Goal: Task Accomplishment & Management: Manage account settings

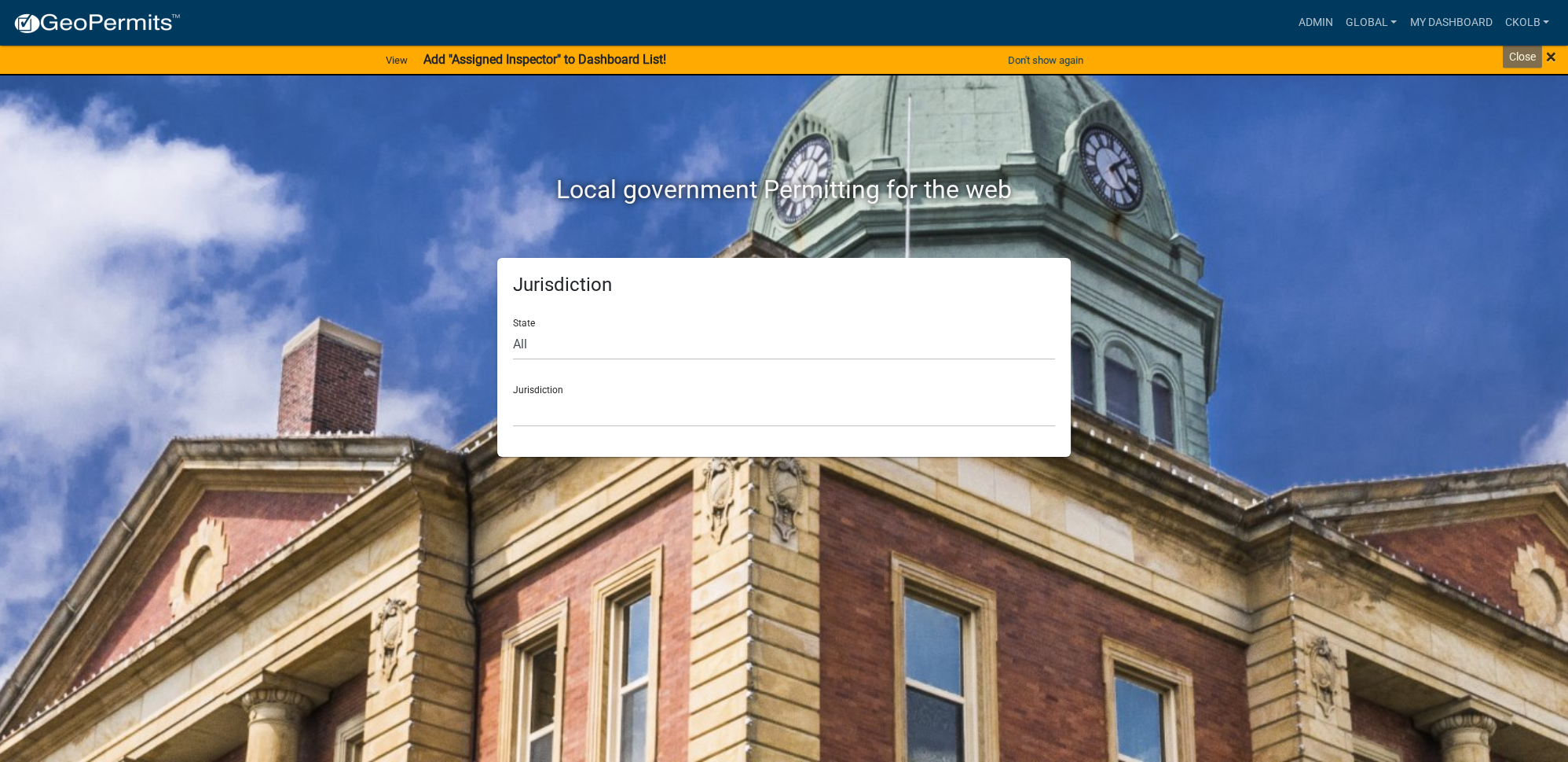
drag, startPoint x: 1552, startPoint y: 55, endPoint x: 1502, endPoint y: 55, distance: 50.0
click at [1552, 55] on span "×" at bounding box center [1551, 56] width 10 height 22
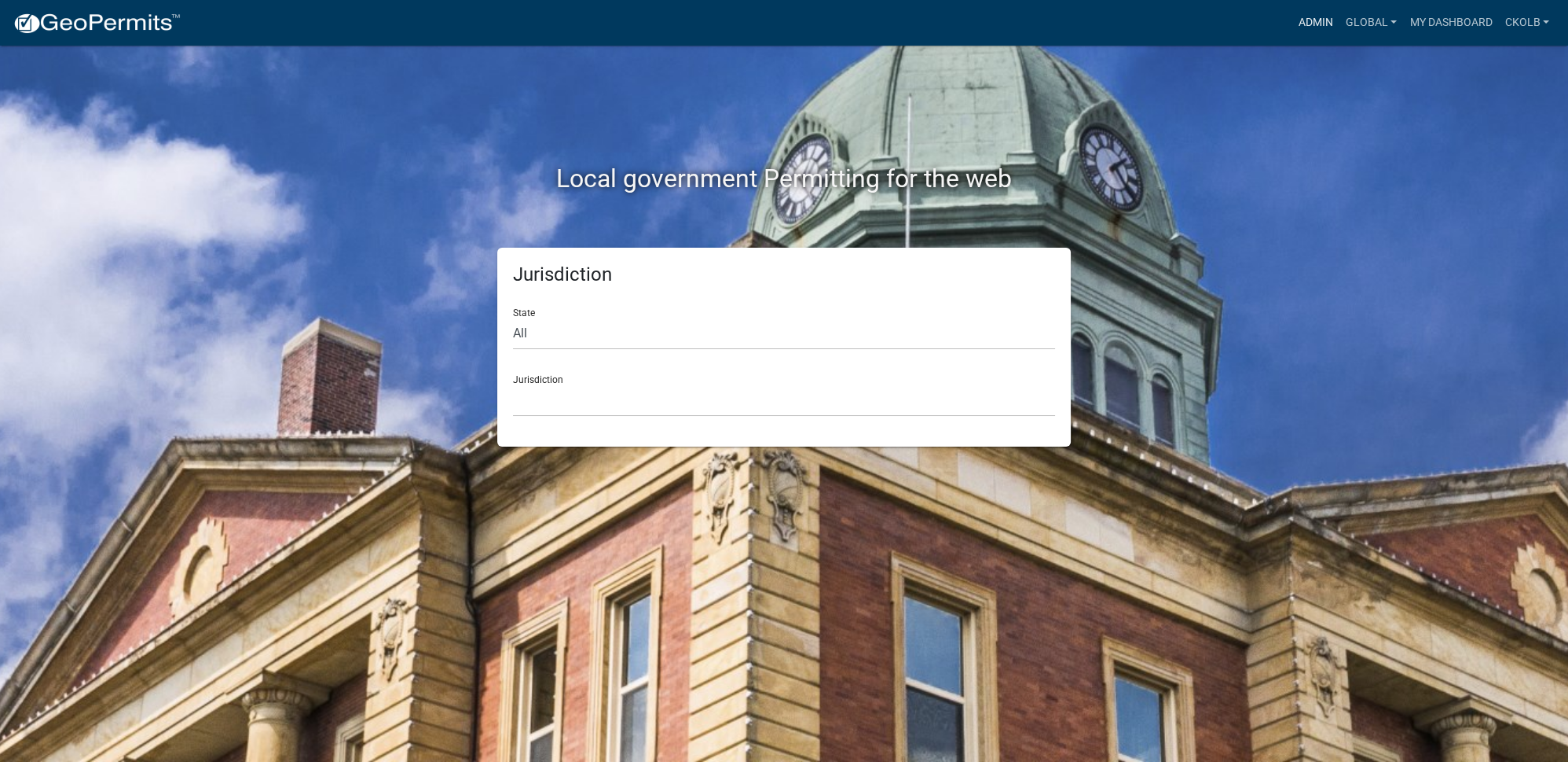
click at [1304, 23] on link "Admin" at bounding box center [1315, 22] width 47 height 30
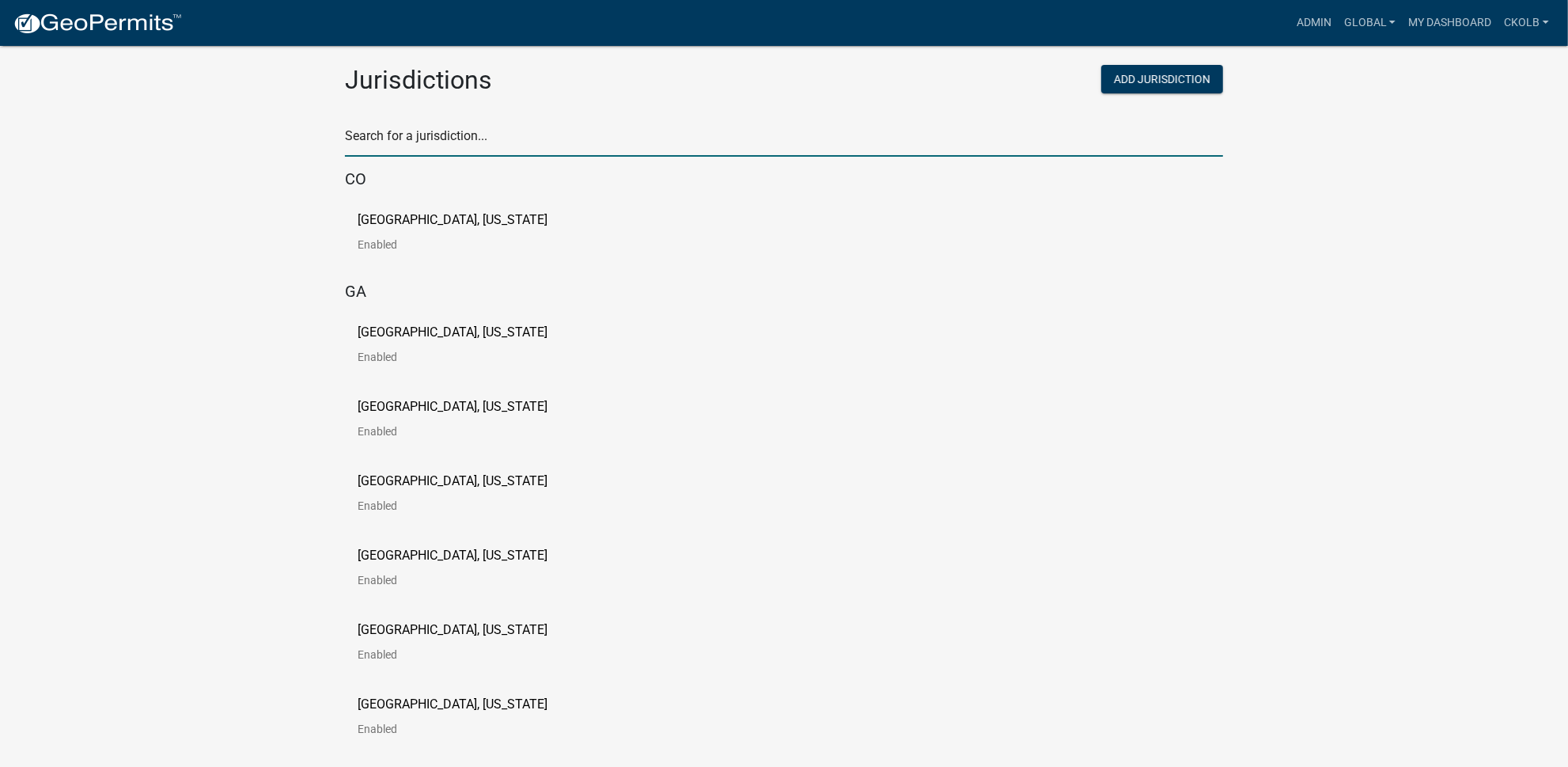
click at [444, 145] on input "text" at bounding box center [784, 140] width 878 height 32
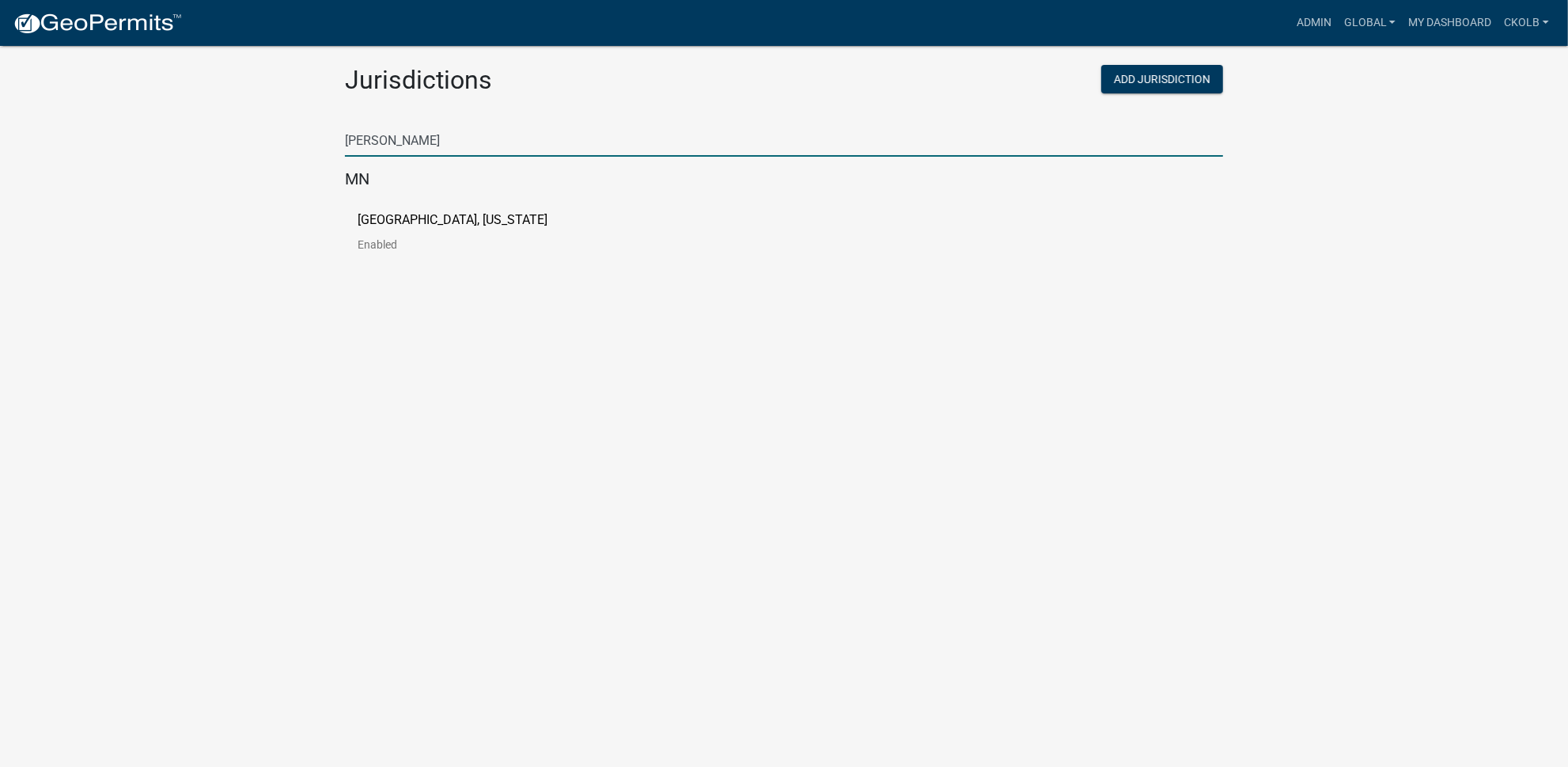
type input "freeborn"
click at [423, 219] on p "Freeborn County, Minnesota" at bounding box center [452, 220] width 190 height 13
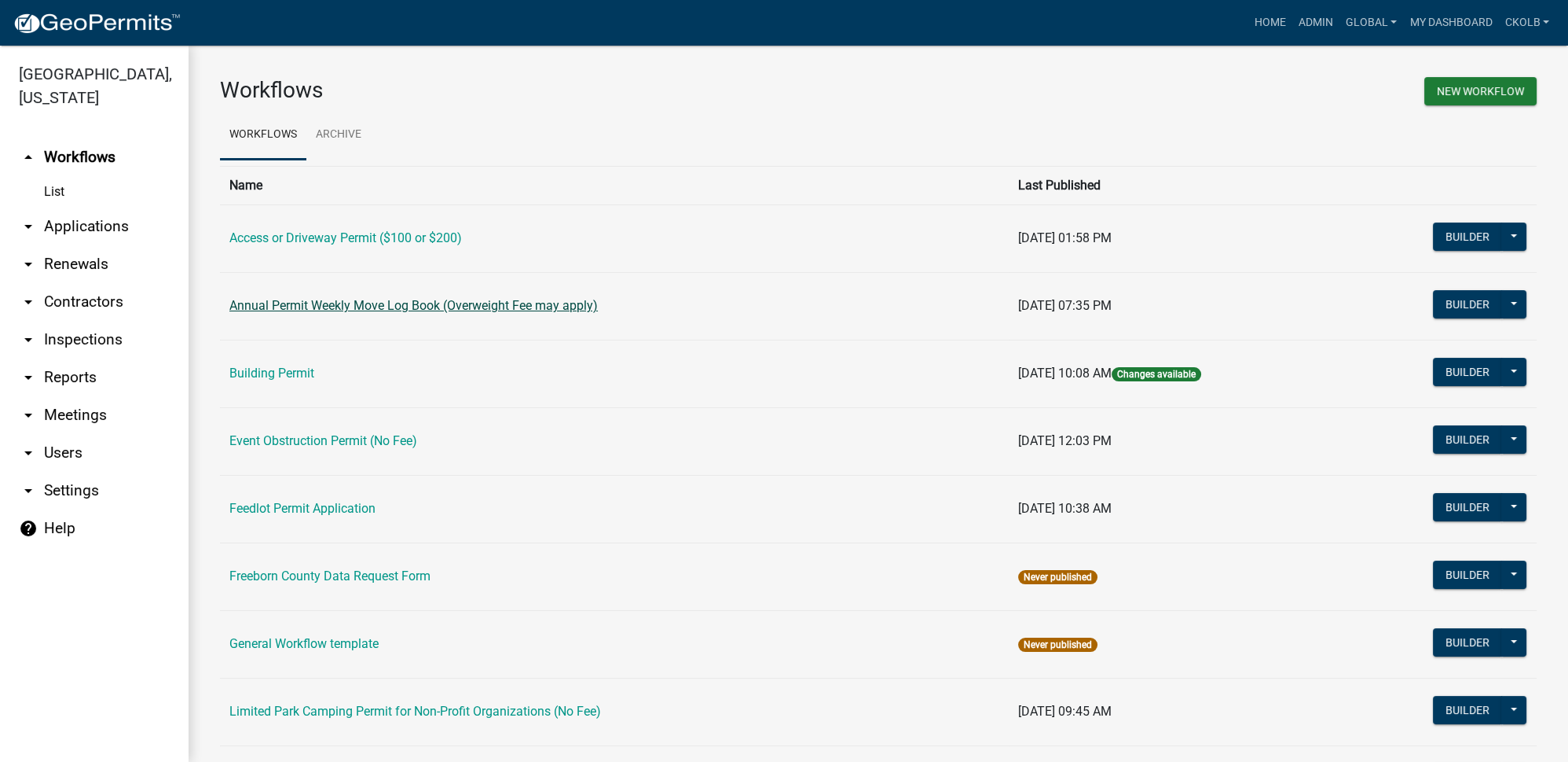
scroll to position [71, 0]
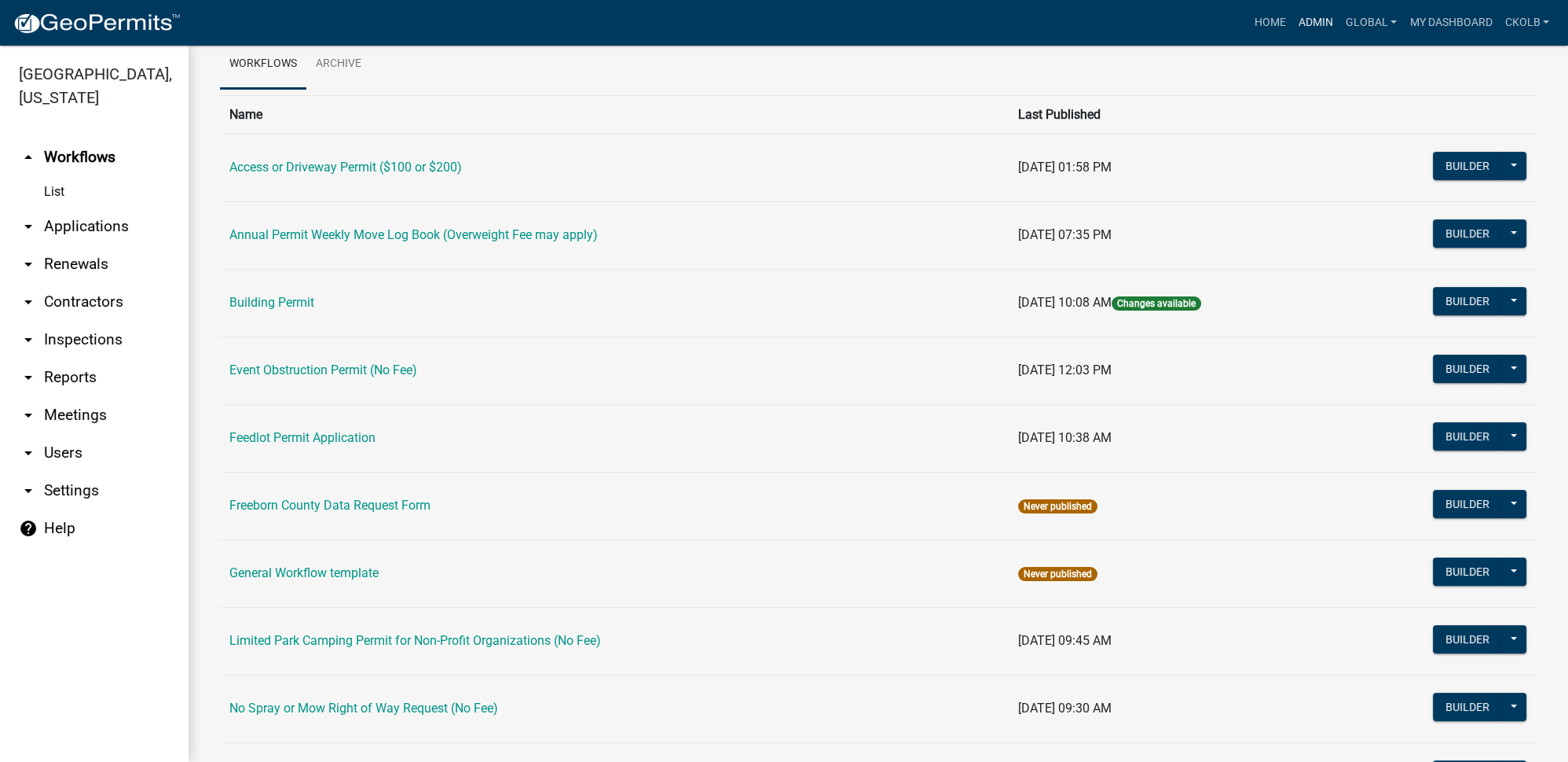
click at [1324, 22] on link "Admin" at bounding box center [1315, 22] width 47 height 30
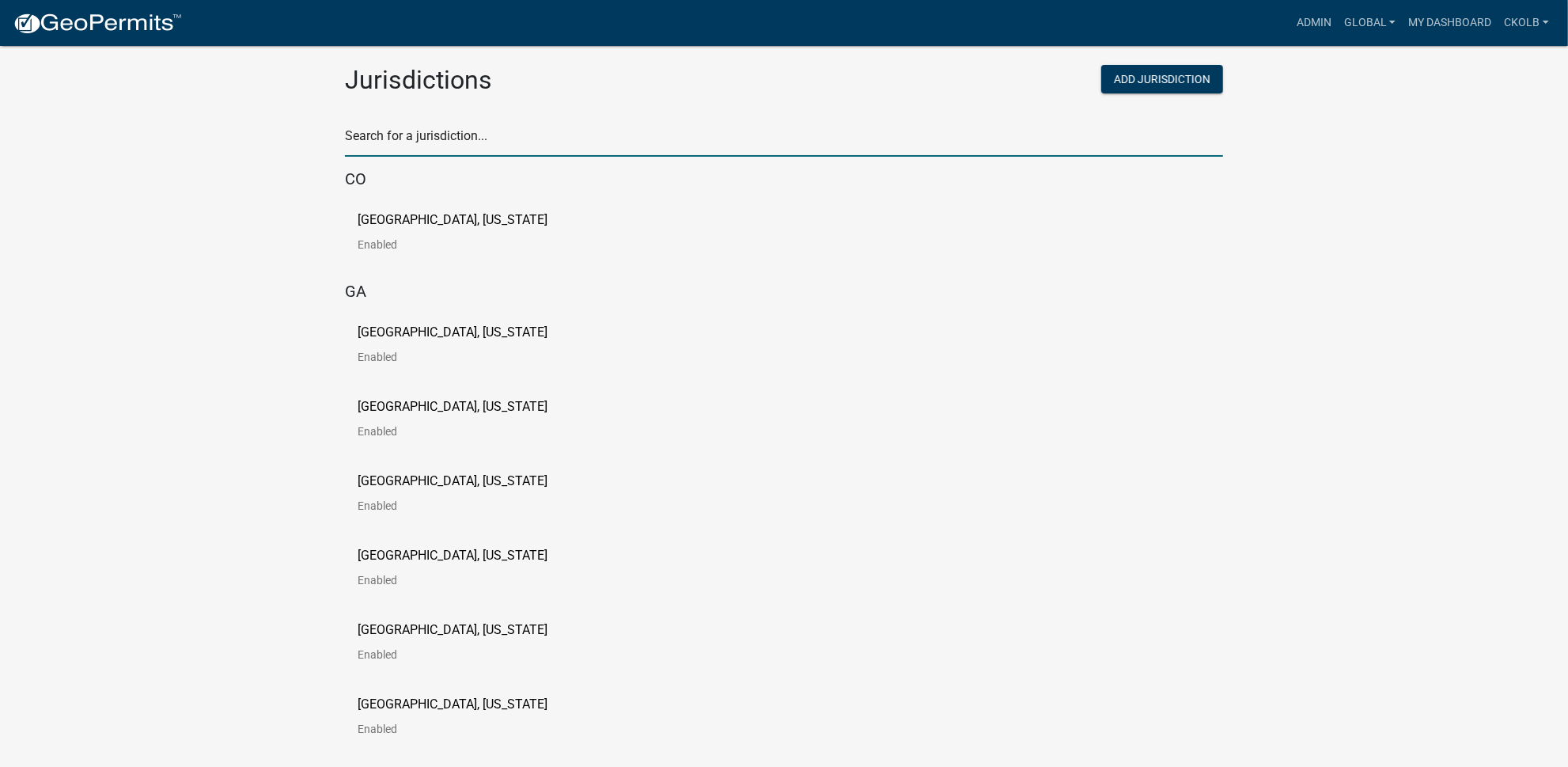
click at [449, 145] on input "text" at bounding box center [784, 140] width 878 height 32
type input "testing"
click at [397, 220] on p "[PERSON_NAME] Testing" at bounding box center [427, 220] width 139 height 13
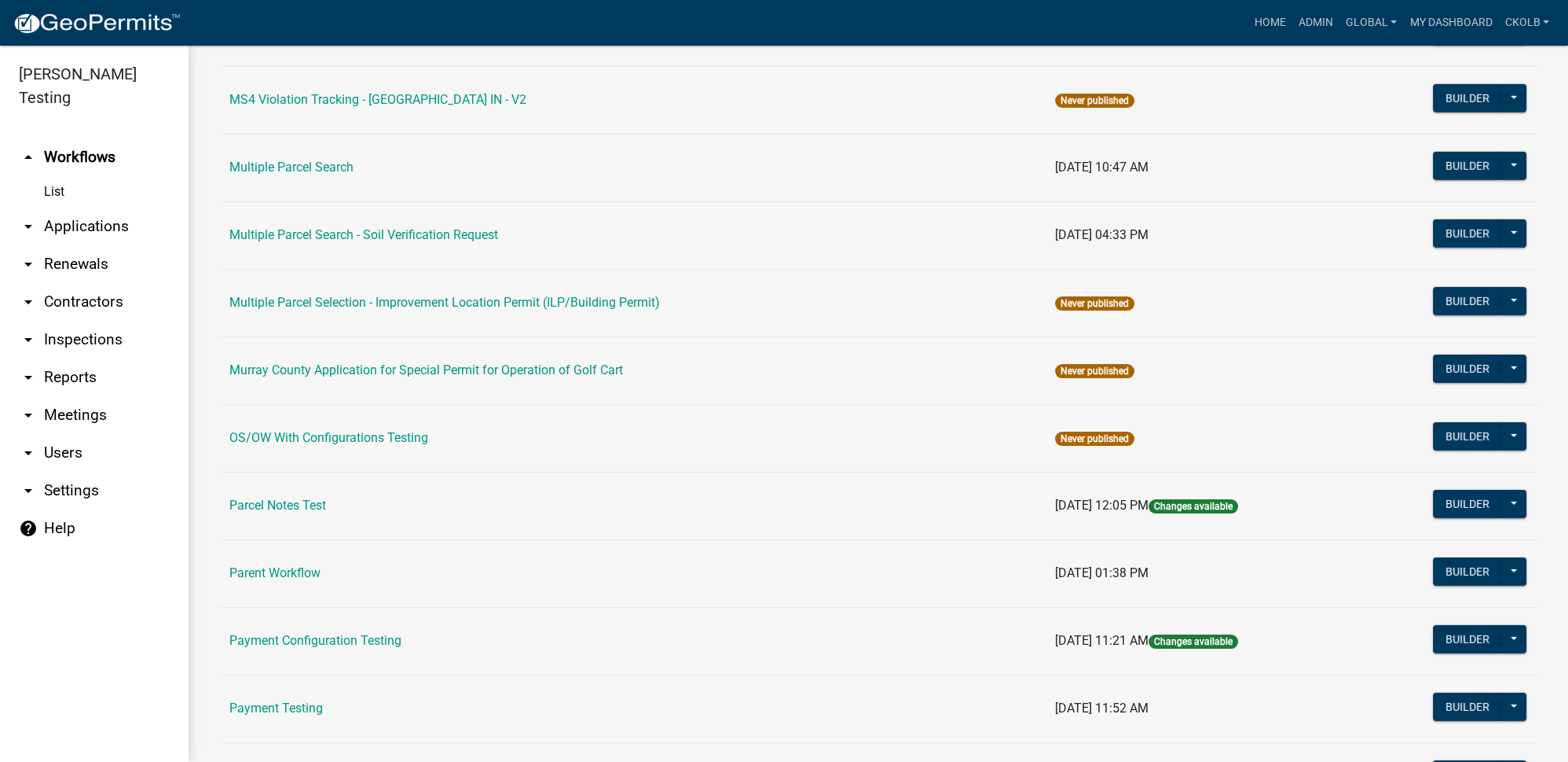
scroll to position [8075, 0]
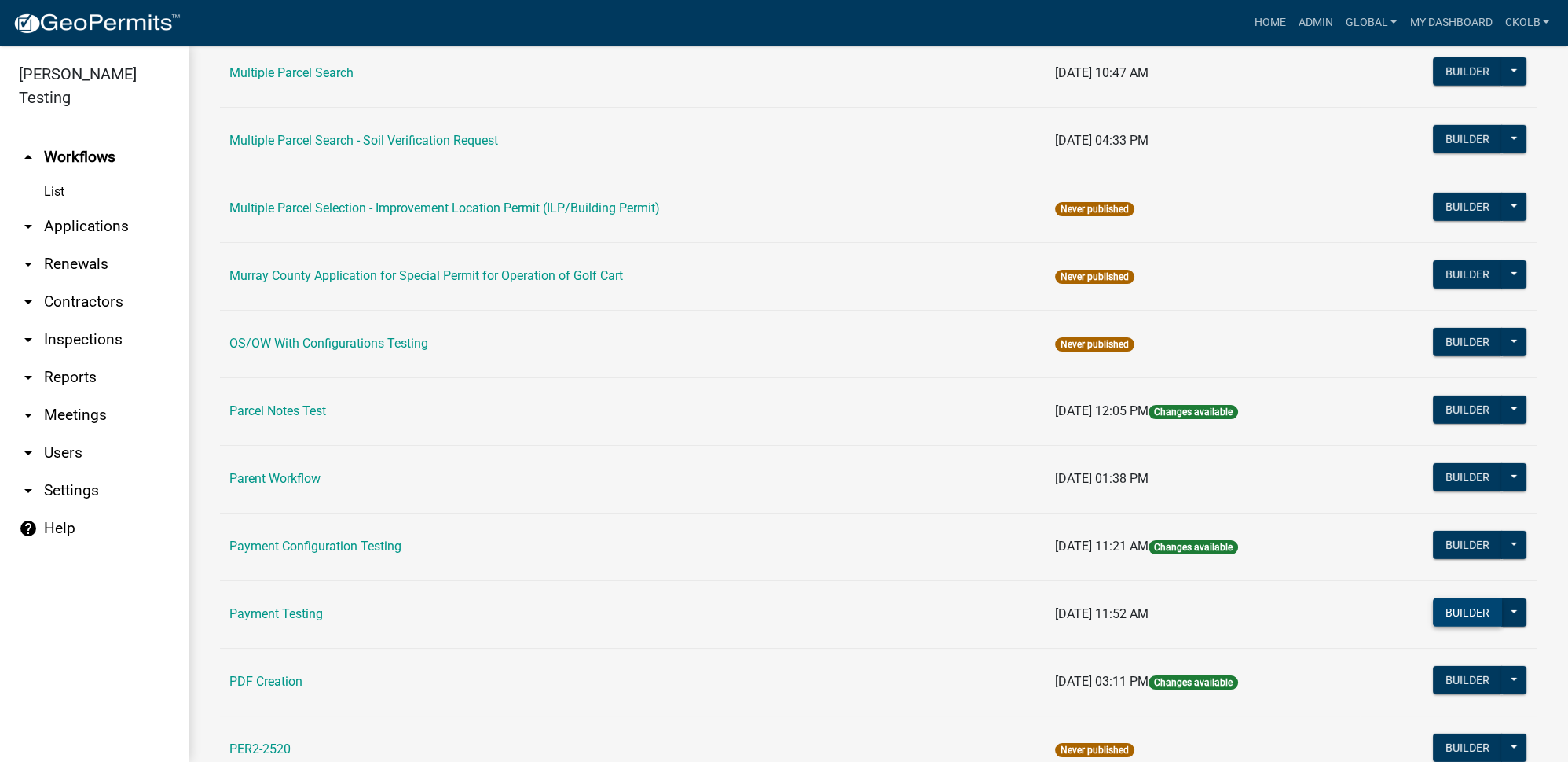
click at [1447, 598] on button "Builder" at bounding box center [1468, 612] width 69 height 28
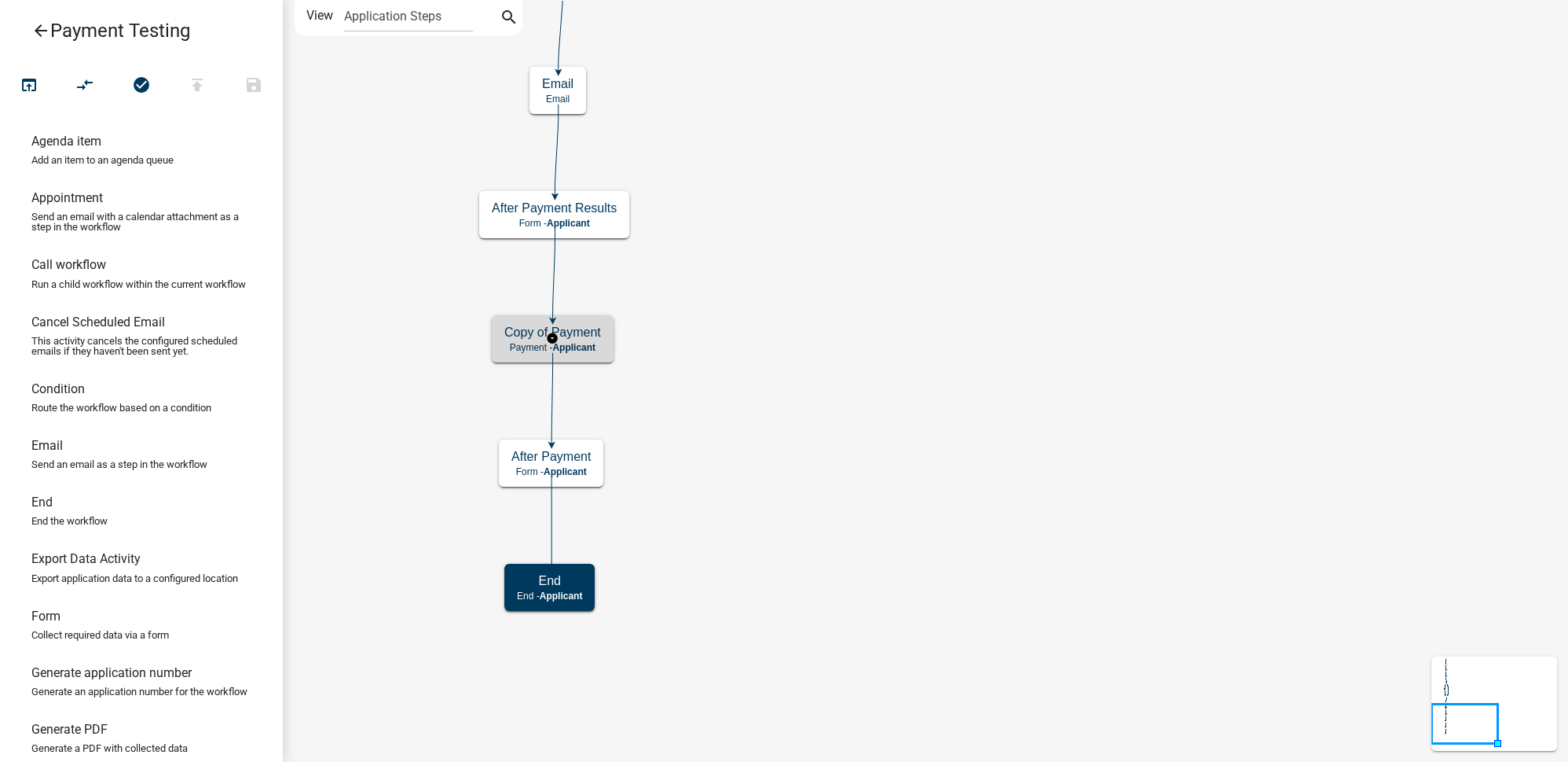
click at [580, 347] on span "Applicant" at bounding box center [574, 347] width 43 height 11
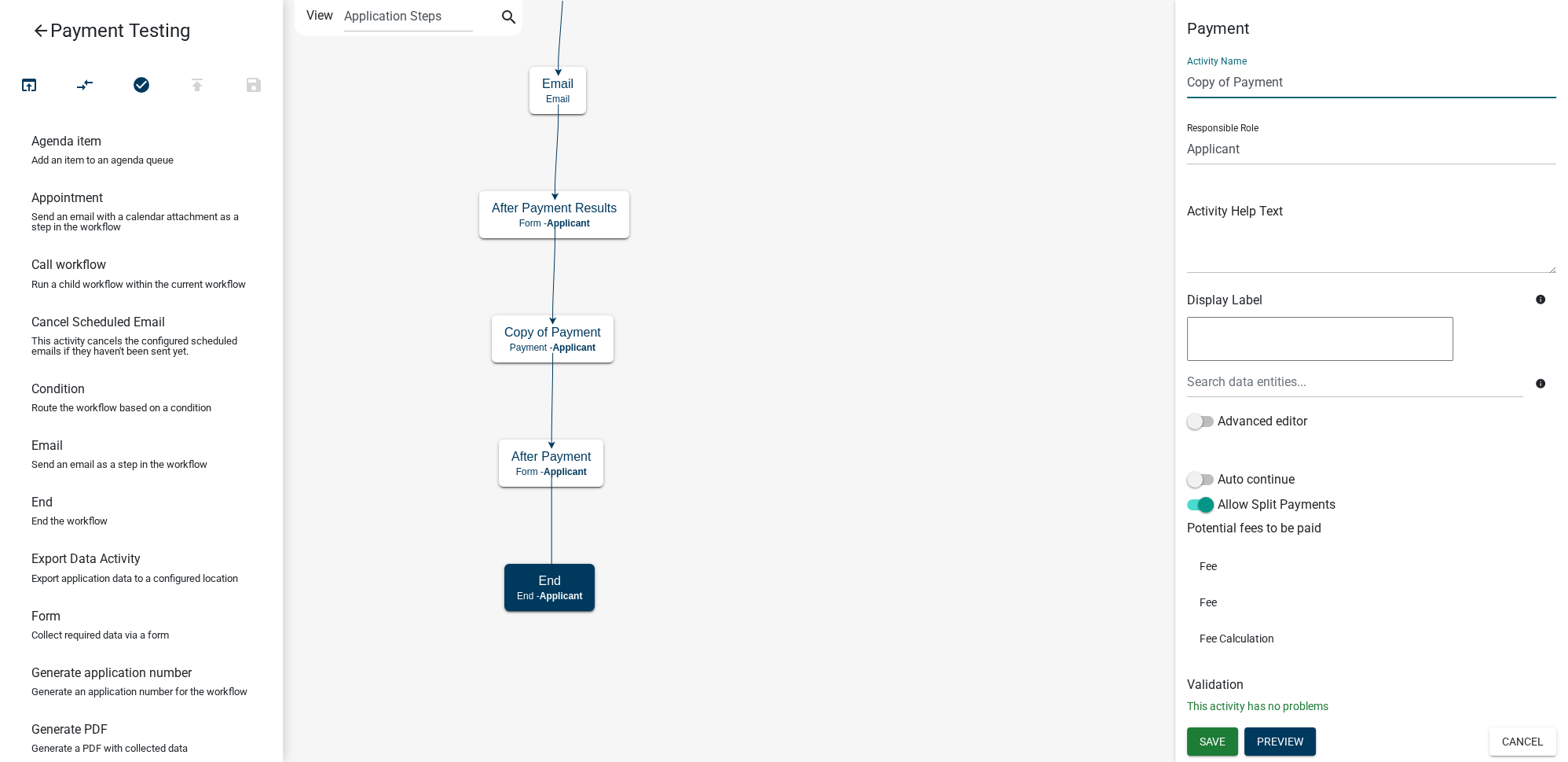
drag, startPoint x: 1237, startPoint y: 83, endPoint x: 1171, endPoint y: 83, distance: 66.0
click at [1171, 83] on main "Start Start - Applicant Form Form - Applicant Payment Payment - Applicant After…" at bounding box center [925, 381] width 1285 height 762
click at [1291, 88] on input "Payment" at bounding box center [1372, 82] width 370 height 32
type input "Payment 2"
click at [1203, 739] on span "Save" at bounding box center [1212, 741] width 26 height 13
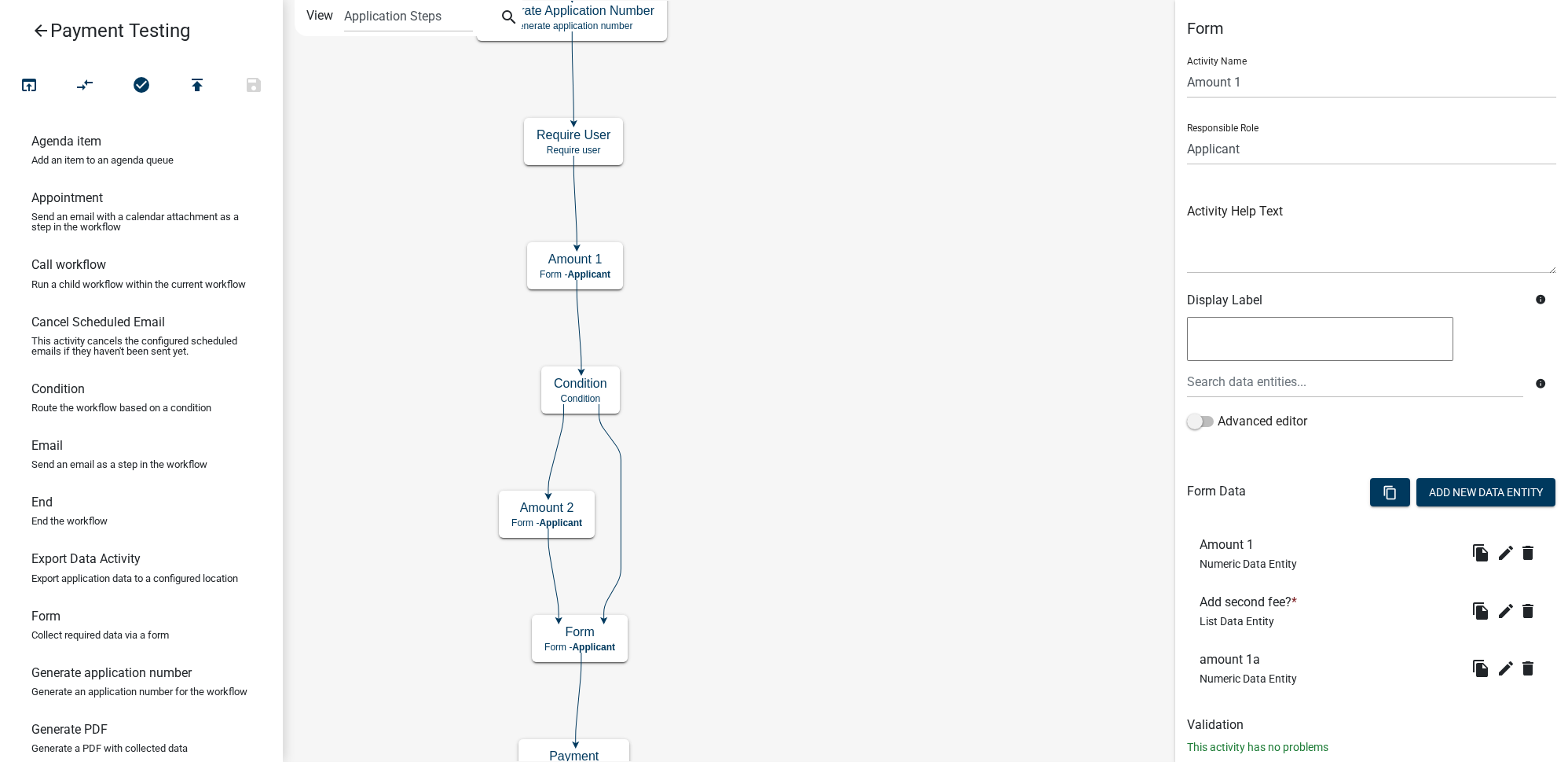
scroll to position [37, 0]
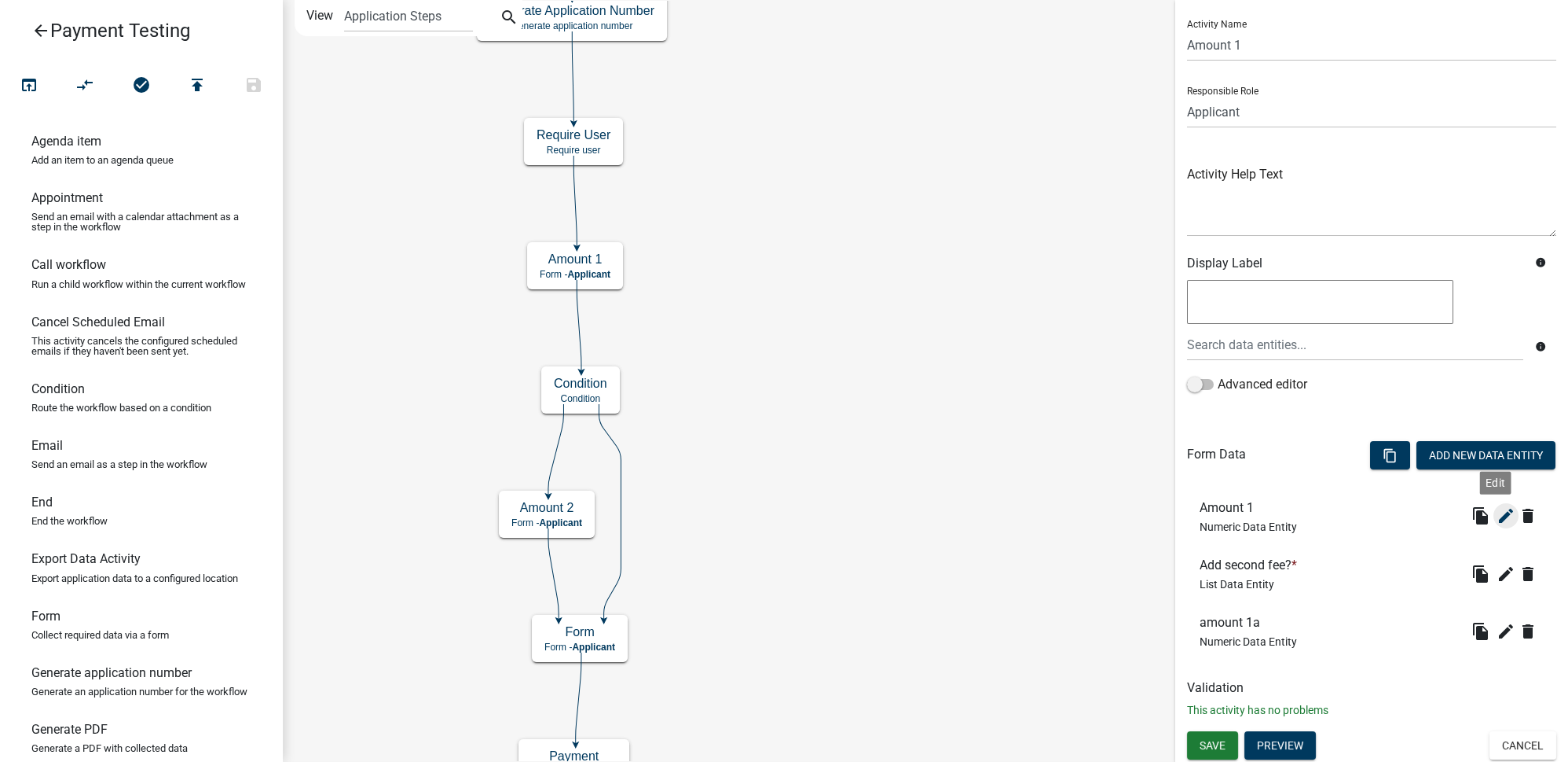
click at [1497, 521] on icon "edit" at bounding box center [1506, 516] width 19 height 19
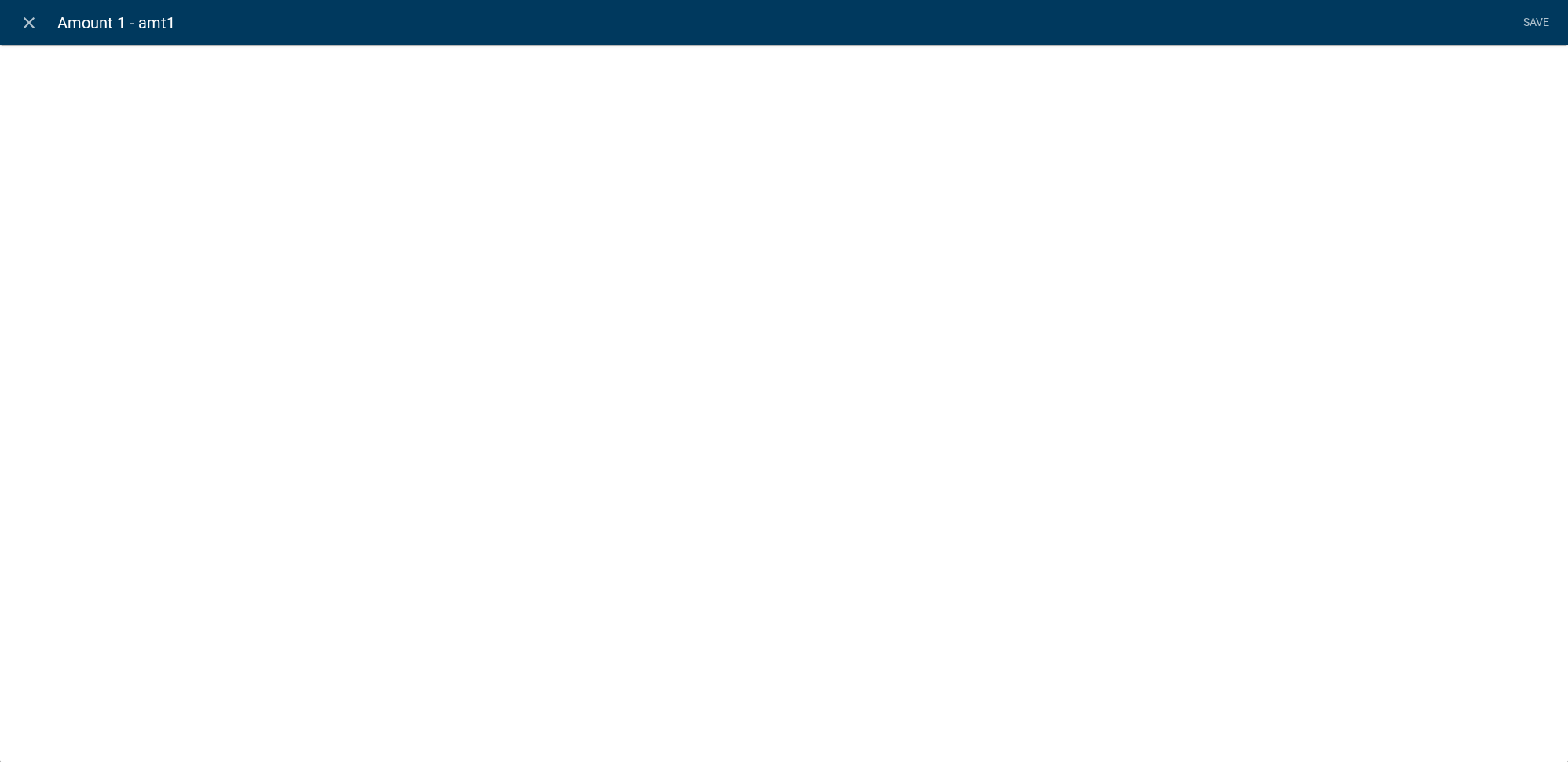
select select "numeric-data"
select select "1: 1"
select select
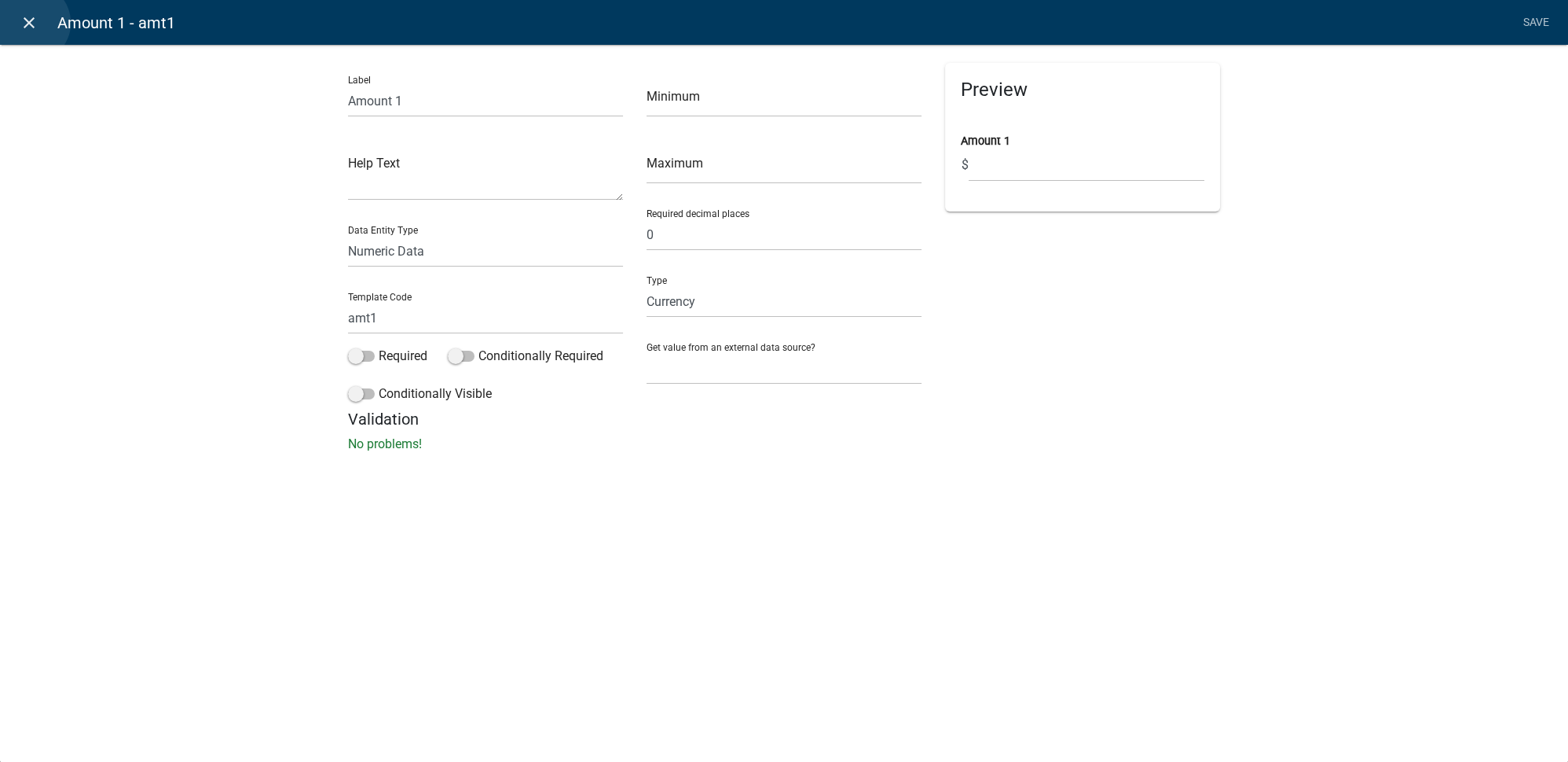
click at [30, 22] on icon "close" at bounding box center [30, 23] width 19 height 19
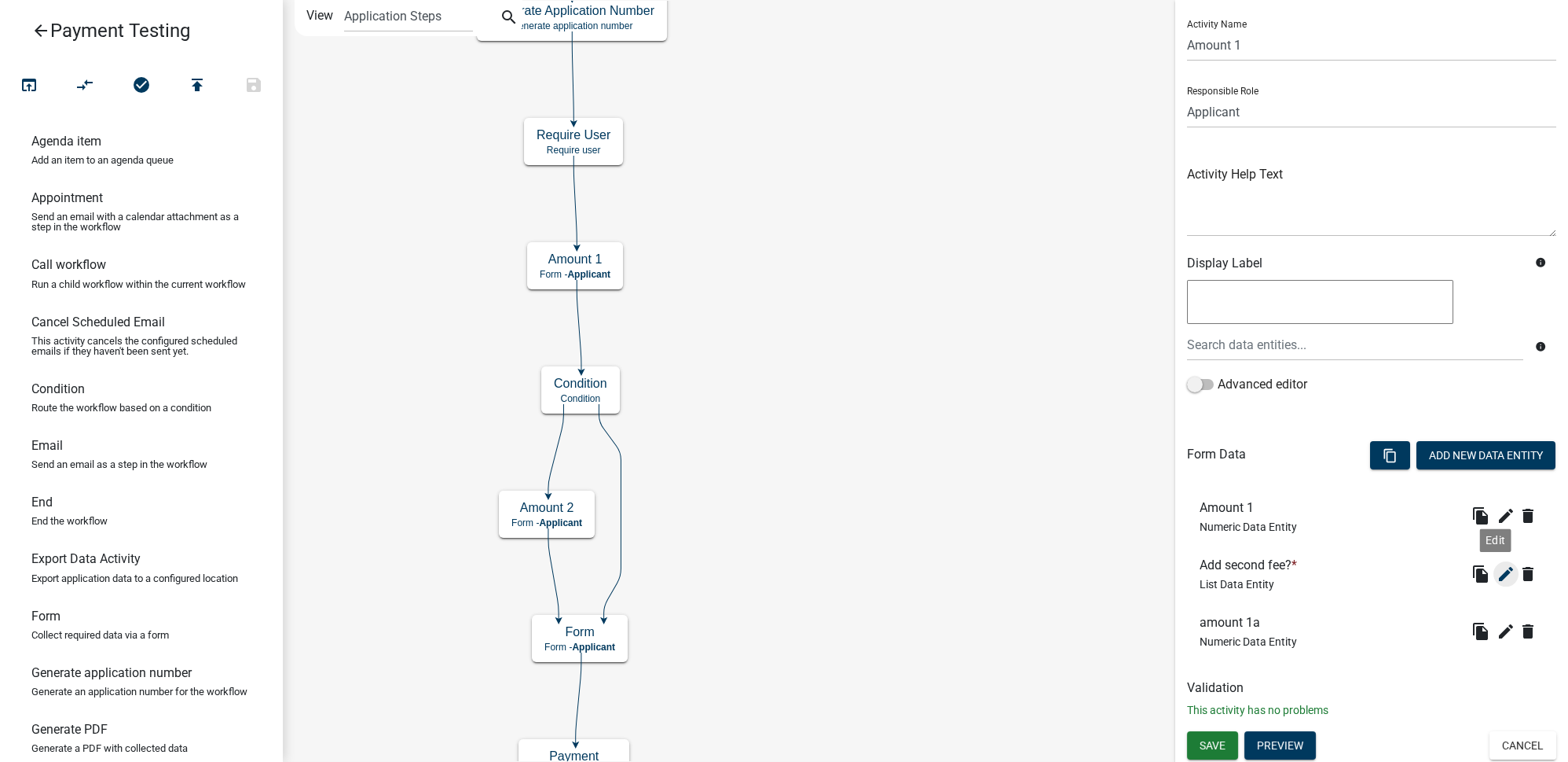
click at [1497, 570] on icon "edit" at bounding box center [1506, 574] width 19 height 19
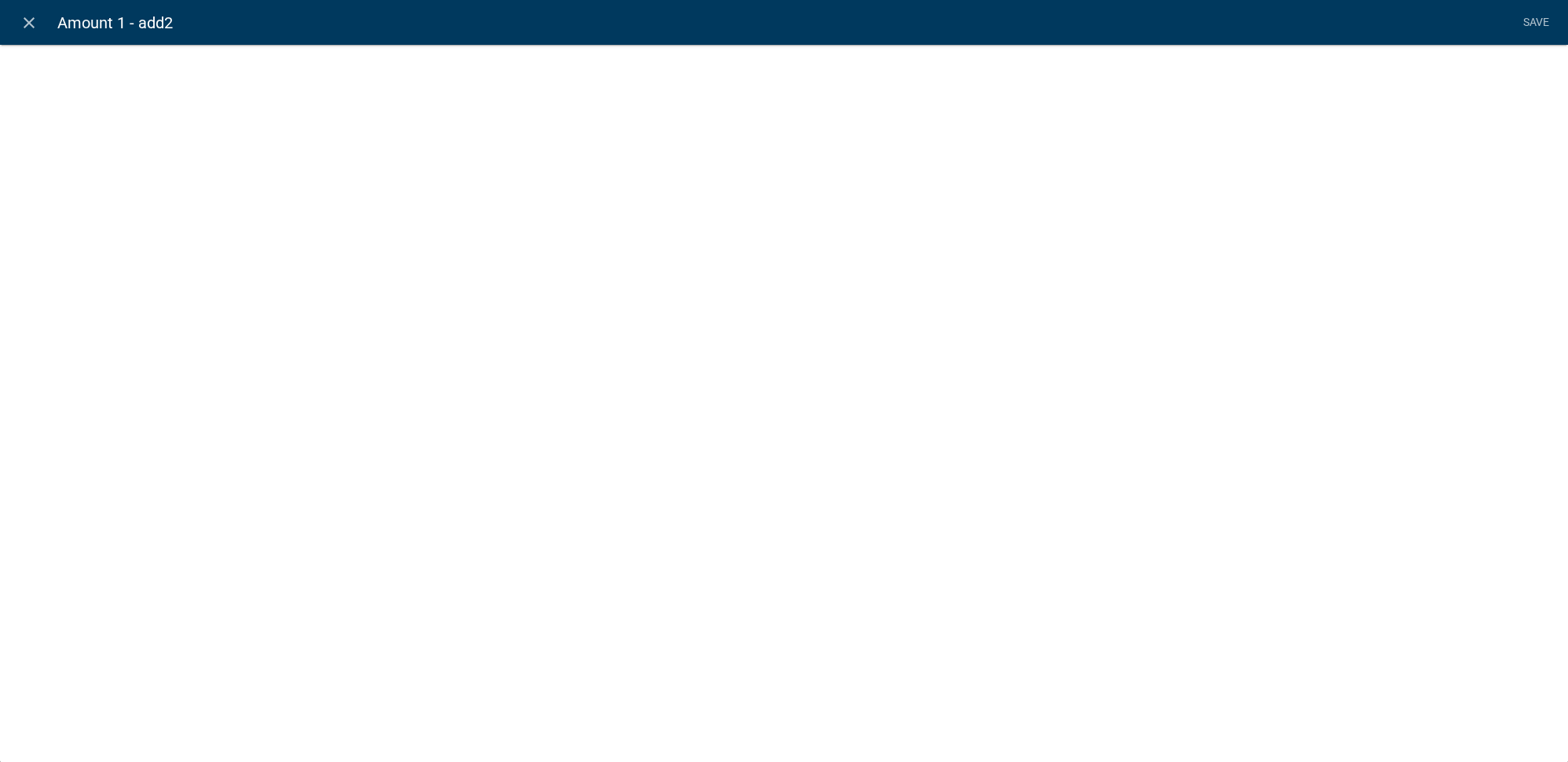
select select "list-data"
select select
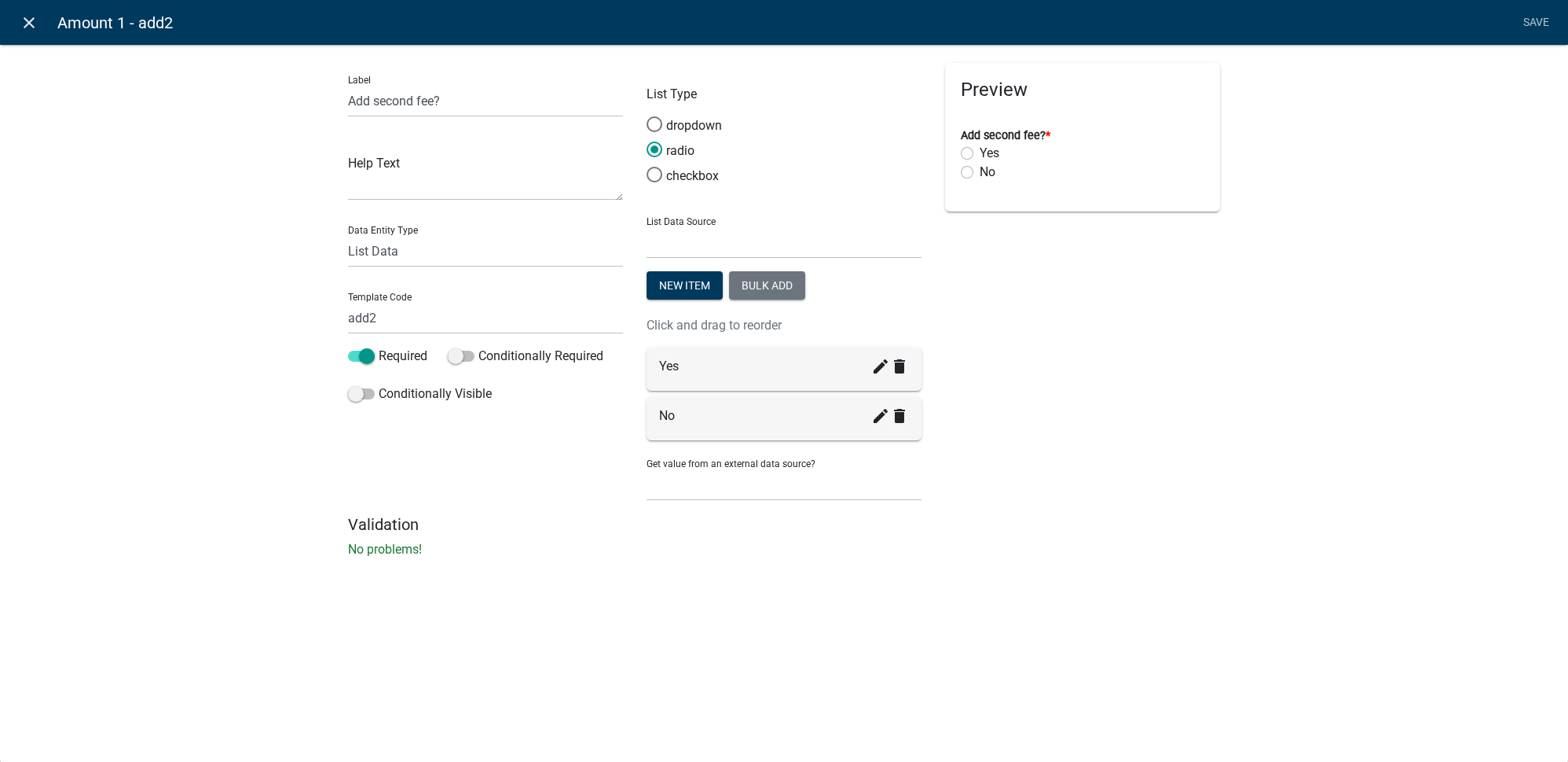
click at [36, 26] on icon "close" at bounding box center [30, 23] width 19 height 19
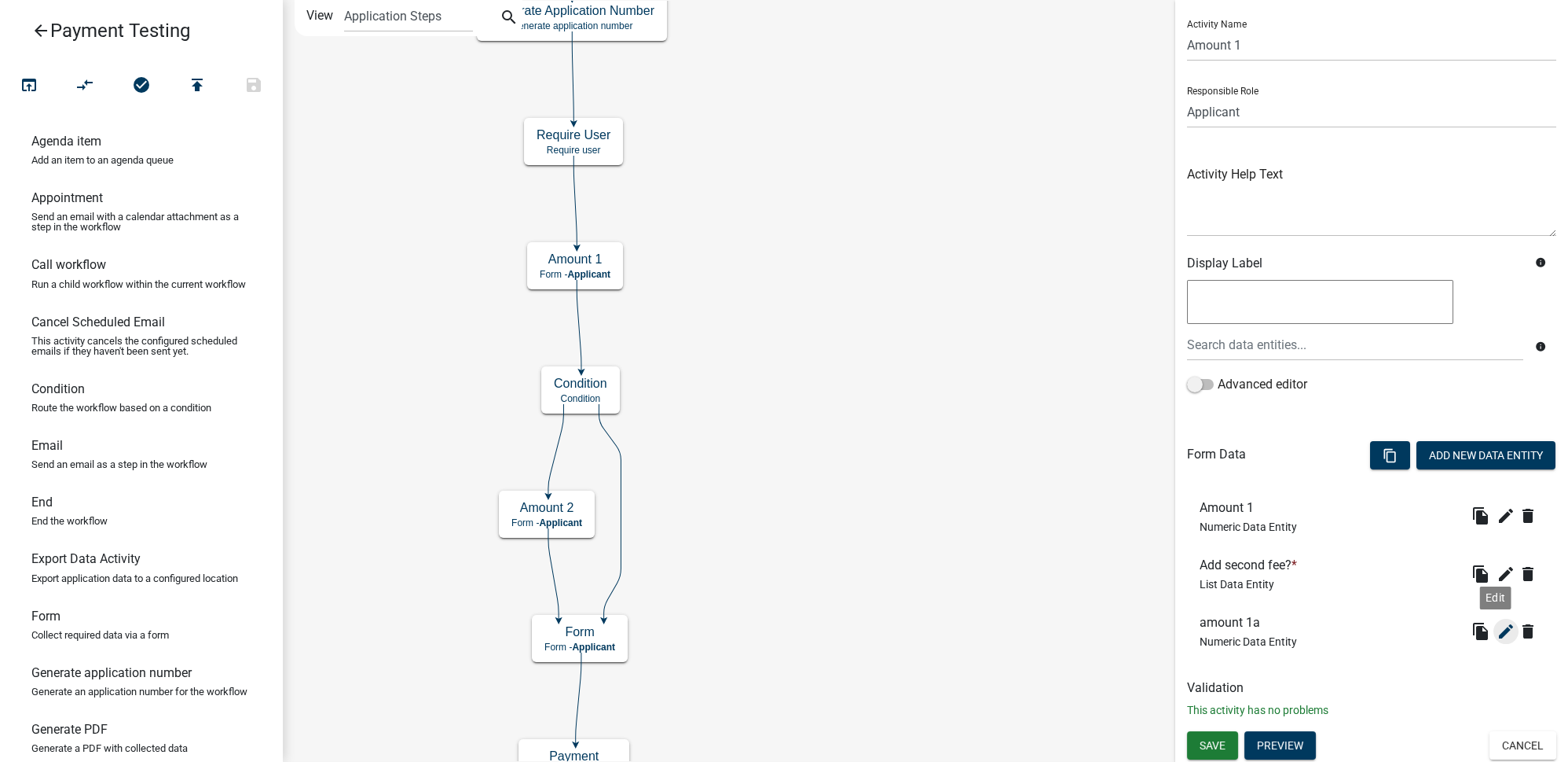
click at [1497, 633] on icon "edit" at bounding box center [1506, 631] width 19 height 19
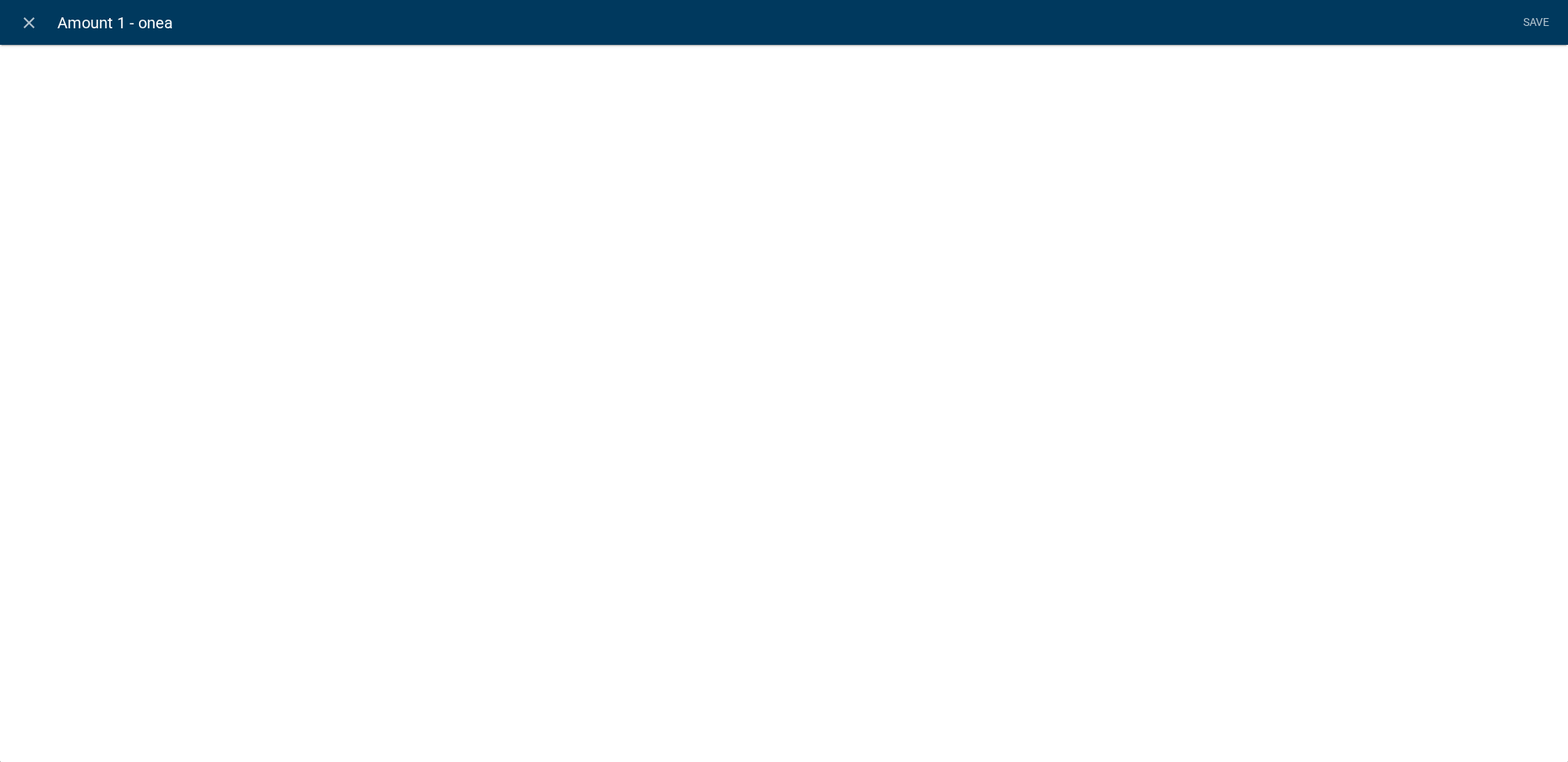
select select "numeric-data"
select select
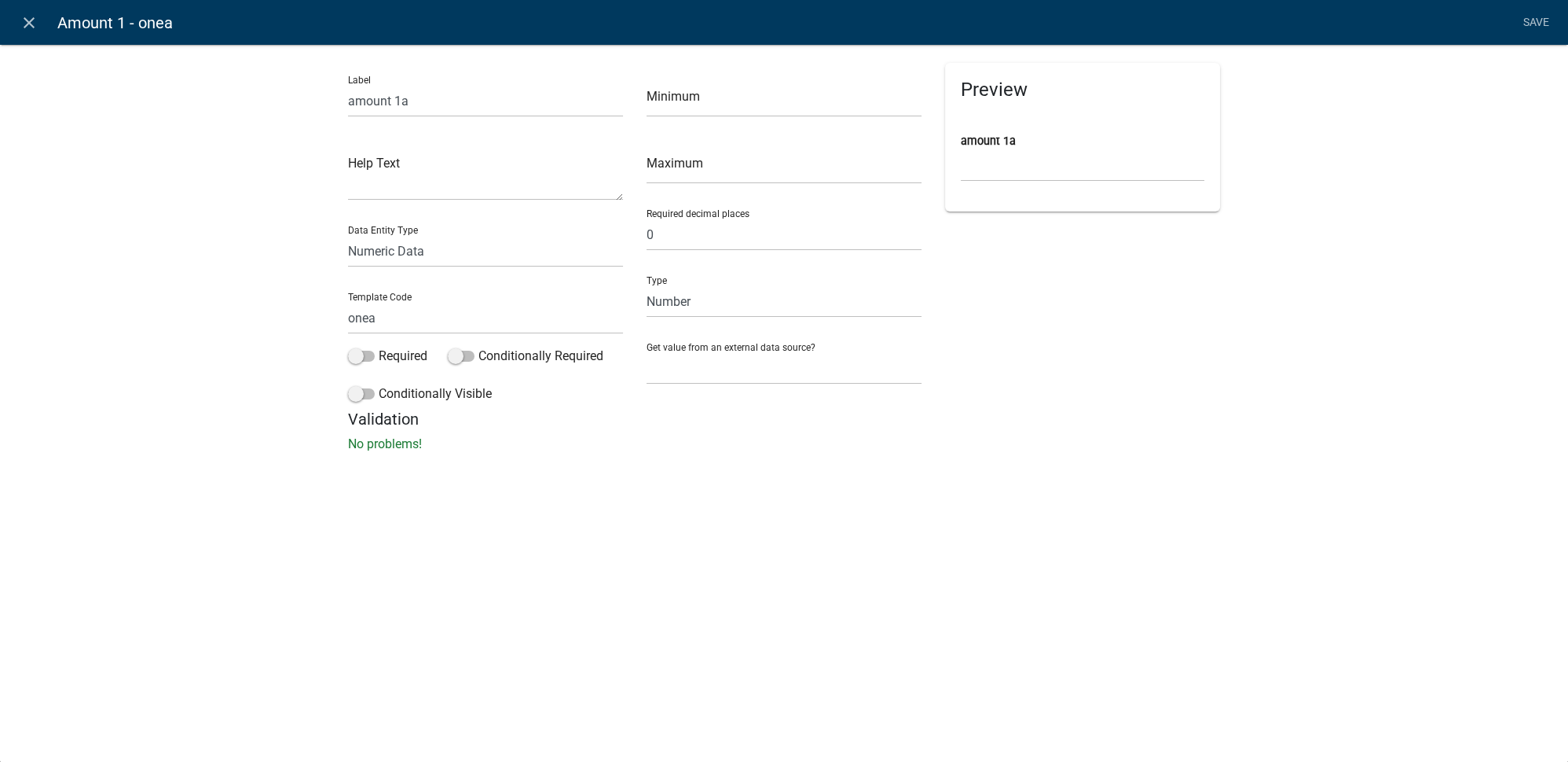
click at [46, 24] on nav "close Amount 1 - onea Save" at bounding box center [784, 22] width 1568 height 45
click at [33, 18] on icon "close" at bounding box center [30, 23] width 19 height 19
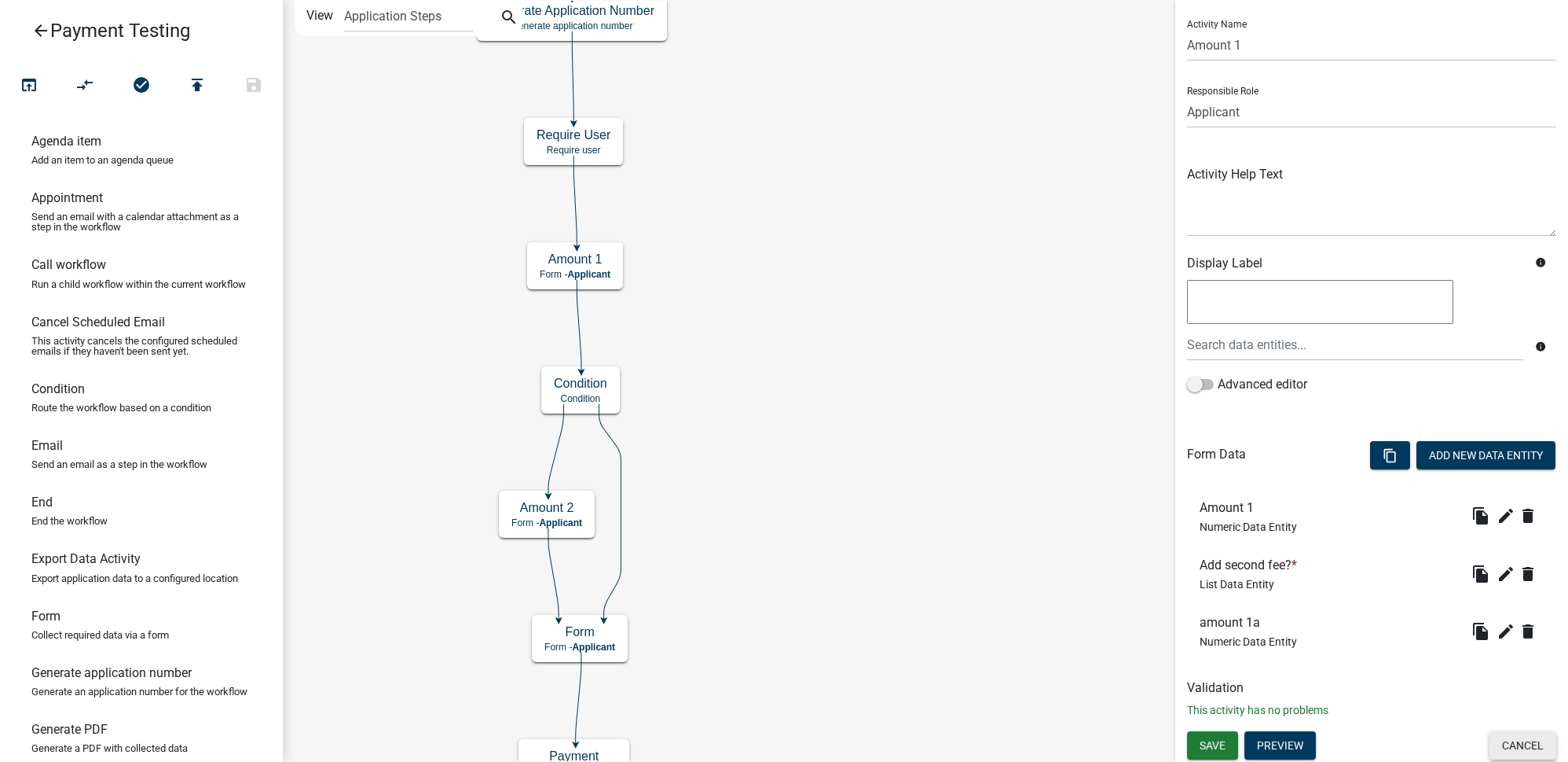
click at [1517, 746] on button "Cancel" at bounding box center [1522, 744] width 67 height 28
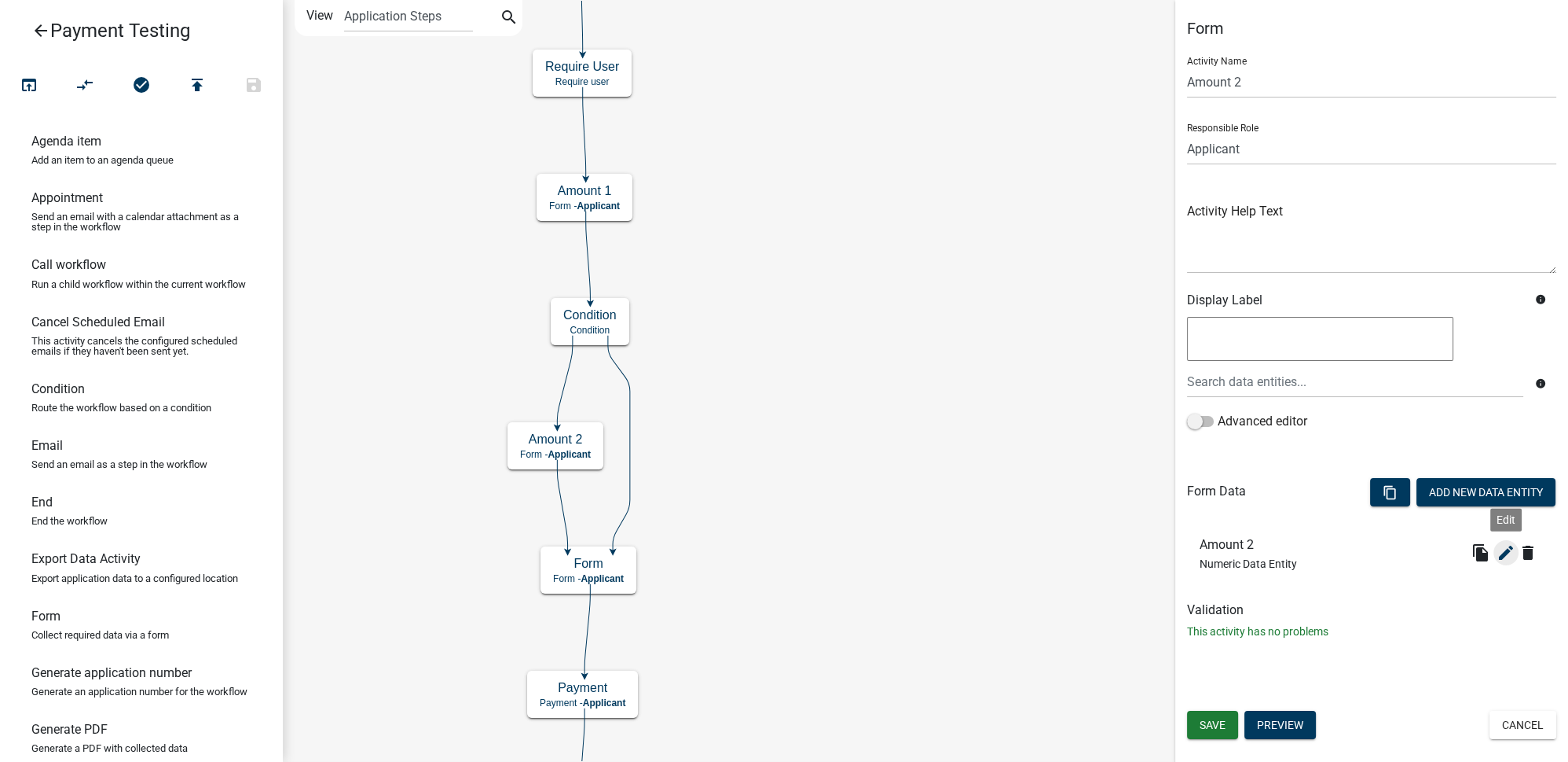
click at [1509, 556] on icon "edit" at bounding box center [1506, 553] width 19 height 19
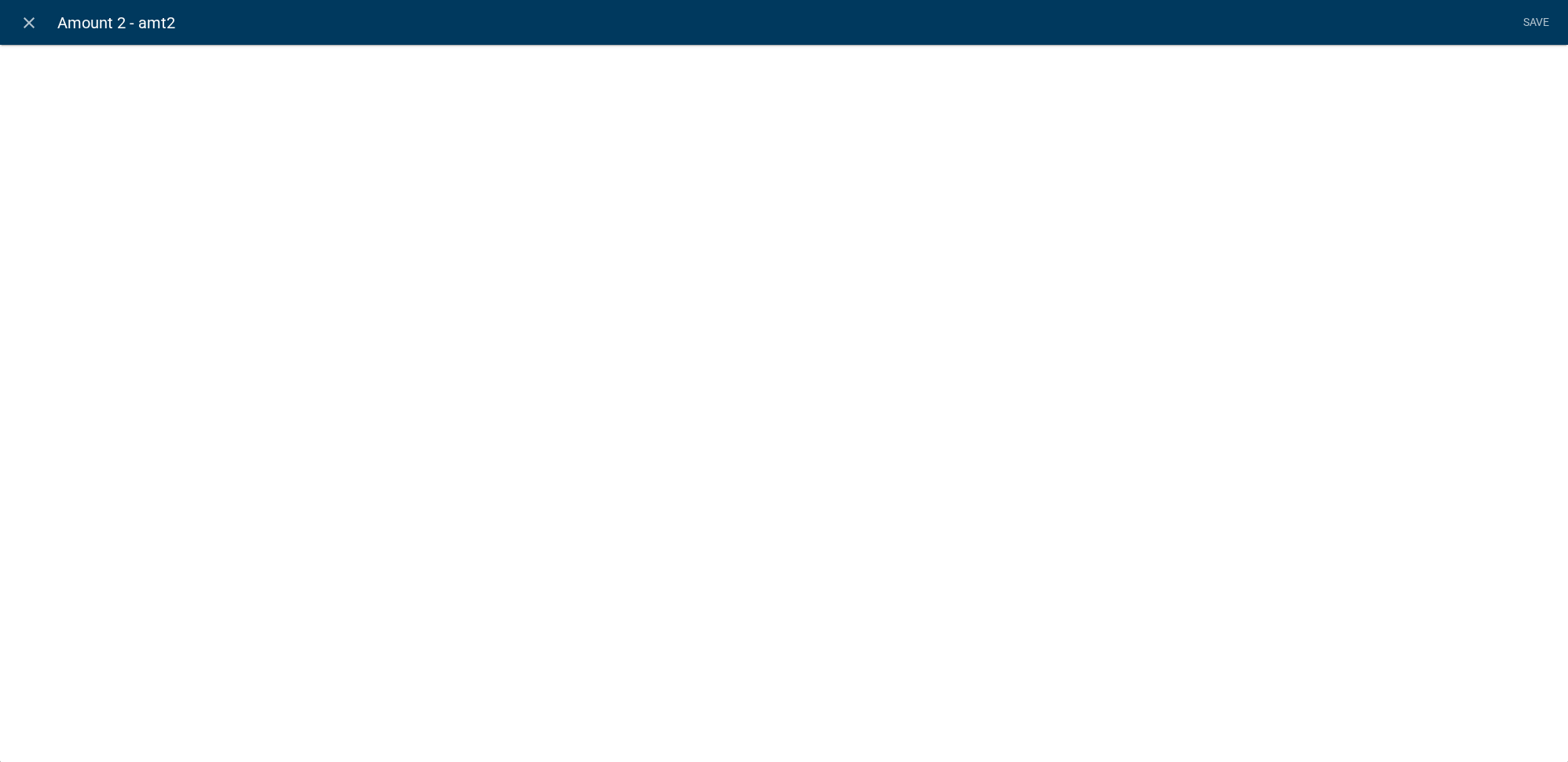
select select "numeric-data"
select select "1: 1"
select select
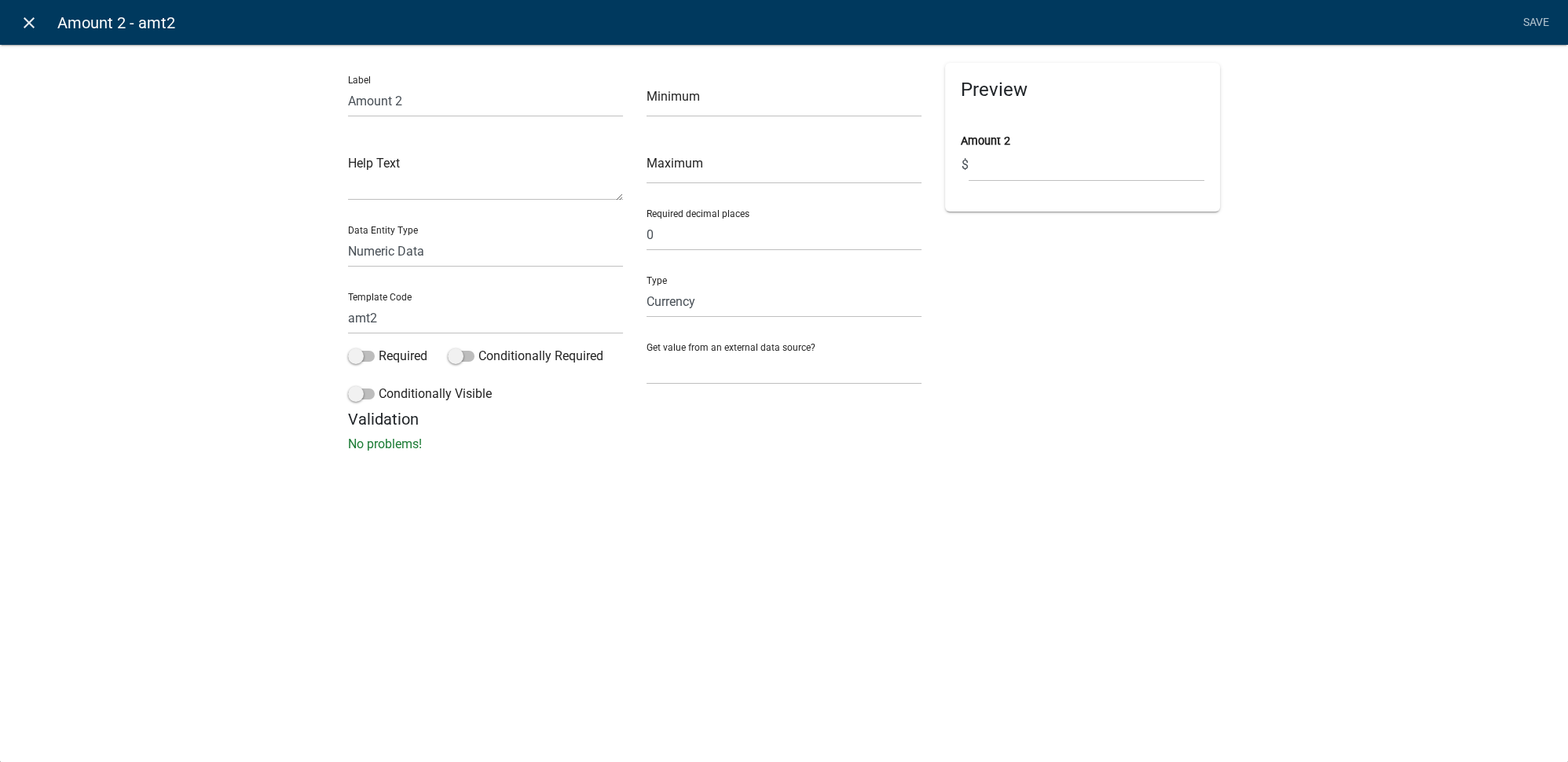
click at [30, 26] on icon "close" at bounding box center [30, 23] width 19 height 19
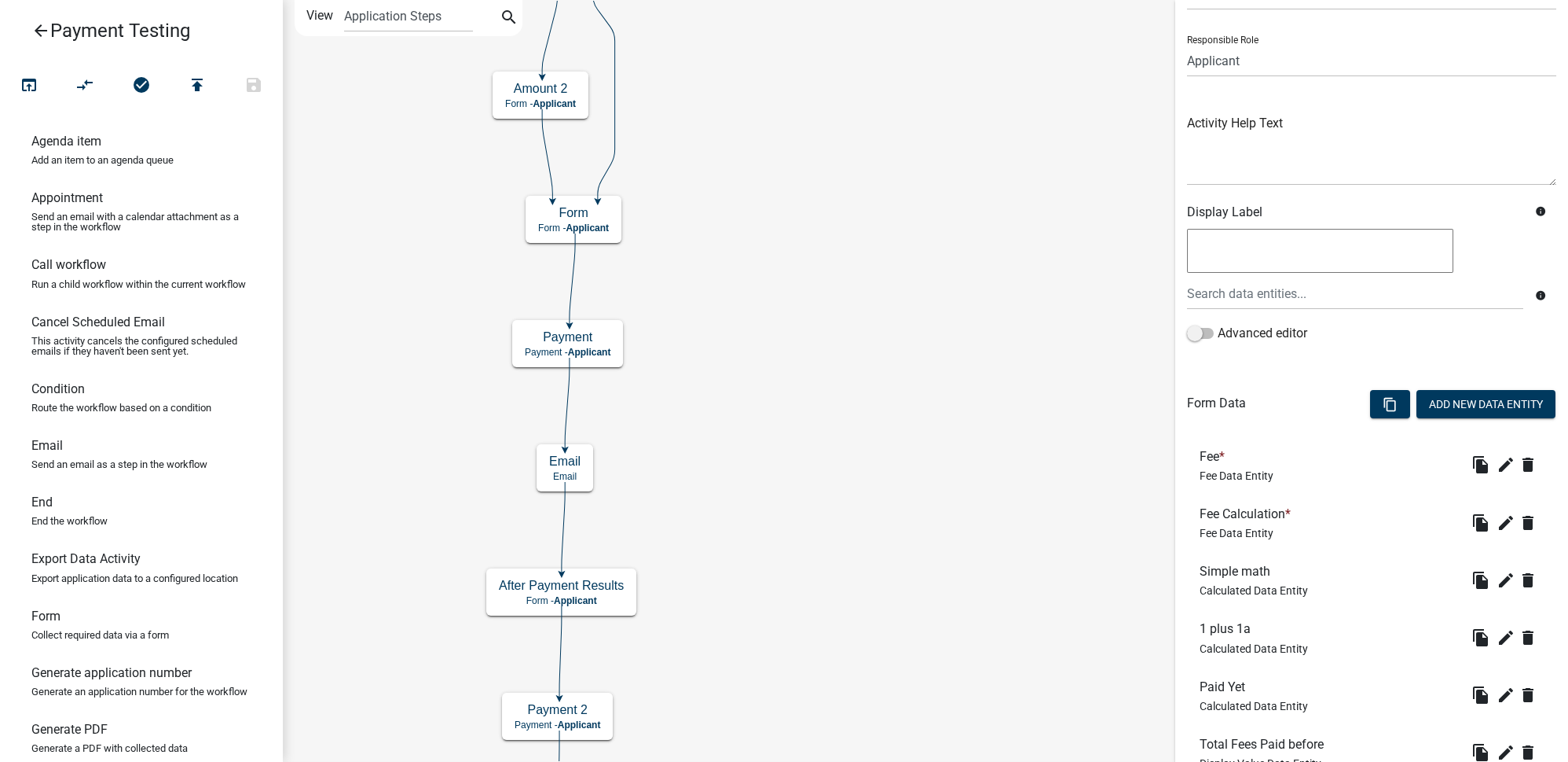
scroll to position [142, 0]
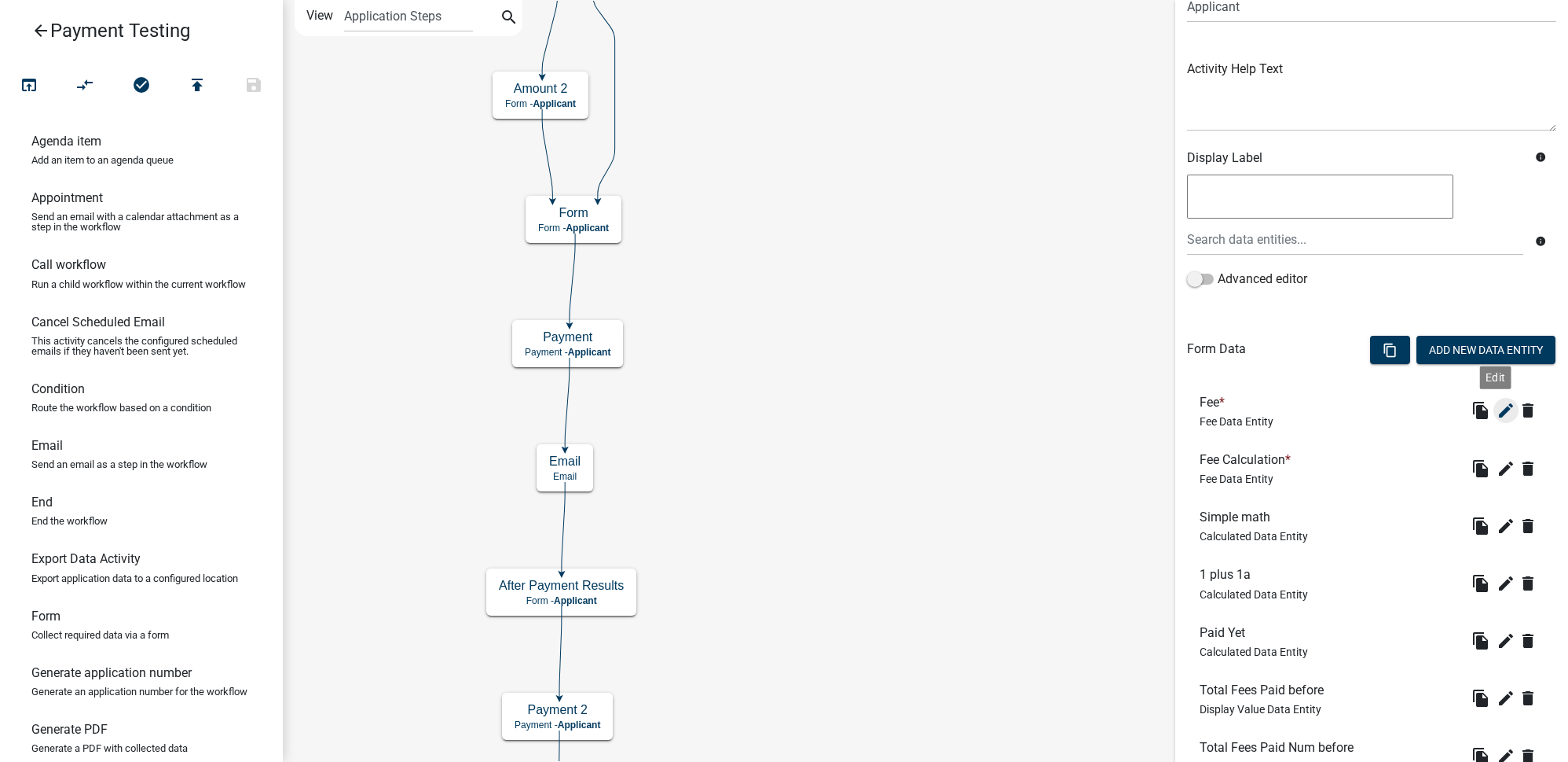
click at [1497, 414] on icon "edit" at bounding box center [1506, 411] width 19 height 19
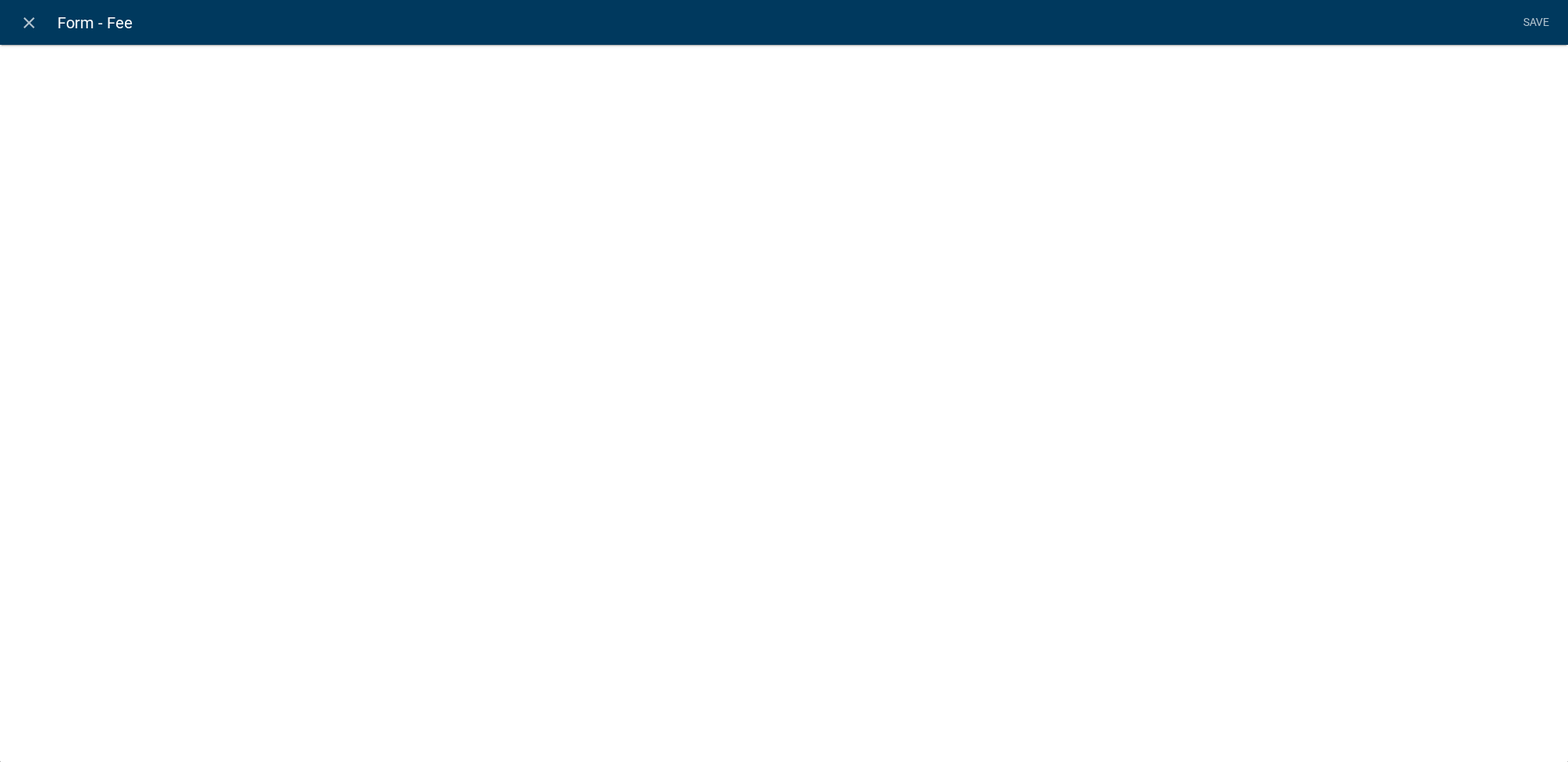
select select "fee"
select select "9b081f85-c6e2-416a-84e1-22e0b7493082"
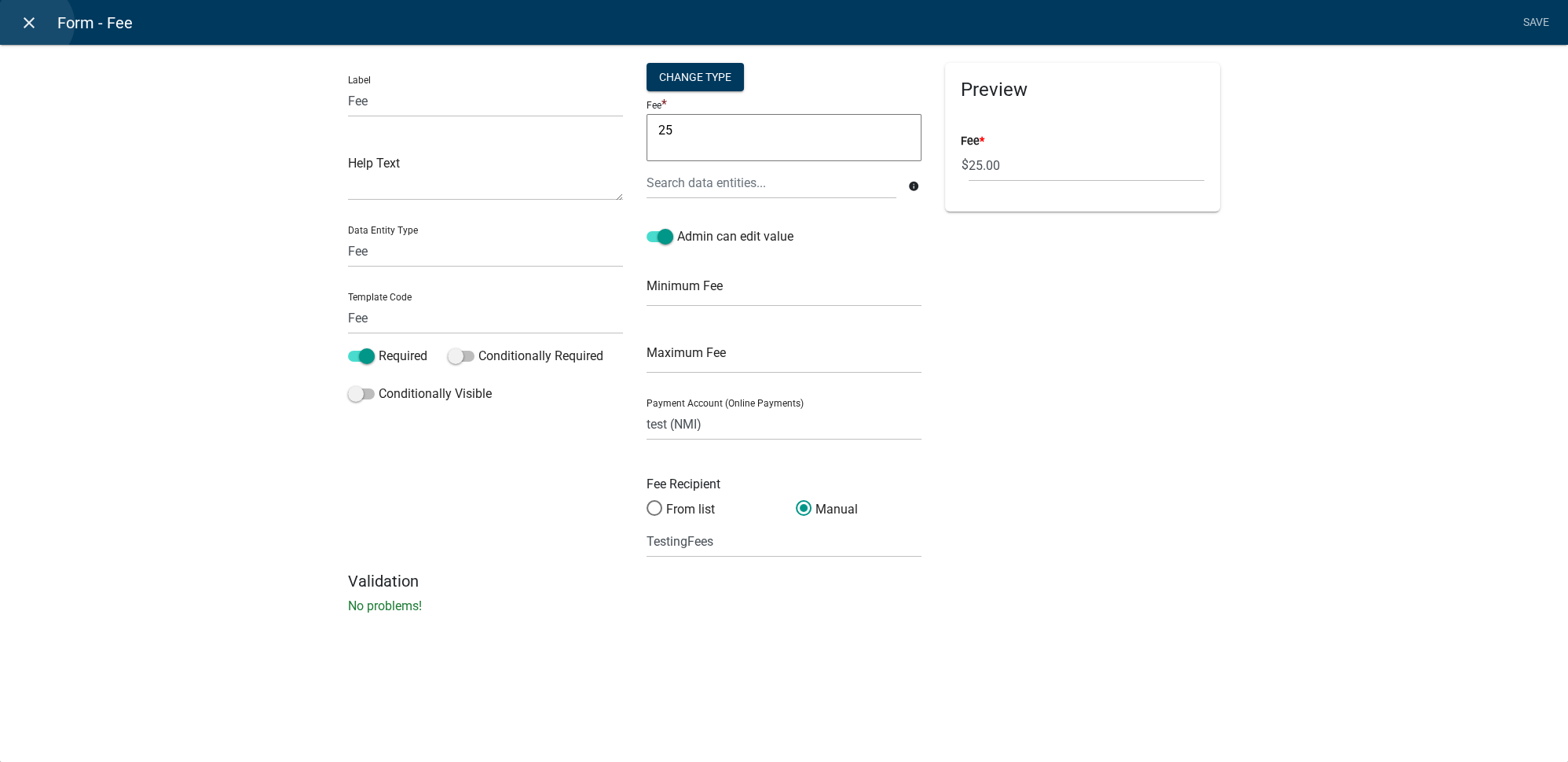
click at [34, 23] on icon "close" at bounding box center [30, 23] width 19 height 19
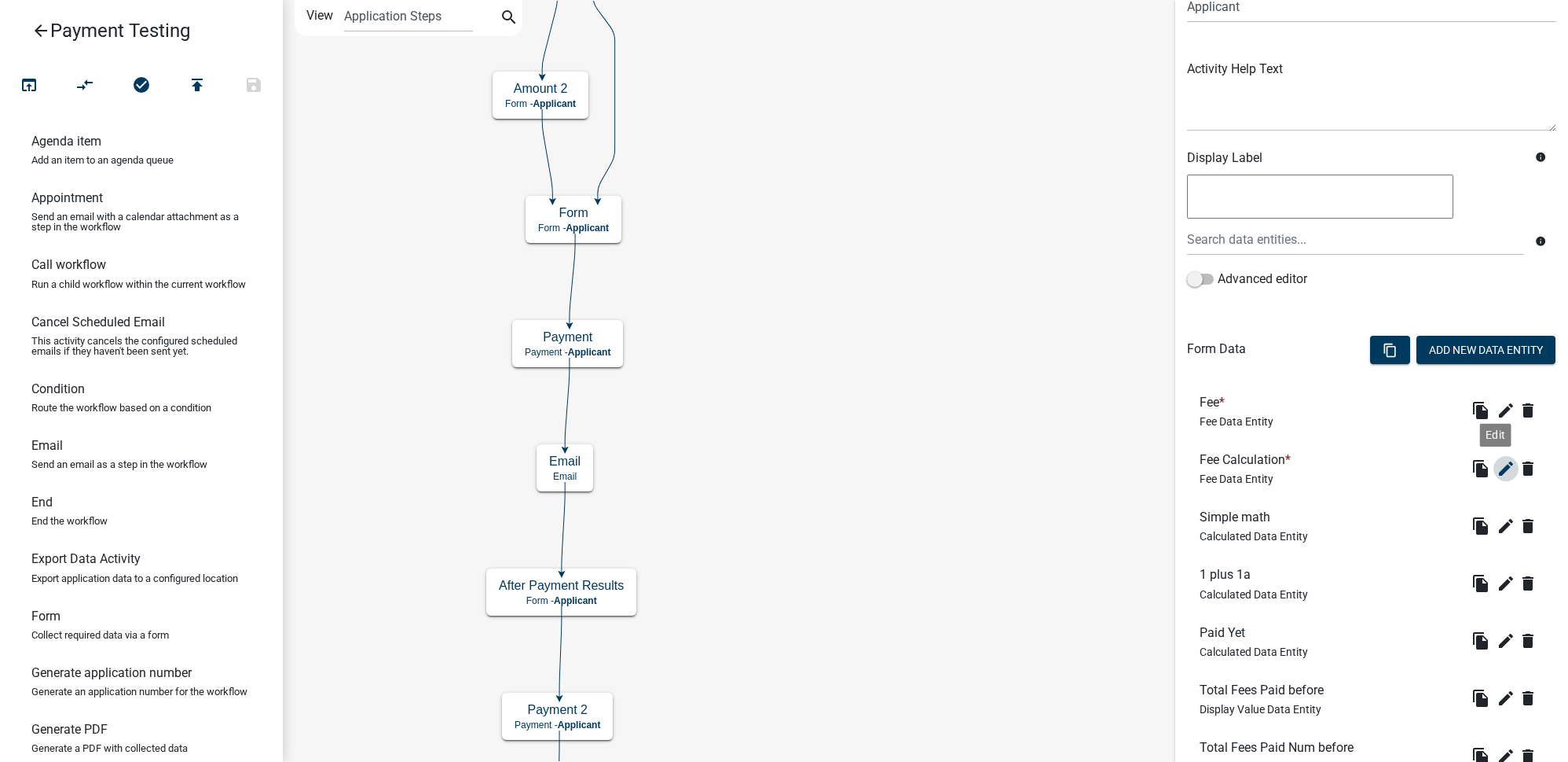
click at [1499, 464] on icon "edit" at bounding box center [1506, 468] width 19 height 19
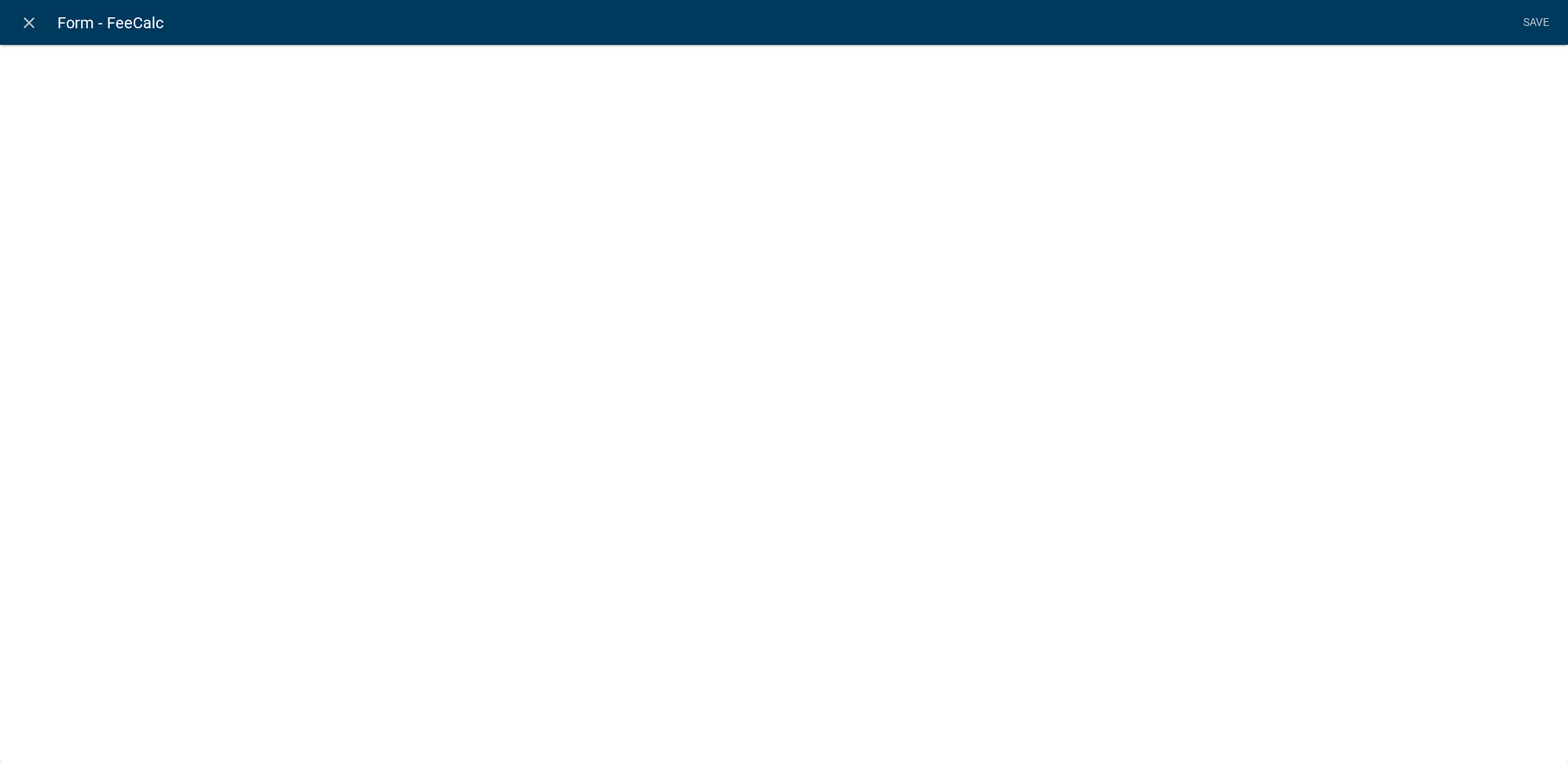
select select "fee"
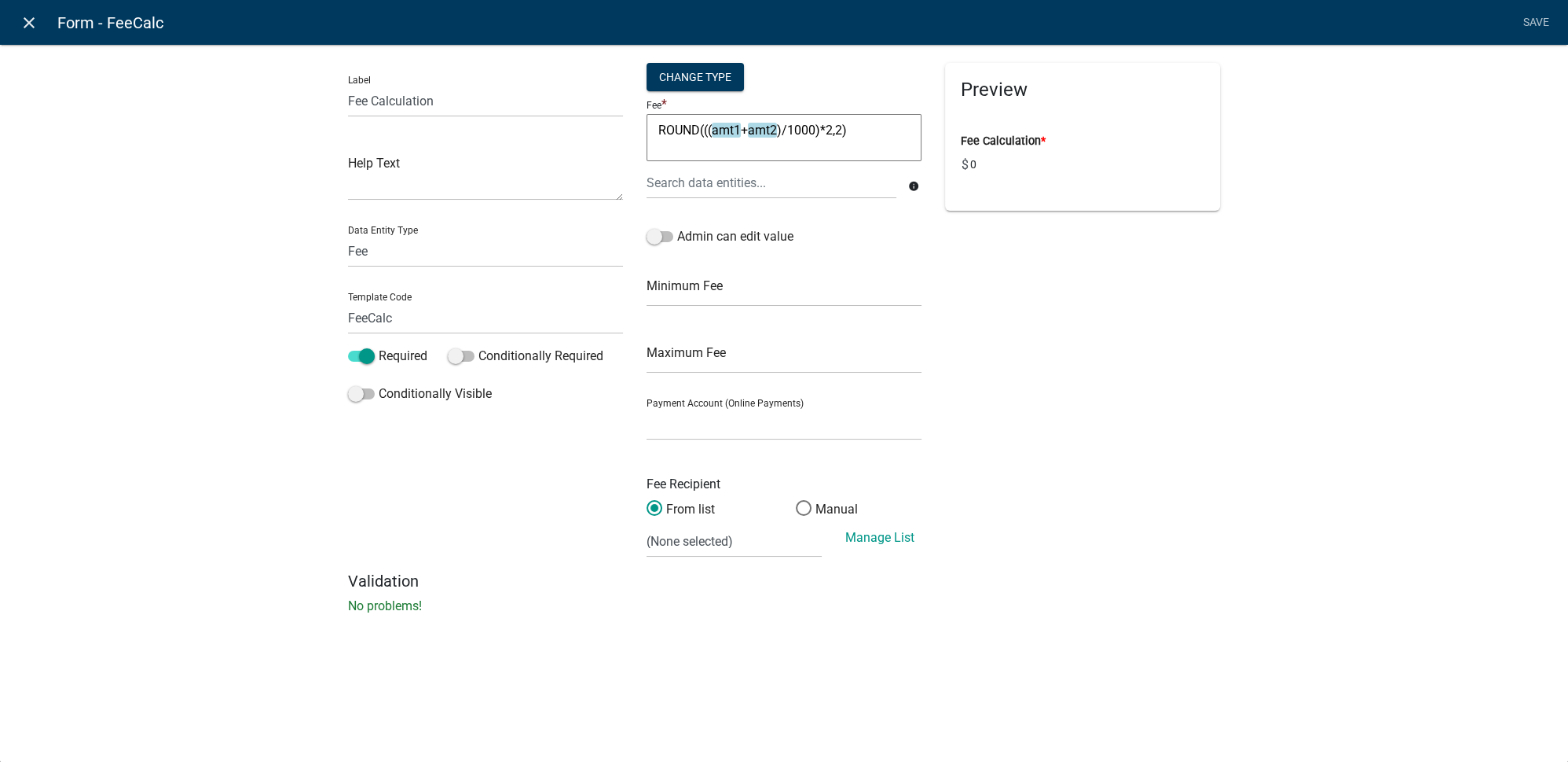
click at [29, 25] on icon "close" at bounding box center [30, 23] width 19 height 19
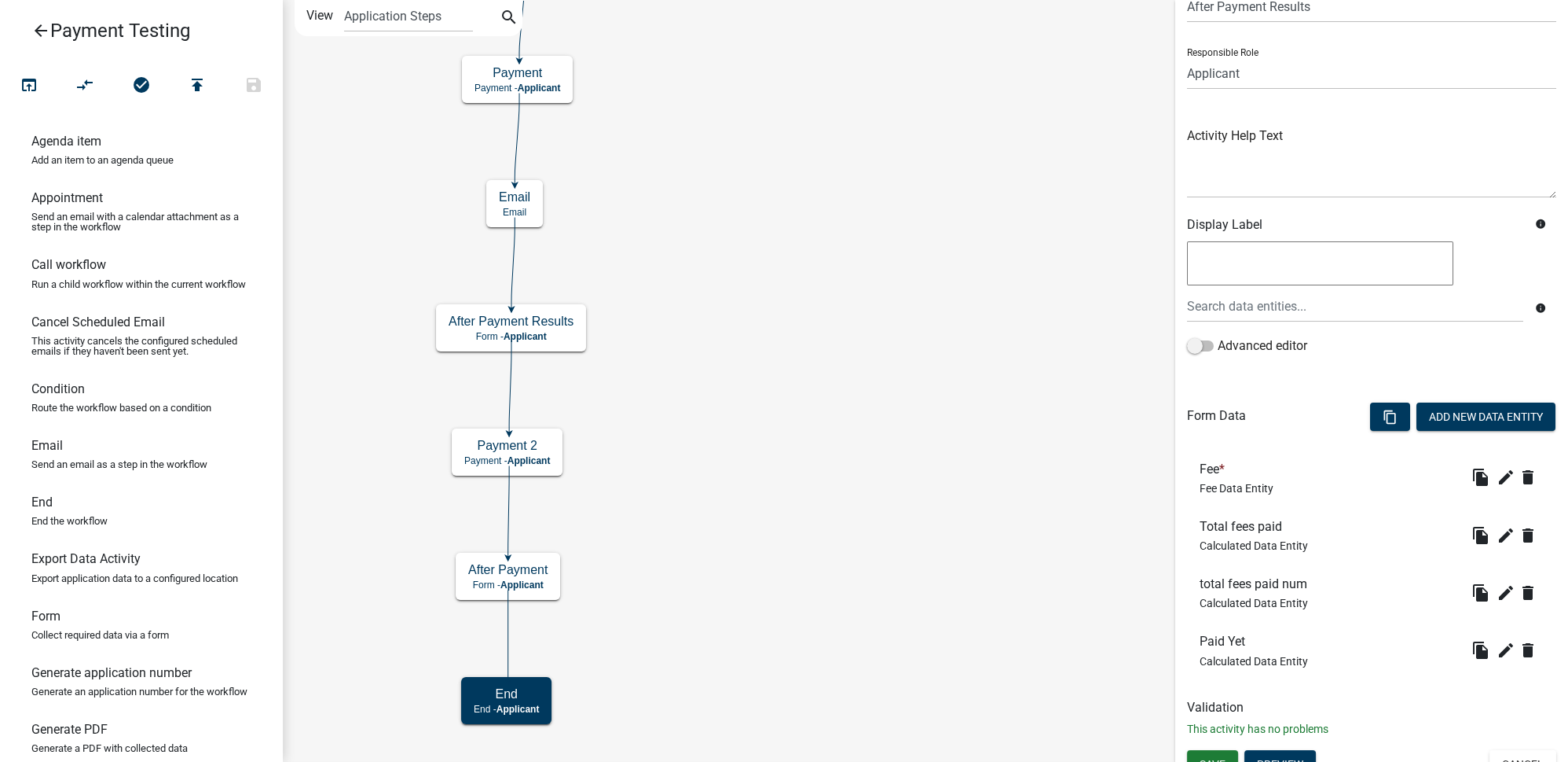
scroll to position [94, 0]
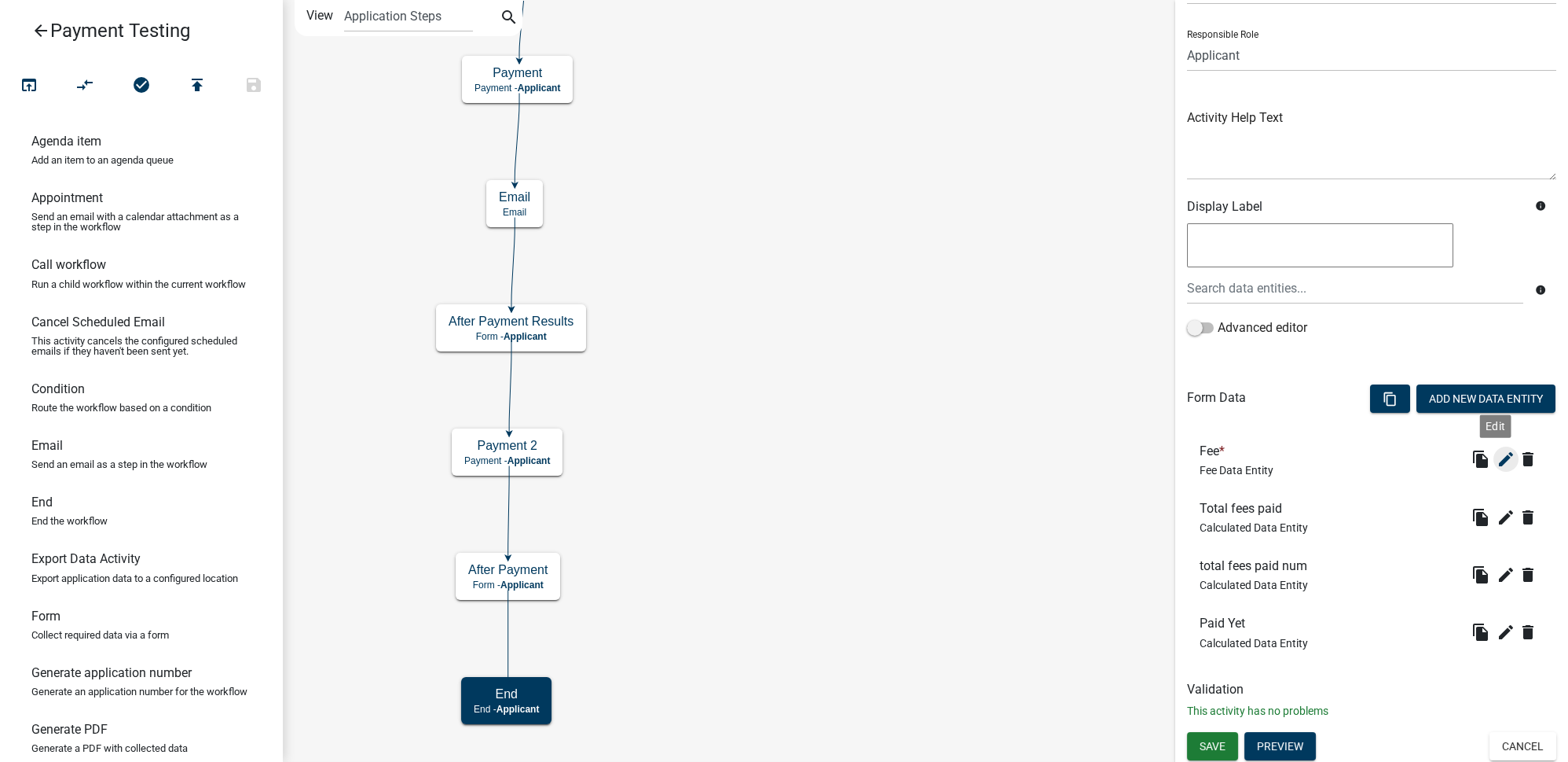
click at [1497, 456] on icon "edit" at bounding box center [1506, 460] width 19 height 19
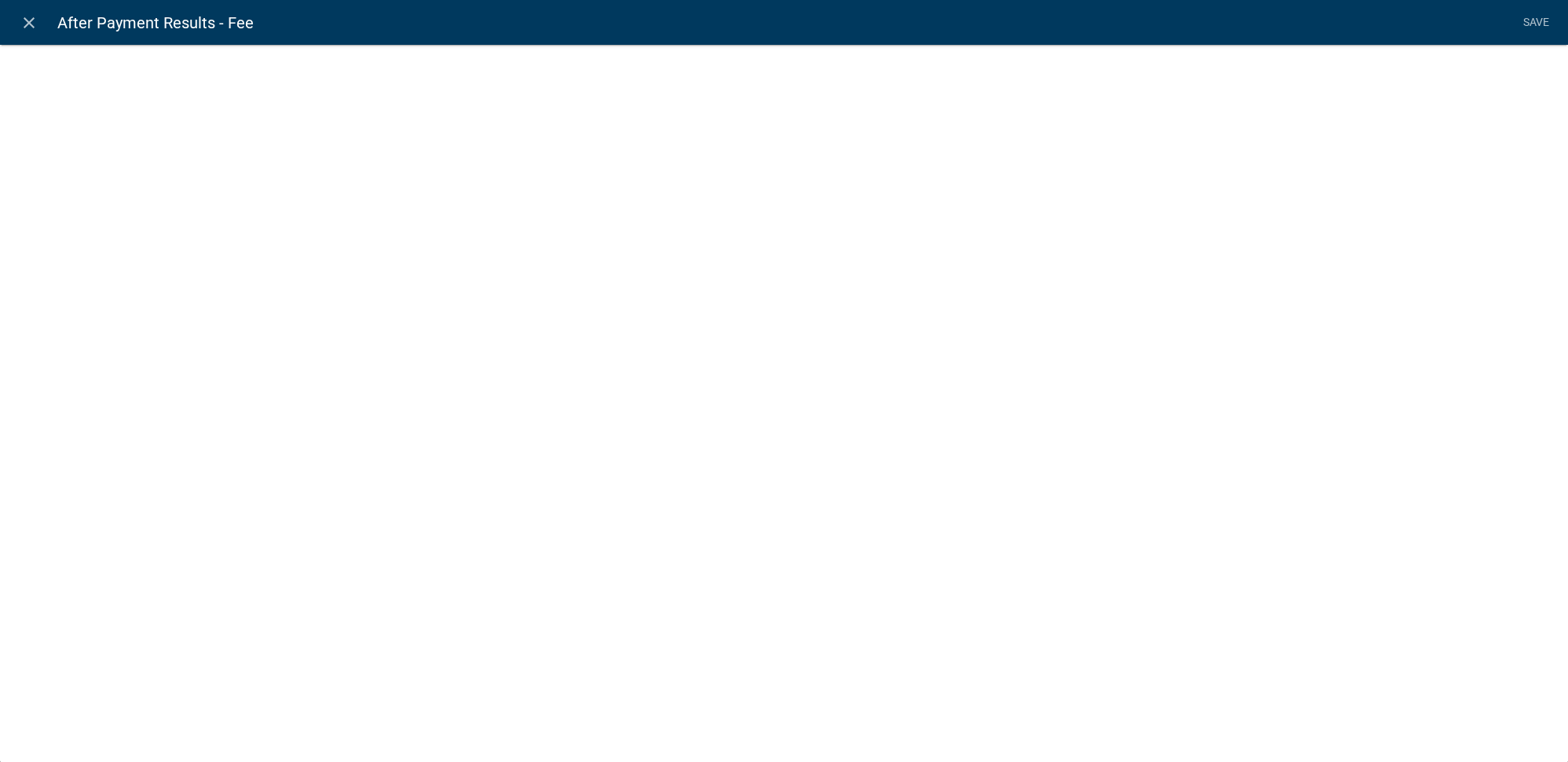
select select "fee"
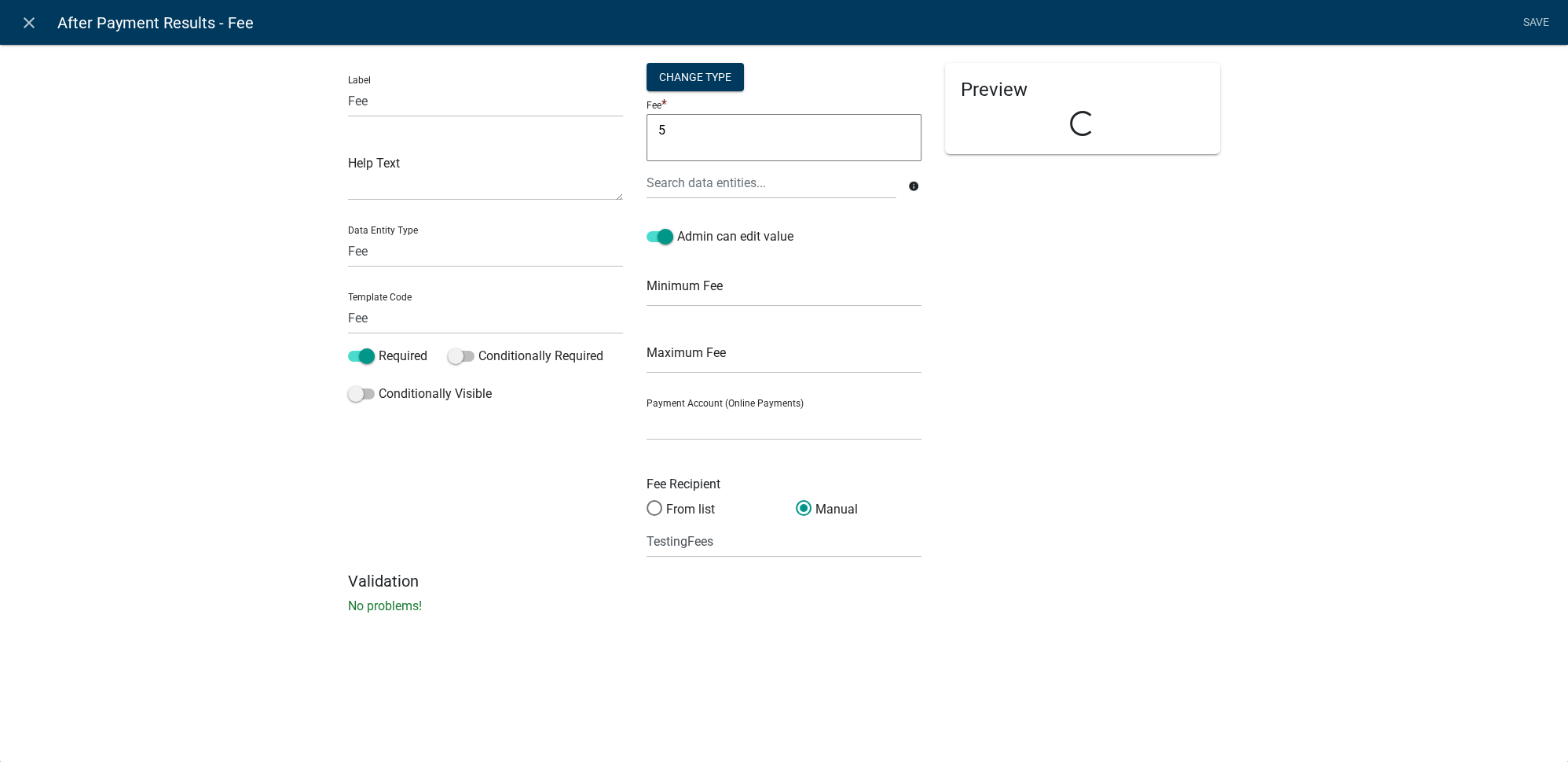
select select
click at [422, 324] on input "Fee" at bounding box center [485, 318] width 275 height 32
type input "Fee3"
click at [1064, 395] on div "Preview Fee * $ 5.00" at bounding box center [1082, 317] width 298 height 509
click at [1536, 30] on link "Save" at bounding box center [1535, 22] width 39 height 30
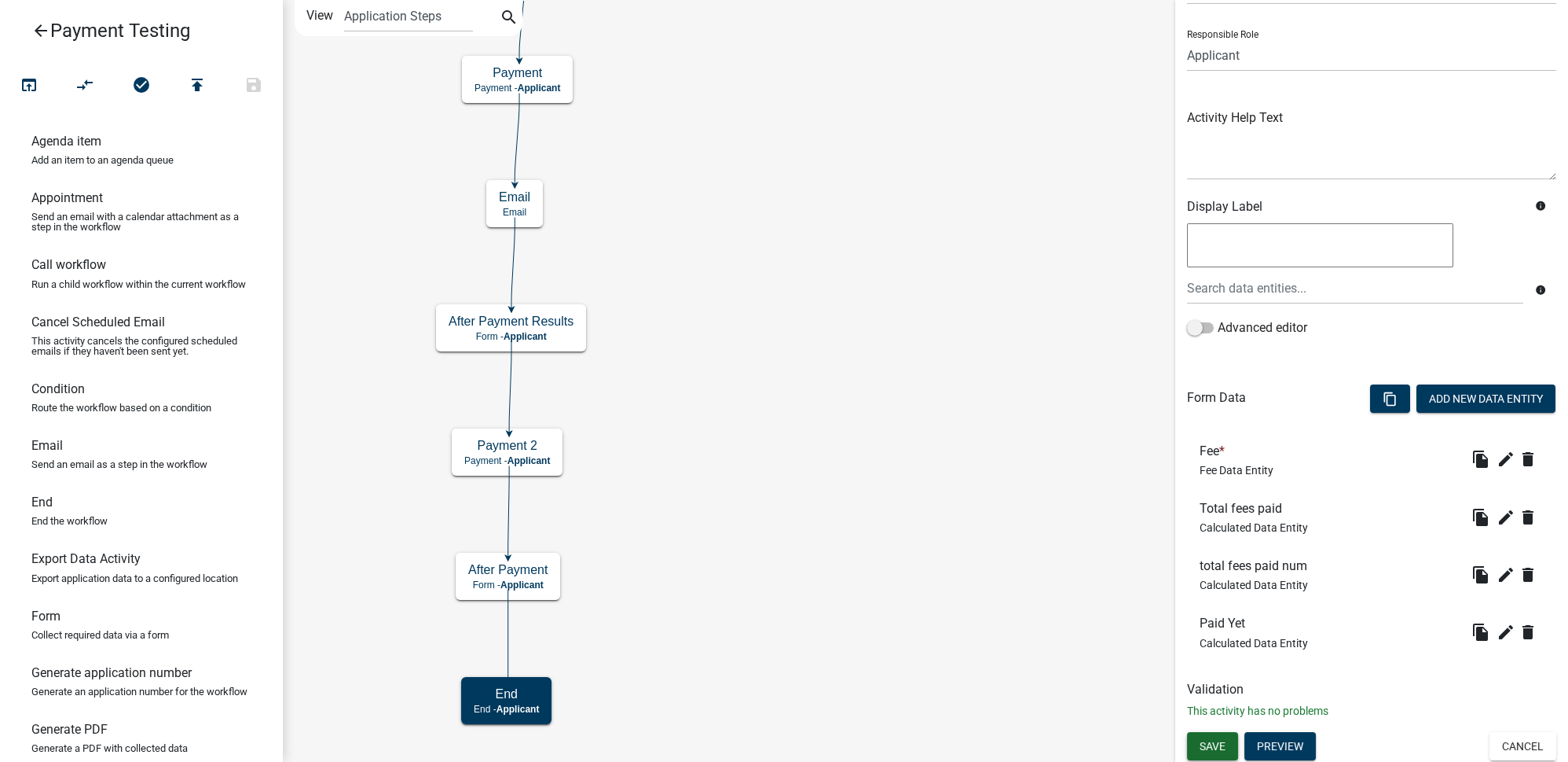
click at [1206, 744] on span "Save" at bounding box center [1212, 745] width 26 height 13
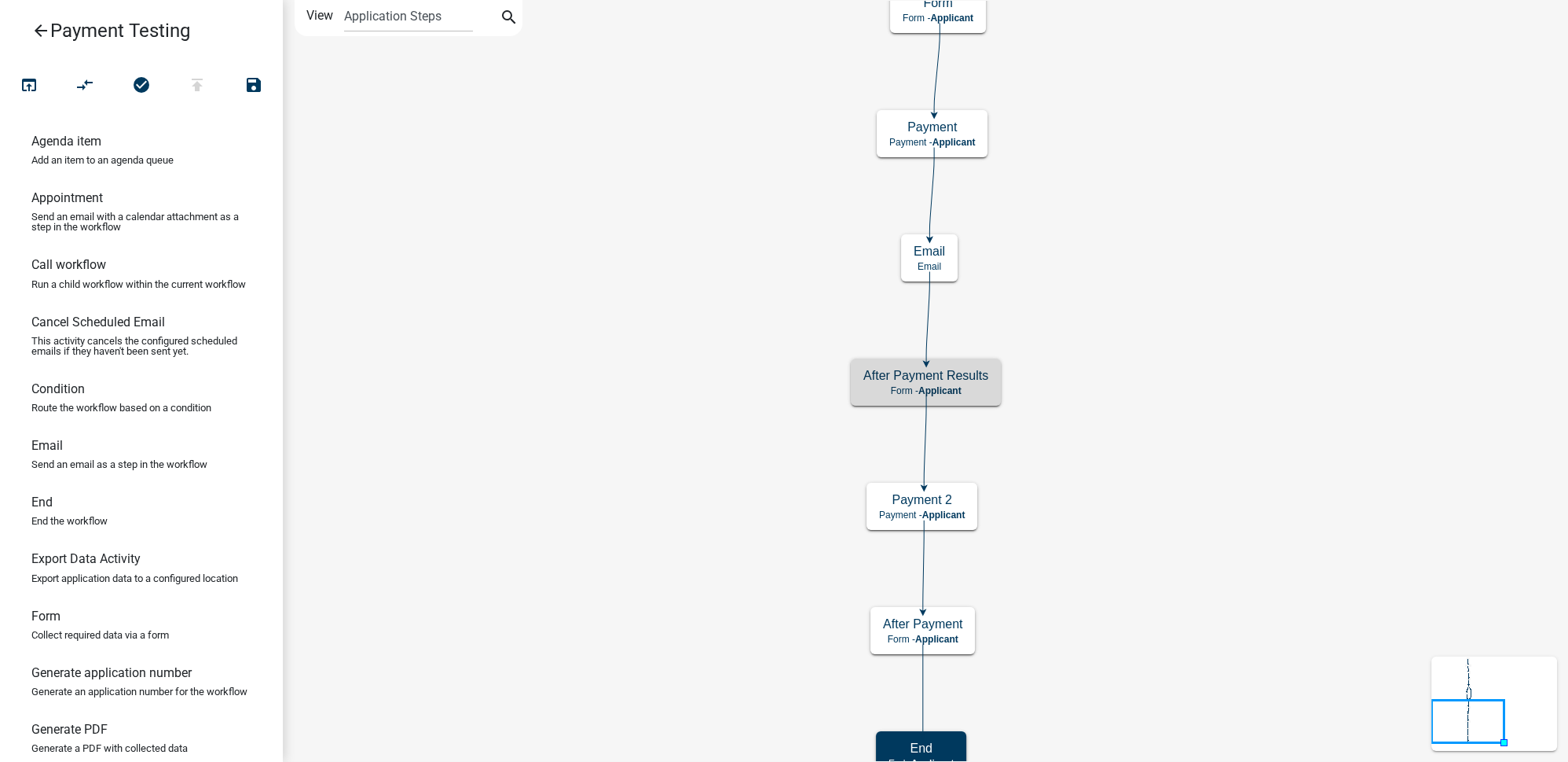
scroll to position [0, 0]
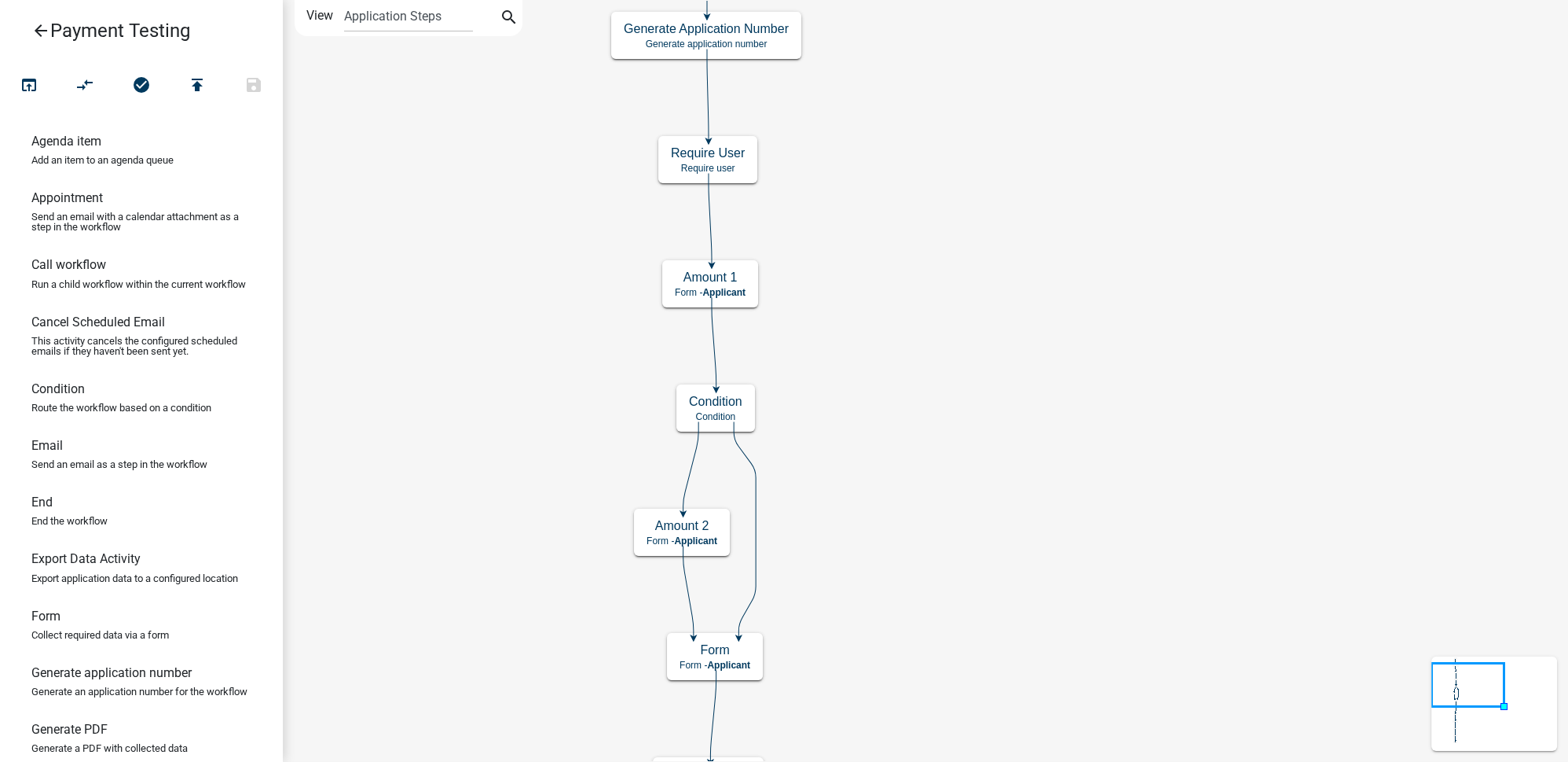
click at [1138, 413] on icon "Start Start - Applicant Form Form - Applicant Payment Payment - Applicant After…" at bounding box center [925, 712] width 1283 height 1423
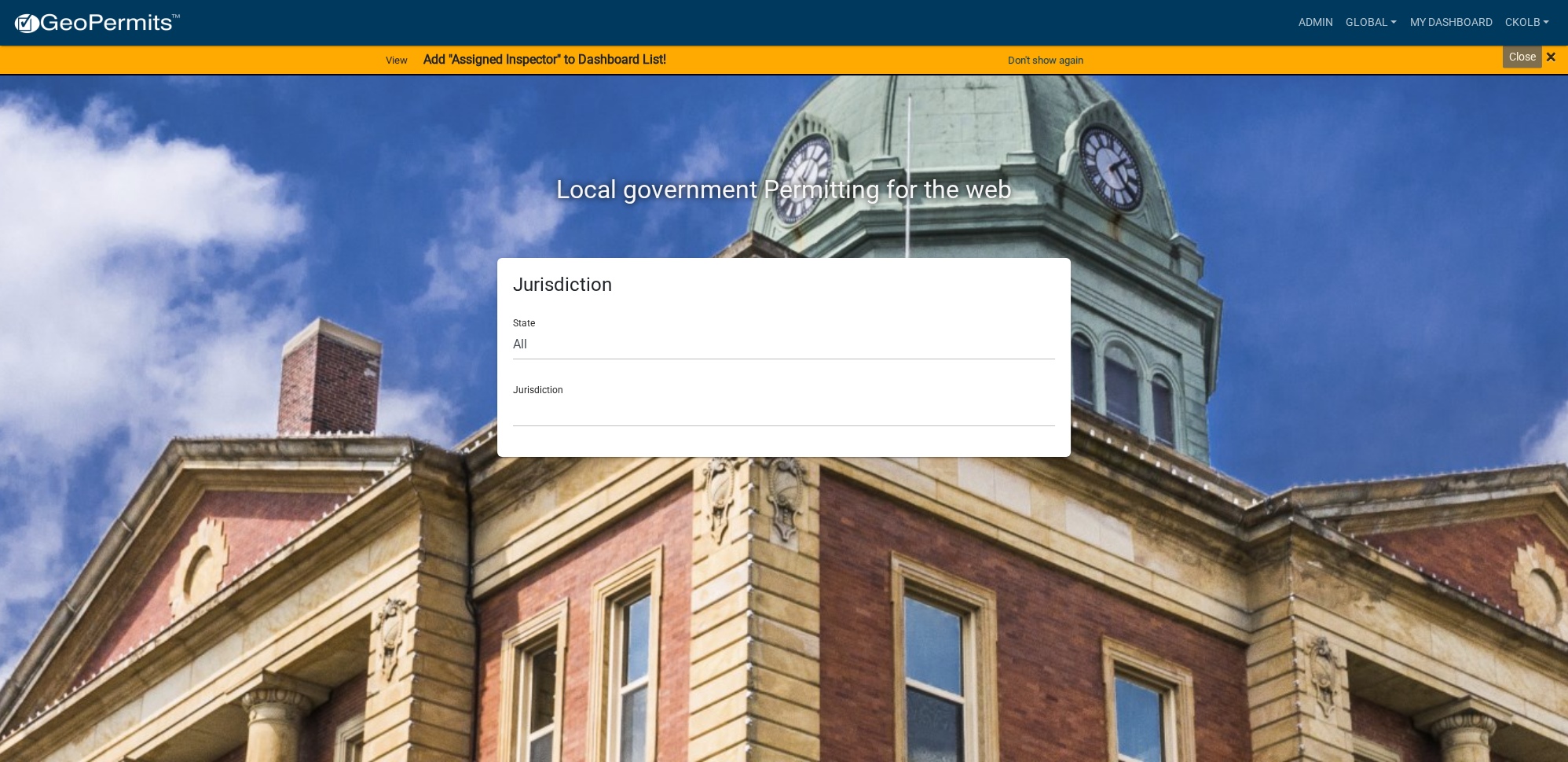
click at [1550, 57] on span "×" at bounding box center [1551, 56] width 10 height 22
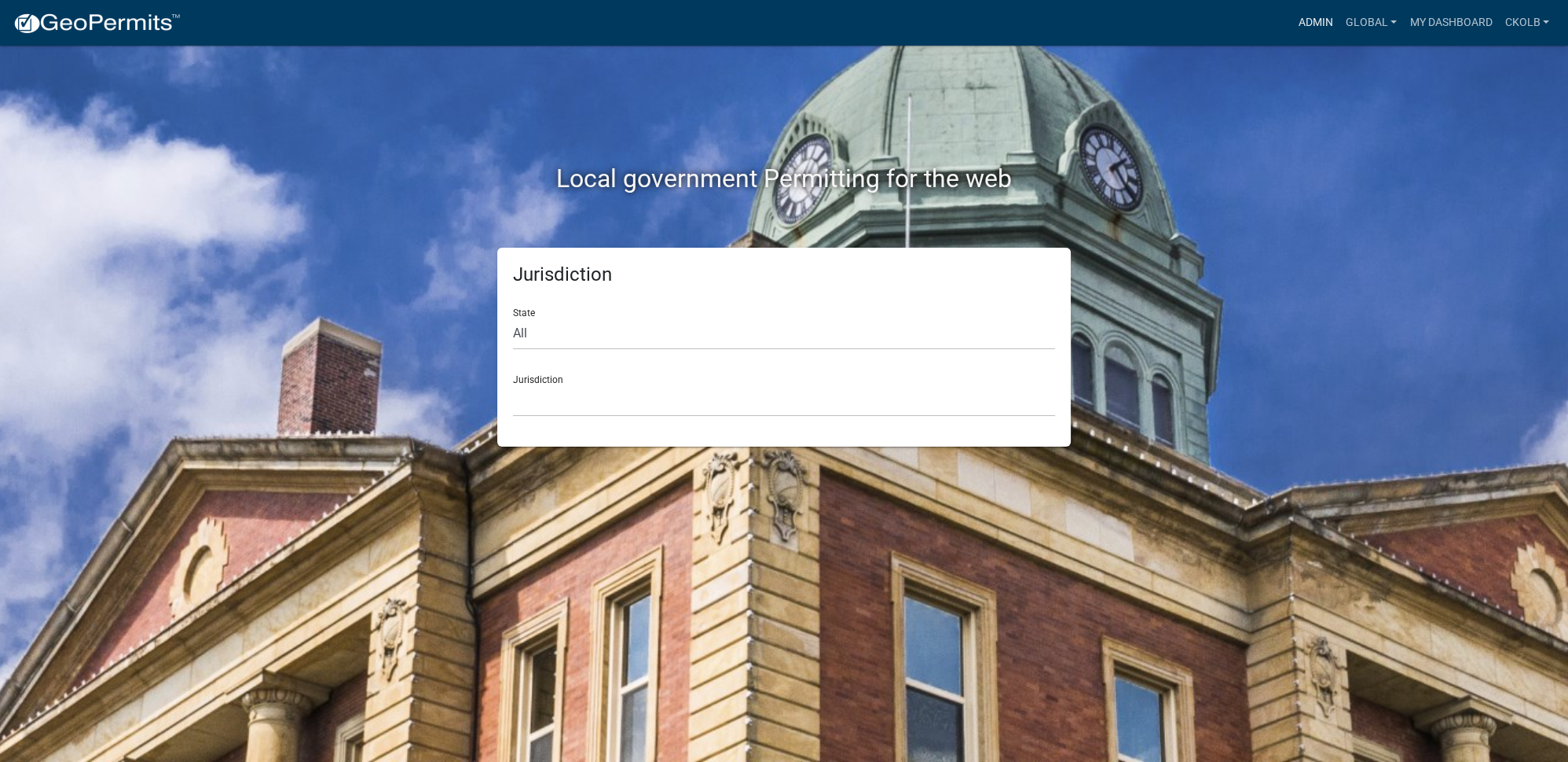
click at [1316, 29] on link "Admin" at bounding box center [1315, 22] width 47 height 30
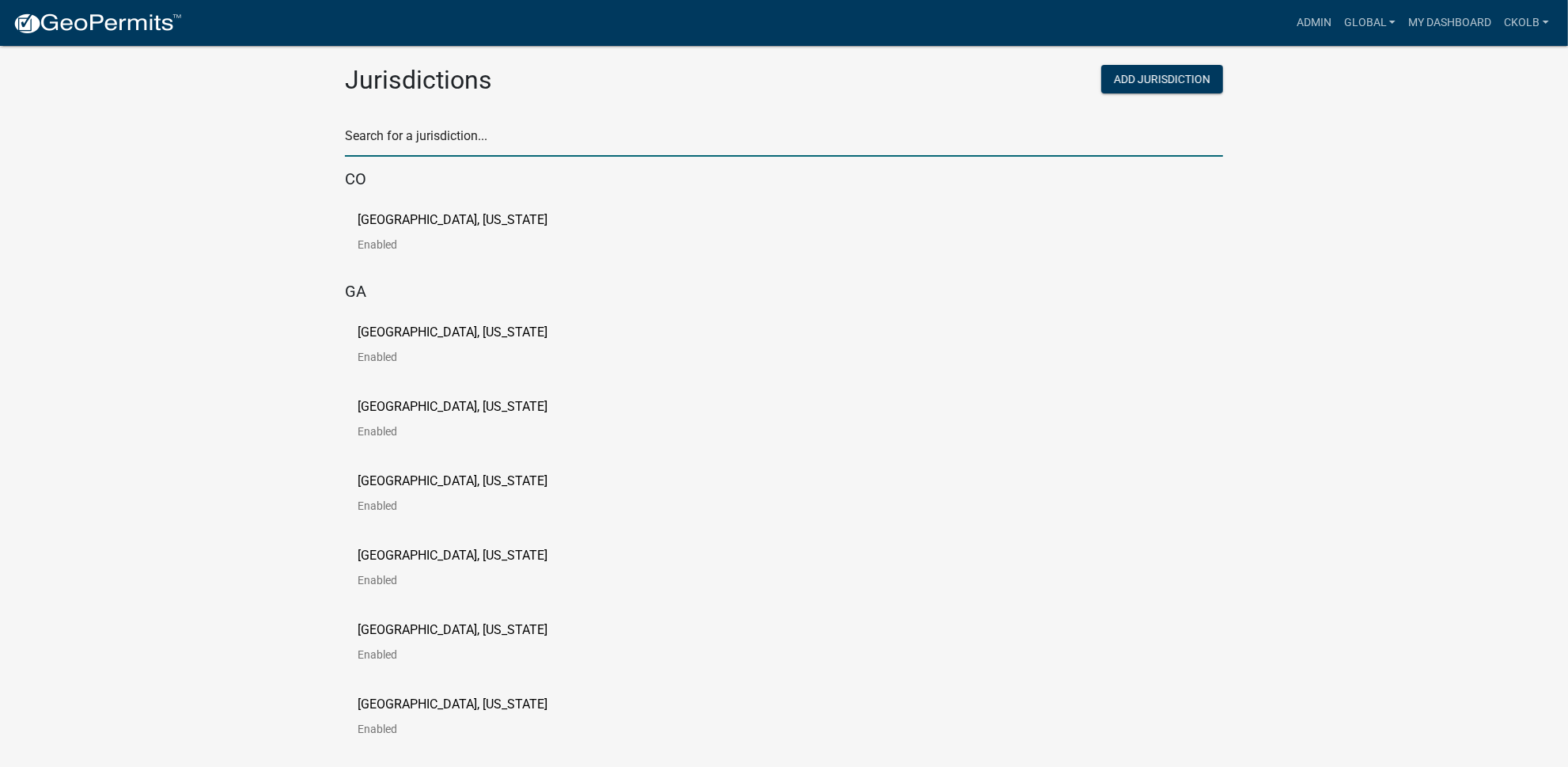
click at [442, 140] on input "text" at bounding box center [784, 140] width 878 height 32
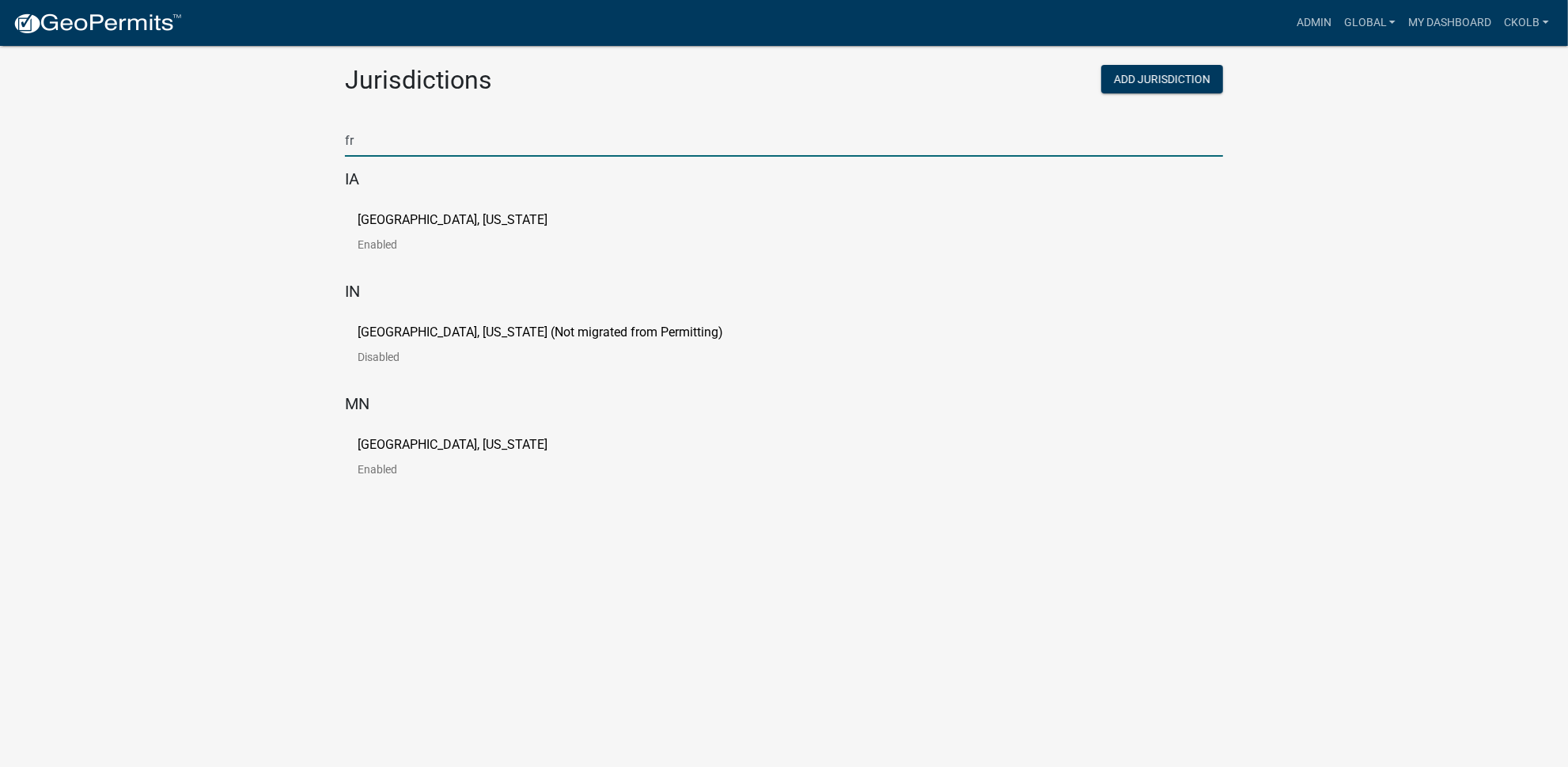
type input "f"
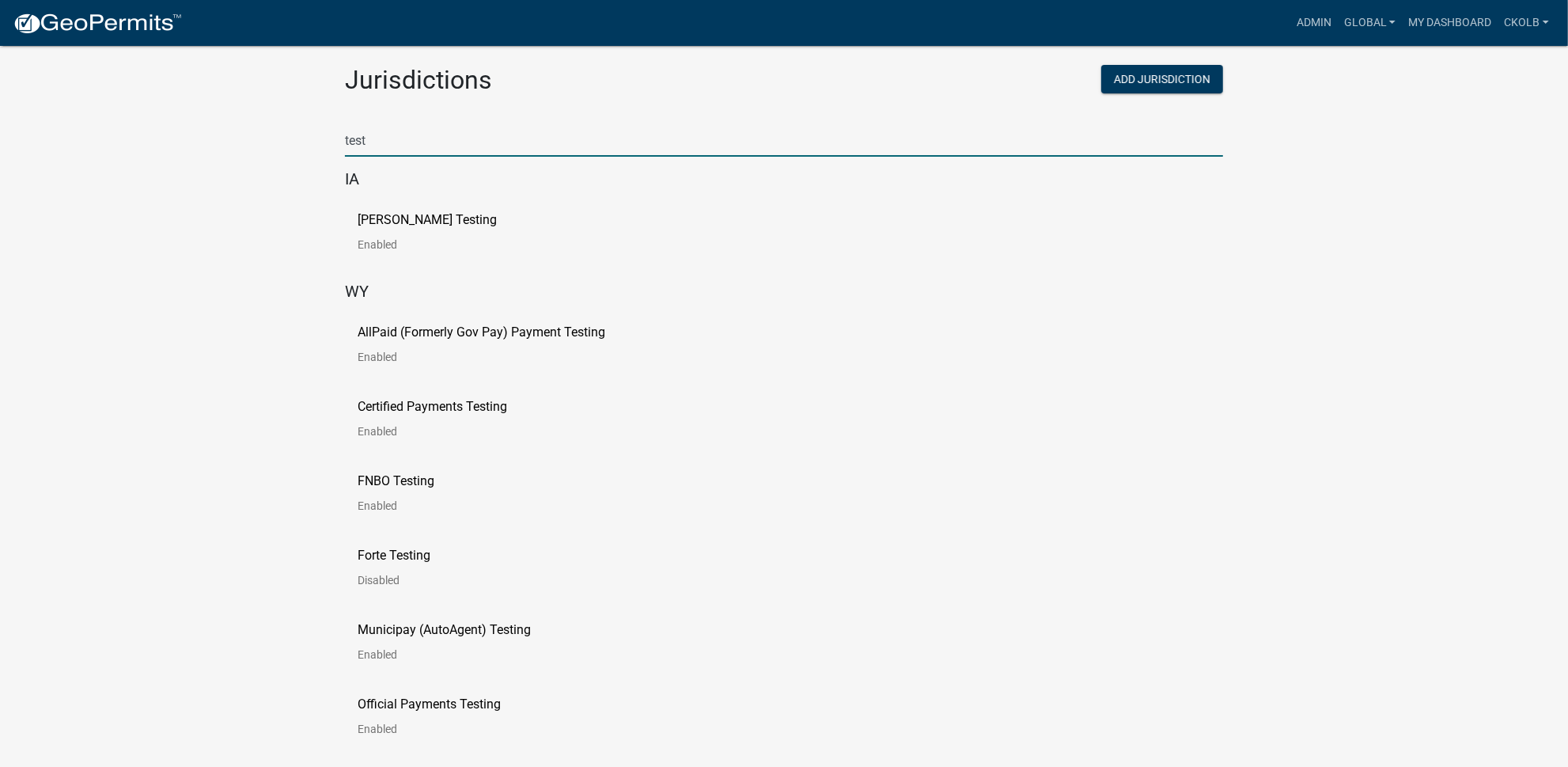
type input "test"
click at [374, 221] on p "[PERSON_NAME] Testing" at bounding box center [427, 220] width 139 height 13
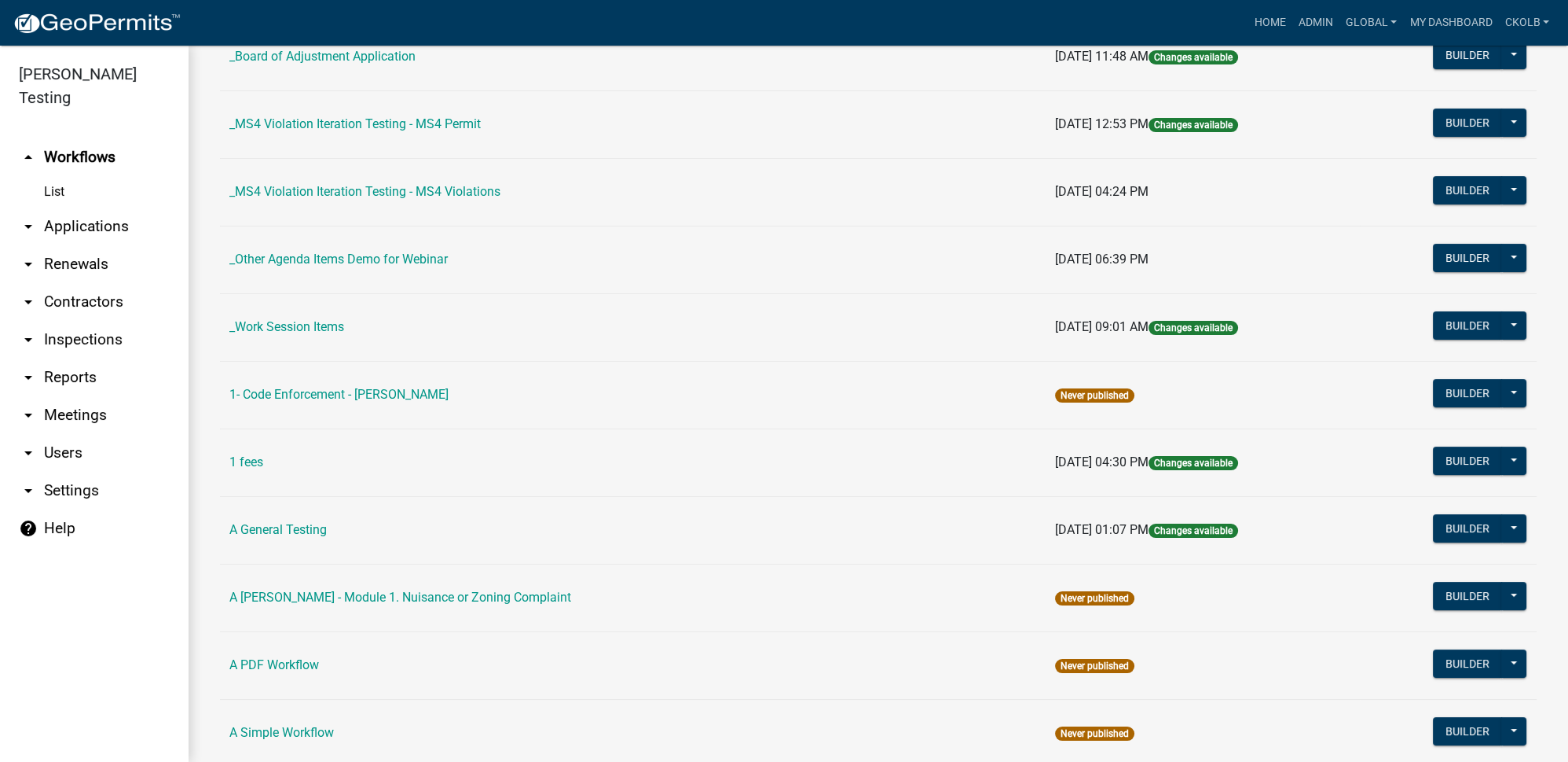
scroll to position [357, 0]
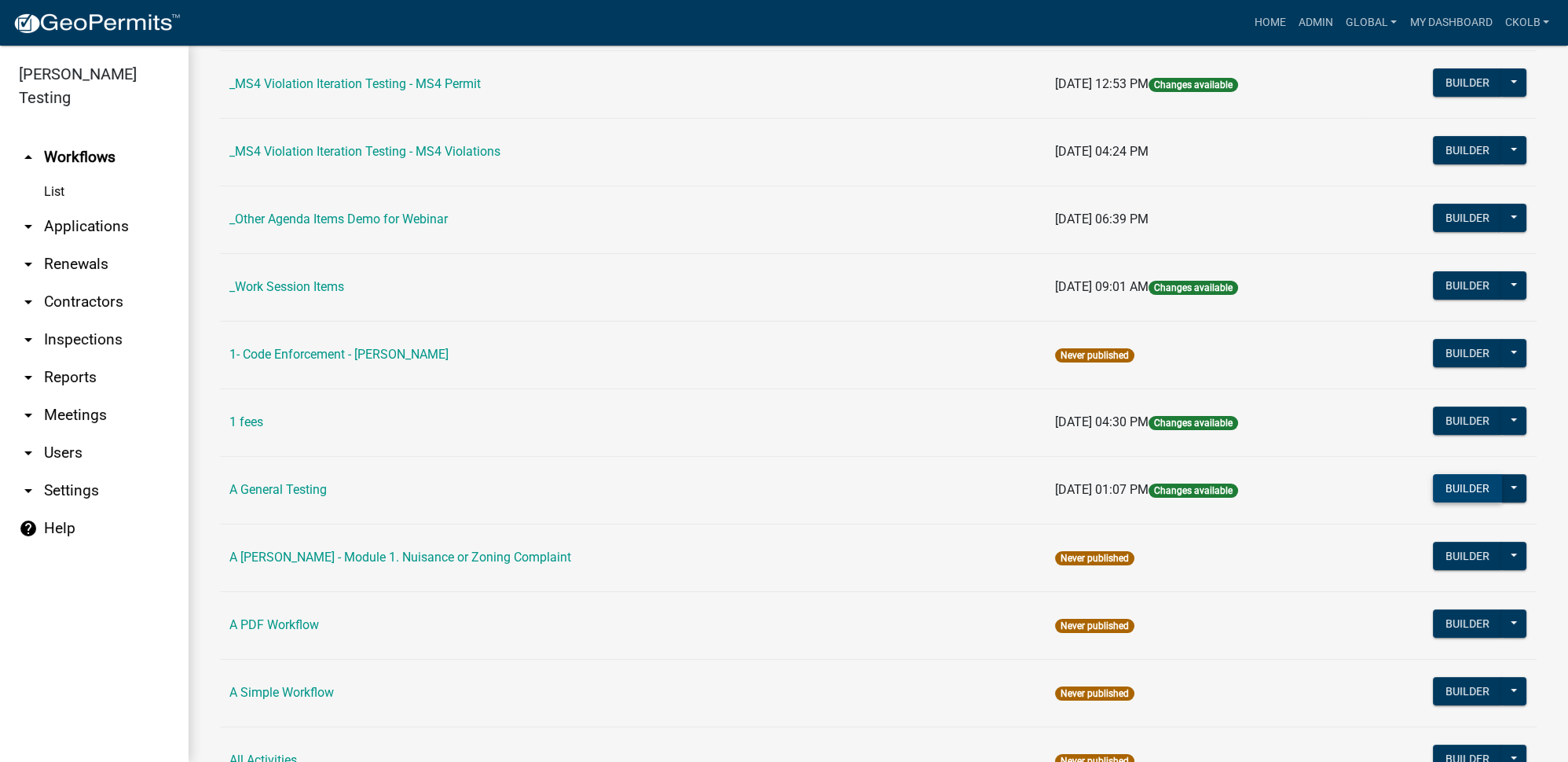
click at [1443, 489] on button "Builder" at bounding box center [1468, 488] width 69 height 28
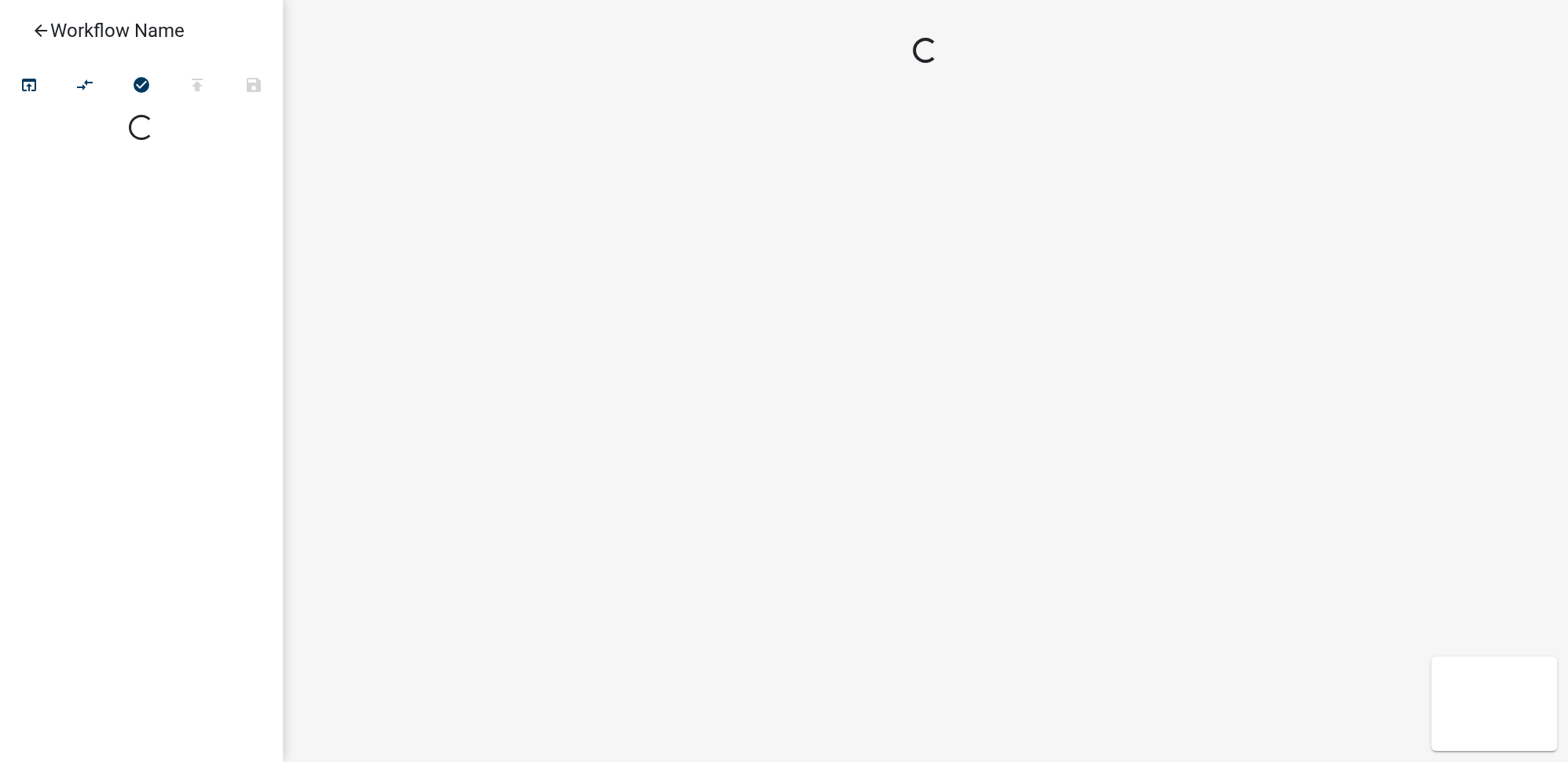
select select
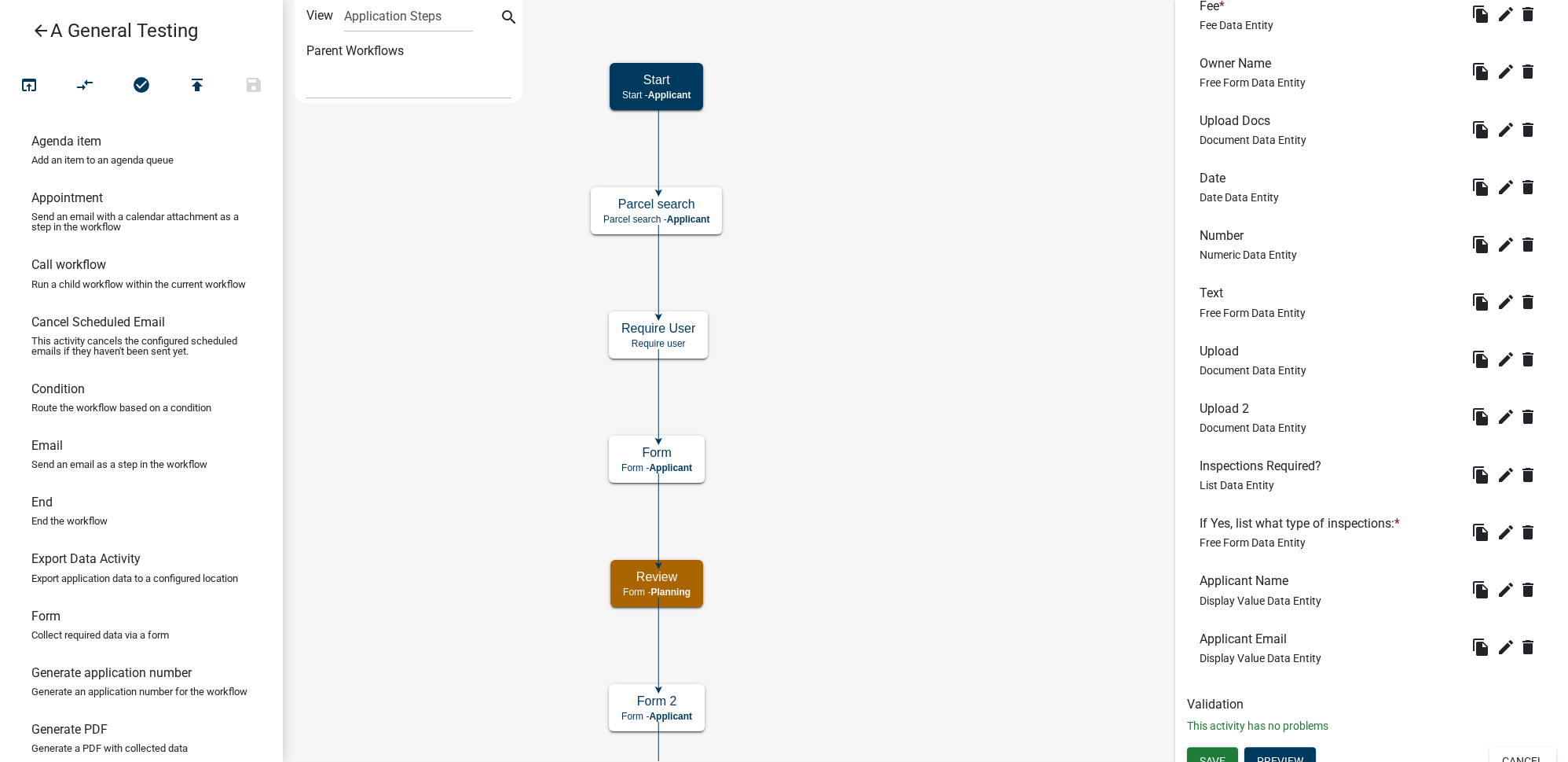
scroll to position [784, 0]
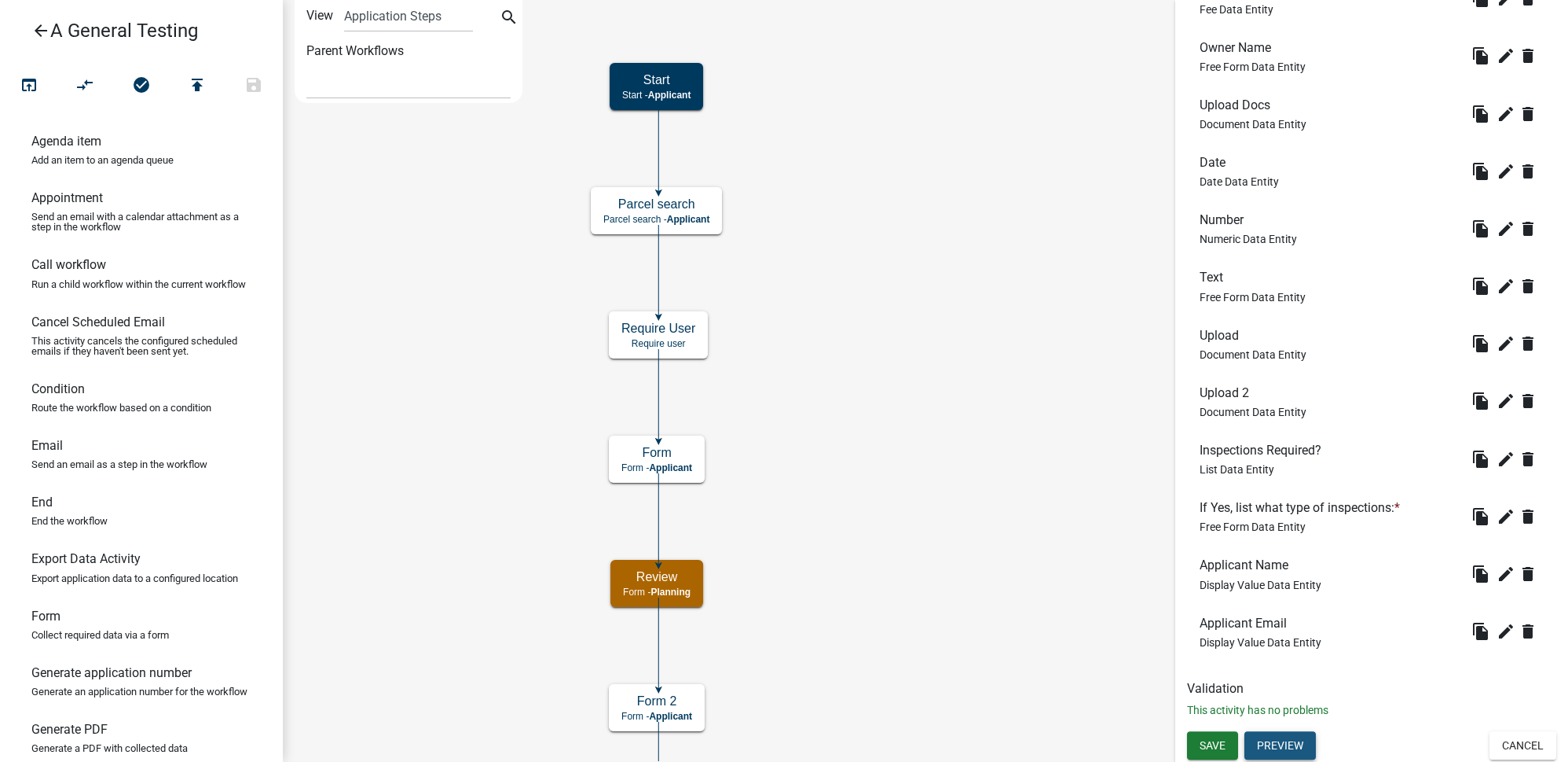
click at [1277, 743] on button "Preview" at bounding box center [1279, 744] width 71 height 28
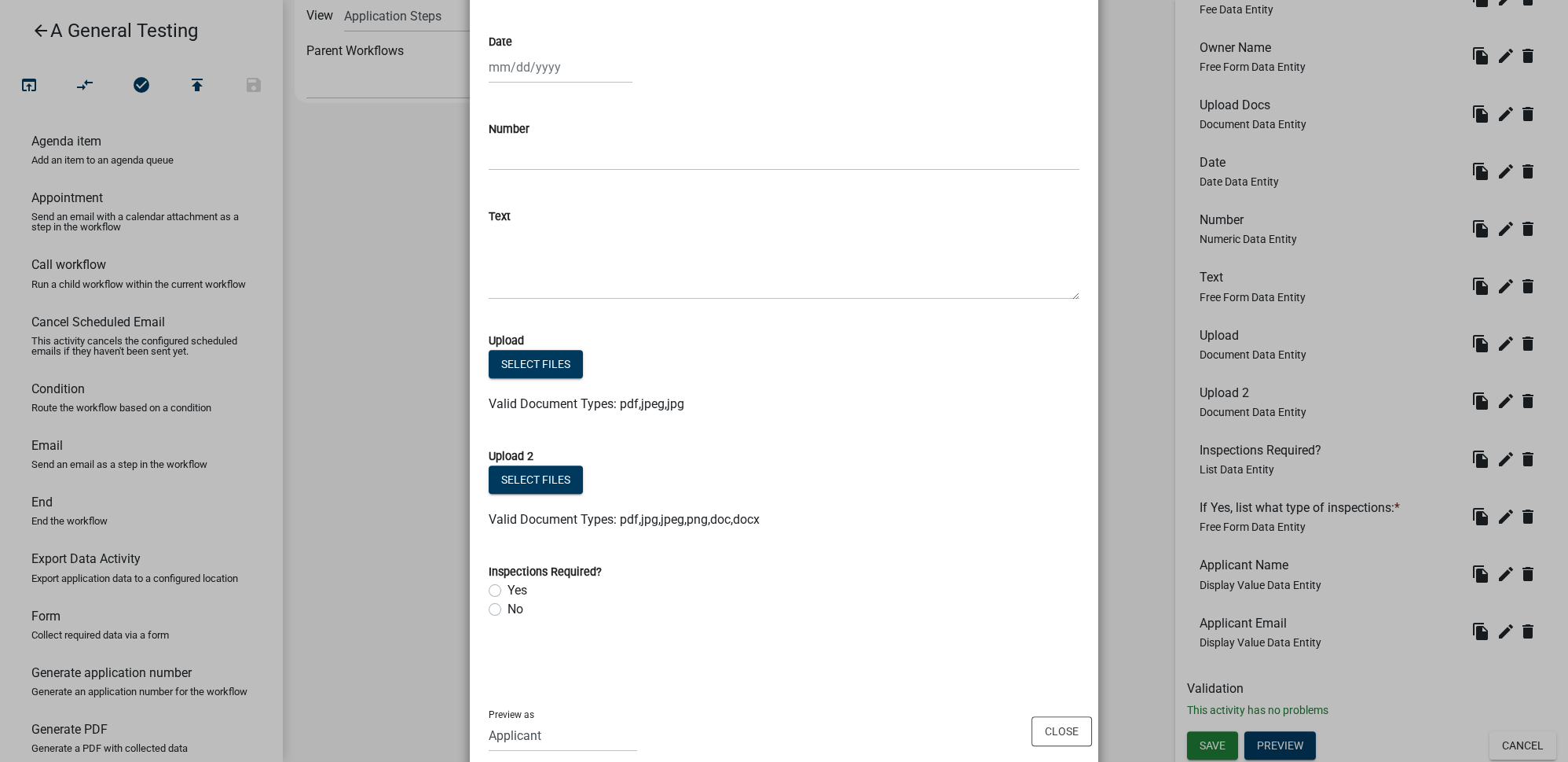
scroll to position [1325, 0]
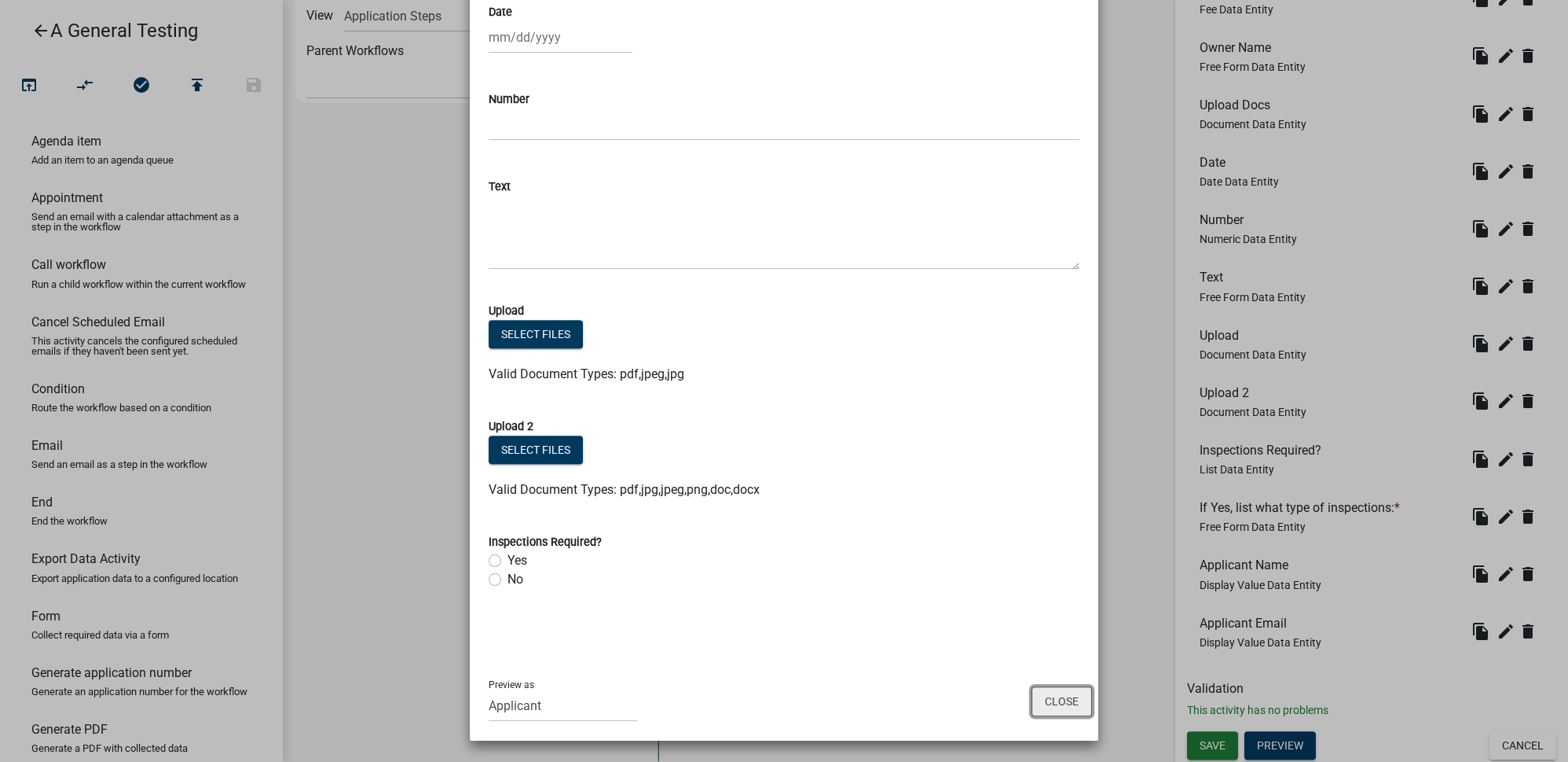
click at [1053, 702] on button "Close" at bounding box center [1061, 701] width 60 height 30
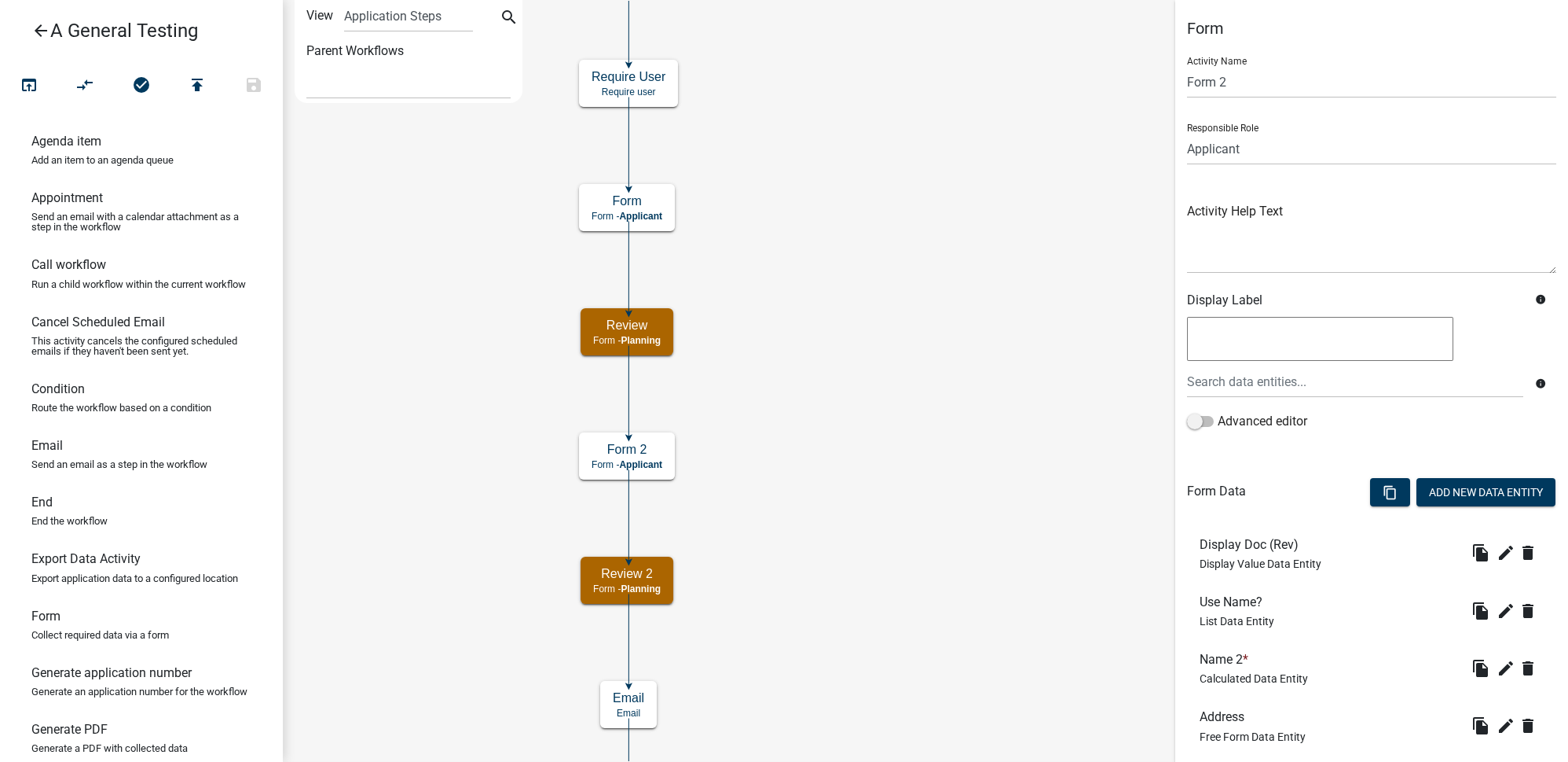
scroll to position [152, 0]
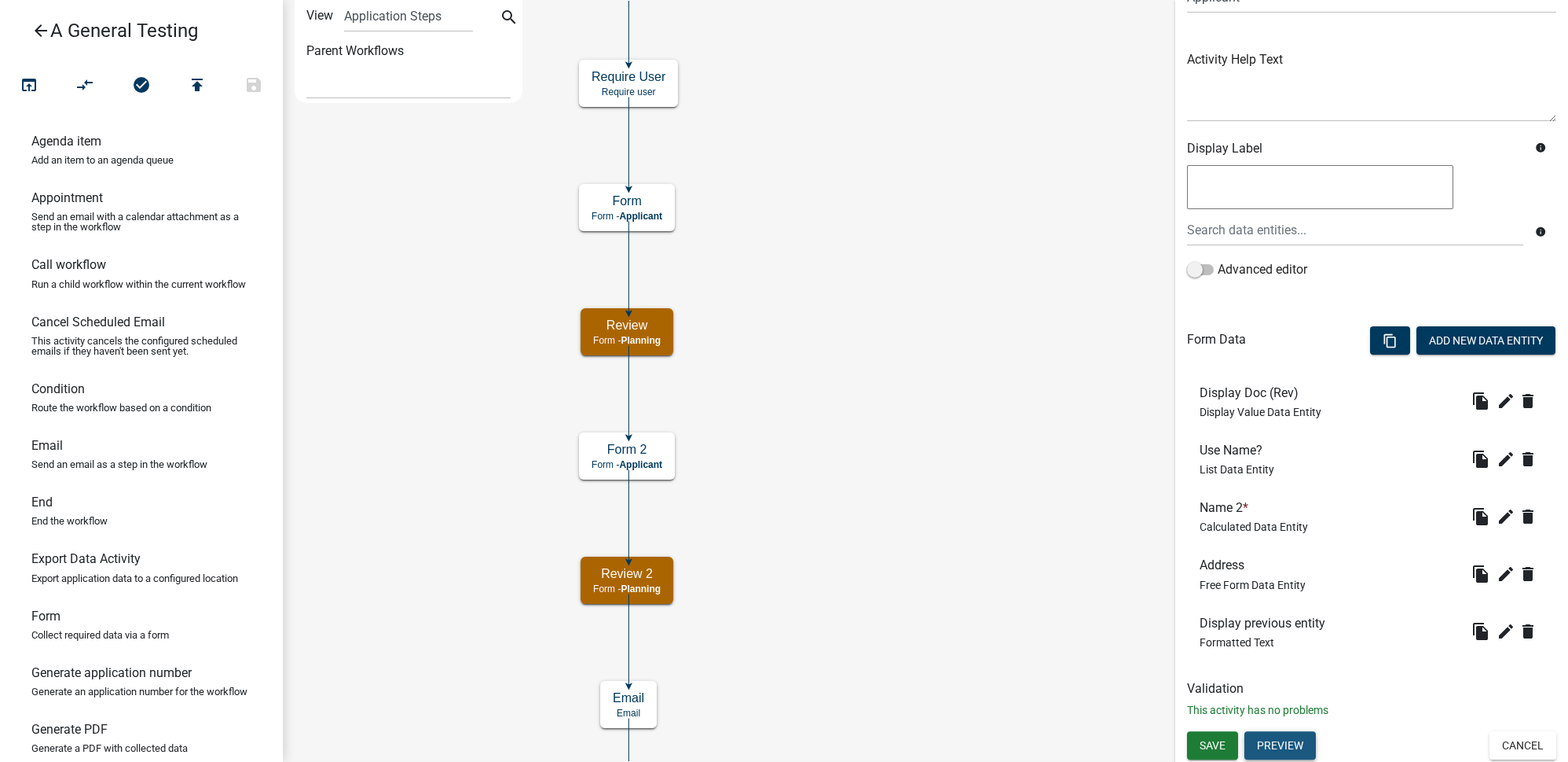
click at [1294, 736] on button "Preview" at bounding box center [1279, 744] width 71 height 28
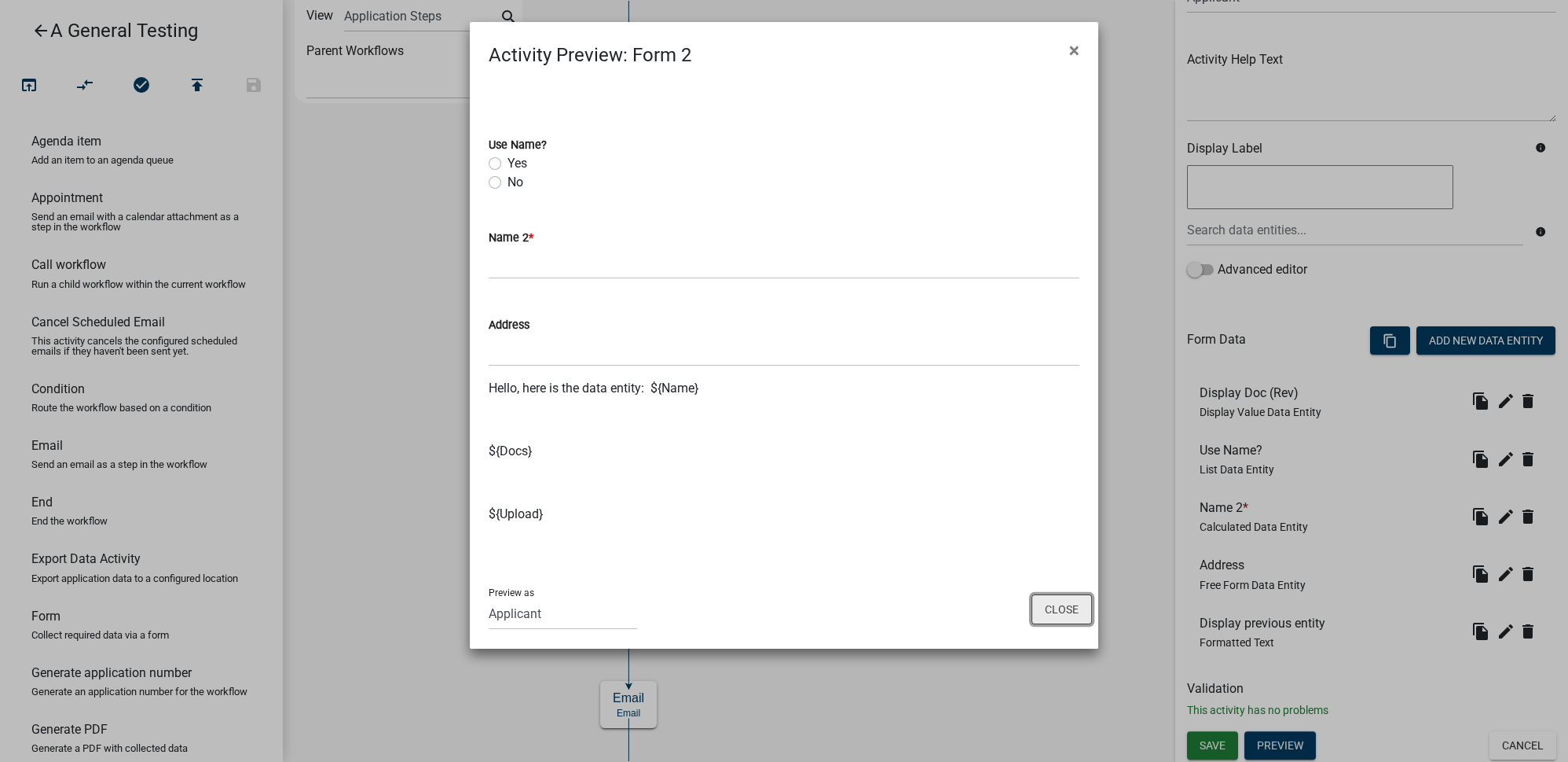
click at [1050, 604] on button "Close" at bounding box center [1061, 609] width 60 height 30
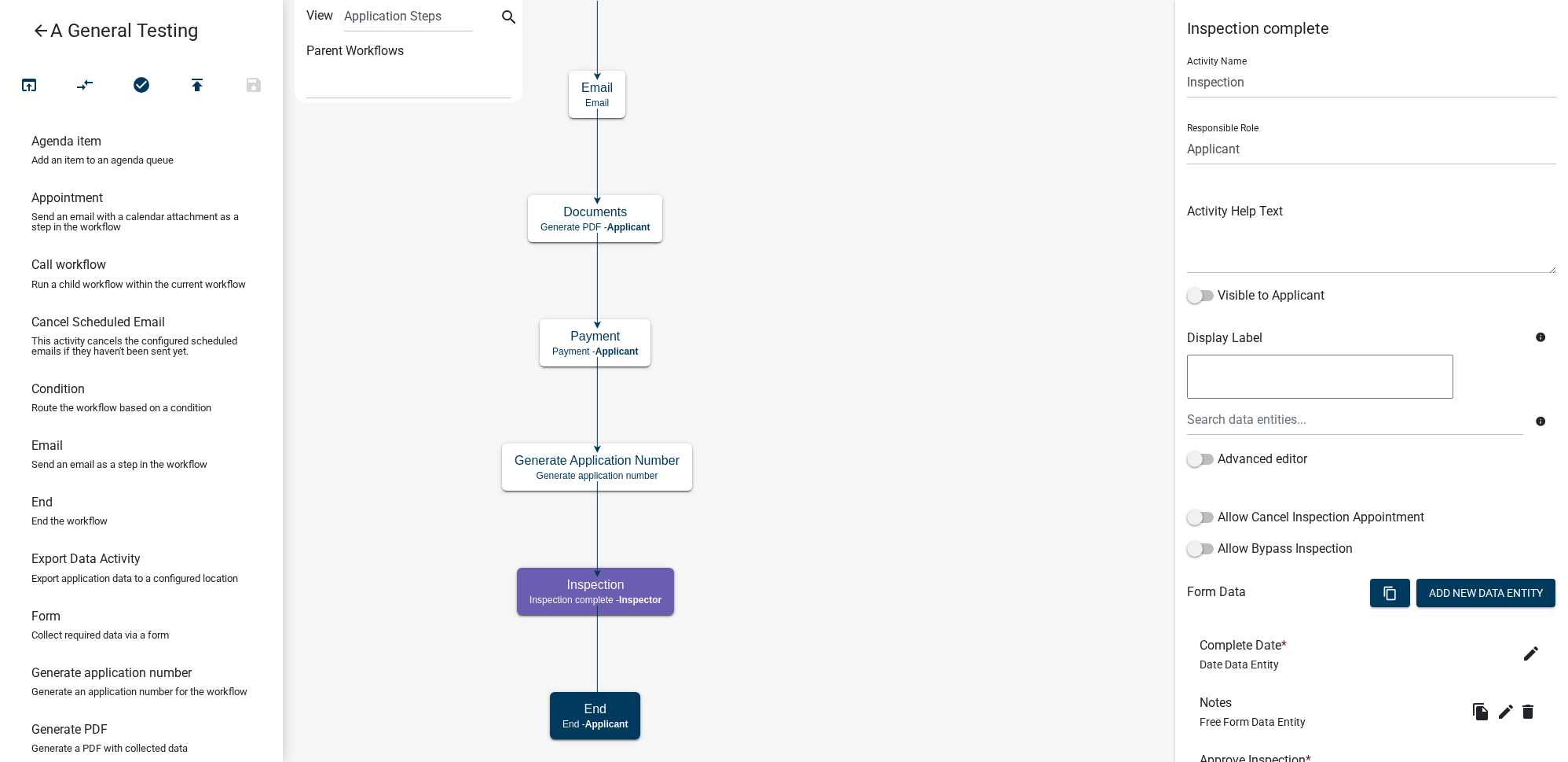
scroll to position [138, 0]
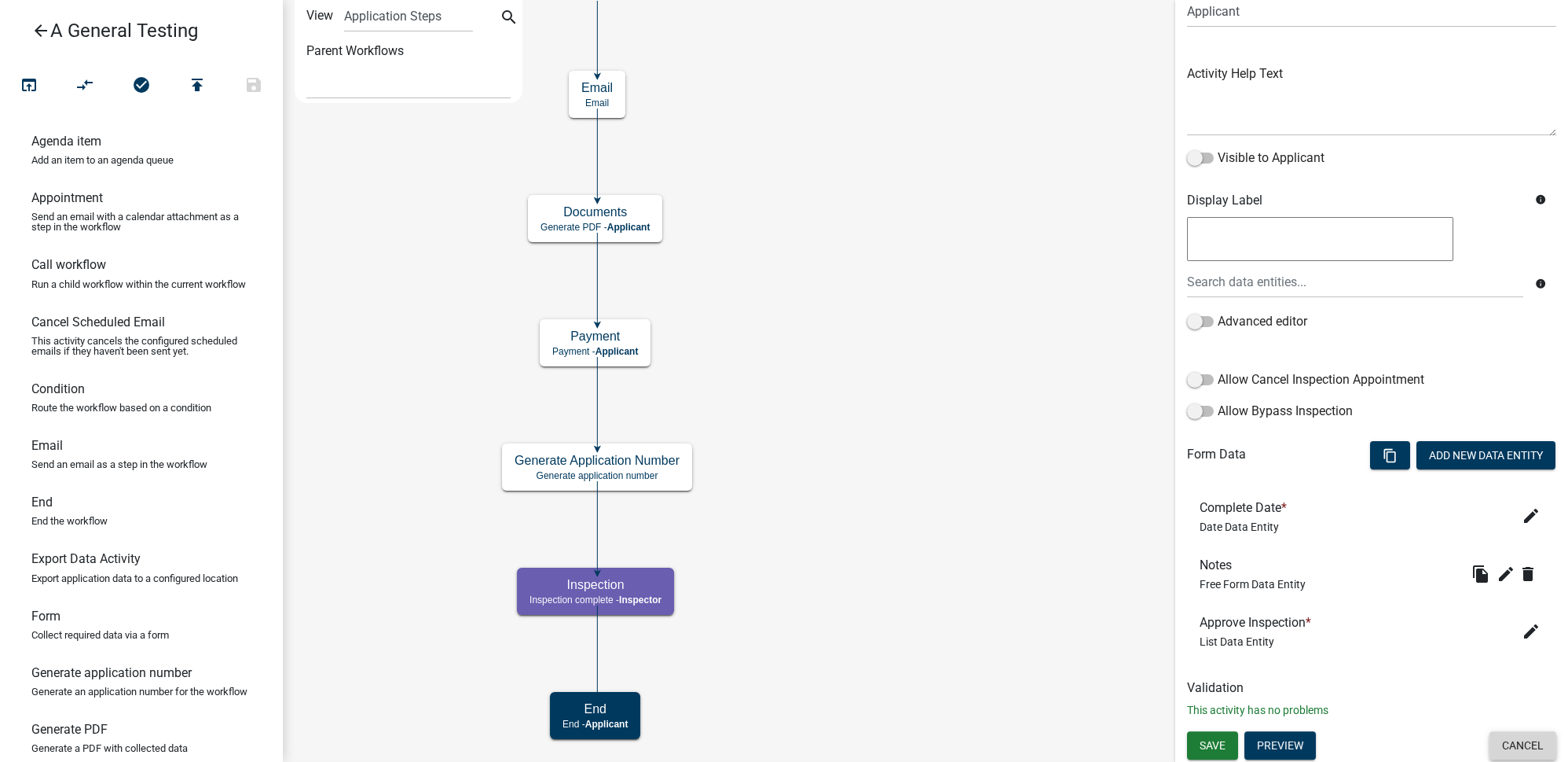
click at [1534, 738] on button "Cancel" at bounding box center [1522, 744] width 67 height 28
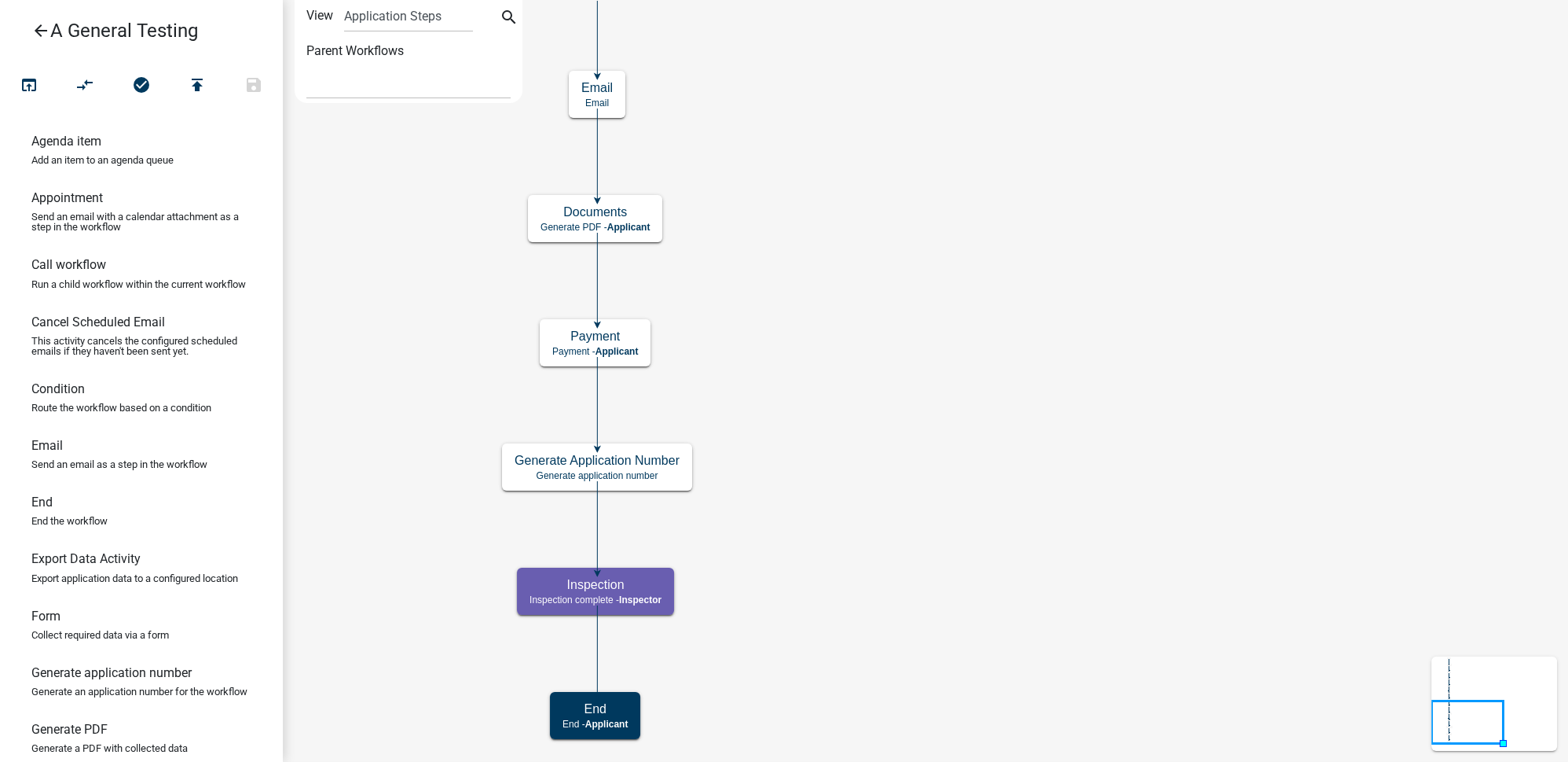
click at [40, 27] on icon "arrow_back" at bounding box center [41, 31] width 19 height 22
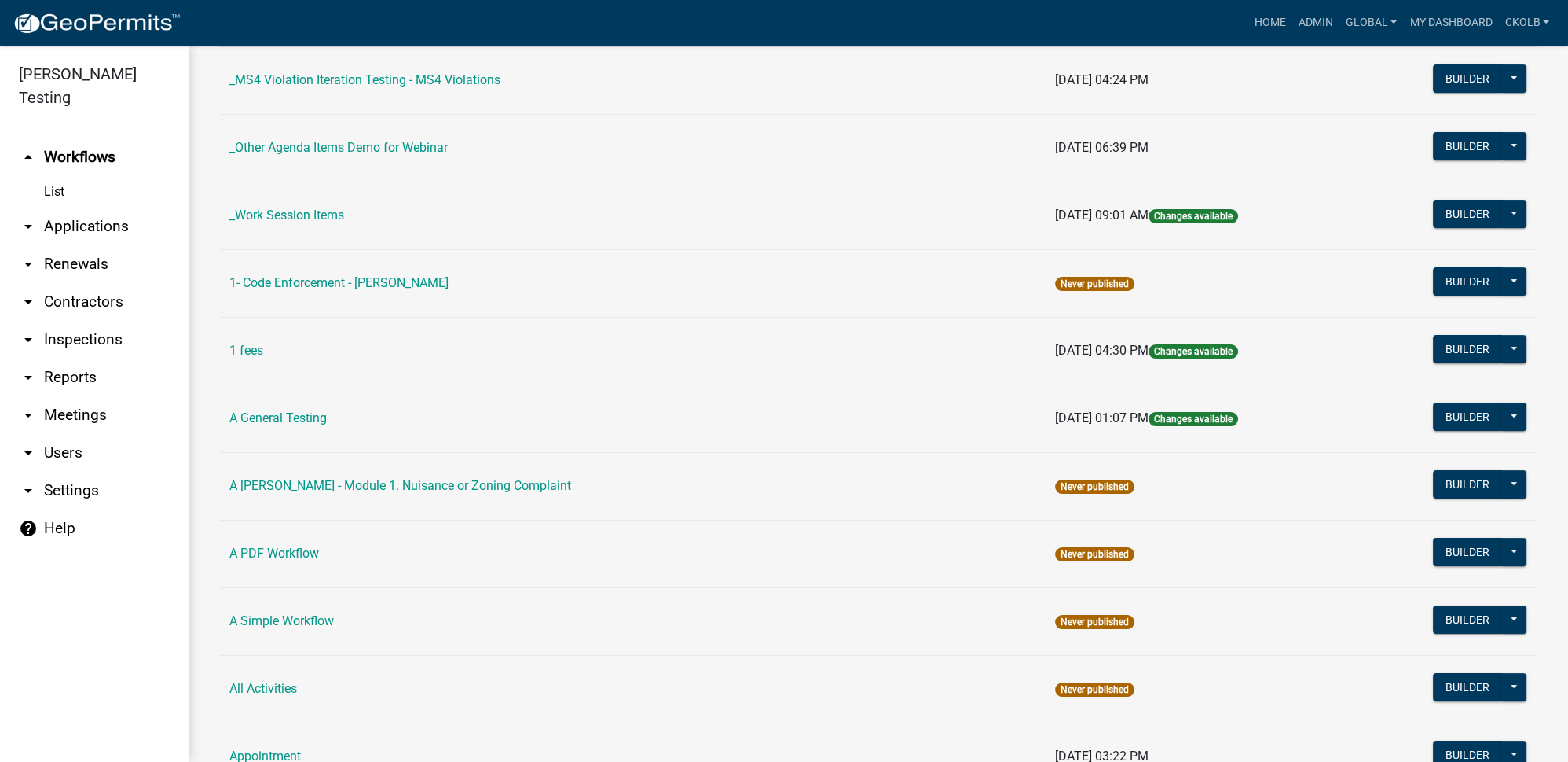
scroll to position [571, 0]
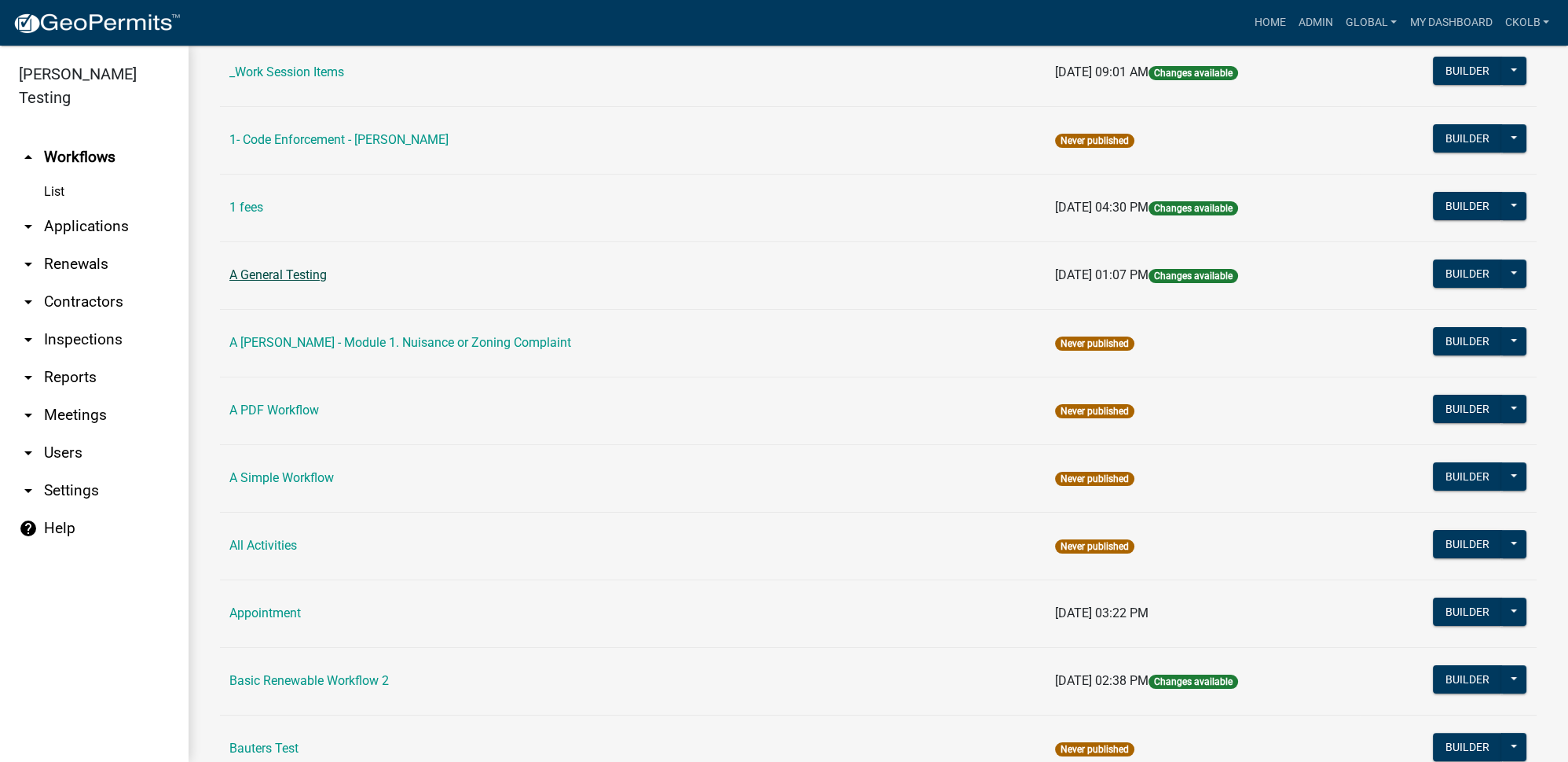
click at [276, 273] on link "A General Testing" at bounding box center [278, 274] width 98 height 15
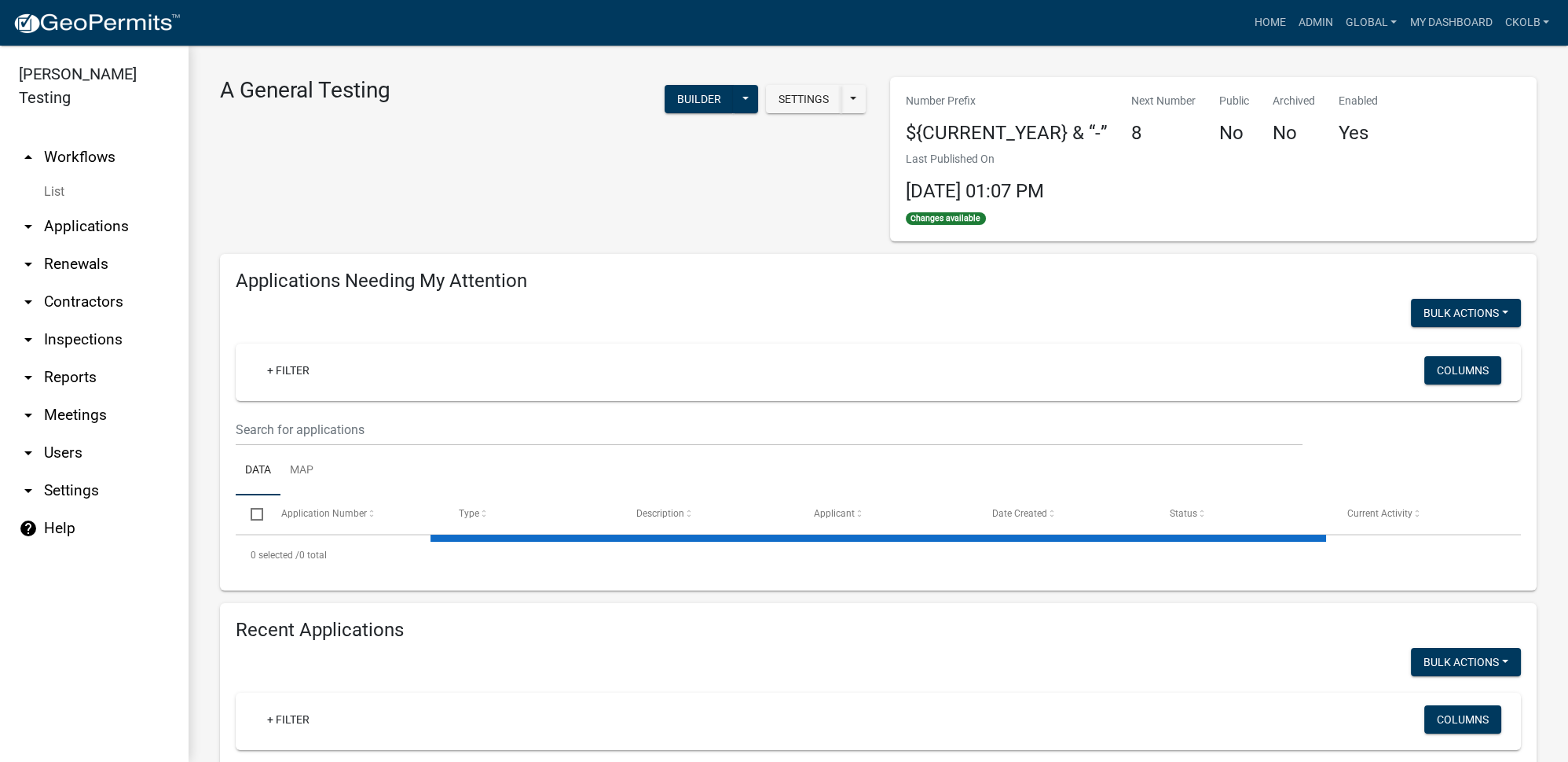
select select "3: 100"
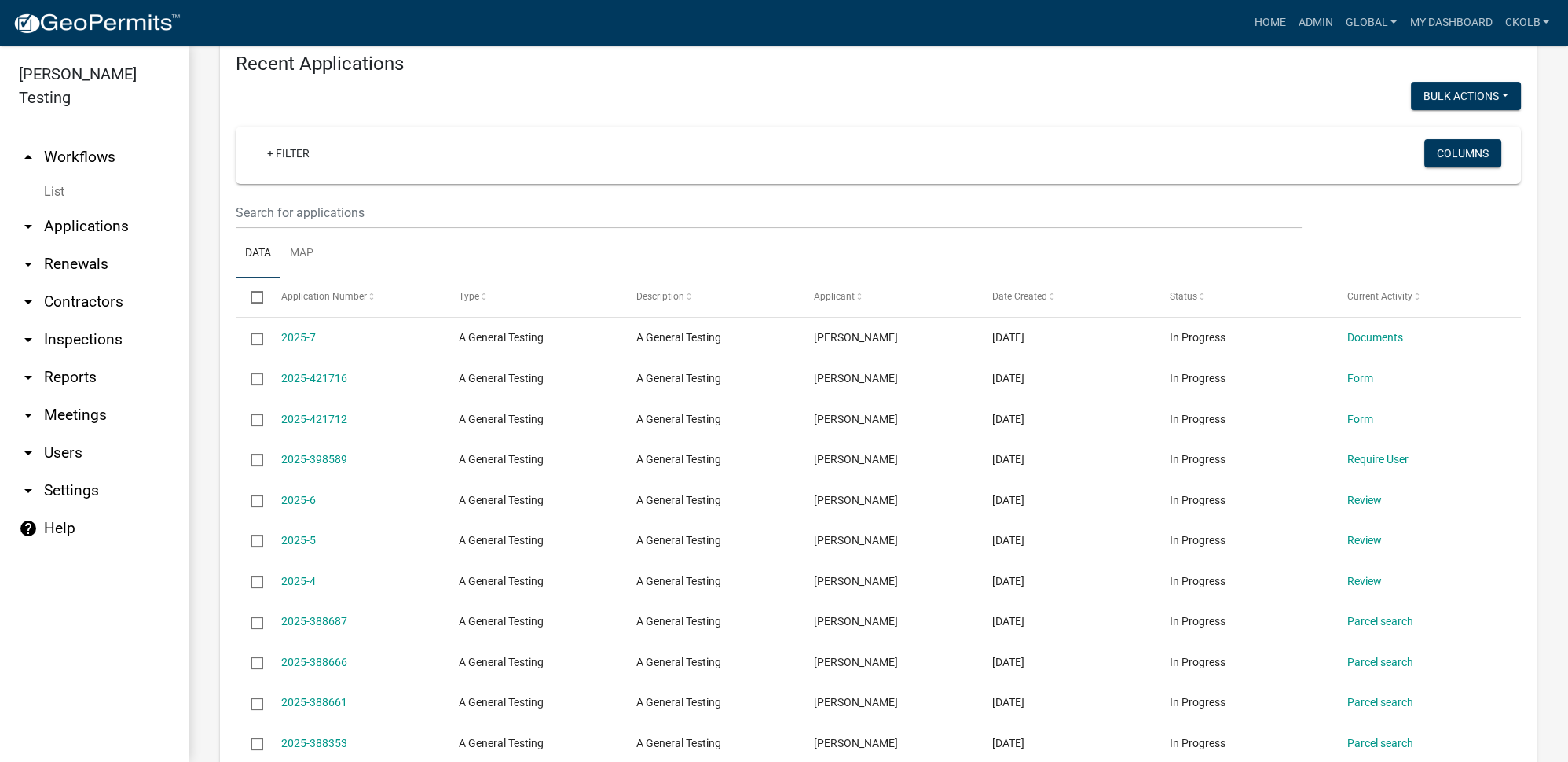
scroll to position [643, 0]
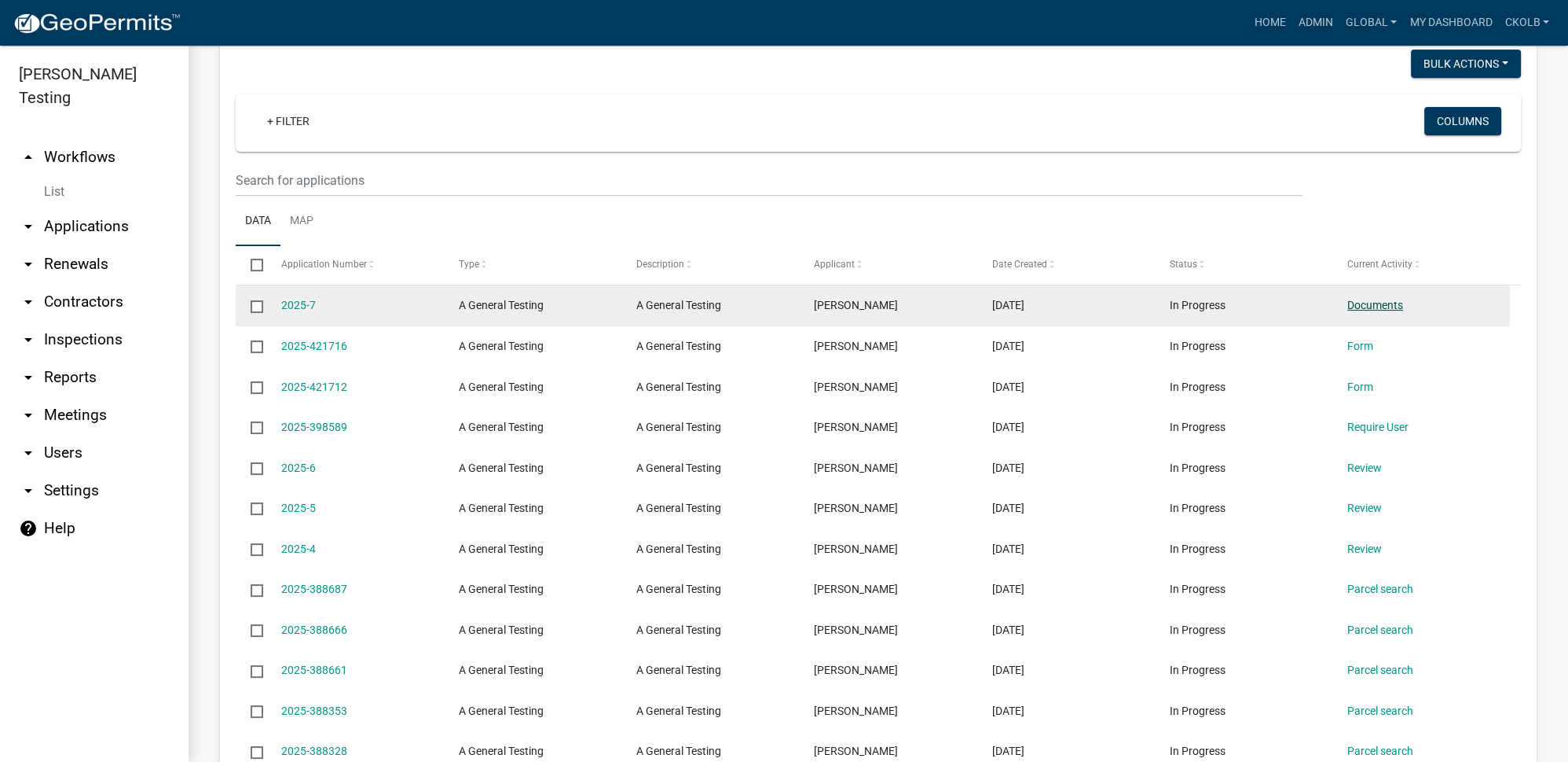
click at [1352, 307] on link "Documents" at bounding box center [1376, 305] width 56 height 13
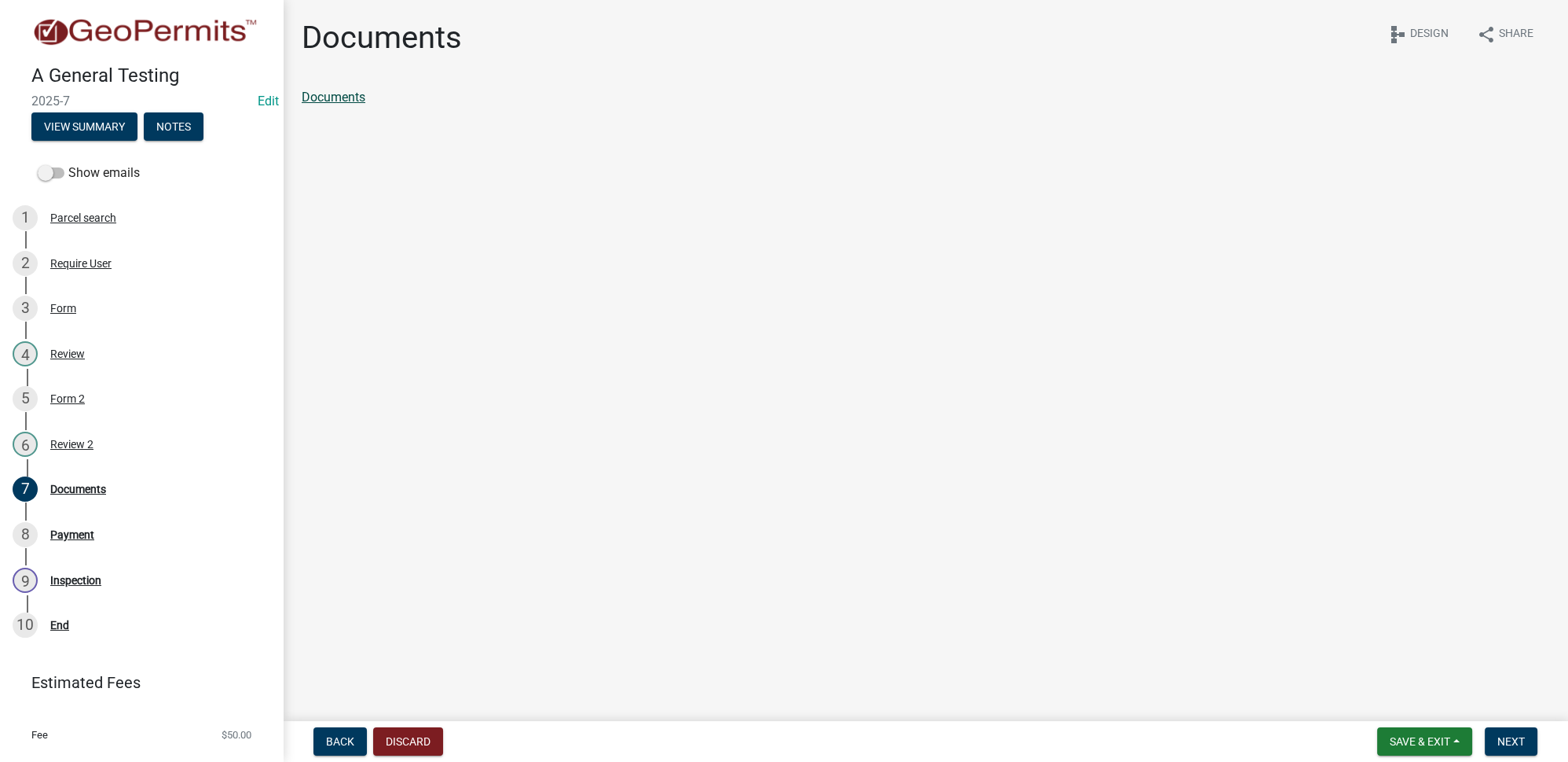
click at [324, 98] on link "Documents" at bounding box center [333, 97] width 63 height 15
click at [118, 174] on label "Show emails" at bounding box center [88, 173] width 102 height 19
click at [68, 164] on input "Show emails" at bounding box center [68, 164] width 0 height 0
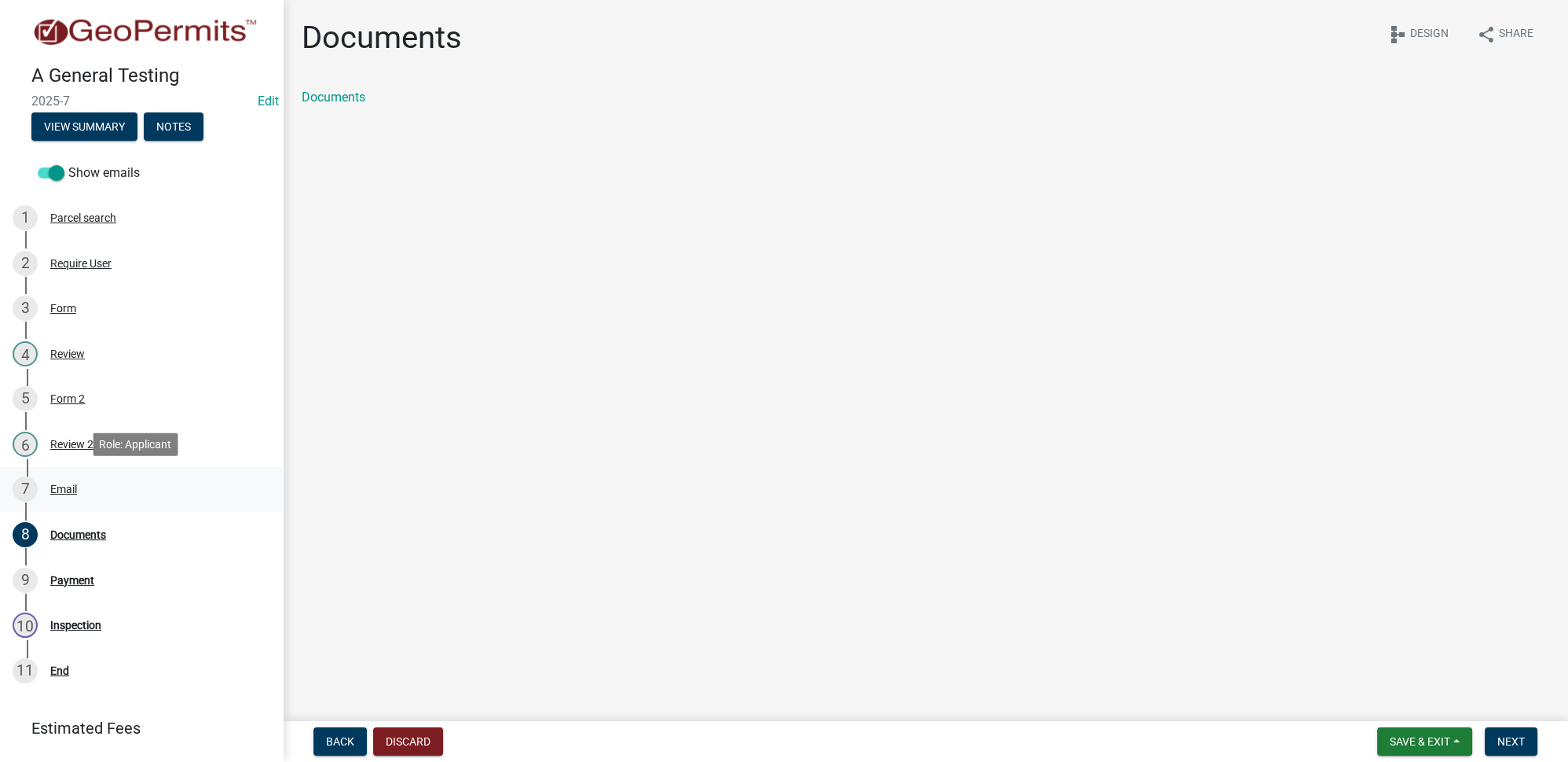
click at [57, 491] on div "Email" at bounding box center [63, 489] width 26 height 11
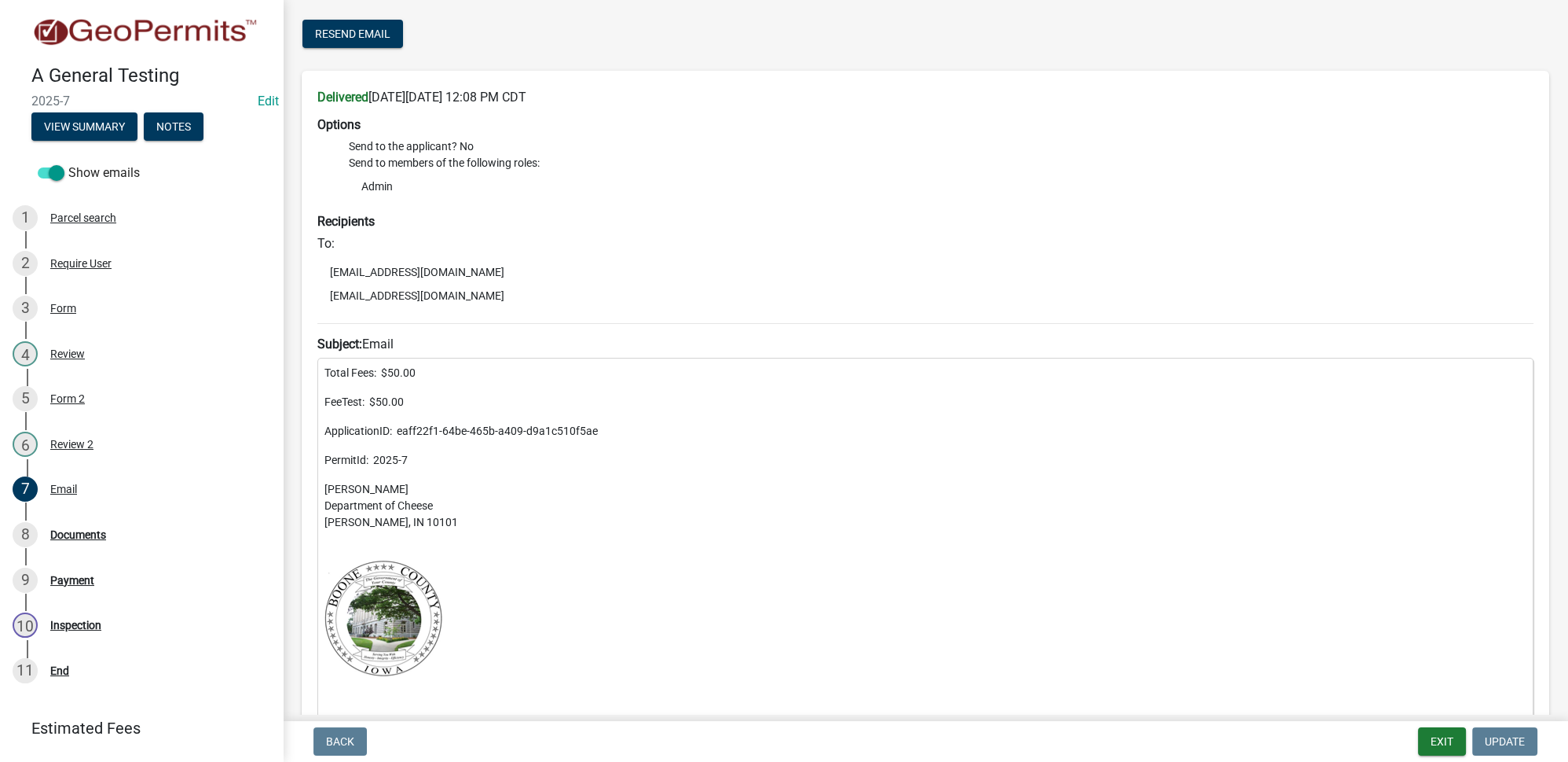
scroll to position [283, 0]
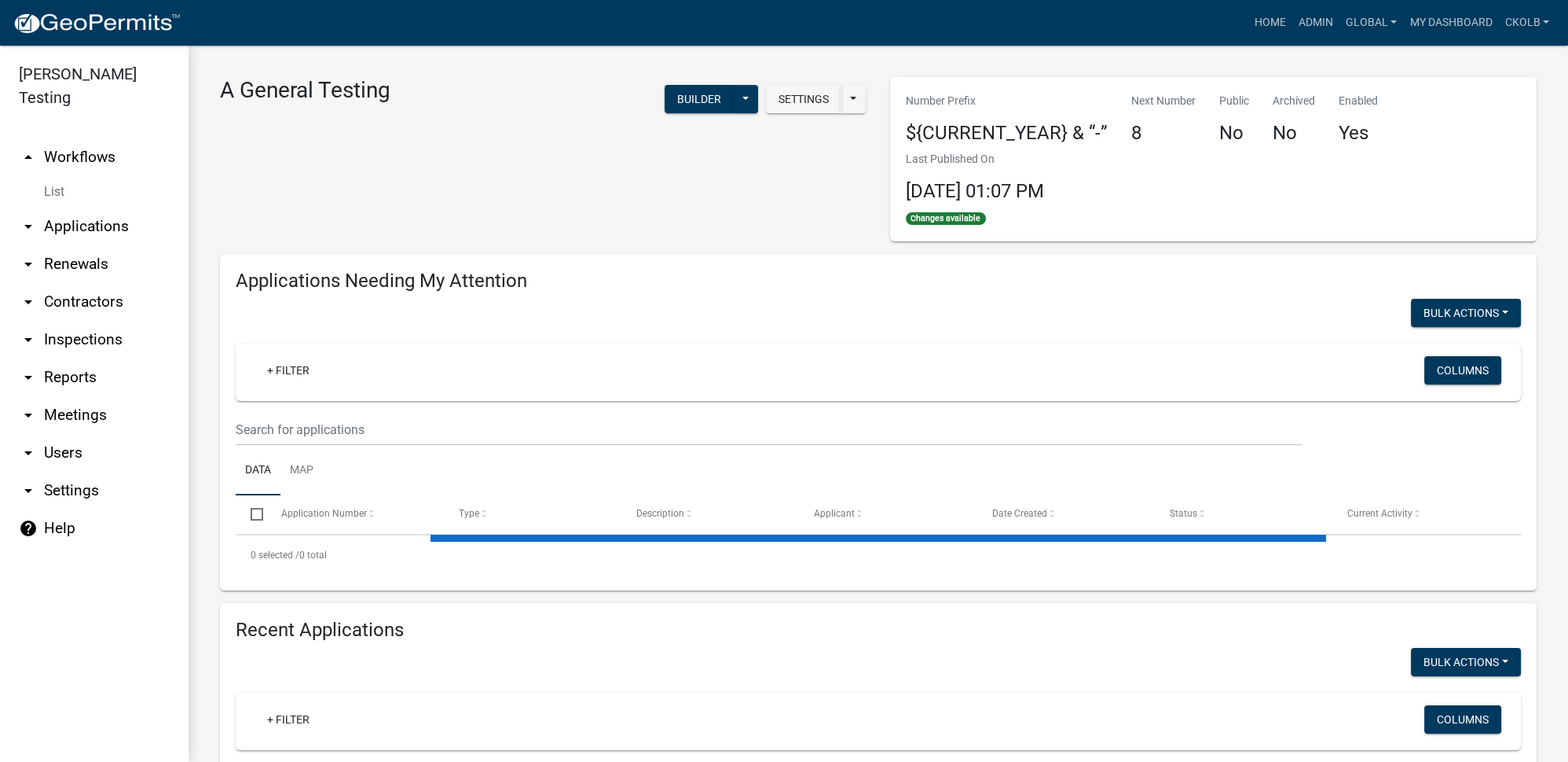
select select "3: 100"
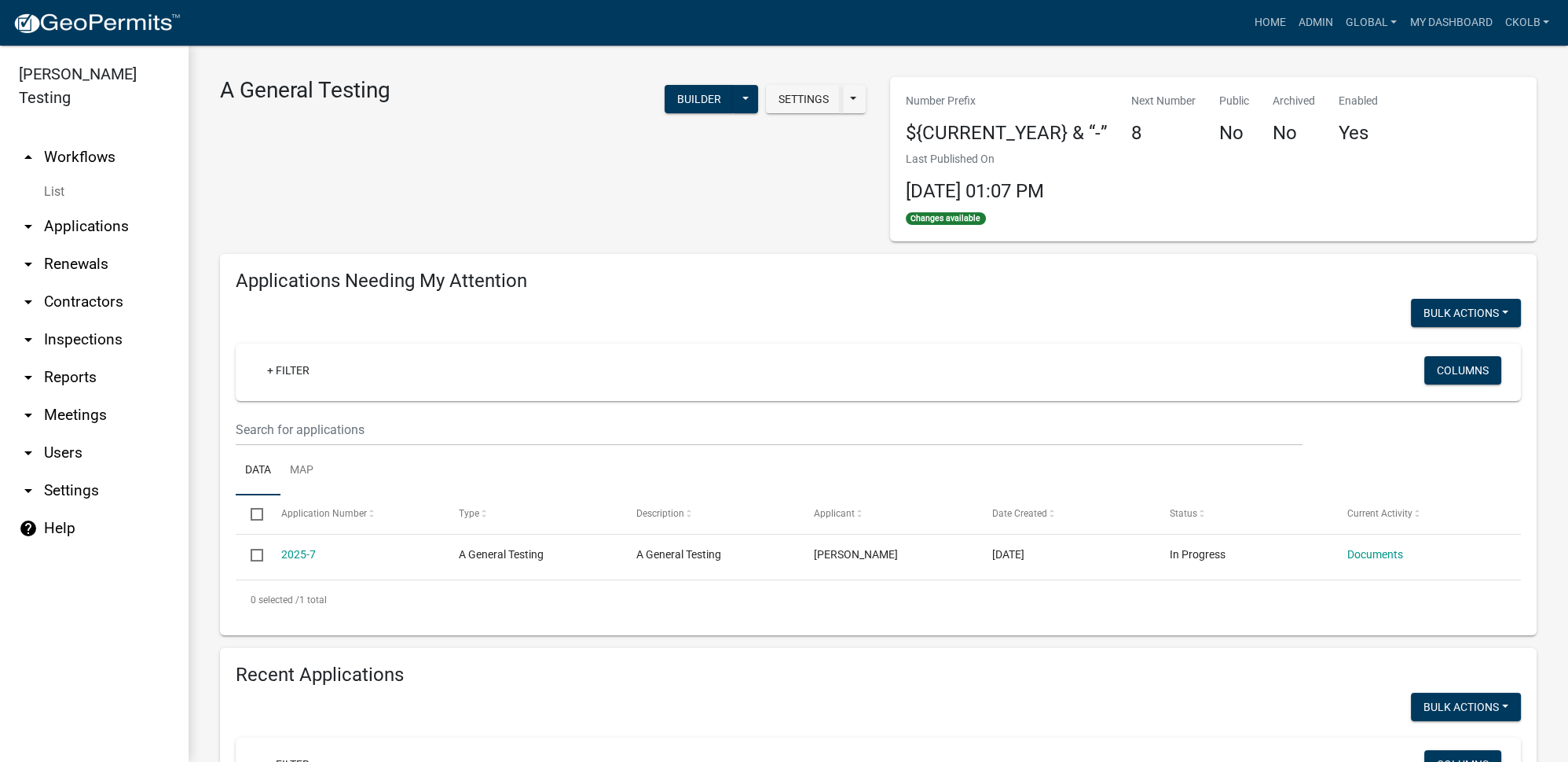
click at [90, 208] on link "arrow_drop_down Applications" at bounding box center [94, 226] width 188 height 38
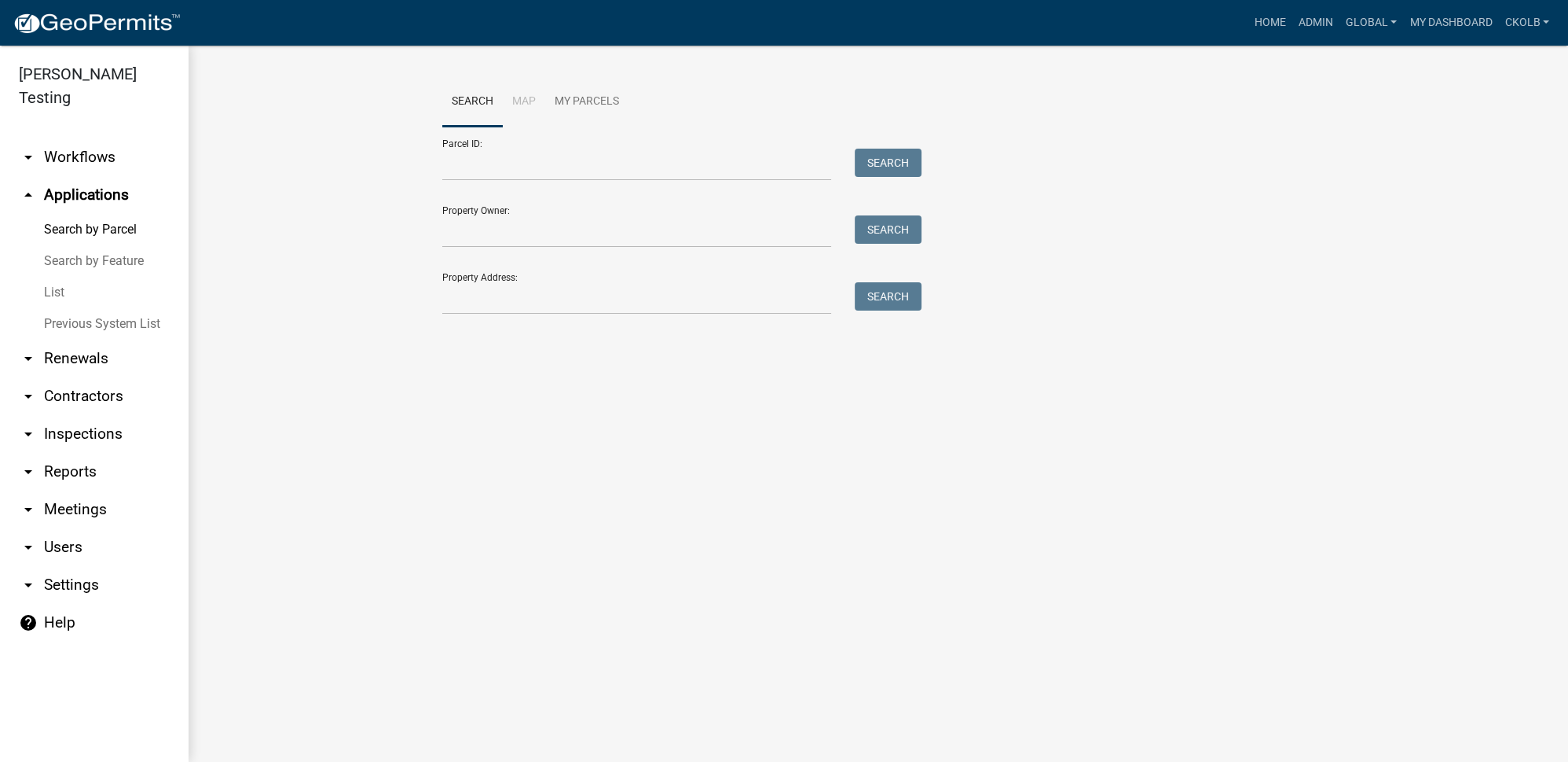
click at [56, 277] on link "List" at bounding box center [94, 292] width 188 height 31
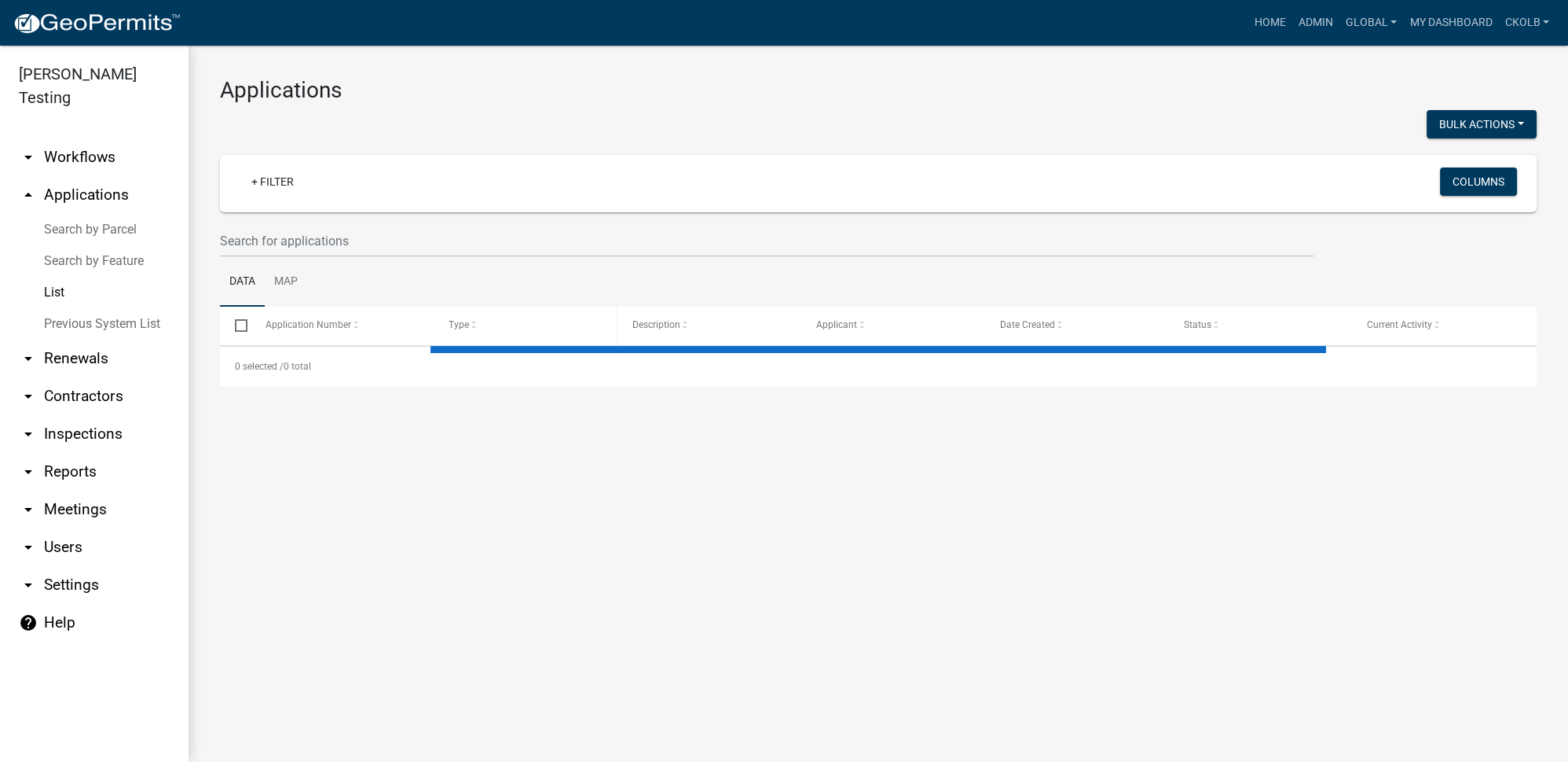
select select "2: 50"
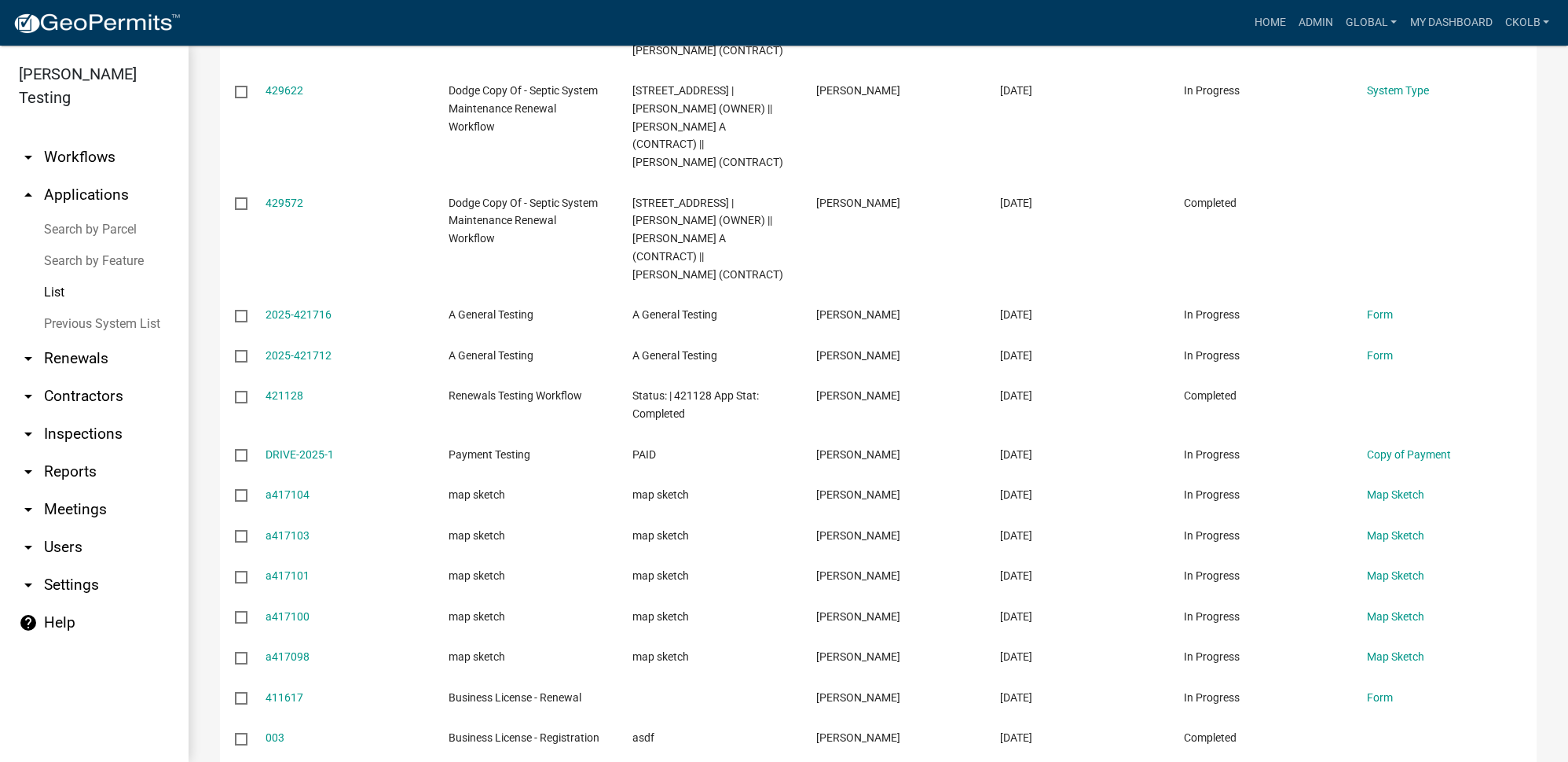
scroll to position [2215, 0]
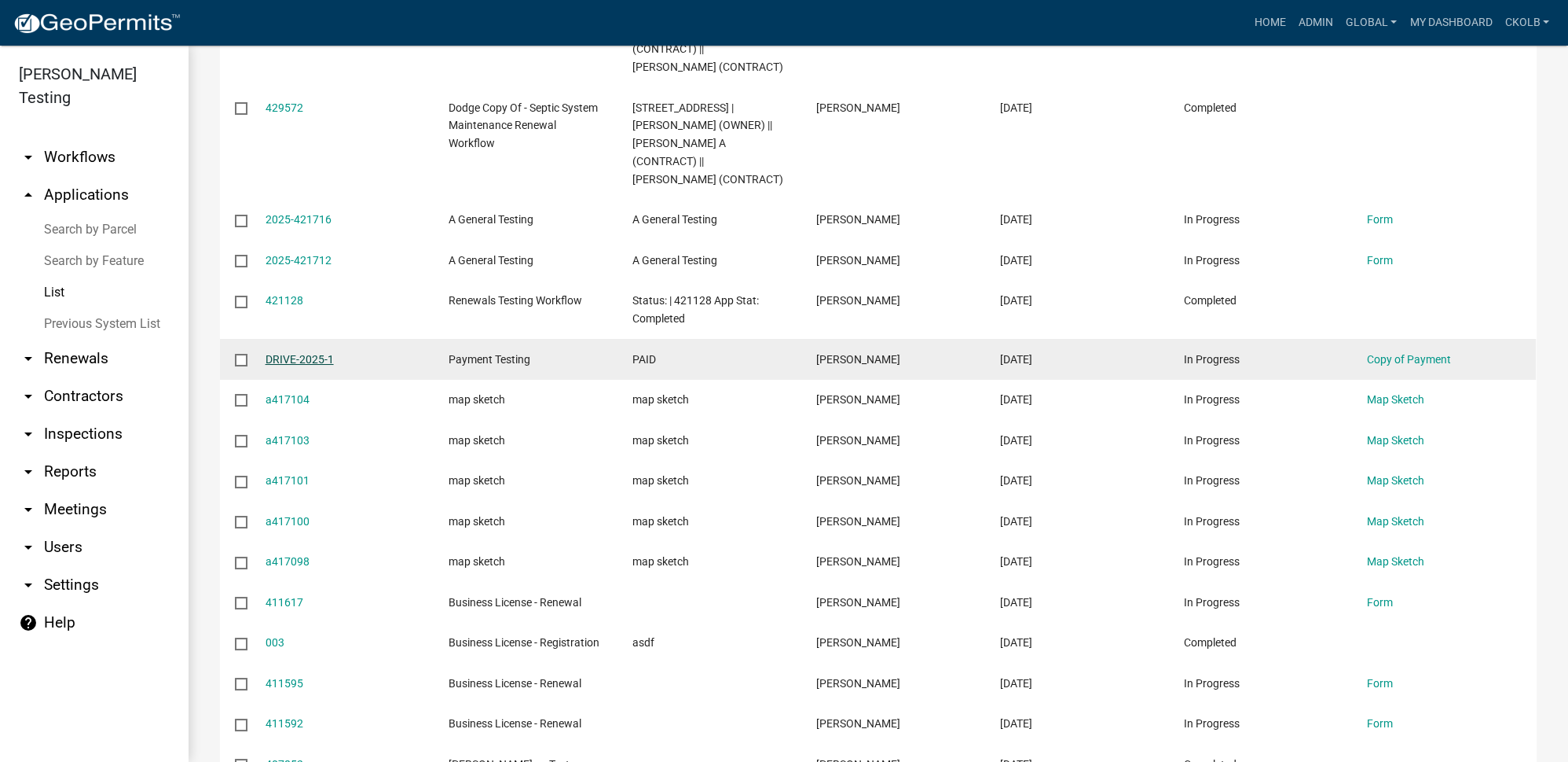
click at [290, 355] on link "DRIVE-2025-1" at bounding box center [299, 359] width 68 height 13
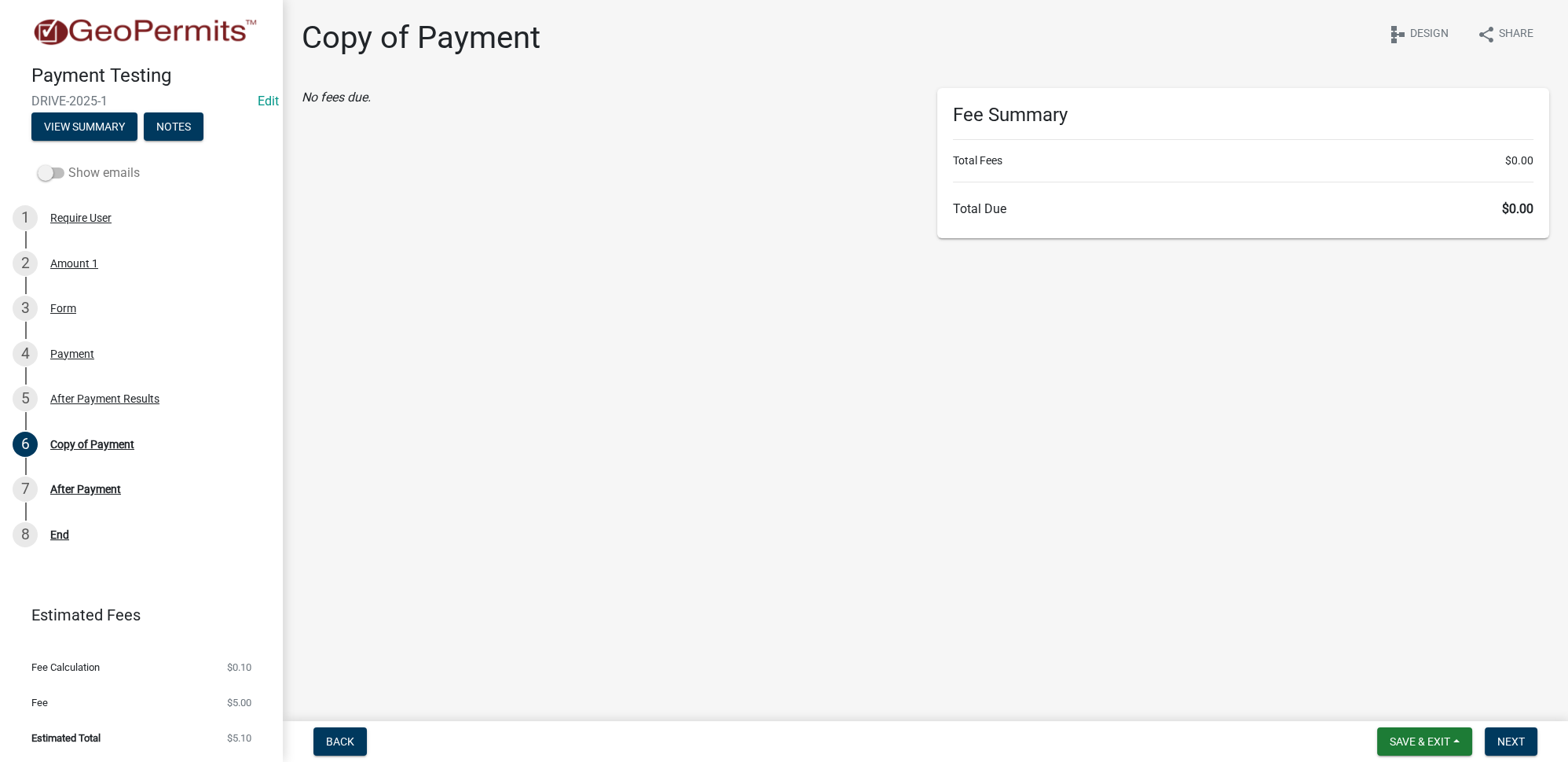
click at [118, 169] on label "Show emails" at bounding box center [88, 173] width 102 height 19
click at [68, 164] on input "Show emails" at bounding box center [68, 164] width 0 height 0
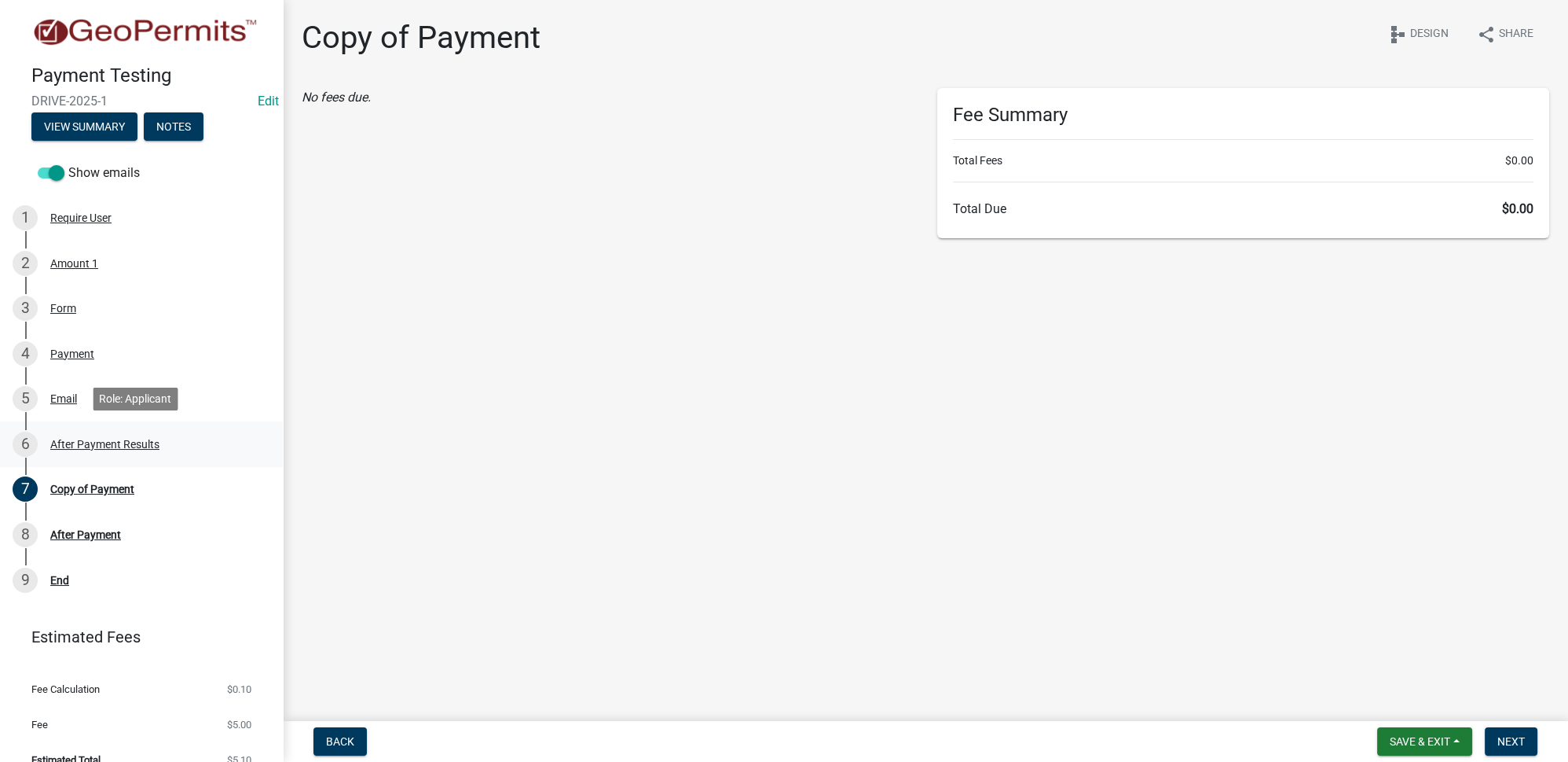
click at [91, 445] on div "After Payment Results" at bounding box center [105, 444] width 109 height 11
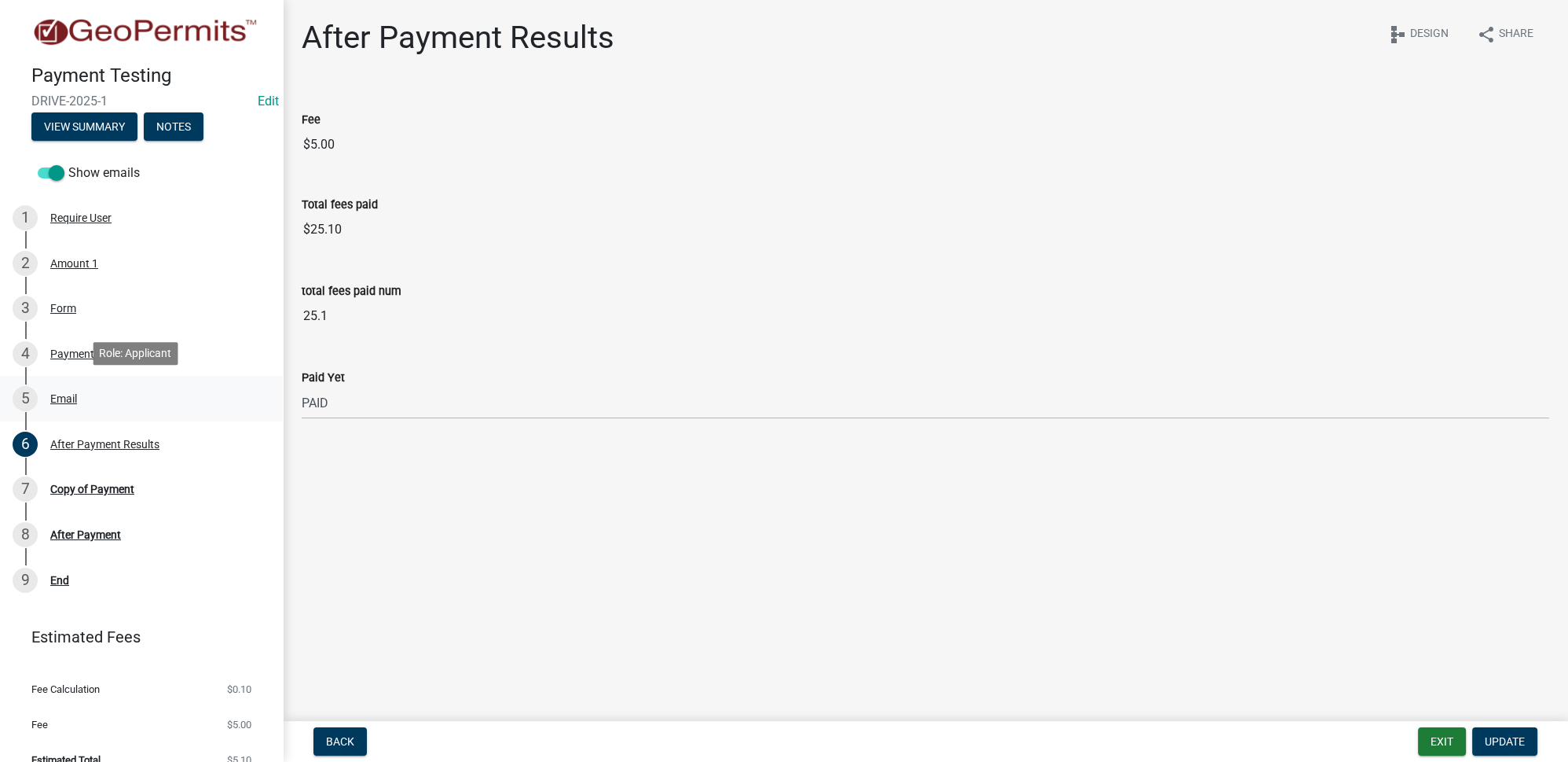
click at [55, 393] on div "Email" at bounding box center [63, 399] width 26 height 11
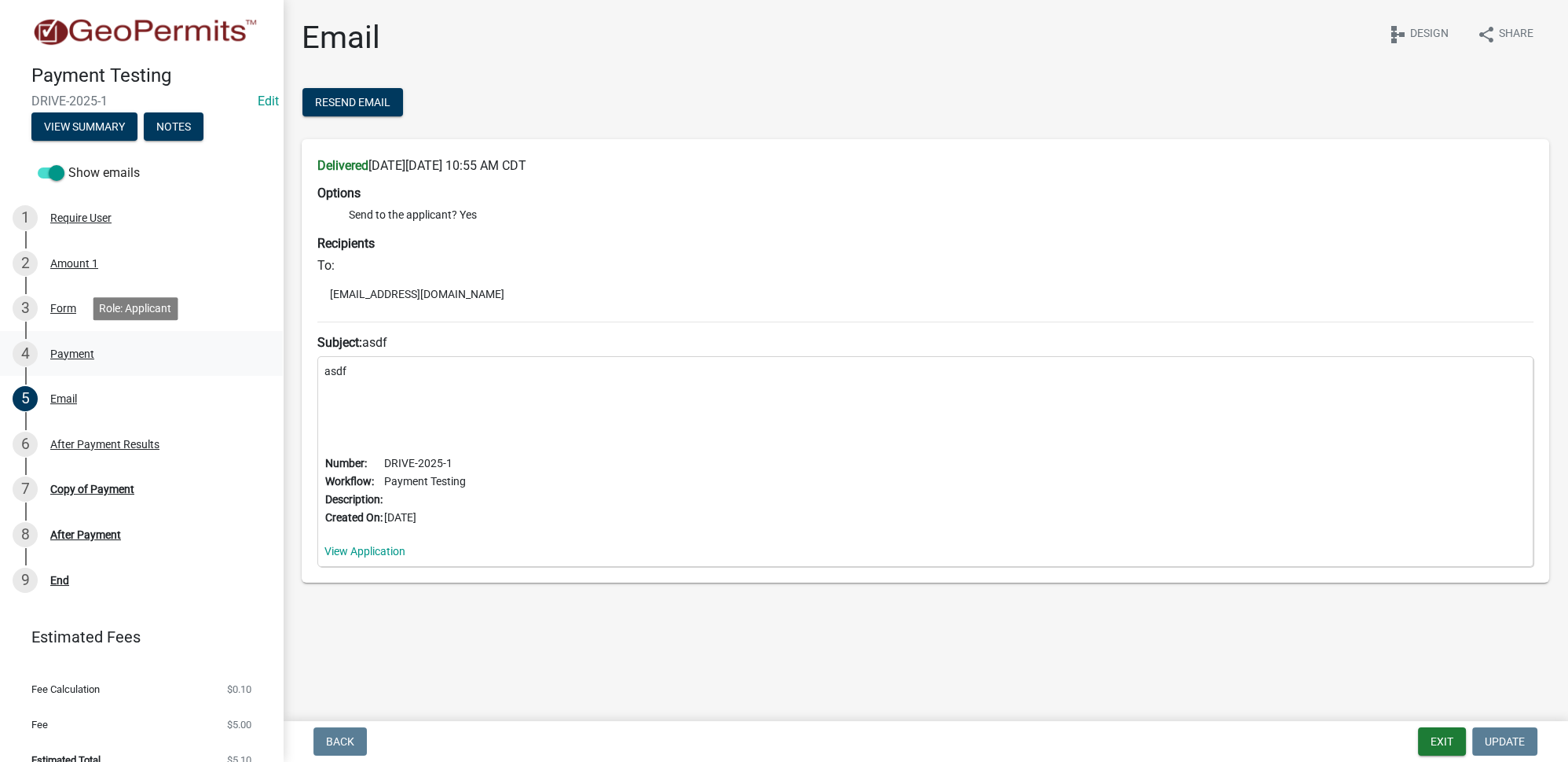
click at [88, 355] on div "Payment" at bounding box center [72, 354] width 44 height 11
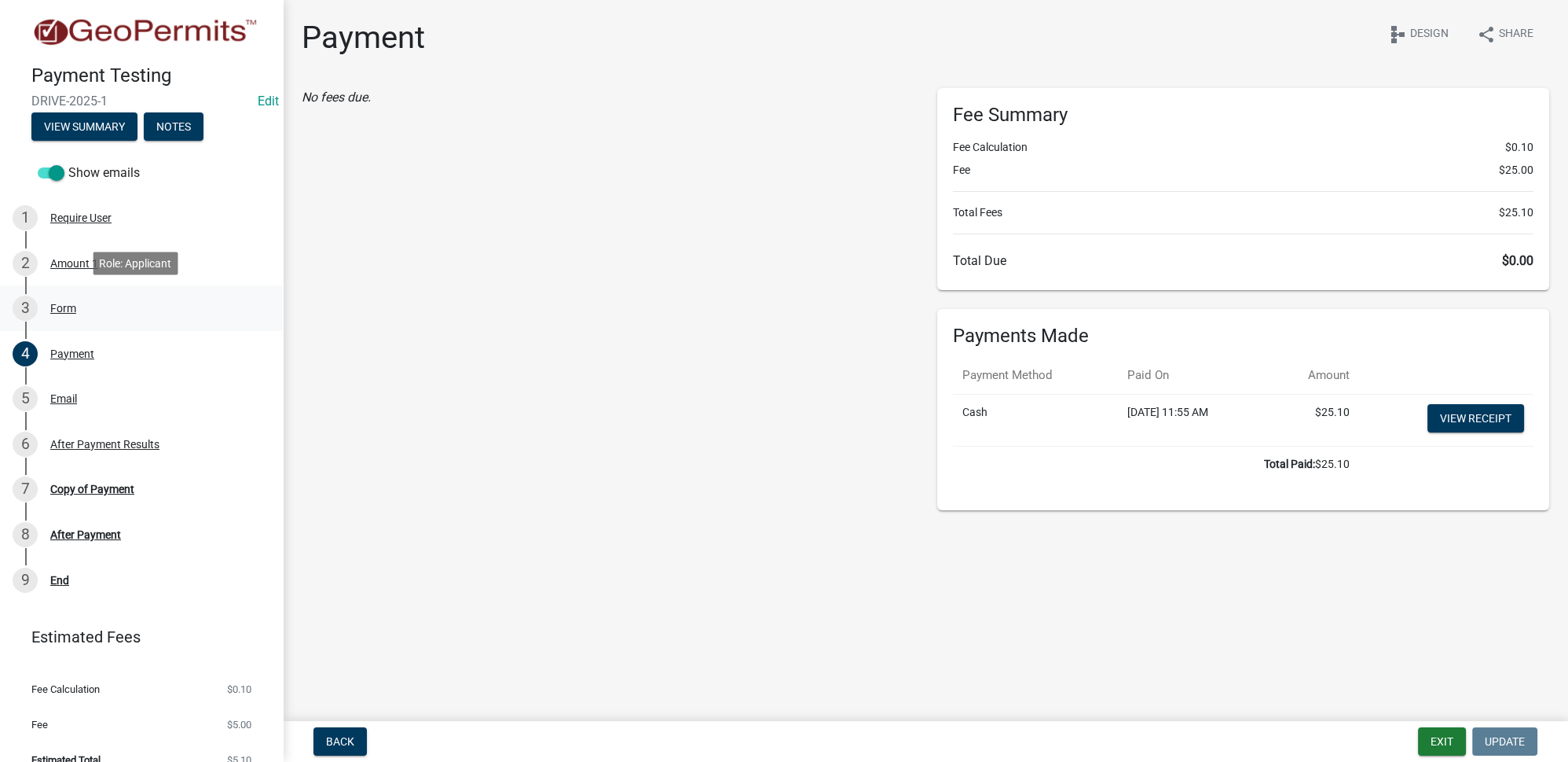
click at [70, 307] on div "Form" at bounding box center [63, 308] width 26 height 11
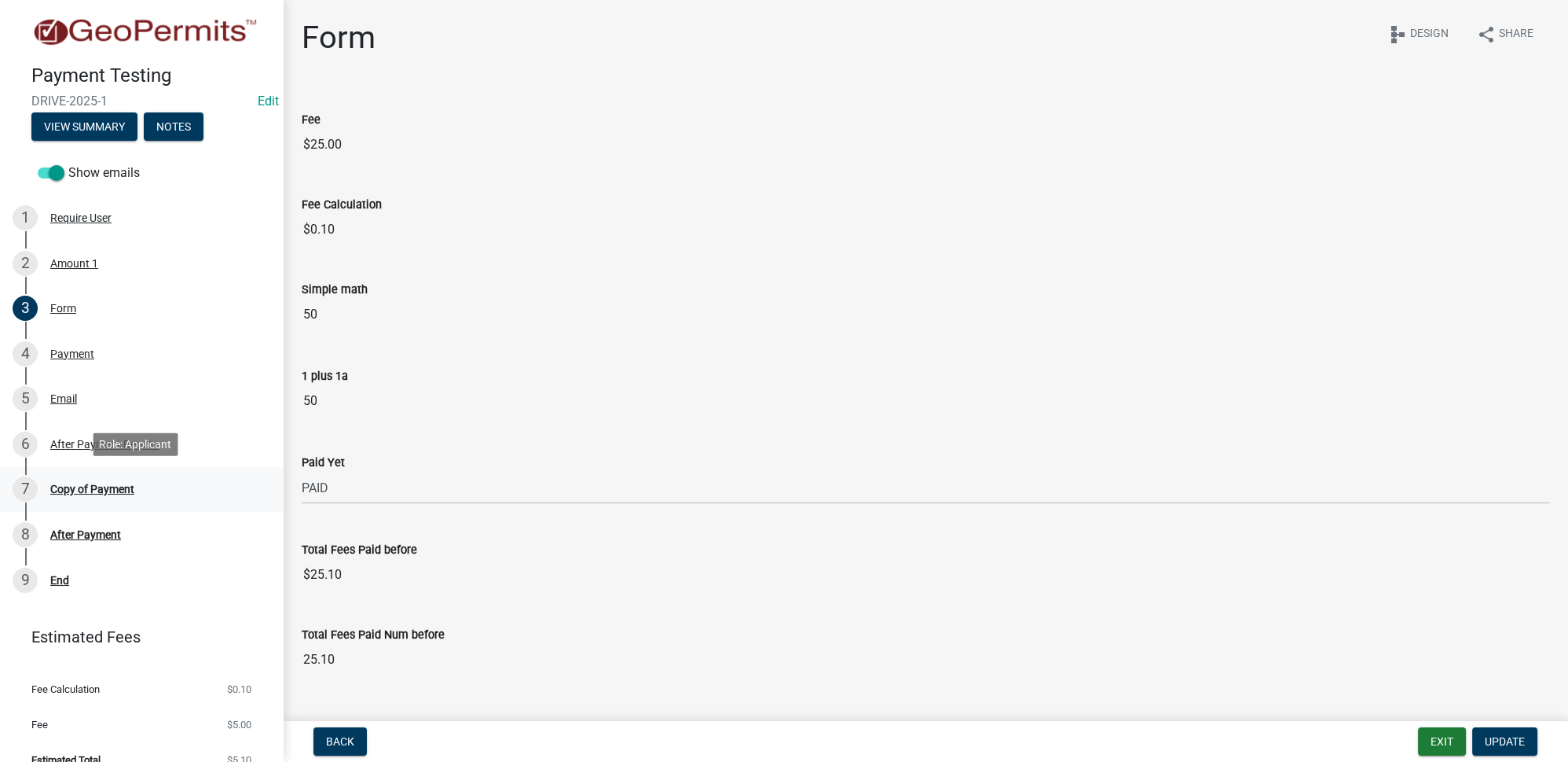
click at [88, 484] on div "Copy of Payment" at bounding box center [92, 489] width 84 height 11
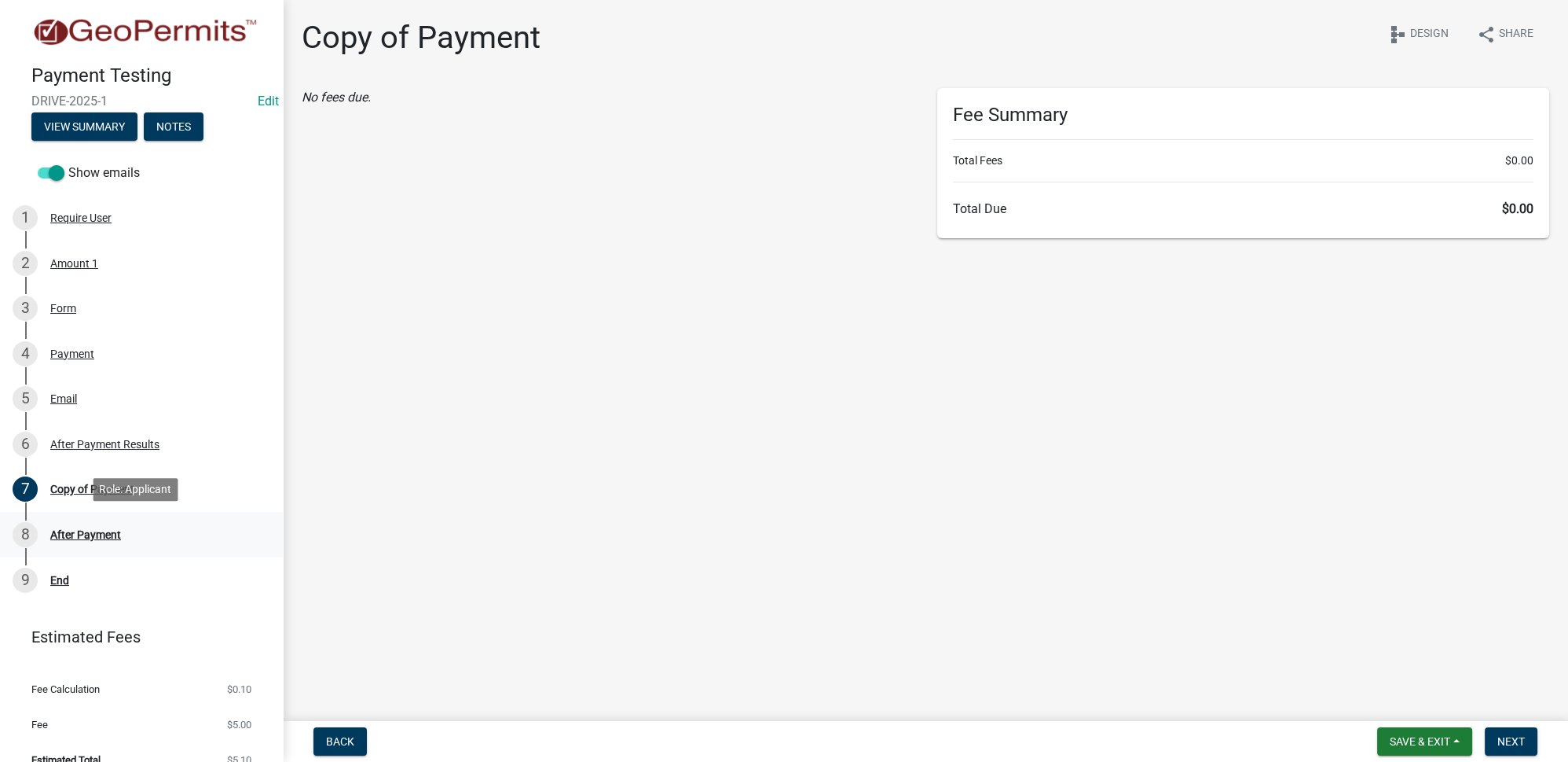
click at [123, 530] on div "8 After Payment" at bounding box center [135, 534] width 245 height 25
click at [105, 536] on div "After Payment" at bounding box center [86, 535] width 71 height 11
click at [87, 489] on div "Copy of Payment" at bounding box center [92, 489] width 84 height 11
click at [60, 348] on div "Payment" at bounding box center [72, 354] width 44 height 11
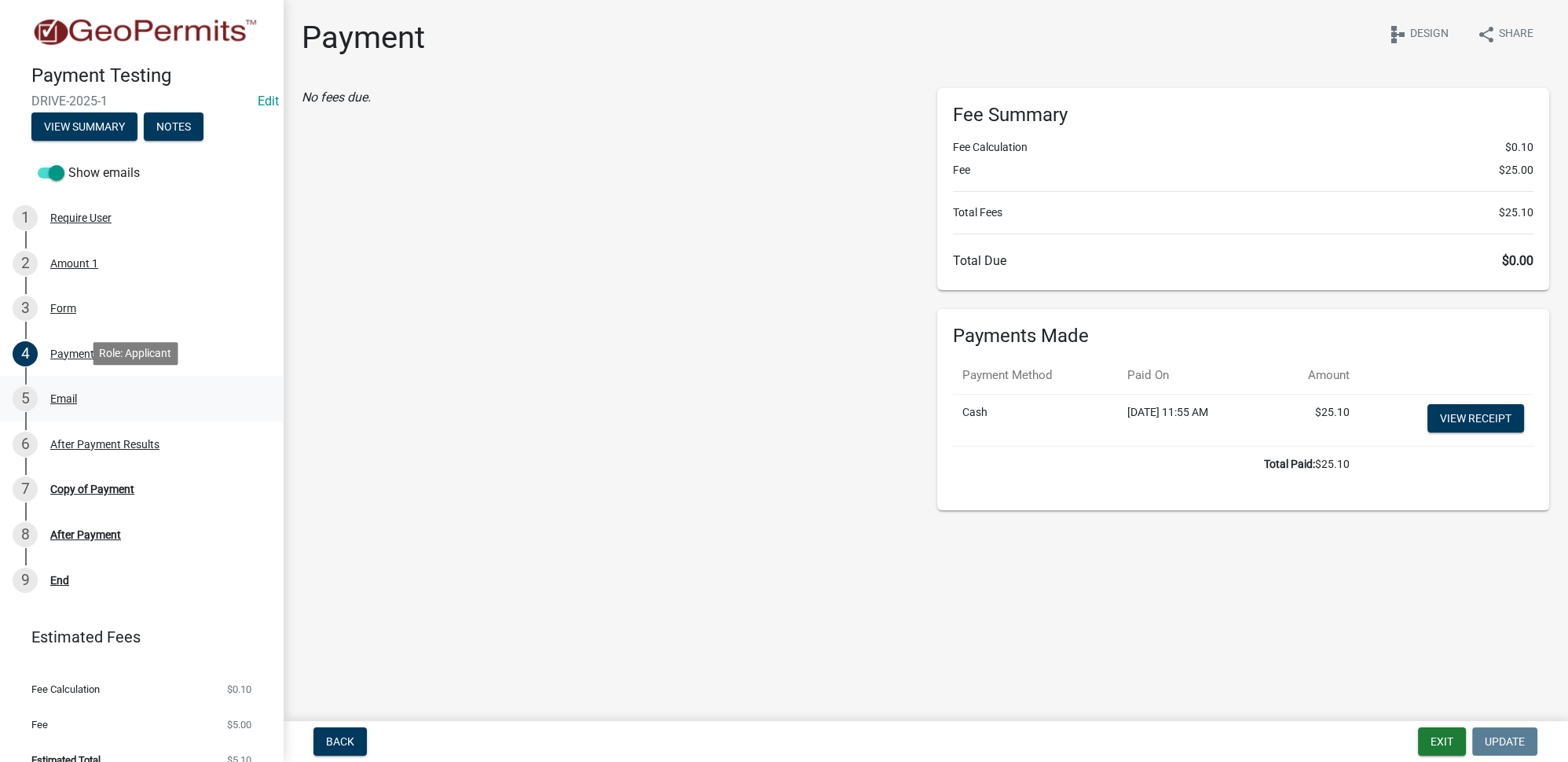
click at [68, 404] on div "5 Email" at bounding box center [135, 398] width 245 height 25
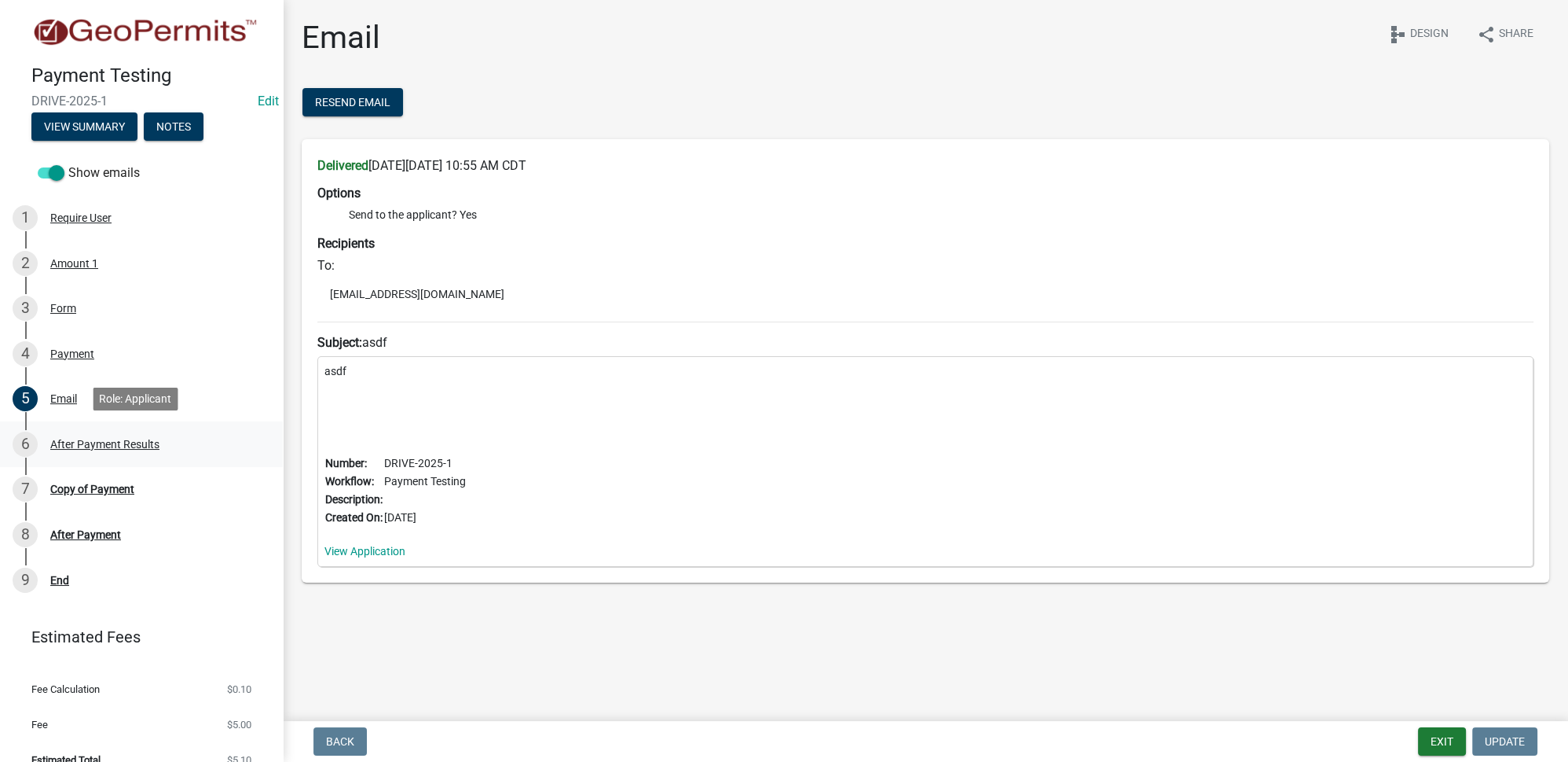
click at [83, 439] on div "After Payment Results" at bounding box center [105, 444] width 109 height 11
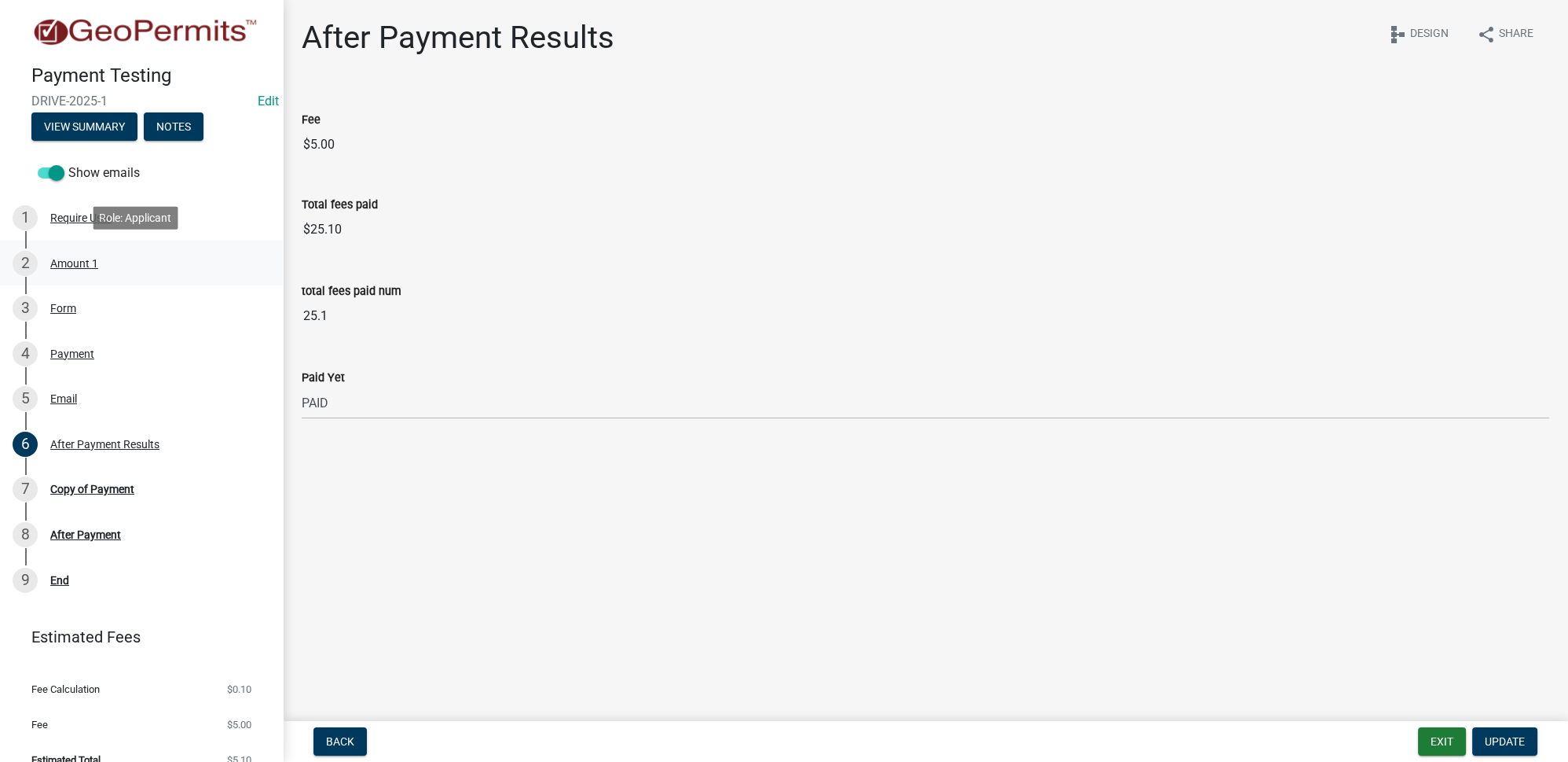
click at [76, 261] on div "Amount 1" at bounding box center [75, 263] width 48 height 11
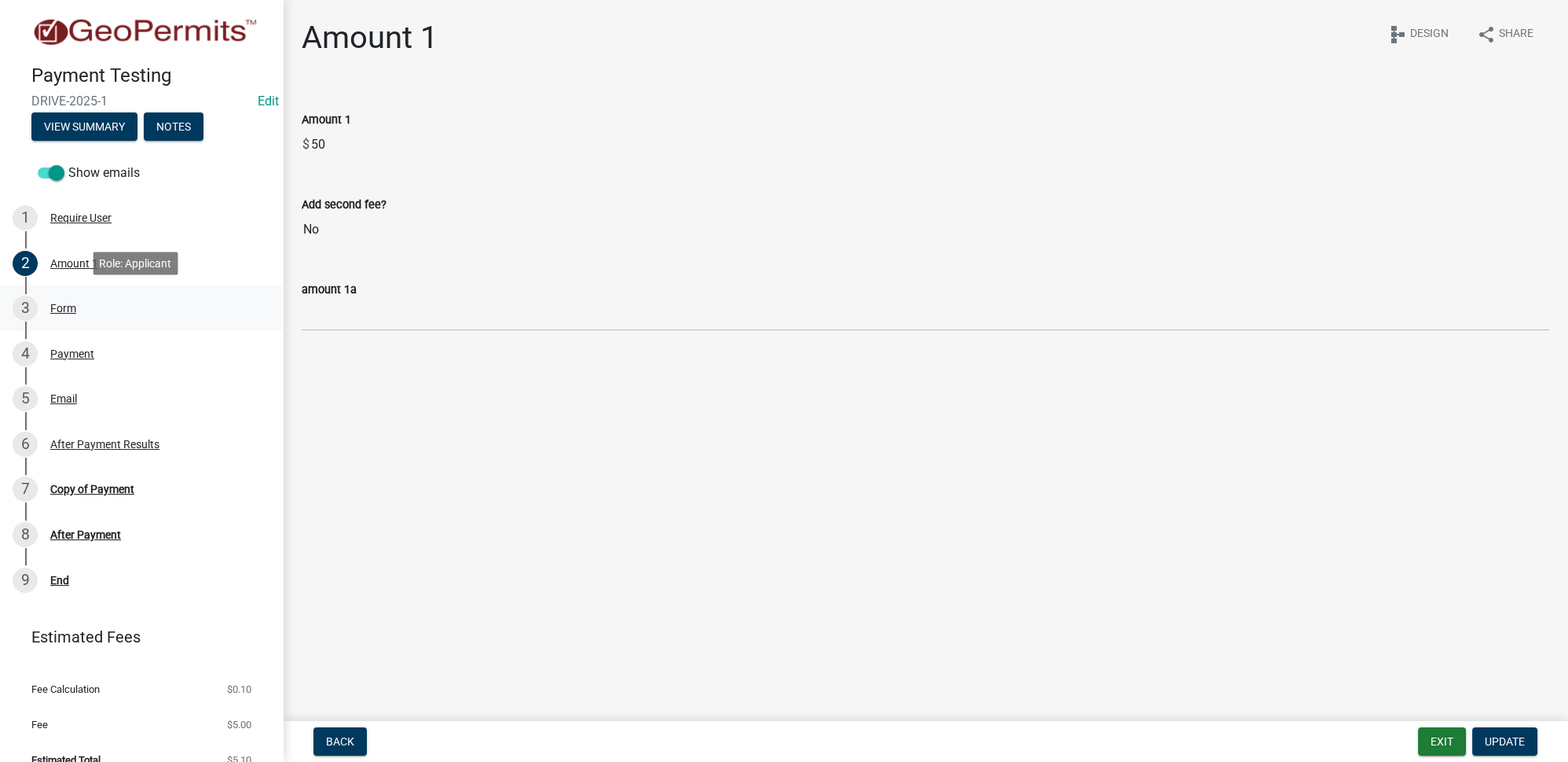
click at [70, 310] on div "Form" at bounding box center [63, 308] width 26 height 11
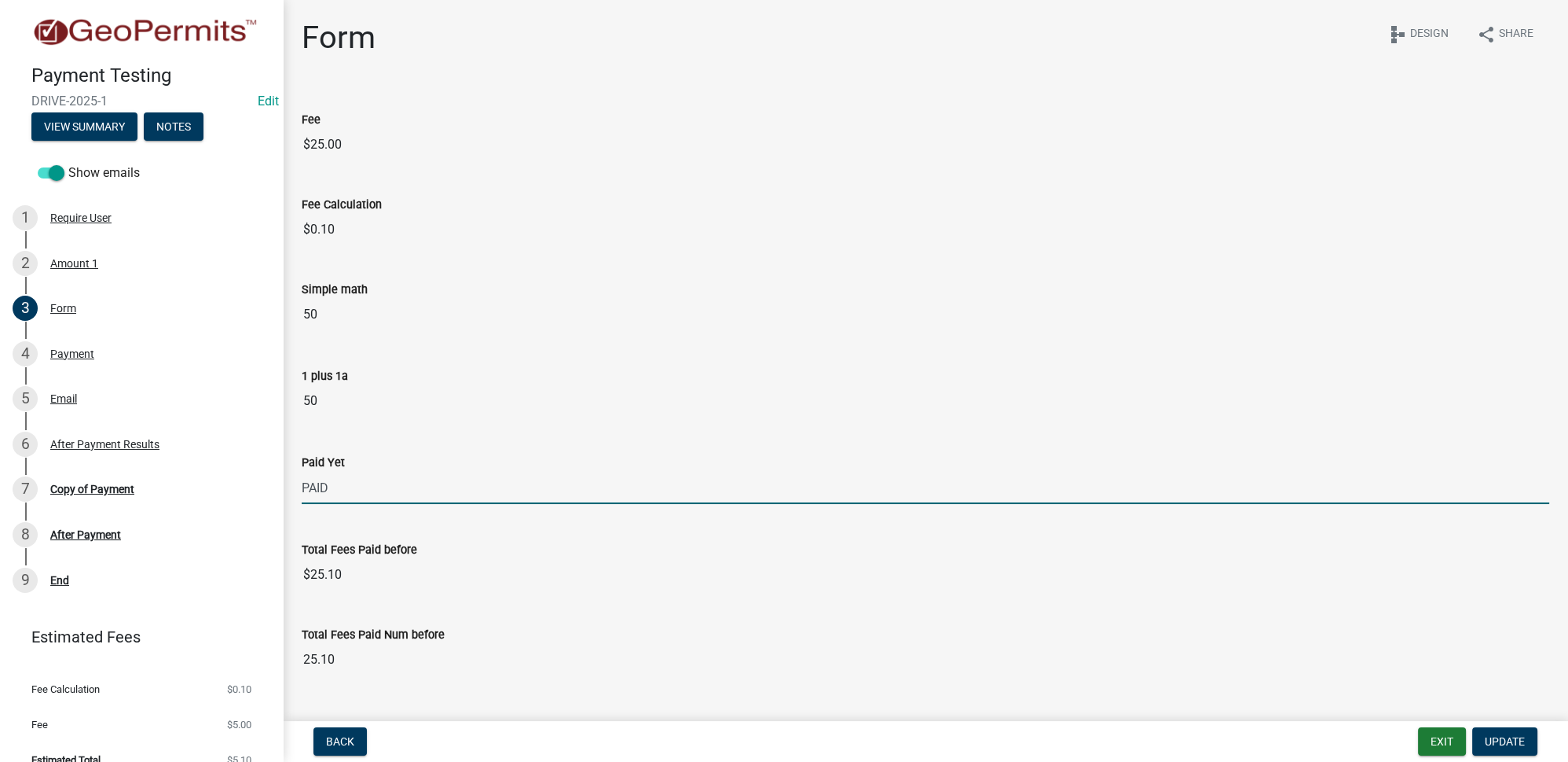
click at [324, 488] on input "PAID" at bounding box center [925, 488] width 1247 height 32
click at [334, 489] on input "PAID" at bounding box center [925, 488] width 1247 height 32
click at [366, 462] on div "Paid Yet" at bounding box center [925, 462] width 1247 height 19
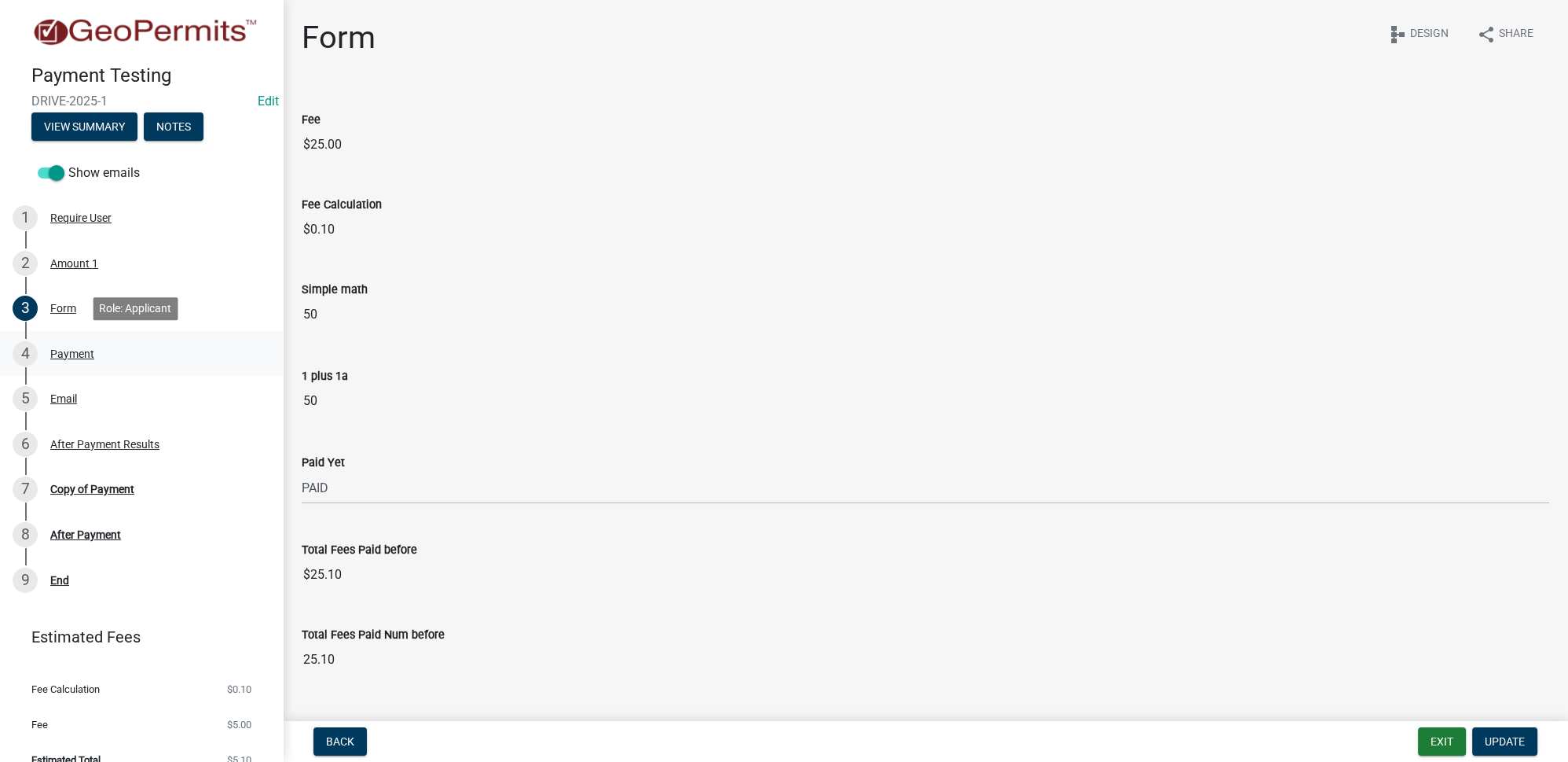
click at [89, 355] on div "Payment" at bounding box center [72, 354] width 44 height 11
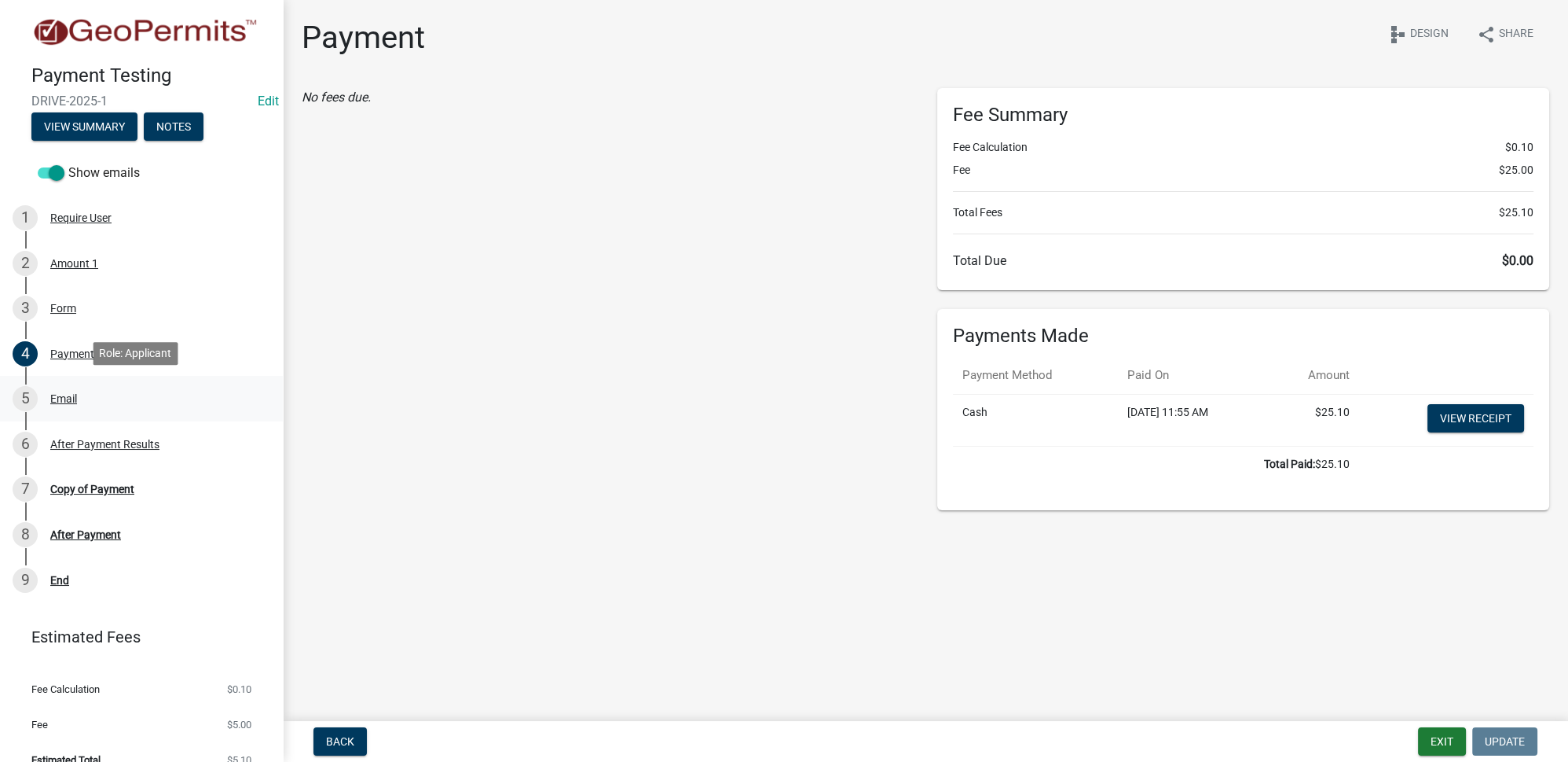
click at [70, 402] on div "Email" at bounding box center [63, 399] width 26 height 11
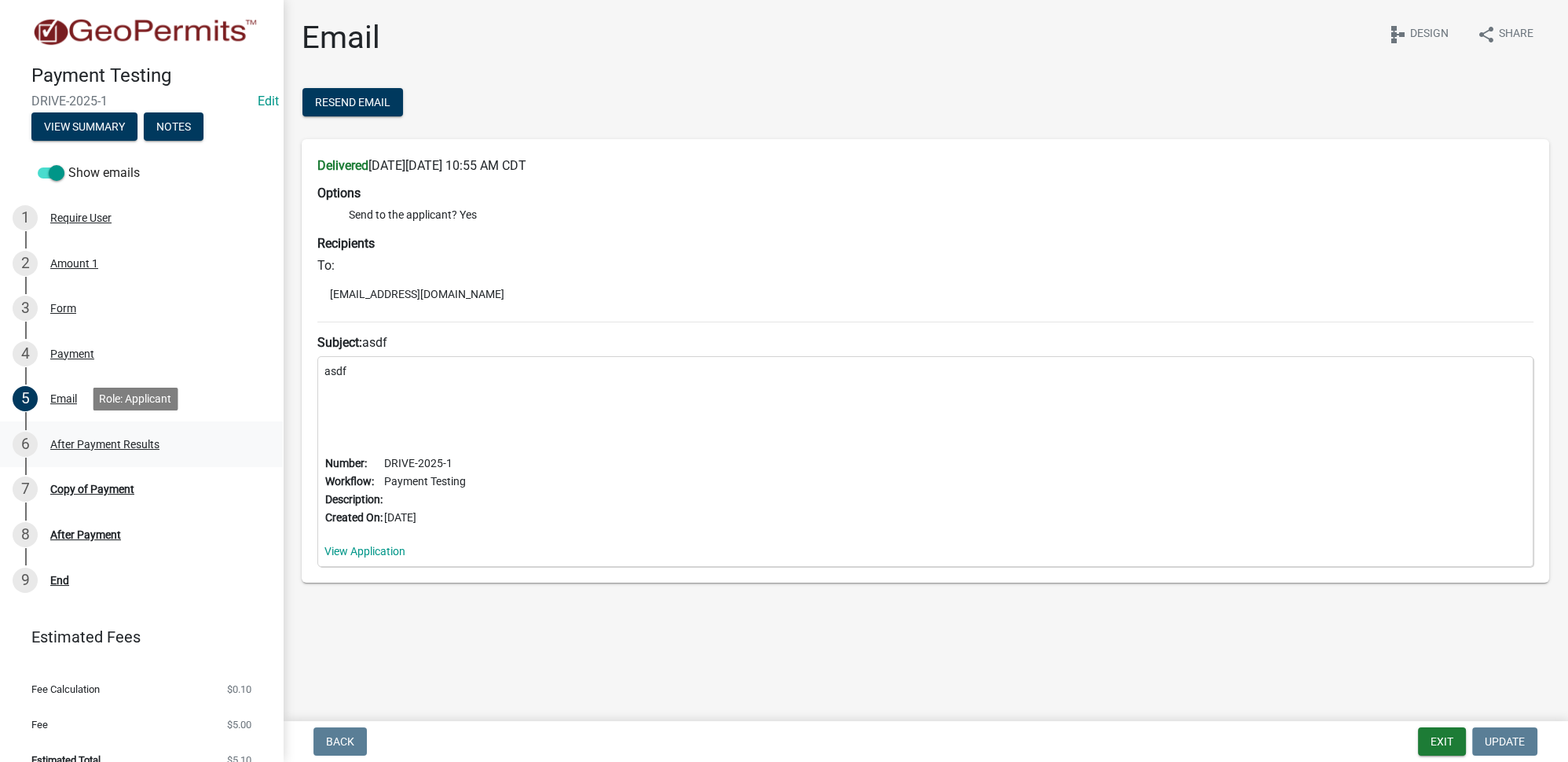
click at [90, 439] on div "After Payment Results" at bounding box center [105, 444] width 109 height 11
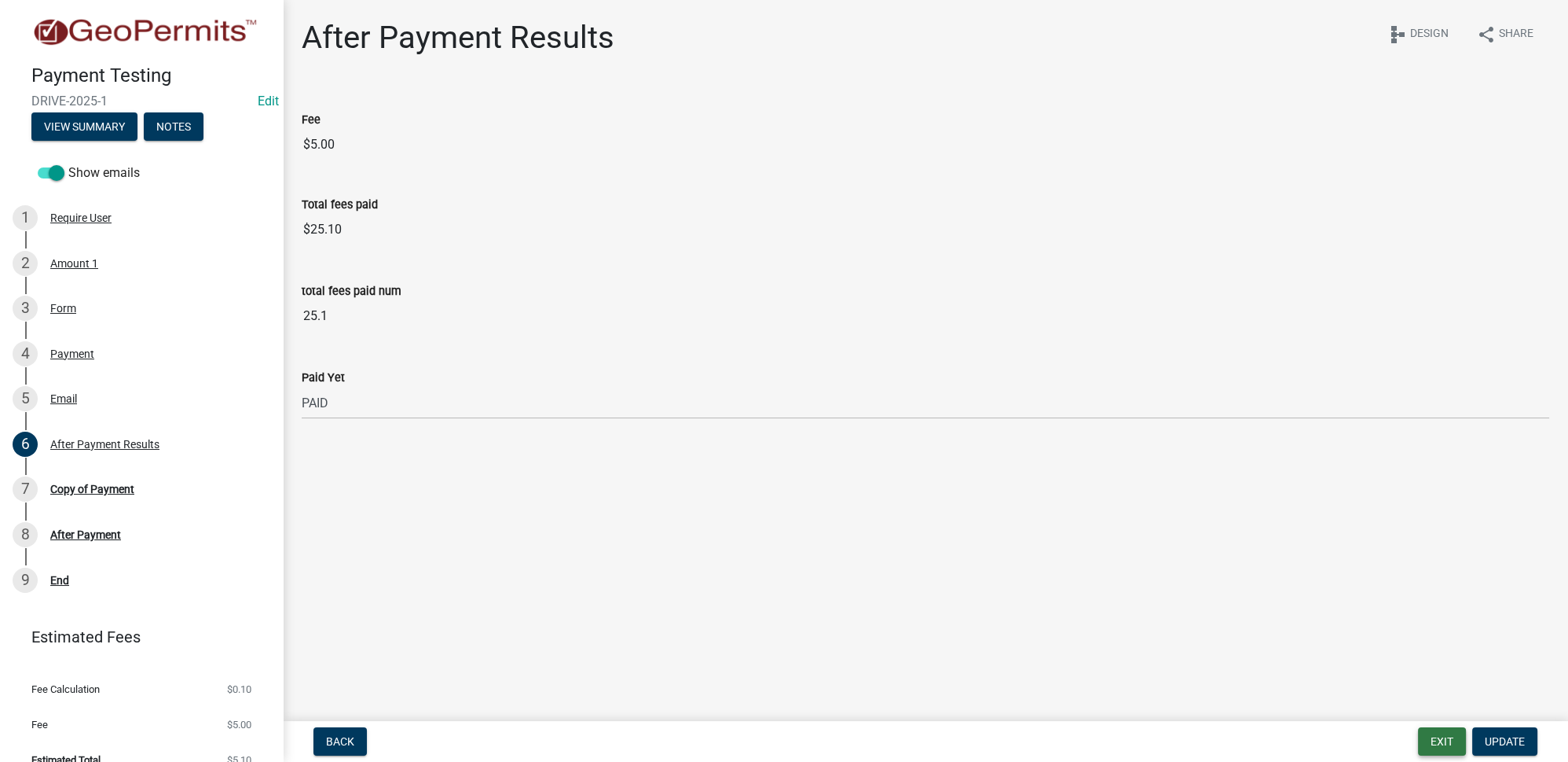
click at [1436, 740] on button "Exit" at bounding box center [1442, 741] width 48 height 28
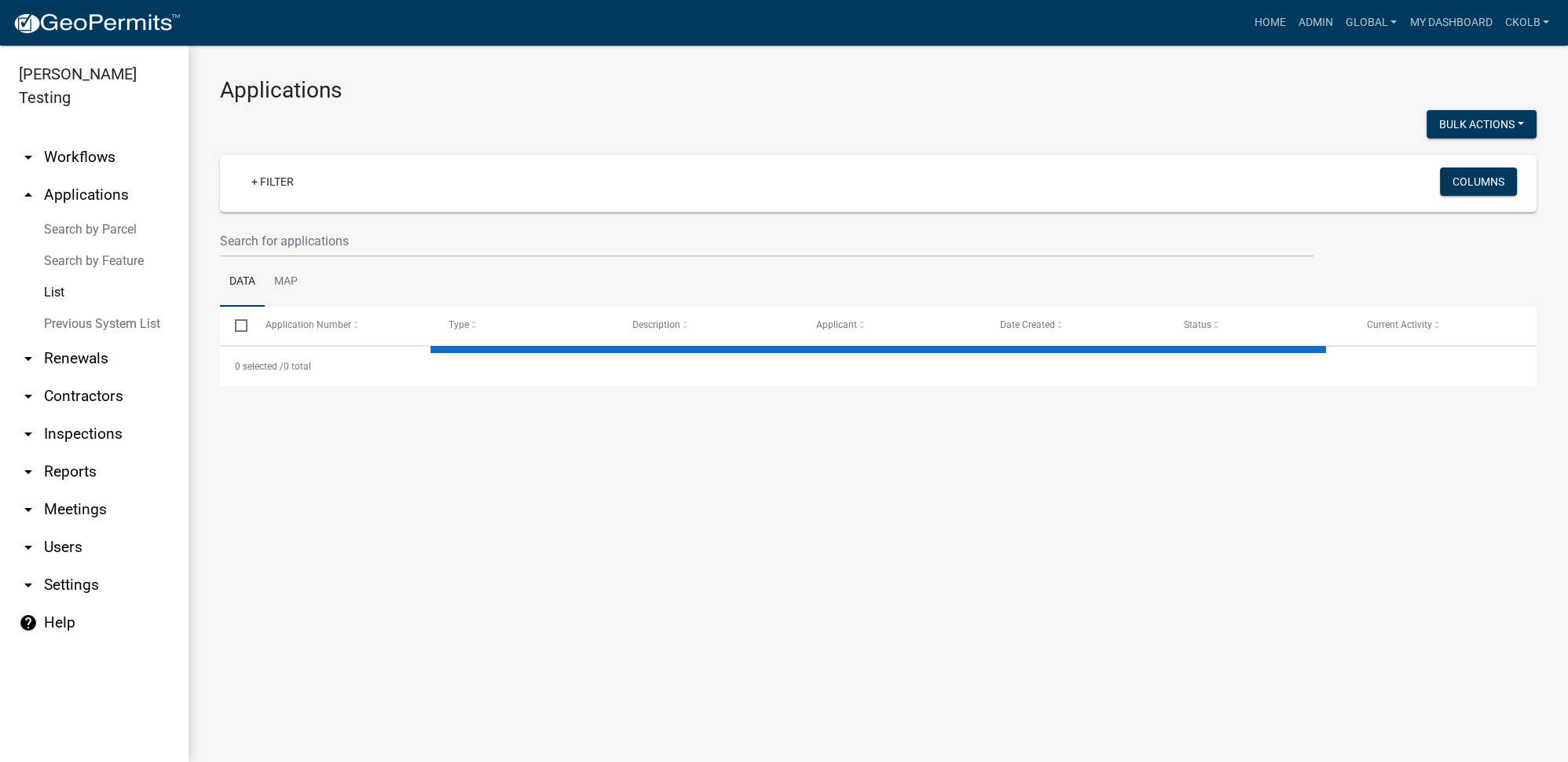
select select "2: 50"
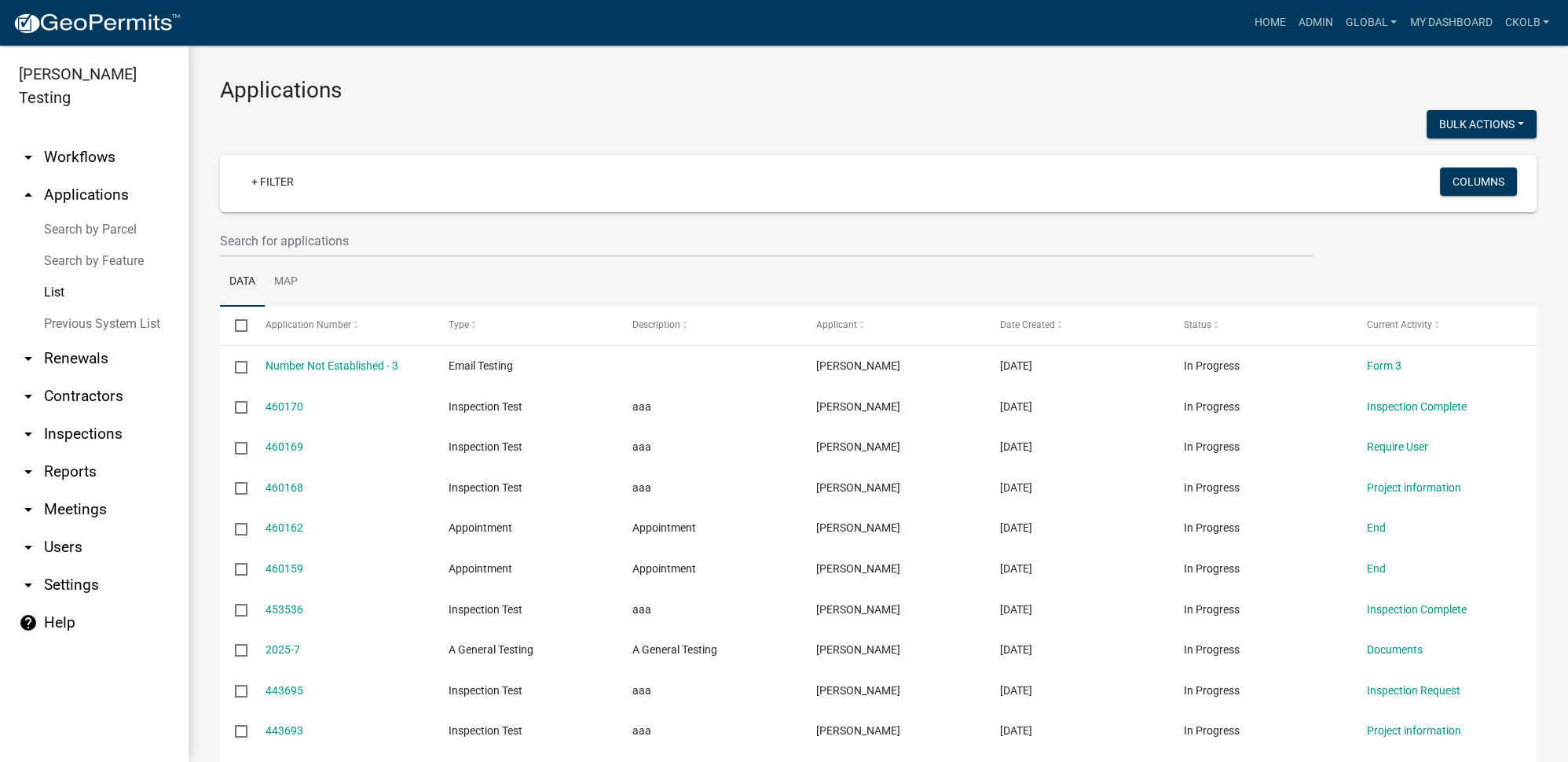
drag, startPoint x: 85, startPoint y: 134, endPoint x: 202, endPoint y: 189, distance: 129.3
click at [85, 138] on link "arrow_drop_down Workflows" at bounding box center [94, 156] width 188 height 38
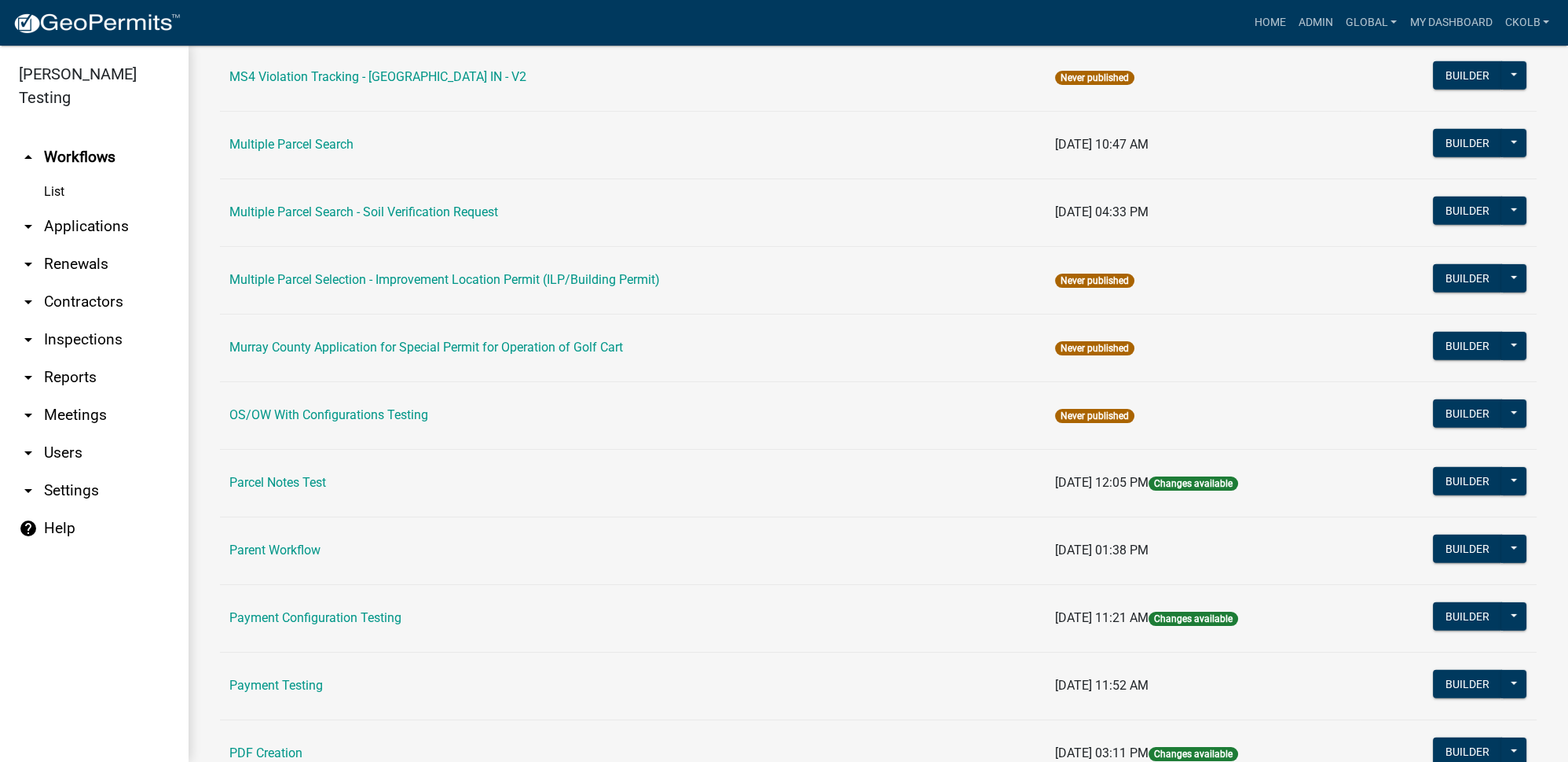
scroll to position [8146, 0]
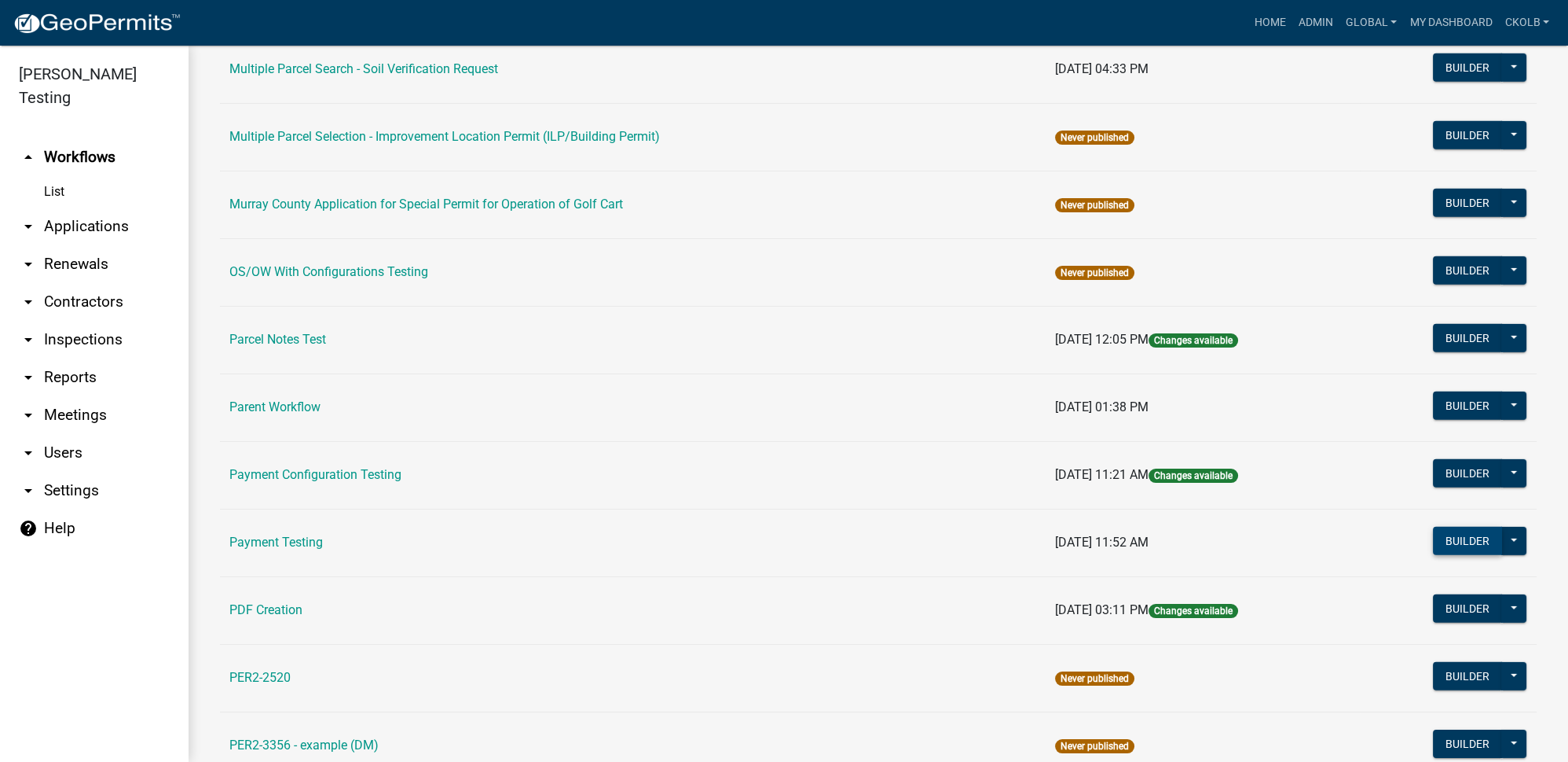
click at [1437, 527] on button "Builder" at bounding box center [1468, 541] width 69 height 28
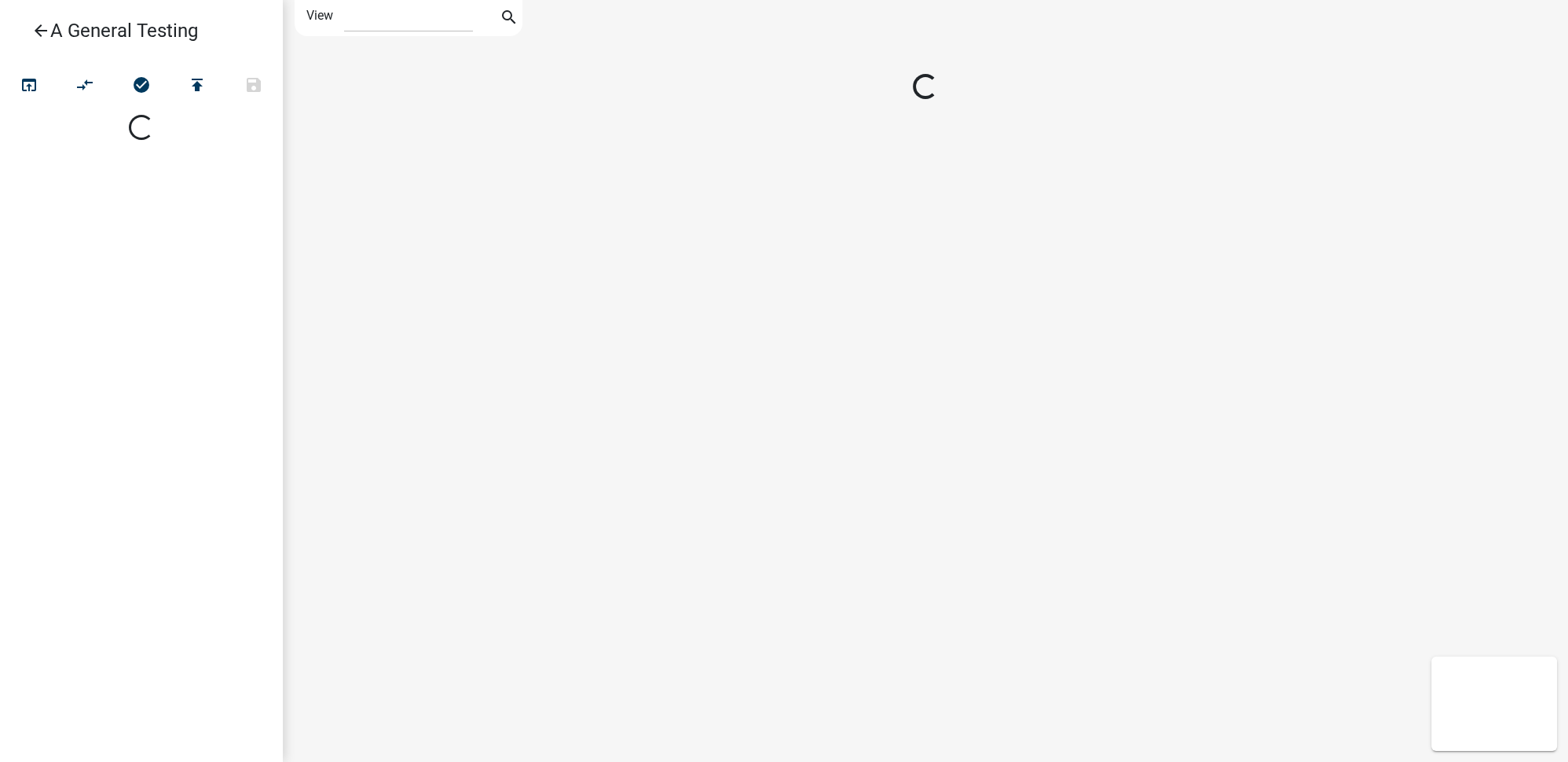
select select "1"
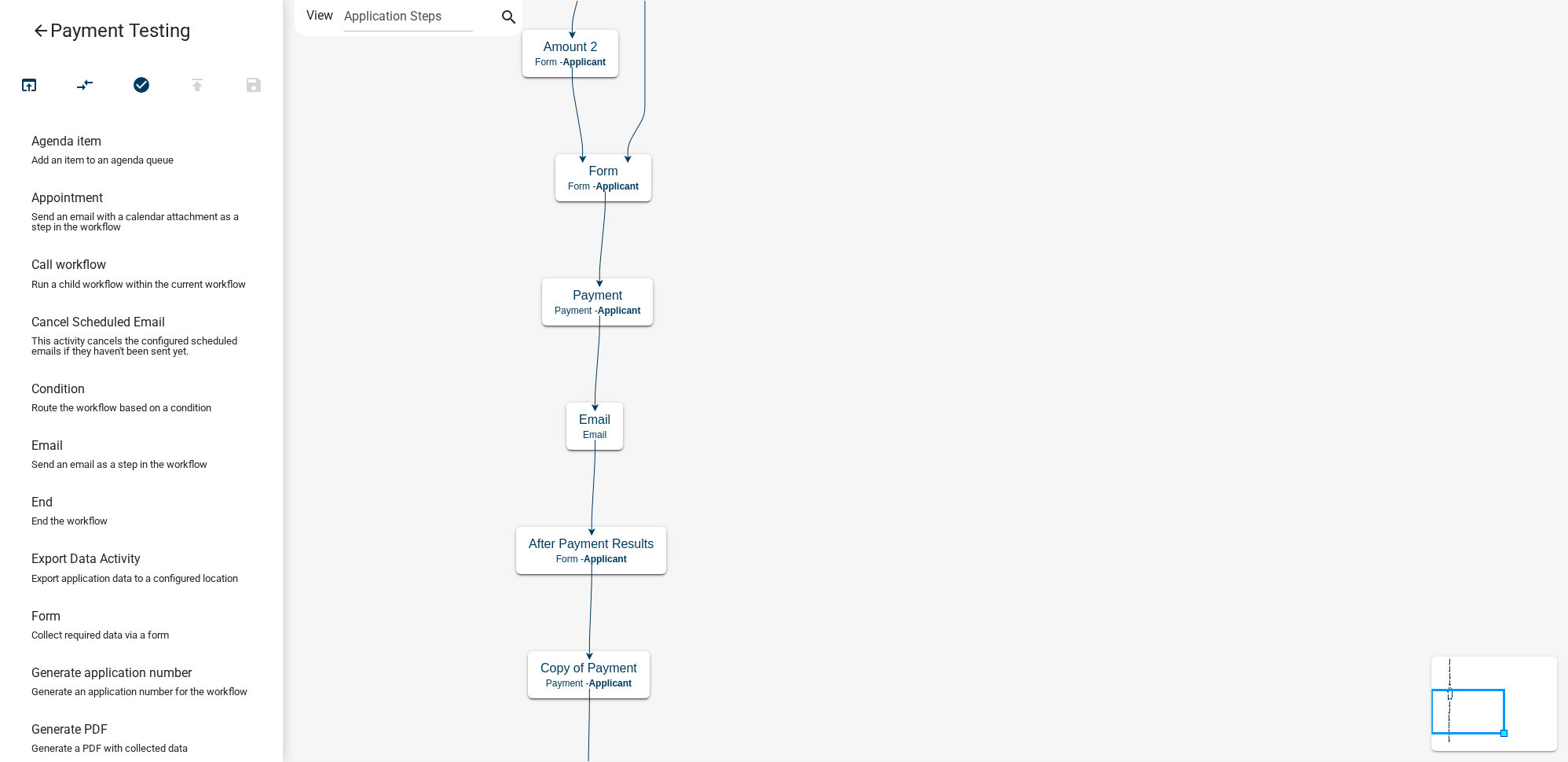
click at [792, 378] on icon "Start Start - Applicant Form Form - Applicant Payment Payment - Applicant After…" at bounding box center [925, 472] width 1283 height 944
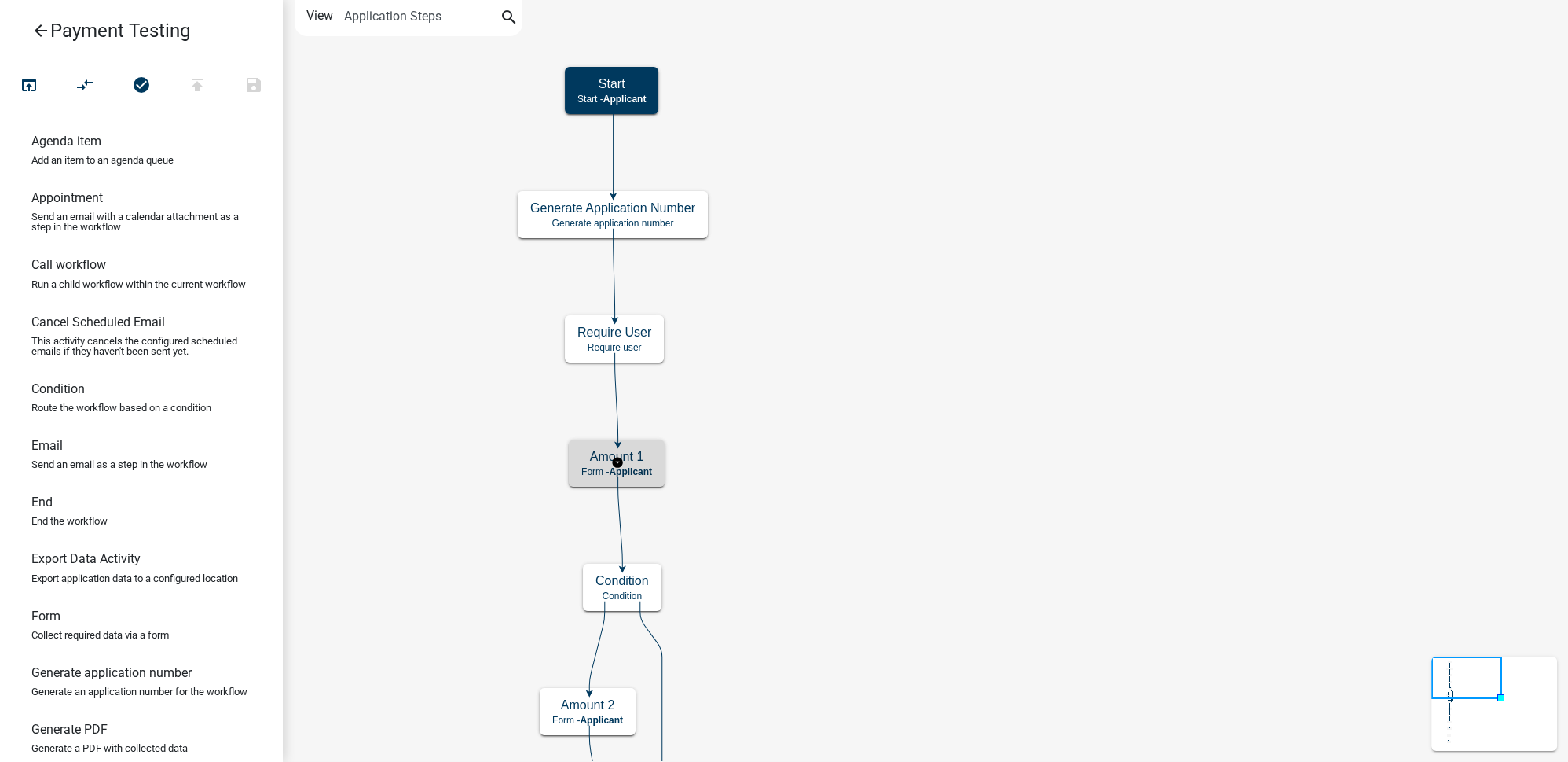
click at [651, 451] on h5 "Amount 1" at bounding box center [616, 456] width 71 height 15
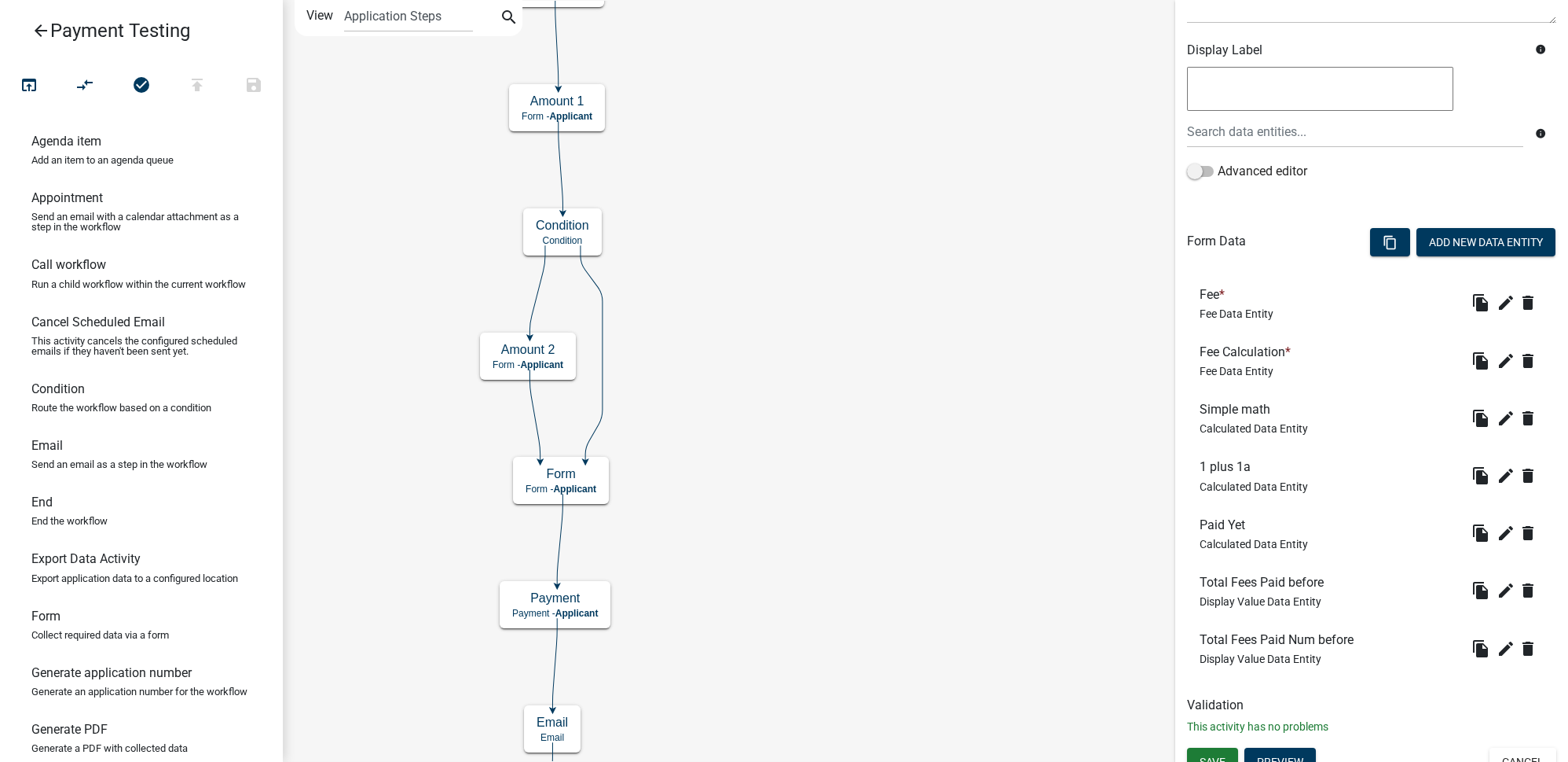
scroll to position [266, 0]
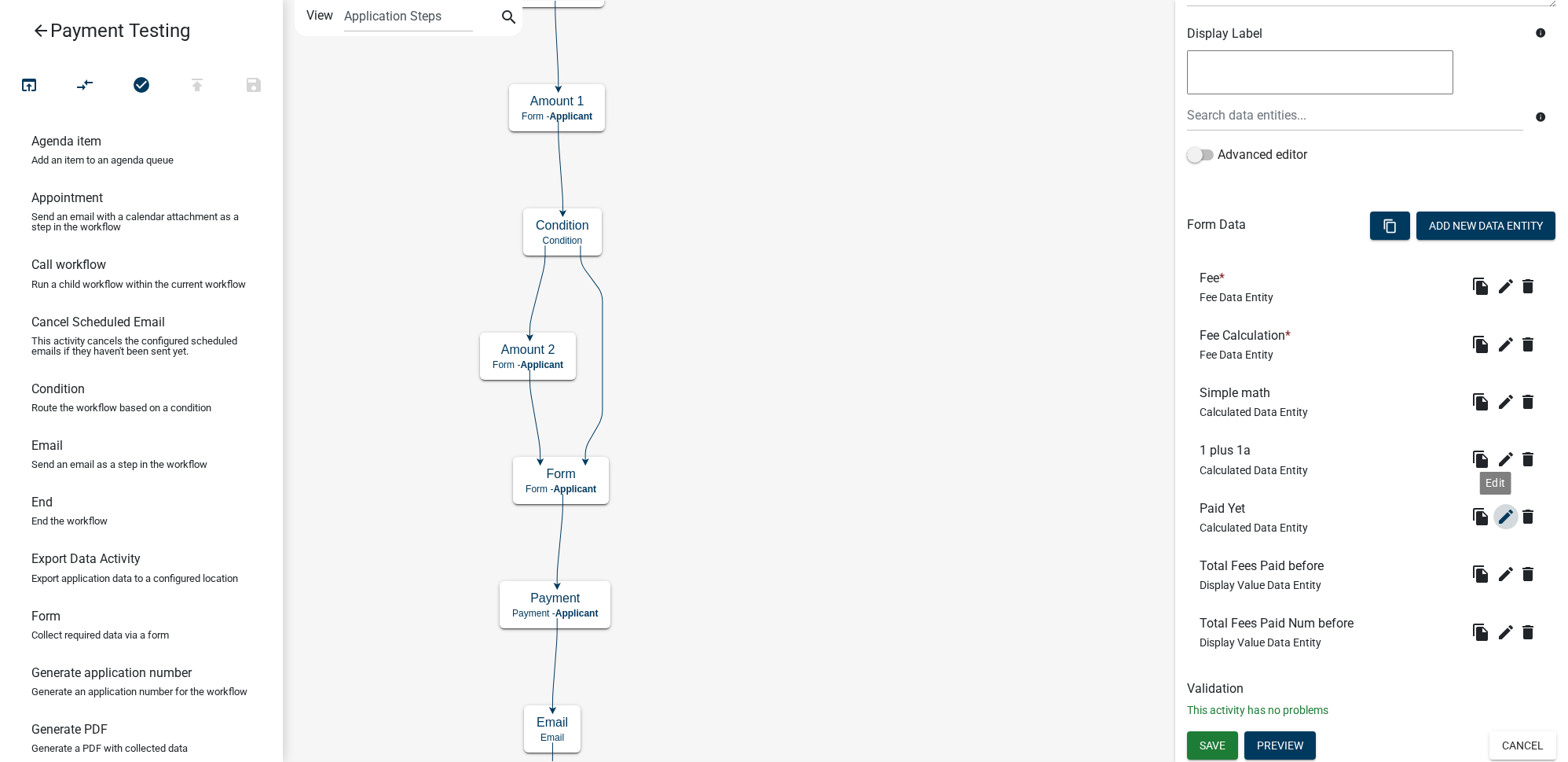
click at [1497, 516] on icon "edit" at bounding box center [1506, 517] width 19 height 19
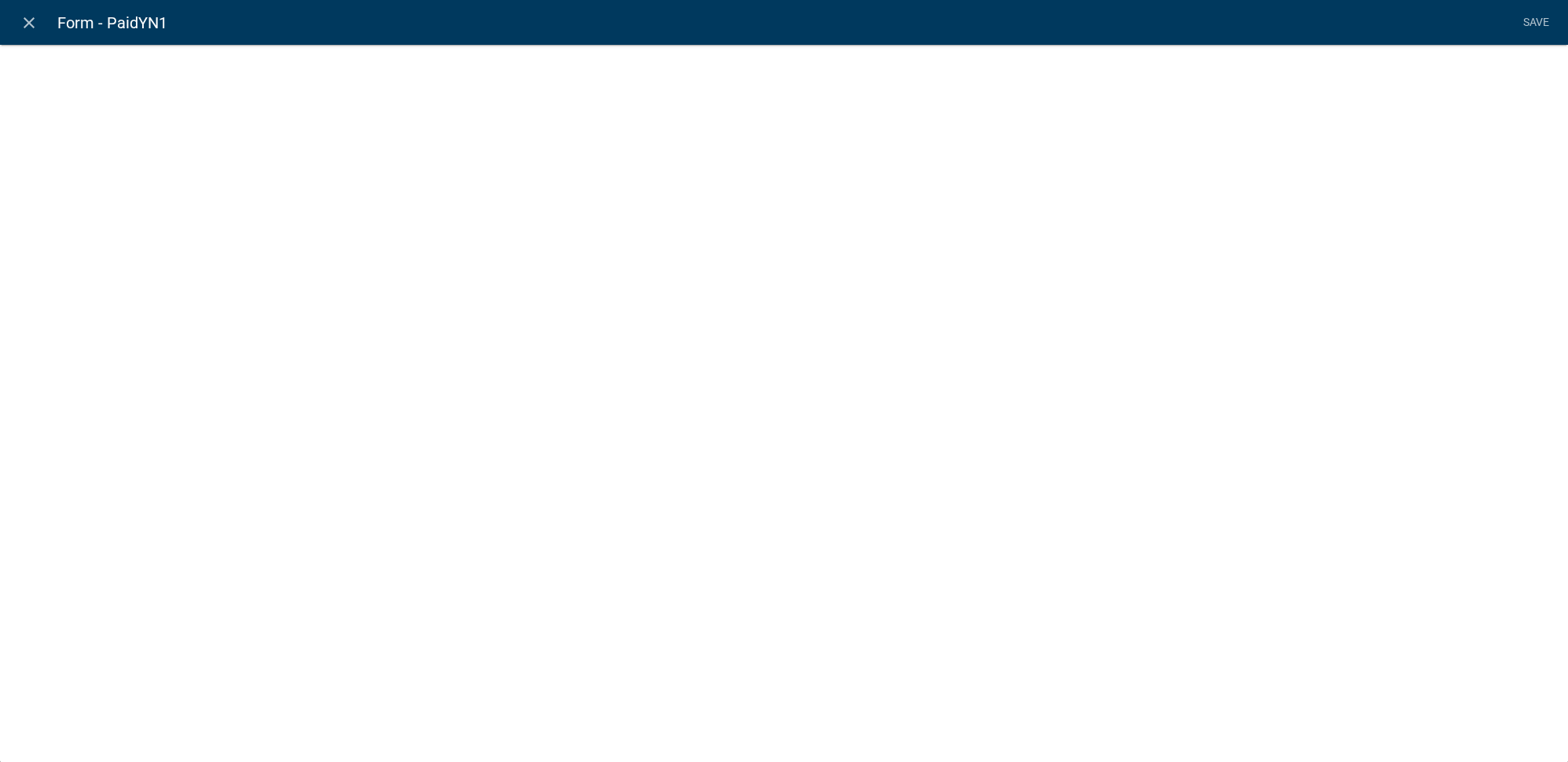
select select "calculated-value"
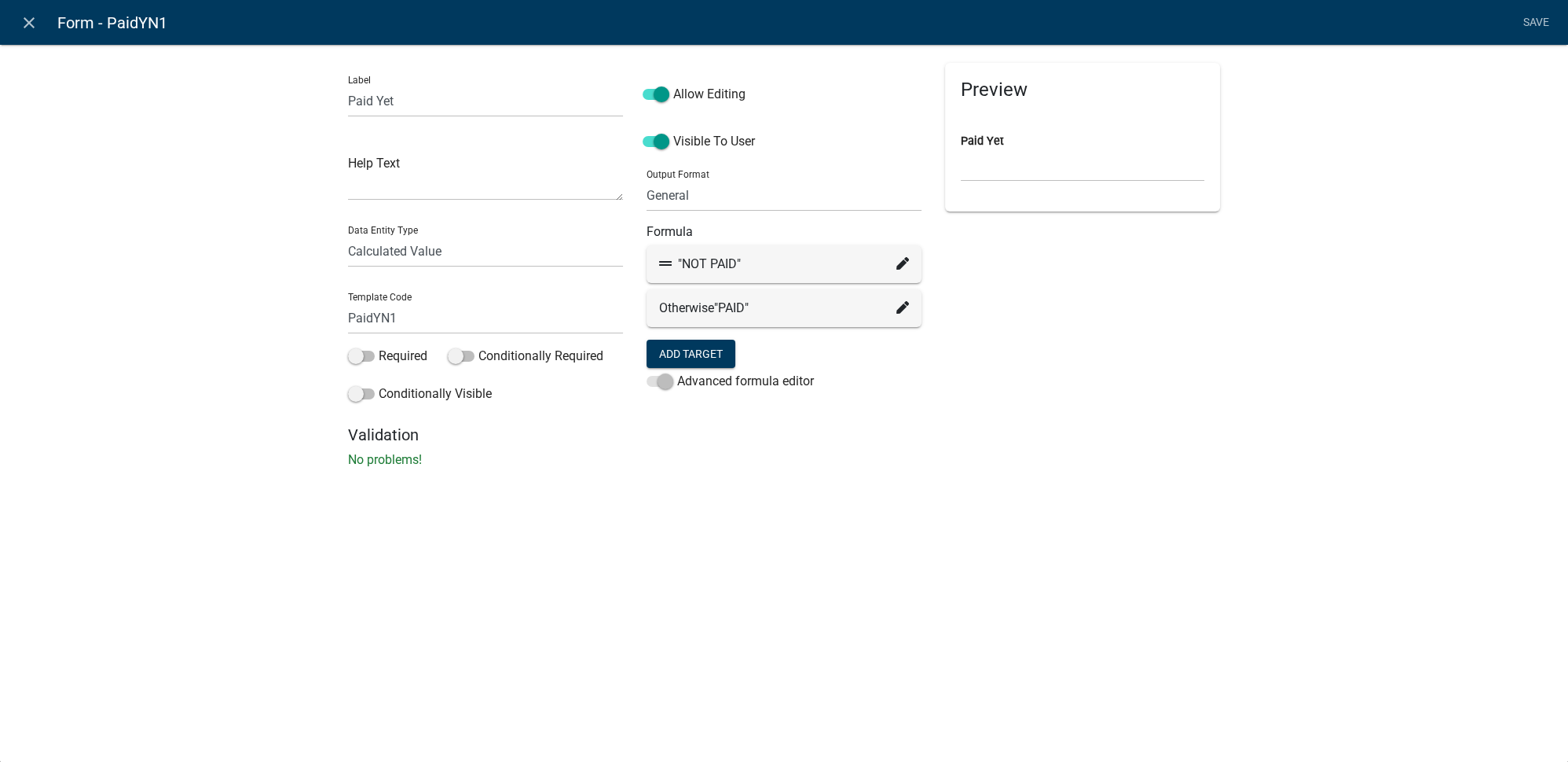
click at [904, 257] on icon at bounding box center [903, 263] width 13 height 13
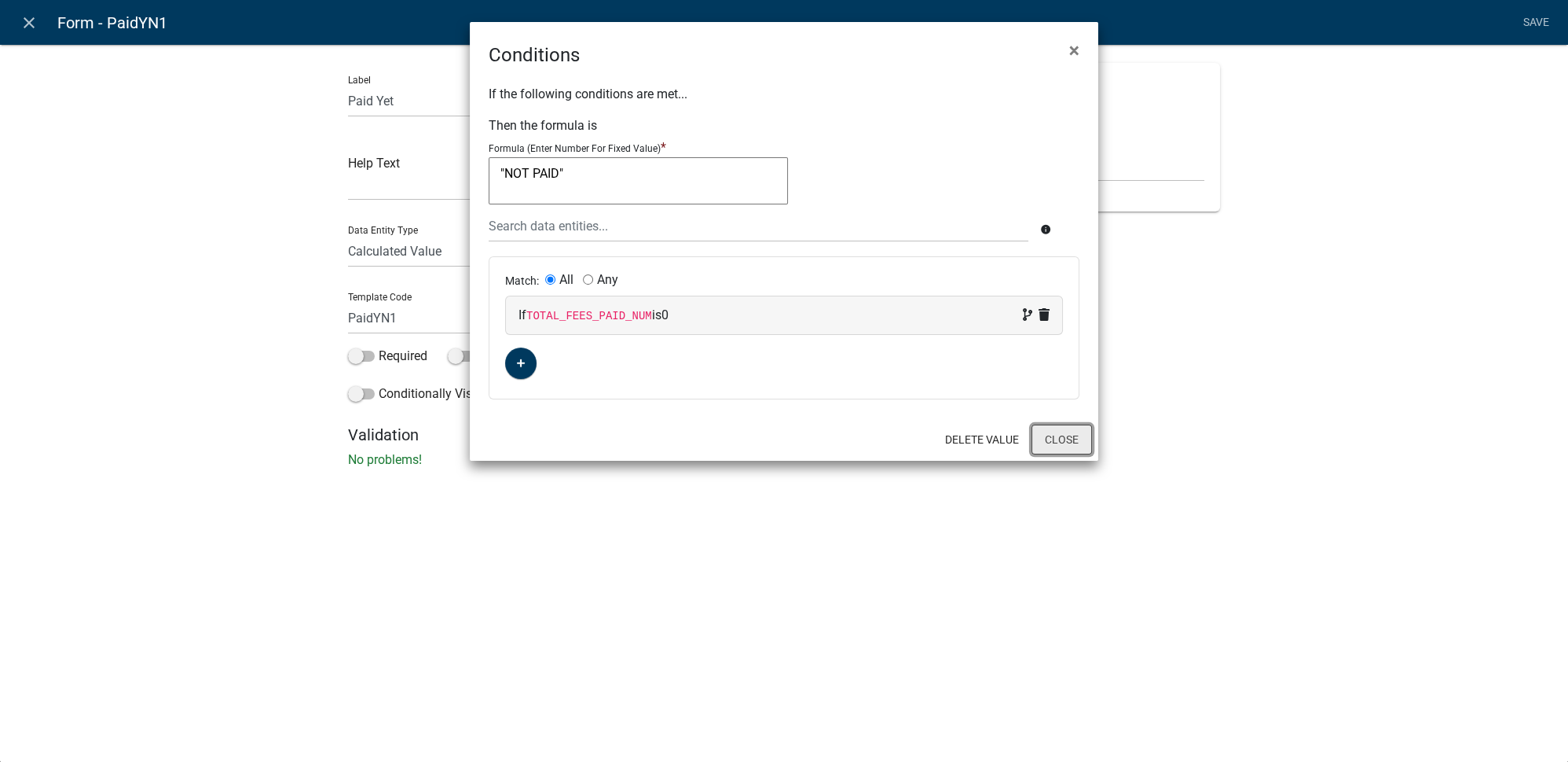
click at [1079, 436] on button "Close" at bounding box center [1061, 439] width 60 height 30
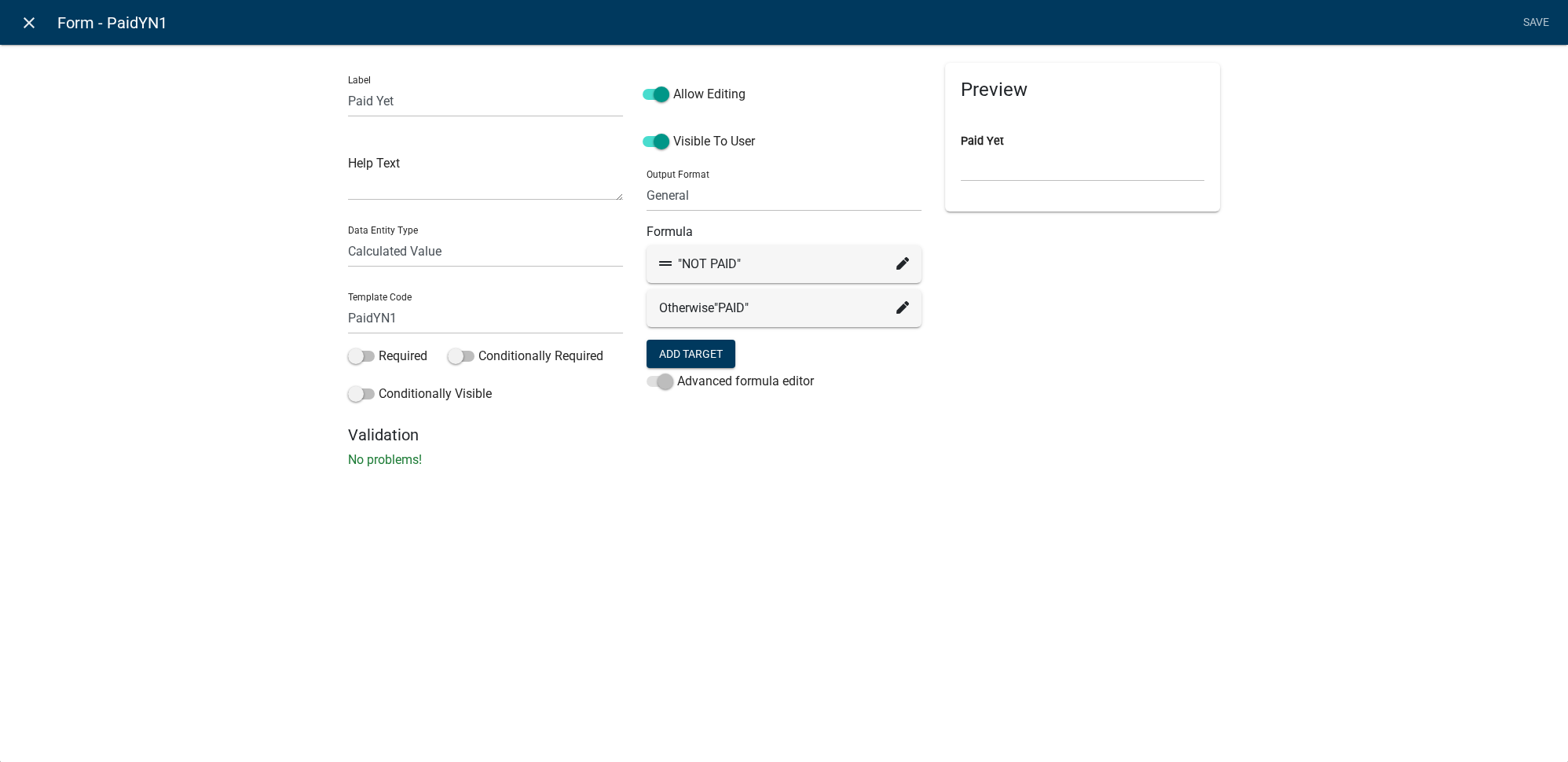
click at [40, 24] on link "close" at bounding box center [29, 22] width 32 height 32
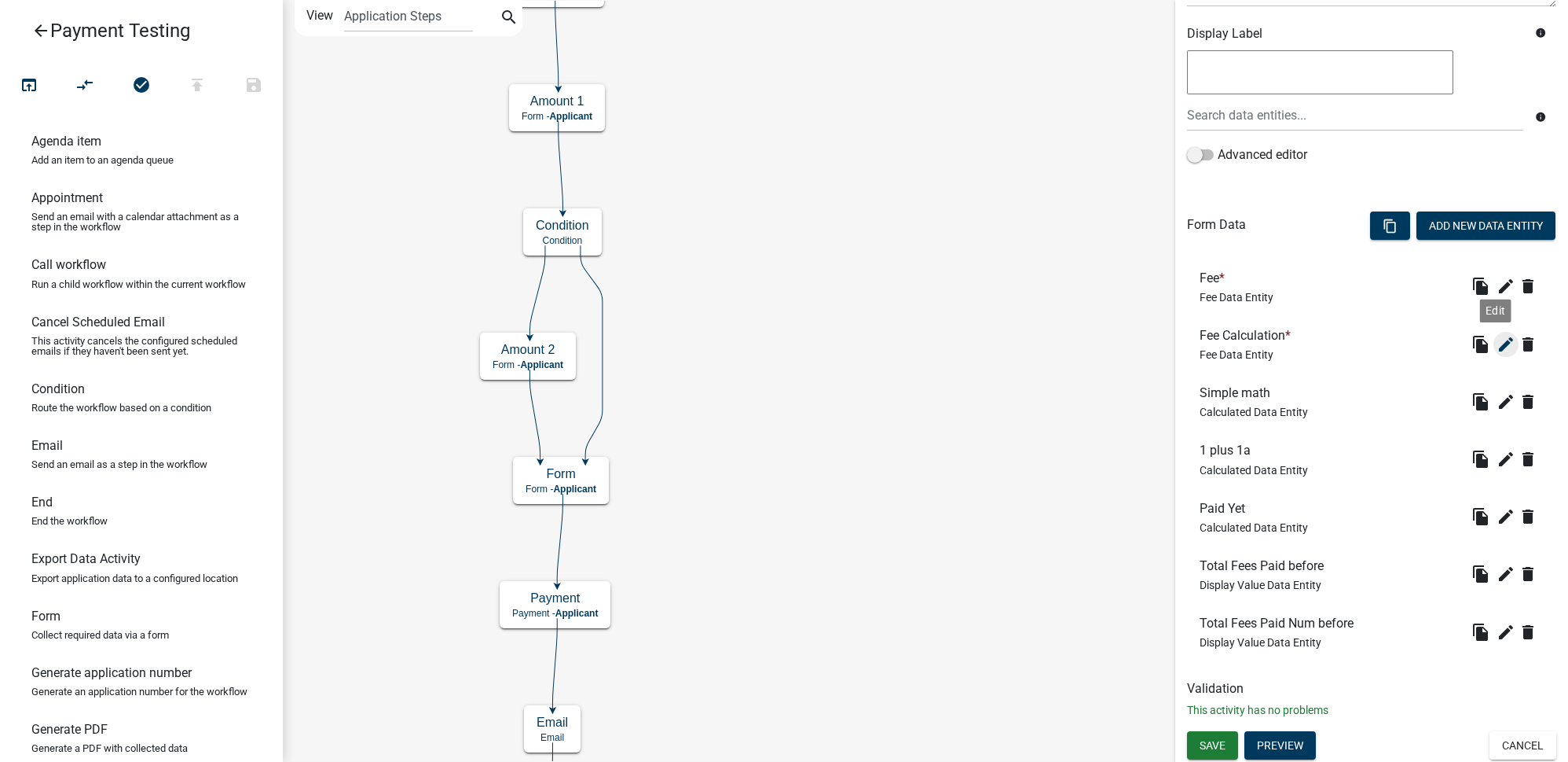
click at [1497, 347] on icon "edit" at bounding box center [1506, 344] width 19 height 19
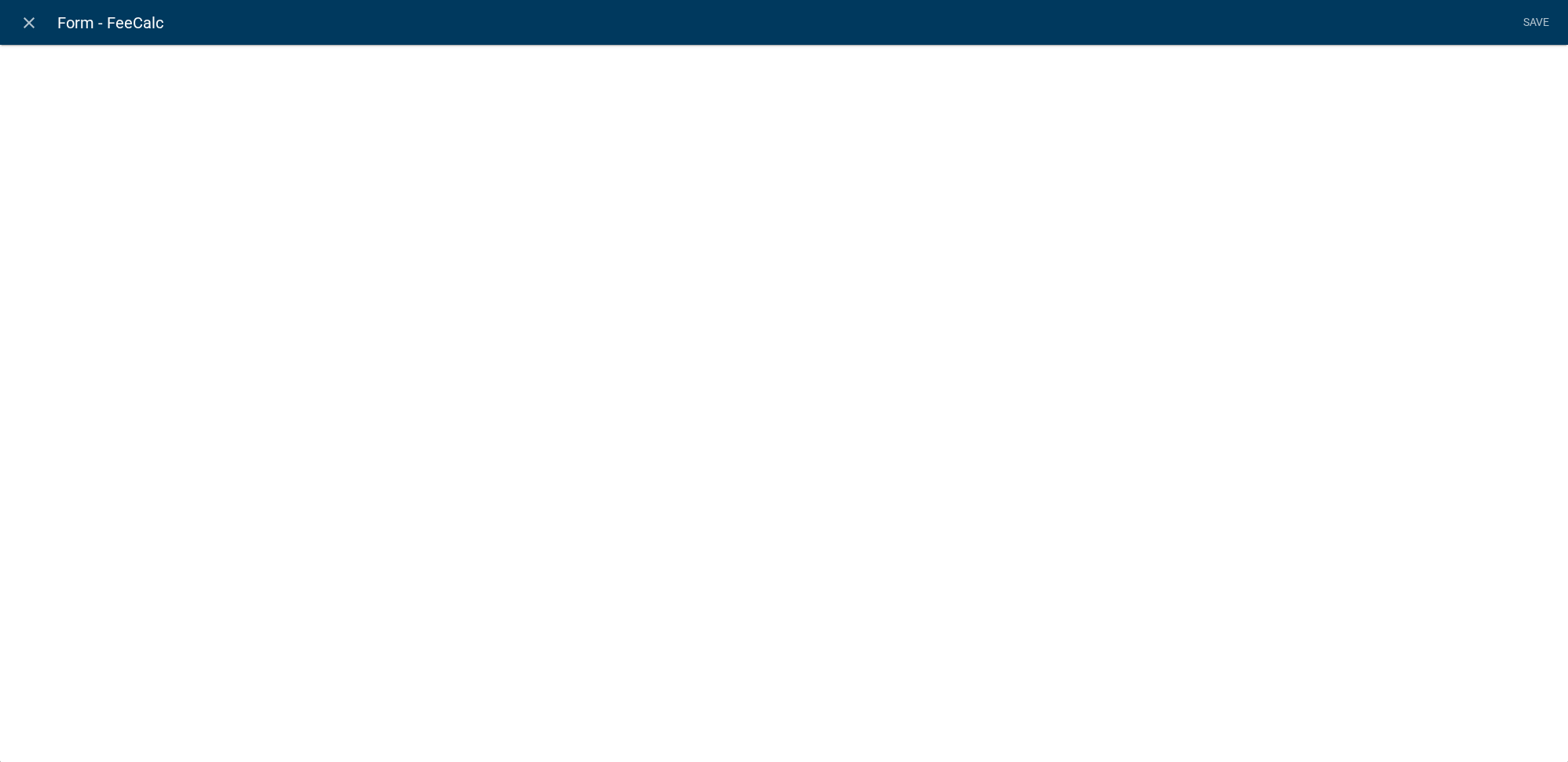
select select "fee"
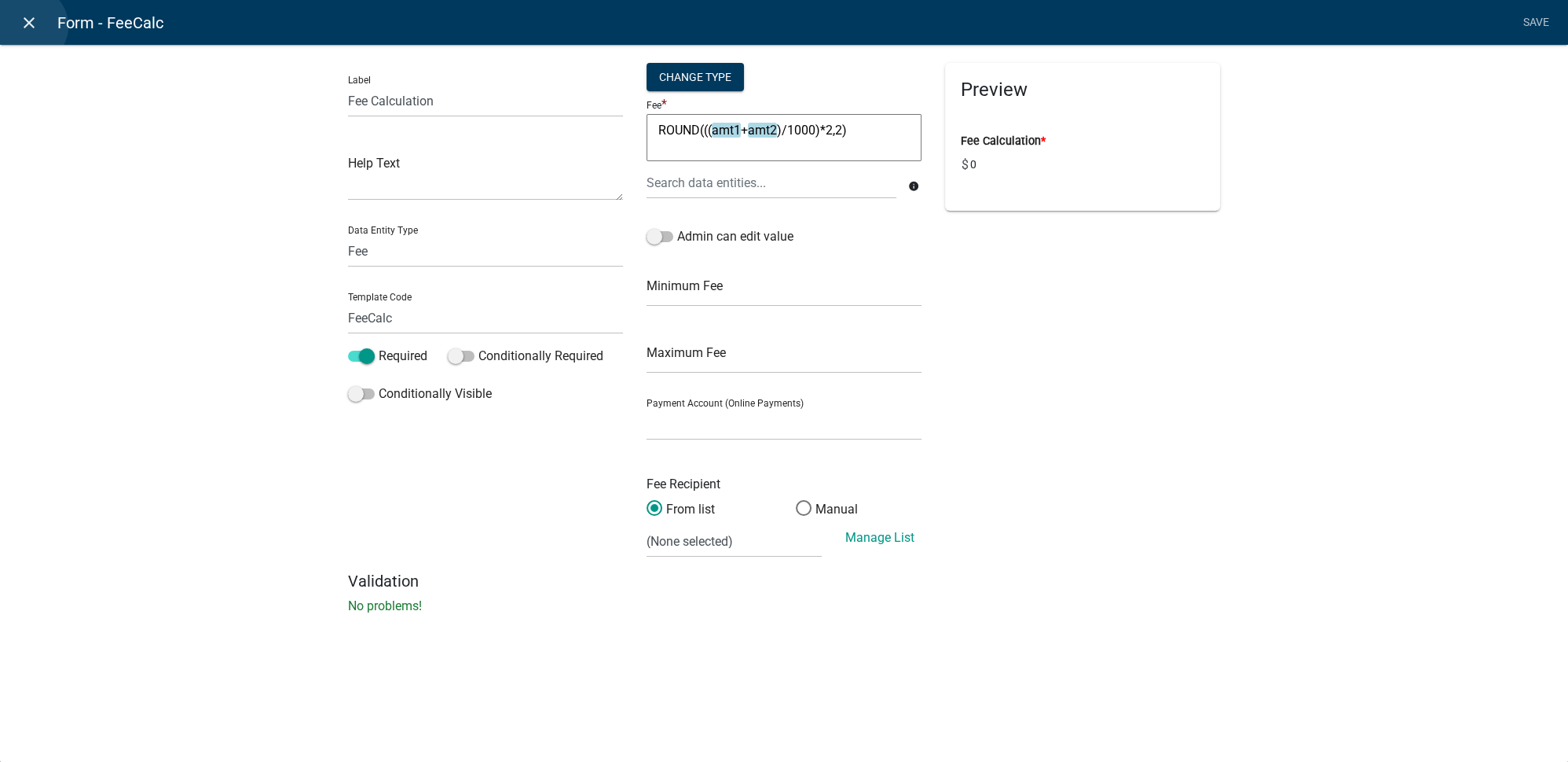
click at [28, 26] on icon "close" at bounding box center [30, 23] width 19 height 19
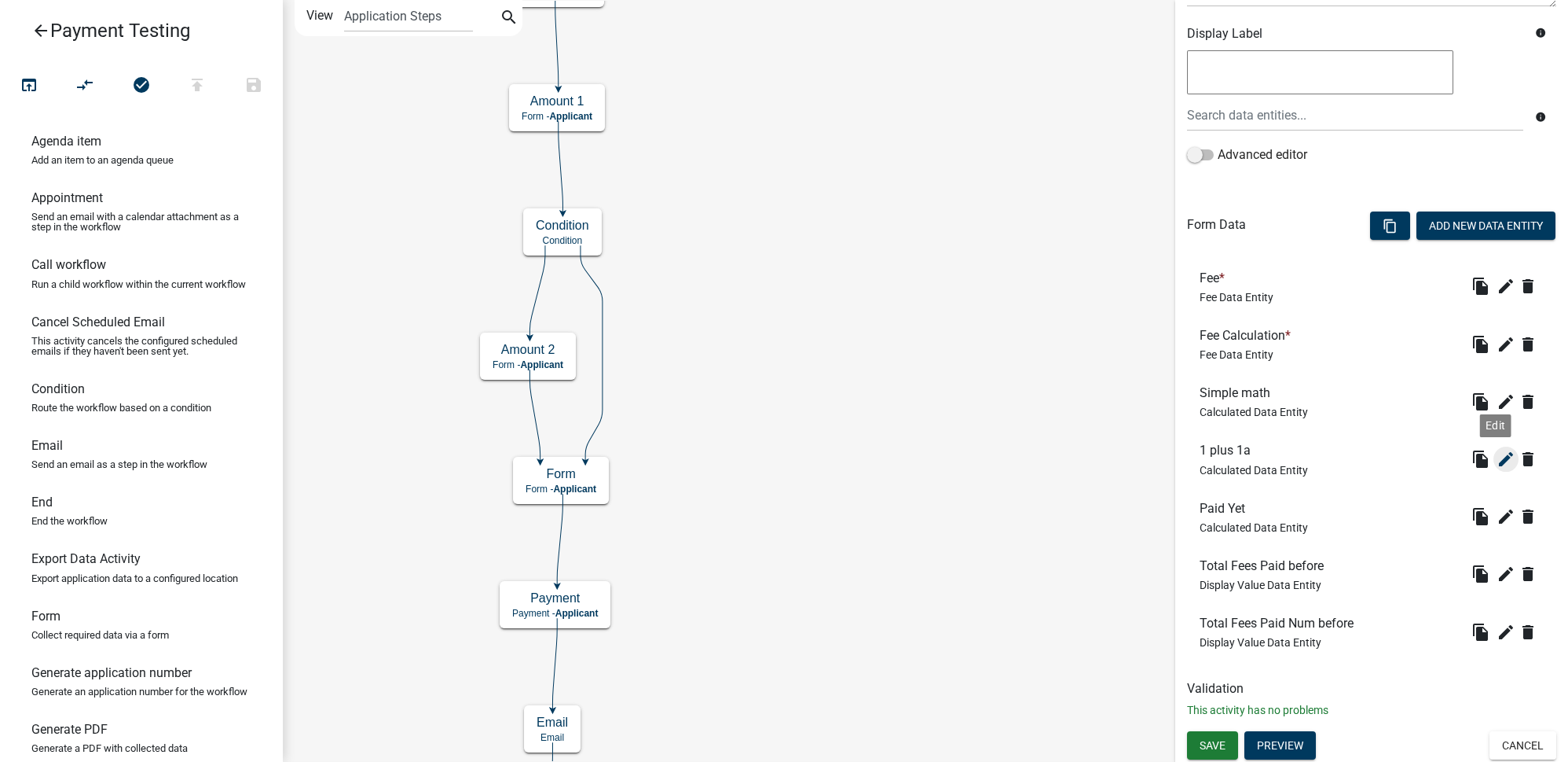
click at [1500, 462] on icon "edit" at bounding box center [1506, 460] width 19 height 19
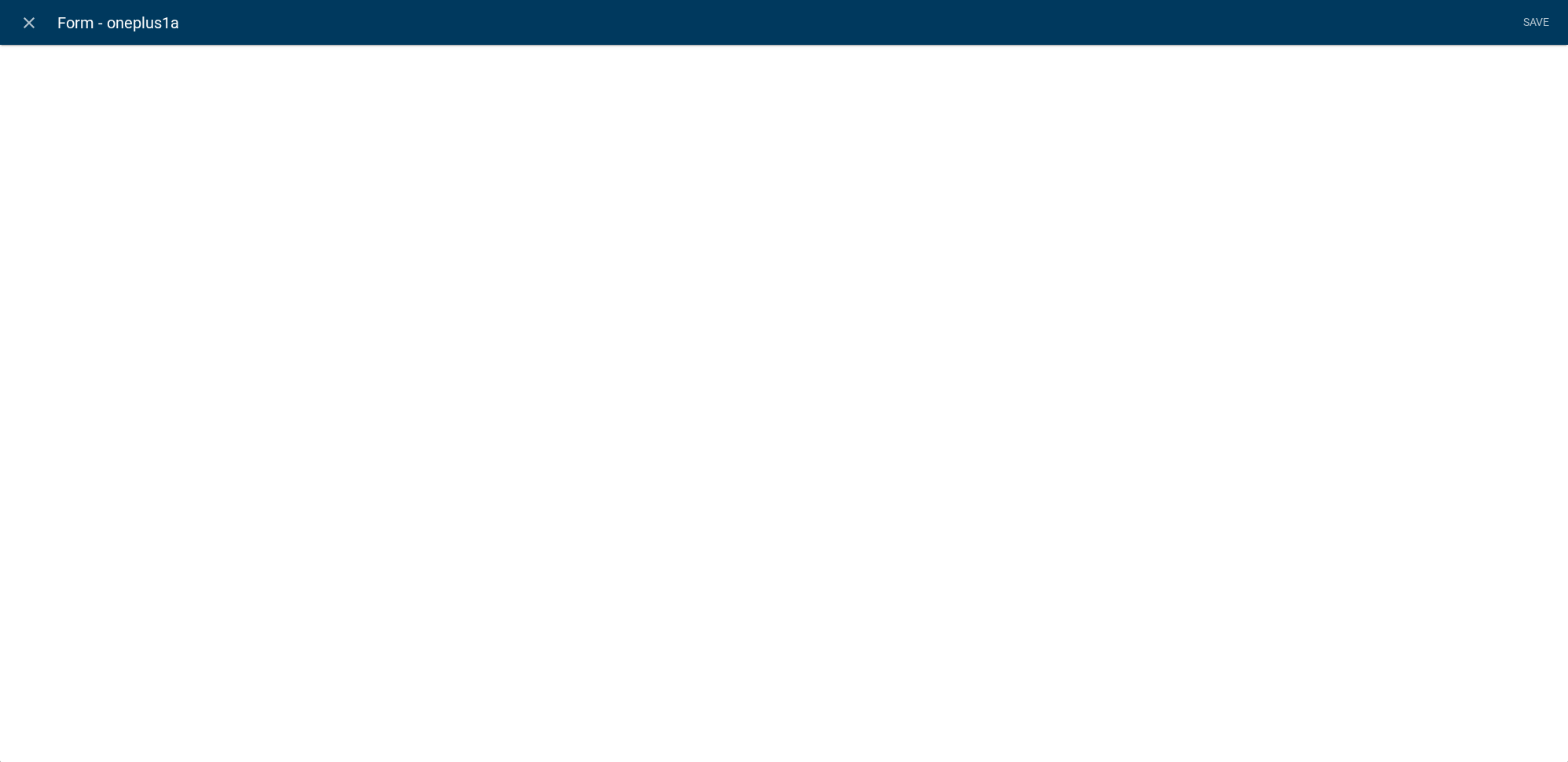
select select "calculated-value"
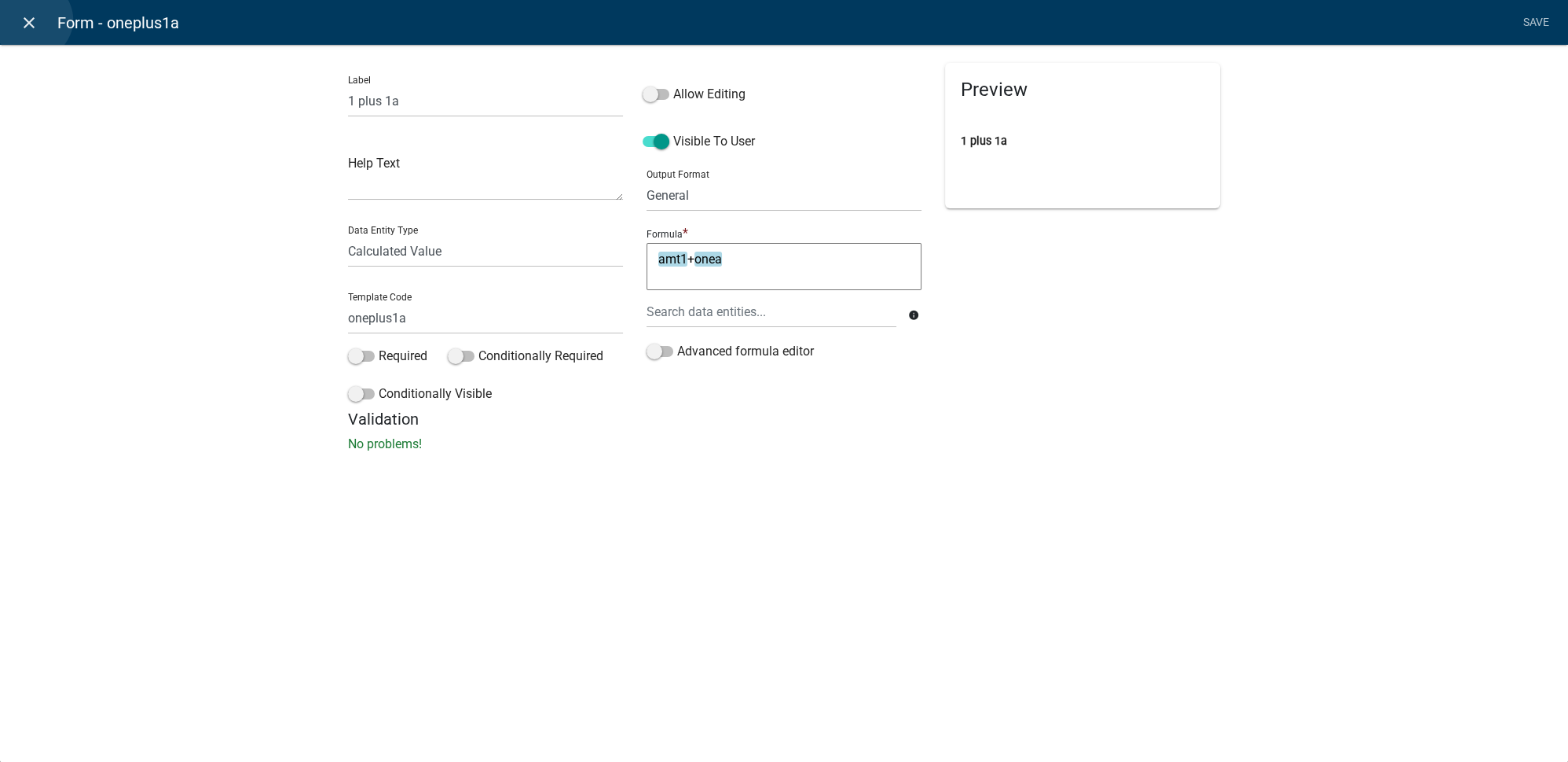
click at [33, 20] on icon "close" at bounding box center [30, 23] width 19 height 19
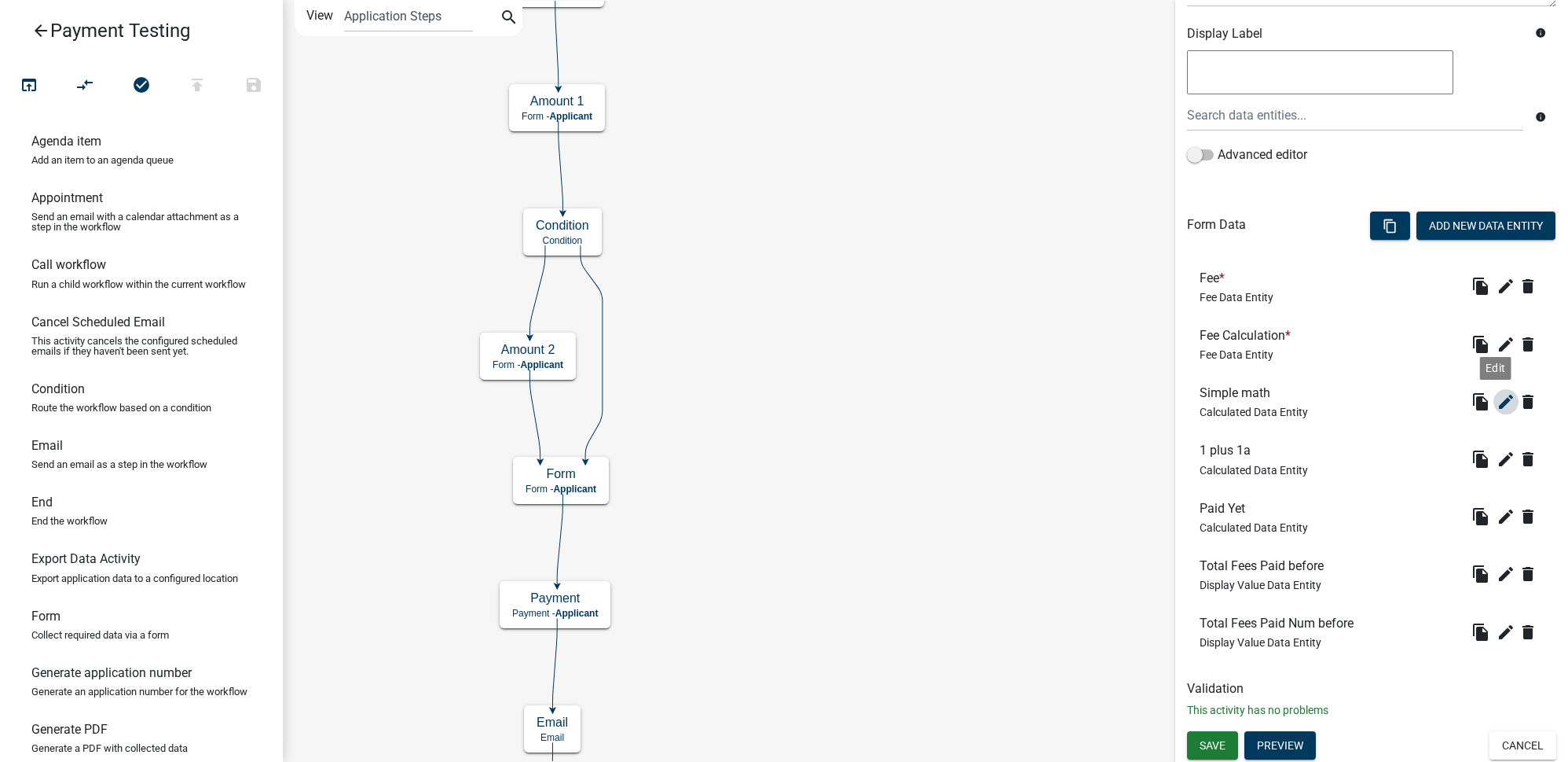
click at [1497, 406] on icon "edit" at bounding box center [1506, 402] width 19 height 19
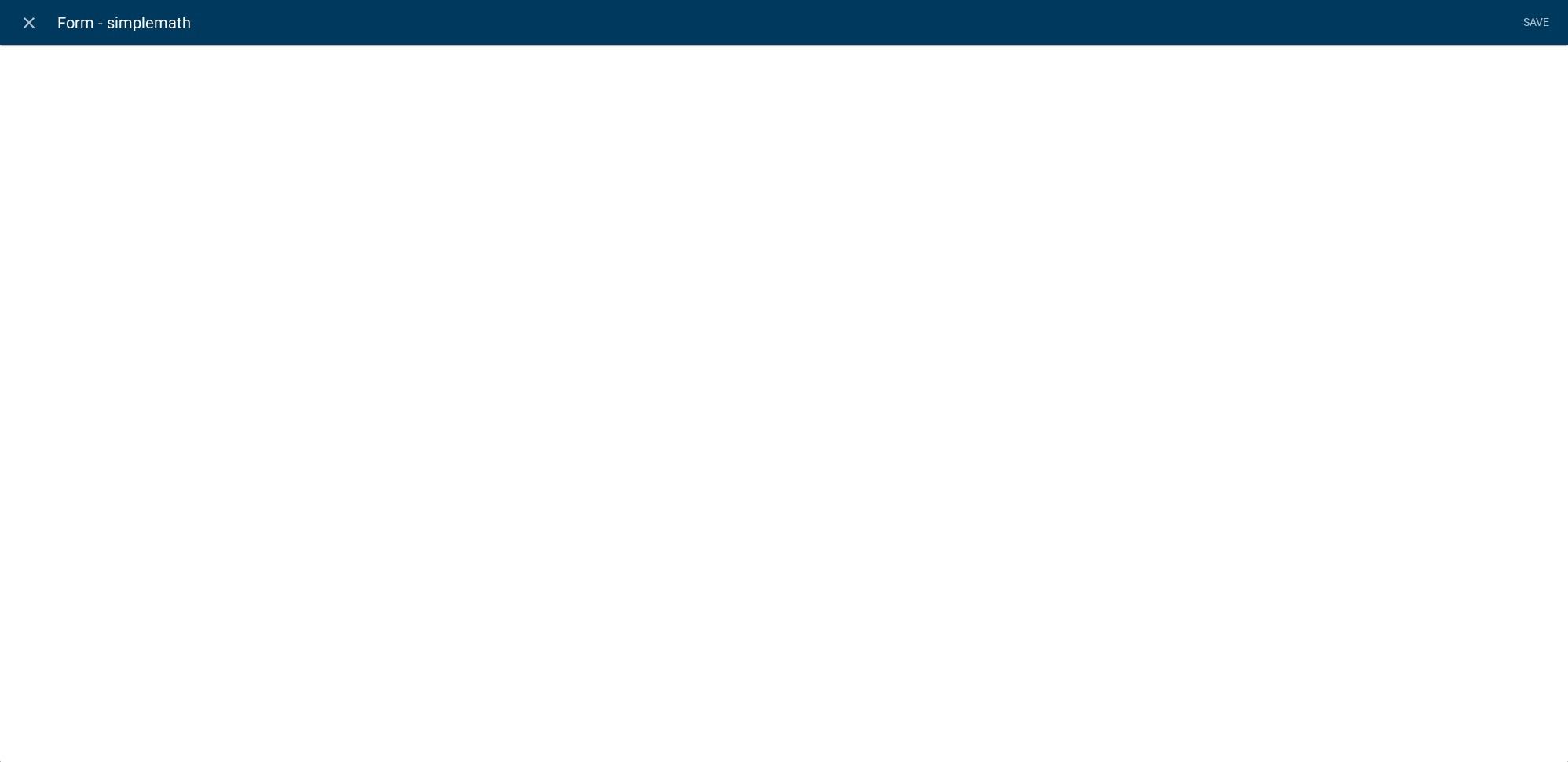
select select "calculated-value"
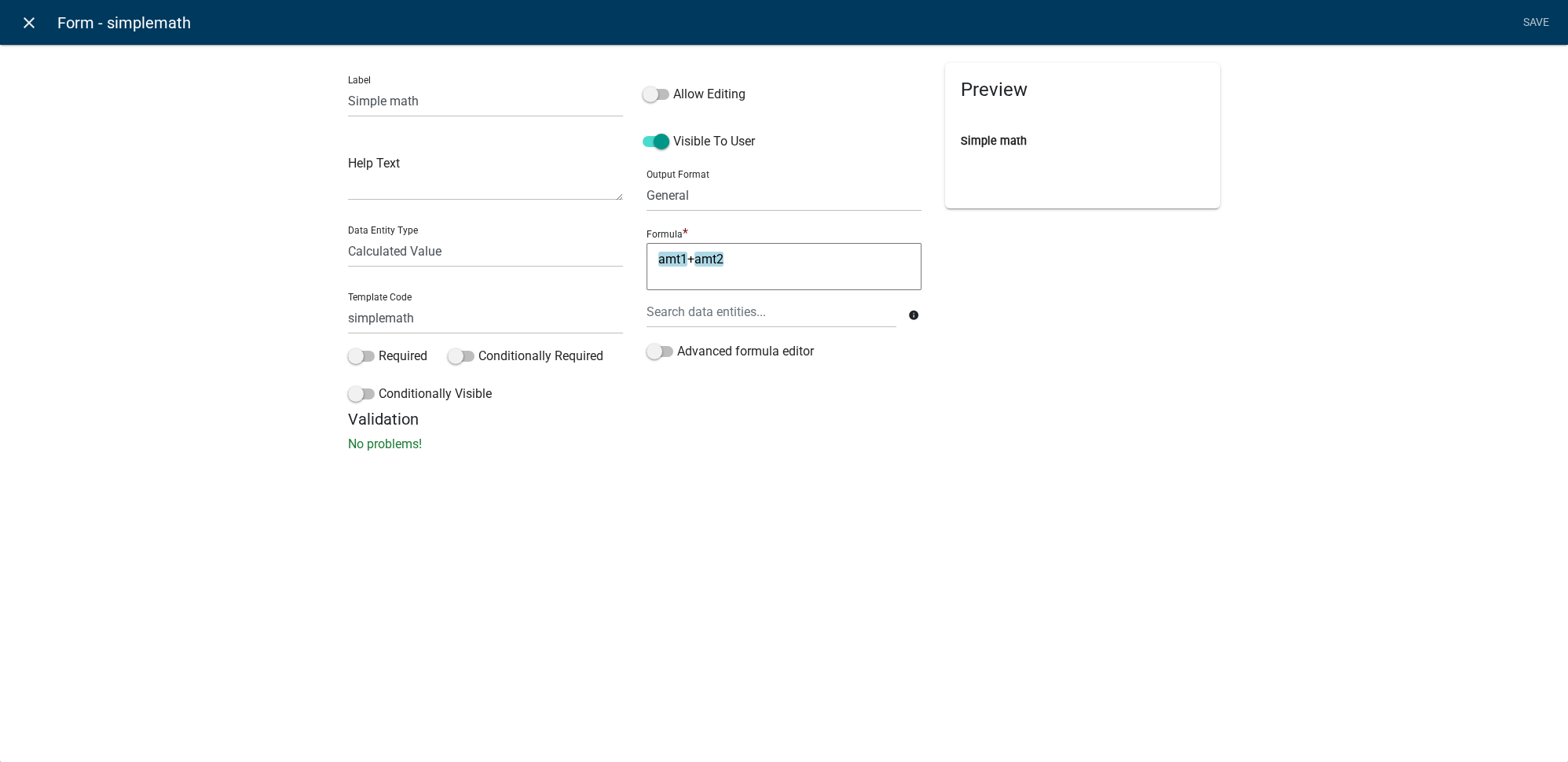
click at [22, 22] on icon "close" at bounding box center [30, 23] width 19 height 19
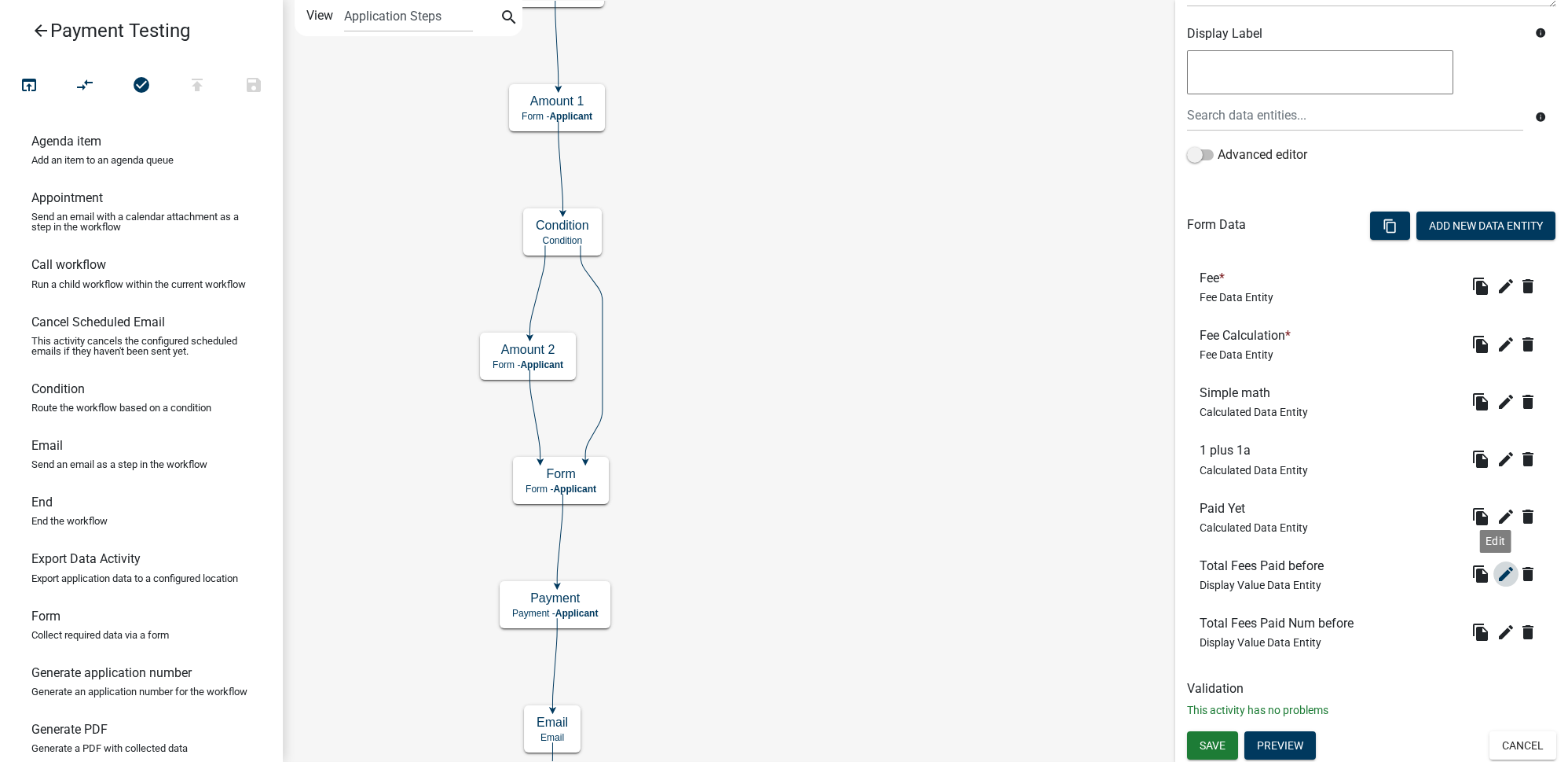
click at [1497, 574] on icon "edit" at bounding box center [1506, 574] width 19 height 19
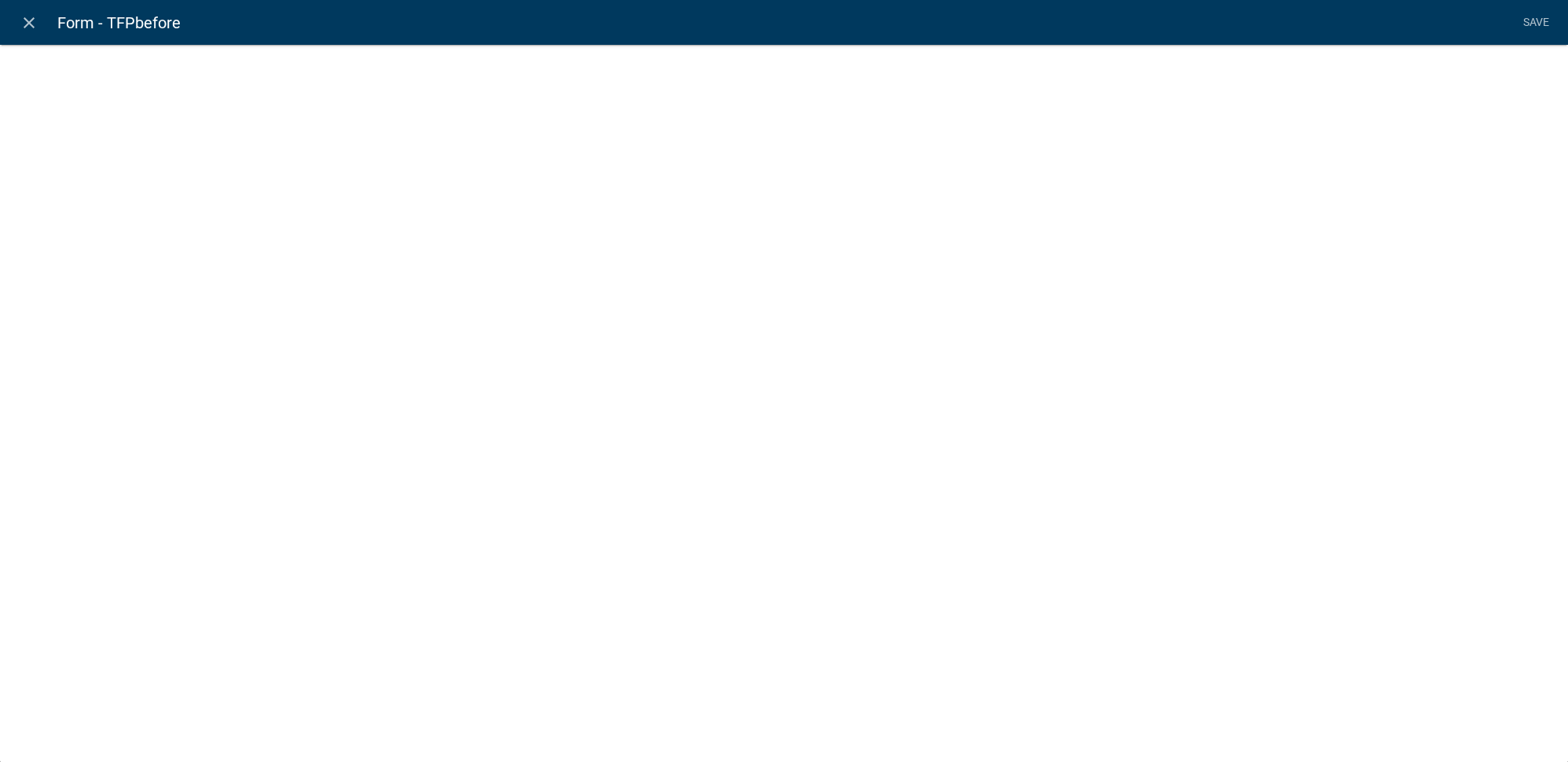
select select "display-entity-value"
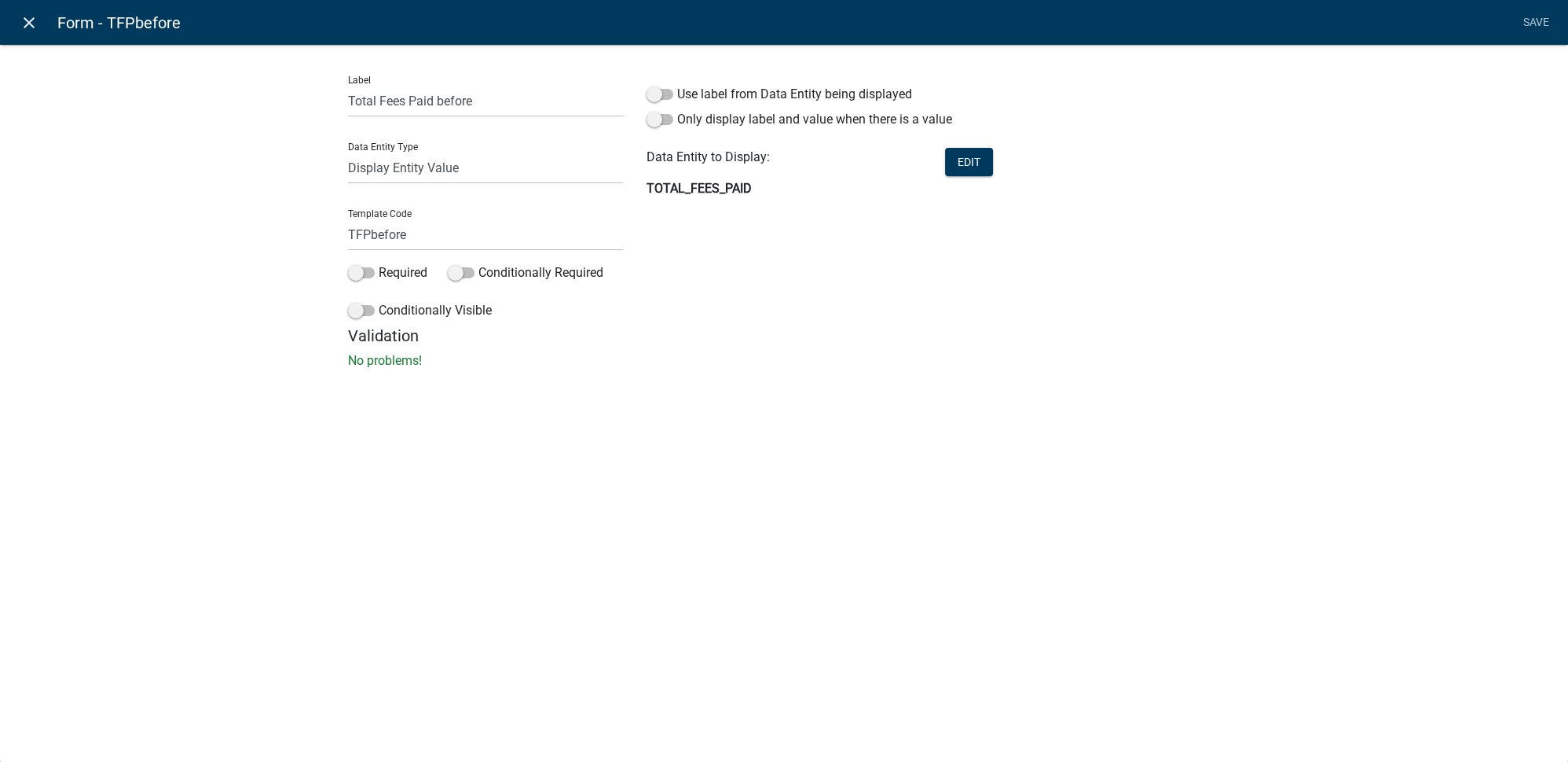
click at [31, 31] on icon "close" at bounding box center [30, 23] width 19 height 19
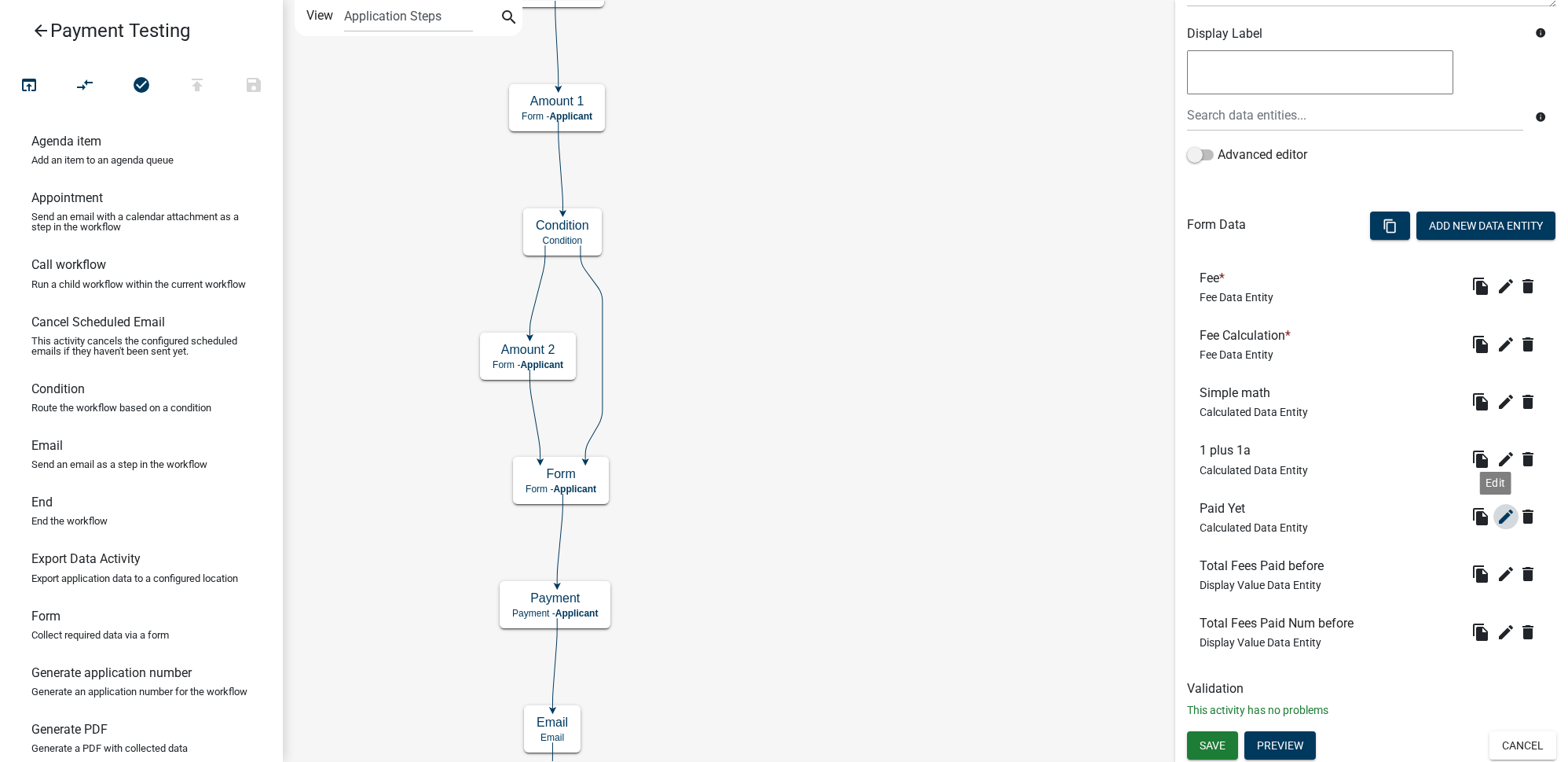
click at [1497, 510] on icon "edit" at bounding box center [1506, 517] width 19 height 19
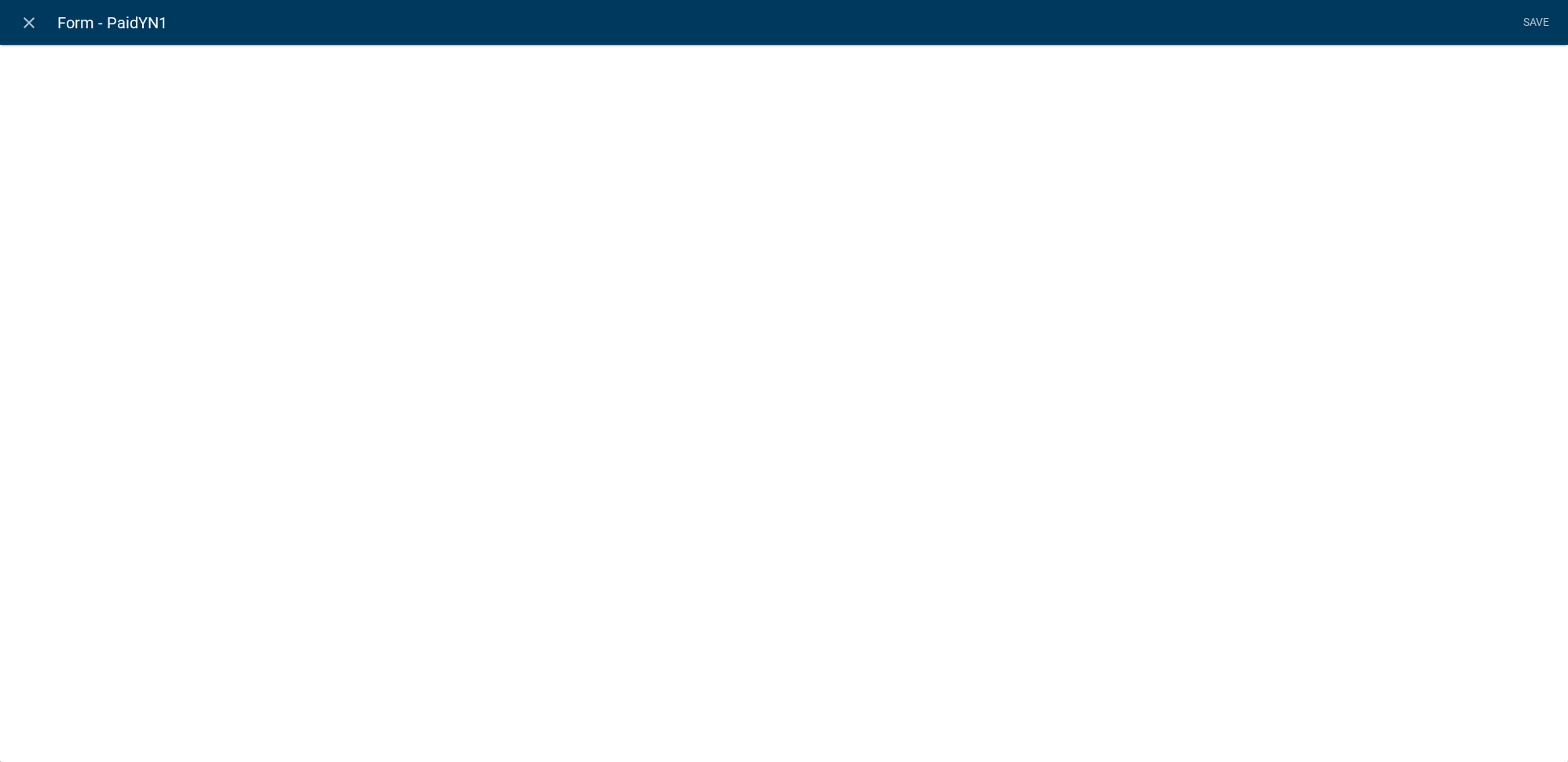
select select "calculated-value"
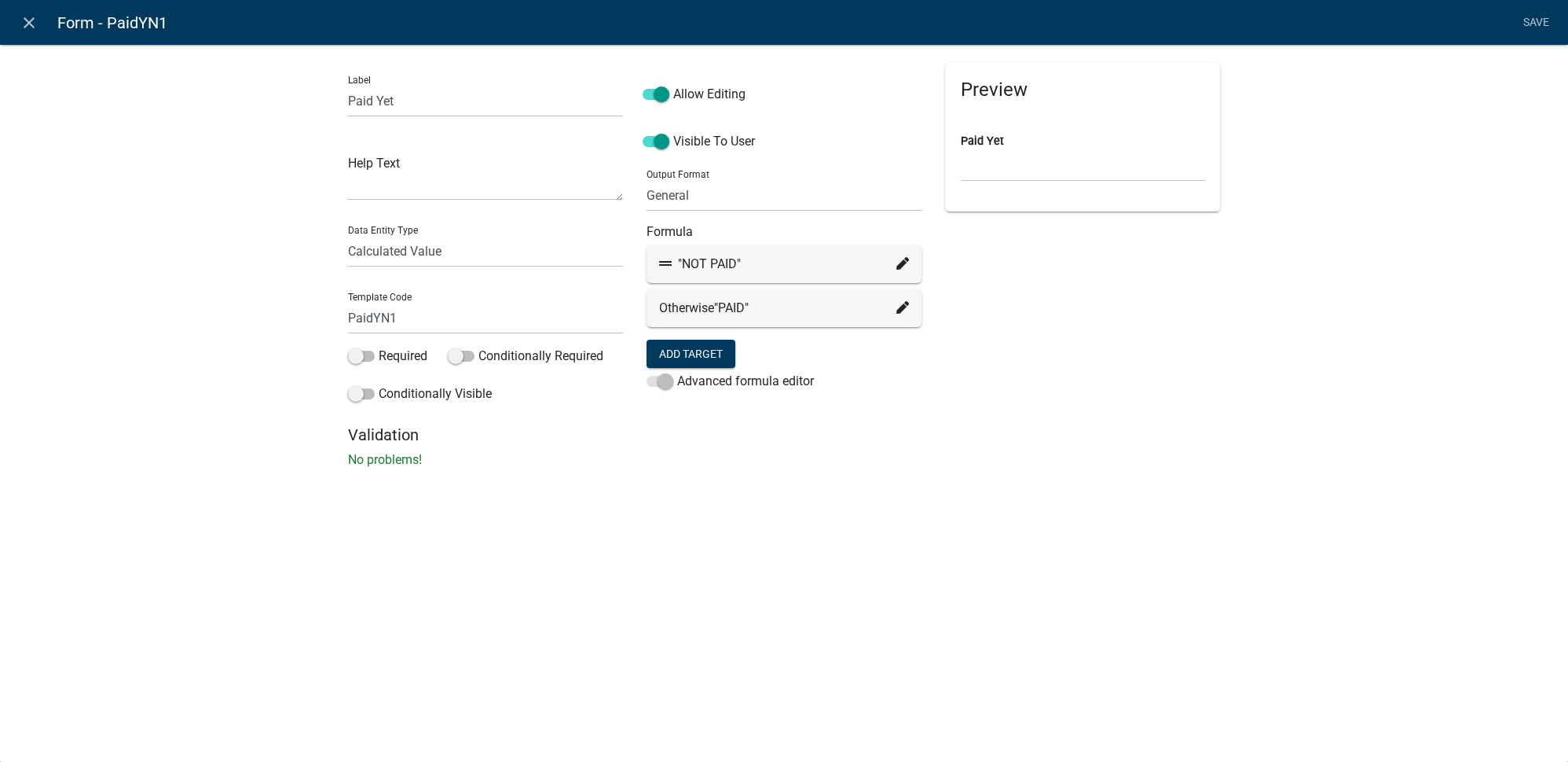
click at [905, 265] on icon at bounding box center [903, 263] width 13 height 13
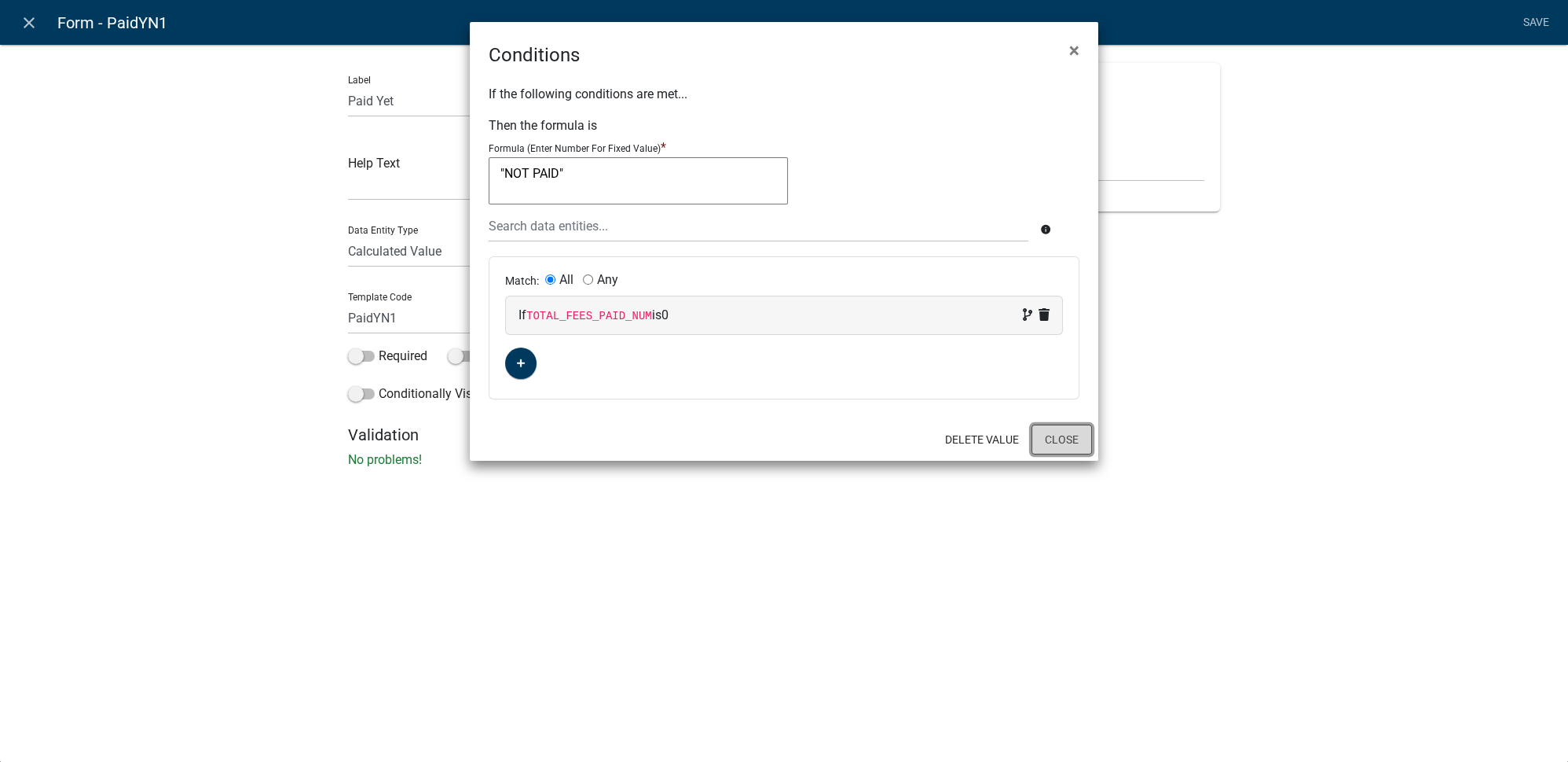
click at [1071, 440] on button "Close" at bounding box center [1061, 439] width 60 height 30
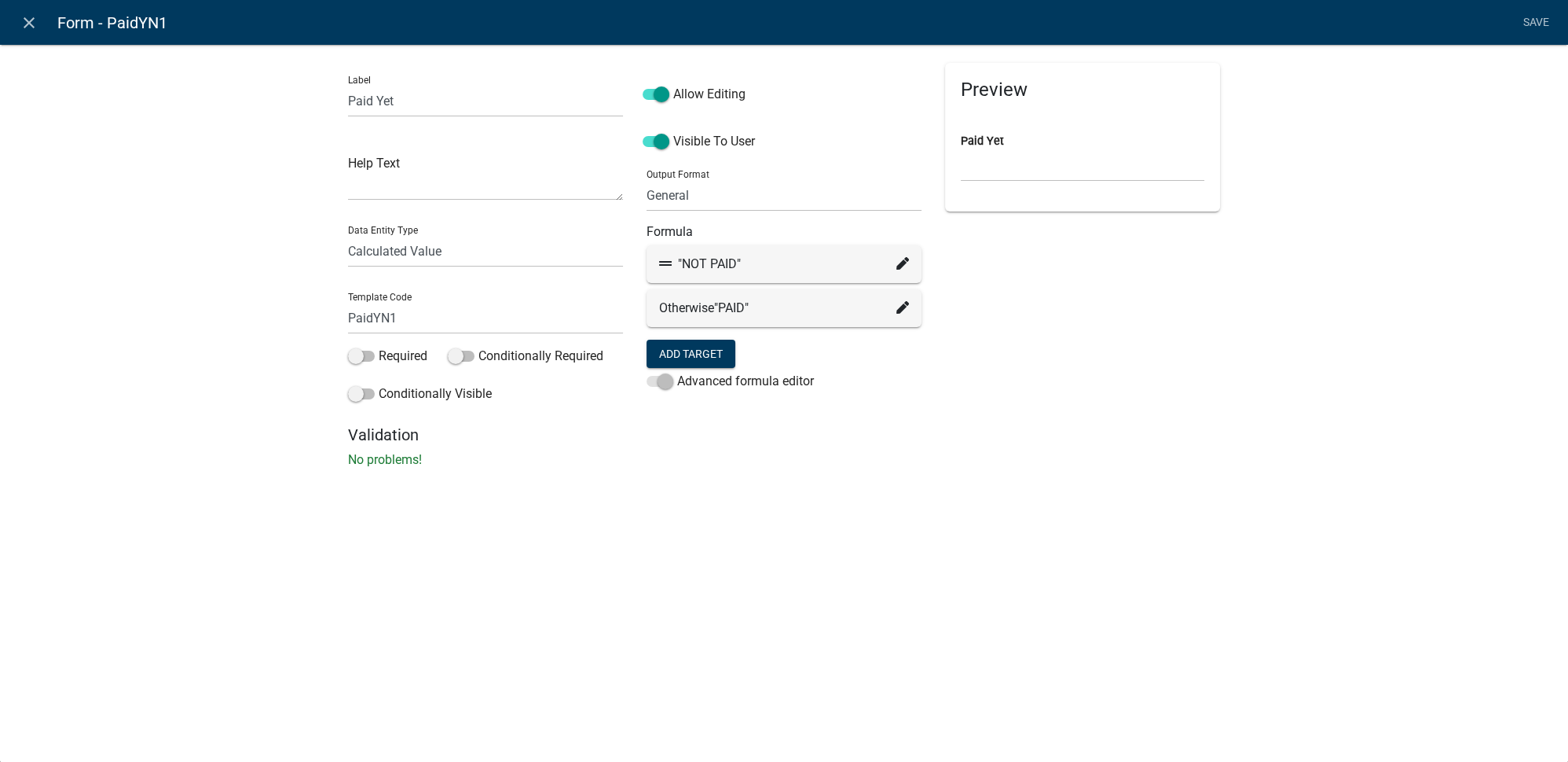
click at [903, 265] on icon at bounding box center [903, 263] width 13 height 13
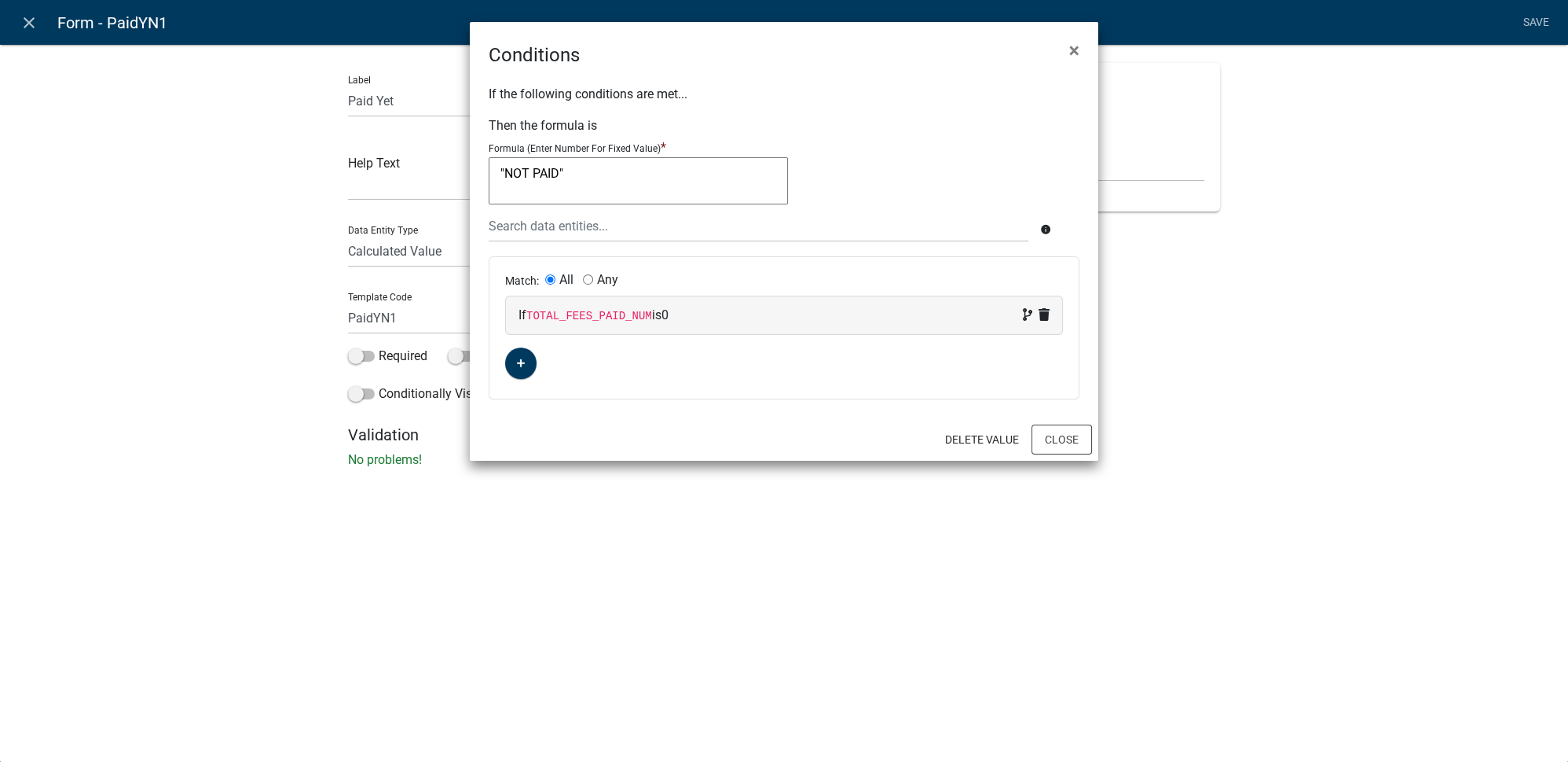
click at [609, 310] on code "TOTAL_FEES_PAID_NUM" at bounding box center [589, 316] width 126 height 13
select select "42: TOTAL_FEES_PAID_NUM"
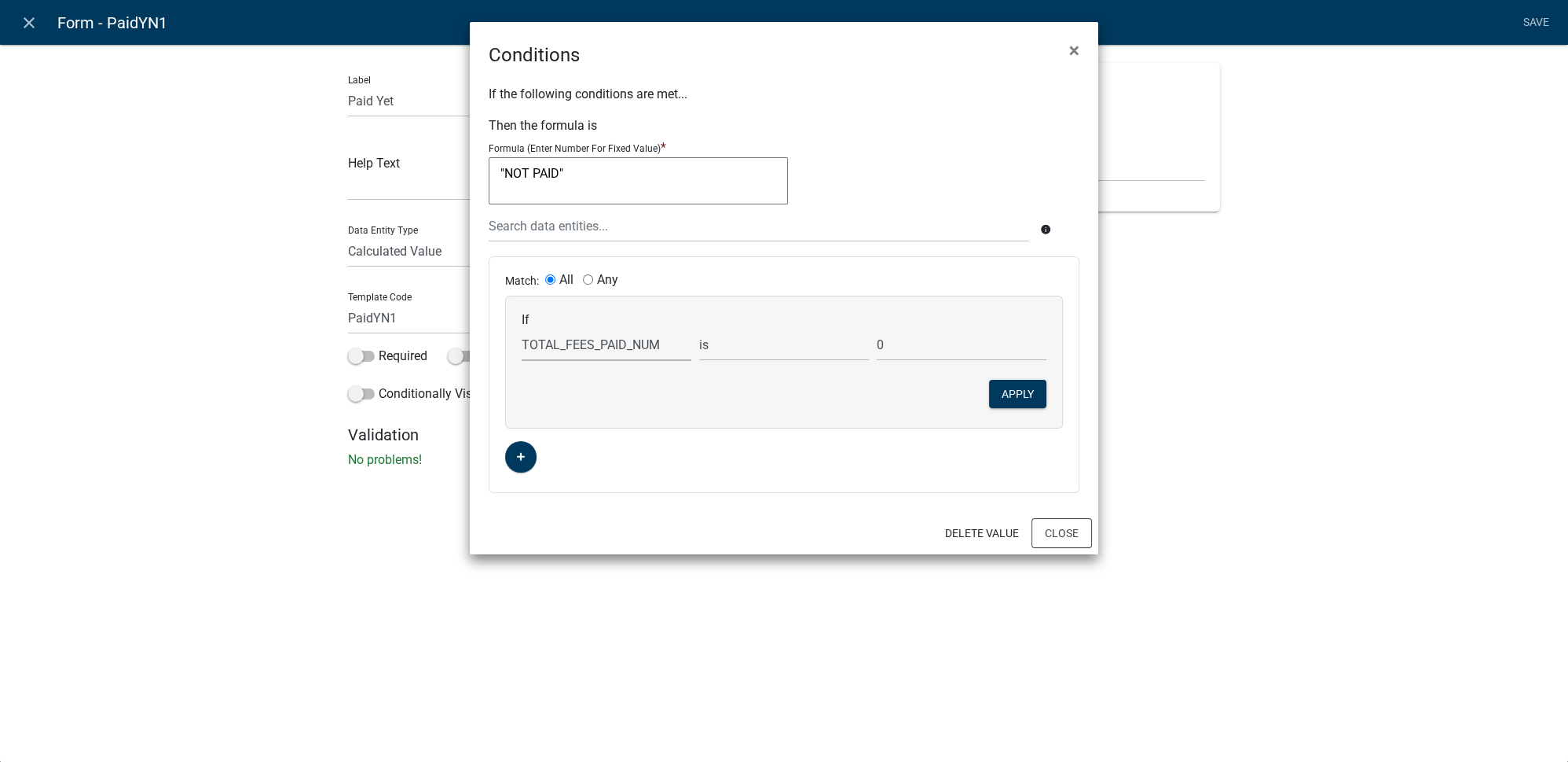
click at [586, 346] on select "Choose... add2 ALL_FEE_RECIPIENTS amt1 amt2 APPLICANT_CITY APPLICANT_EMAIL_ADDR…" at bounding box center [607, 345] width 170 height 32
click at [655, 445] on div "Match: All Any If Choose... add2 ALL_FEE_RECIPIENTS amt1 amt2 APPLICANT_CITY AP…" at bounding box center [784, 374] width 589 height 235
click at [1049, 524] on button "Close" at bounding box center [1061, 533] width 60 height 30
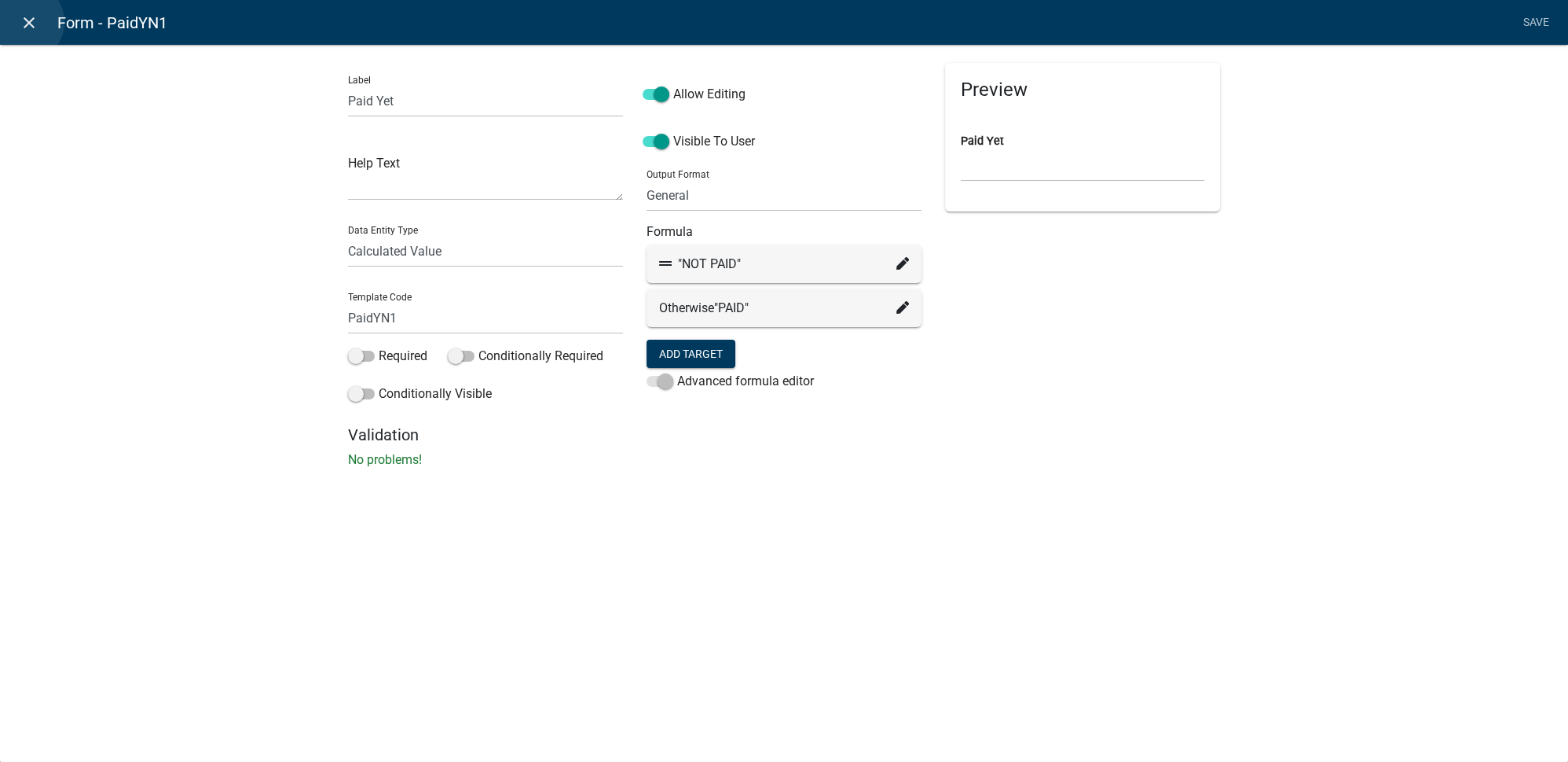
click at [24, 22] on icon "close" at bounding box center [30, 23] width 19 height 19
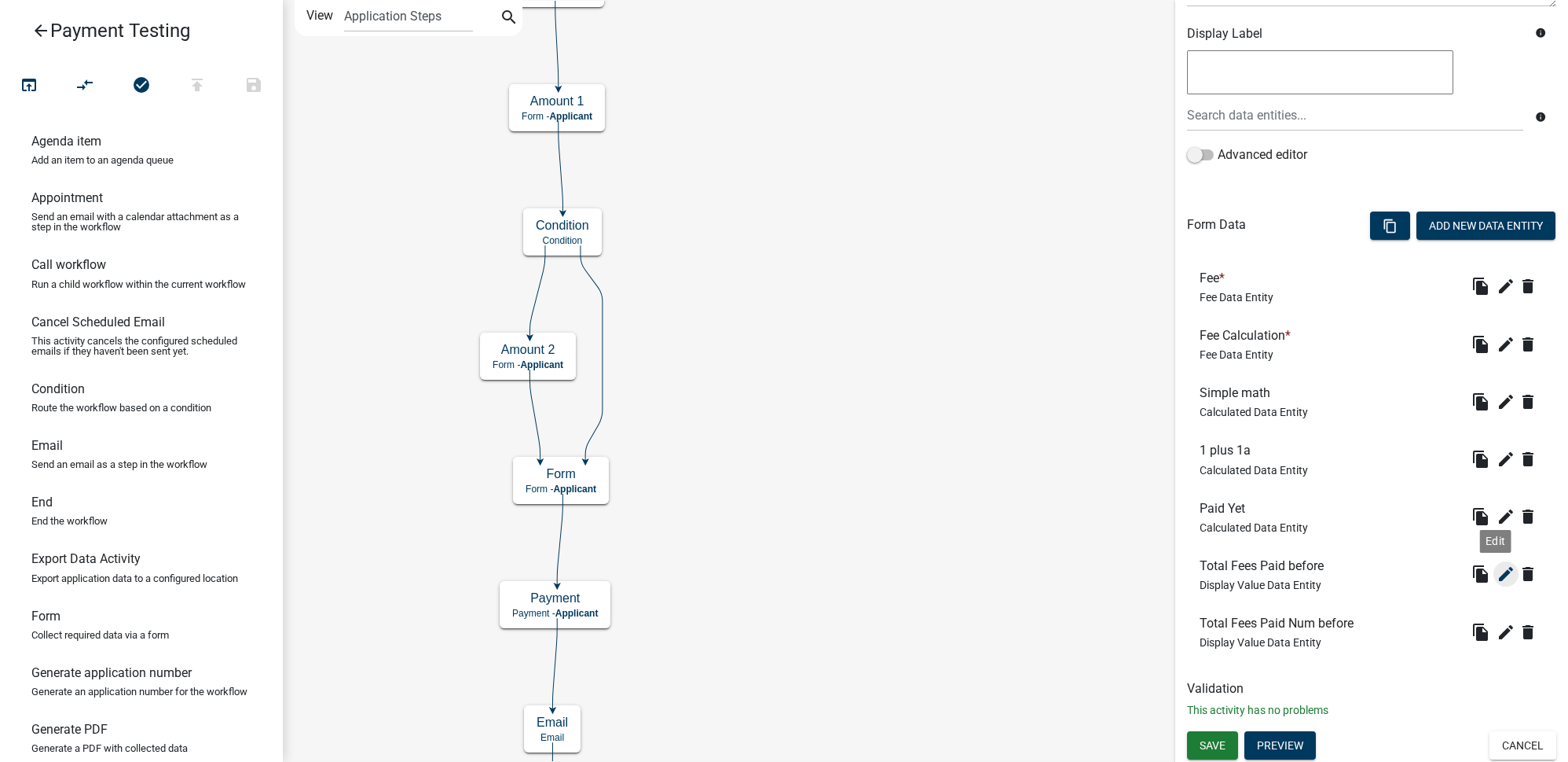
click at [1497, 577] on icon "edit" at bounding box center [1506, 574] width 19 height 19
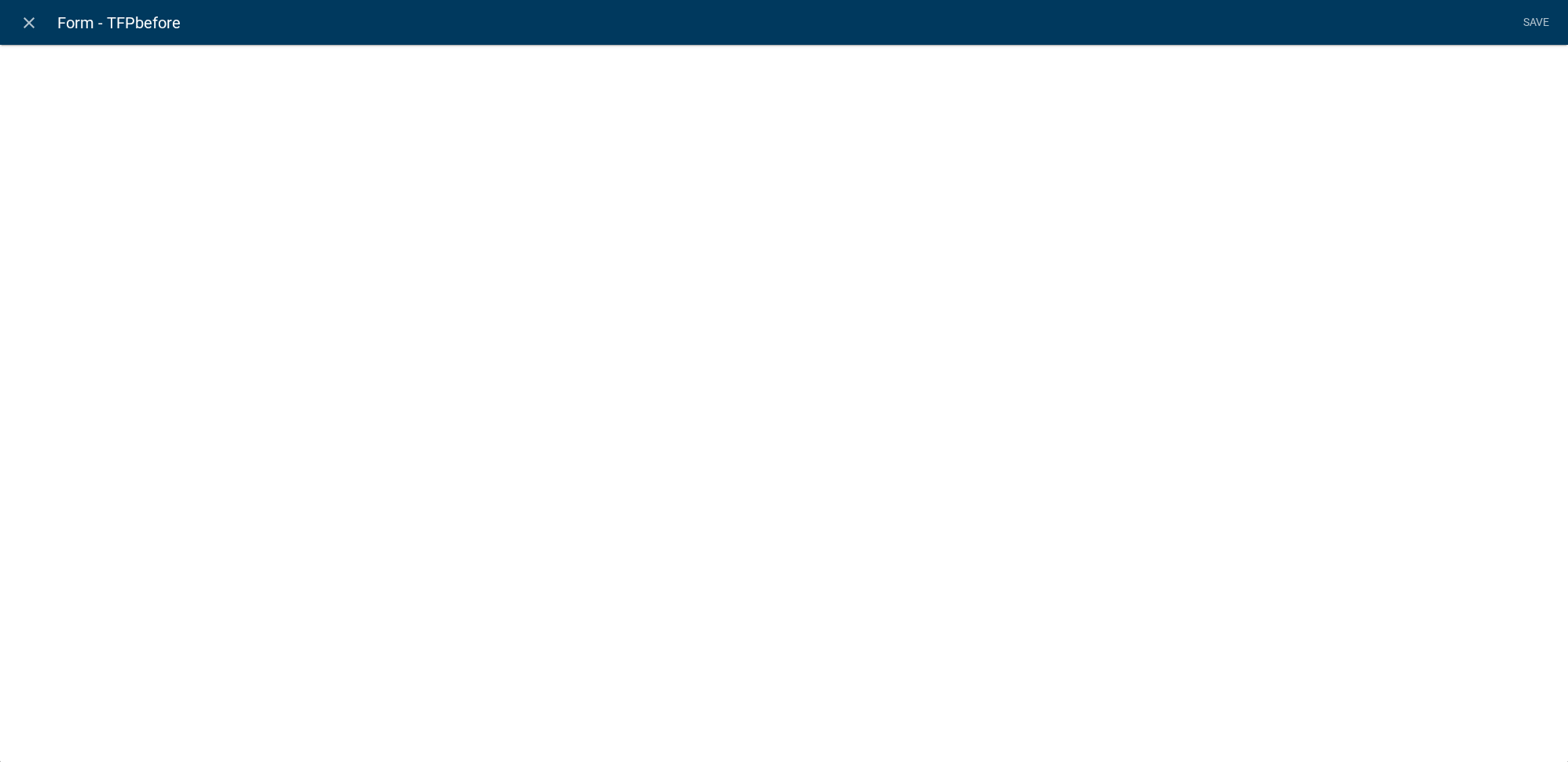
select select "display-entity-value"
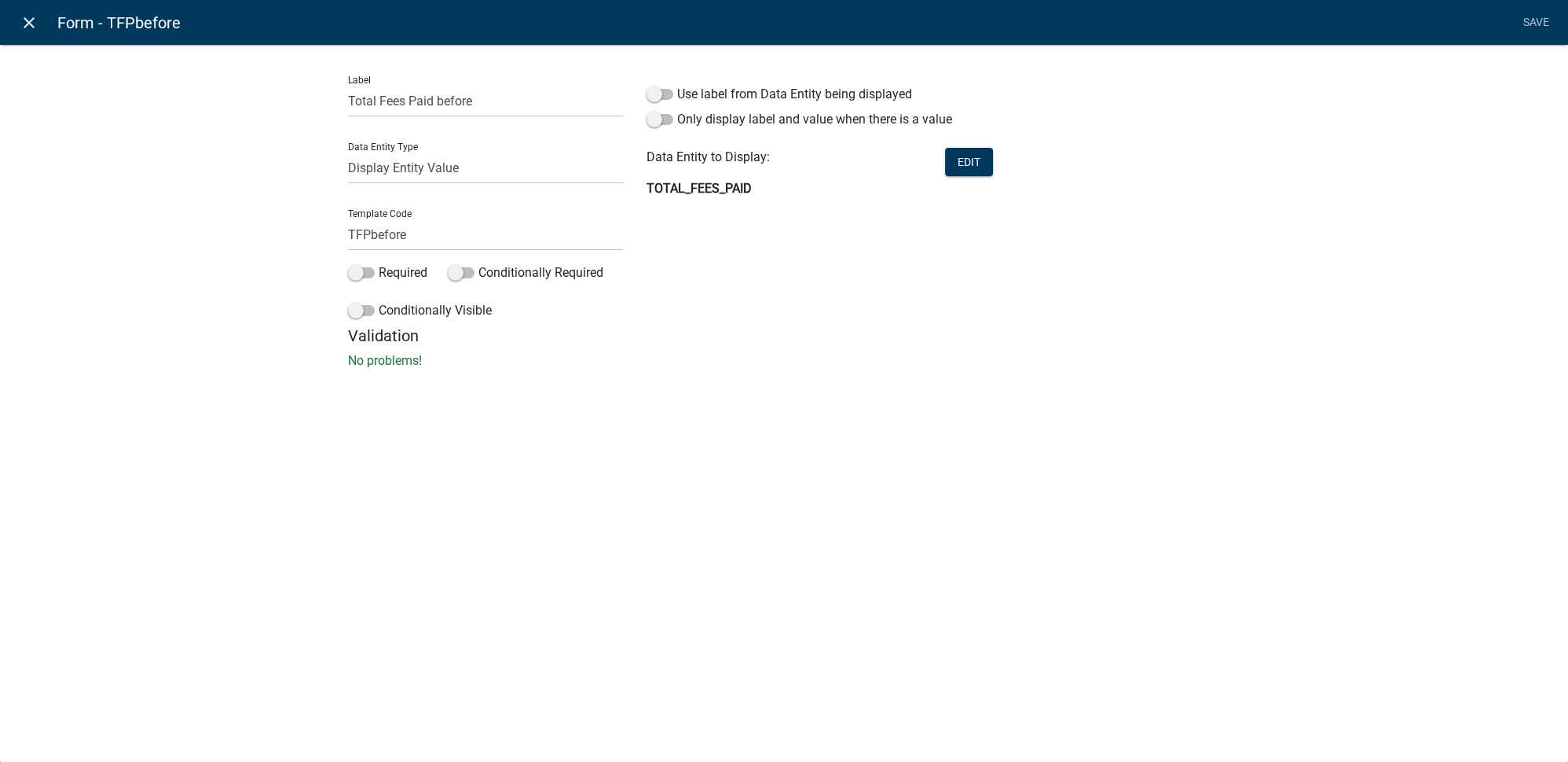
click at [38, 25] on link "close" at bounding box center [29, 22] width 32 height 32
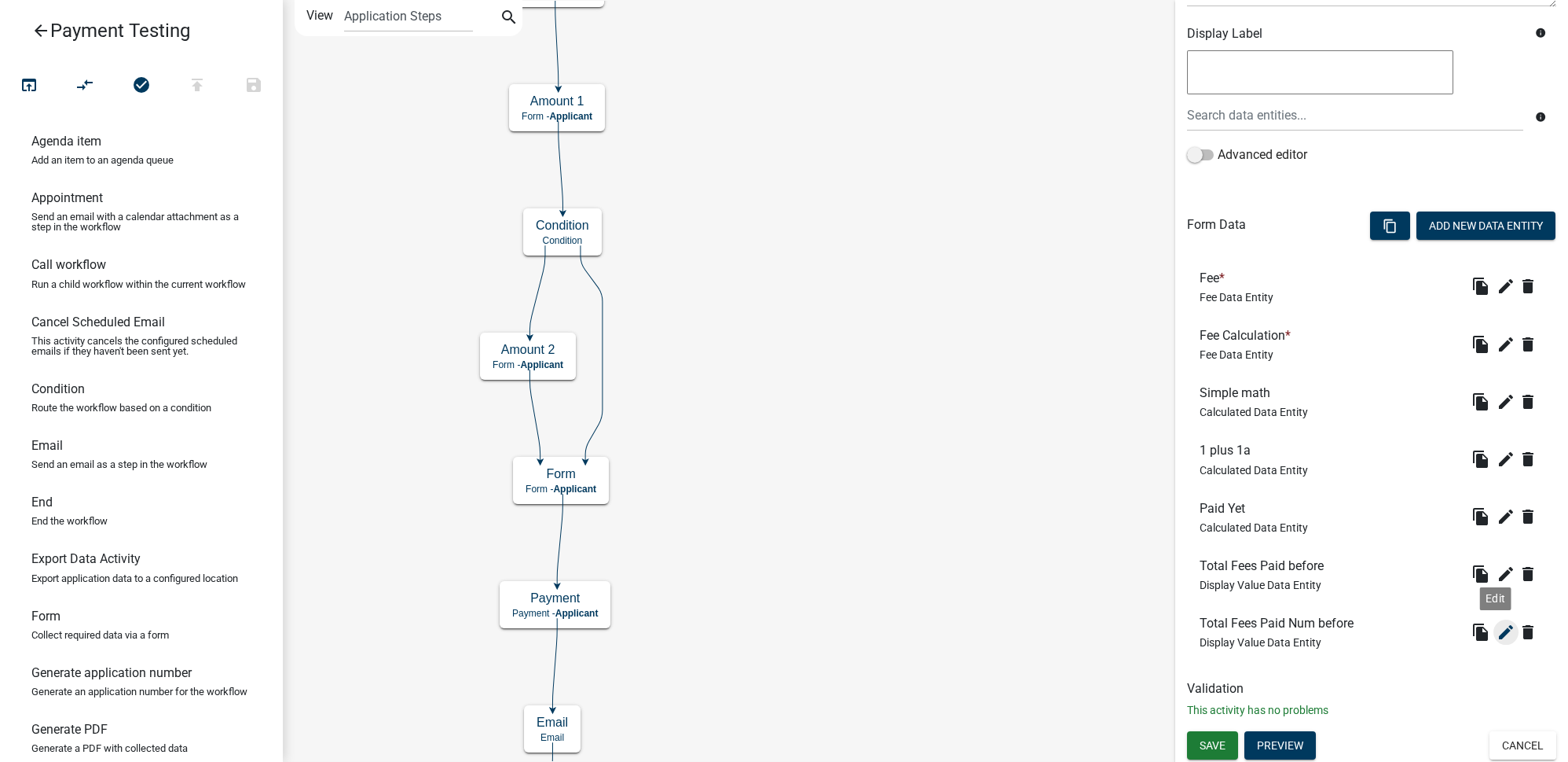
click at [1497, 631] on icon "edit" at bounding box center [1506, 632] width 19 height 19
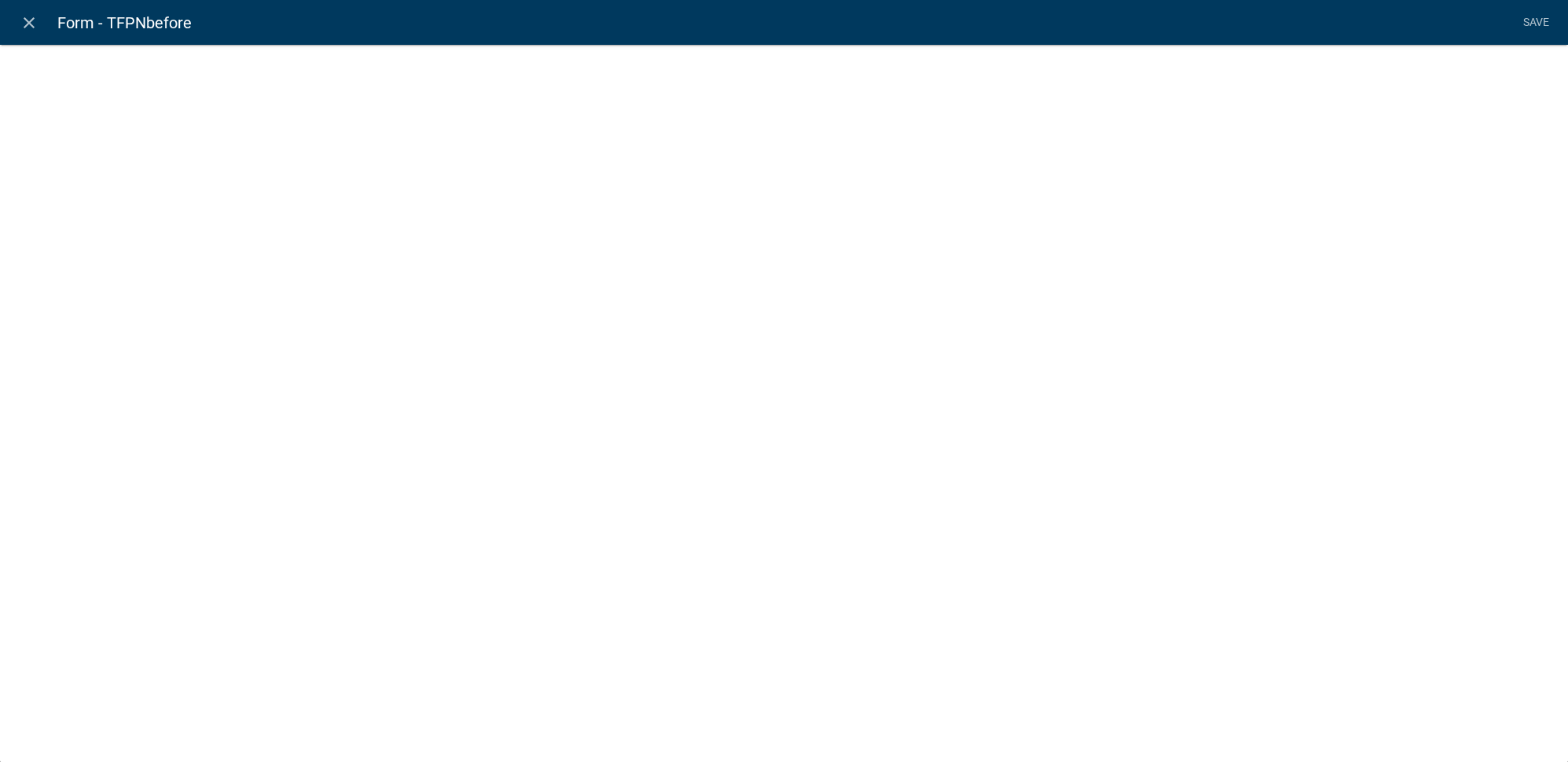
select select "display-entity-value"
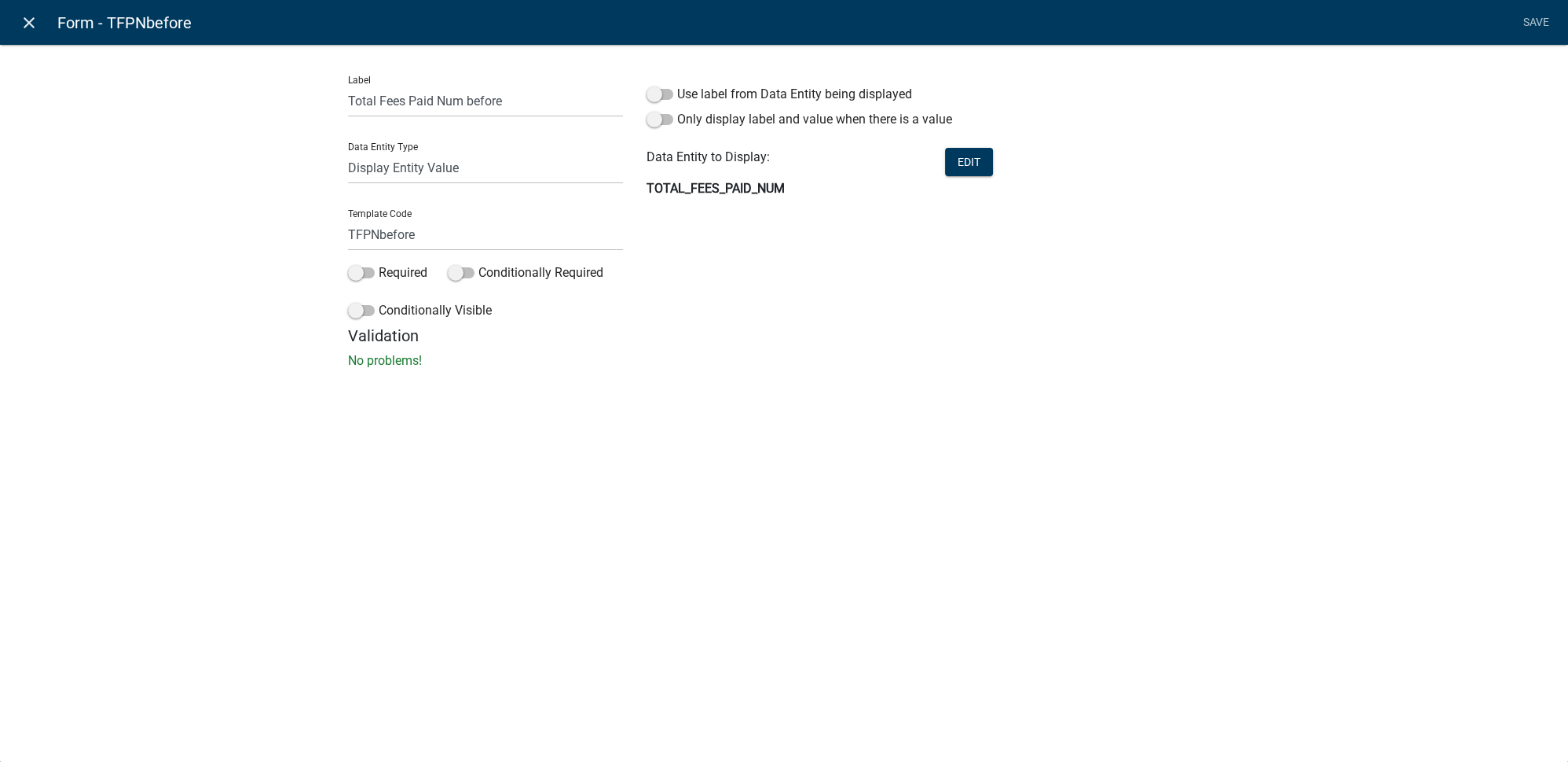
click at [25, 29] on icon "close" at bounding box center [30, 23] width 19 height 19
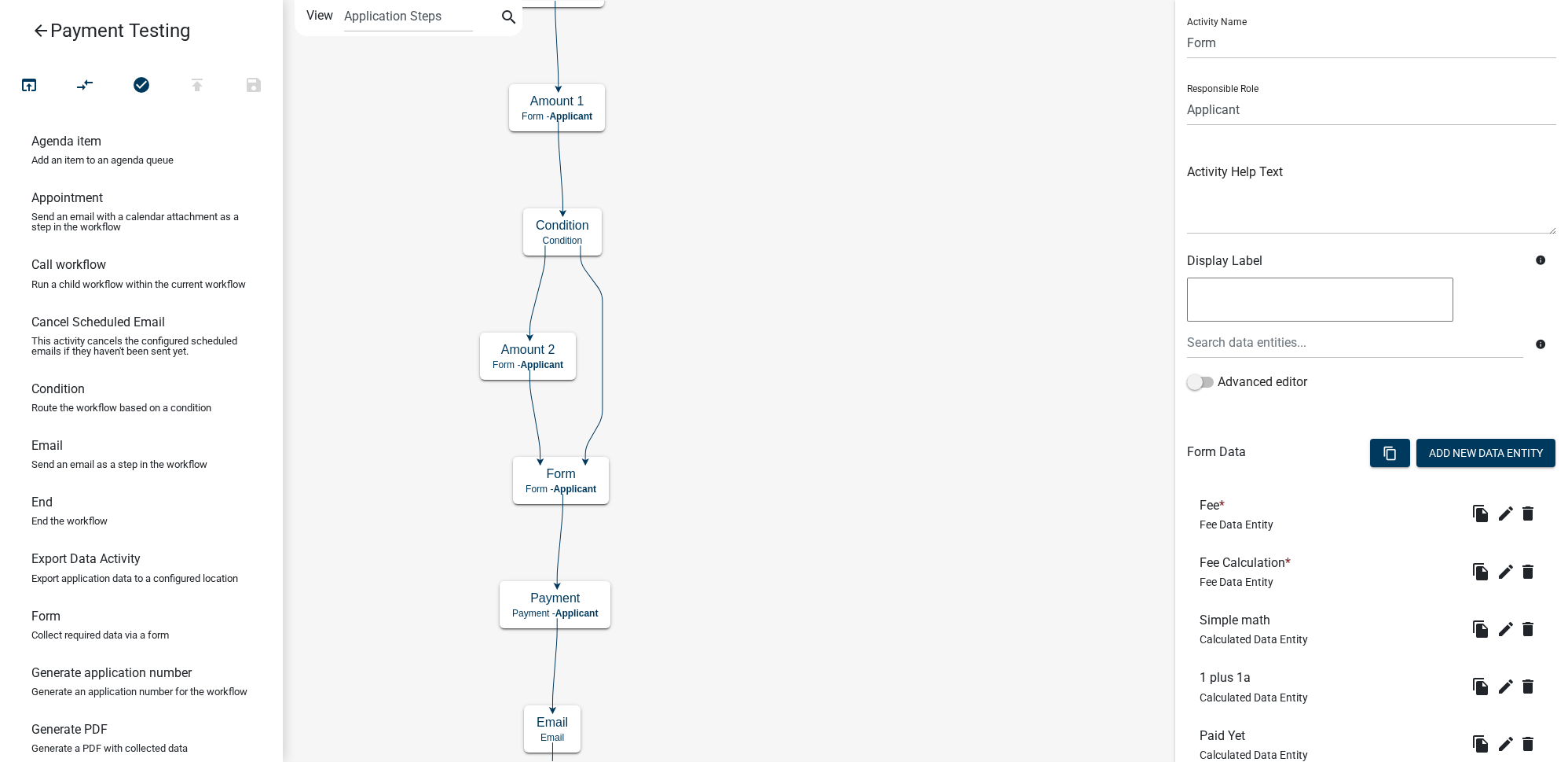
scroll to position [0, 0]
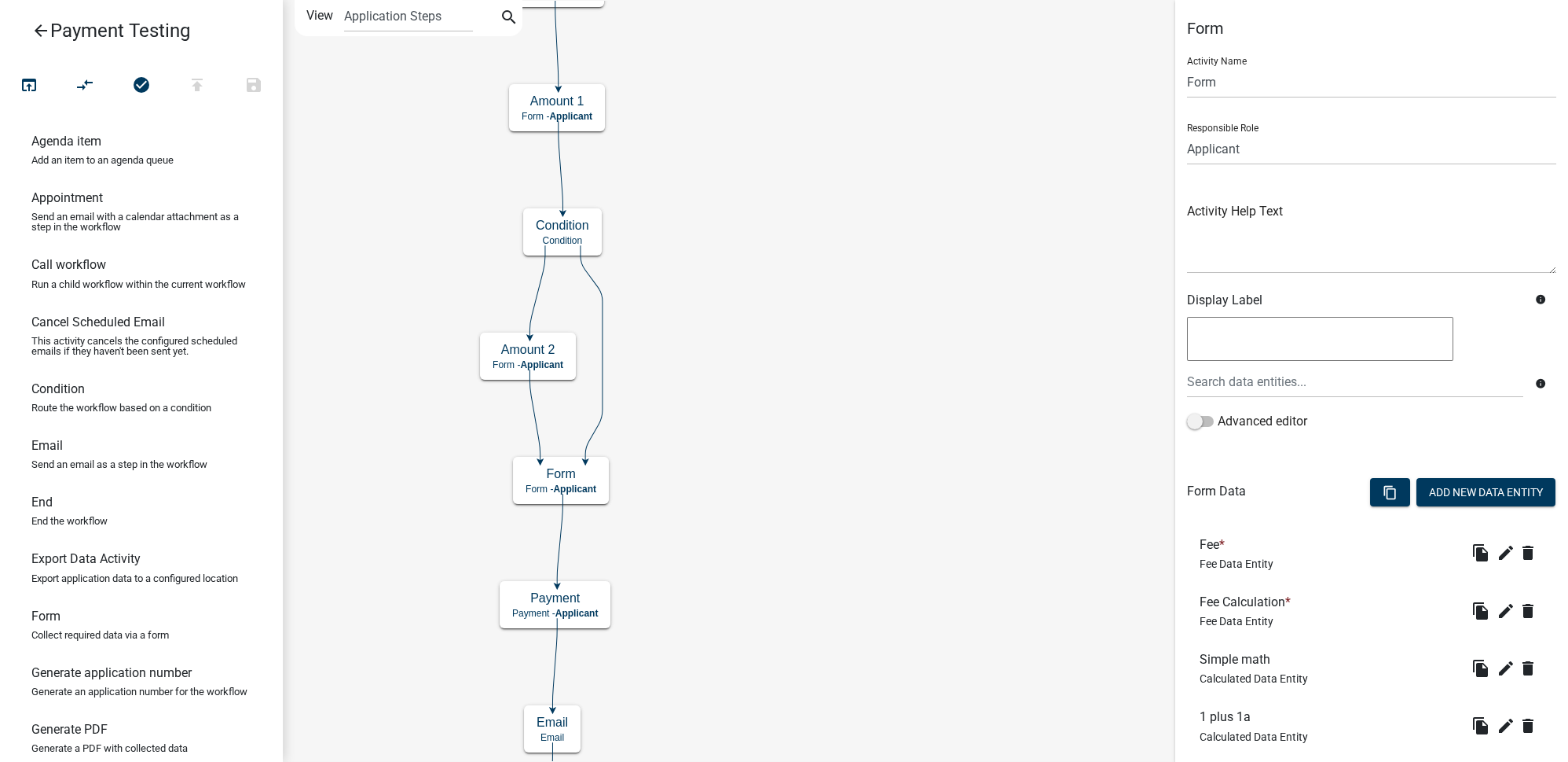
click at [39, 30] on icon "arrow_back" at bounding box center [41, 31] width 19 height 22
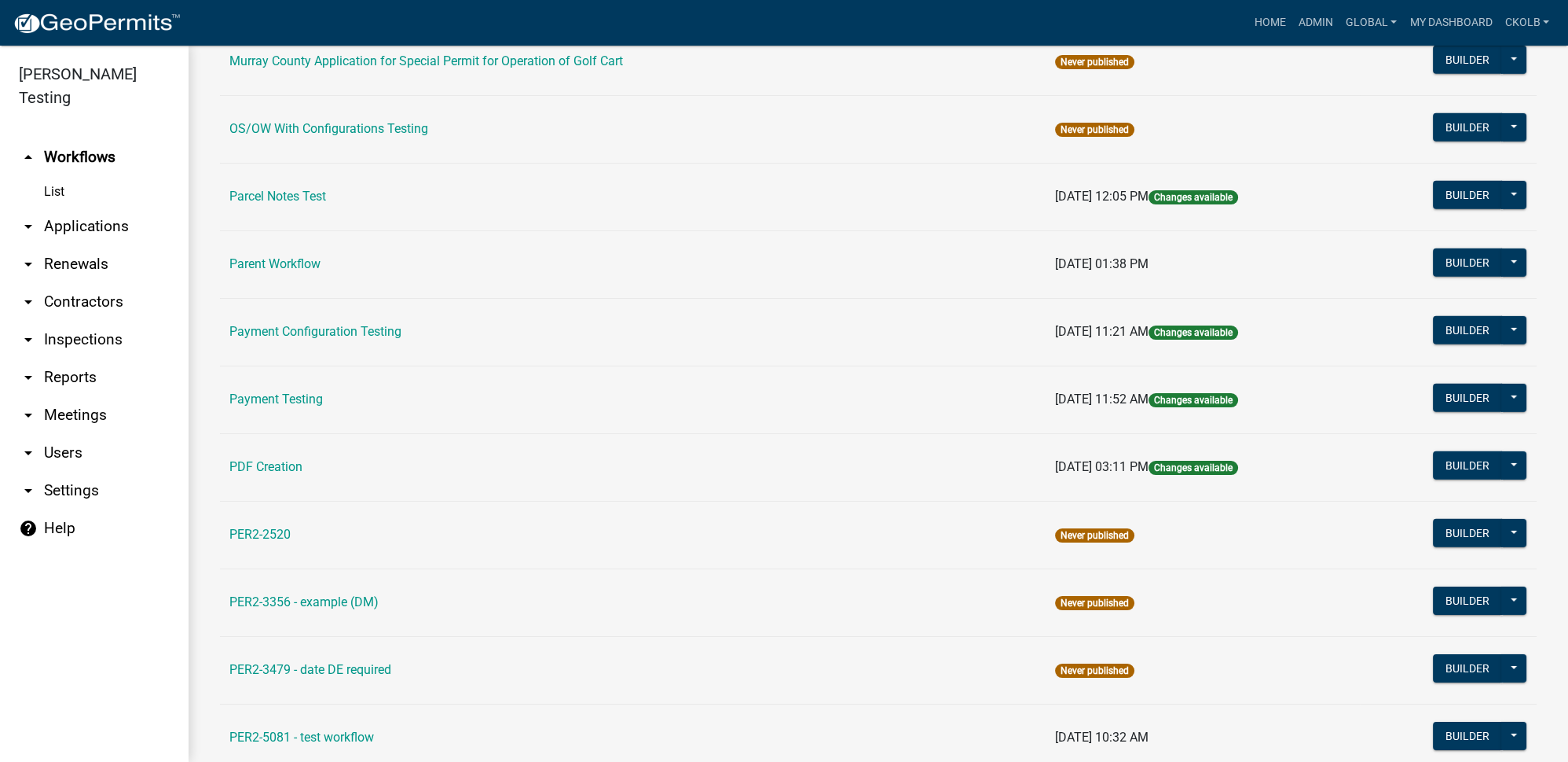
scroll to position [8433, 0]
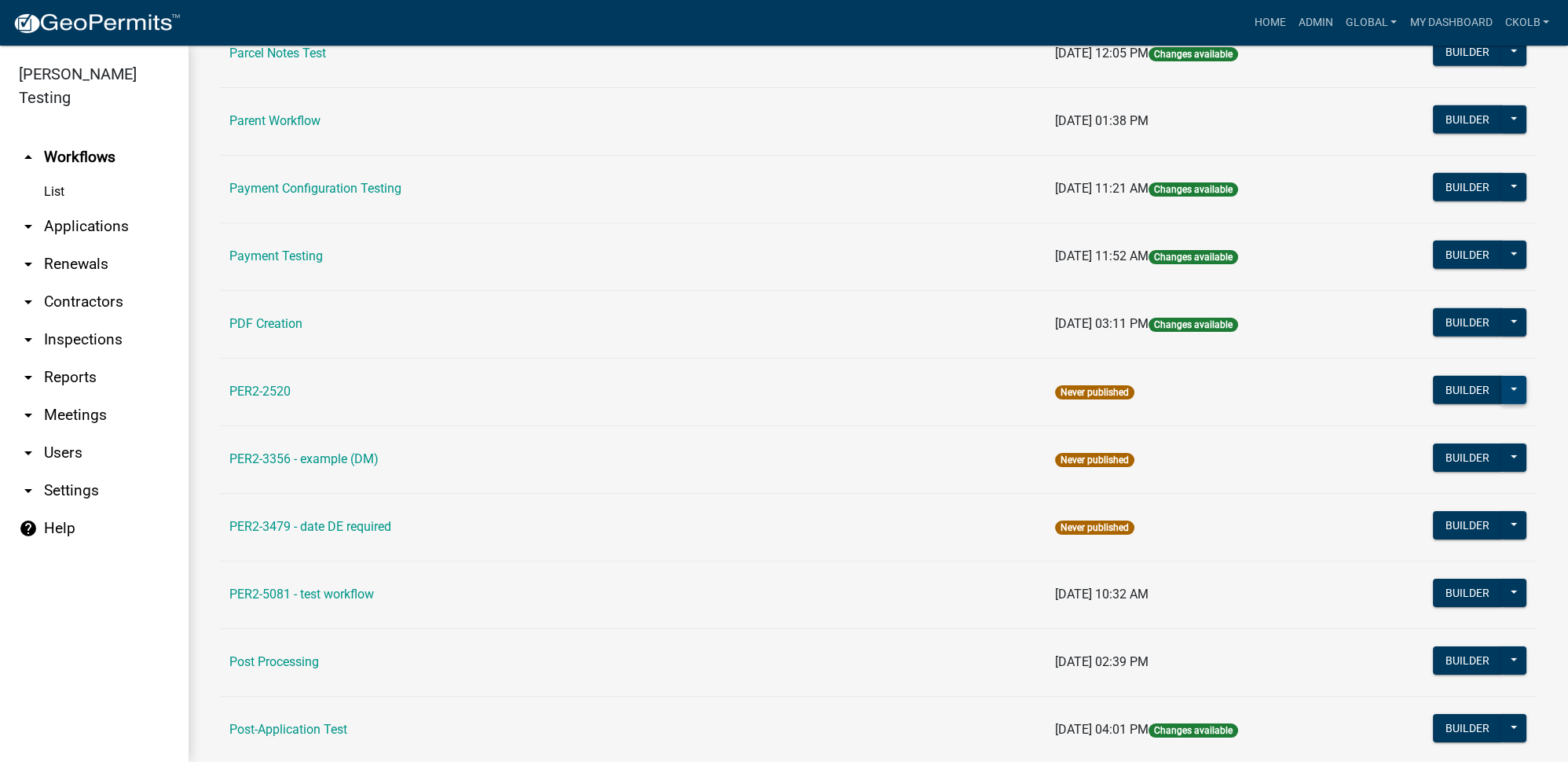
click at [1505, 375] on button at bounding box center [1513, 389] width 25 height 28
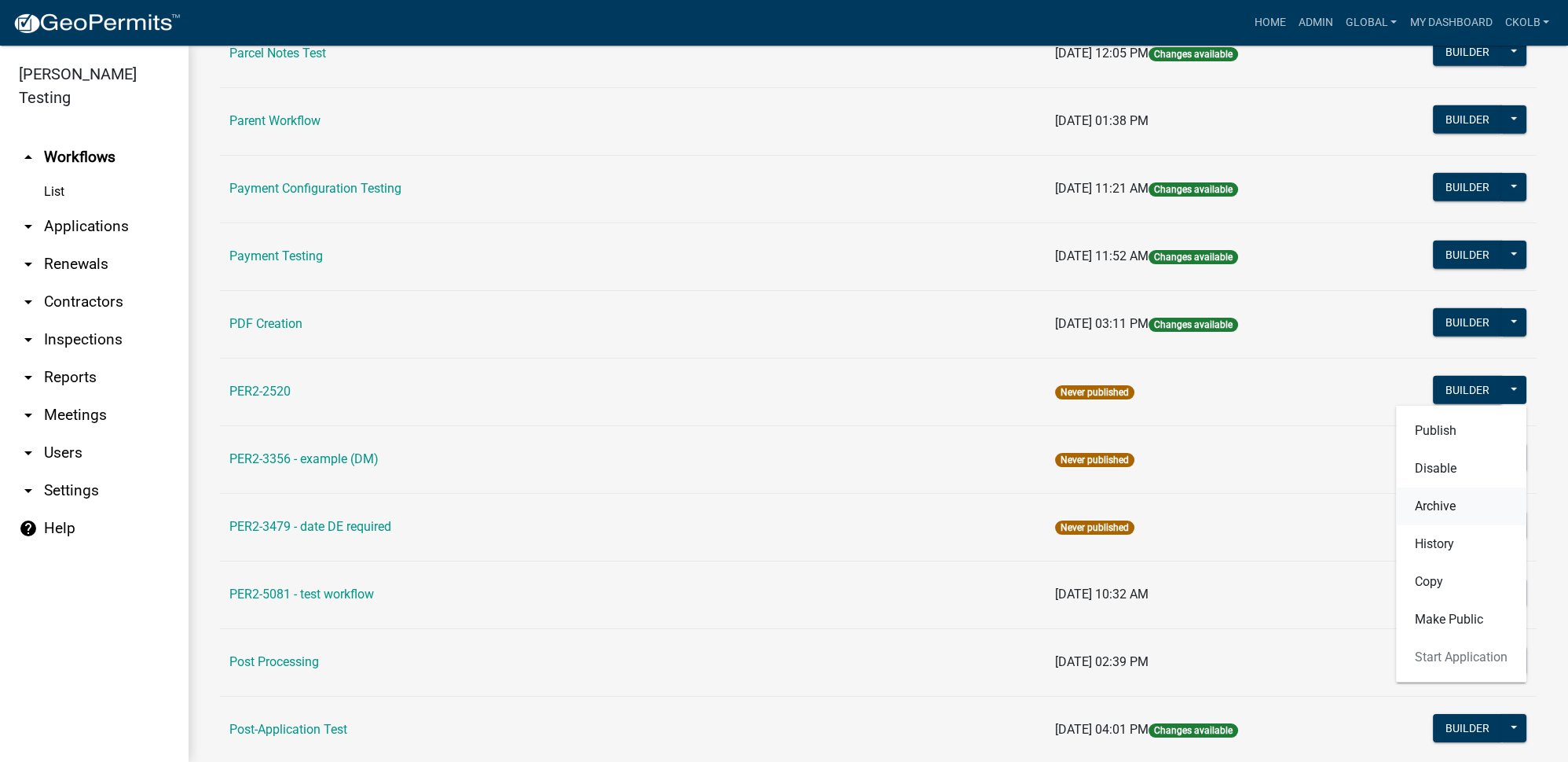
click at [1433, 488] on button "Archive" at bounding box center [1461, 506] width 131 height 38
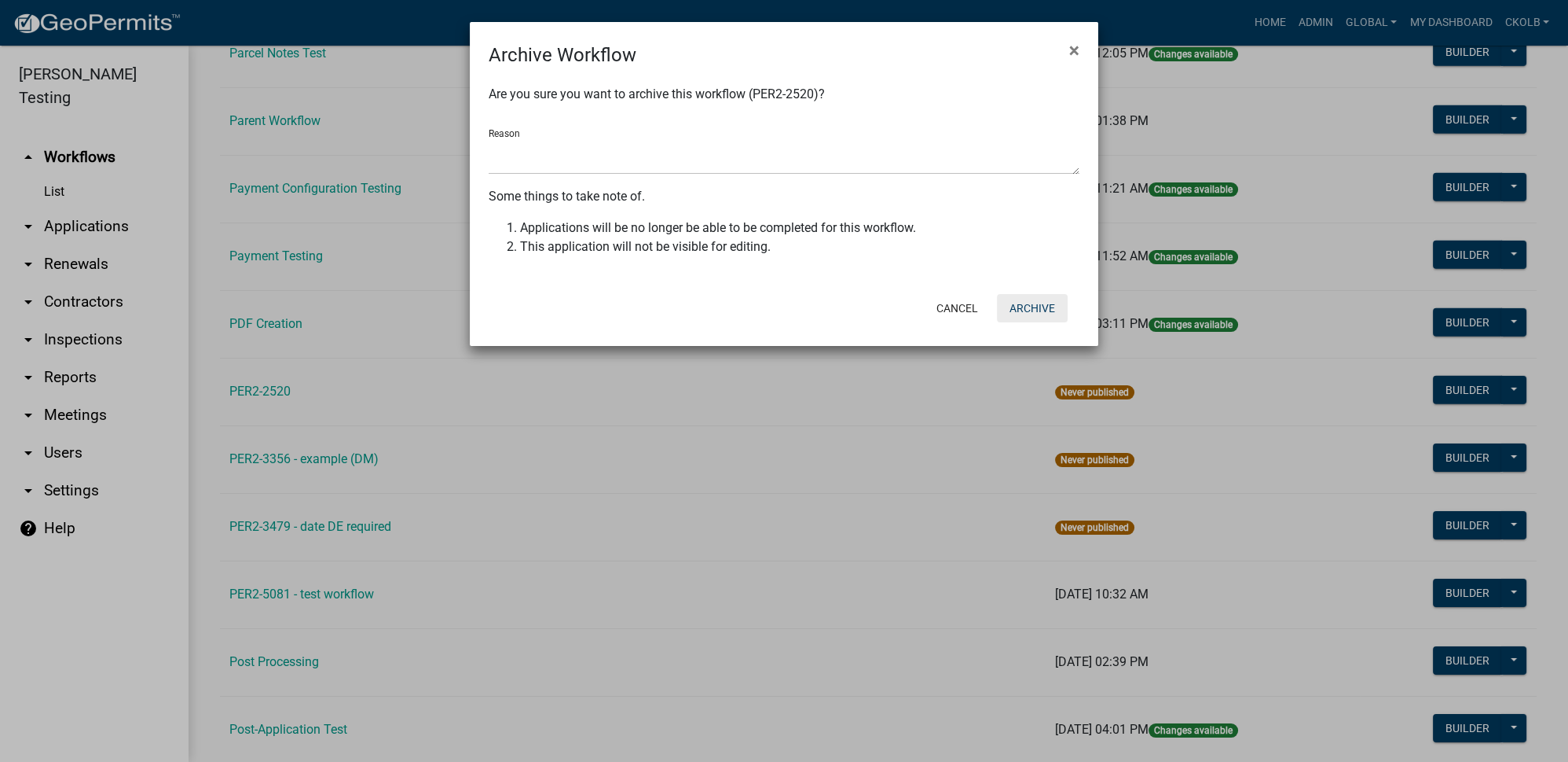
click at [1034, 306] on button "Archive" at bounding box center [1033, 308] width 71 height 28
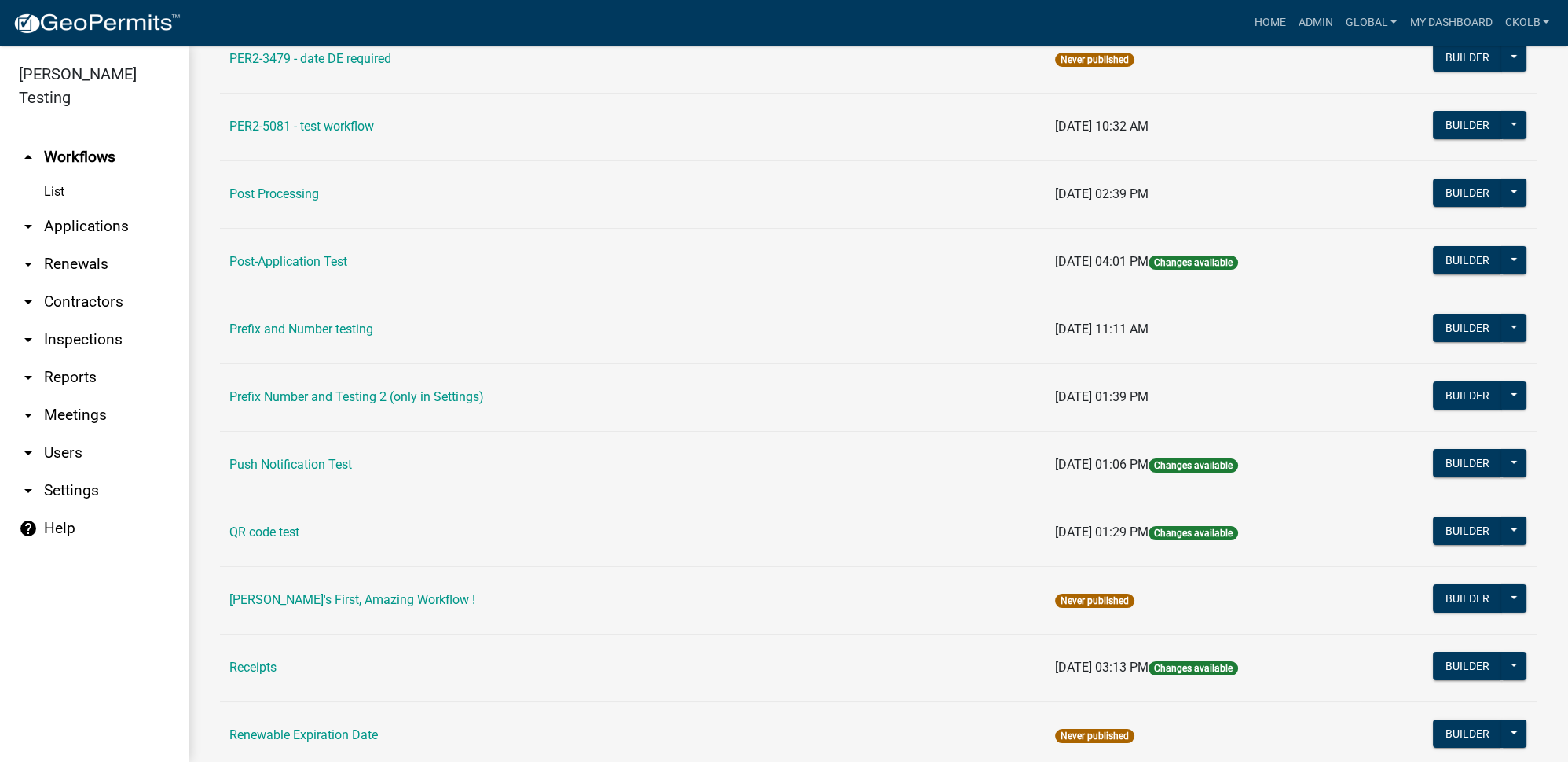
scroll to position [8932, 0]
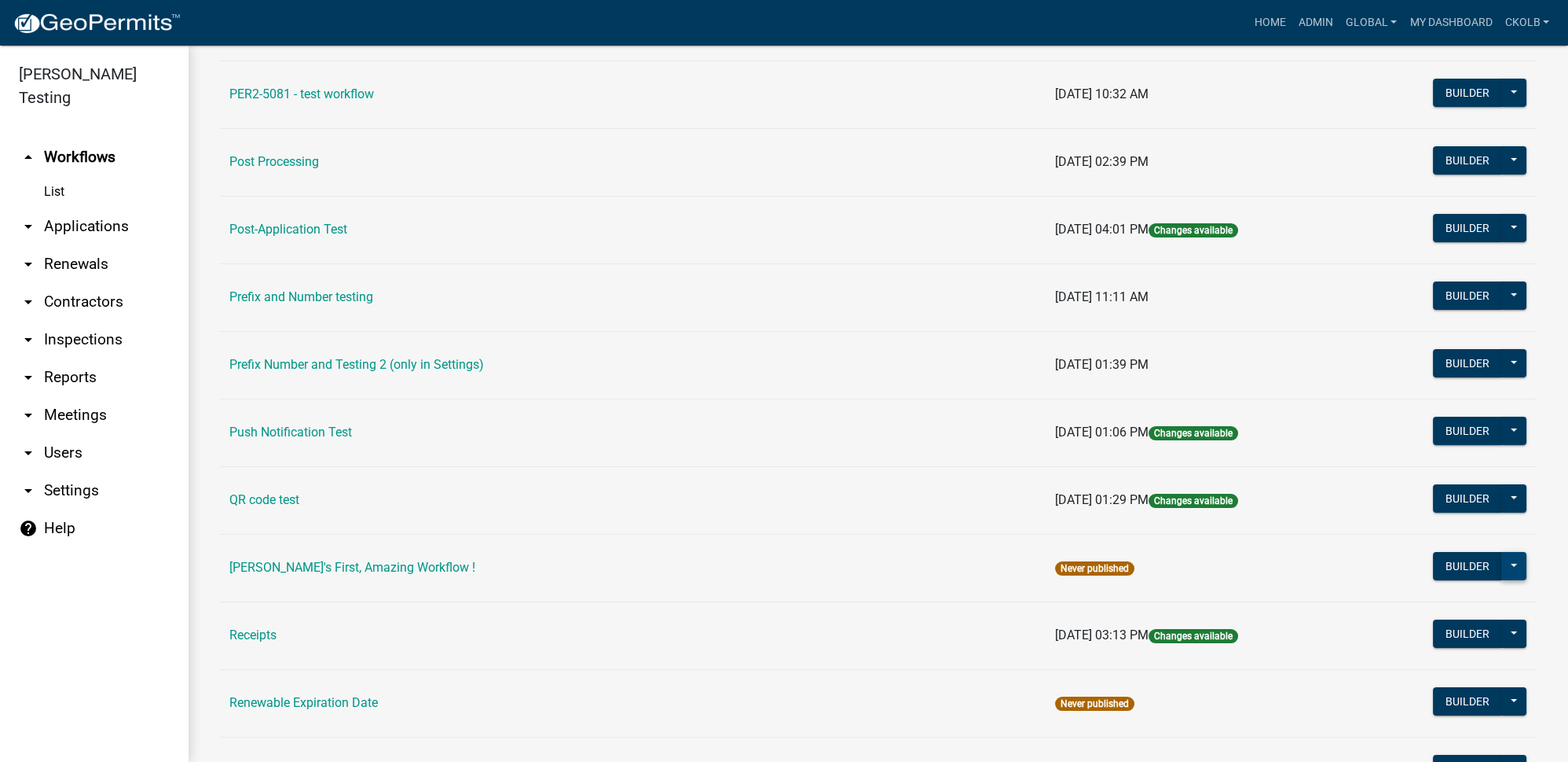
click at [1504, 552] on button at bounding box center [1513, 565] width 25 height 28
click at [1428, 663] on button "Archive" at bounding box center [1461, 682] width 131 height 38
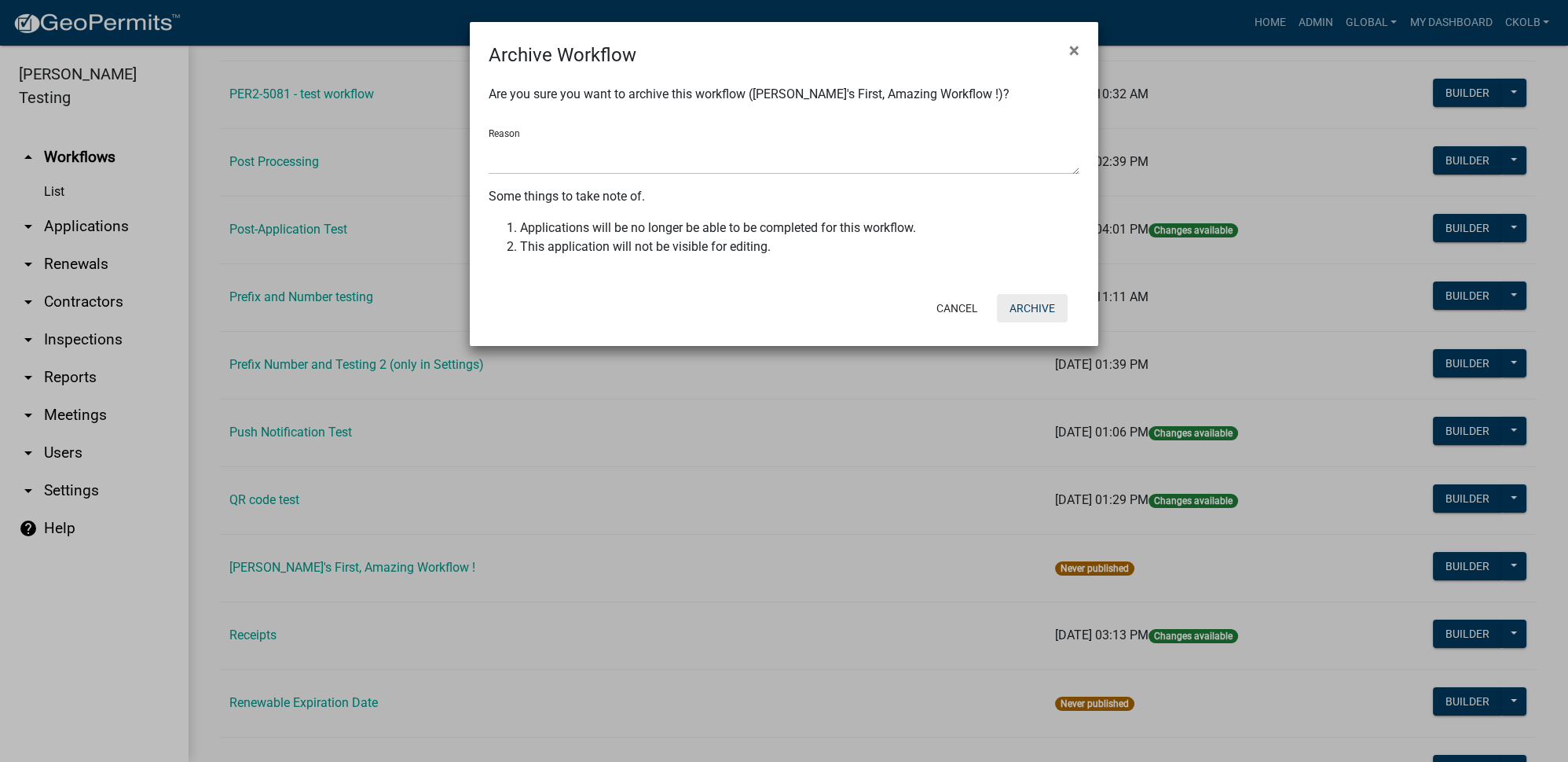
click at [1038, 307] on button "Archive" at bounding box center [1033, 308] width 71 height 28
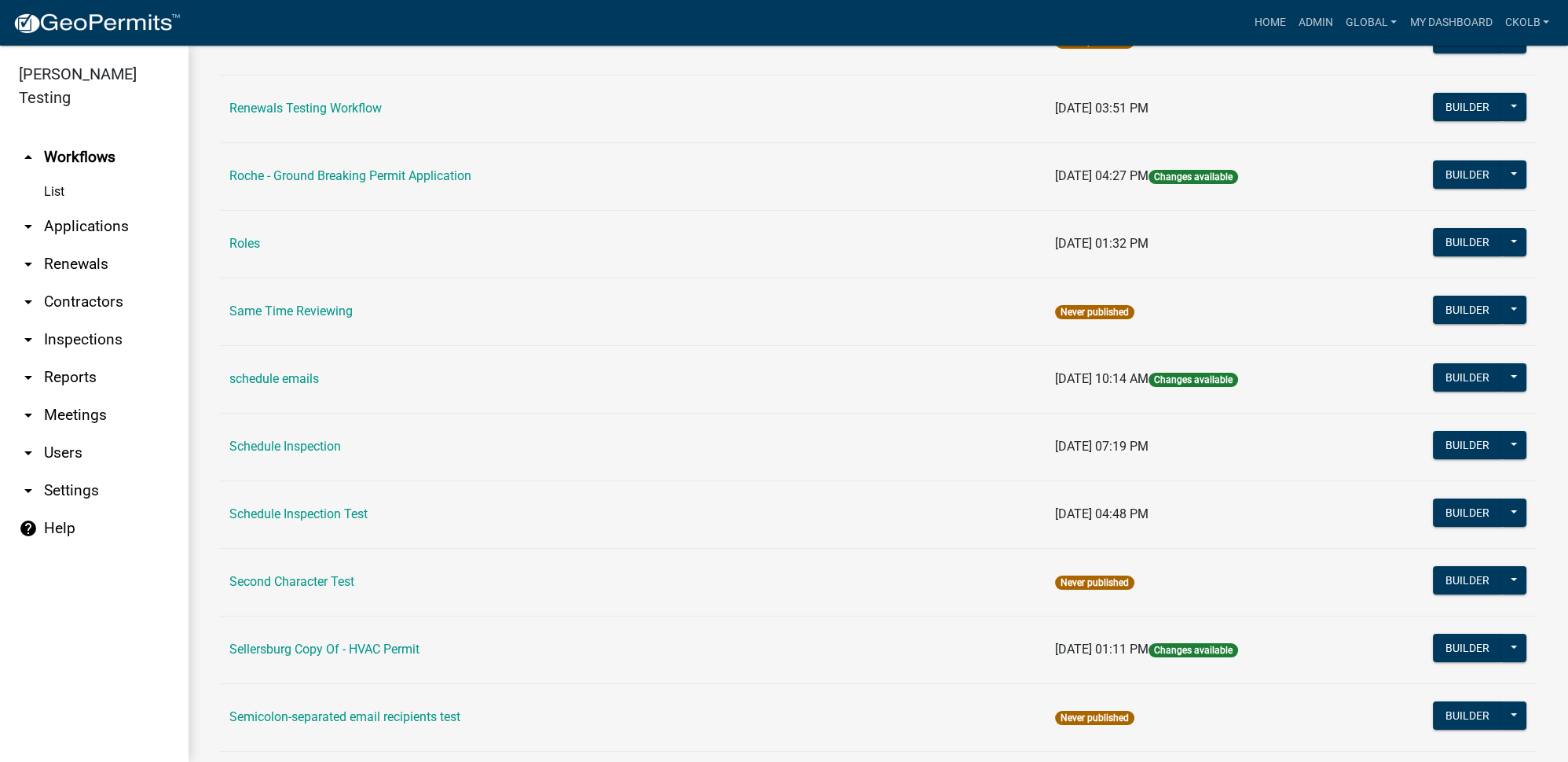
scroll to position [9575, 0]
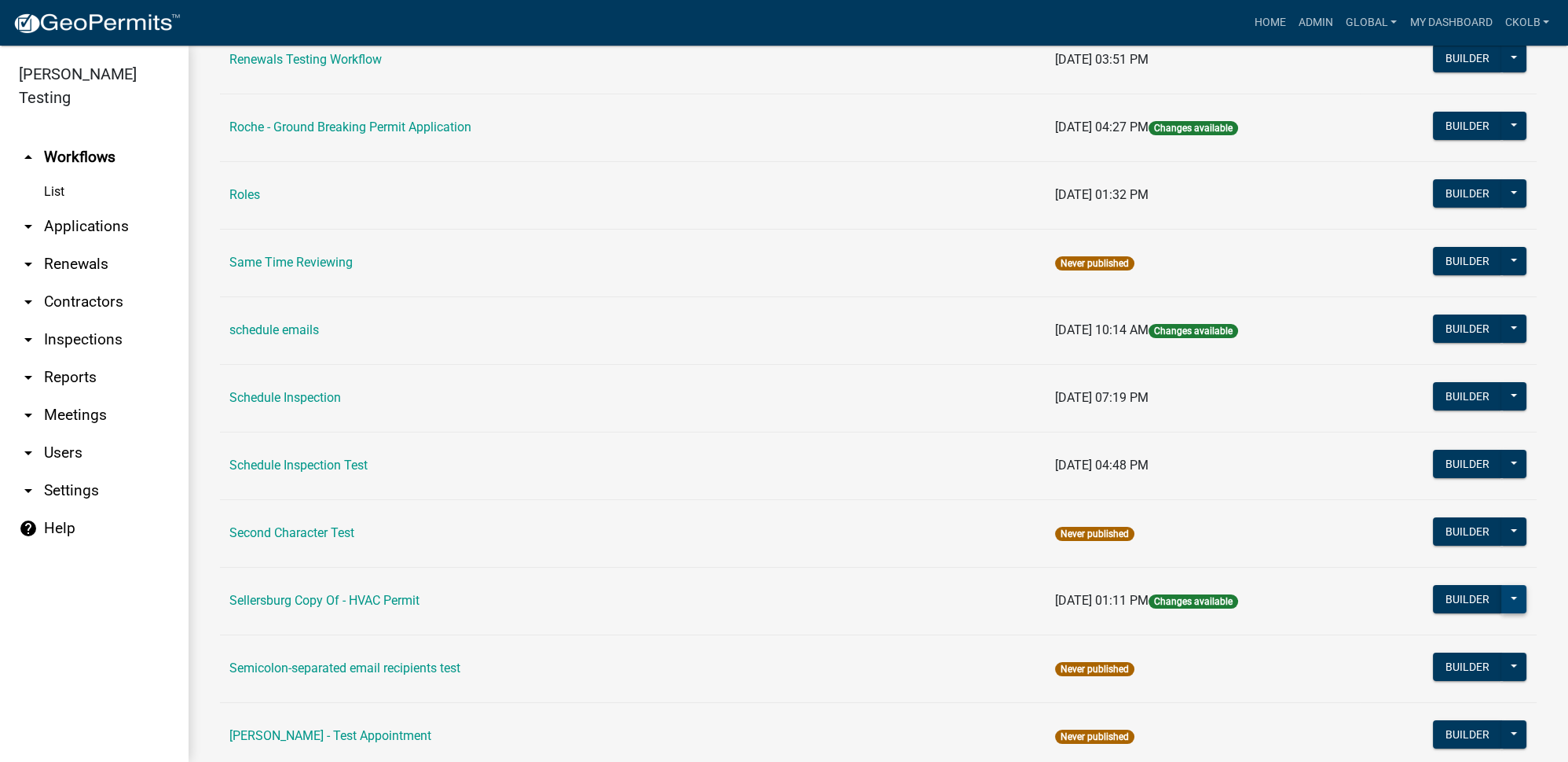
click at [1505, 585] on button at bounding box center [1513, 598] width 25 height 28
click at [1447, 696] on button "Archive" at bounding box center [1461, 715] width 131 height 38
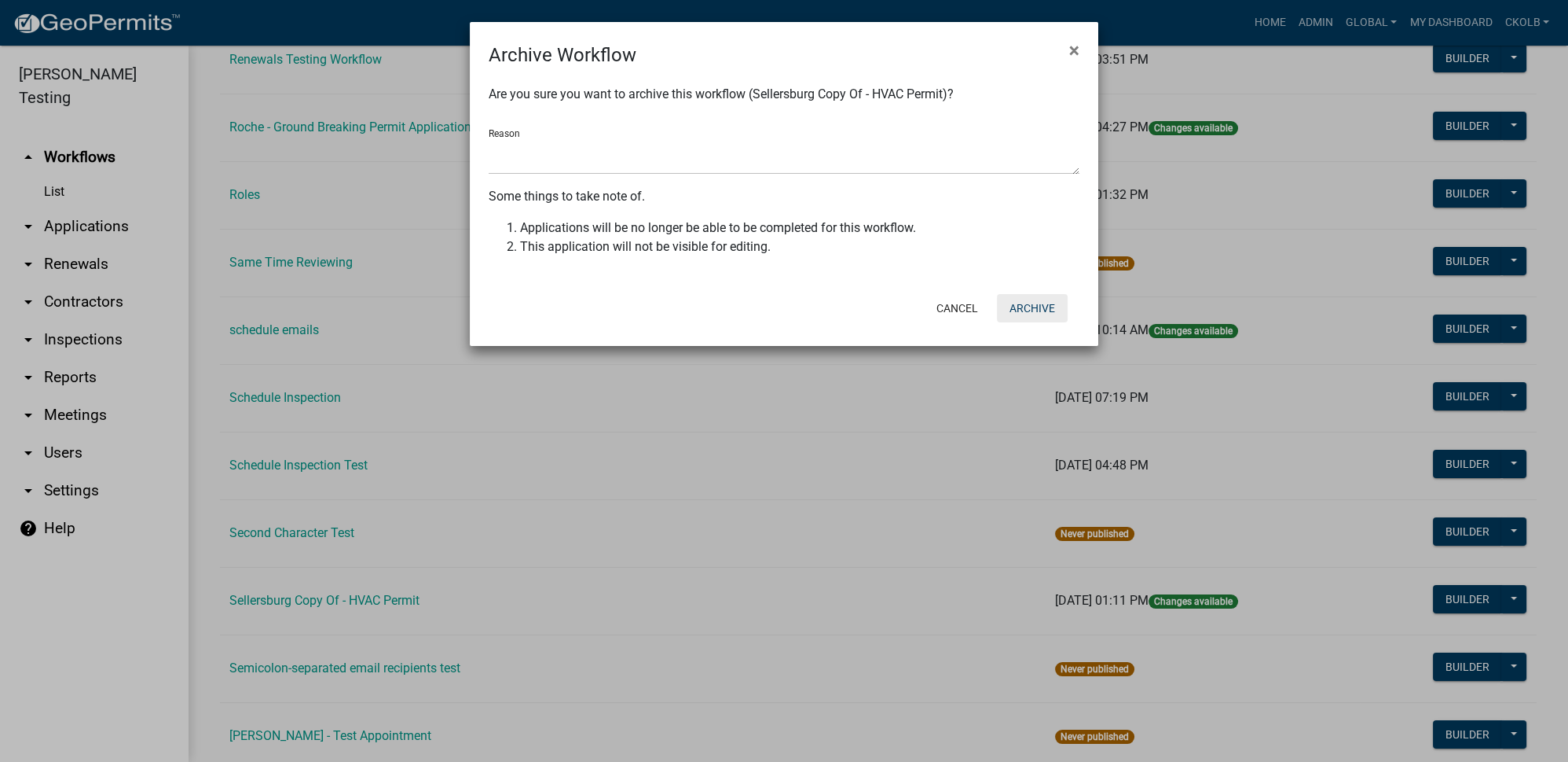
click at [1043, 308] on button "Archive" at bounding box center [1033, 308] width 71 height 28
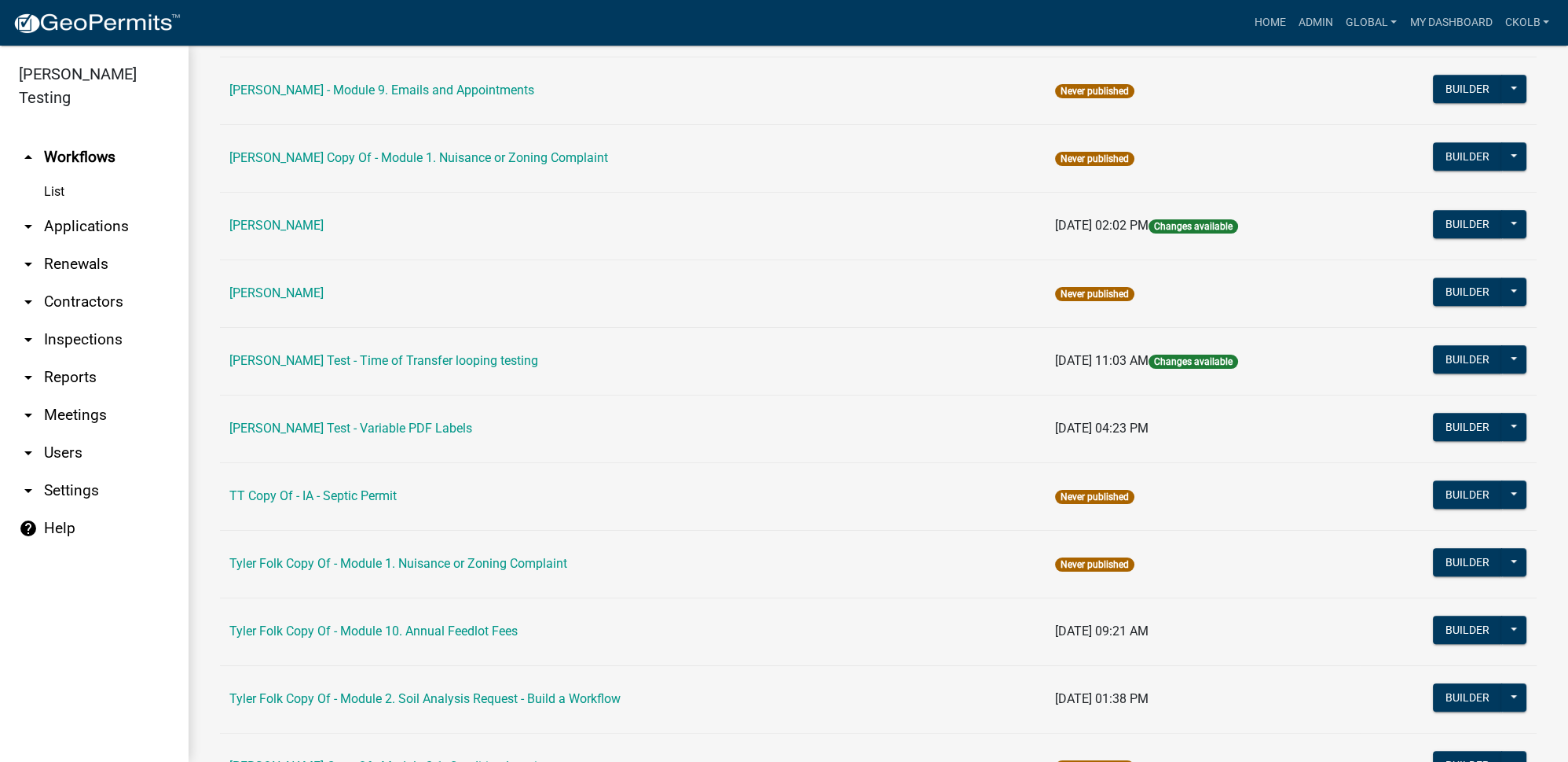
scroll to position [11648, 0]
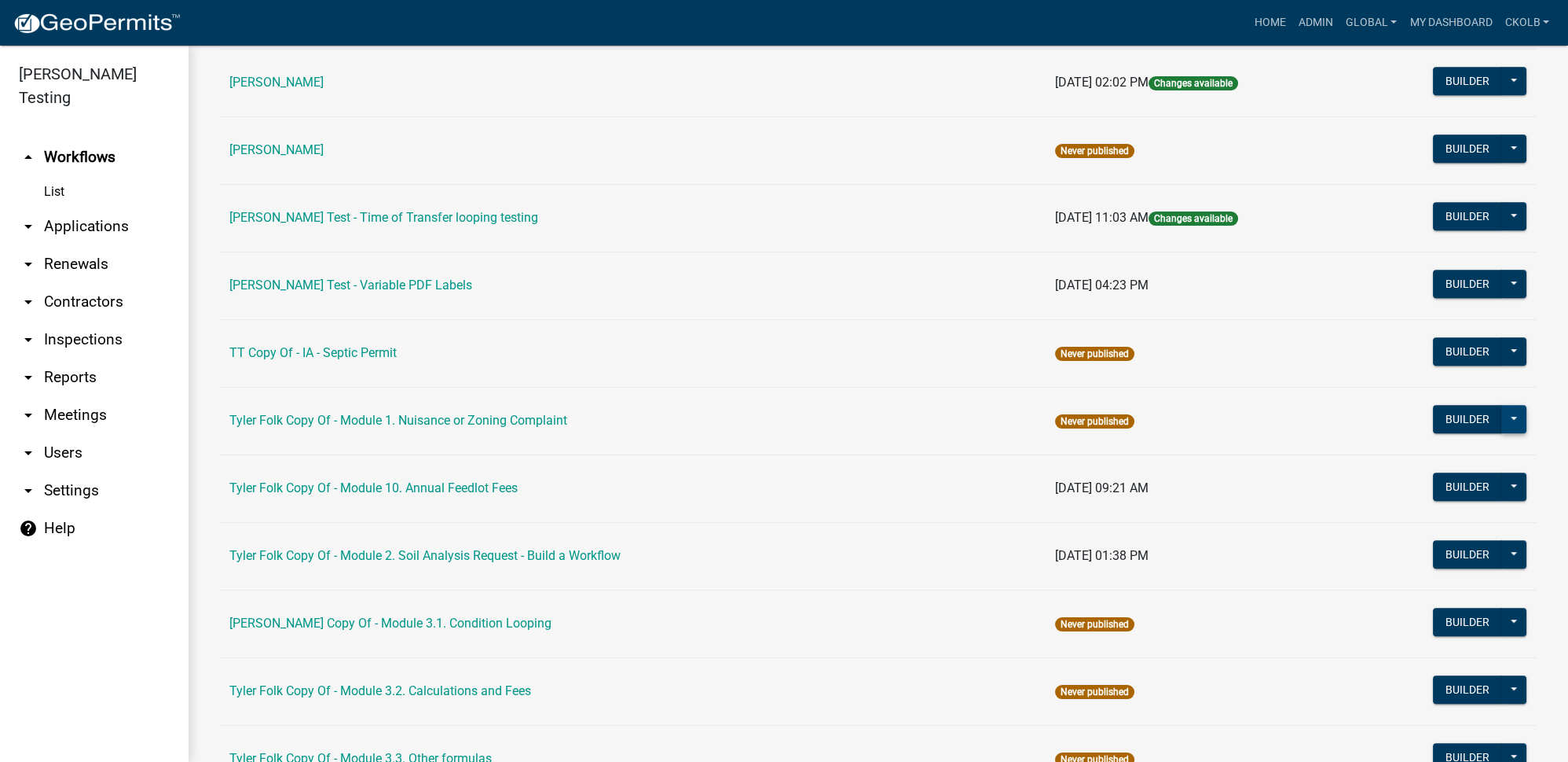
click at [1512, 405] on button at bounding box center [1513, 419] width 25 height 28
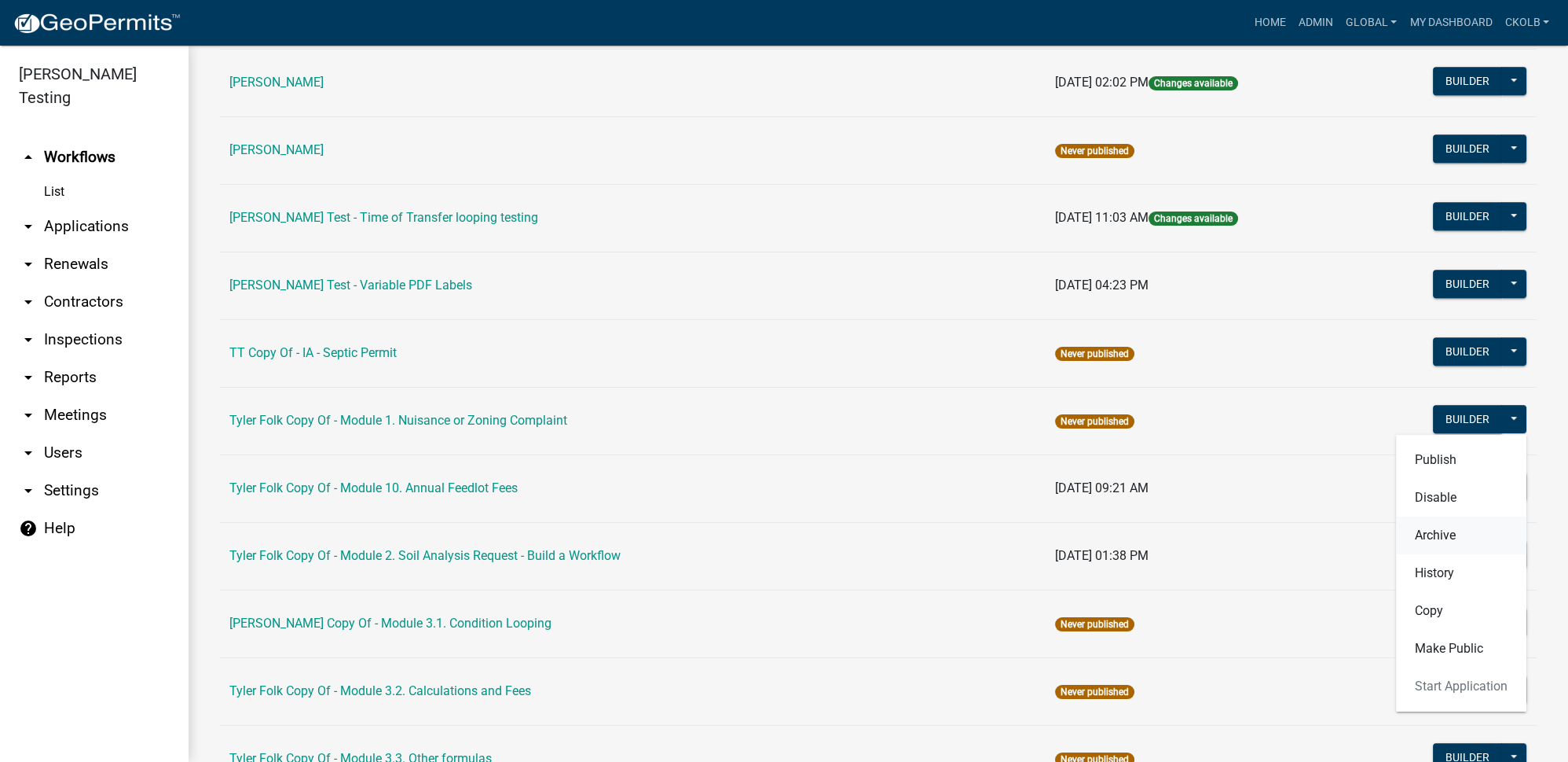
click at [1450, 517] on button "Archive" at bounding box center [1461, 535] width 131 height 38
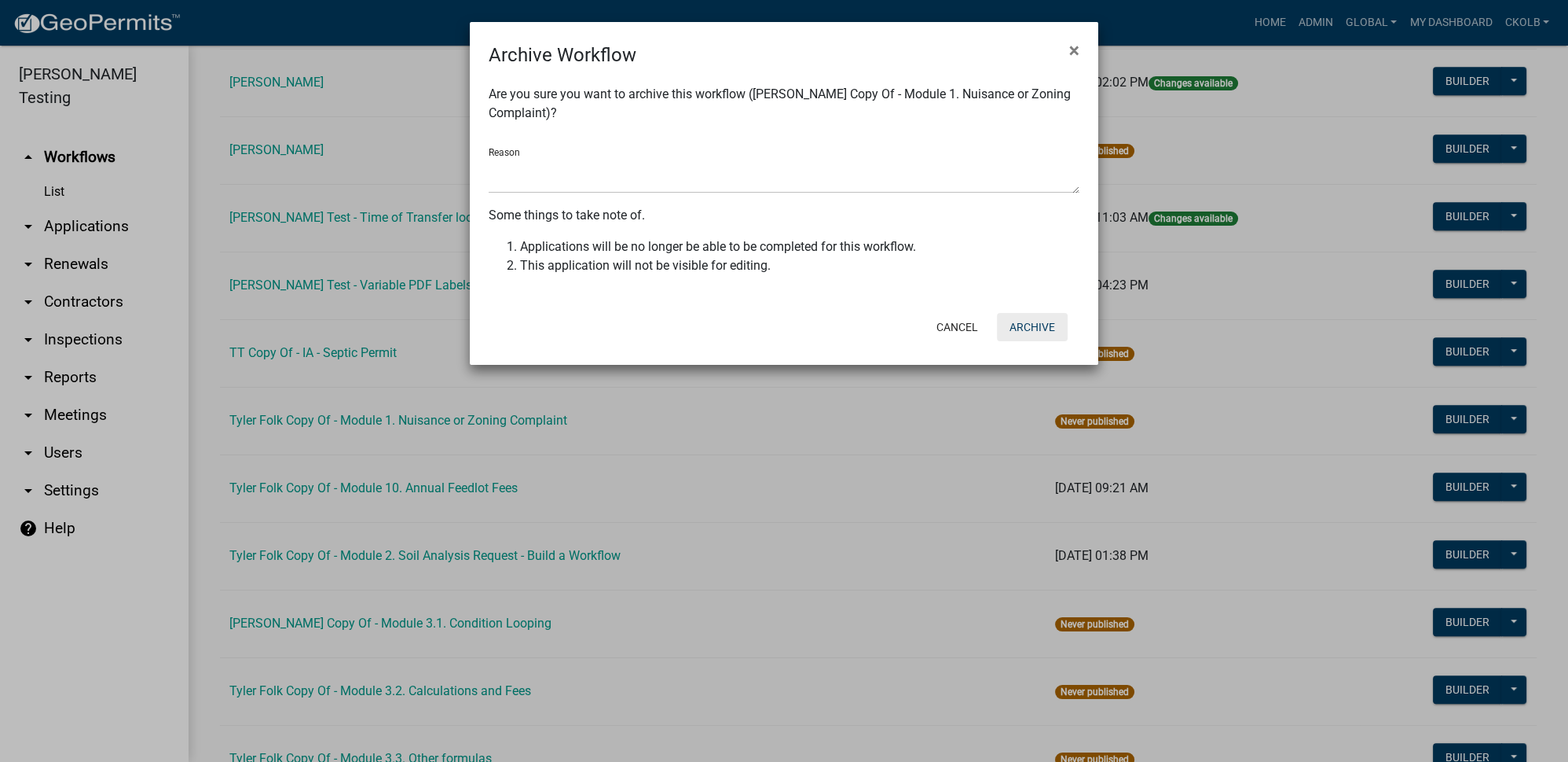
click at [1045, 331] on button "Archive" at bounding box center [1033, 326] width 71 height 28
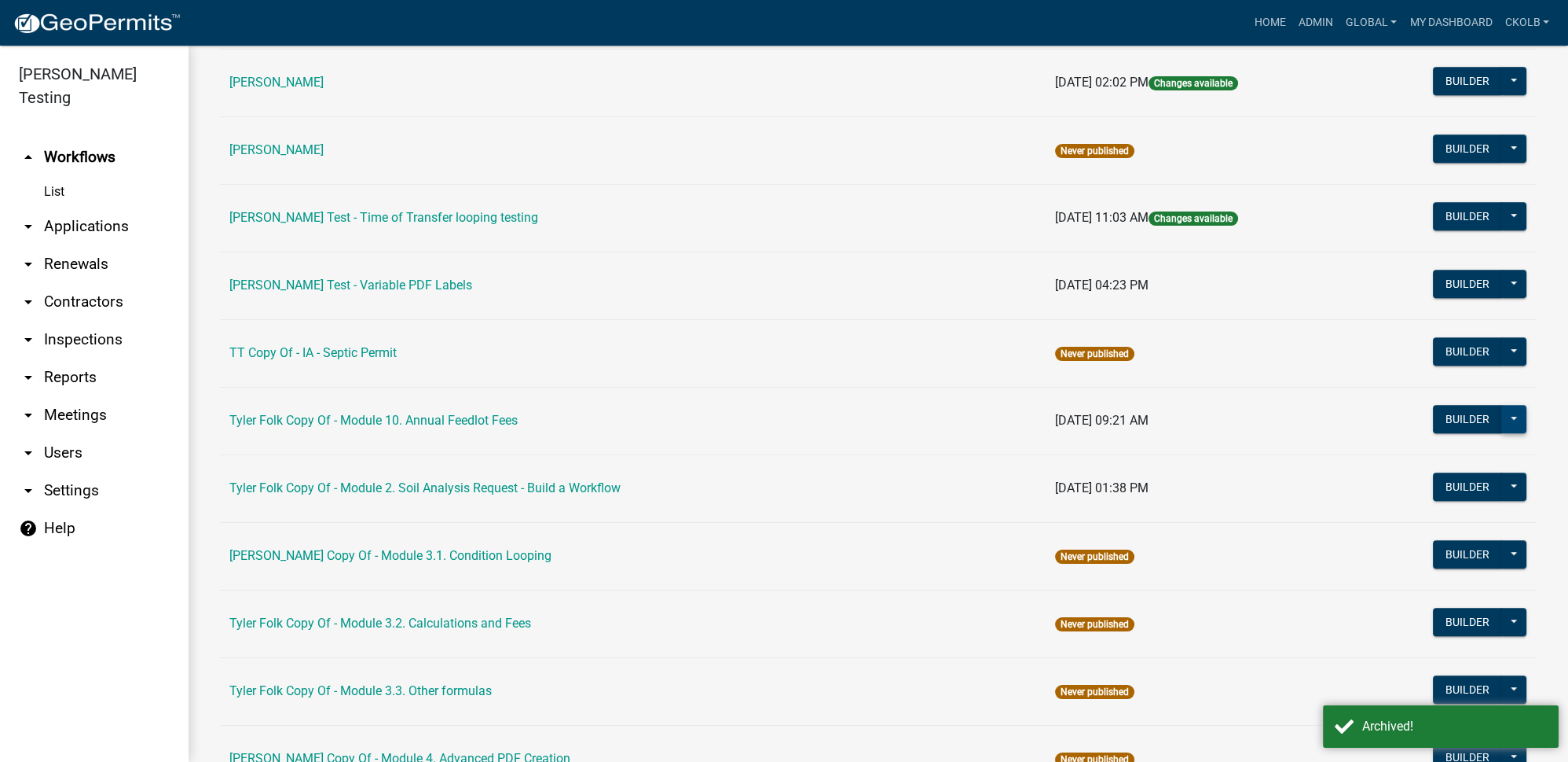
click at [1504, 405] on button at bounding box center [1513, 419] width 25 height 28
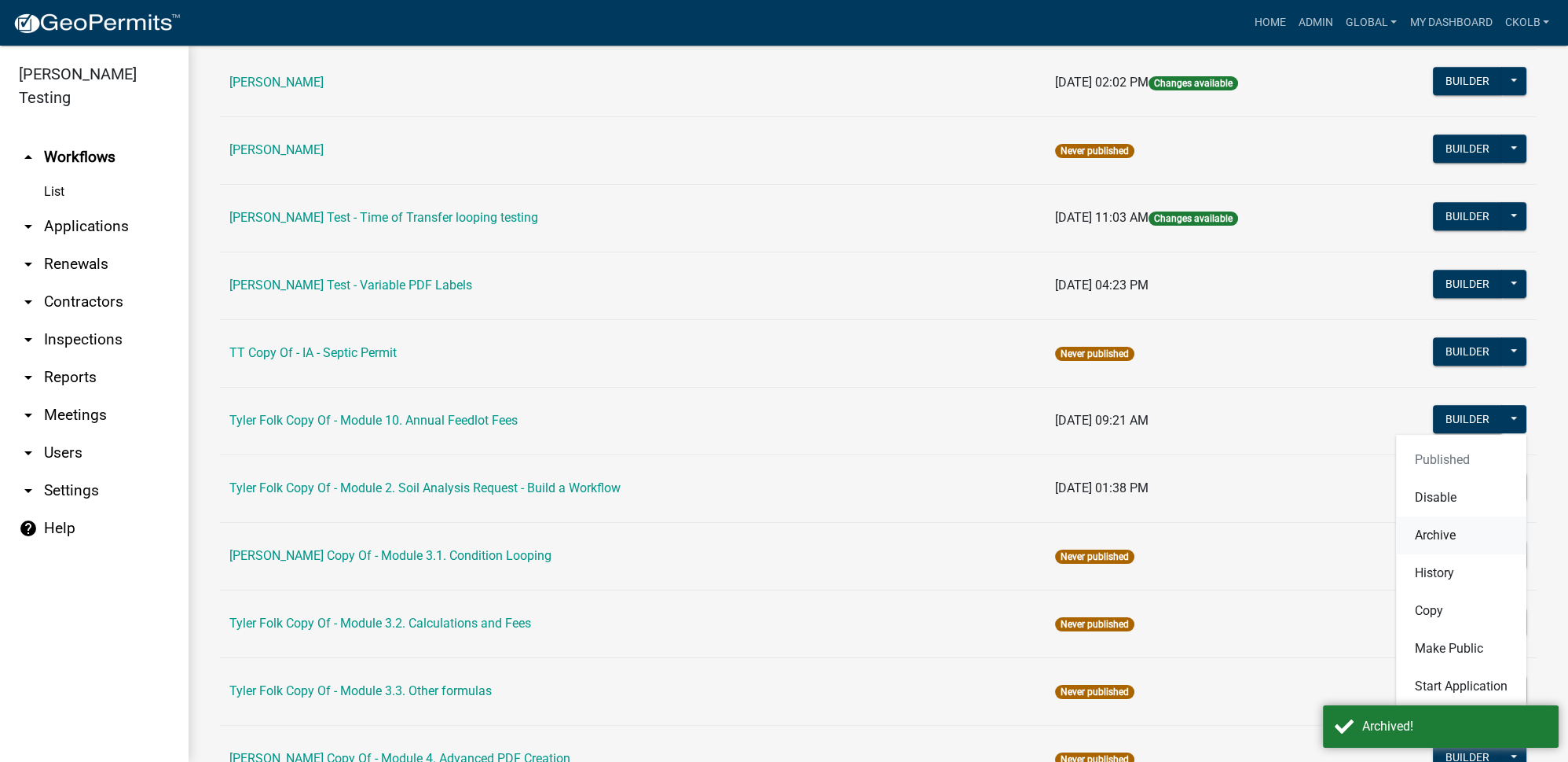
click at [1438, 517] on button "Archive" at bounding box center [1461, 535] width 131 height 38
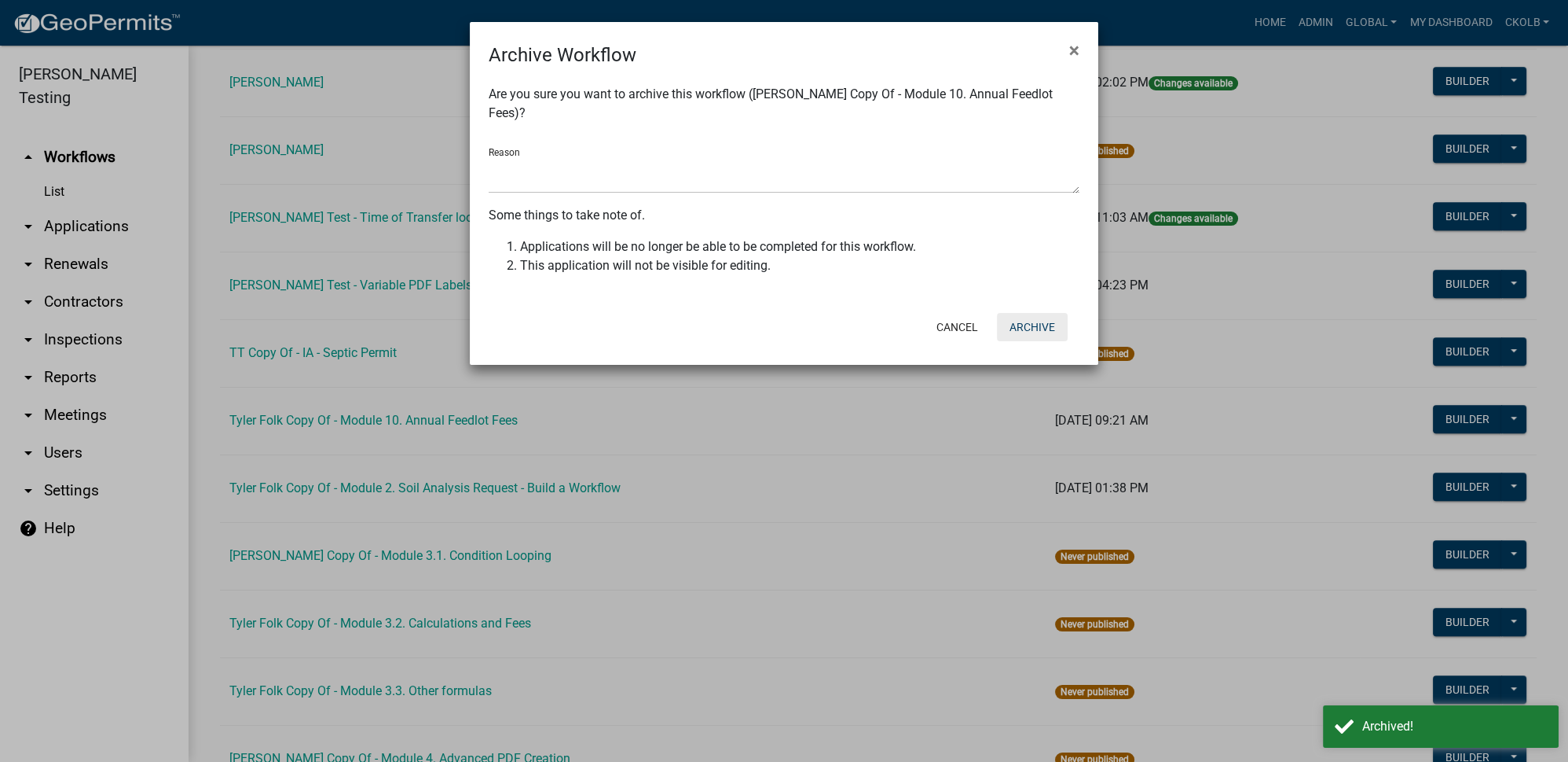
click at [1041, 313] on button "Archive" at bounding box center [1033, 326] width 71 height 28
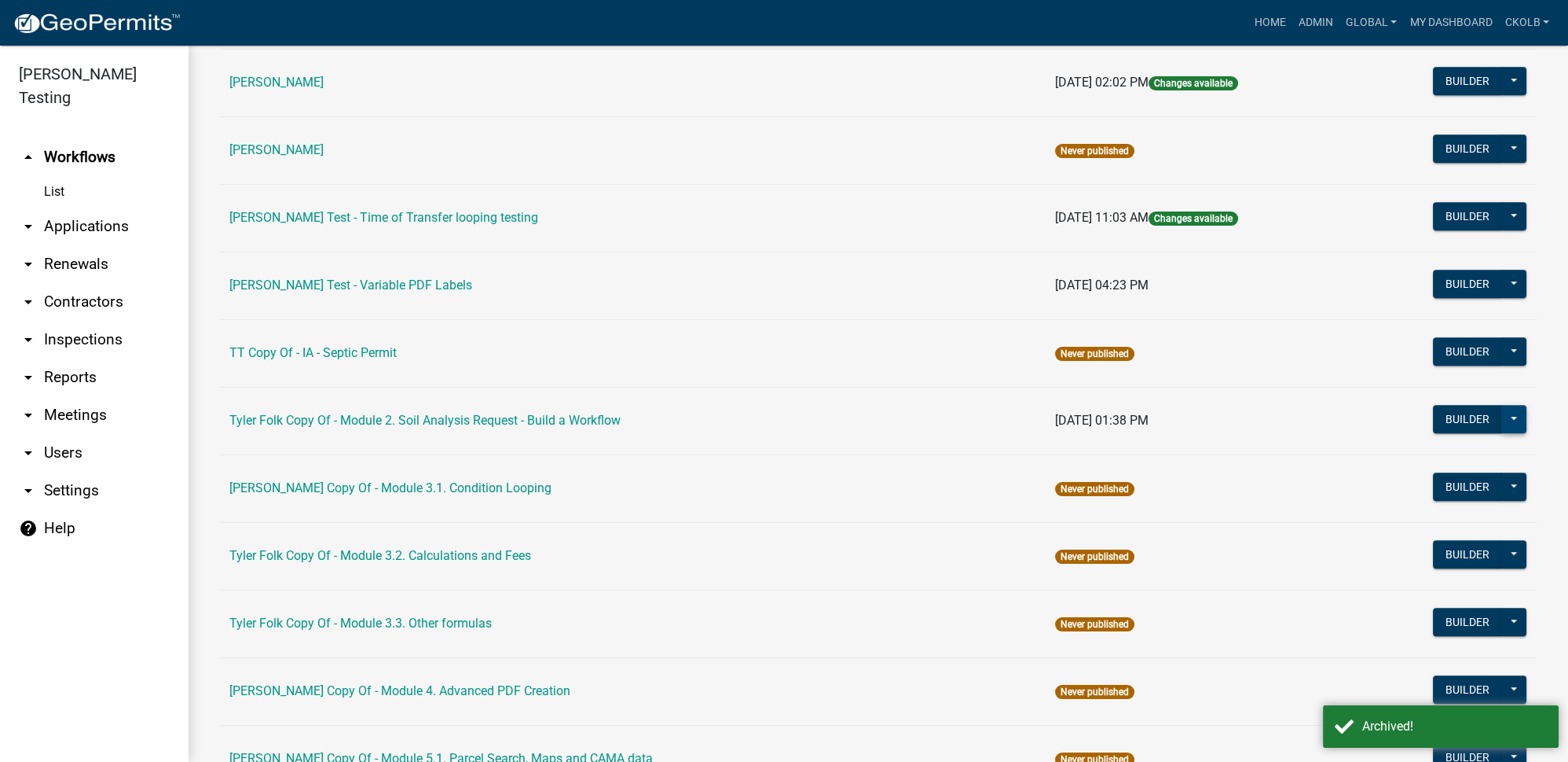
click at [1501, 405] on button at bounding box center [1513, 419] width 25 height 28
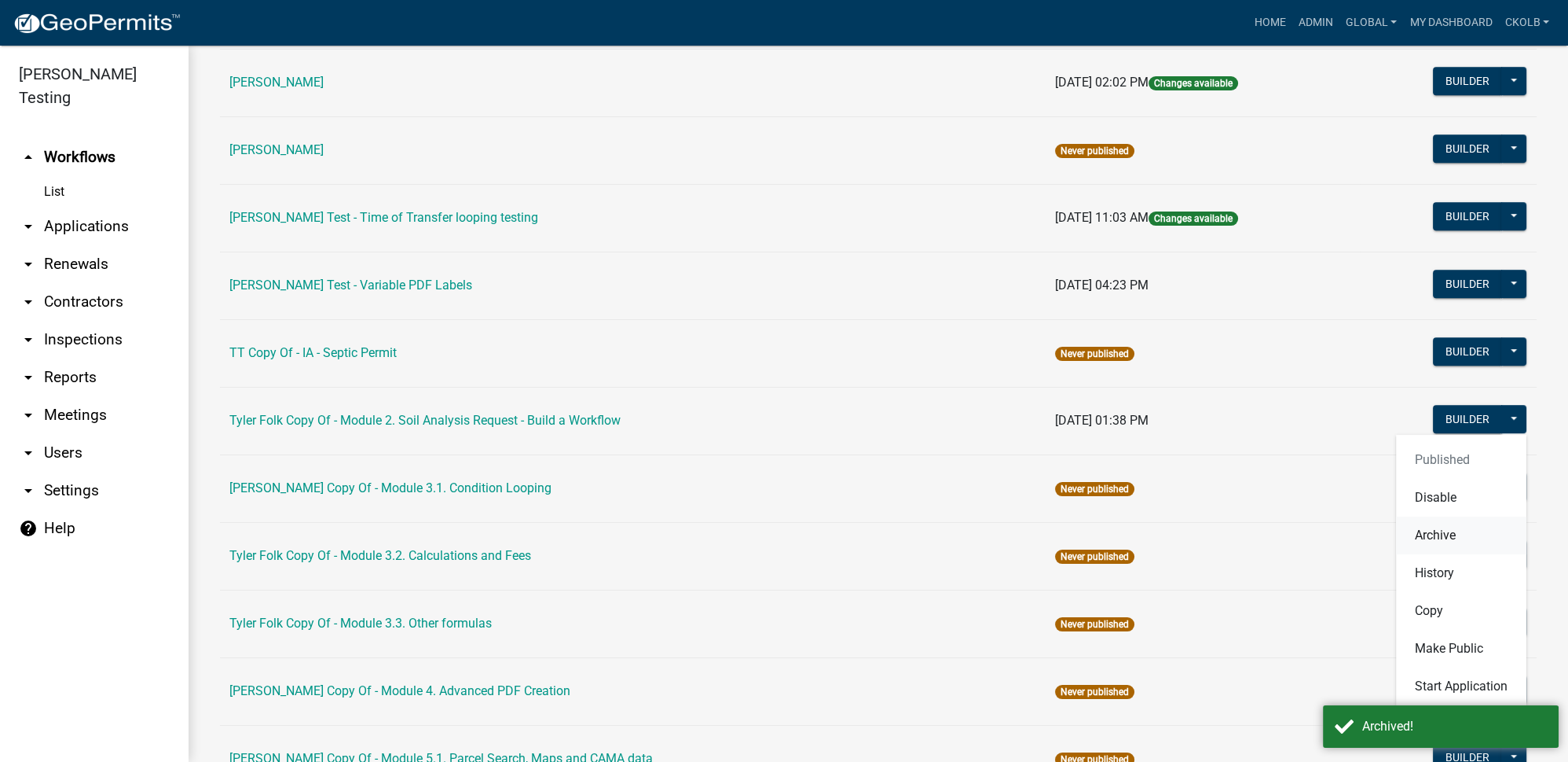
click at [1441, 517] on button "Archive" at bounding box center [1461, 535] width 131 height 38
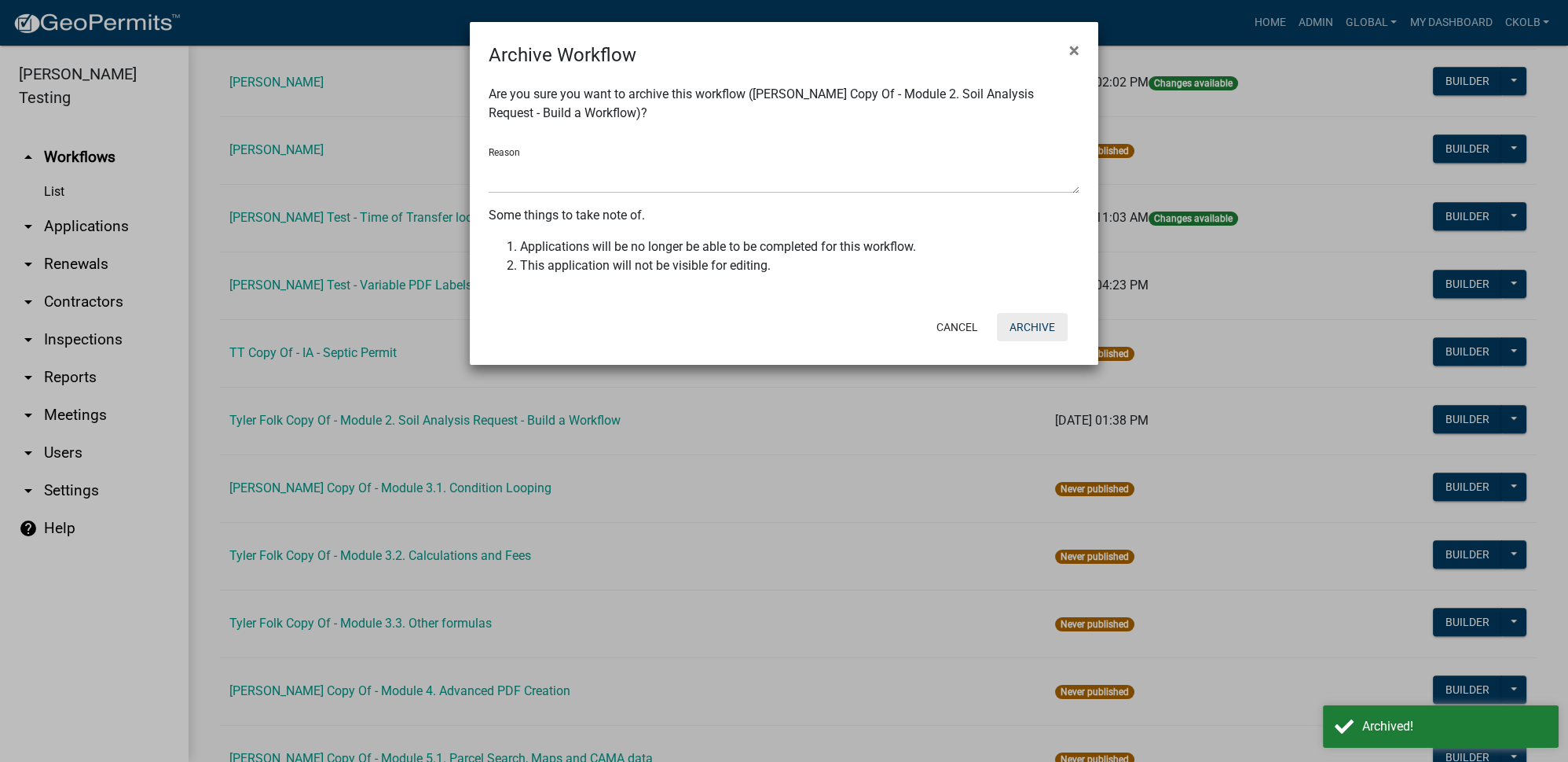
click at [1035, 331] on button "Archive" at bounding box center [1033, 326] width 71 height 28
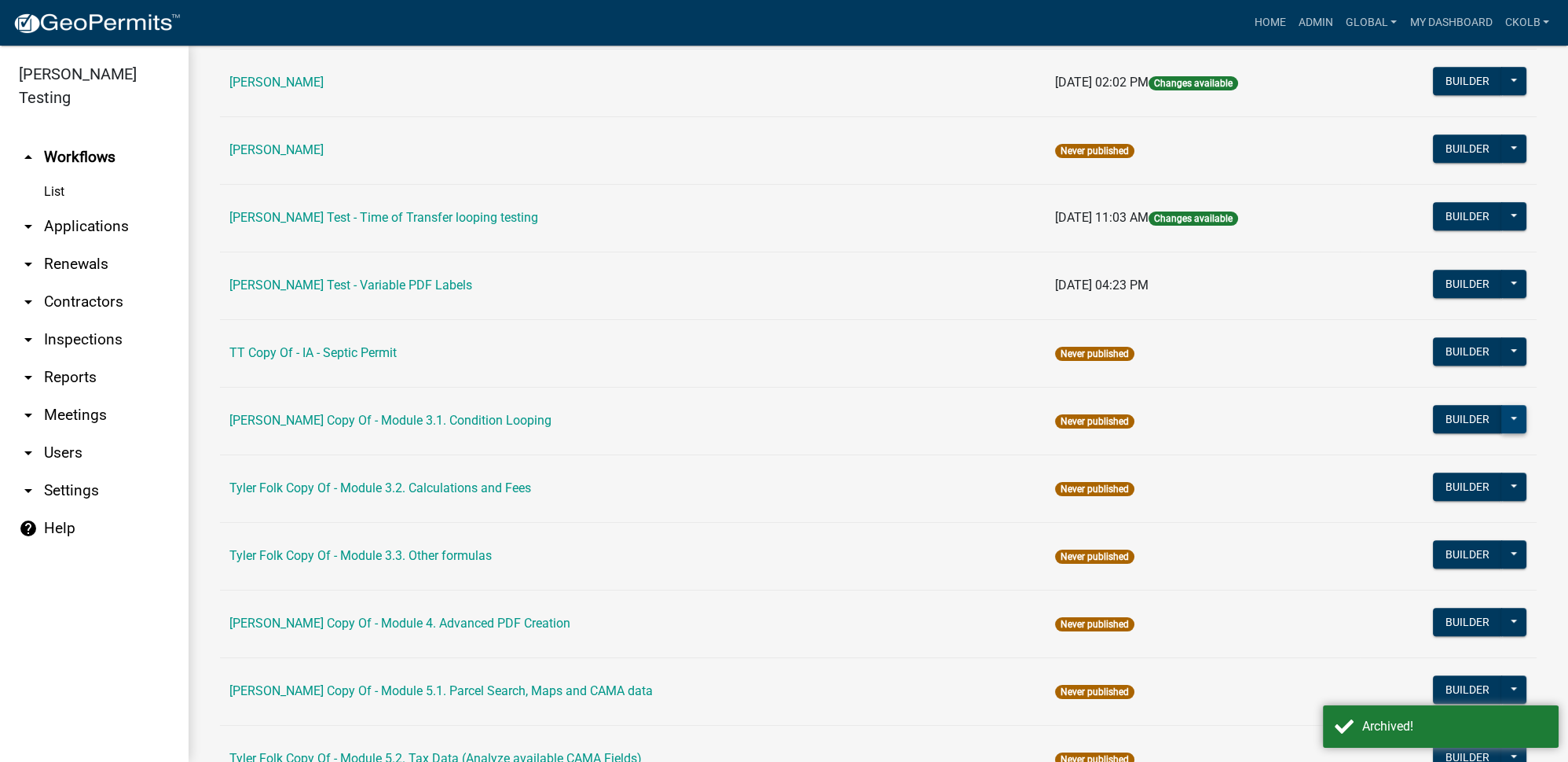
click at [1505, 405] on button at bounding box center [1513, 419] width 25 height 28
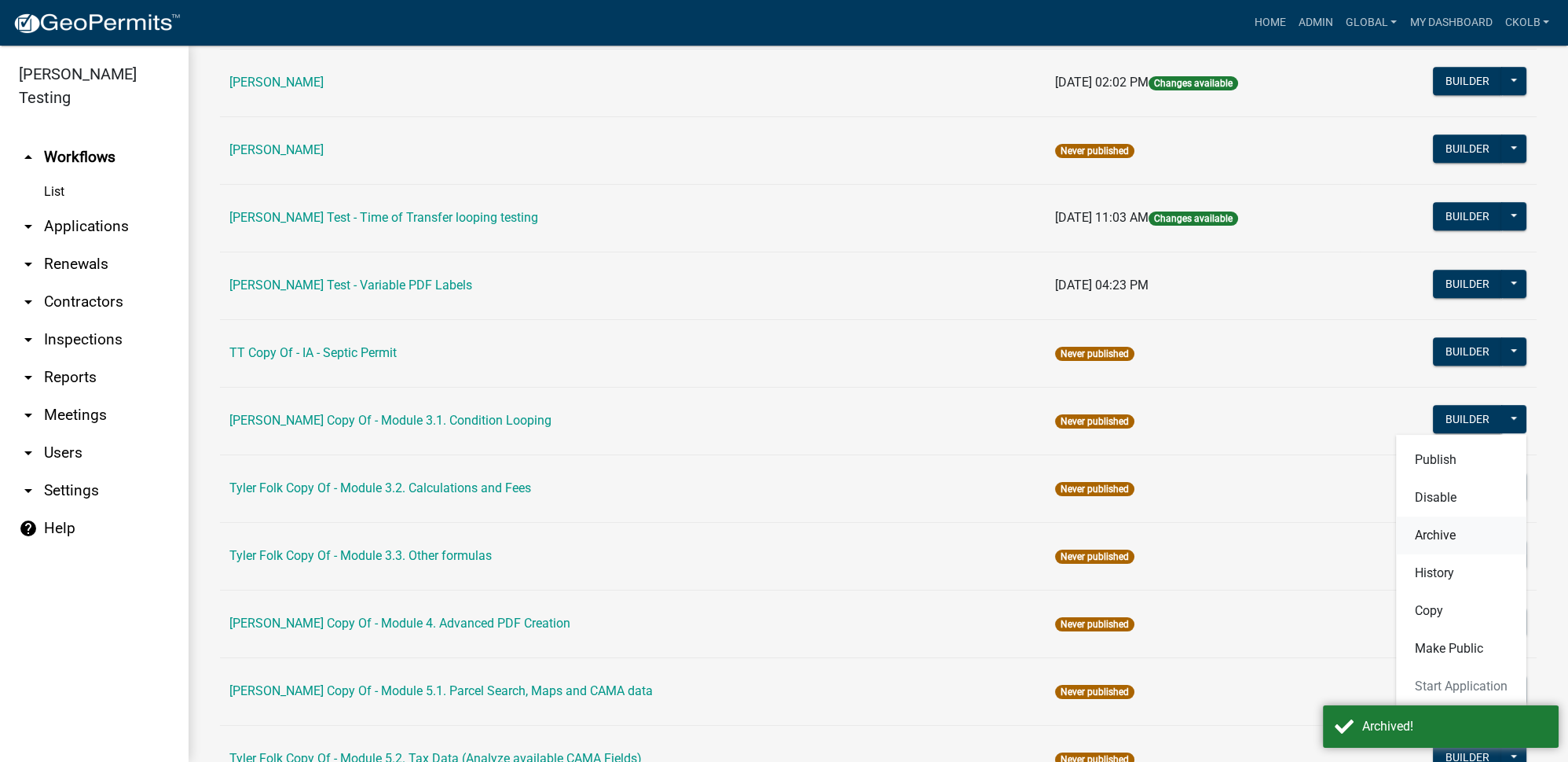
click at [1441, 517] on button "Archive" at bounding box center [1461, 535] width 131 height 38
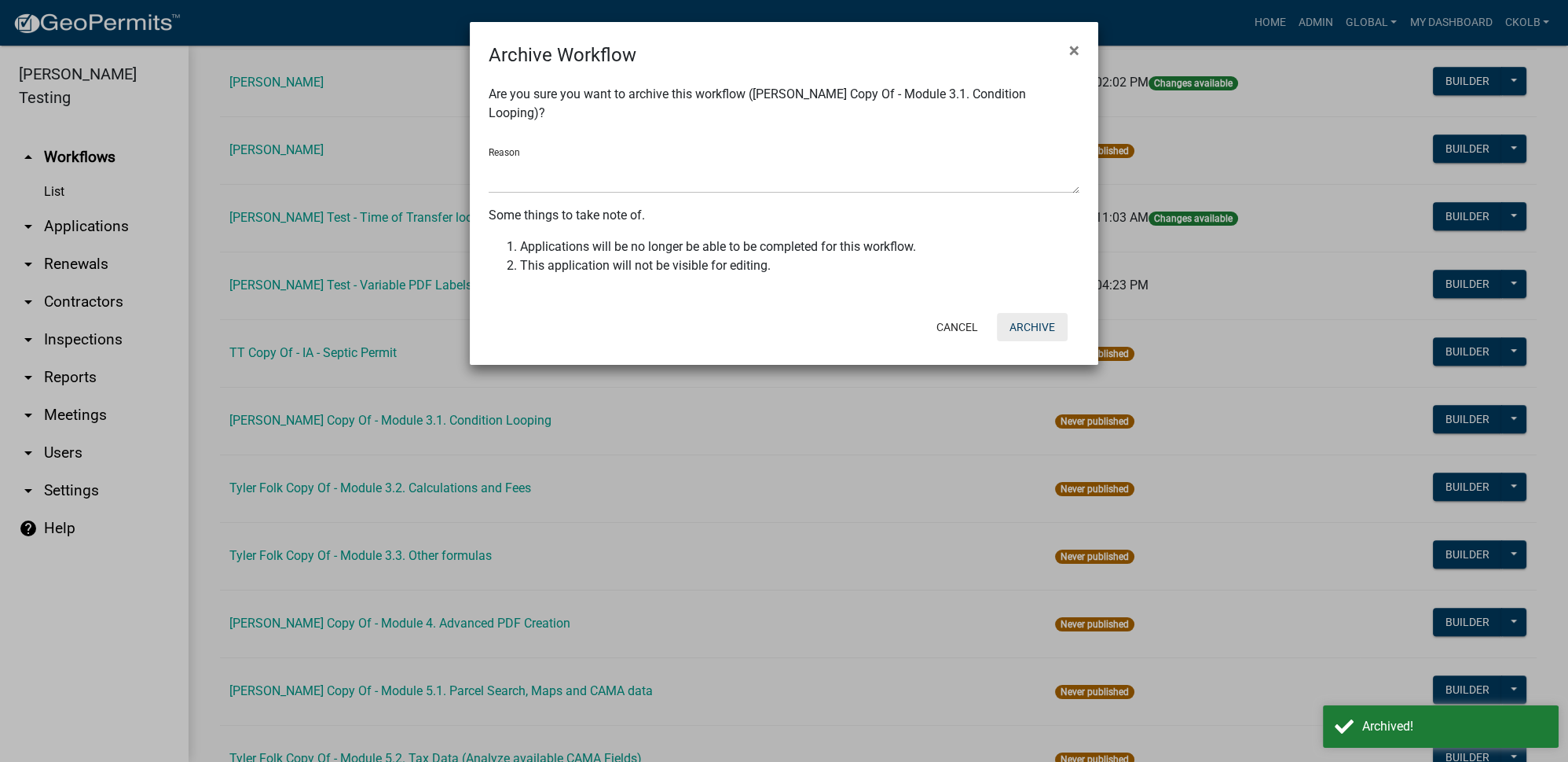
click at [1059, 314] on button "Archive" at bounding box center [1033, 326] width 71 height 28
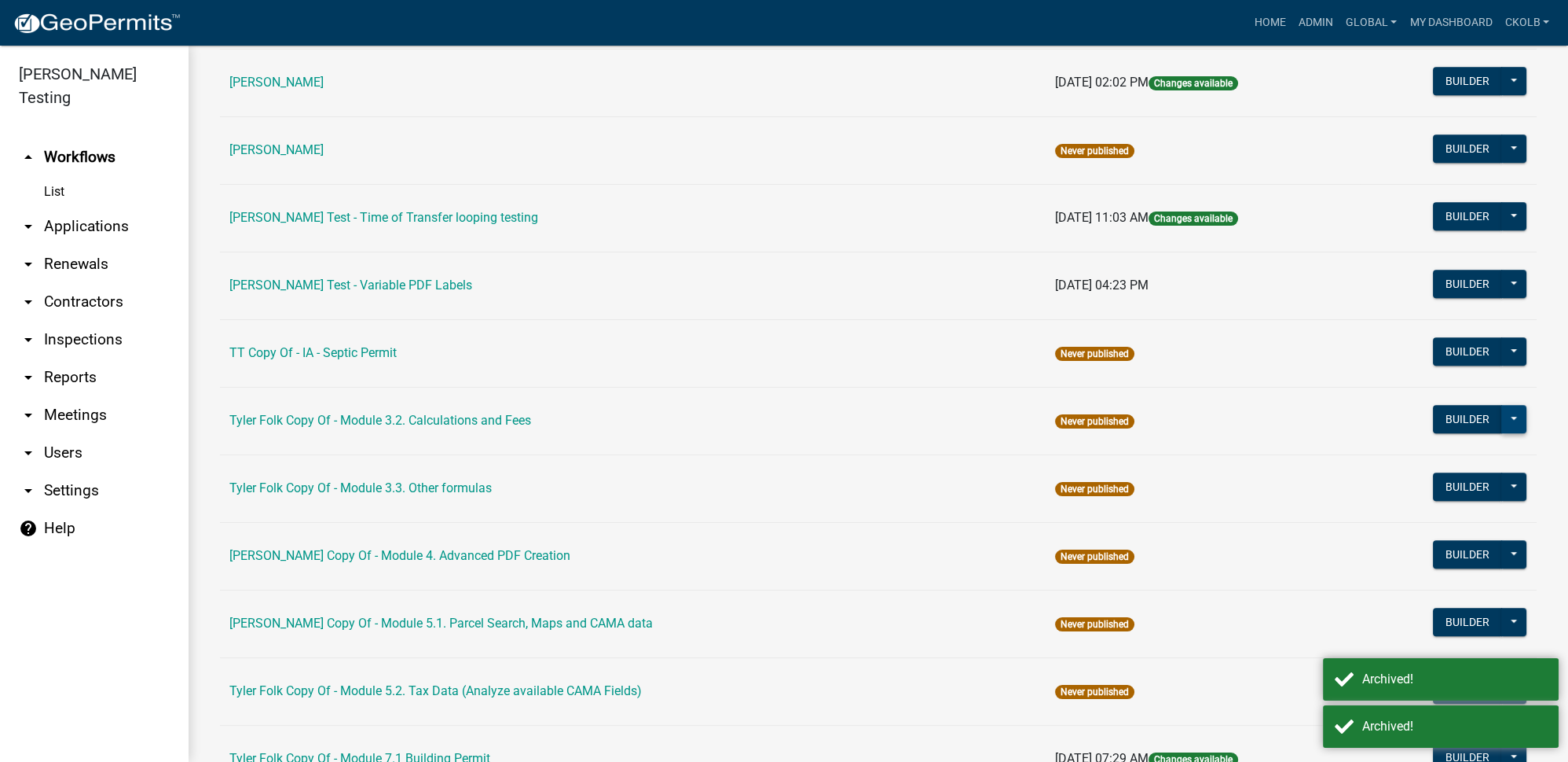
click at [1509, 405] on button at bounding box center [1513, 419] width 25 height 28
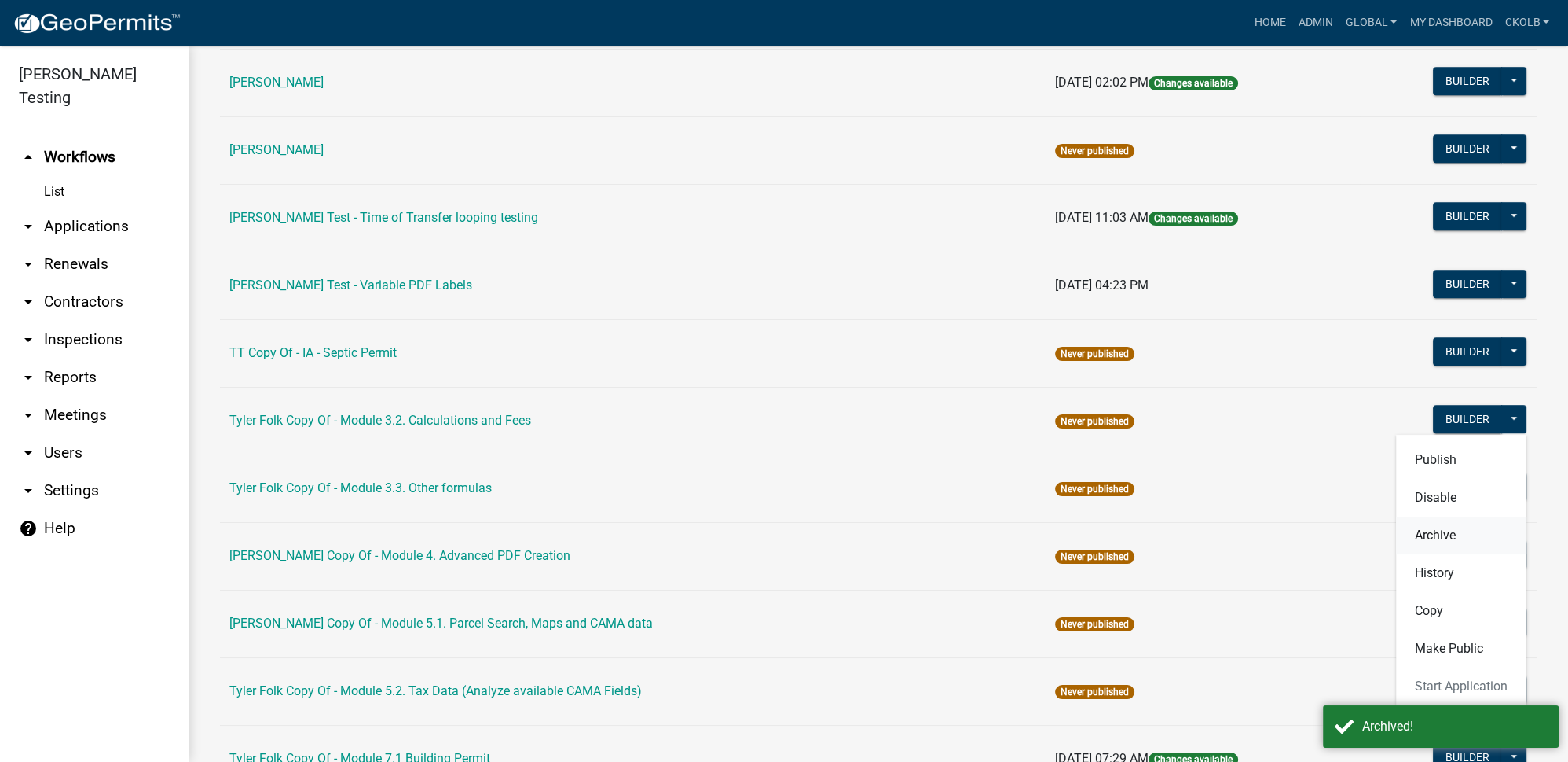
click at [1435, 517] on button "Archive" at bounding box center [1461, 535] width 131 height 38
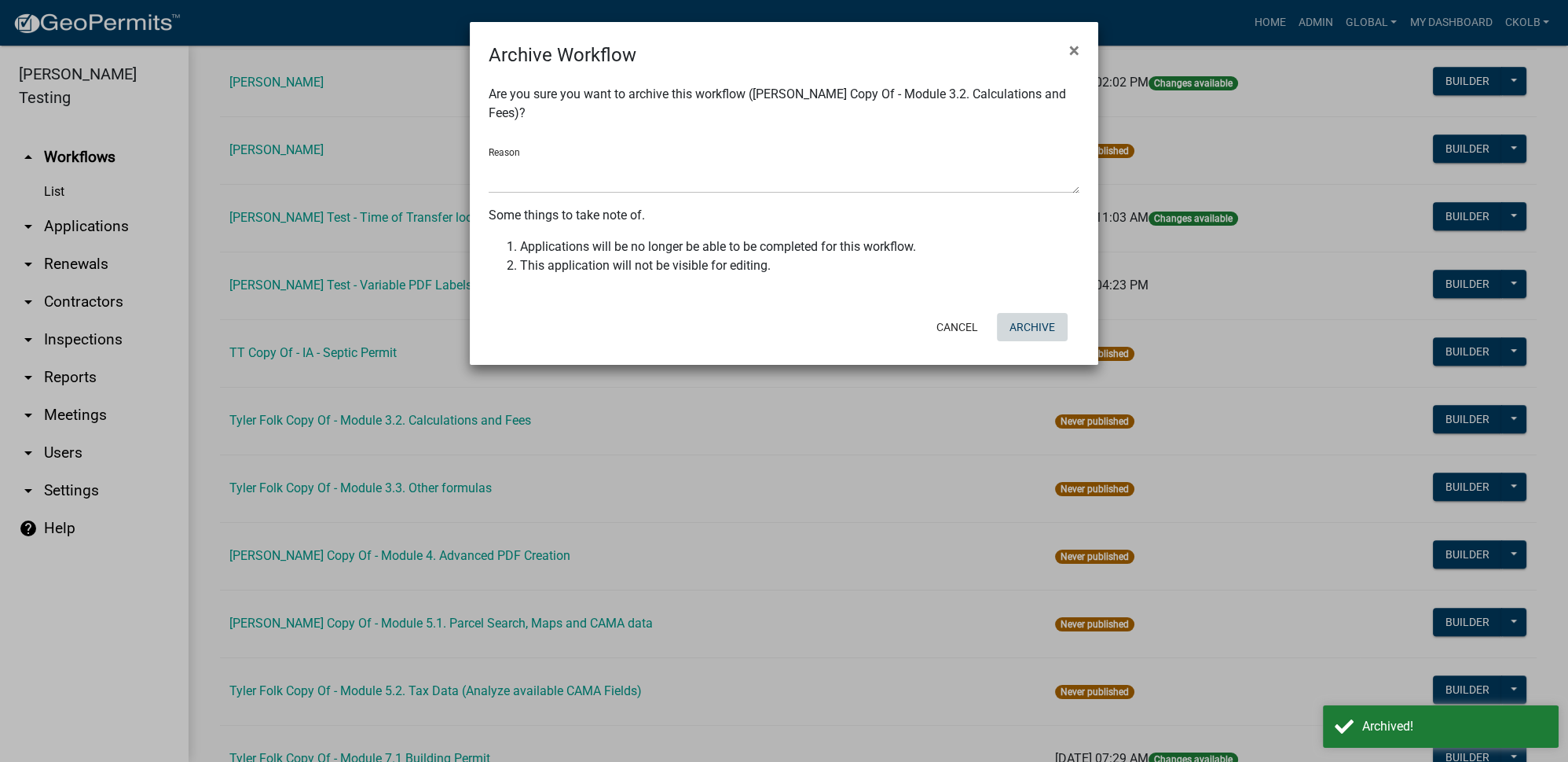
click at [1047, 313] on button "Archive" at bounding box center [1033, 326] width 71 height 28
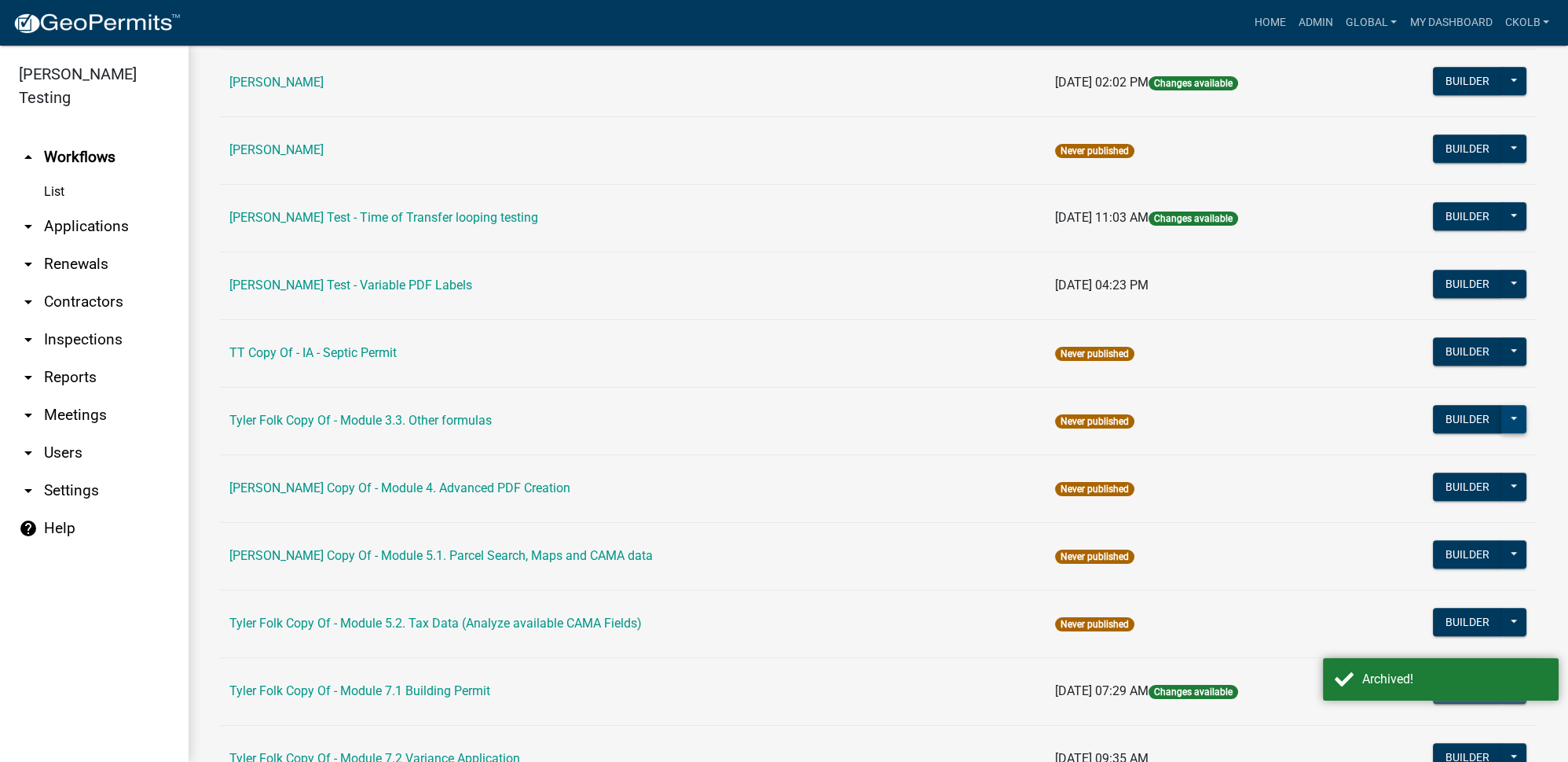
click at [1507, 405] on button at bounding box center [1513, 419] width 25 height 28
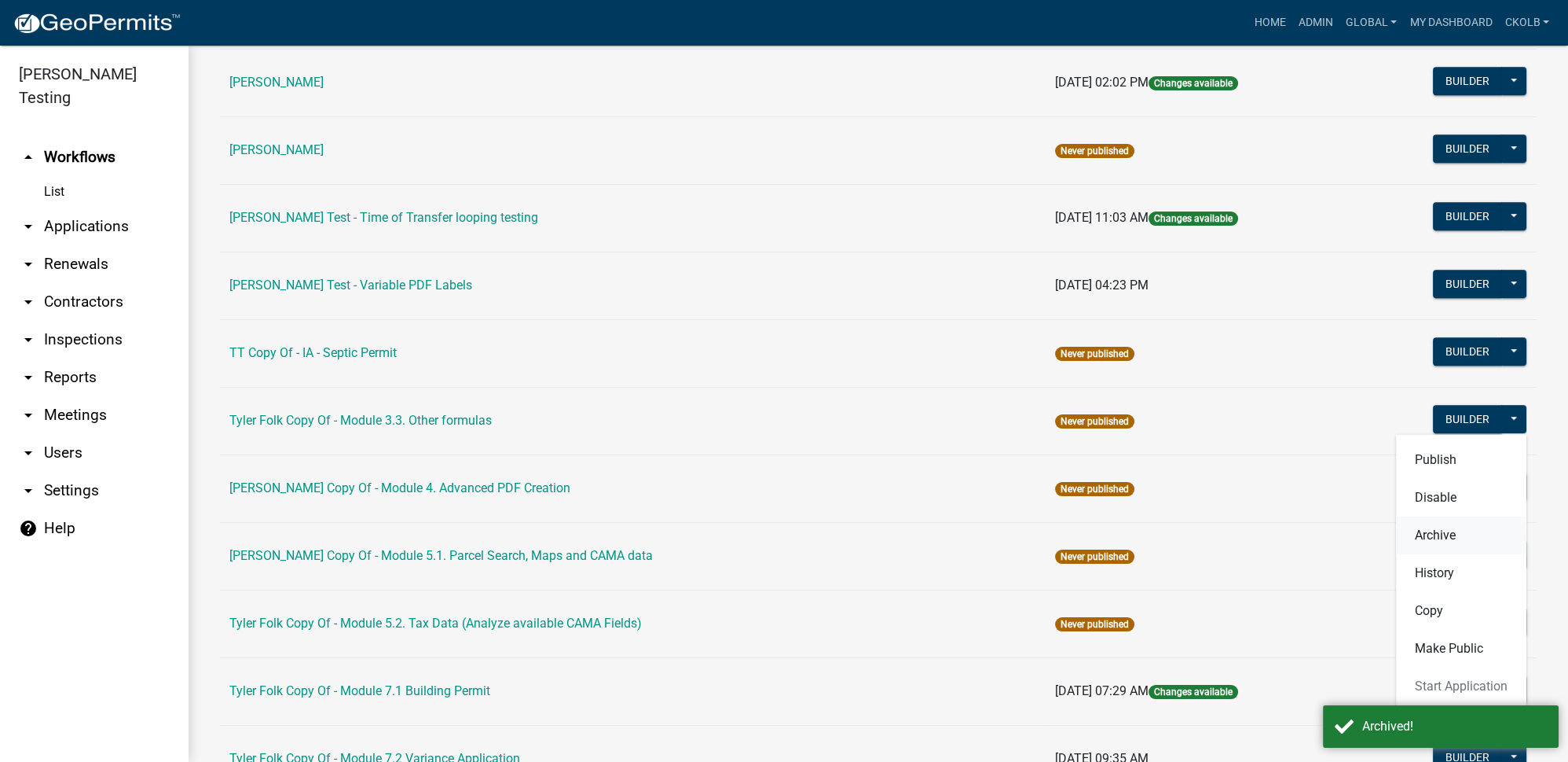
click at [1425, 517] on button "Archive" at bounding box center [1461, 535] width 131 height 38
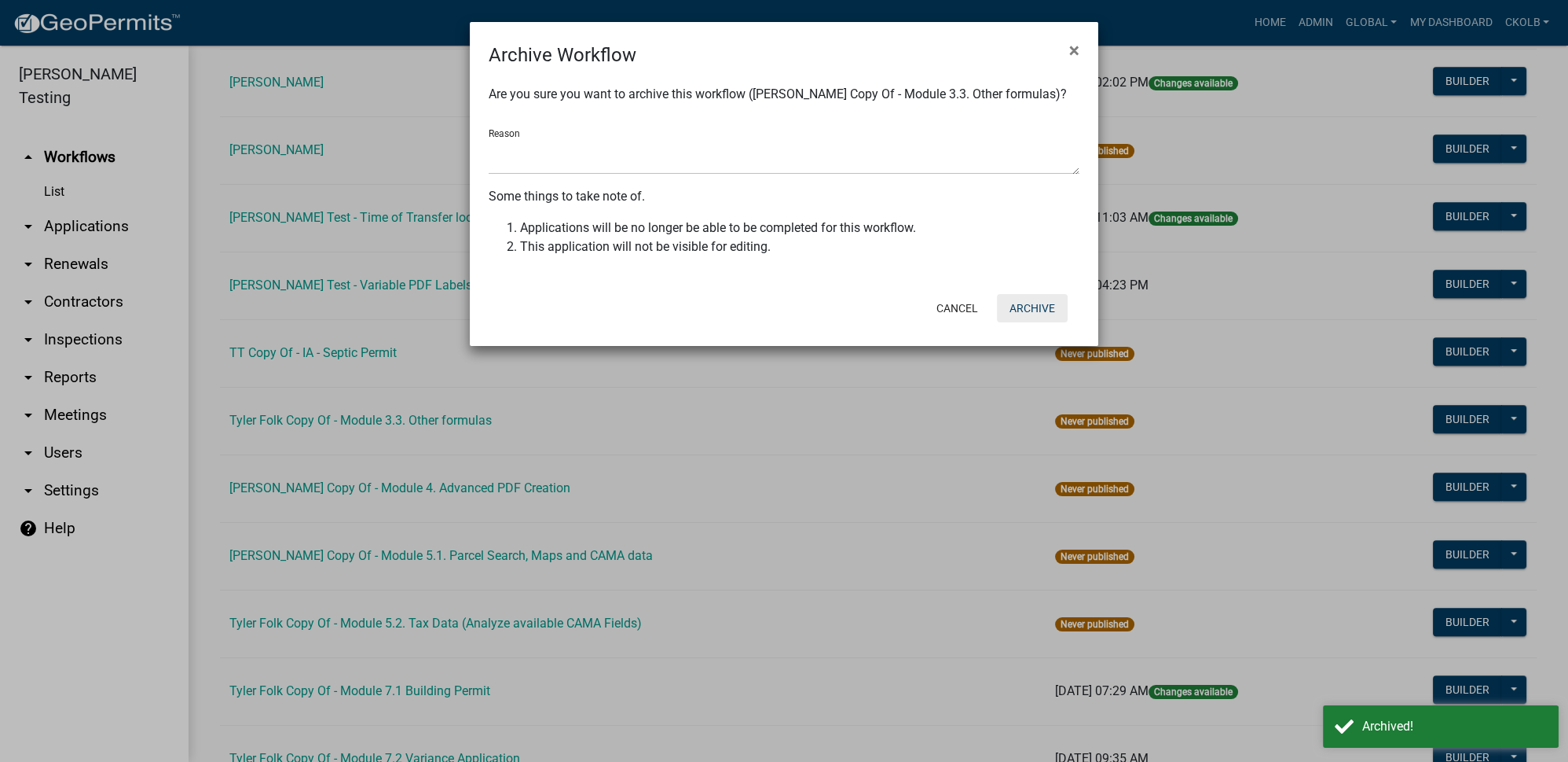
click at [1055, 304] on button "Archive" at bounding box center [1033, 308] width 71 height 28
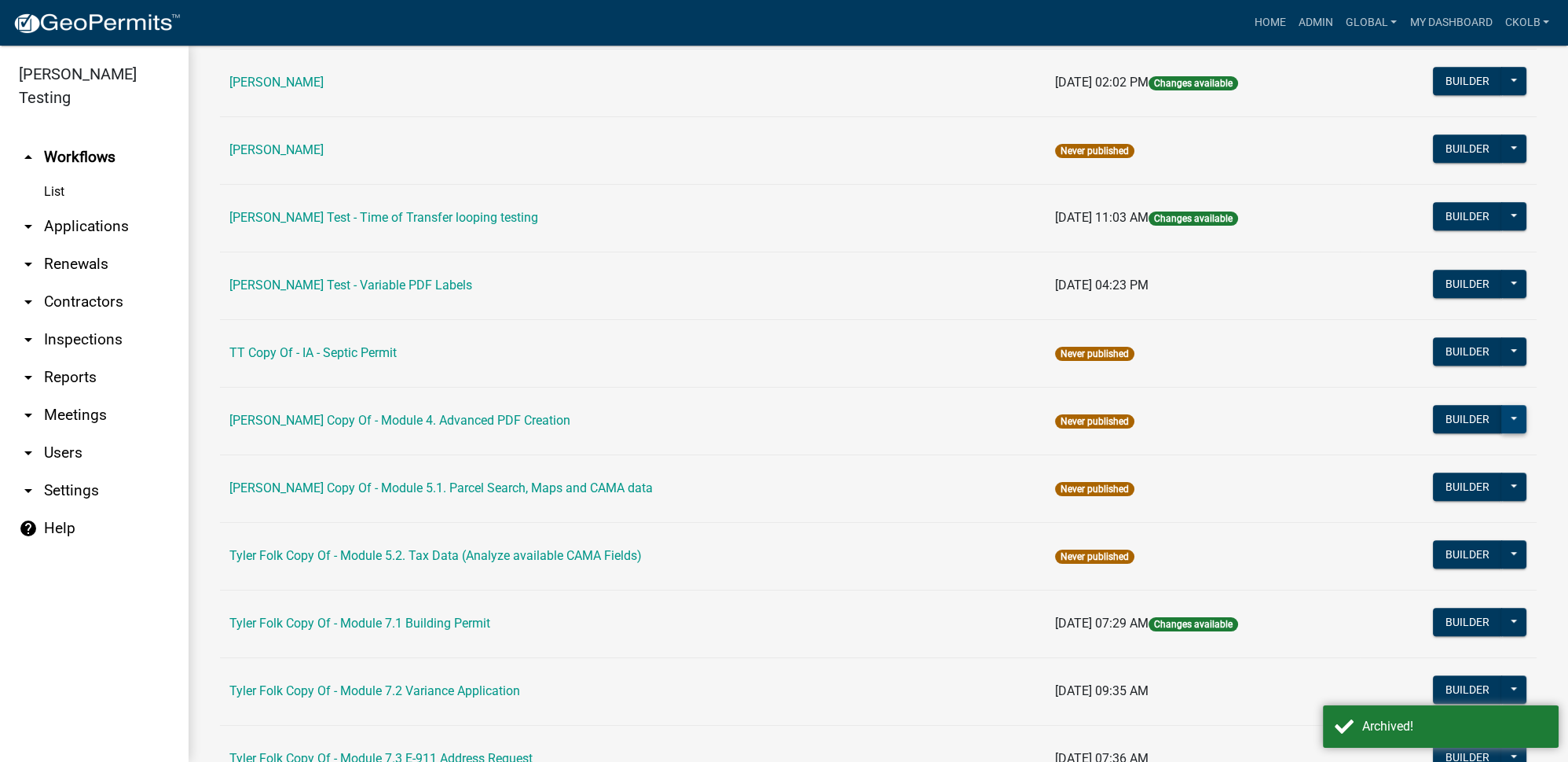
click at [1504, 405] on button at bounding box center [1513, 419] width 25 height 28
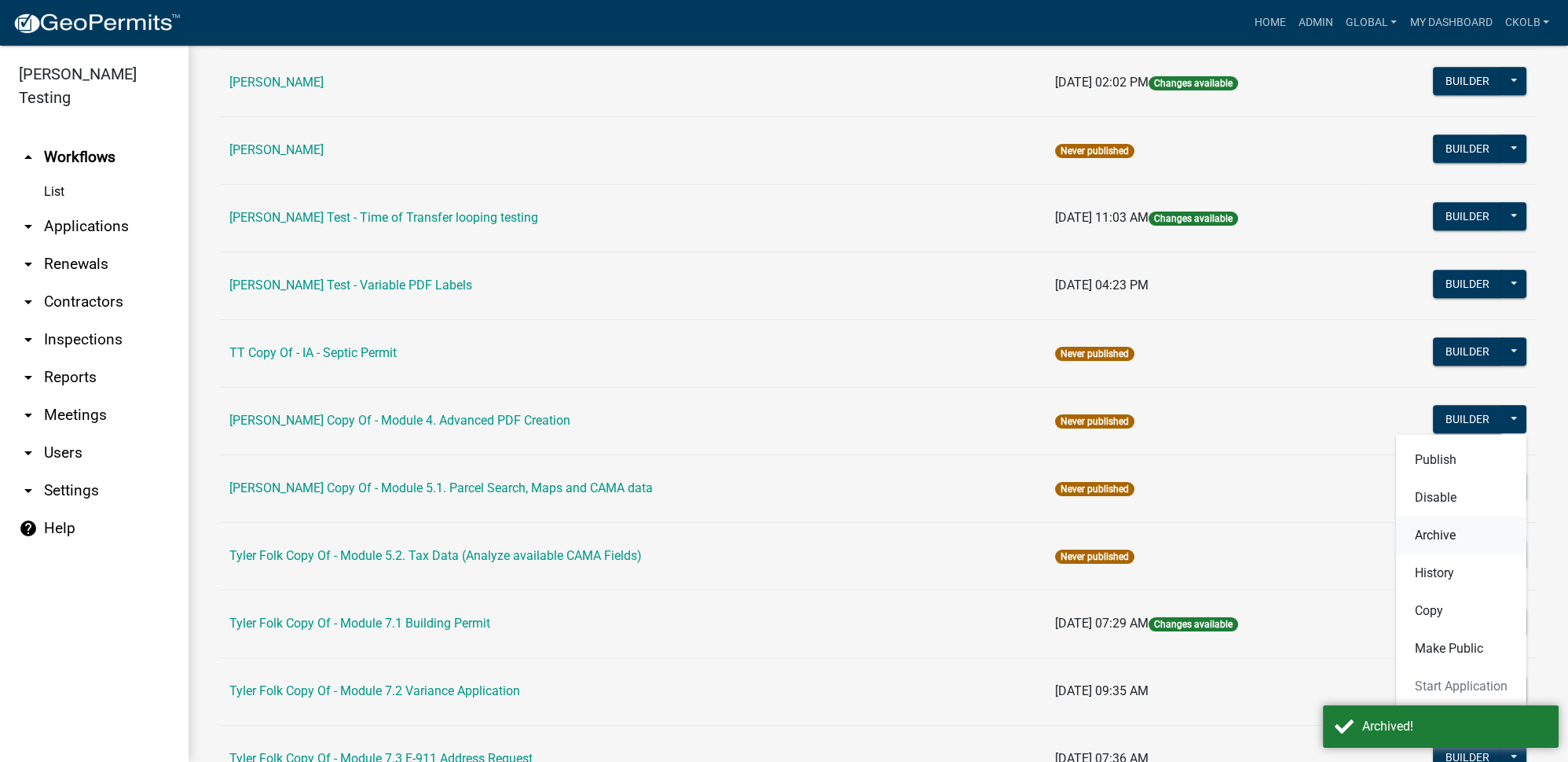
click at [1428, 517] on button "Archive" at bounding box center [1461, 535] width 131 height 38
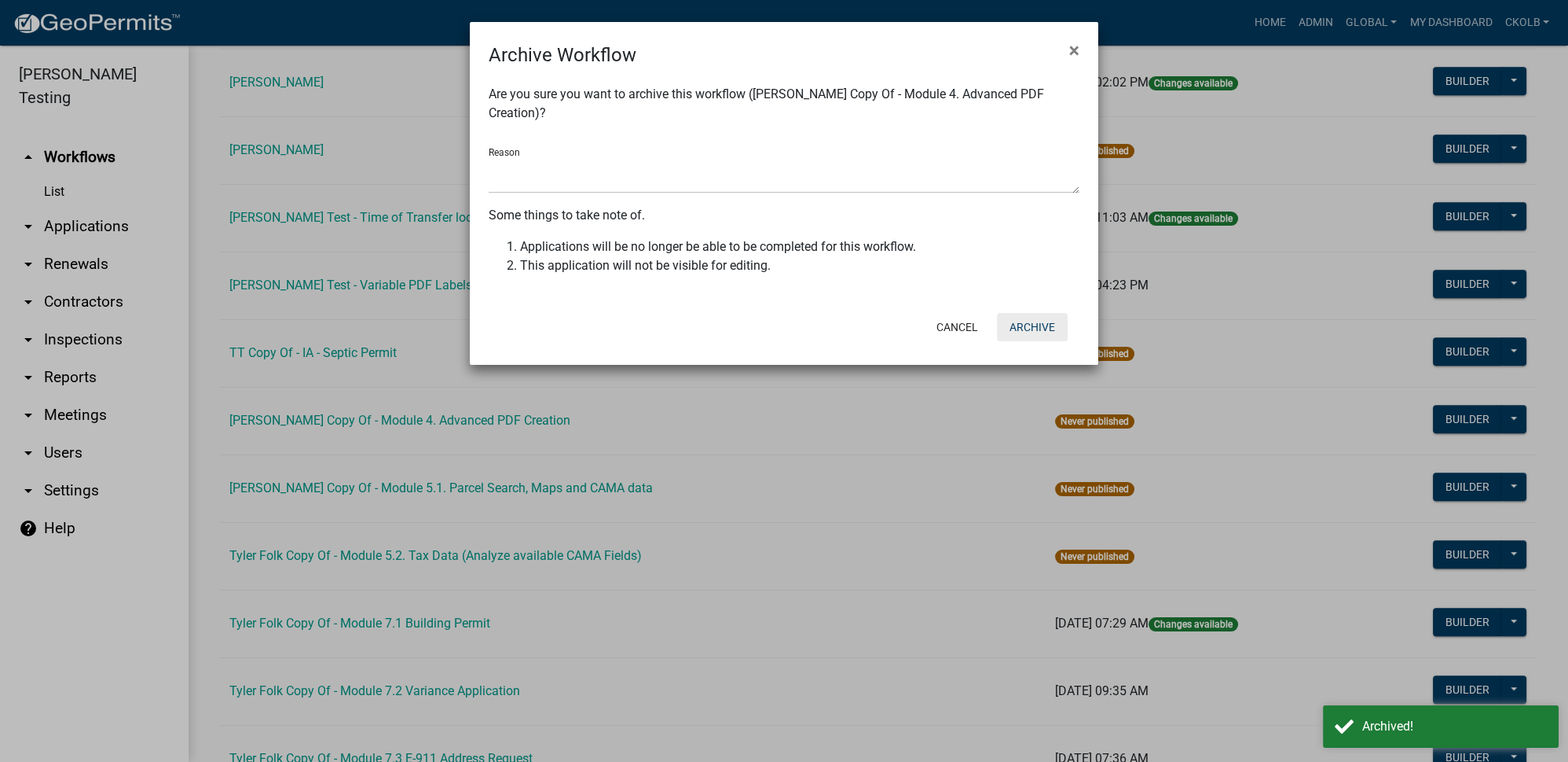
click at [1023, 318] on button "Archive" at bounding box center [1033, 326] width 71 height 28
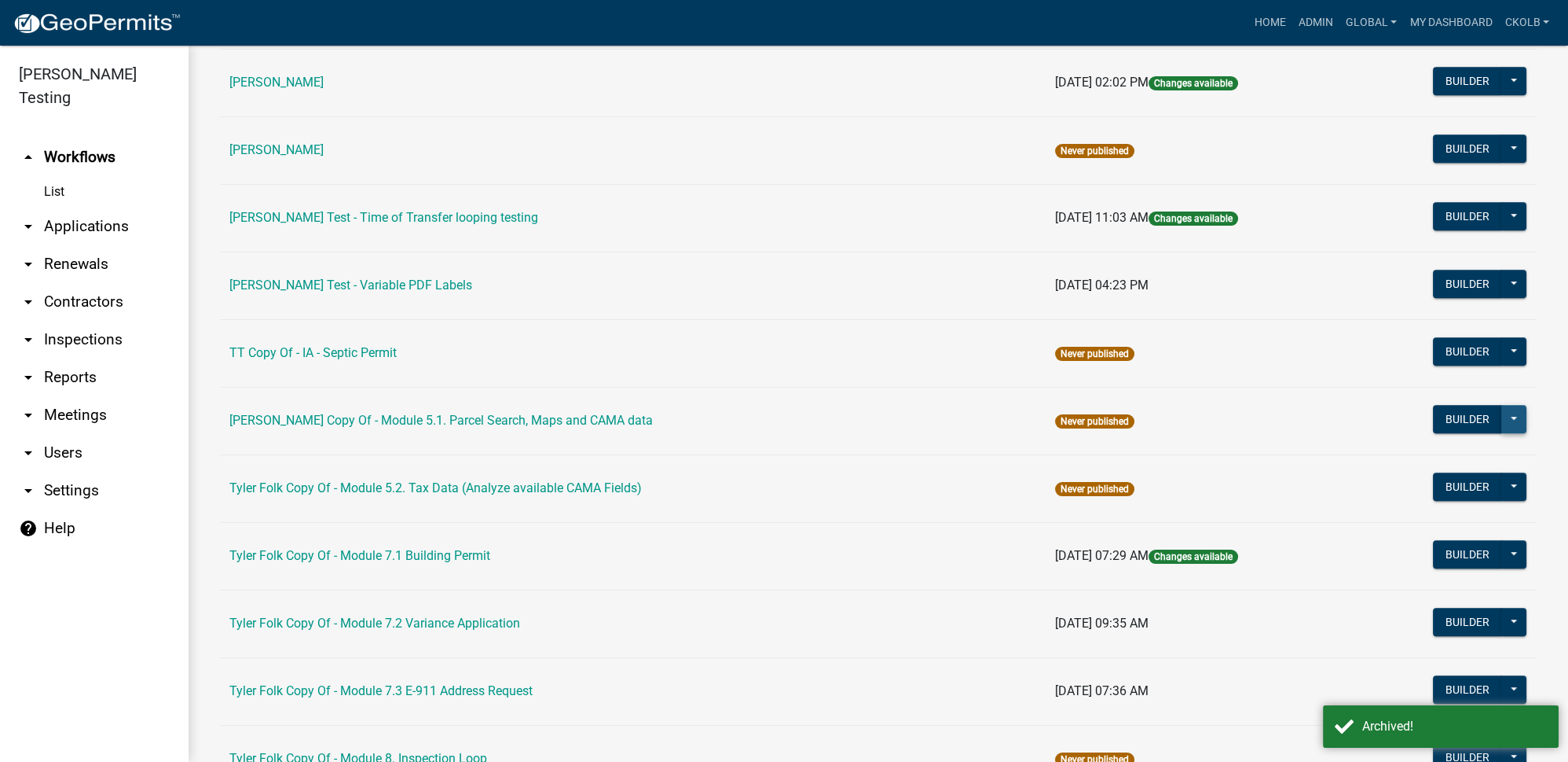
click at [1505, 405] on button at bounding box center [1513, 419] width 25 height 28
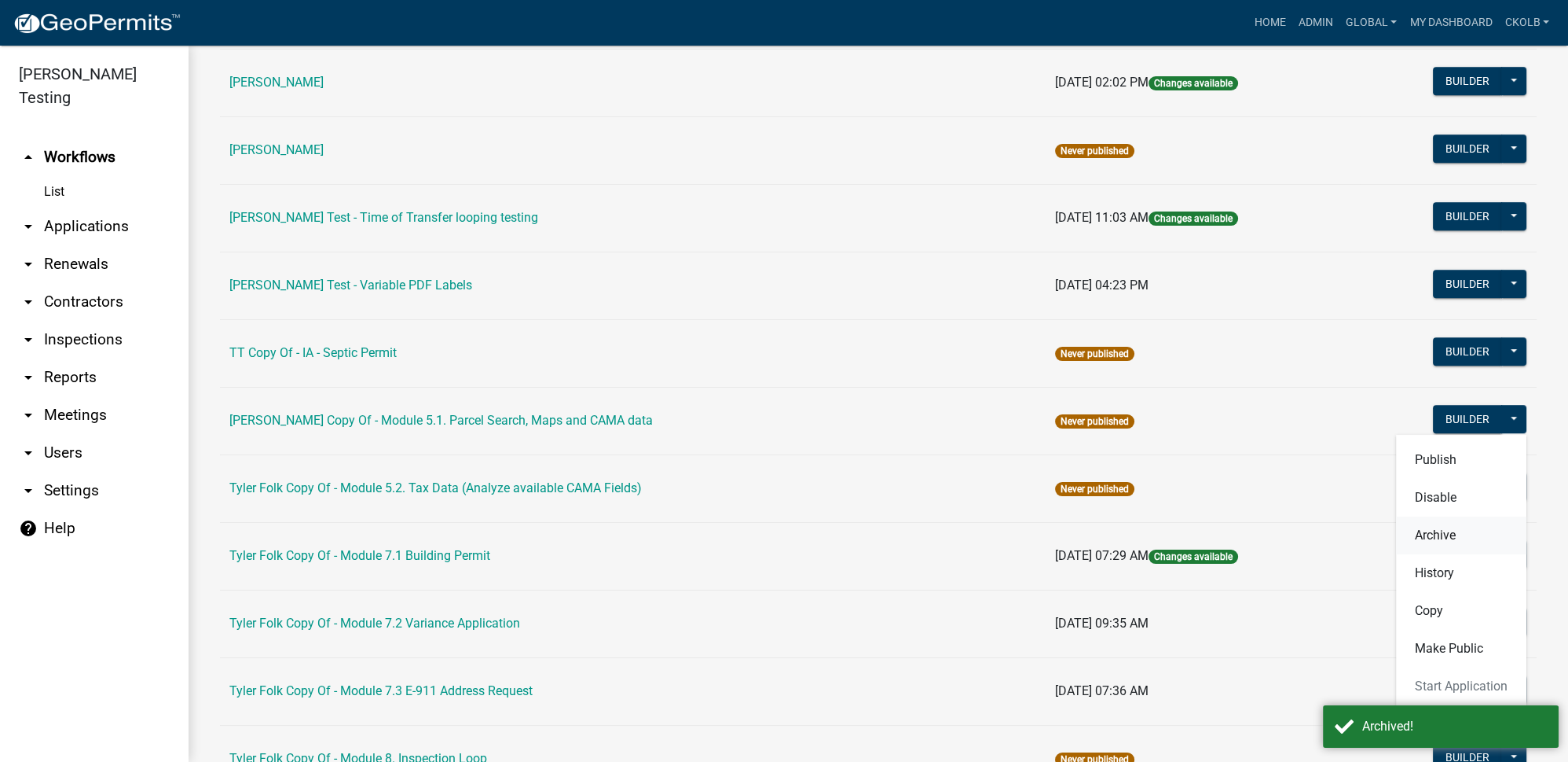
click at [1463, 517] on button "Archive" at bounding box center [1461, 535] width 131 height 38
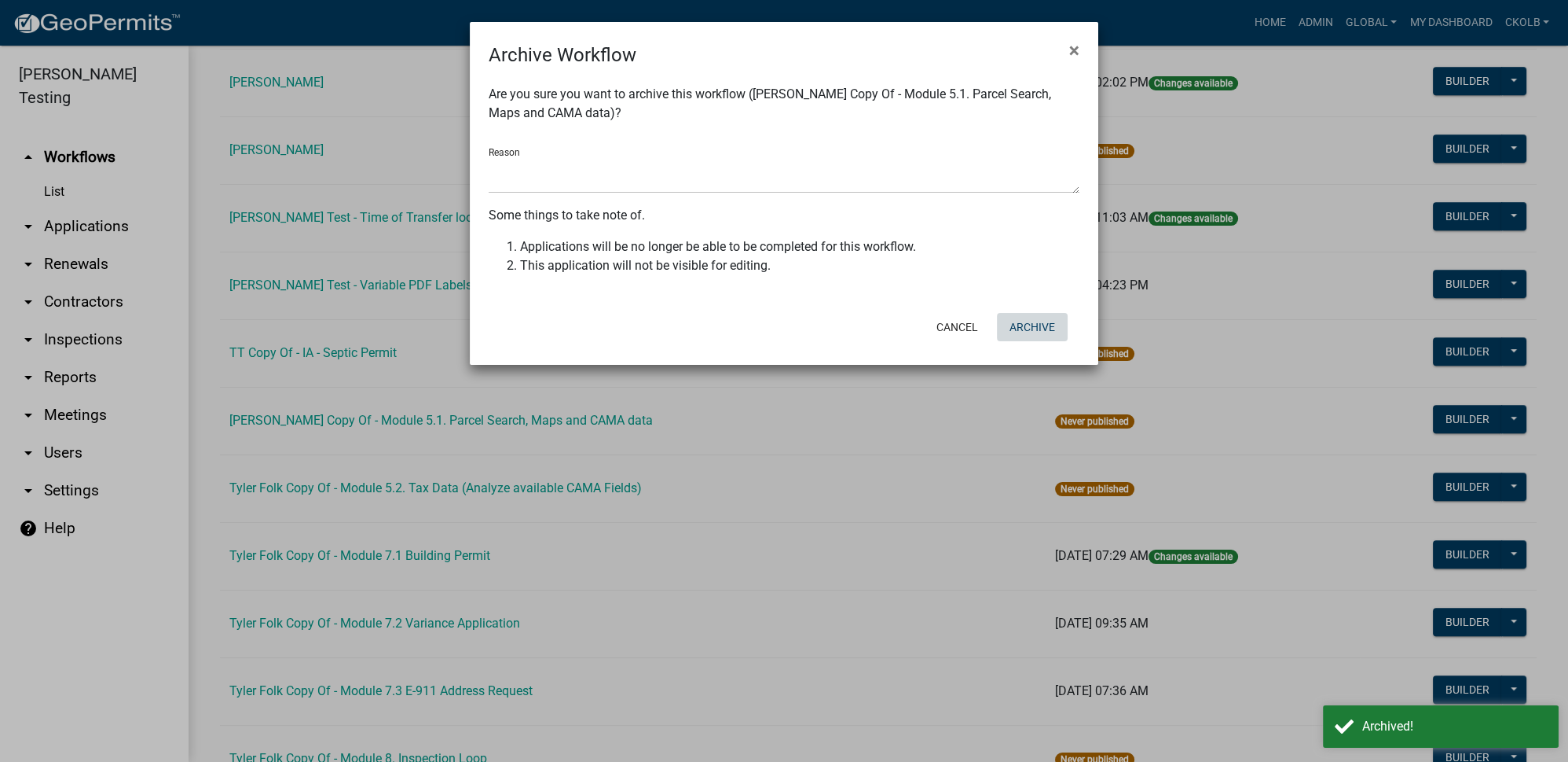
click at [1045, 322] on button "Archive" at bounding box center [1033, 326] width 71 height 28
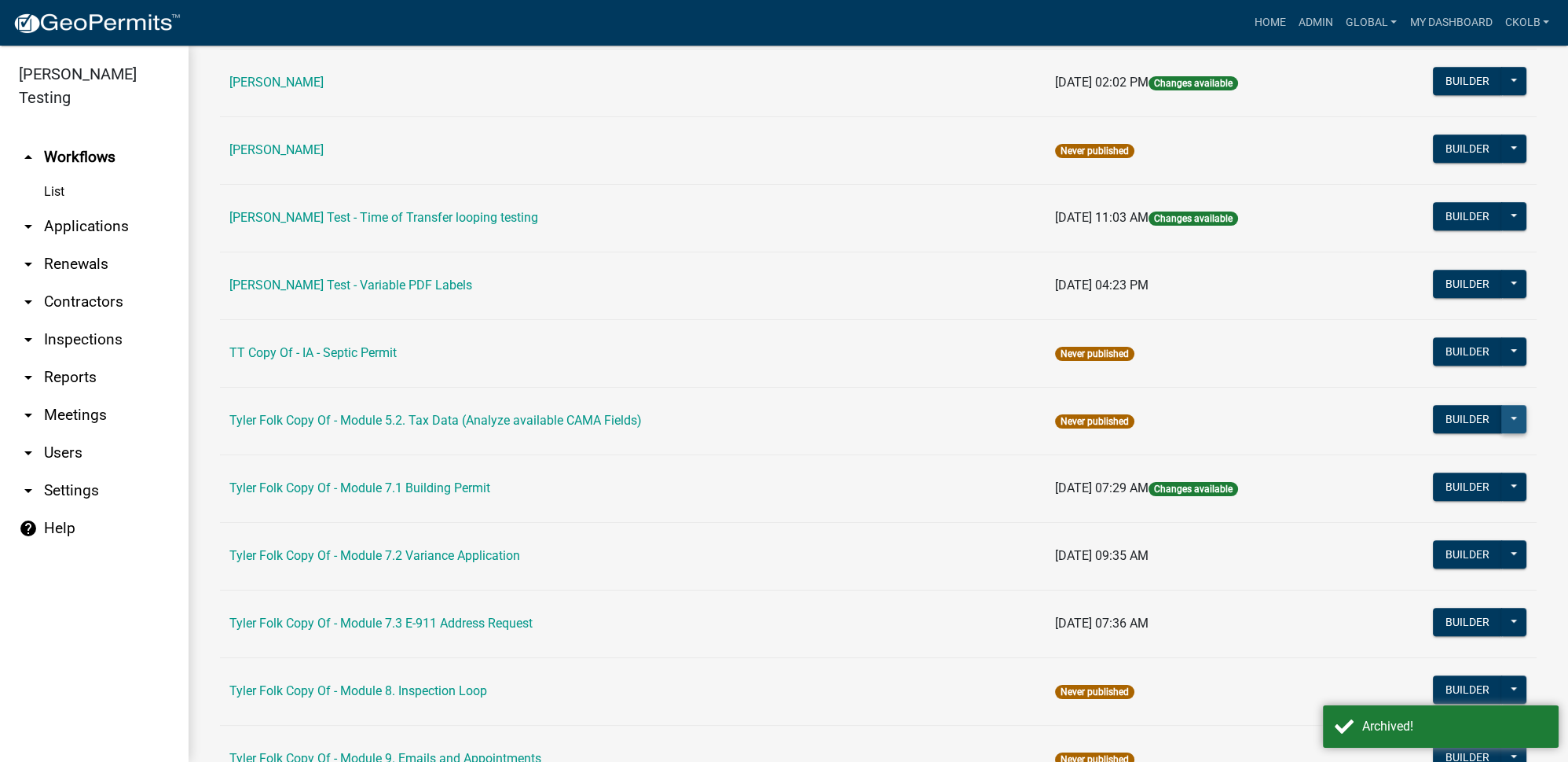
click at [1501, 405] on button at bounding box center [1513, 419] width 25 height 28
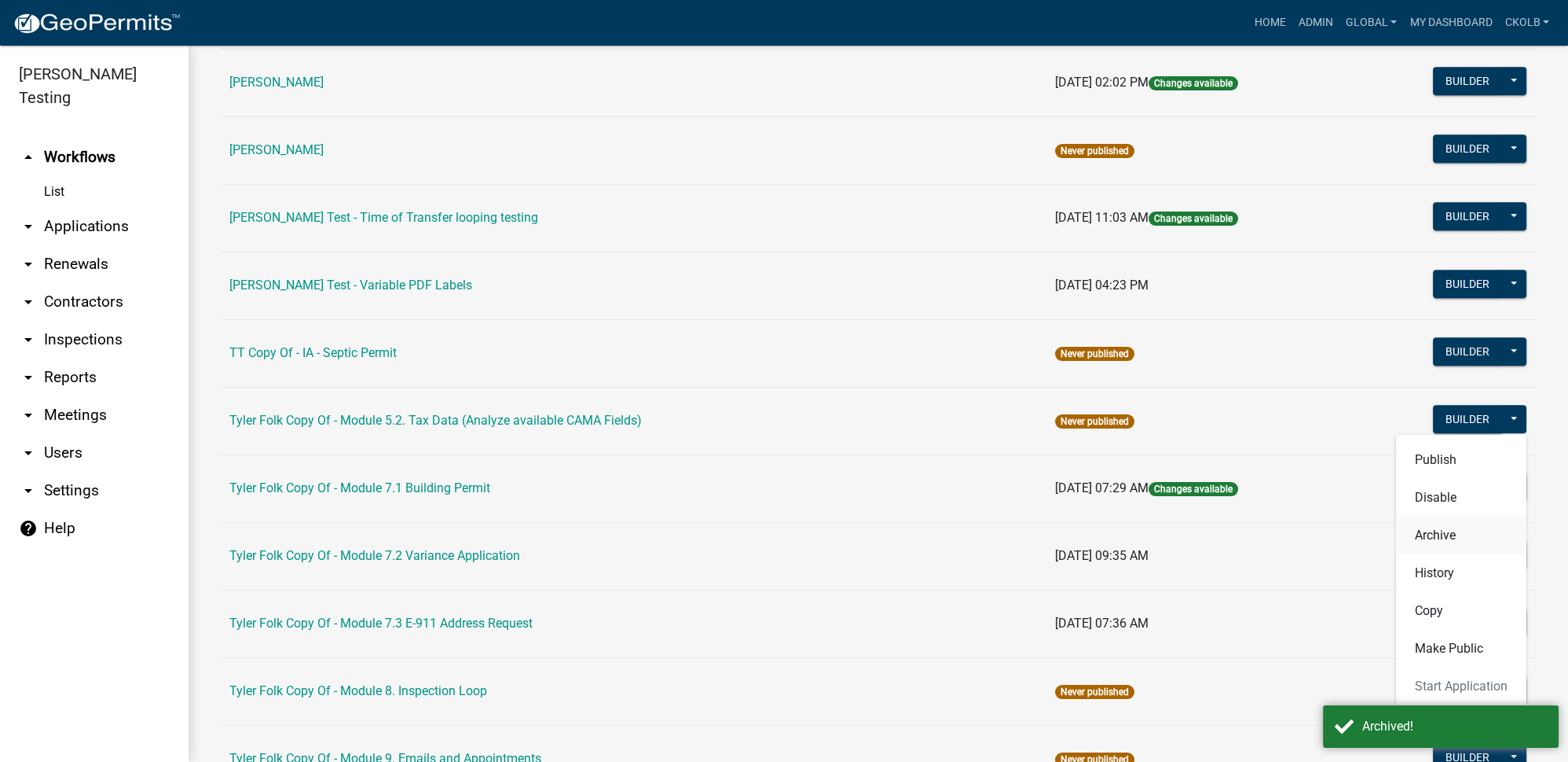
click at [1441, 517] on button "Archive" at bounding box center [1461, 535] width 131 height 38
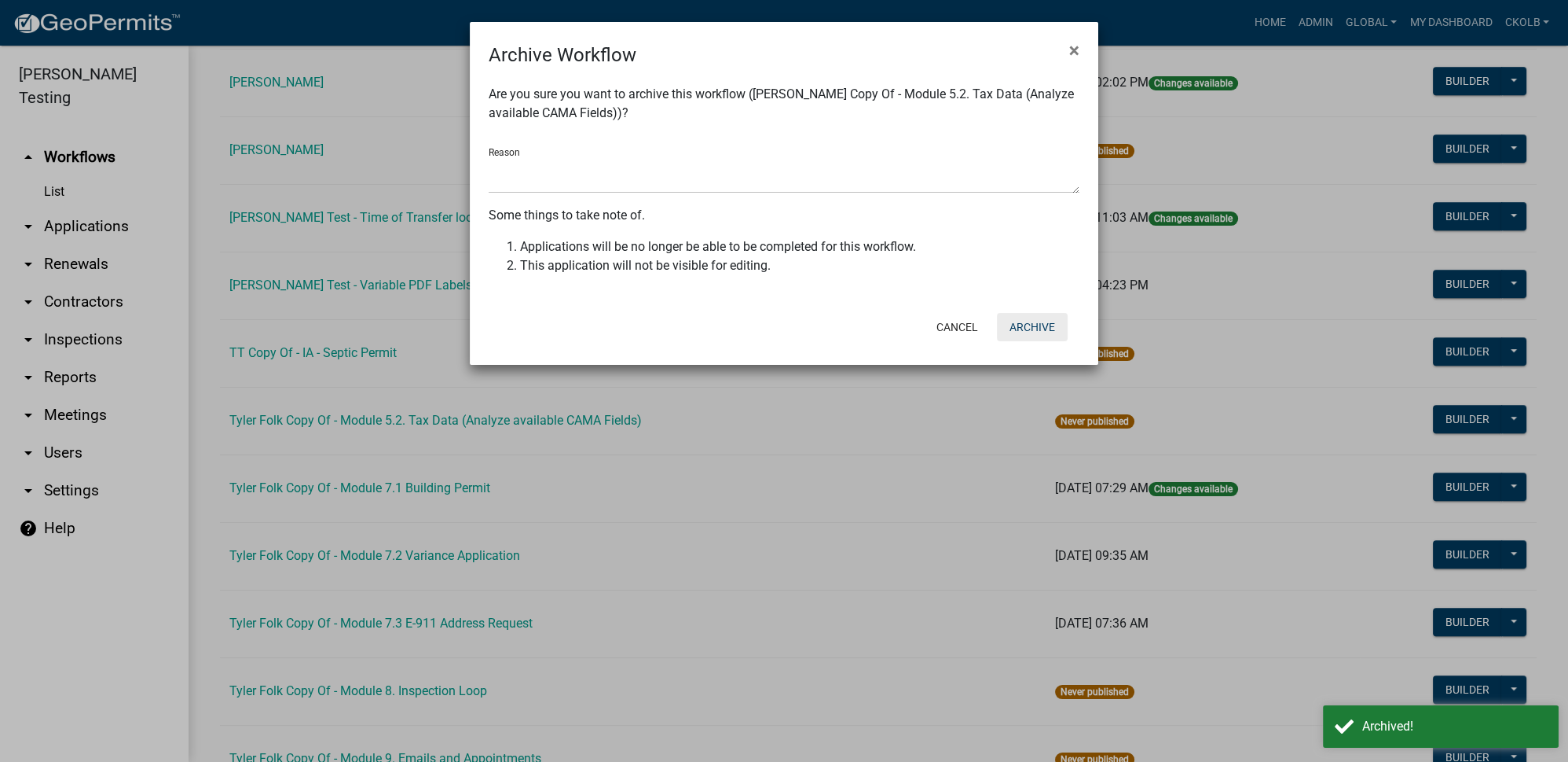
click at [1030, 328] on button "Archive" at bounding box center [1033, 326] width 71 height 28
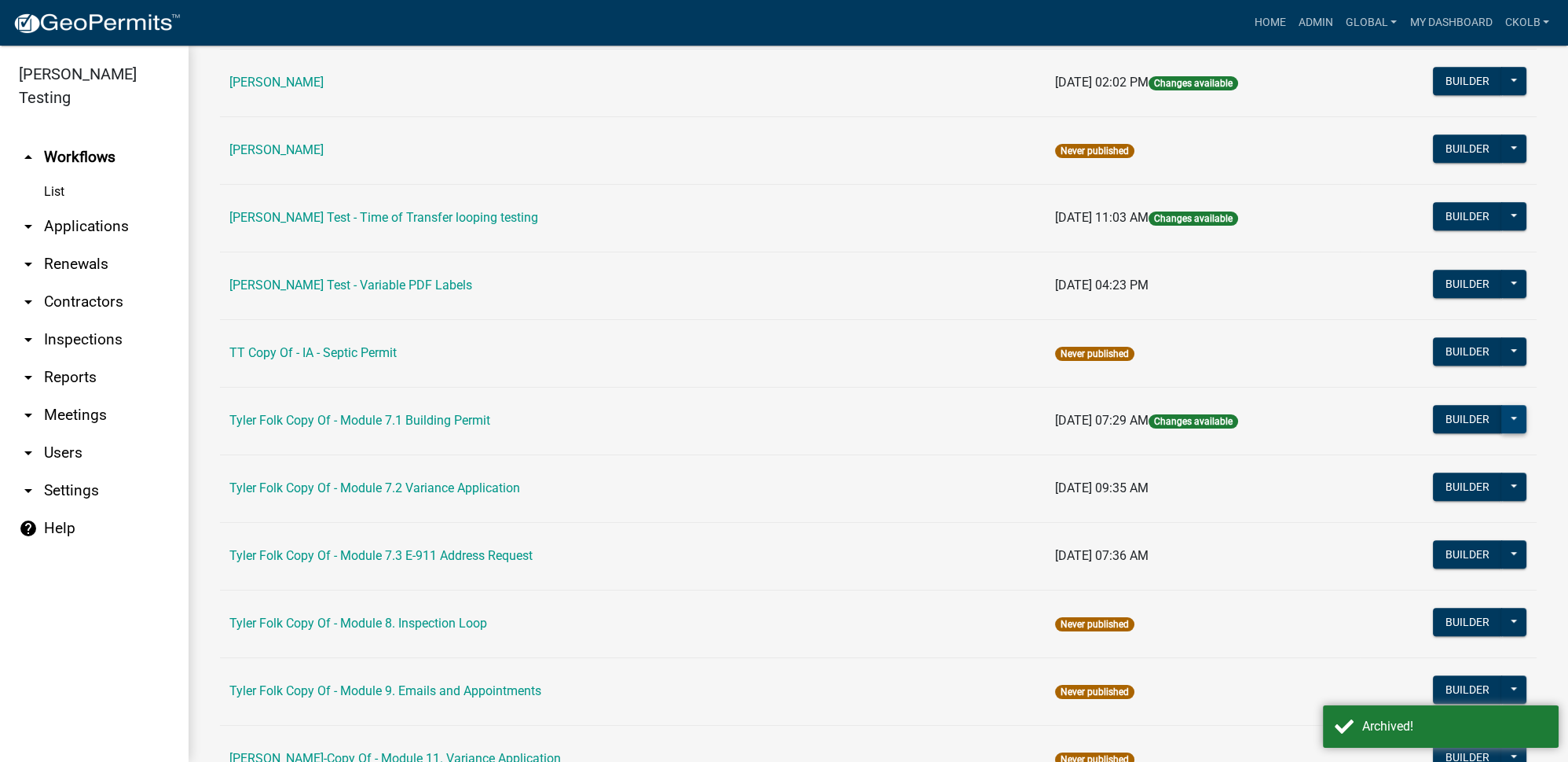
click at [1508, 405] on button at bounding box center [1513, 419] width 25 height 28
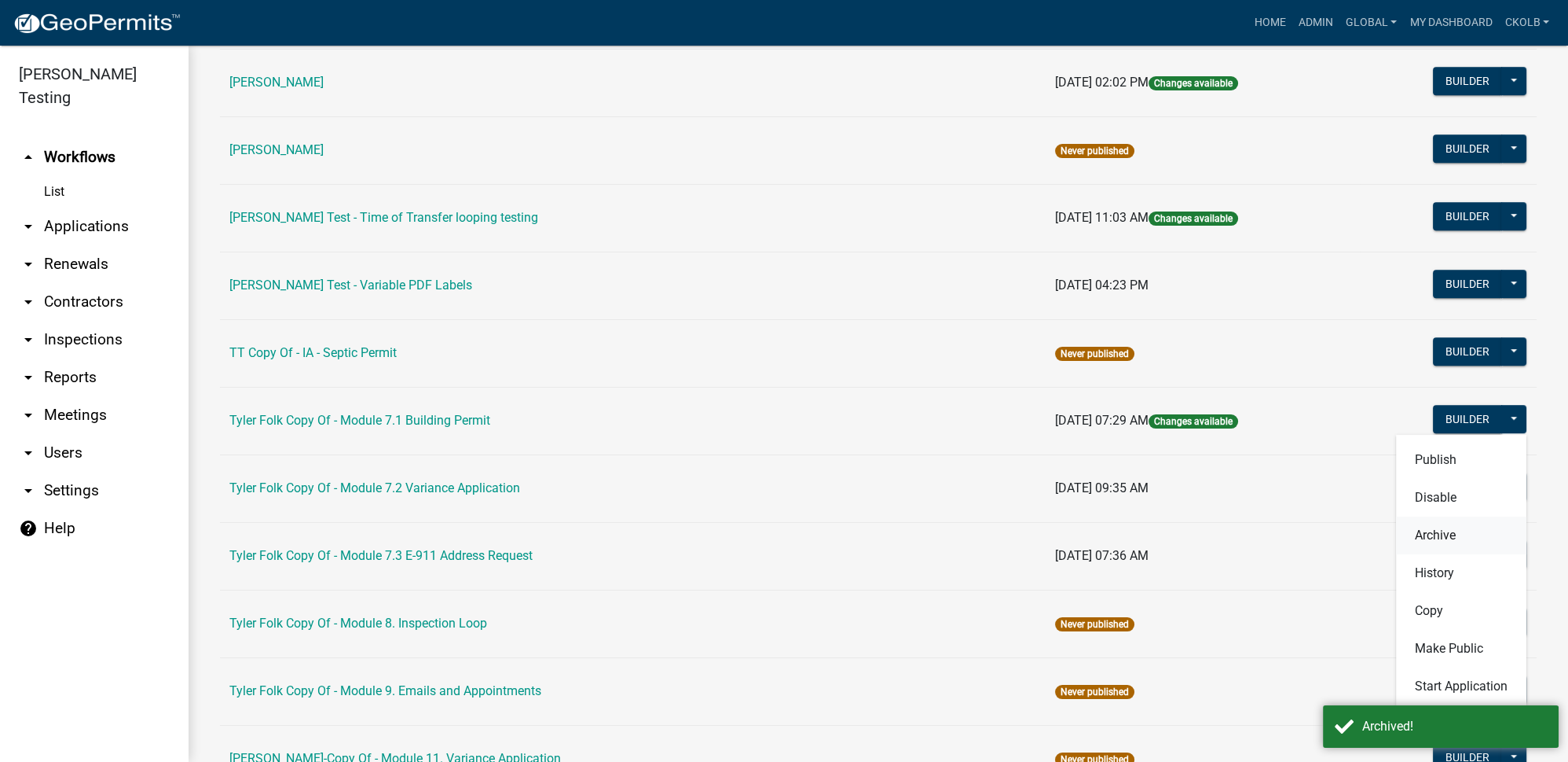
click at [1432, 517] on button "Archive" at bounding box center [1461, 535] width 131 height 38
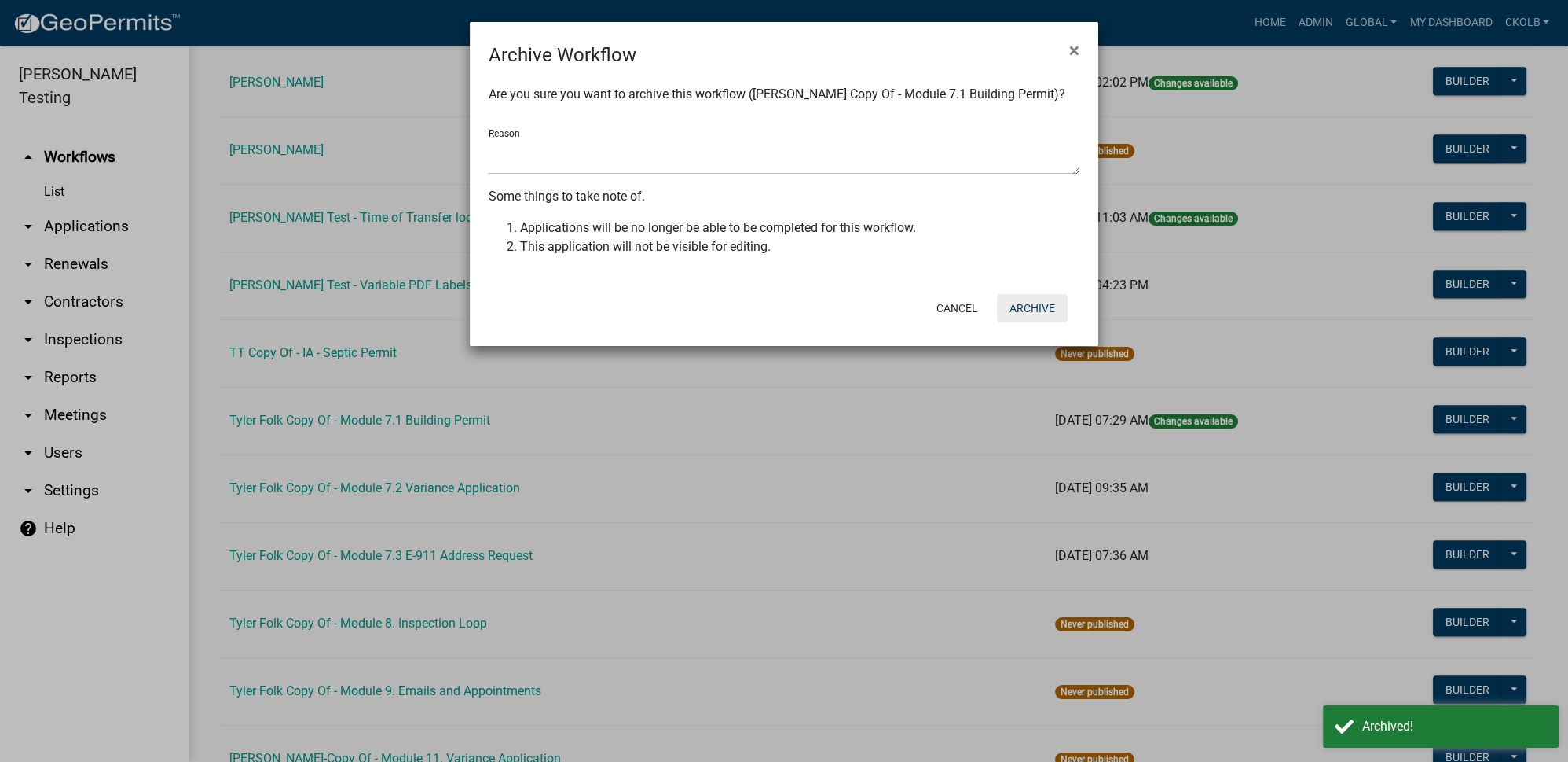
click at [1034, 311] on button "Archive" at bounding box center [1033, 308] width 71 height 28
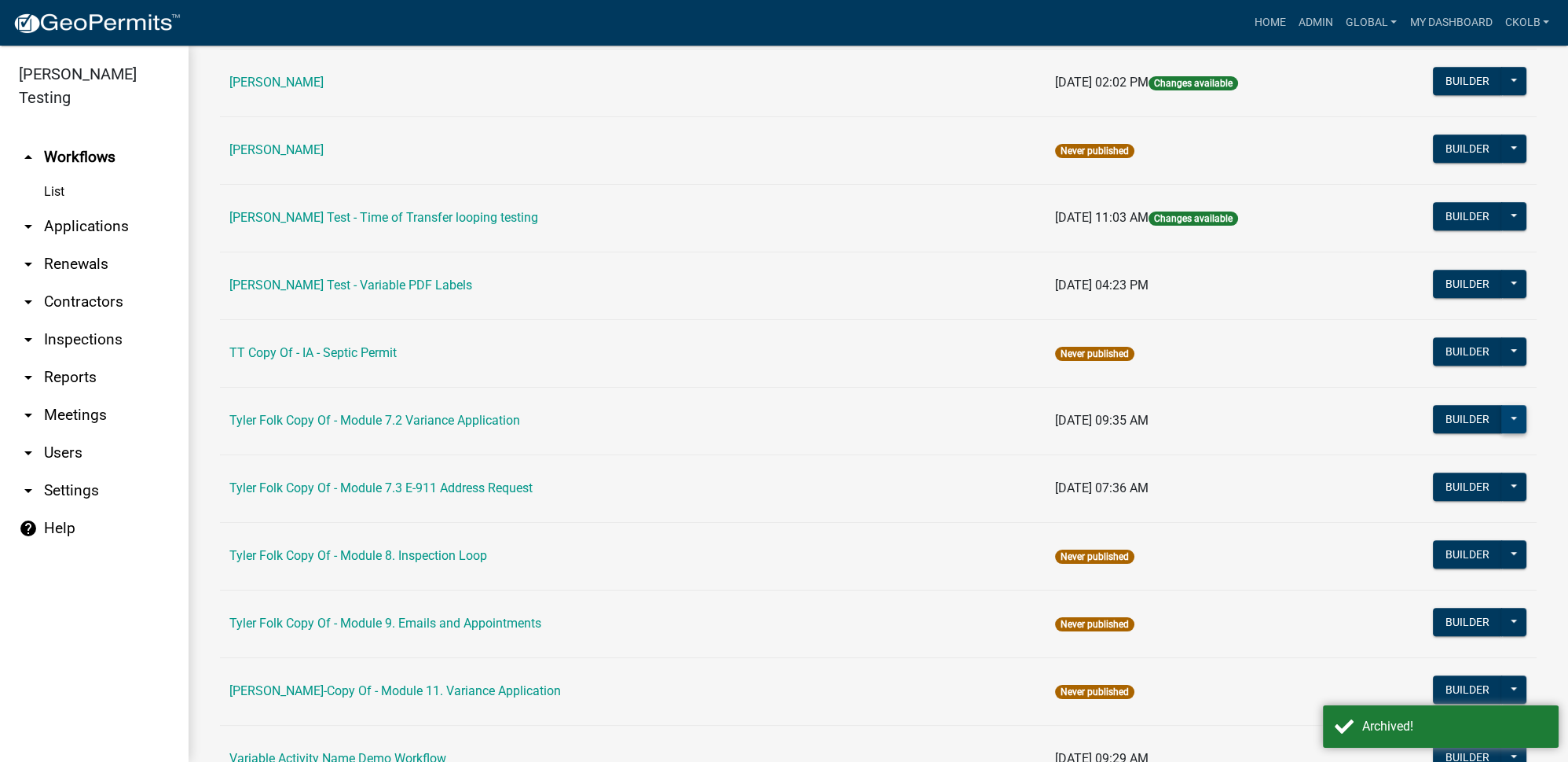
click at [1505, 405] on button at bounding box center [1513, 419] width 25 height 28
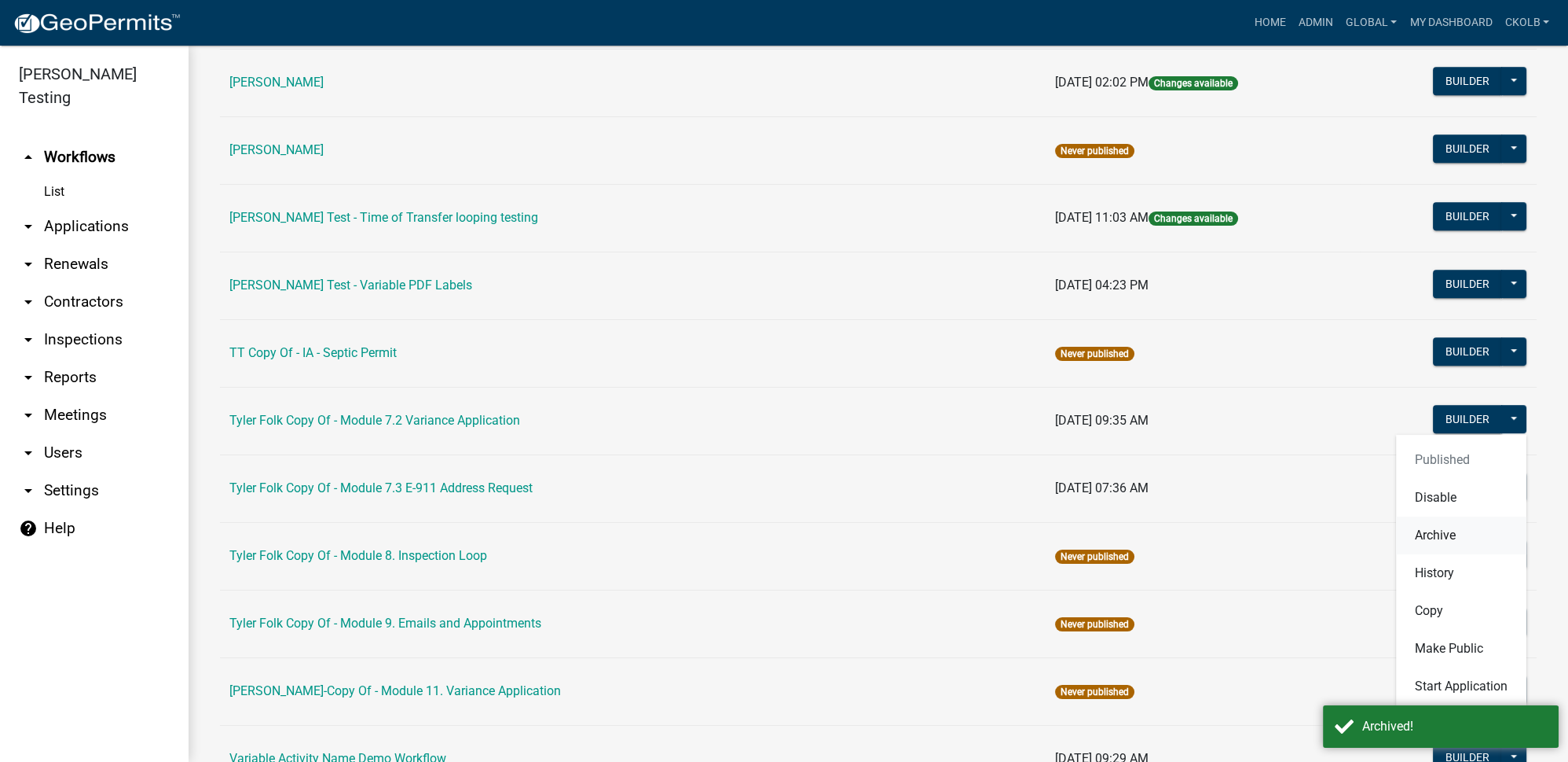
click at [1443, 517] on button "Archive" at bounding box center [1461, 535] width 131 height 38
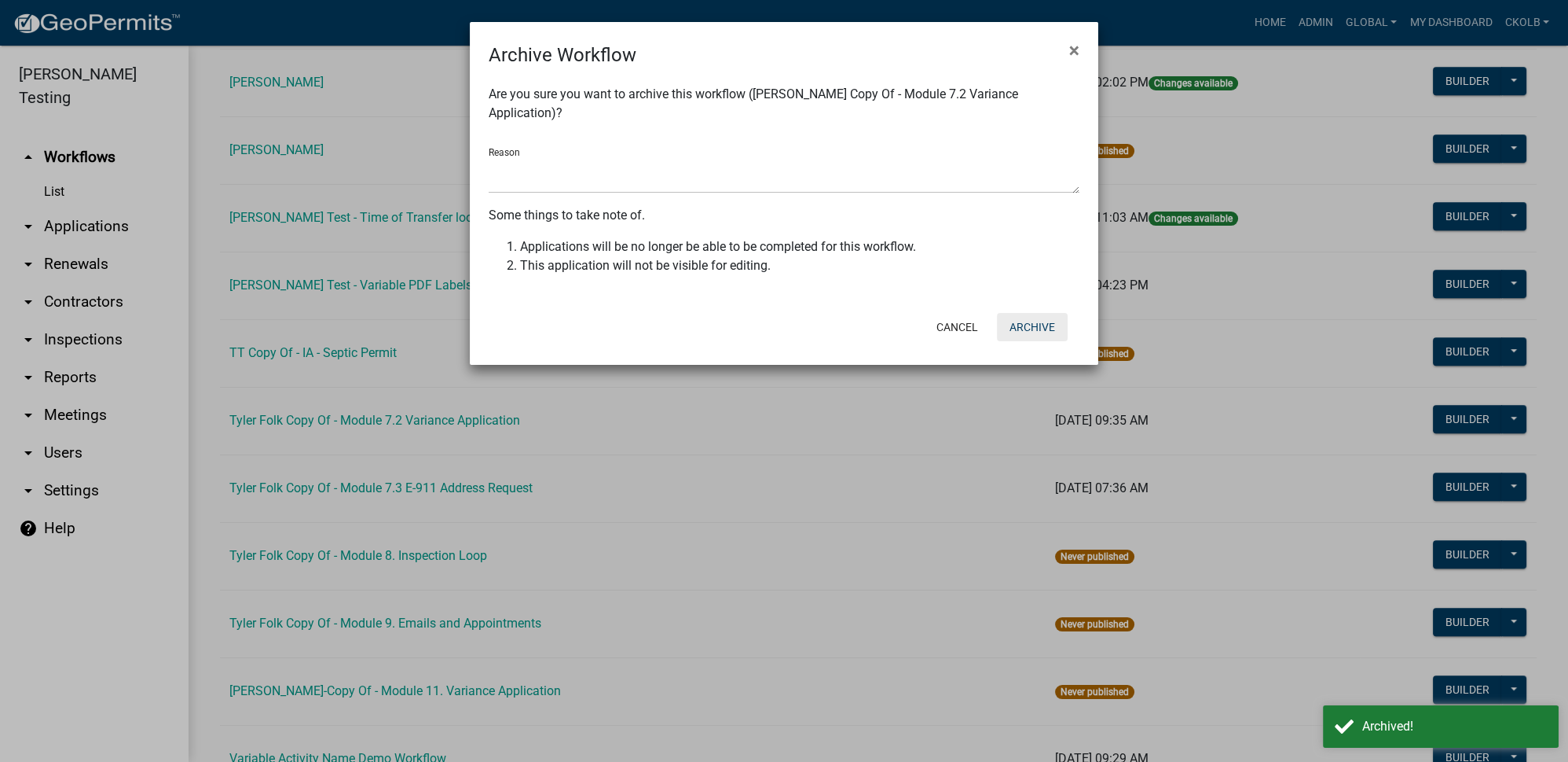
click at [1050, 313] on button "Archive" at bounding box center [1033, 326] width 71 height 28
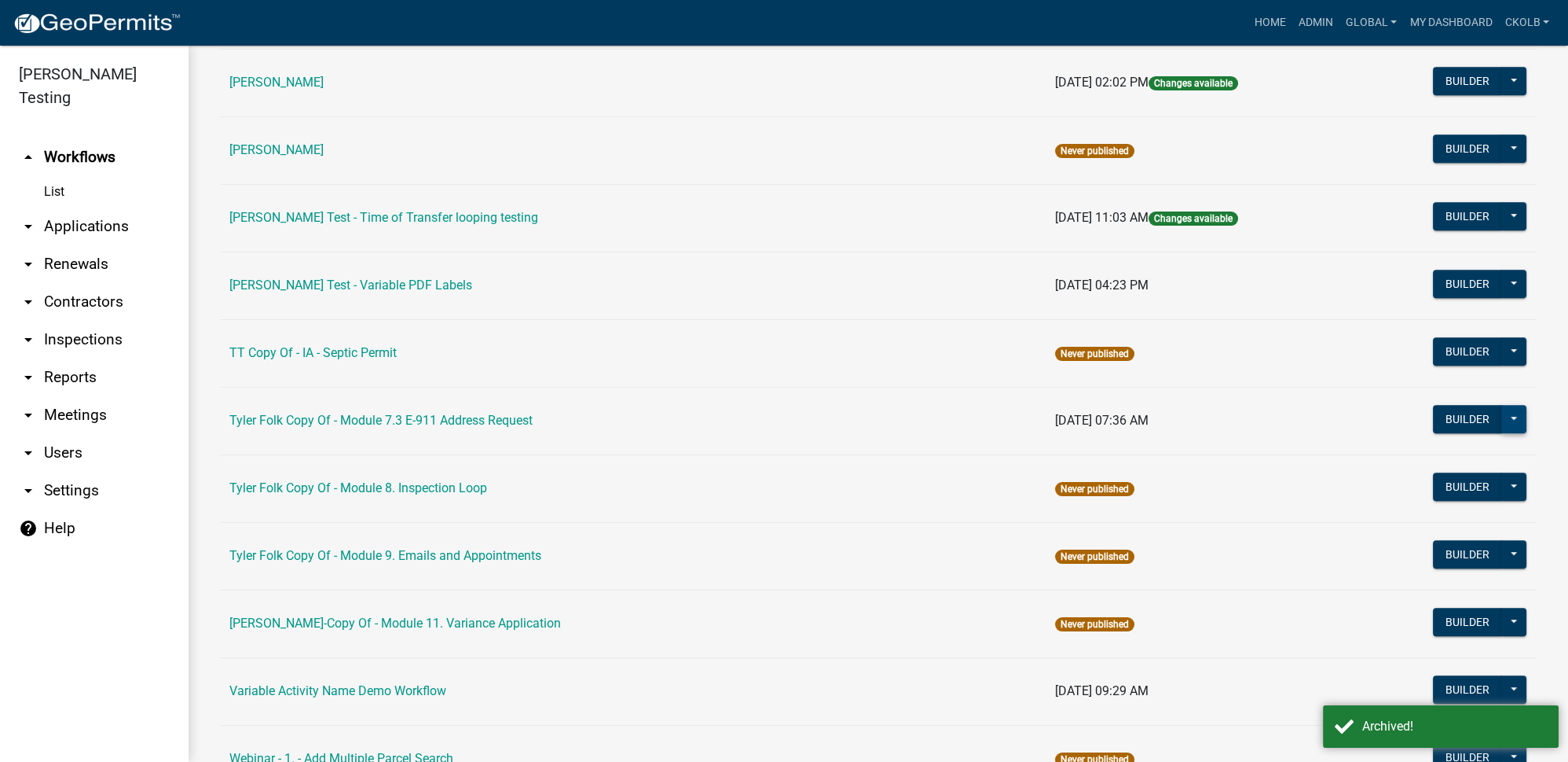
click at [1510, 405] on button at bounding box center [1513, 419] width 25 height 28
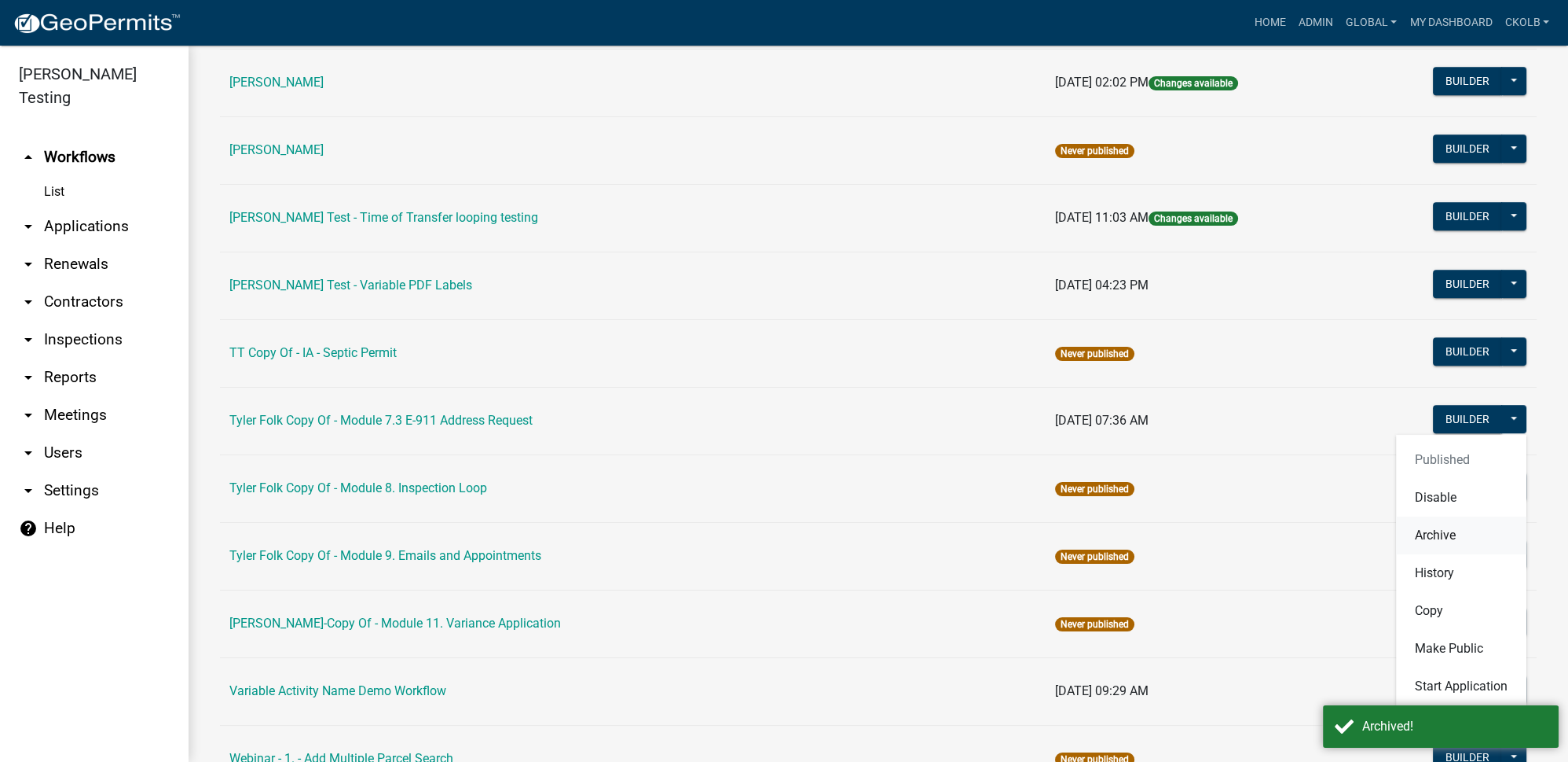
click at [1463, 517] on button "Archive" at bounding box center [1461, 535] width 131 height 38
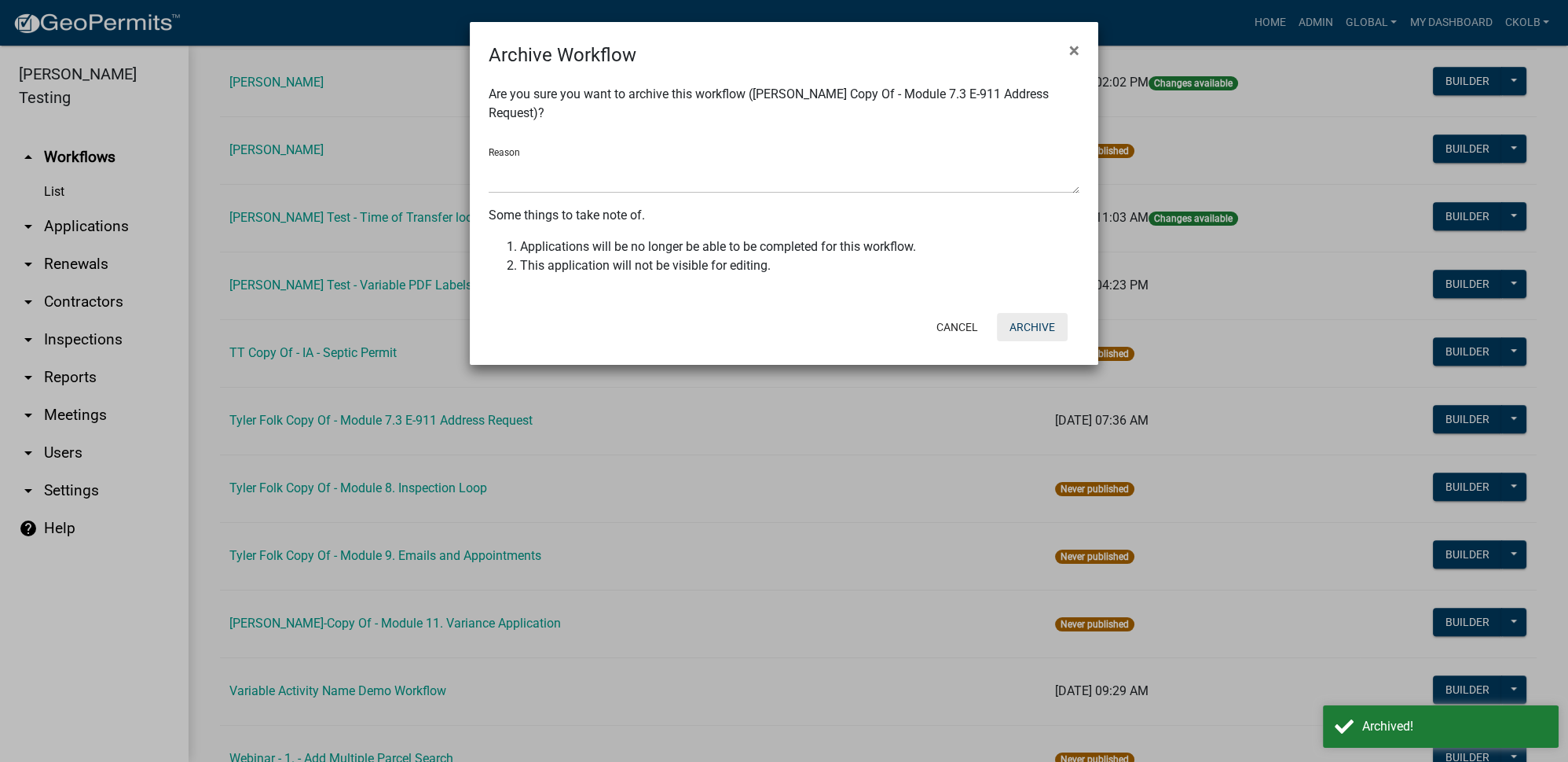
click at [1021, 318] on button "Archive" at bounding box center [1033, 326] width 71 height 28
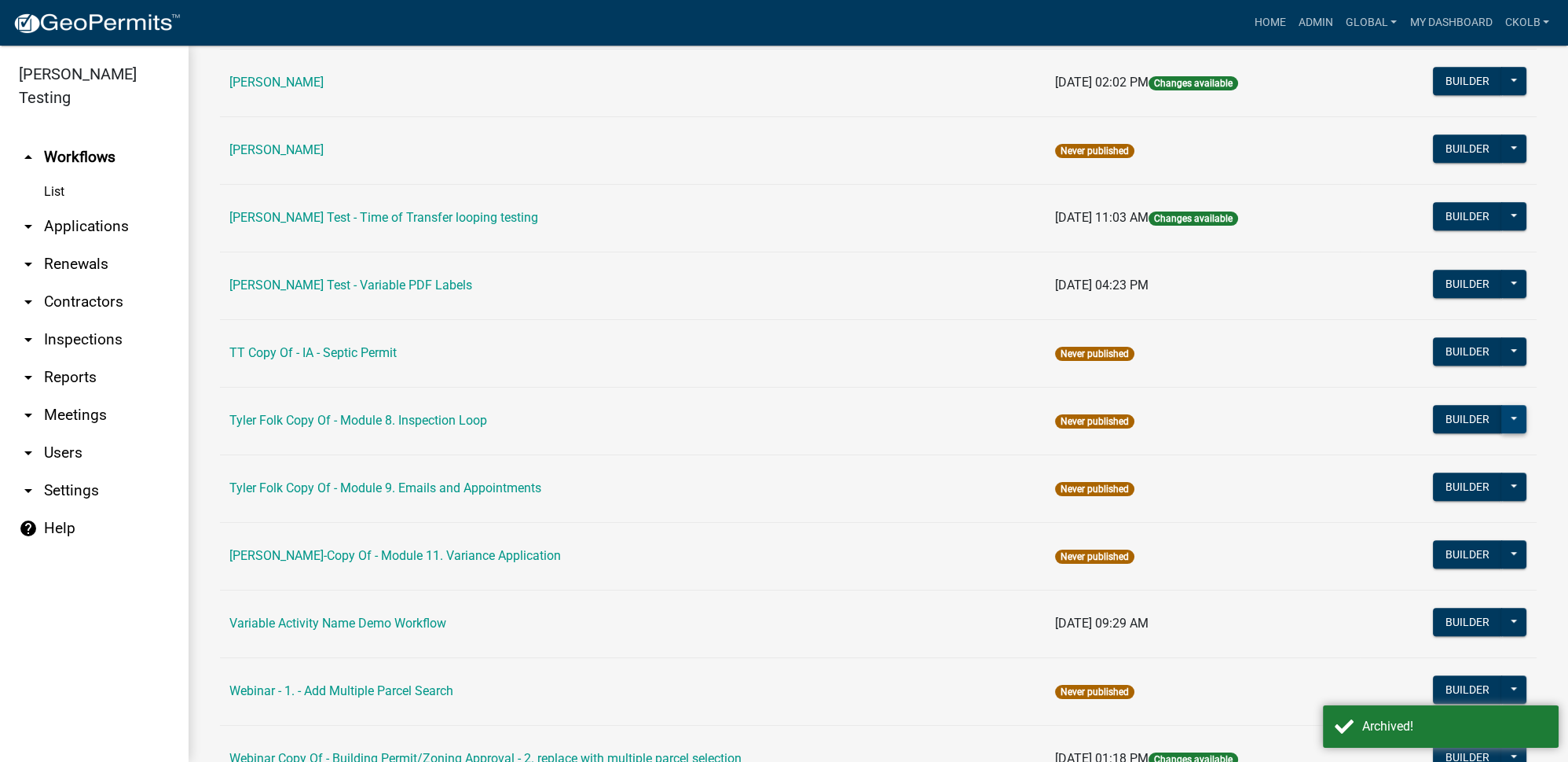
click at [1510, 405] on button at bounding box center [1513, 419] width 25 height 28
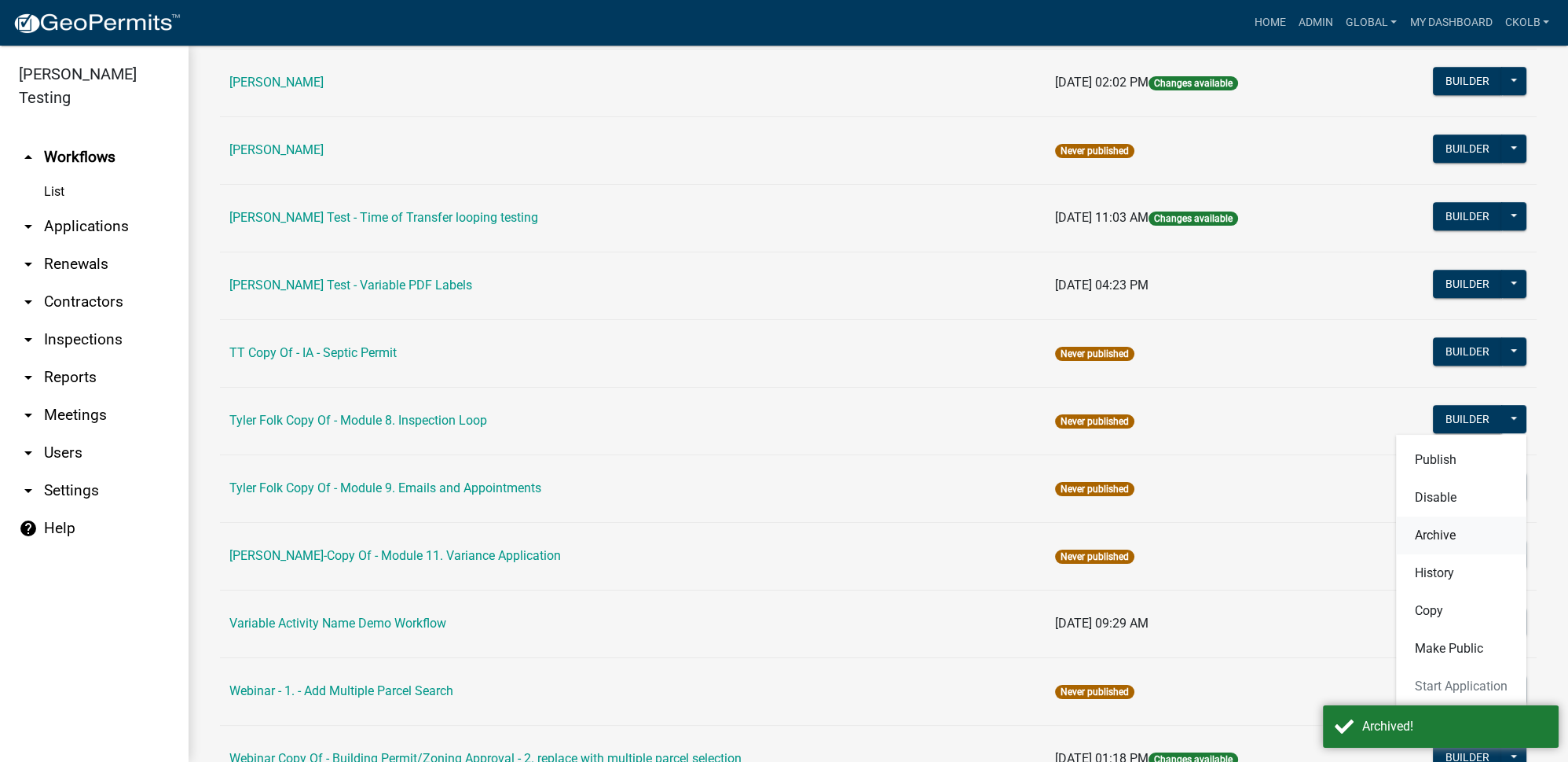
click at [1453, 517] on button "Archive" at bounding box center [1461, 535] width 131 height 38
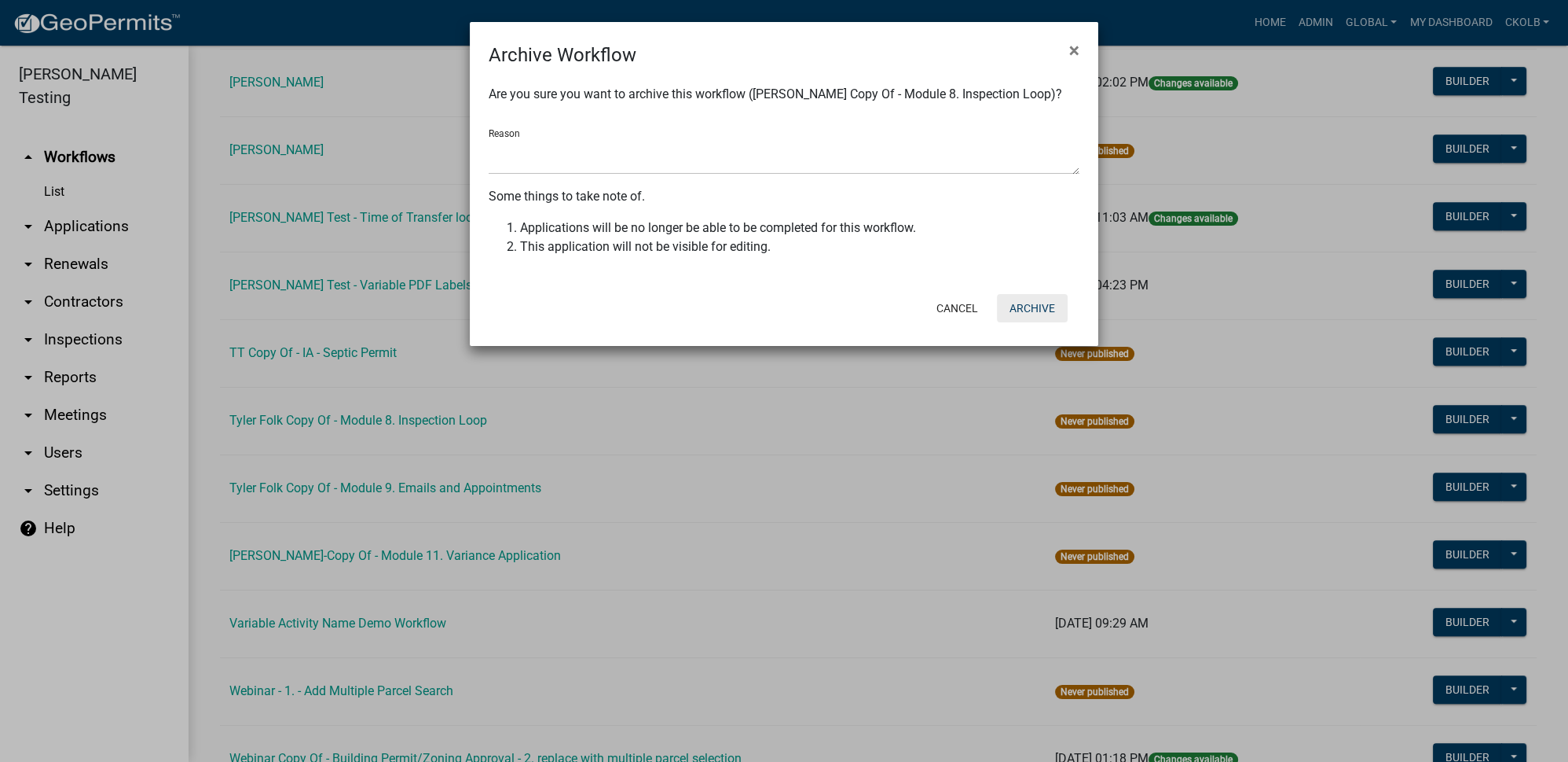
click at [1032, 312] on button "Archive" at bounding box center [1033, 308] width 71 height 28
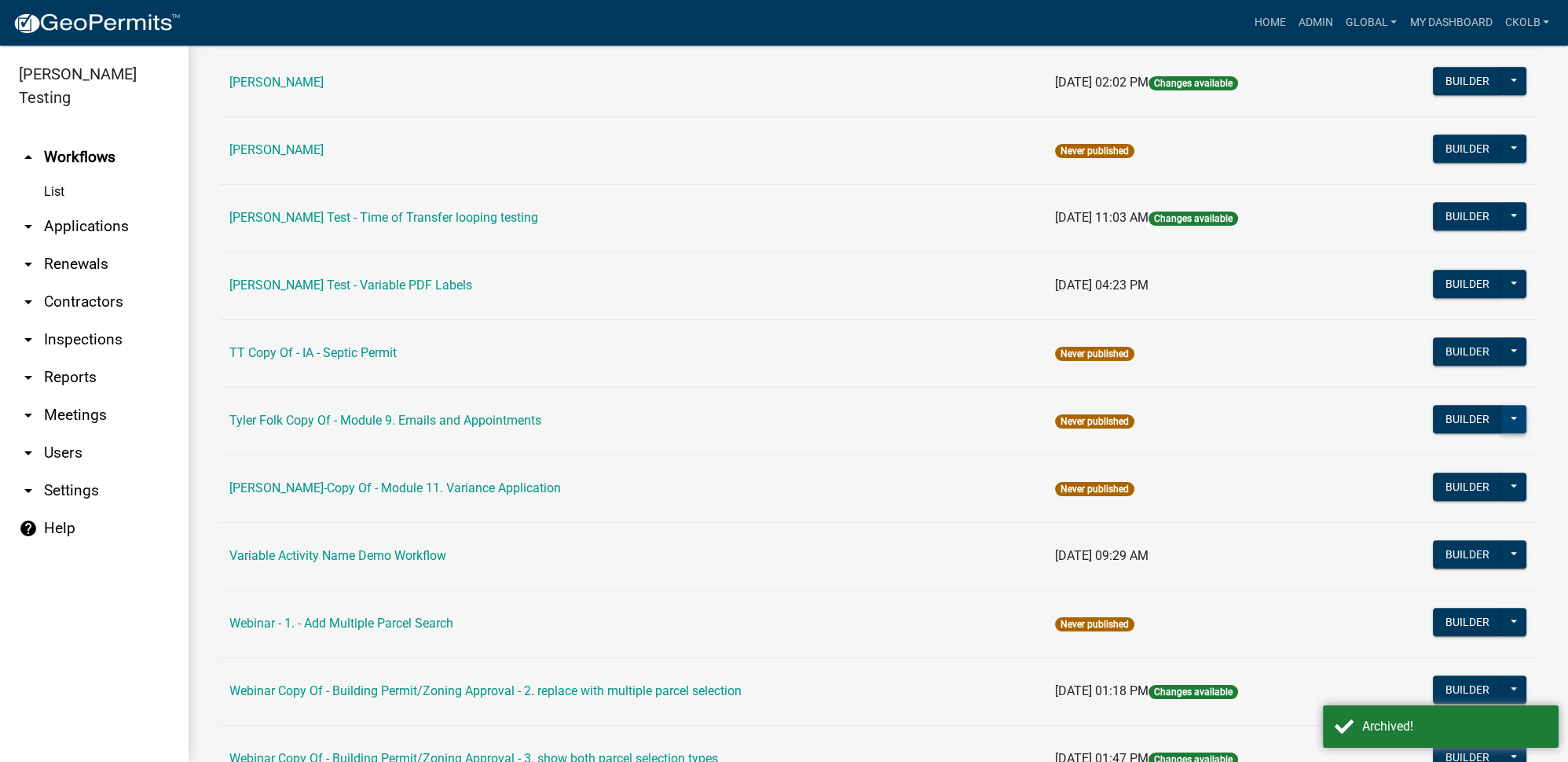
click at [1505, 405] on button at bounding box center [1513, 419] width 25 height 28
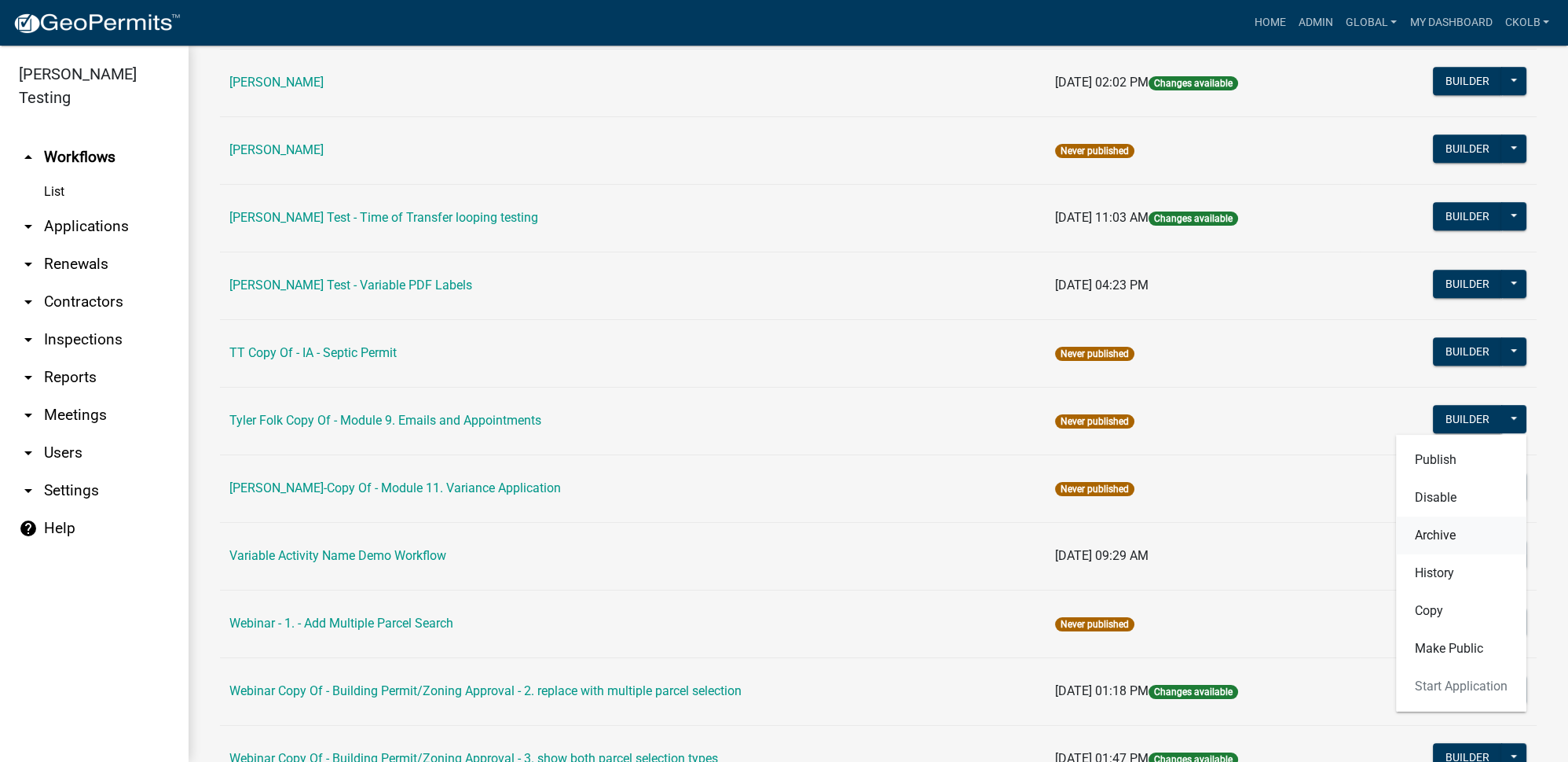
click at [1433, 517] on button "Archive" at bounding box center [1461, 535] width 131 height 38
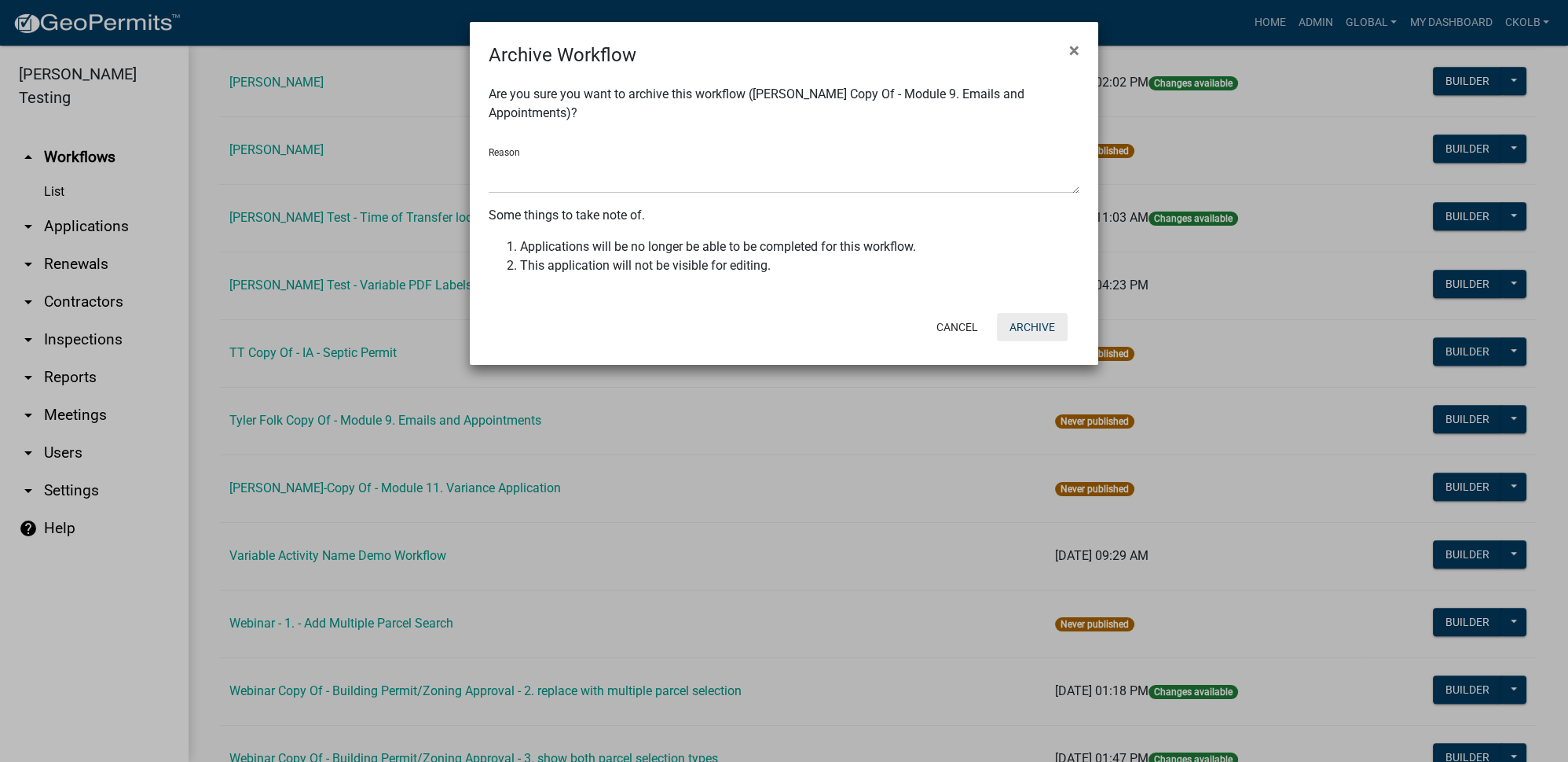
click at [1038, 313] on button "Archive" at bounding box center [1033, 326] width 71 height 28
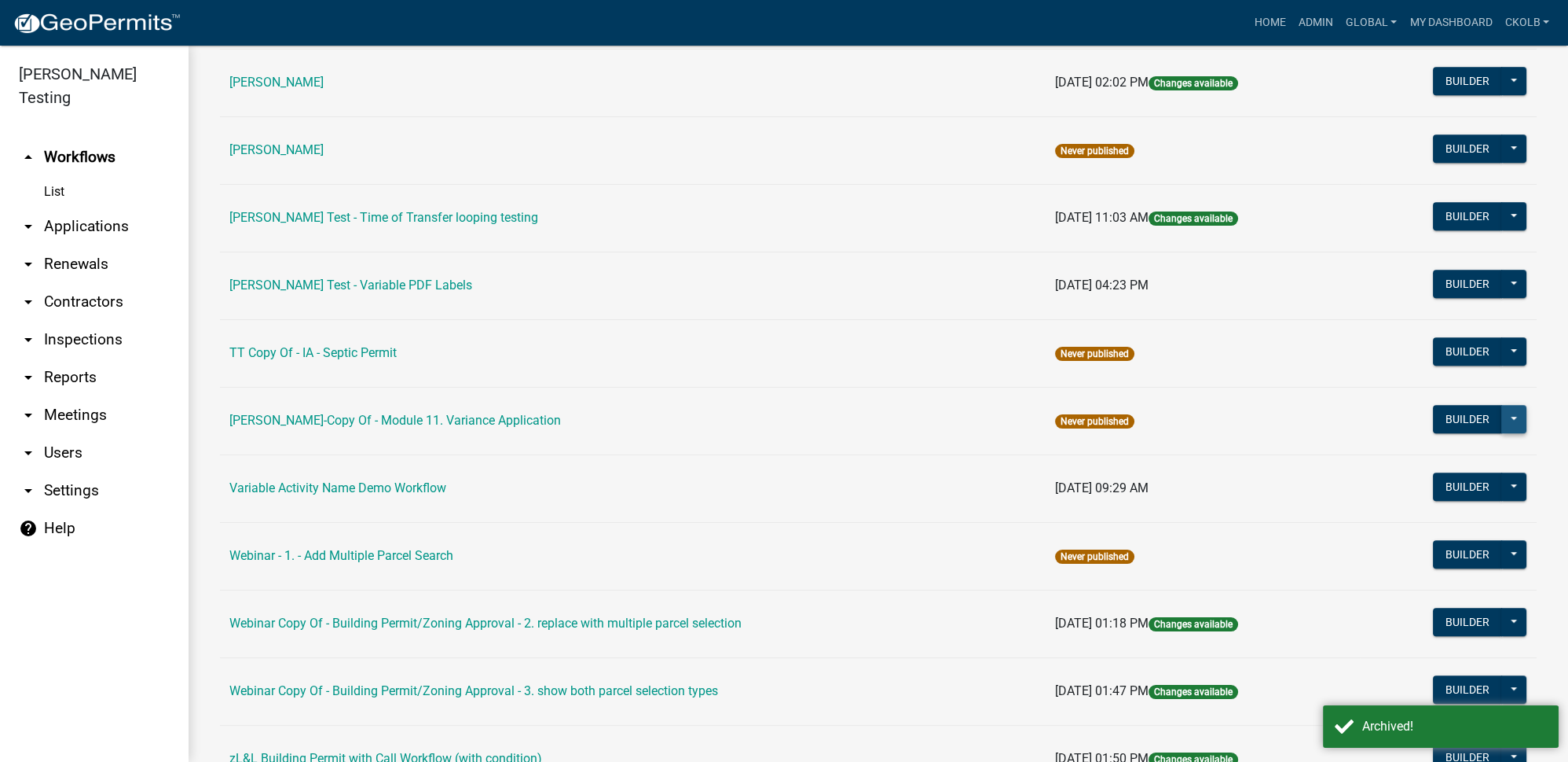
click at [1505, 405] on button at bounding box center [1513, 419] width 25 height 28
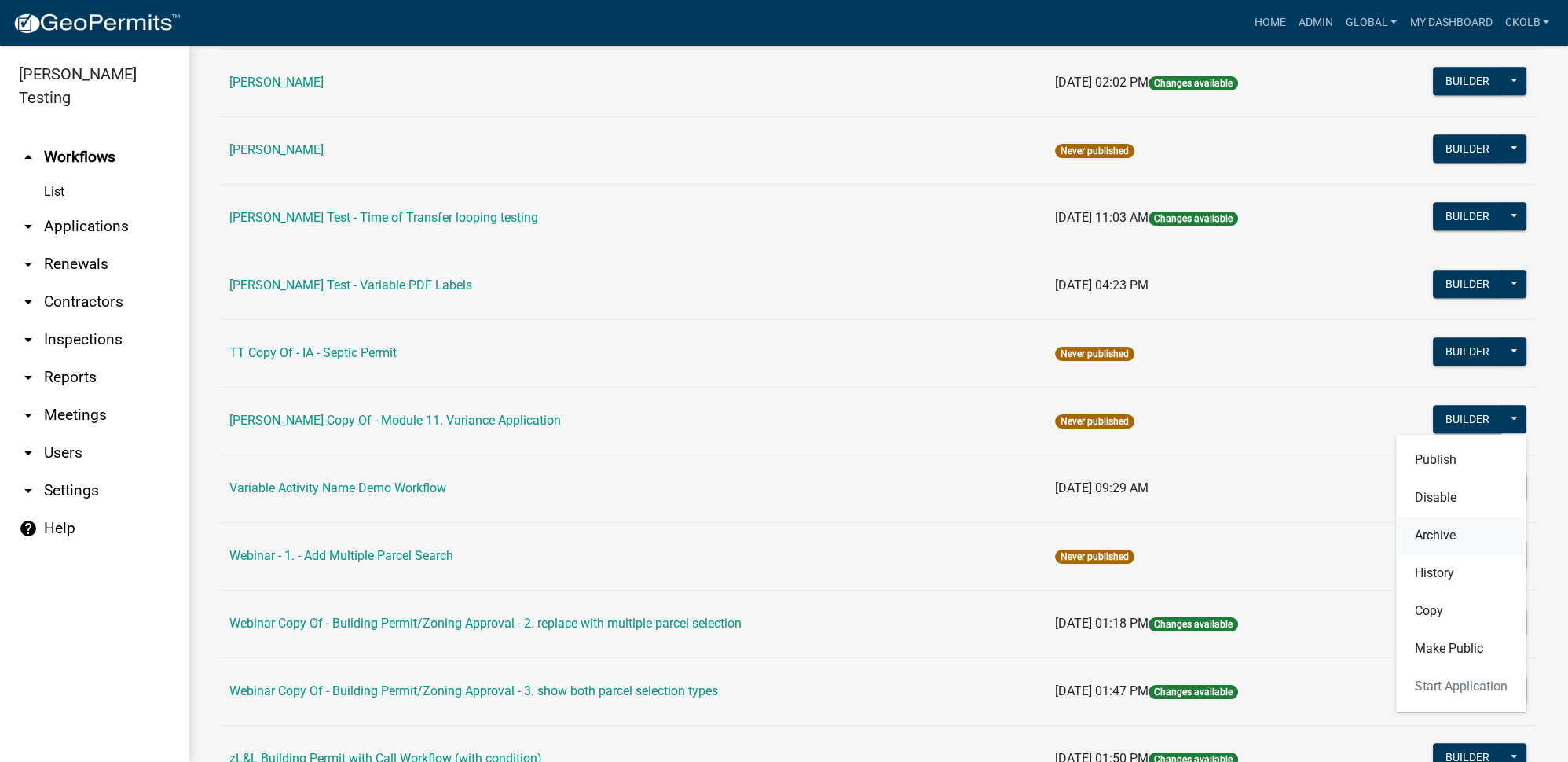
click at [1435, 517] on button "Archive" at bounding box center [1461, 535] width 131 height 38
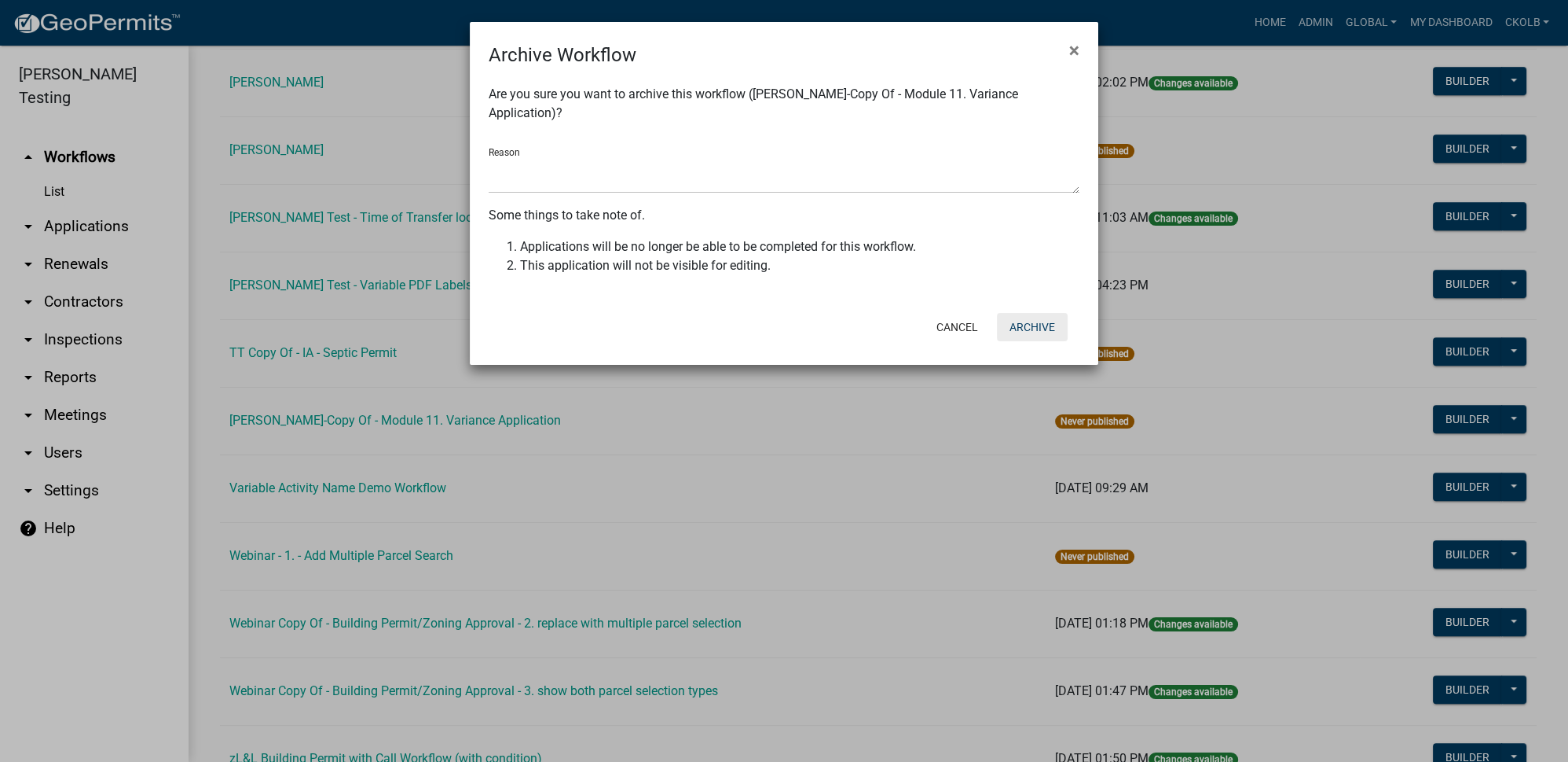
click at [1033, 313] on button "Archive" at bounding box center [1033, 326] width 71 height 28
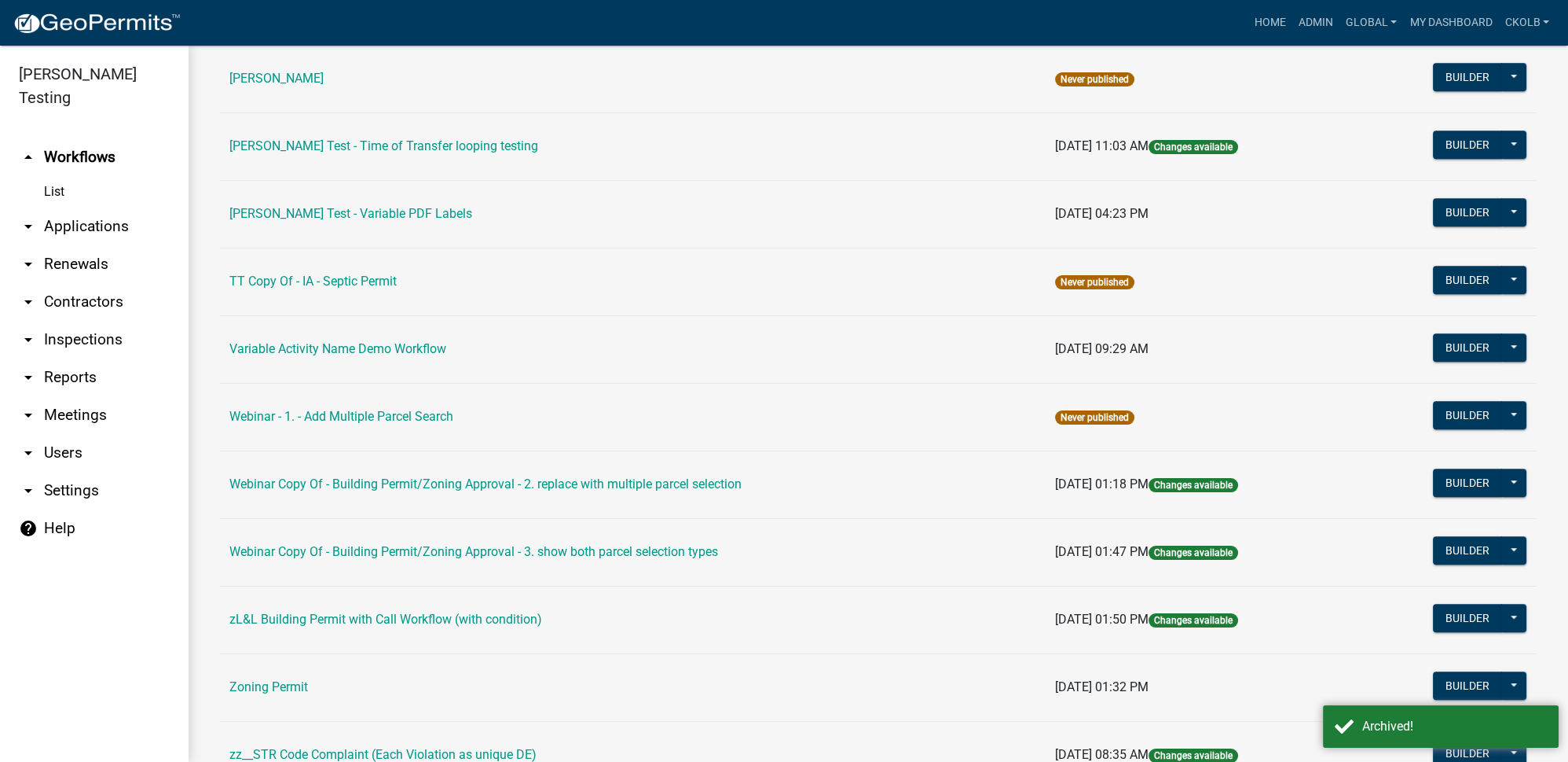
scroll to position [11786, 0]
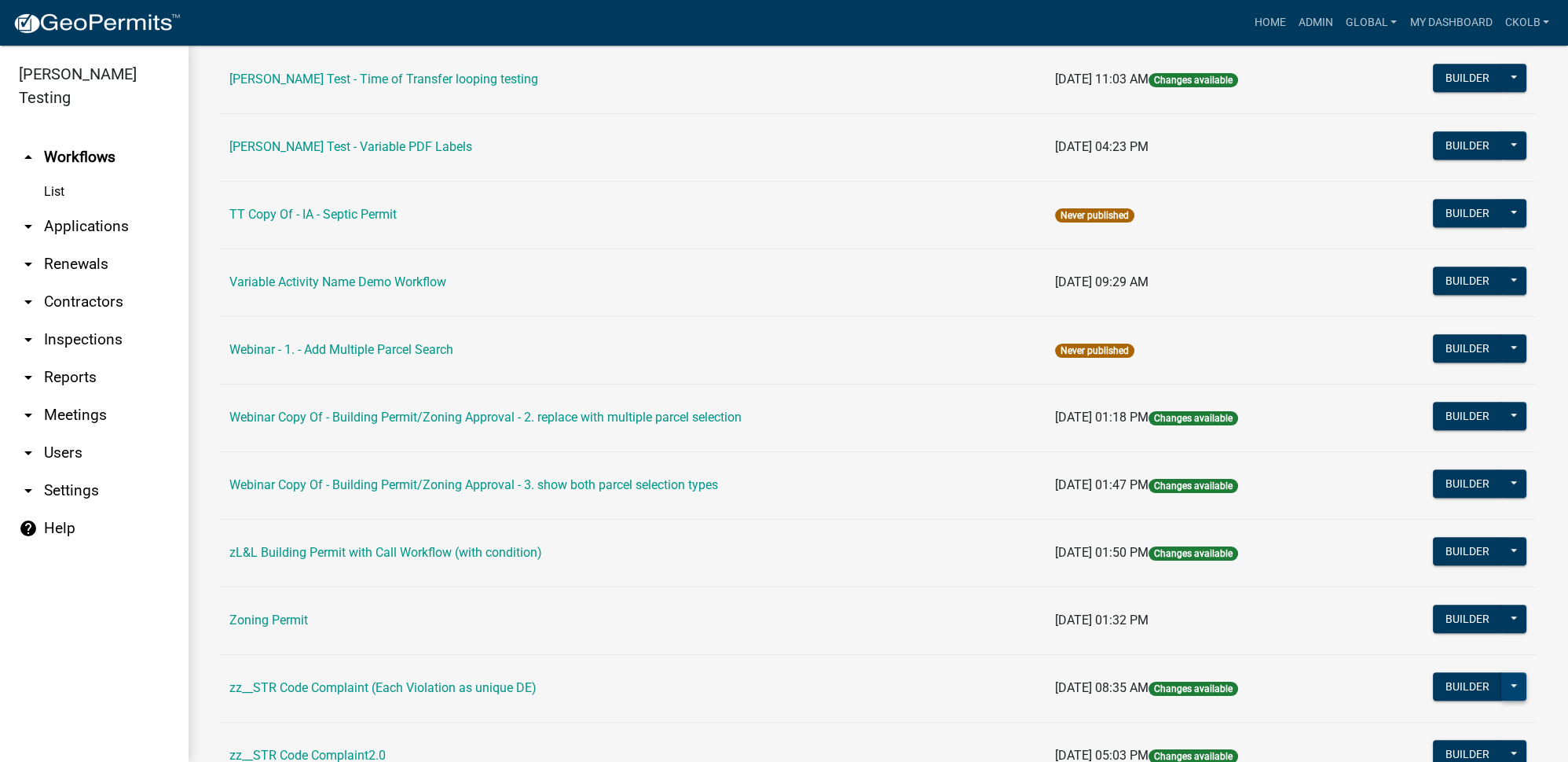
click at [1502, 672] on button at bounding box center [1513, 686] width 25 height 28
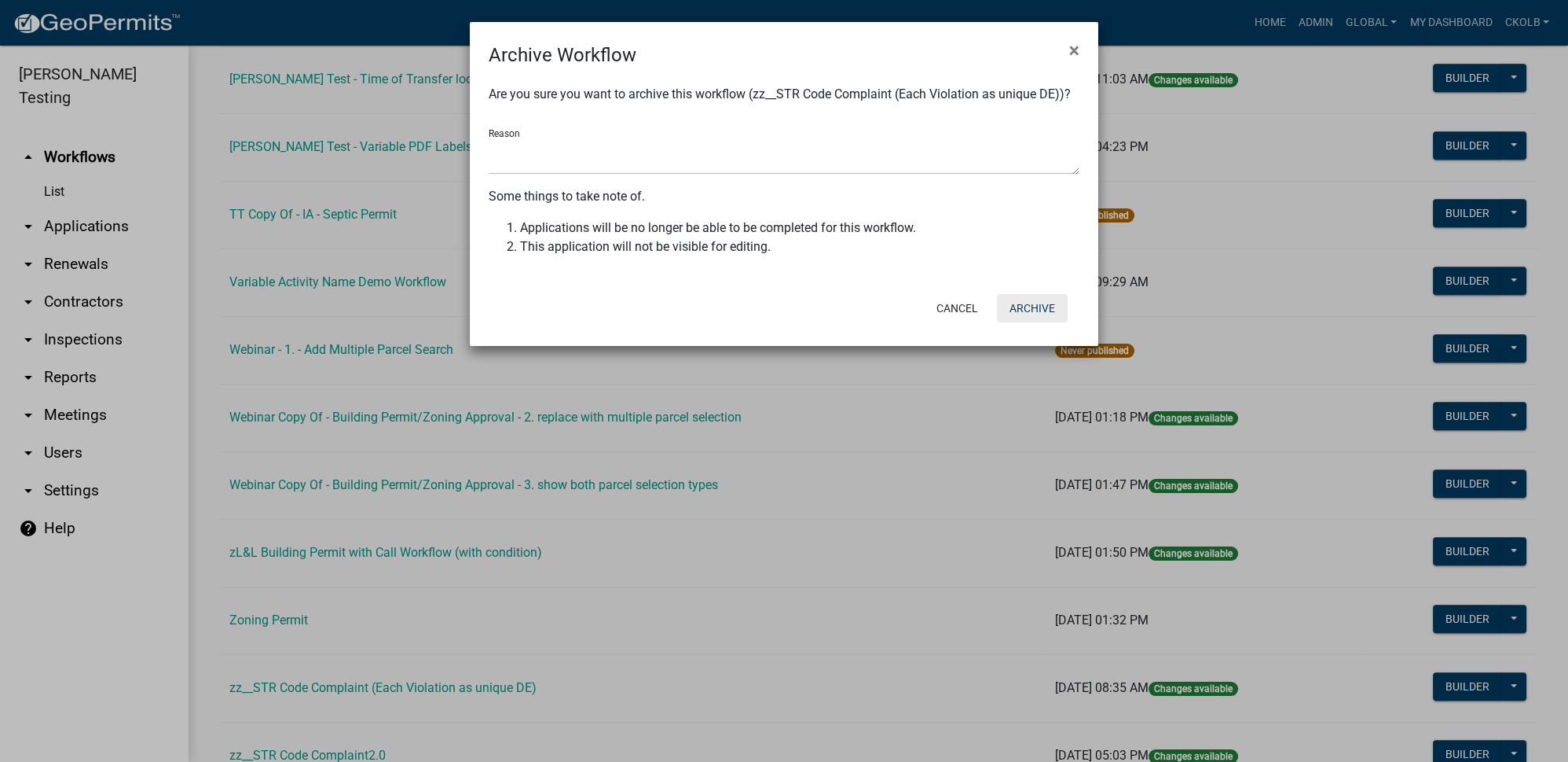
click at [1033, 314] on button "Archive" at bounding box center [1033, 308] width 71 height 28
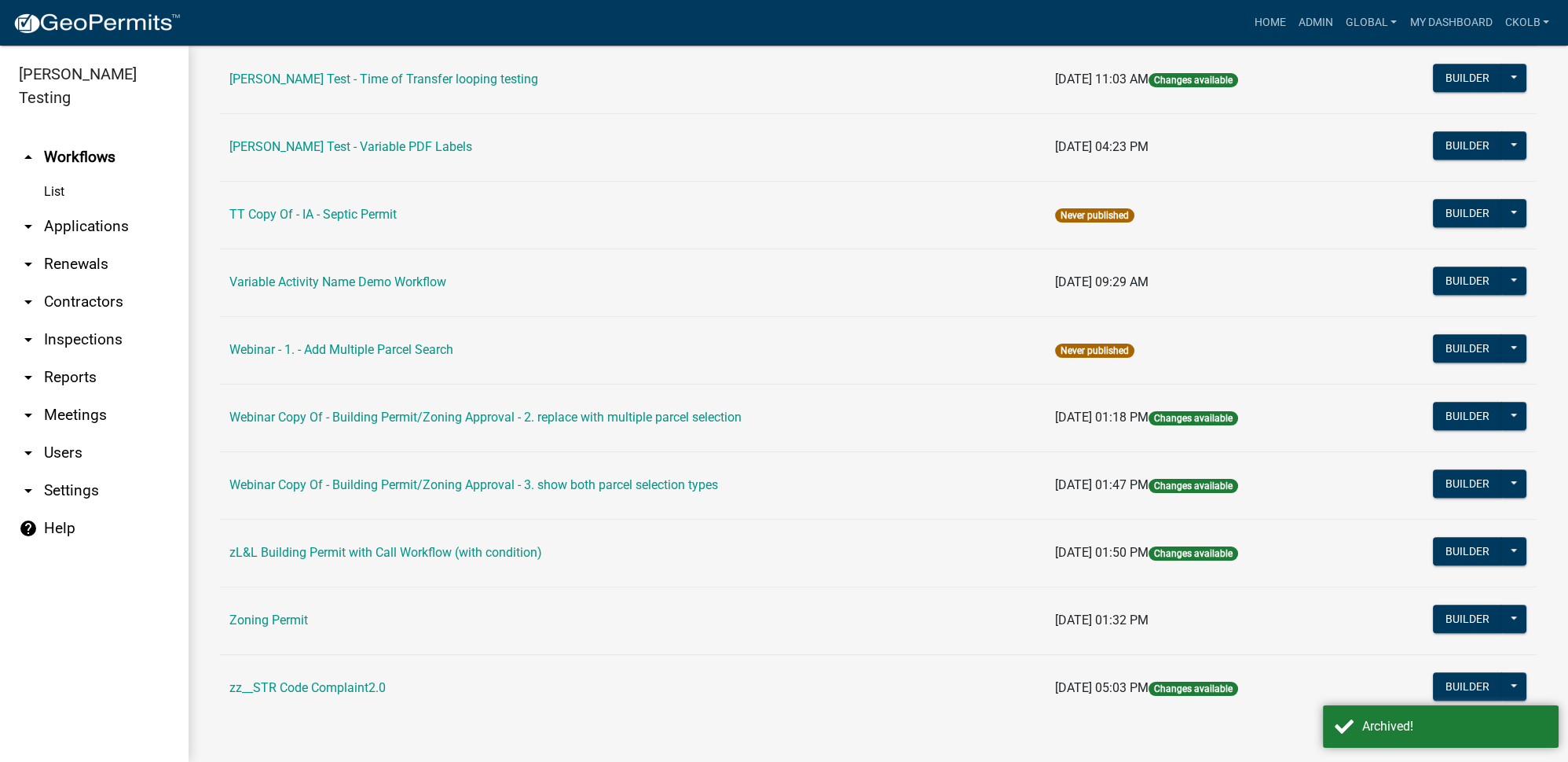
scroll to position [11720, 0]
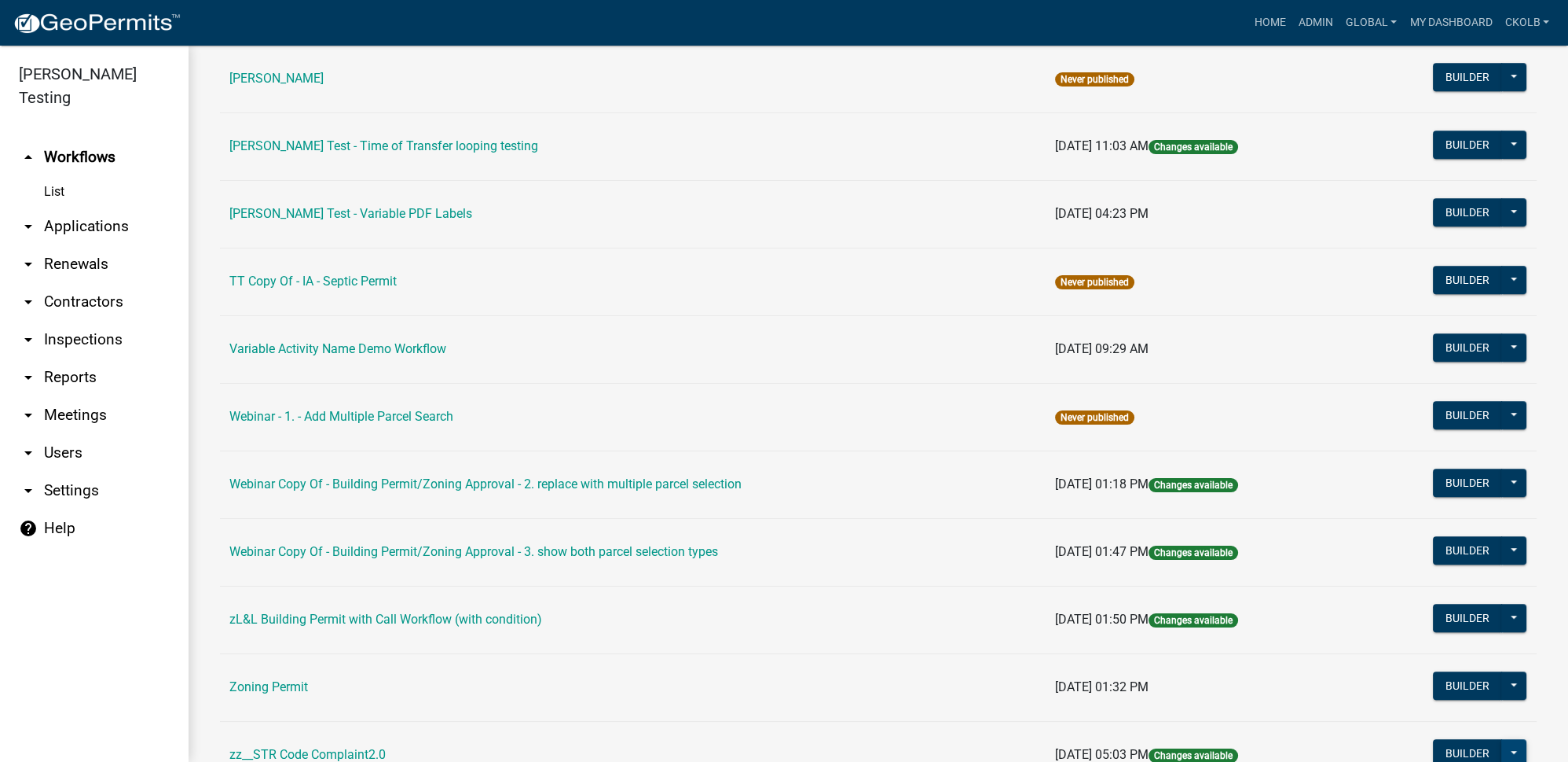
click at [1502, 739] on button at bounding box center [1513, 752] width 25 height 28
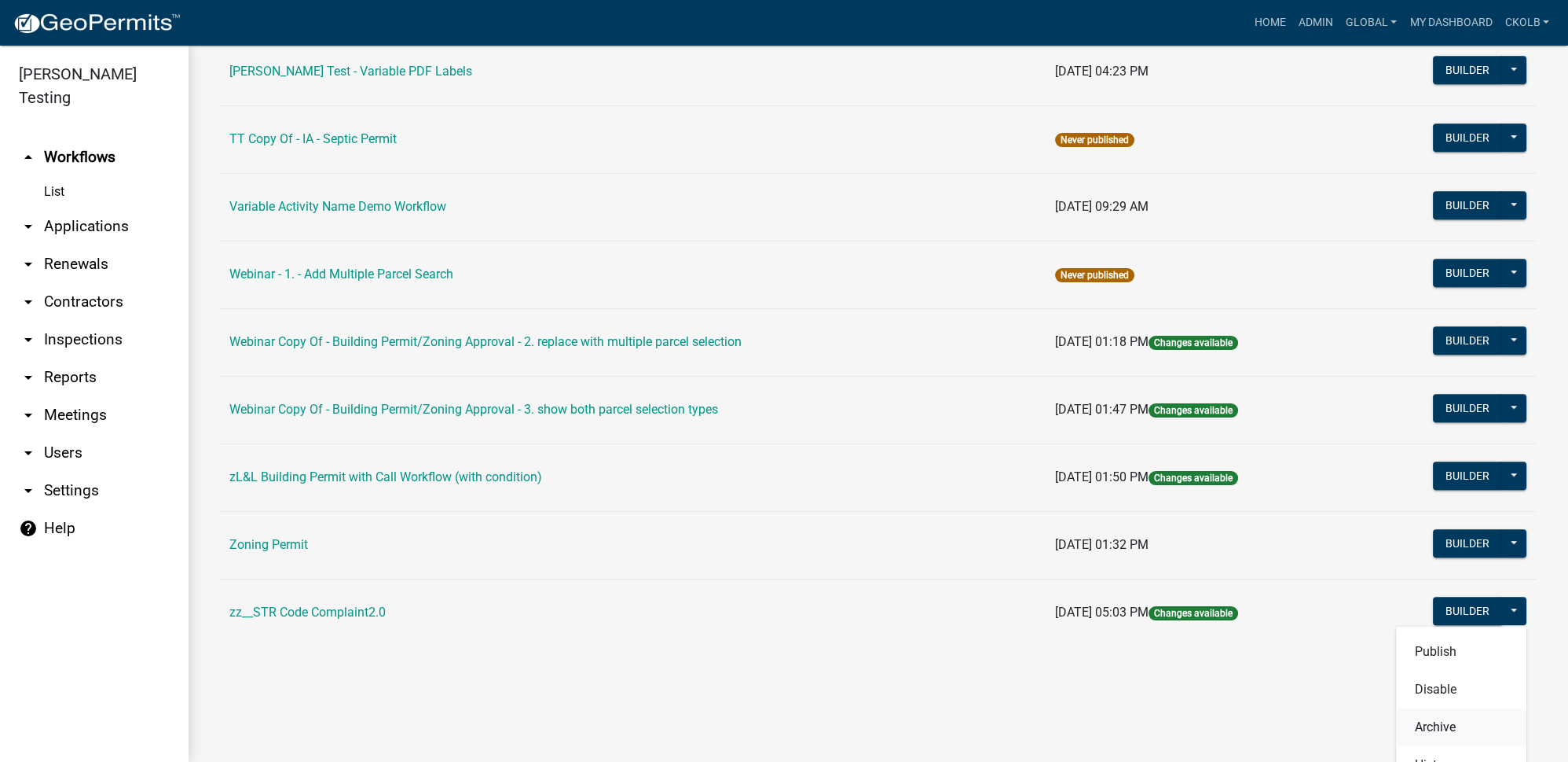
click at [1436, 708] on button "Archive" at bounding box center [1461, 727] width 131 height 38
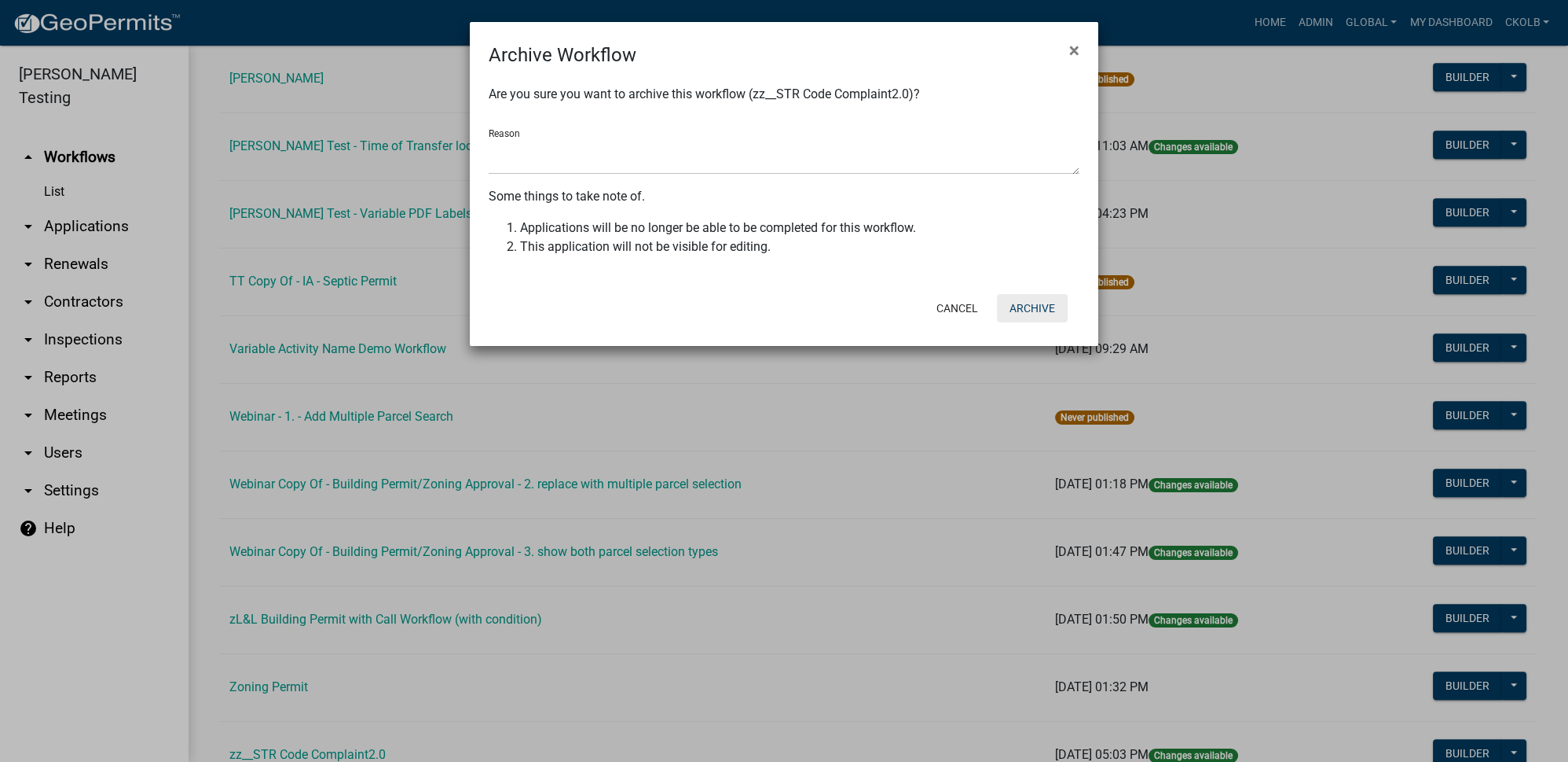
click at [1032, 308] on button "Archive" at bounding box center [1033, 308] width 71 height 28
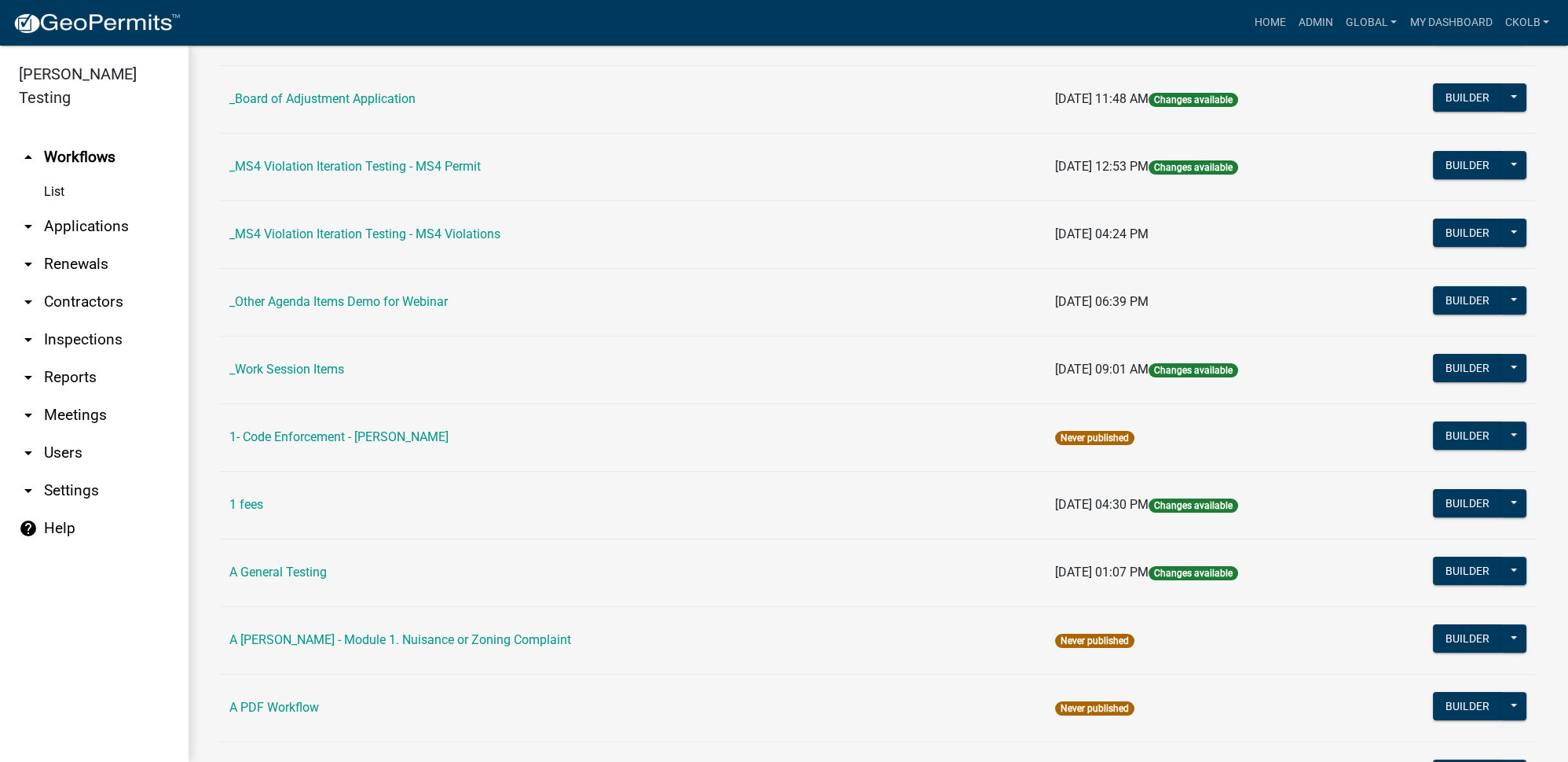
scroll to position [286, 0]
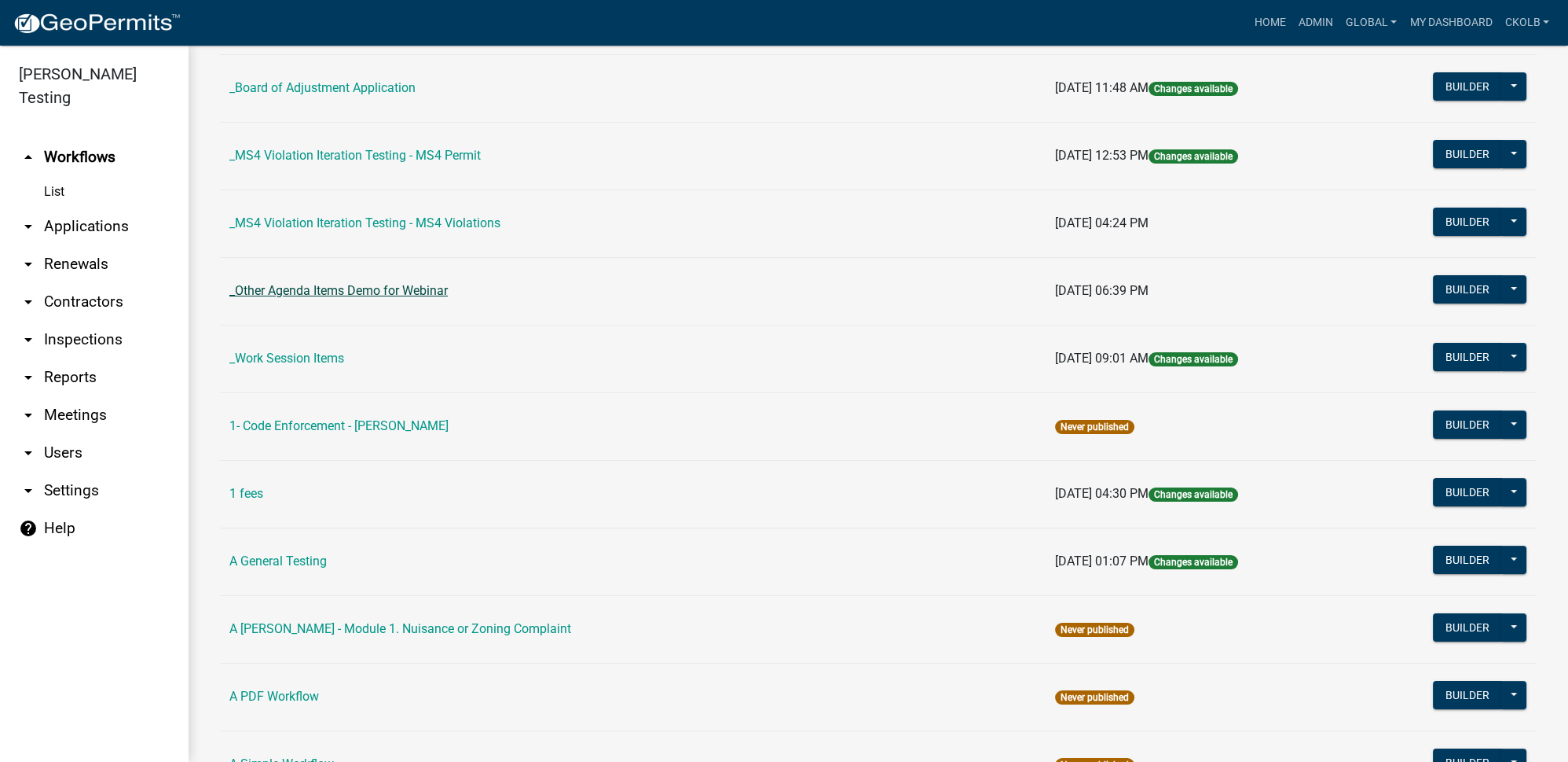
click at [333, 283] on link "_Other Agenda Items Demo for Webinar" at bounding box center [338, 290] width 218 height 15
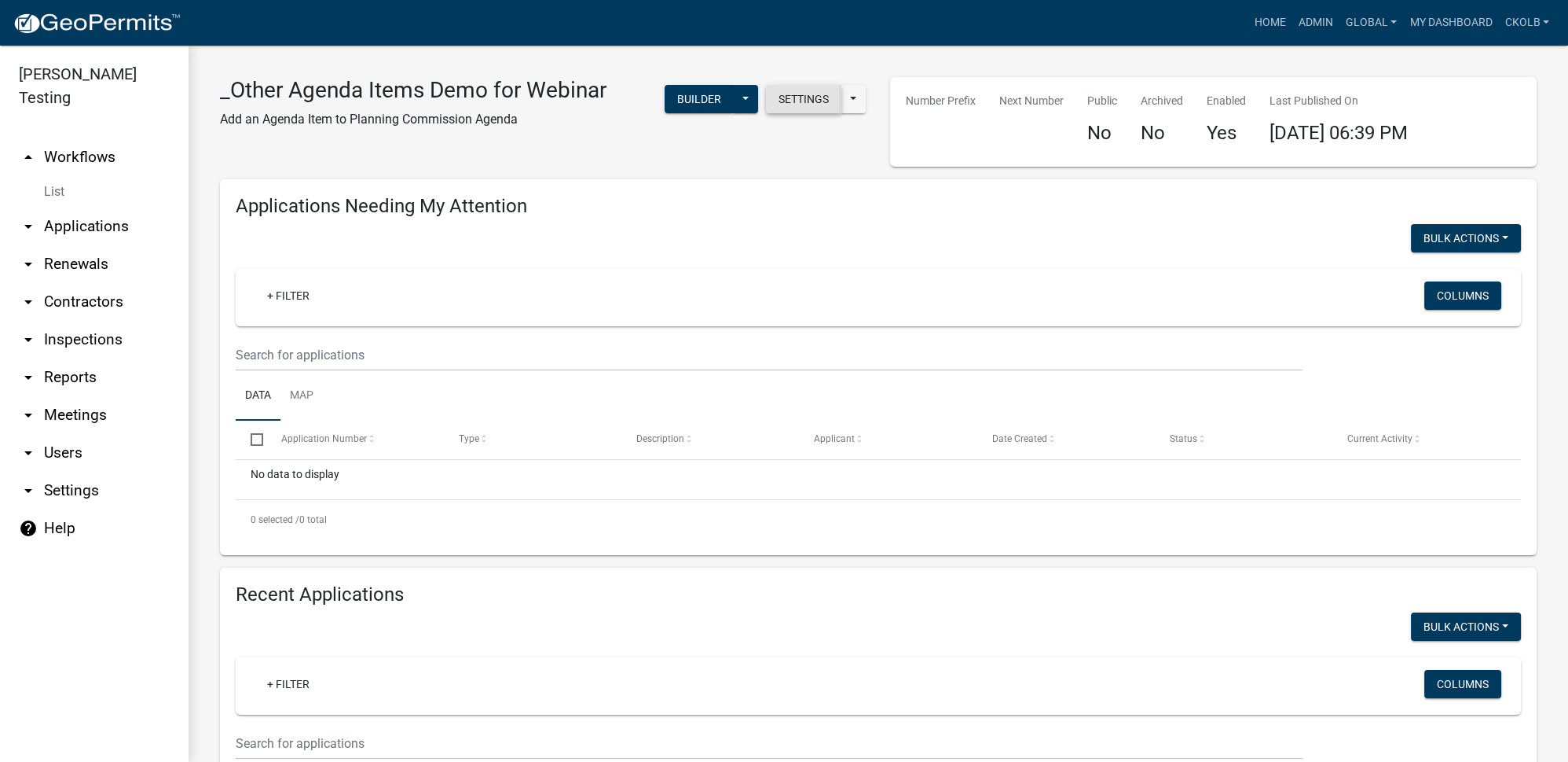
click at [812, 105] on button "Settings" at bounding box center [804, 99] width 75 height 28
select select "bd3f6247-2fa5-4261-8b09-08097dfedd9a"
select select "3"
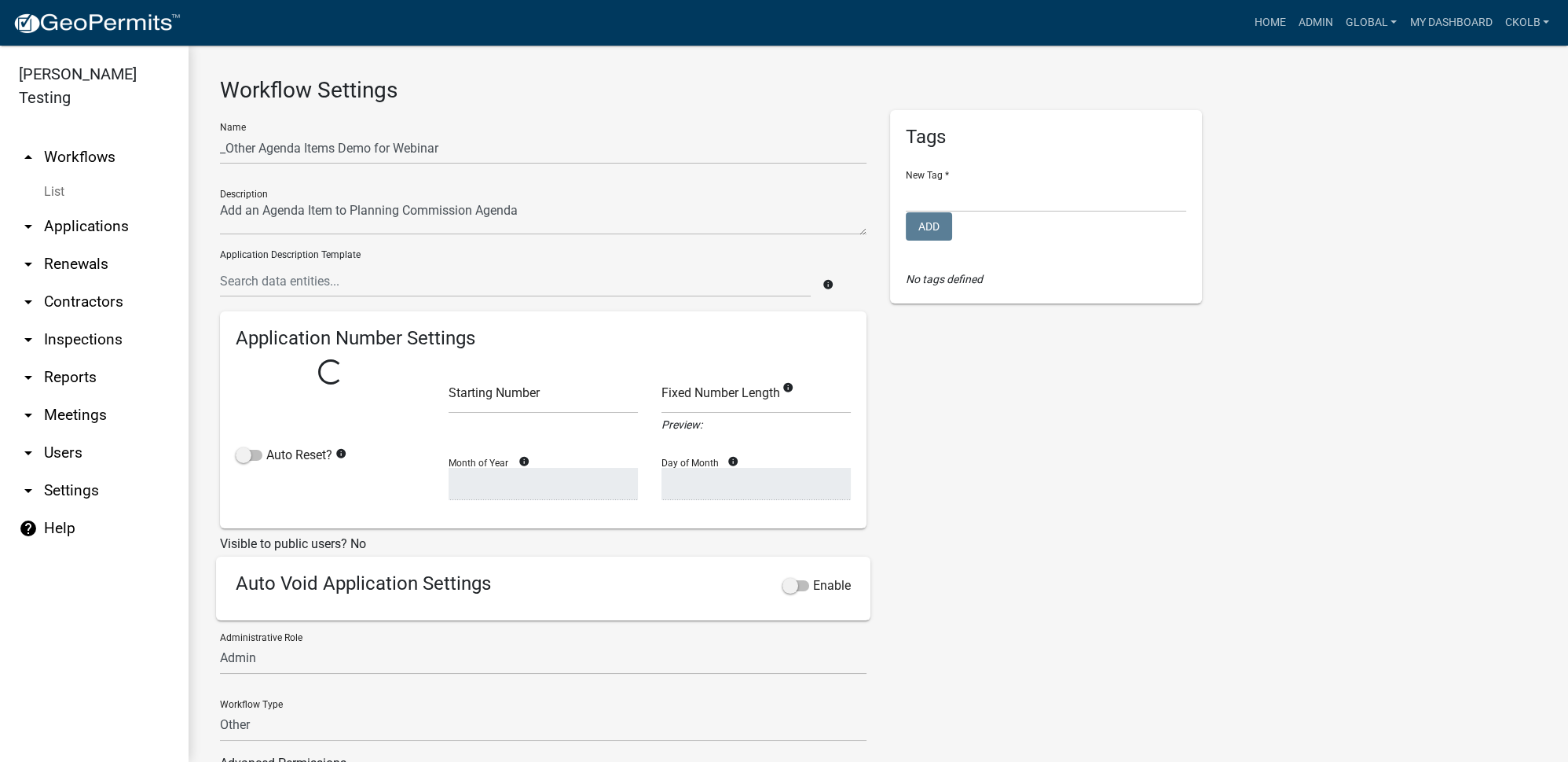
select select
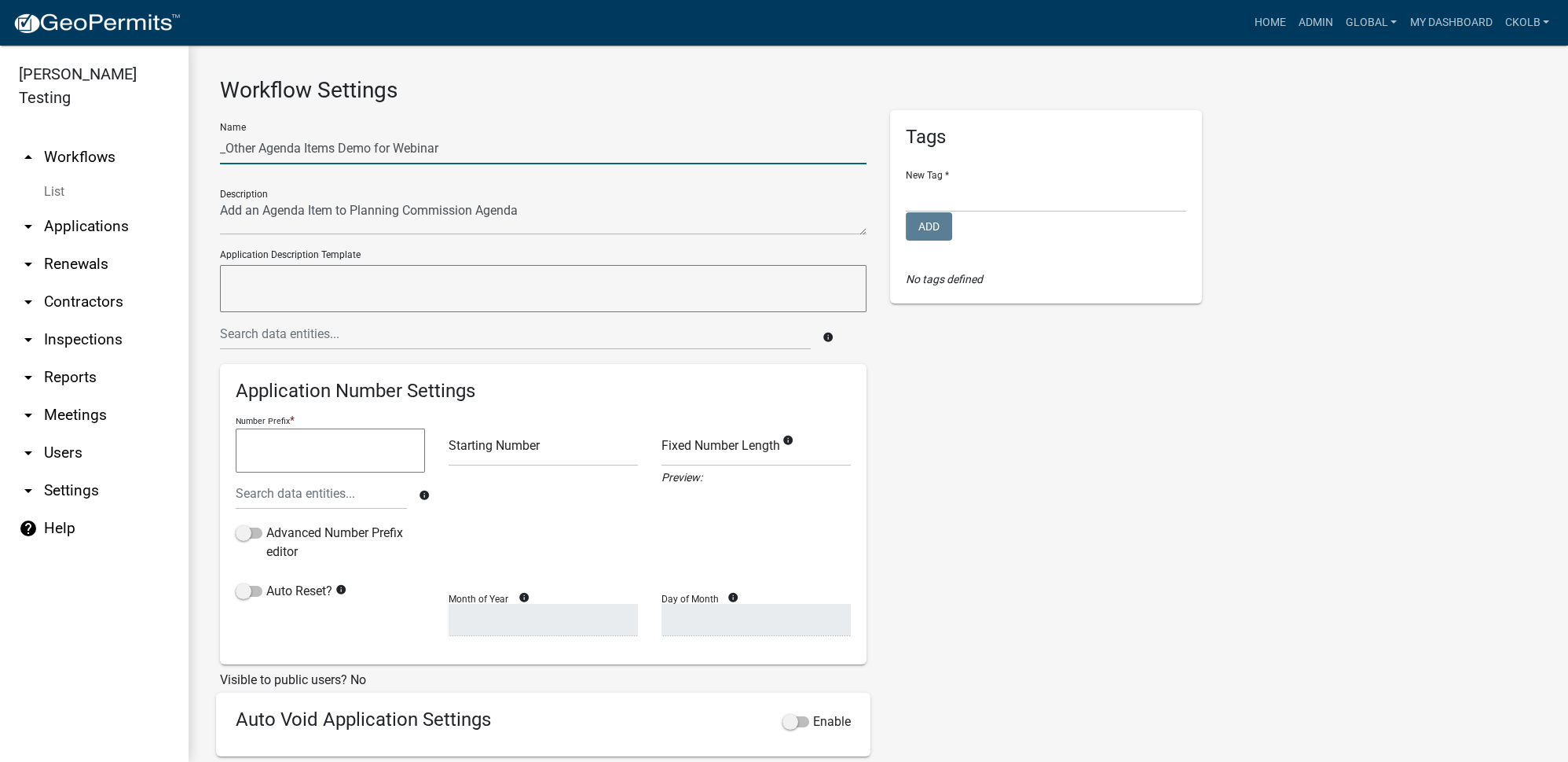
click at [227, 148] on input "_Other Agenda Items Demo for Webinar" at bounding box center [543, 148] width 647 height 32
type input "Other Agenda Items Demo for Webinar"
click at [981, 473] on div "Tags New Tag * [PERSON_NAME]'s Tag [PERSON_NAME] Licensing Lunch and Learn Plan…" at bounding box center [1046, 521] width 335 height 824
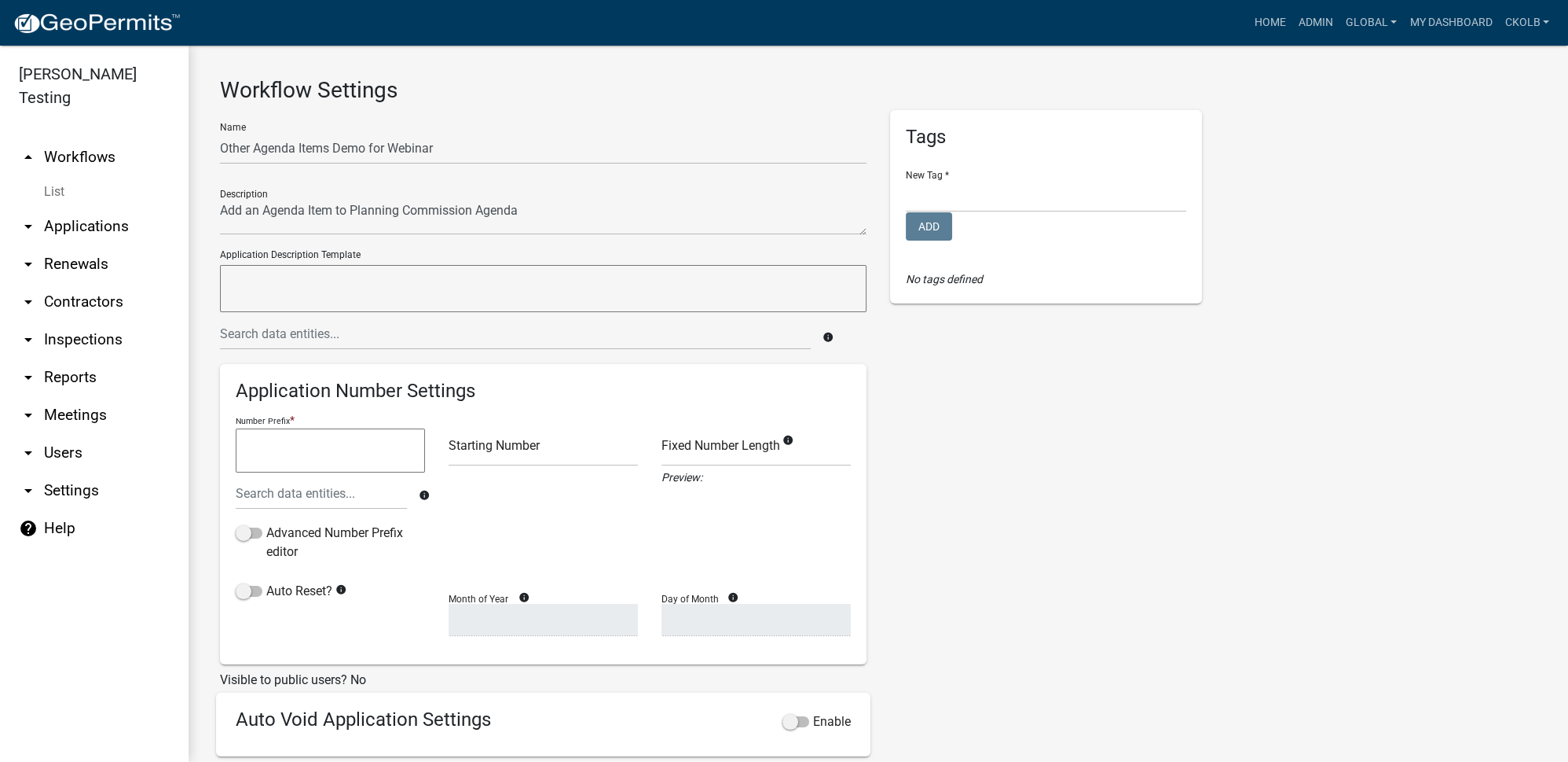
scroll to position [247, 0]
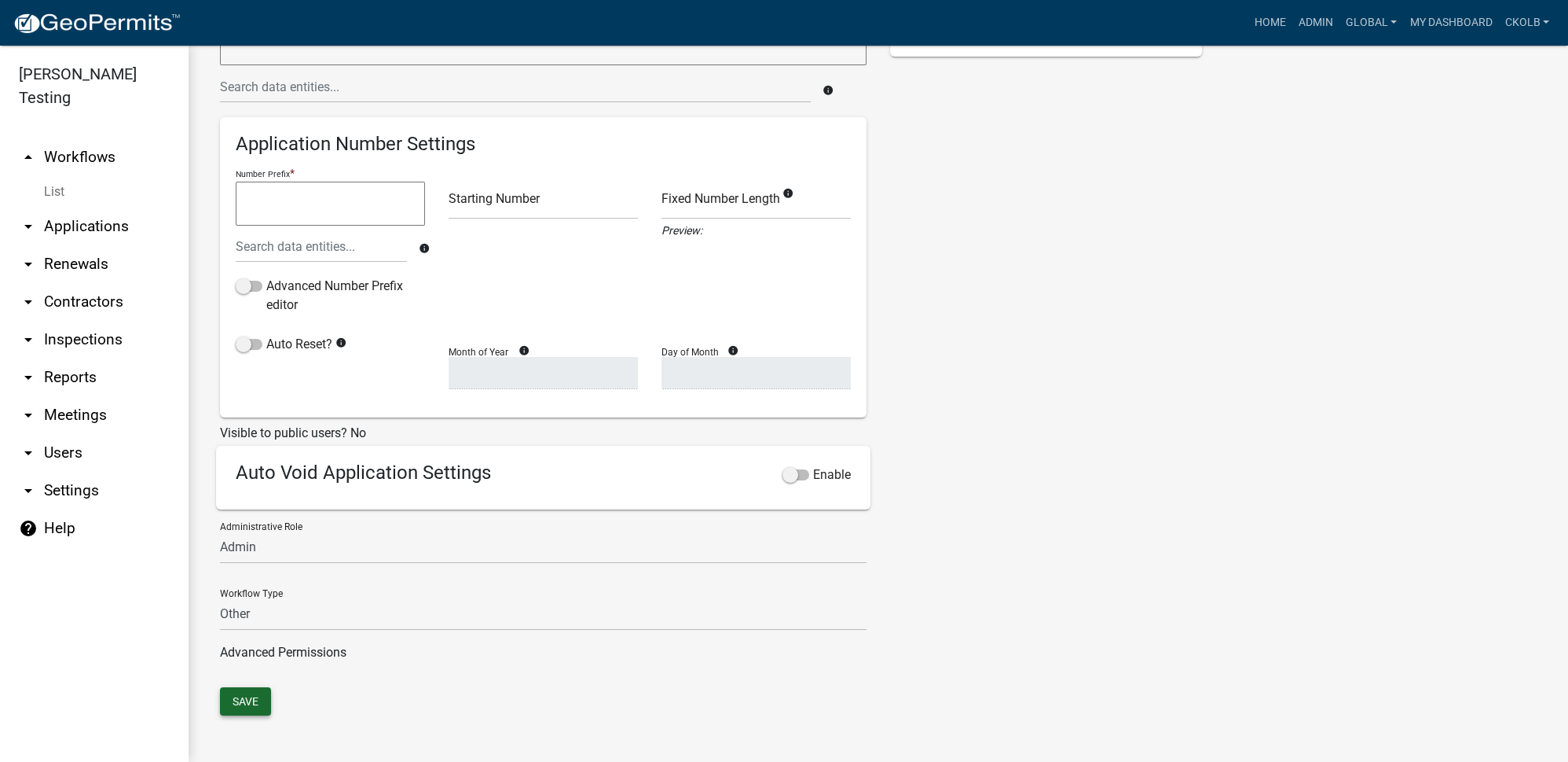
click at [257, 697] on button "Save" at bounding box center [245, 701] width 51 height 28
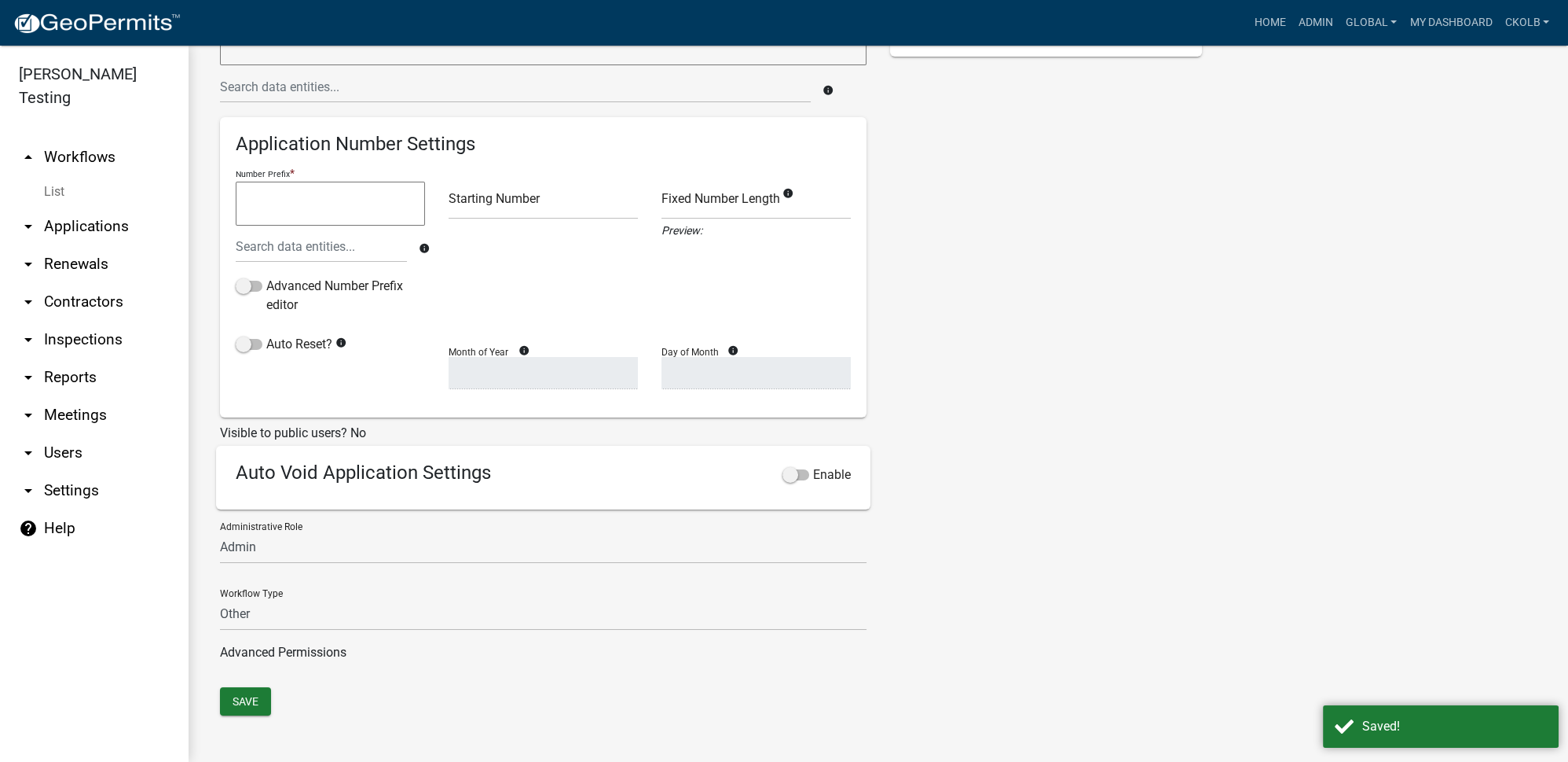
click at [103, 140] on link "arrow_drop_up Workflows" at bounding box center [94, 156] width 188 height 38
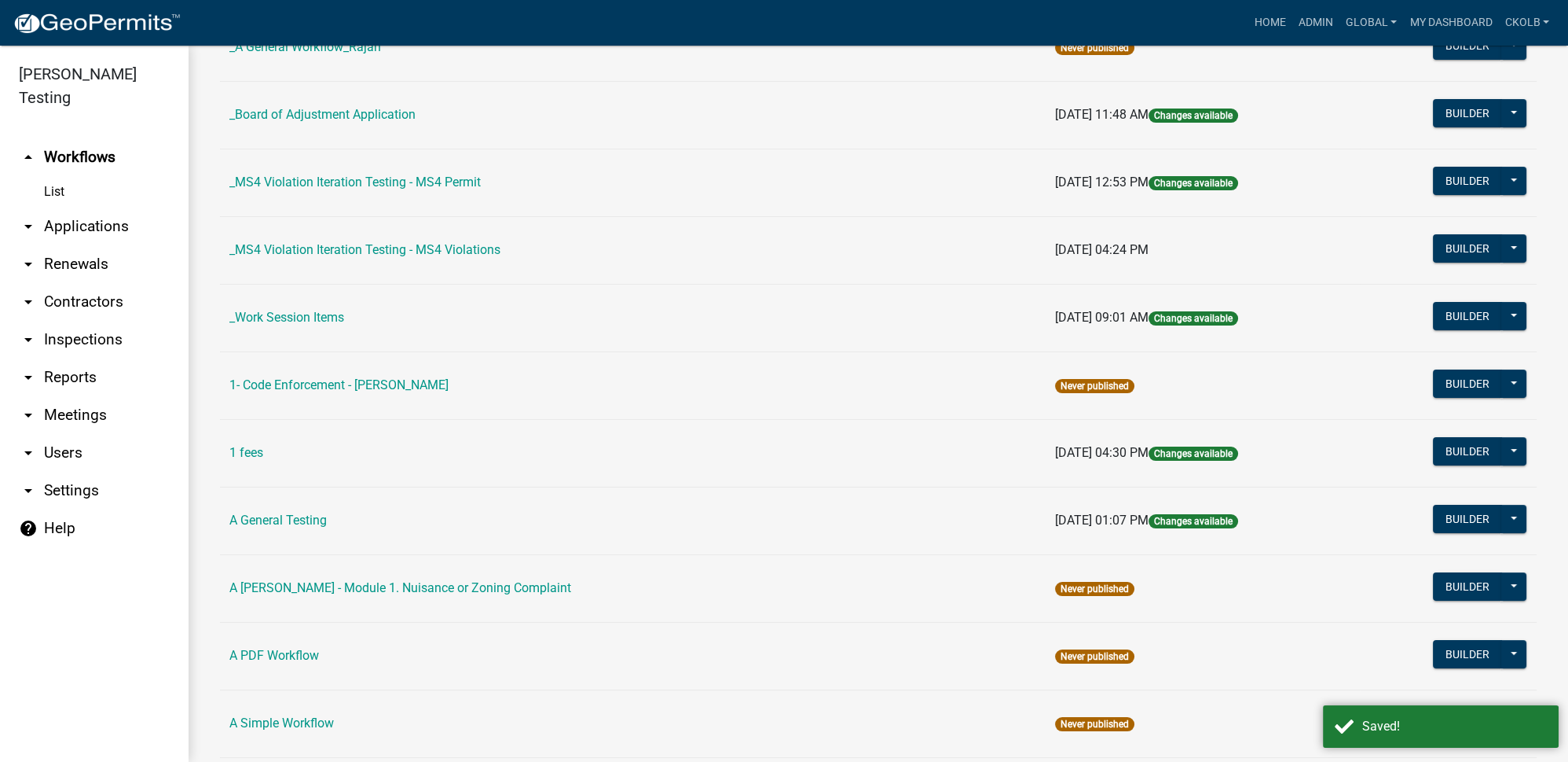
scroll to position [286, 0]
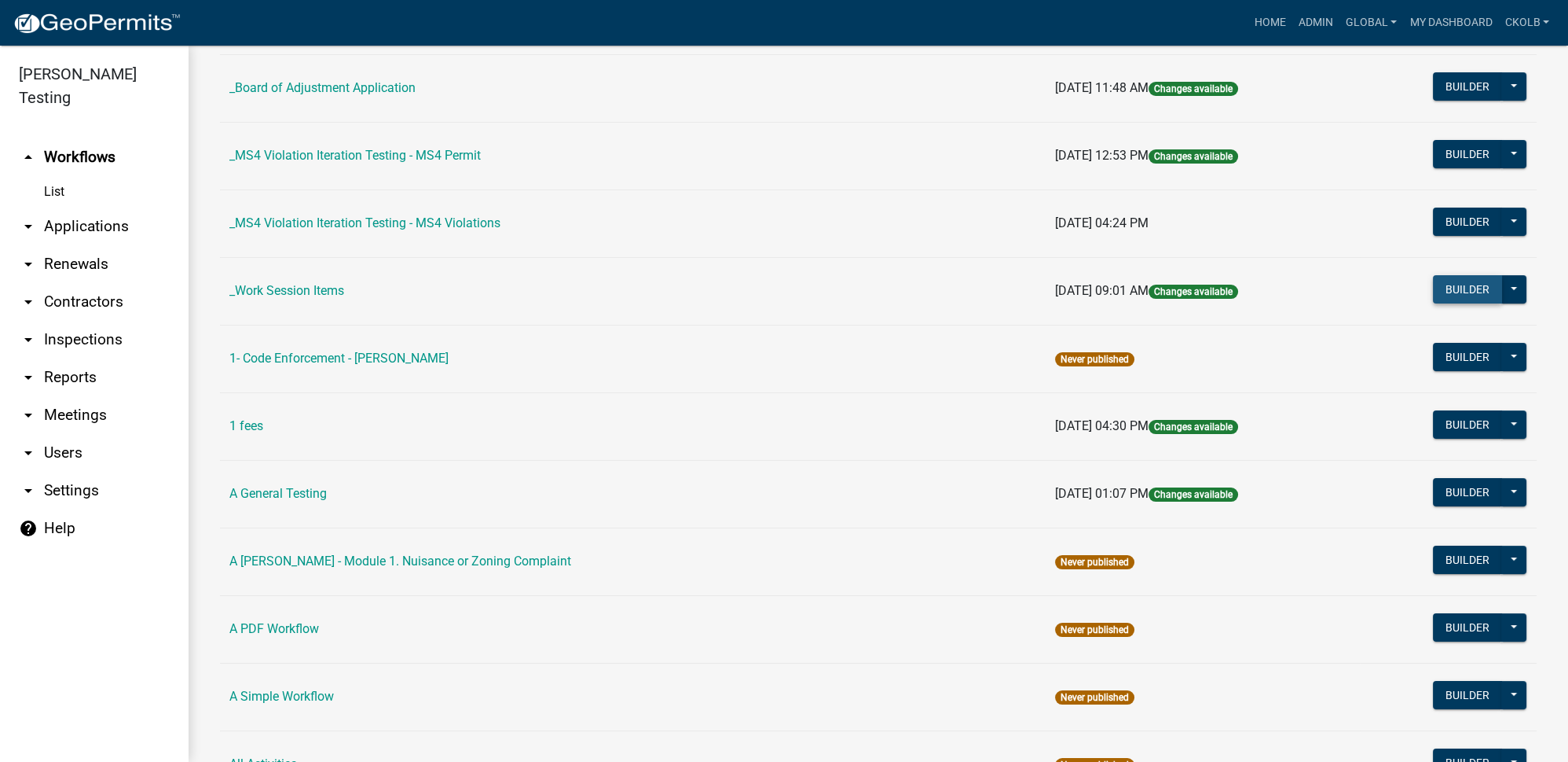
click at [1454, 286] on button "Builder" at bounding box center [1468, 289] width 69 height 28
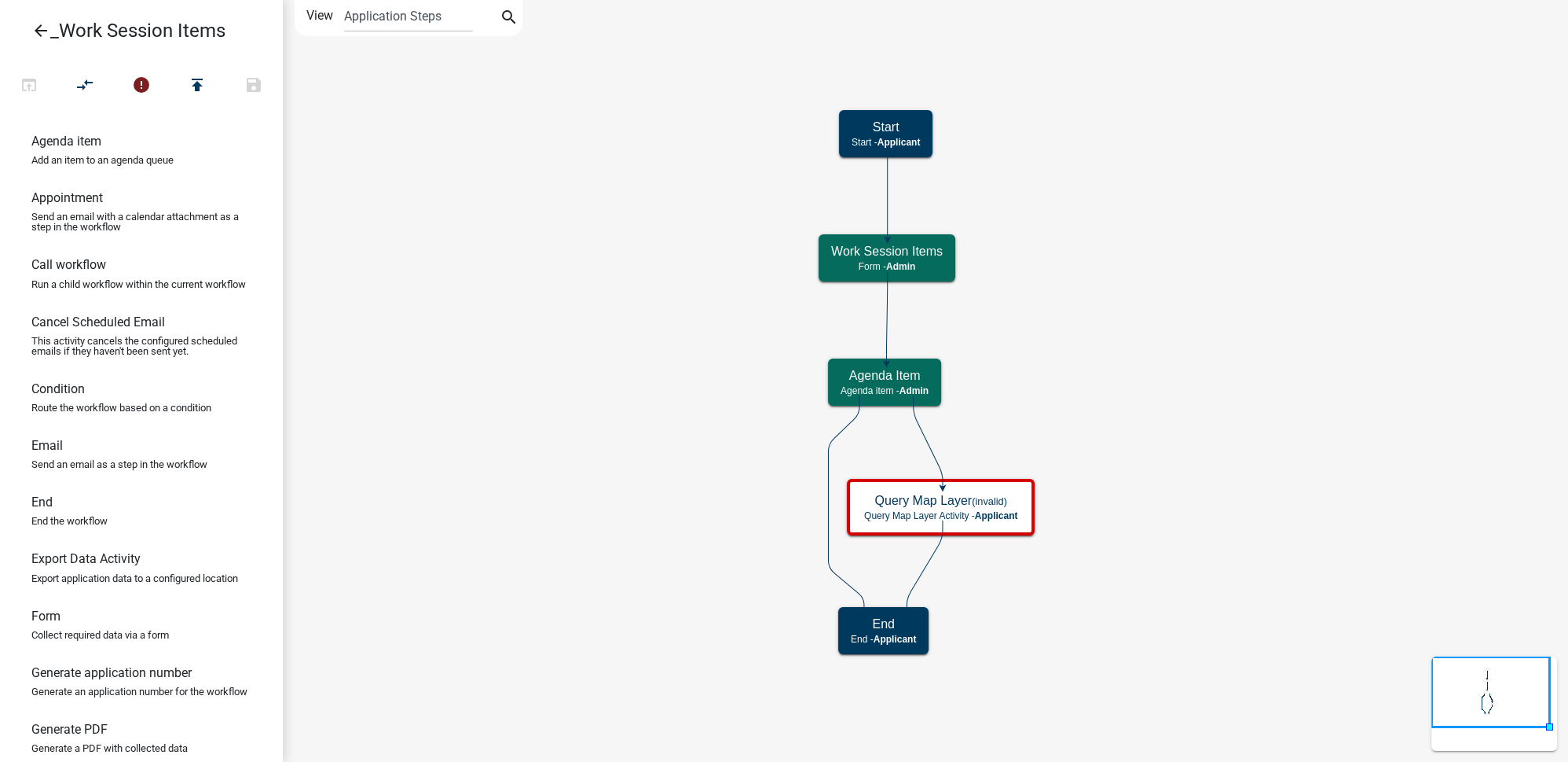
click at [36, 28] on icon "arrow_back" at bounding box center [41, 31] width 19 height 22
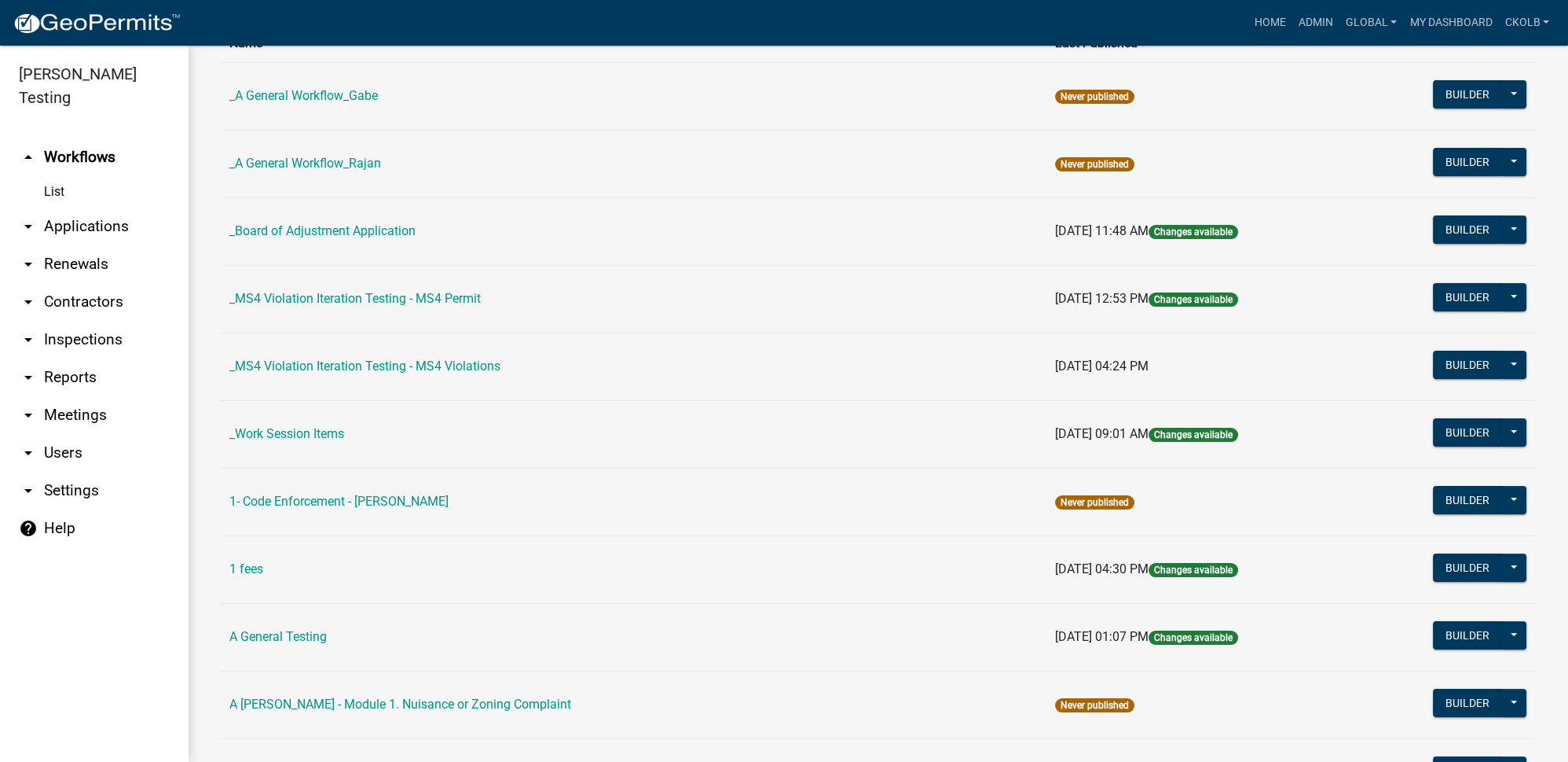
scroll to position [214, 0]
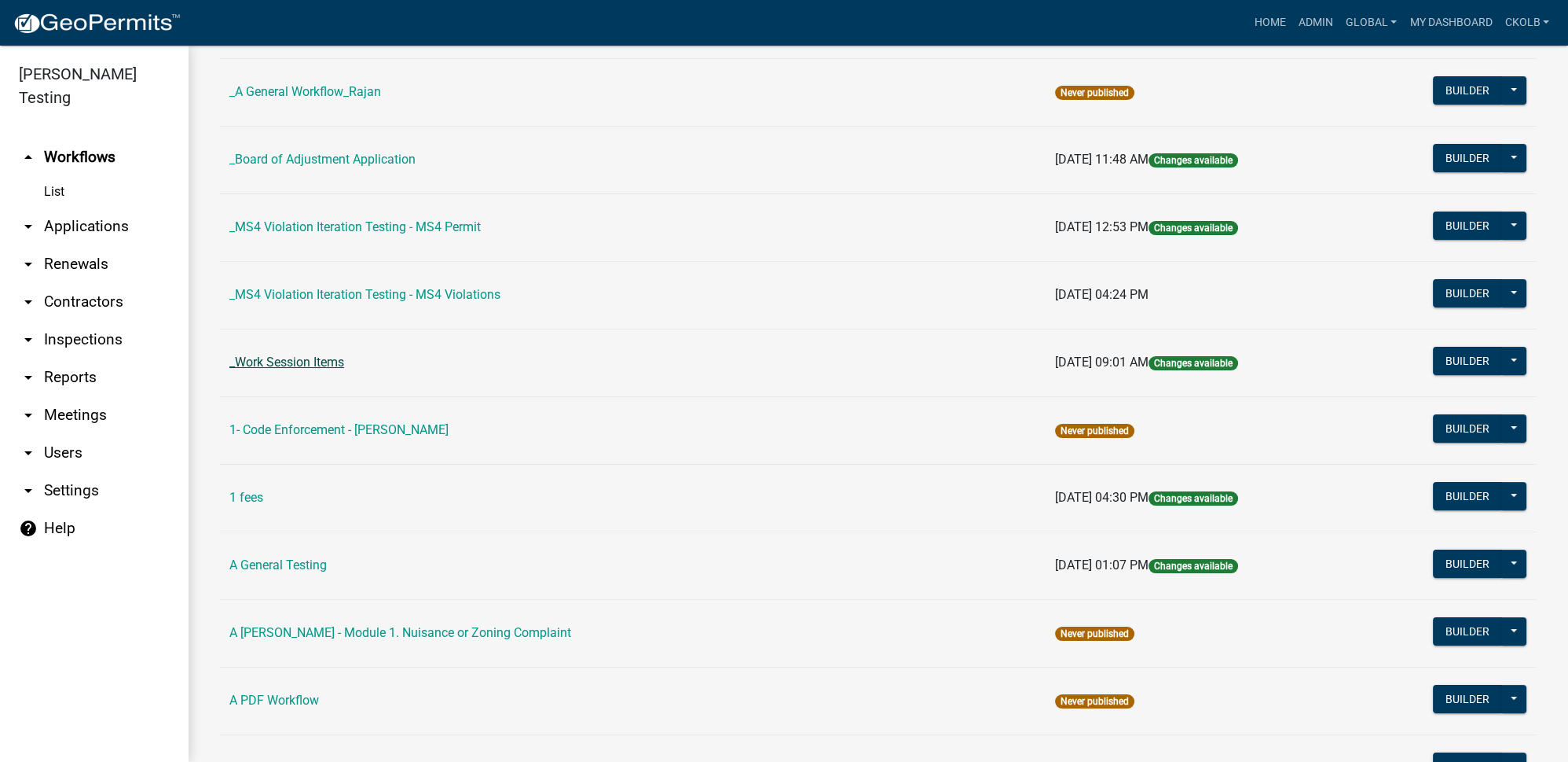
click at [299, 357] on link "_Work Session Items" at bounding box center [286, 362] width 115 height 15
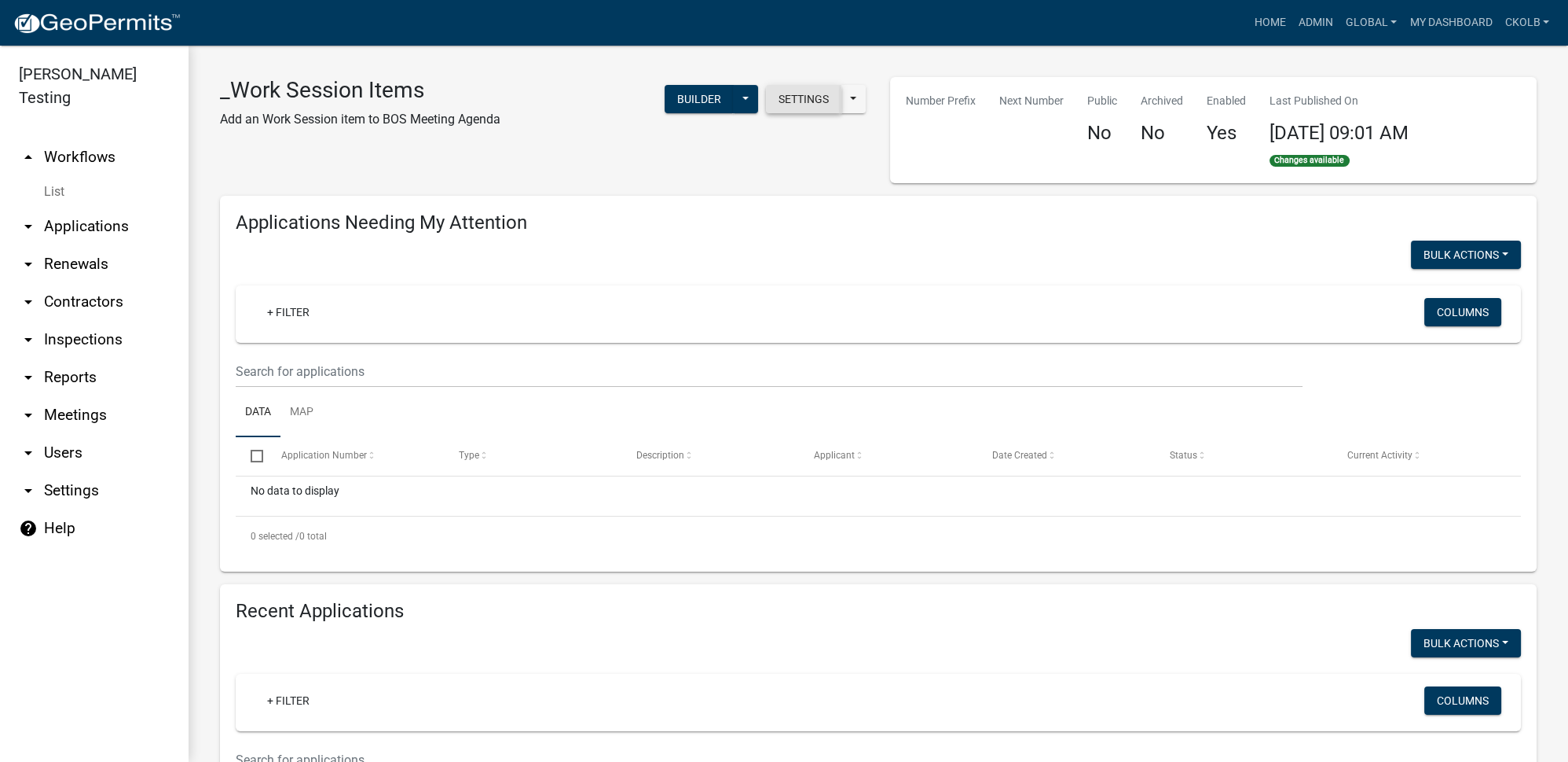
click at [817, 103] on button "Settings" at bounding box center [804, 99] width 75 height 28
select select "bd3f6247-2fa5-4261-8b09-08097dfedd9a"
select select "3"
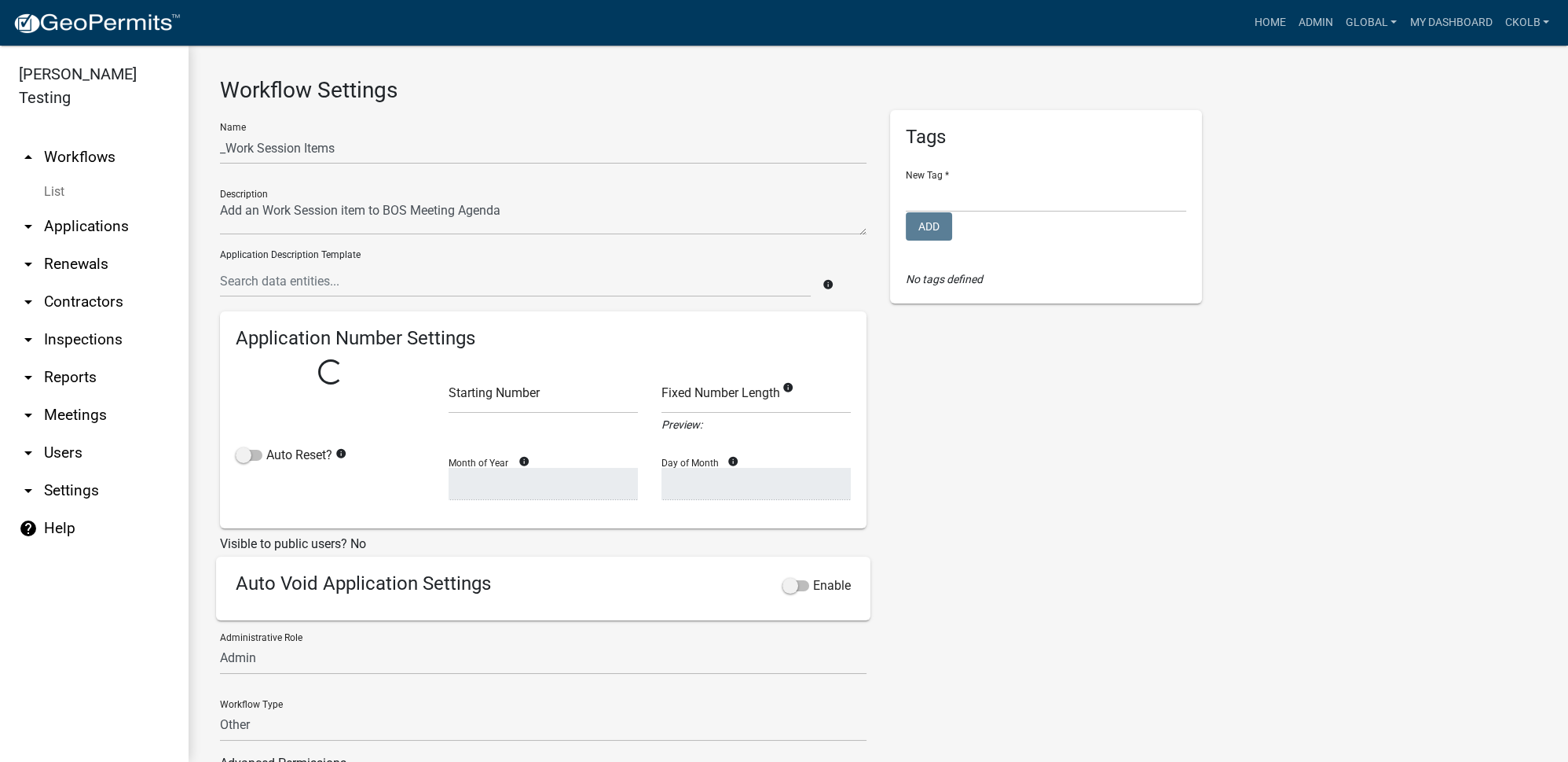
select select
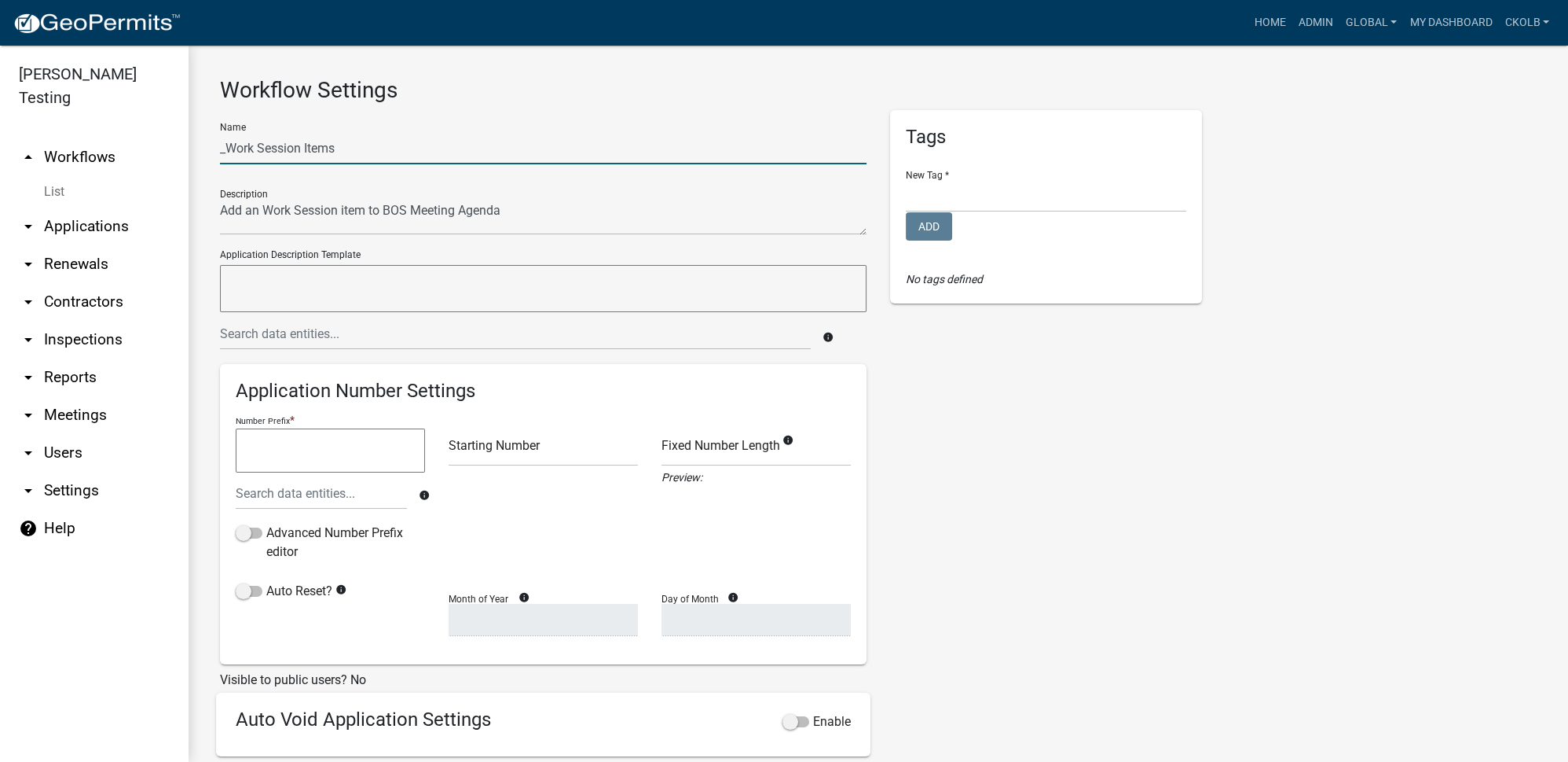
click at [229, 148] on input "_Work Session Items" at bounding box center [543, 148] width 647 height 32
click at [970, 408] on div "Tags New Tag * [PERSON_NAME]'s Tag [PERSON_NAME] Licensing Lunch and Learn Plan…" at bounding box center [1046, 521] width 335 height 824
click at [254, 147] on input "Work Session Items" at bounding box center [543, 148] width 647 height 32
type input "Work Agenda Session Items"
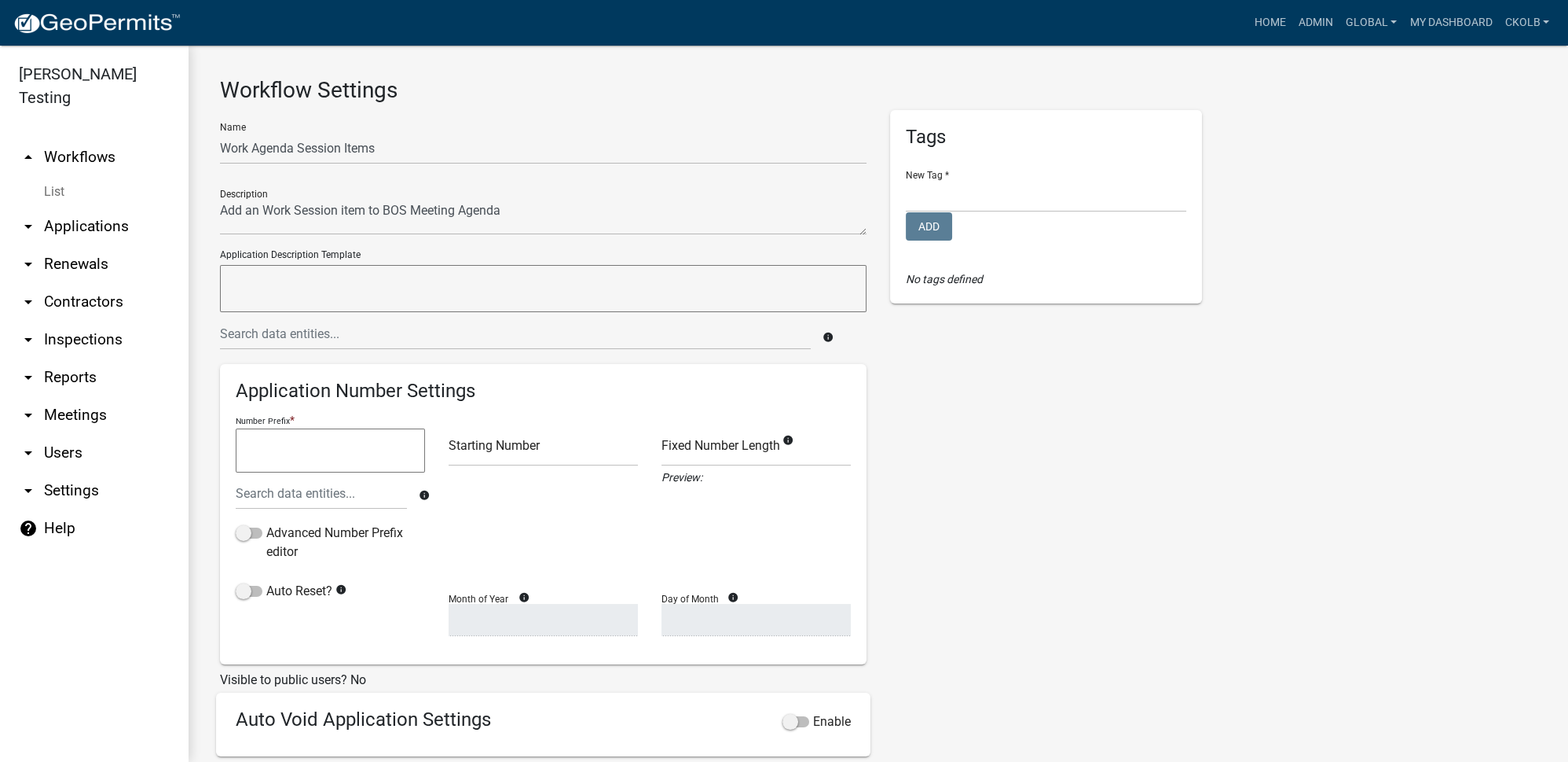
click at [1179, 391] on div "Tags New Tag * [PERSON_NAME]'s Tag [PERSON_NAME] Licensing Lunch and Learn Plan…" at bounding box center [1046, 521] width 335 height 824
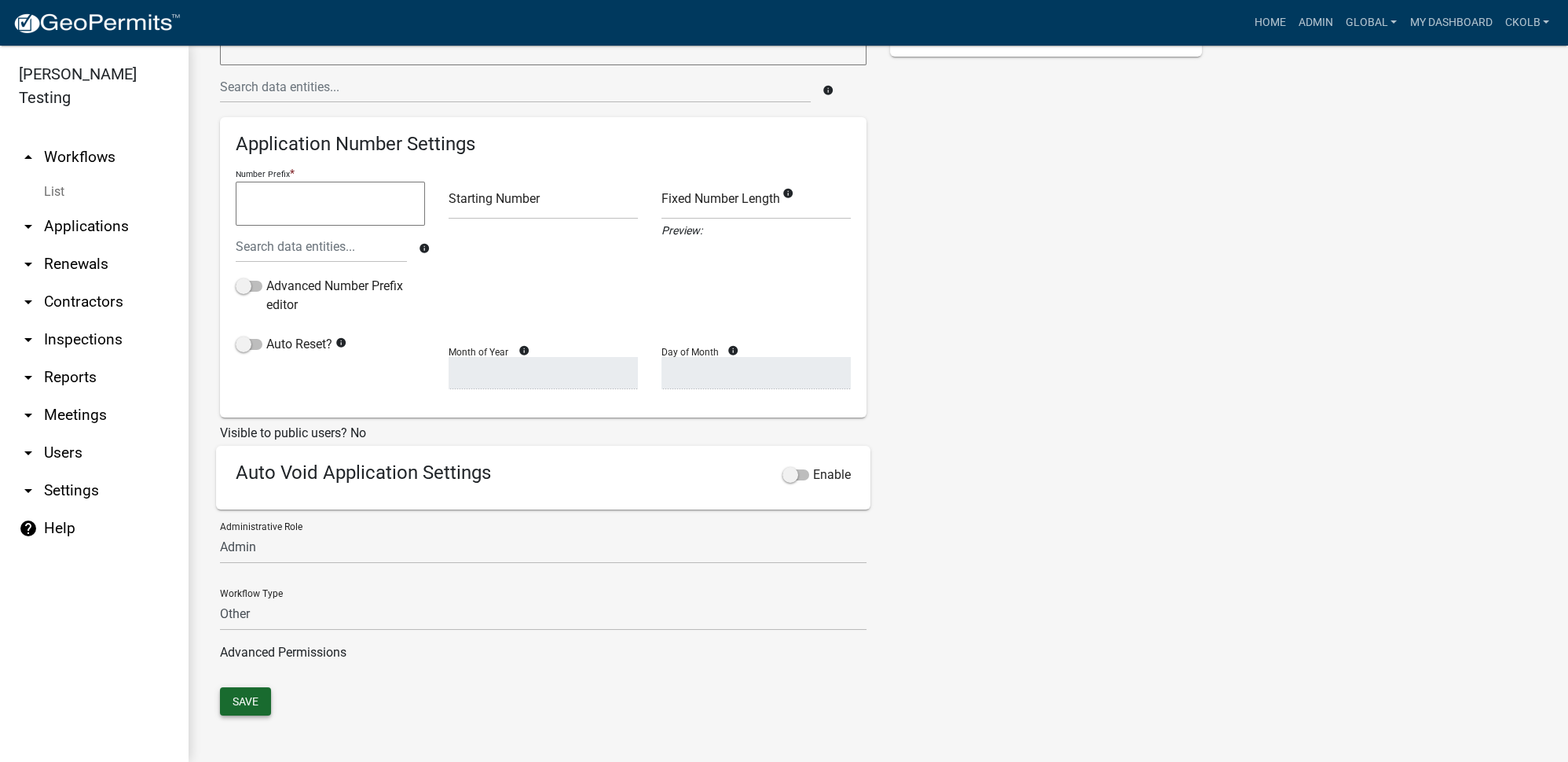
click at [242, 693] on button "Save" at bounding box center [245, 701] width 51 height 28
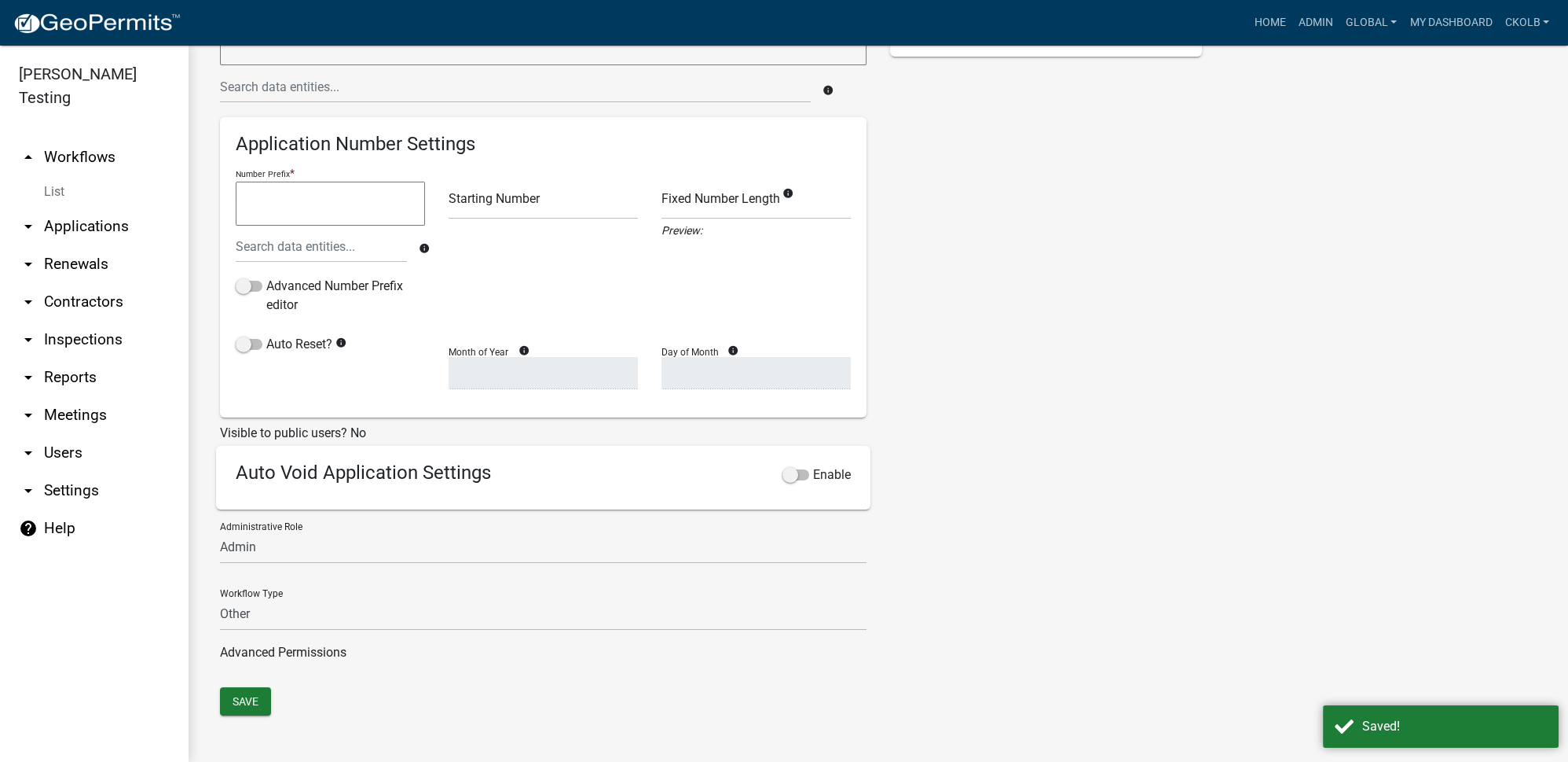
drag, startPoint x: 76, startPoint y: 121, endPoint x: 216, endPoint y: 138, distance: 141.0
click at [76, 138] on link "arrow_drop_up Workflows" at bounding box center [94, 156] width 188 height 38
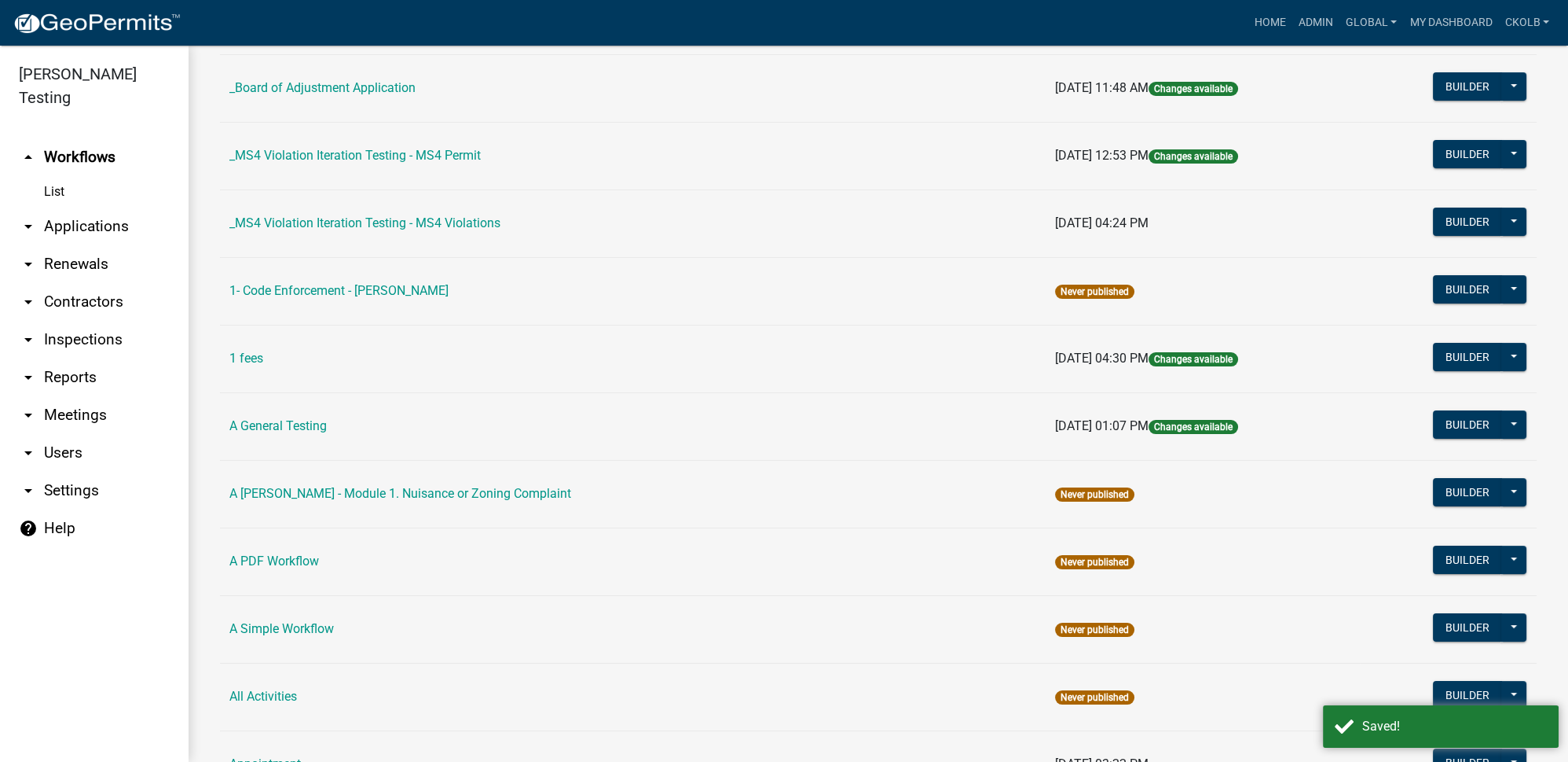
scroll to position [428, 0]
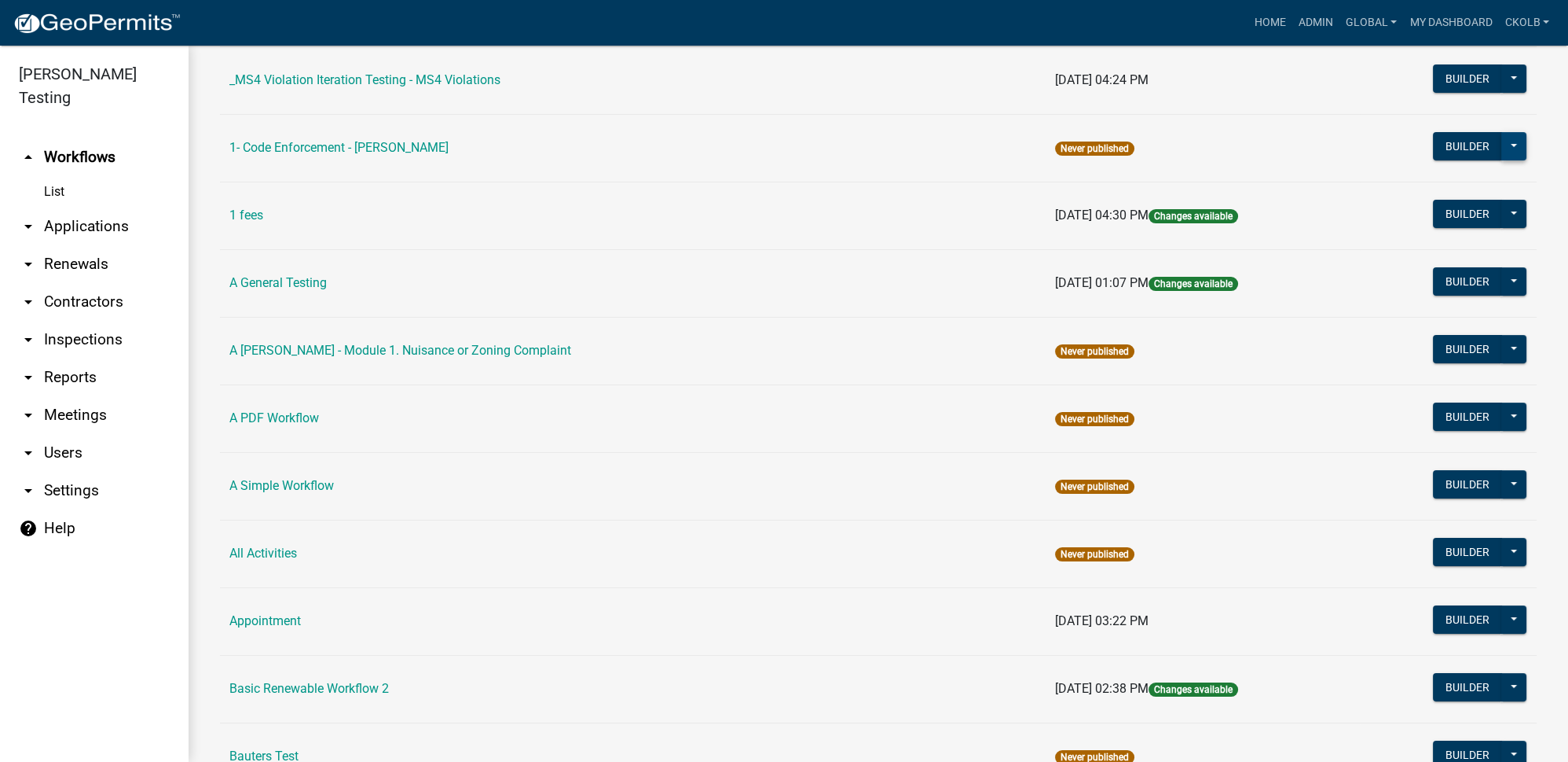
click at [1504, 147] on button at bounding box center [1513, 146] width 25 height 28
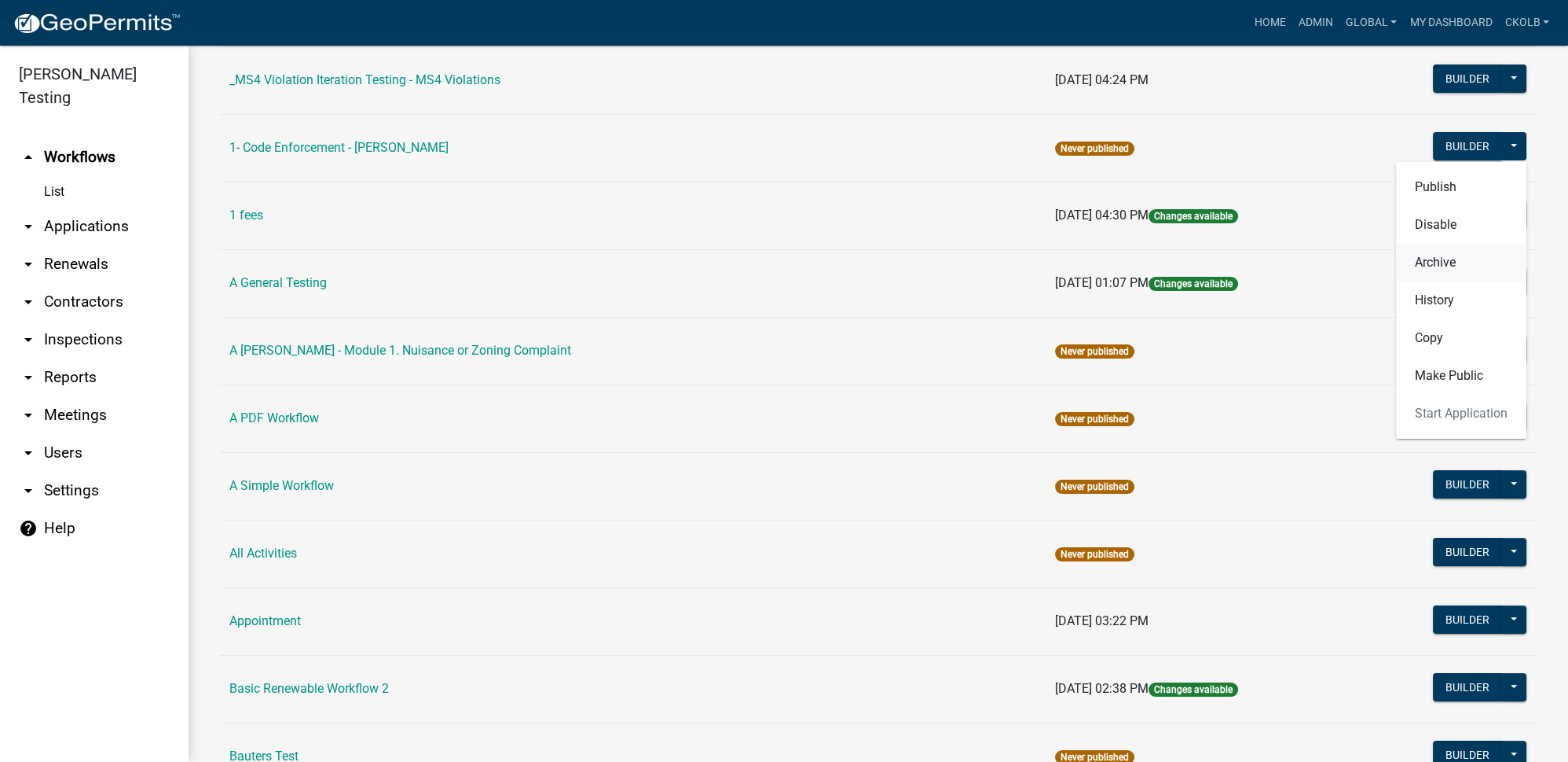
click at [1444, 259] on button "Archive" at bounding box center [1461, 262] width 131 height 38
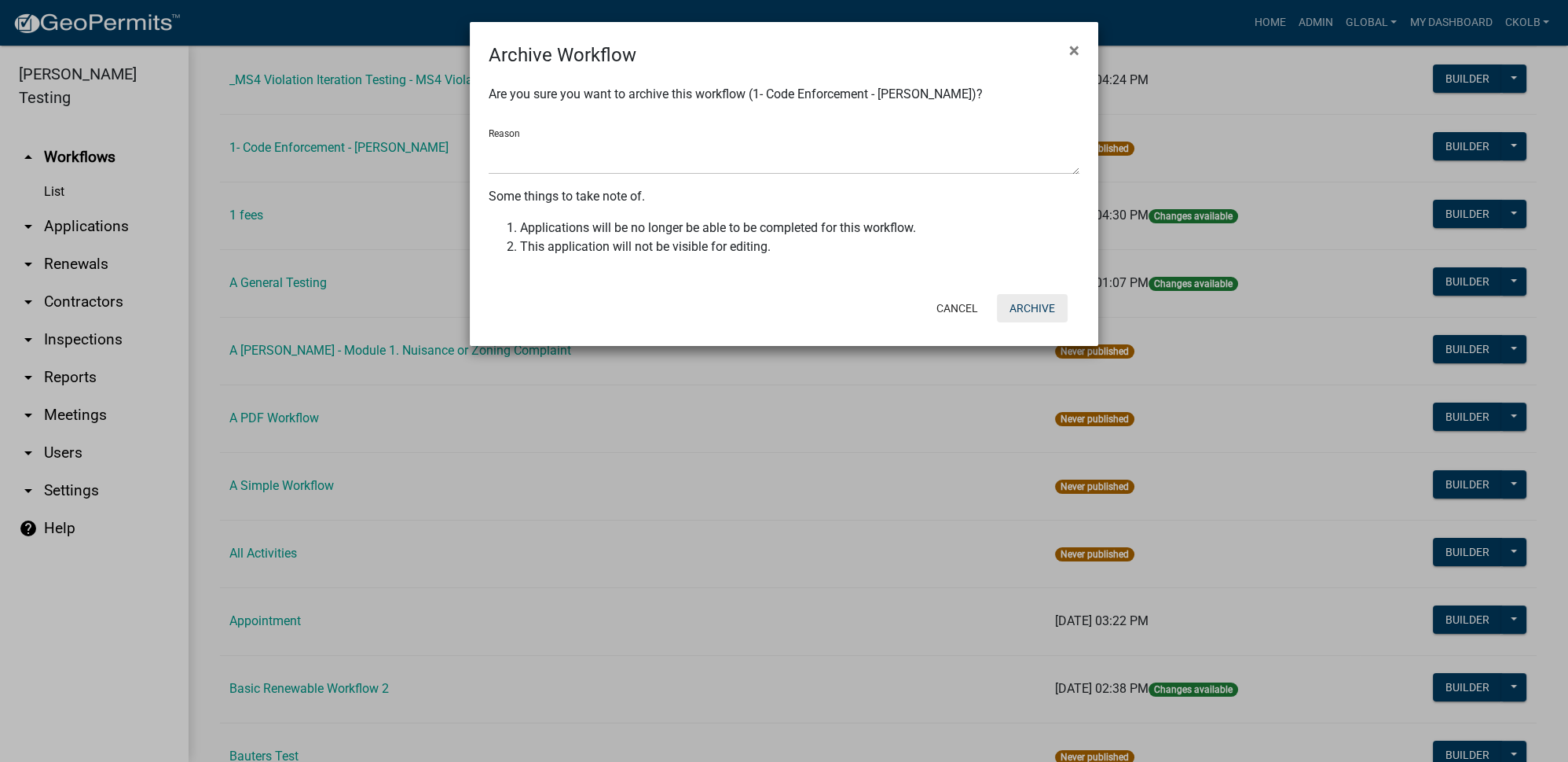
click at [1033, 302] on button "Archive" at bounding box center [1033, 308] width 71 height 28
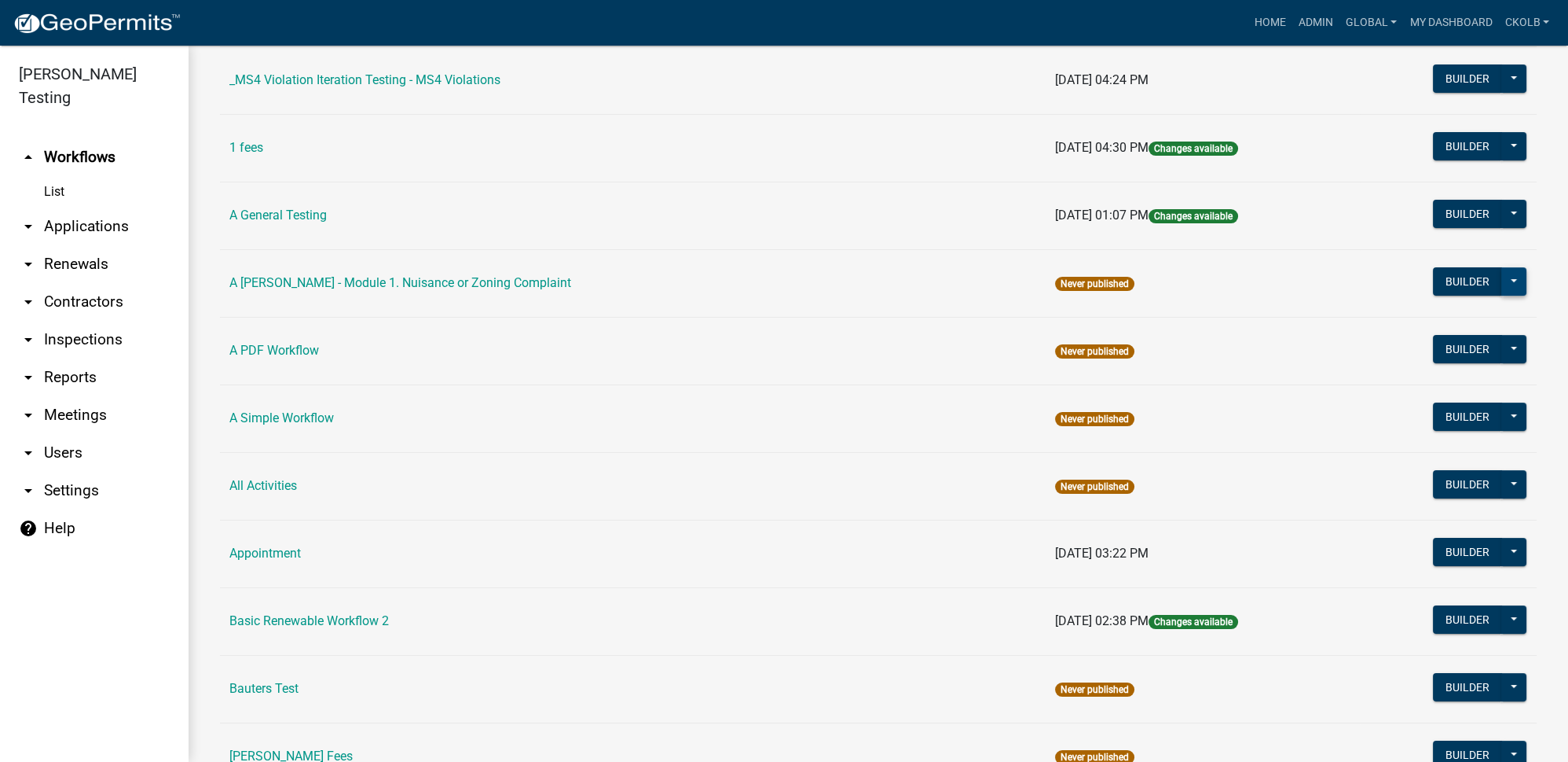
click at [1509, 281] on button at bounding box center [1513, 281] width 25 height 28
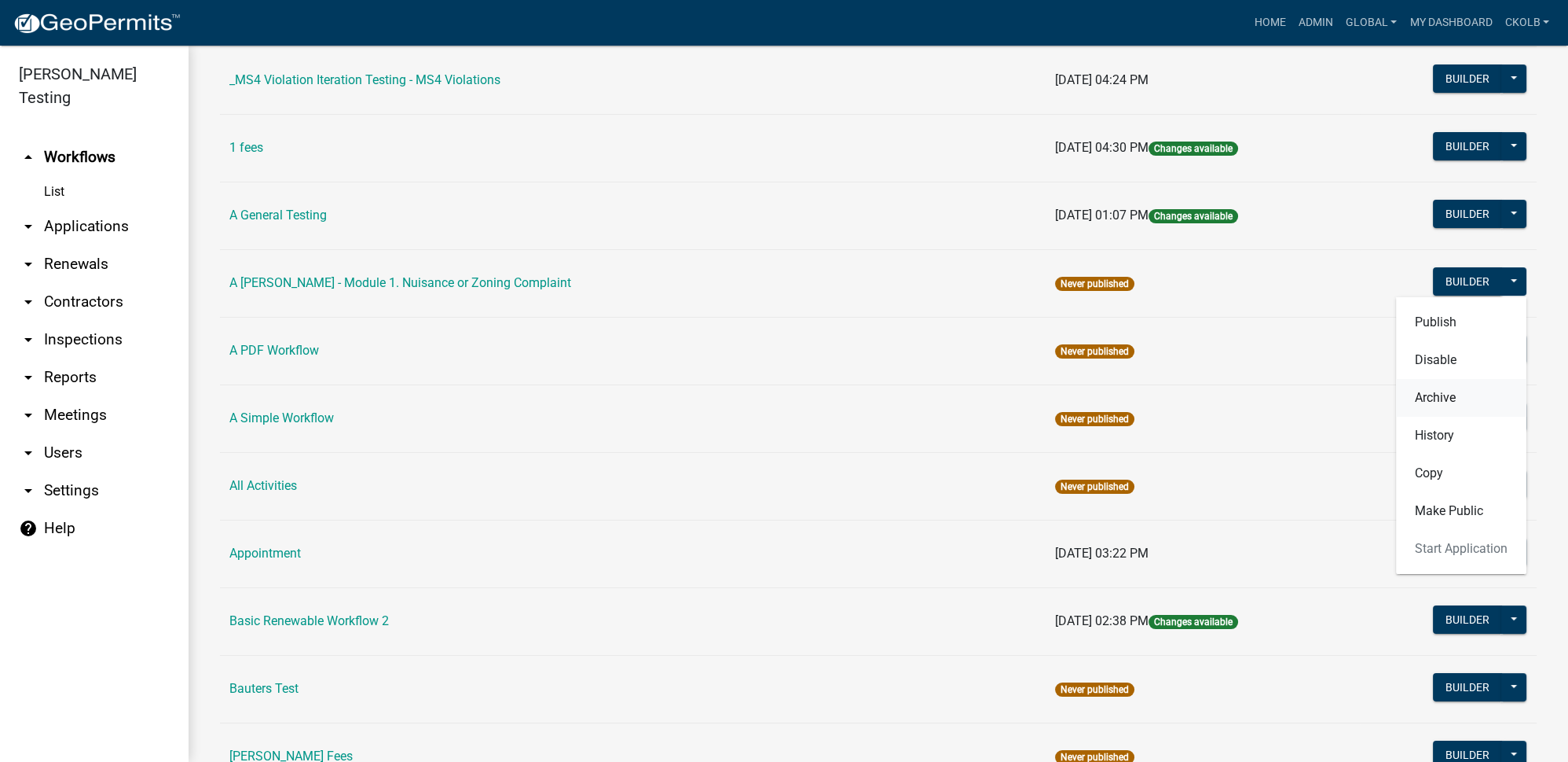
click at [1448, 389] on button "Archive" at bounding box center [1461, 397] width 131 height 38
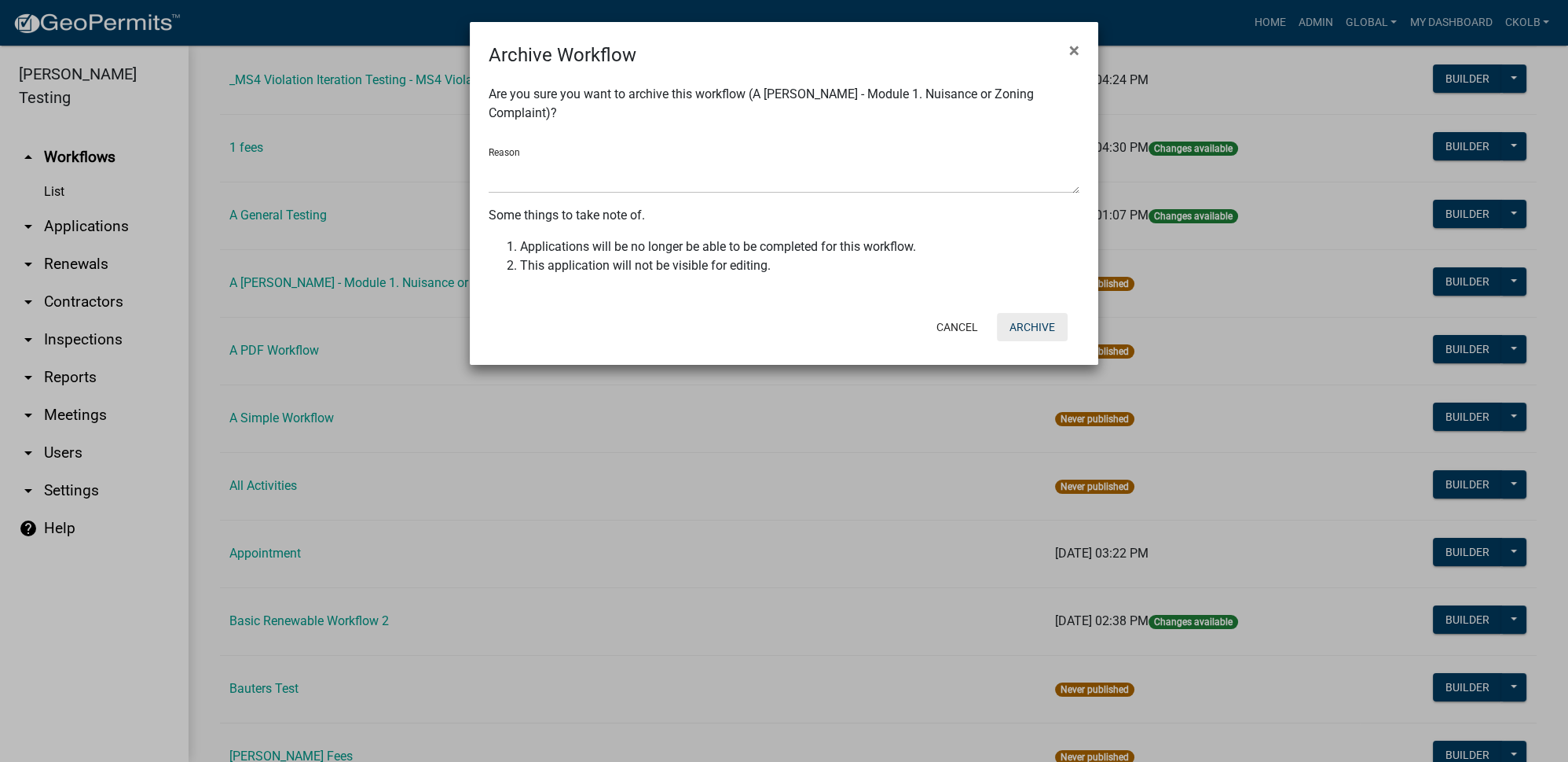
click at [1049, 331] on button "Archive" at bounding box center [1033, 326] width 71 height 28
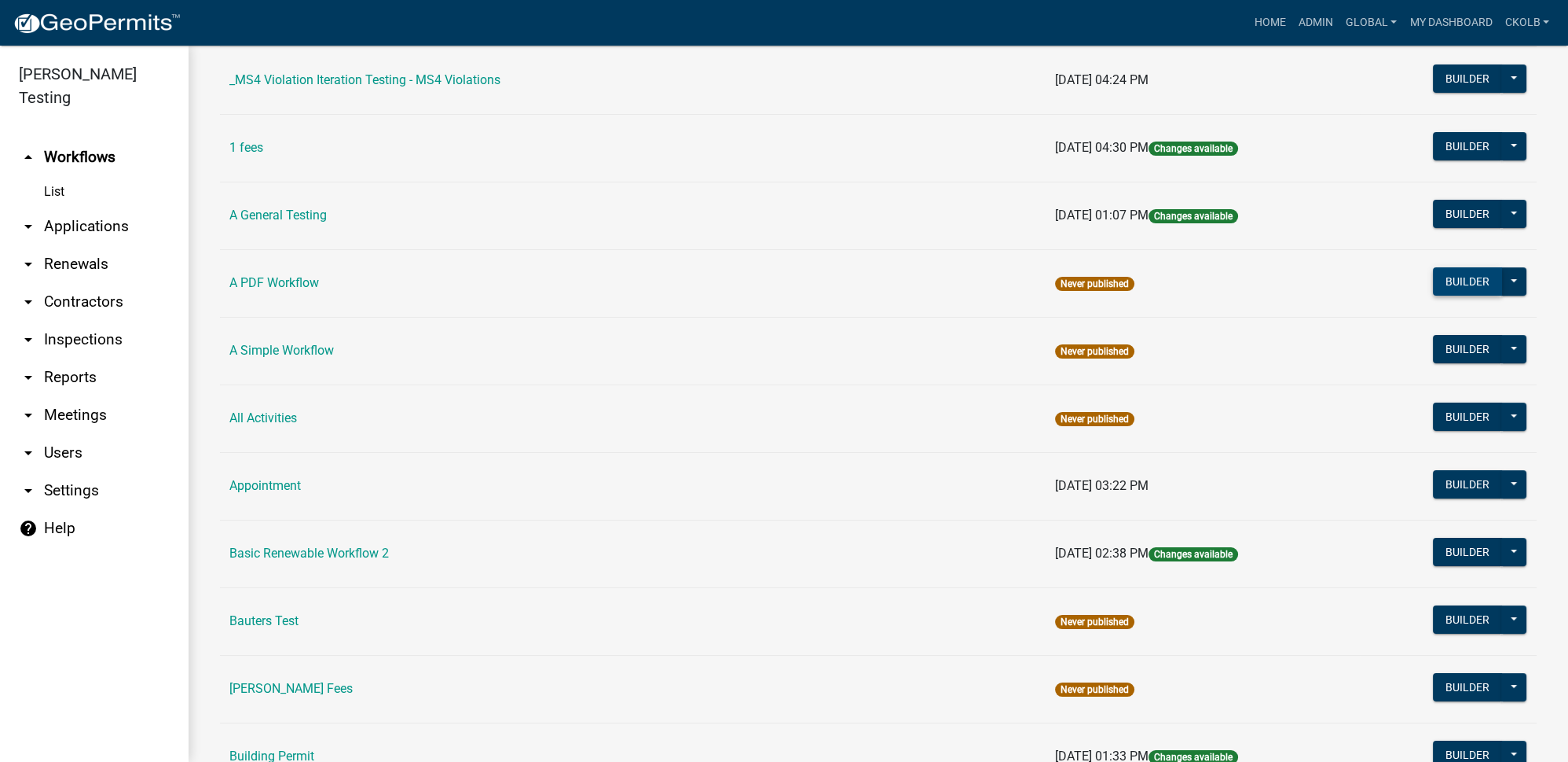
click at [1452, 279] on button "Builder" at bounding box center [1468, 281] width 69 height 28
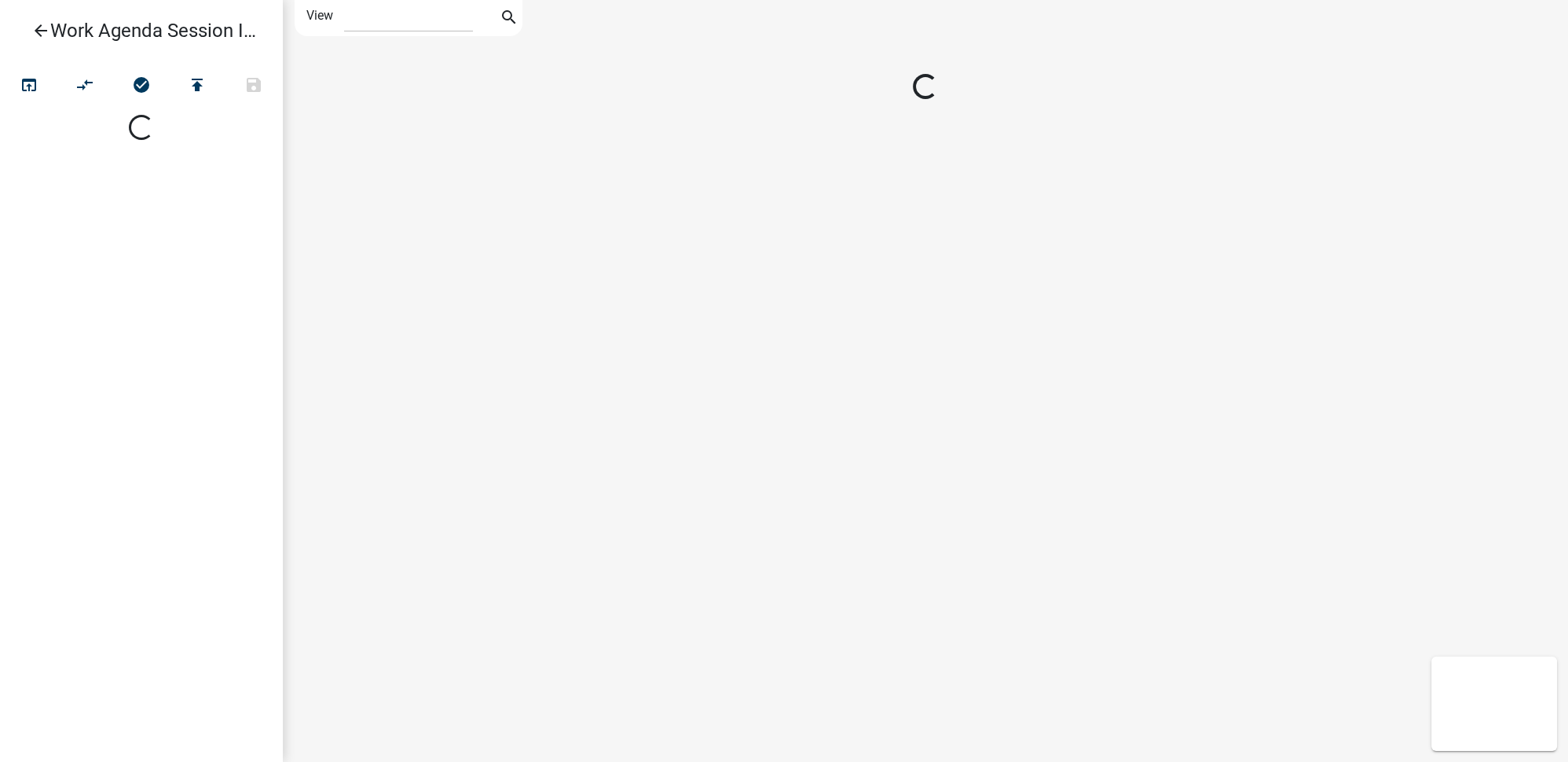
select select "1"
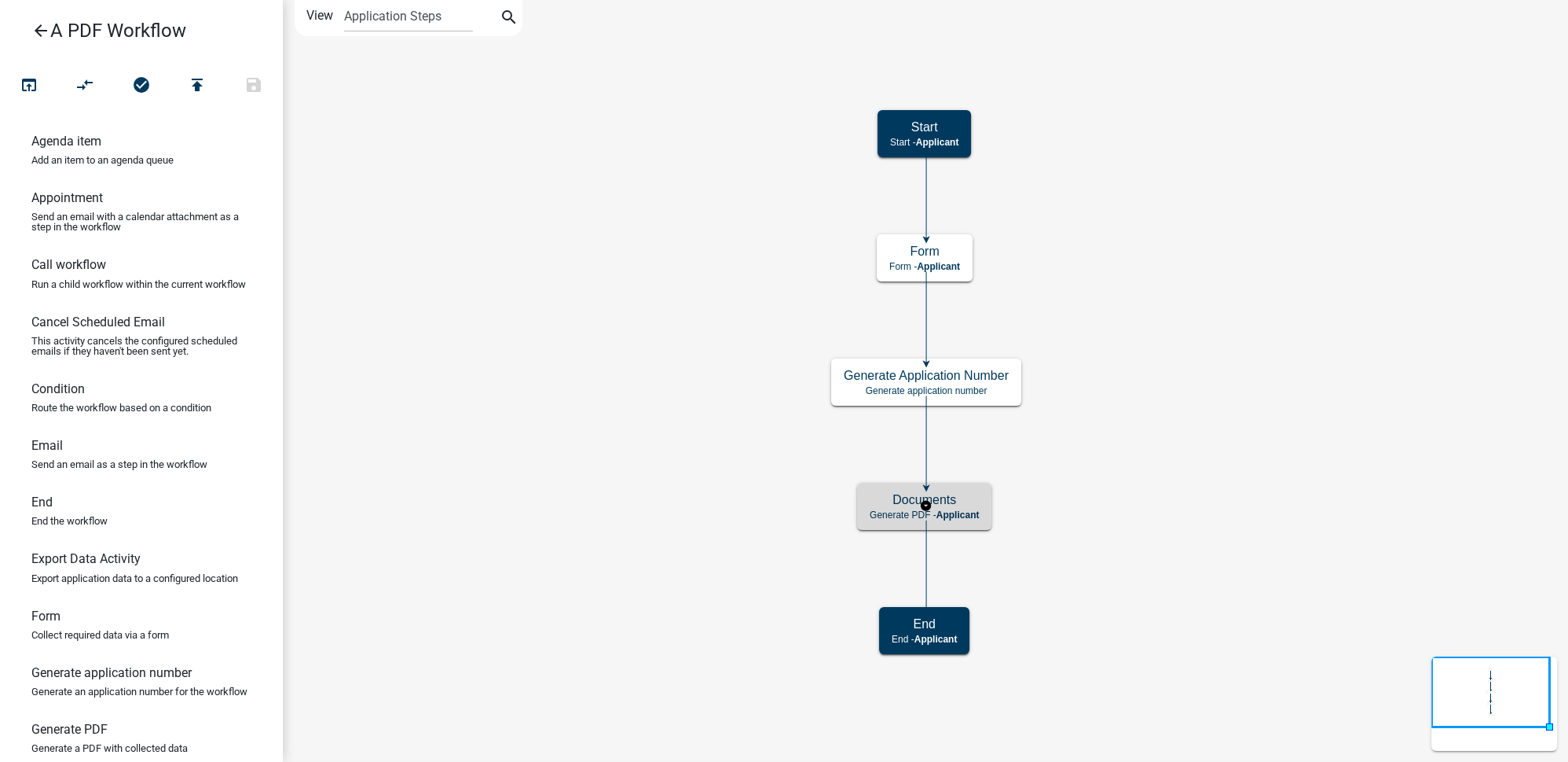
click at [988, 501] on div "Documents Generate PDF - Applicant" at bounding box center [924, 506] width 135 height 47
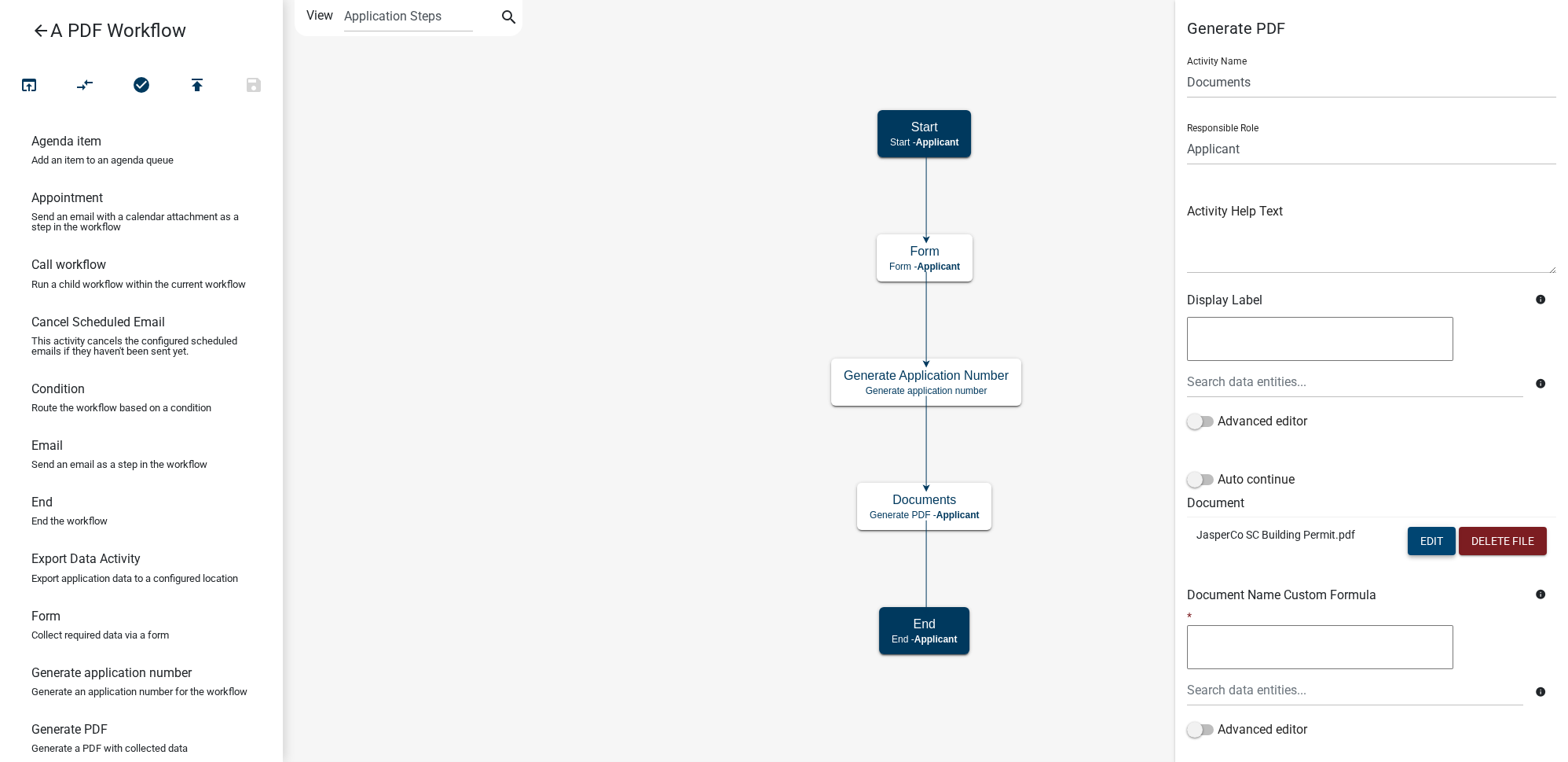
click at [1416, 543] on button "Edit" at bounding box center [1432, 541] width 48 height 28
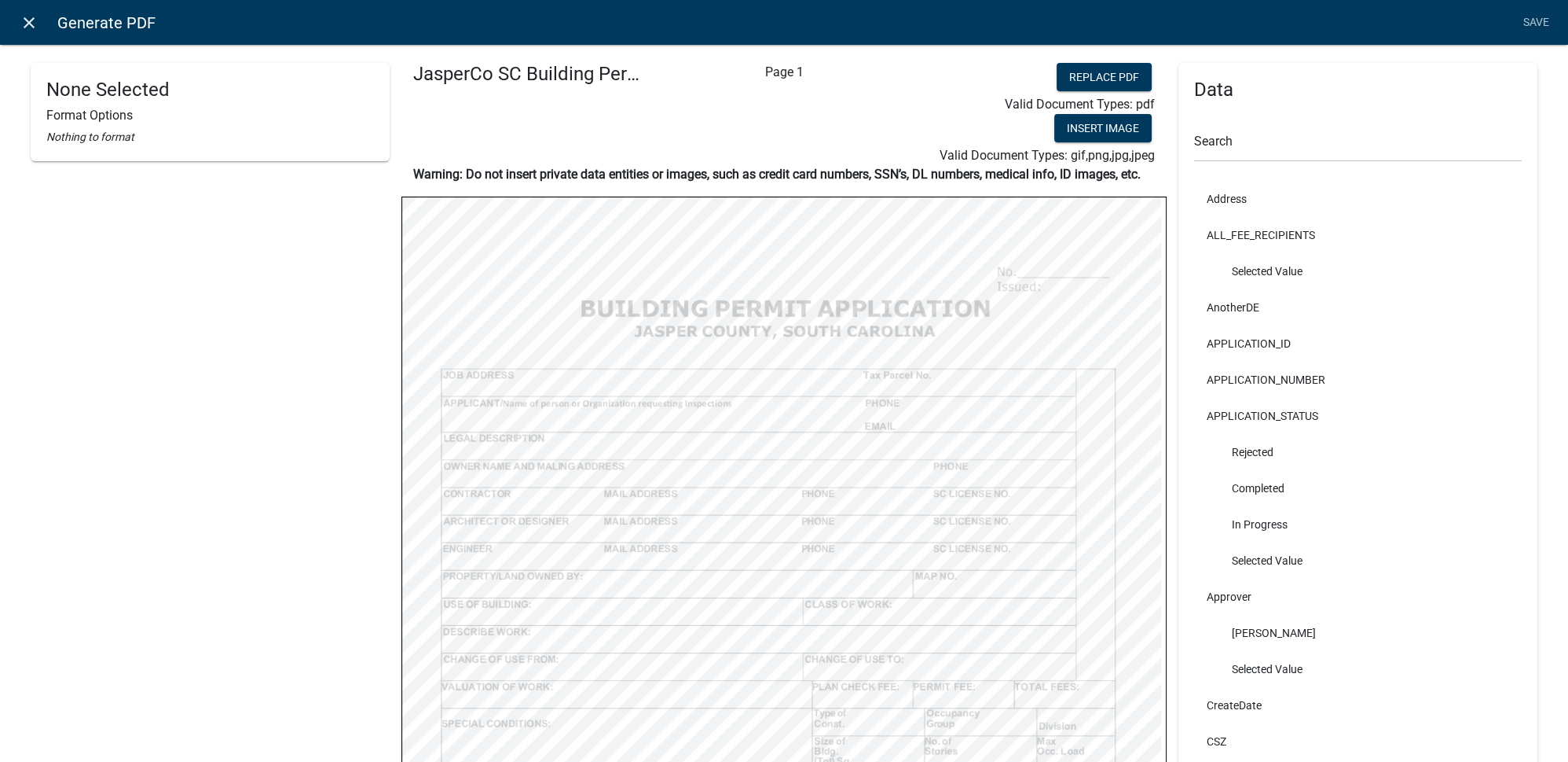
click at [26, 33] on link "close" at bounding box center [29, 22] width 32 height 32
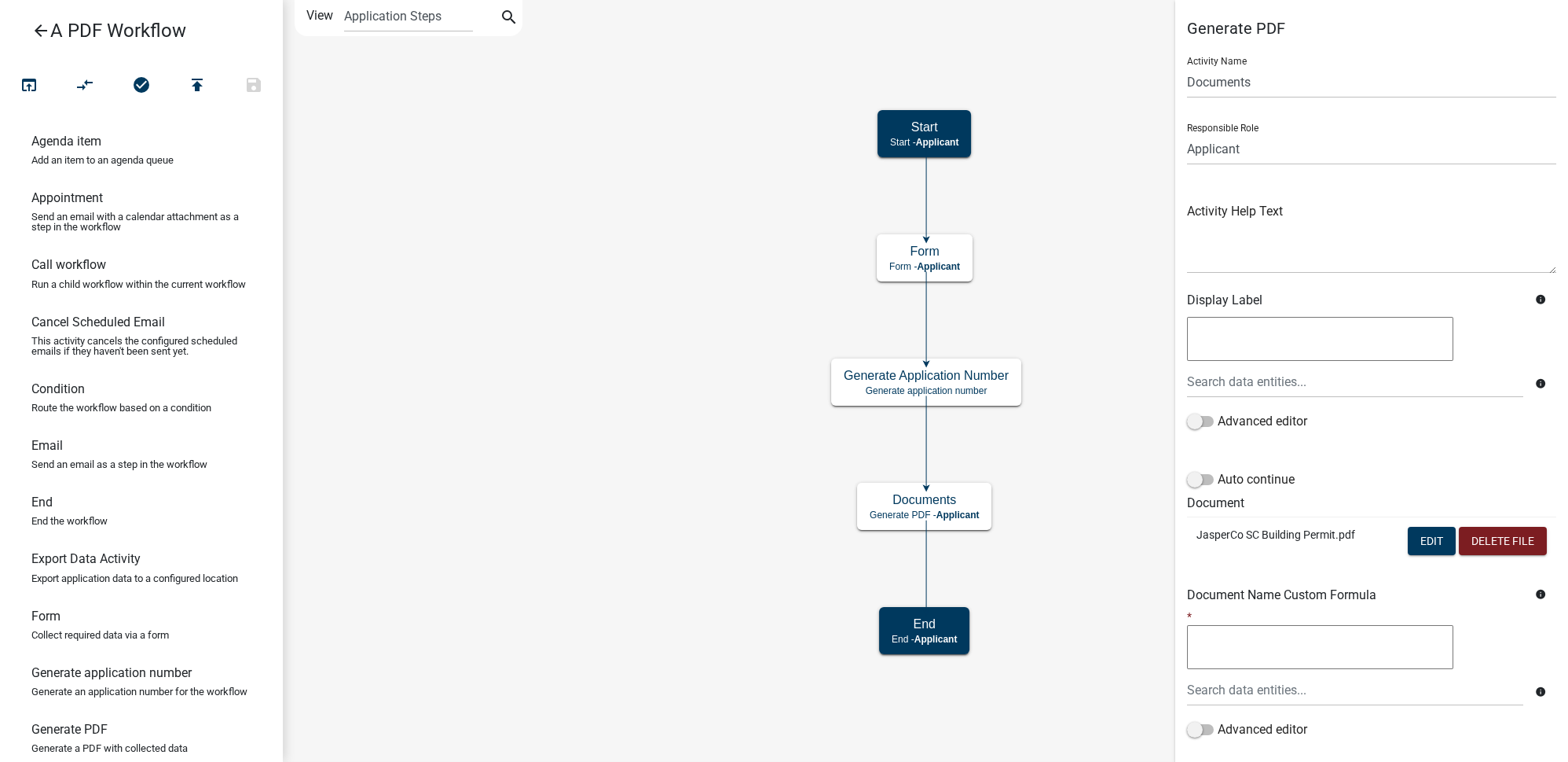
click at [44, 29] on icon "arrow_back" at bounding box center [41, 31] width 19 height 22
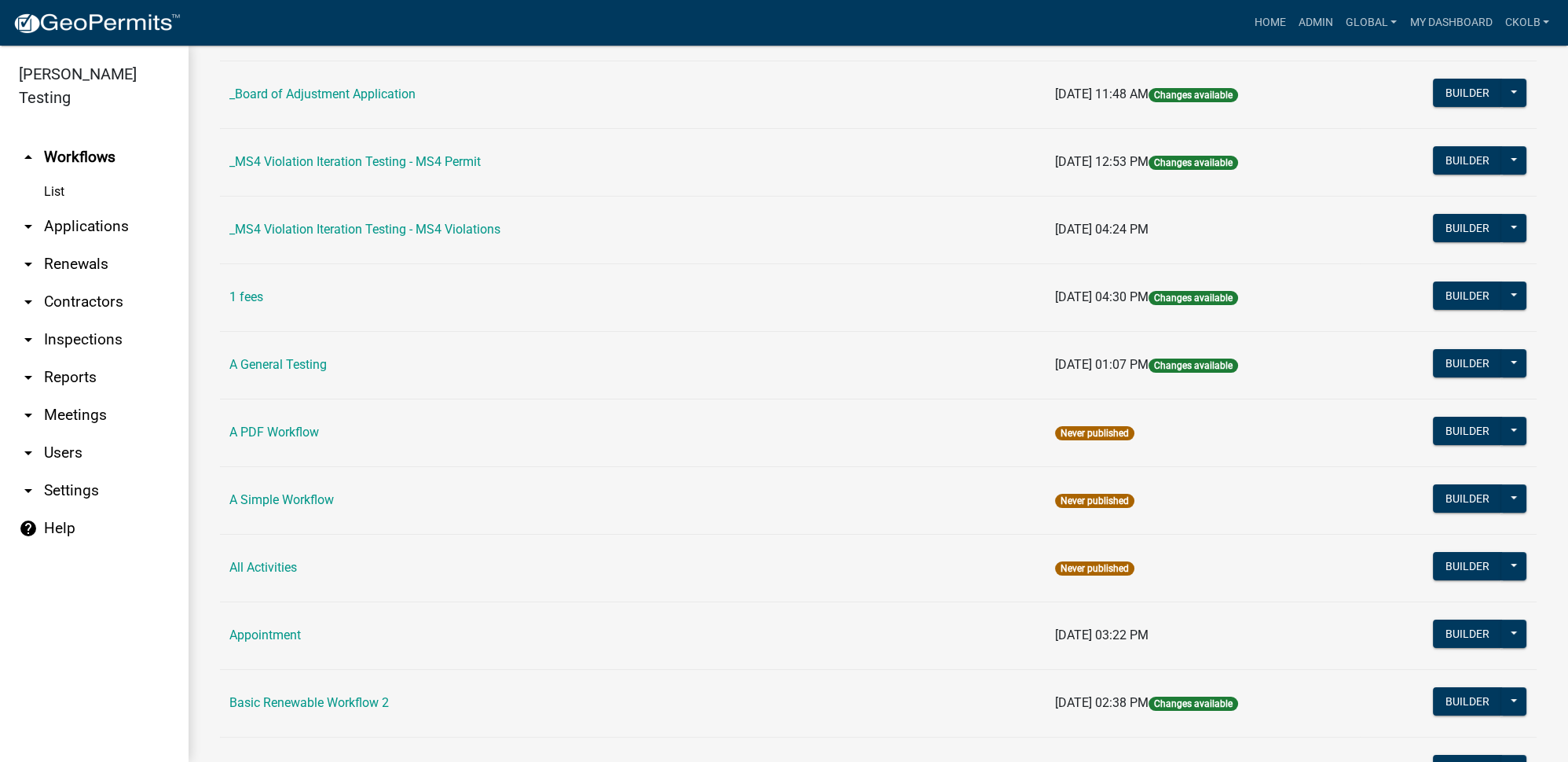
scroll to position [286, 0]
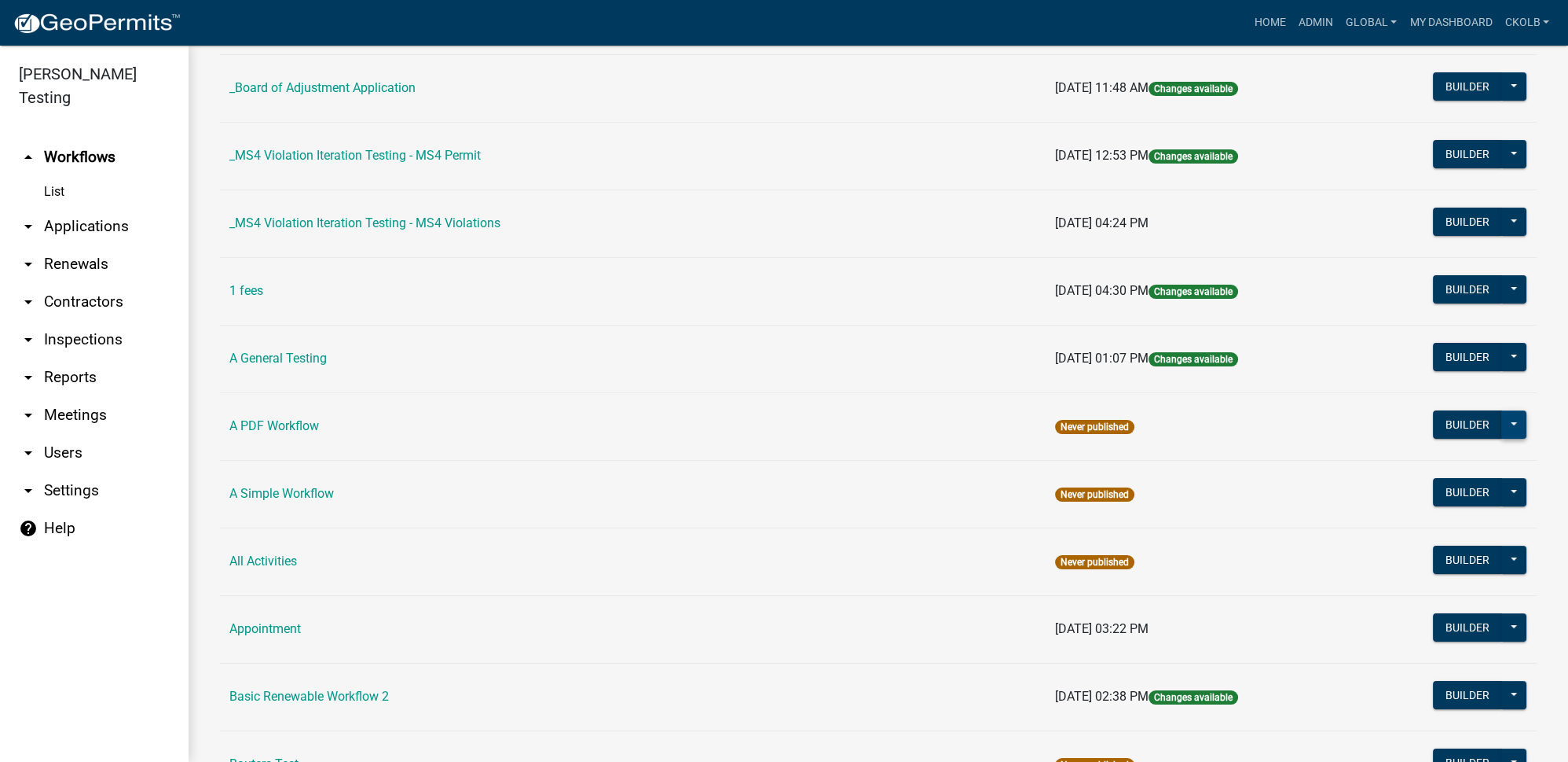
click at [1510, 415] on button at bounding box center [1513, 424] width 25 height 28
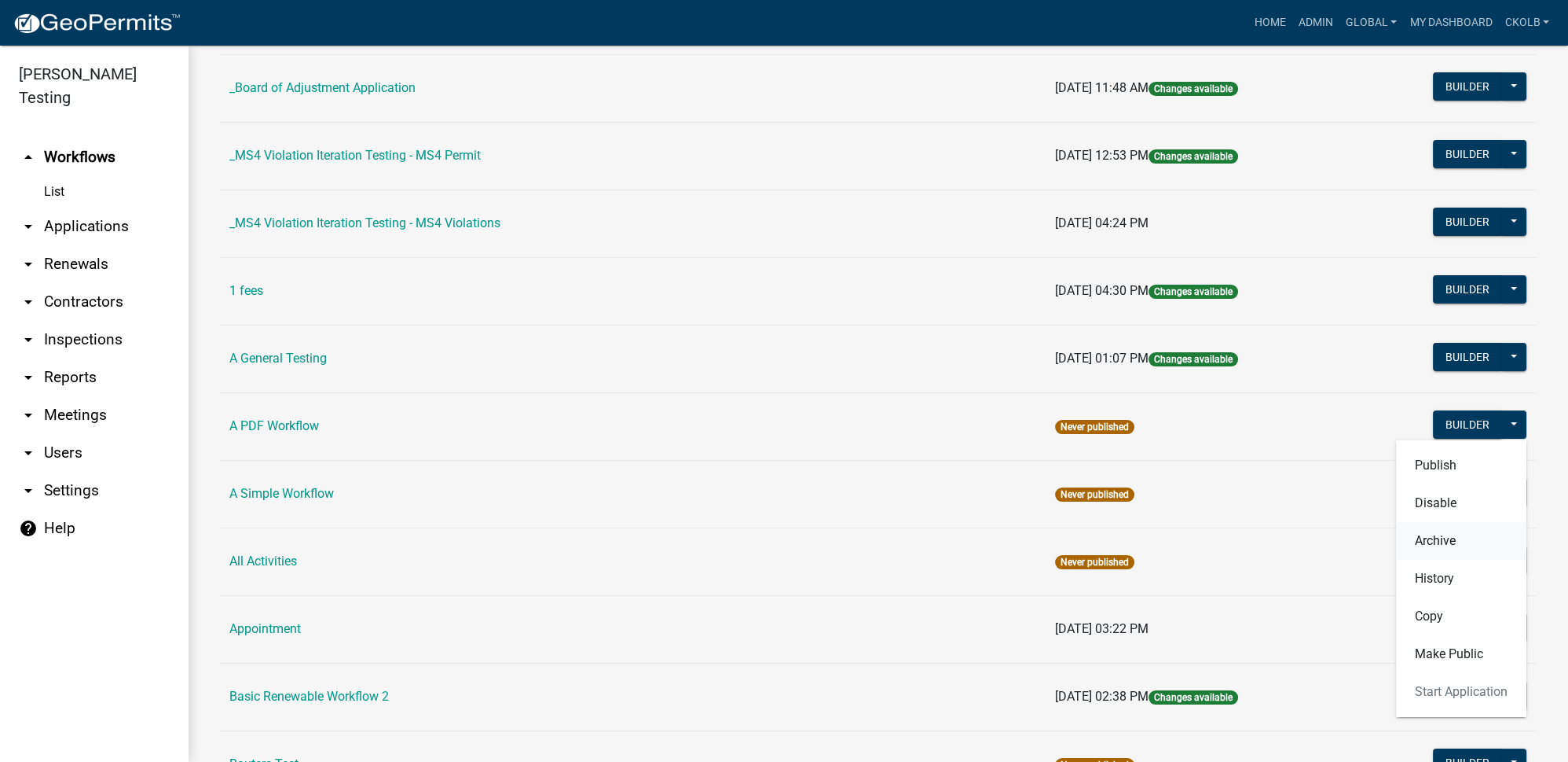
click at [1451, 533] on button "Archive" at bounding box center [1461, 541] width 131 height 38
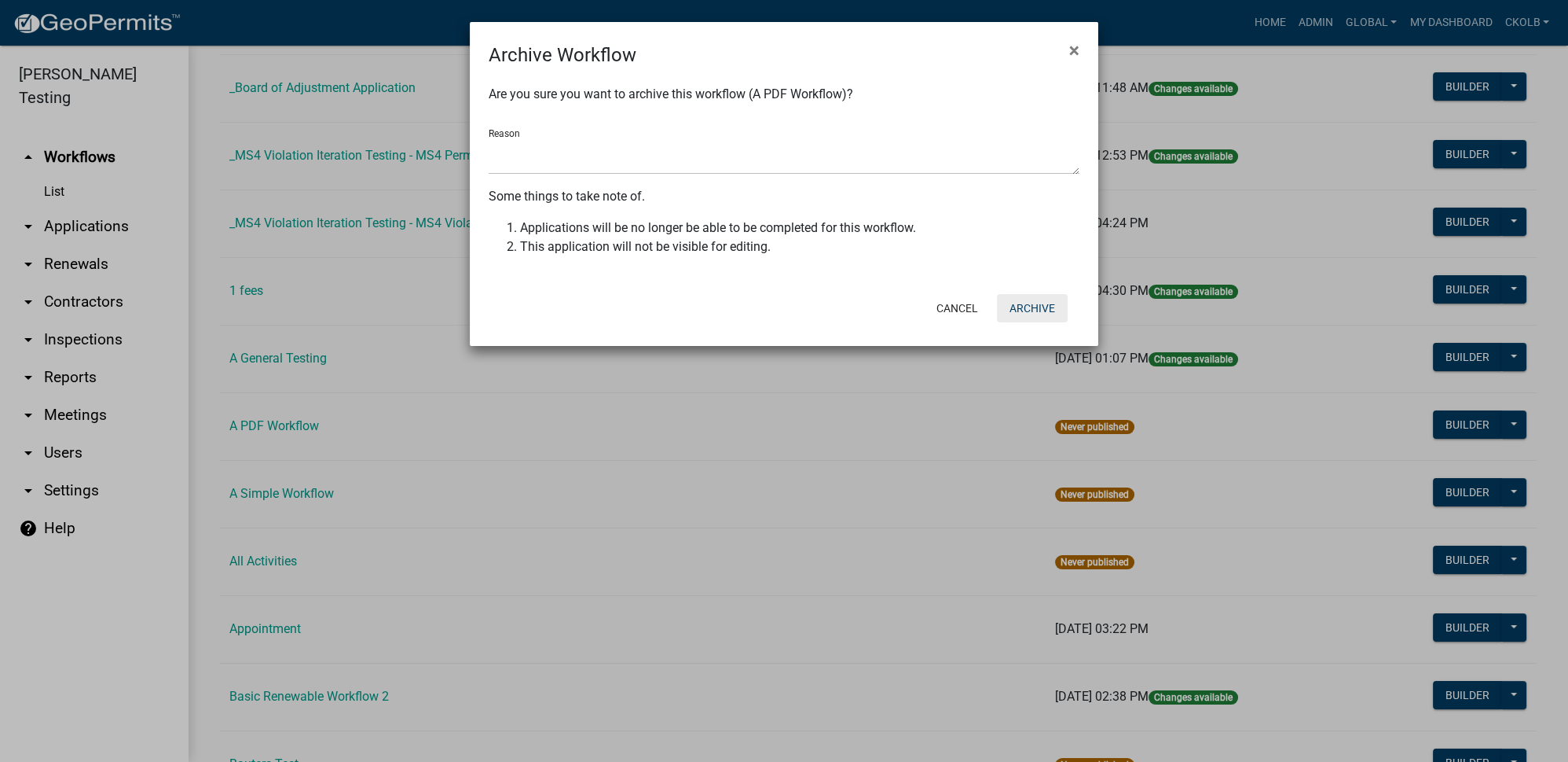
click at [1053, 314] on button "Archive" at bounding box center [1033, 308] width 71 height 28
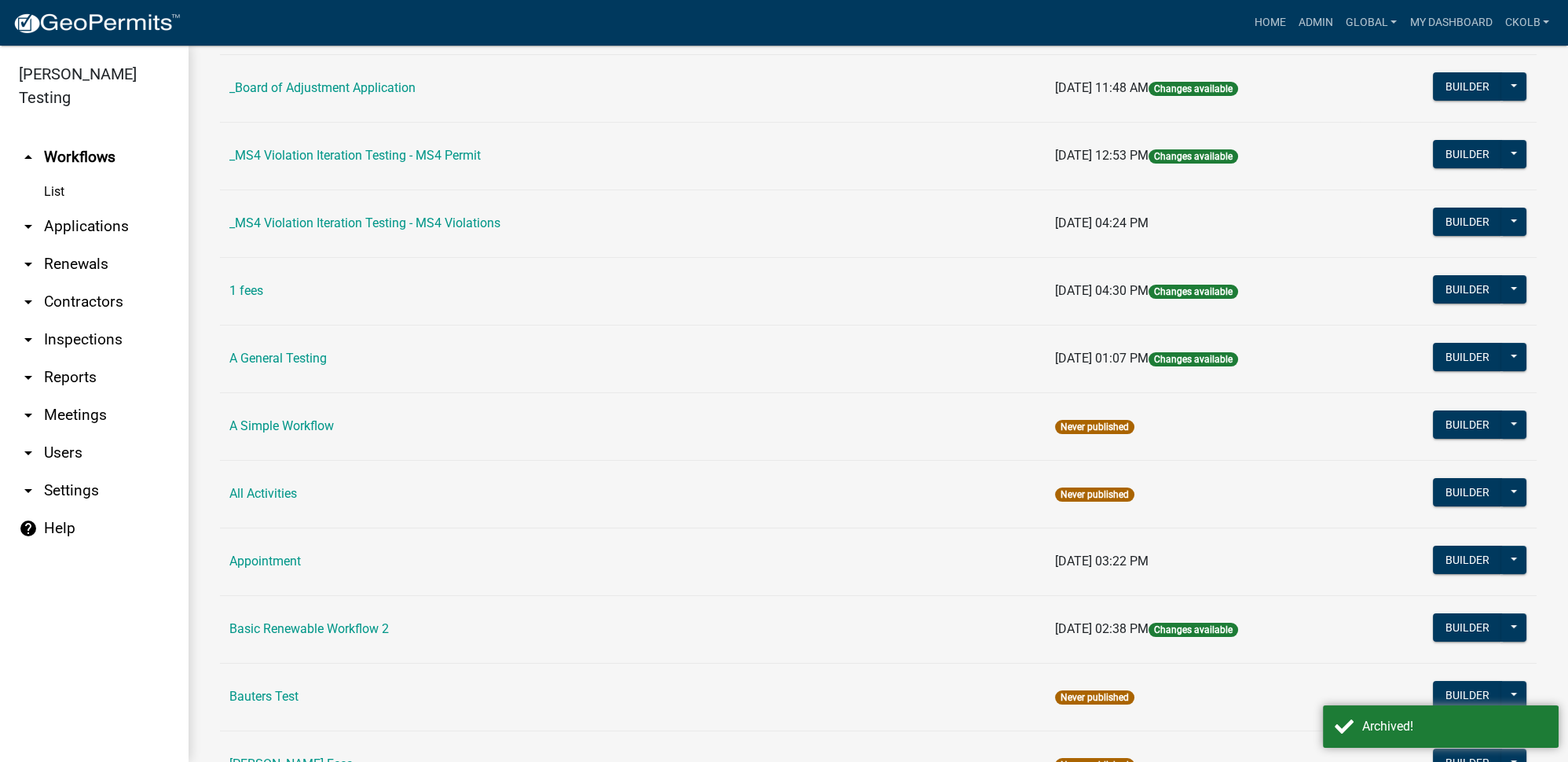
scroll to position [428, 0]
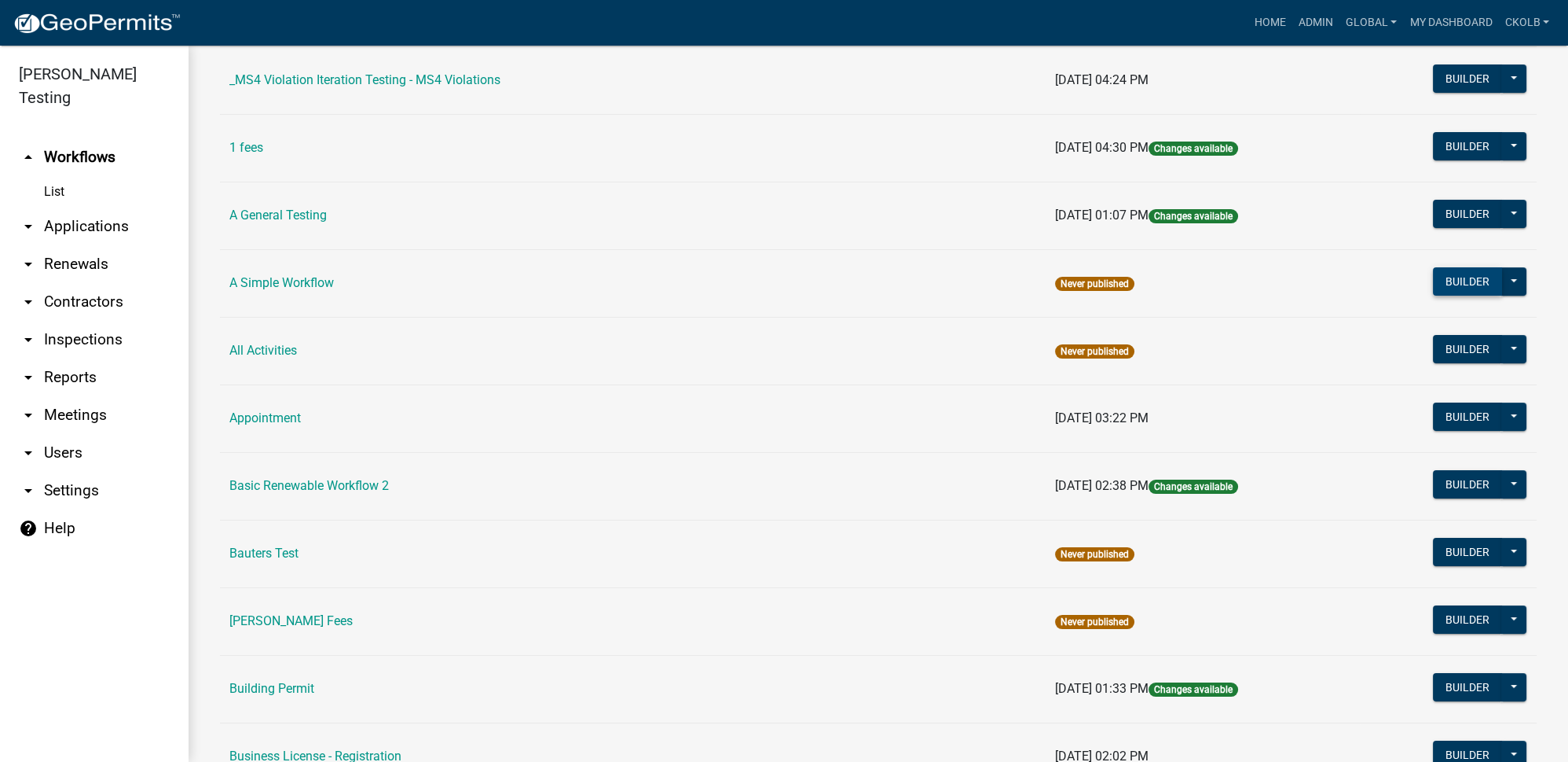
click at [1446, 278] on button "Builder" at bounding box center [1468, 281] width 69 height 28
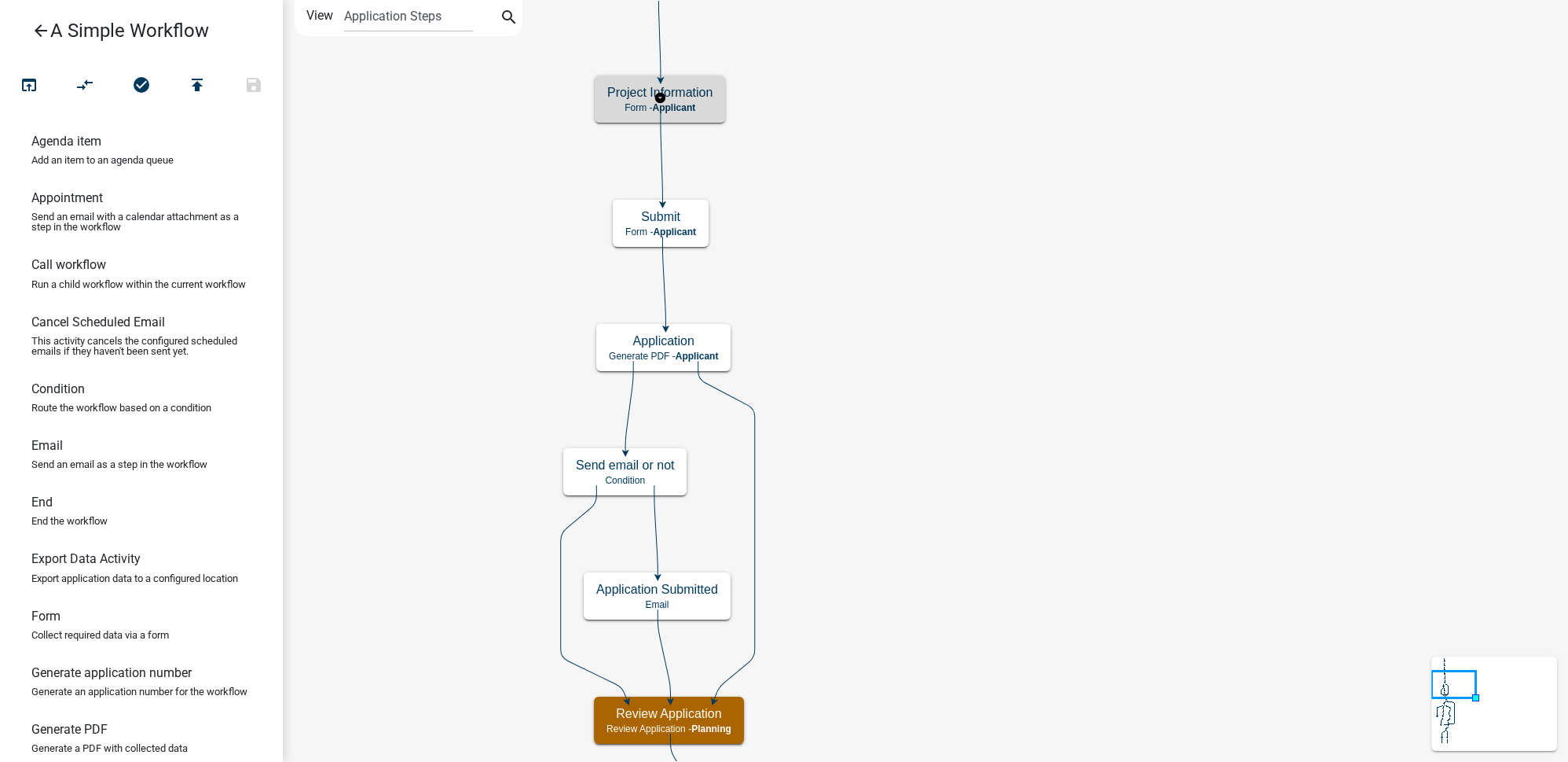
click at [710, 99] on h5 "Project Information" at bounding box center [660, 92] width 105 height 15
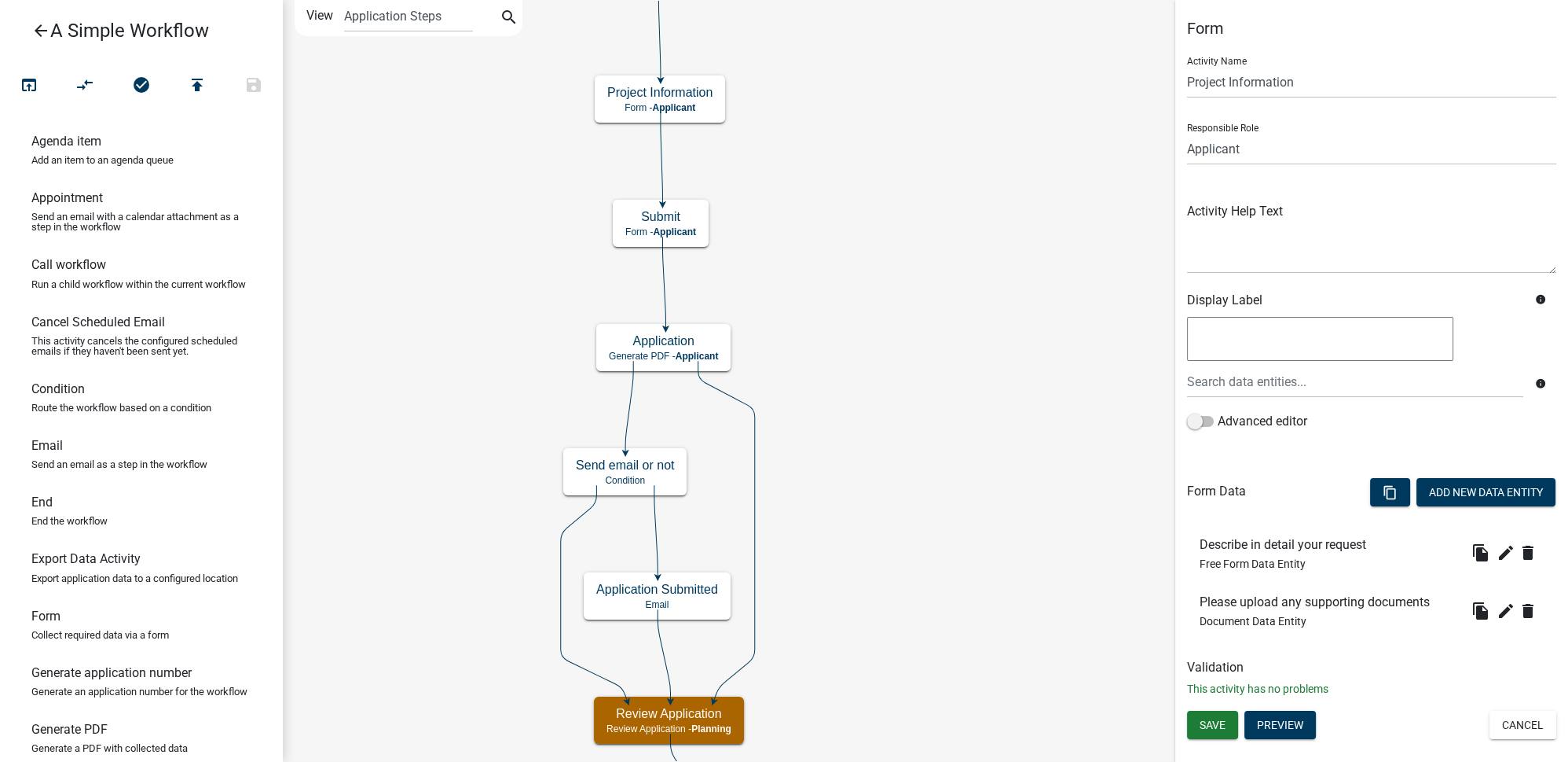
click at [42, 23] on icon "arrow_back" at bounding box center [41, 31] width 19 height 22
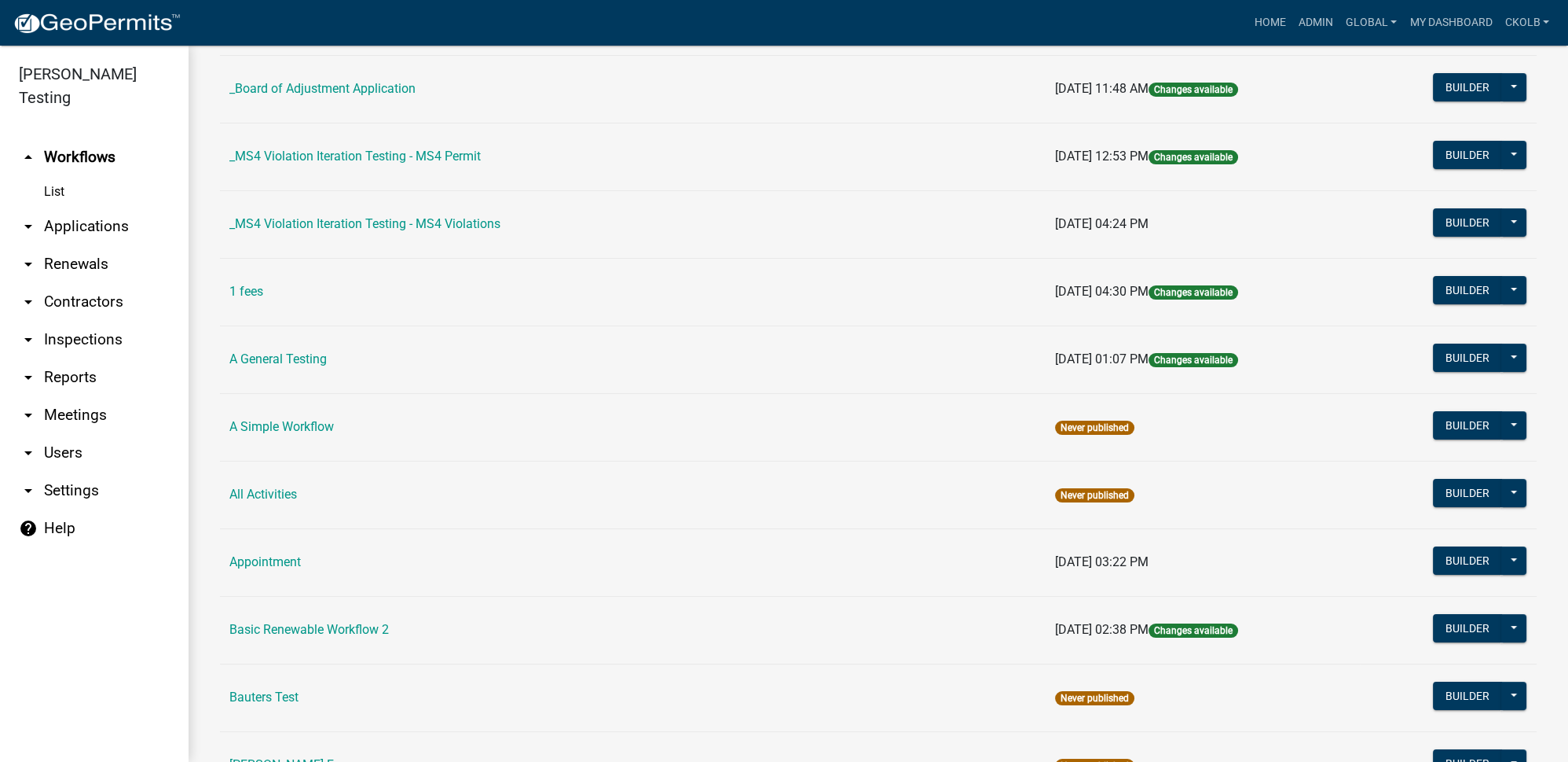
scroll to position [286, 0]
click at [1505, 421] on button at bounding box center [1513, 424] width 25 height 28
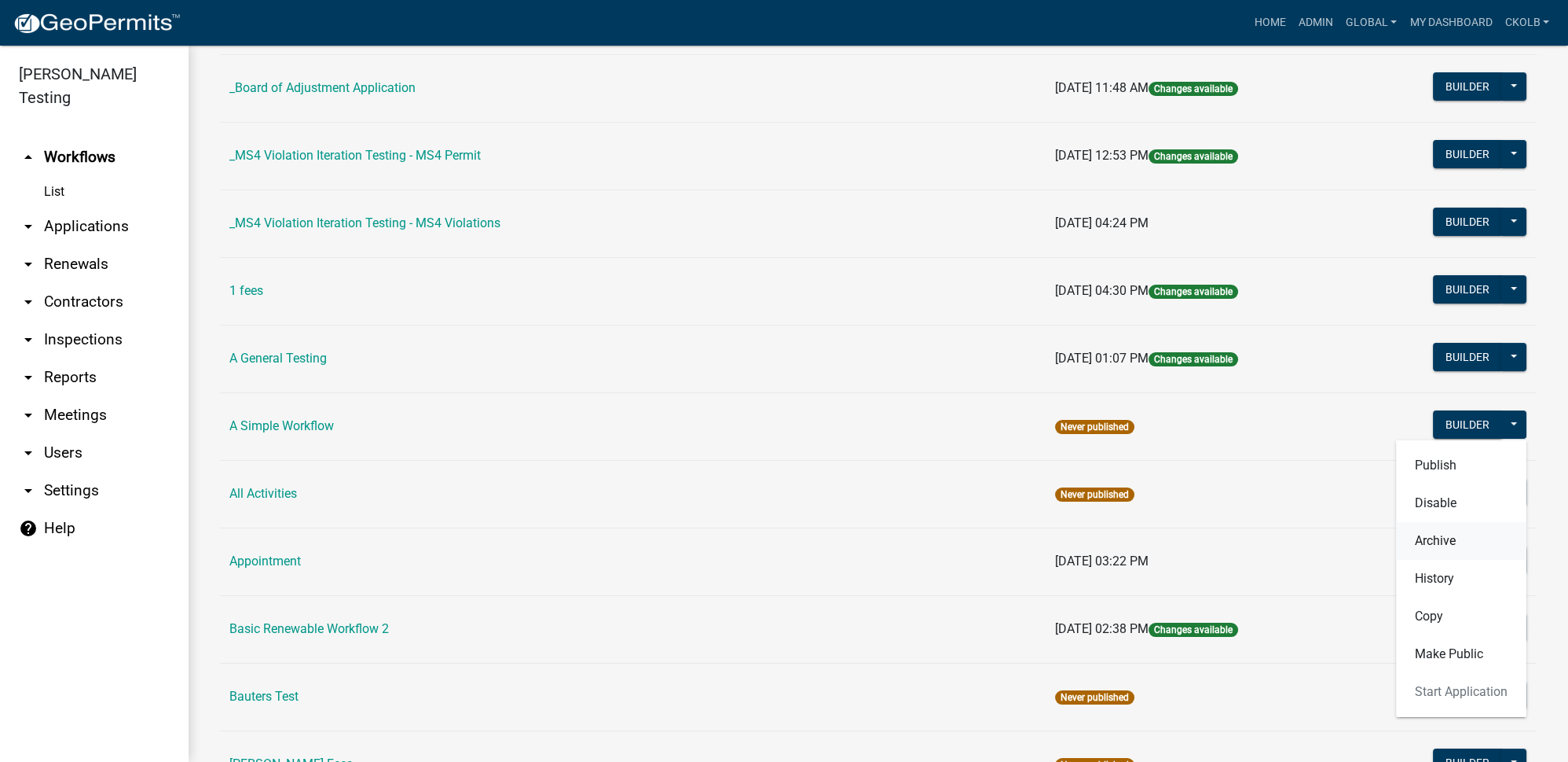
click at [1445, 535] on button "Archive" at bounding box center [1461, 541] width 131 height 38
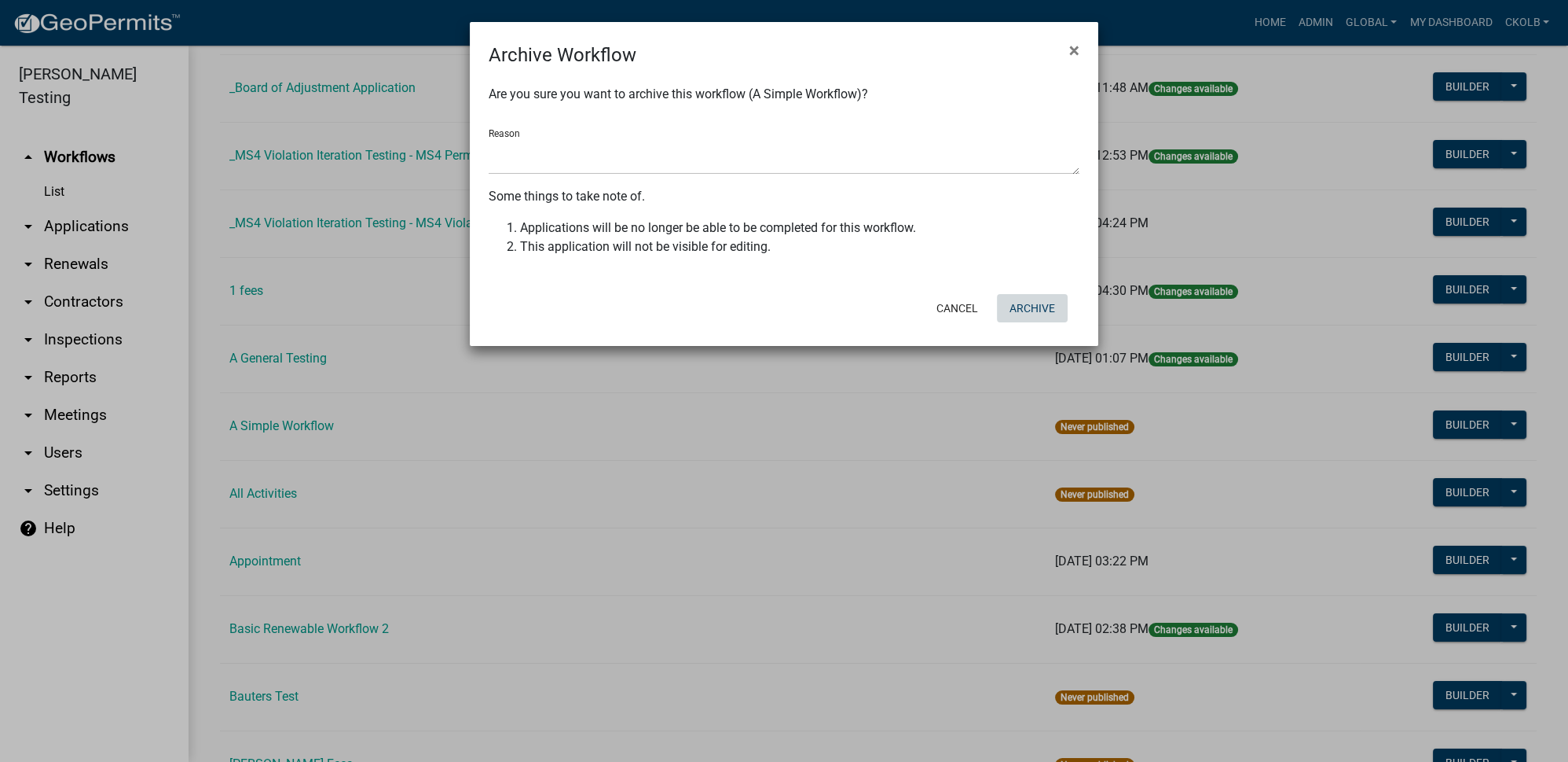
click at [1043, 314] on button "Archive" at bounding box center [1033, 308] width 71 height 28
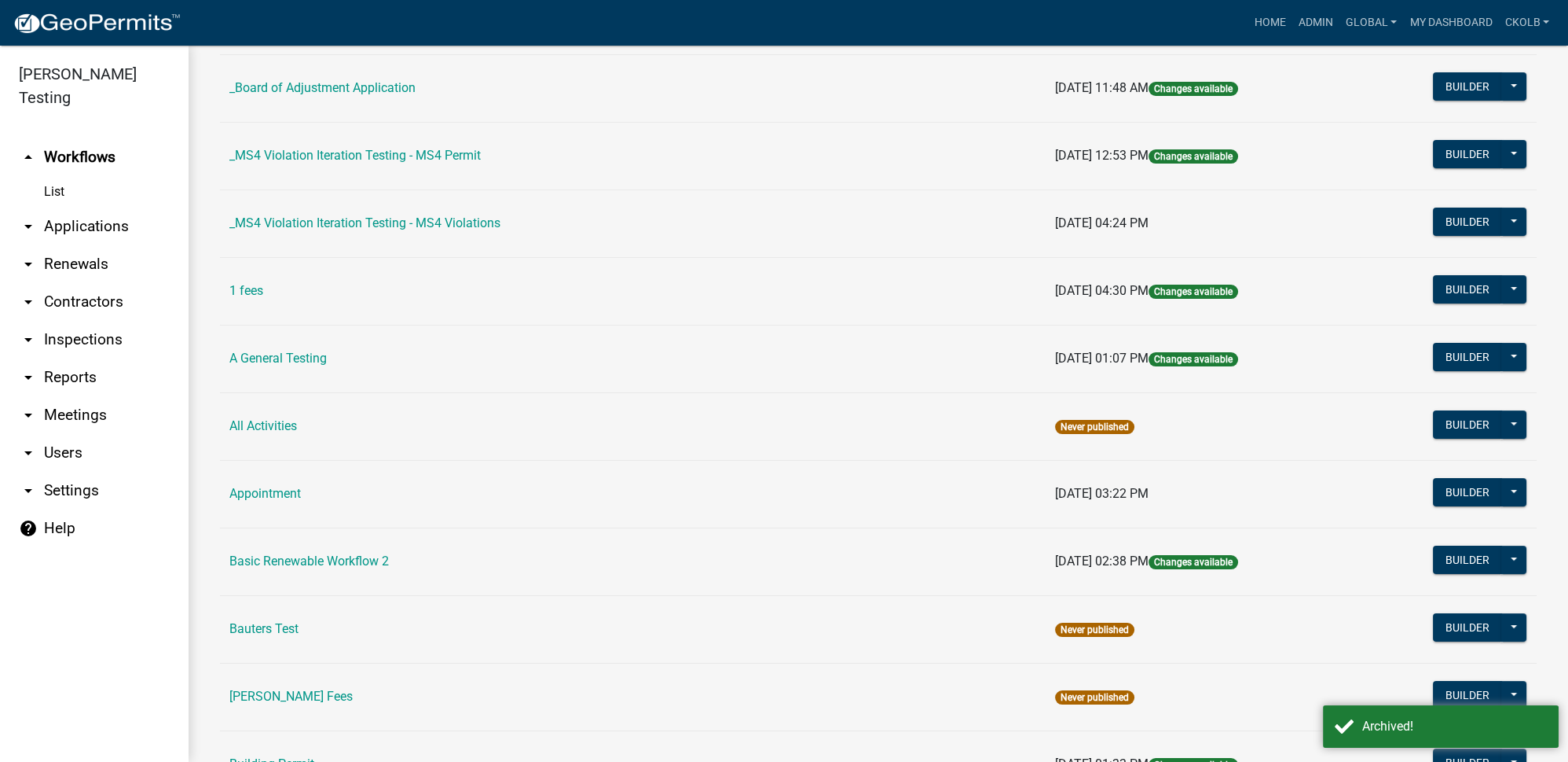
scroll to position [428, 0]
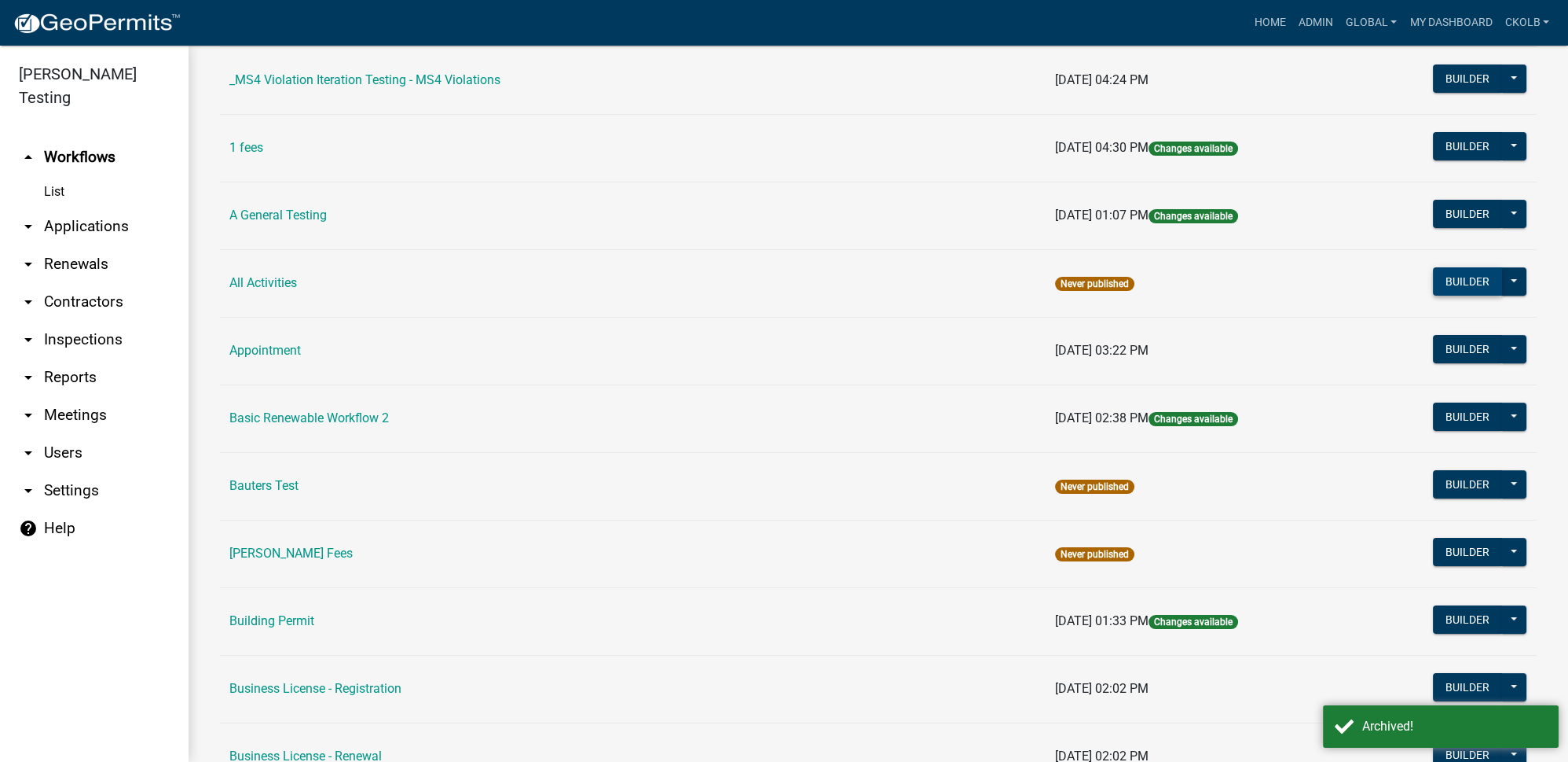
click at [1458, 285] on button "Builder" at bounding box center [1468, 281] width 69 height 28
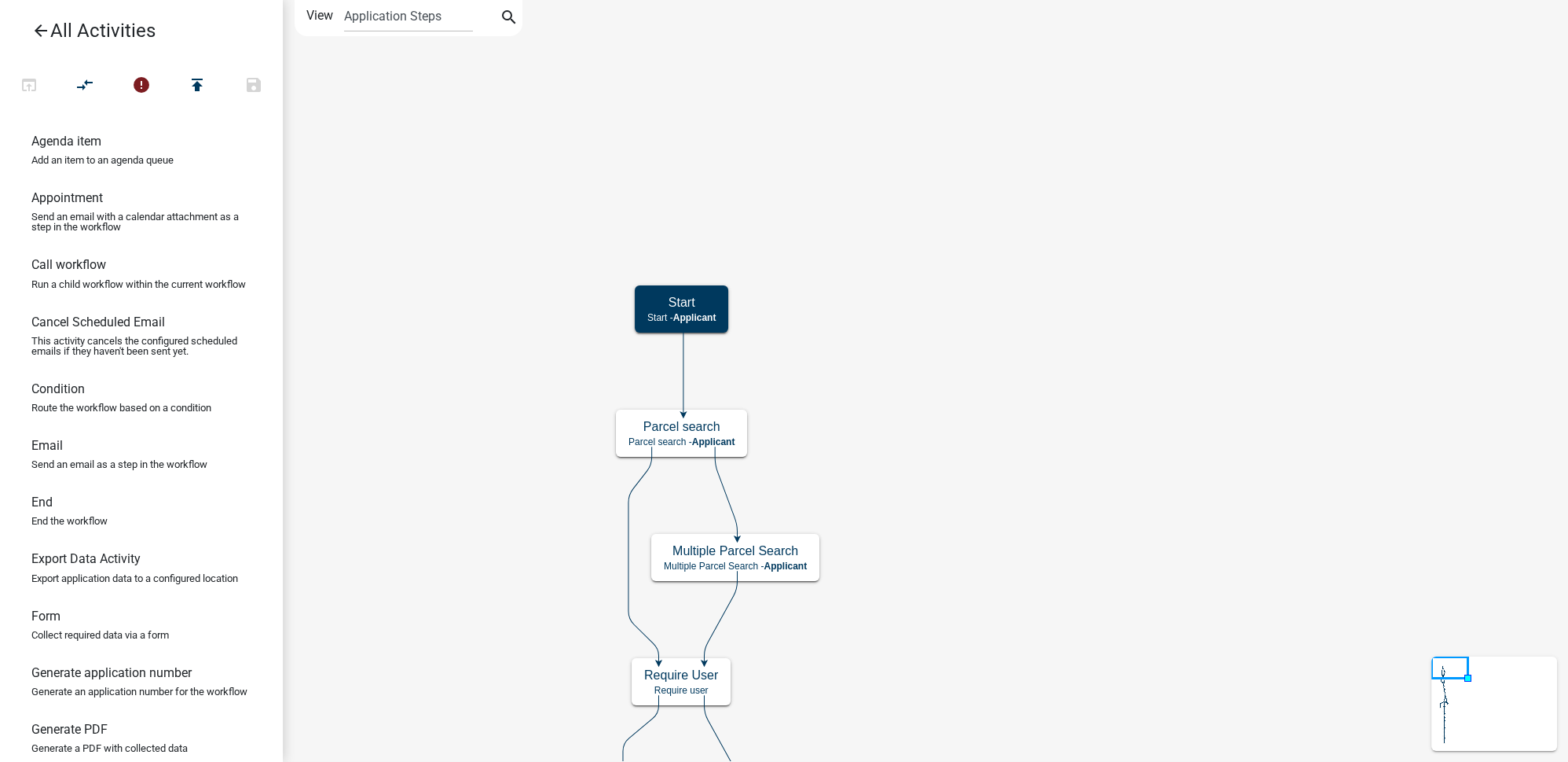
click at [37, 34] on icon "arrow_back" at bounding box center [41, 31] width 19 height 22
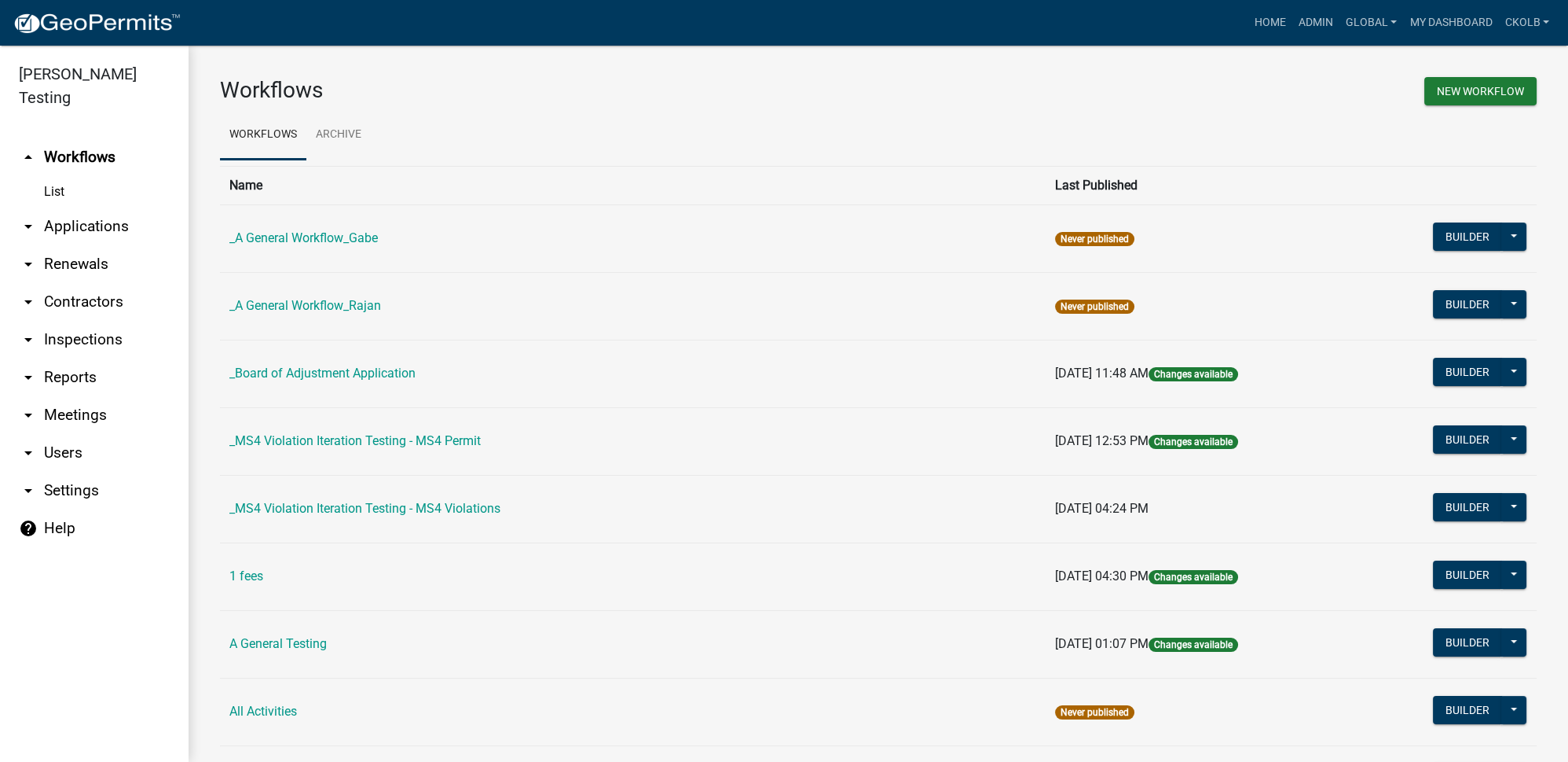
scroll to position [142, 0]
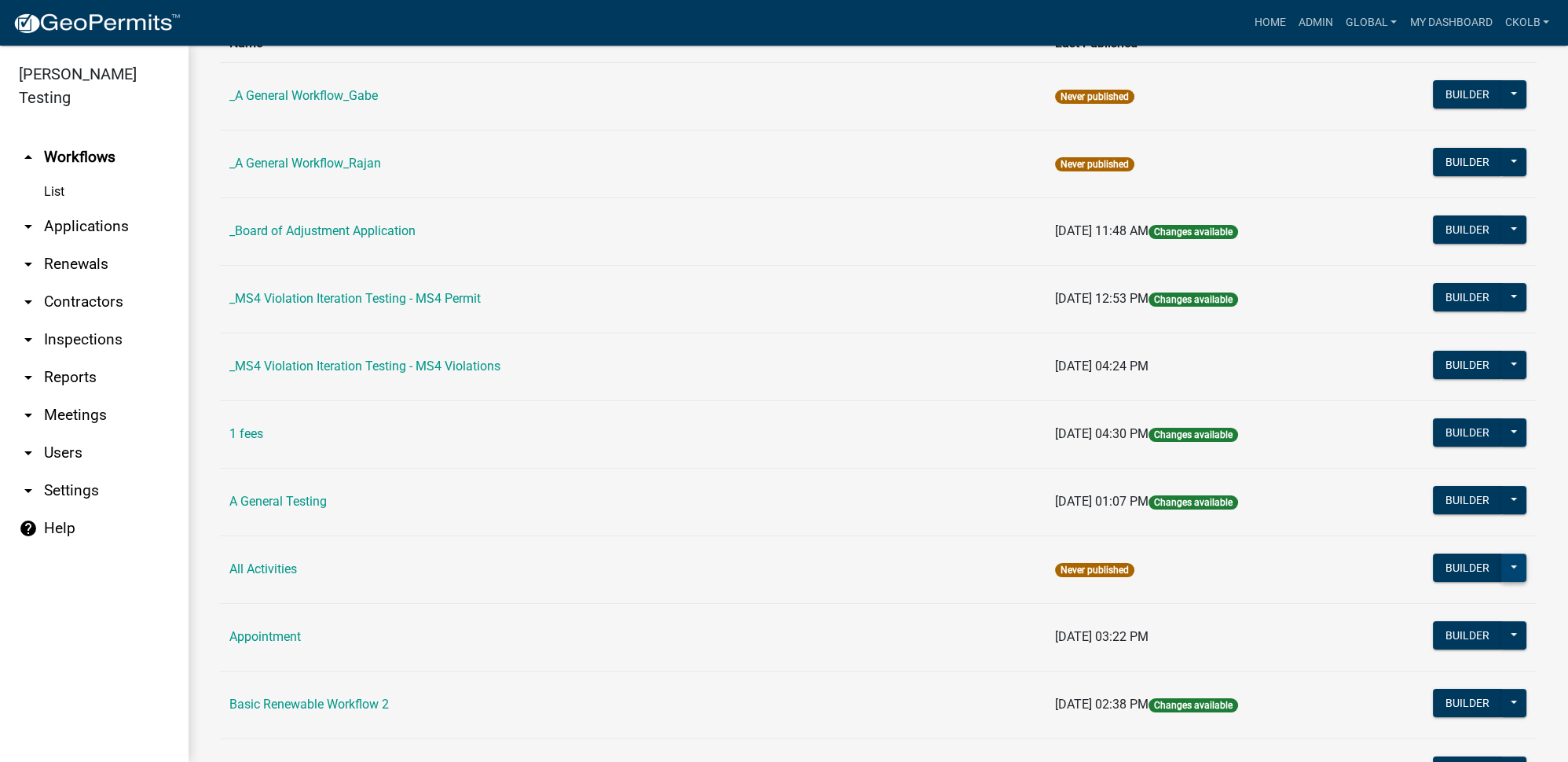
click at [1505, 565] on button at bounding box center [1513, 567] width 25 height 28
click at [1435, 683] on button "Archive" at bounding box center [1461, 683] width 131 height 38
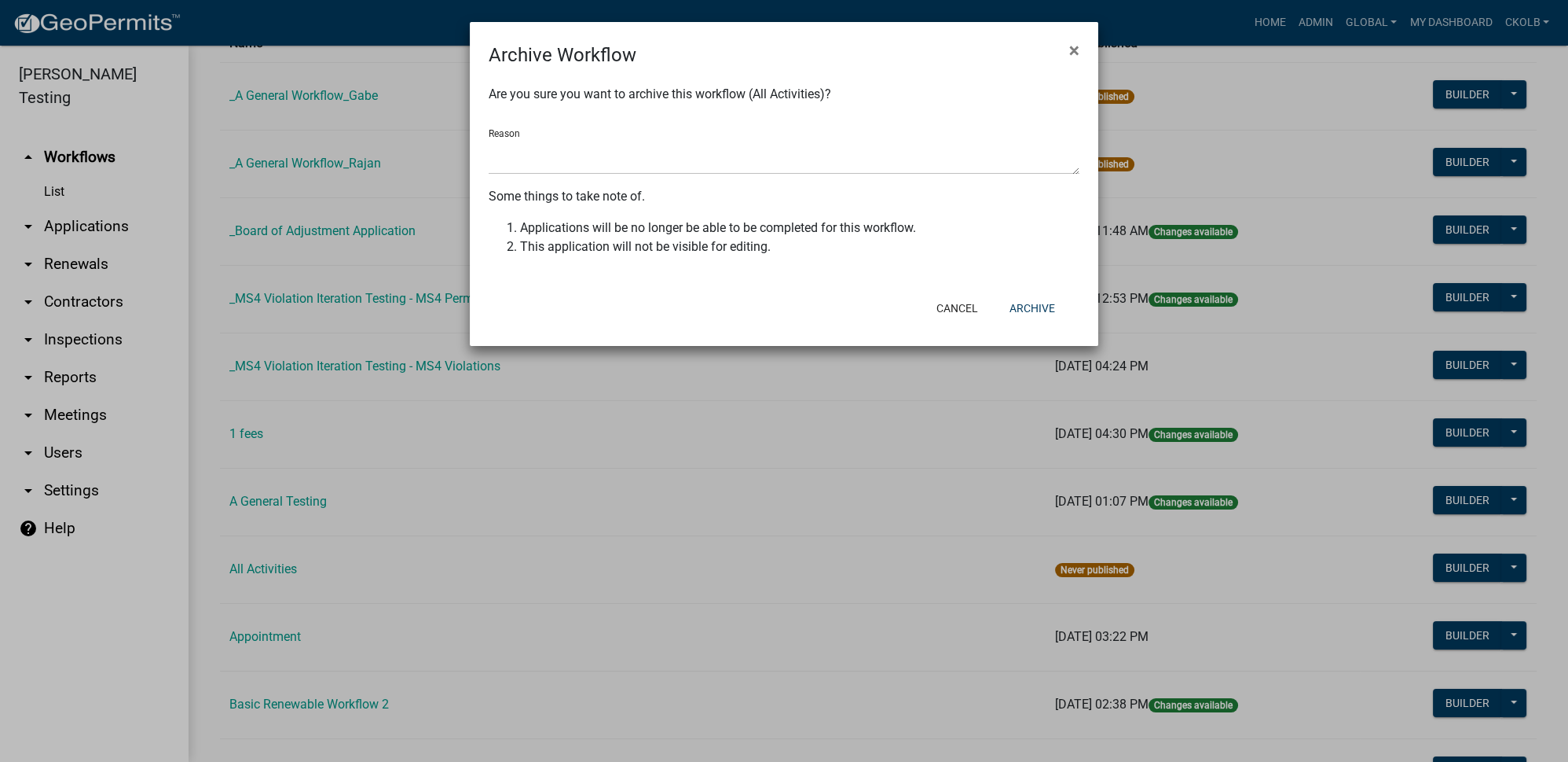
click at [1035, 290] on div "Cancel Archive" at bounding box center [886, 308] width 387 height 41
click at [1041, 315] on button "Archive" at bounding box center [1033, 308] width 71 height 28
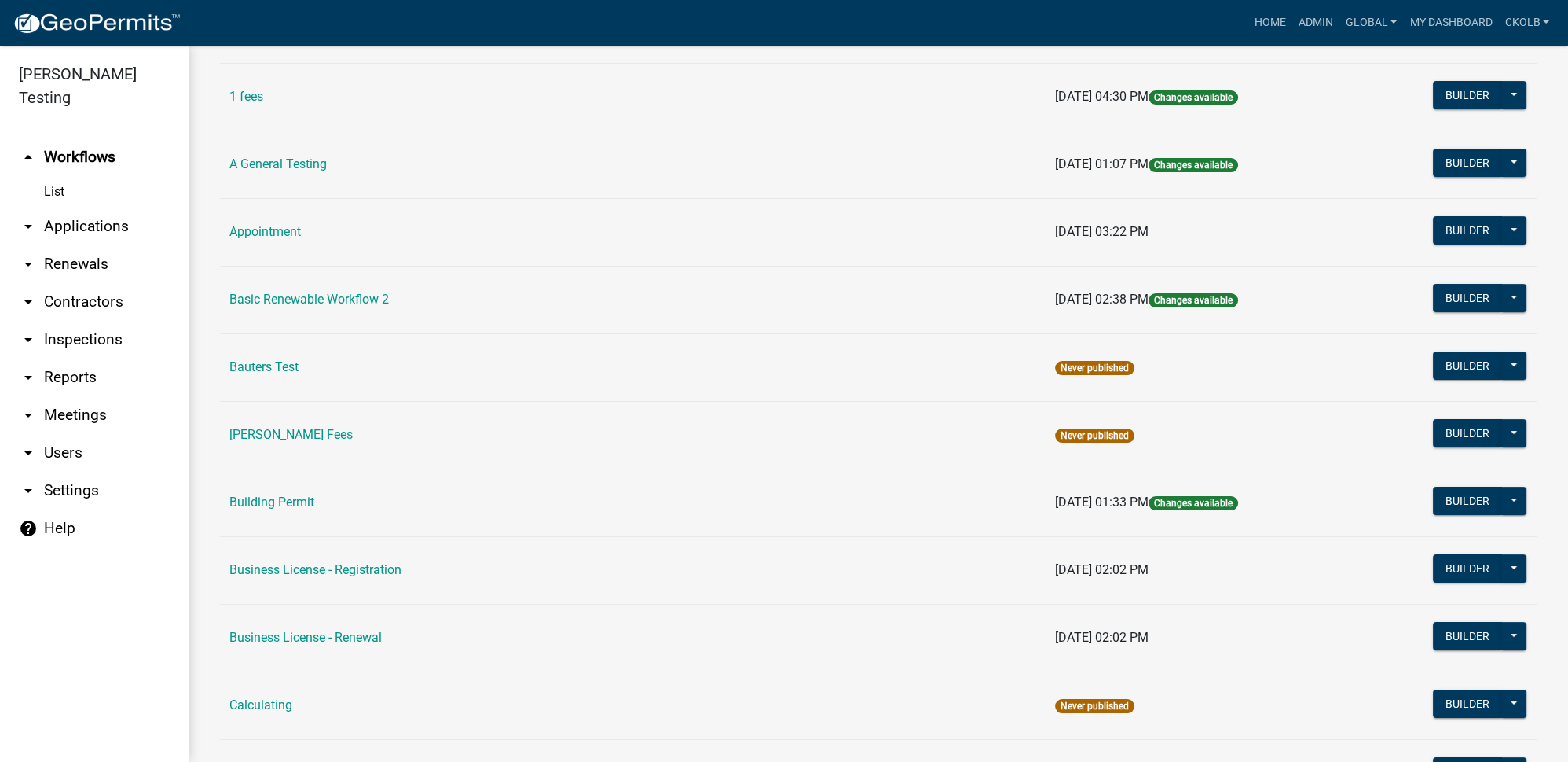
scroll to position [500, 0]
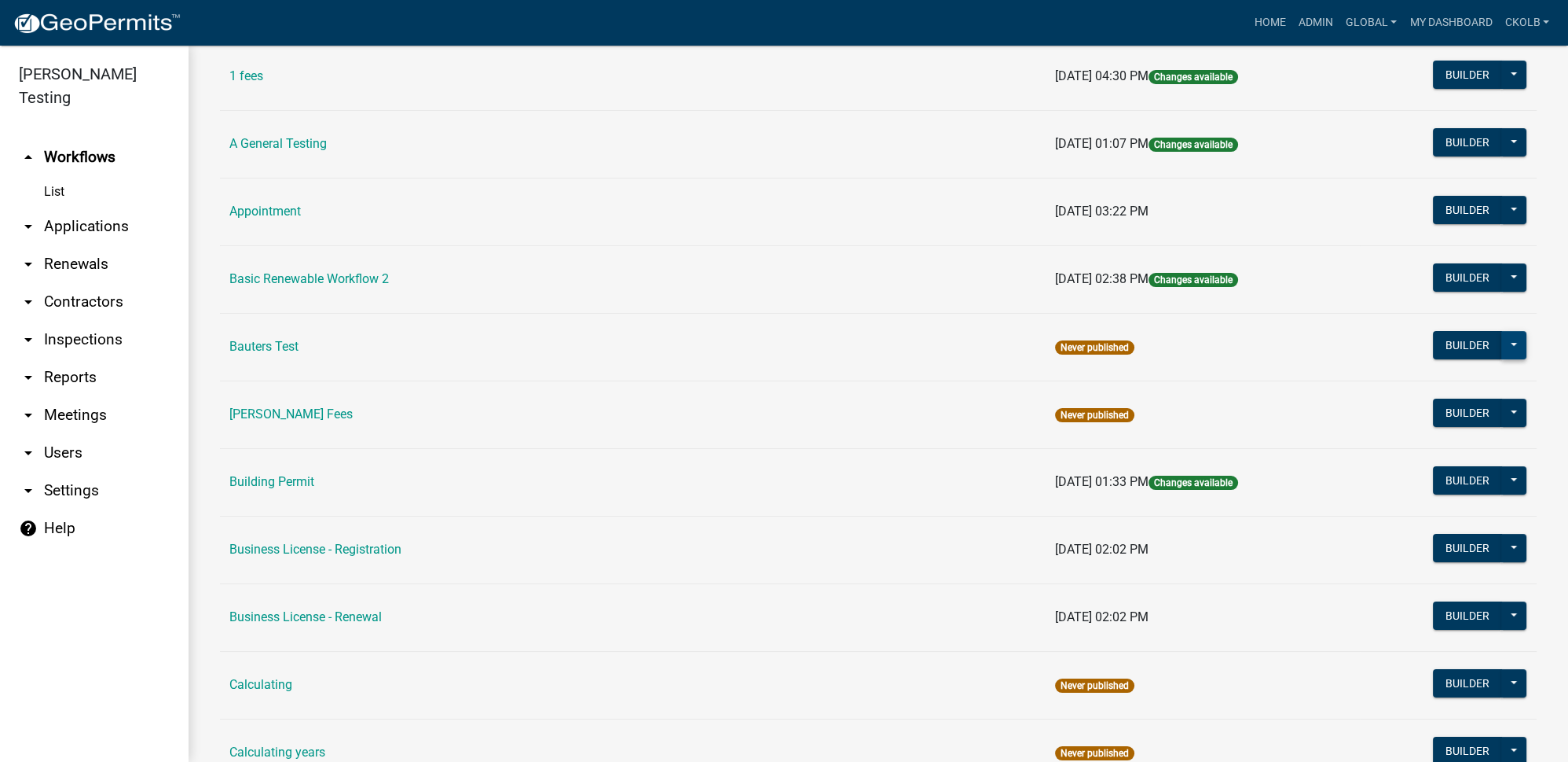
click at [1509, 339] on button at bounding box center [1513, 345] width 25 height 28
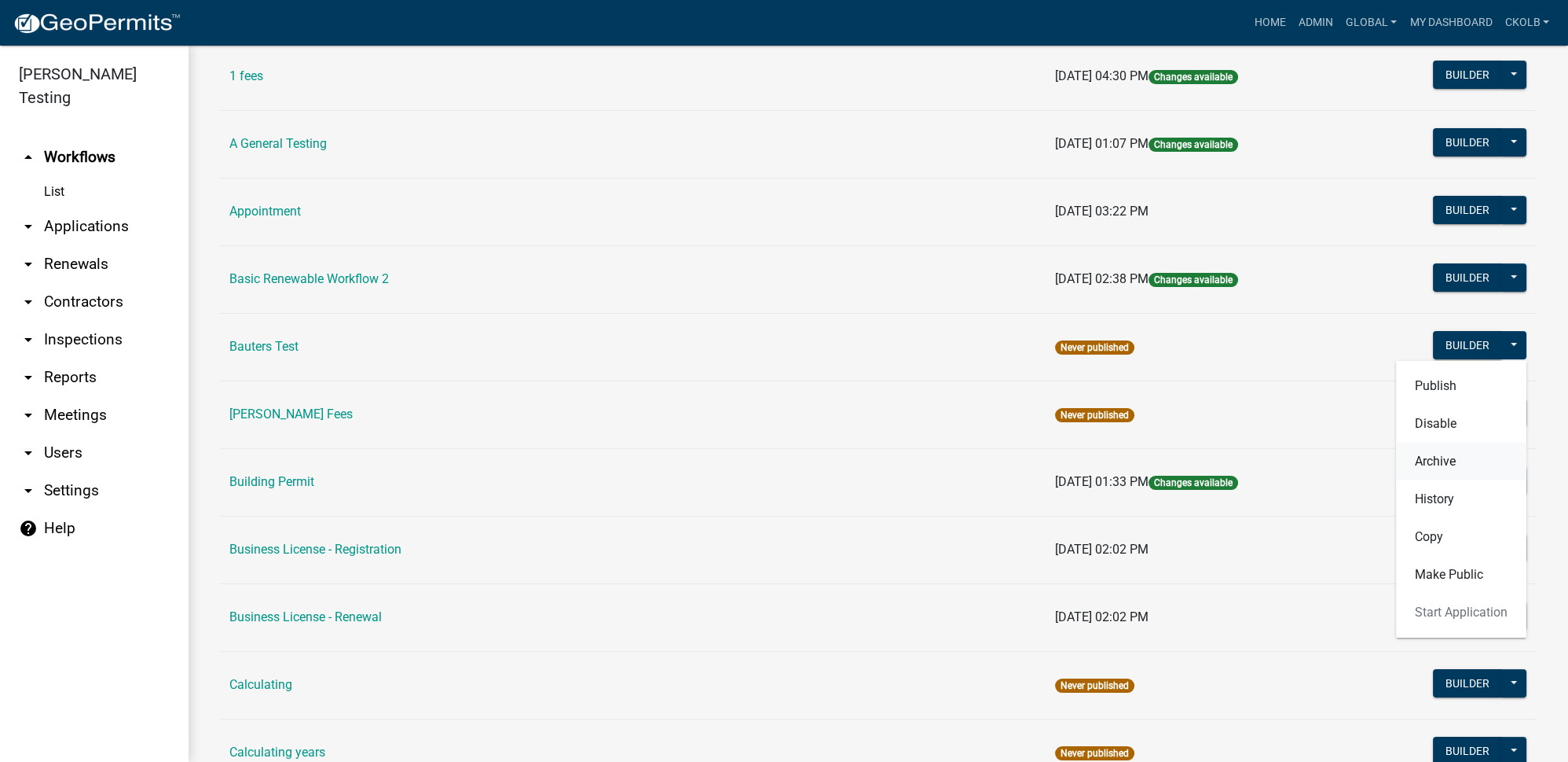
click at [1457, 455] on button "Archive" at bounding box center [1461, 461] width 131 height 38
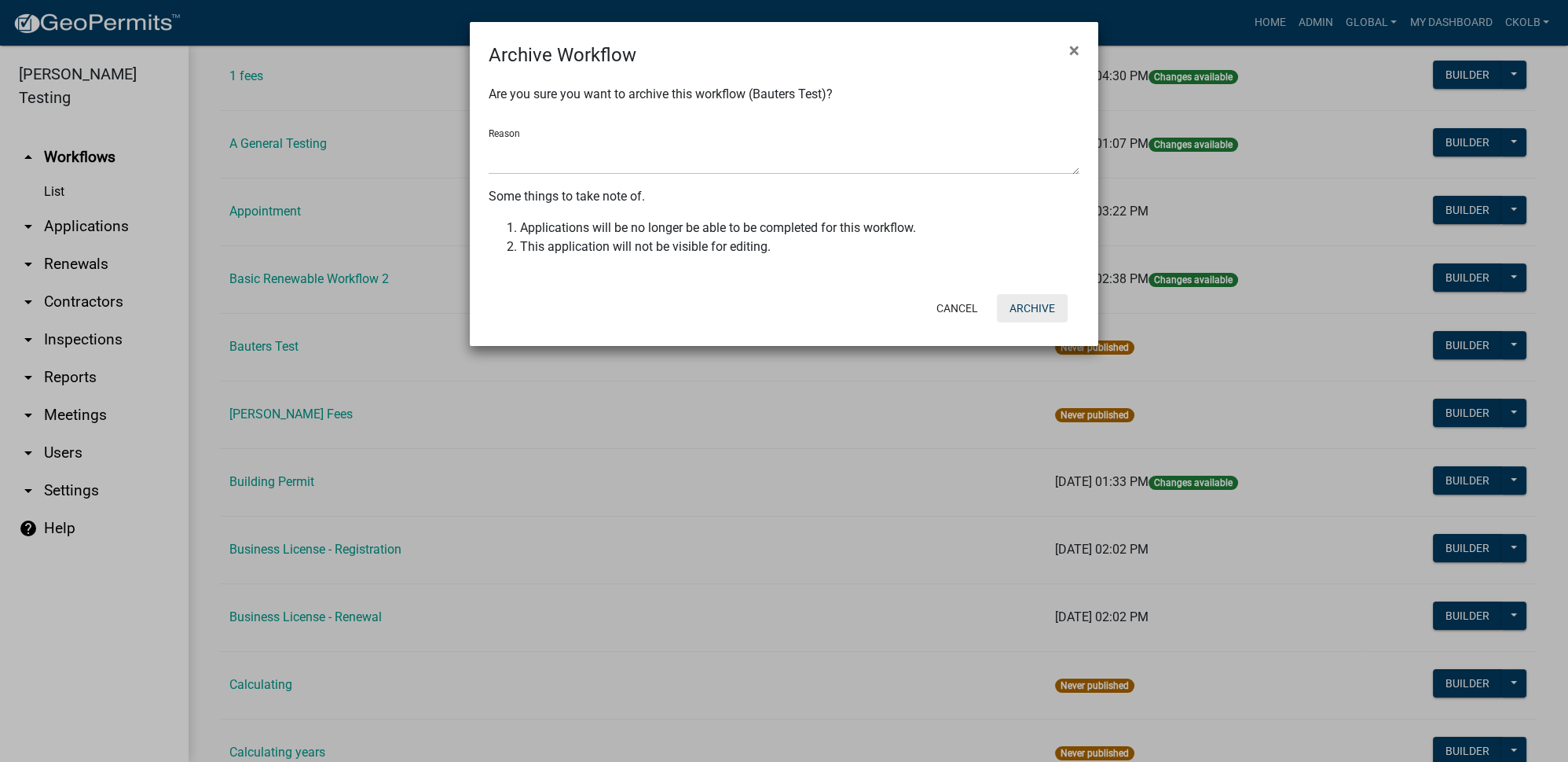
click at [1037, 307] on button "Archive" at bounding box center [1033, 308] width 71 height 28
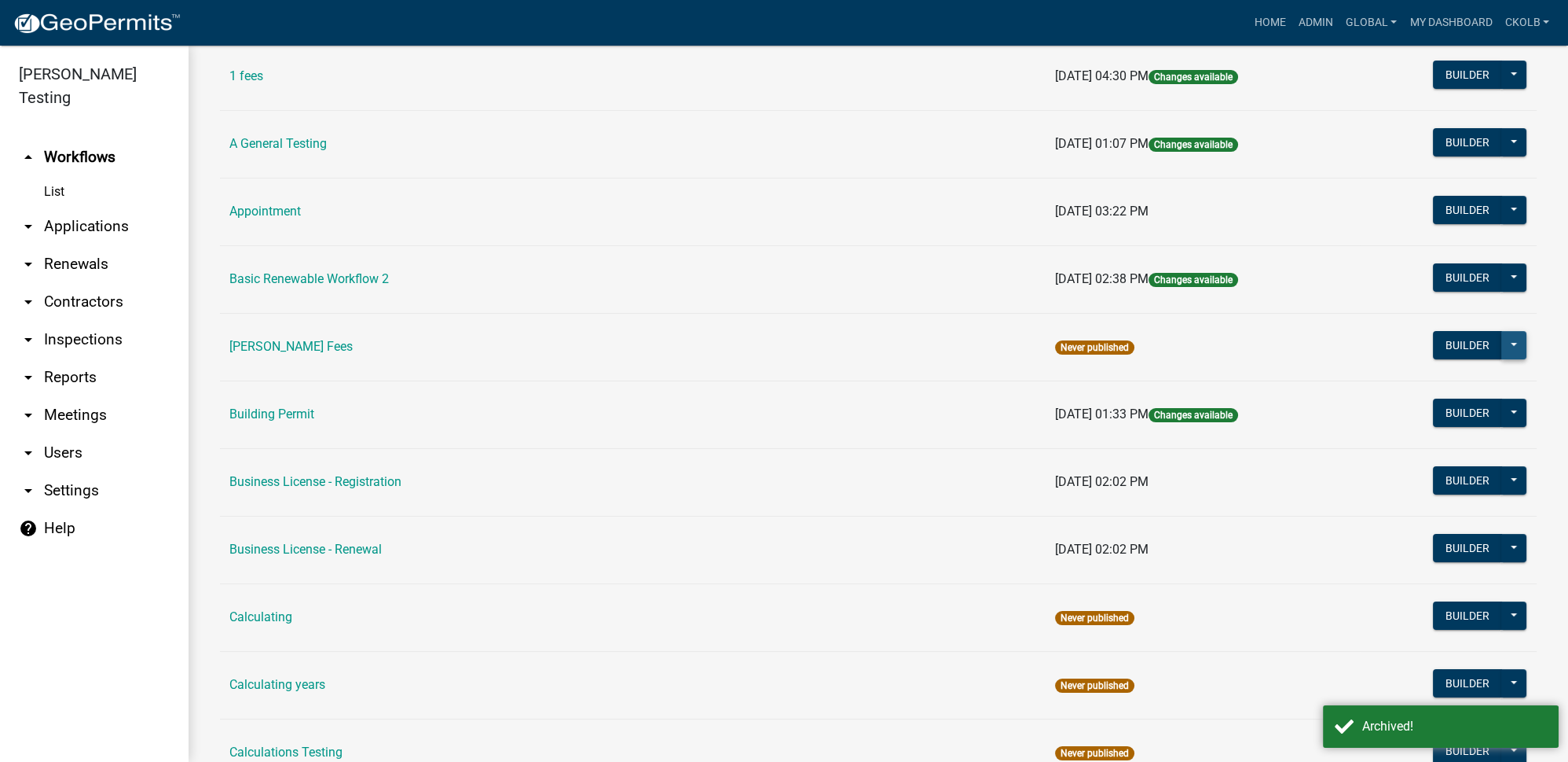
click at [1507, 344] on button at bounding box center [1513, 345] width 25 height 28
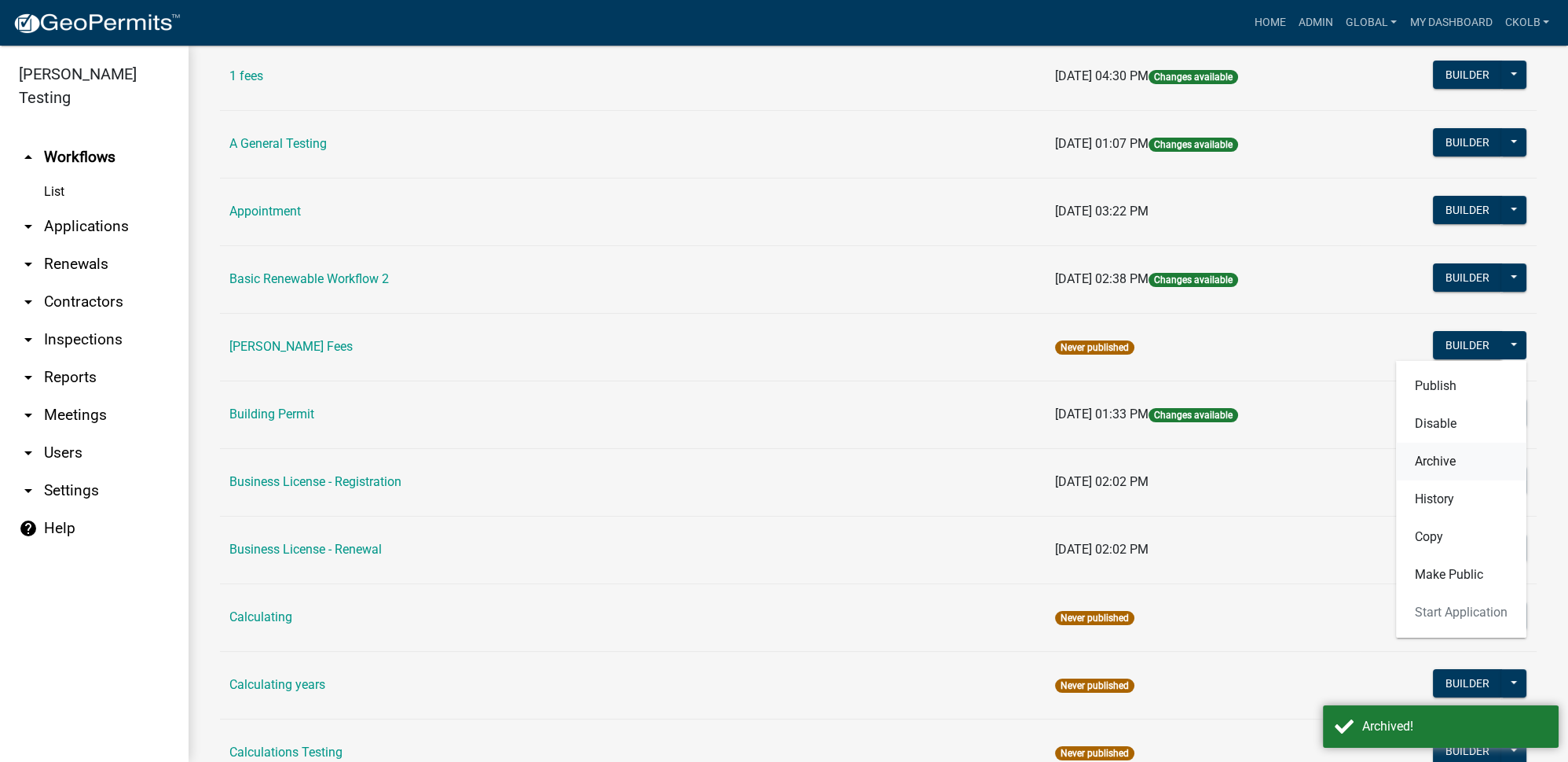
click at [1436, 455] on button "Archive" at bounding box center [1461, 461] width 131 height 38
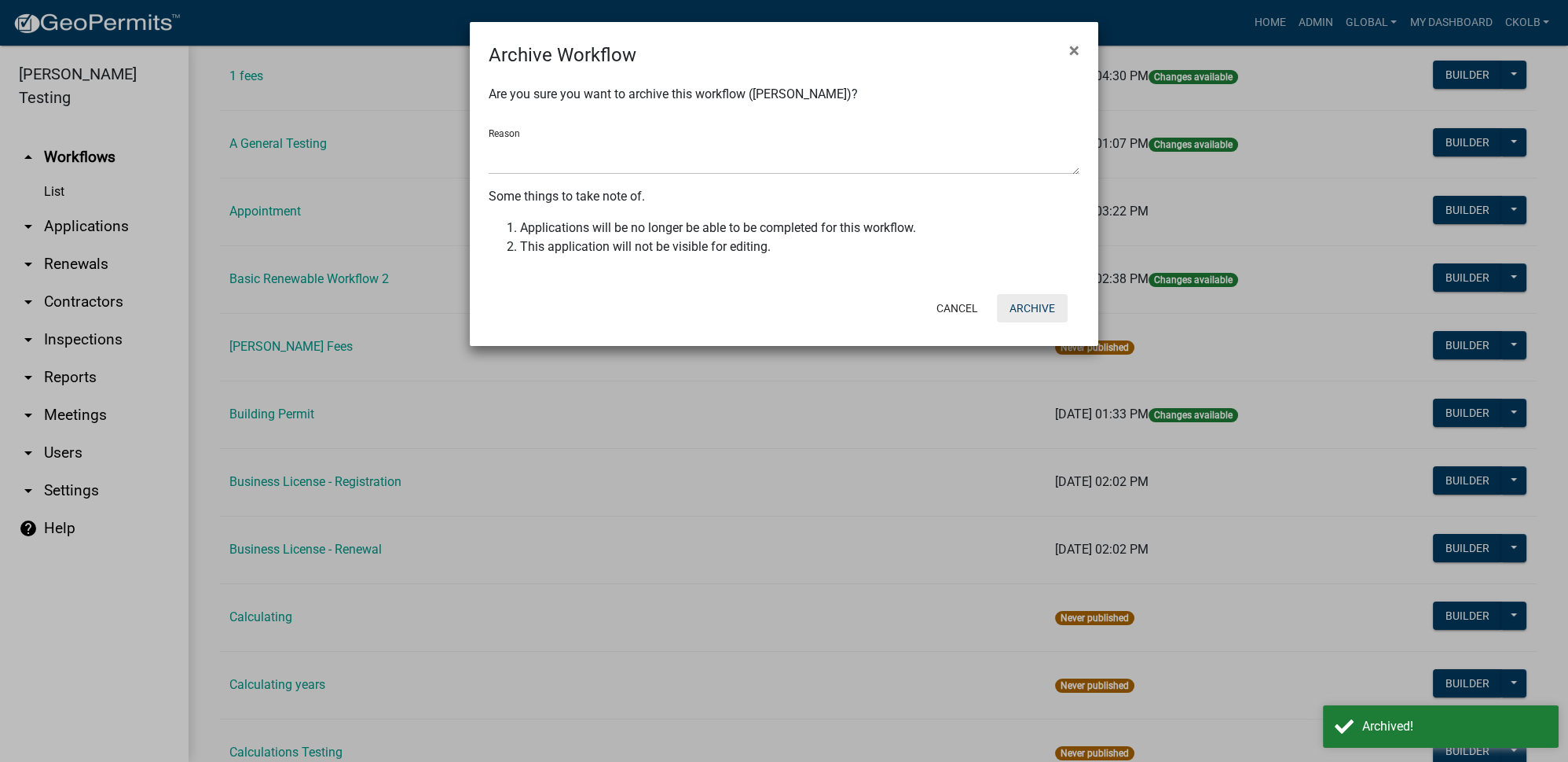
click at [1030, 308] on button "Archive" at bounding box center [1033, 308] width 71 height 28
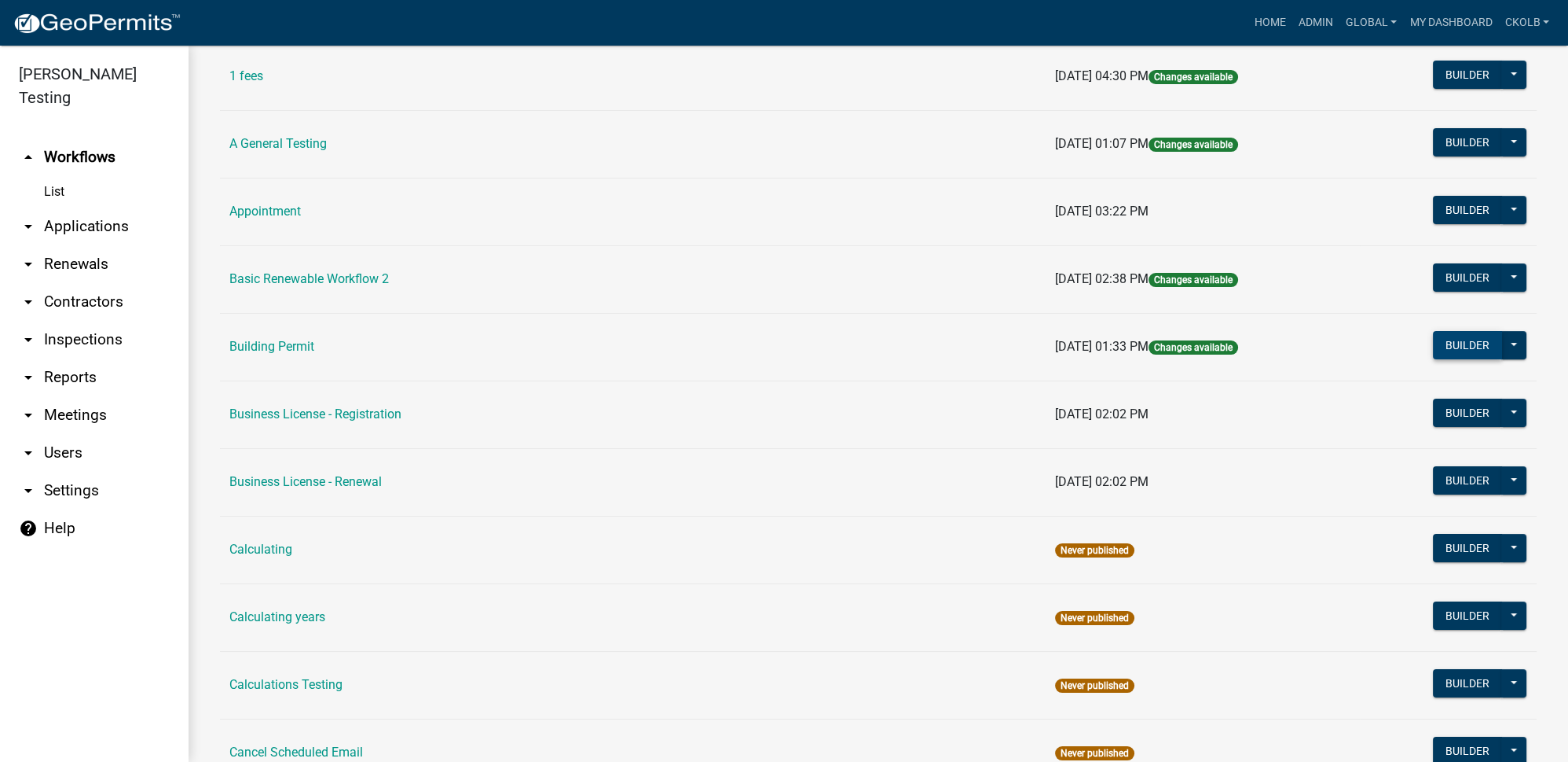
click at [1437, 336] on button "Builder" at bounding box center [1468, 345] width 69 height 28
select select
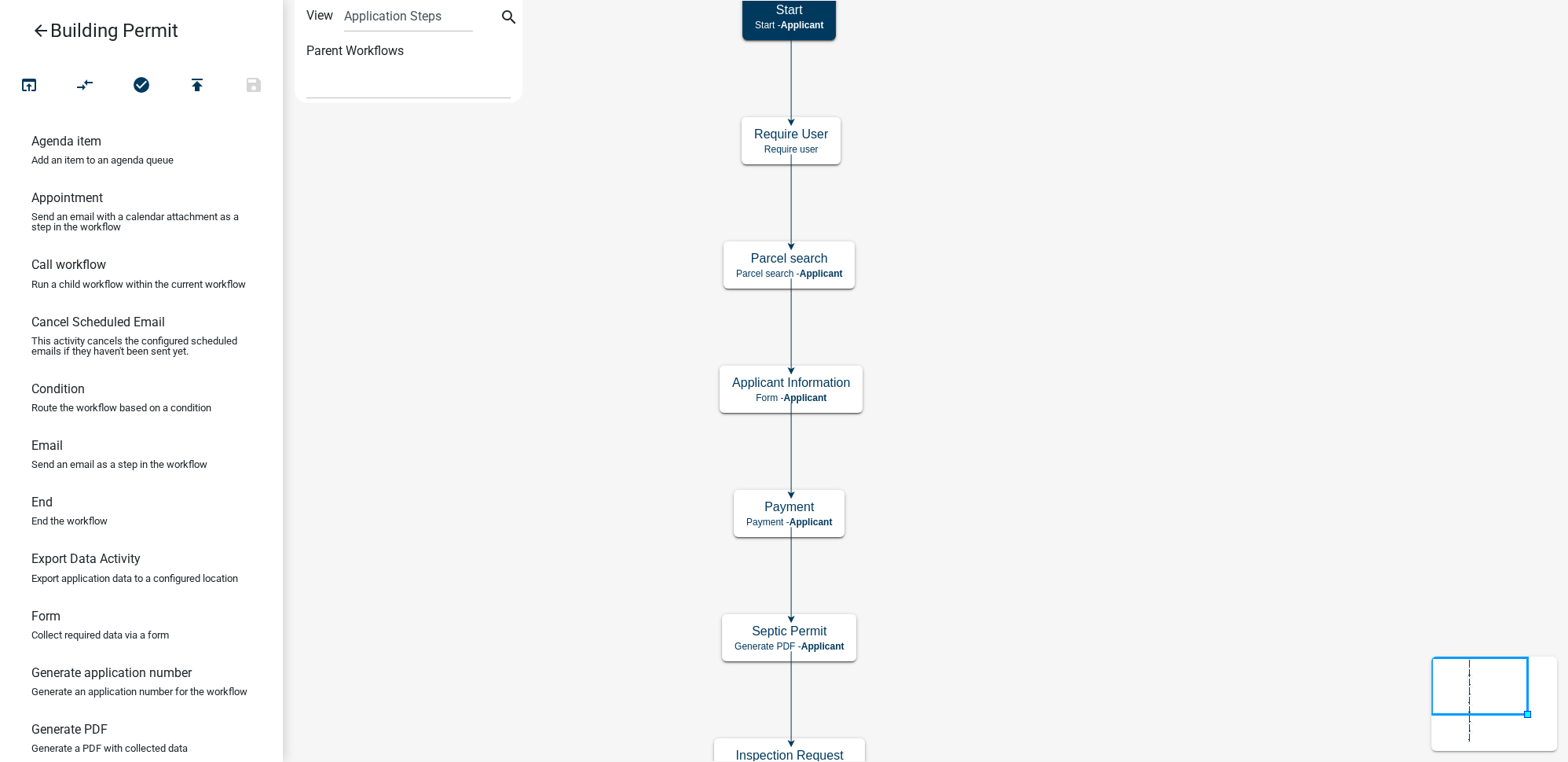
click at [42, 26] on icon "arrow_back" at bounding box center [41, 31] width 19 height 22
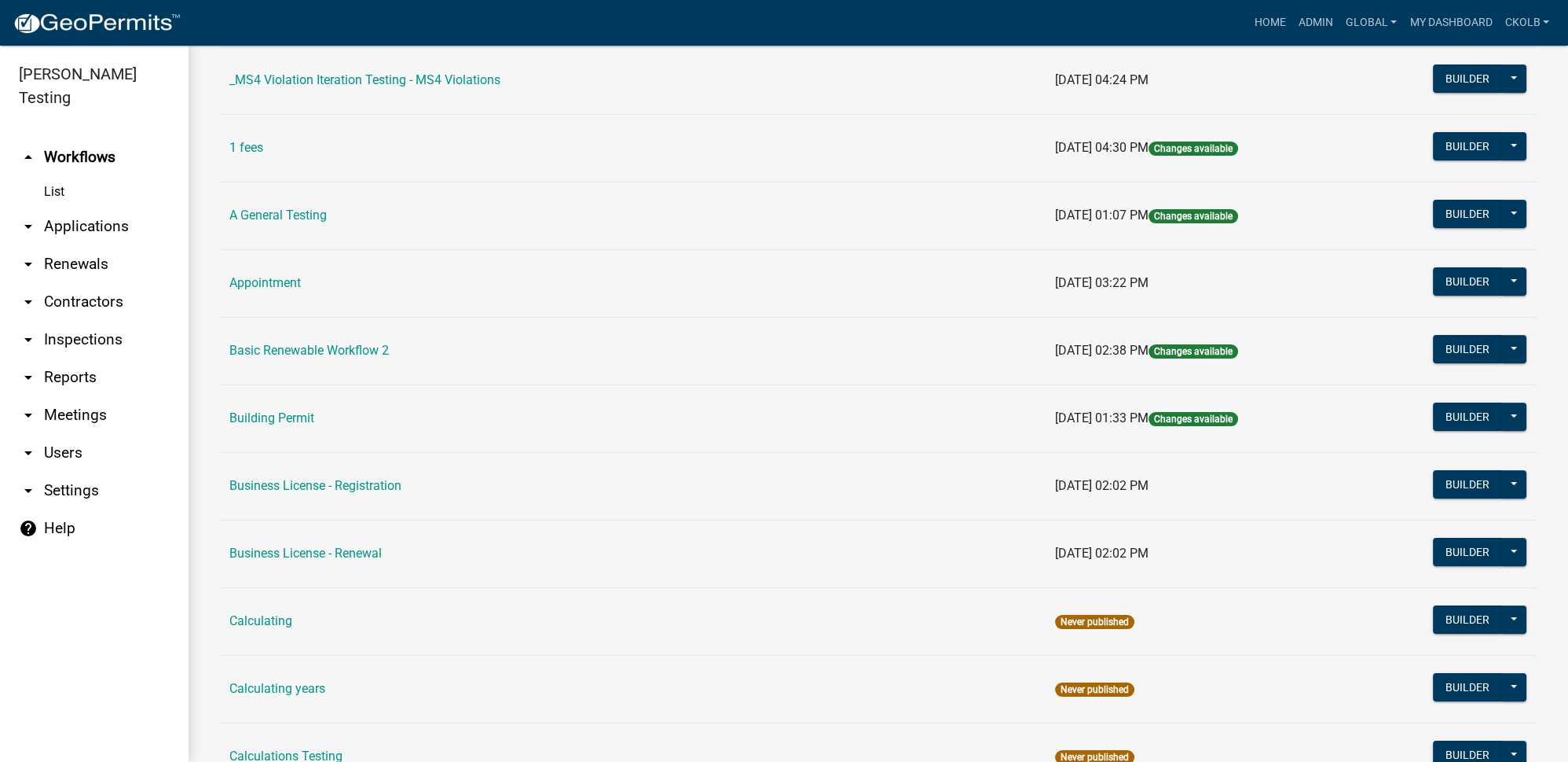
scroll to position [571, 0]
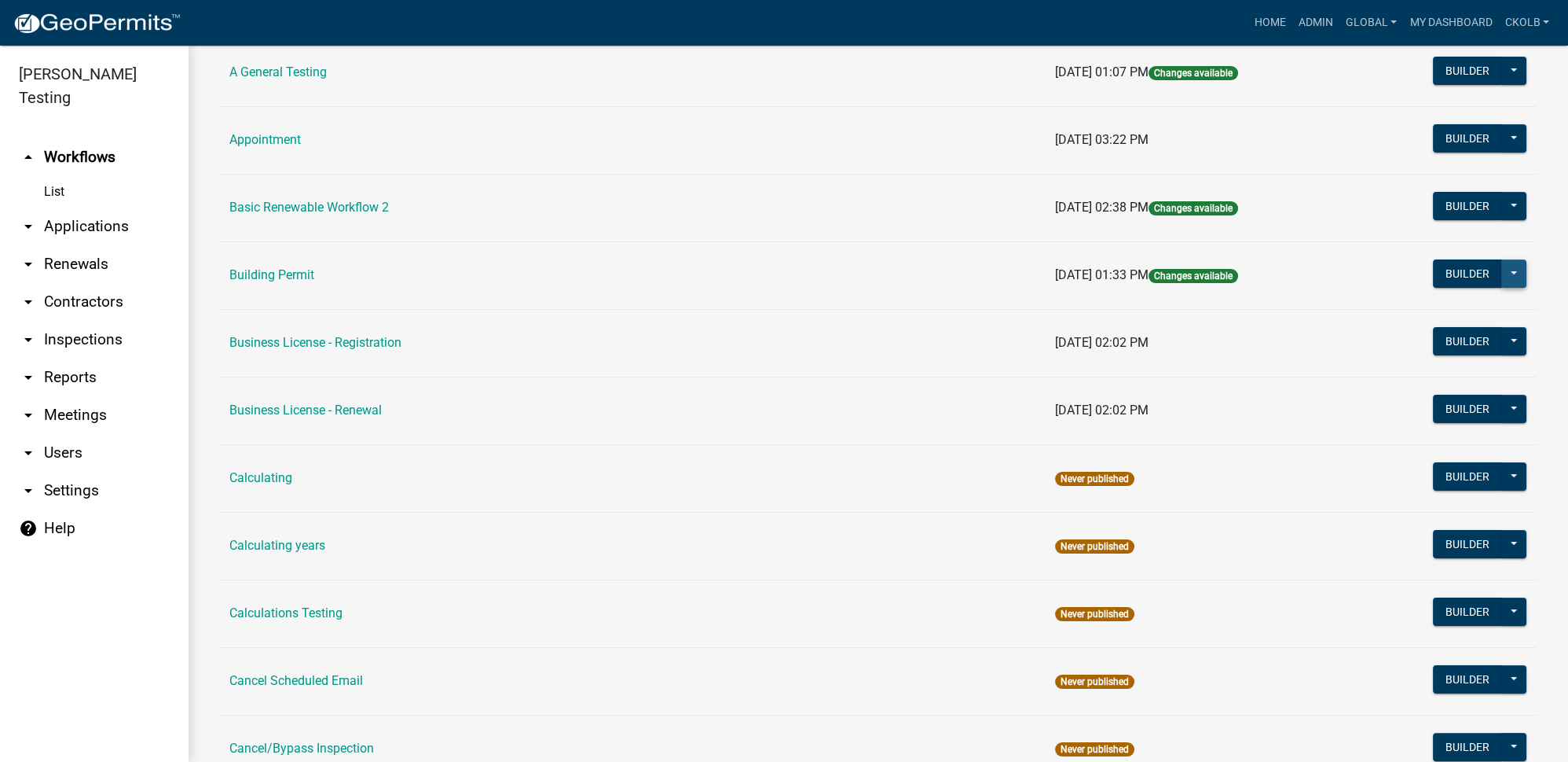
click at [1506, 269] on button at bounding box center [1513, 273] width 25 height 28
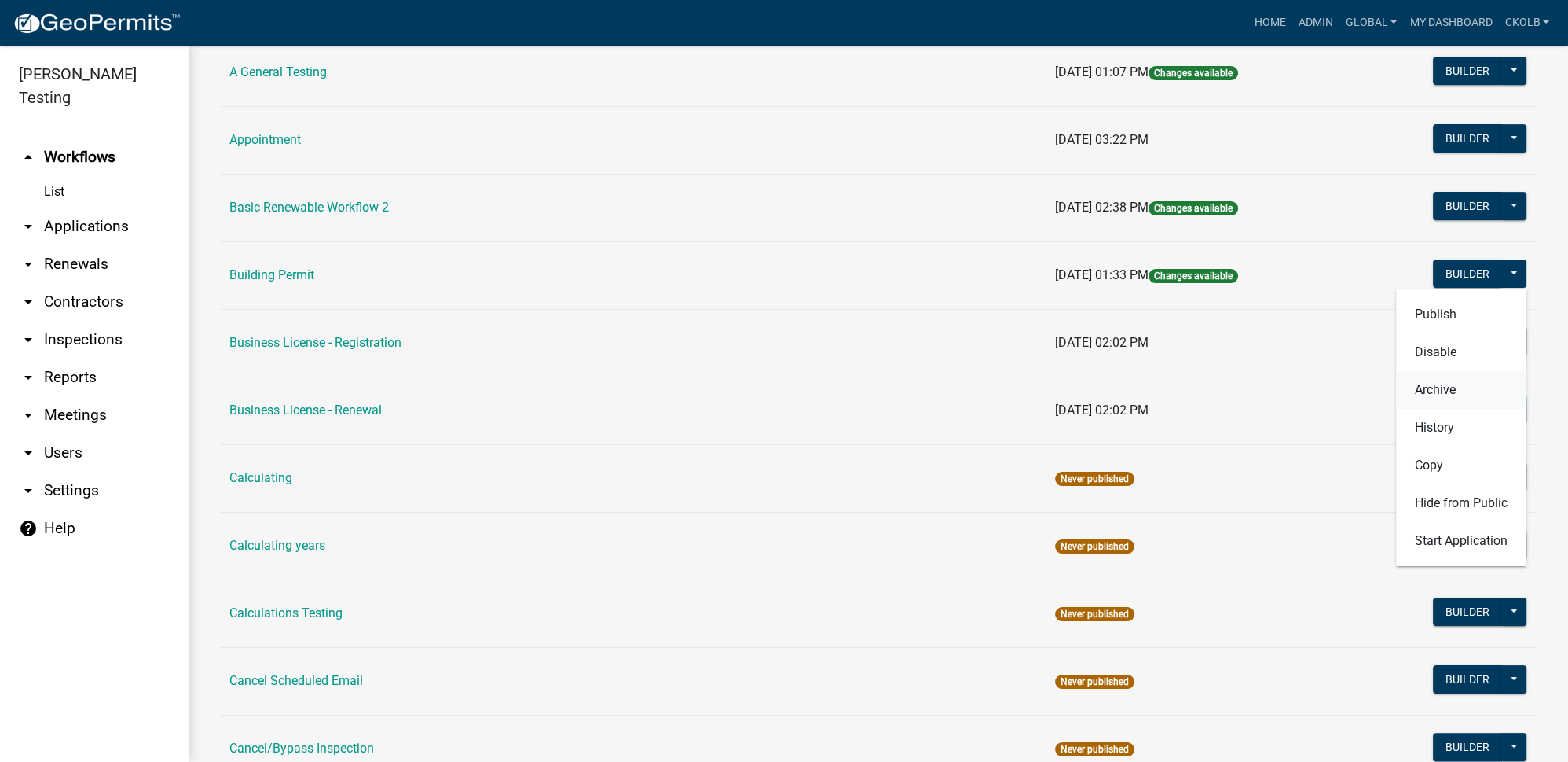
click at [1449, 380] on button "Archive" at bounding box center [1461, 390] width 131 height 38
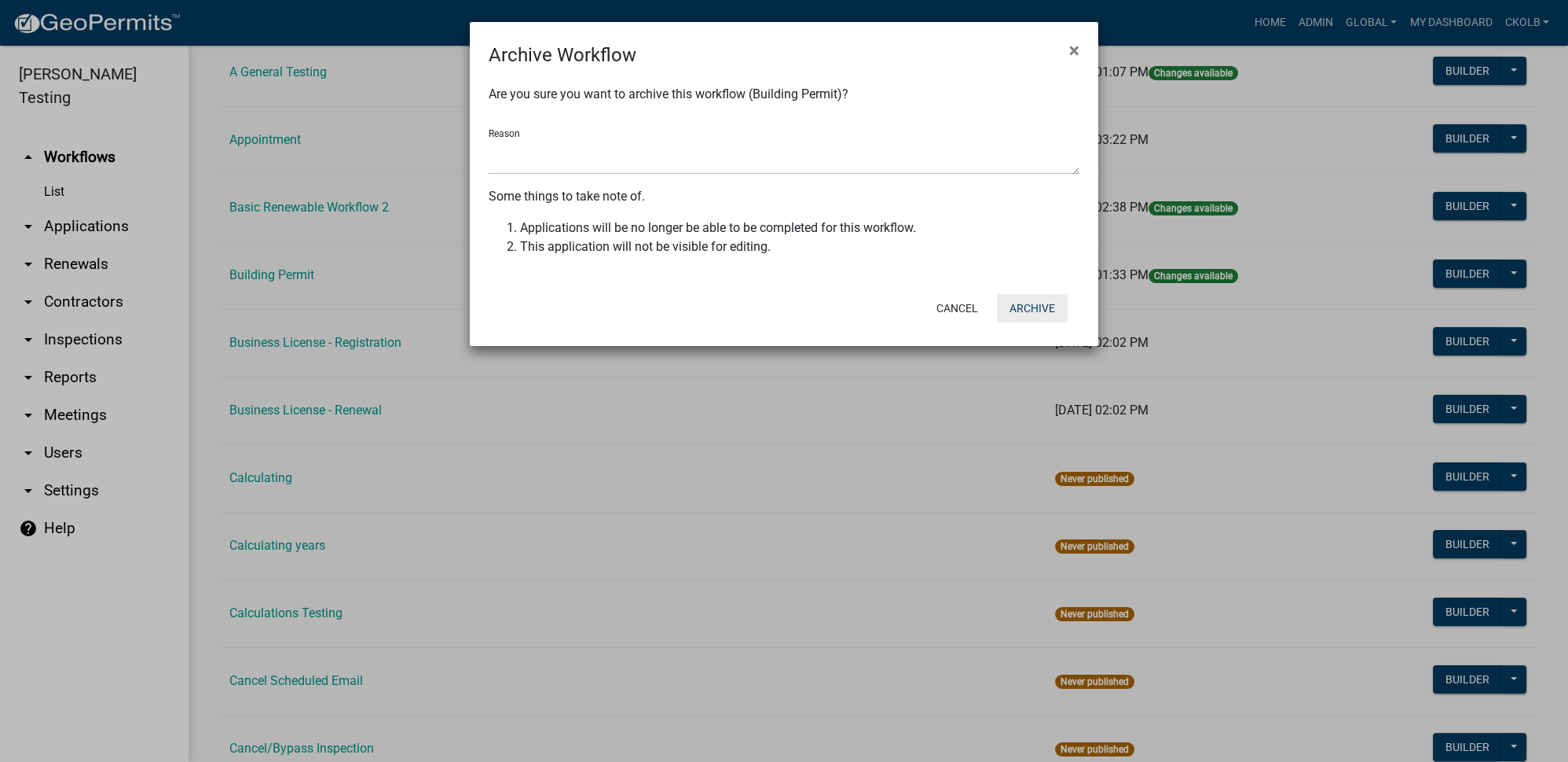
click at [1056, 309] on button "Archive" at bounding box center [1033, 308] width 71 height 28
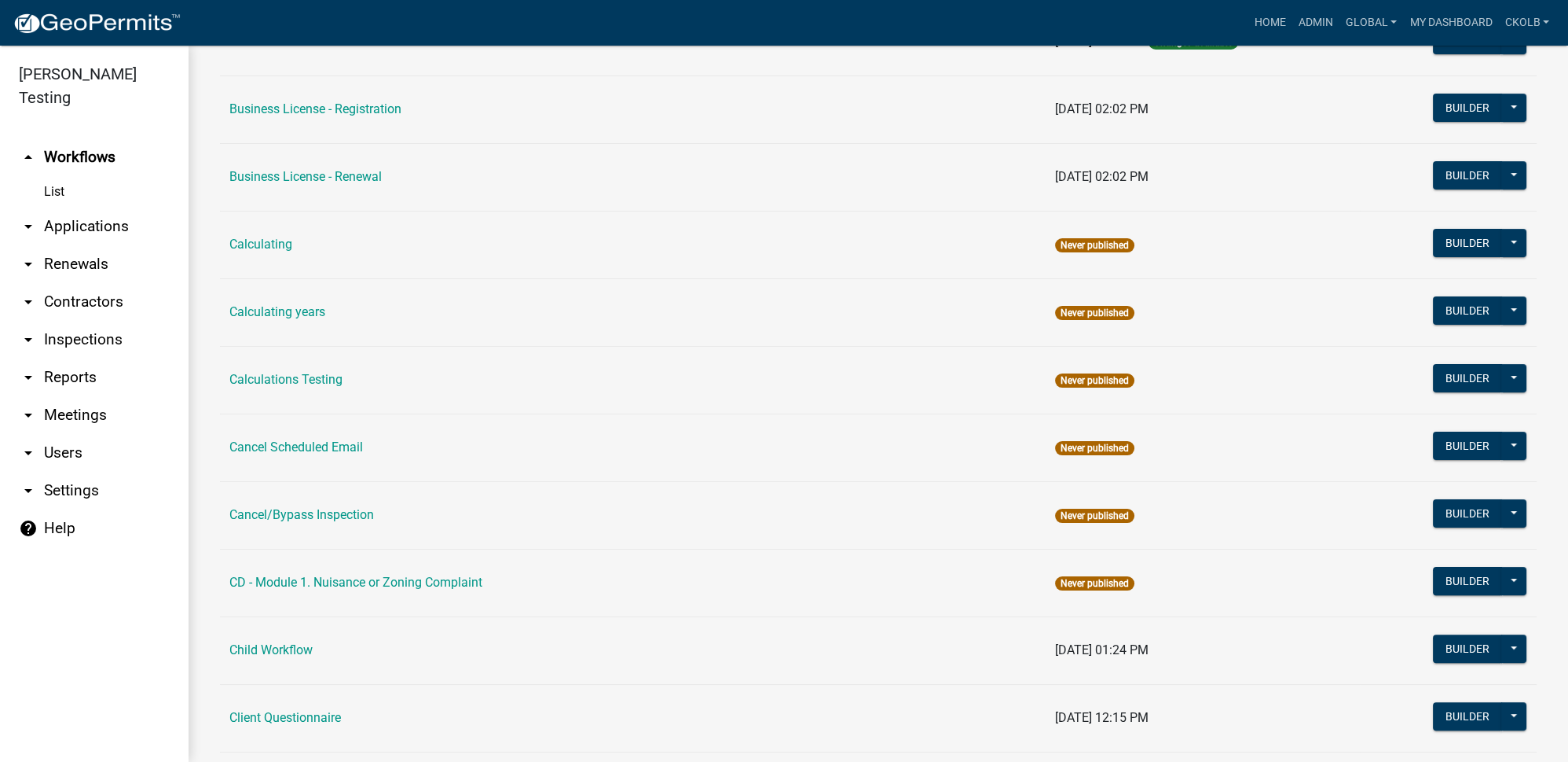
scroll to position [785, 0]
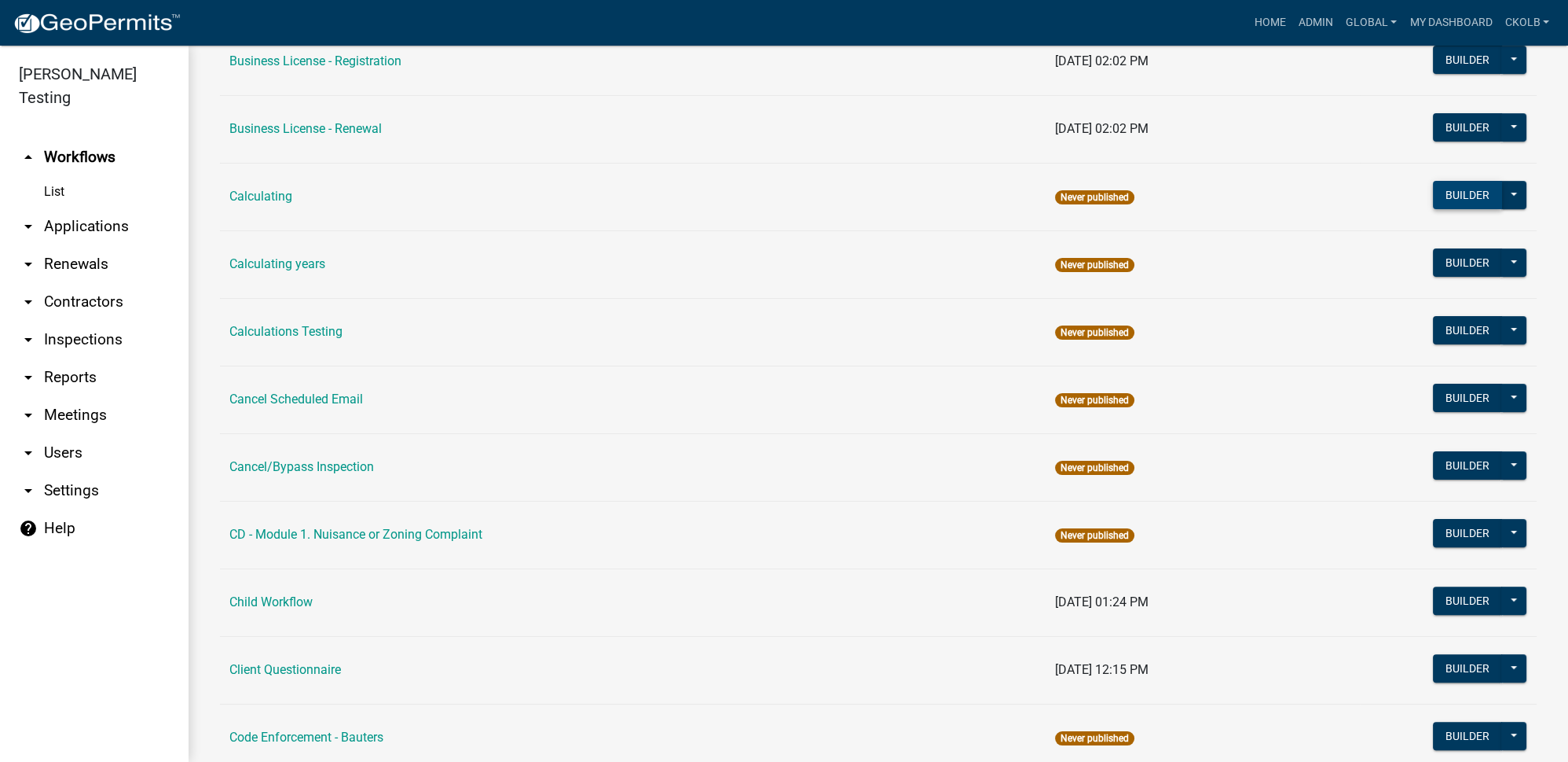
click at [1456, 184] on button "Builder" at bounding box center [1468, 194] width 69 height 28
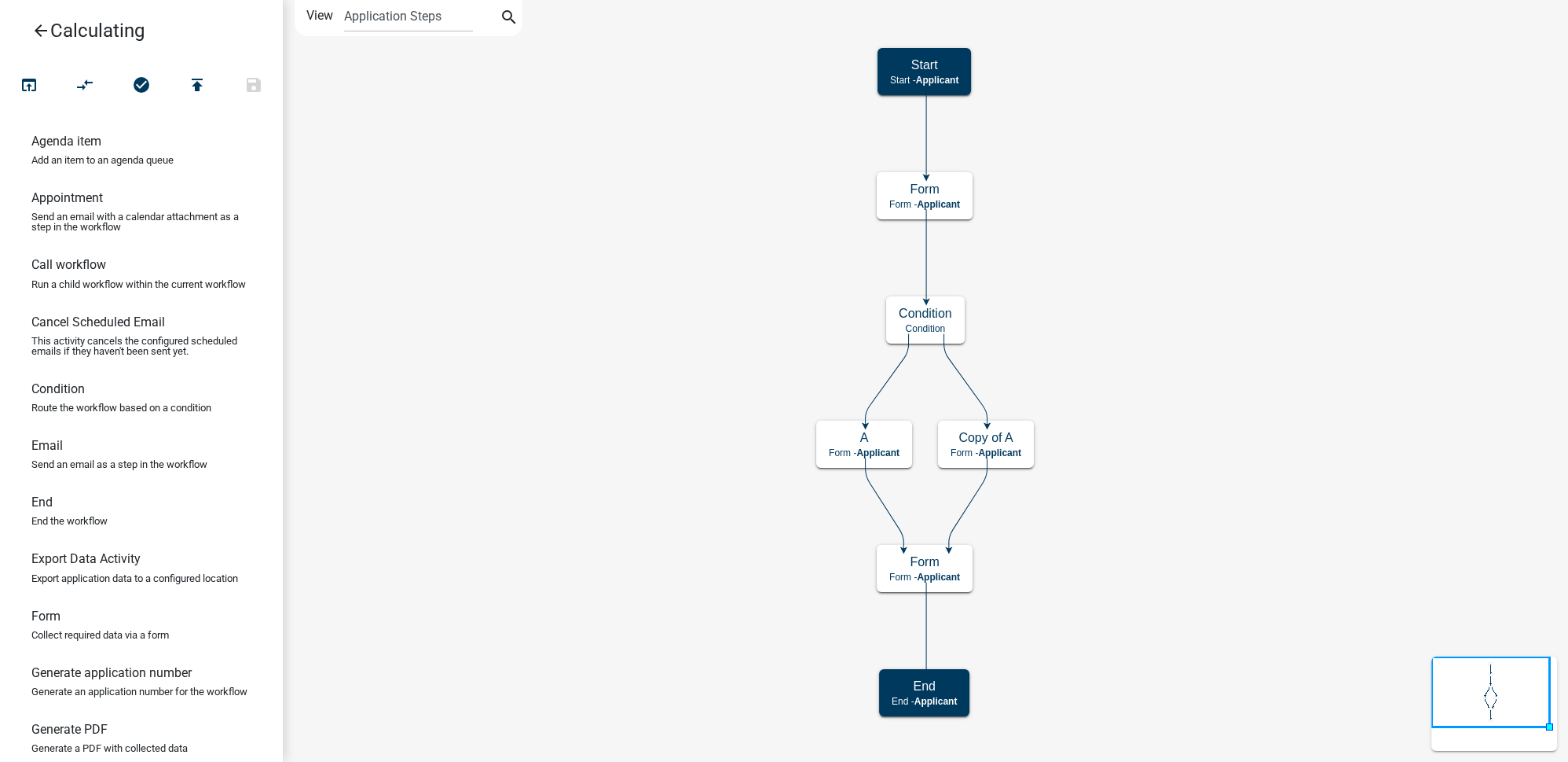
click at [47, 23] on icon "arrow_back" at bounding box center [41, 31] width 19 height 22
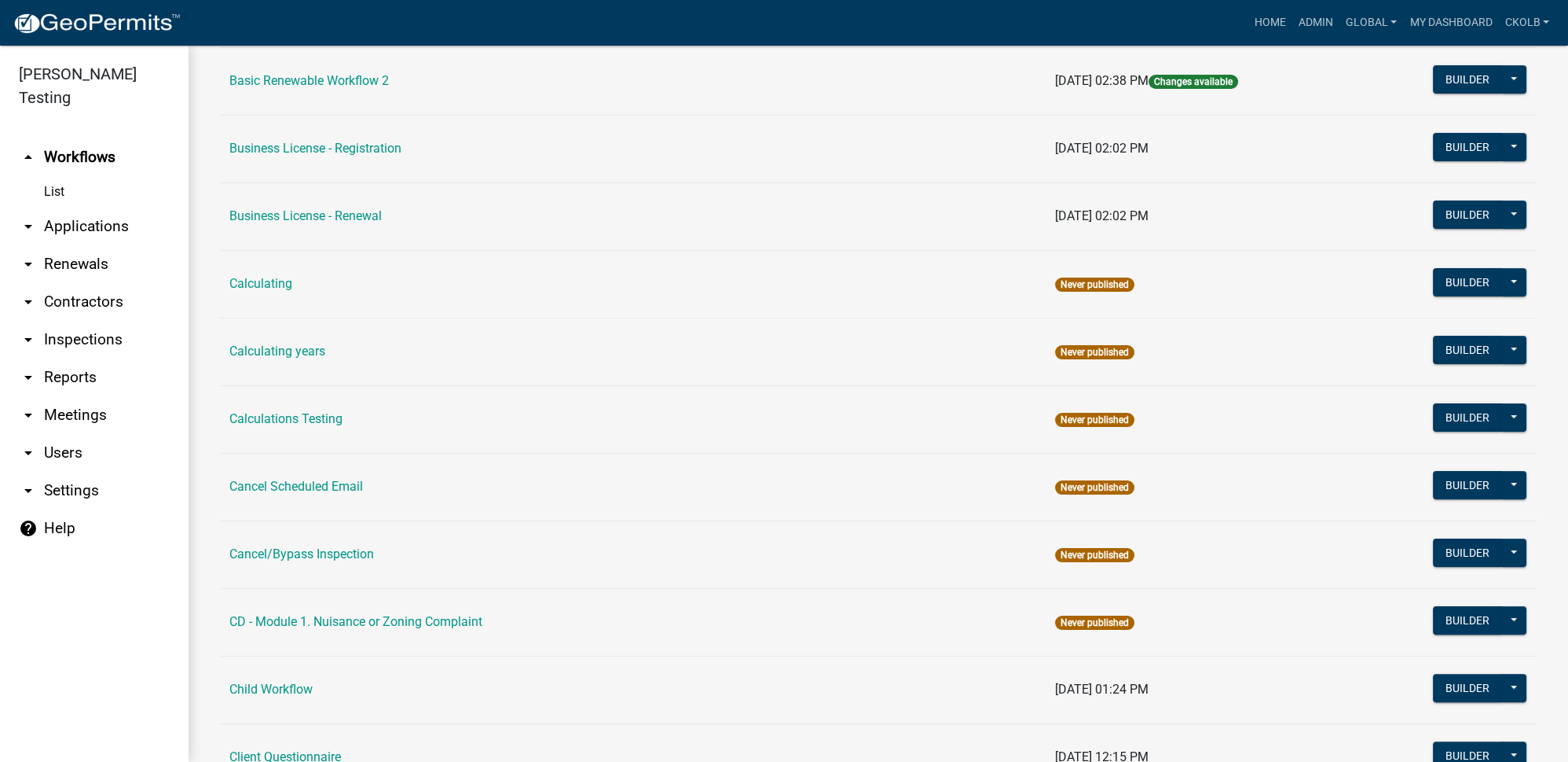
scroll to position [715, 0]
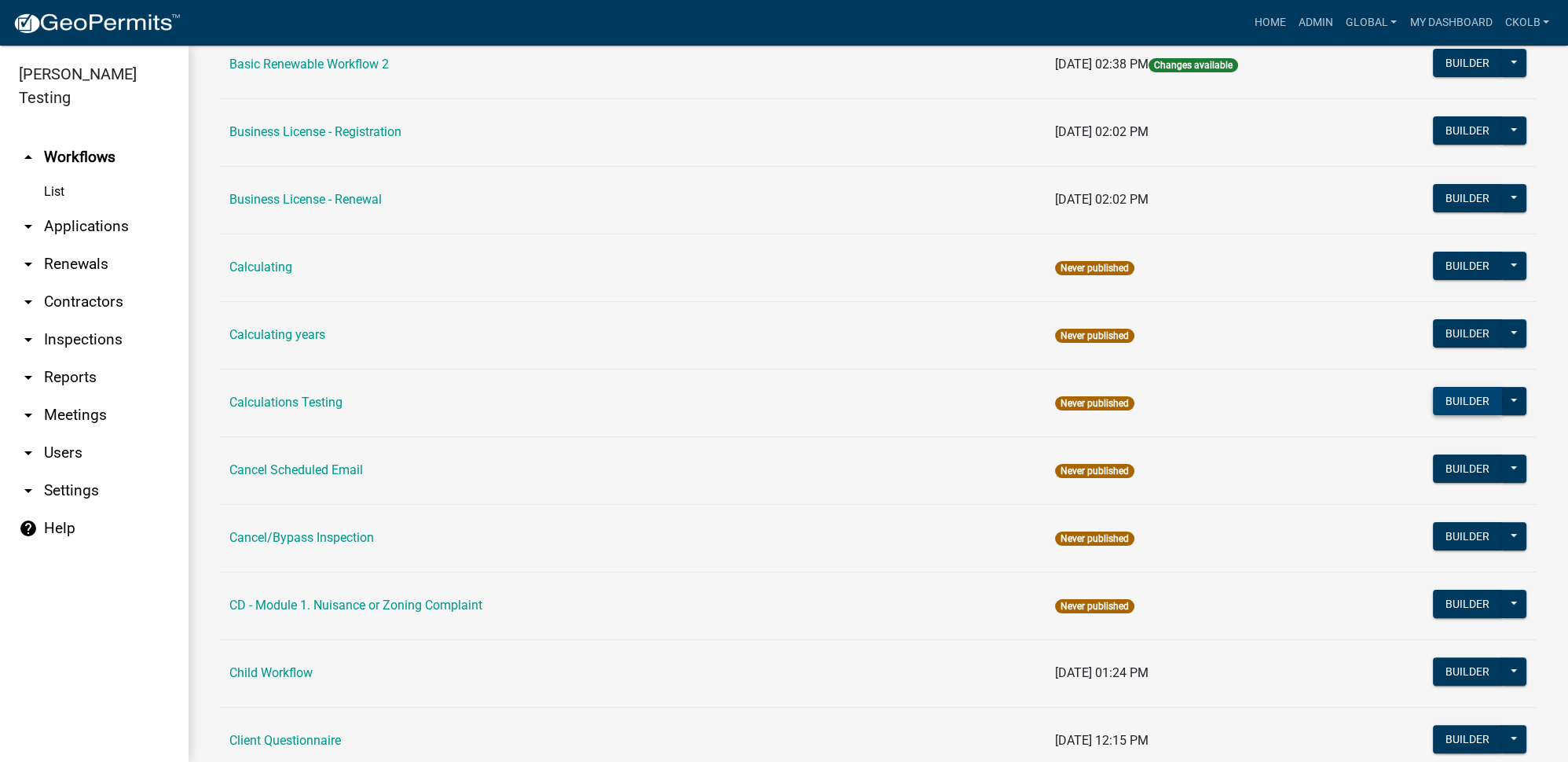
click at [1446, 399] on button "Builder" at bounding box center [1468, 400] width 69 height 28
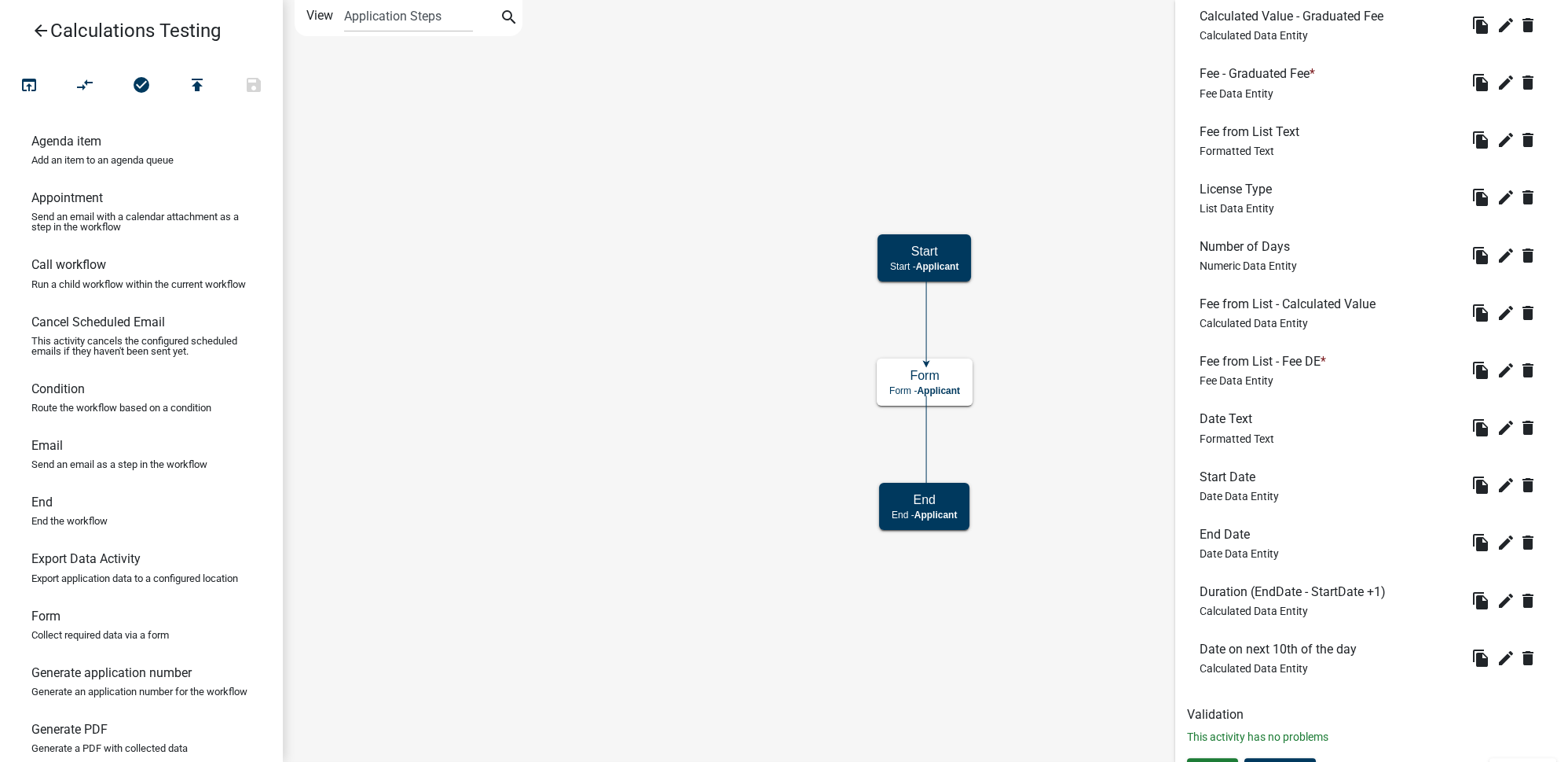
scroll to position [669, 0]
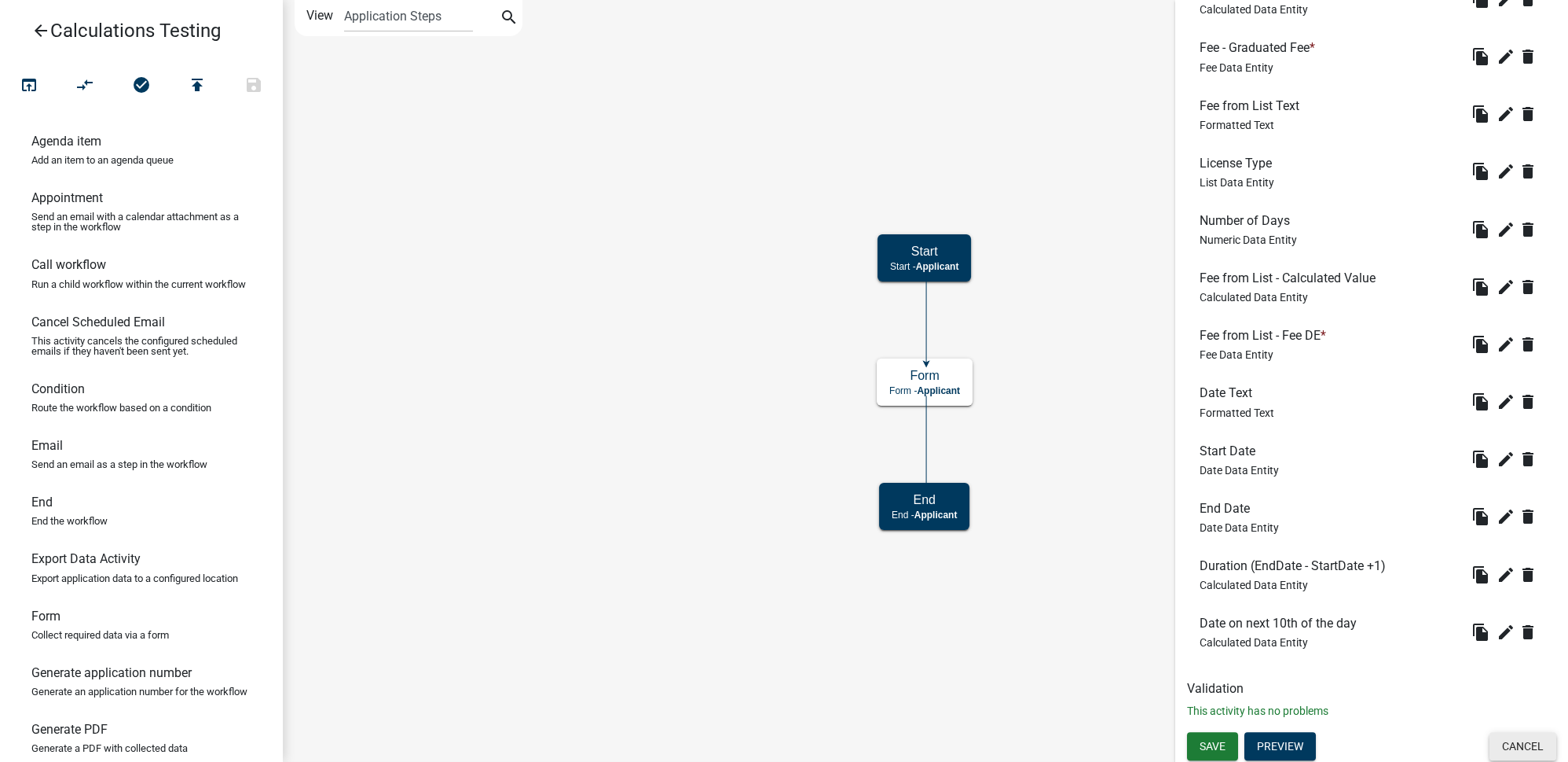
click at [1514, 742] on button "Cancel" at bounding box center [1522, 745] width 67 height 28
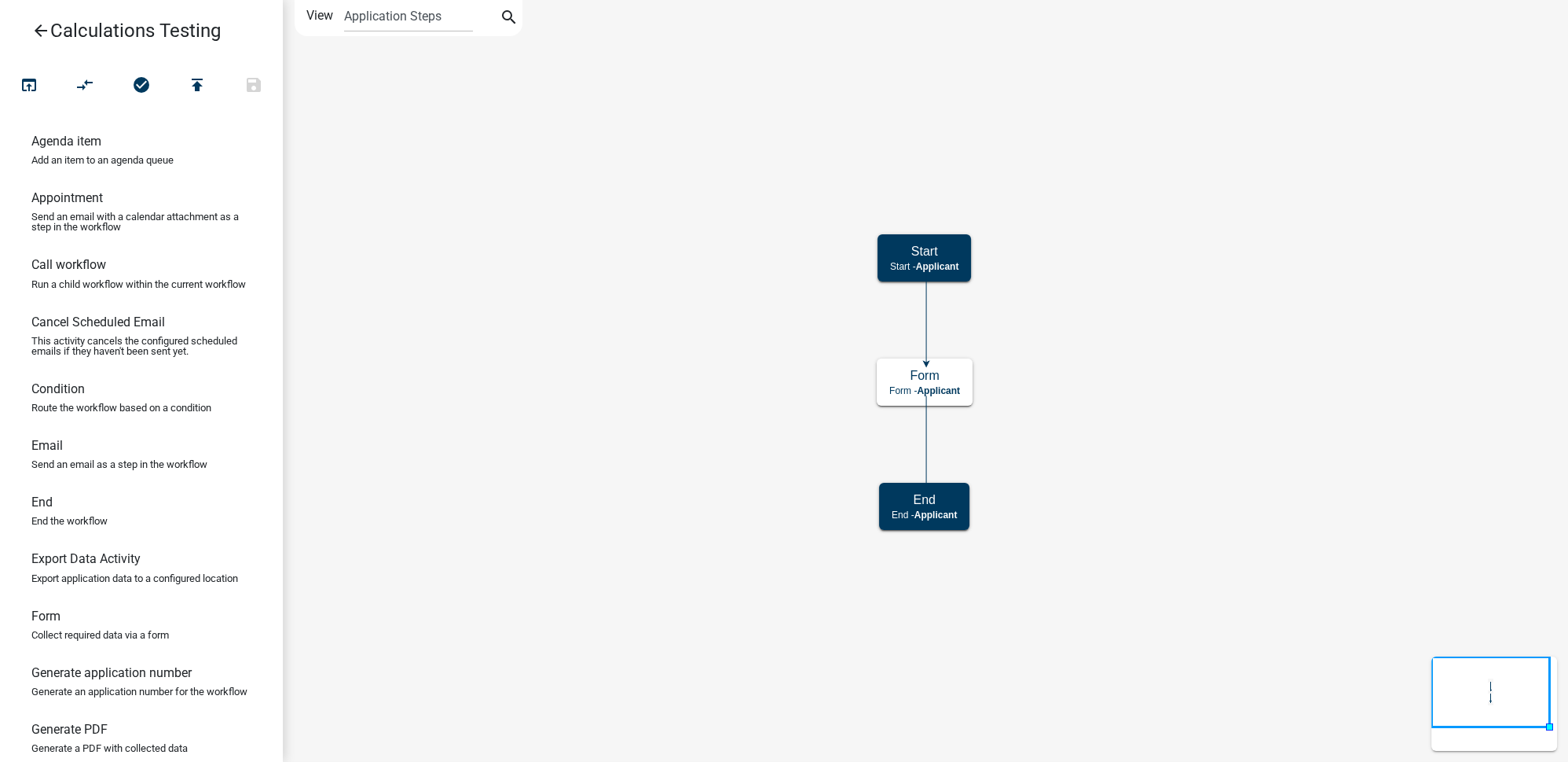
click at [32, 26] on icon "arrow_back" at bounding box center [41, 31] width 19 height 22
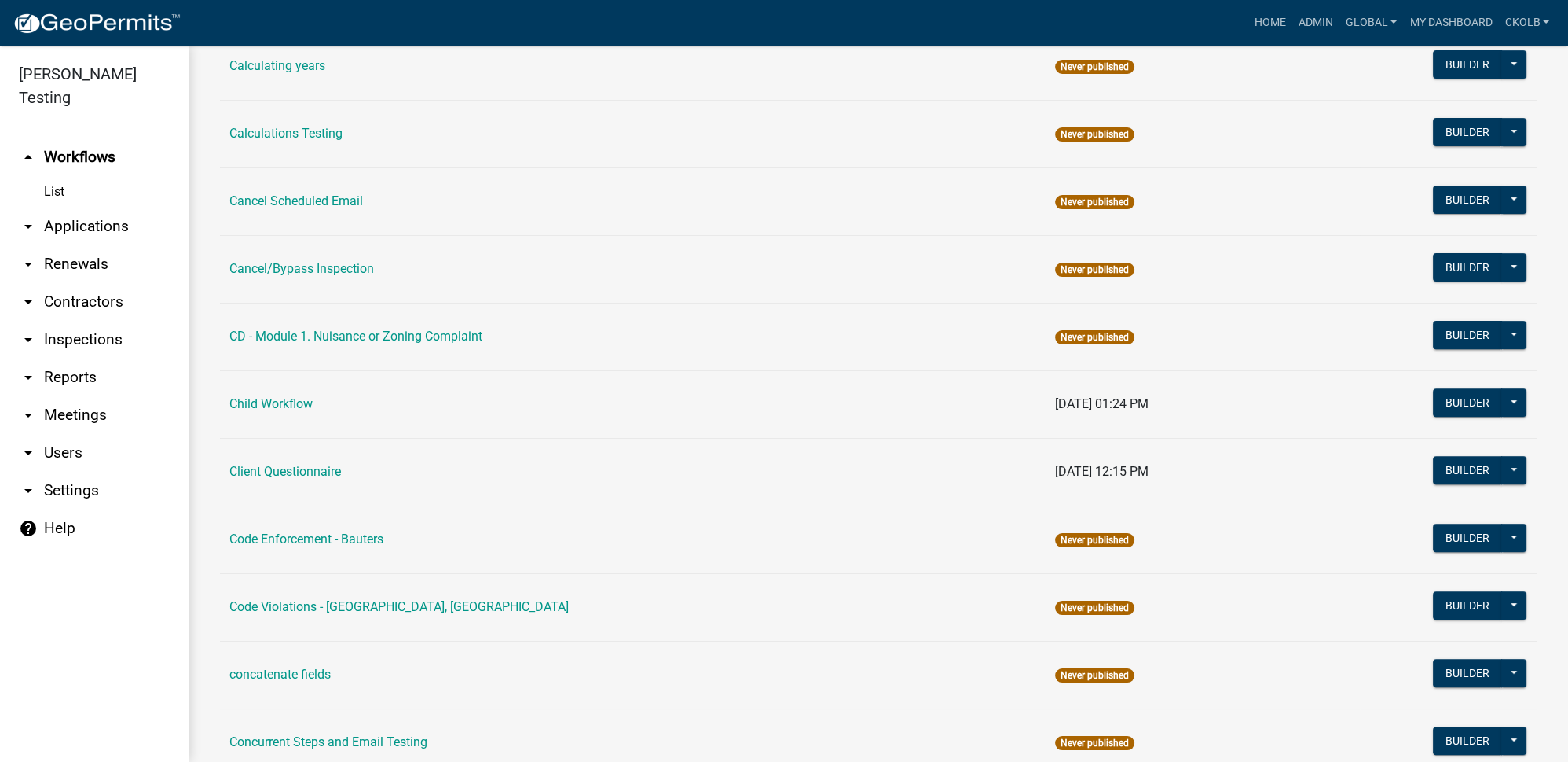
scroll to position [1000, 0]
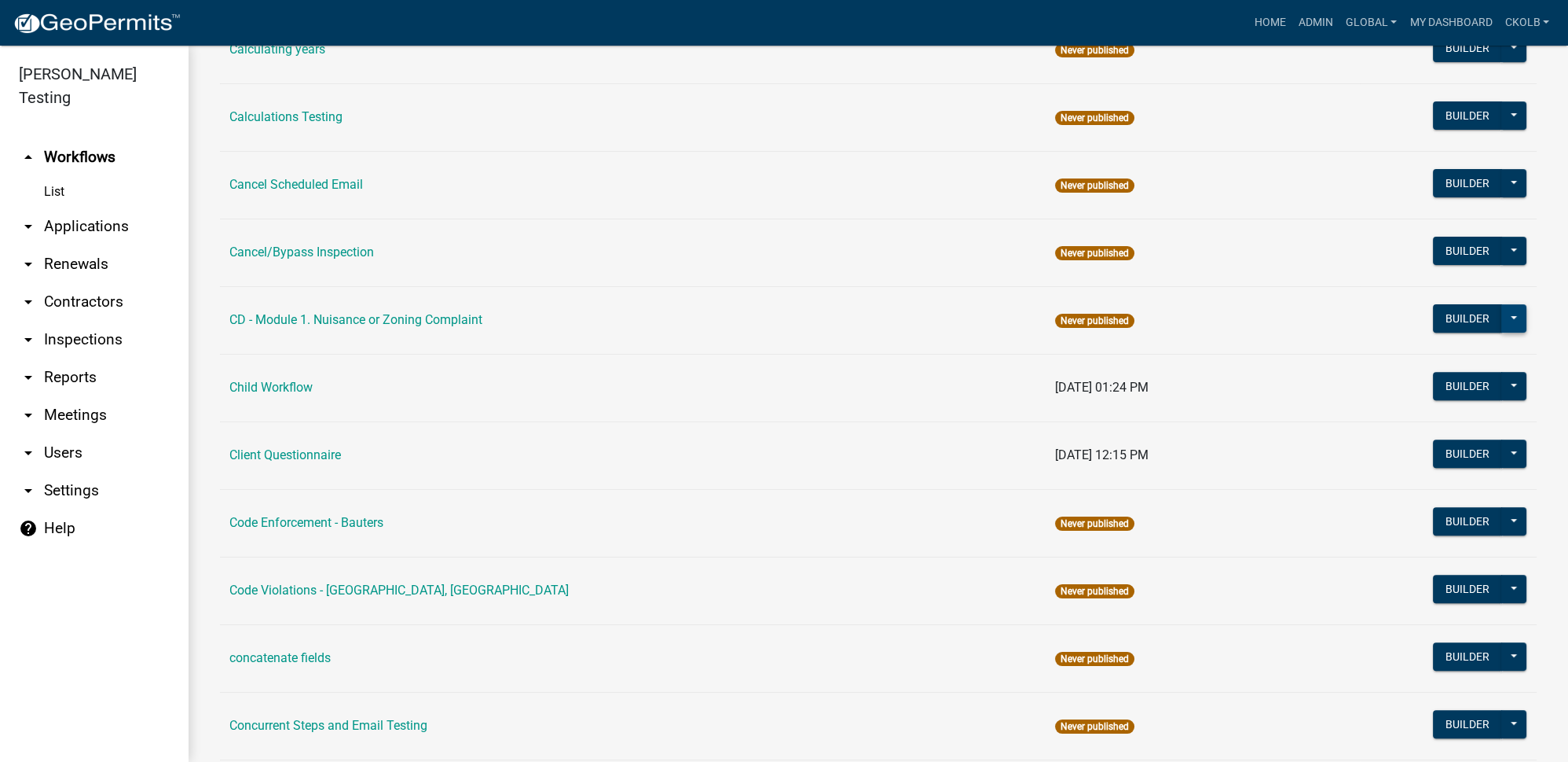
click at [1501, 309] on button at bounding box center [1513, 318] width 25 height 28
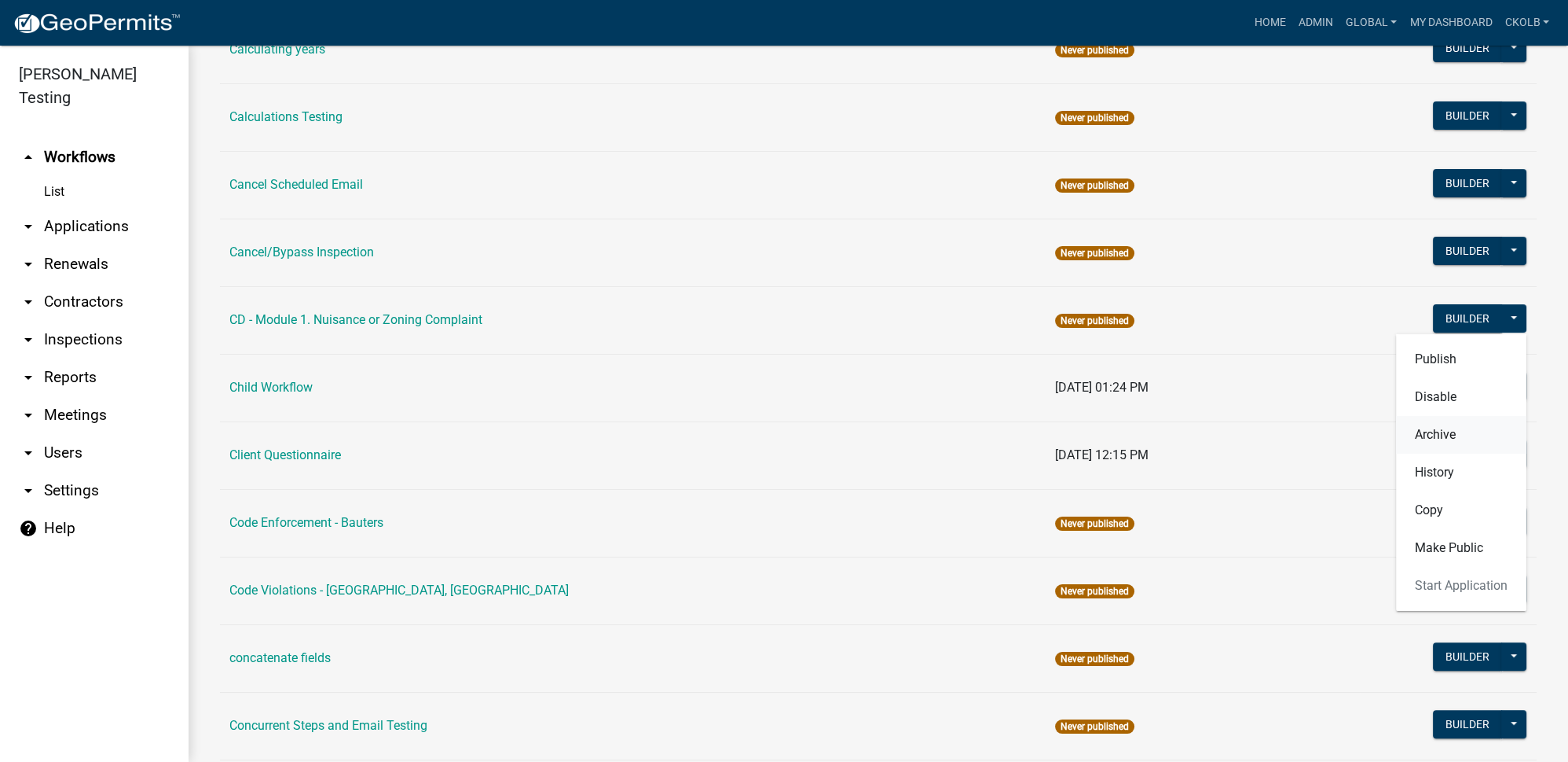
click at [1437, 433] on button "Archive" at bounding box center [1461, 434] width 131 height 38
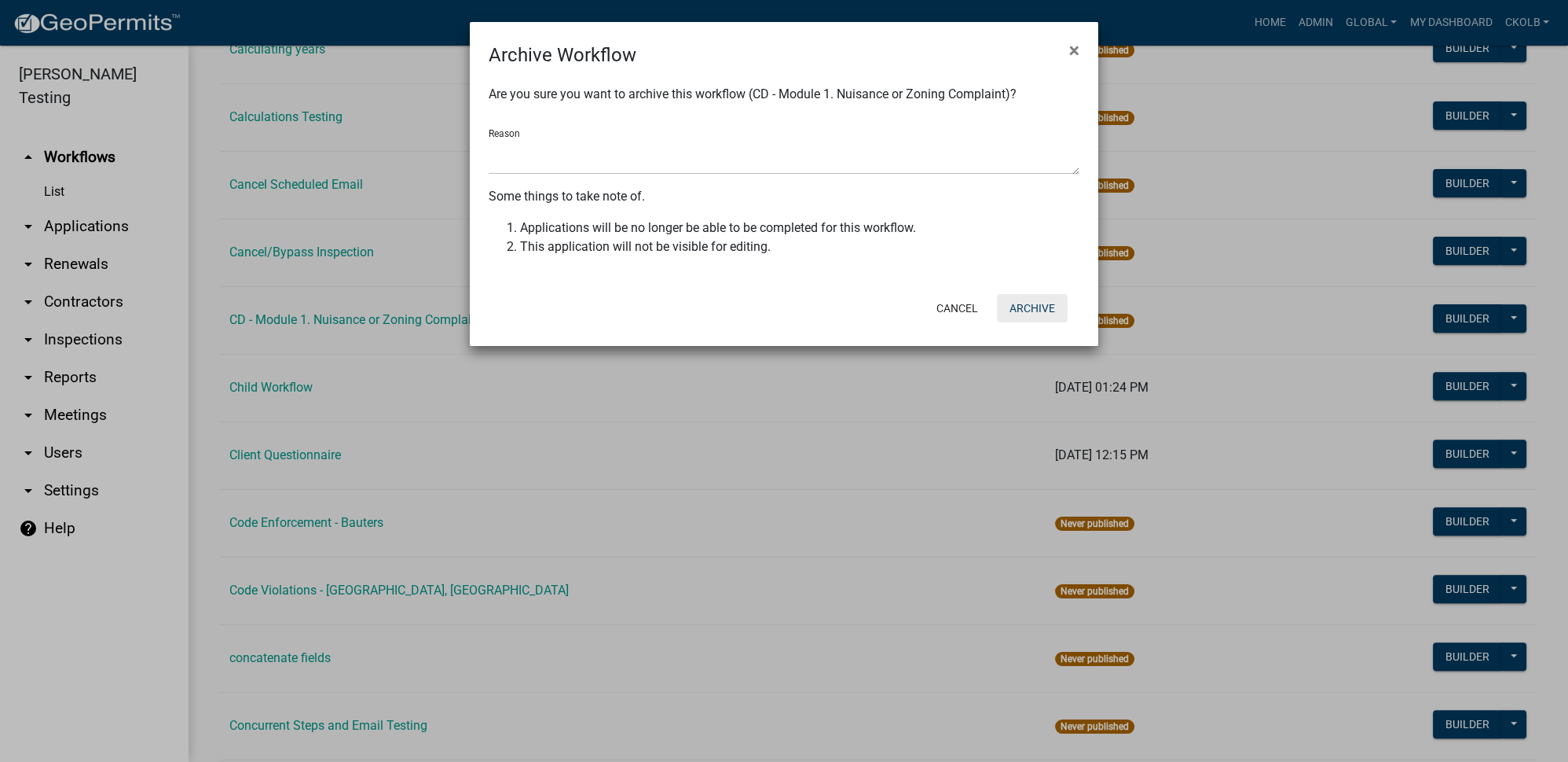
click at [1031, 315] on button "Archive" at bounding box center [1033, 308] width 71 height 28
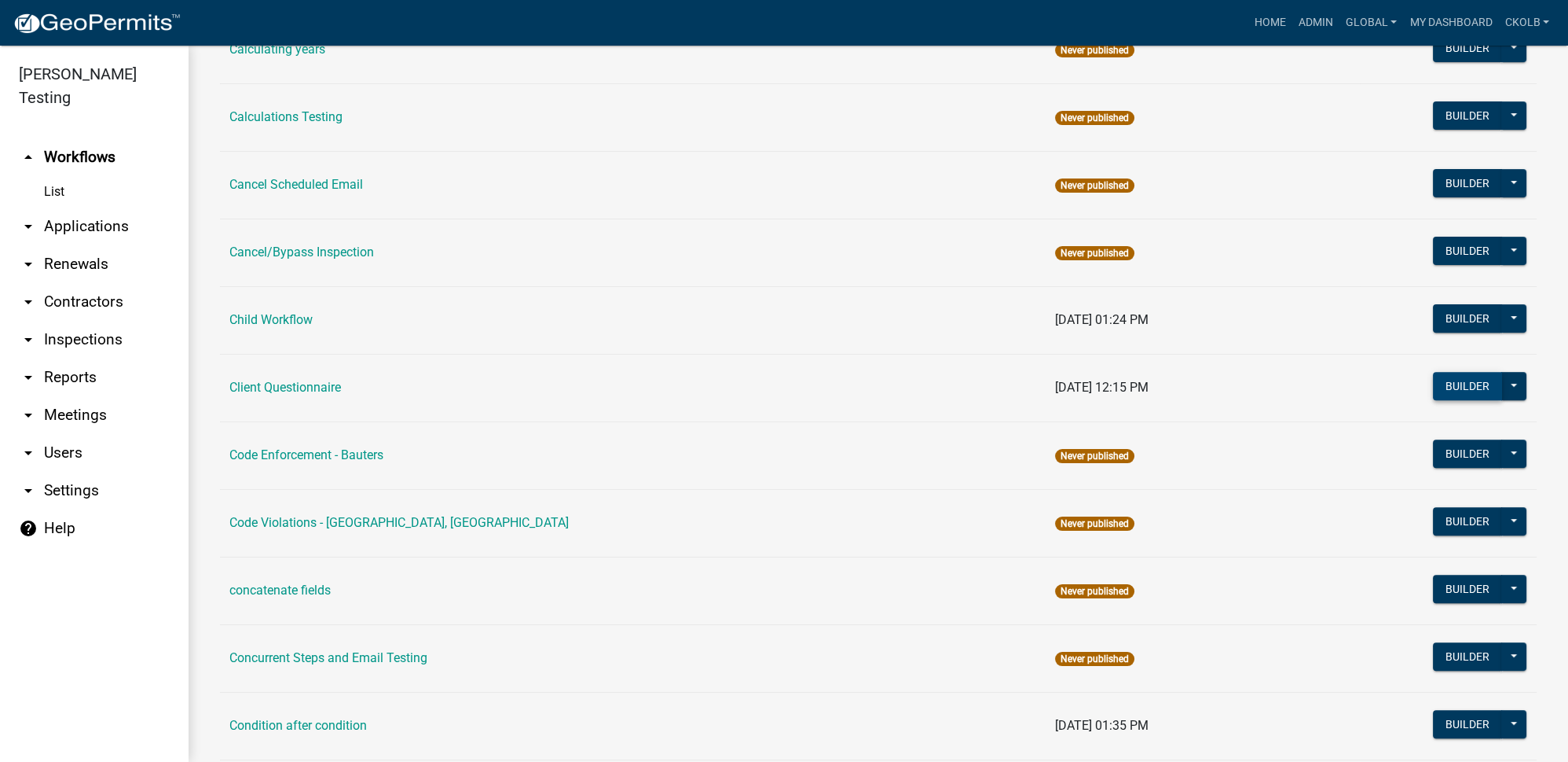
click at [1449, 377] on button "Builder" at bounding box center [1468, 386] width 69 height 28
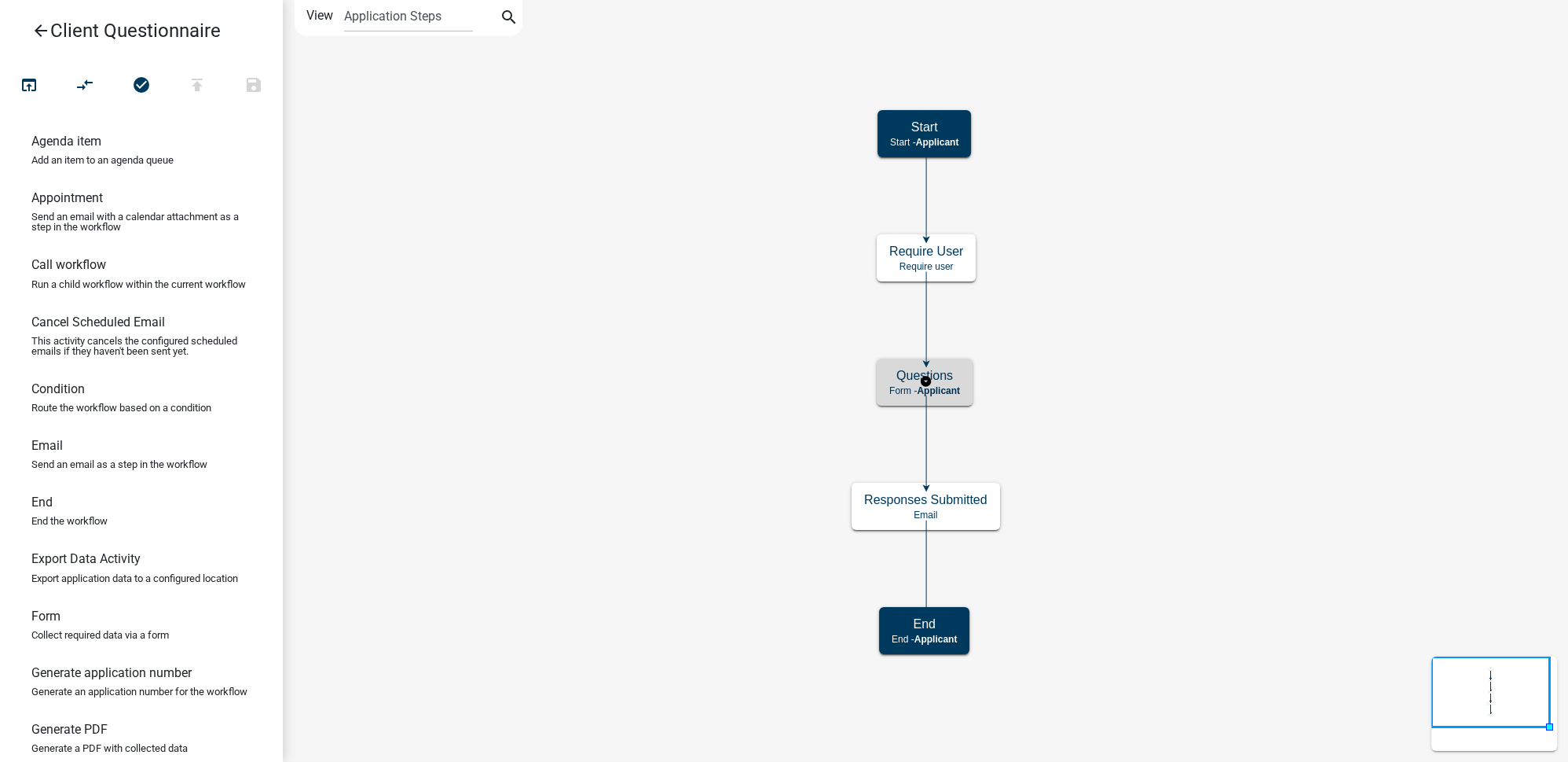
click at [960, 387] on span "Applicant" at bounding box center [939, 391] width 43 height 11
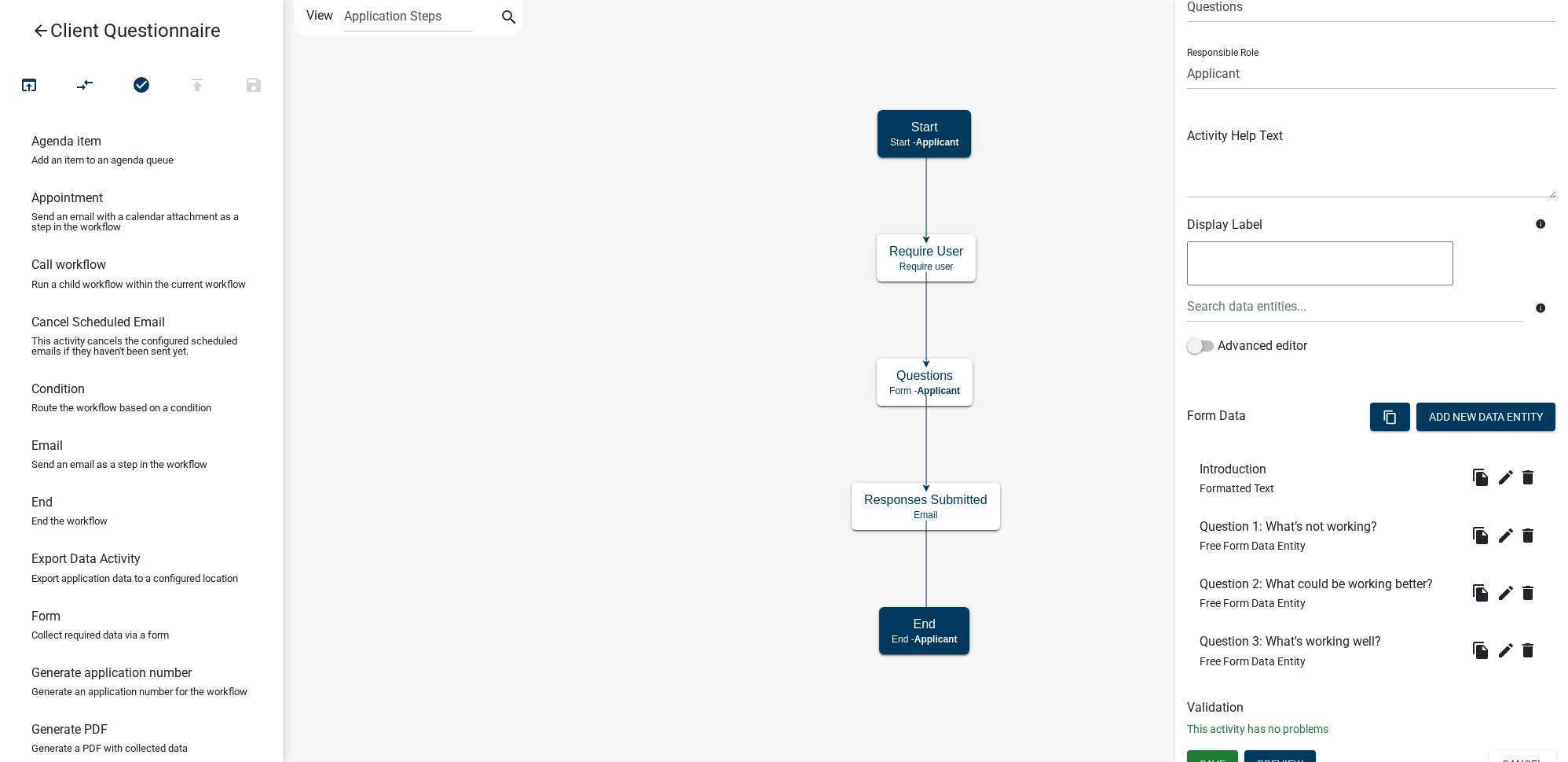
scroll to position [94, 0]
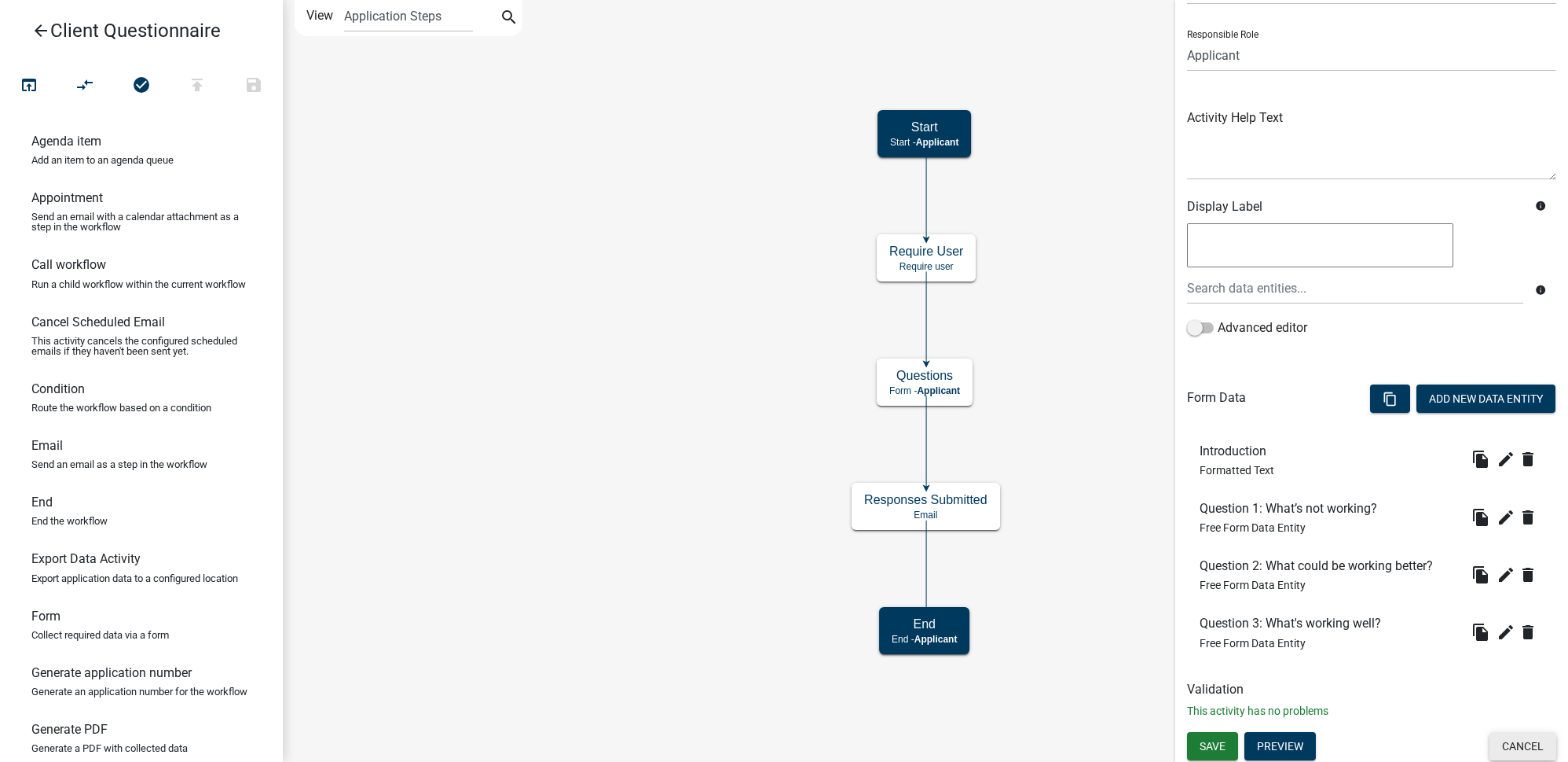
click at [1524, 746] on button "Cancel" at bounding box center [1522, 745] width 67 height 28
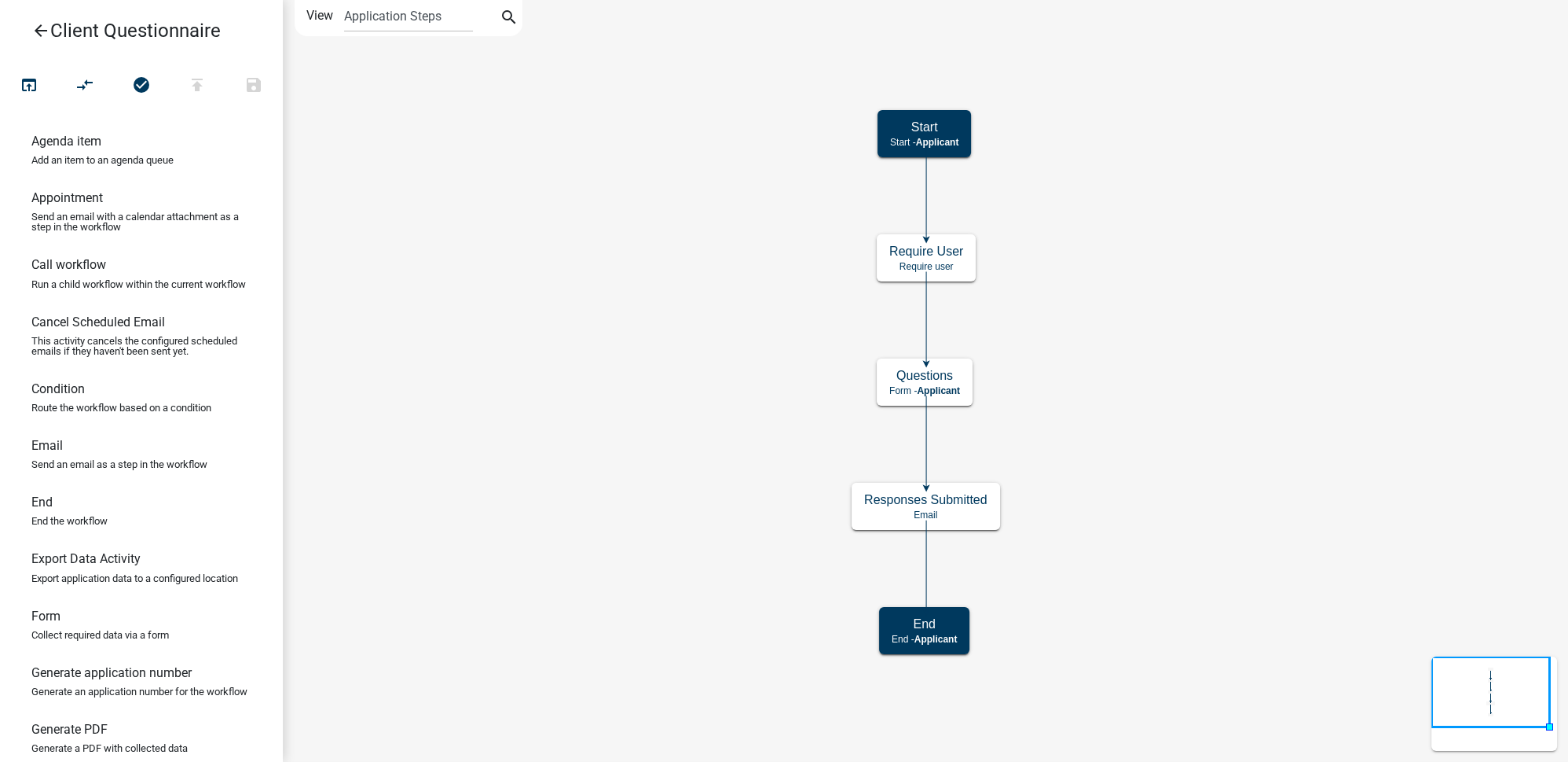
scroll to position [0, 0]
click at [40, 21] on icon "arrow_back" at bounding box center [41, 31] width 19 height 22
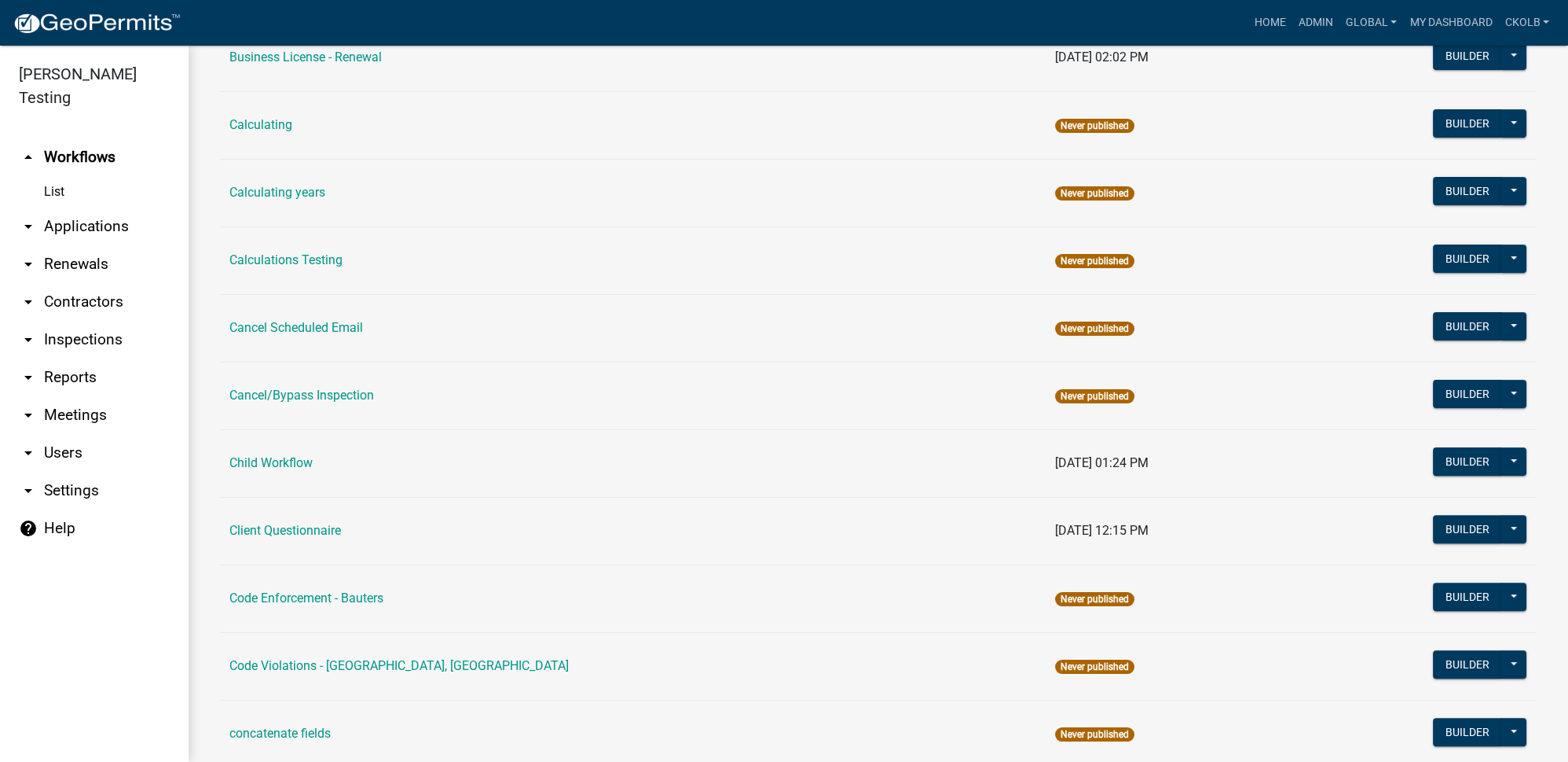
scroll to position [1000, 0]
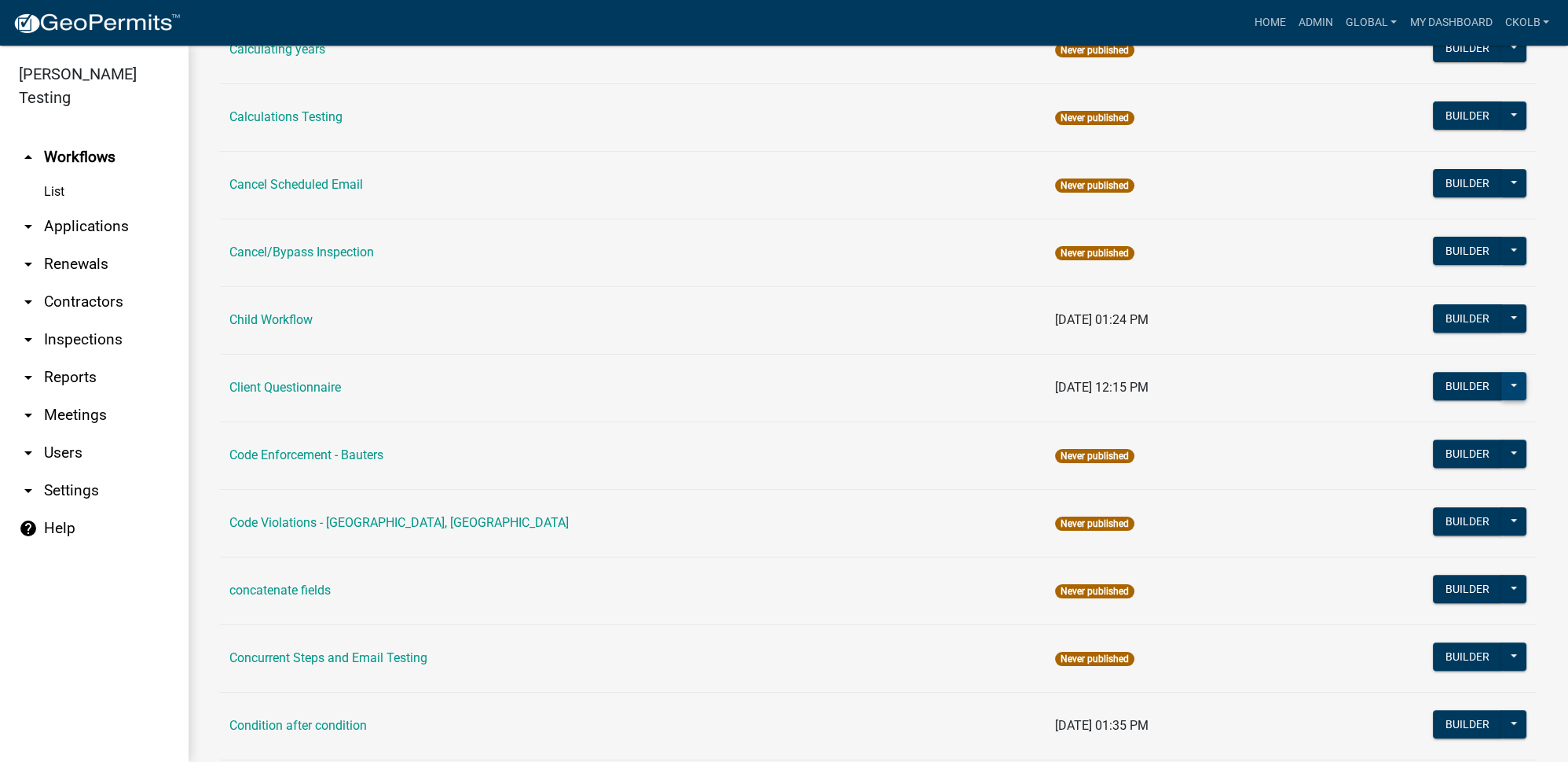
click at [1504, 379] on button at bounding box center [1513, 386] width 25 height 28
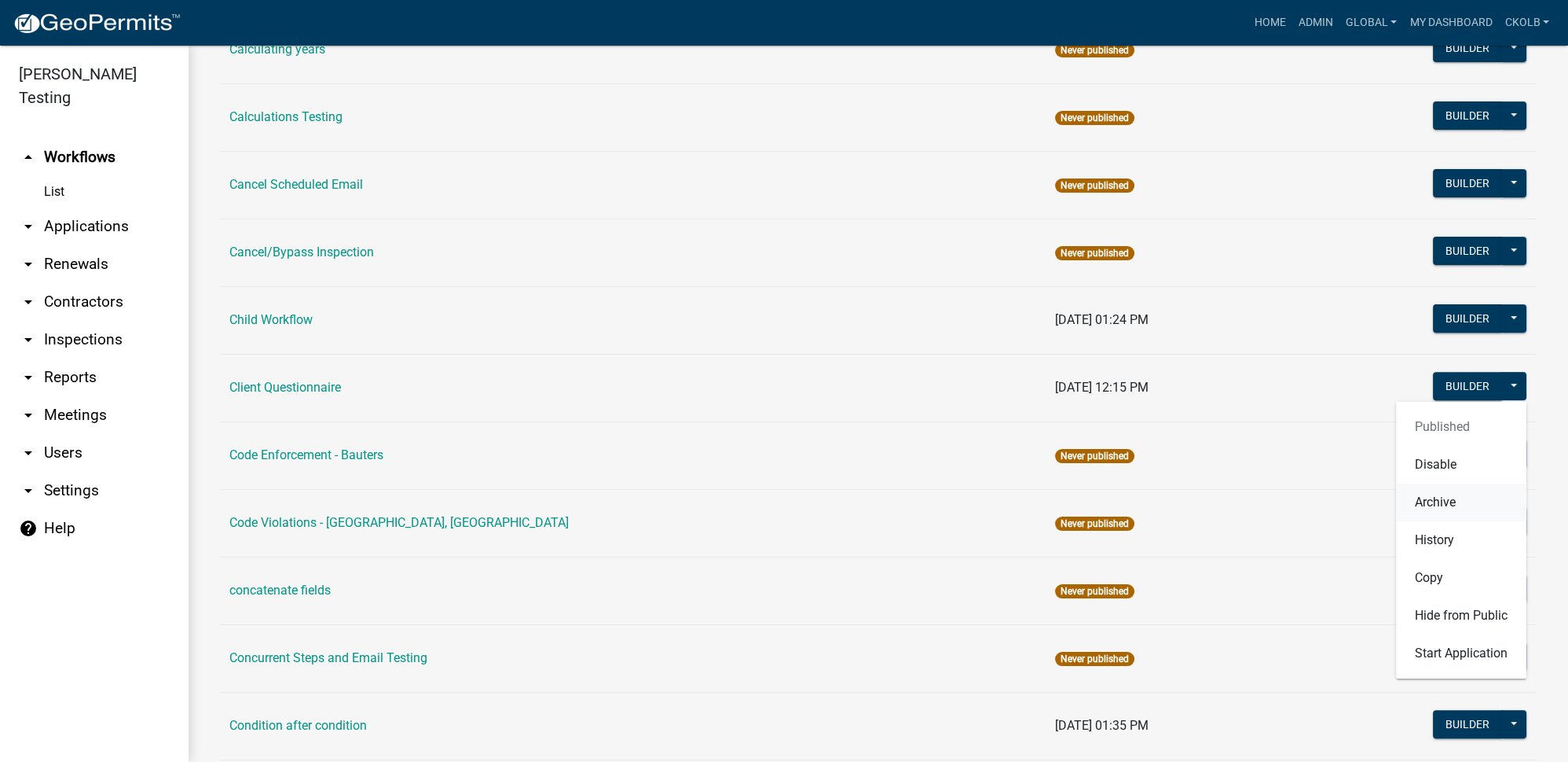
click at [1448, 492] on button "Archive" at bounding box center [1461, 502] width 131 height 38
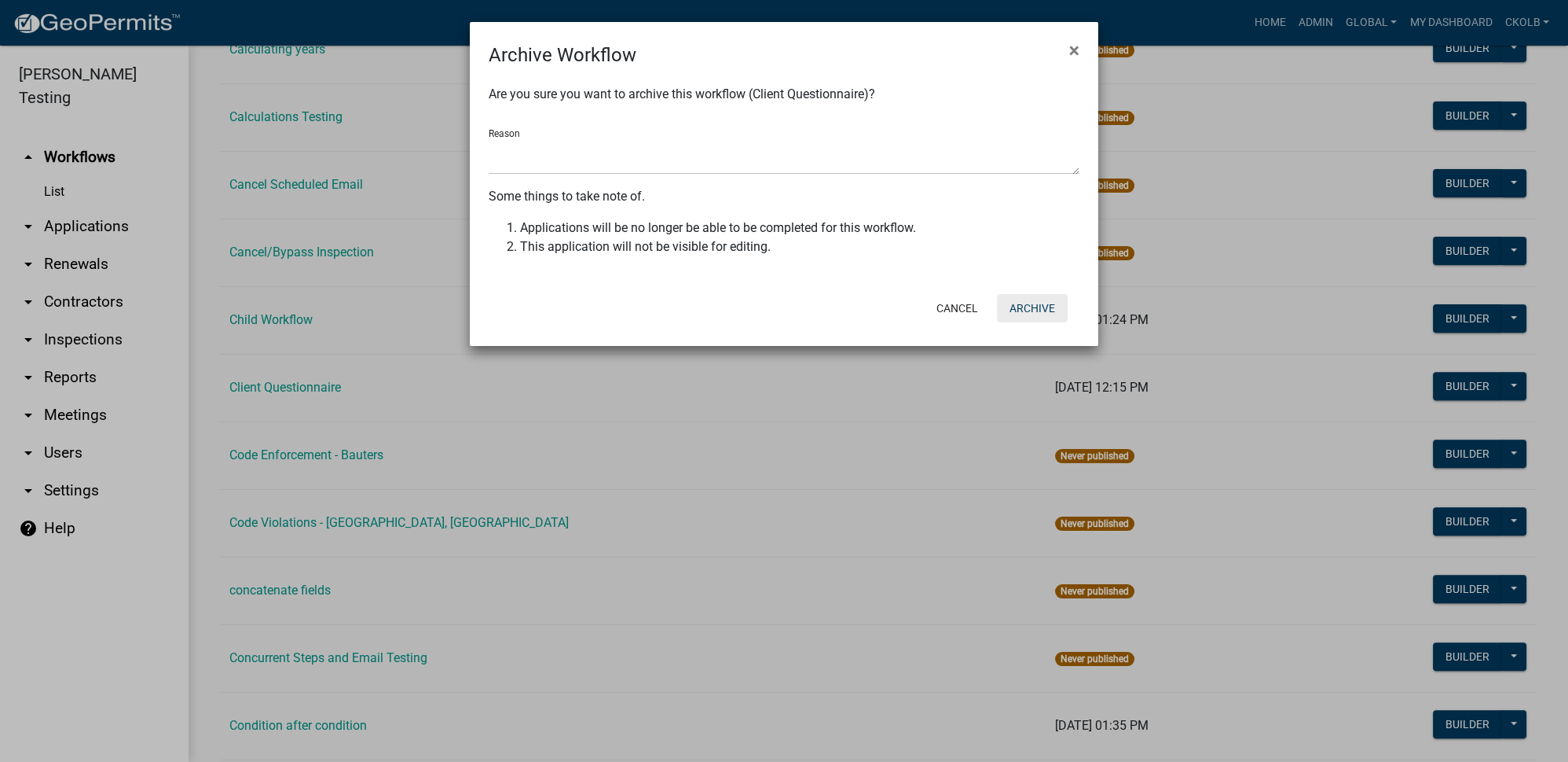
click at [1042, 304] on button "Archive" at bounding box center [1033, 308] width 71 height 28
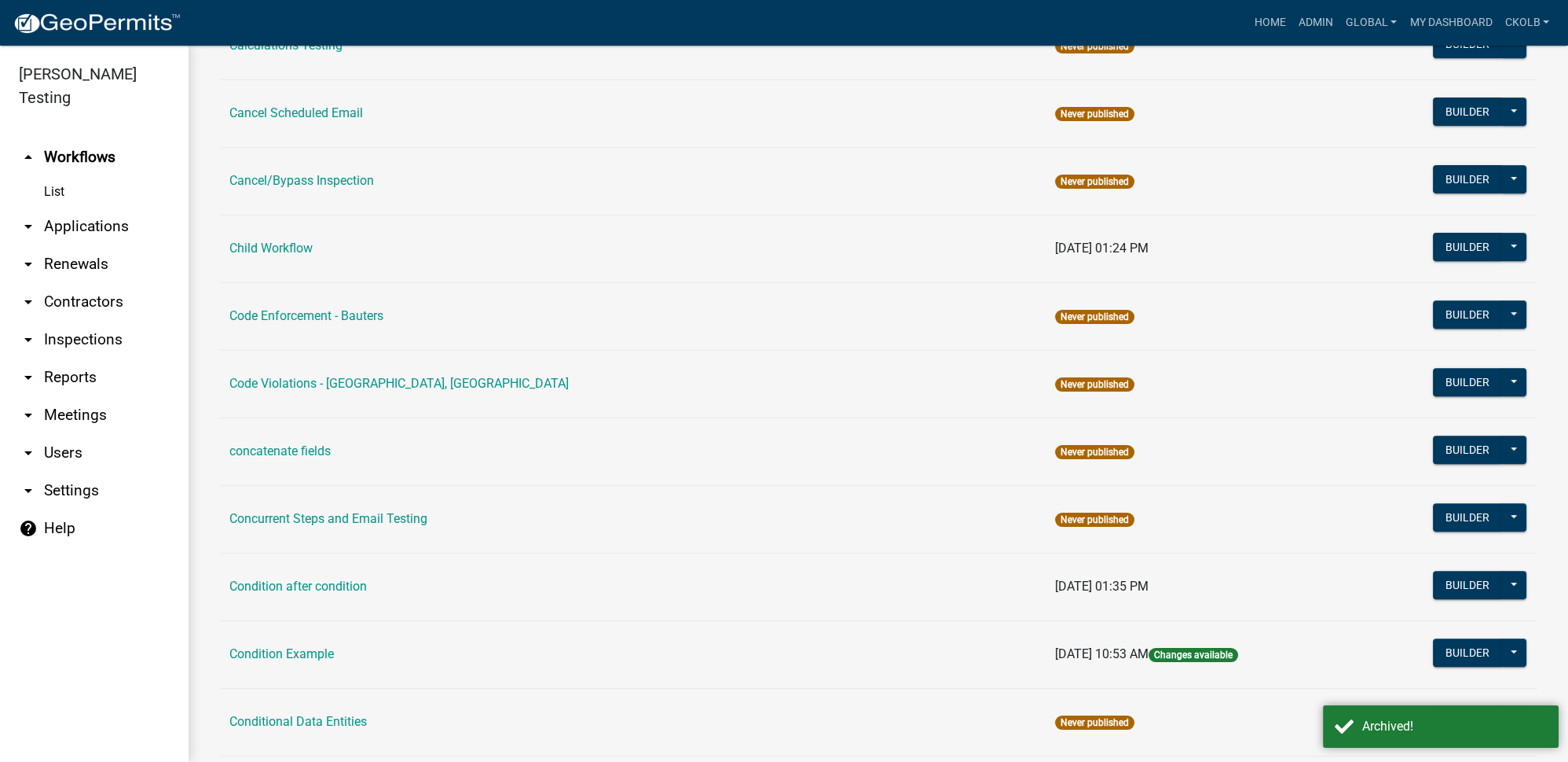
scroll to position [1214, 0]
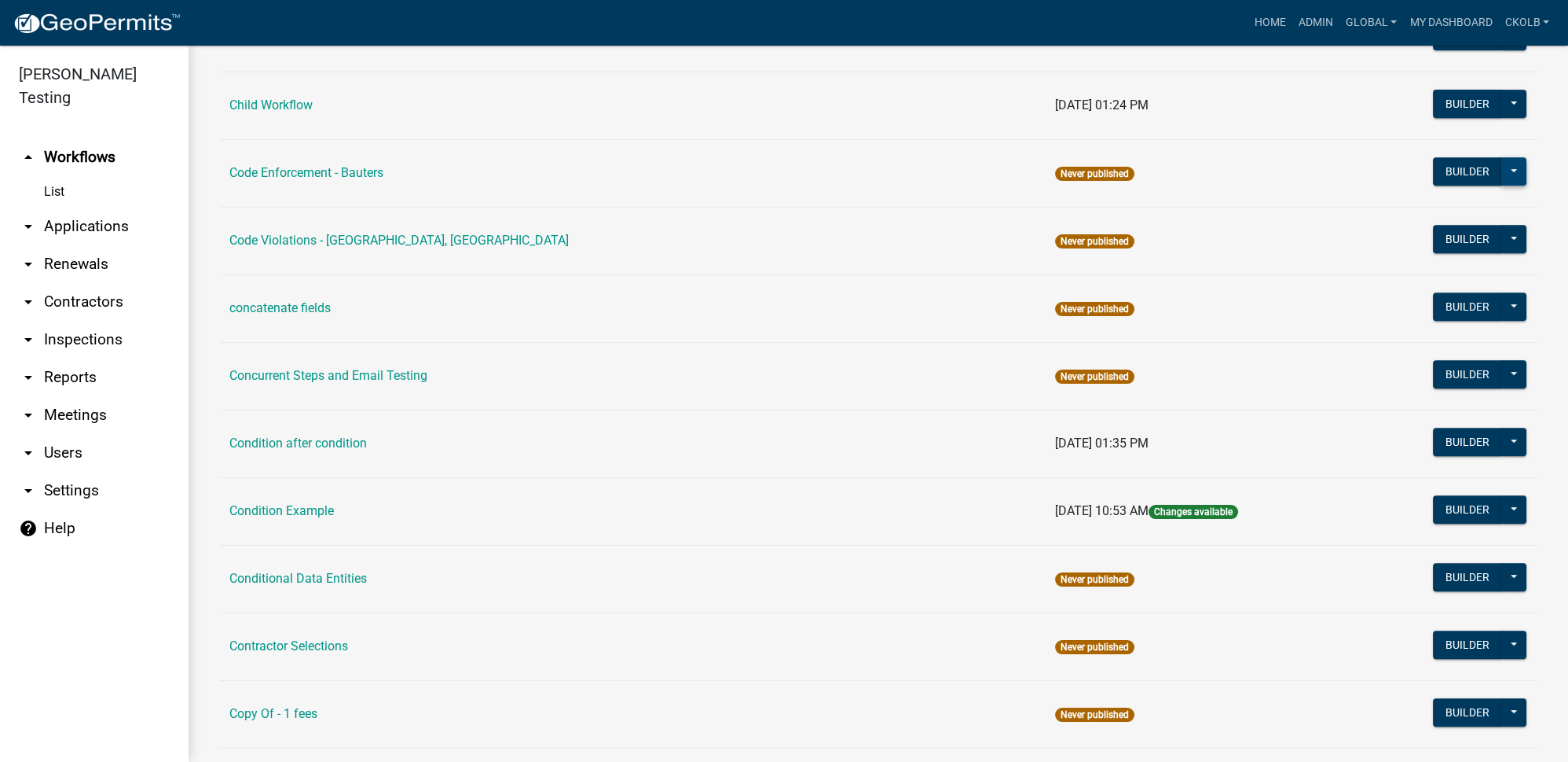
click at [1503, 168] on button at bounding box center [1513, 171] width 25 height 28
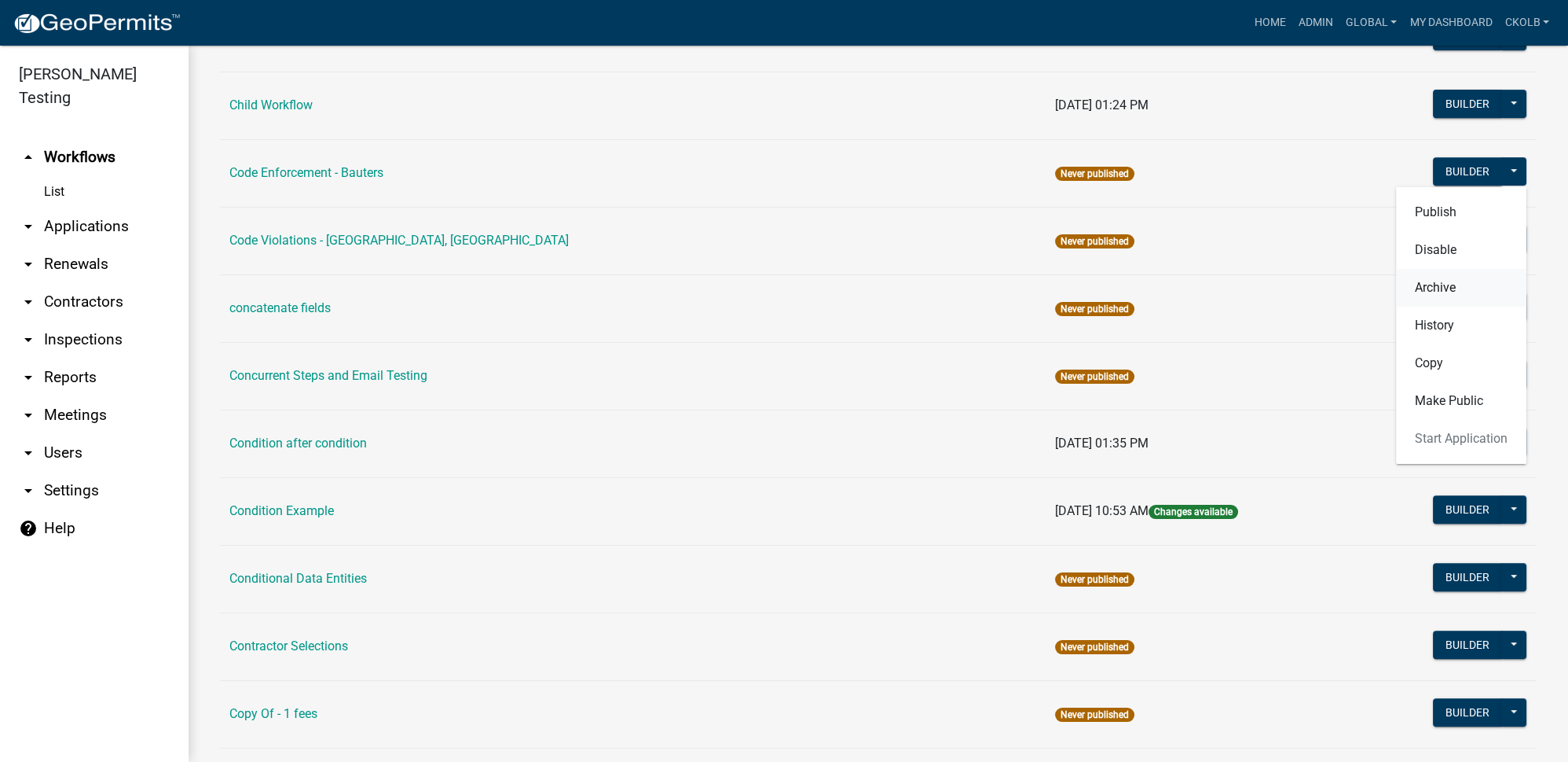
click at [1446, 280] on button "Archive" at bounding box center [1461, 287] width 131 height 38
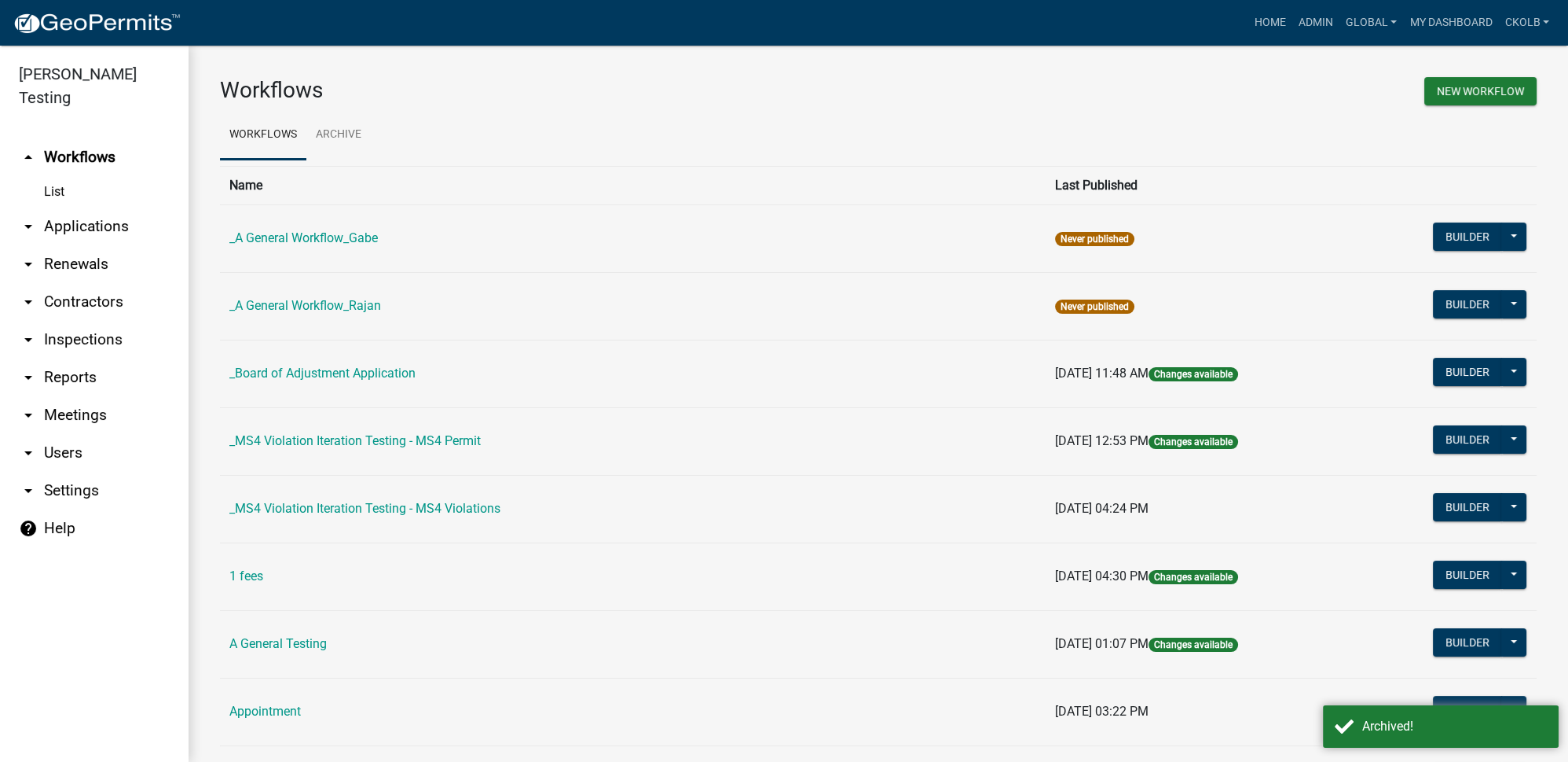
scroll to position [1214, 0]
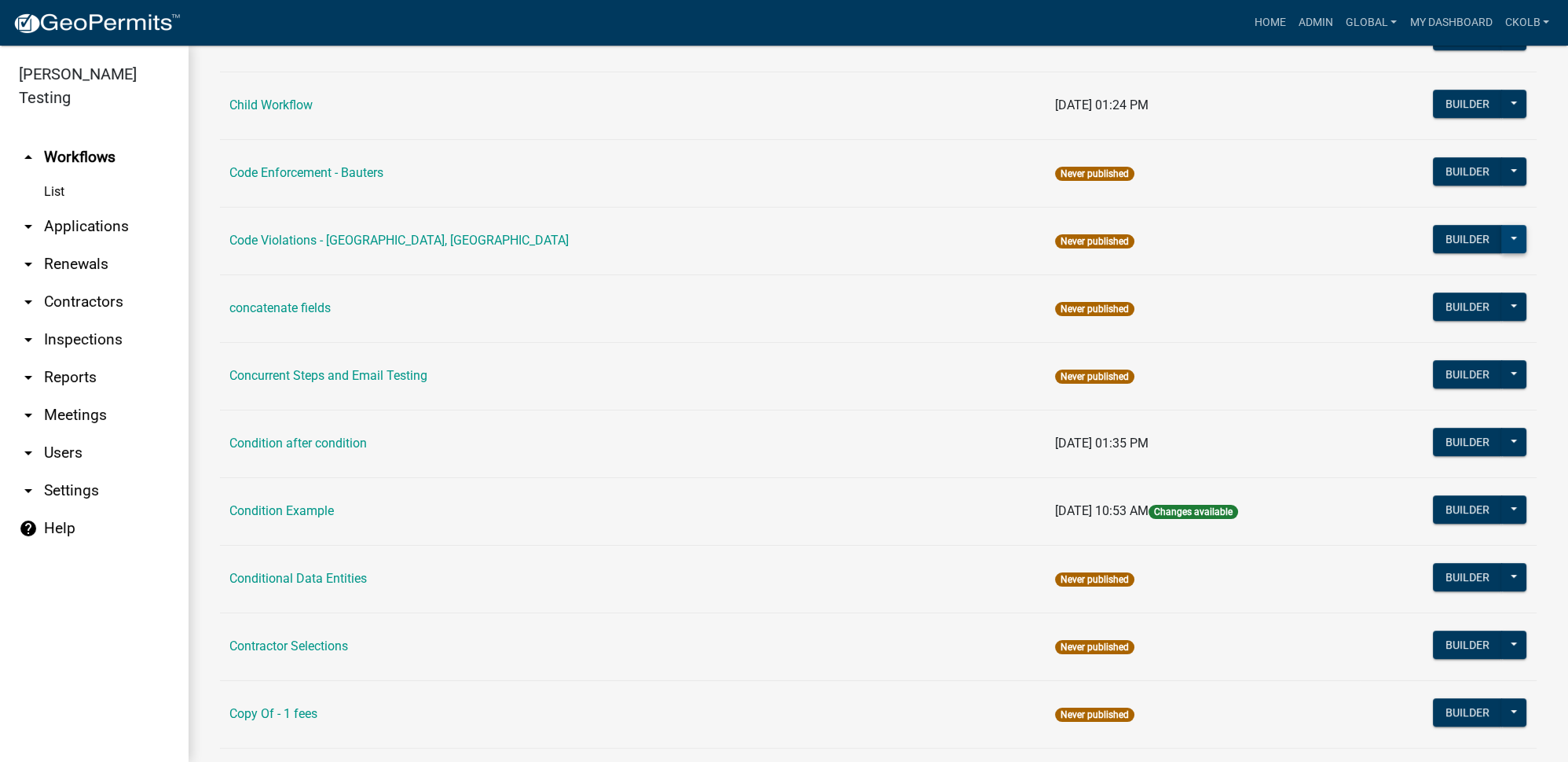
click at [1505, 229] on button at bounding box center [1513, 238] width 25 height 28
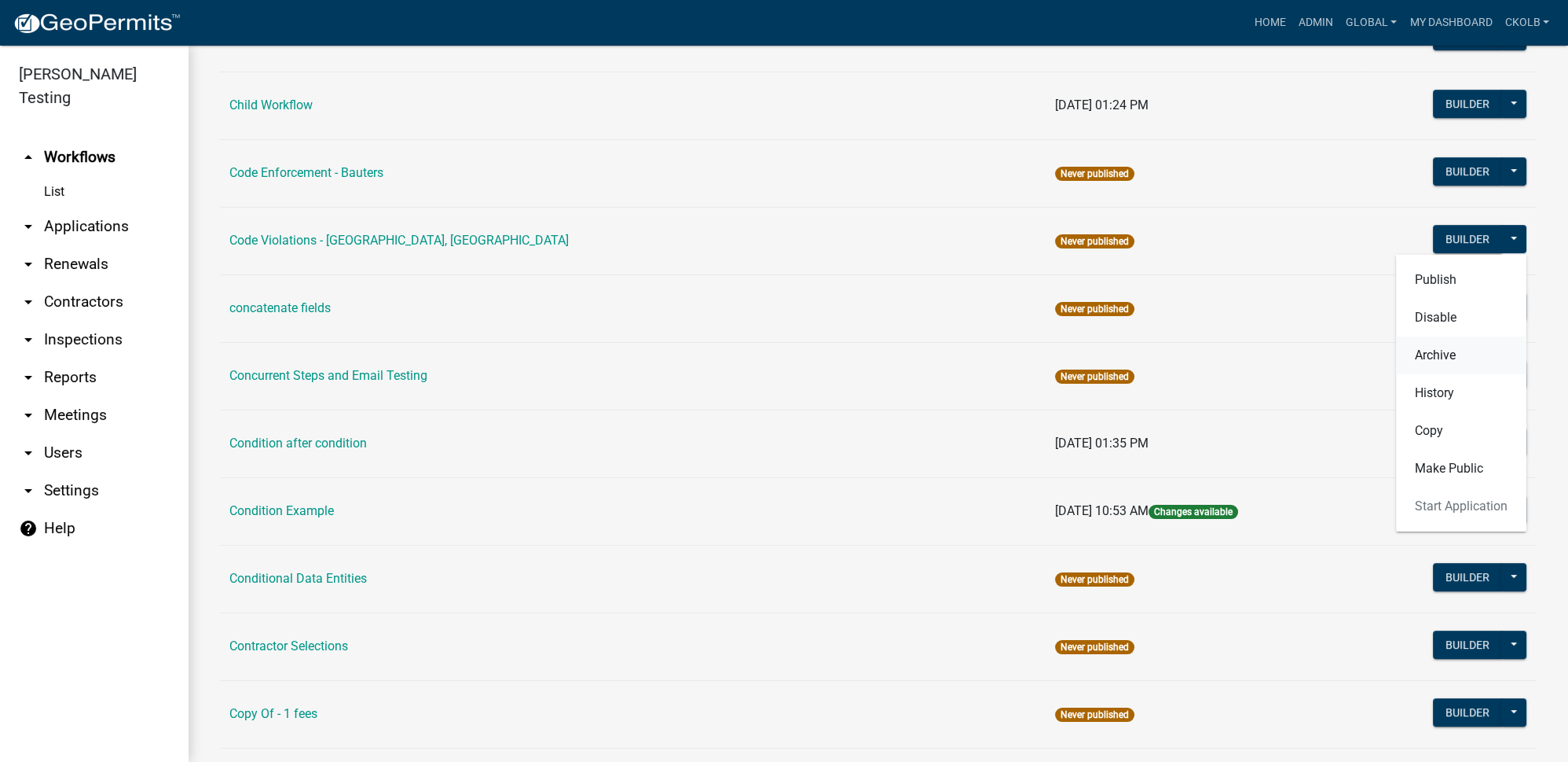
click at [1449, 346] on button "Archive" at bounding box center [1461, 355] width 131 height 38
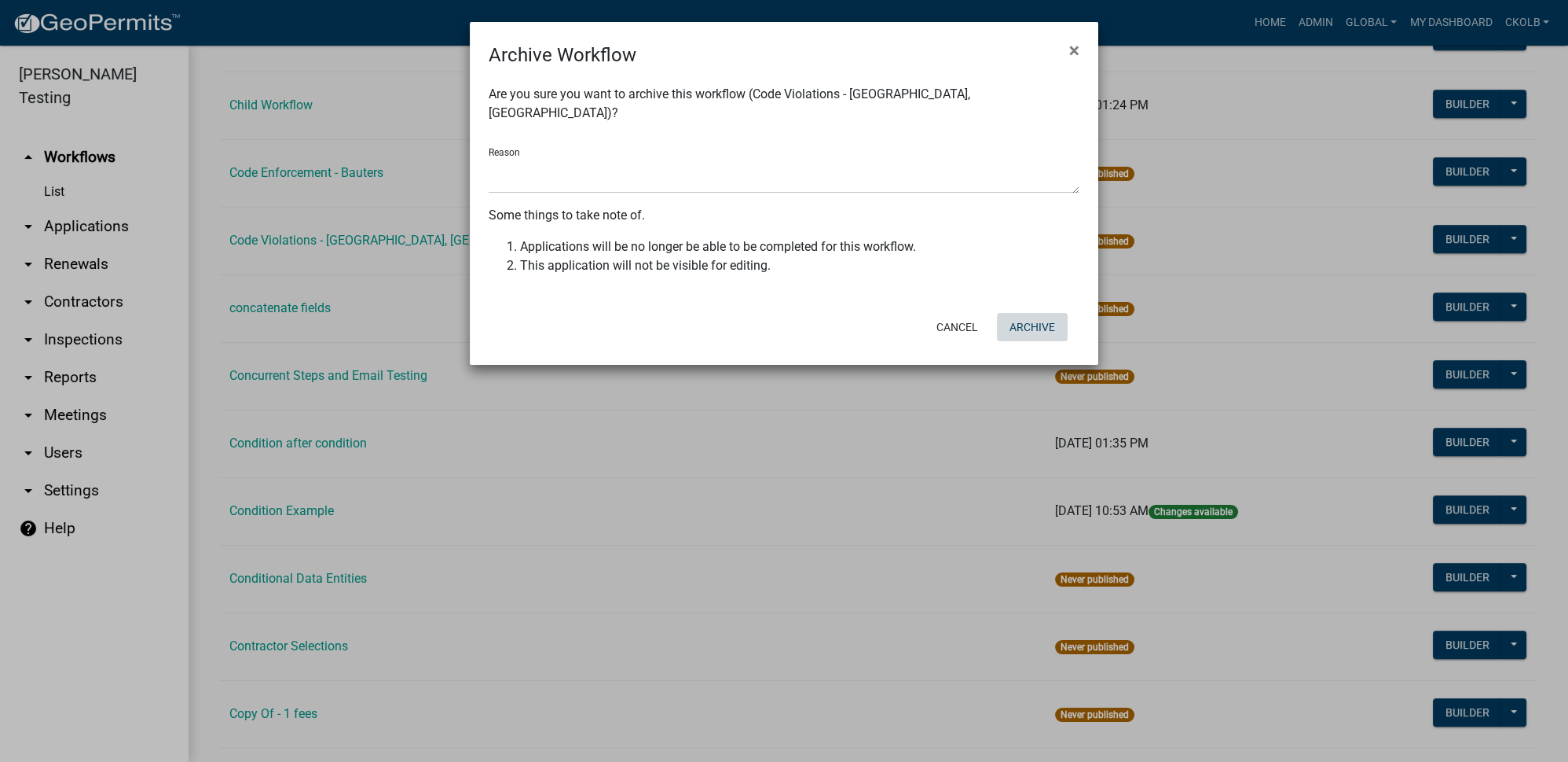
click at [1021, 313] on button "Archive" at bounding box center [1033, 326] width 71 height 28
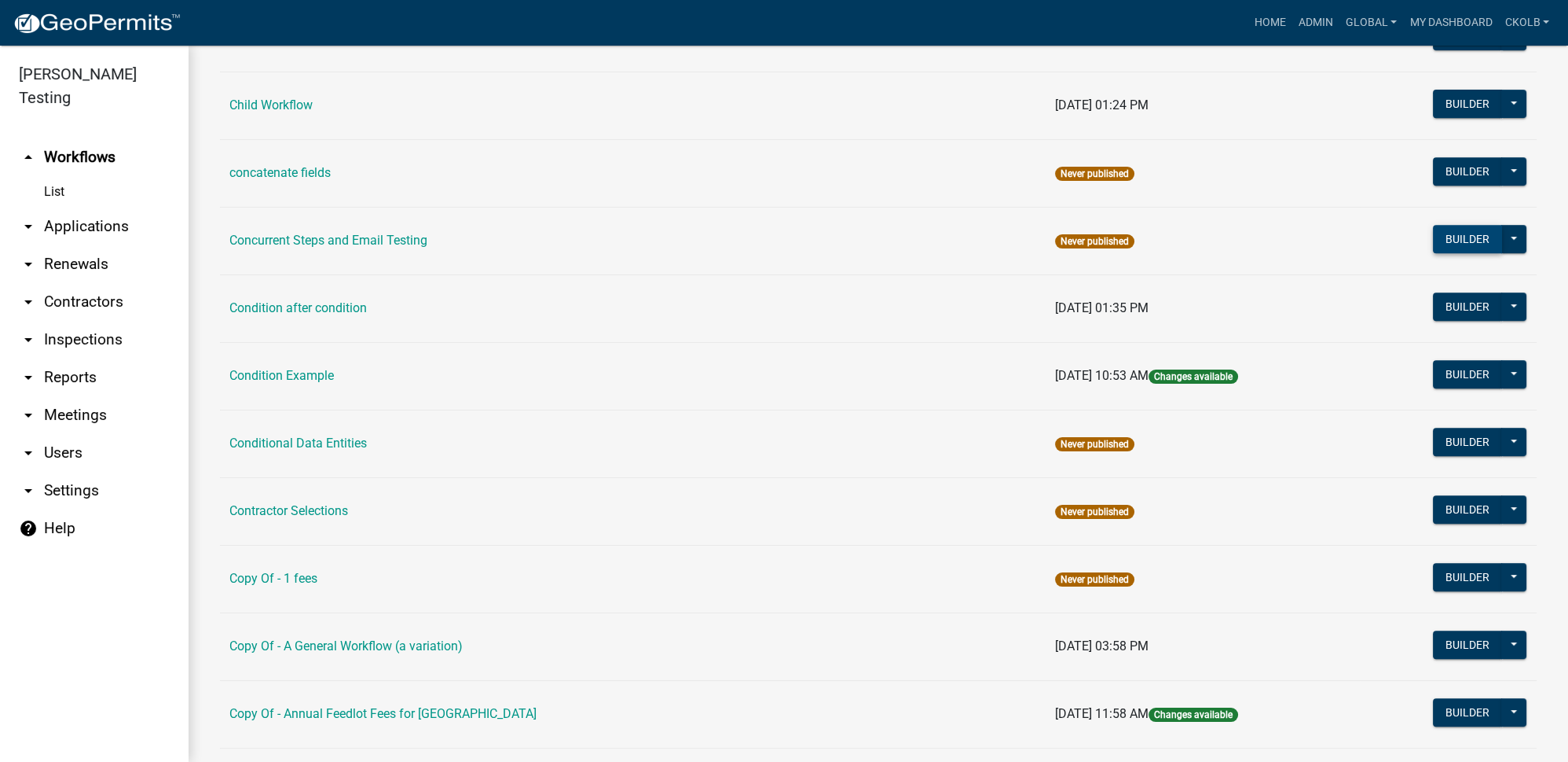
click at [1469, 229] on button "Builder" at bounding box center [1468, 238] width 69 height 28
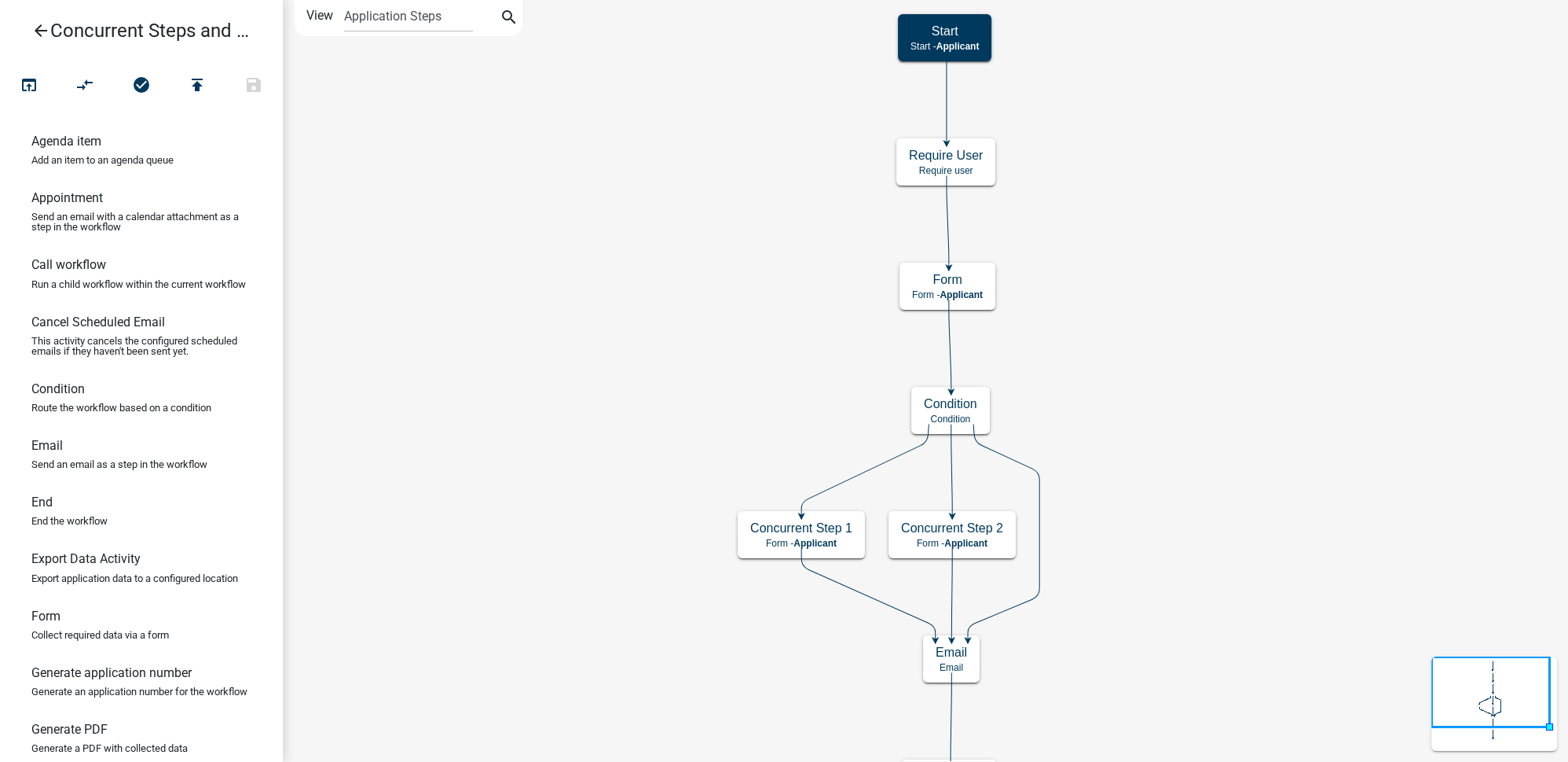
click at [46, 34] on icon "arrow_back" at bounding box center [41, 31] width 19 height 22
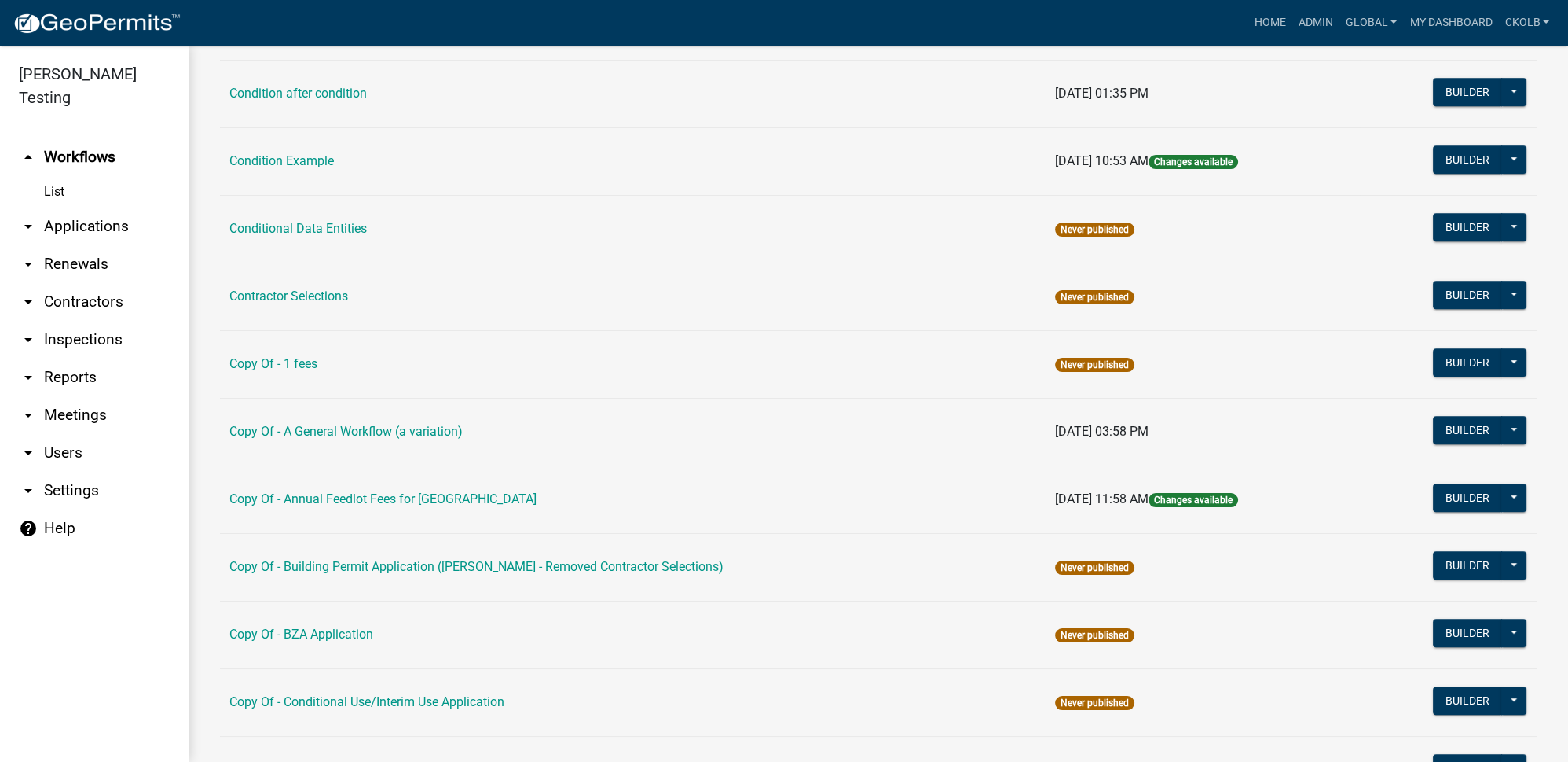
scroll to position [1571, 0]
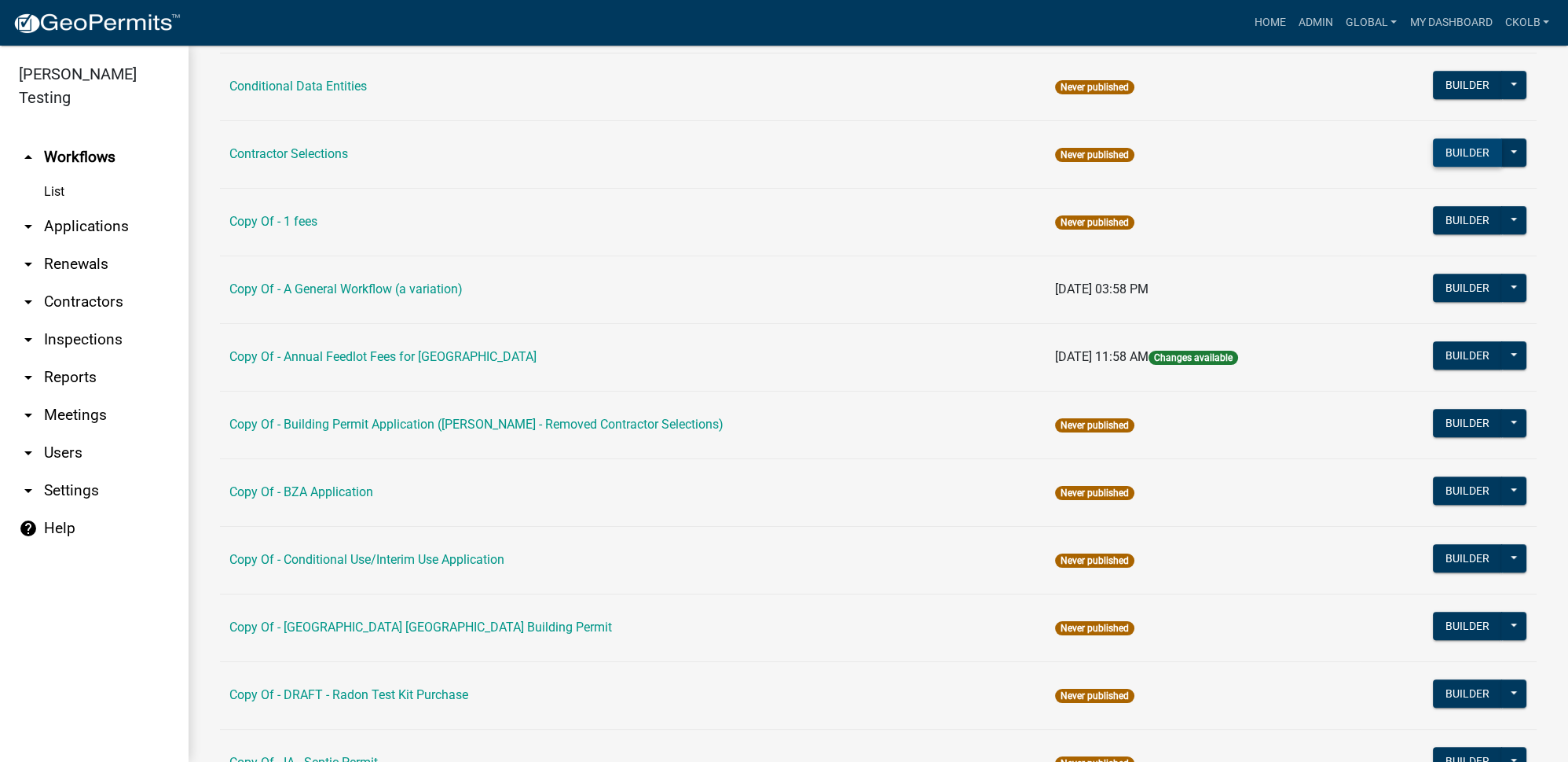
click at [1458, 150] on button "Builder" at bounding box center [1468, 152] width 69 height 28
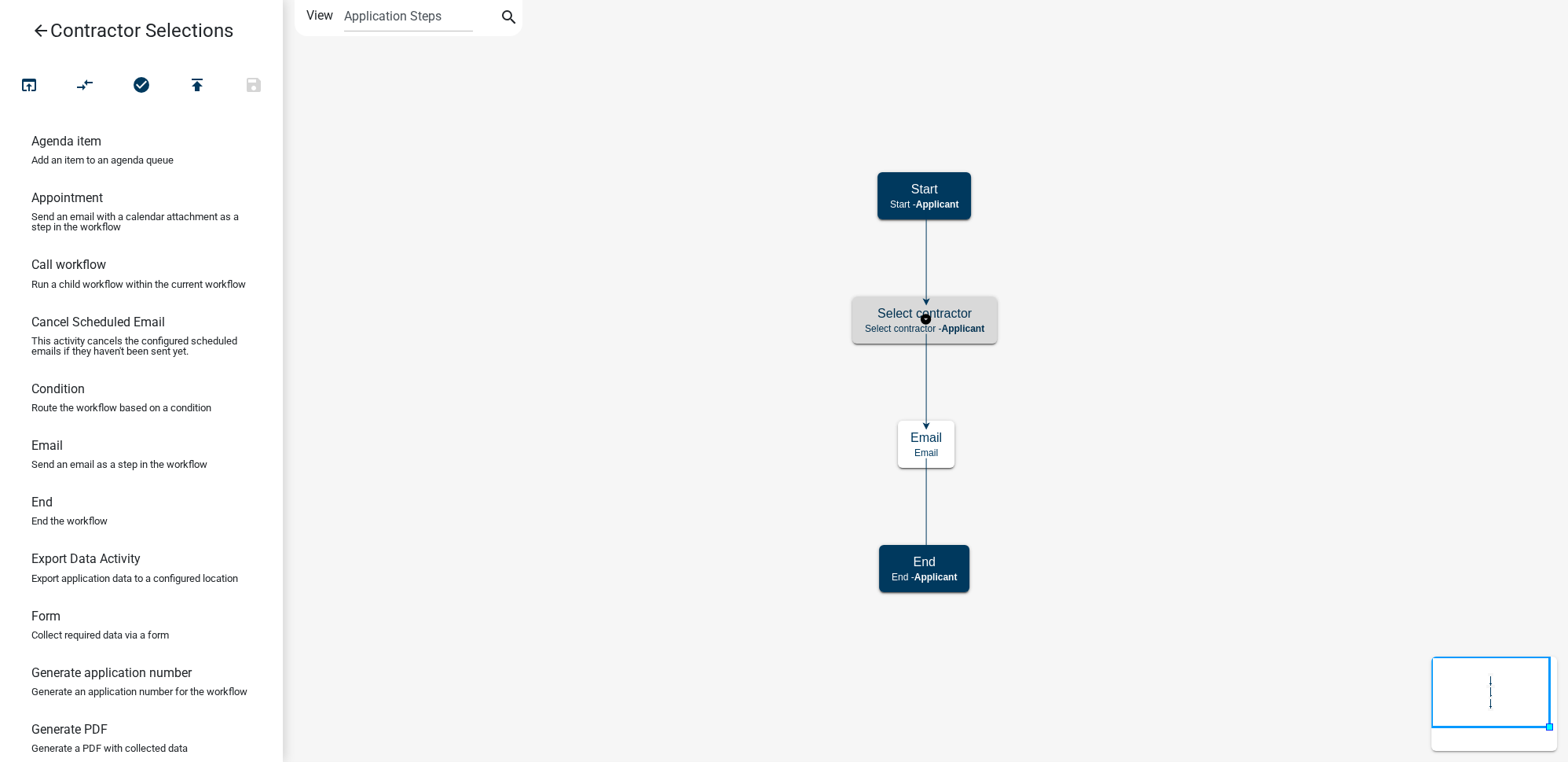
click at [994, 326] on div "Select contractor Select contractor - Applicant" at bounding box center [924, 319] width 144 height 47
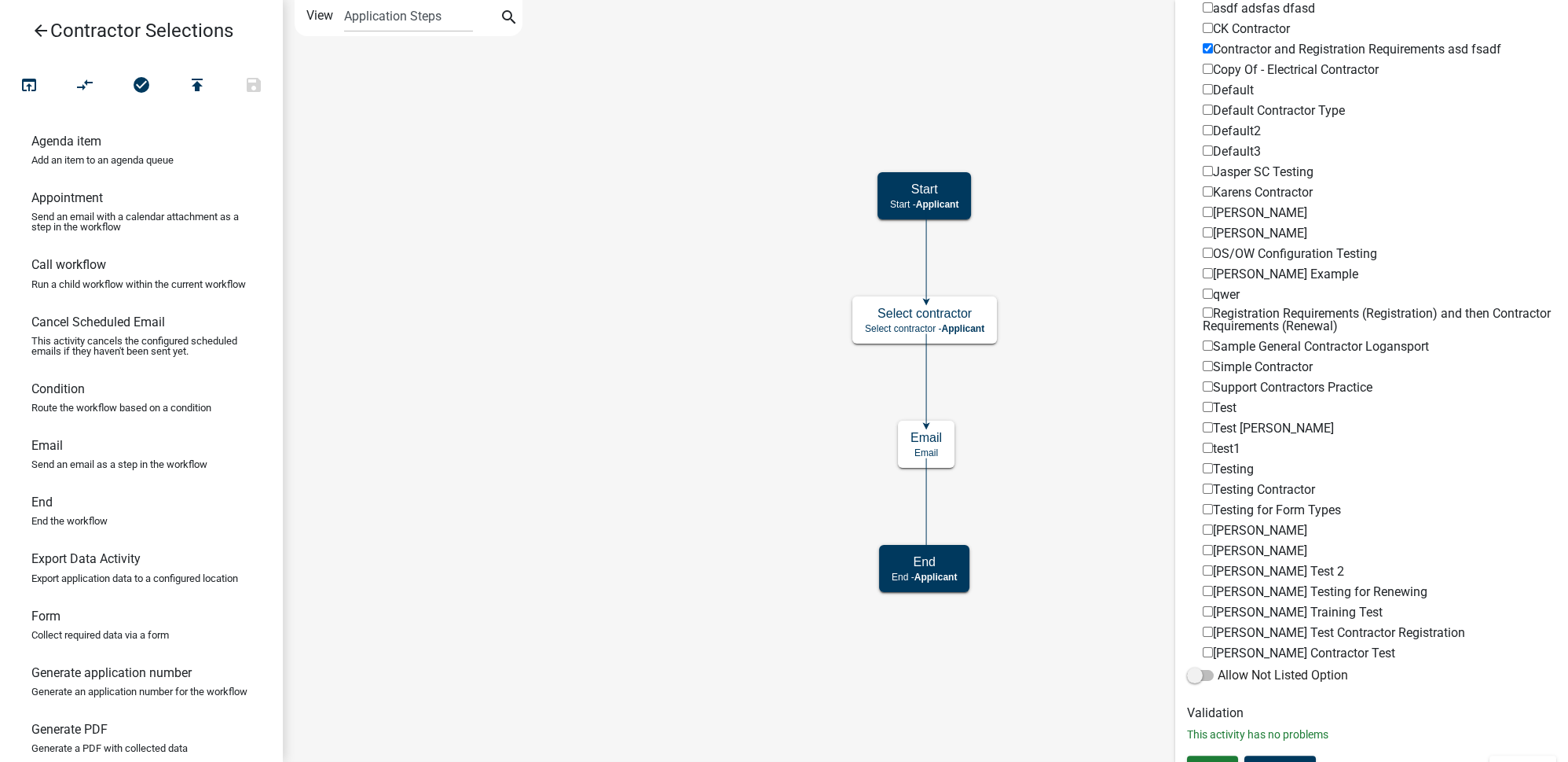
scroll to position [598, 0]
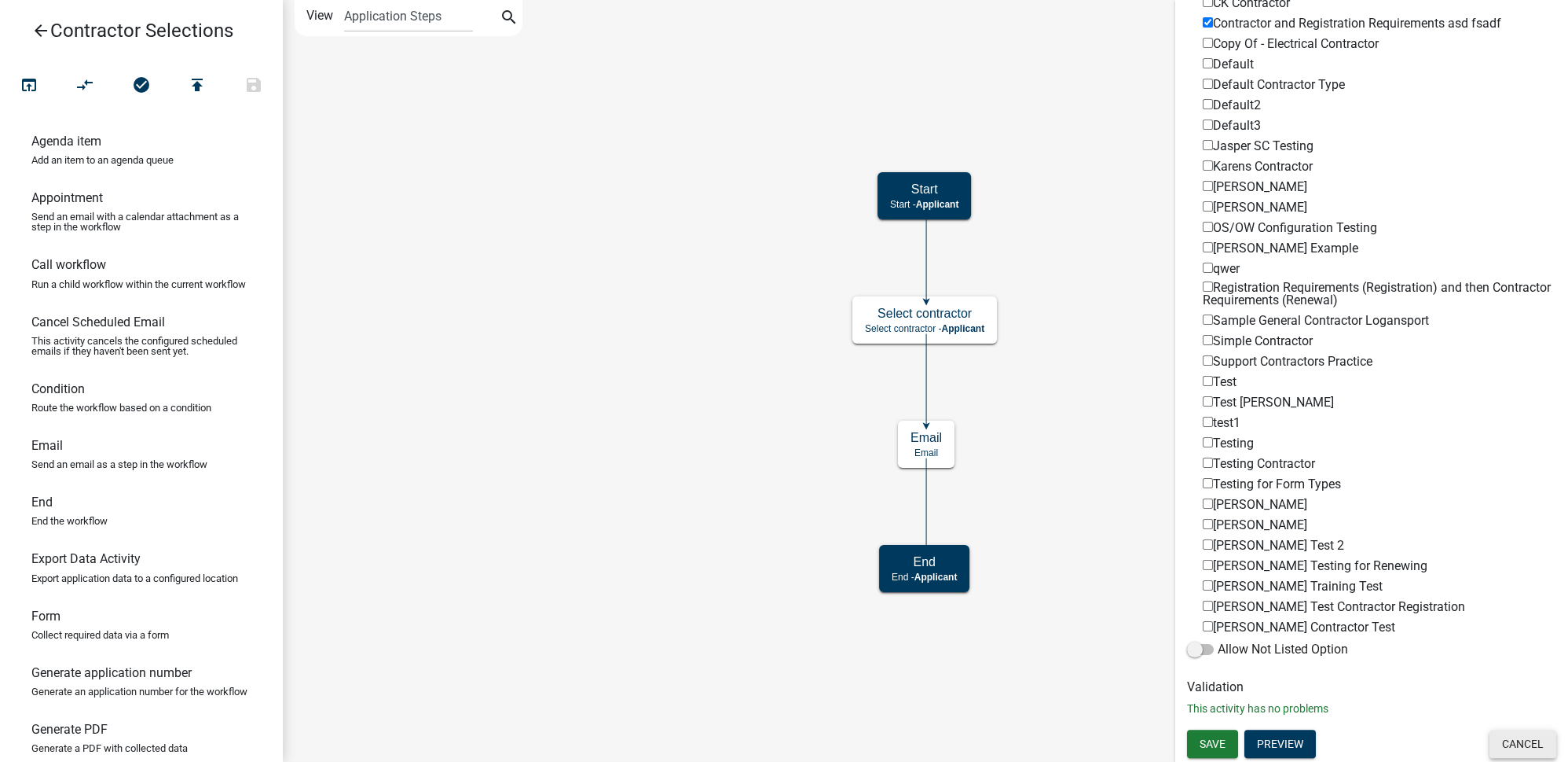
click at [1534, 744] on button "Cancel" at bounding box center [1522, 743] width 67 height 28
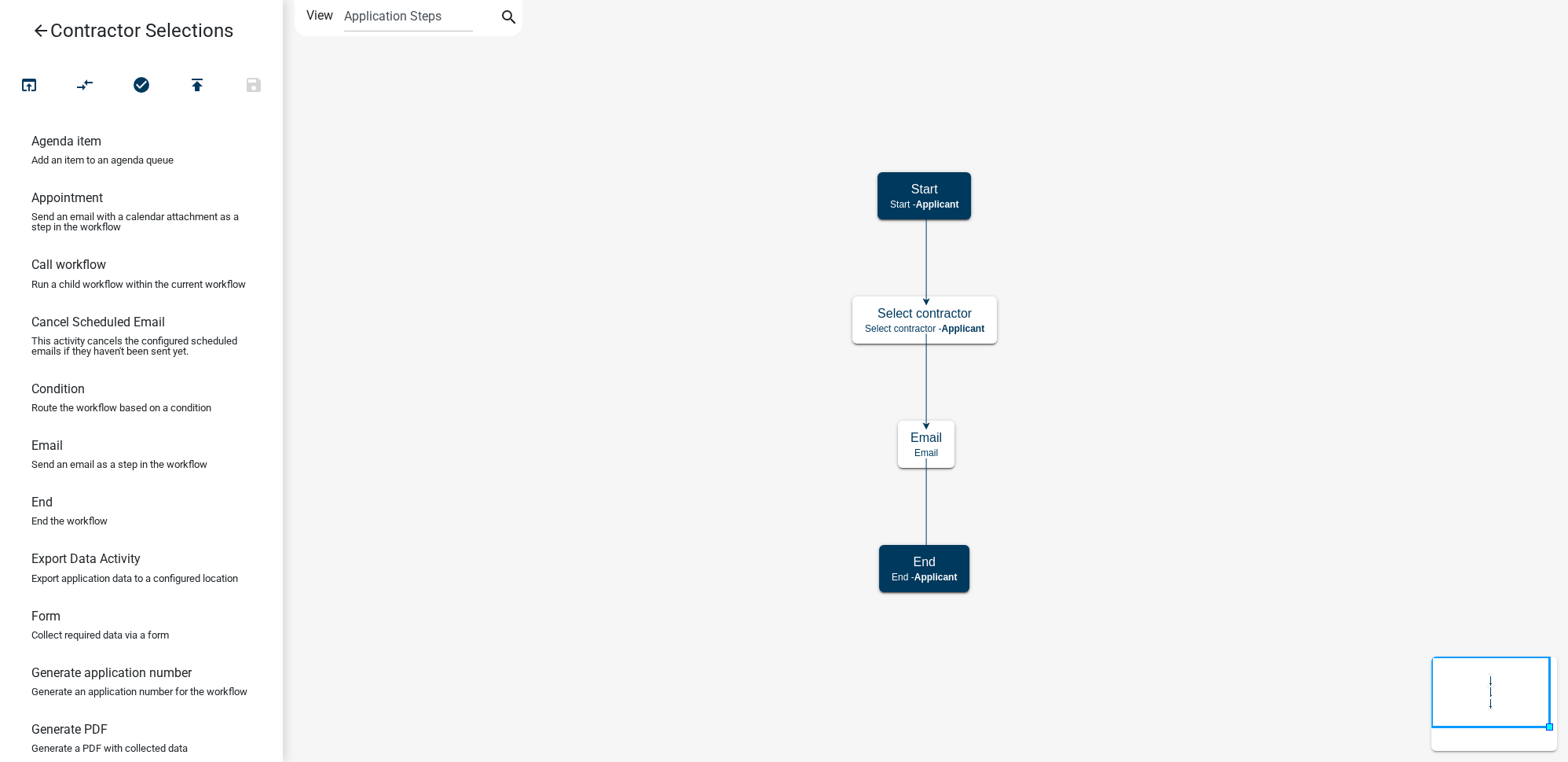
scroll to position [0, 0]
click at [43, 34] on icon "arrow_back" at bounding box center [41, 31] width 19 height 22
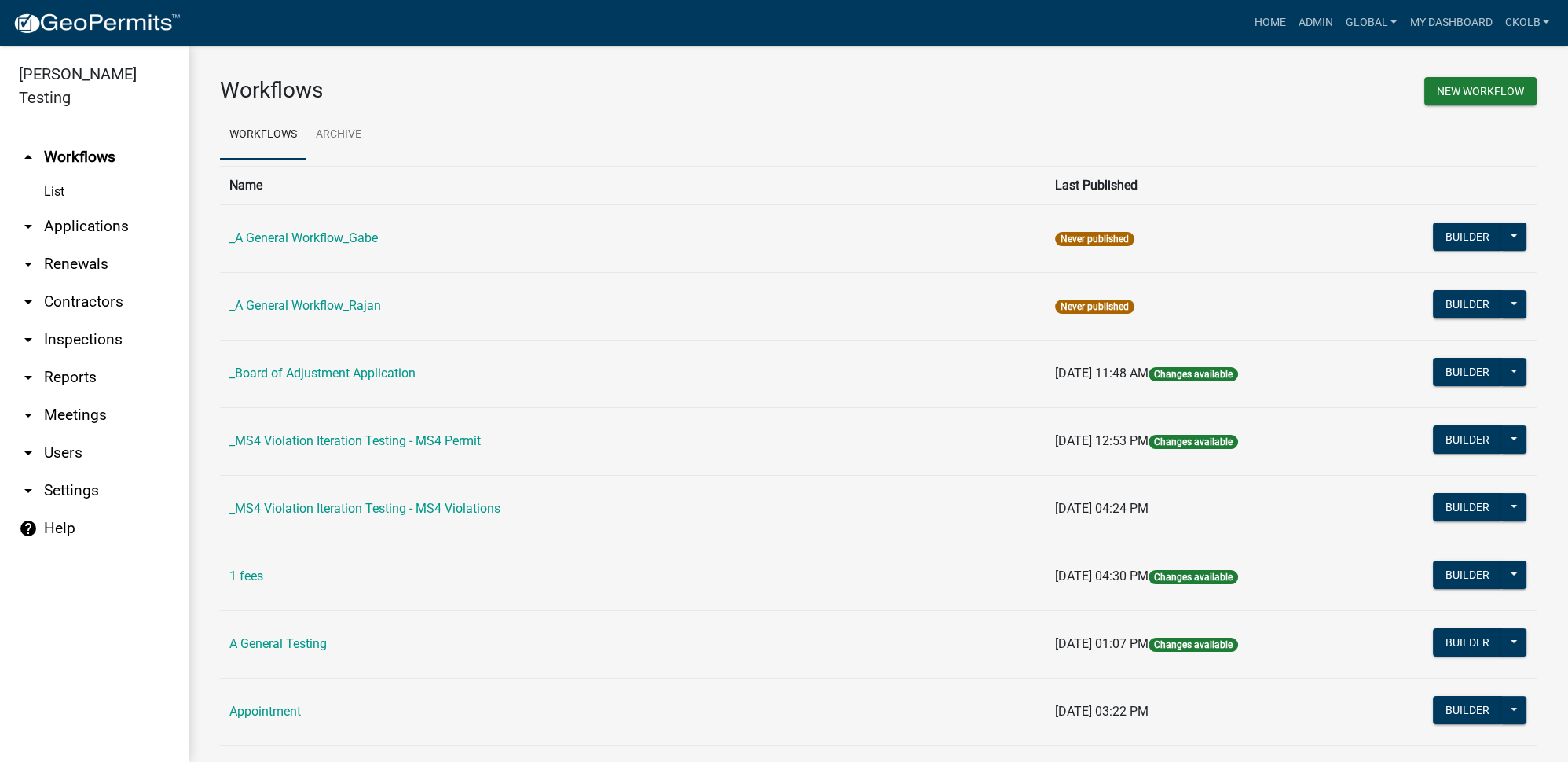
scroll to position [1643, 0]
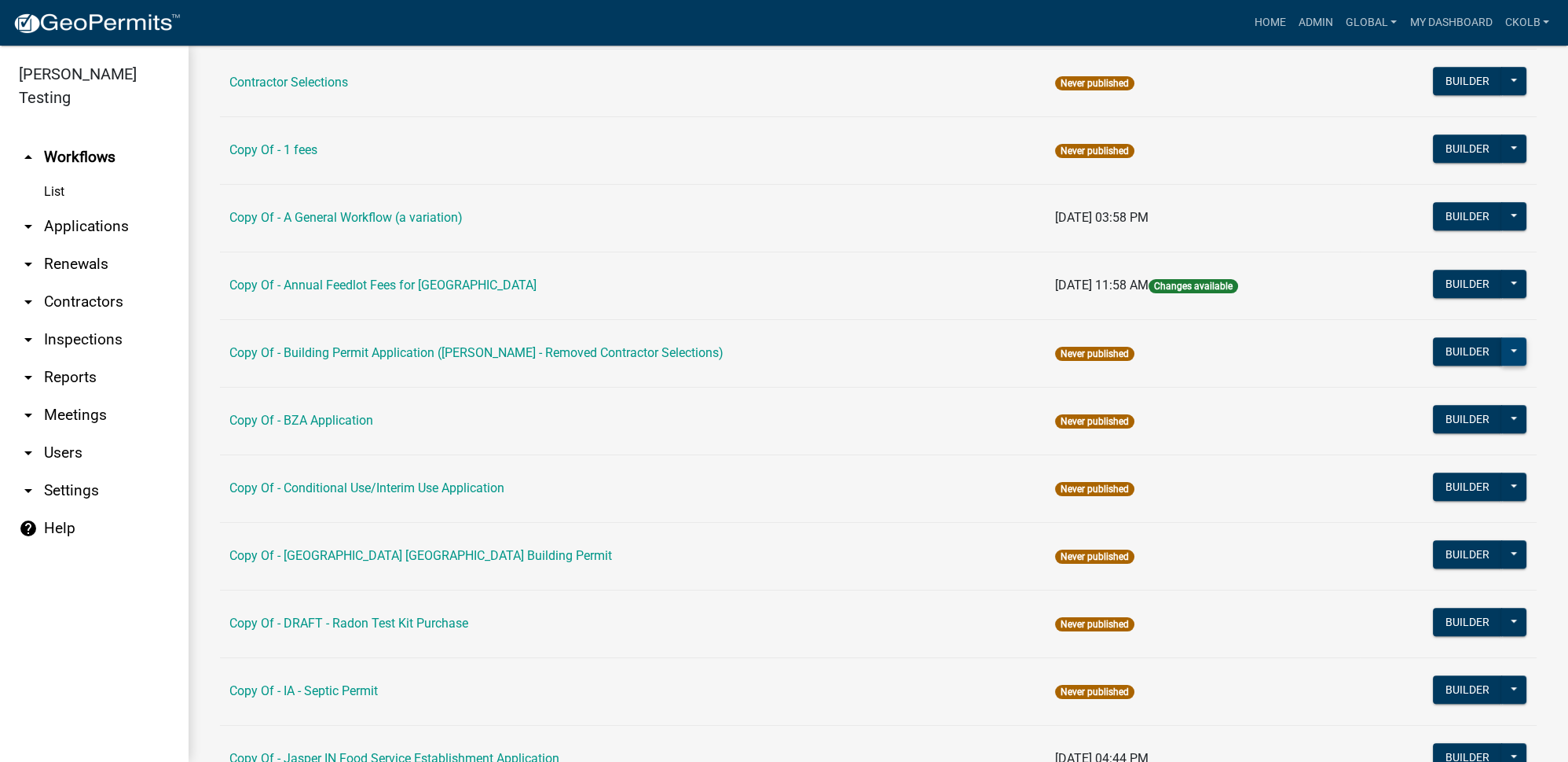
click at [1509, 342] on button at bounding box center [1513, 351] width 25 height 28
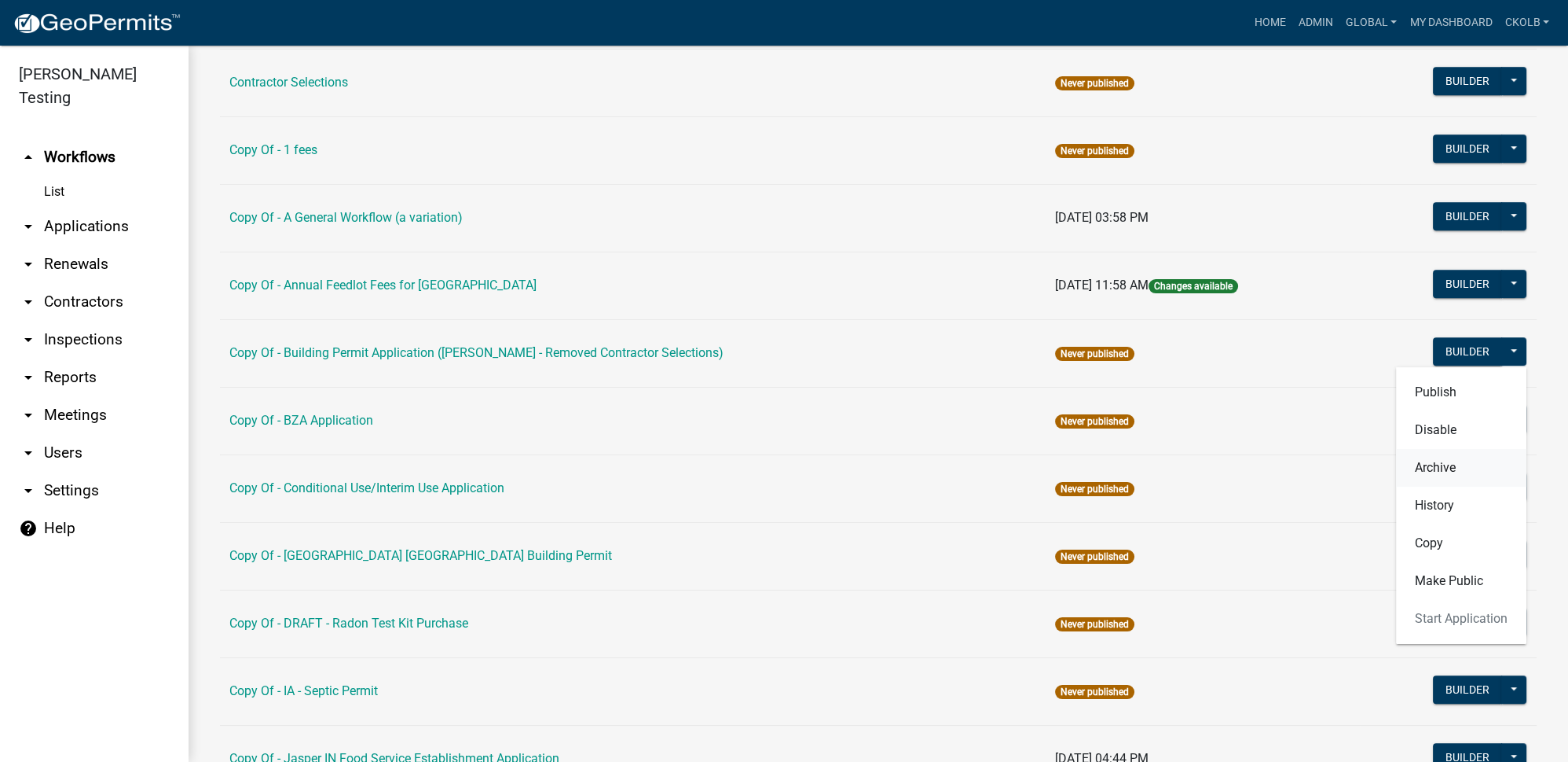
click at [1447, 456] on button "Archive" at bounding box center [1461, 468] width 131 height 38
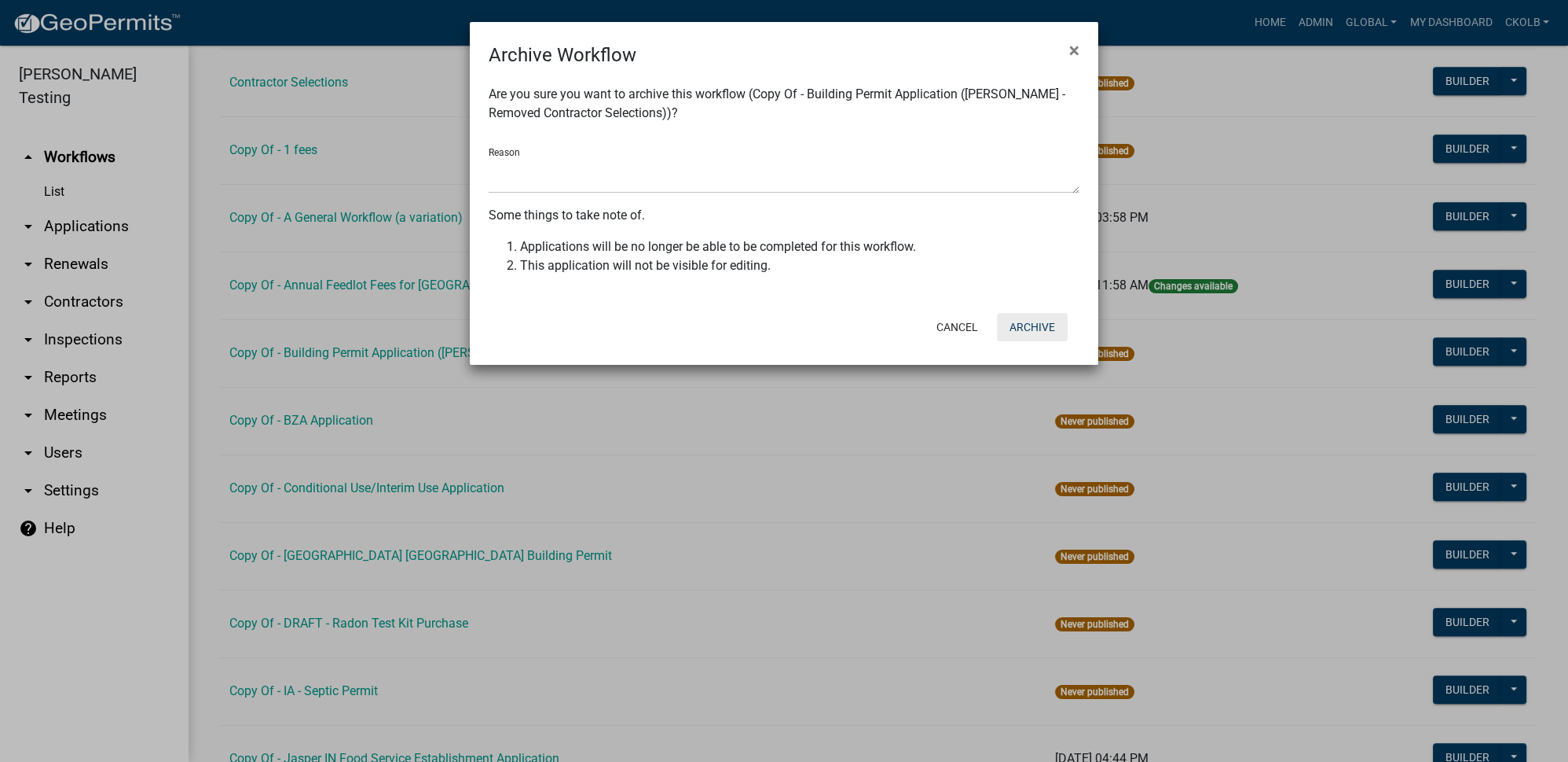
click at [1025, 329] on button "Archive" at bounding box center [1033, 326] width 71 height 28
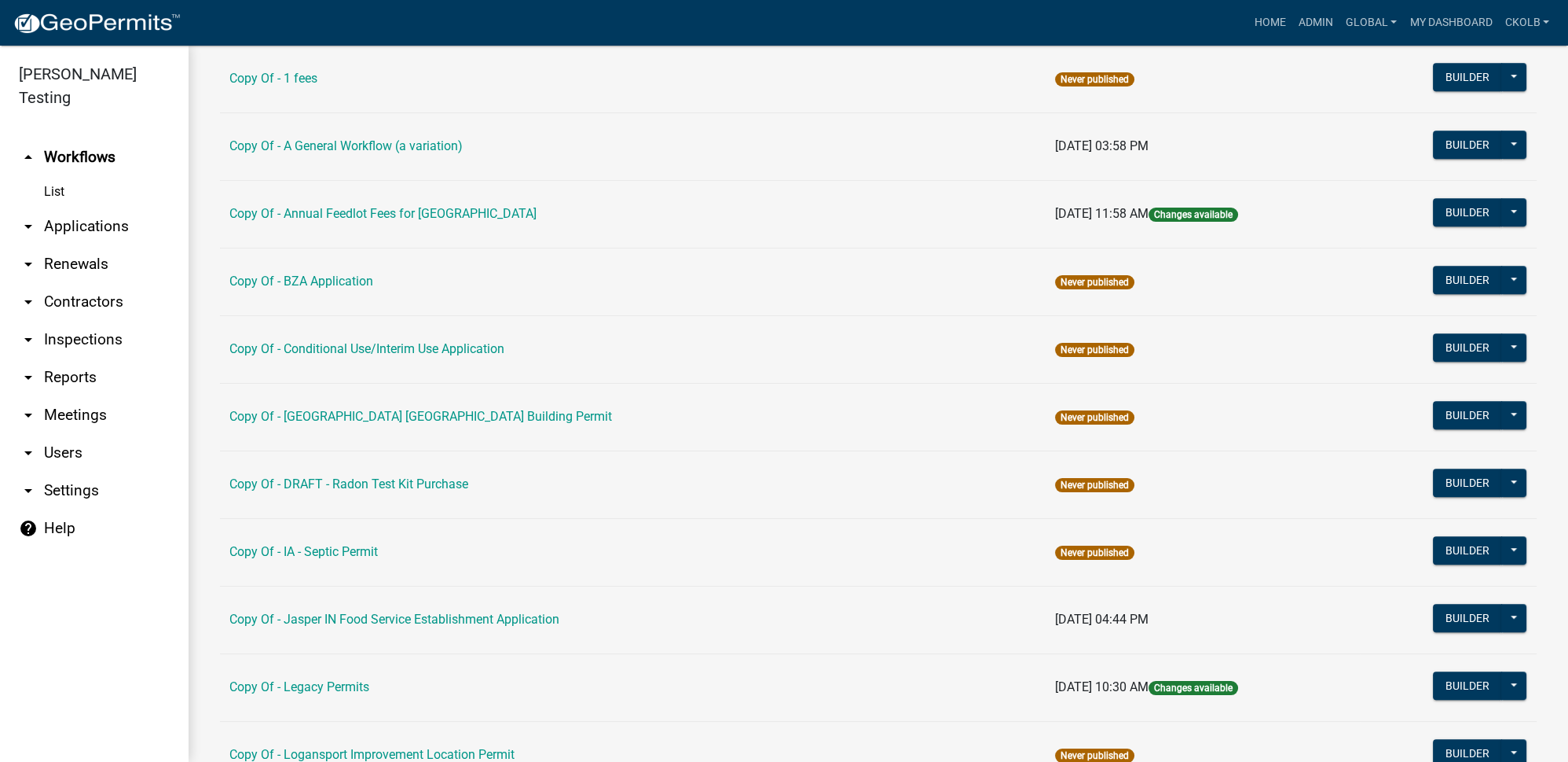
scroll to position [1786, 0]
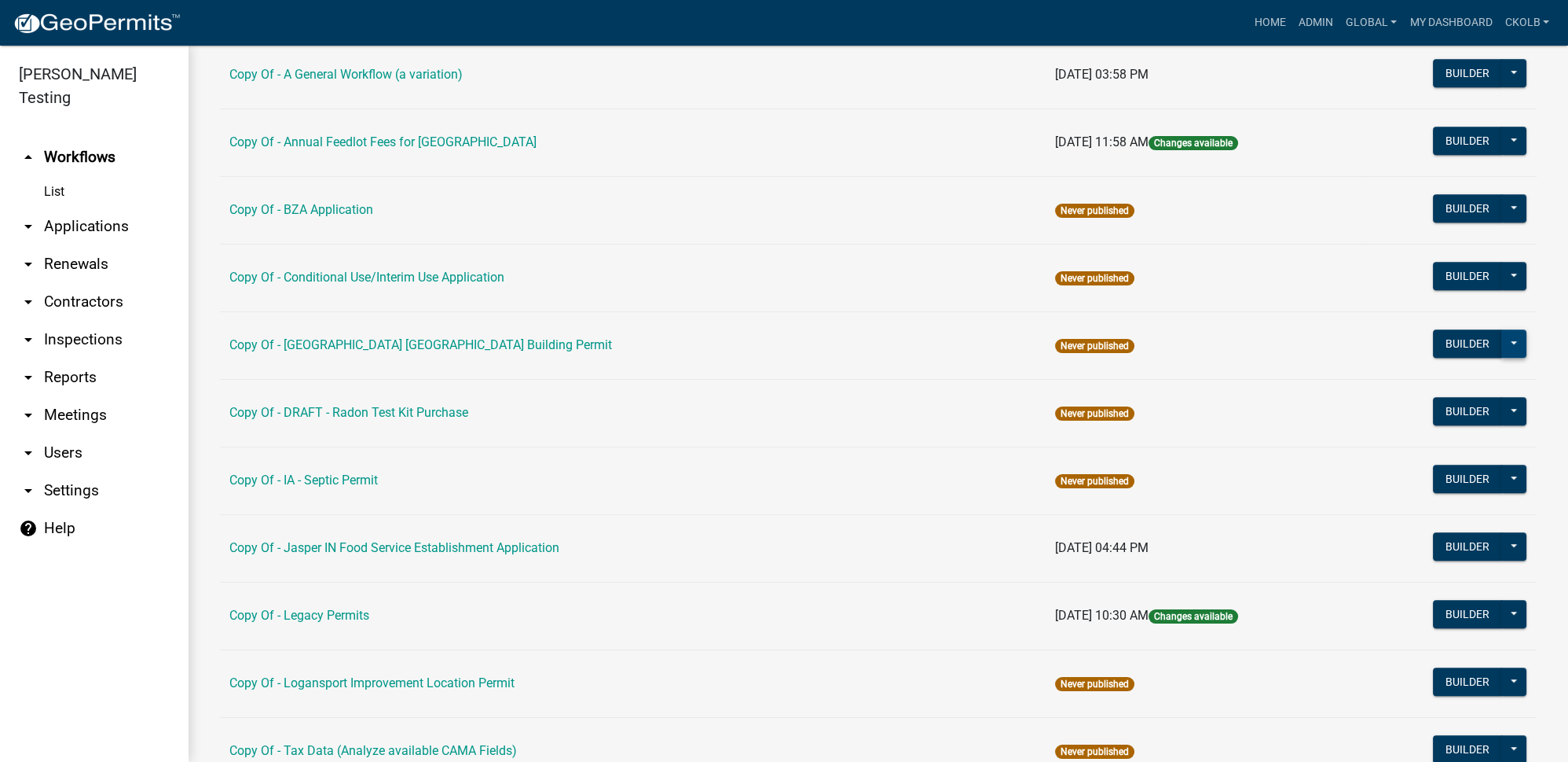
click at [1501, 338] on button at bounding box center [1513, 343] width 25 height 28
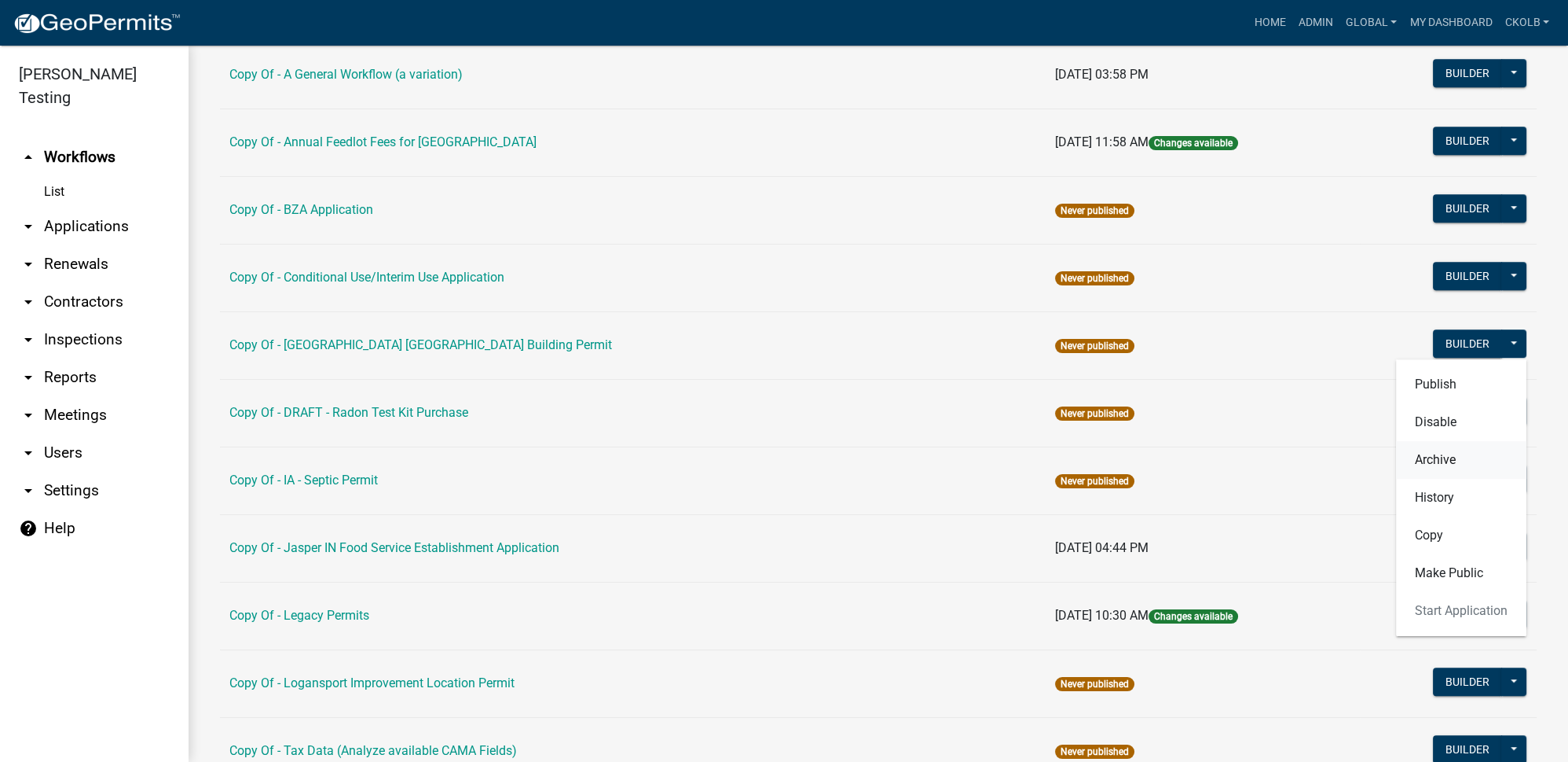
click at [1450, 446] on button "Archive" at bounding box center [1461, 460] width 131 height 38
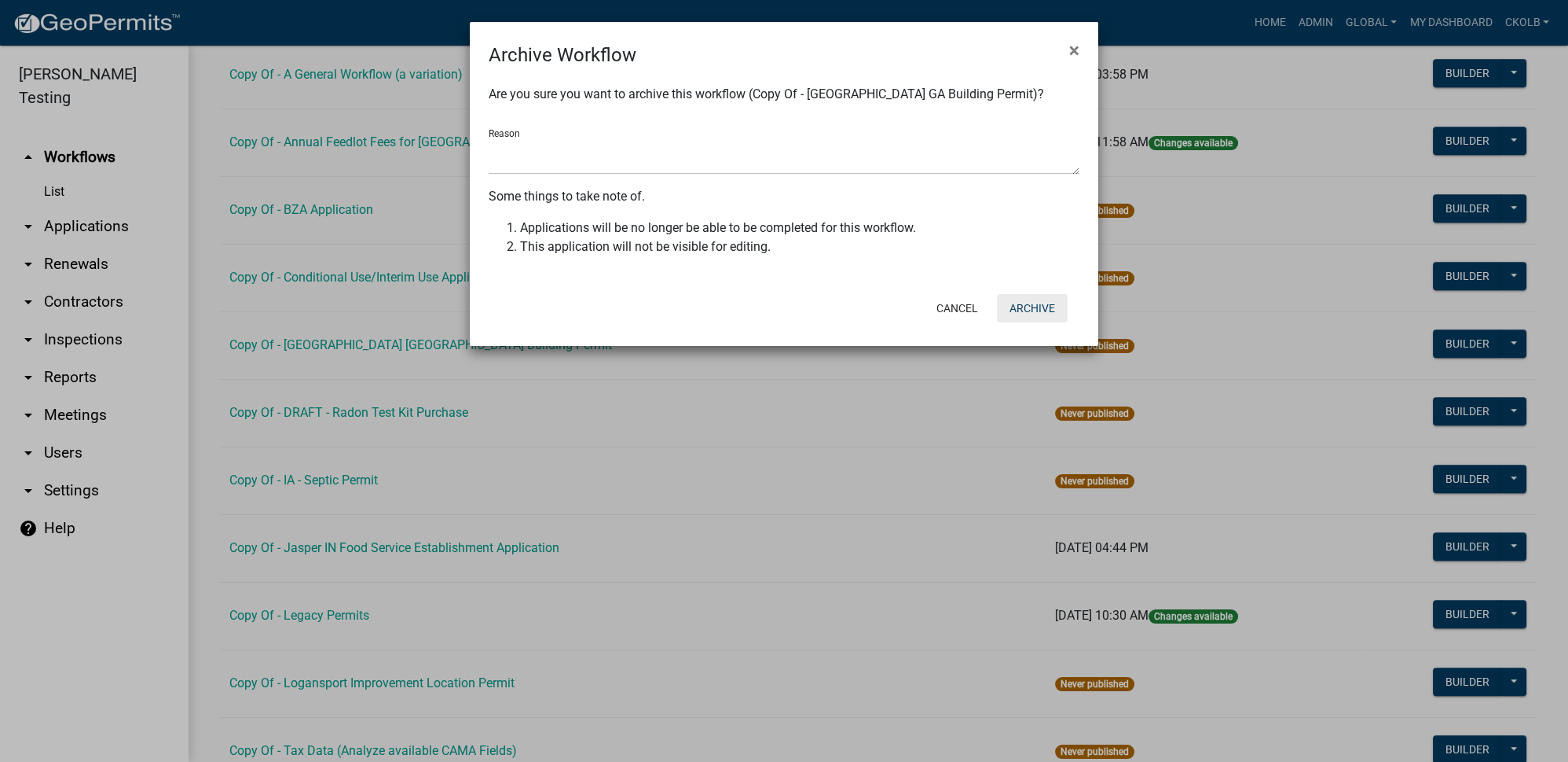
click at [1033, 306] on button "Archive" at bounding box center [1033, 308] width 71 height 28
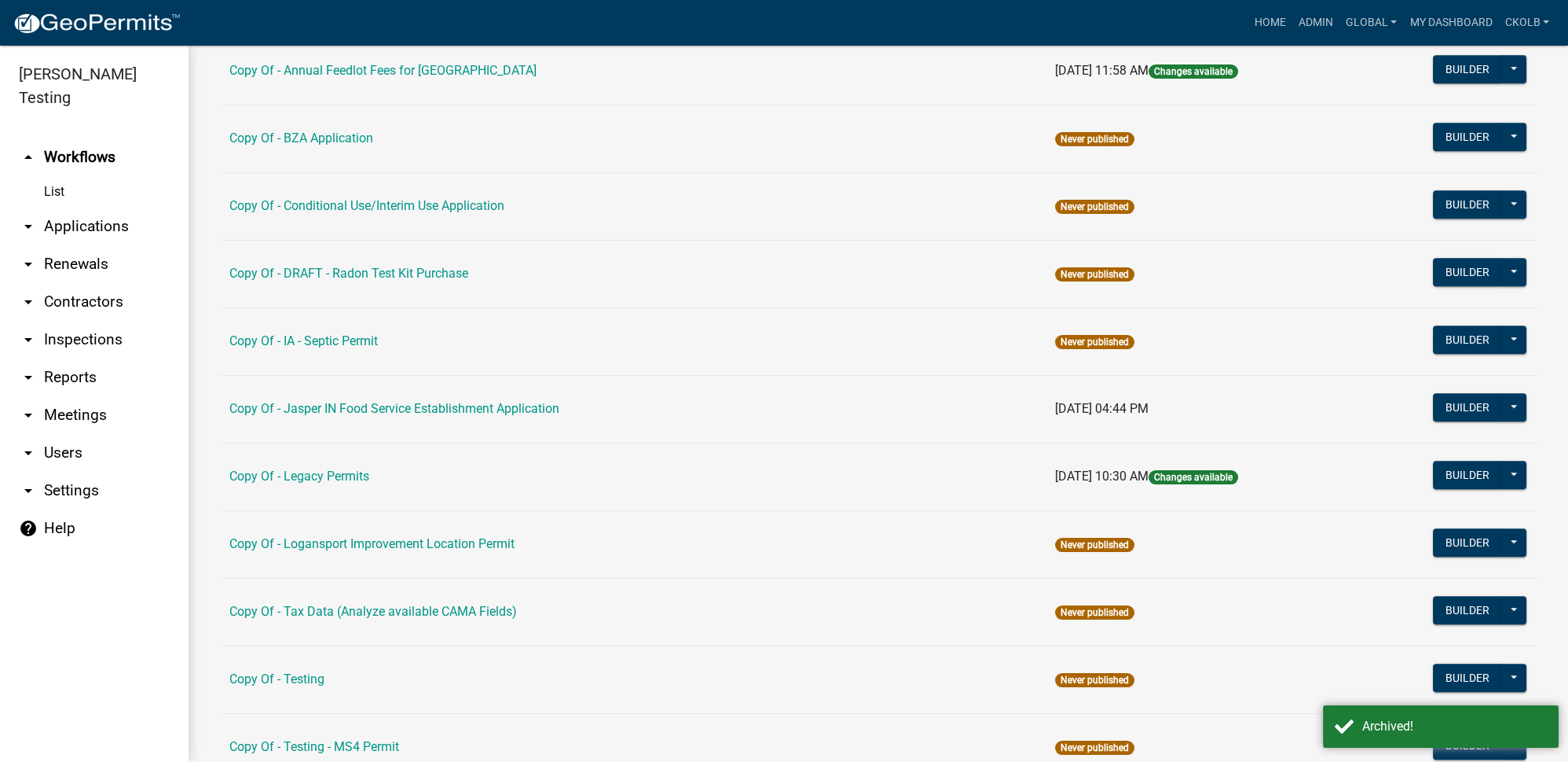
scroll to position [1858, 0]
click at [1503, 326] on button at bounding box center [1513, 339] width 25 height 28
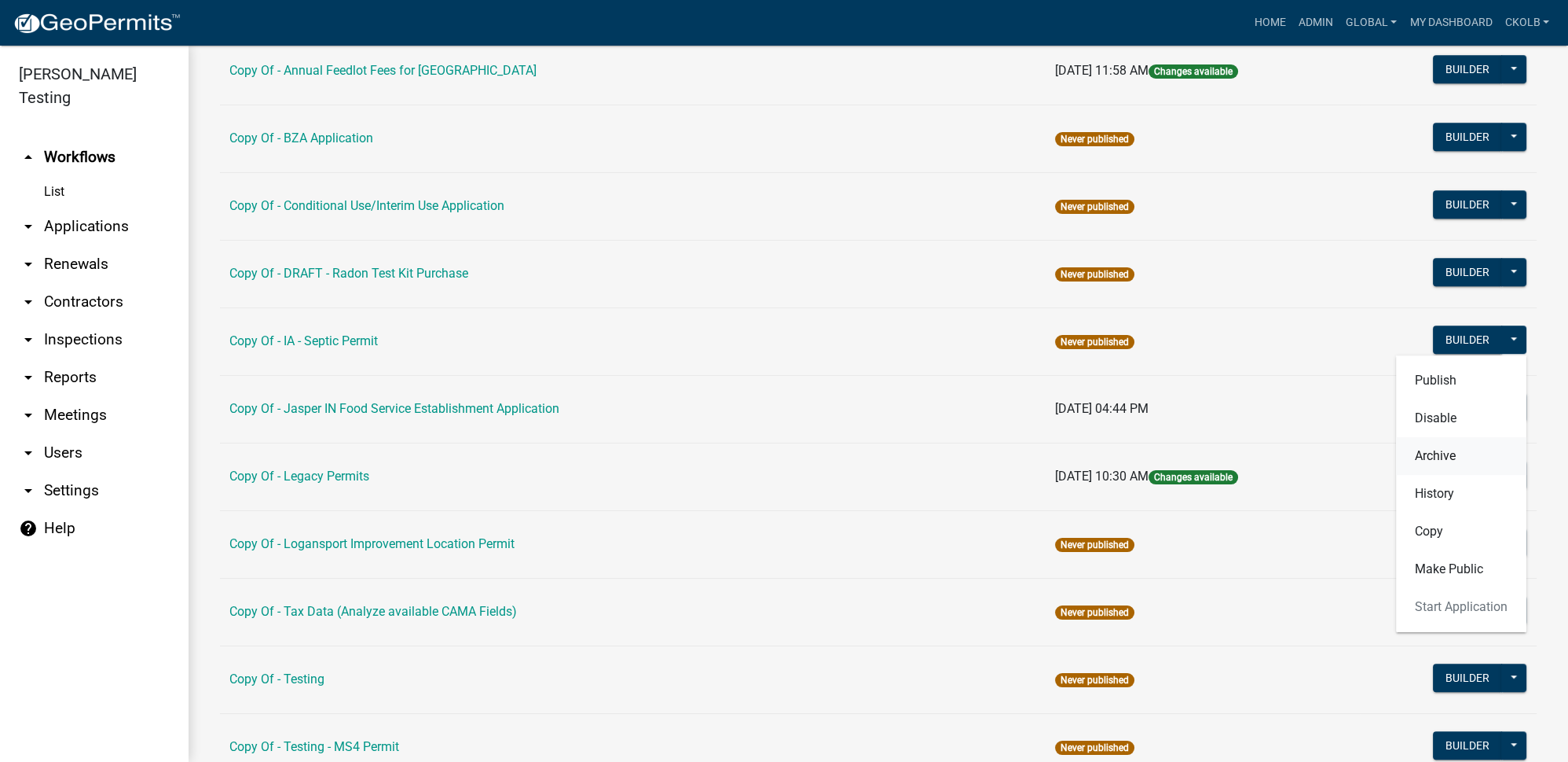
click at [1438, 454] on button "Archive" at bounding box center [1461, 456] width 131 height 38
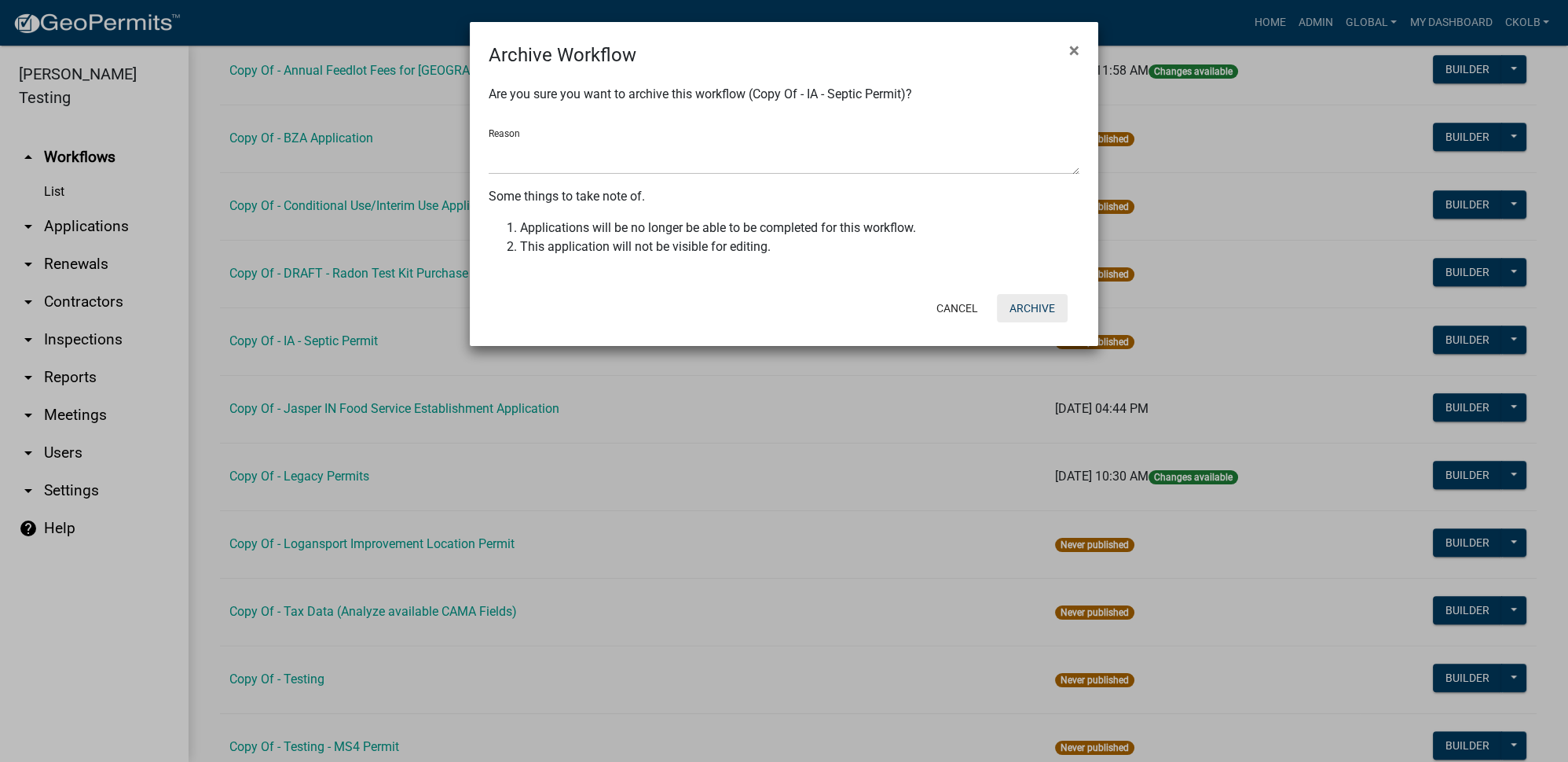
click at [1039, 315] on button "Archive" at bounding box center [1033, 308] width 71 height 28
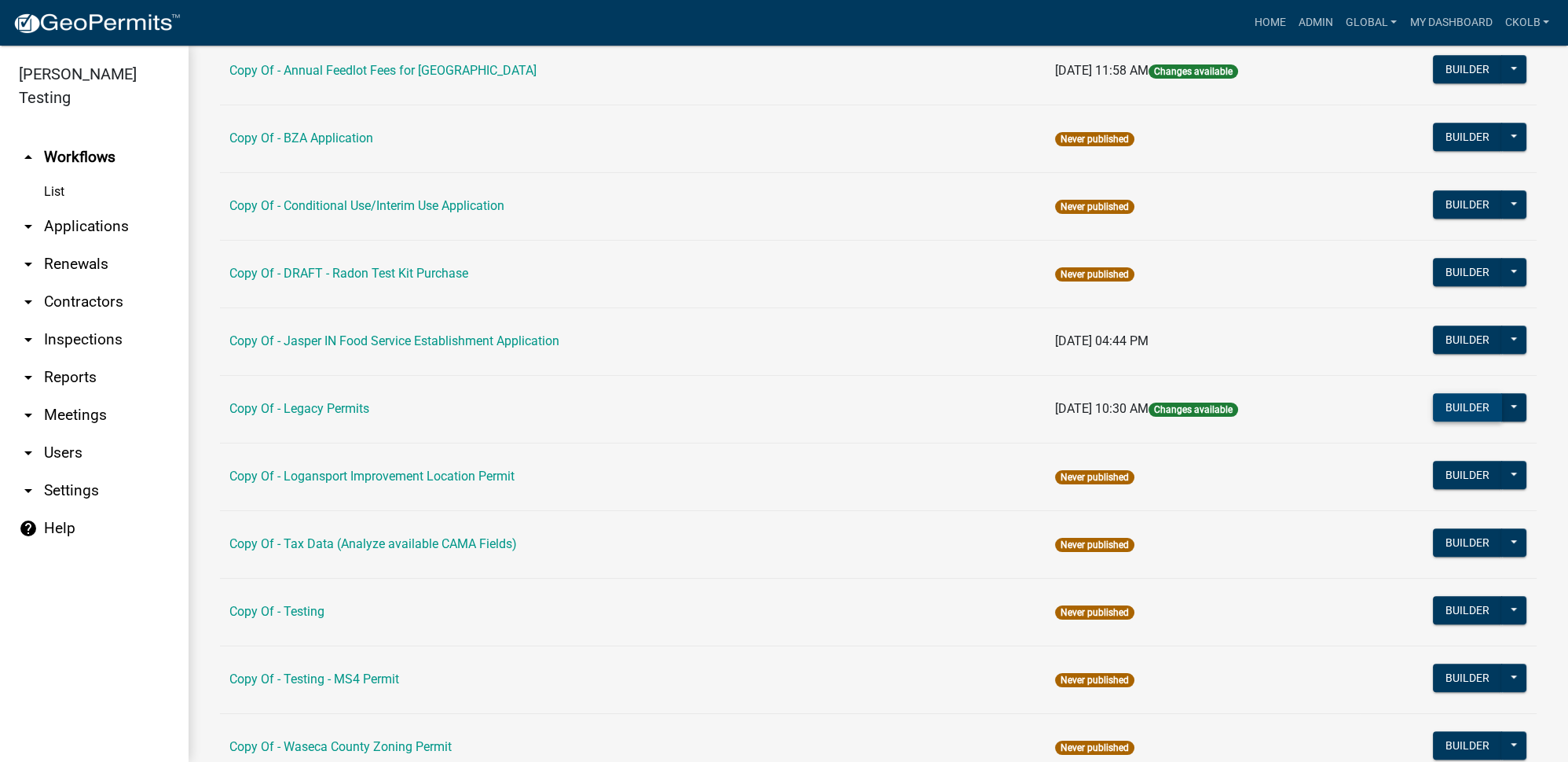
click at [1453, 399] on button "Builder" at bounding box center [1468, 407] width 69 height 28
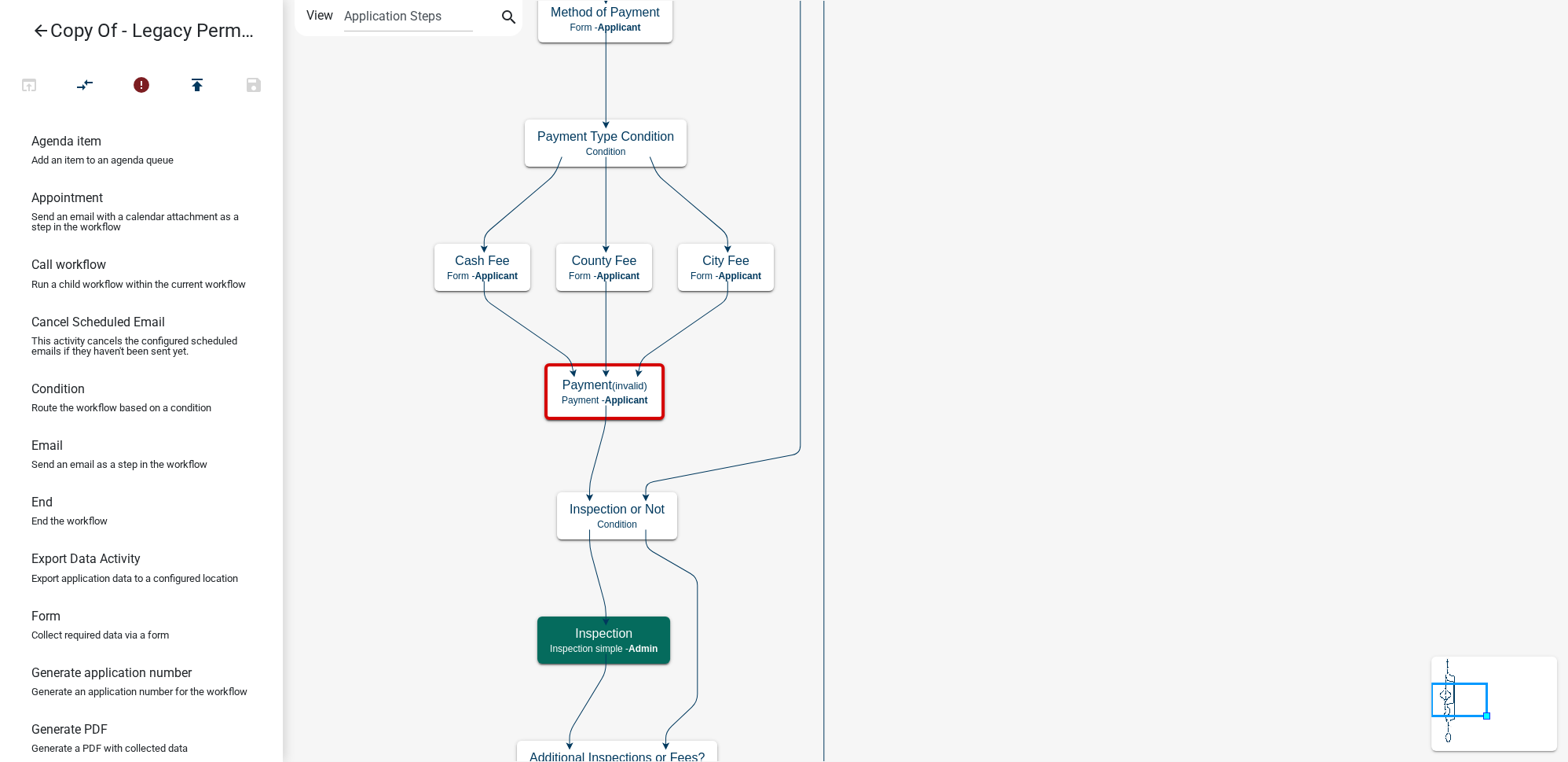
click at [34, 30] on icon "arrow_back" at bounding box center [41, 31] width 19 height 22
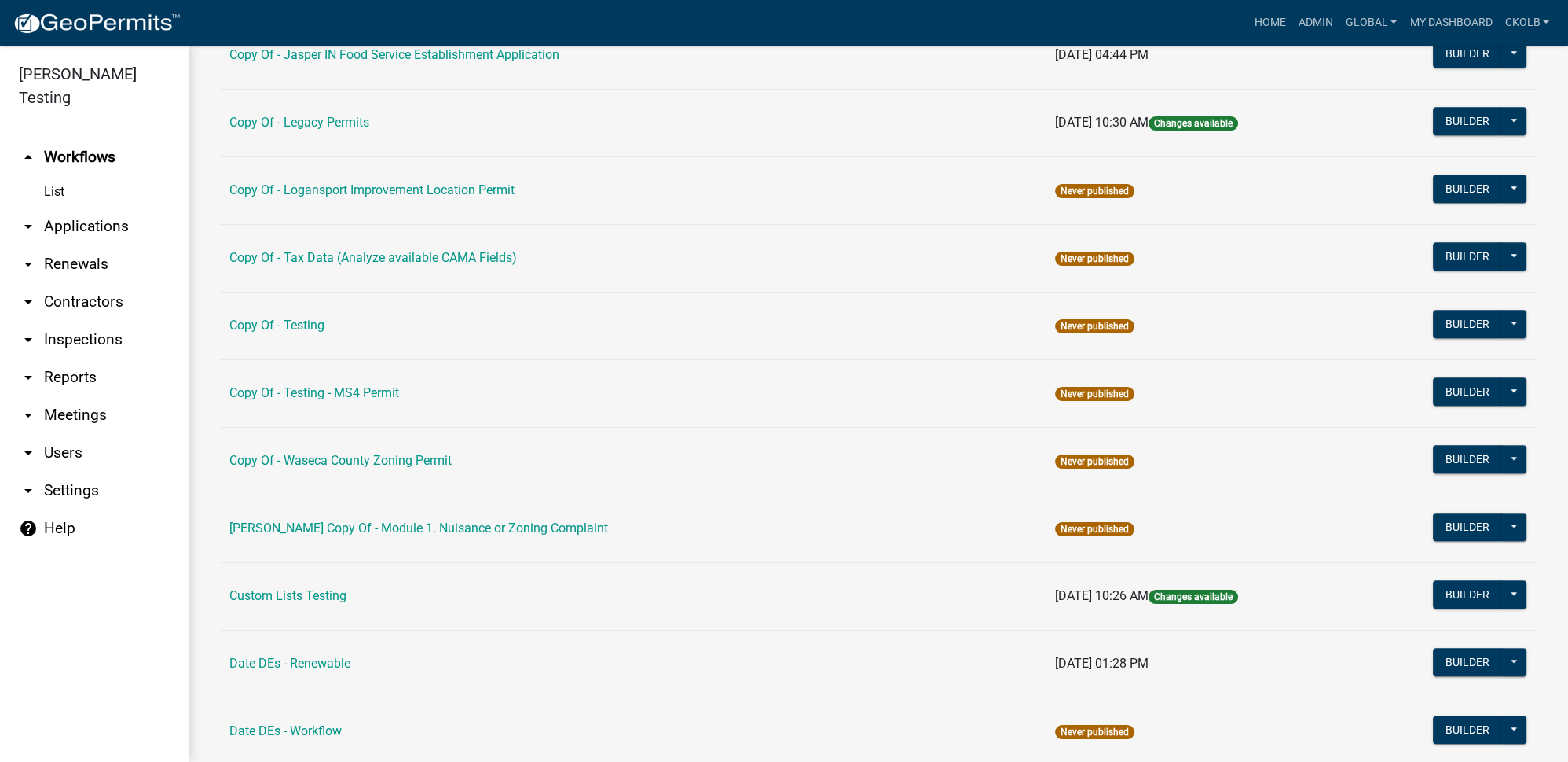
scroll to position [2215, 0]
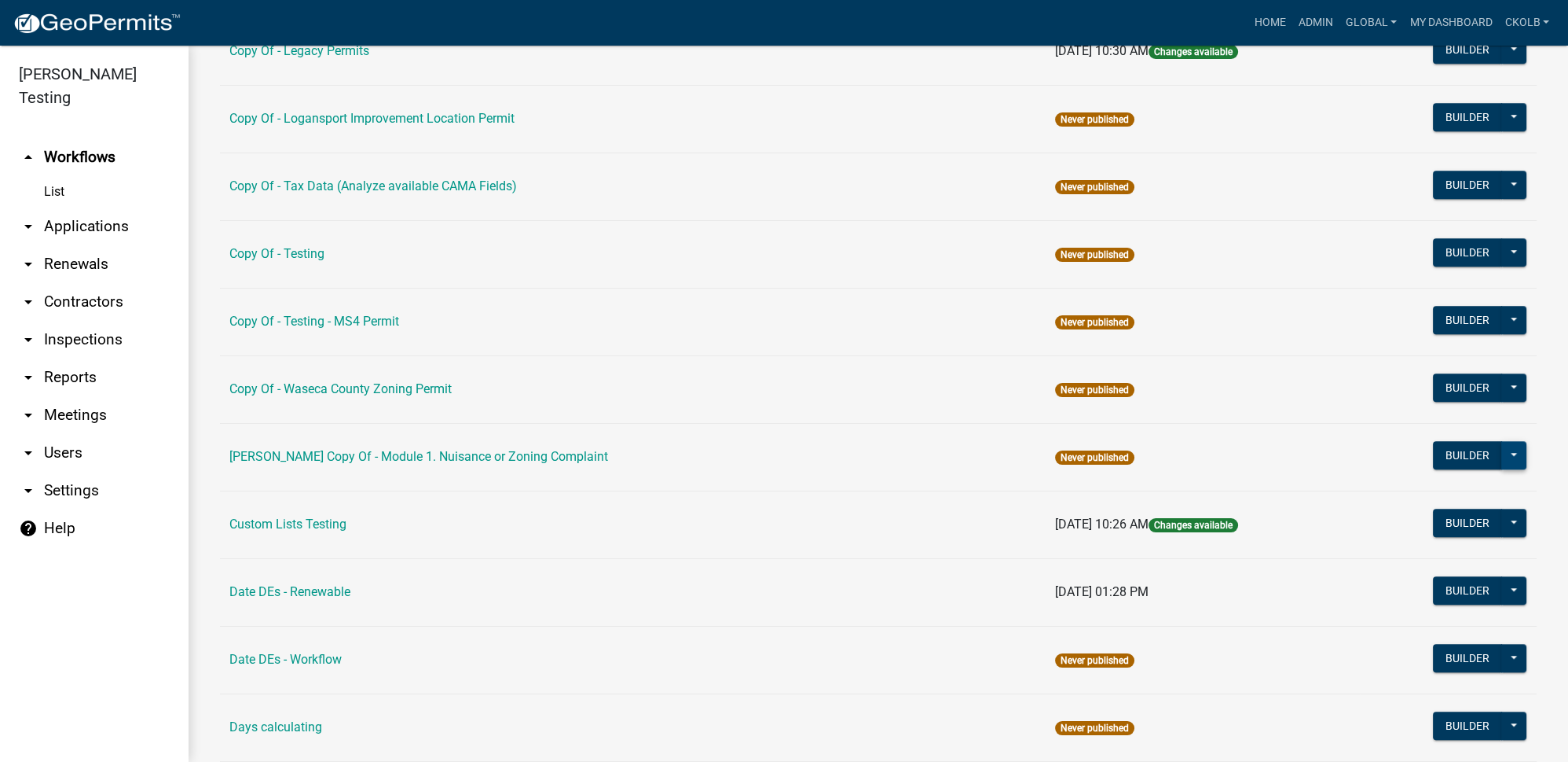
click at [1509, 445] on button at bounding box center [1513, 455] width 25 height 28
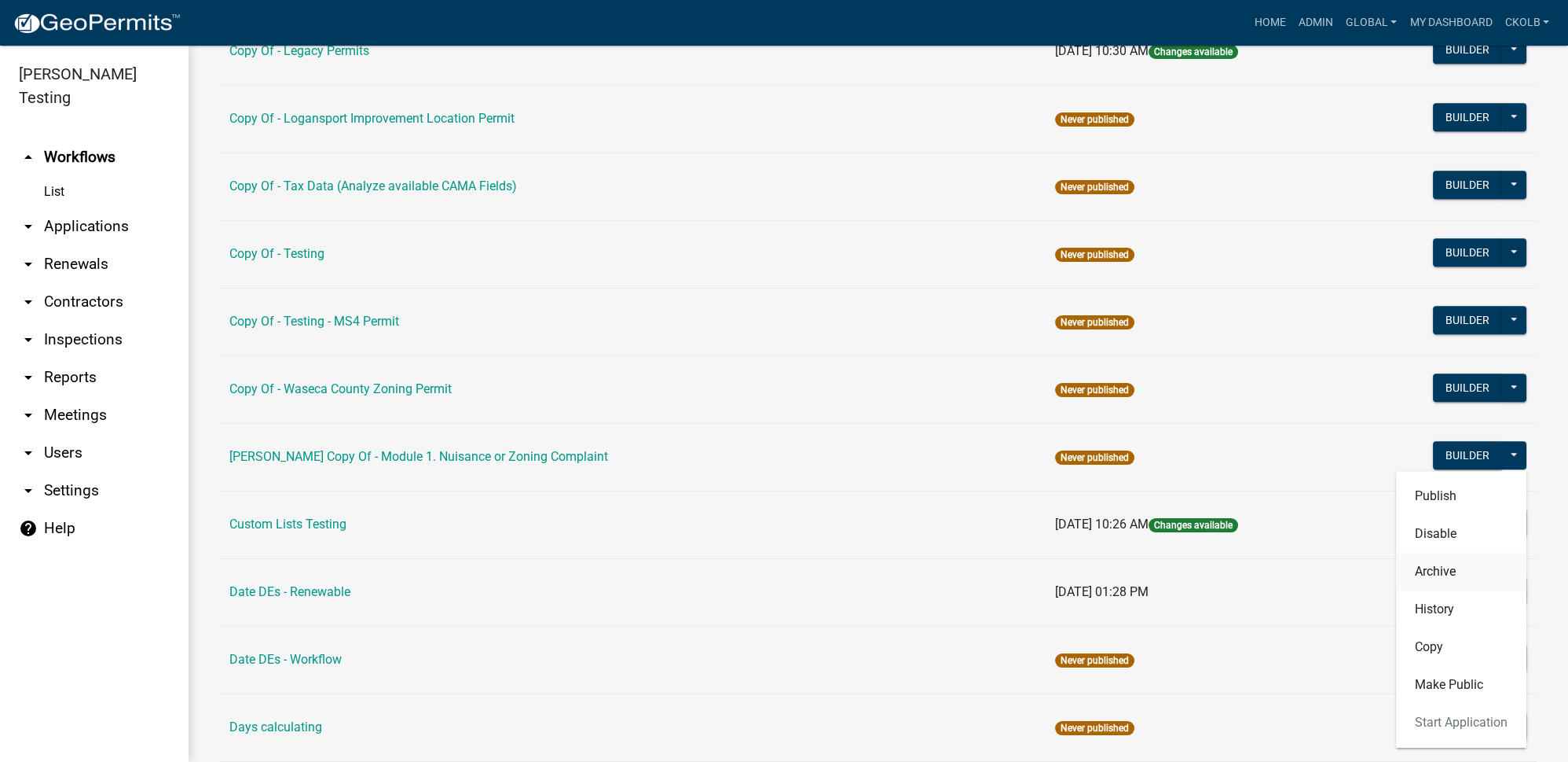
click at [1418, 556] on button "Archive" at bounding box center [1461, 571] width 131 height 38
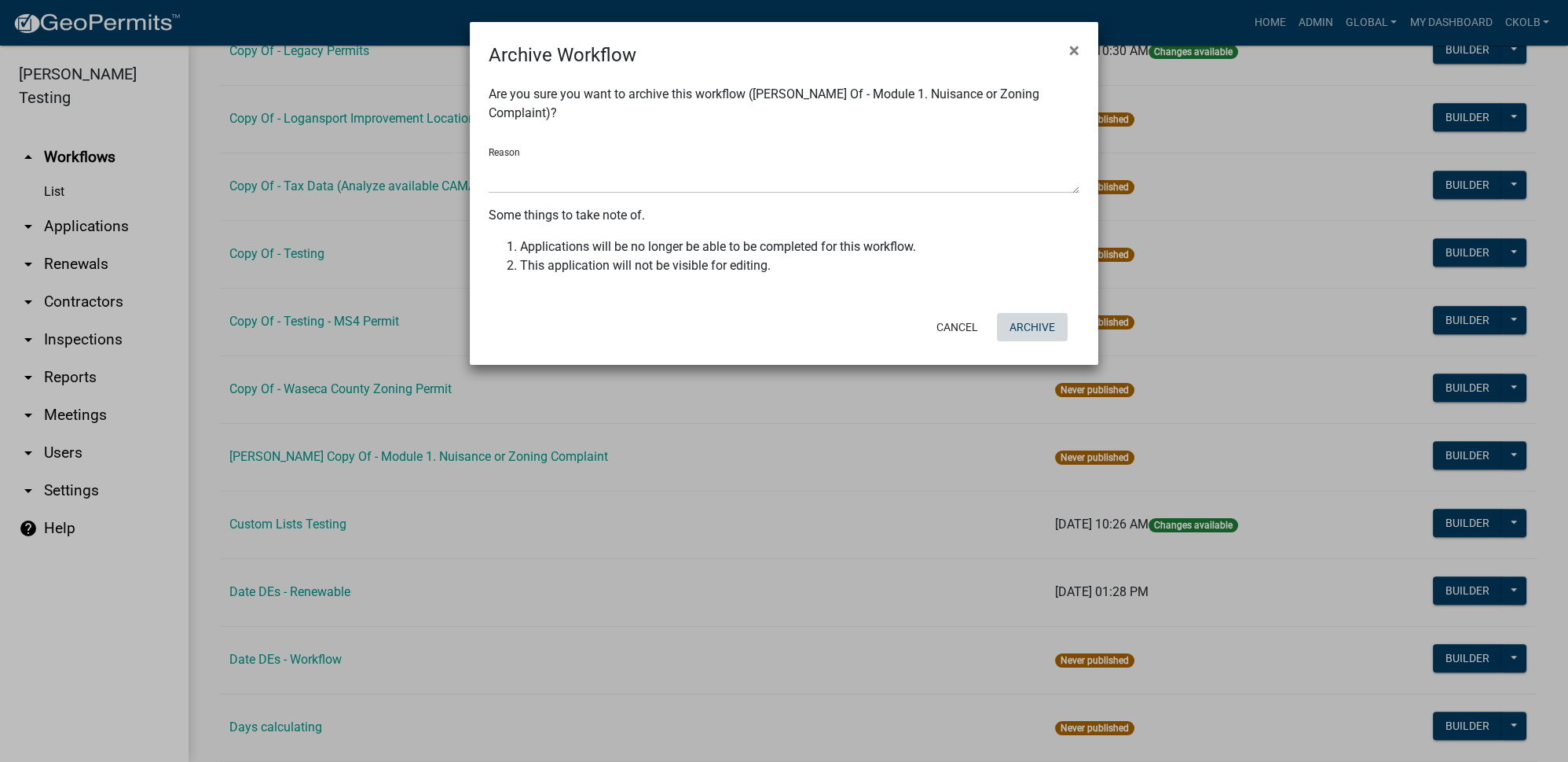
click at [1042, 330] on button "Archive" at bounding box center [1033, 326] width 71 height 28
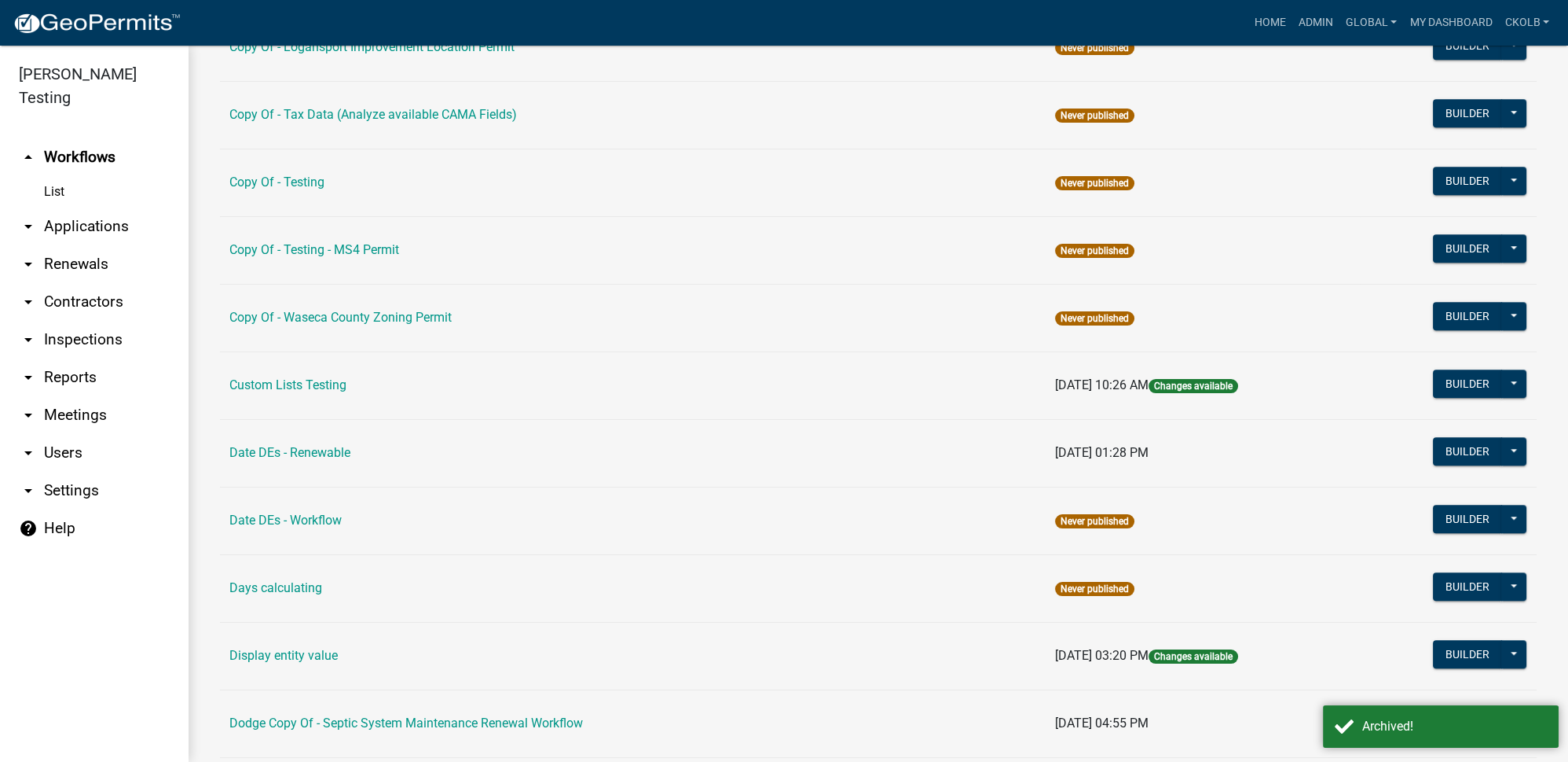
scroll to position [2358, 0]
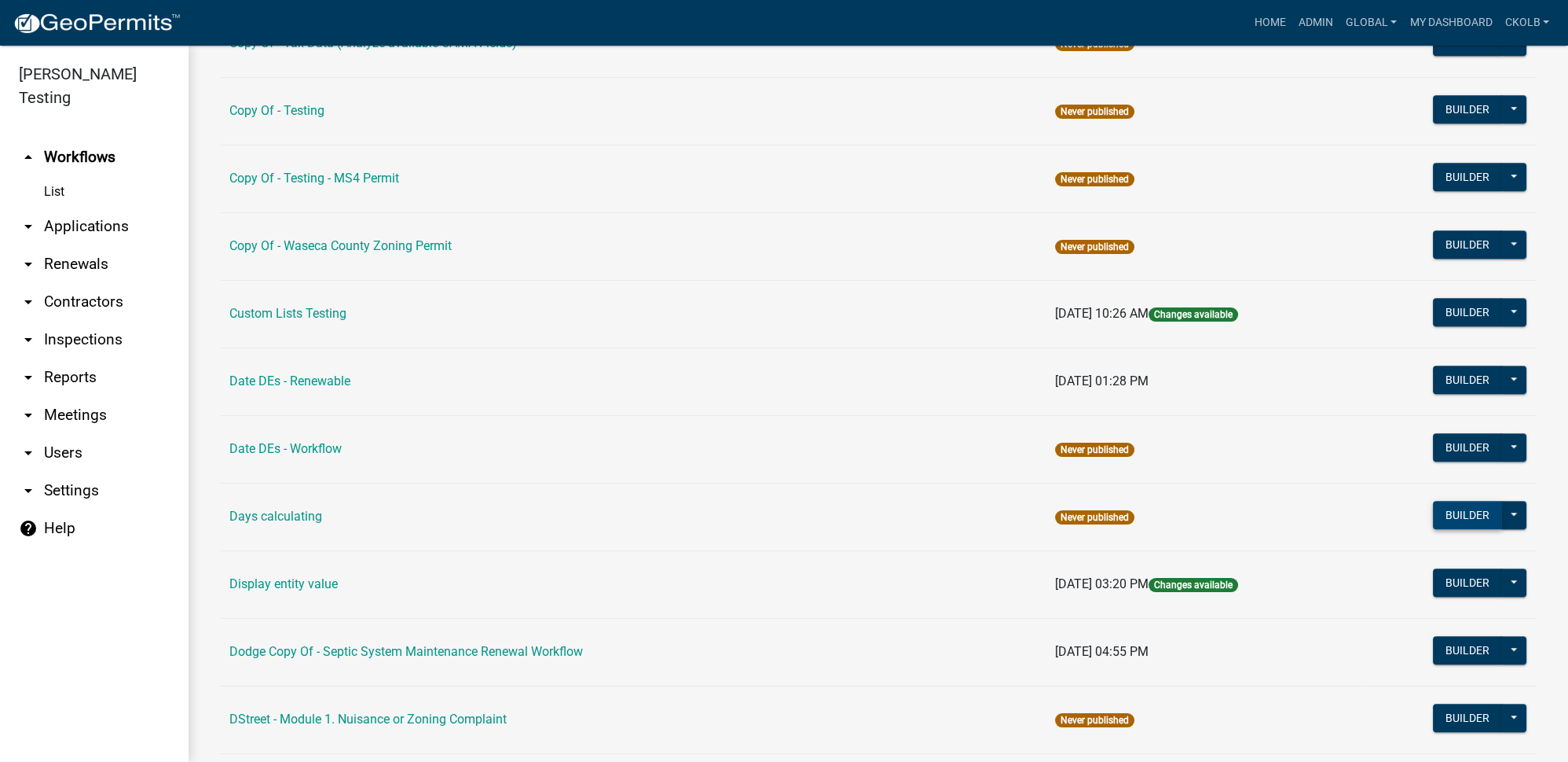
click at [1441, 501] on button "Builder" at bounding box center [1468, 514] width 69 height 28
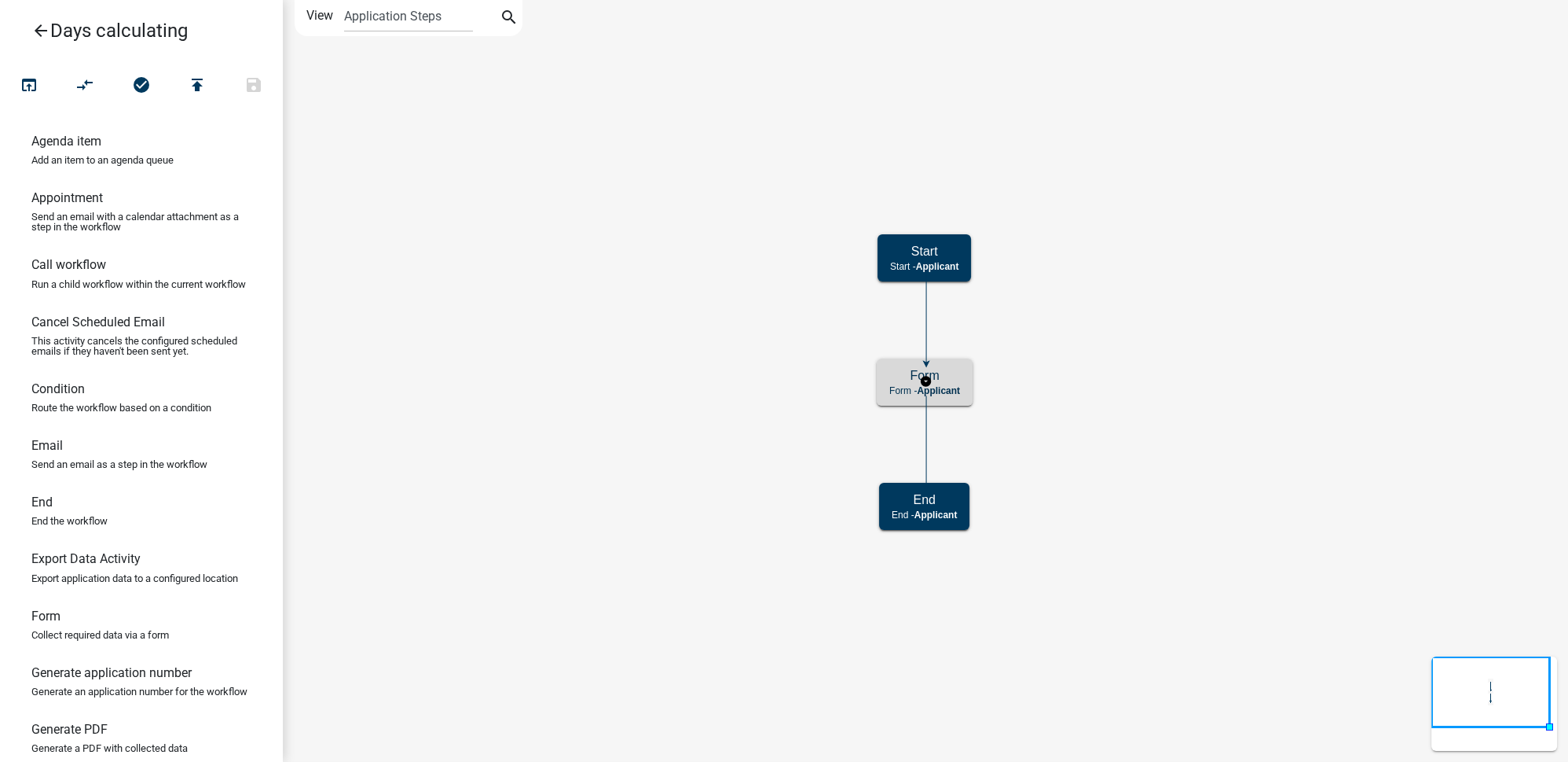
click at [962, 367] on div "Form Form - Applicant" at bounding box center [925, 382] width 96 height 47
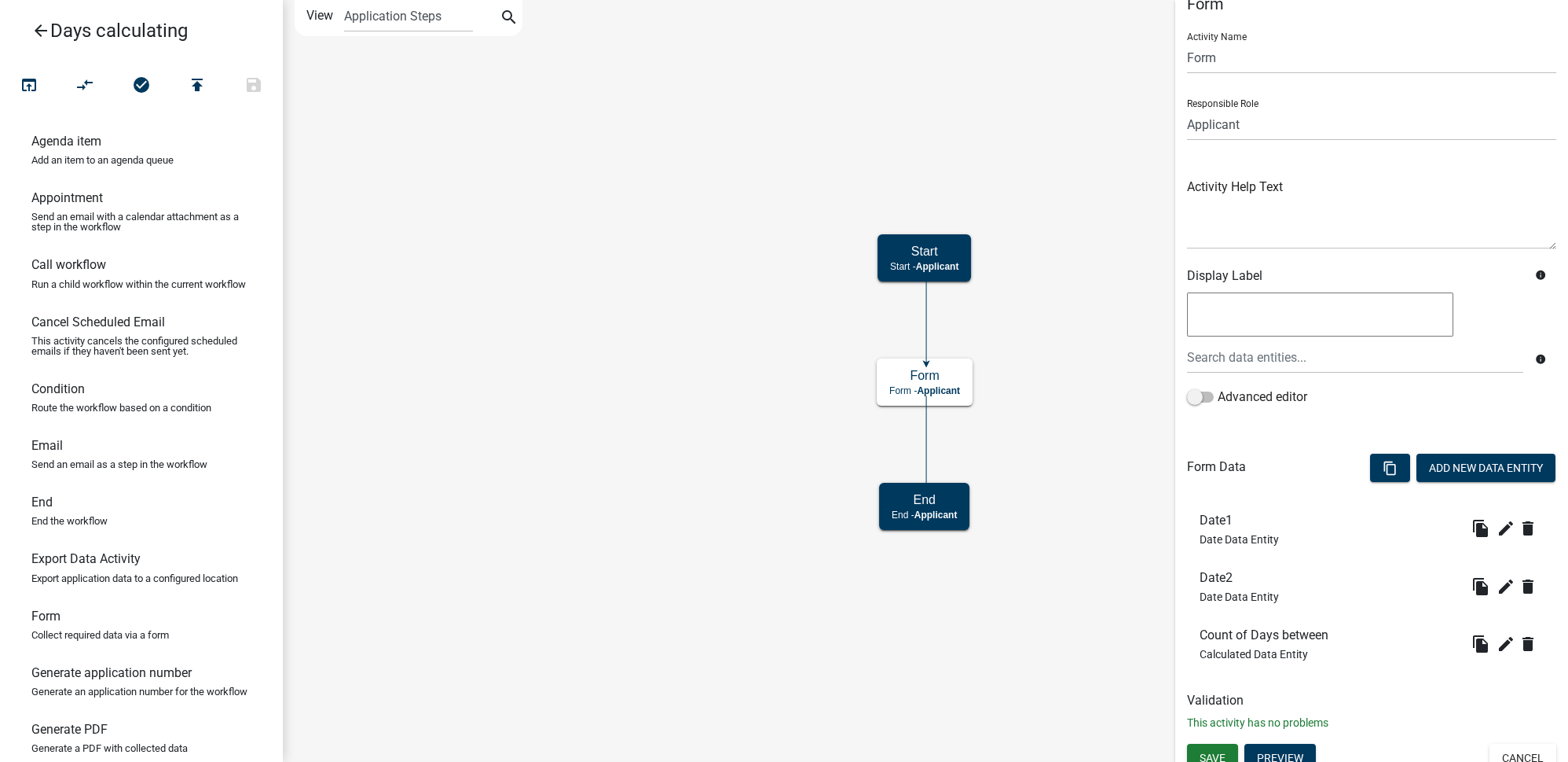
scroll to position [37, 0]
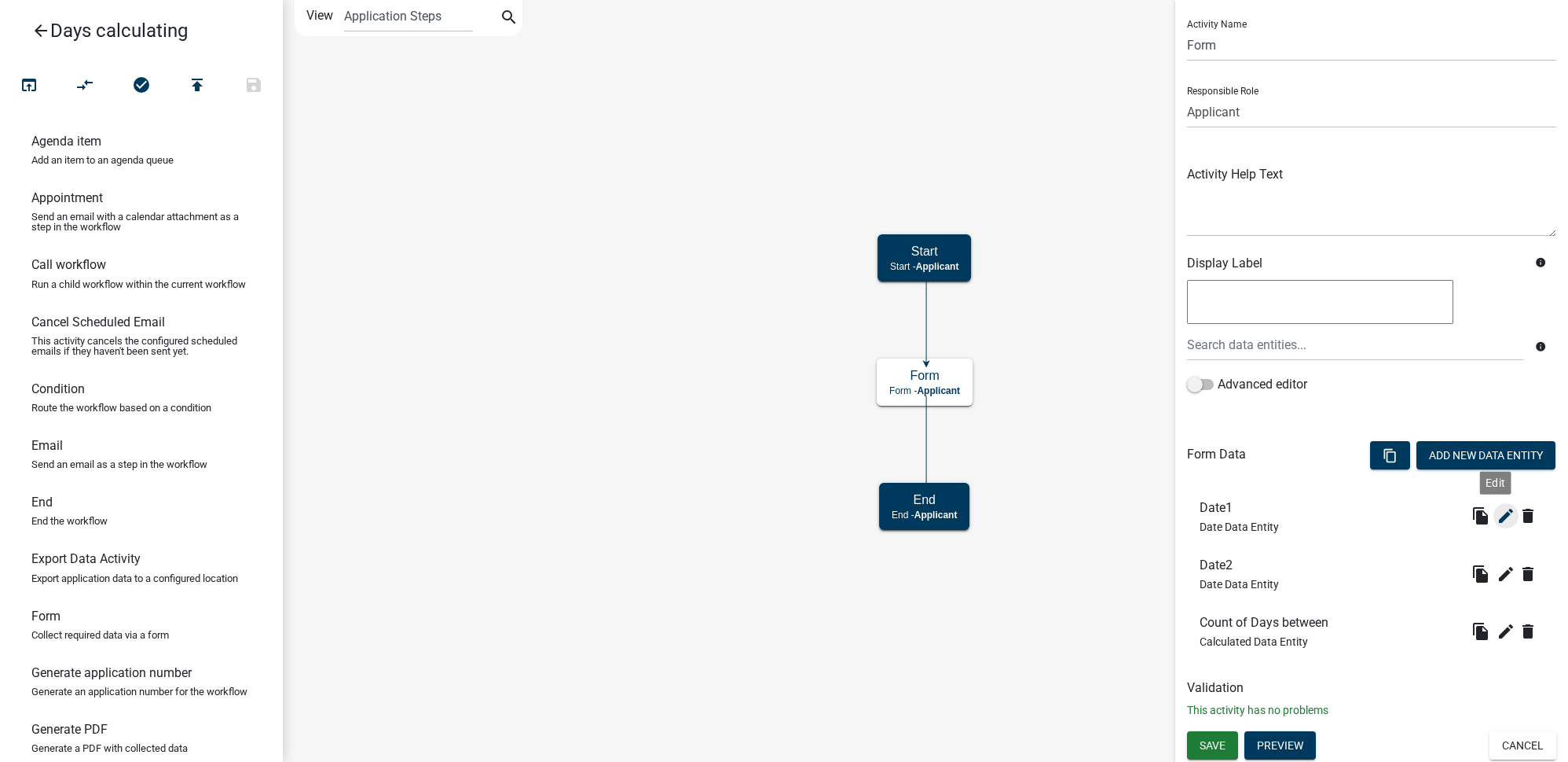
click at [1497, 515] on icon "edit" at bounding box center [1506, 516] width 19 height 19
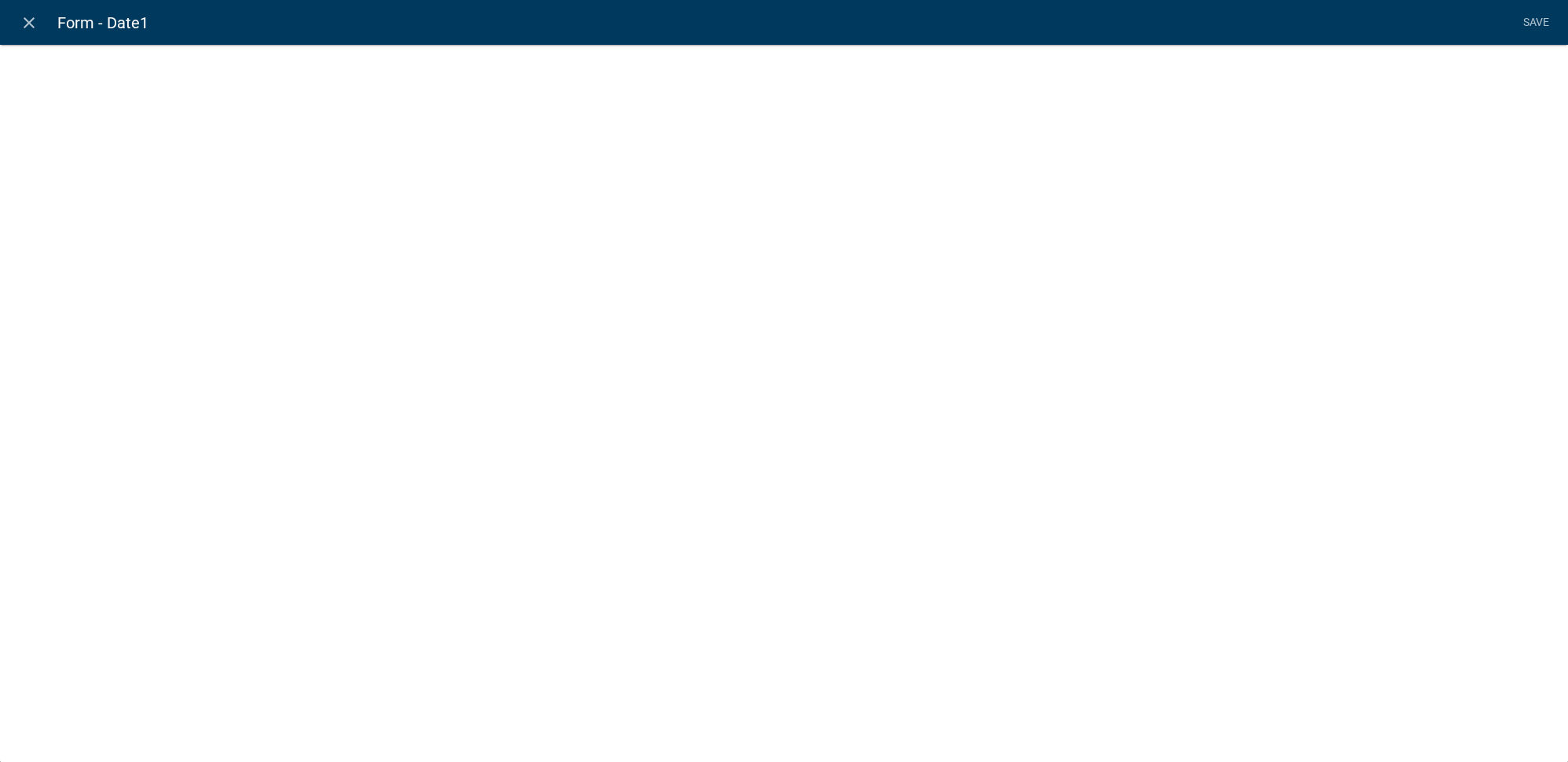
select select "date"
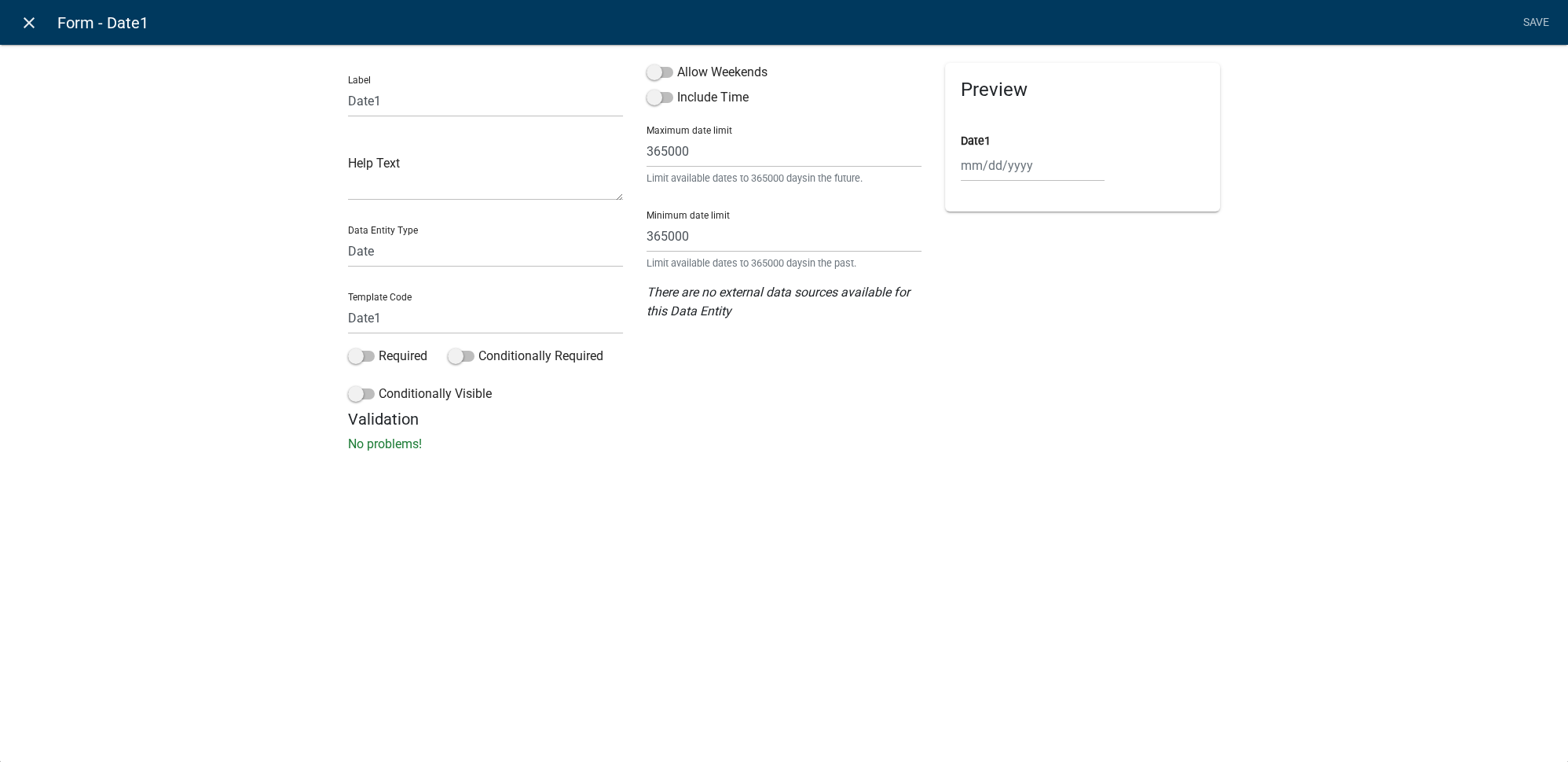
click at [22, 22] on icon "close" at bounding box center [30, 23] width 19 height 19
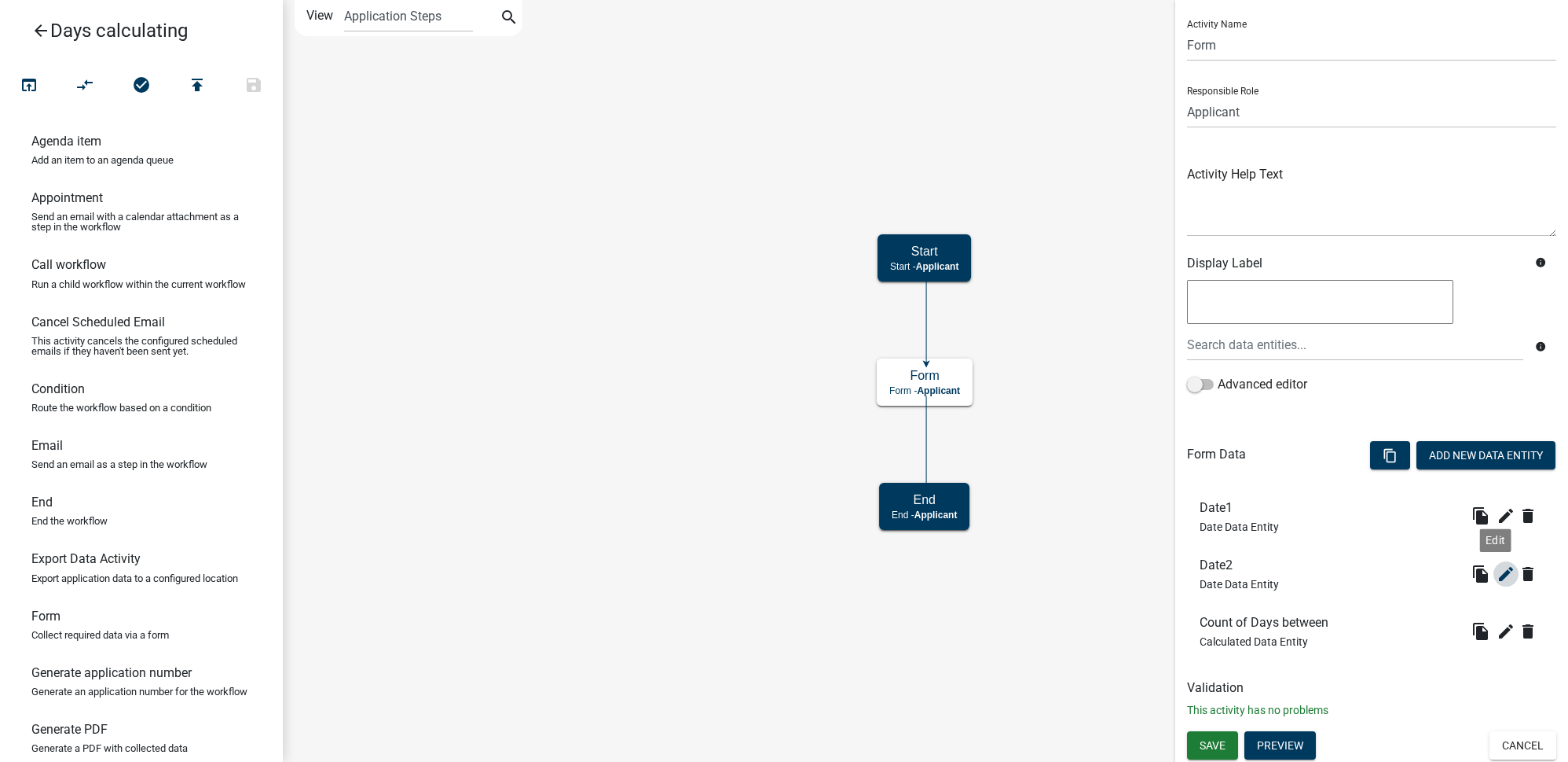
click at [1497, 576] on icon "edit" at bounding box center [1506, 574] width 19 height 19
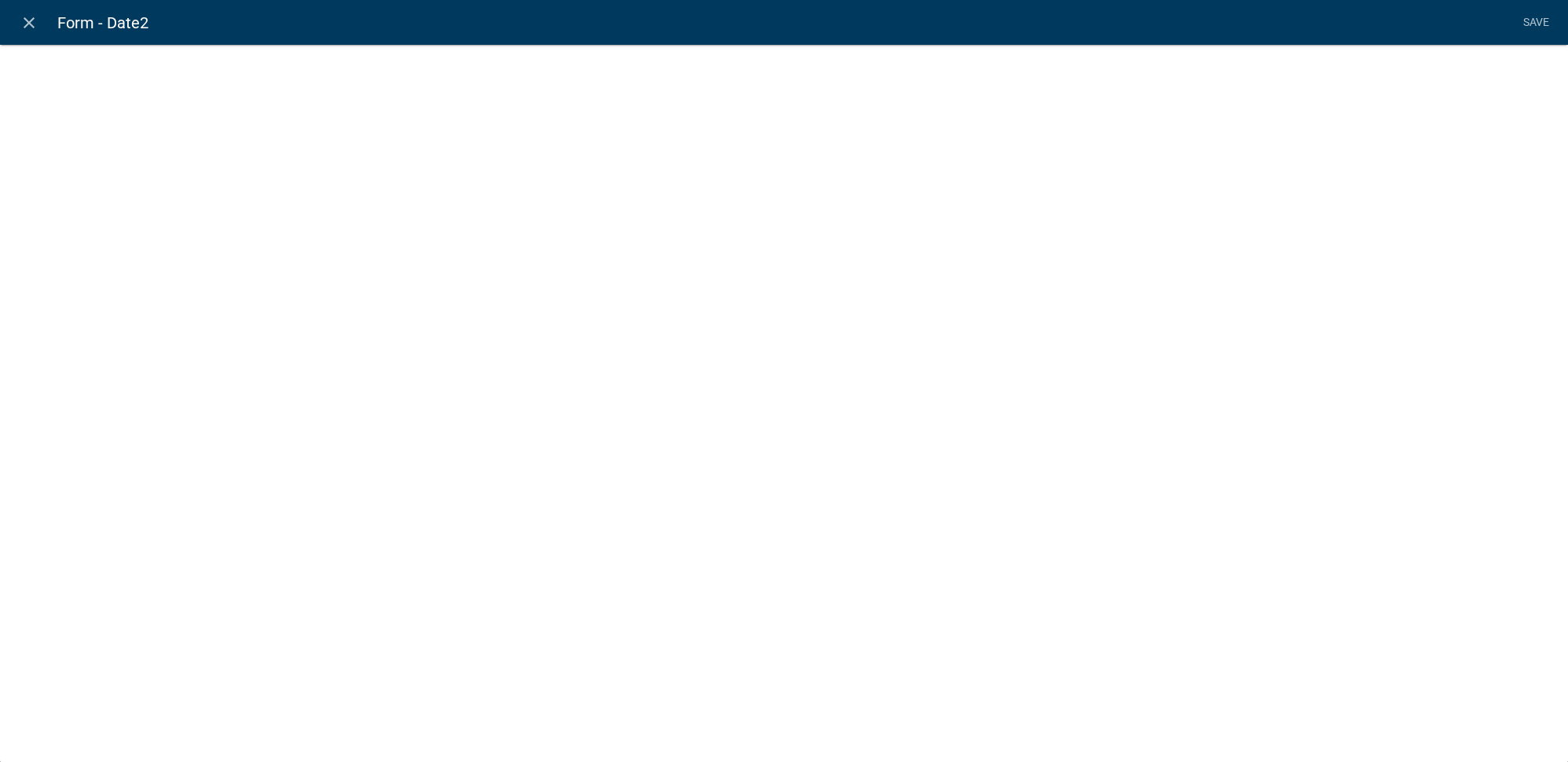
select select "date"
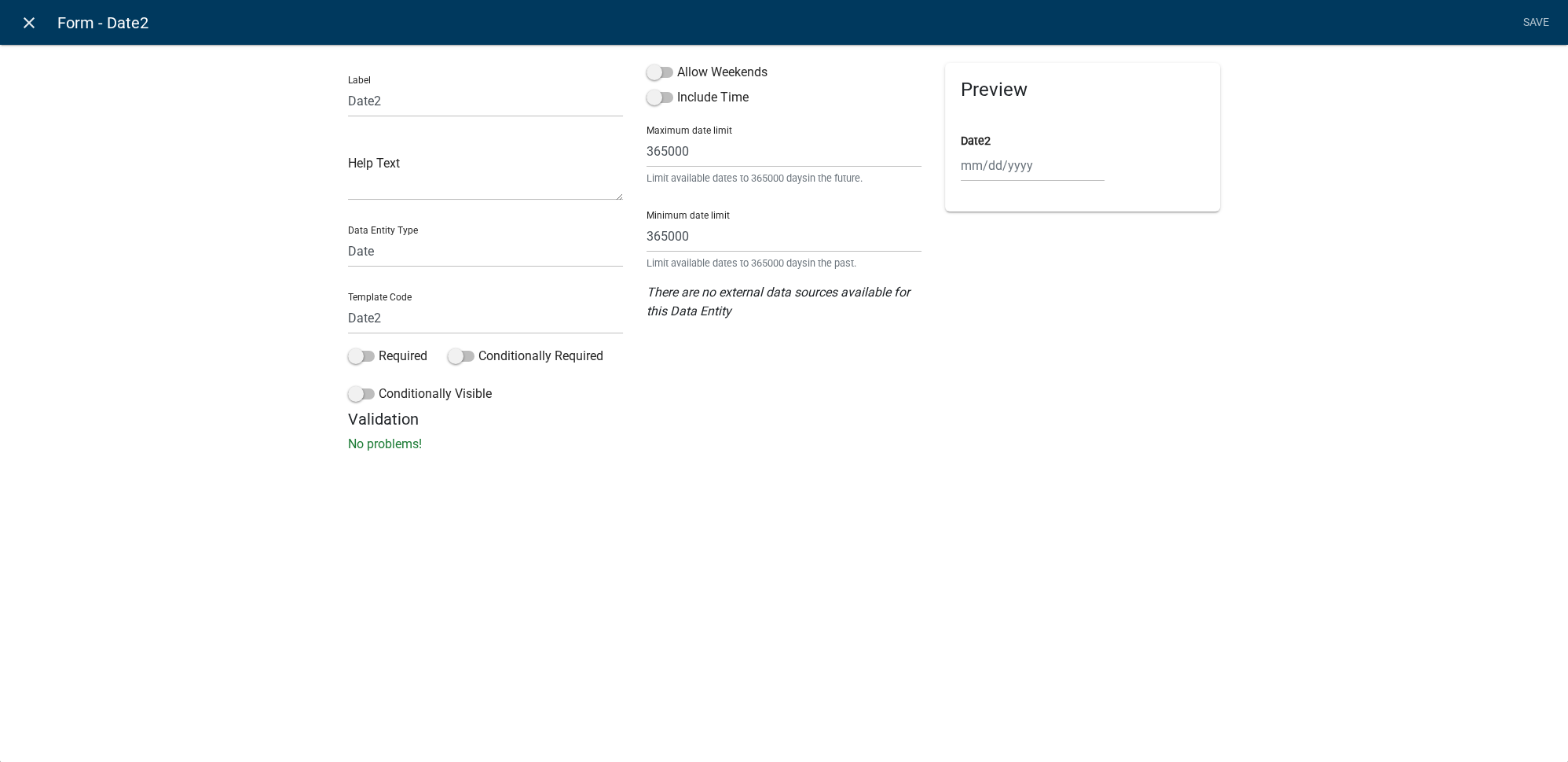
click at [34, 34] on link "close" at bounding box center [29, 22] width 32 height 32
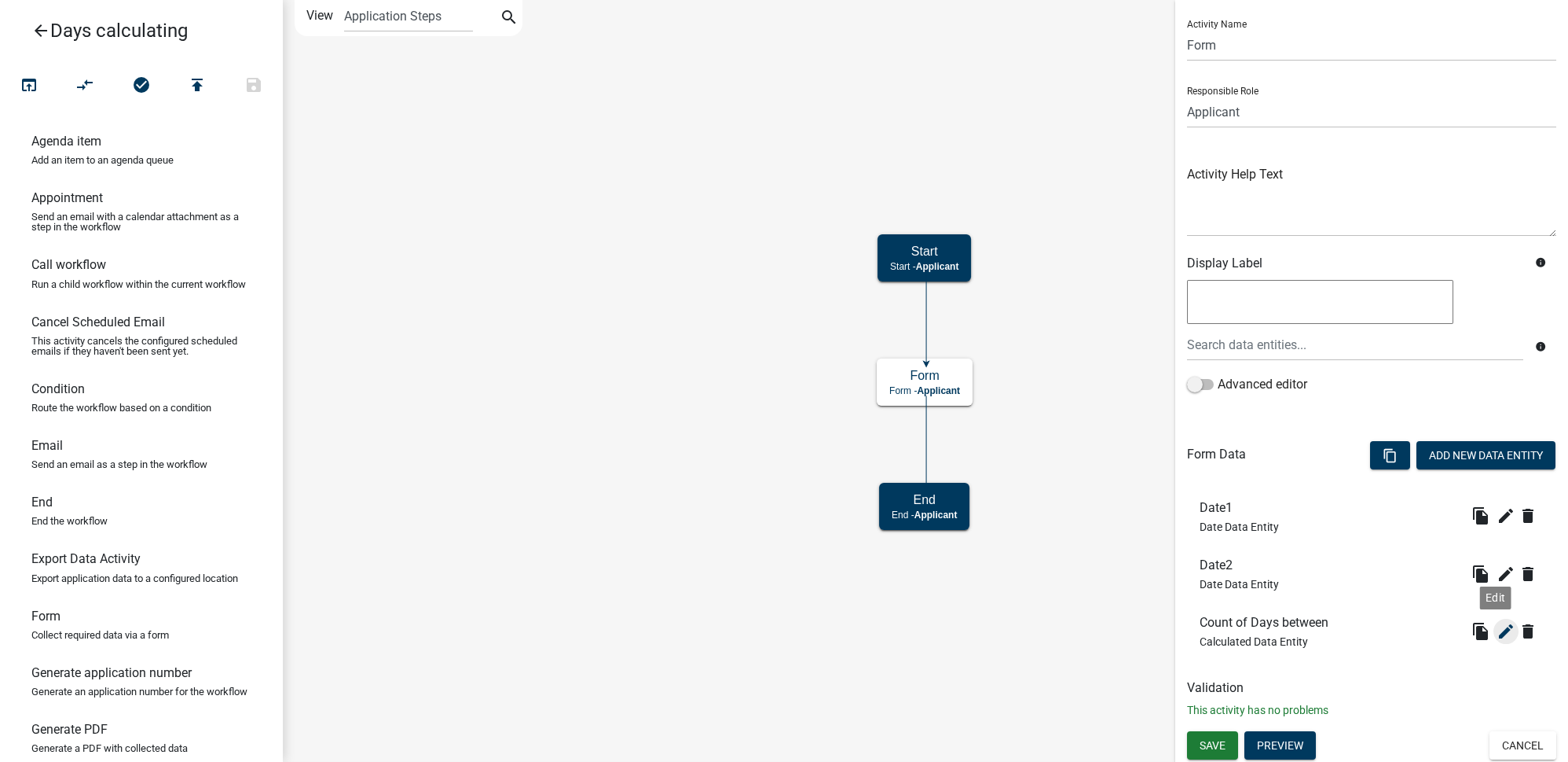
click at [1497, 630] on icon "edit" at bounding box center [1506, 631] width 19 height 19
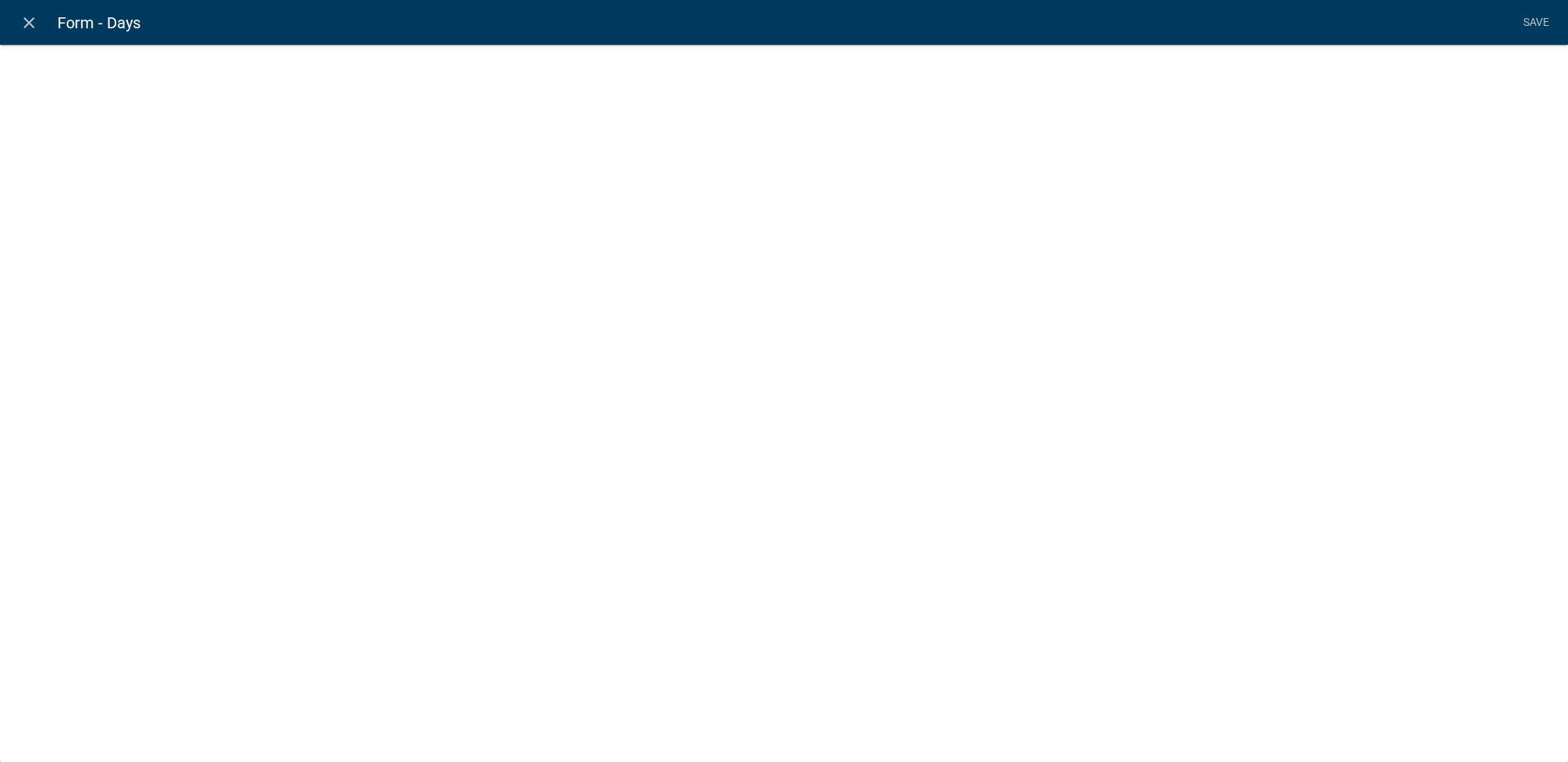
select select "calculated-value"
select select "2"
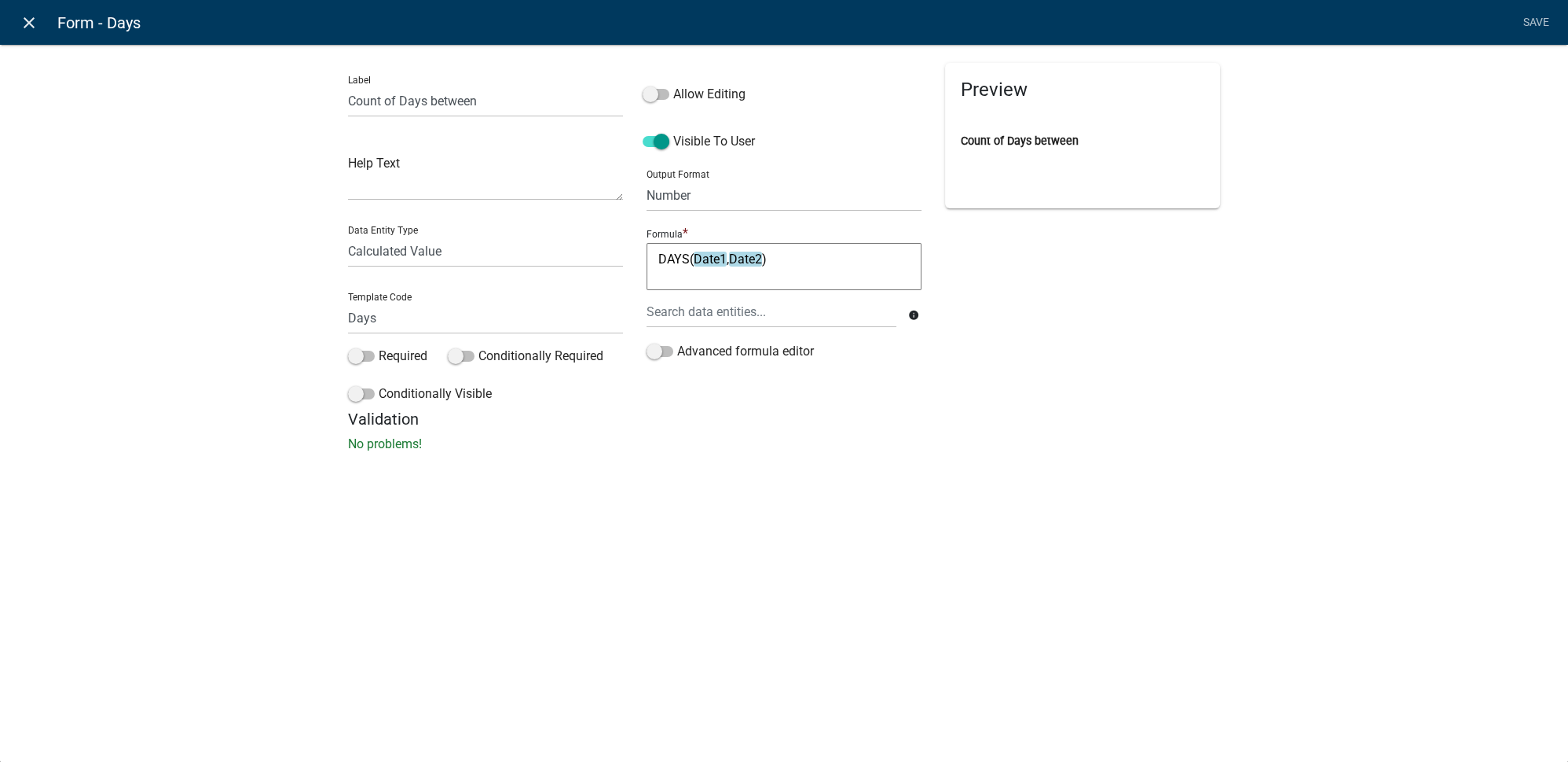
click at [30, 21] on icon "close" at bounding box center [30, 23] width 19 height 19
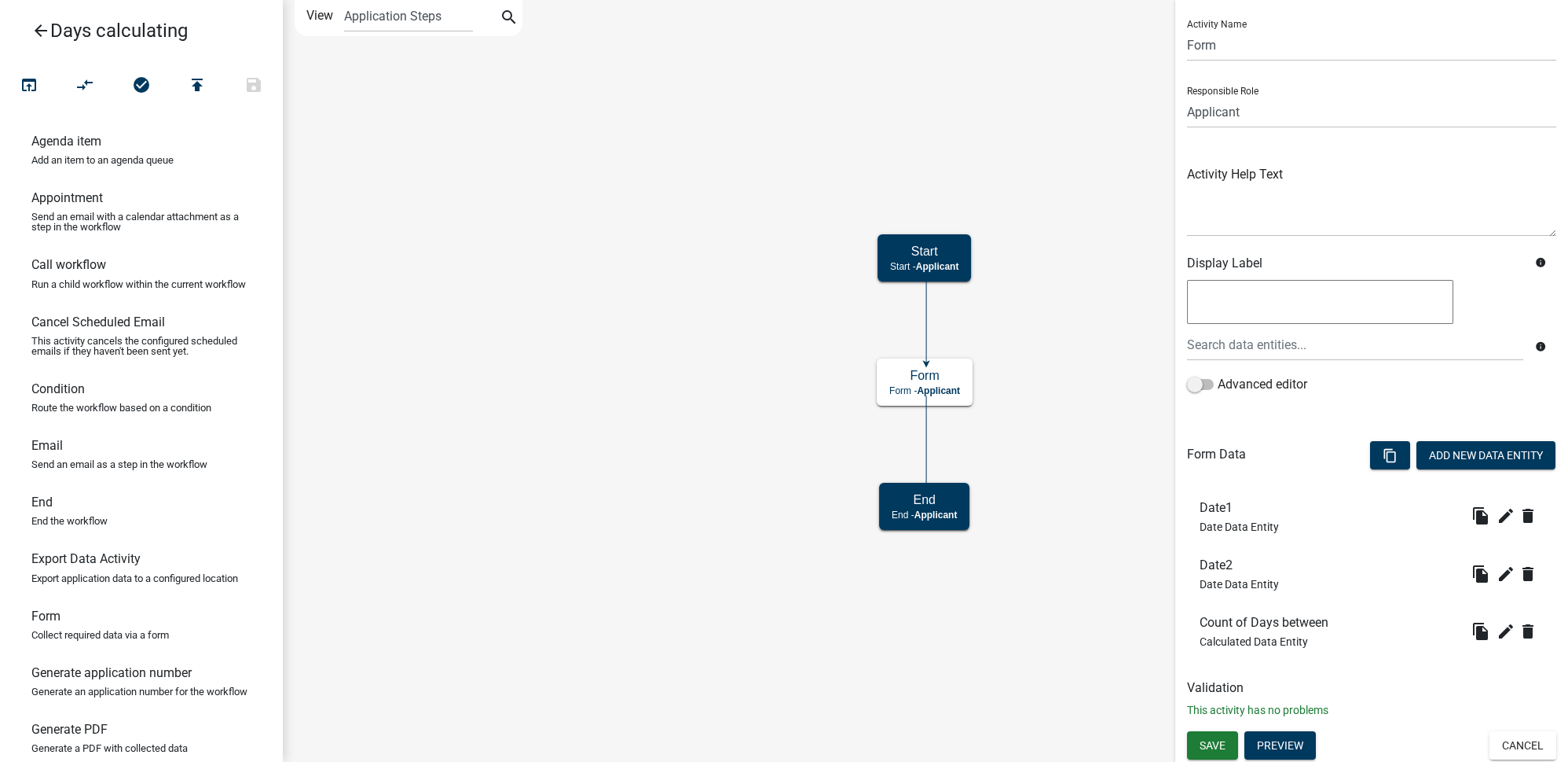
click at [43, 24] on icon "arrow_back" at bounding box center [41, 31] width 19 height 22
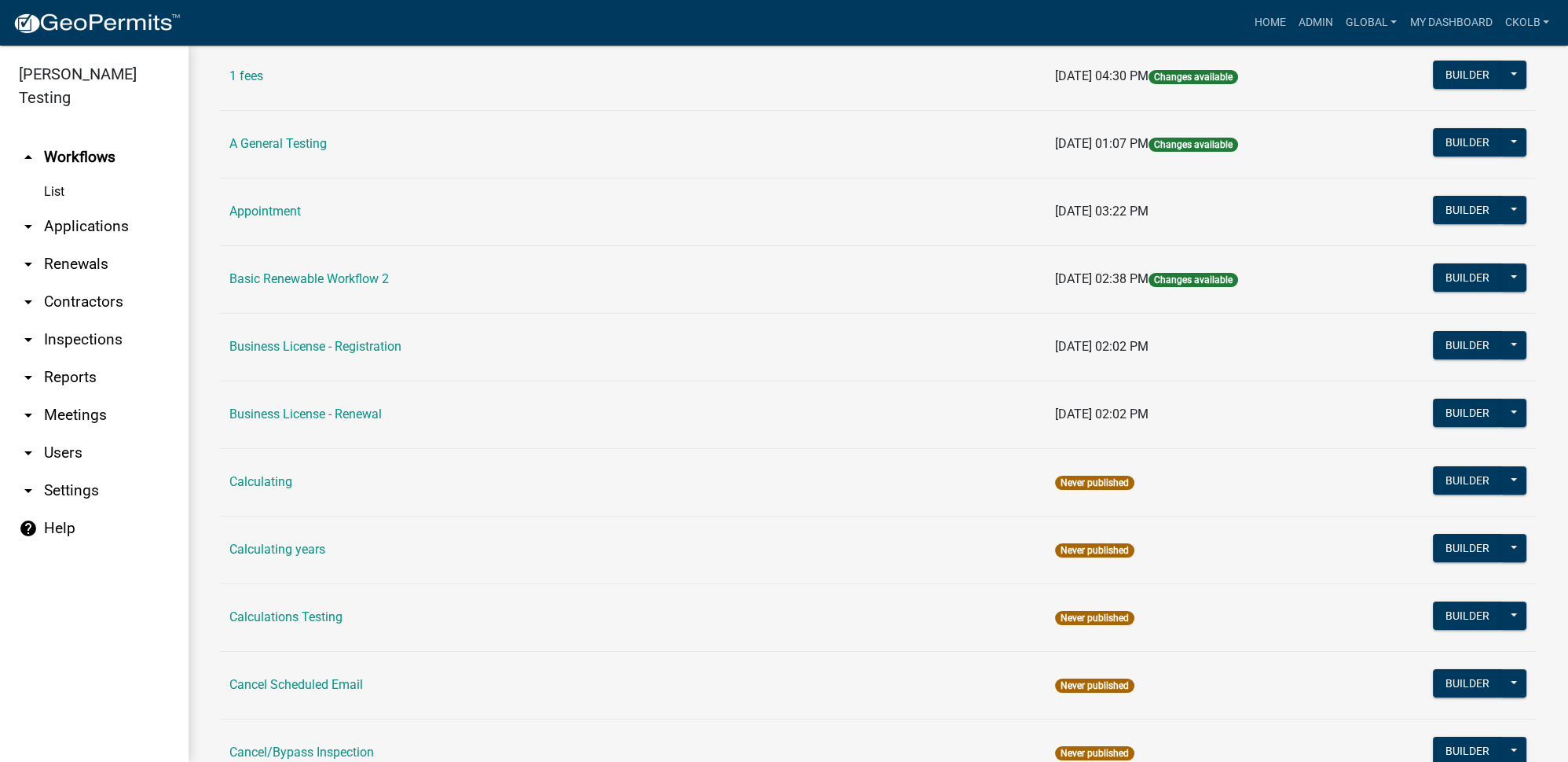
scroll to position [643, 0]
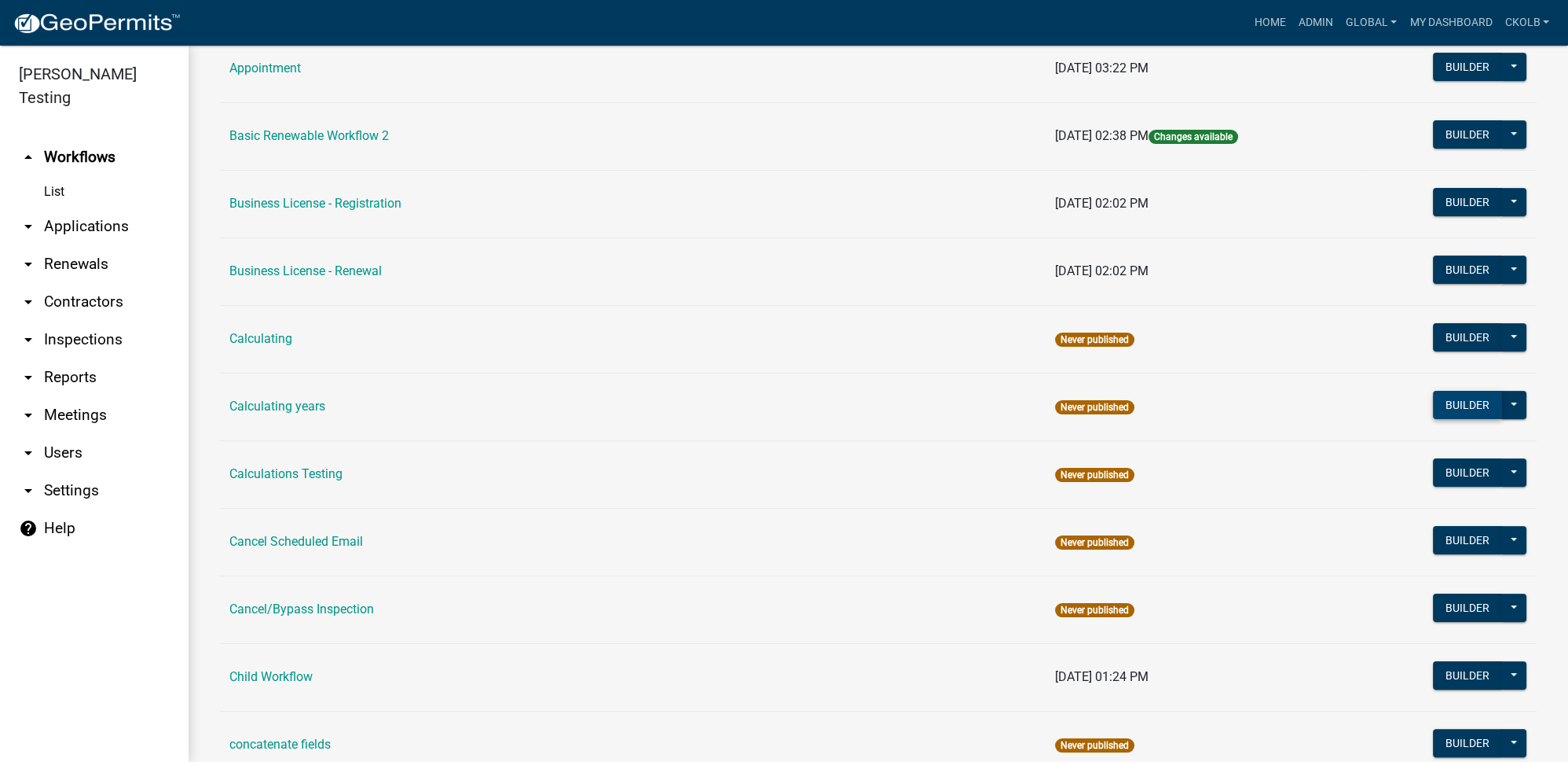
click at [1474, 401] on button "Builder" at bounding box center [1468, 404] width 69 height 28
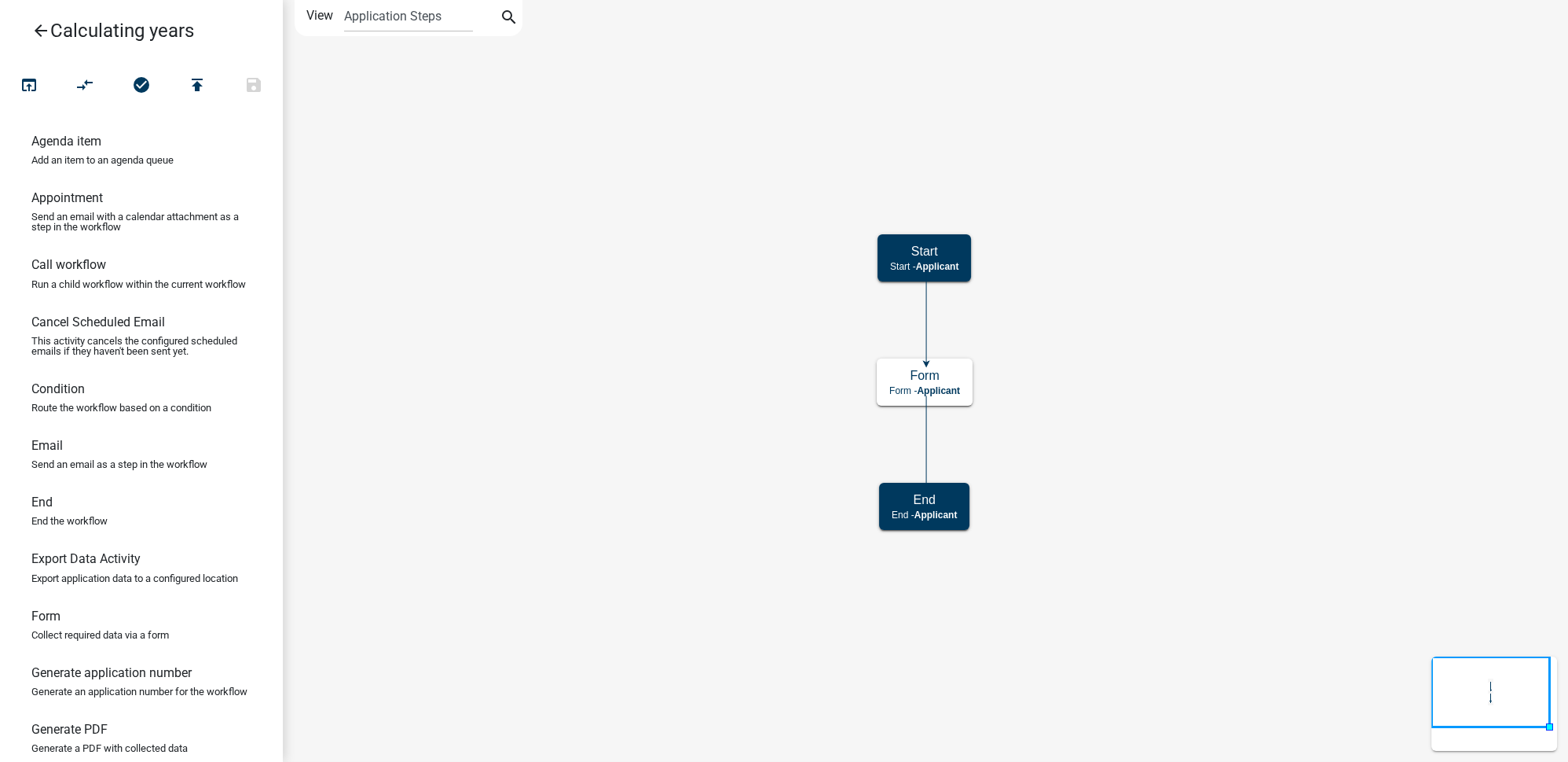
click at [31, 30] on icon "arrow_back" at bounding box center [41, 31] width 19 height 22
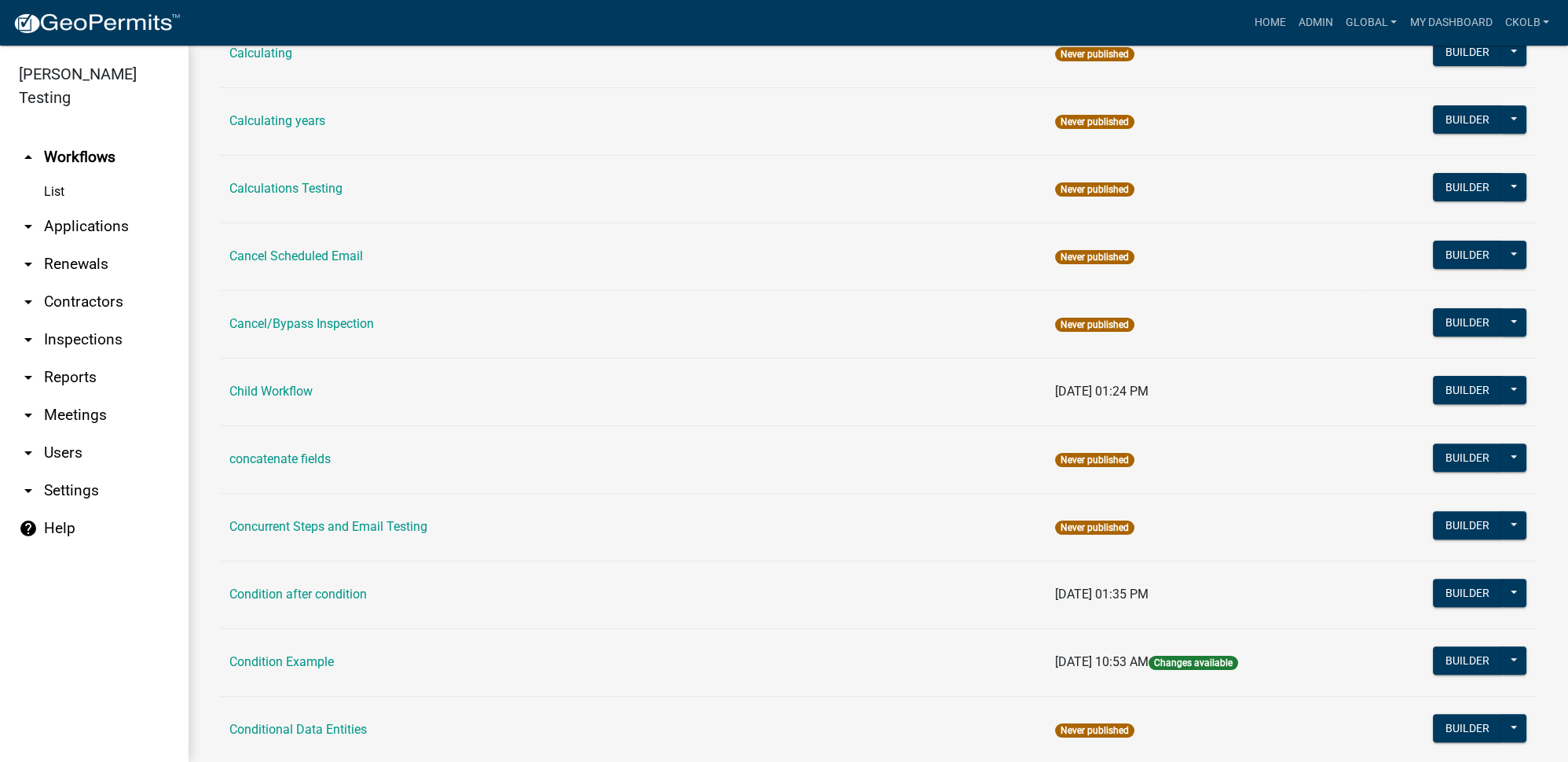
scroll to position [1072, 0]
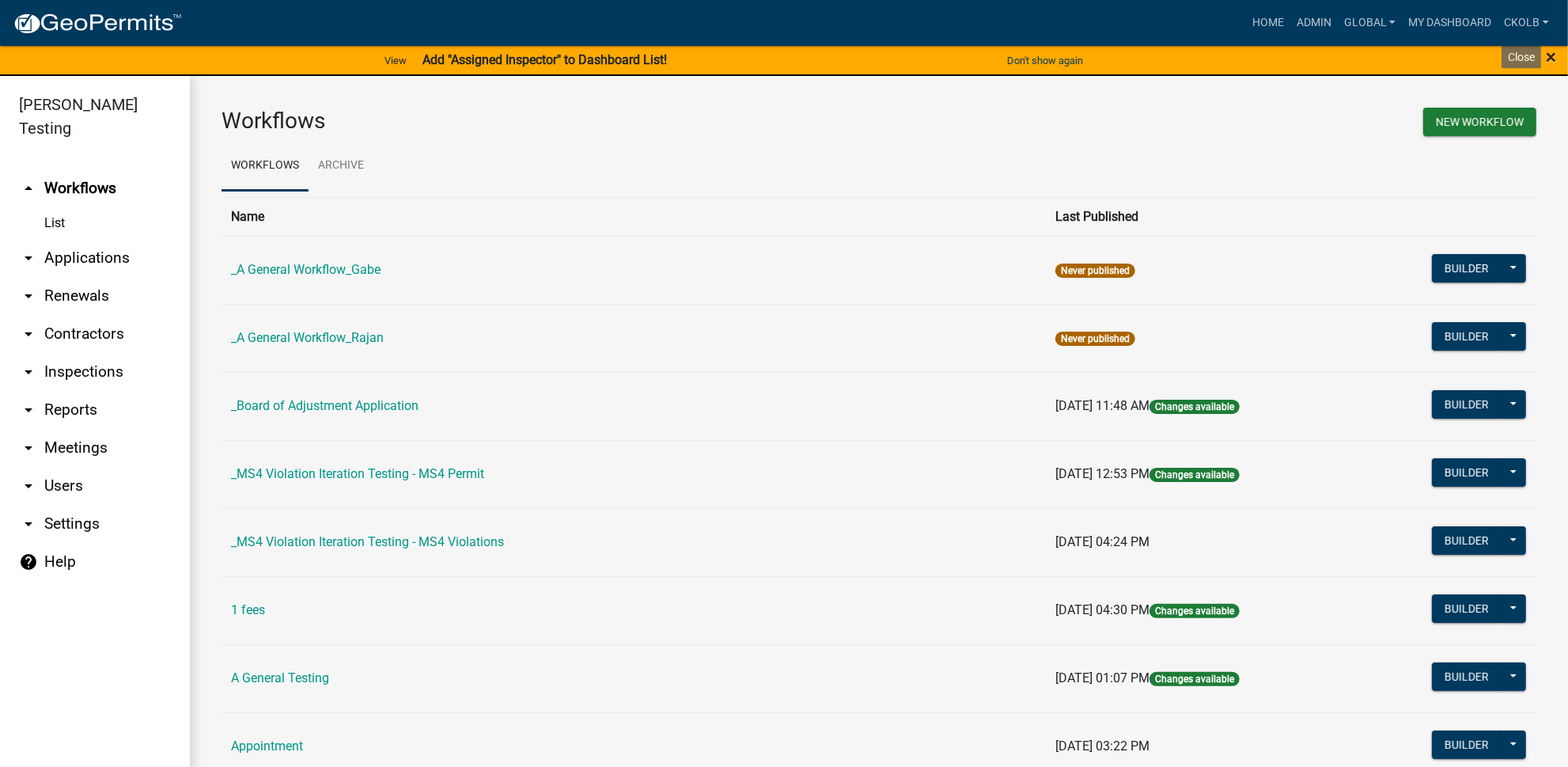
drag, startPoint x: 1553, startPoint y: 57, endPoint x: 1523, endPoint y: 72, distance: 33.5
click at [1553, 57] on span "×" at bounding box center [1551, 57] width 10 height 22
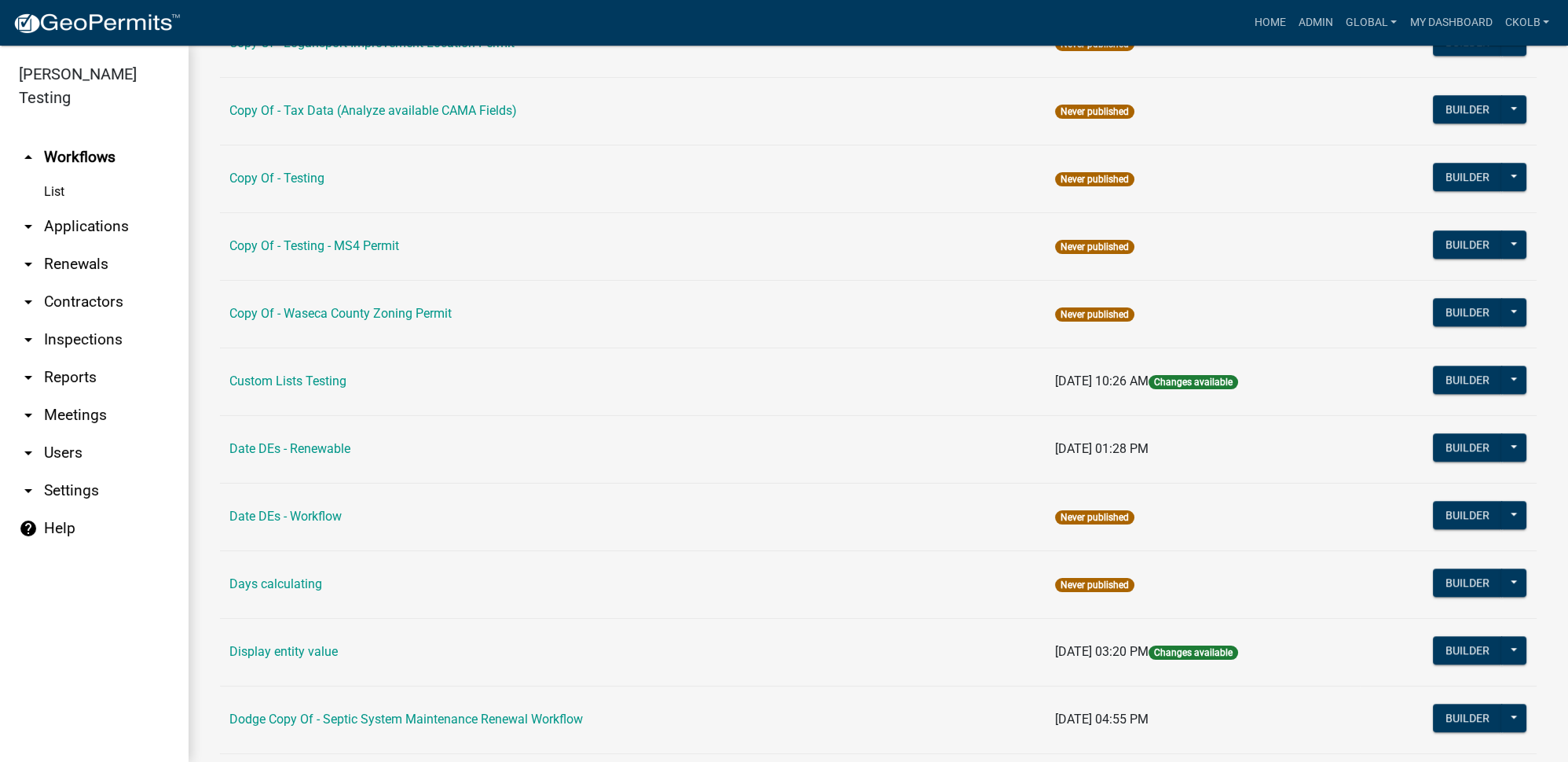
scroll to position [2358, 0]
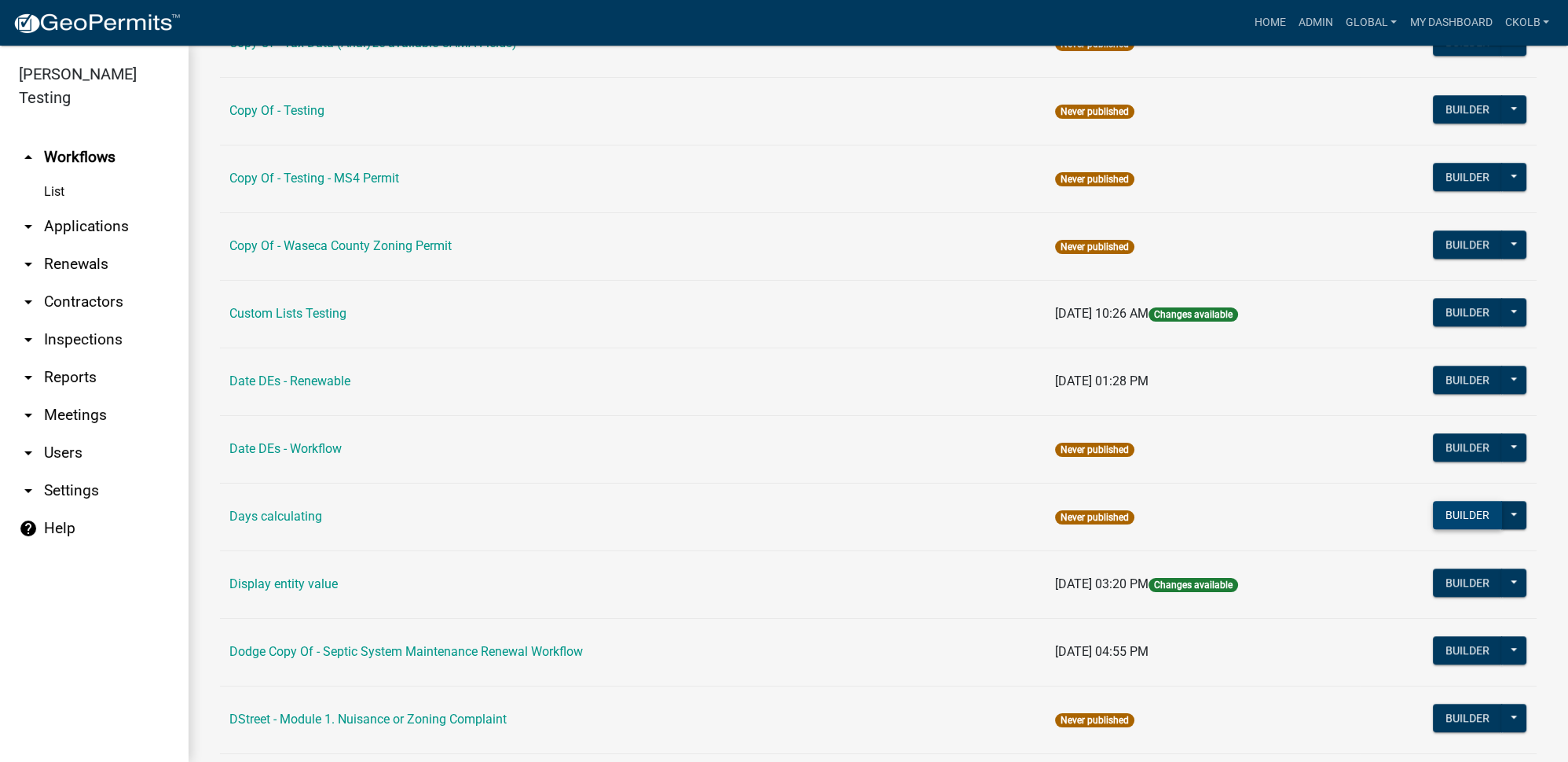
click at [1463, 501] on button "Builder" at bounding box center [1468, 514] width 69 height 28
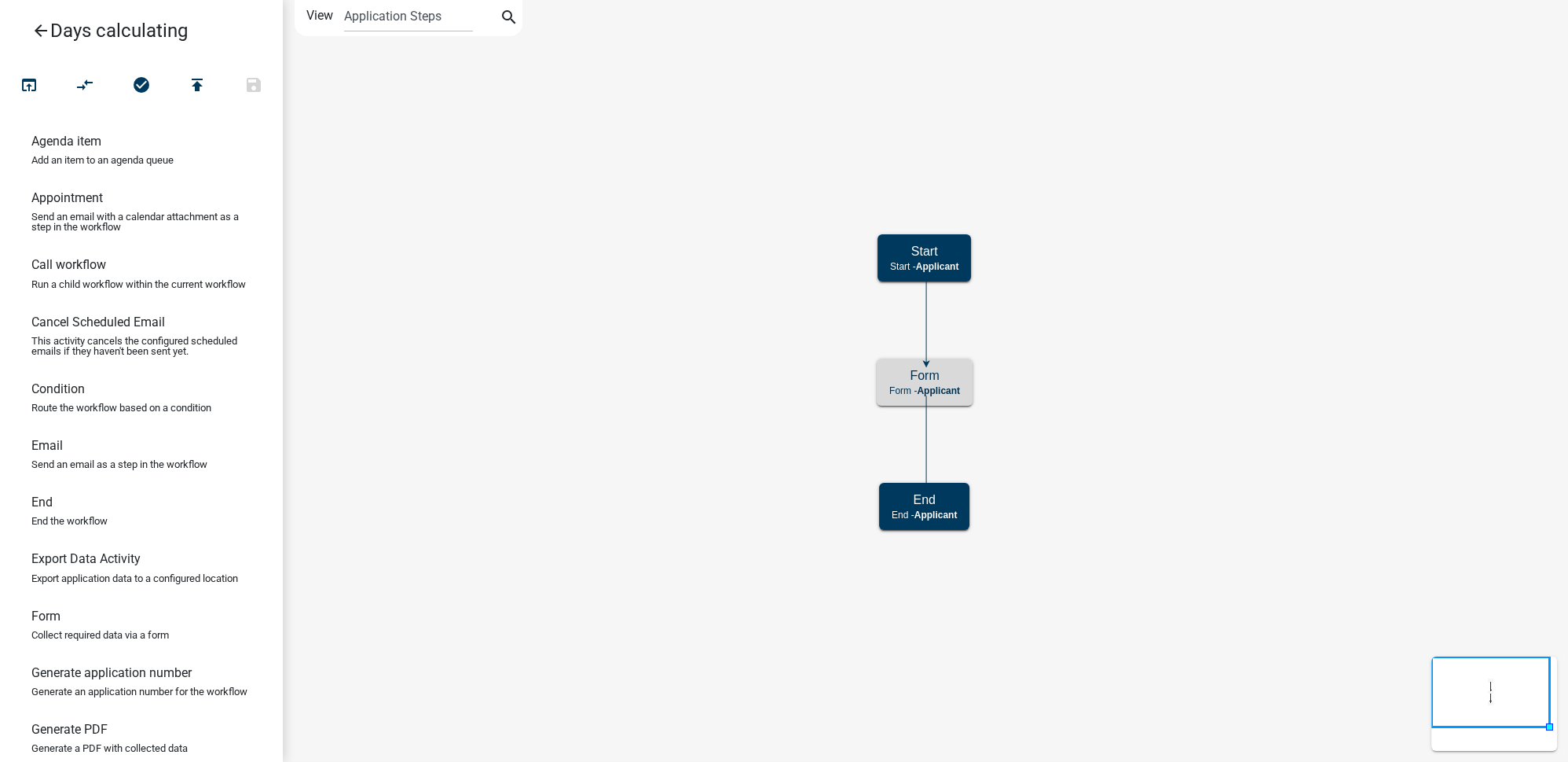
click at [38, 34] on icon "arrow_back" at bounding box center [41, 31] width 19 height 22
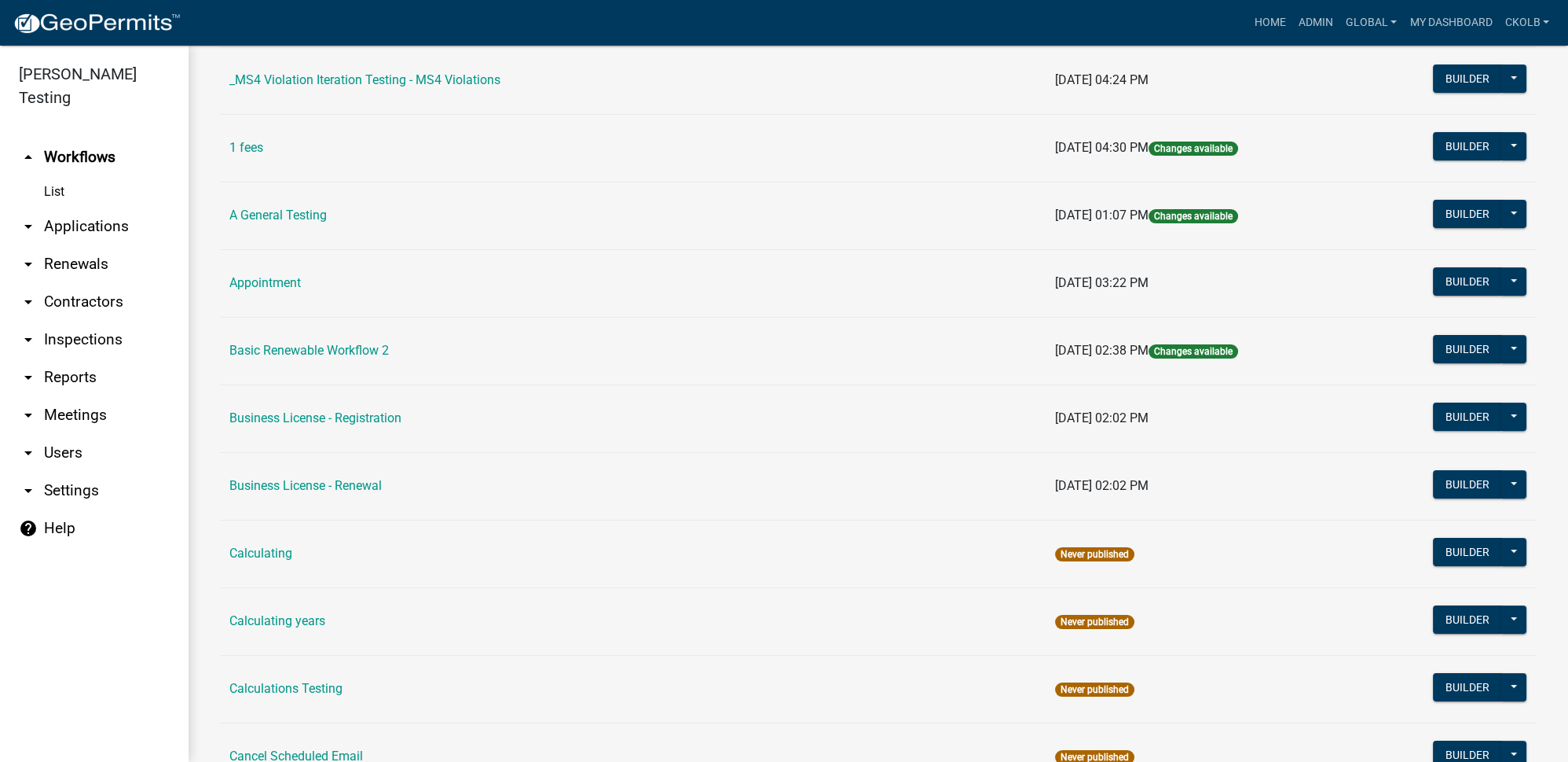
scroll to position [571, 0]
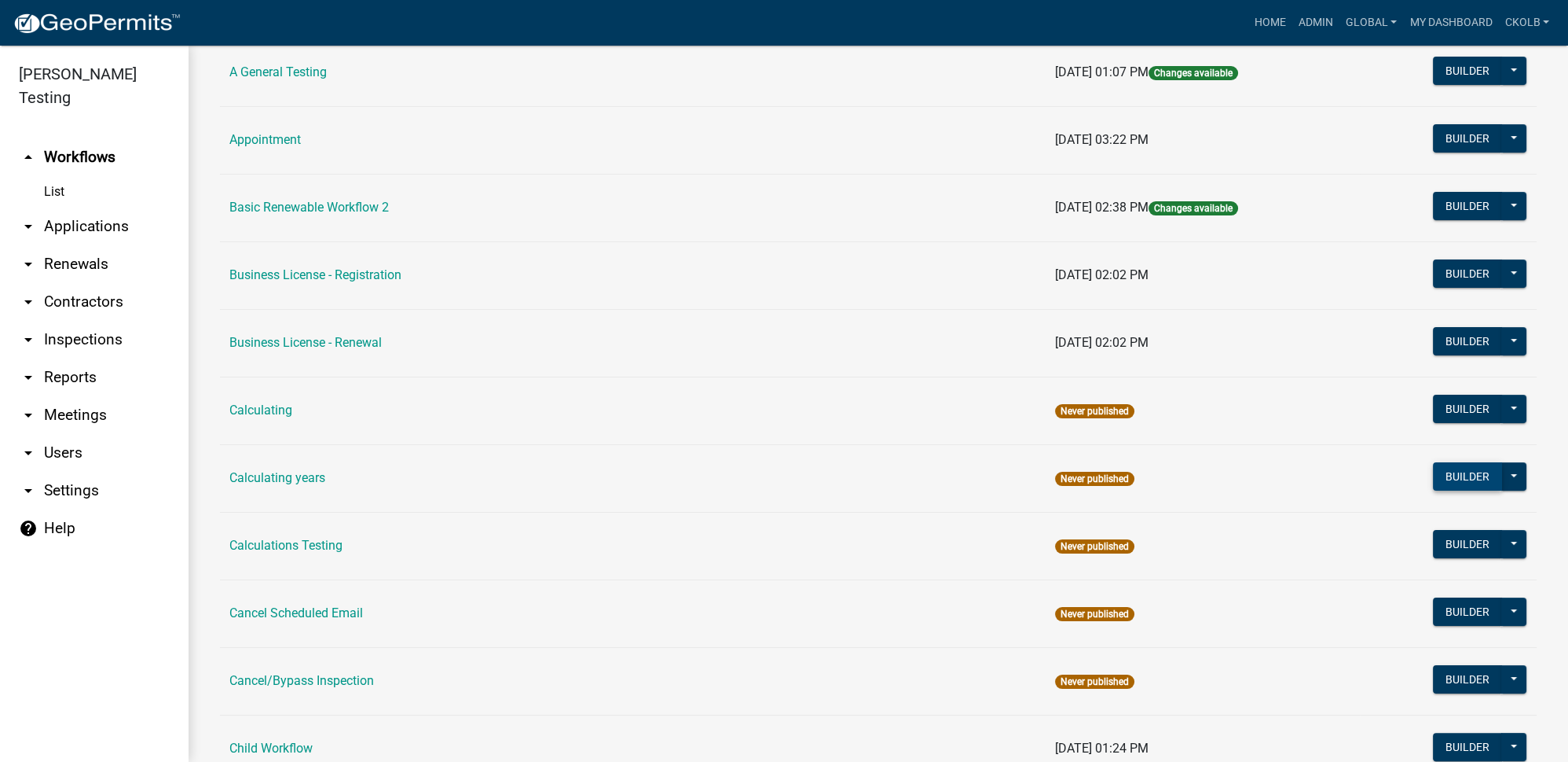
click at [1467, 472] on button "Builder" at bounding box center [1468, 476] width 69 height 28
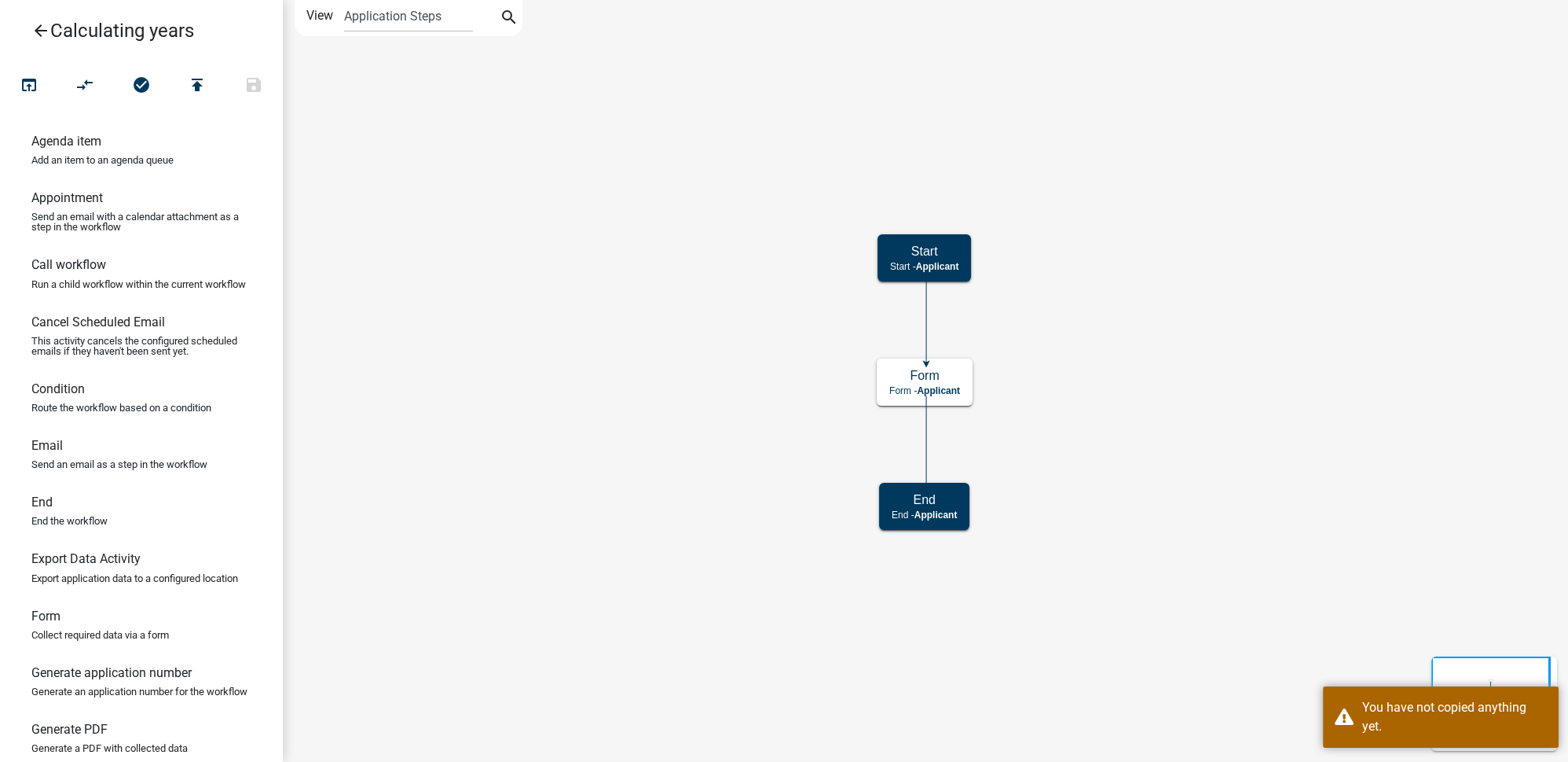
click at [1102, 374] on icon "Start Start - Applicant Form Form - Applicant End End - Applicant" at bounding box center [925, 381] width 1283 height 760
click at [1117, 337] on icon "Start Start - Applicant Form Form - Applicant End End - Applicant" at bounding box center [925, 381] width 1283 height 760
click at [1417, 736] on div "You have not copied anything yet." at bounding box center [1441, 717] width 236 height 61
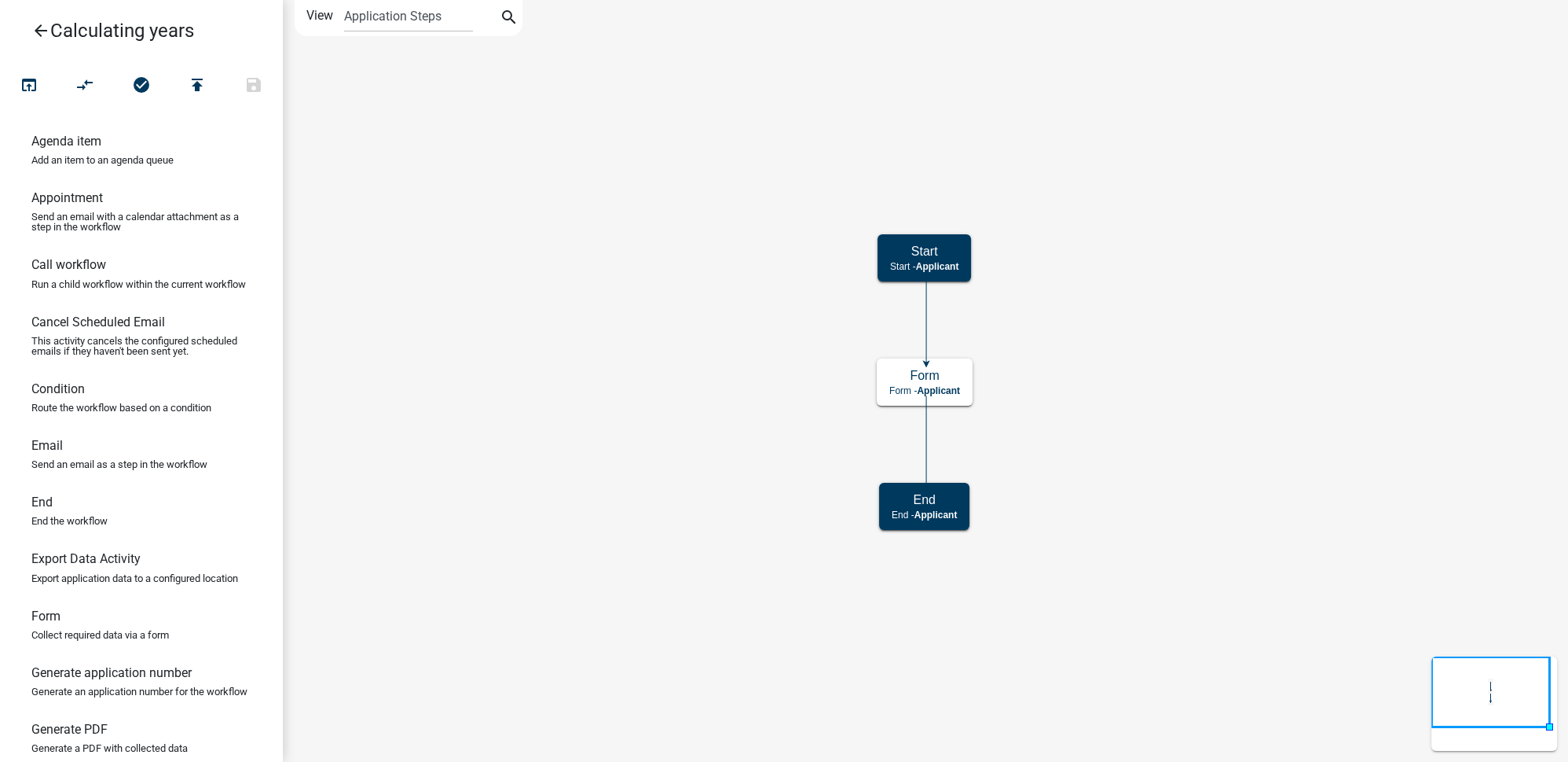
click at [1307, 510] on icon "Start Start - Applicant Form Form - Applicant End End - Applicant" at bounding box center [925, 381] width 1283 height 760
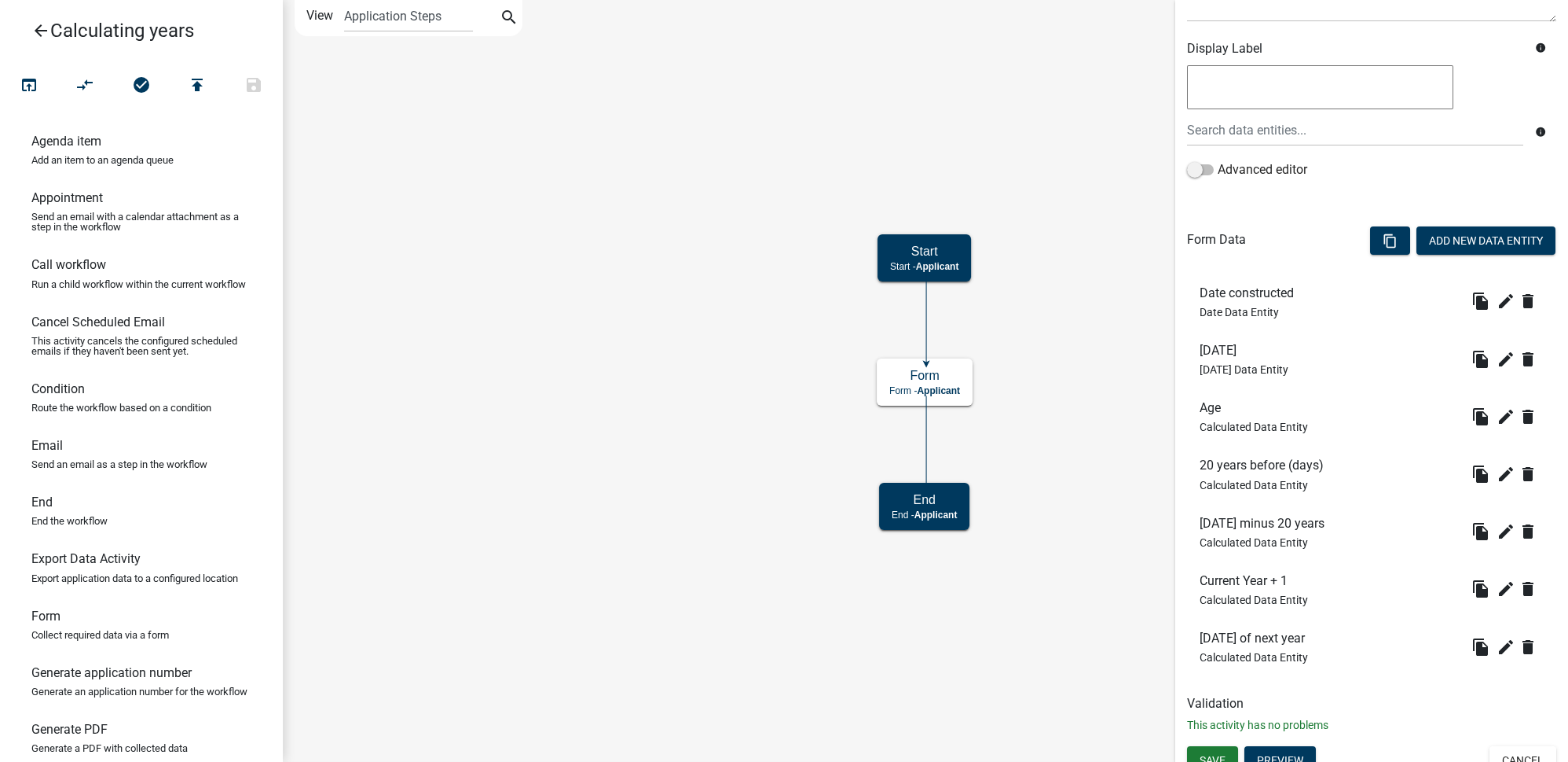
scroll to position [266, 0]
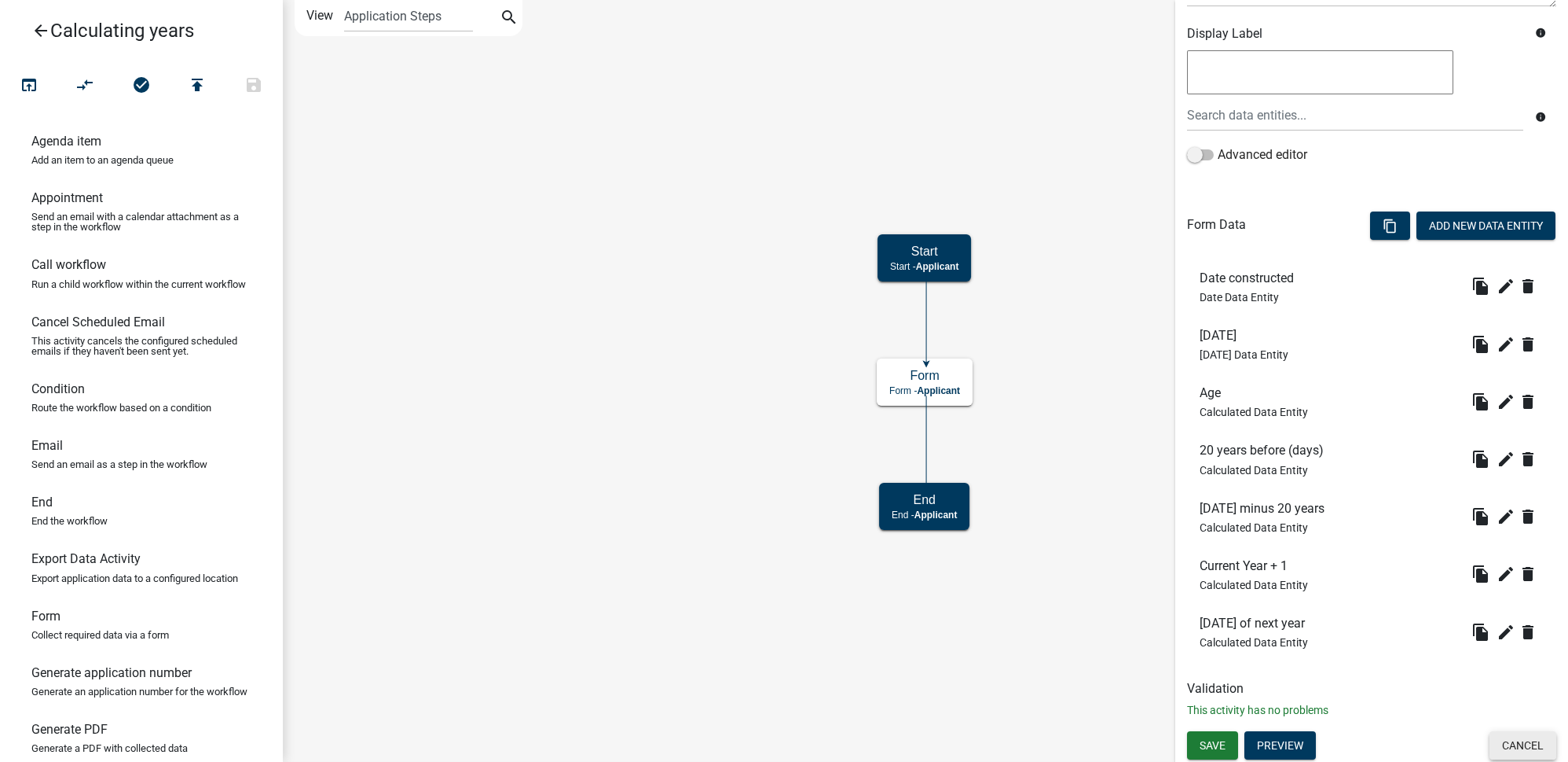
click at [1524, 742] on button "Cancel" at bounding box center [1522, 744] width 67 height 28
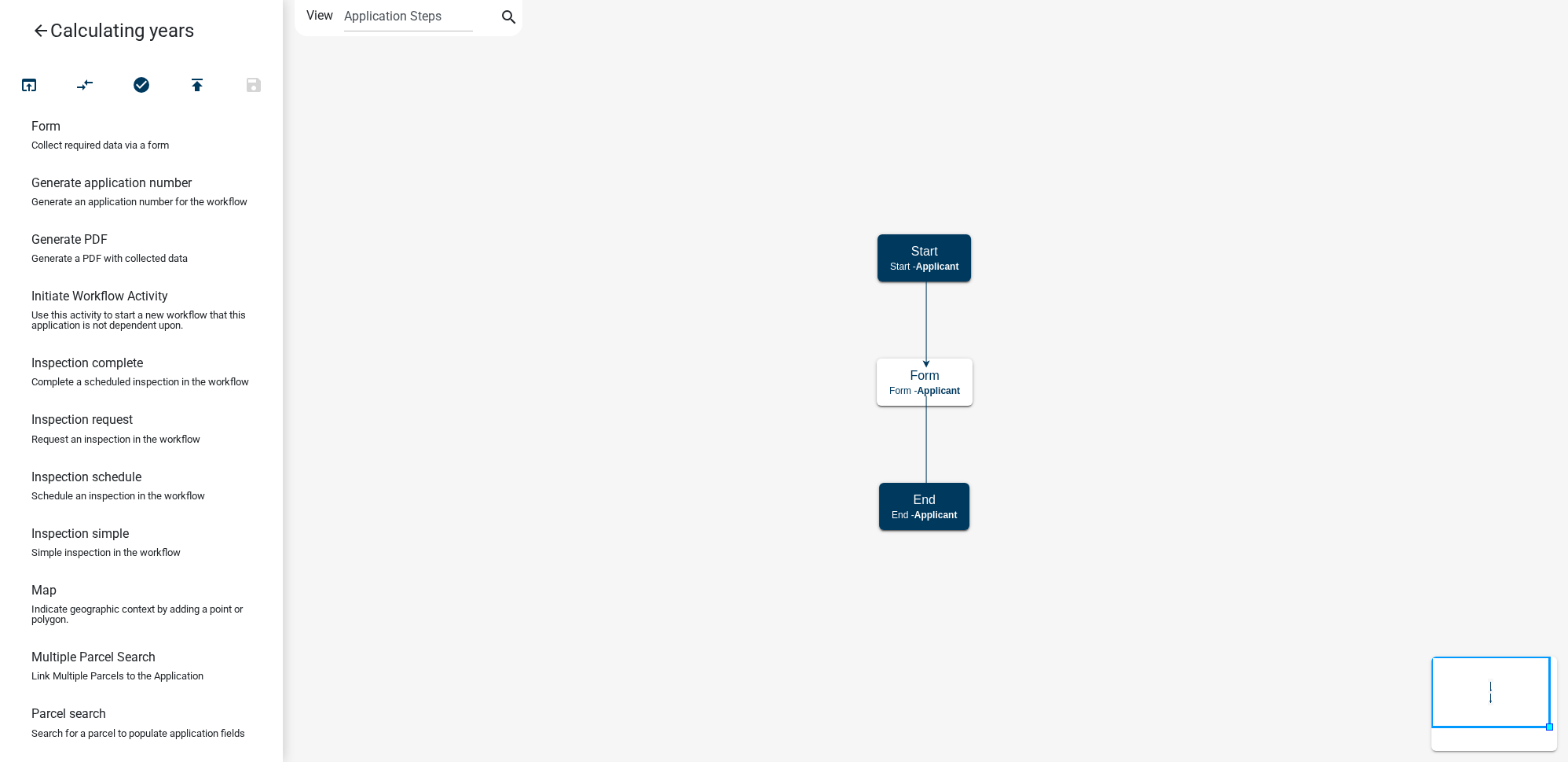
scroll to position [344, 0]
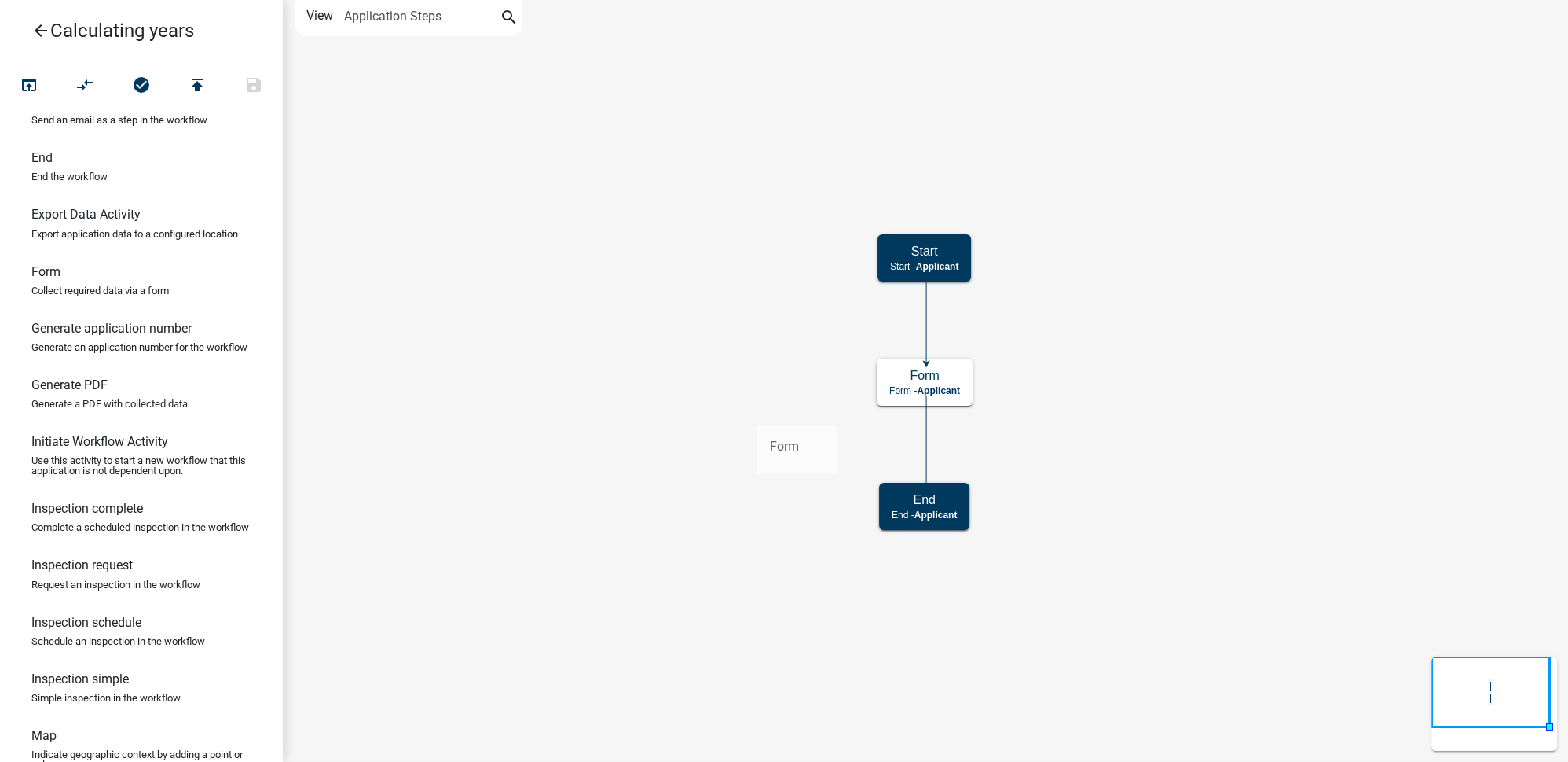
drag, startPoint x: 45, startPoint y: 287, endPoint x: 763, endPoint y: 411, distance: 728.6
click at [763, 411] on div "arrow_back Calculating years open_in_browser compare_arrows check_circle publis…" at bounding box center [784, 381] width 1568 height 762
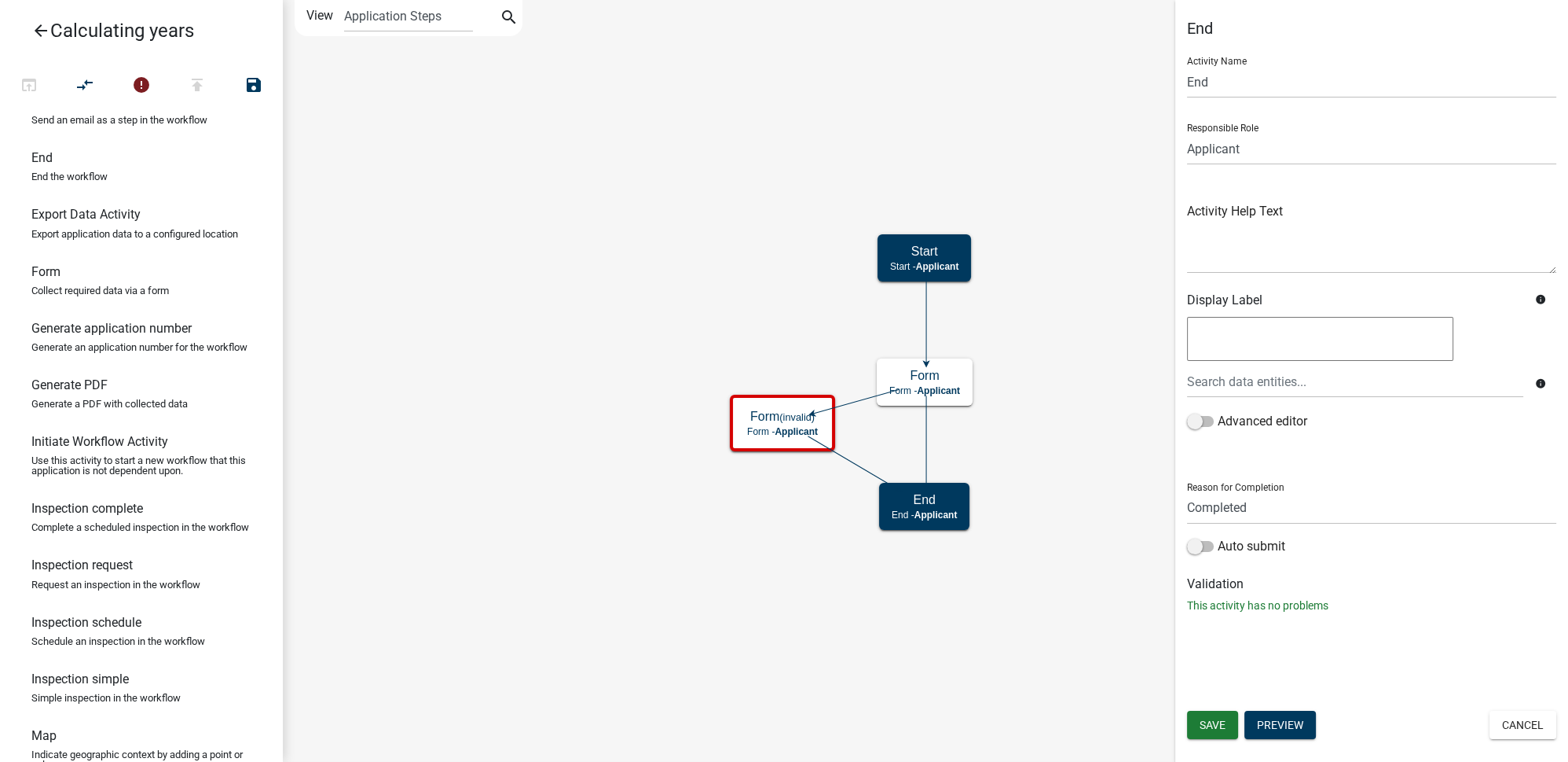
click at [926, 433] on icon at bounding box center [926, 441] width 0 height 91
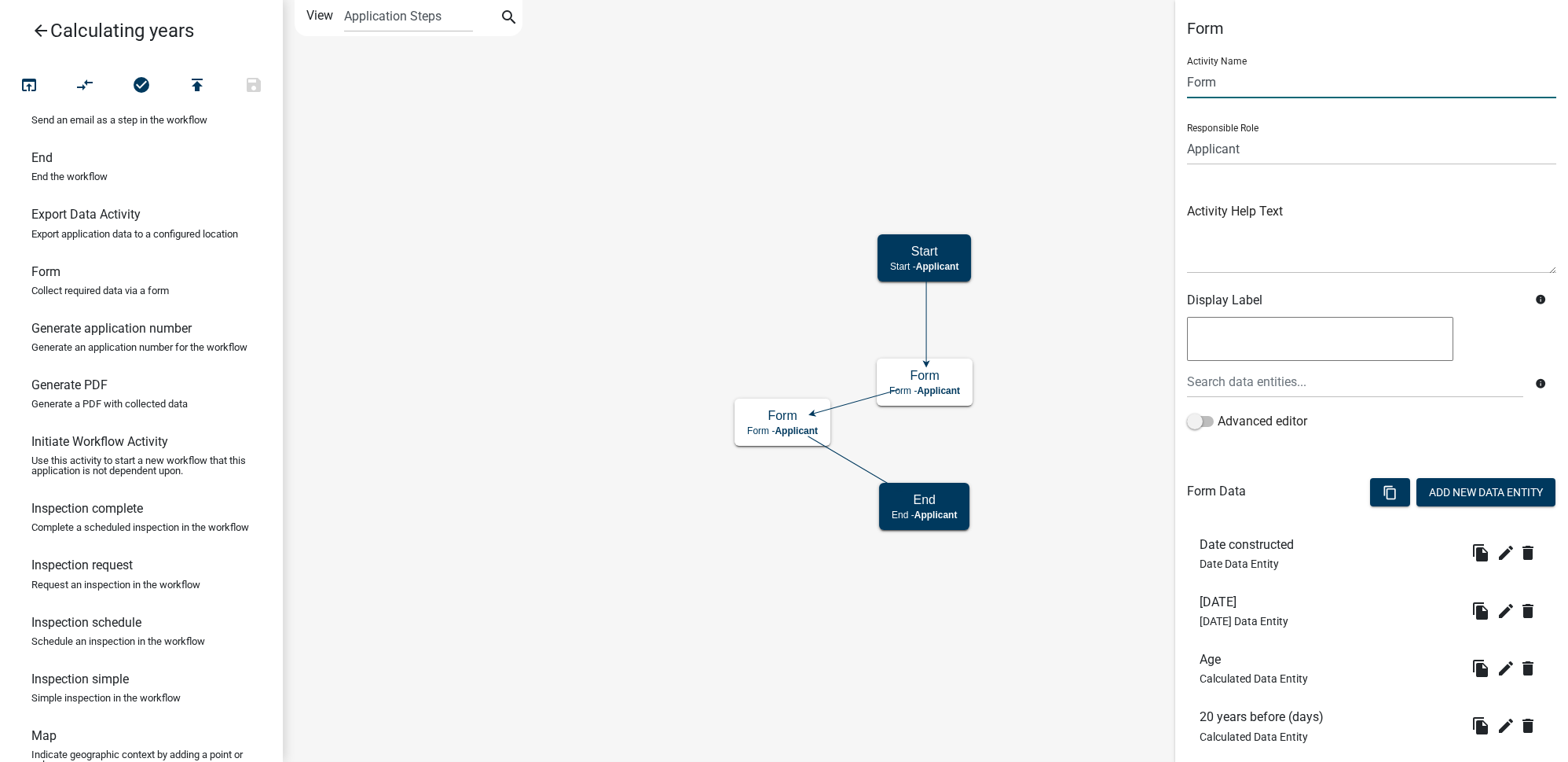
click at [1219, 78] on input "Form" at bounding box center [1372, 82] width 370 height 32
type input "F"
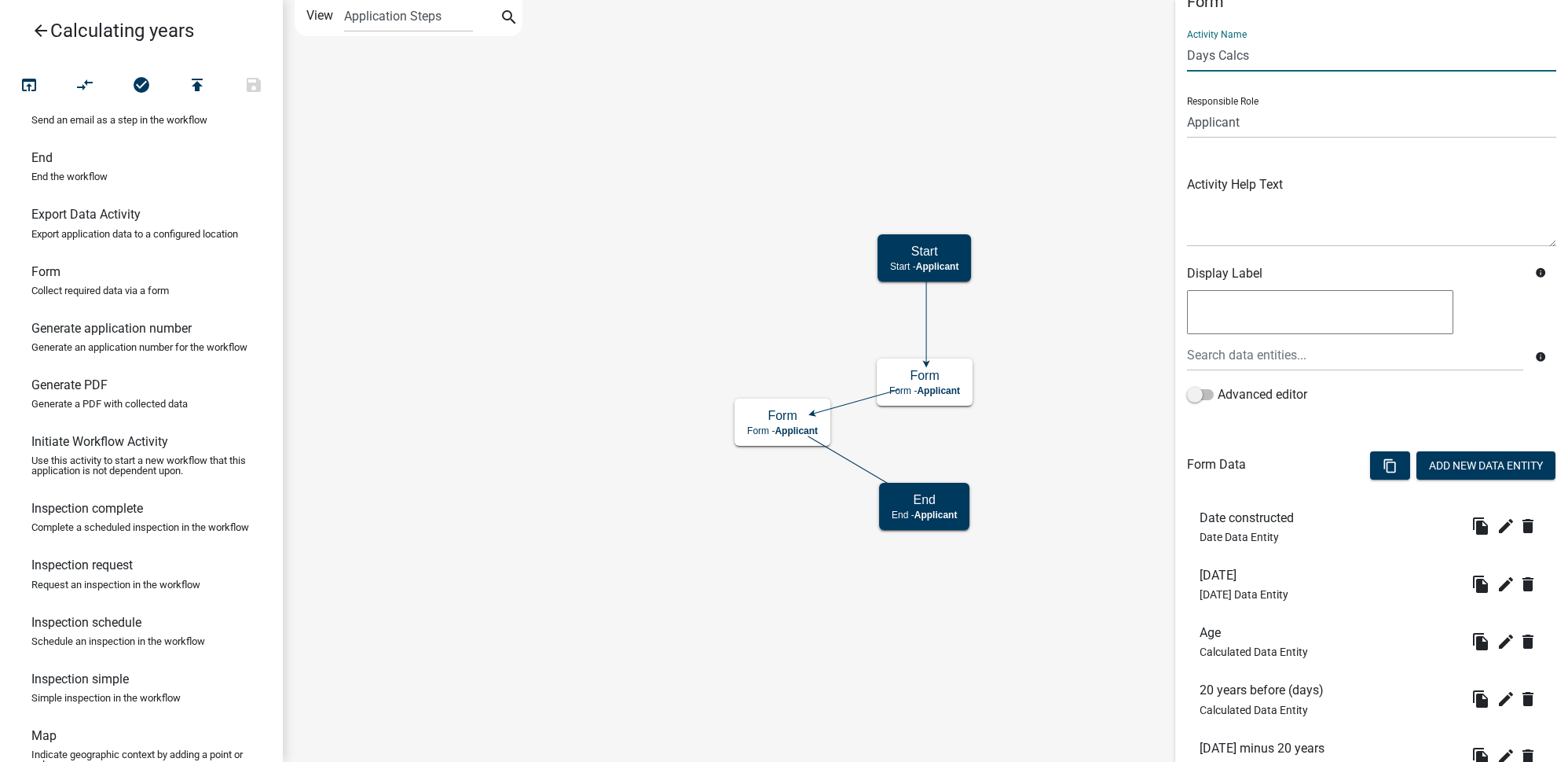
scroll to position [0, 0]
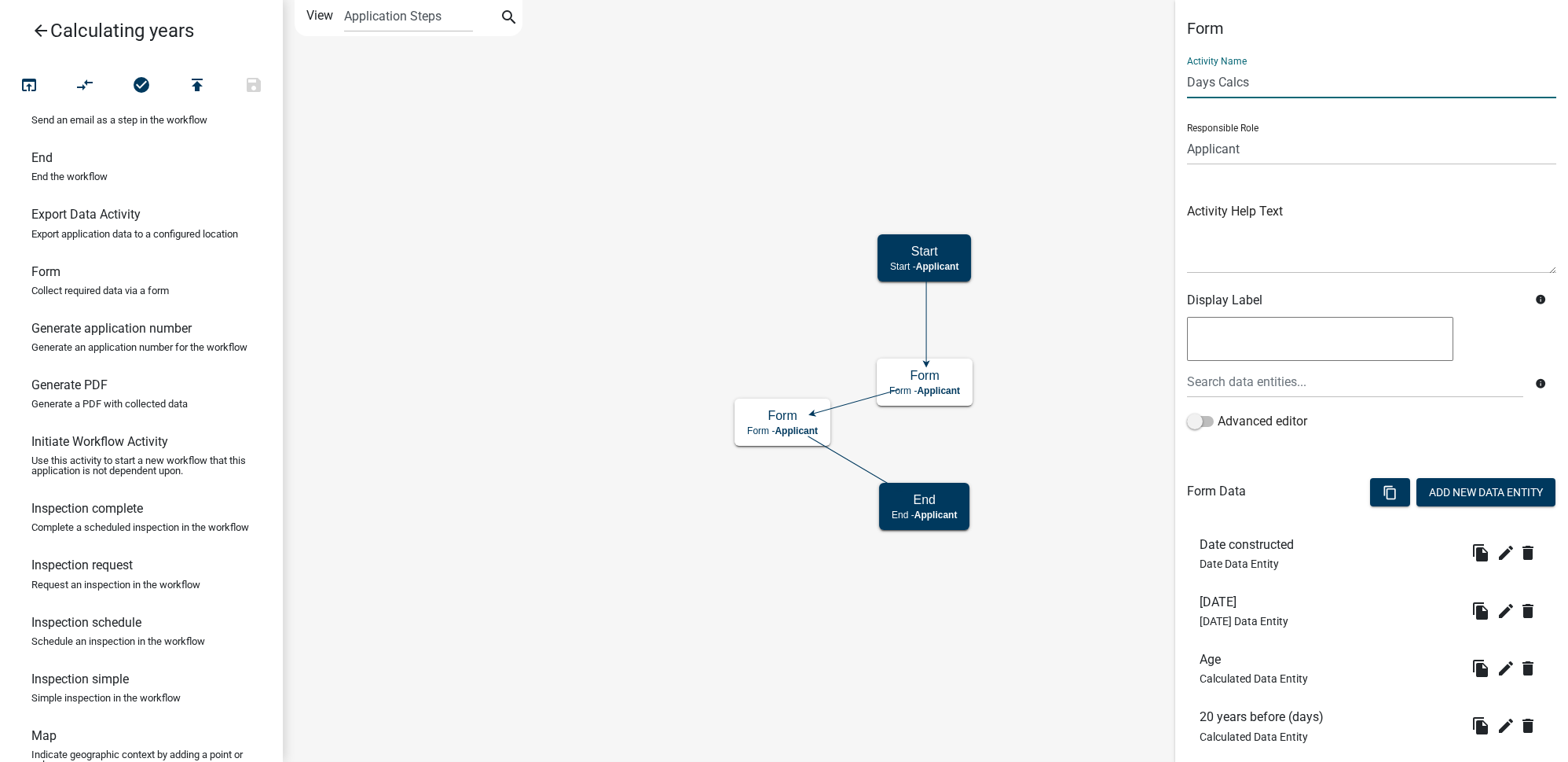
drag, startPoint x: 1212, startPoint y: 88, endPoint x: 1222, endPoint y: 88, distance: 10.0
click at [1210, 87] on input "Days Calcs" at bounding box center [1372, 82] width 370 height 32
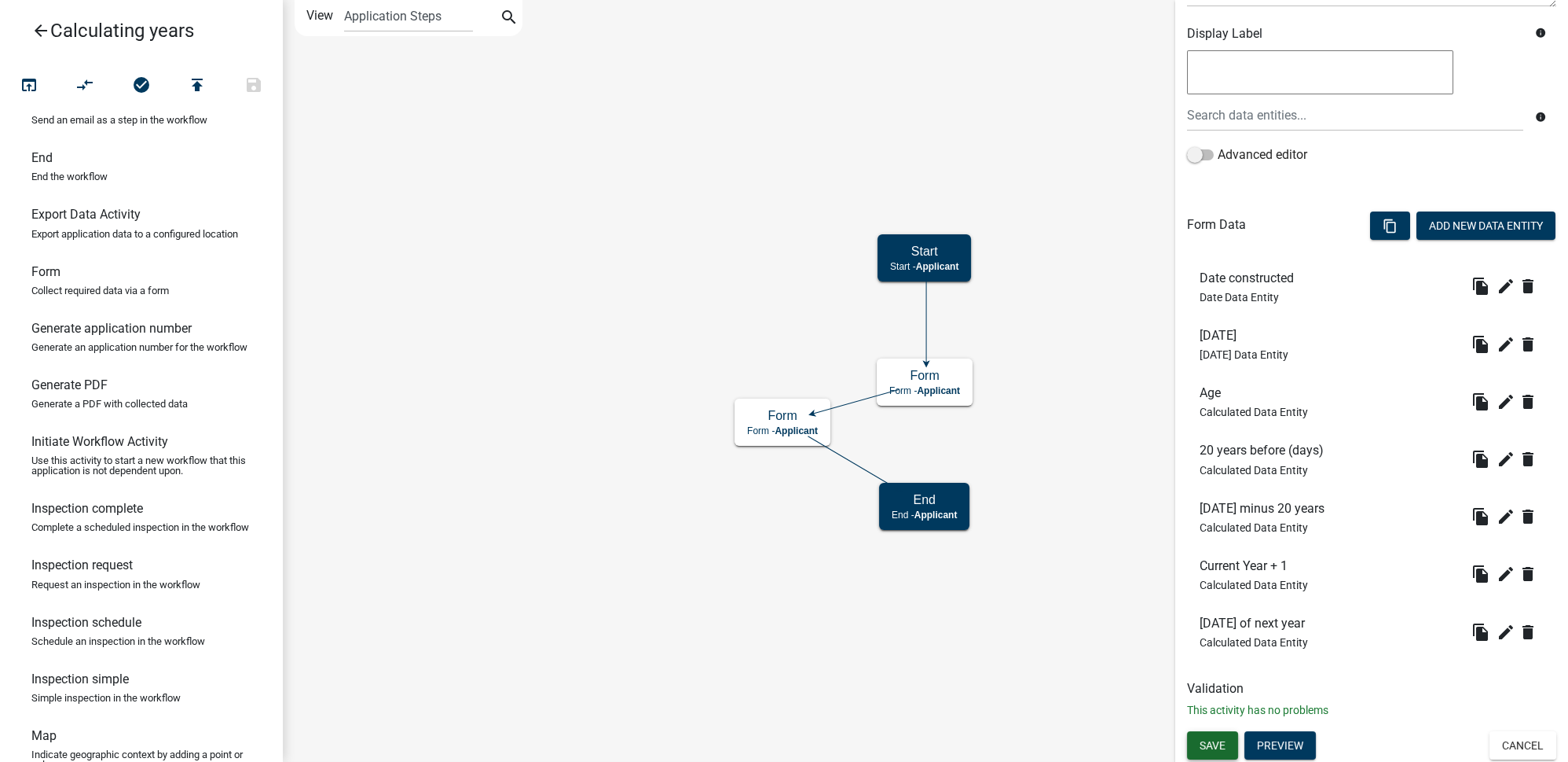
type input "Years Calcs"
click at [1214, 739] on span "Save" at bounding box center [1212, 745] width 26 height 13
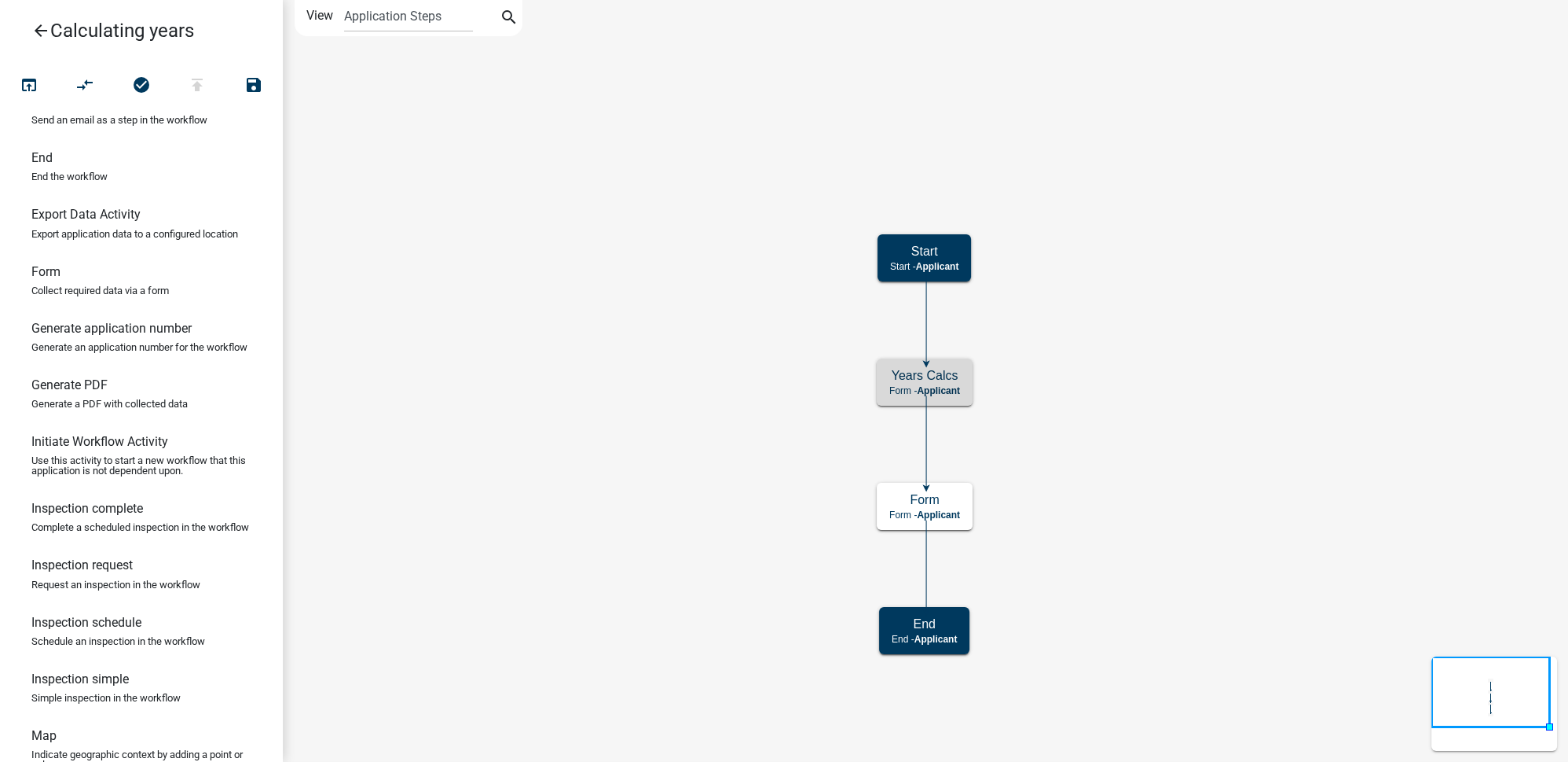
scroll to position [0, 0]
click at [1120, 524] on icon "Start Start - Applicant Years Calcs Form - Applicant End End - Applicant Form F…" at bounding box center [925, 381] width 1283 height 760
click at [947, 513] on span "Applicant" at bounding box center [939, 515] width 43 height 11
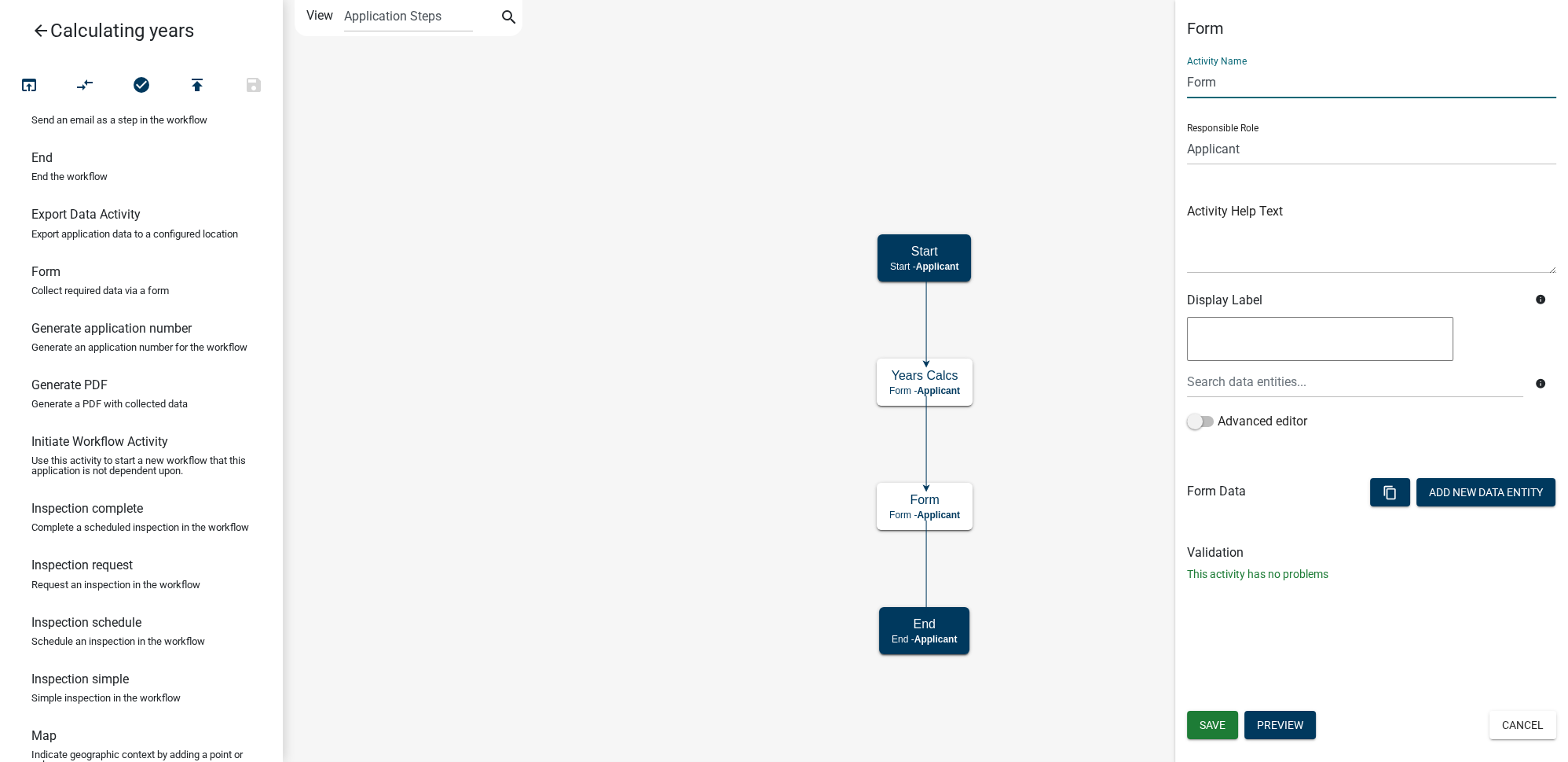
drag, startPoint x: 1244, startPoint y: 88, endPoint x: 1155, endPoint y: 96, distance: 89.4
click at [1155, 96] on main "Start Start - Applicant Years Calcs Form - Applicant End End - Applicant Form F…" at bounding box center [925, 381] width 1285 height 762
type input "Days Calcs"
click at [1440, 614] on div "Form Activity Name Days Calcs Responsible Role Applicant Stacia Inspector STR C…" at bounding box center [1372, 381] width 393 height 762
click at [1223, 728] on span "Save" at bounding box center [1212, 725] width 26 height 13
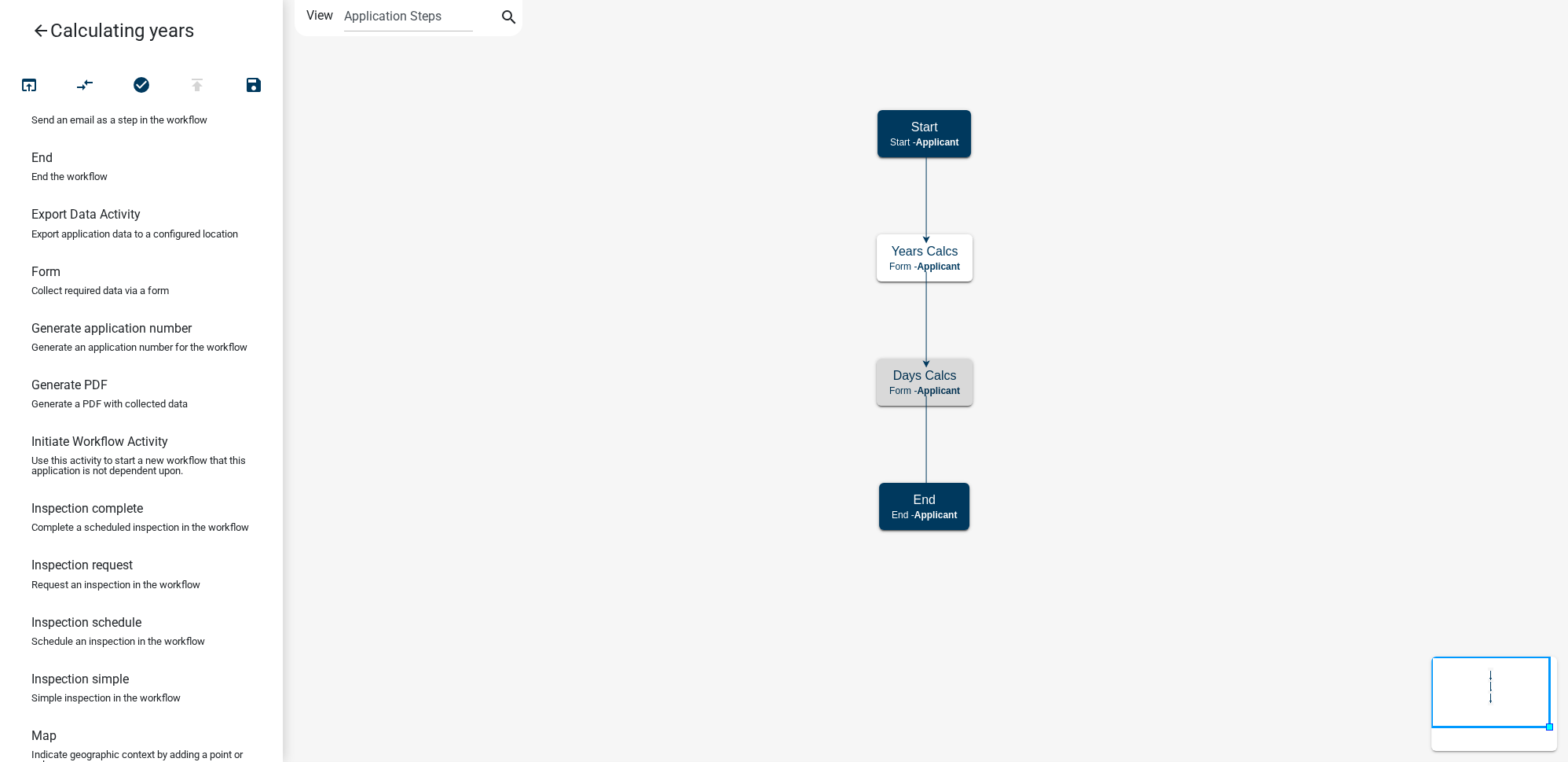
click at [1129, 436] on icon "Start Start - Applicant Years Calcs Form - Applicant End End - Applicant Days C…" at bounding box center [925, 381] width 1283 height 760
click at [42, 33] on icon "arrow_back" at bounding box center [41, 31] width 19 height 22
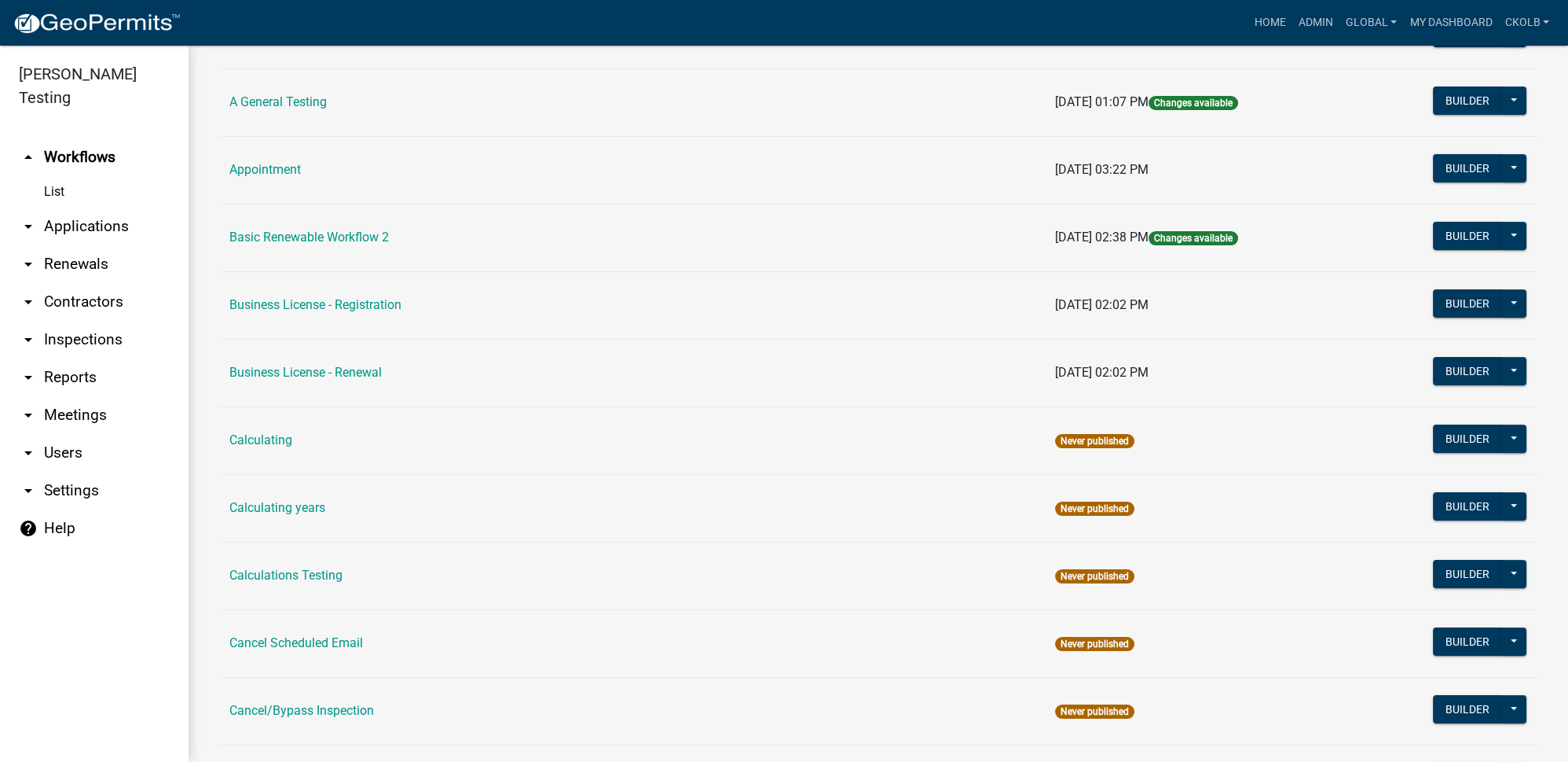
scroll to position [571, 0]
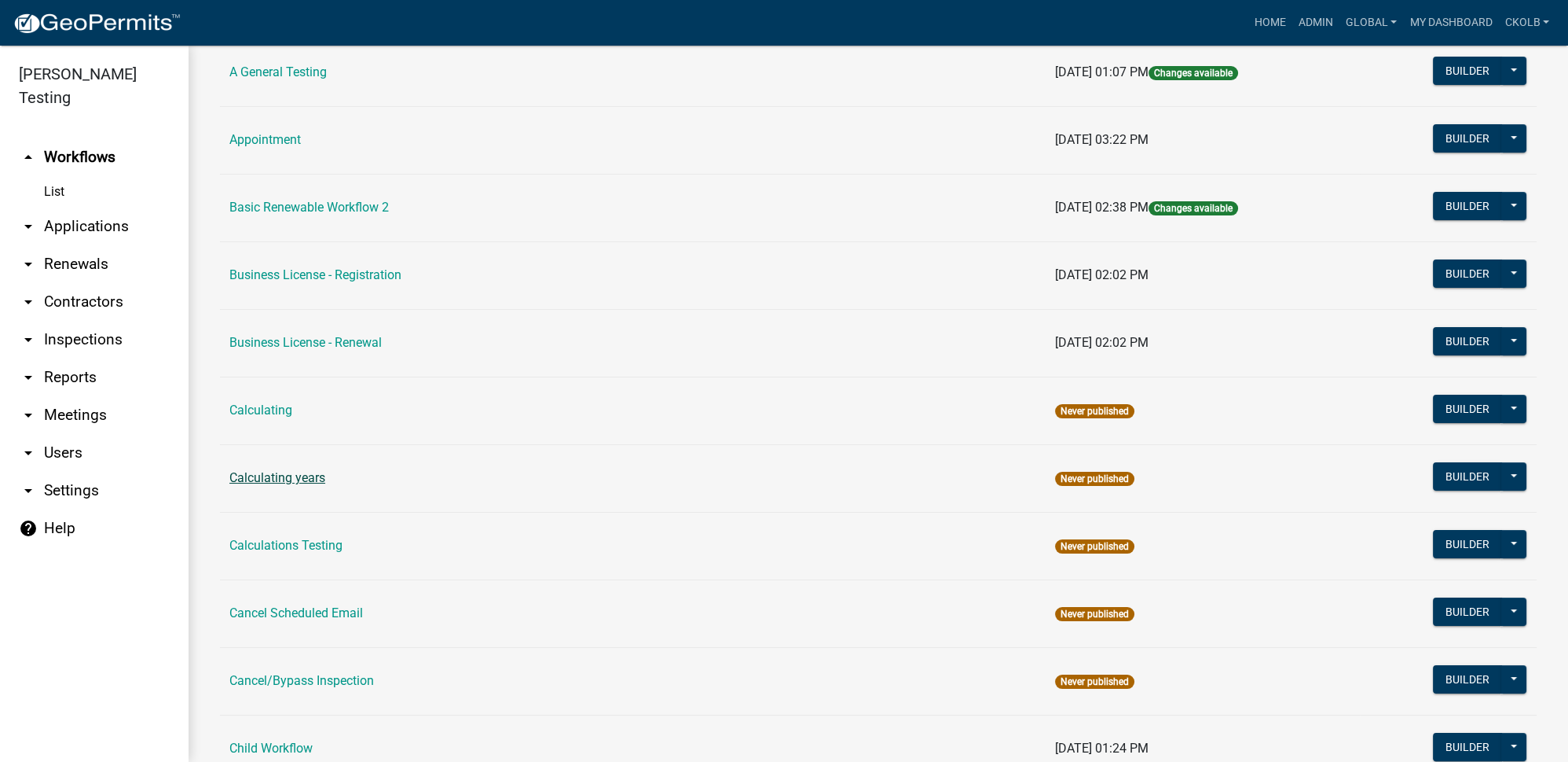
click at [307, 470] on link "Calculating years" at bounding box center [277, 477] width 96 height 15
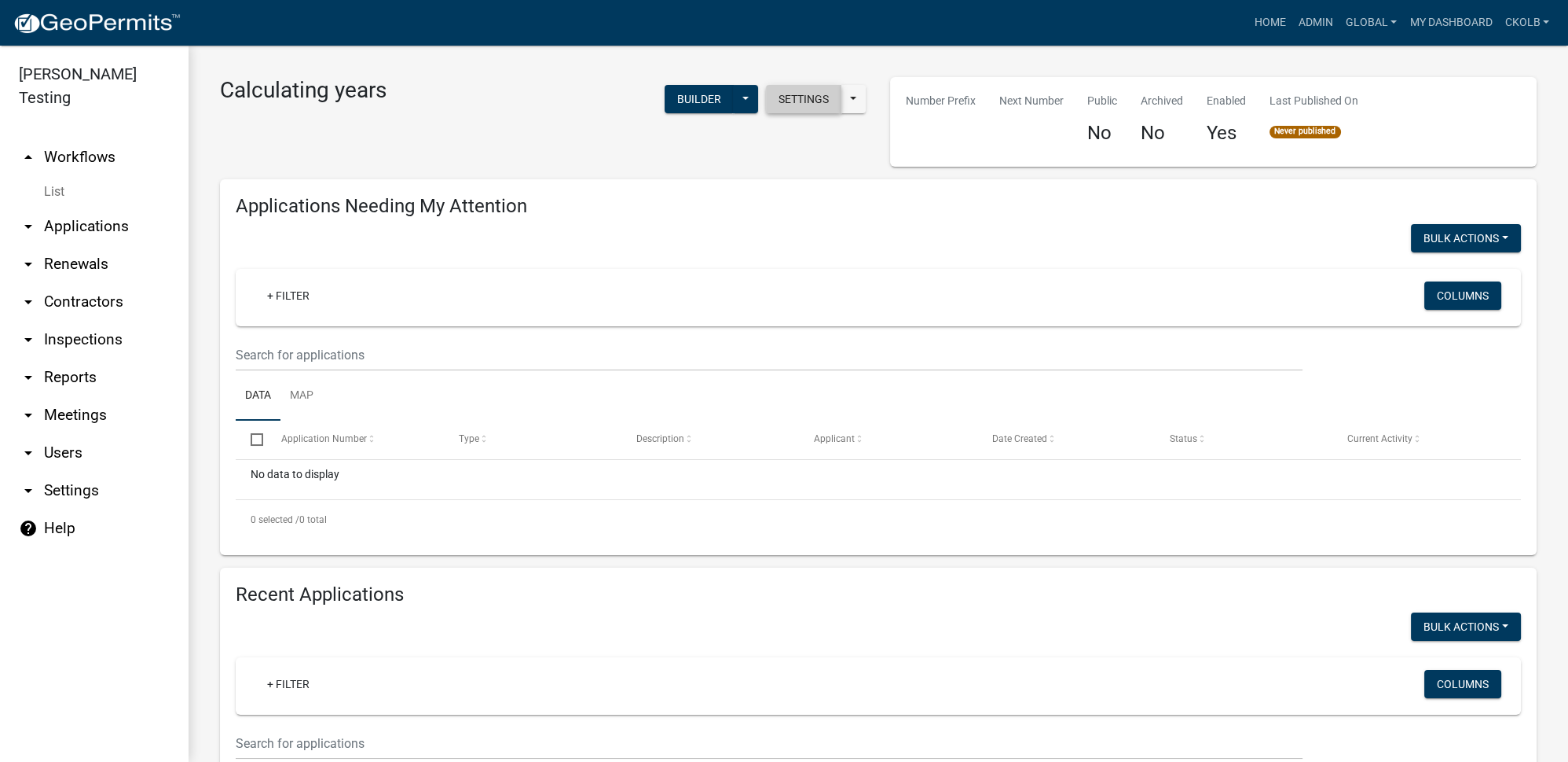
click at [811, 91] on button "Settings" at bounding box center [804, 99] width 75 height 28
select select "7e39ed14-8be5-4608-81dc-0d04a1f7fbdf"
select select "3"
select select
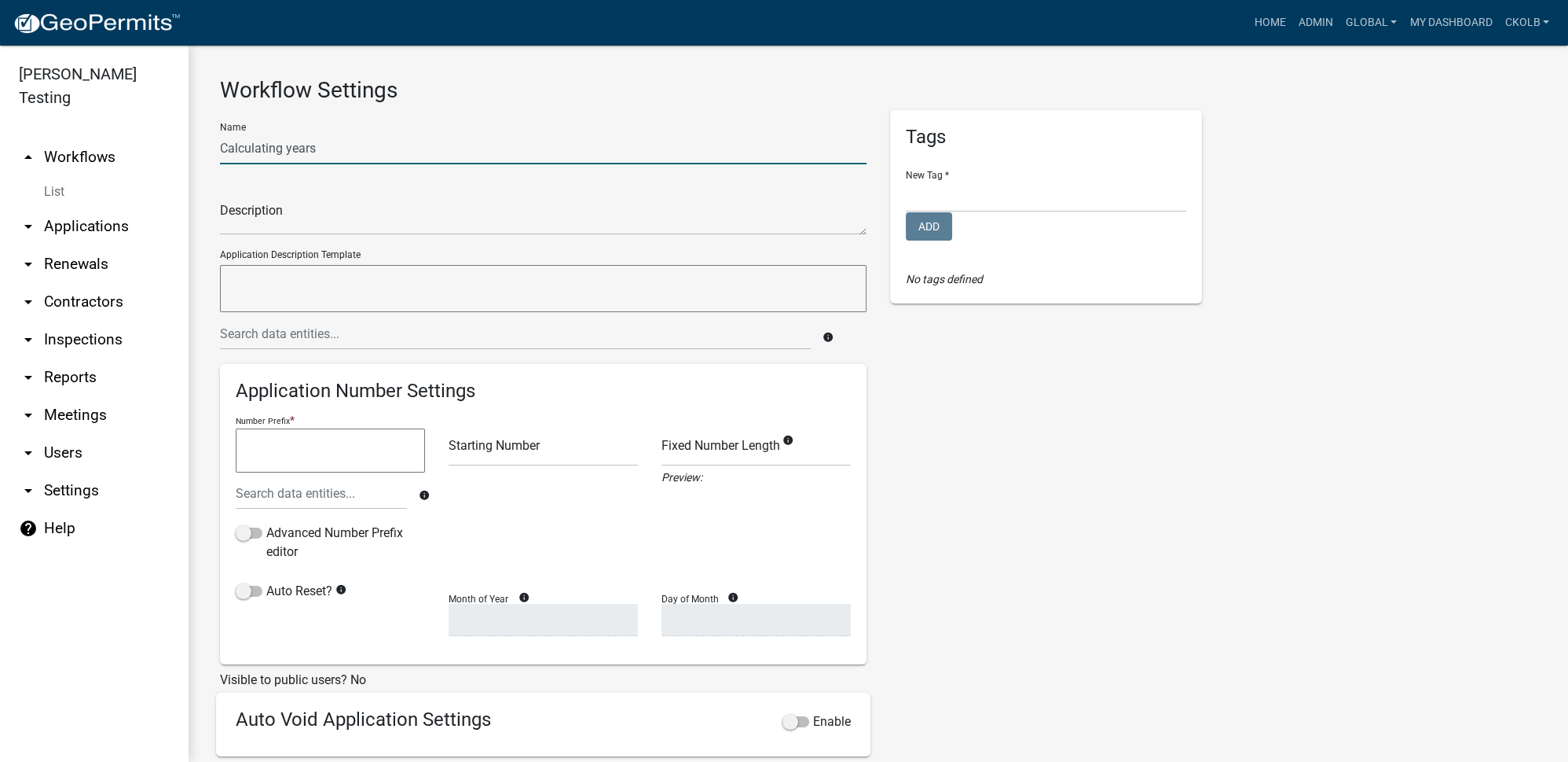
click at [327, 148] on input "Calculating years" at bounding box center [543, 148] width 647 height 32
type input "Calculating Years and Days"
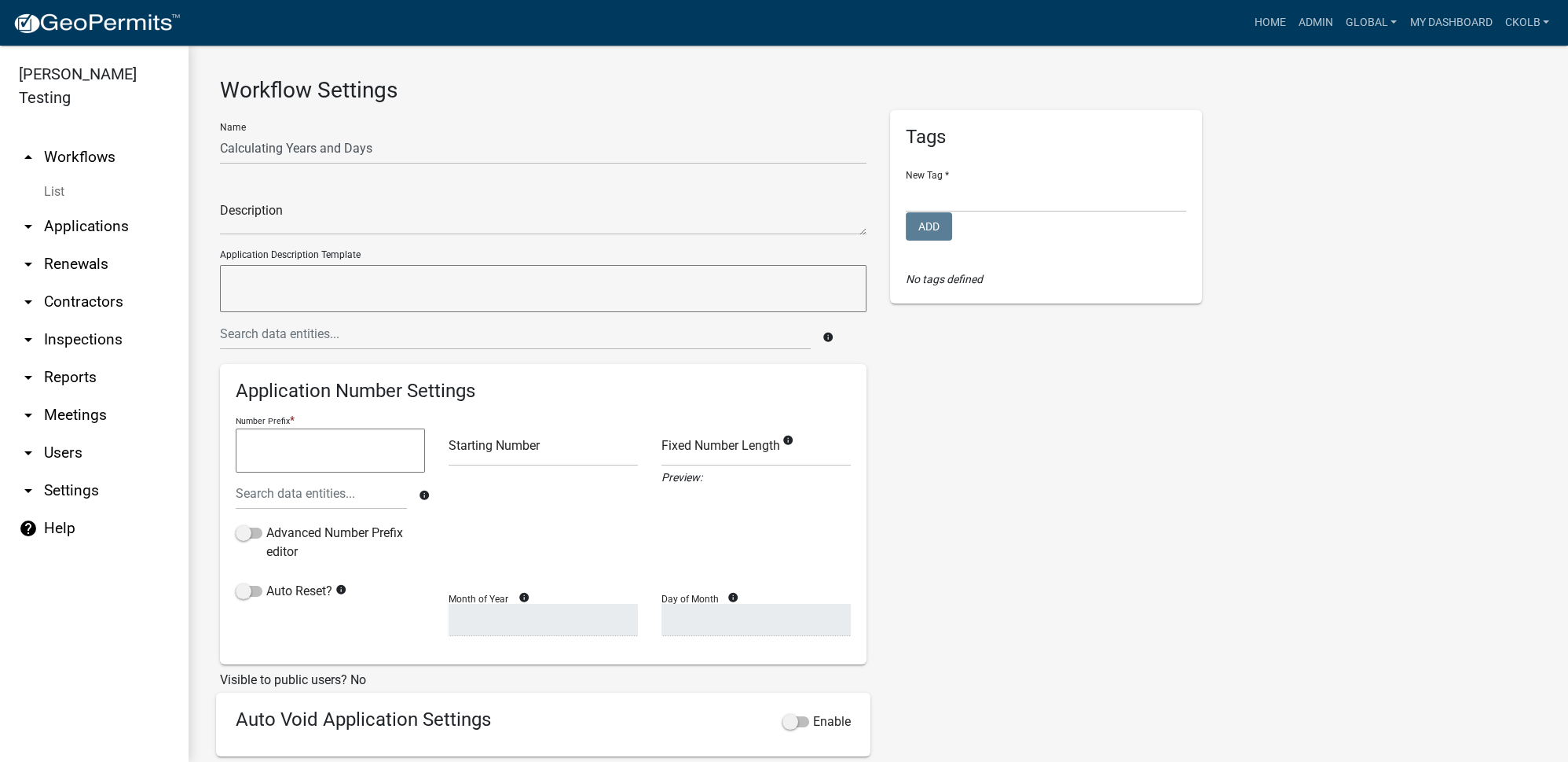
click at [1082, 493] on div "Tags New Tag * Denise's Tag Karen Licensing Lunch and Learn Planning & Zoning T…" at bounding box center [1046, 521] width 335 height 824
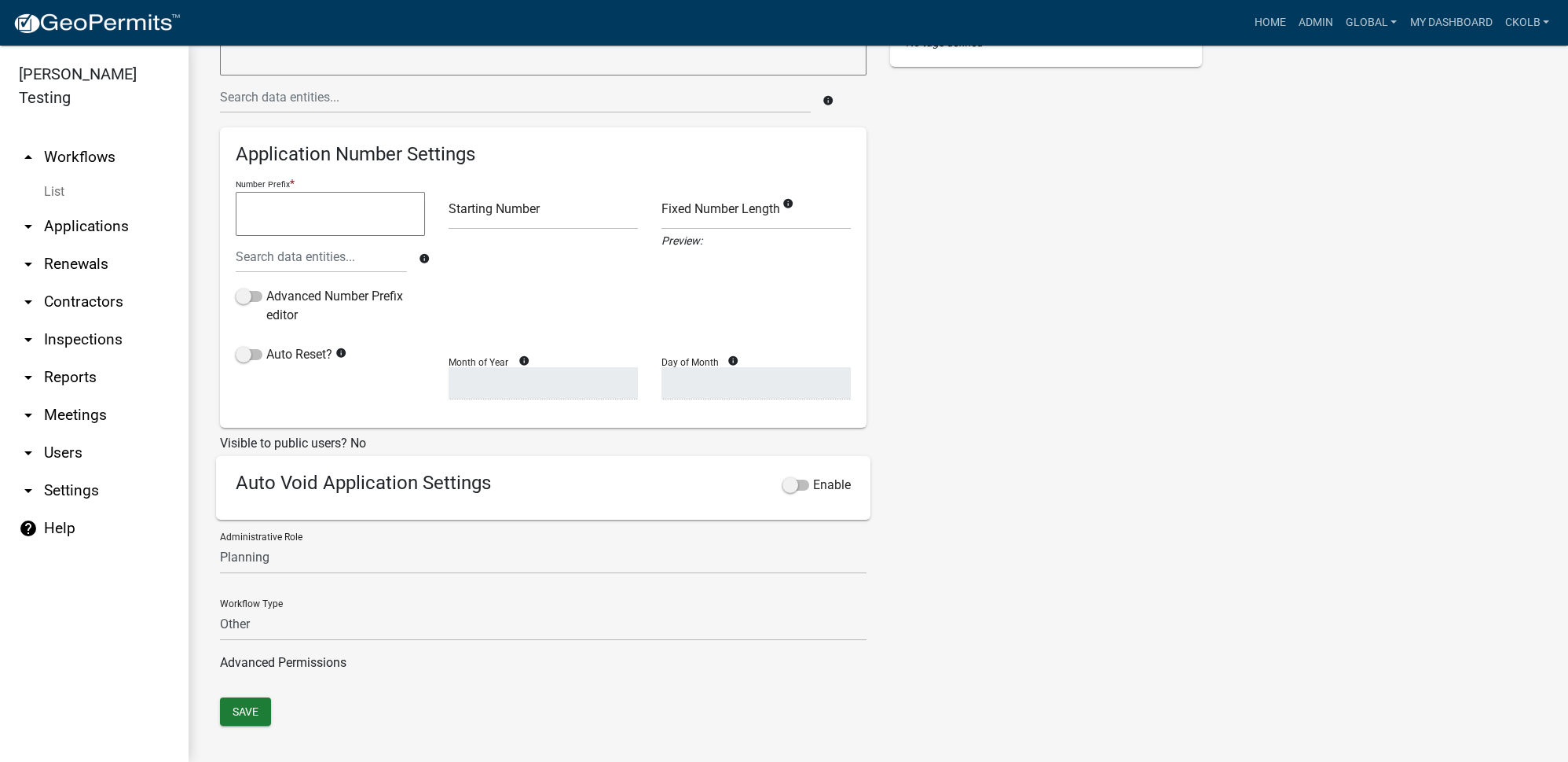
scroll to position [247, 0]
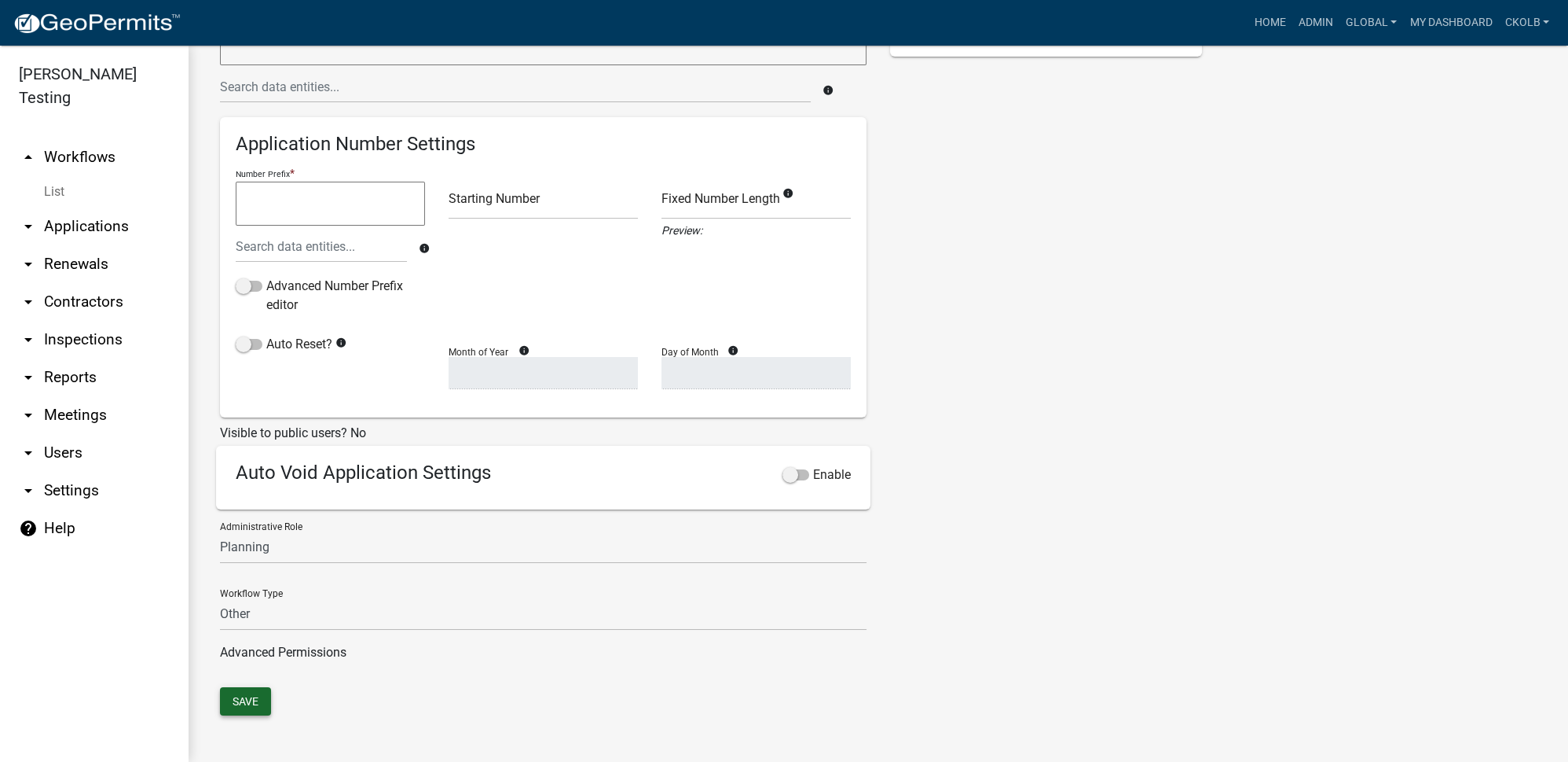
click at [251, 695] on button "Save" at bounding box center [245, 701] width 51 height 28
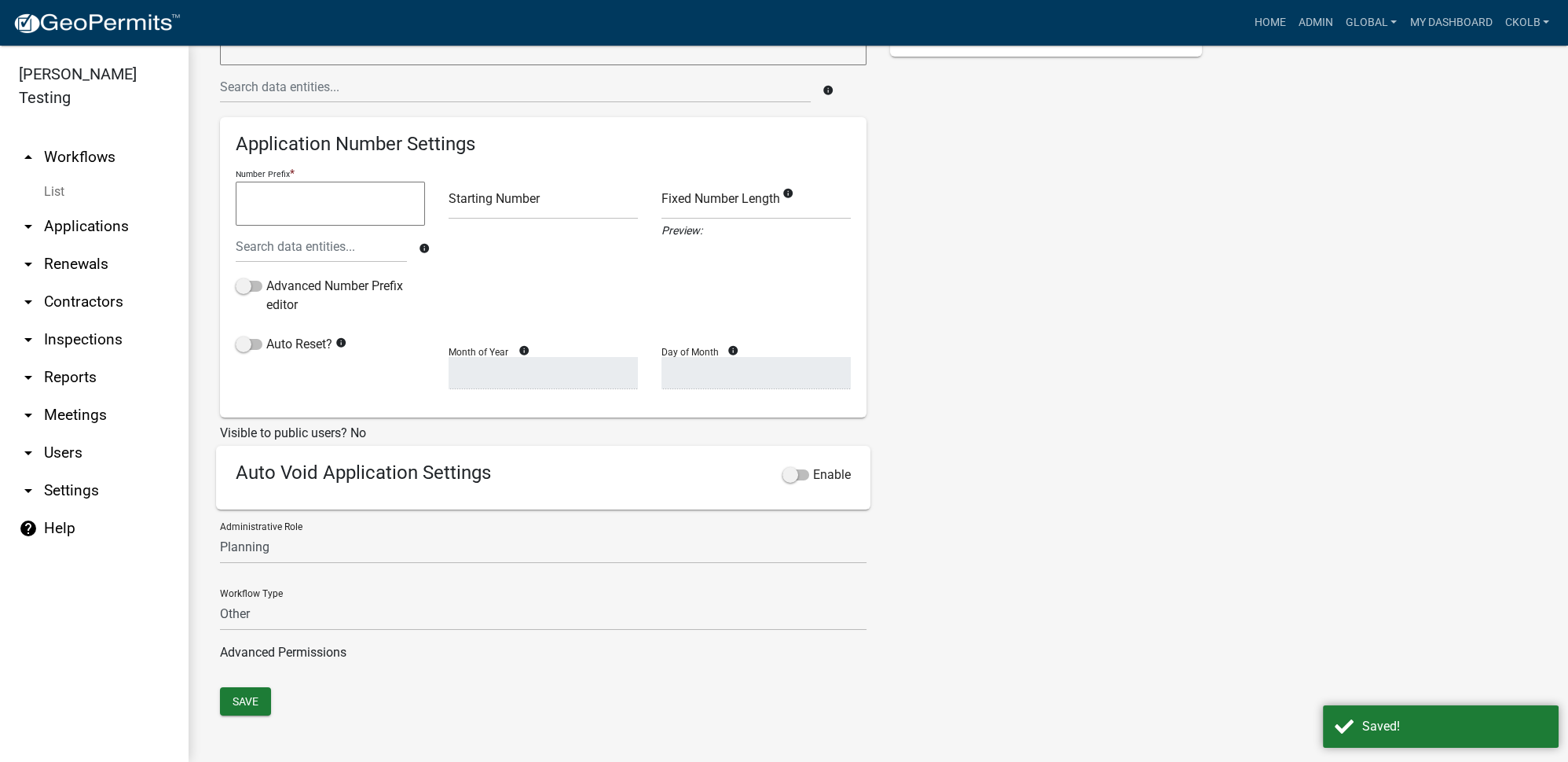
click at [97, 138] on link "arrow_drop_up Workflows" at bounding box center [94, 156] width 188 height 38
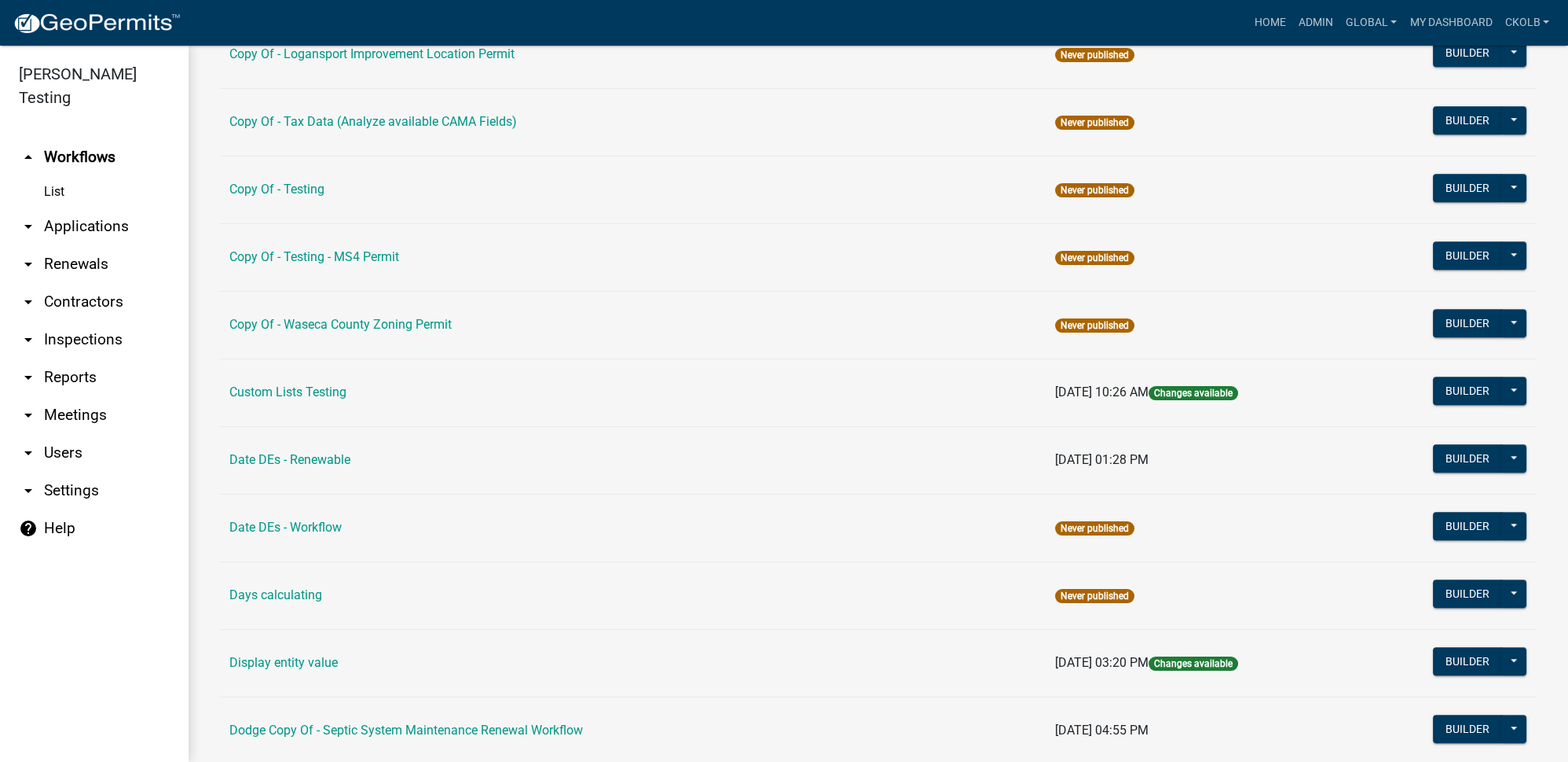
scroll to position [2287, 0]
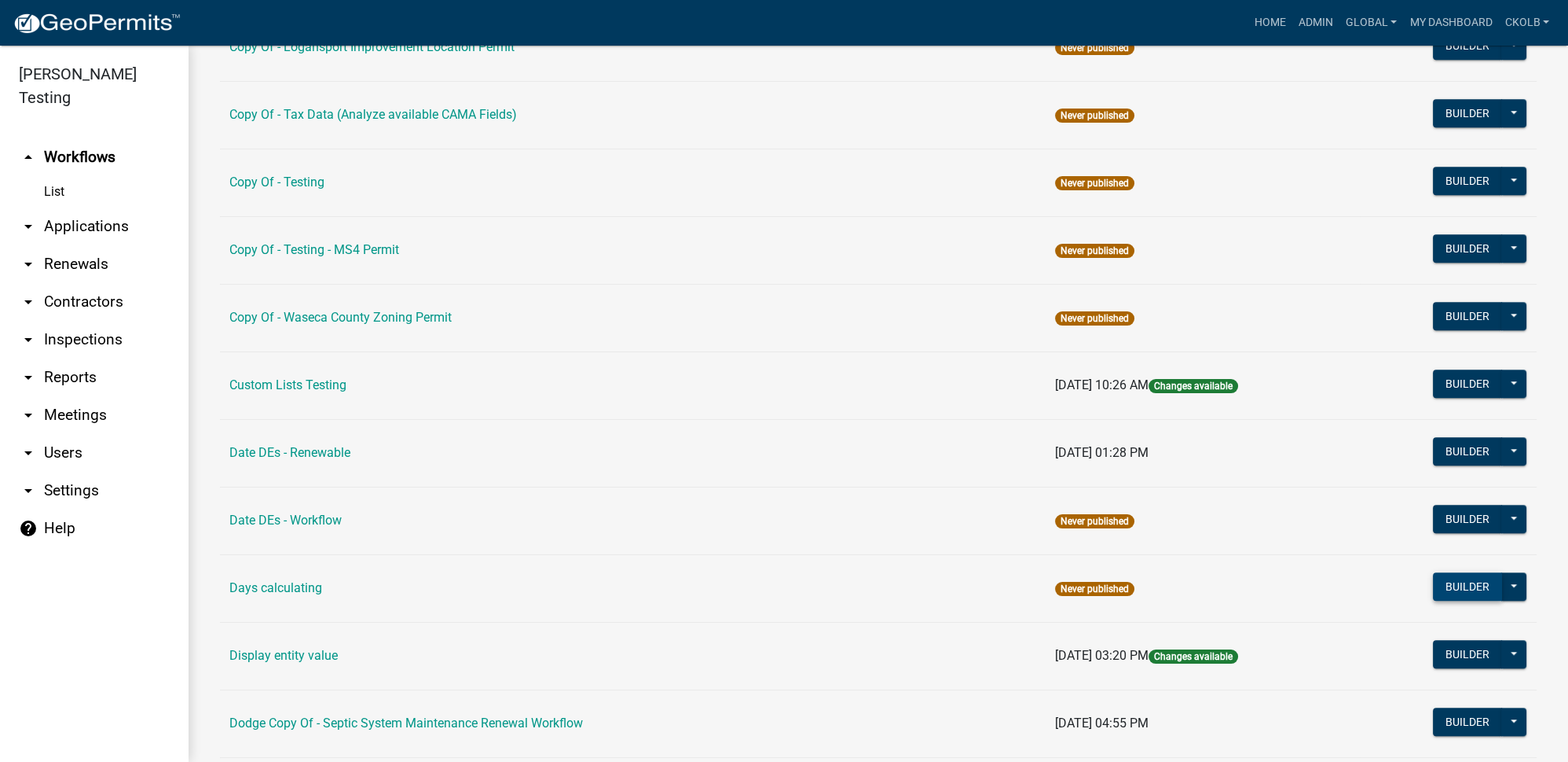
click at [1463, 575] on button "Builder" at bounding box center [1468, 586] width 69 height 28
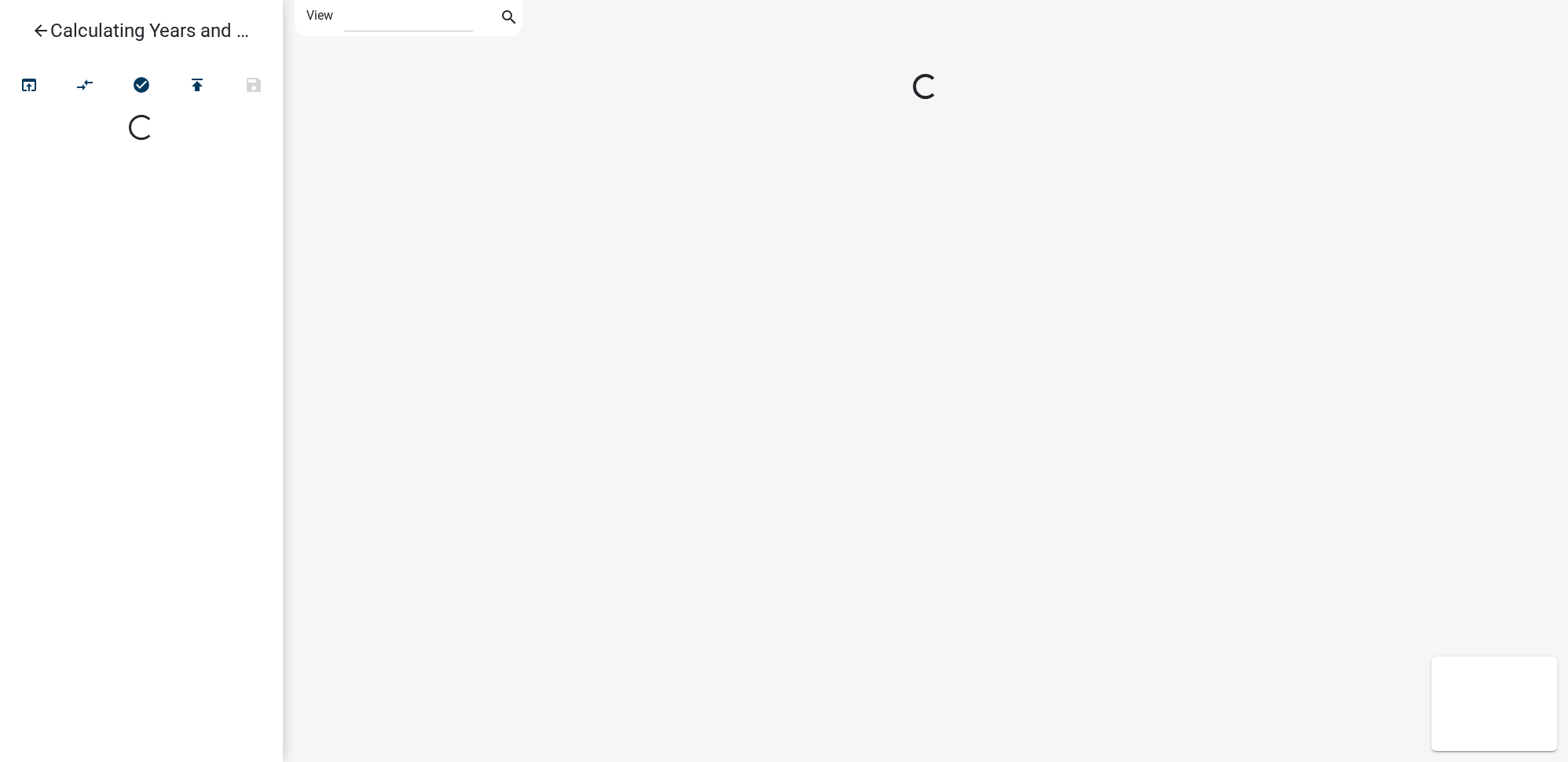
select select "1"
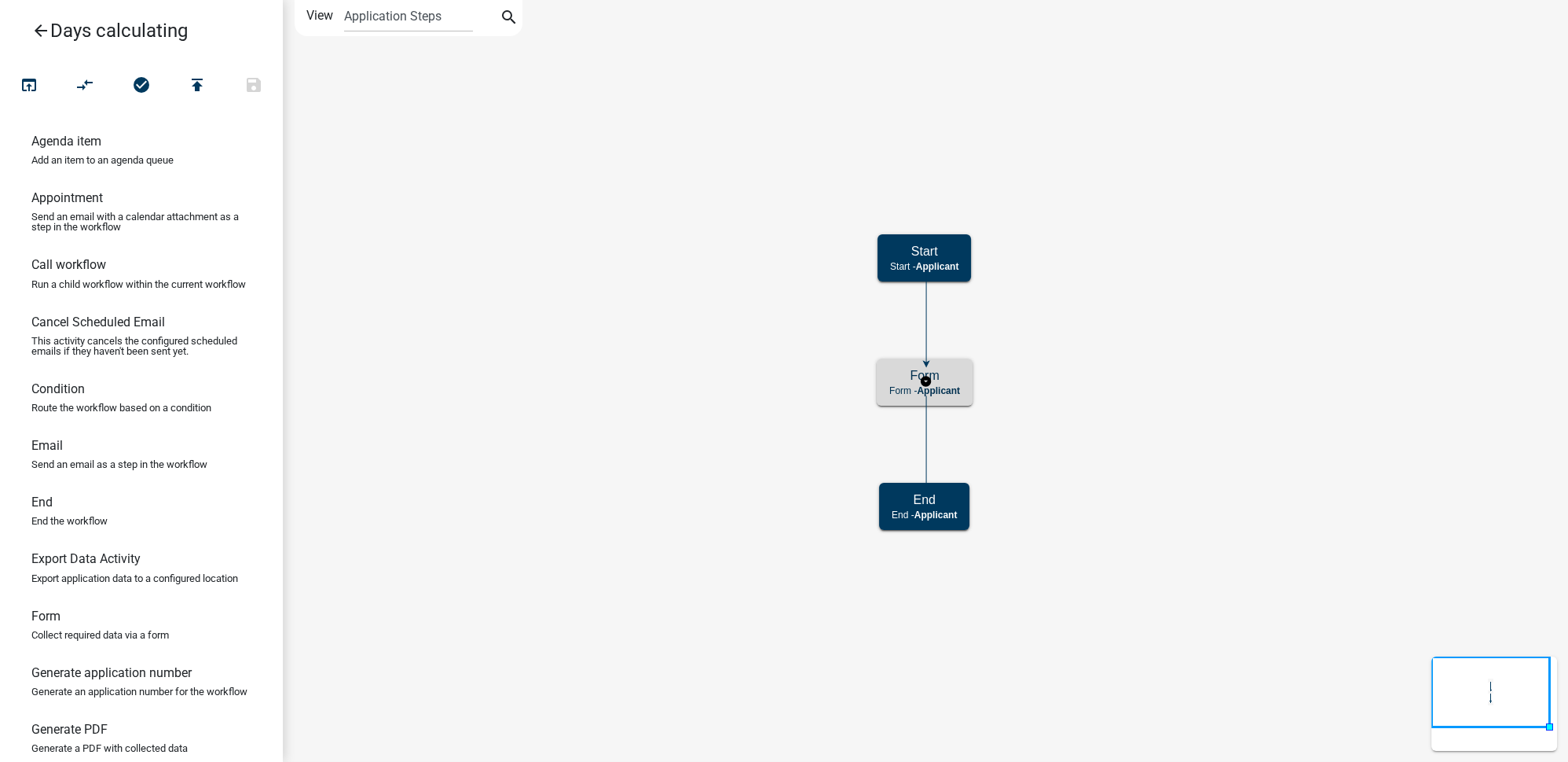
click at [956, 373] on h5 "Form" at bounding box center [924, 375] width 71 height 15
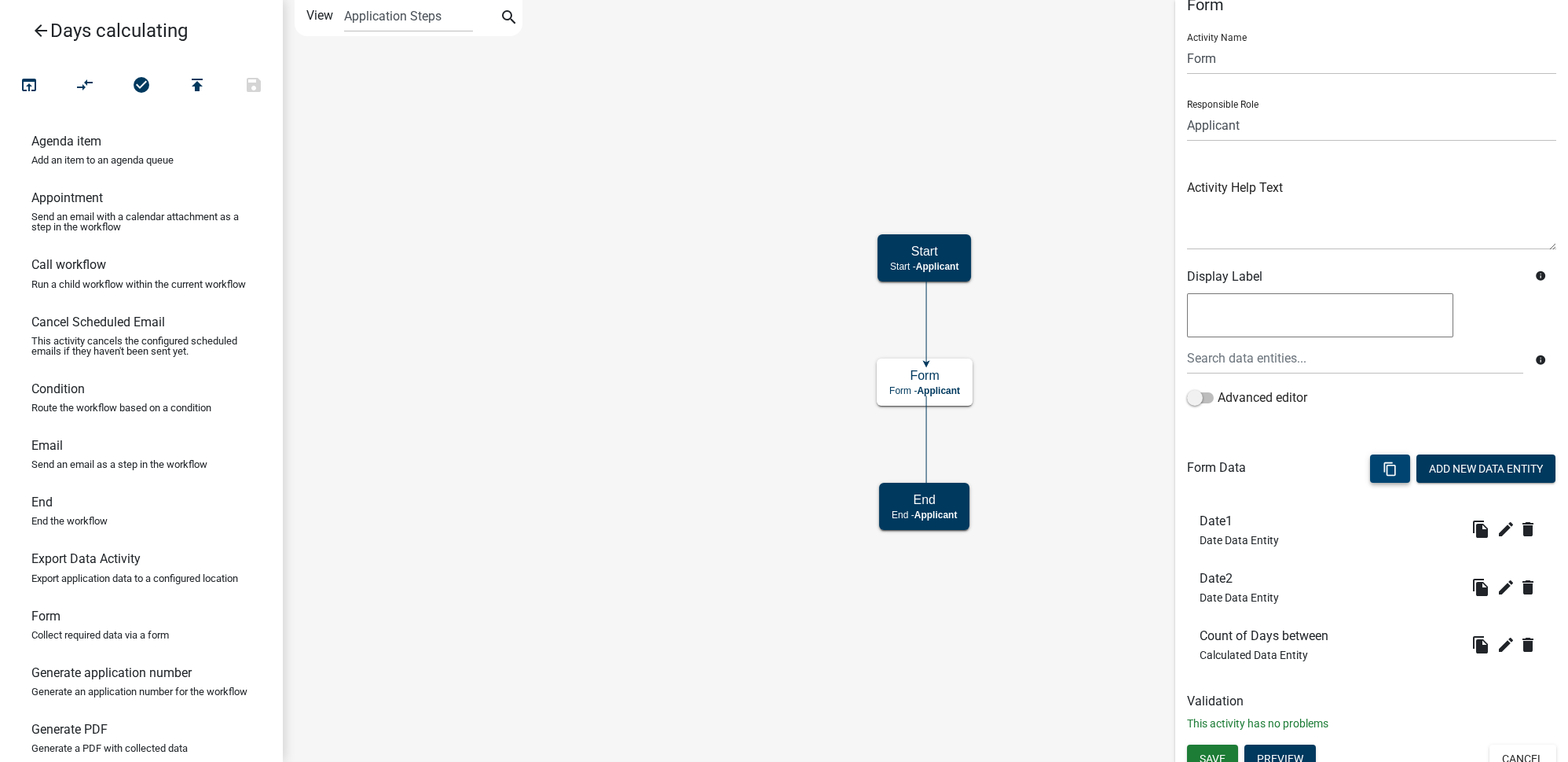
scroll to position [37, 0]
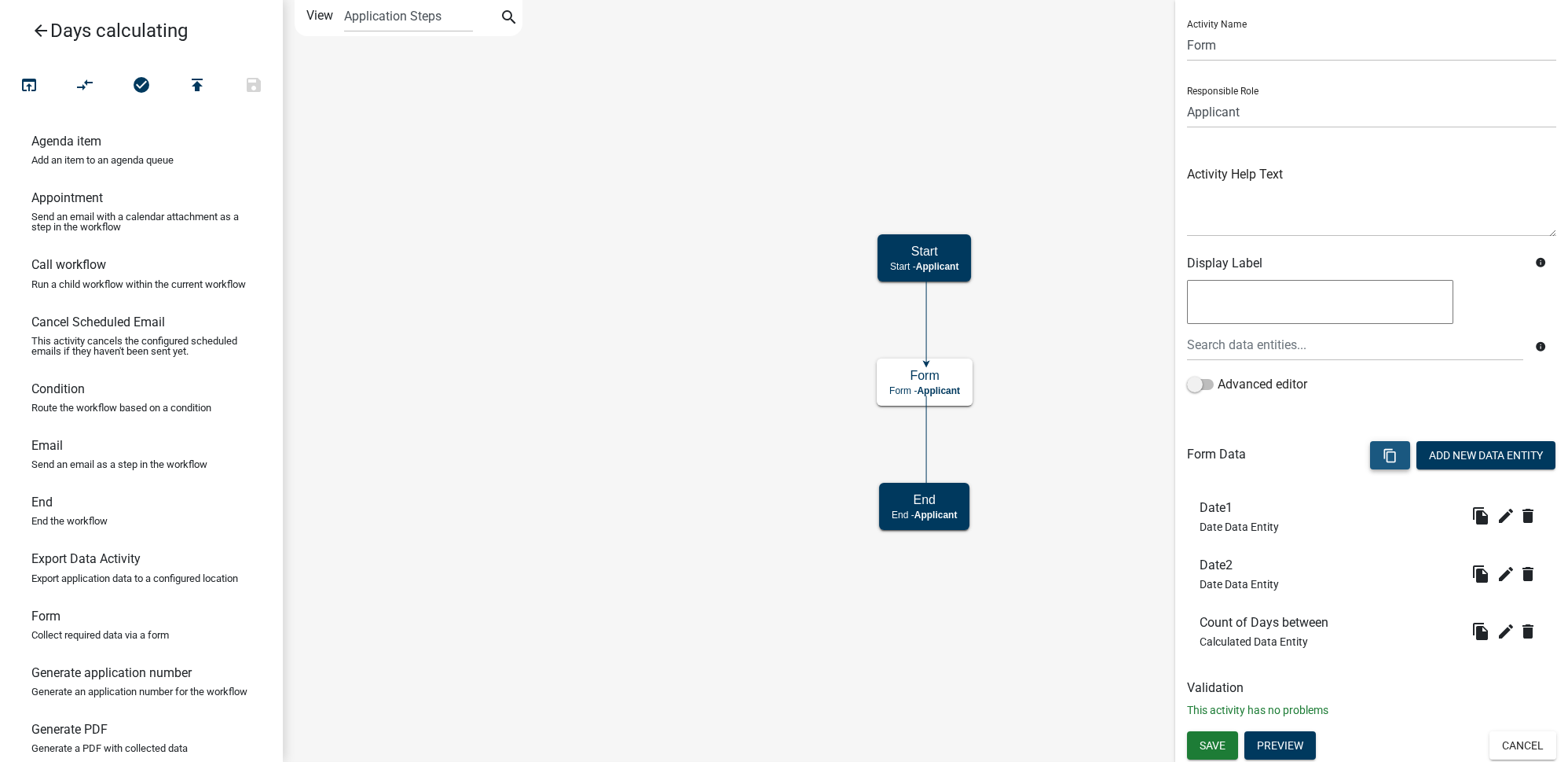
click at [1383, 452] on icon "content_copy" at bounding box center [1390, 456] width 15 height 15
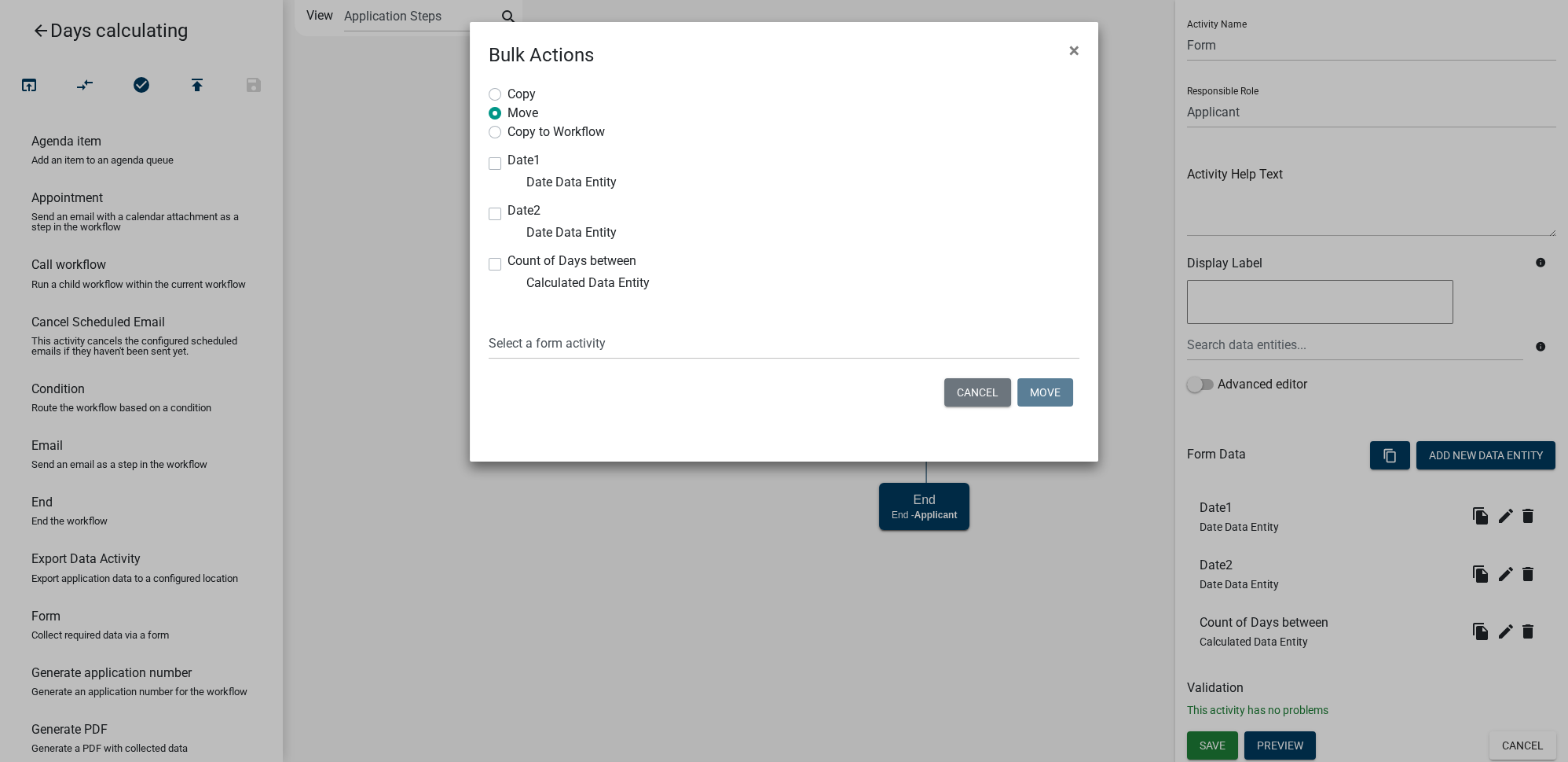
click at [507, 167] on label "Date1" at bounding box center [523, 160] width 33 height 13
click at [507, 164] on input "Date1" at bounding box center [512, 159] width 10 height 10
checkbox input "true"
click at [507, 216] on label "Date2" at bounding box center [523, 211] width 33 height 13
click at [507, 215] on input "Date2" at bounding box center [512, 209] width 10 height 10
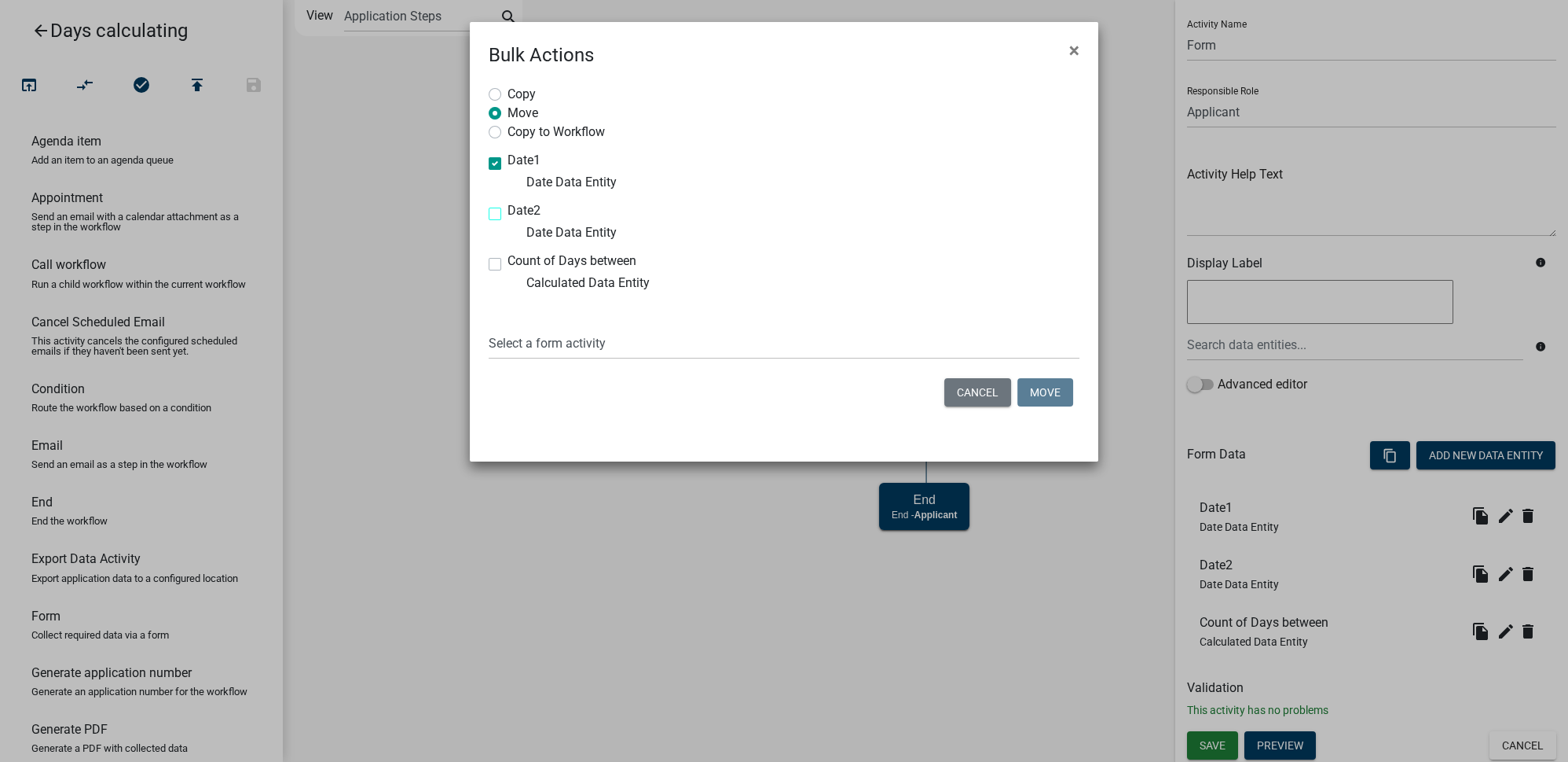
checkbox input "true"
click at [507, 264] on label "Count of Days between" at bounding box center [572, 261] width 129 height 13
click at [507, 264] on input "Count of Days between" at bounding box center [512, 260] width 10 height 10
checkbox input "true"
click at [553, 130] on label "Copy to Workflow" at bounding box center [556, 131] width 98 height 16
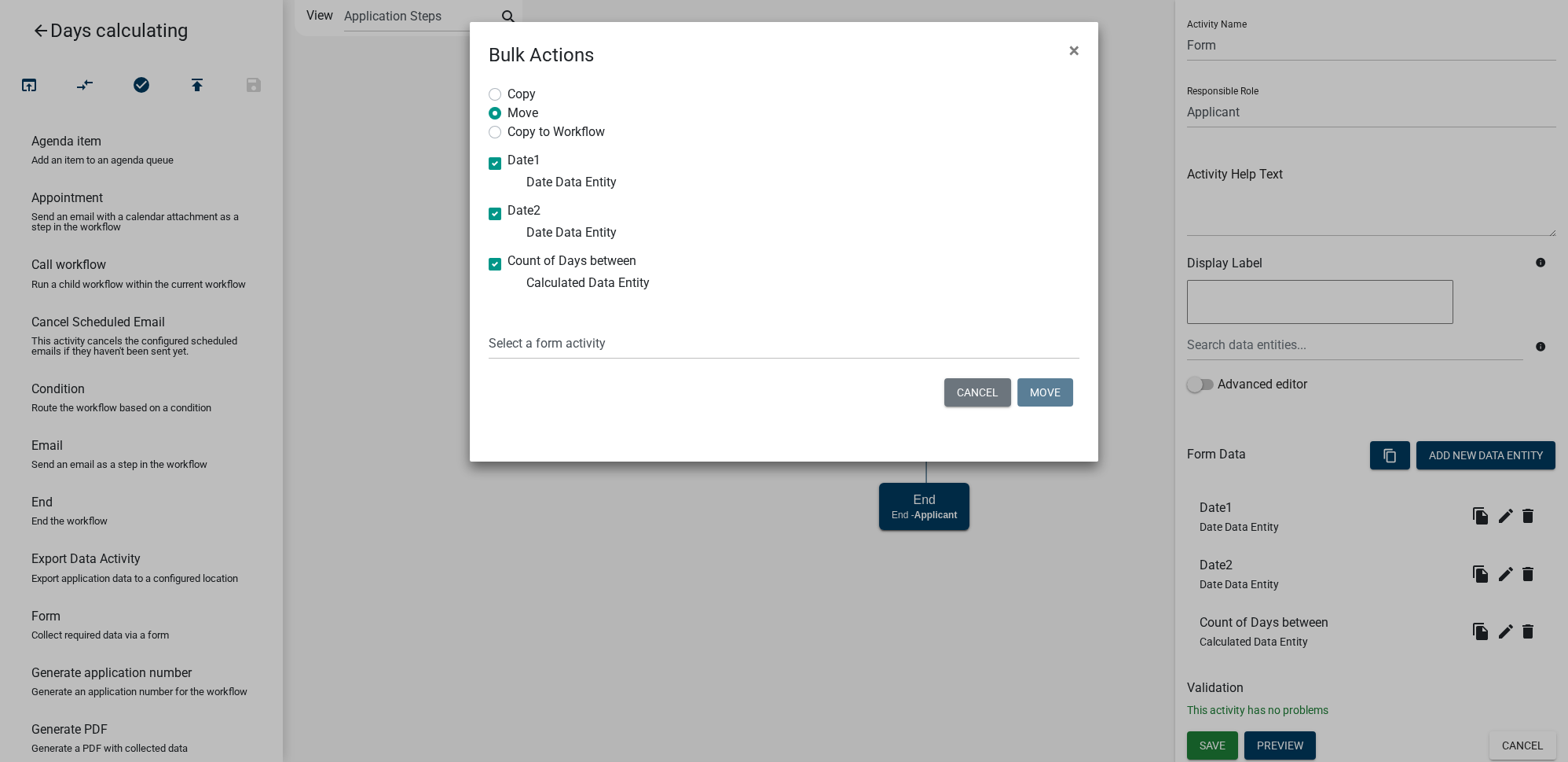
click at [518, 130] on input "Copy to Workflow" at bounding box center [512, 128] width 10 height 10
radio input "true"
select select "6152df19-93c6-47b5-a0f1-87460f39ea48"
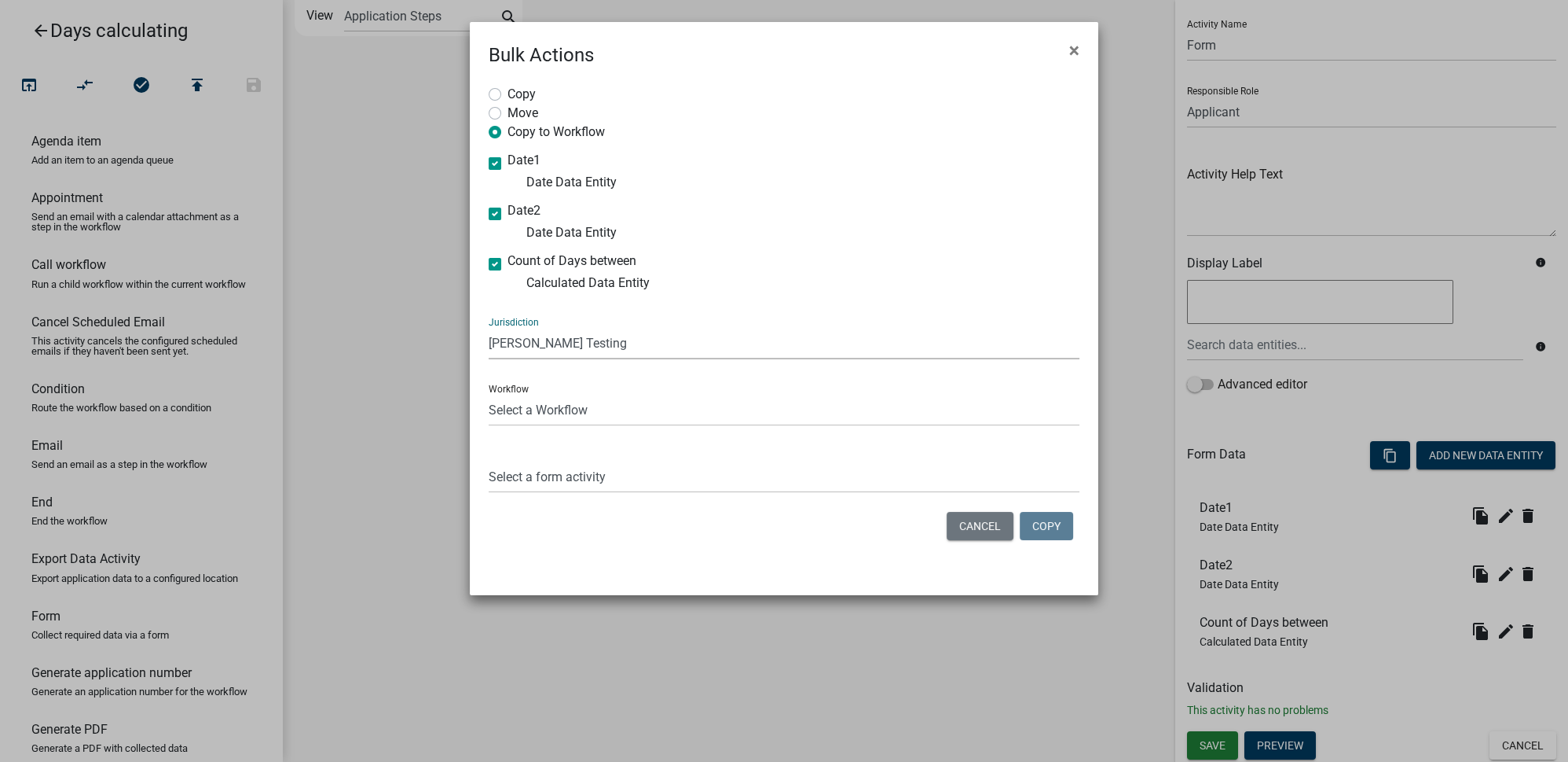
click at [563, 345] on select "Select a Jurisdiction Abbeville County, South Carolina AllPaid (Formerly Gov Pa…" at bounding box center [784, 343] width 591 height 32
click at [615, 348] on select "Select a Jurisdiction Abbeville County, South Carolina AllPaid (Formerly Gov Pa…" at bounding box center [784, 343] width 591 height 32
click at [576, 409] on select "Select a Workflow _A General Workflow_Gabe _A General Workflow_Rajan _Board of …" at bounding box center [784, 410] width 591 height 32
select select "7dd273d5-f5f8-423d-bce8-061f6568c519"
click at [489, 394] on select "Select a Workflow _A General Workflow_Gabe _A General Workflow_Rajan _Board of …" at bounding box center [784, 410] width 591 height 32
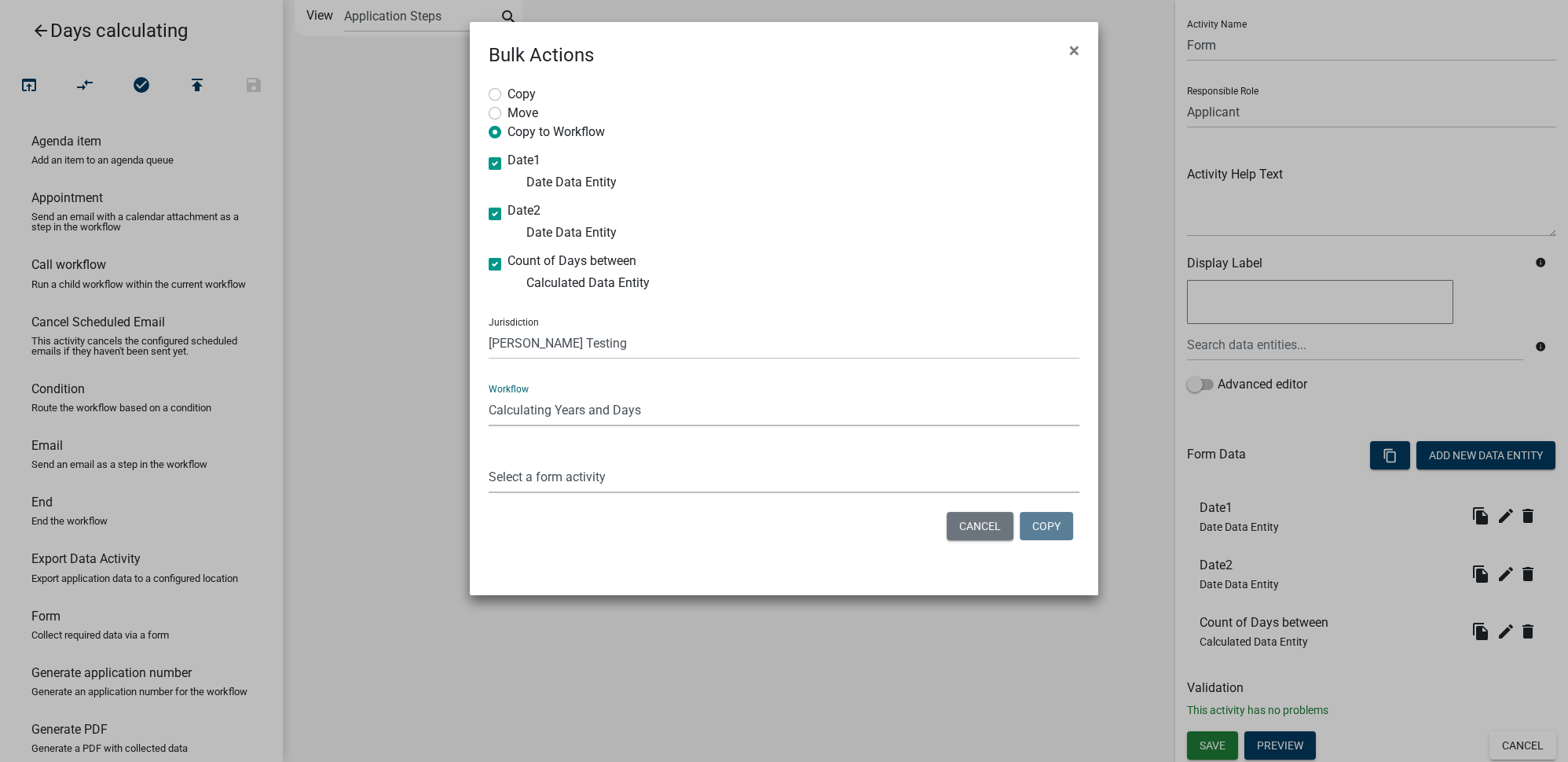
click at [573, 477] on select "Select a form activity Years Calcs Days Calcs" at bounding box center [784, 476] width 591 height 32
select select "a5aa27bf-6608-4a97-835d-586d43c98f38"
click at [489, 460] on select "Select a form activity Years Calcs Days Calcs" at bounding box center [784, 476] width 591 height 32
click at [1045, 526] on button "Copy" at bounding box center [1046, 525] width 54 height 28
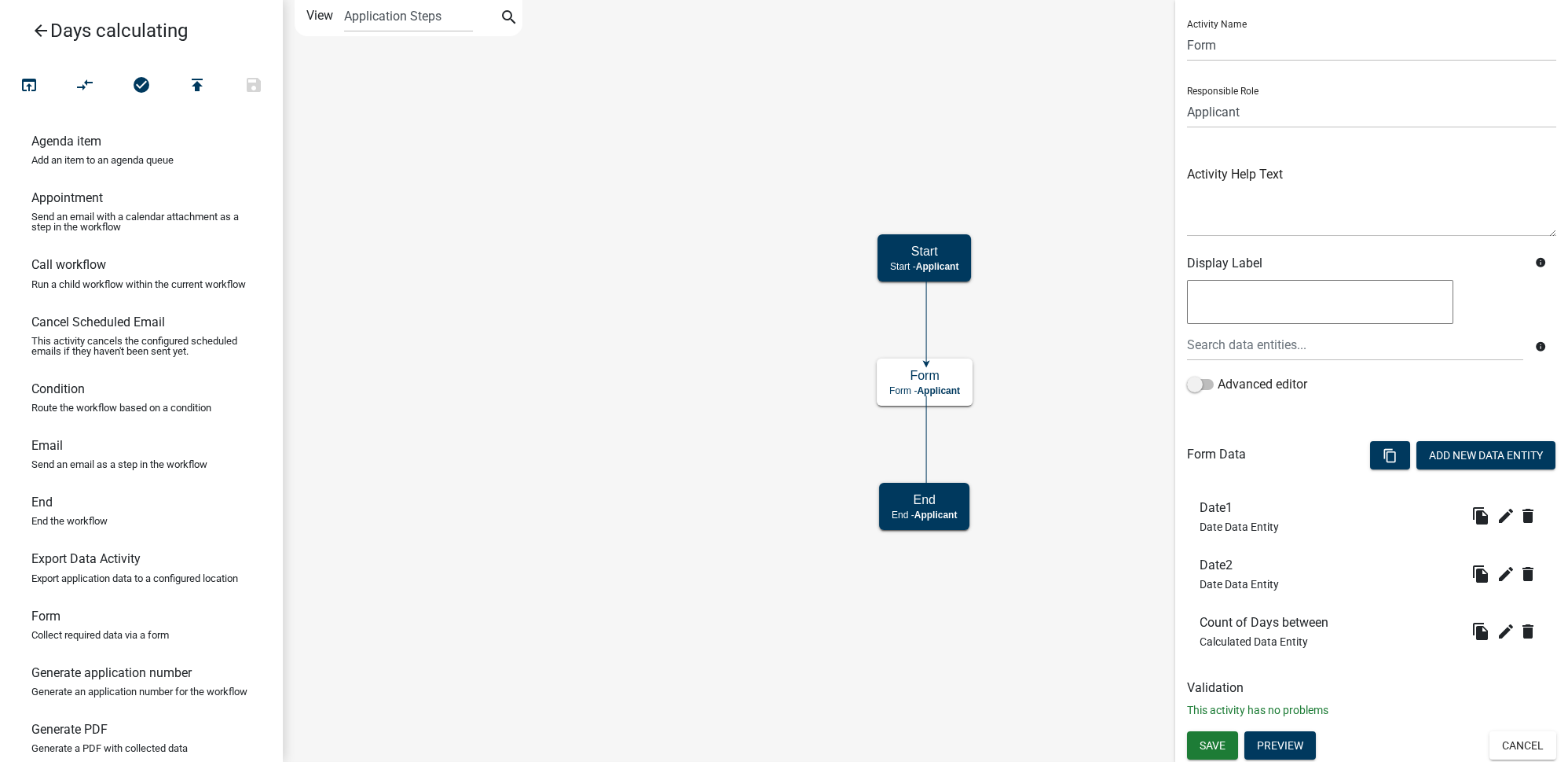
click at [1021, 496] on icon "Start Start - Applicant Form Form - Applicant End End - Applicant" at bounding box center [925, 381] width 1283 height 760
click at [1513, 738] on button "Cancel" at bounding box center [1522, 744] width 67 height 28
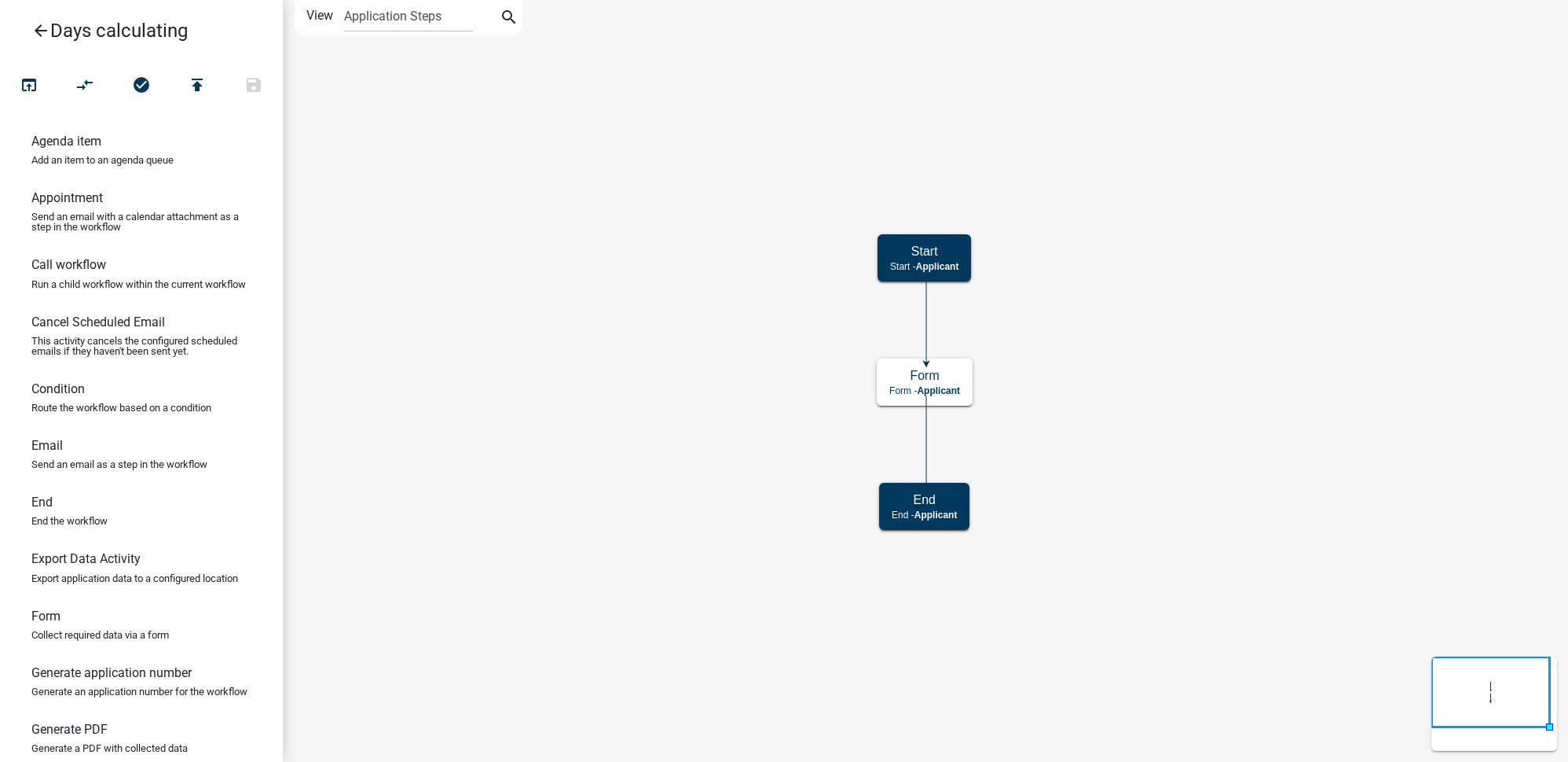
scroll to position [0, 0]
click at [32, 26] on icon "arrow_back" at bounding box center [41, 31] width 19 height 22
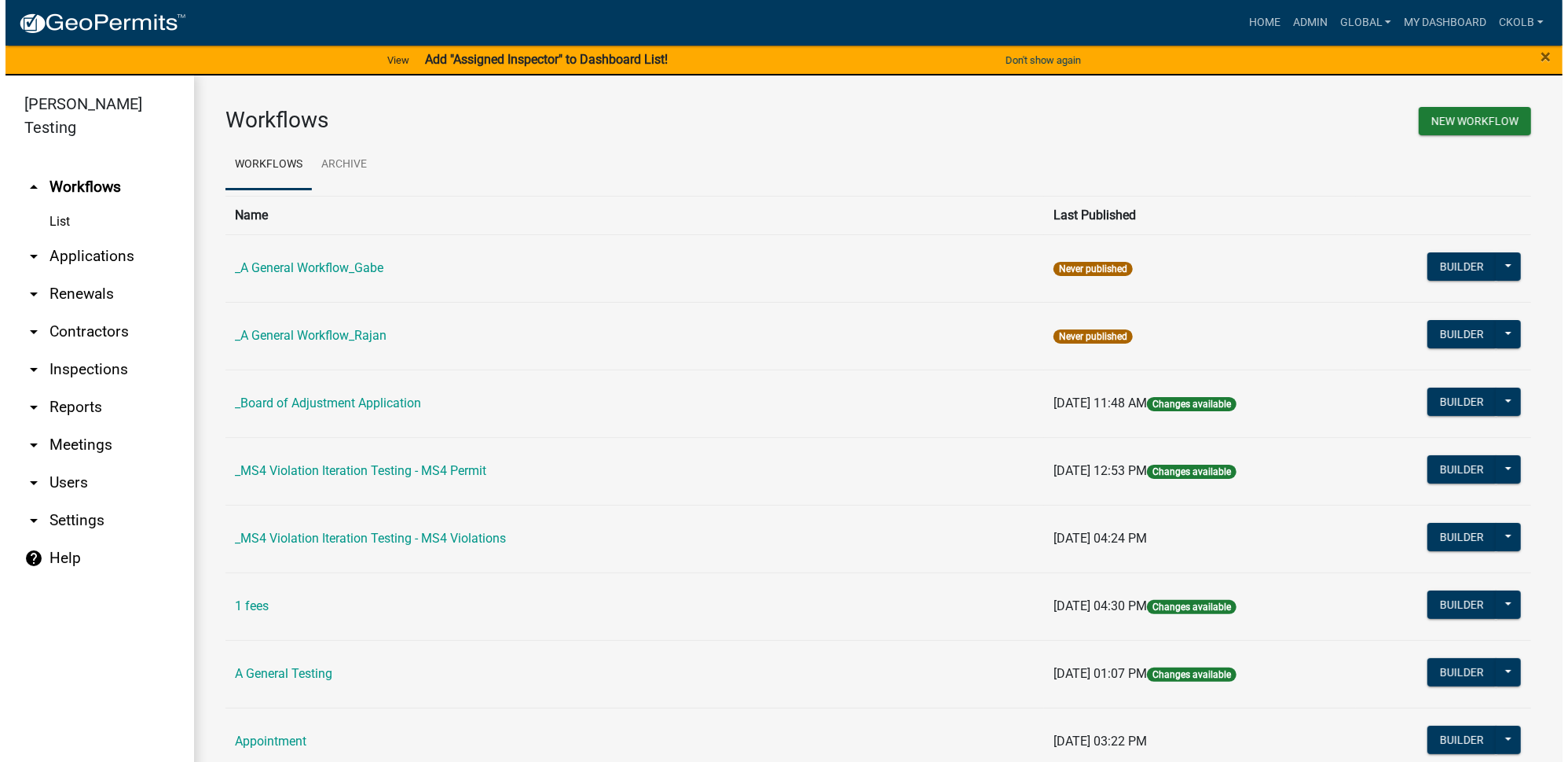
scroll to position [214, 0]
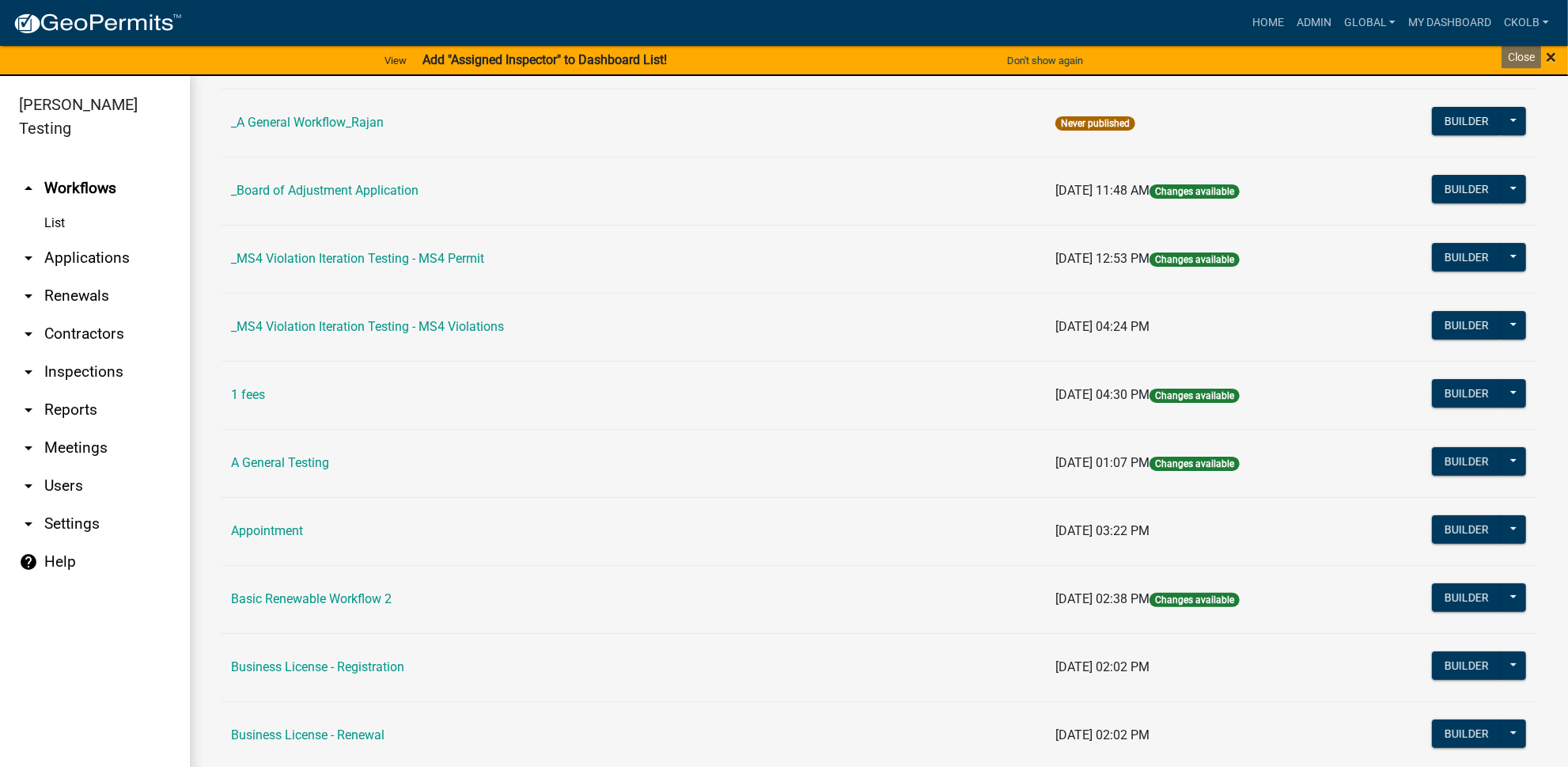
click at [1553, 55] on span "×" at bounding box center [1551, 57] width 10 height 22
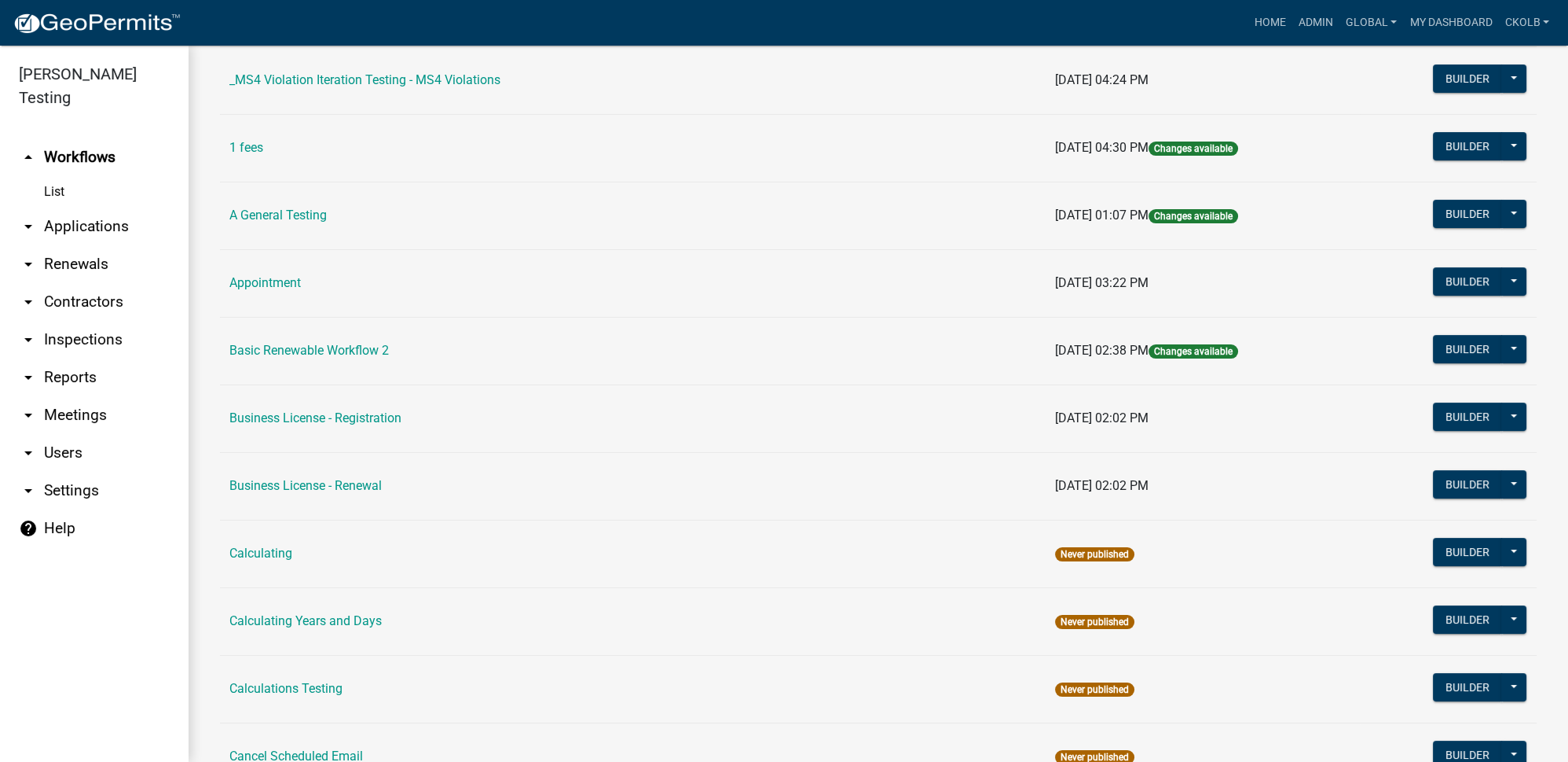
scroll to position [571, 0]
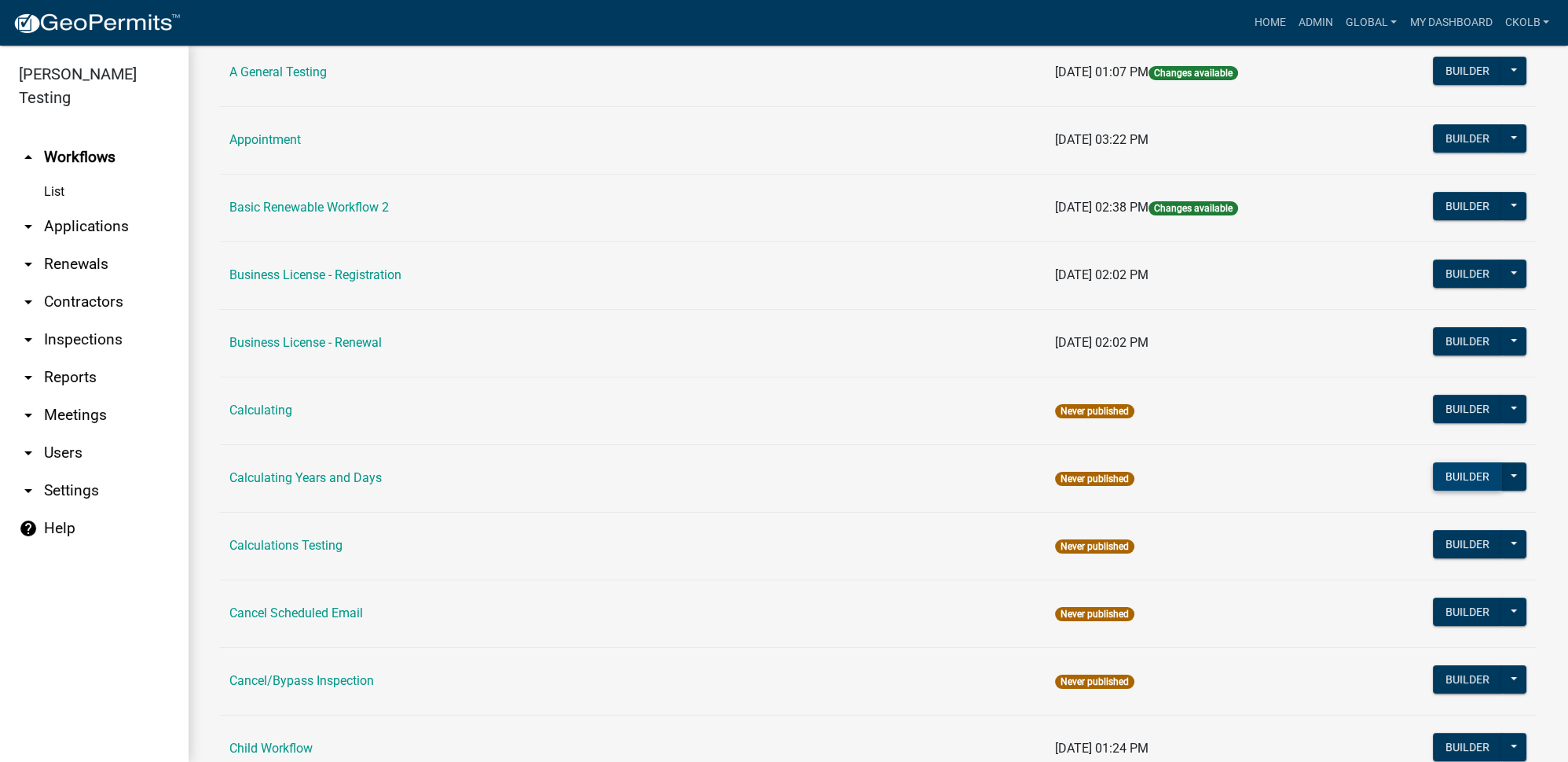
click at [1465, 473] on button "Builder" at bounding box center [1468, 476] width 69 height 28
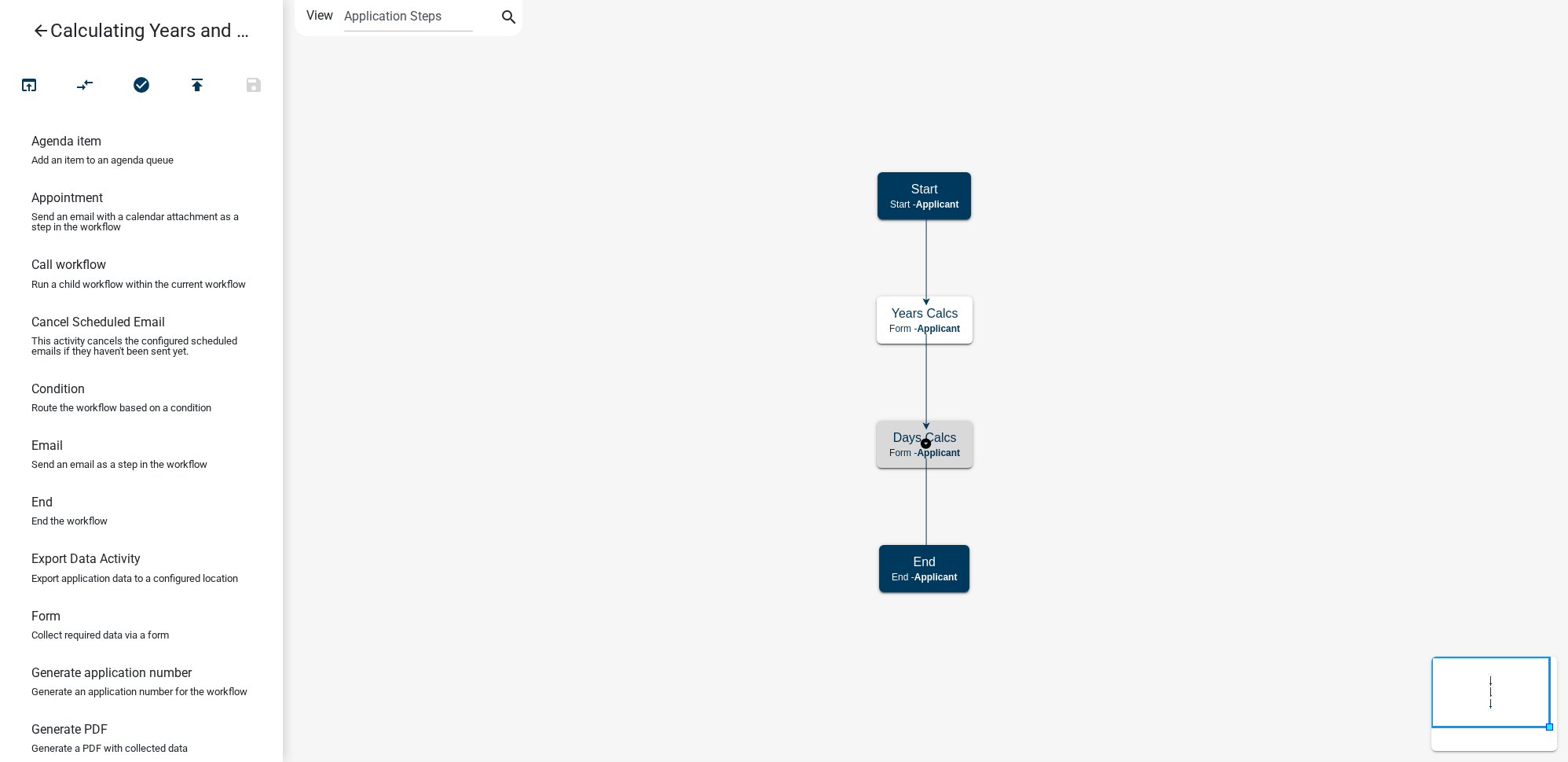
click at [966, 444] on div "Days Calcs Form - Applicant" at bounding box center [925, 444] width 96 height 47
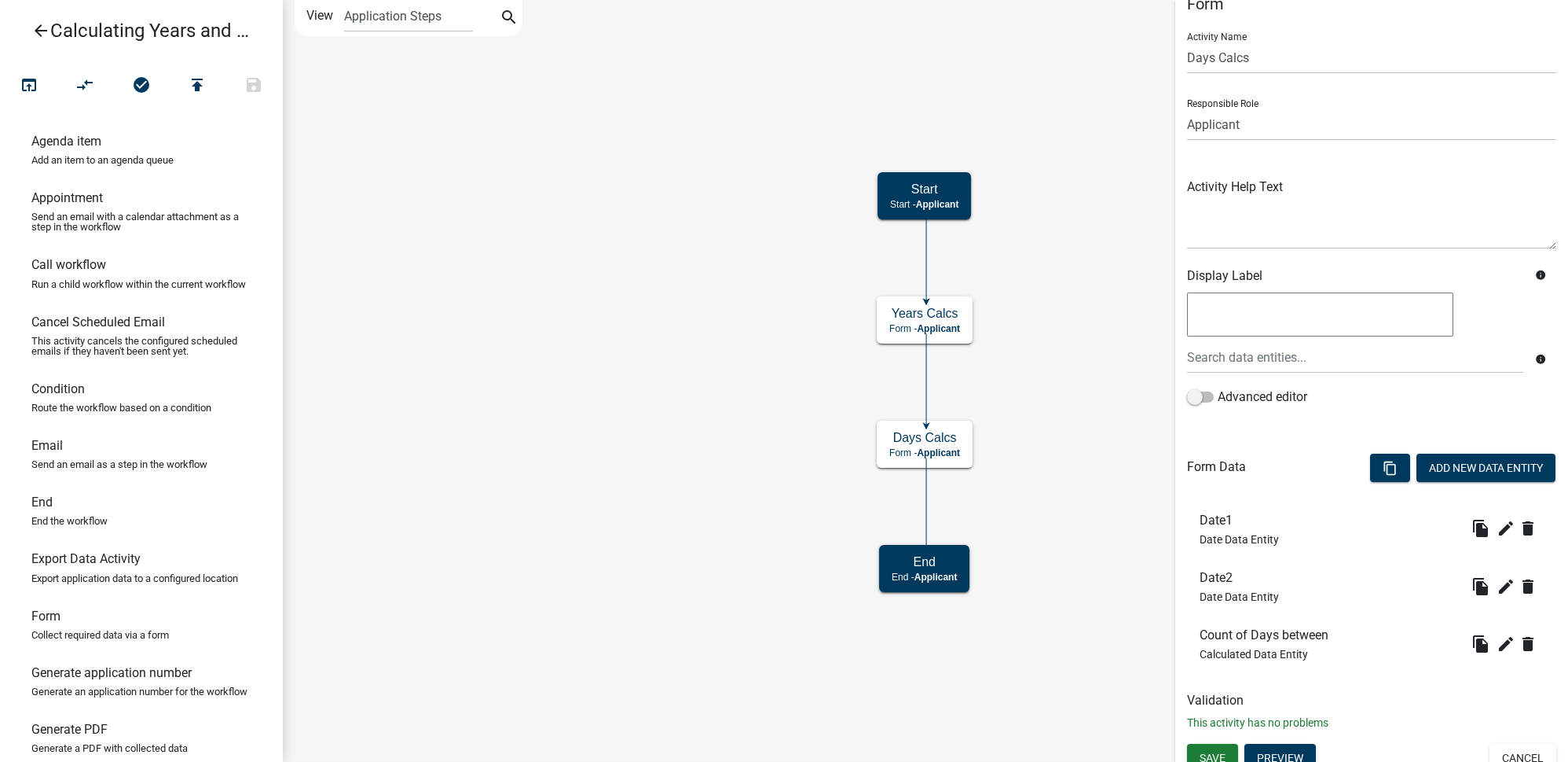
scroll to position [37, 0]
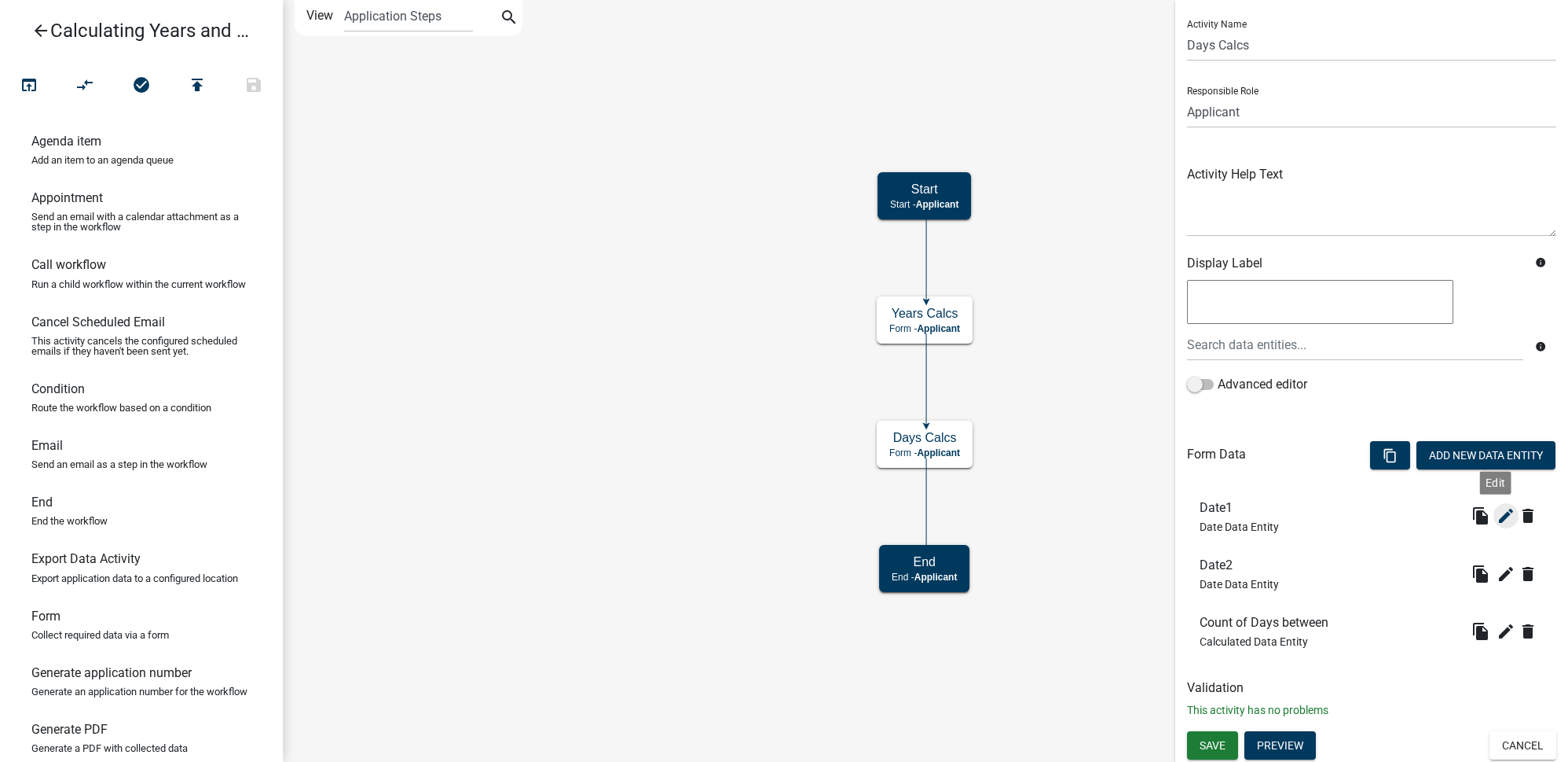
click at [1497, 509] on icon "edit" at bounding box center [1506, 516] width 19 height 19
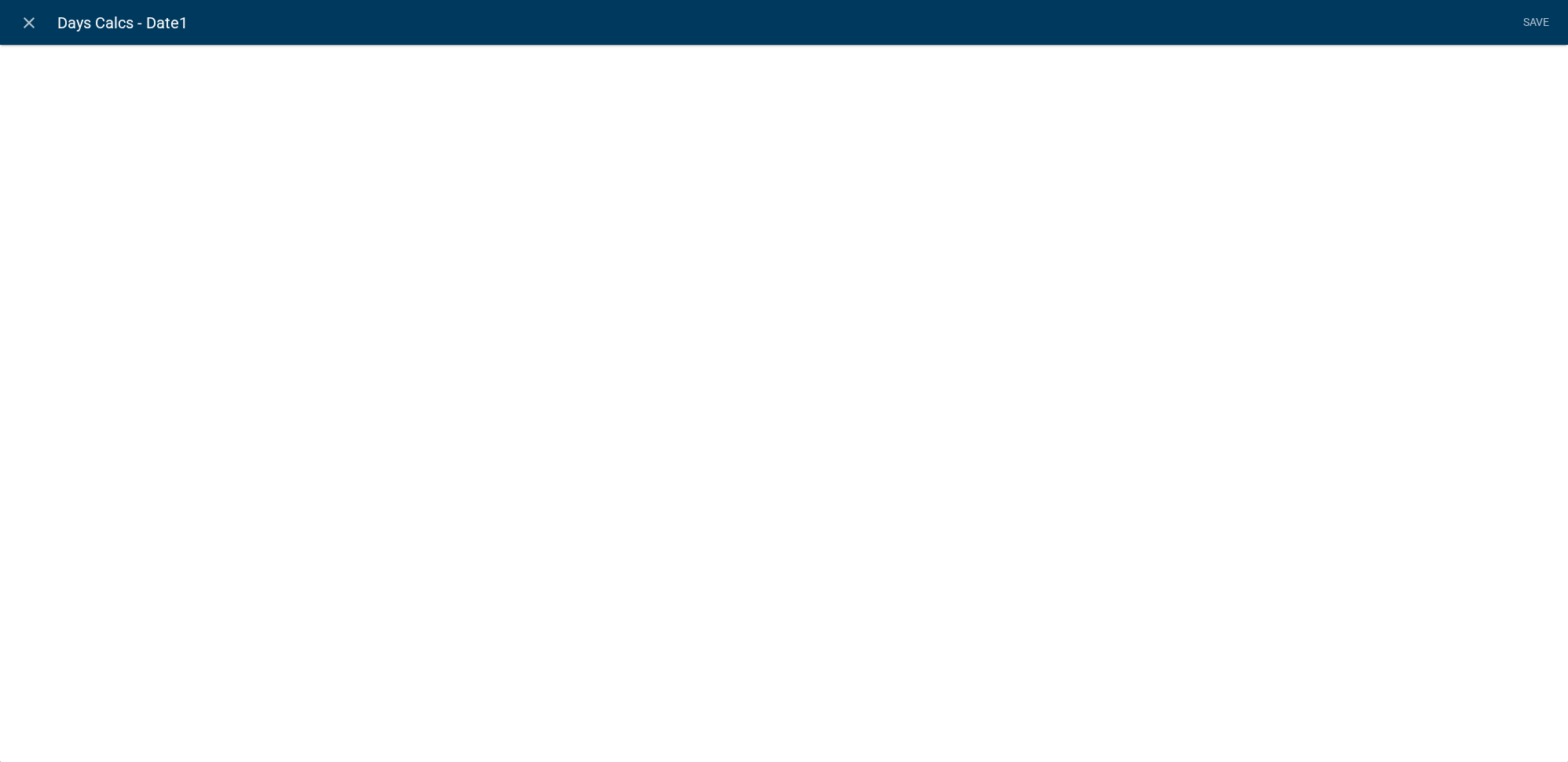
select select "date"
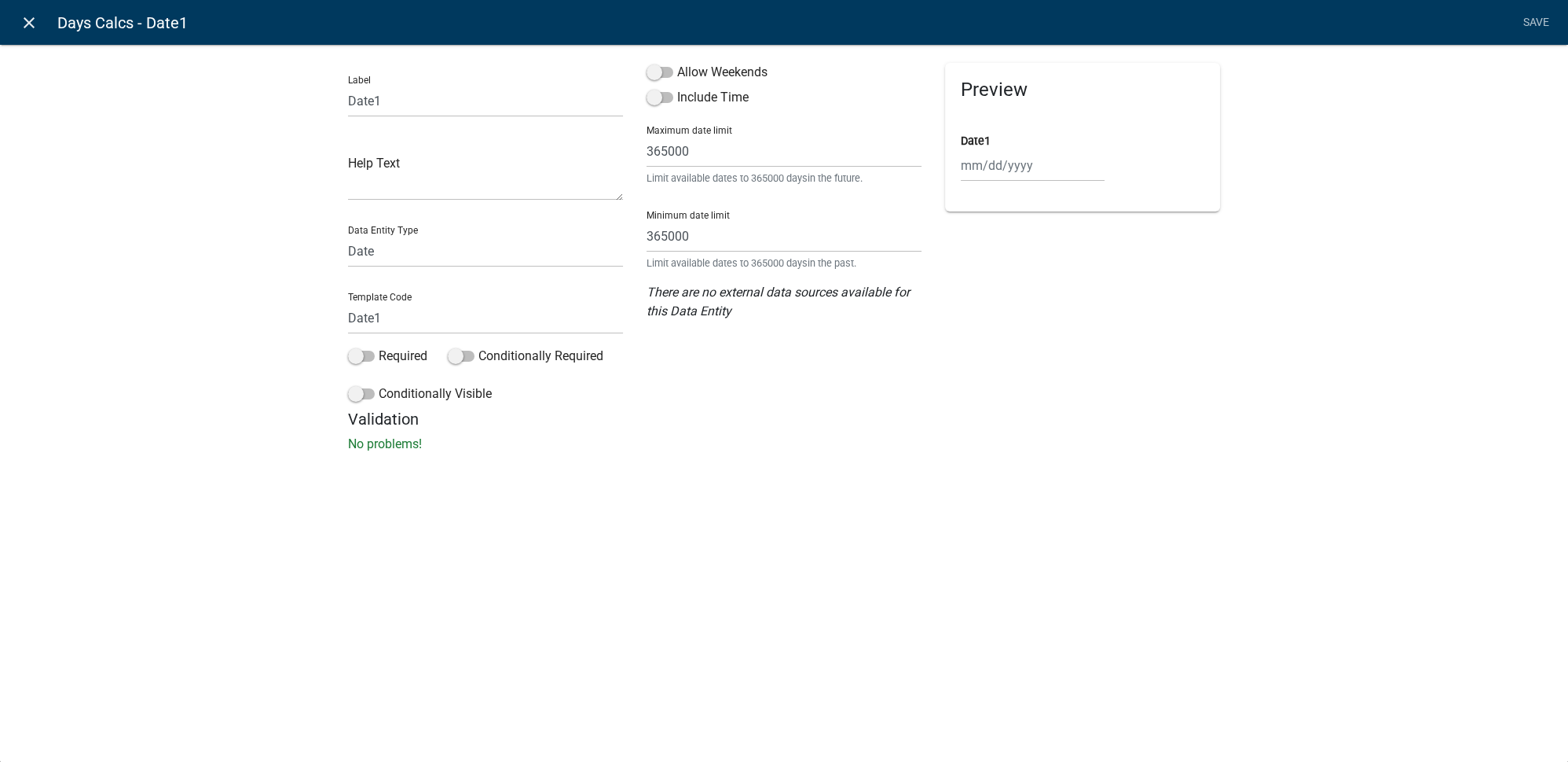
click at [29, 22] on icon "close" at bounding box center [30, 23] width 19 height 19
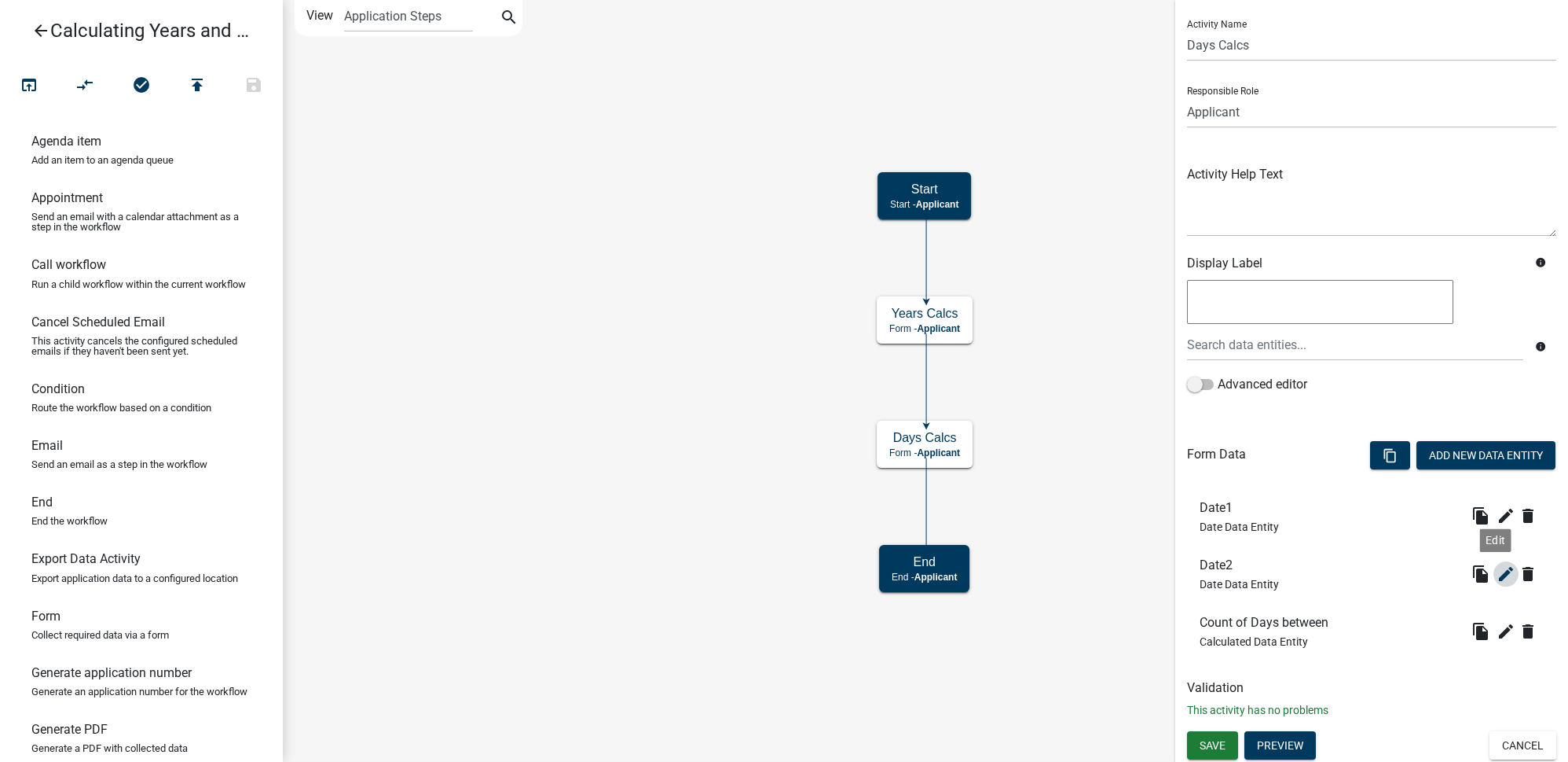
click at [1498, 574] on icon "edit" at bounding box center [1506, 574] width 19 height 19
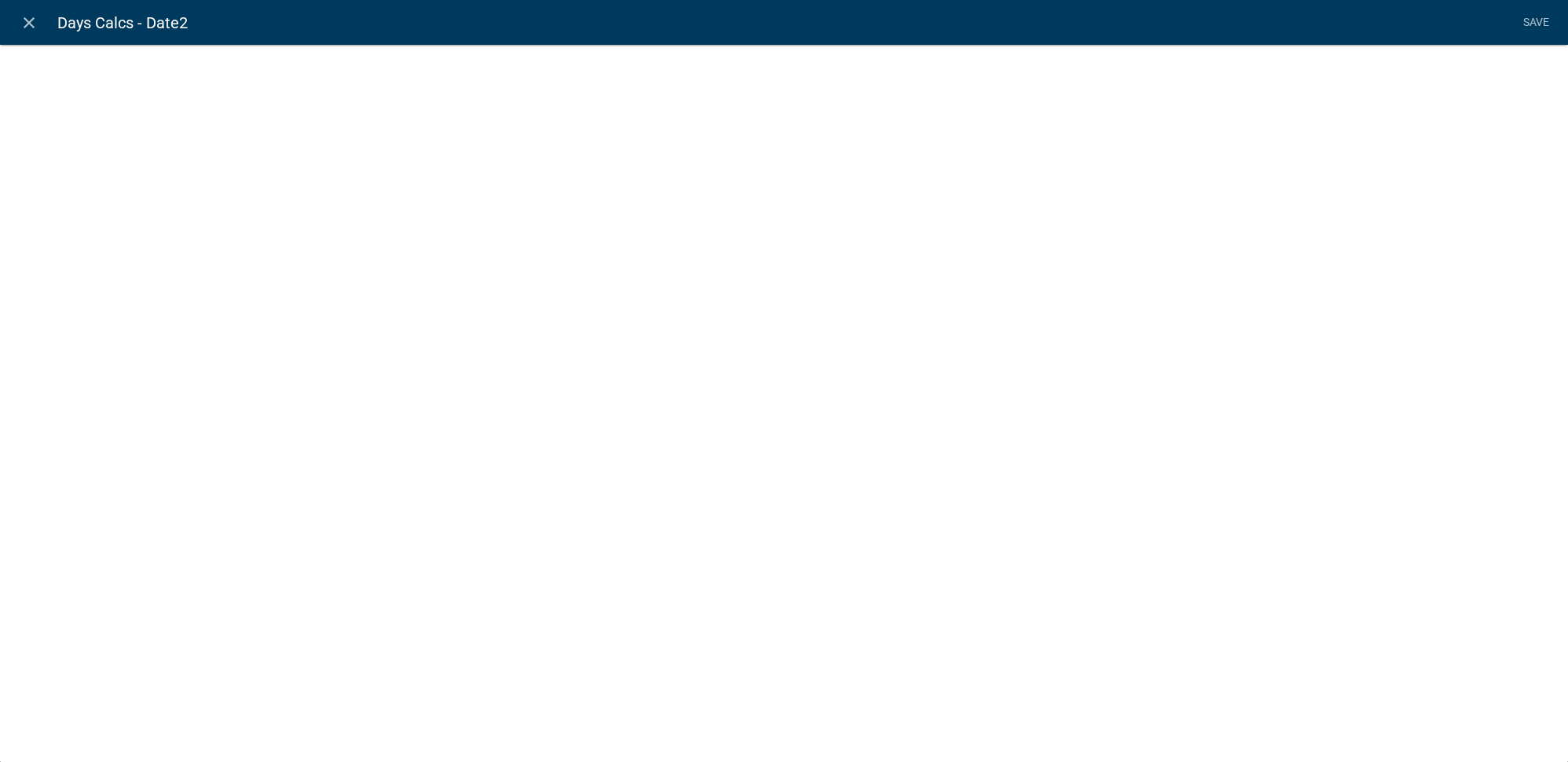
select select "date"
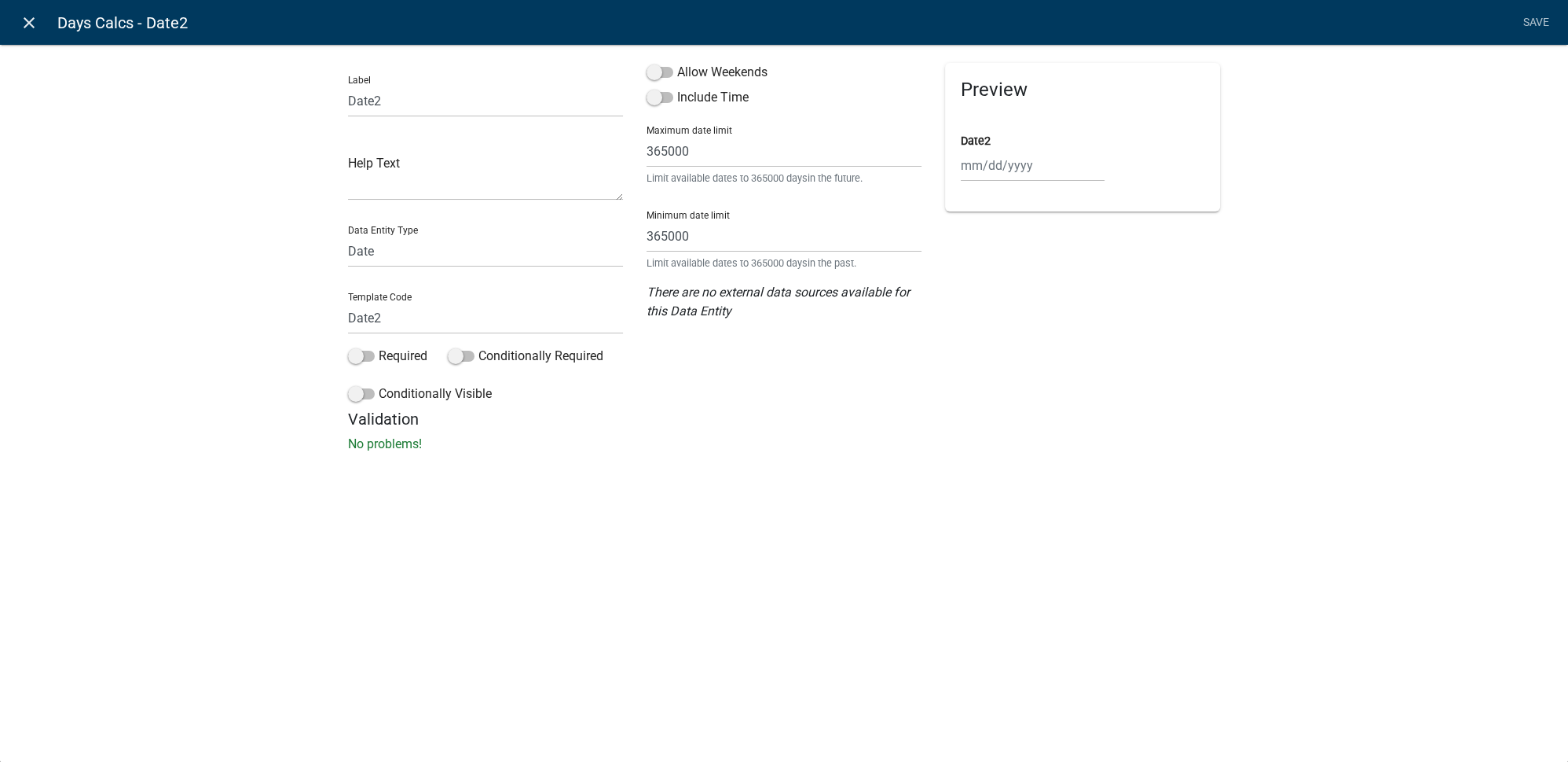
click at [21, 14] on icon "close" at bounding box center [30, 23] width 19 height 19
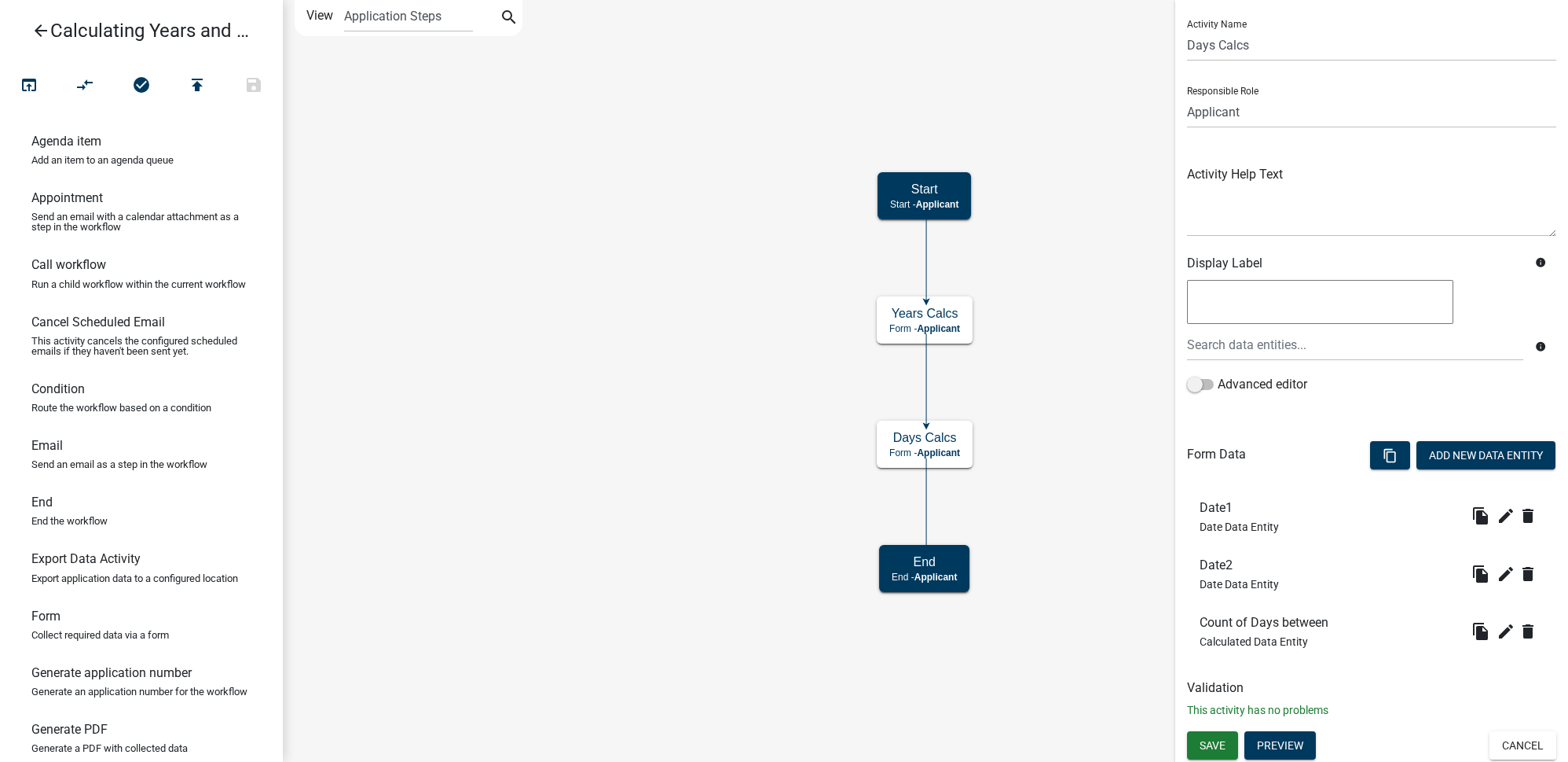
click at [1500, 644] on li "Count of Days between Calculated Data Entity file_copy edit delete" at bounding box center [1372, 631] width 370 height 58
click at [1498, 631] on icon "edit" at bounding box center [1506, 631] width 19 height 19
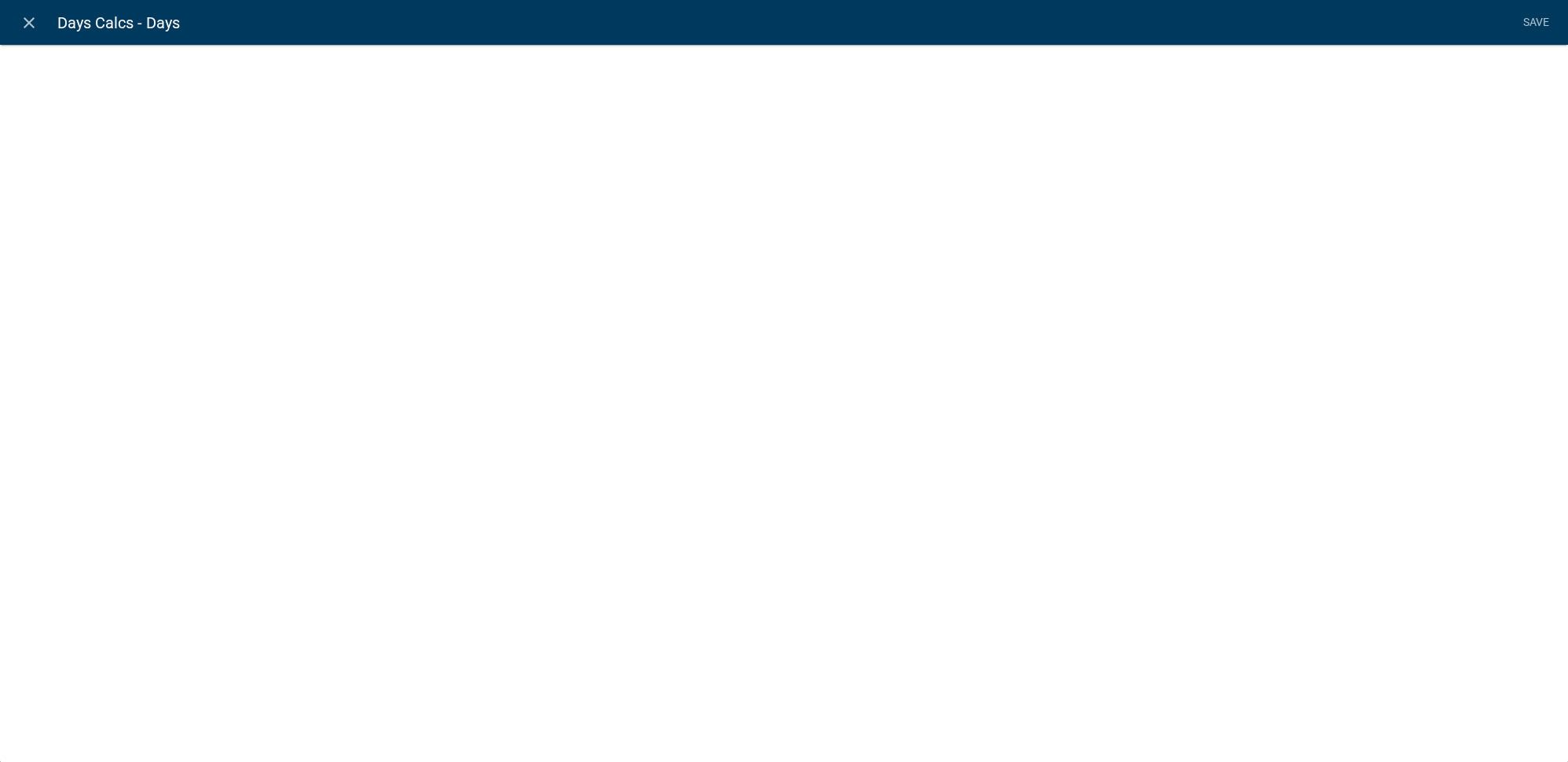
select select "calculated-value"
select select "2"
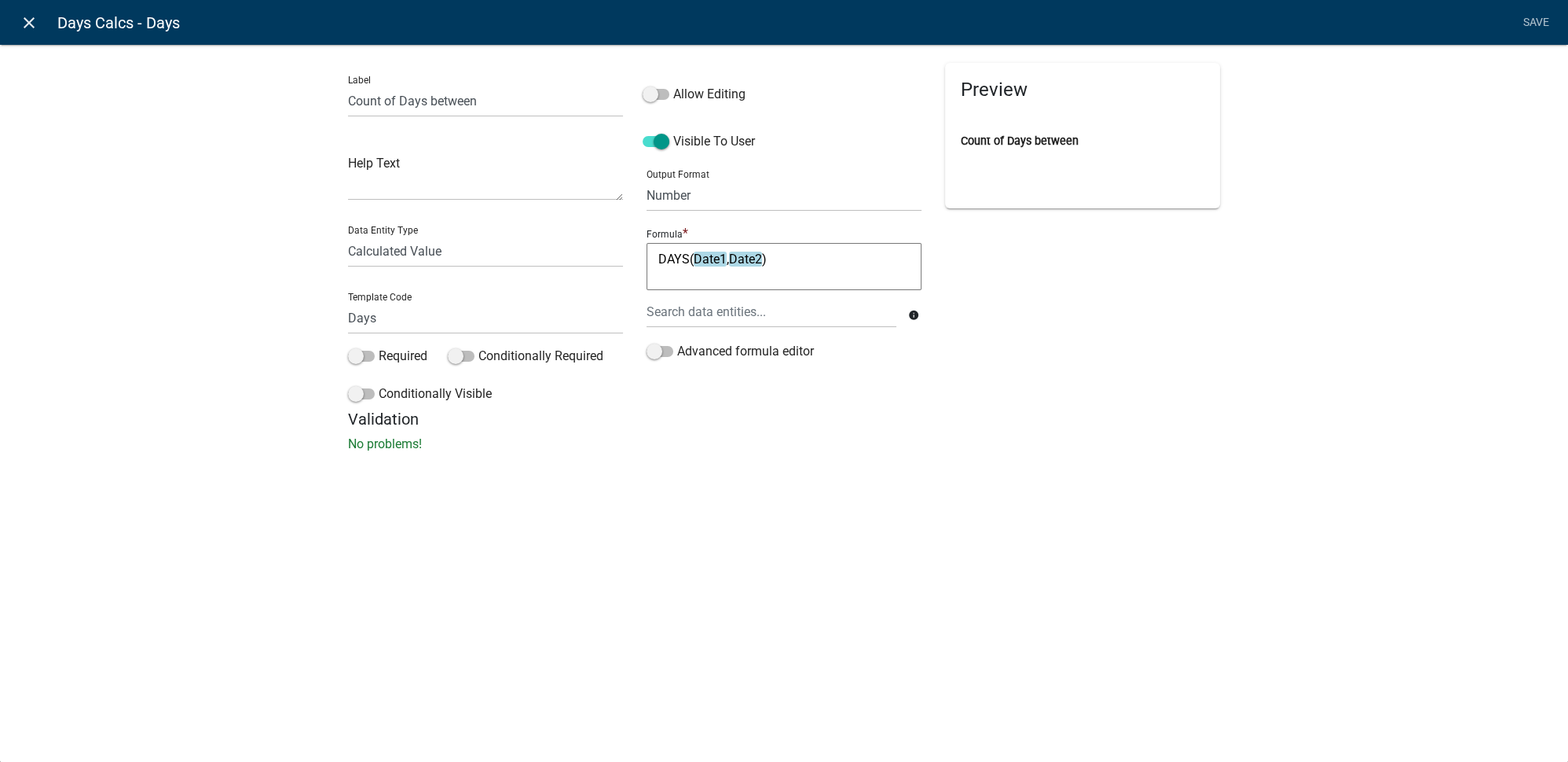
click at [24, 14] on icon "close" at bounding box center [30, 23] width 19 height 19
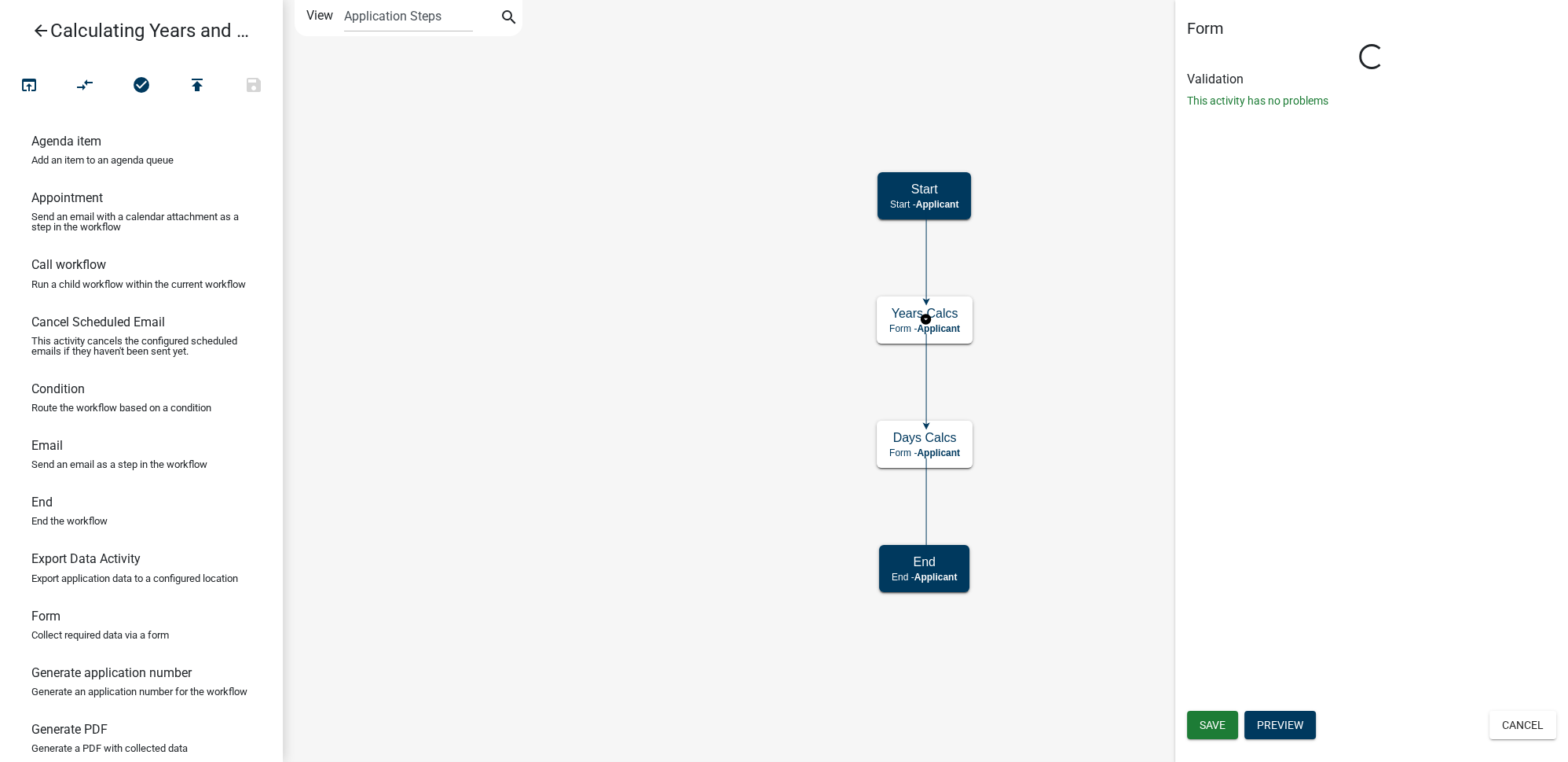
scroll to position [0, 0]
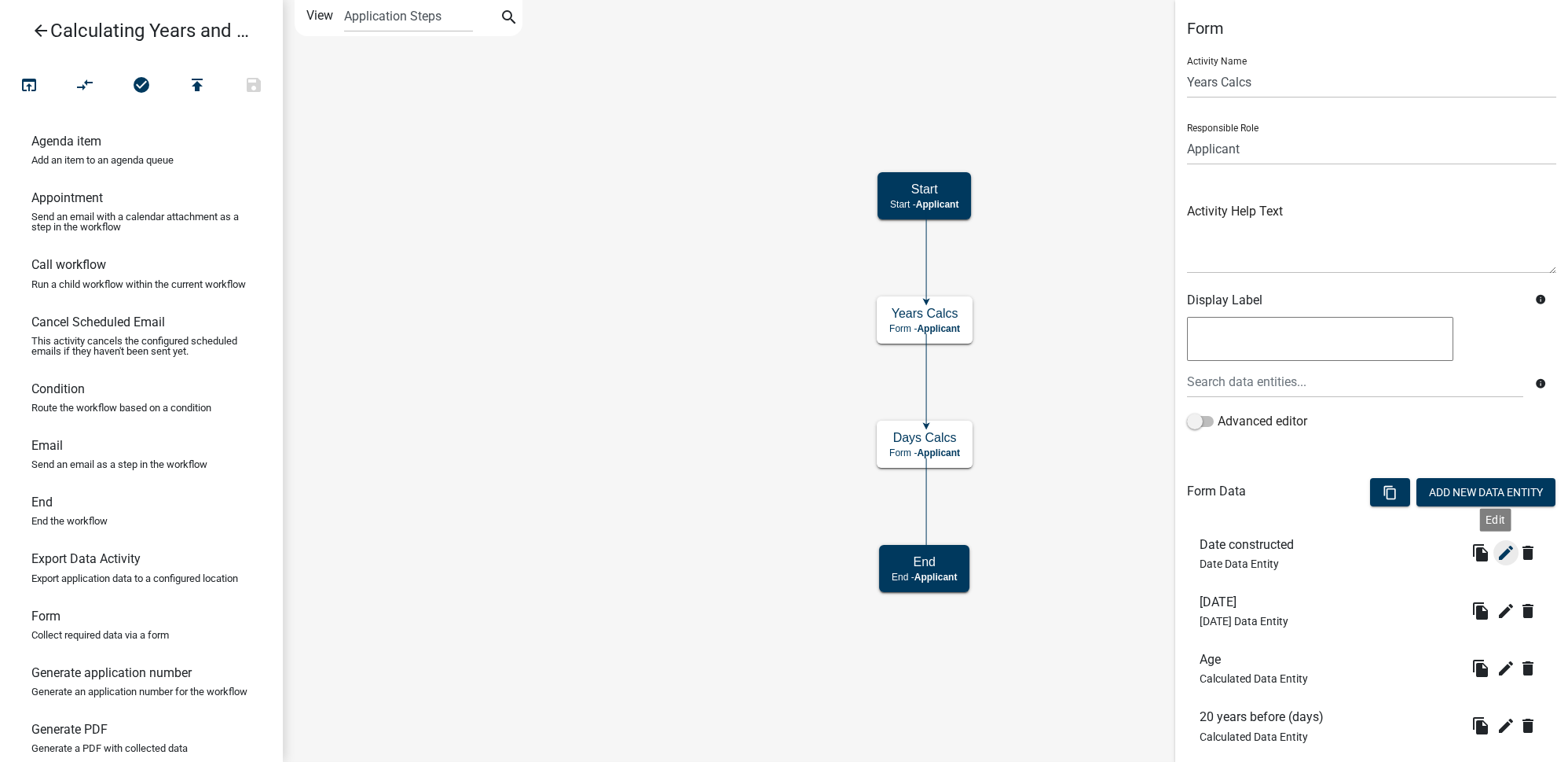
click at [1497, 552] on icon "edit" at bounding box center [1506, 553] width 19 height 19
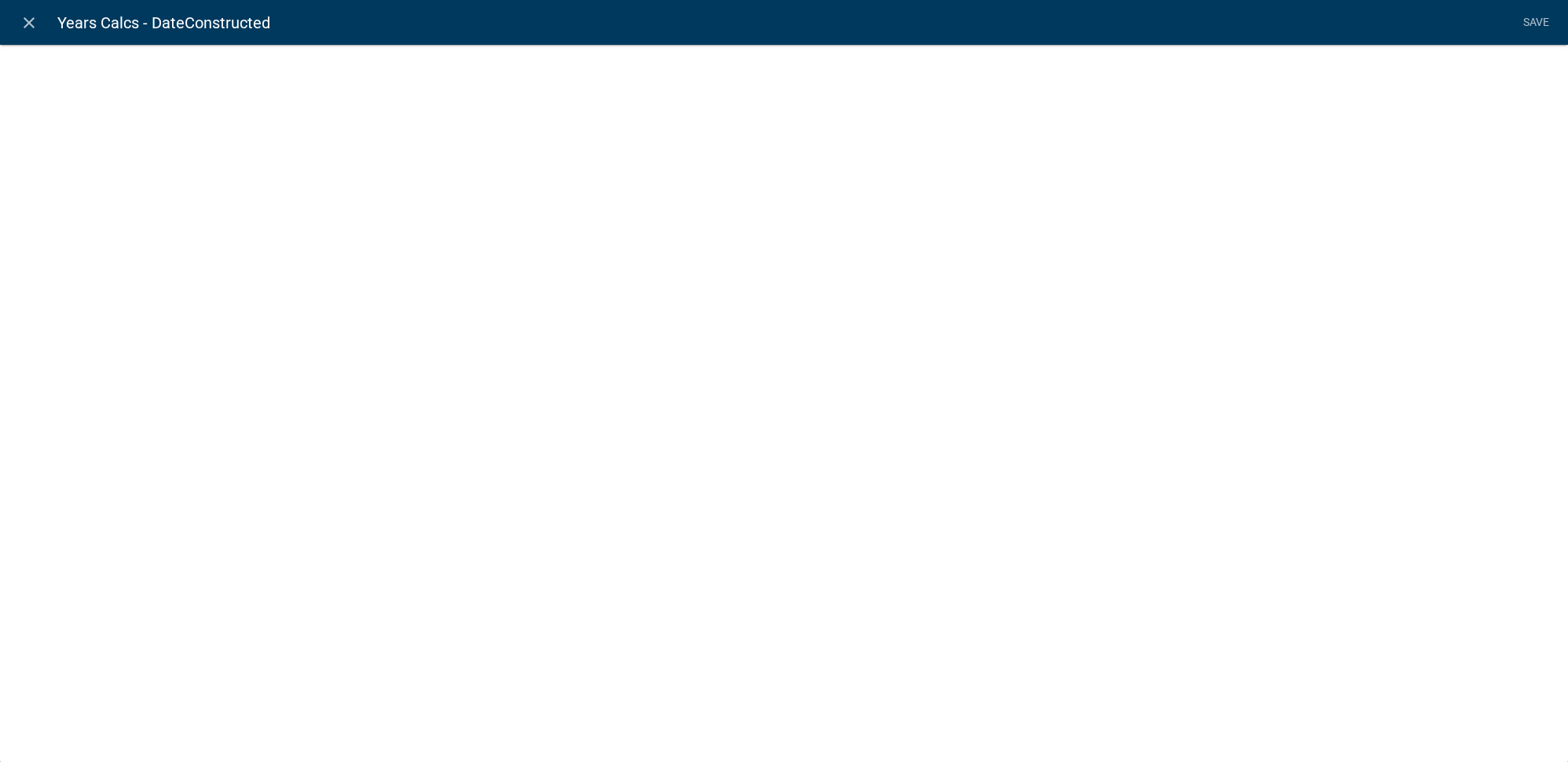
select select "date"
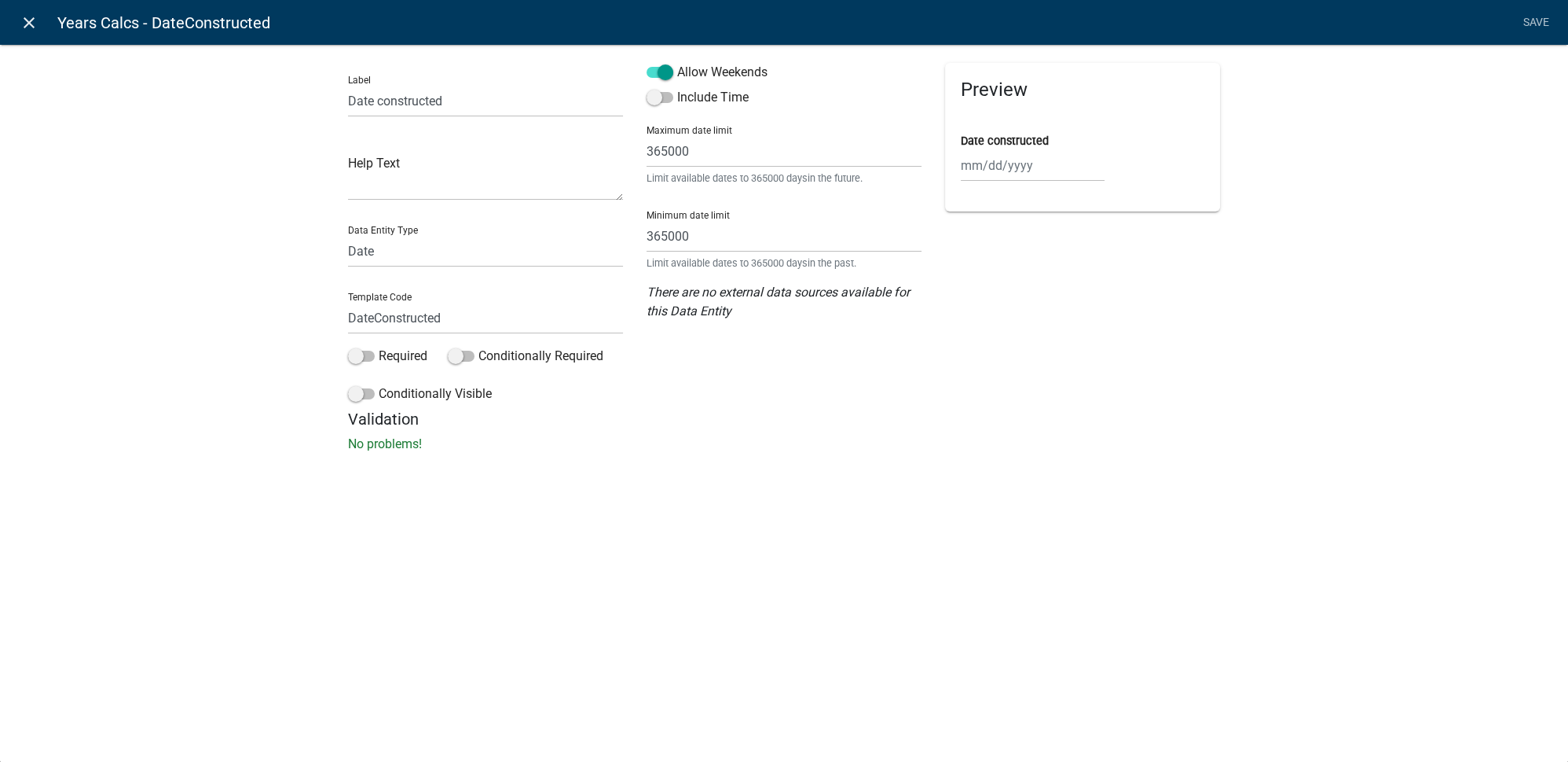
click at [34, 30] on icon "close" at bounding box center [30, 23] width 19 height 19
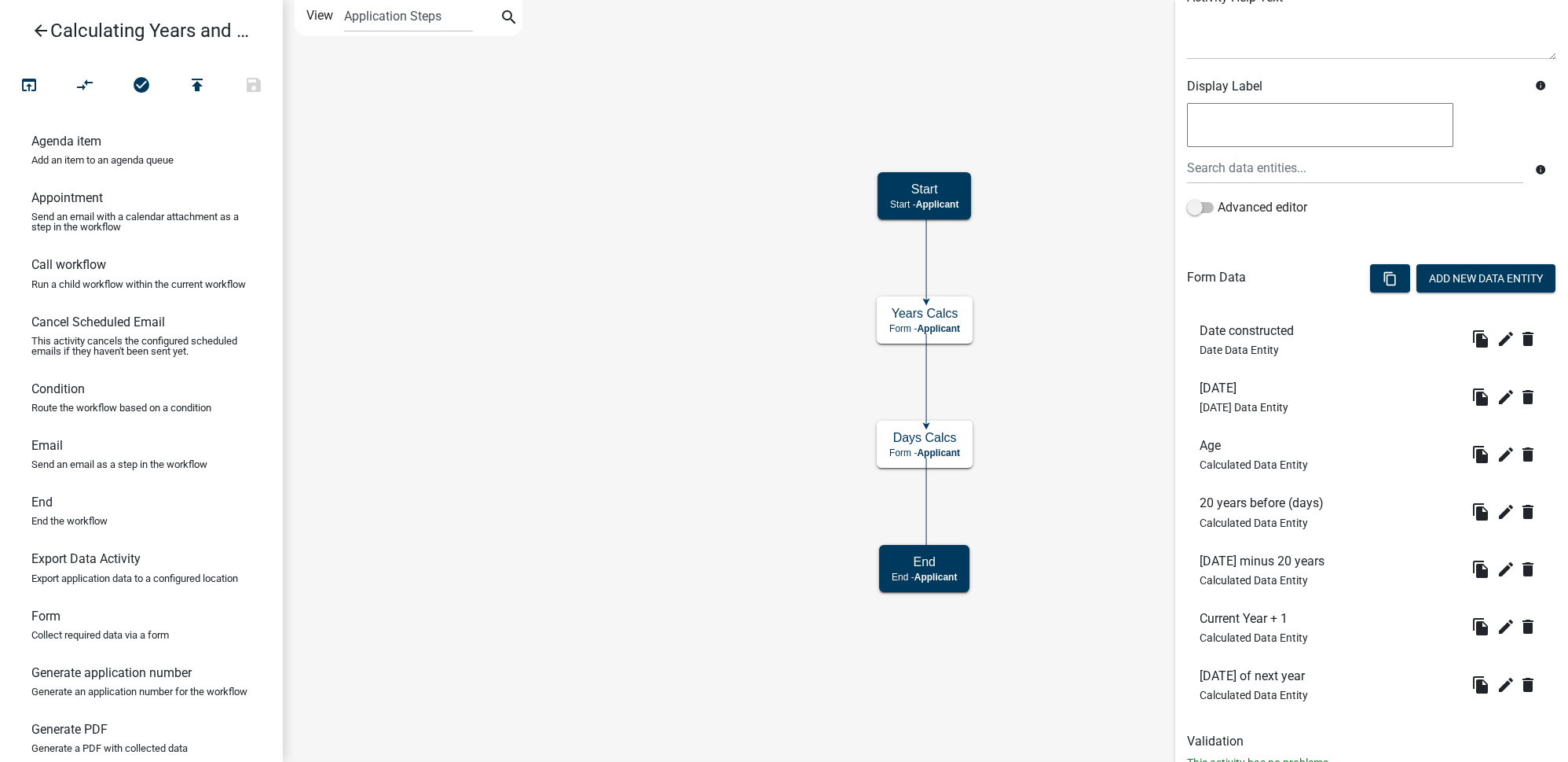
scroll to position [266, 0]
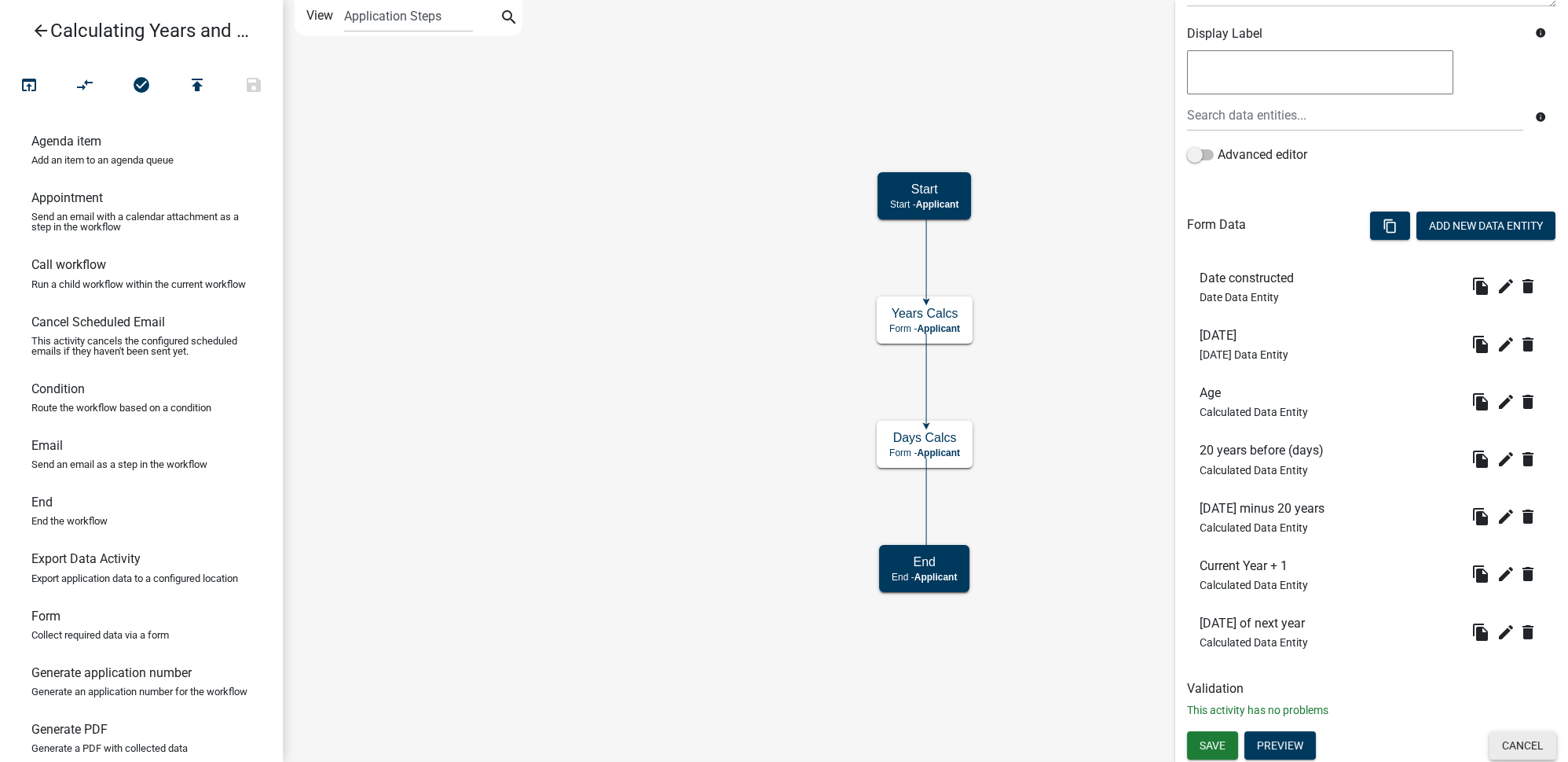
click at [1505, 741] on button "Cancel" at bounding box center [1522, 744] width 67 height 28
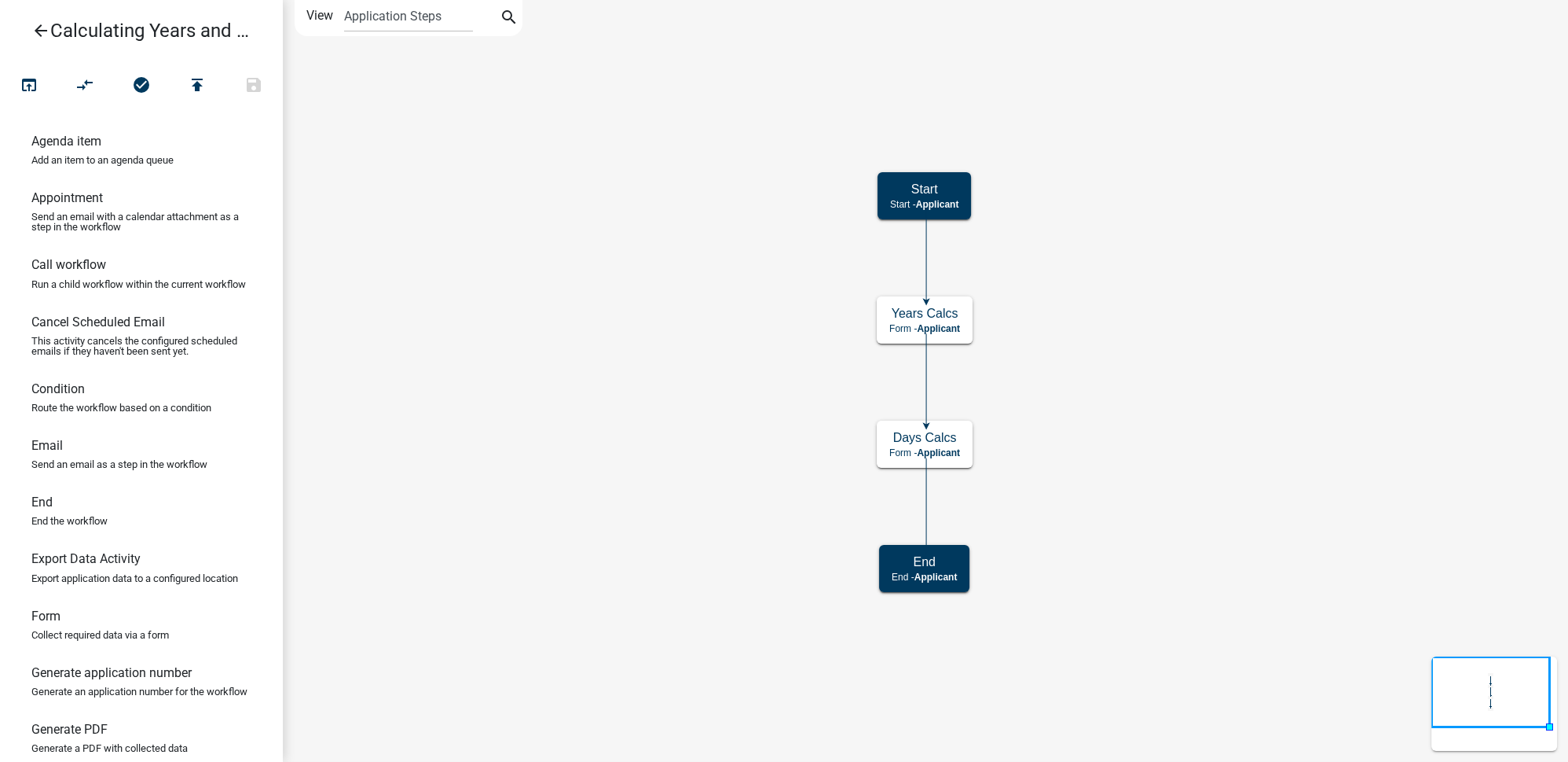
click at [1164, 521] on icon "Start Start - Applicant Years Calcs Form - Applicant End End - Applicant Days C…" at bounding box center [925, 381] width 1283 height 760
click at [40, 36] on icon "arrow_back" at bounding box center [41, 31] width 19 height 22
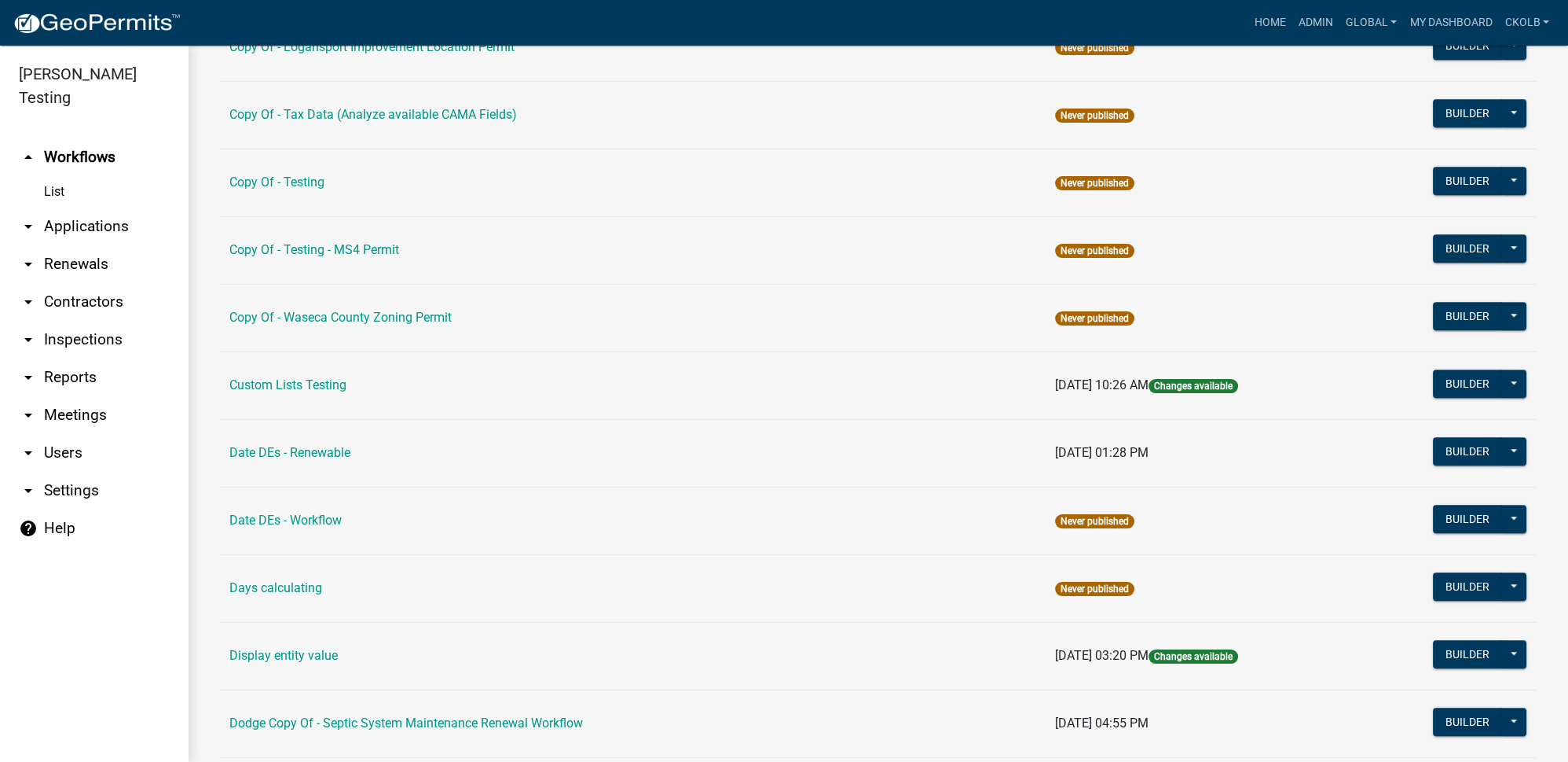
scroll to position [2429, 0]
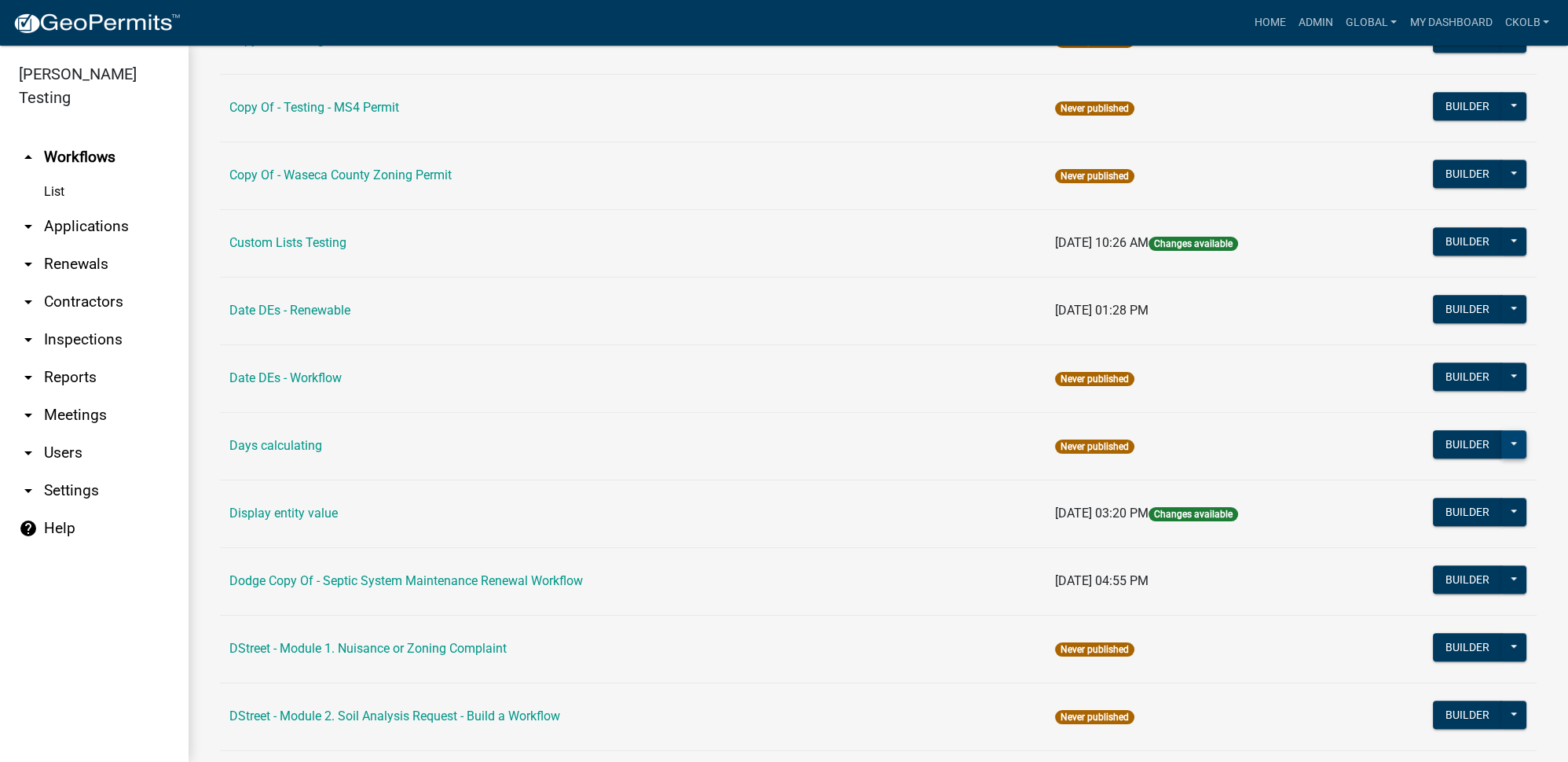
click at [1509, 430] on button at bounding box center [1513, 444] width 25 height 28
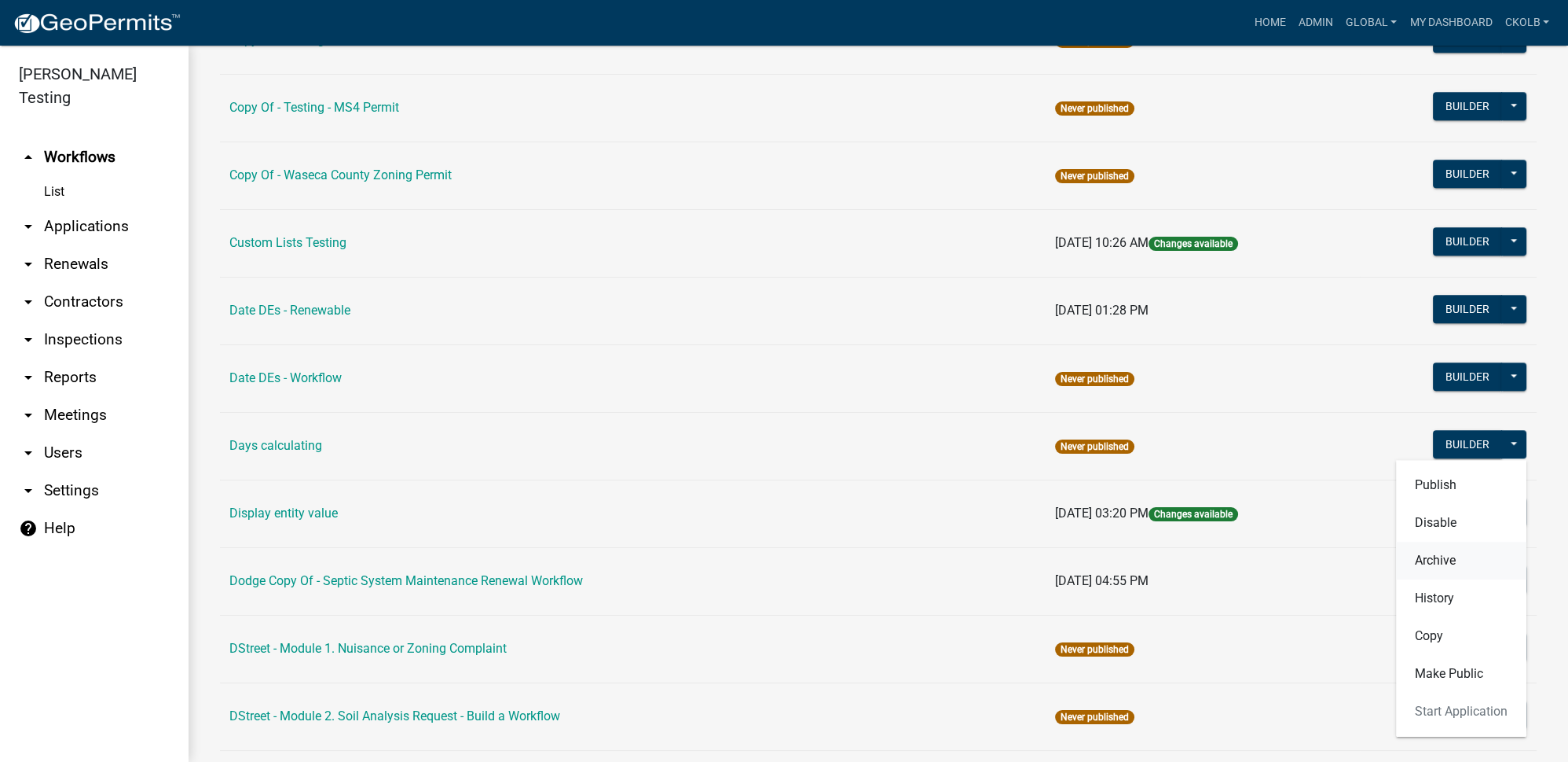
click at [1435, 541] on button "Archive" at bounding box center [1461, 560] width 131 height 38
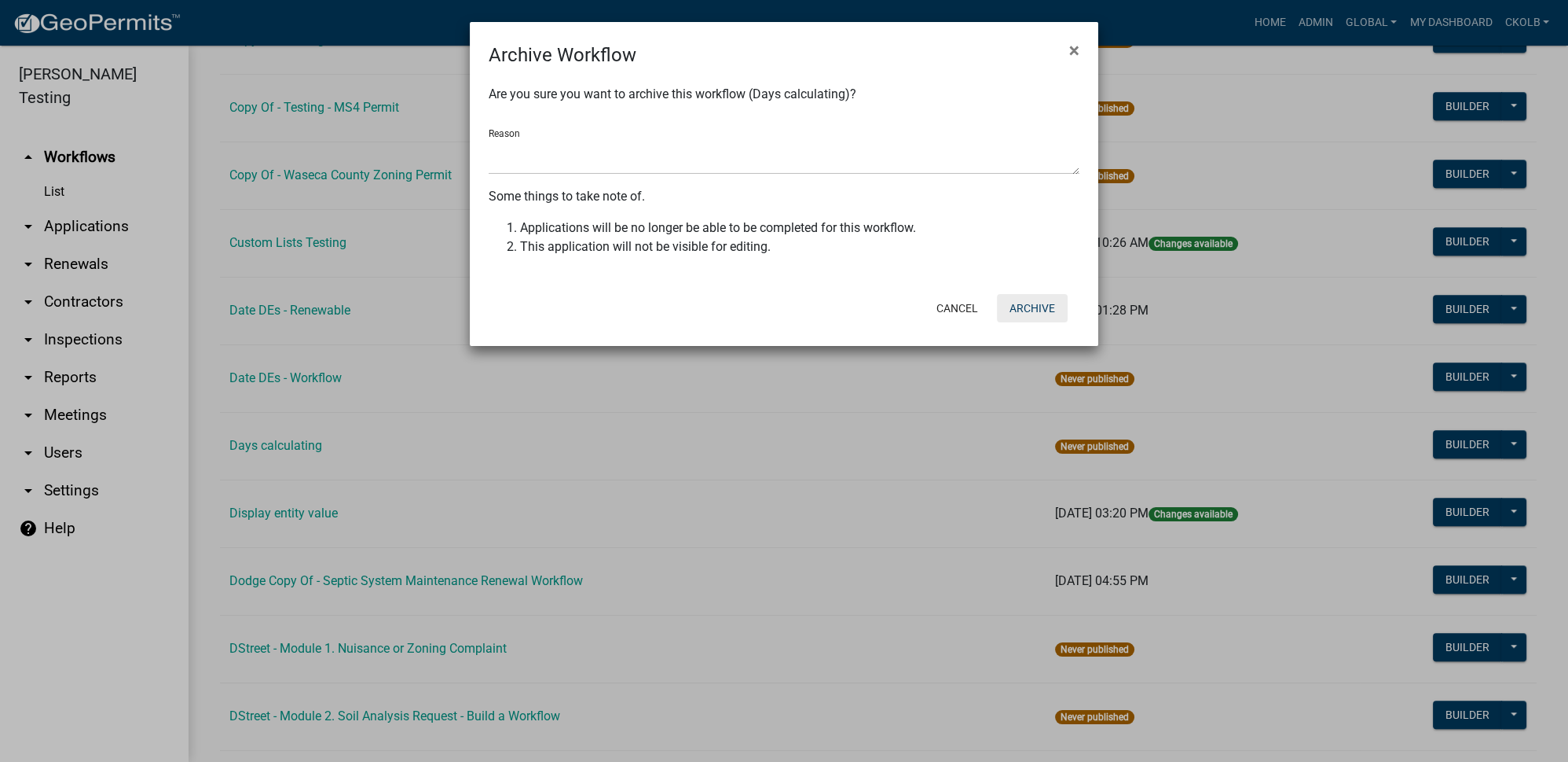
click at [1021, 305] on button "Archive" at bounding box center [1033, 308] width 71 height 28
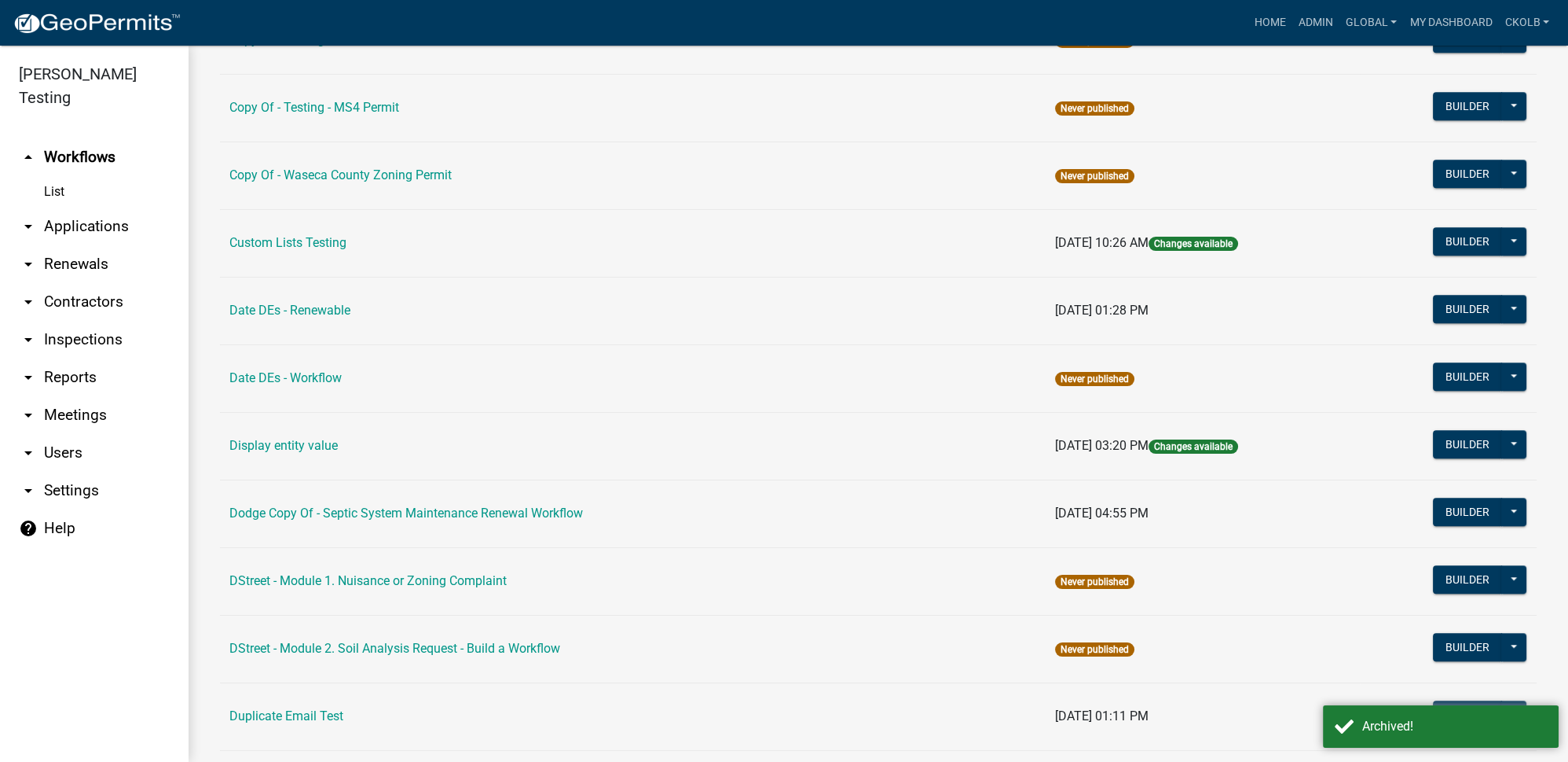
scroll to position [2572, 0]
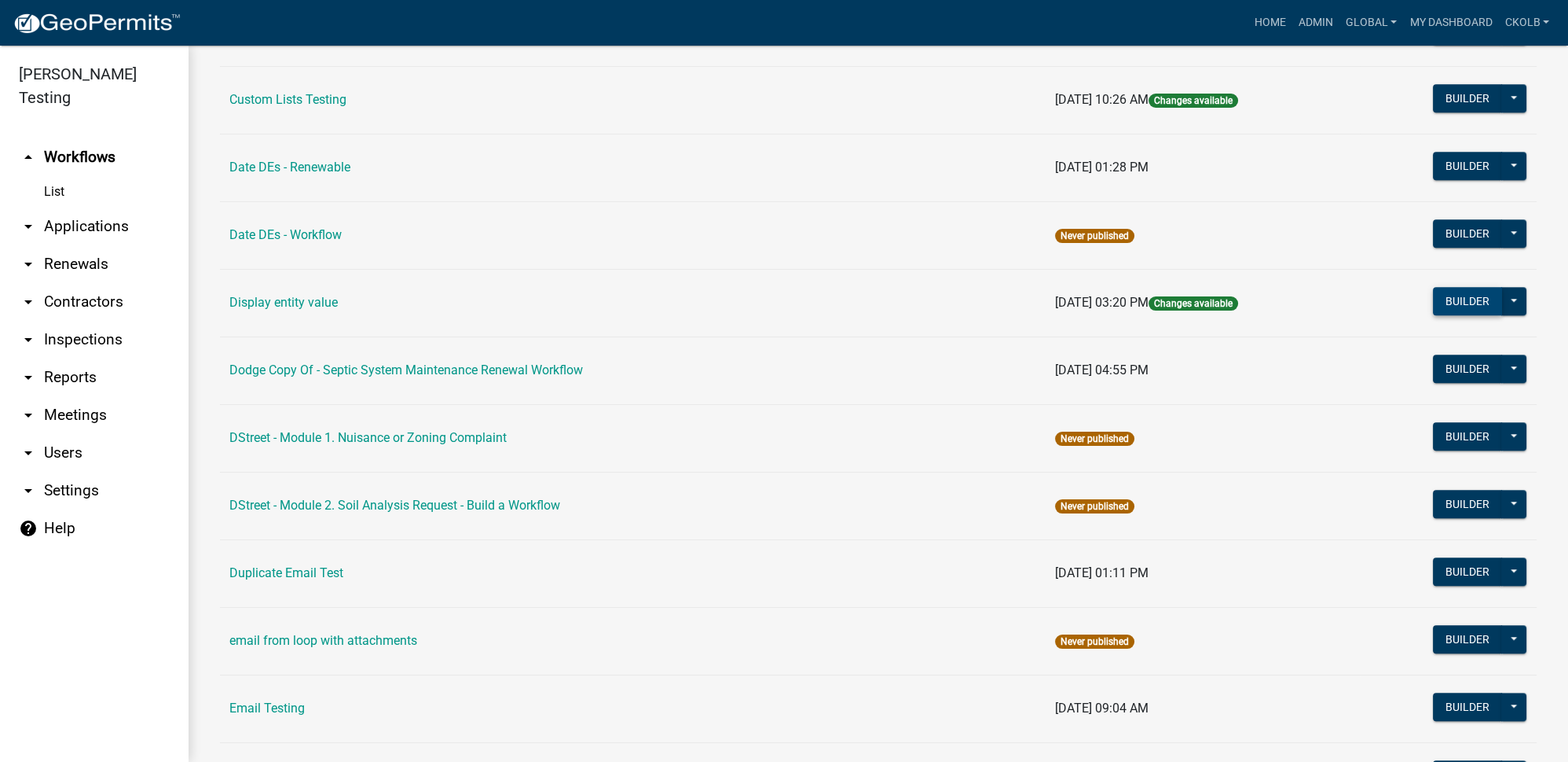
click at [1466, 287] on button "Builder" at bounding box center [1468, 301] width 69 height 28
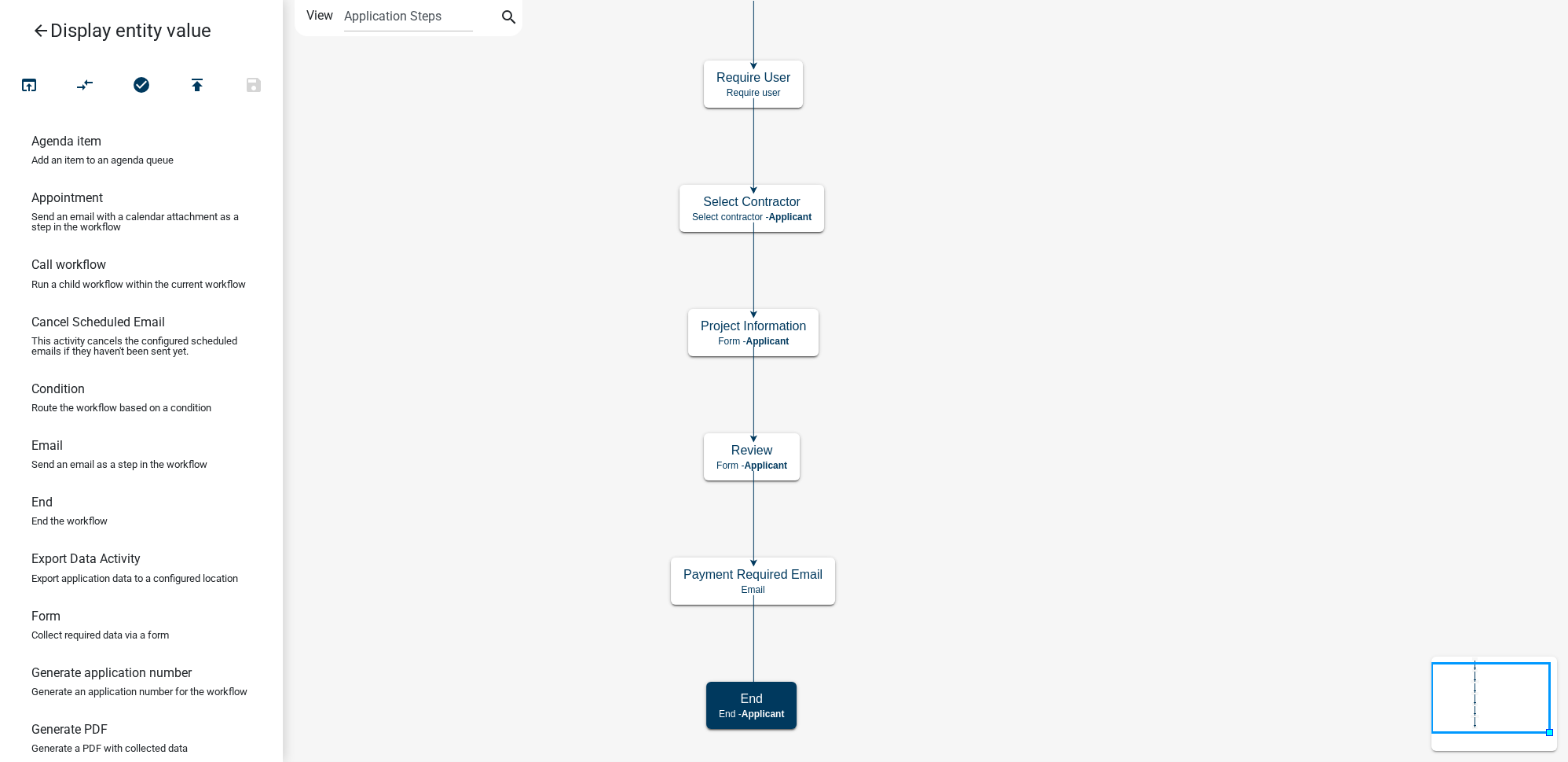
click at [46, 34] on icon "arrow_back" at bounding box center [41, 31] width 19 height 22
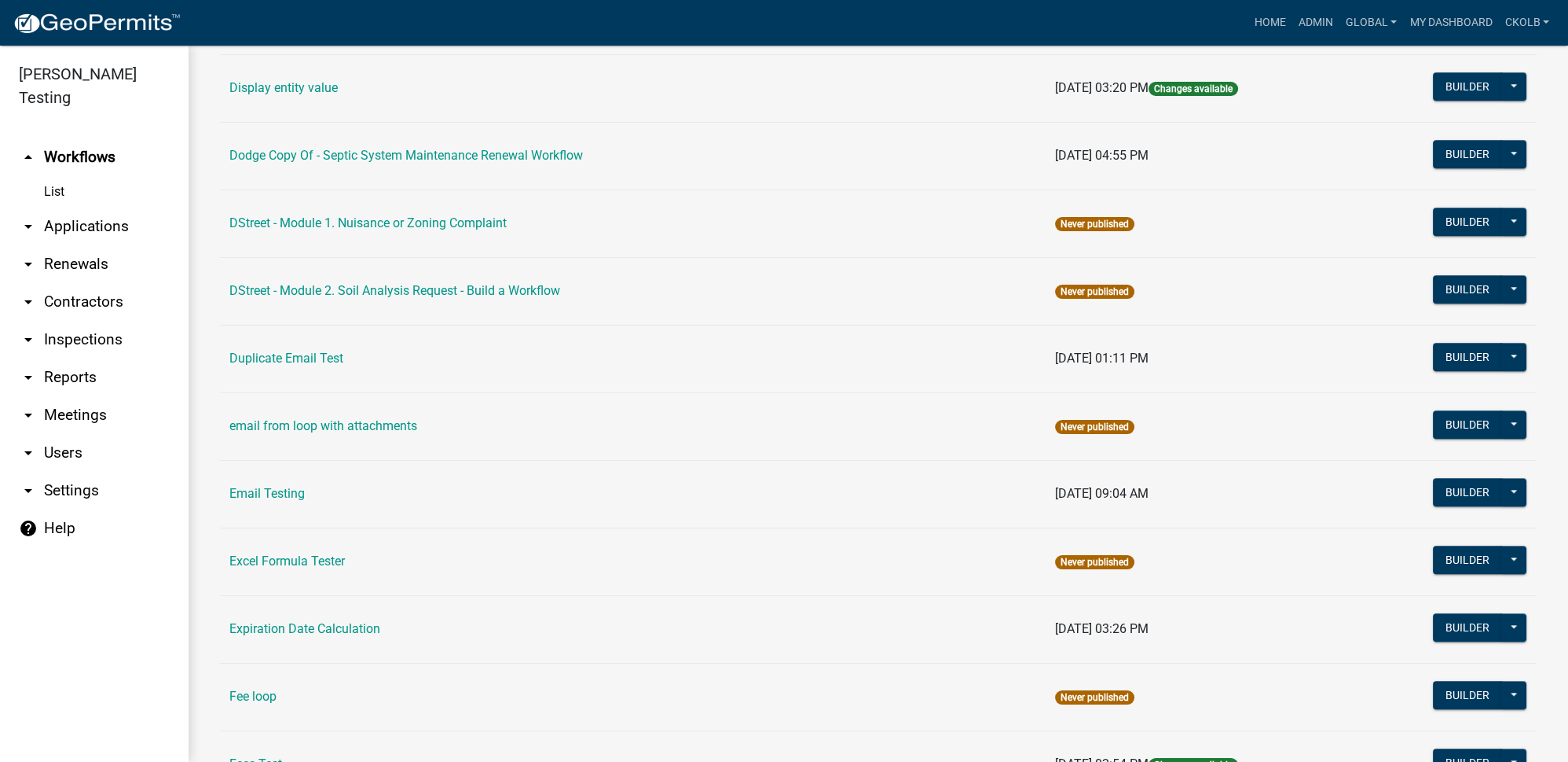
scroll to position [2858, 0]
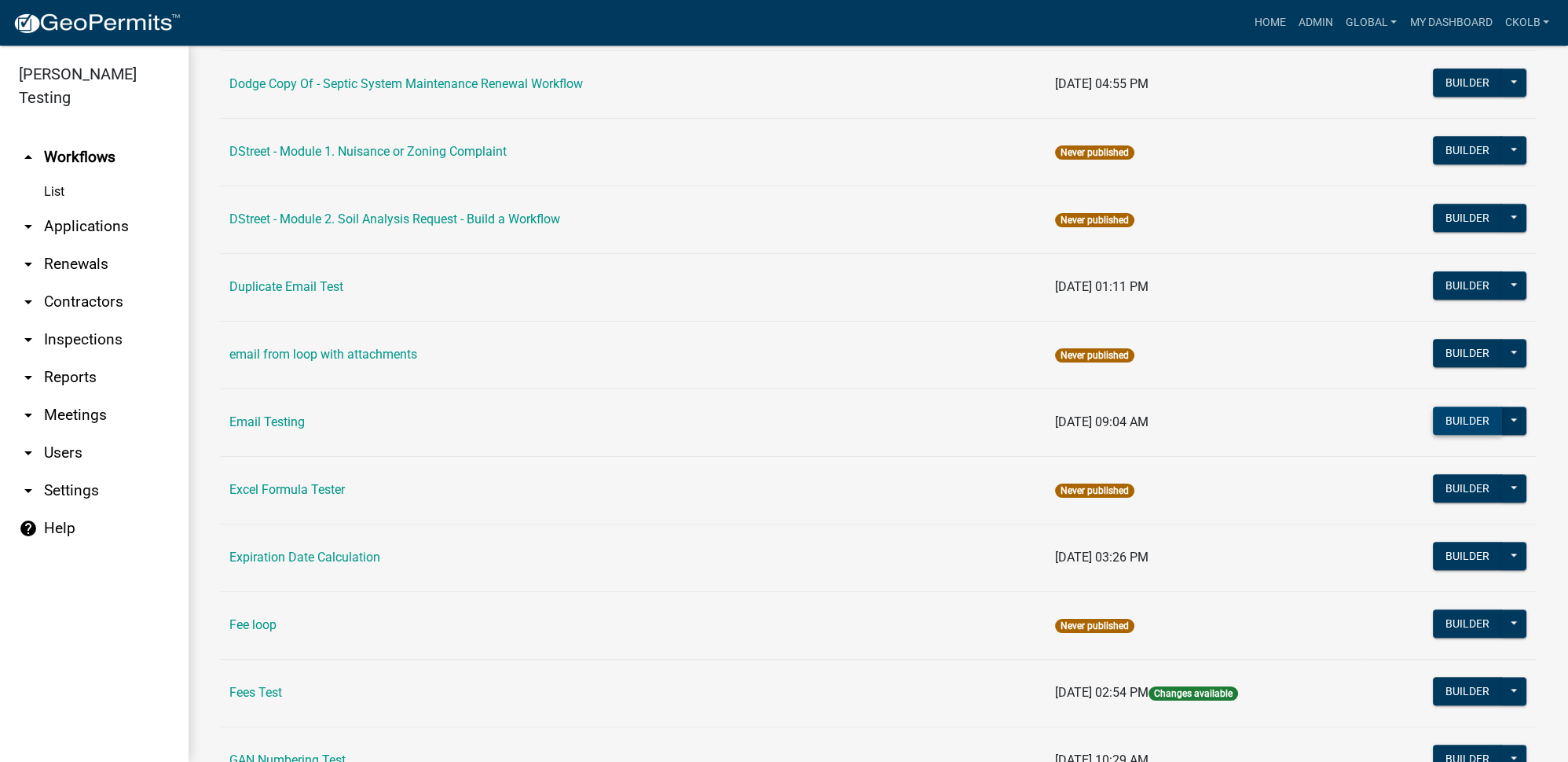
click at [1449, 407] on button "Builder" at bounding box center [1468, 420] width 69 height 28
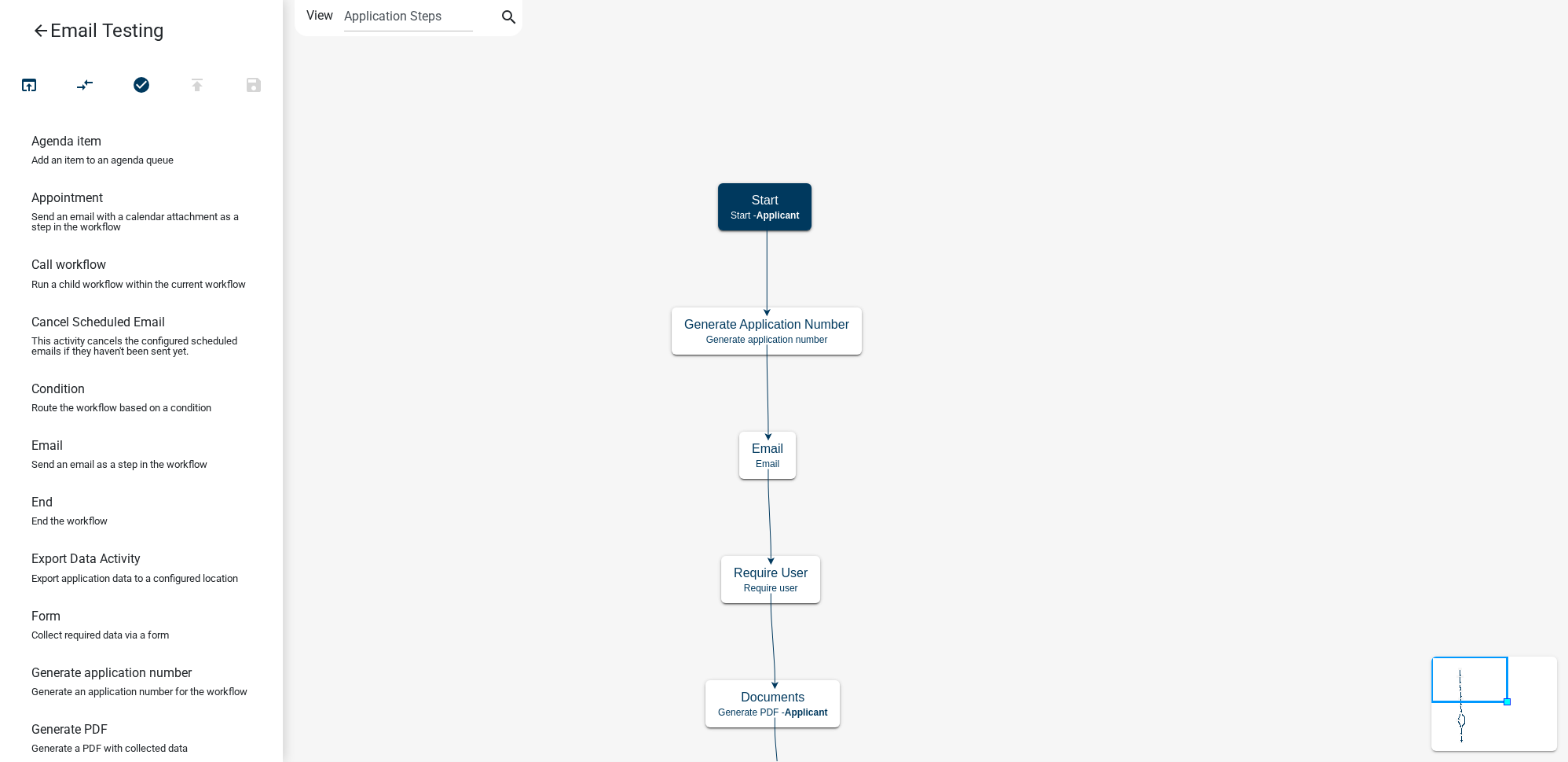
click at [38, 31] on icon "arrow_back" at bounding box center [41, 31] width 19 height 22
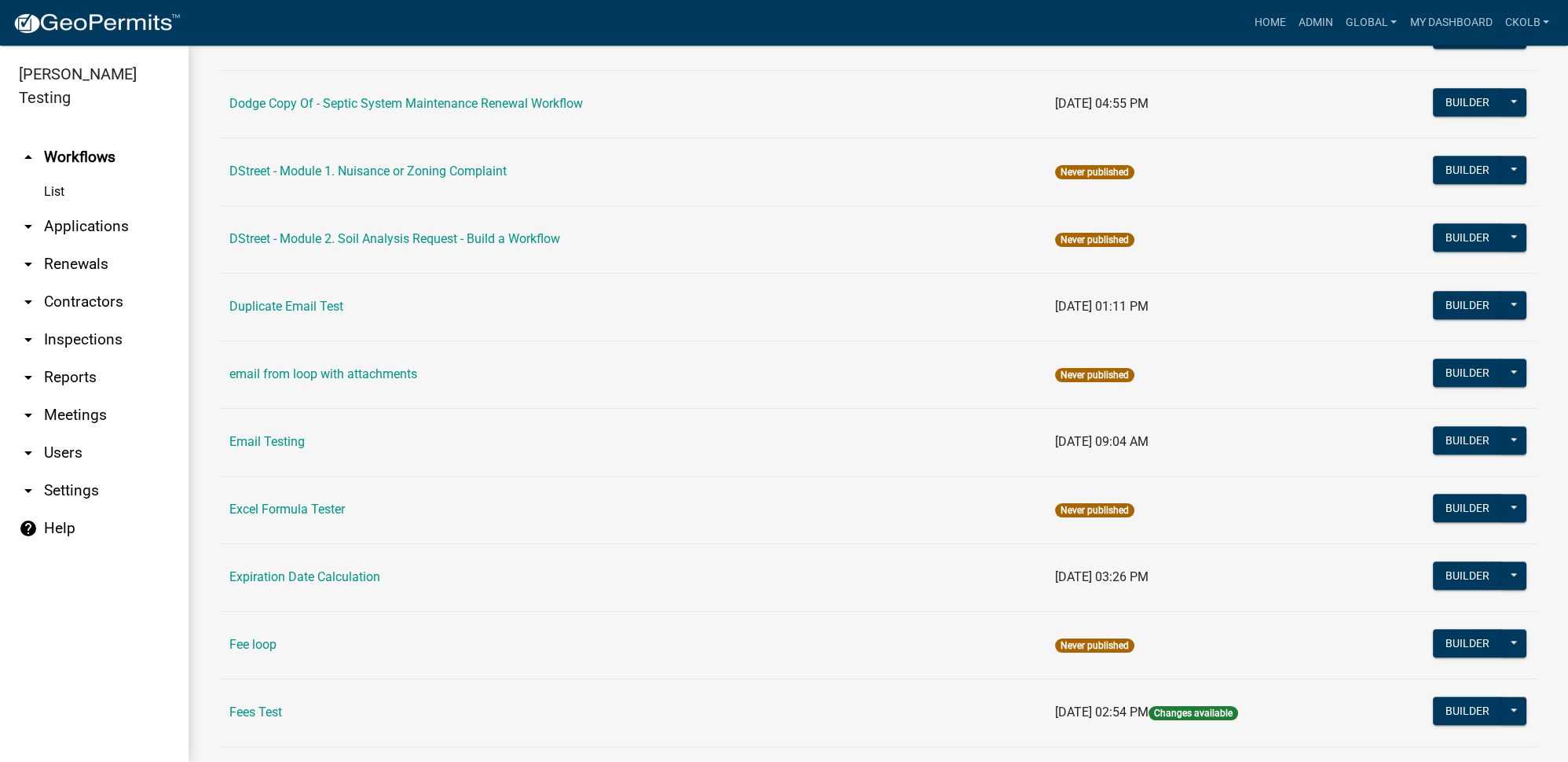
scroll to position [2858, 0]
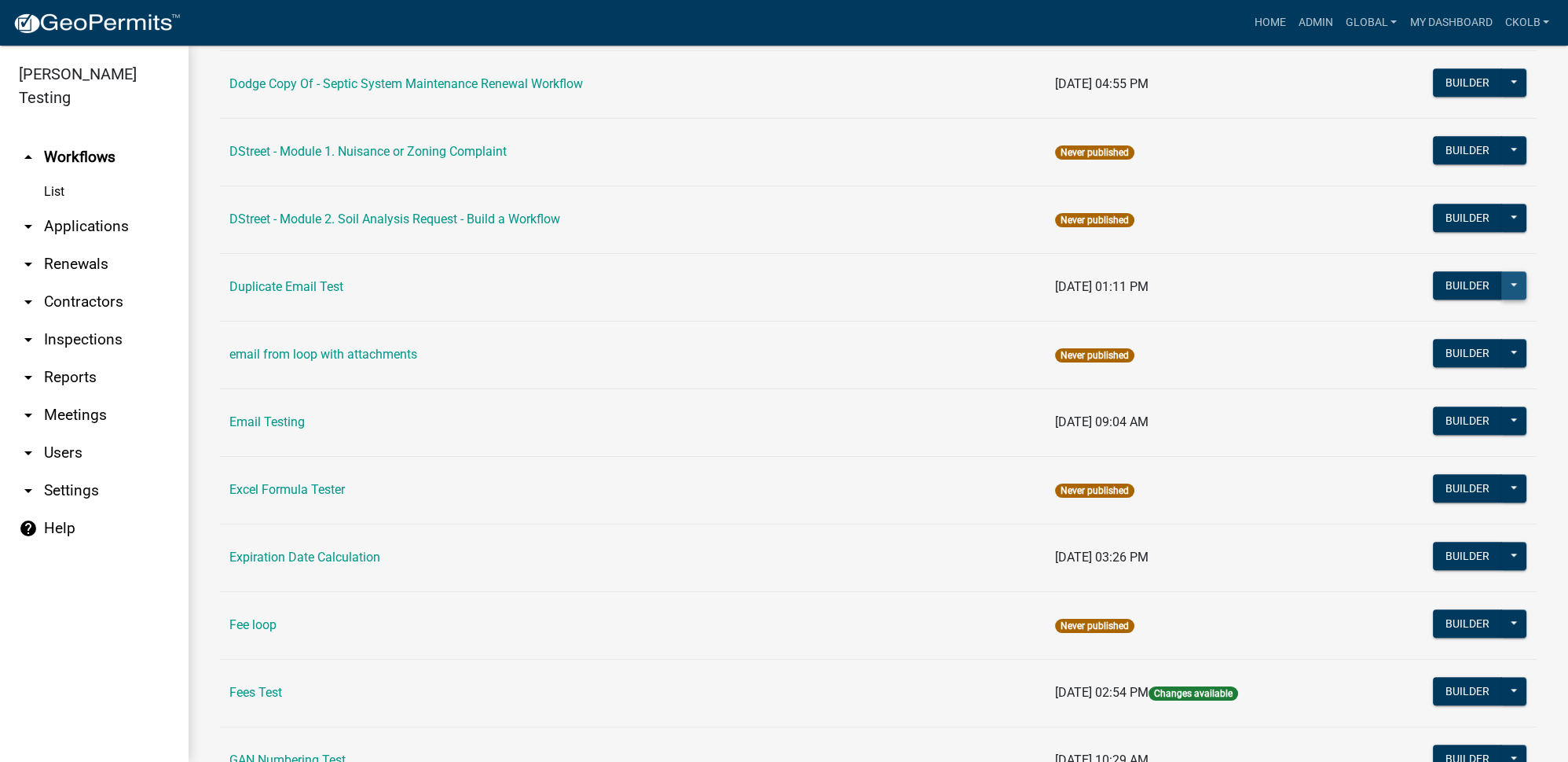
click at [1509, 271] on button at bounding box center [1513, 285] width 25 height 28
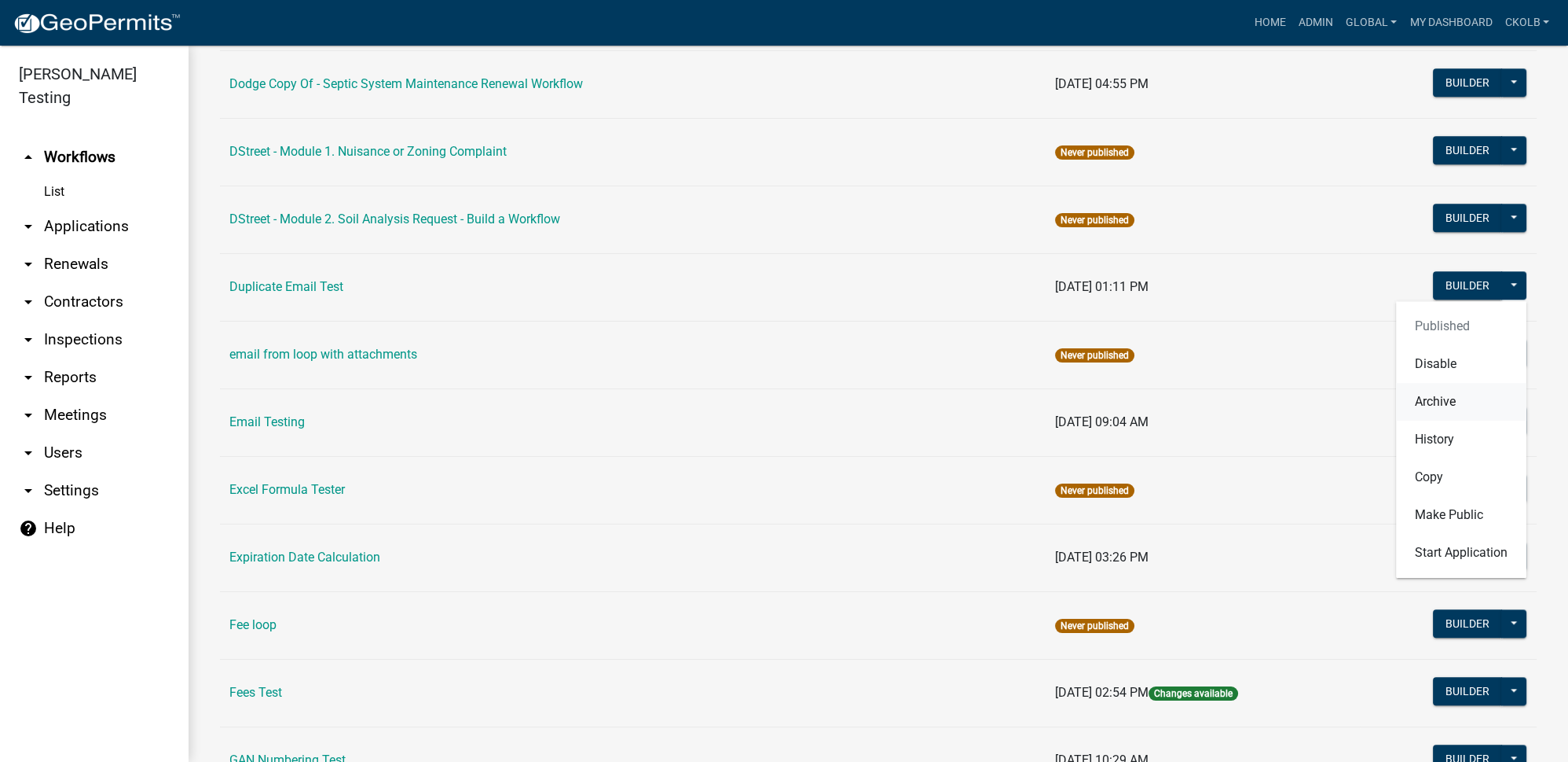
click at [1461, 383] on button "Archive" at bounding box center [1461, 401] width 131 height 38
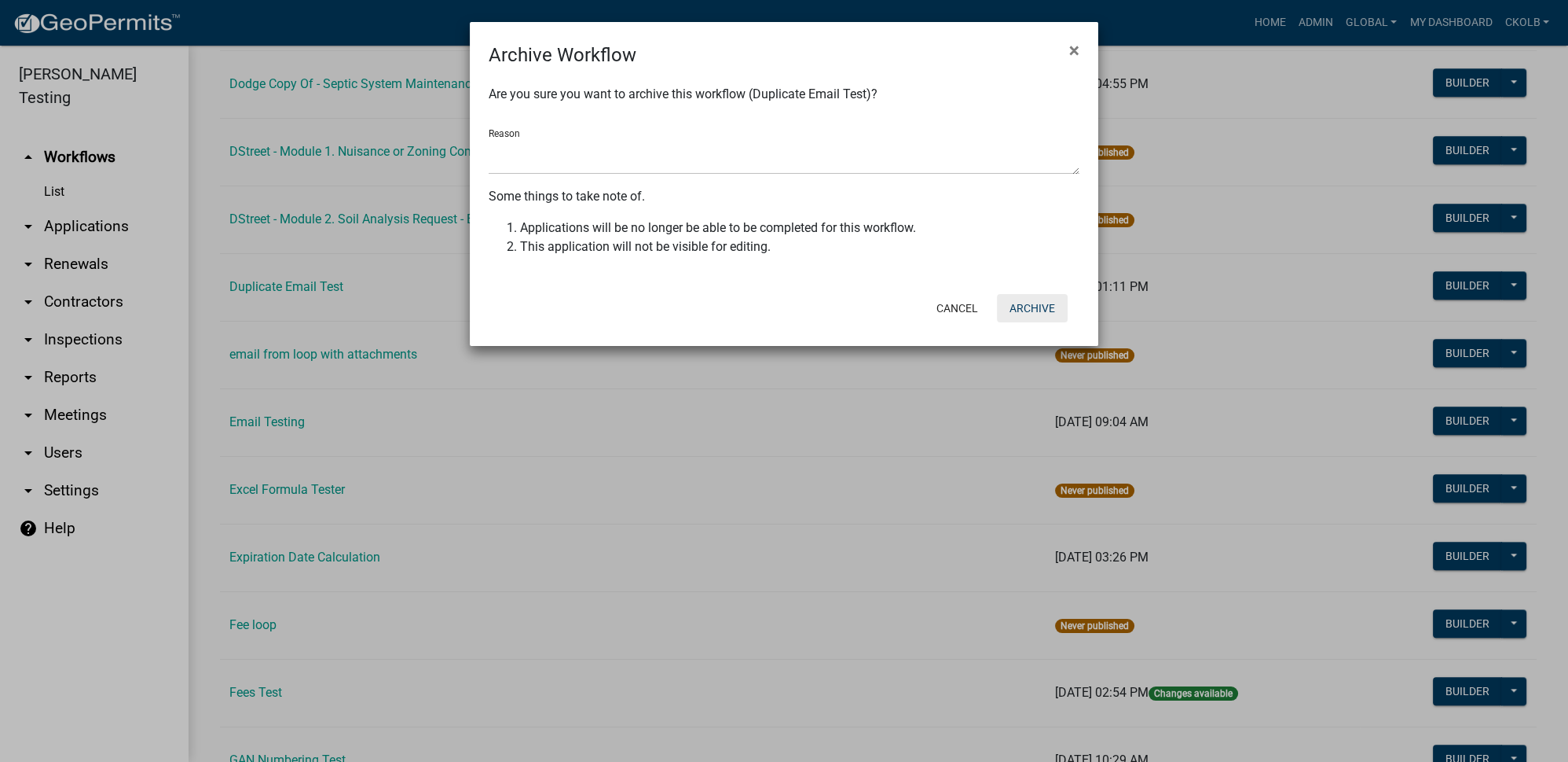
click at [1031, 314] on button "Archive" at bounding box center [1033, 308] width 71 height 28
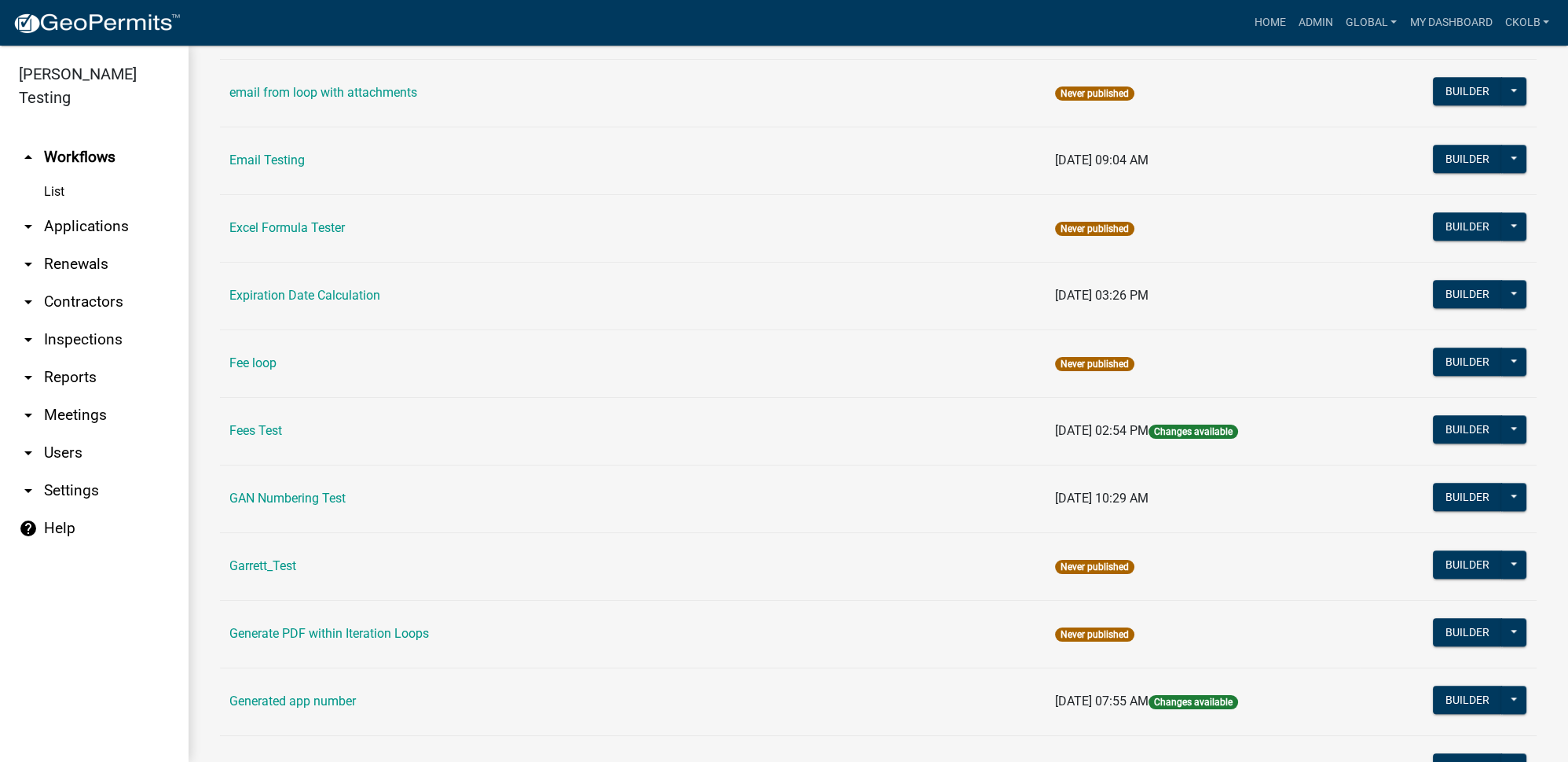
scroll to position [3073, 0]
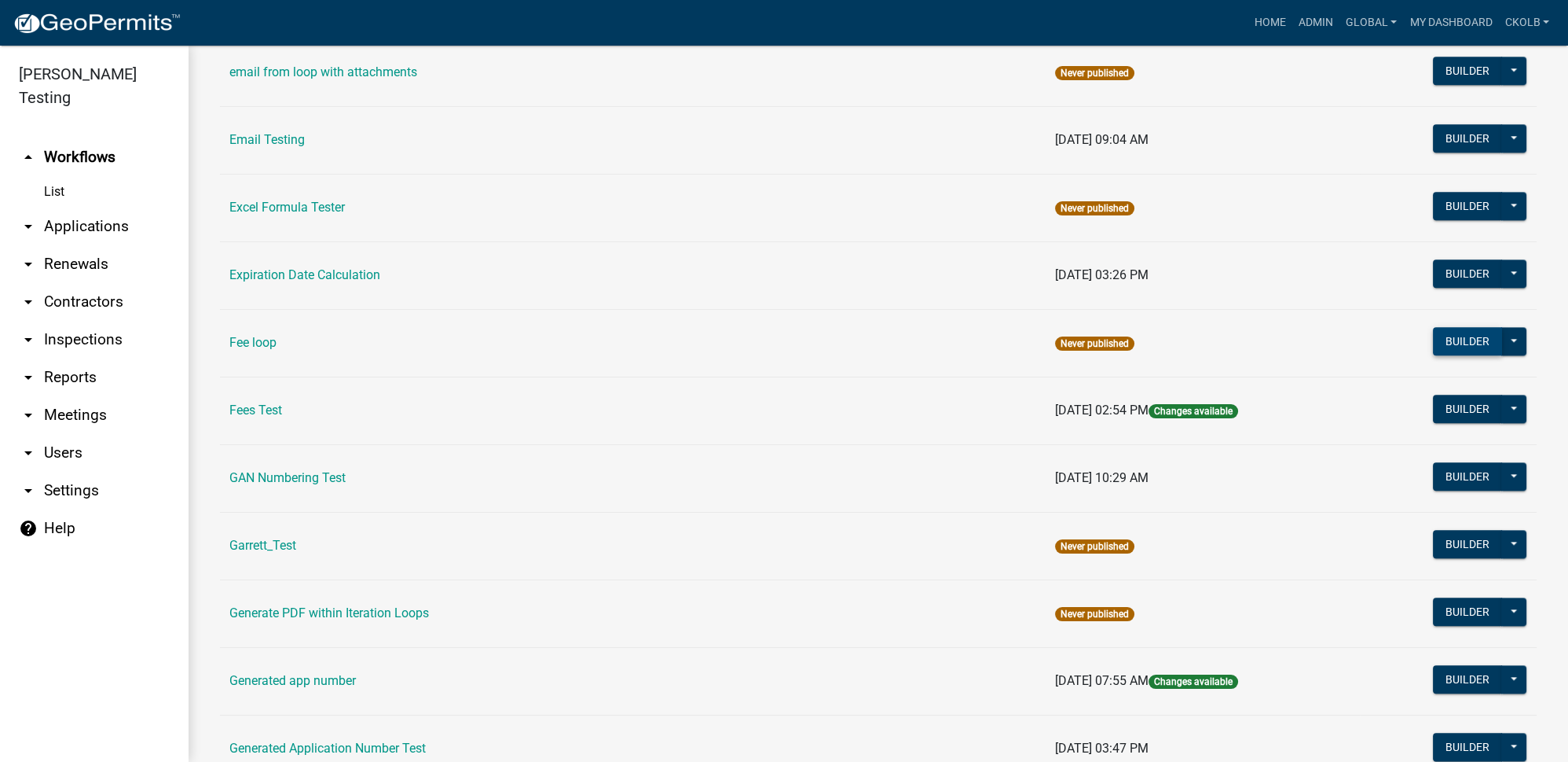
click at [1440, 327] on button "Builder" at bounding box center [1468, 341] width 69 height 28
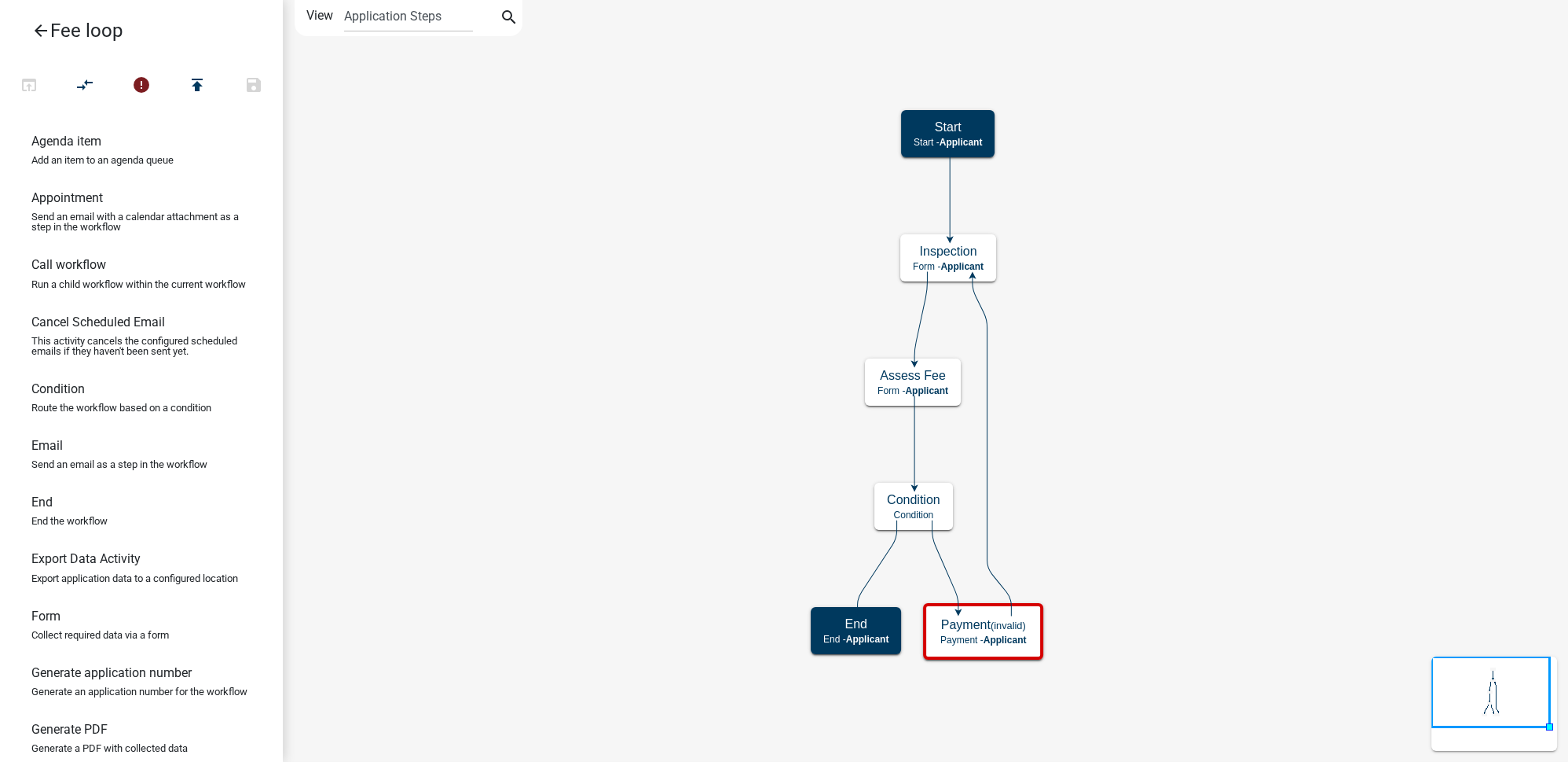
click at [36, 33] on icon "arrow_back" at bounding box center [41, 31] width 19 height 22
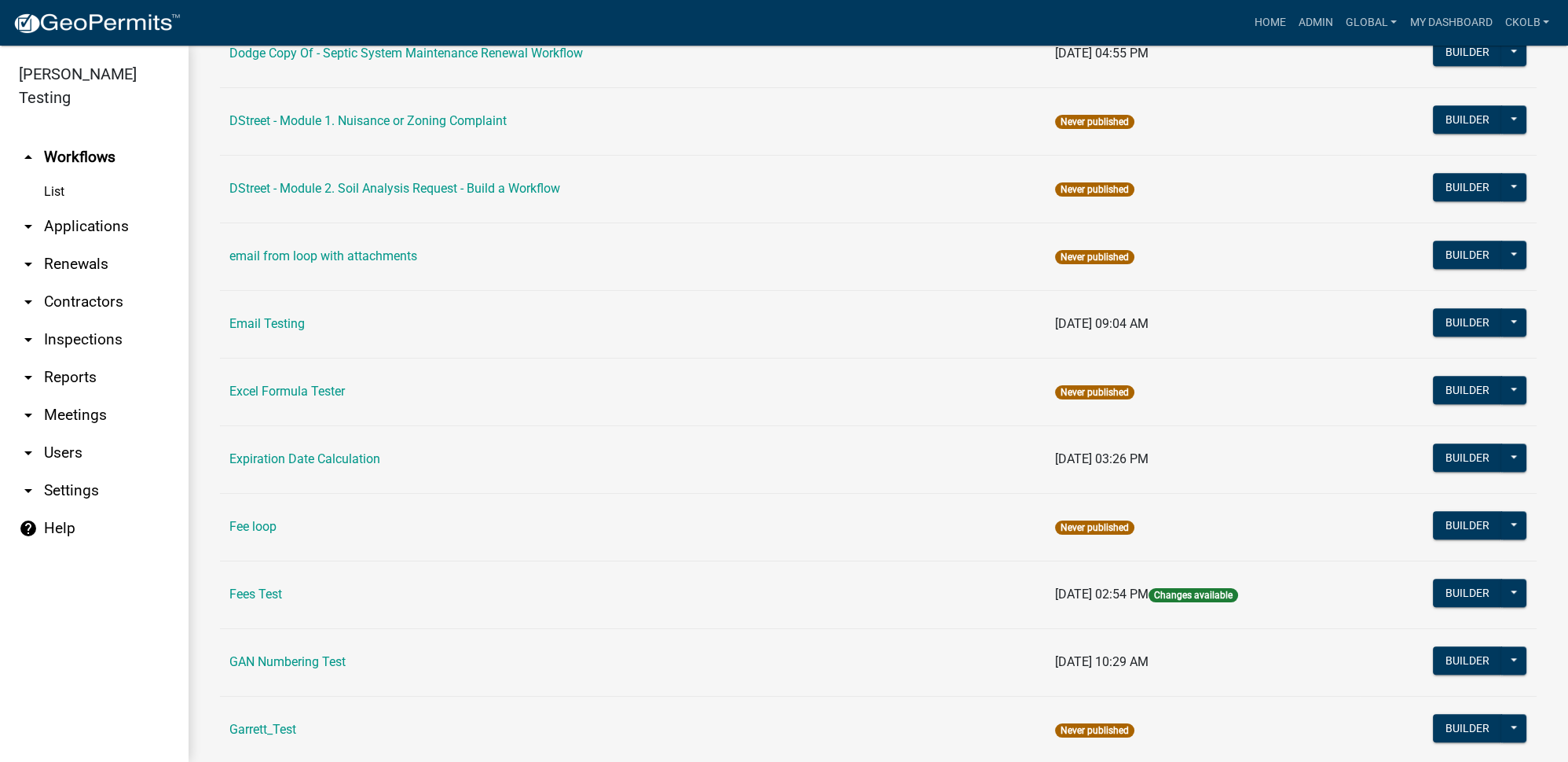
scroll to position [2929, 0]
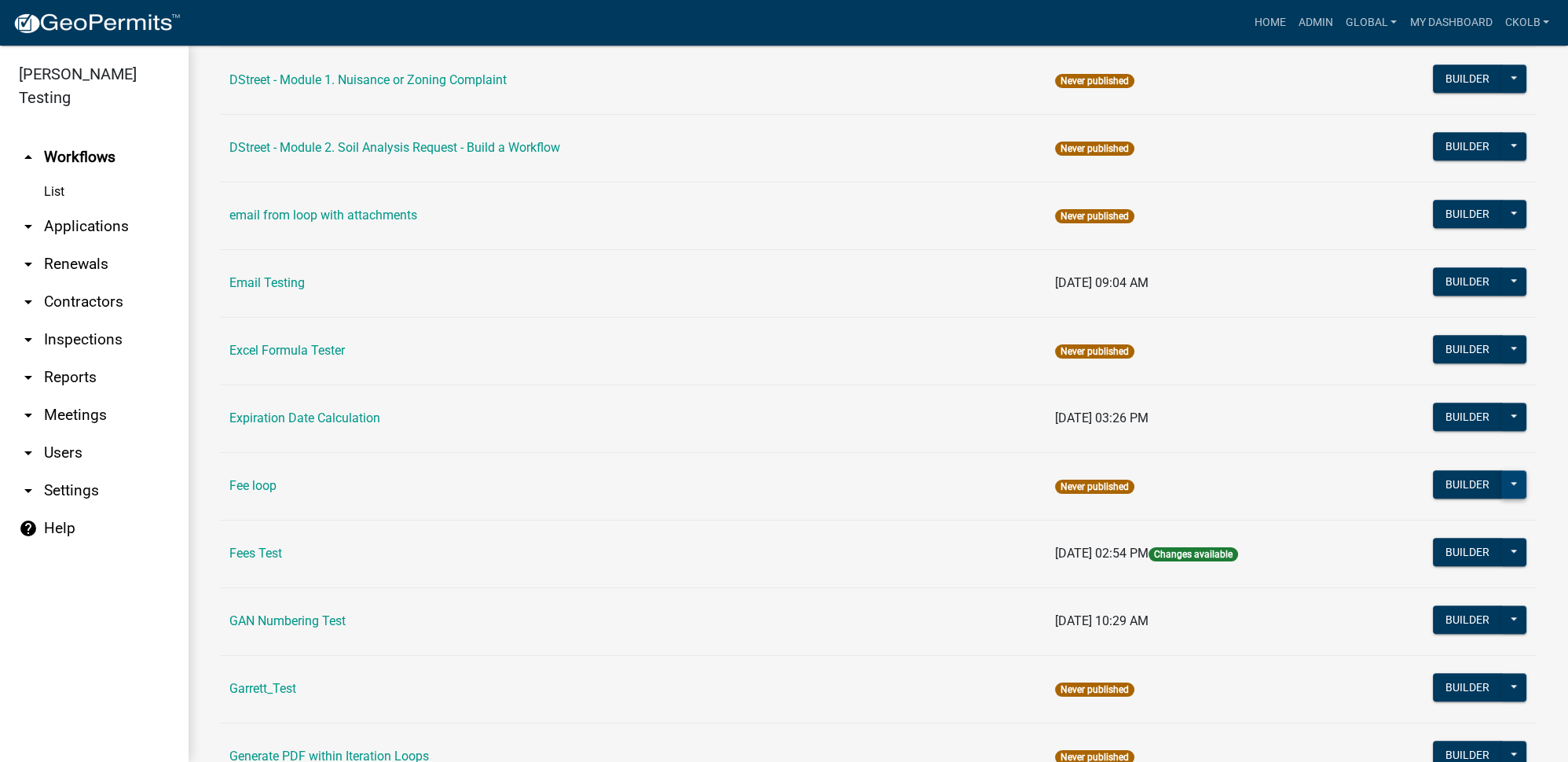
click at [1503, 470] on button at bounding box center [1513, 484] width 25 height 28
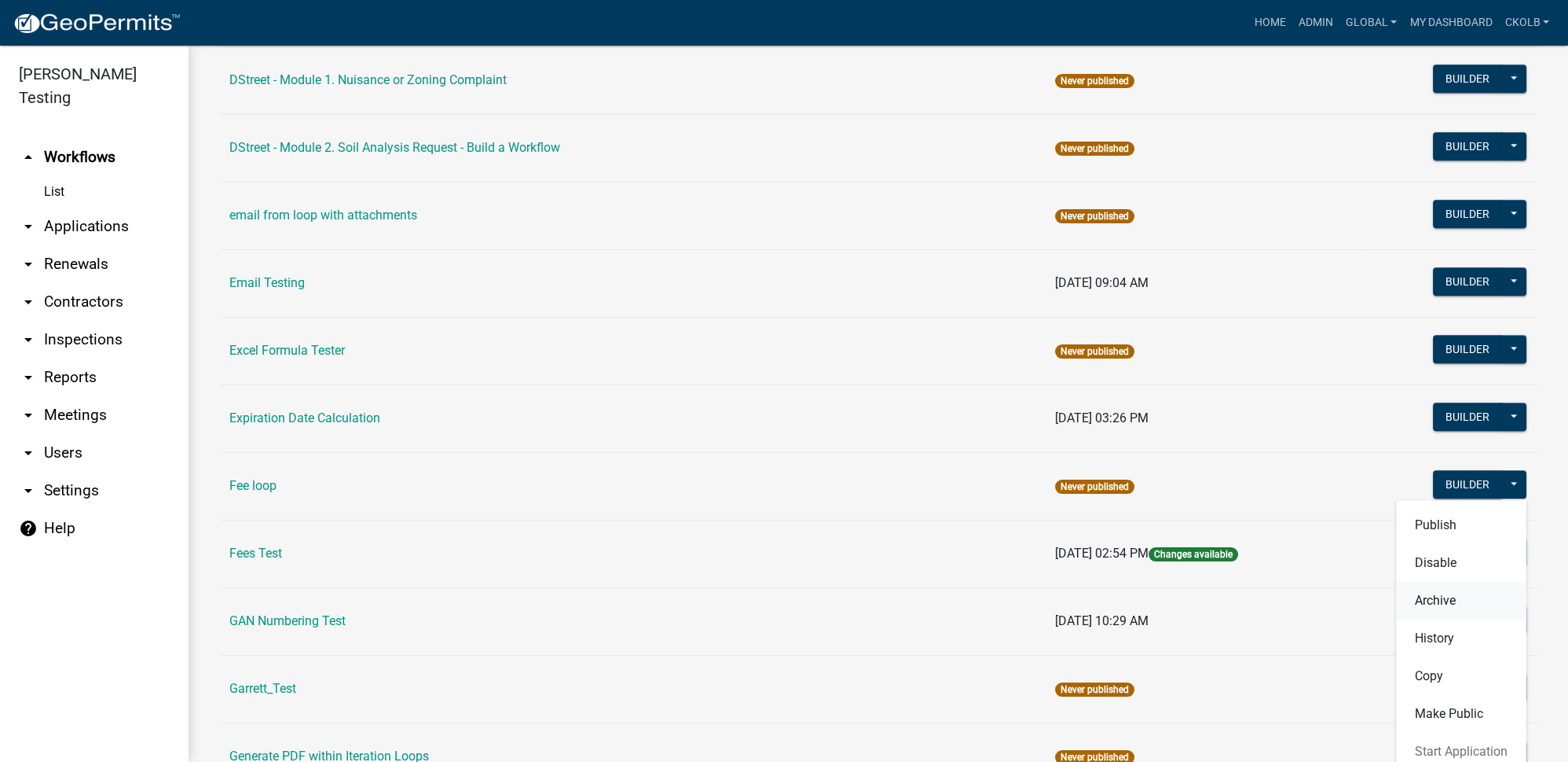
click at [1437, 582] on button "Archive" at bounding box center [1461, 600] width 131 height 38
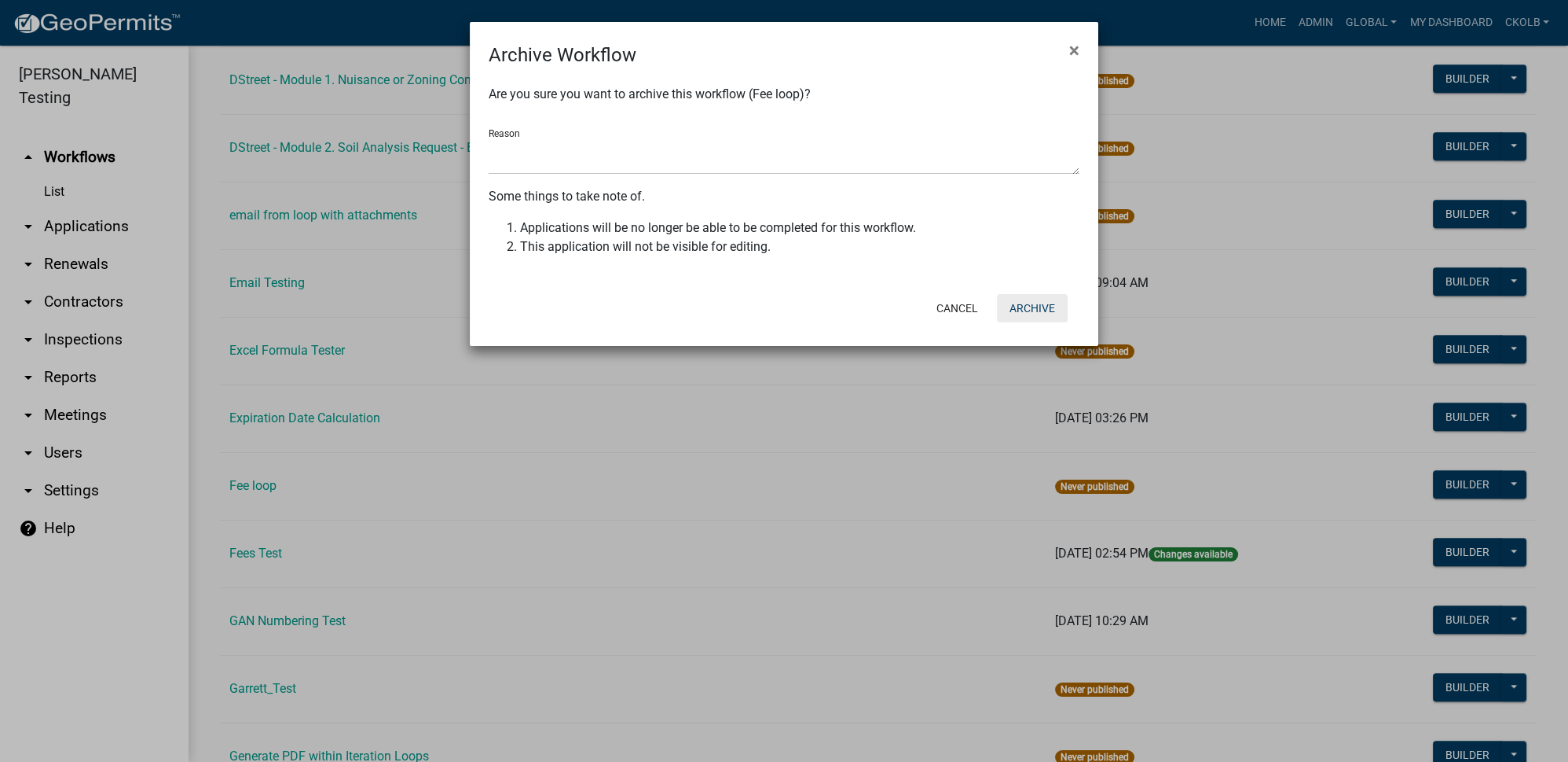
click at [1020, 314] on button "Archive" at bounding box center [1033, 308] width 71 height 28
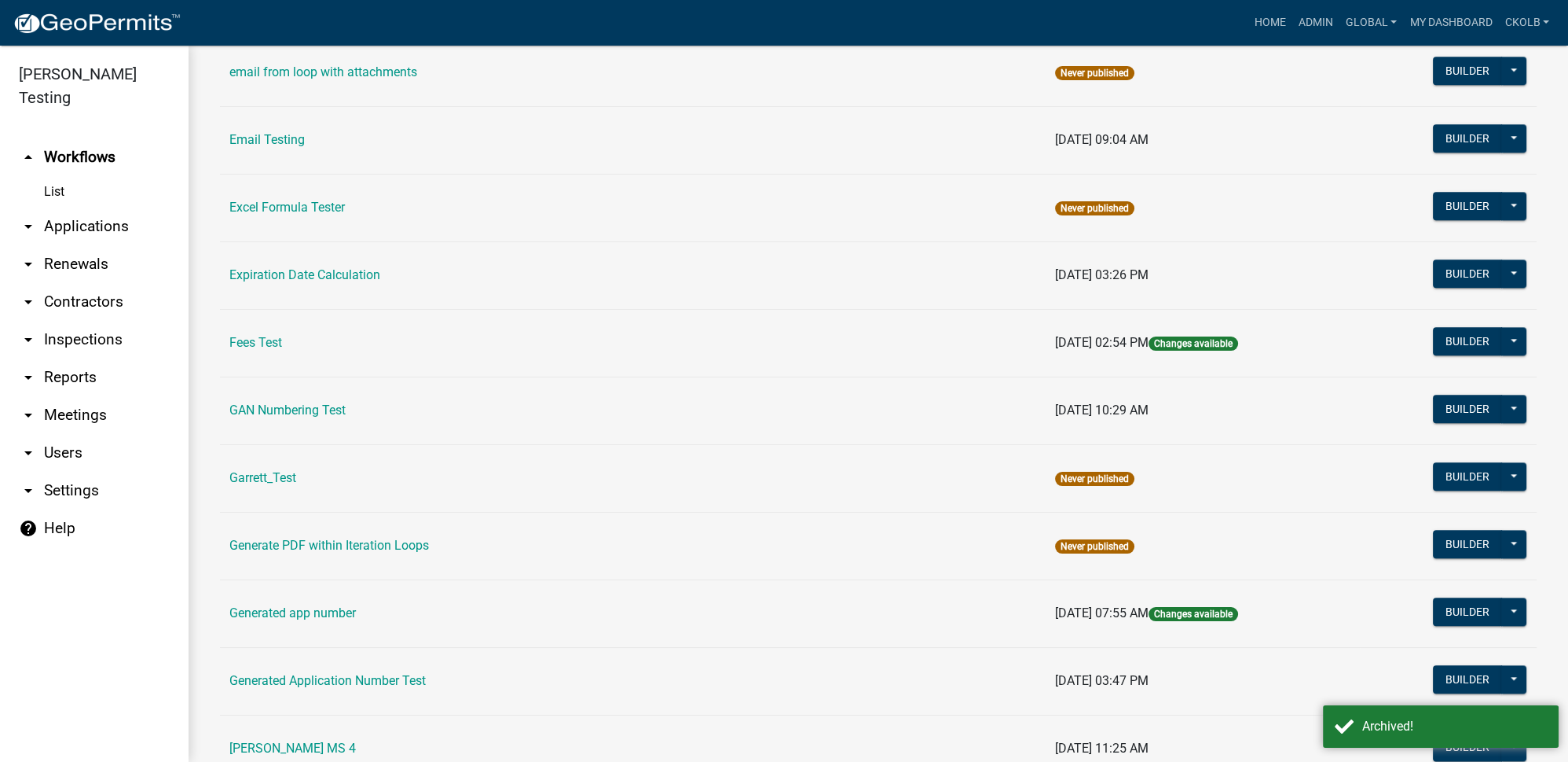
scroll to position [3215, 0]
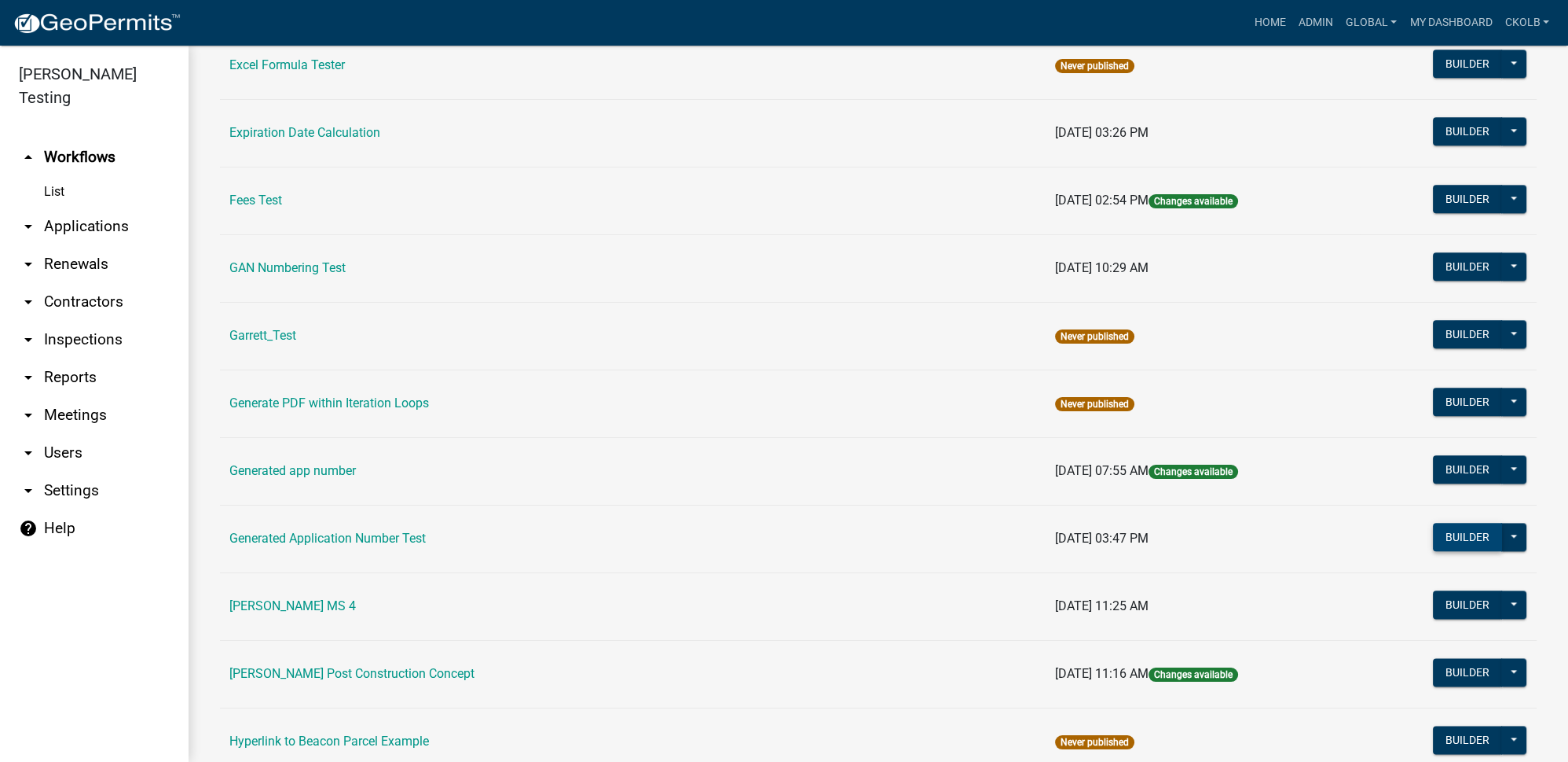
click at [1453, 523] on button "Builder" at bounding box center [1468, 537] width 69 height 28
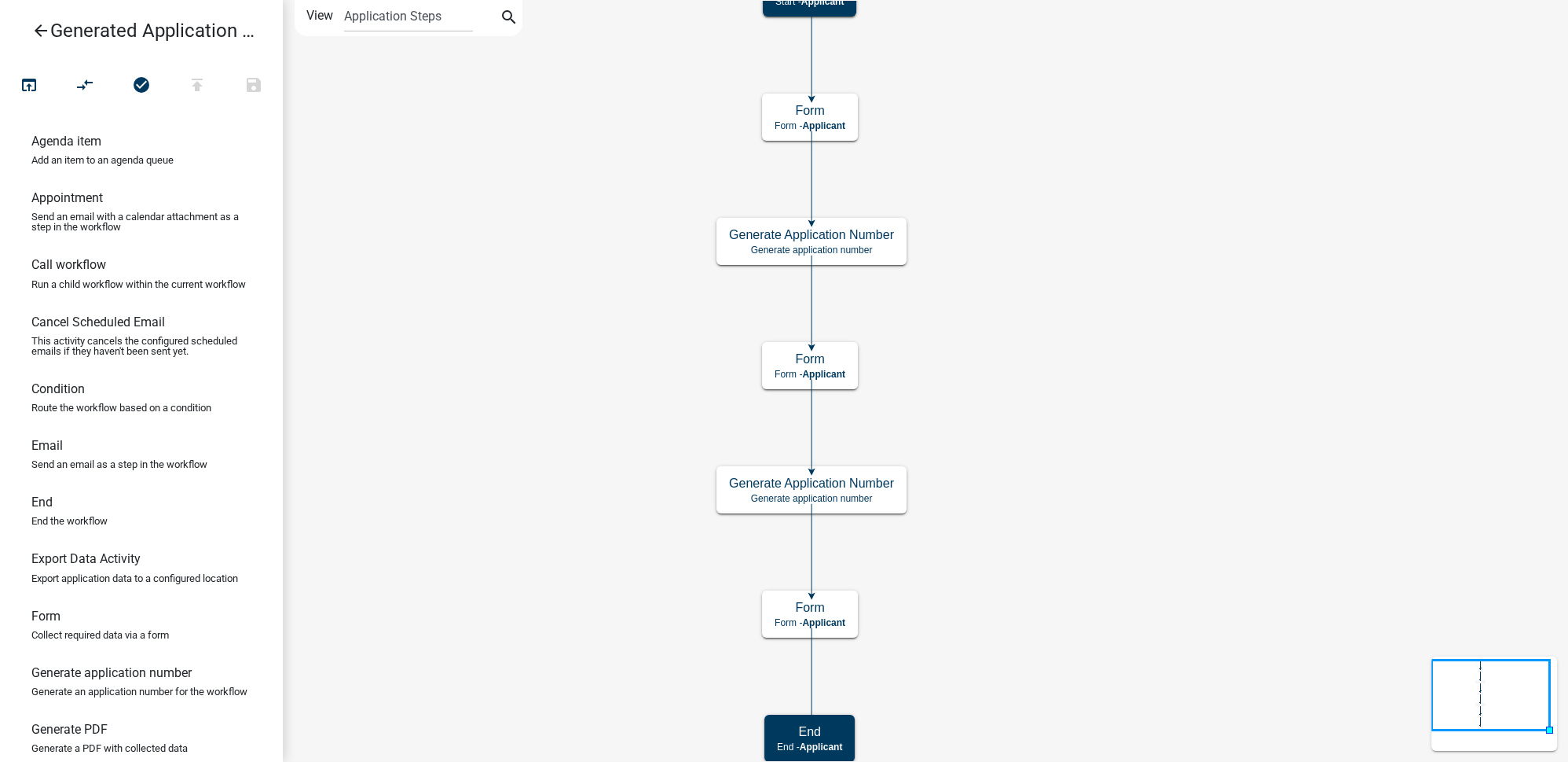
click at [42, 30] on icon "arrow_back" at bounding box center [41, 31] width 19 height 22
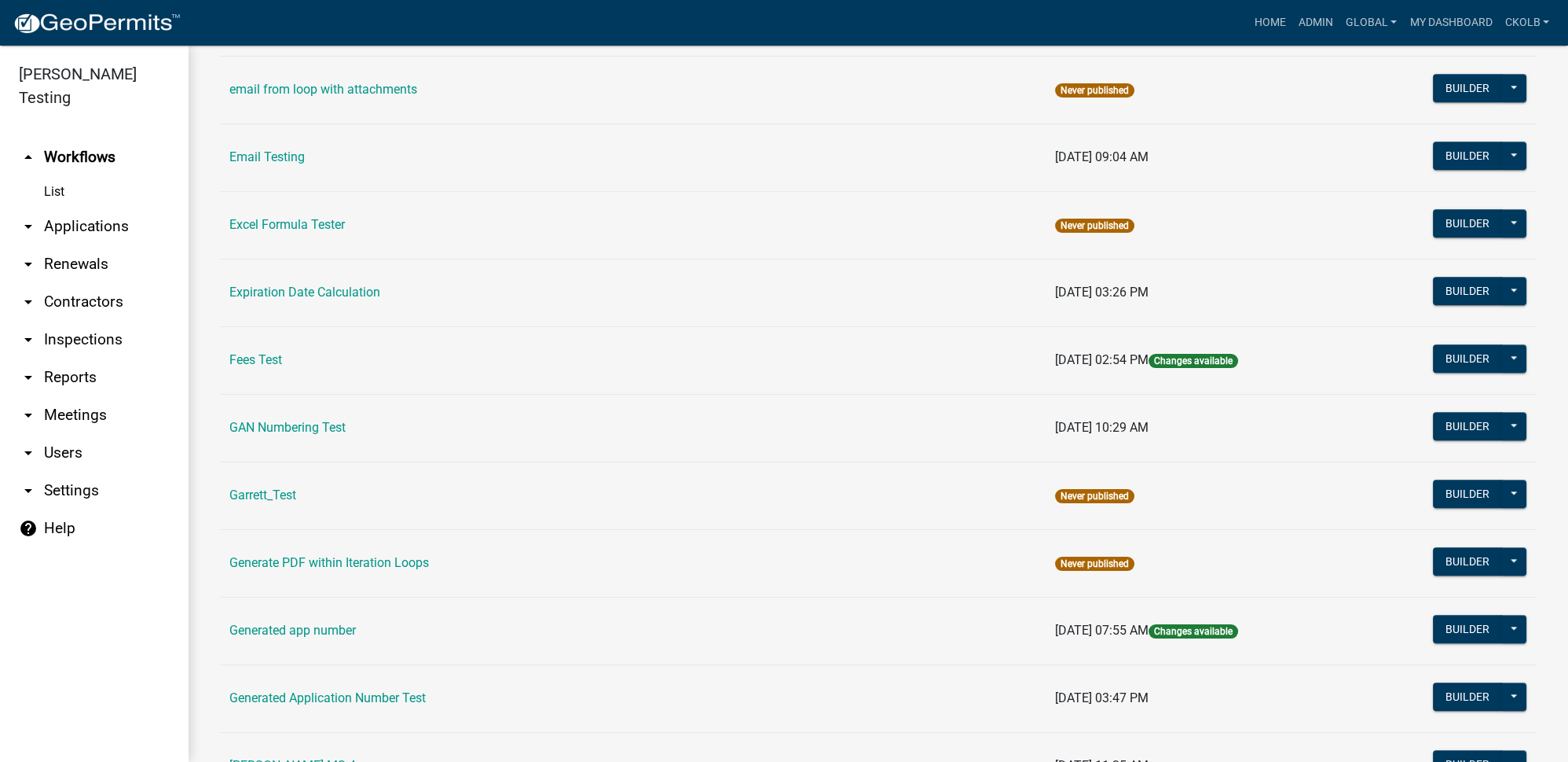
scroll to position [3073, 0]
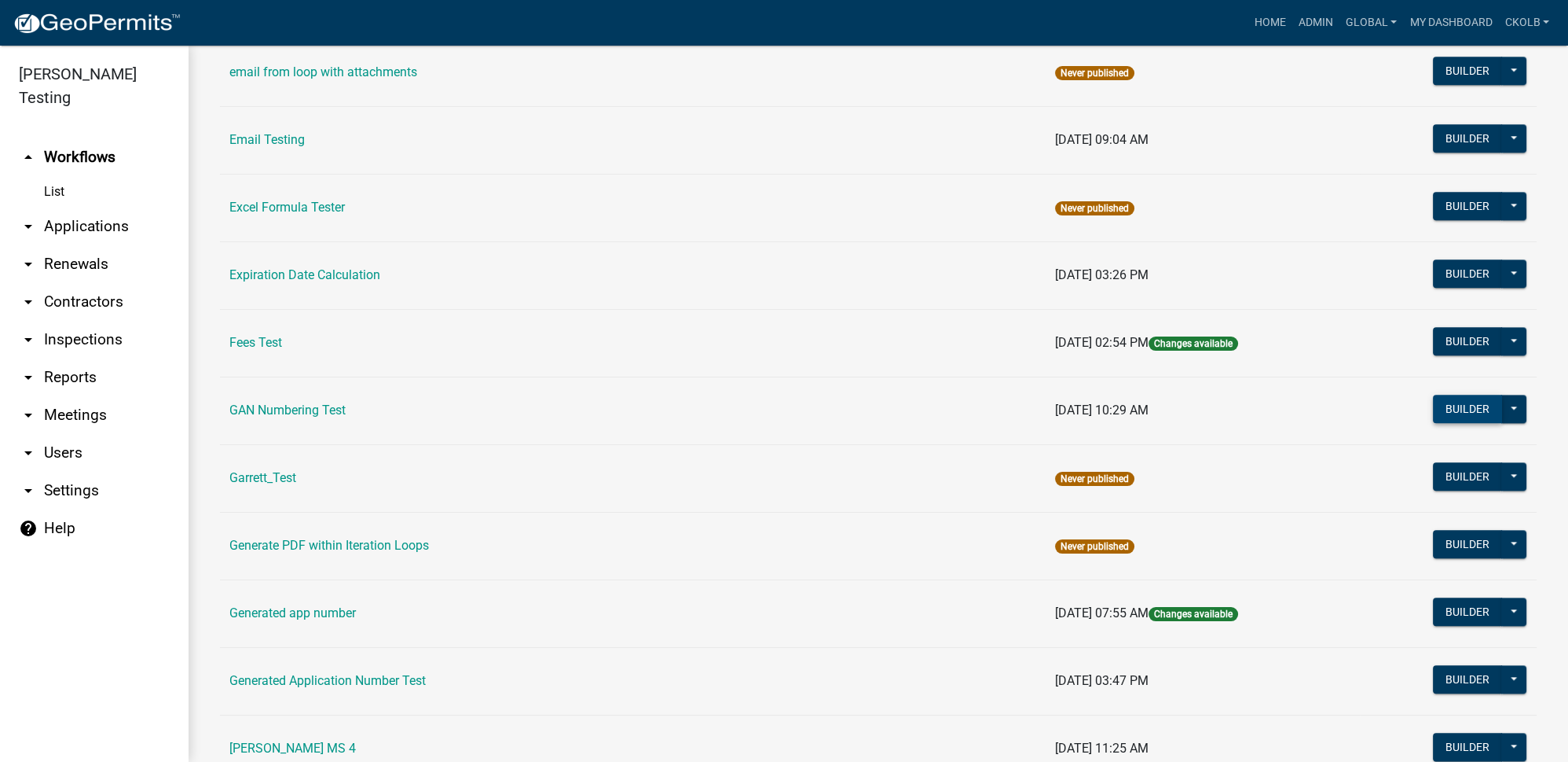
click at [1462, 395] on button "Builder" at bounding box center [1468, 408] width 69 height 28
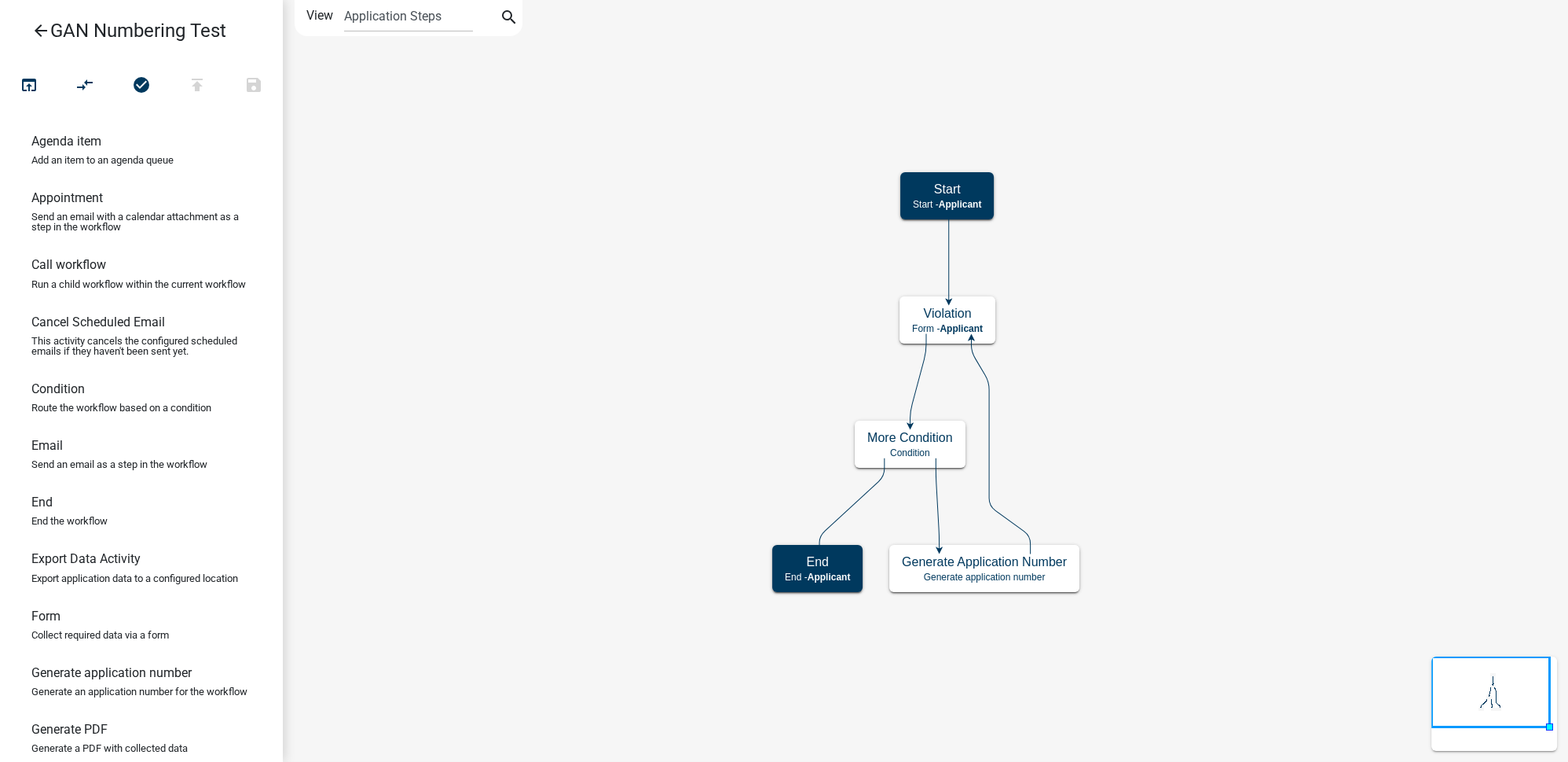
click at [41, 25] on icon "arrow_back" at bounding box center [41, 31] width 19 height 22
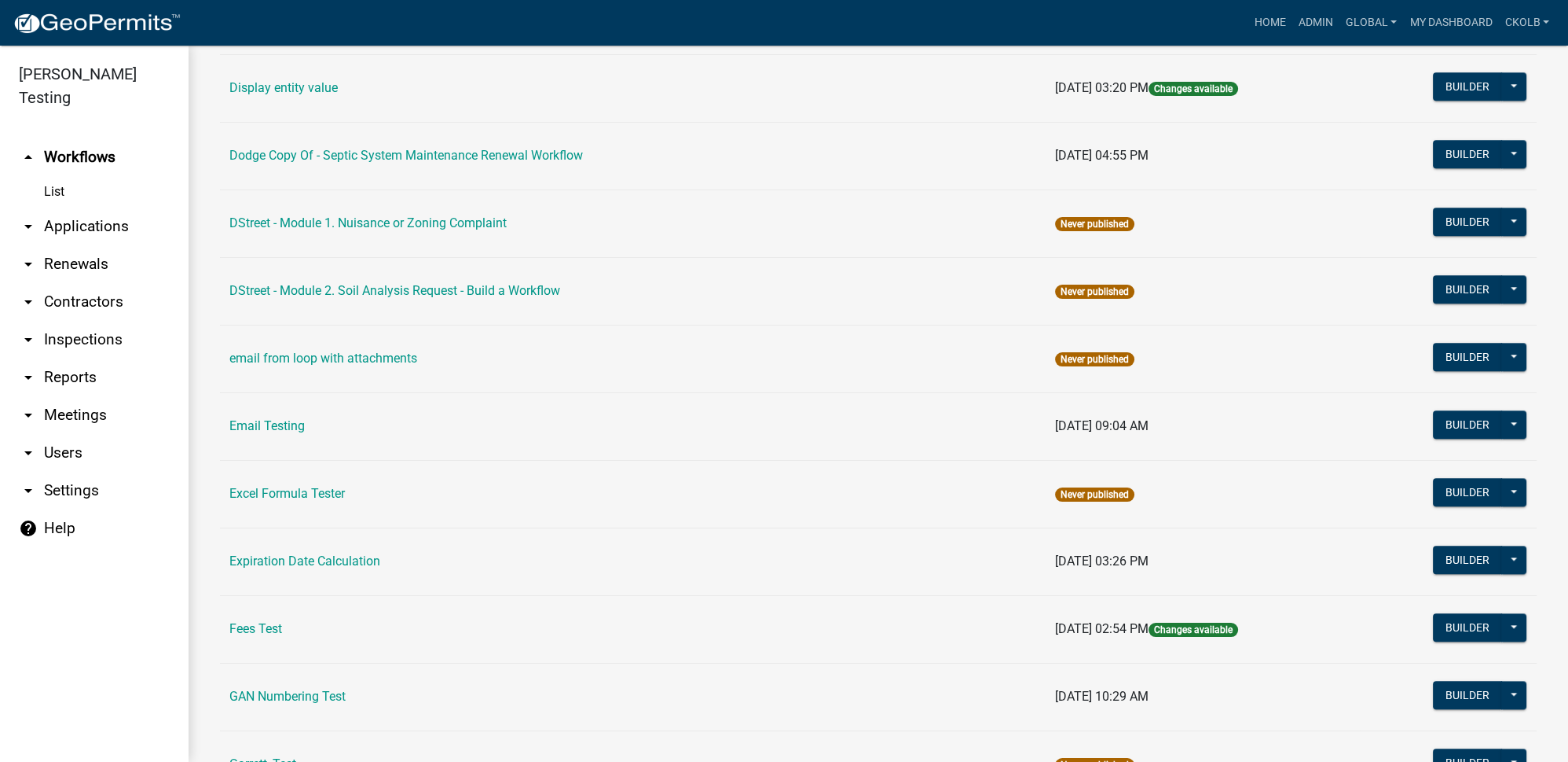
scroll to position [2929, 0]
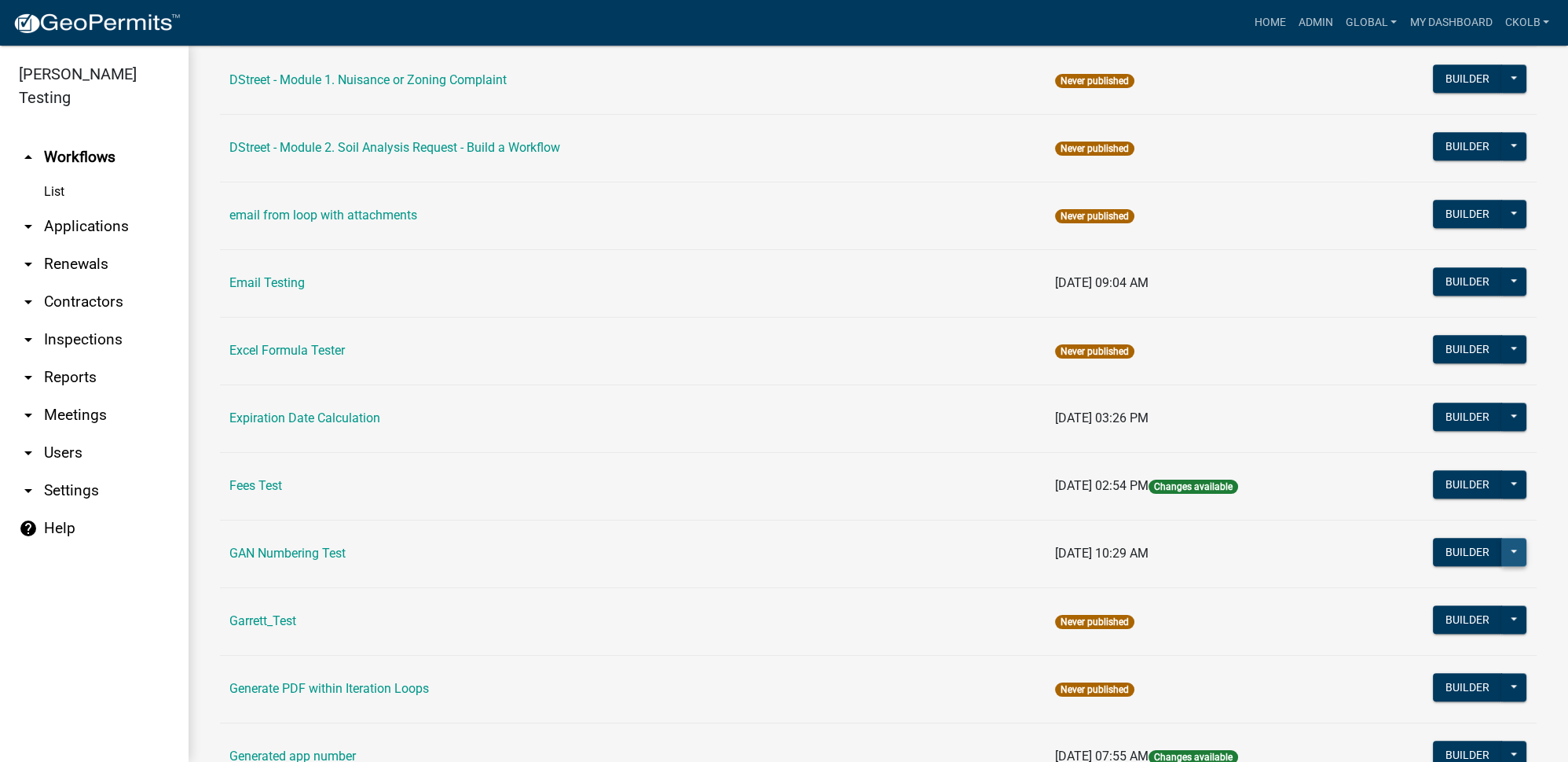
click at [1505, 537] on button at bounding box center [1513, 551] width 25 height 28
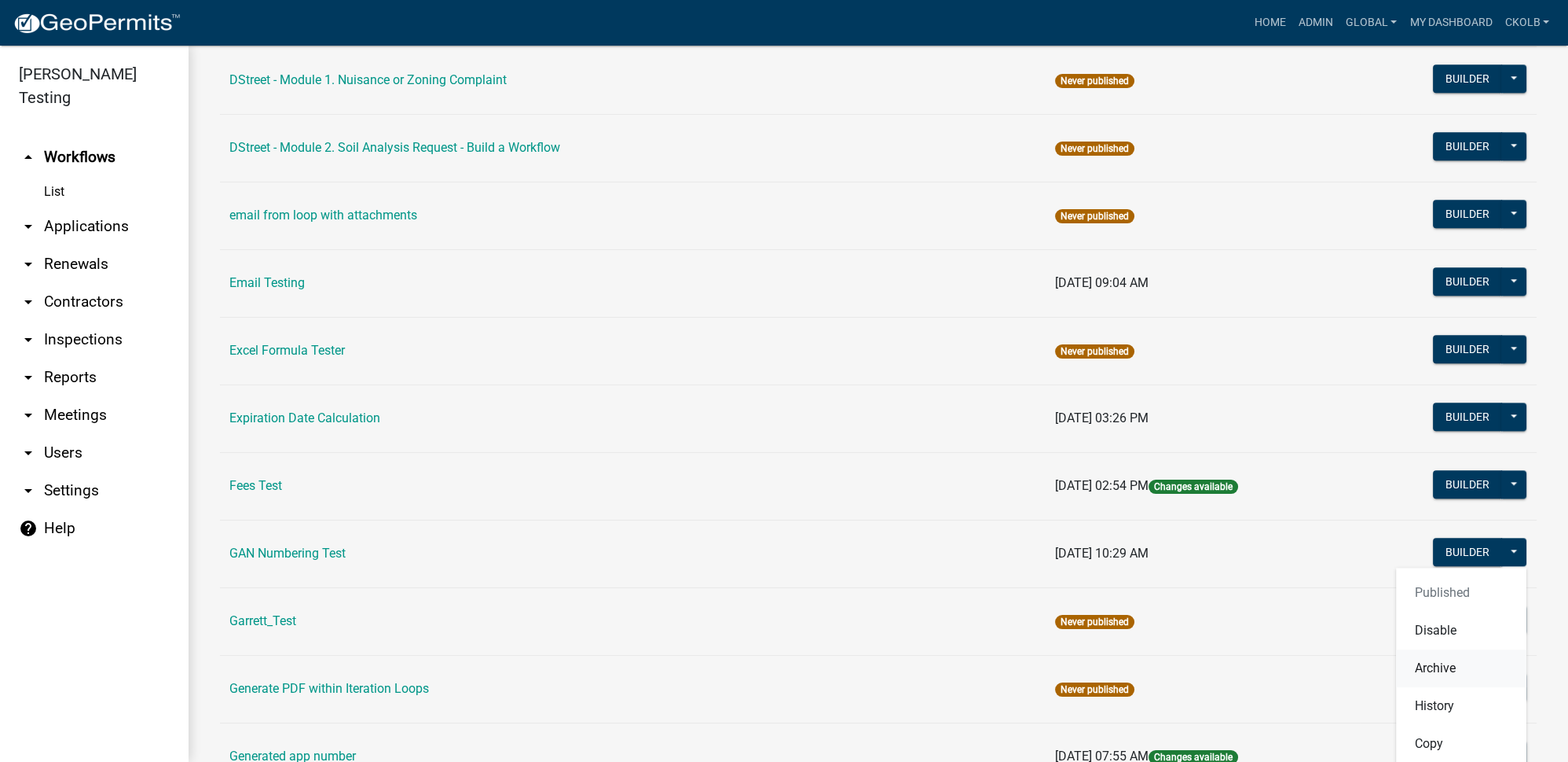
click at [1439, 649] on button "Archive" at bounding box center [1461, 667] width 131 height 38
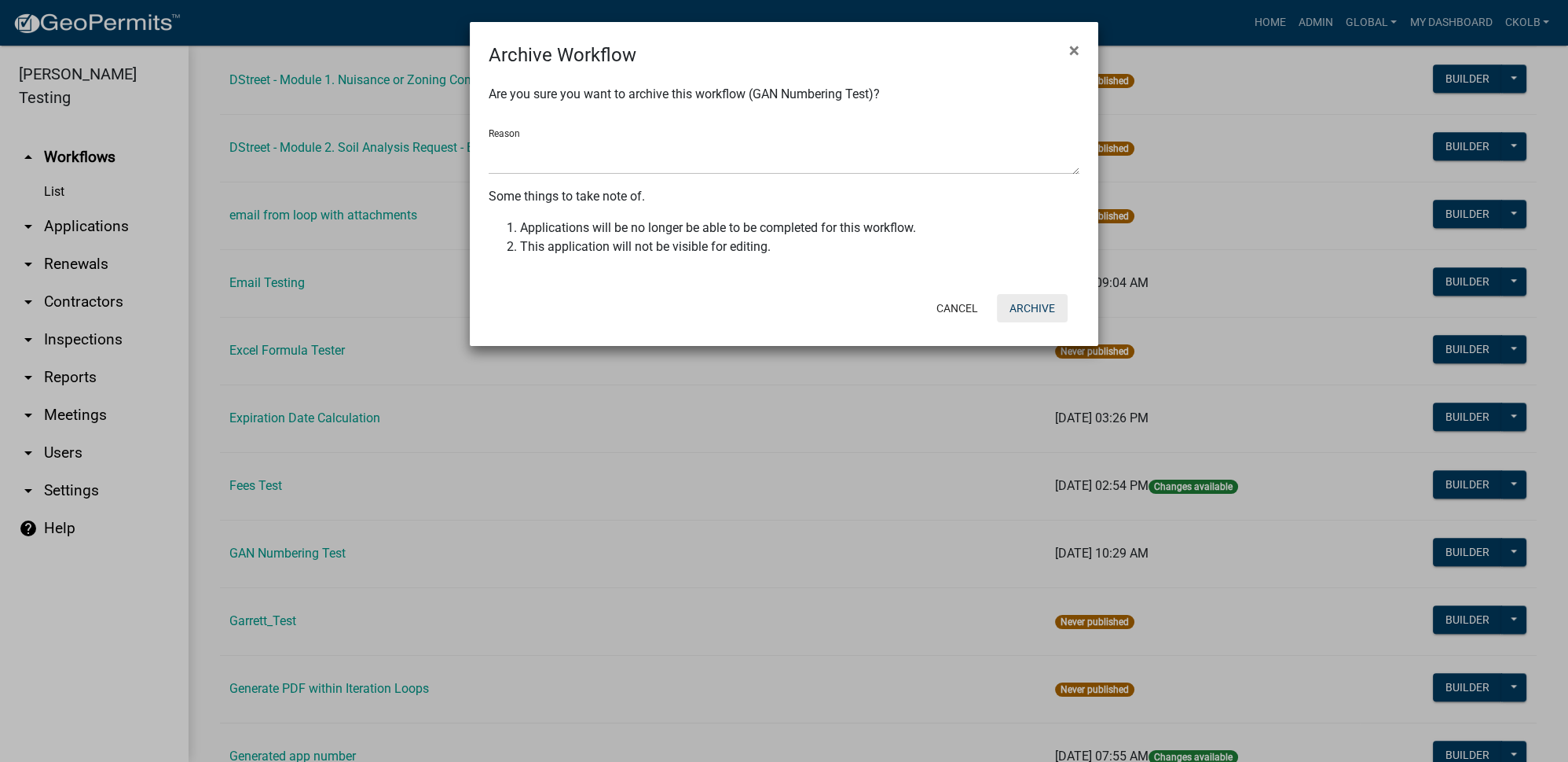
click at [1053, 313] on button "Archive" at bounding box center [1033, 308] width 71 height 28
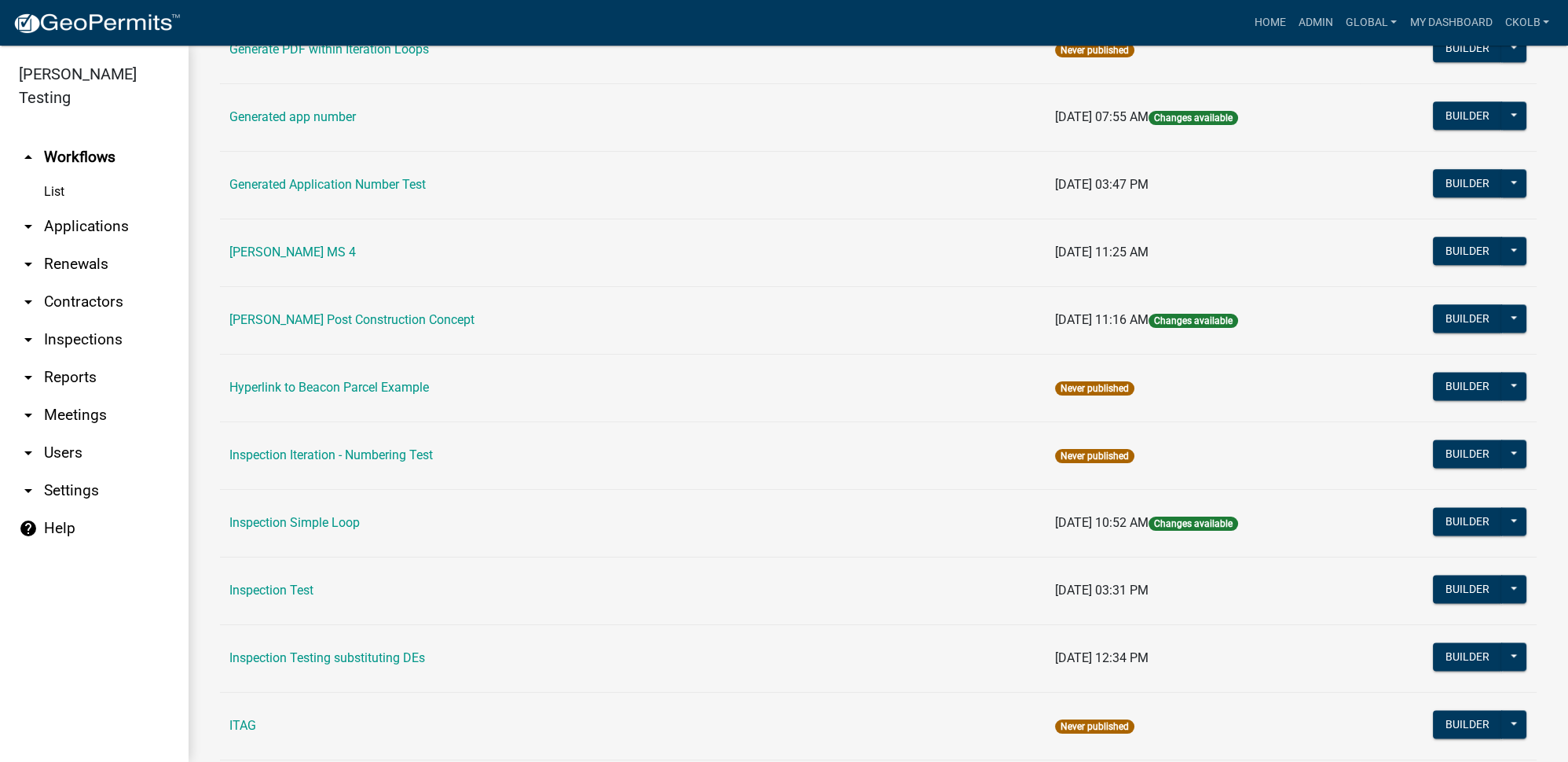
scroll to position [3644, 0]
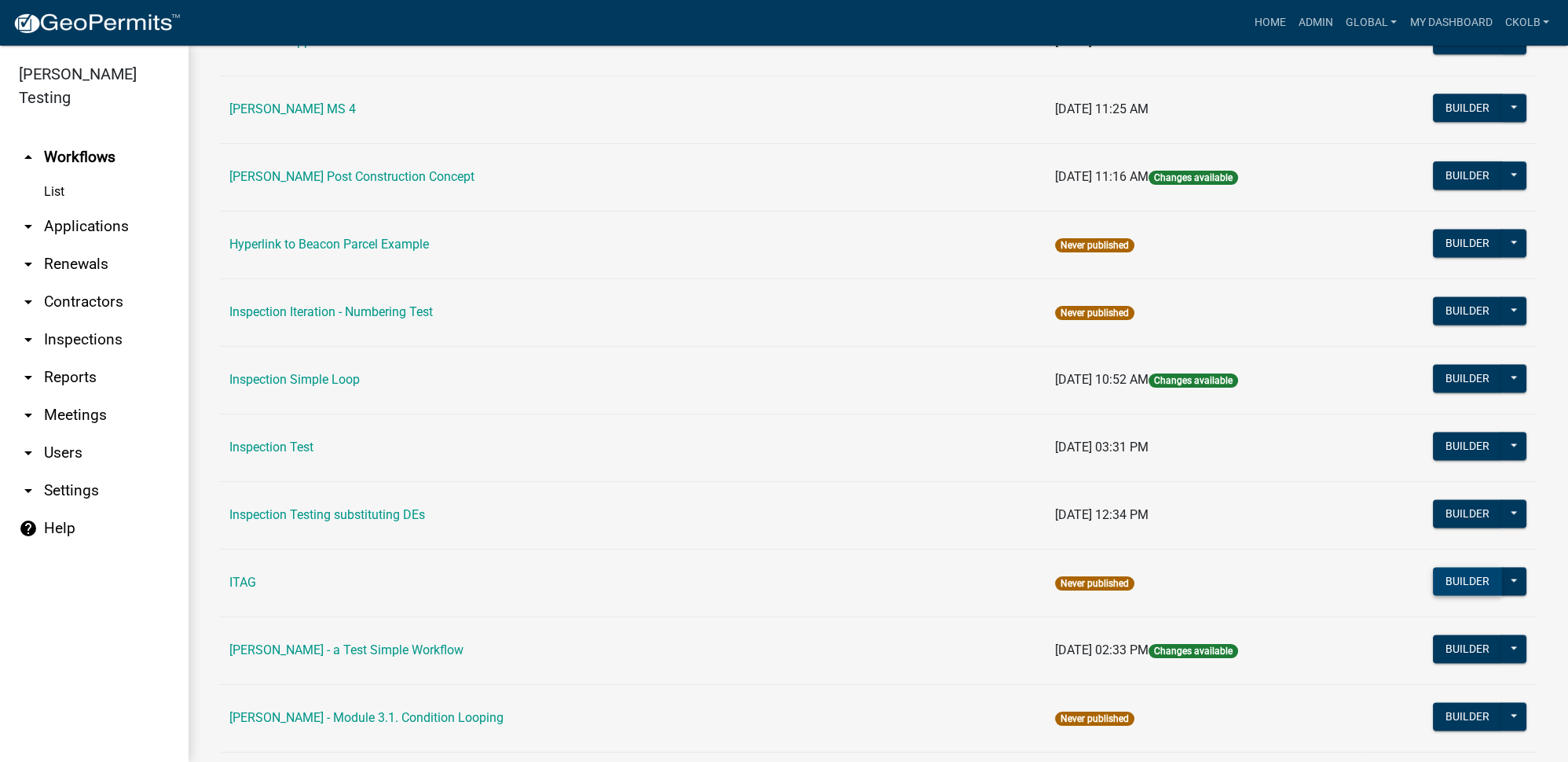
click at [1436, 567] on button "Builder" at bounding box center [1468, 581] width 69 height 28
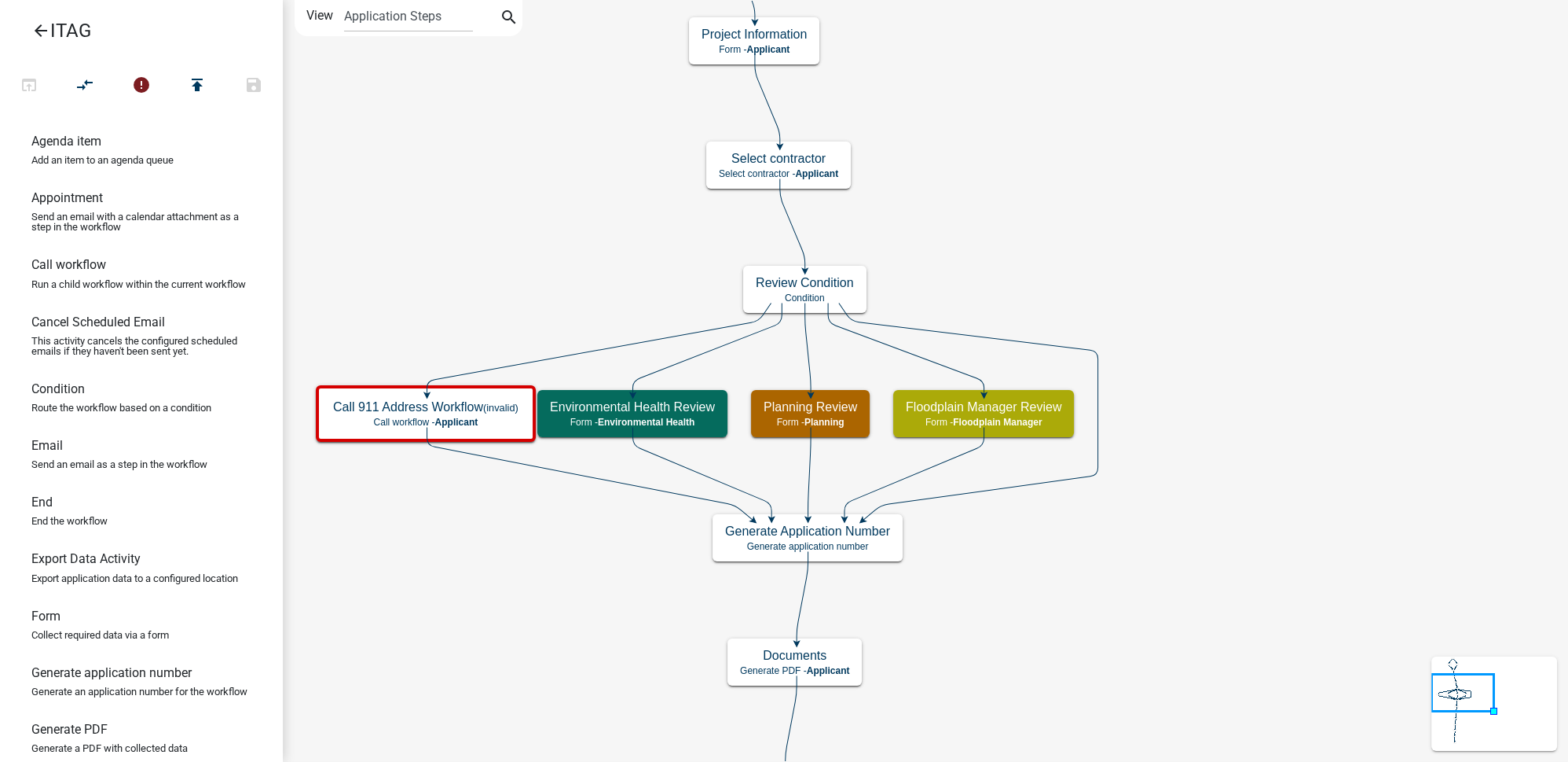
click at [42, 31] on icon "arrow_back" at bounding box center [41, 31] width 19 height 22
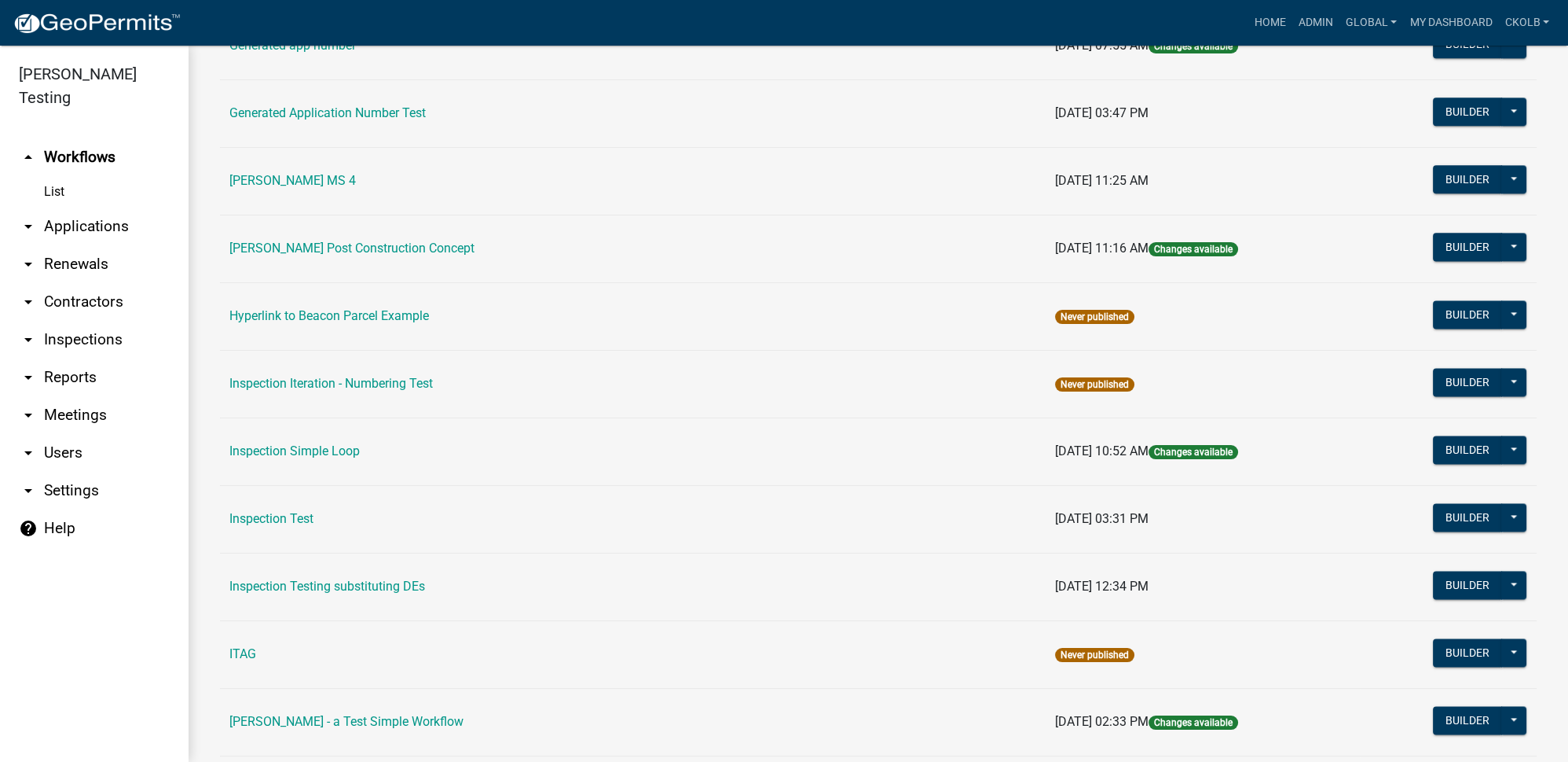
scroll to position [3715, 0]
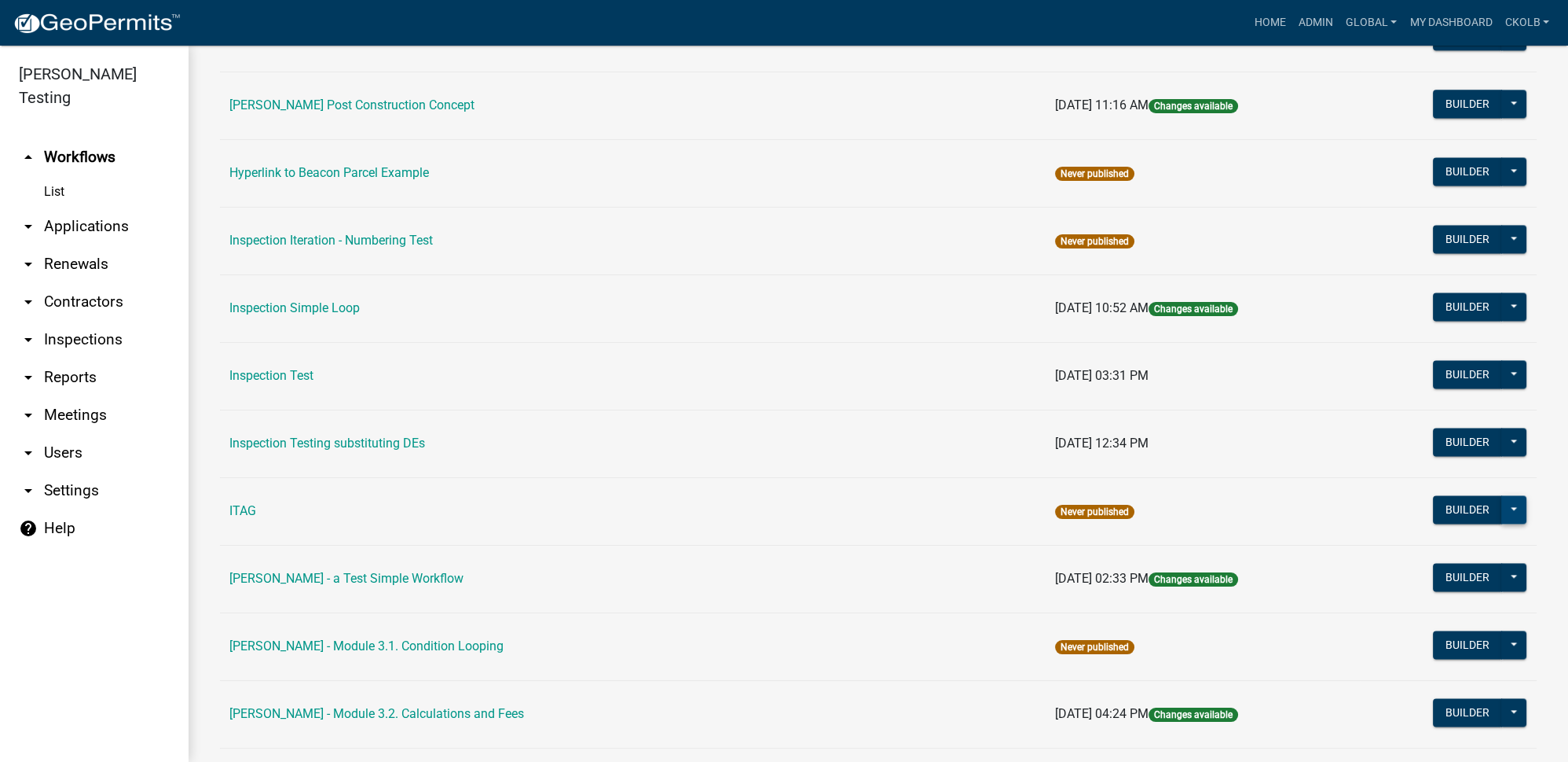
click at [1506, 495] on button at bounding box center [1513, 509] width 25 height 28
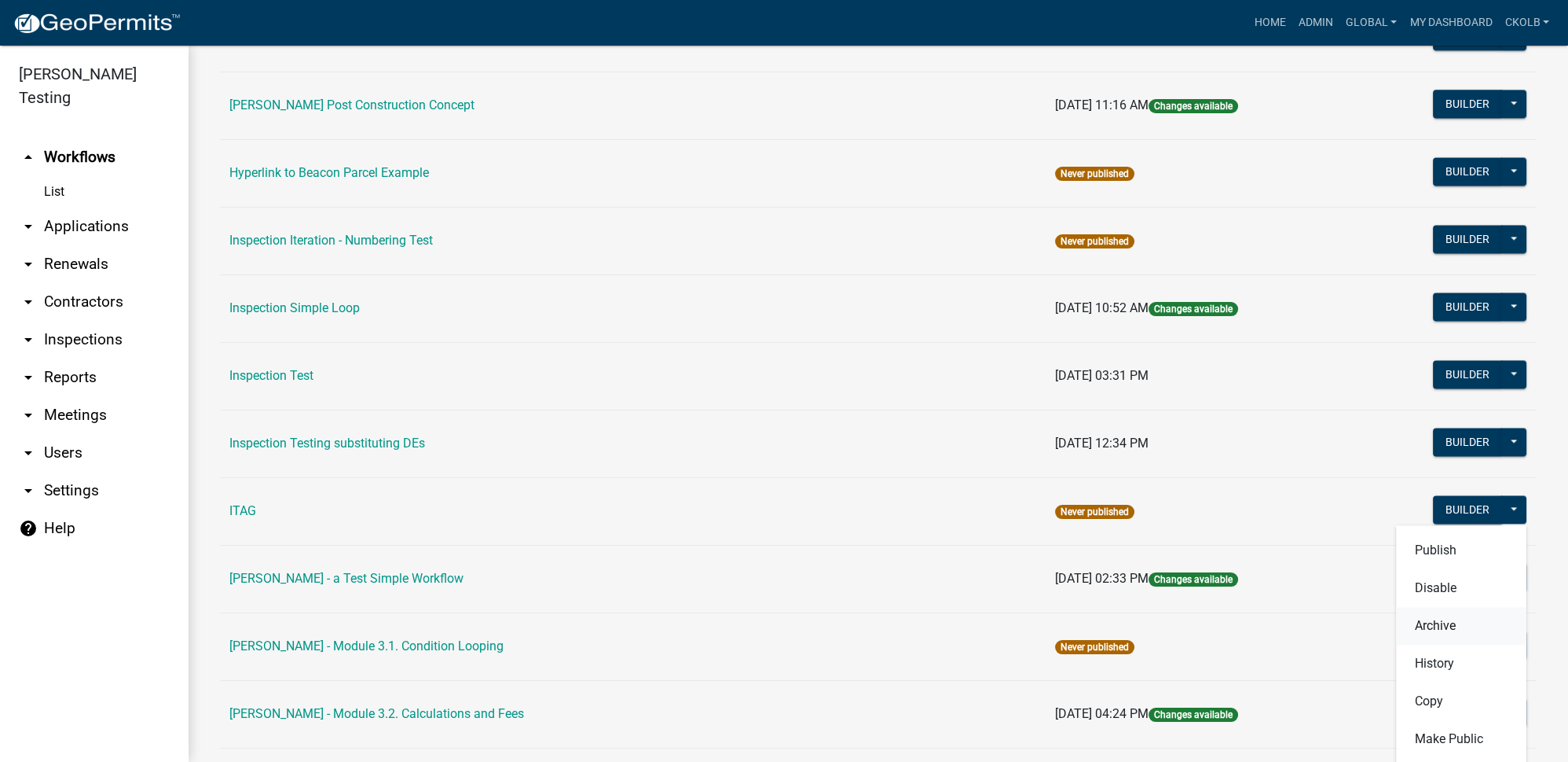
click at [1433, 607] on button "Archive" at bounding box center [1461, 626] width 131 height 38
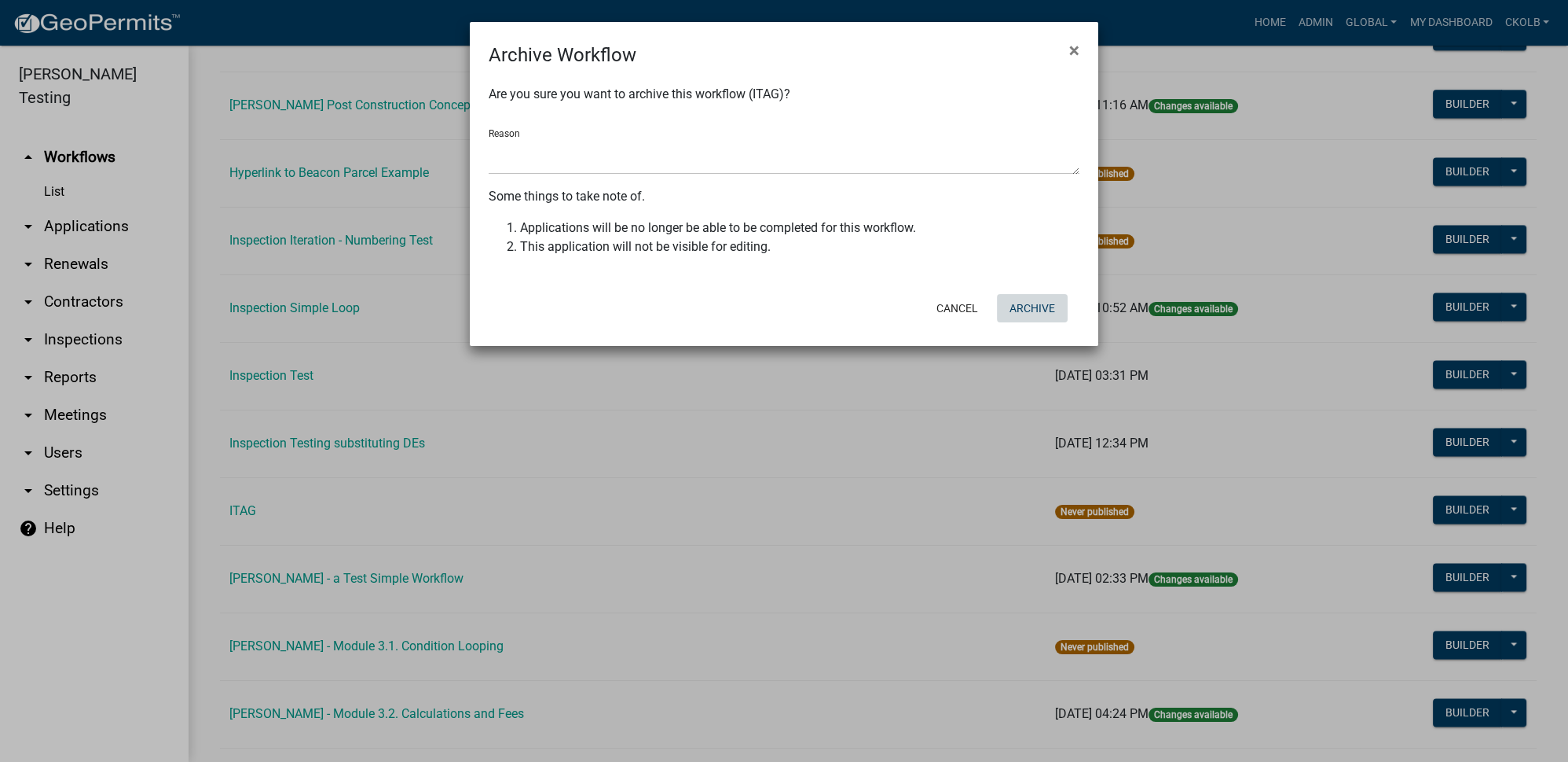
click at [1044, 302] on button "Archive" at bounding box center [1033, 308] width 71 height 28
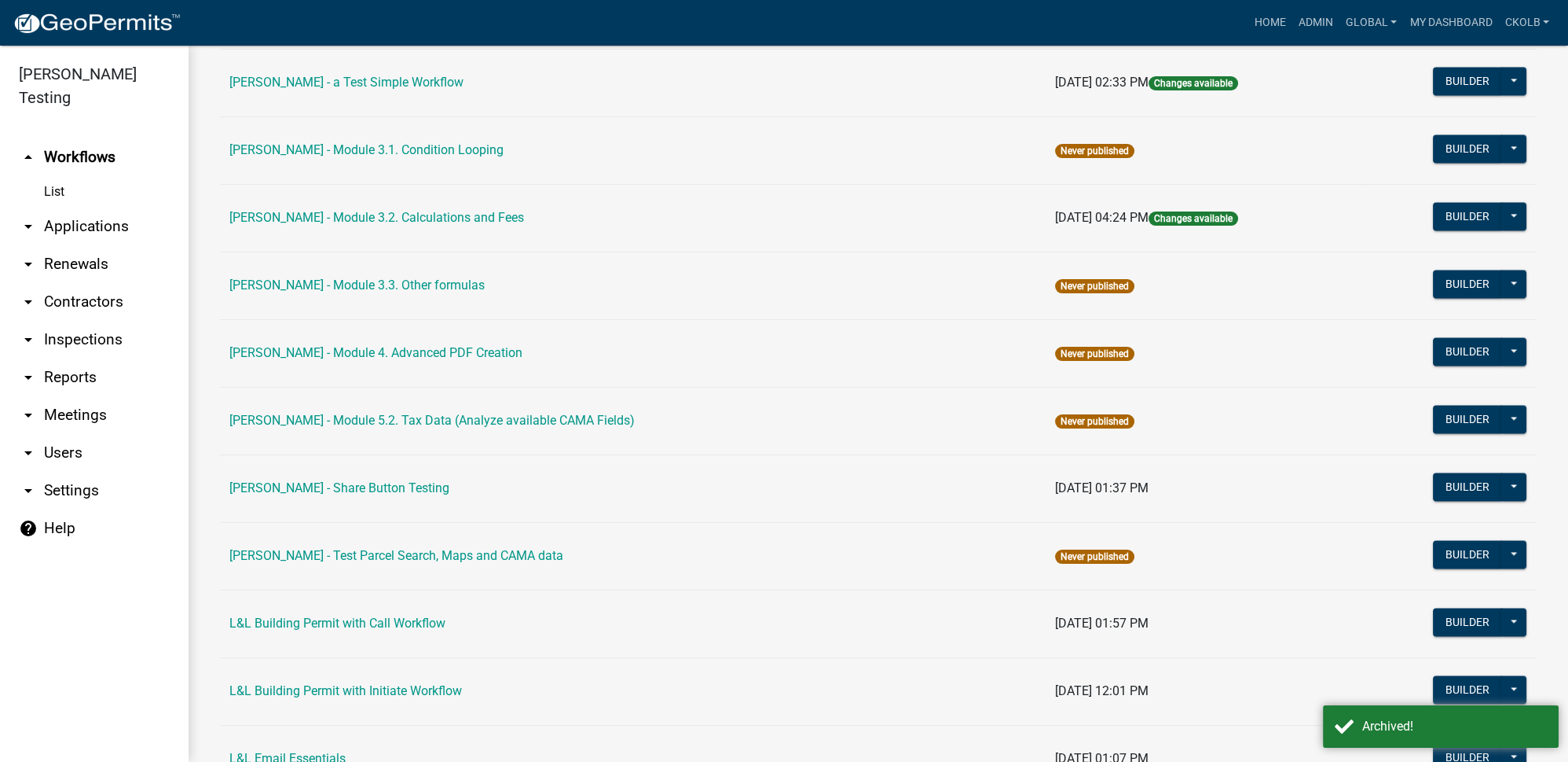
scroll to position [4216, 0]
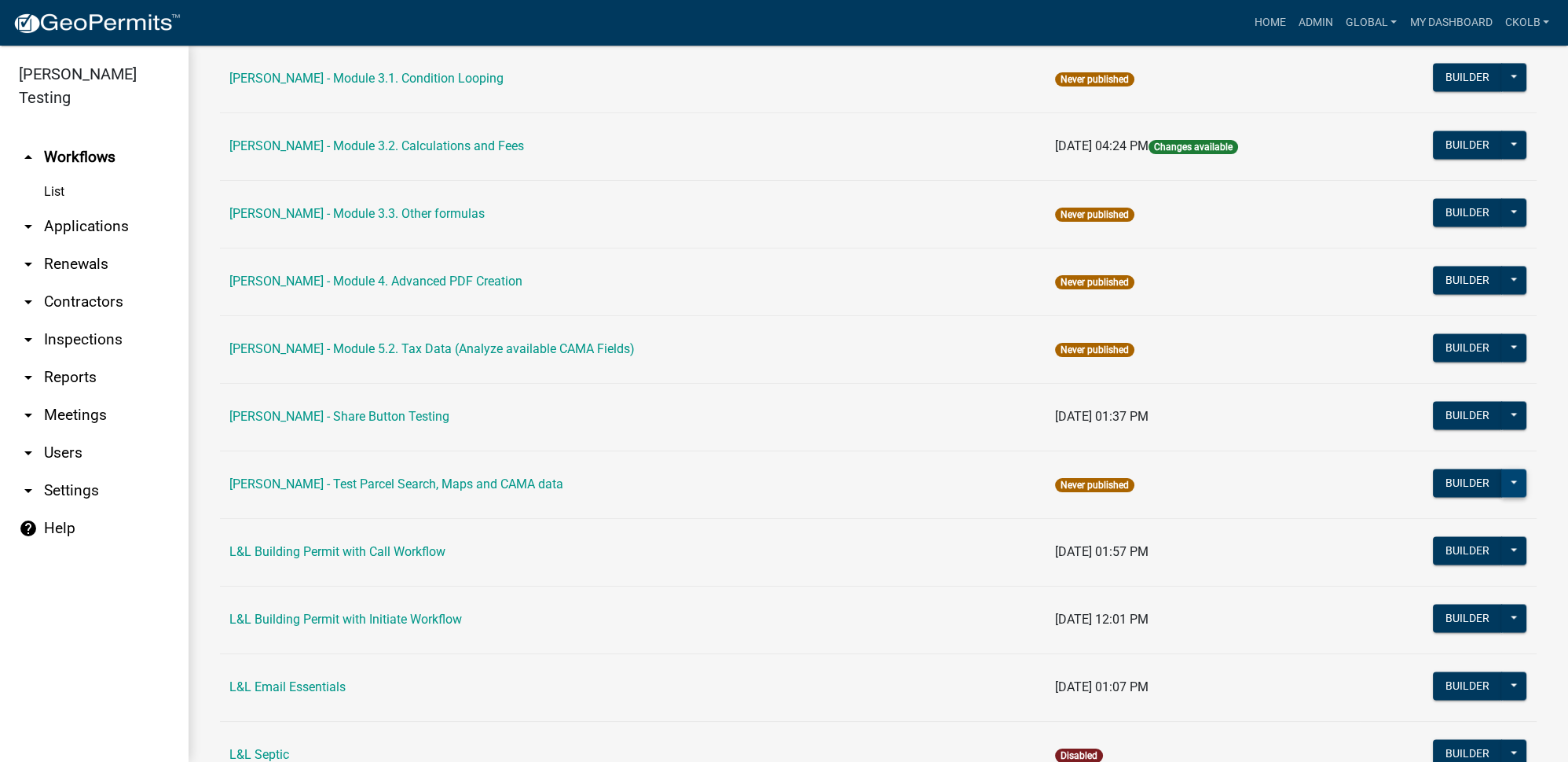
click at [1504, 468] on button at bounding box center [1513, 482] width 25 height 28
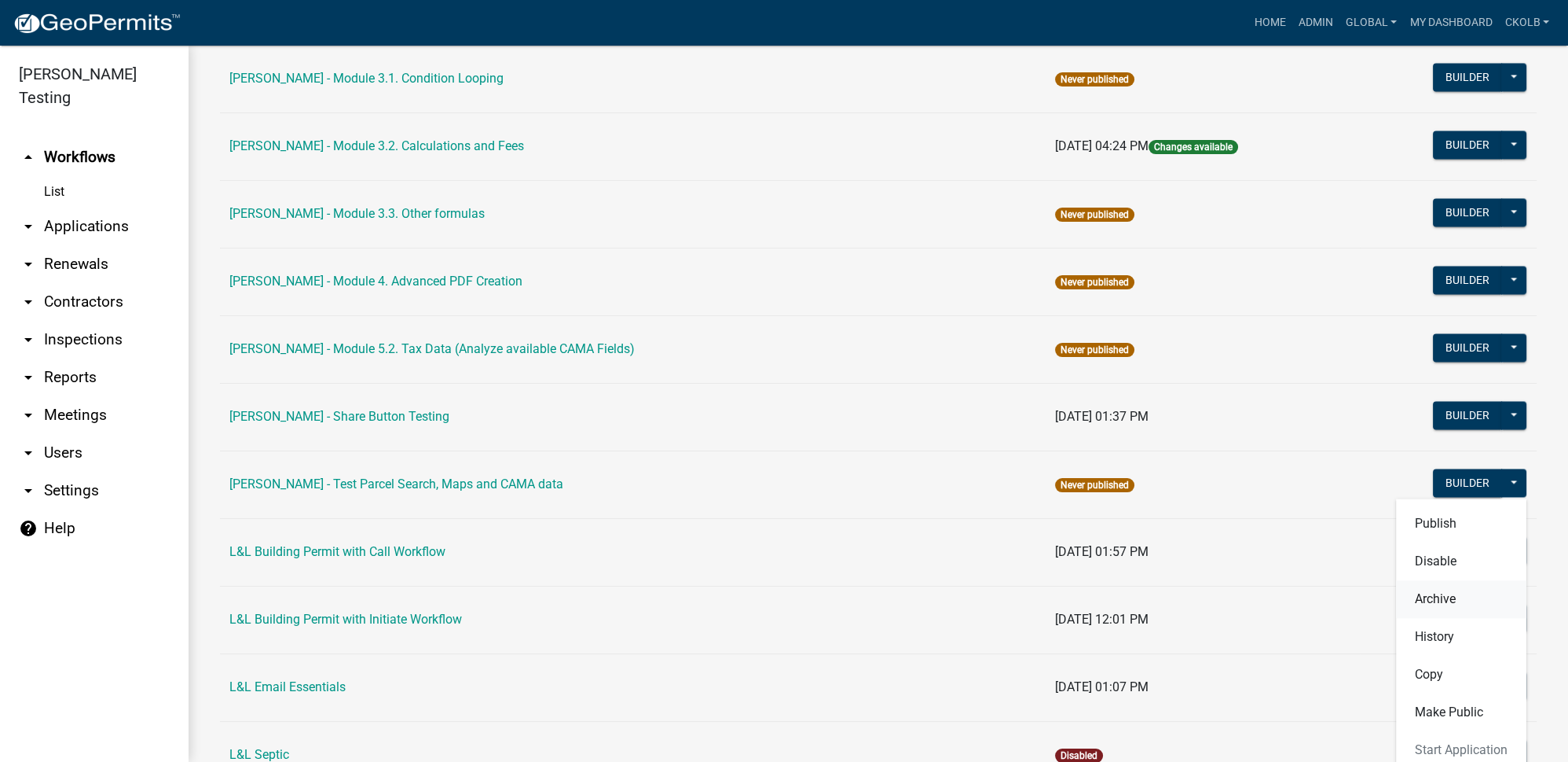
click at [1441, 580] on button "Archive" at bounding box center [1461, 598] width 131 height 38
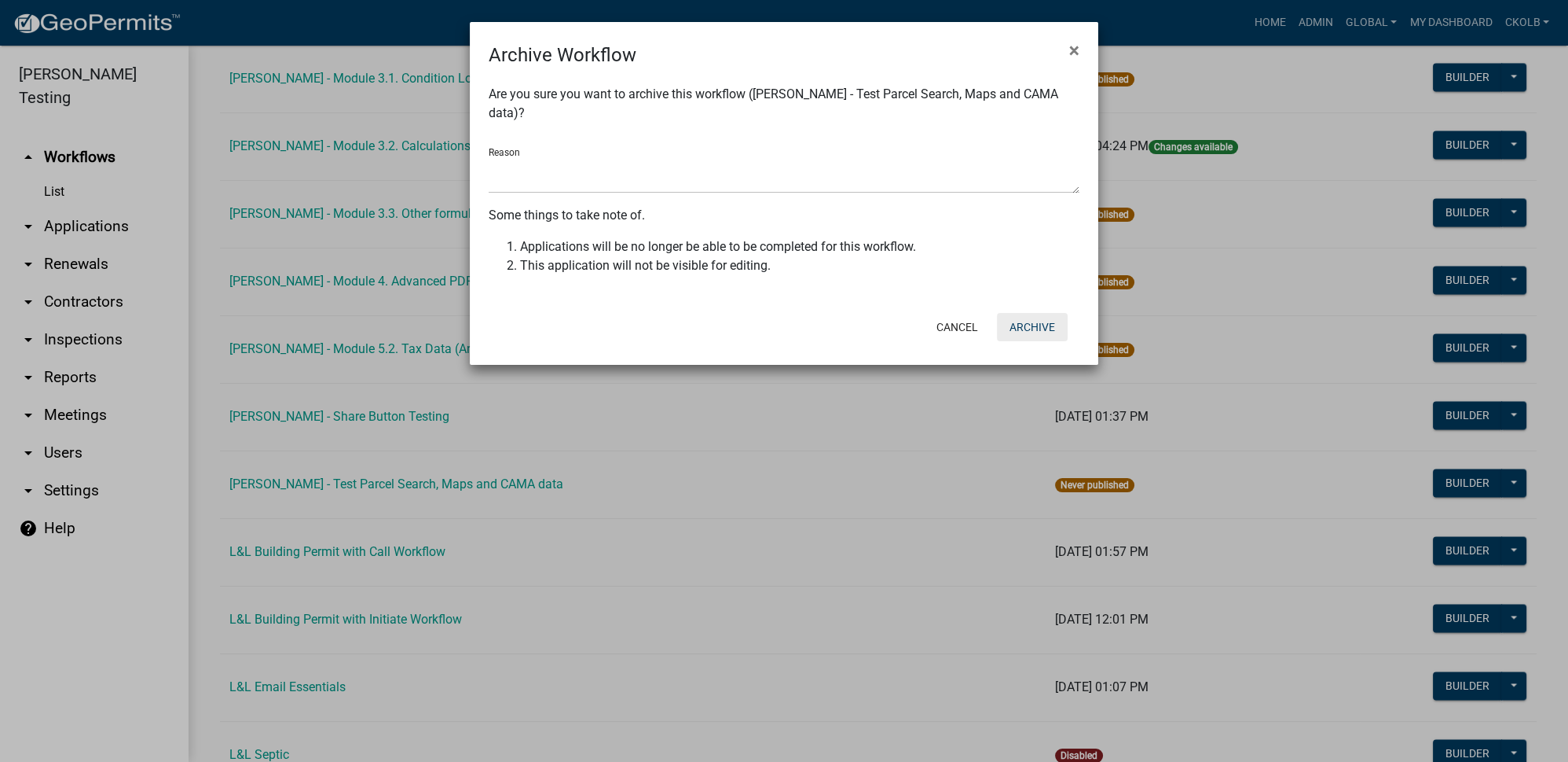
click at [1043, 313] on button "Archive" at bounding box center [1033, 326] width 71 height 28
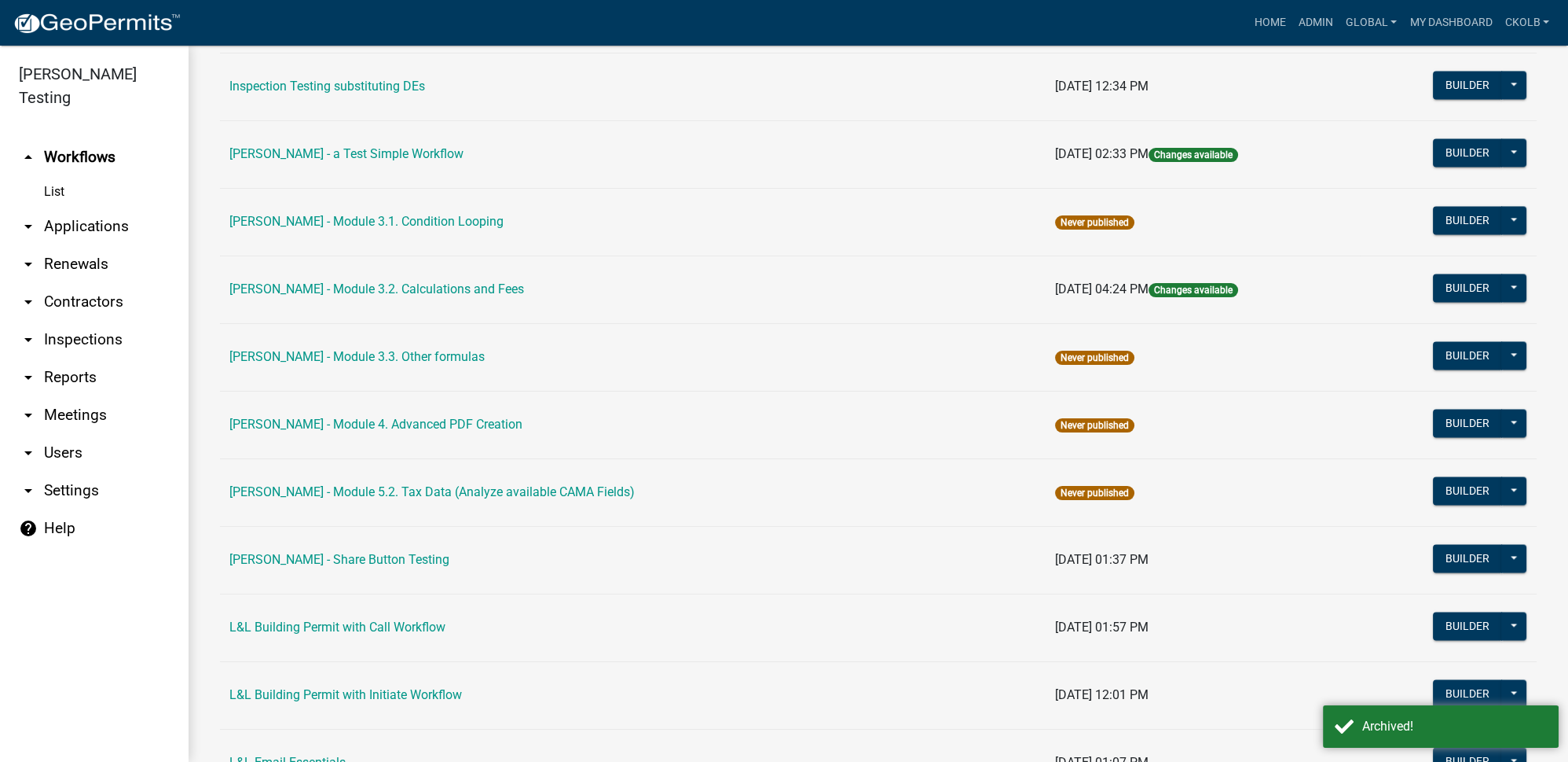
scroll to position [4001, 0]
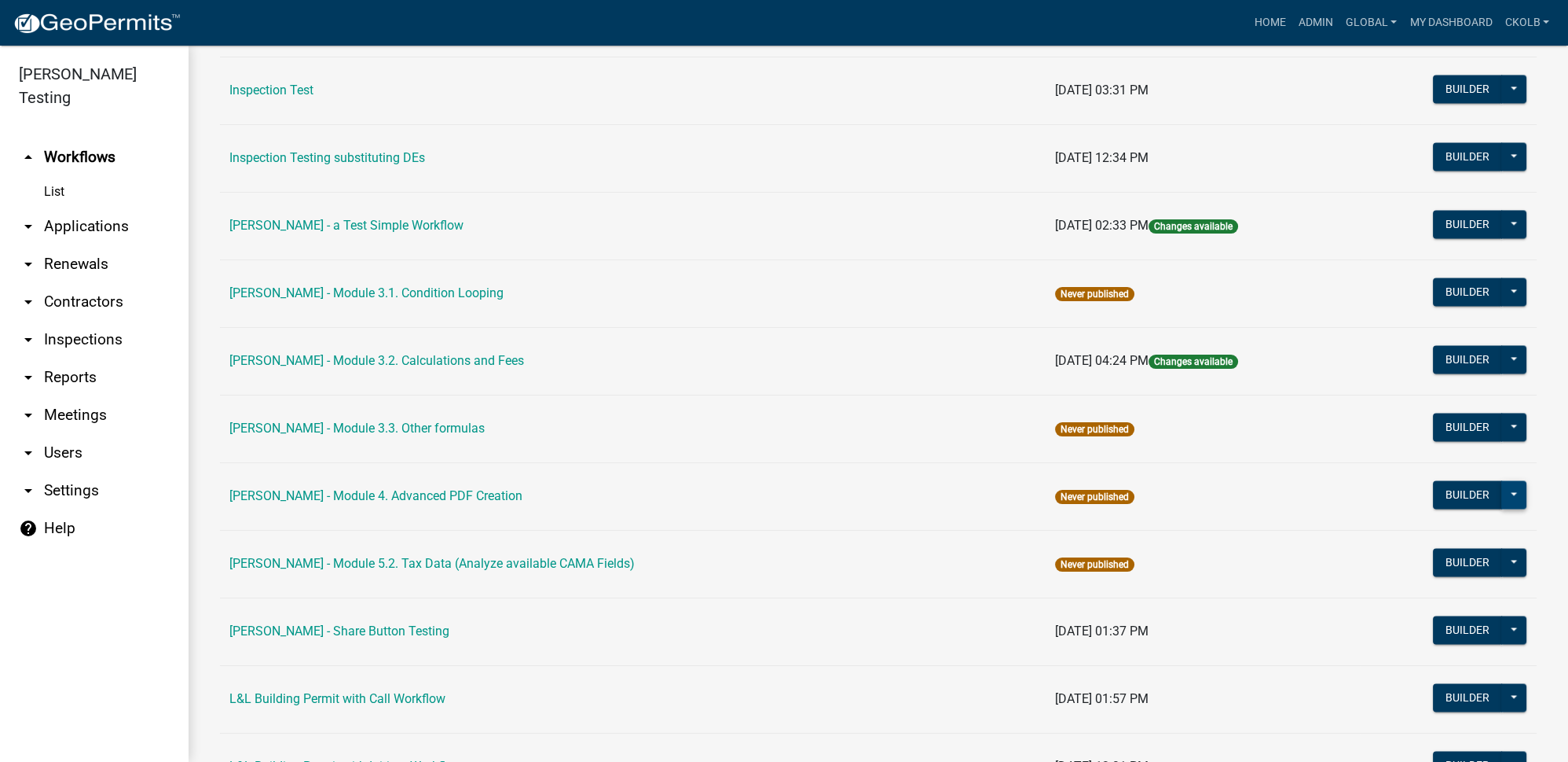
click at [1506, 480] on button at bounding box center [1513, 494] width 25 height 28
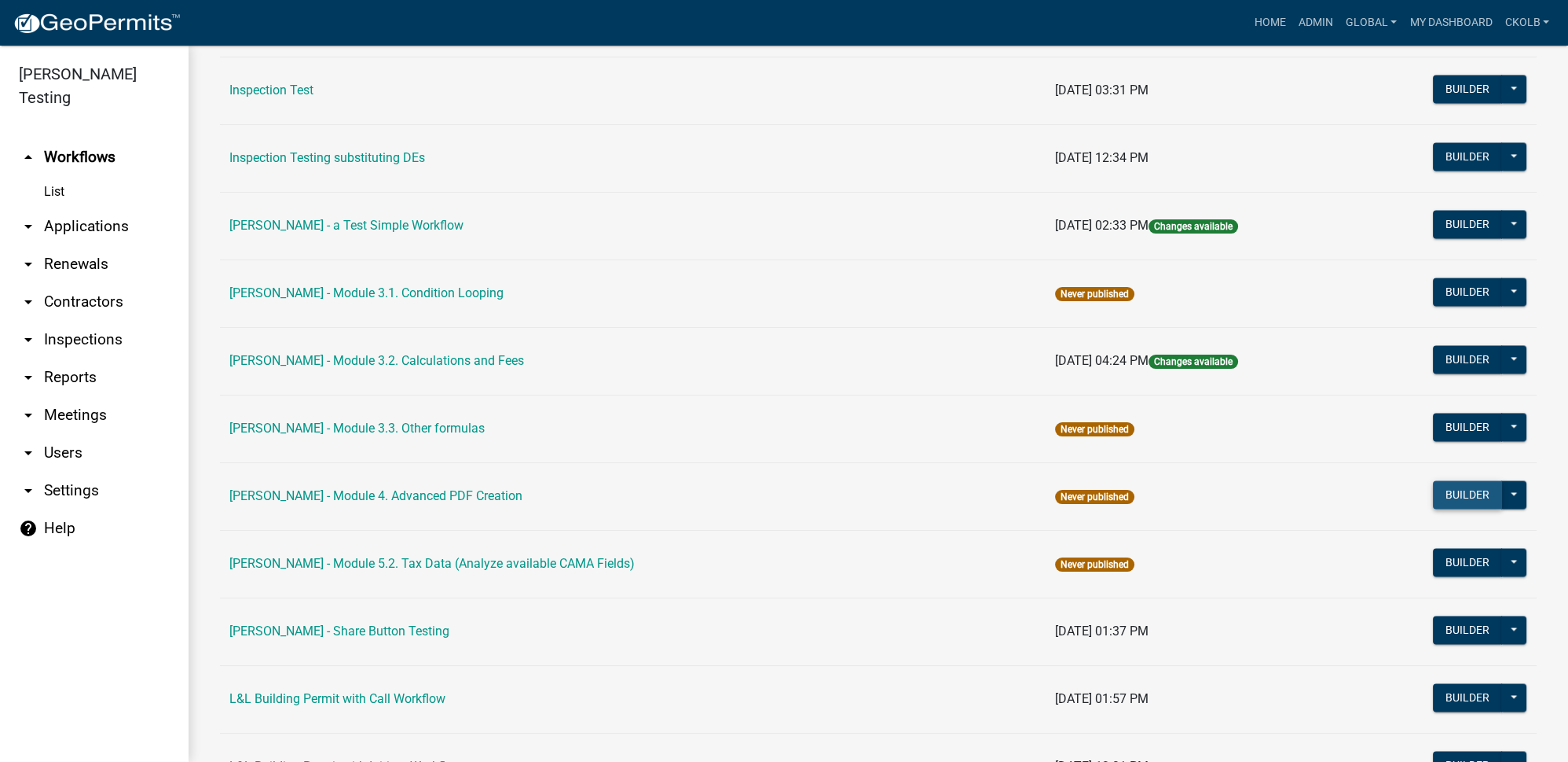
click at [1468, 480] on button "Builder" at bounding box center [1468, 494] width 69 height 28
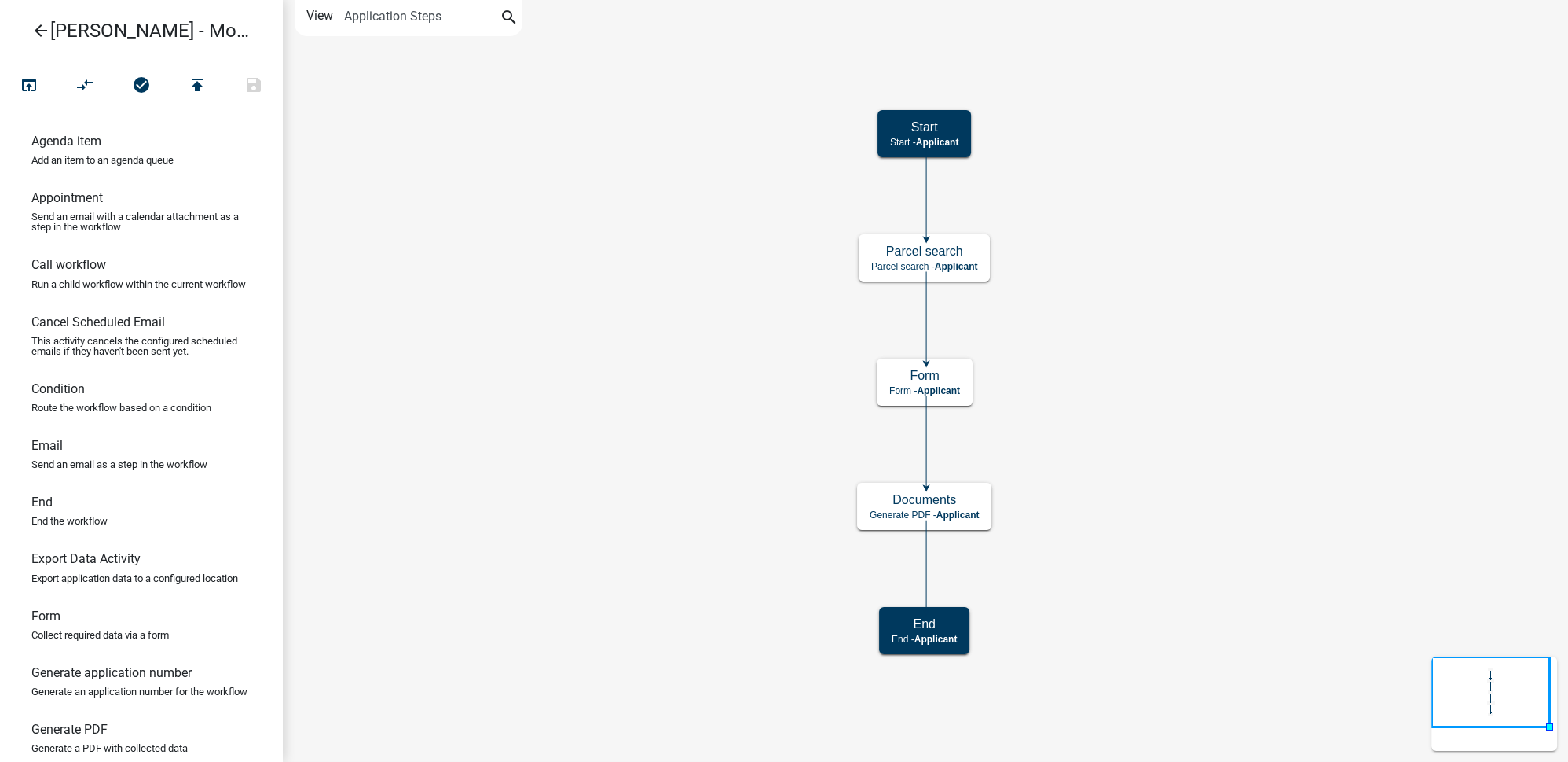
click at [49, 35] on icon "arrow_back" at bounding box center [41, 31] width 19 height 22
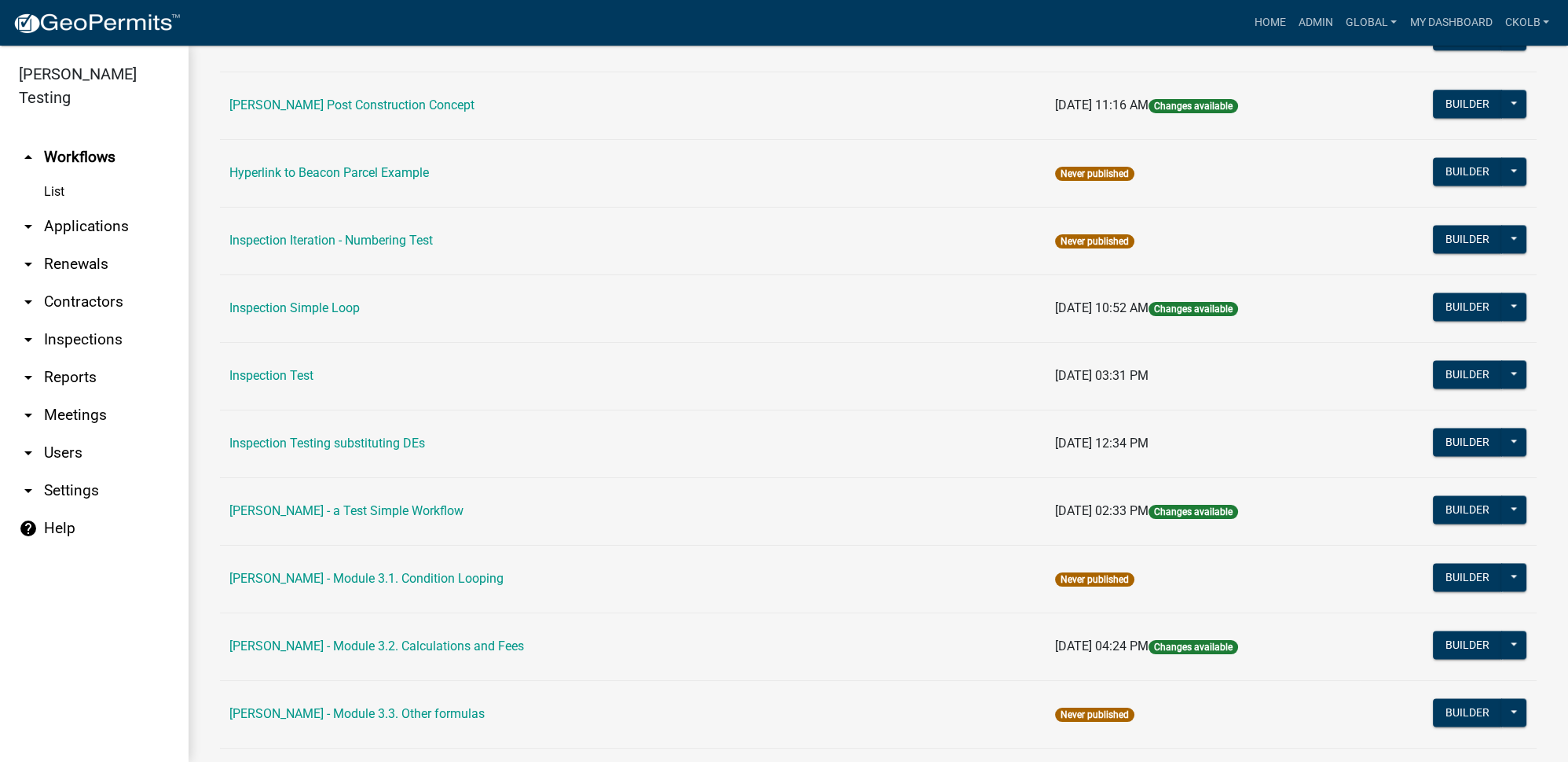
scroll to position [3930, 0]
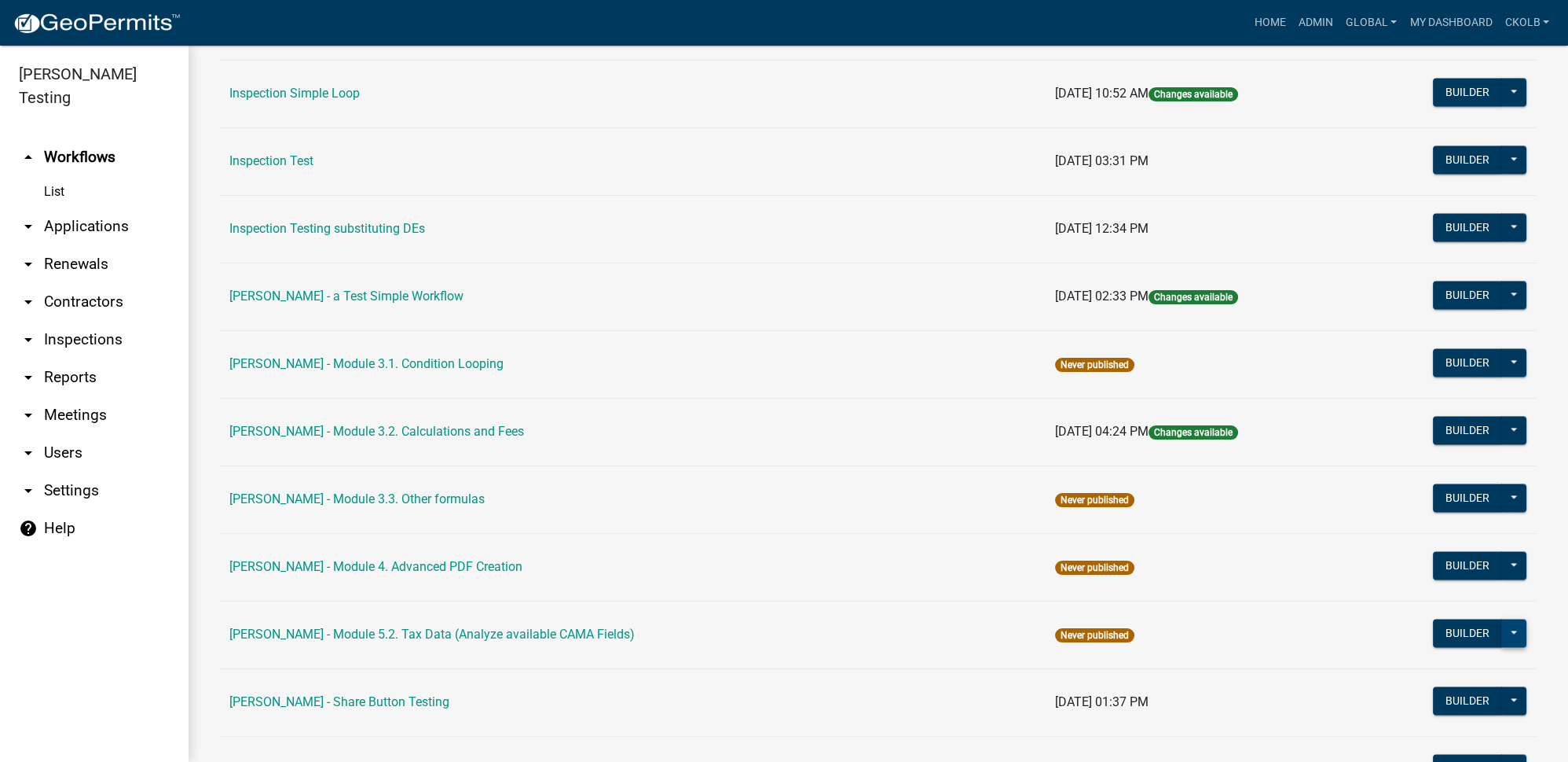
click at [1511, 618] on button at bounding box center [1513, 632] width 25 height 28
click at [1453, 730] on button "Archive" at bounding box center [1461, 748] width 131 height 38
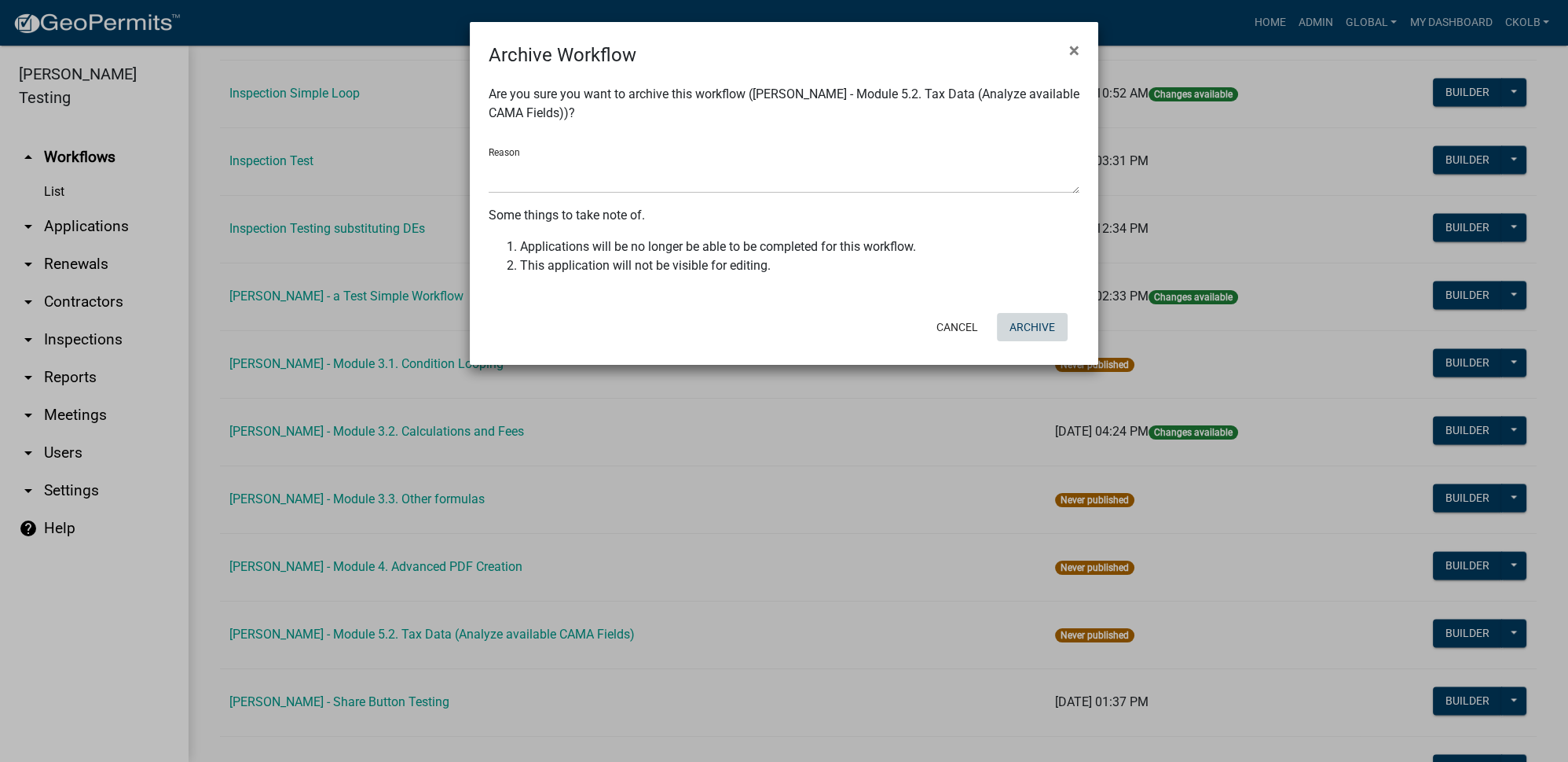
click at [1044, 321] on button "Archive" at bounding box center [1033, 326] width 71 height 28
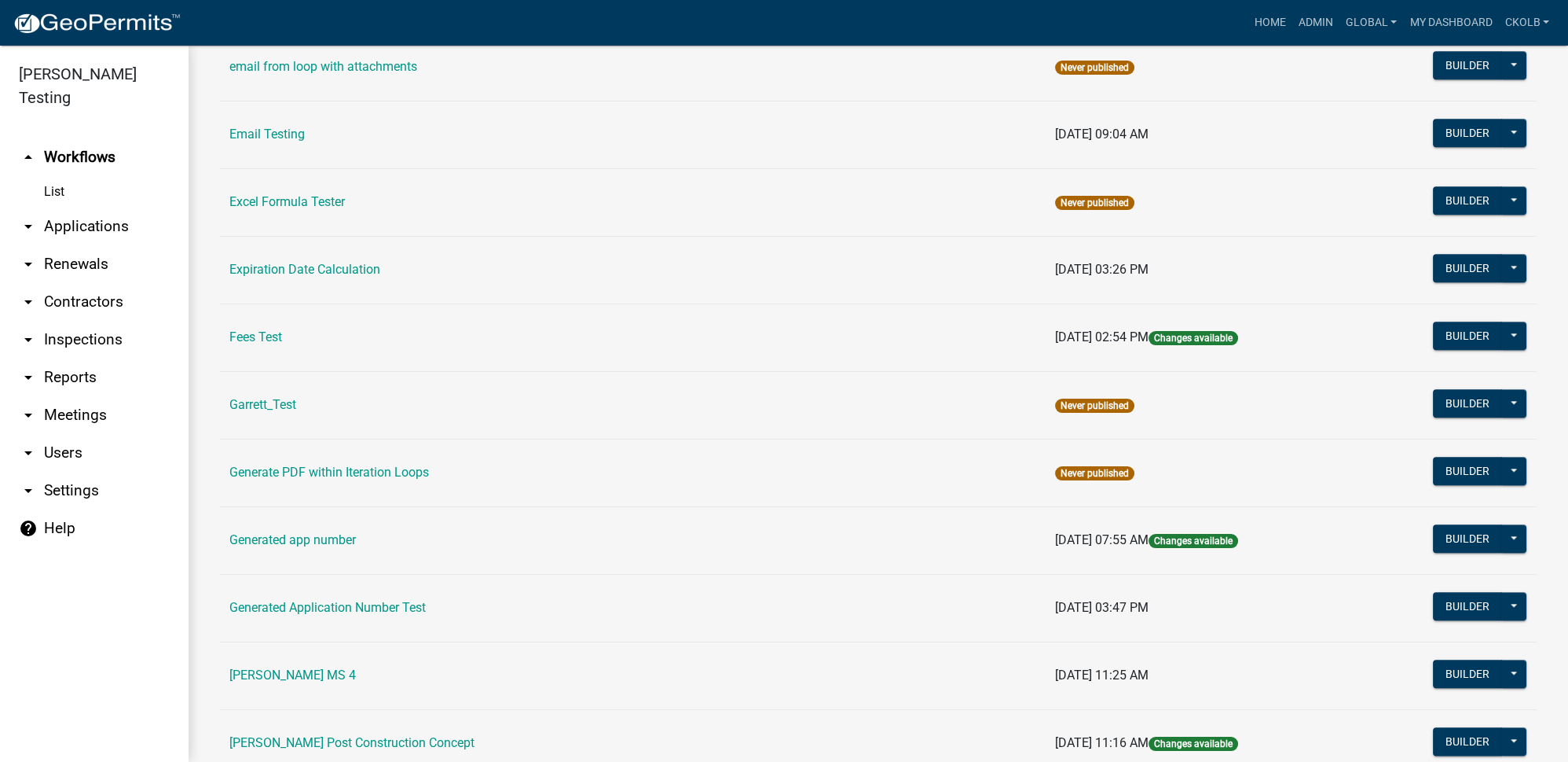
scroll to position [3001, 0]
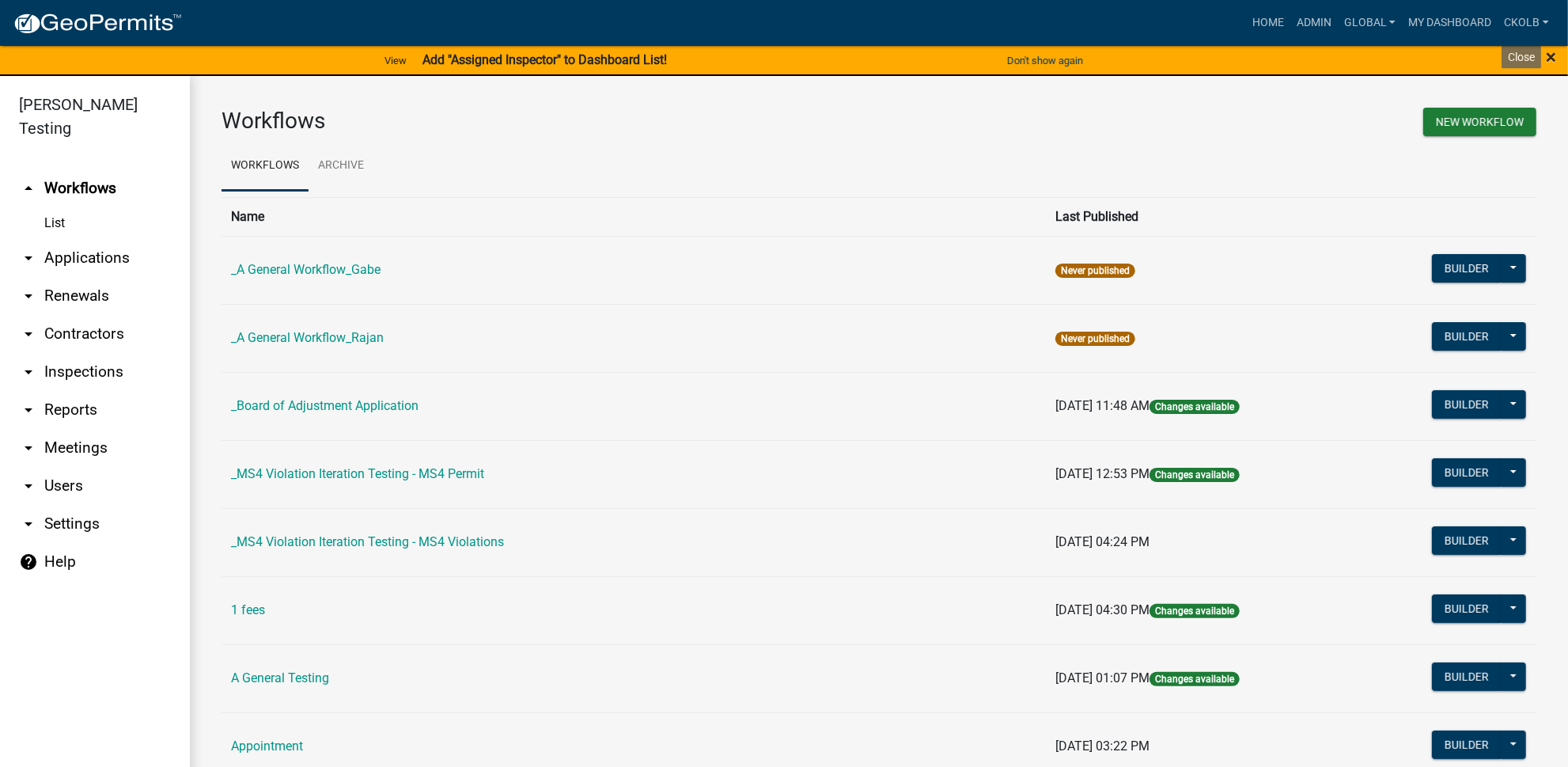
click at [1552, 53] on span "×" at bounding box center [1551, 57] width 10 height 22
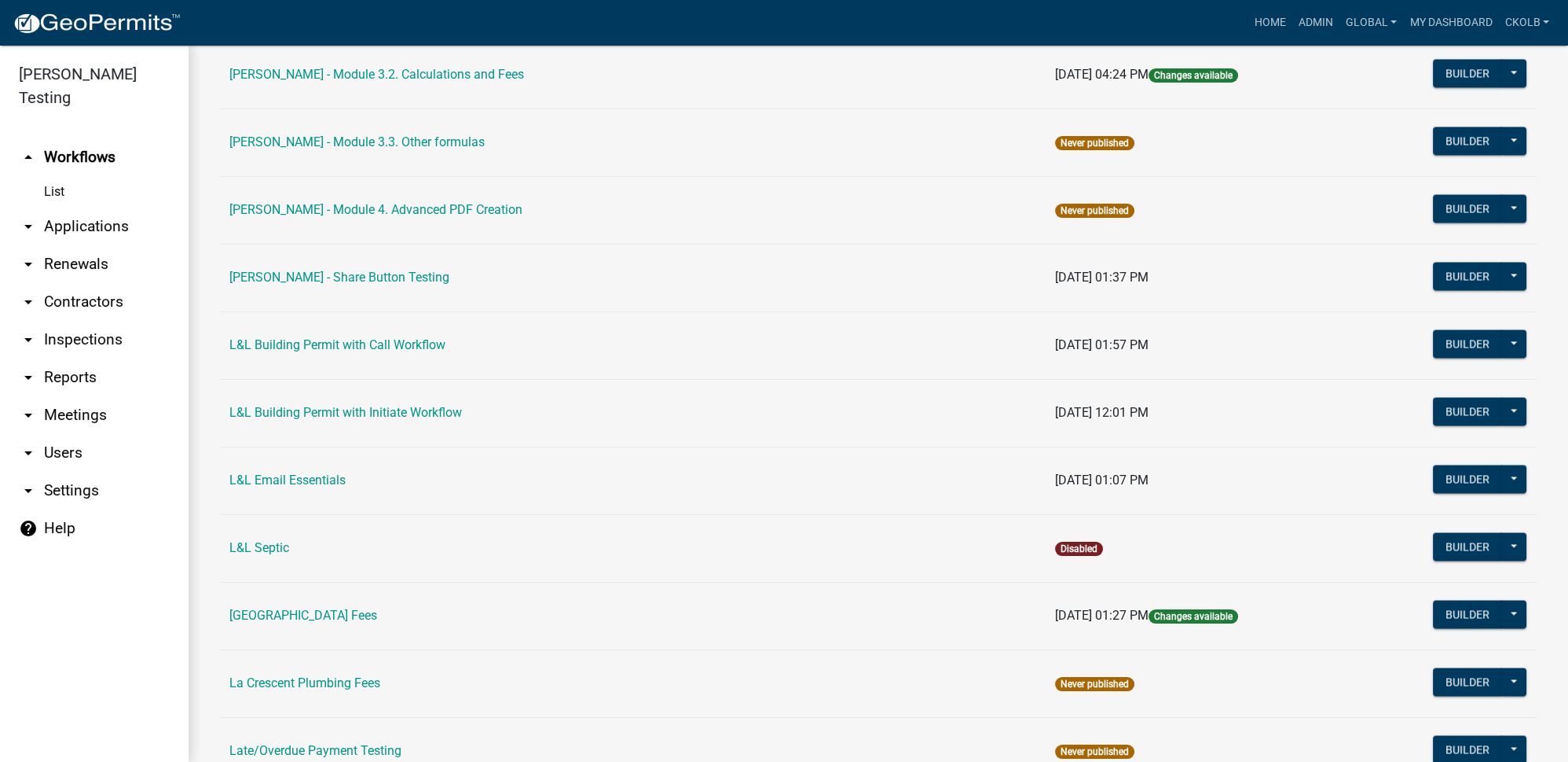
scroll to position [4574, 0]
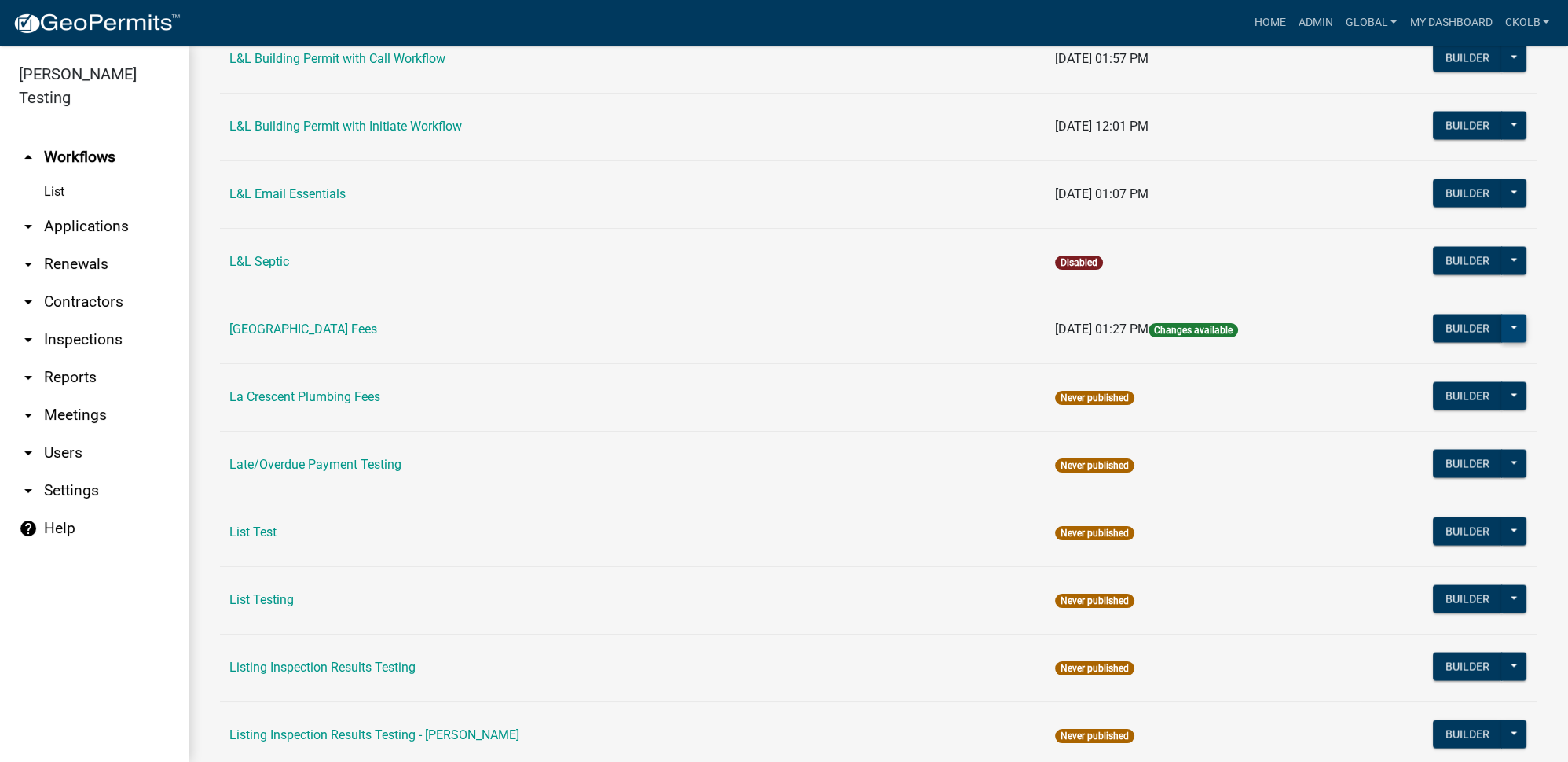
click at [1504, 314] on button at bounding box center [1513, 327] width 25 height 28
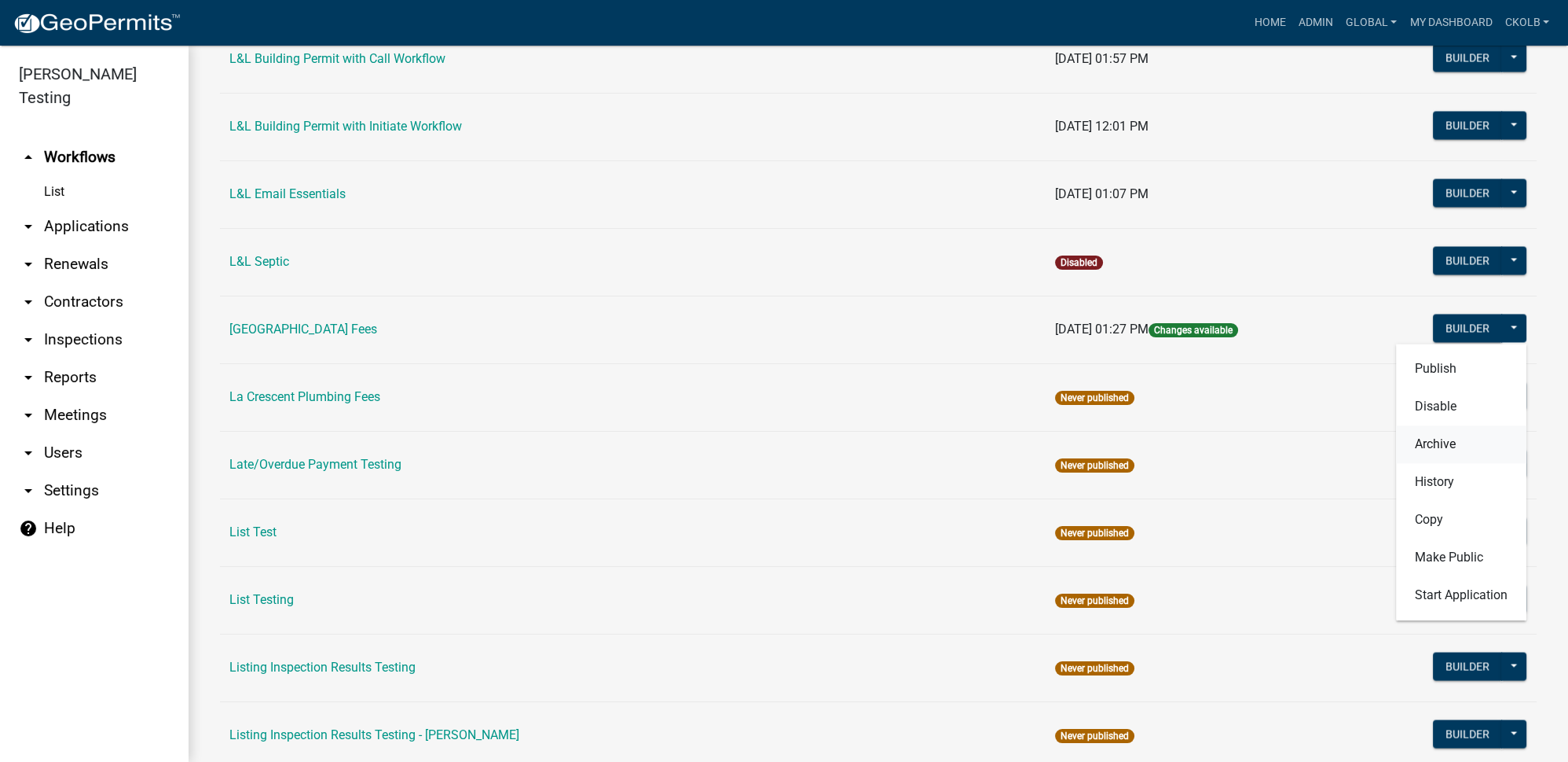
click at [1431, 425] on button "Archive" at bounding box center [1461, 444] width 131 height 38
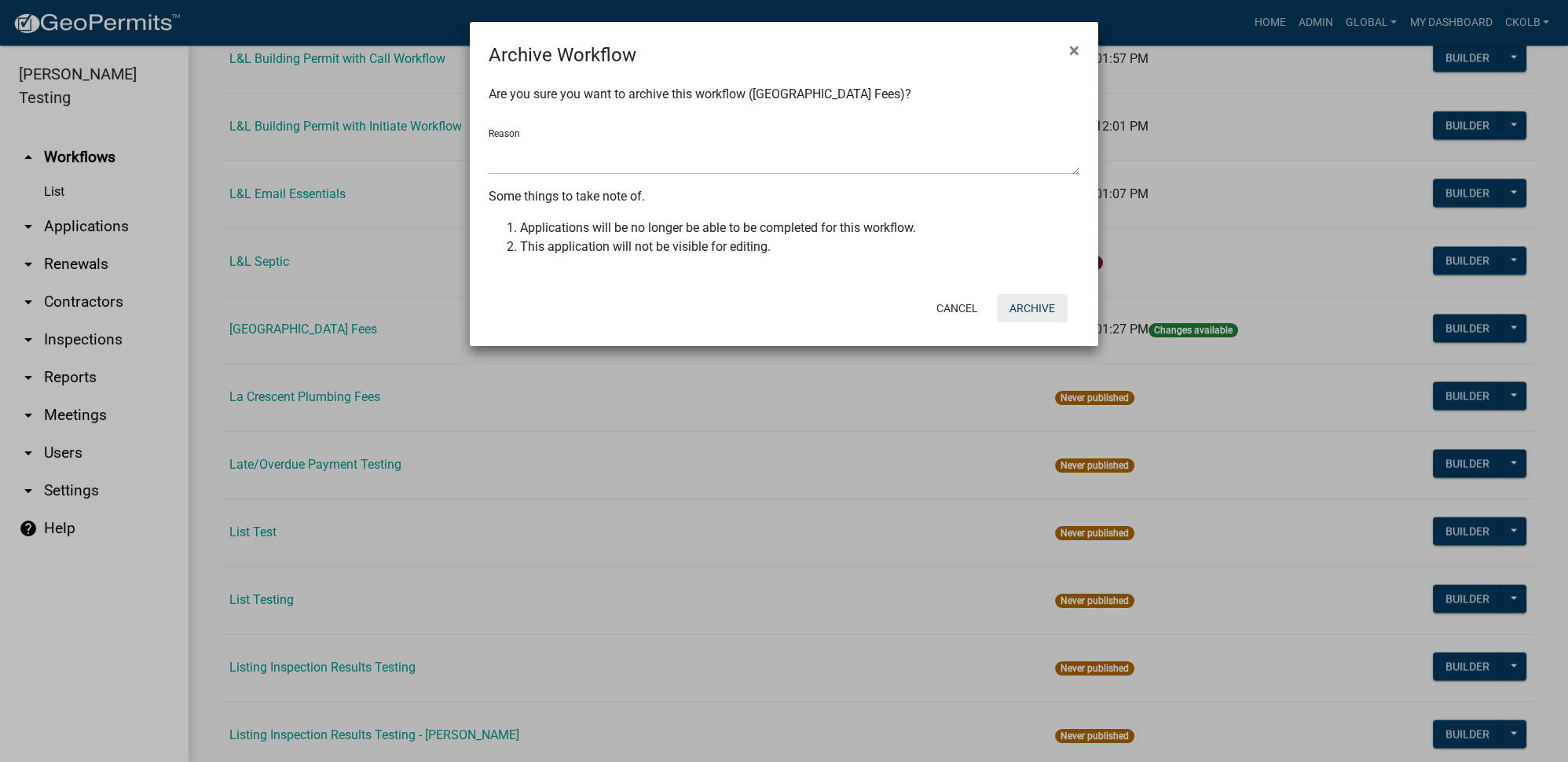
click at [1025, 306] on button "Archive" at bounding box center [1033, 308] width 71 height 28
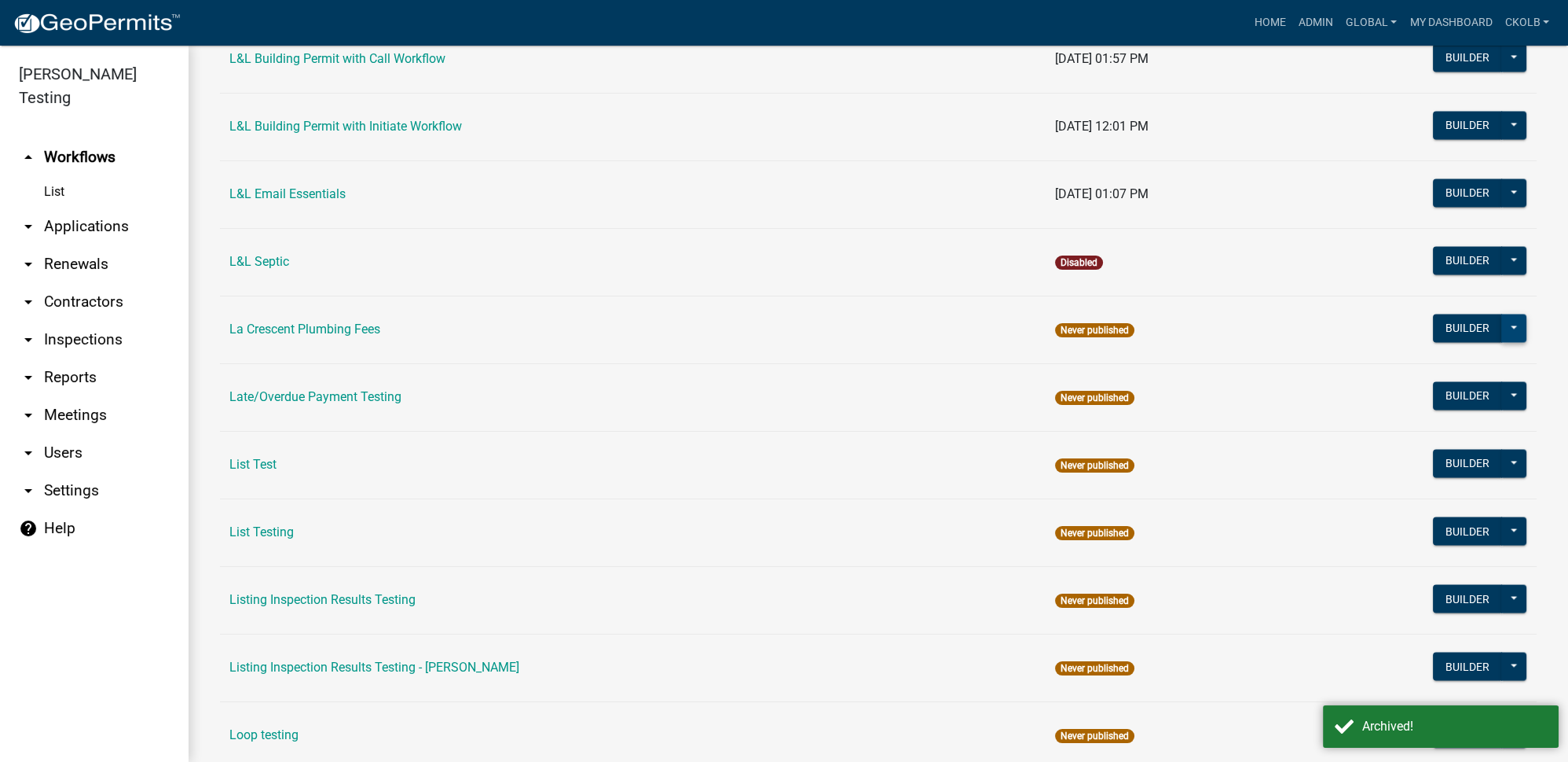
click at [1509, 314] on button at bounding box center [1513, 327] width 25 height 28
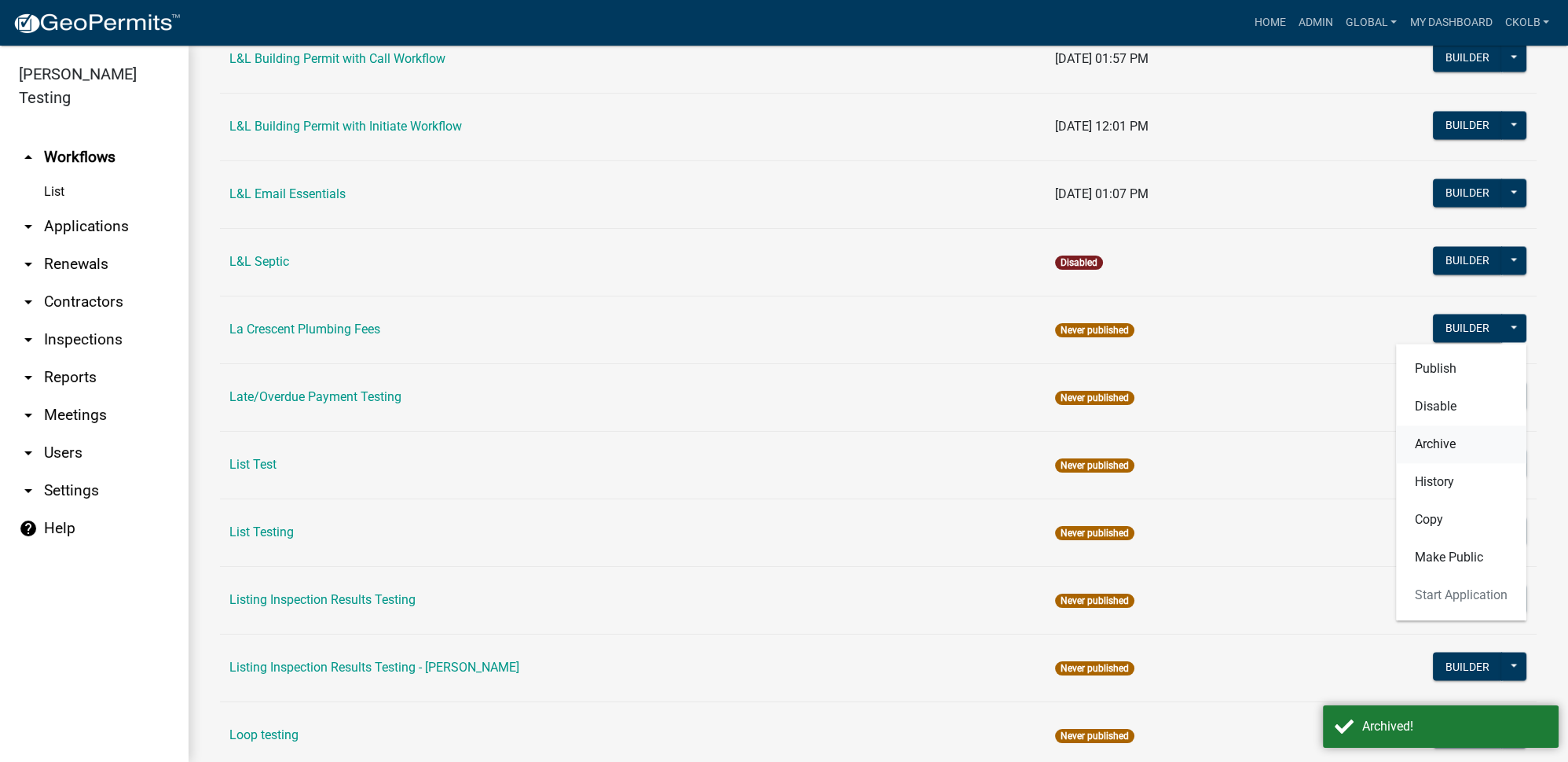
click at [1432, 425] on button "Archive" at bounding box center [1461, 444] width 131 height 38
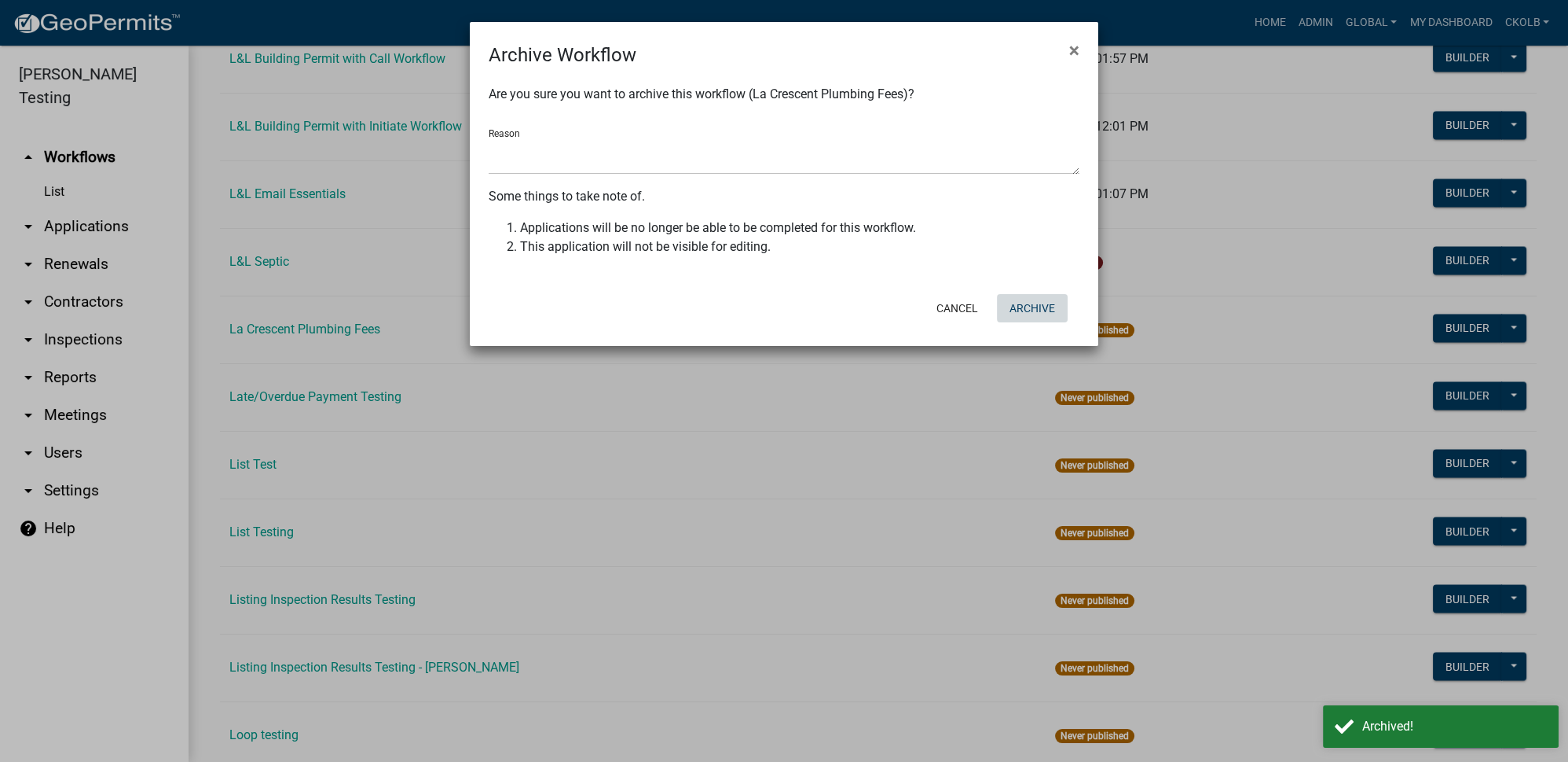
click at [1043, 314] on button "Archive" at bounding box center [1033, 308] width 71 height 28
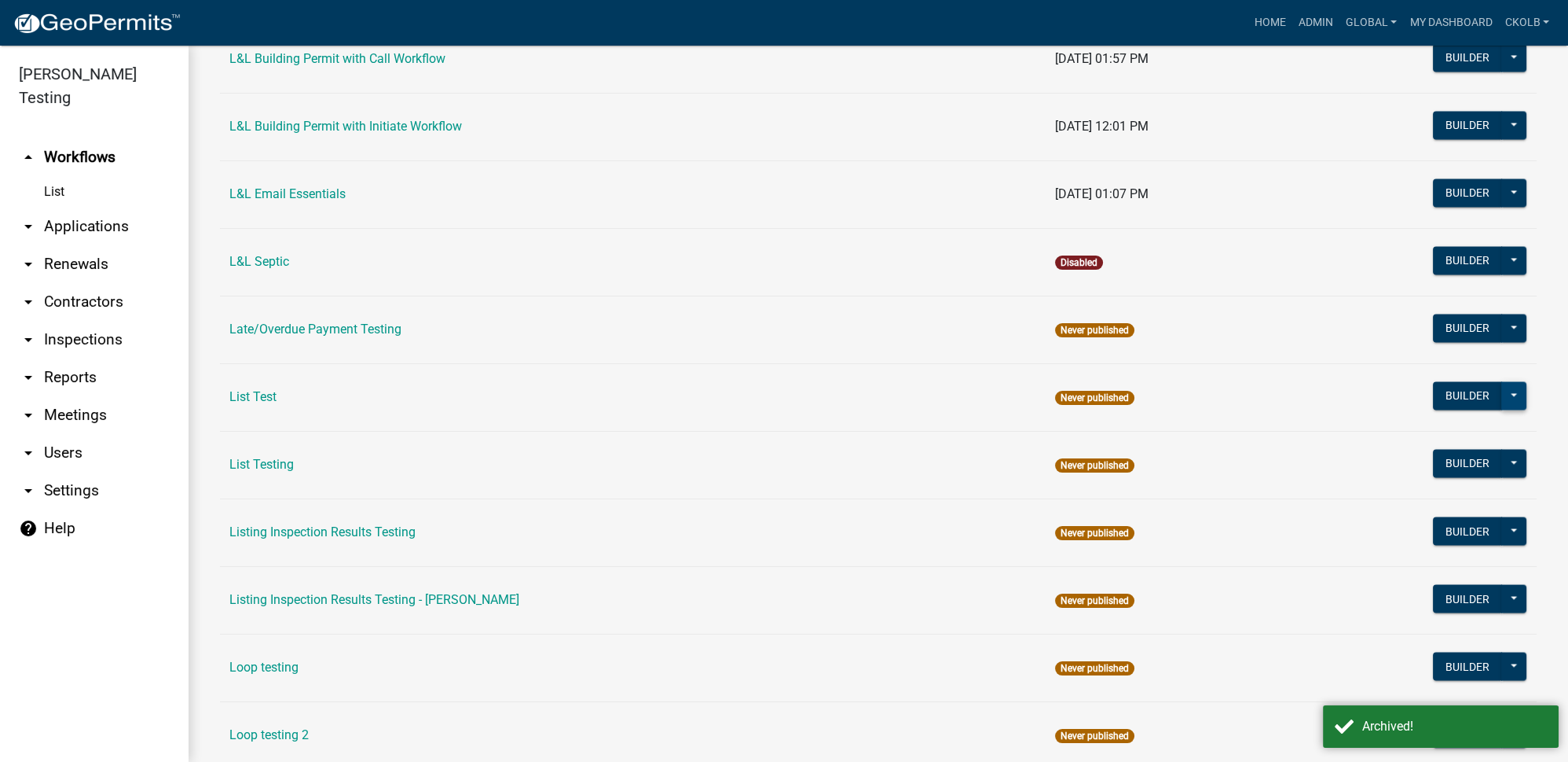
click at [1504, 381] on button at bounding box center [1513, 395] width 25 height 28
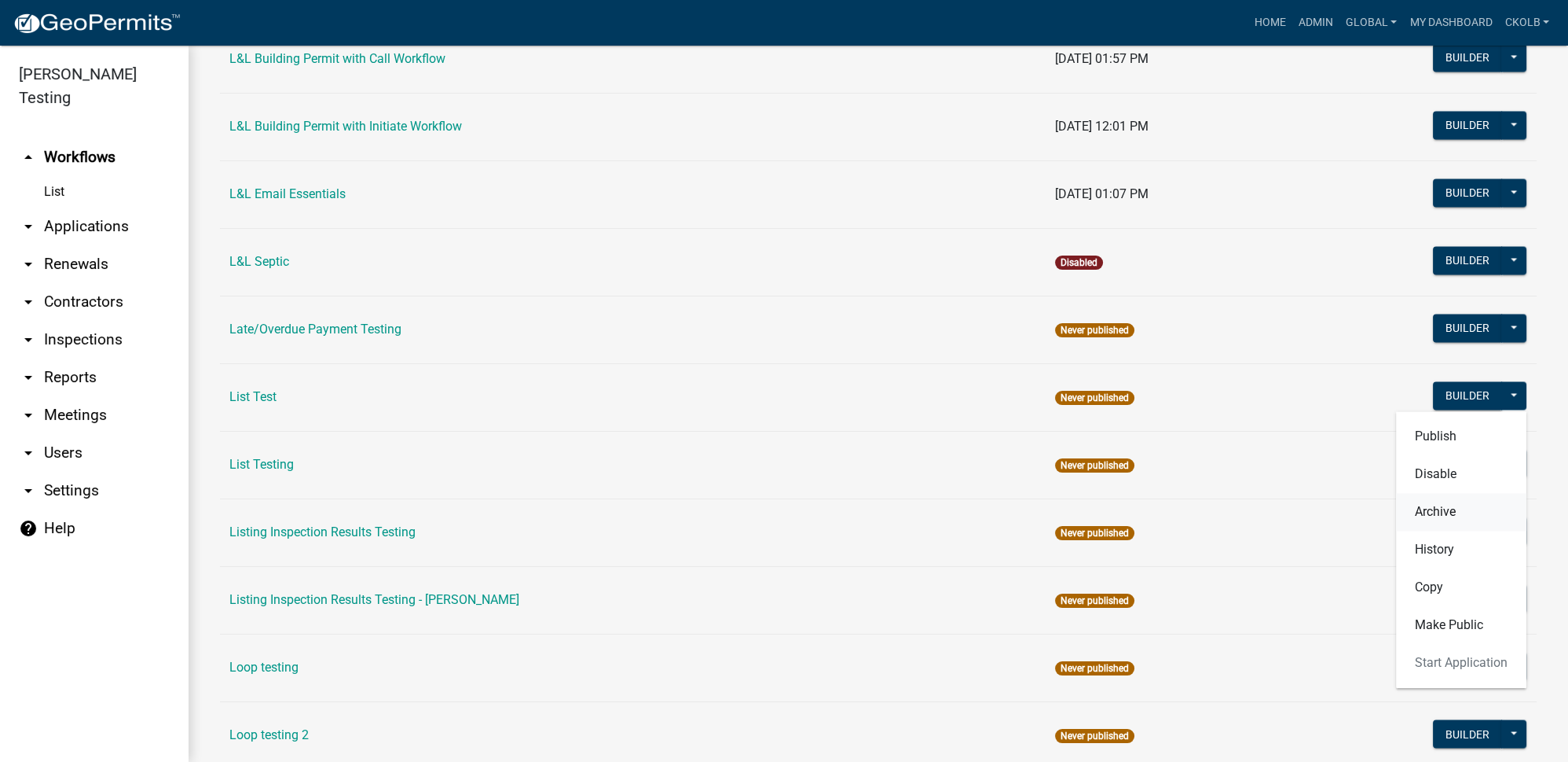
click at [1432, 492] on button "Archive" at bounding box center [1461, 511] width 131 height 38
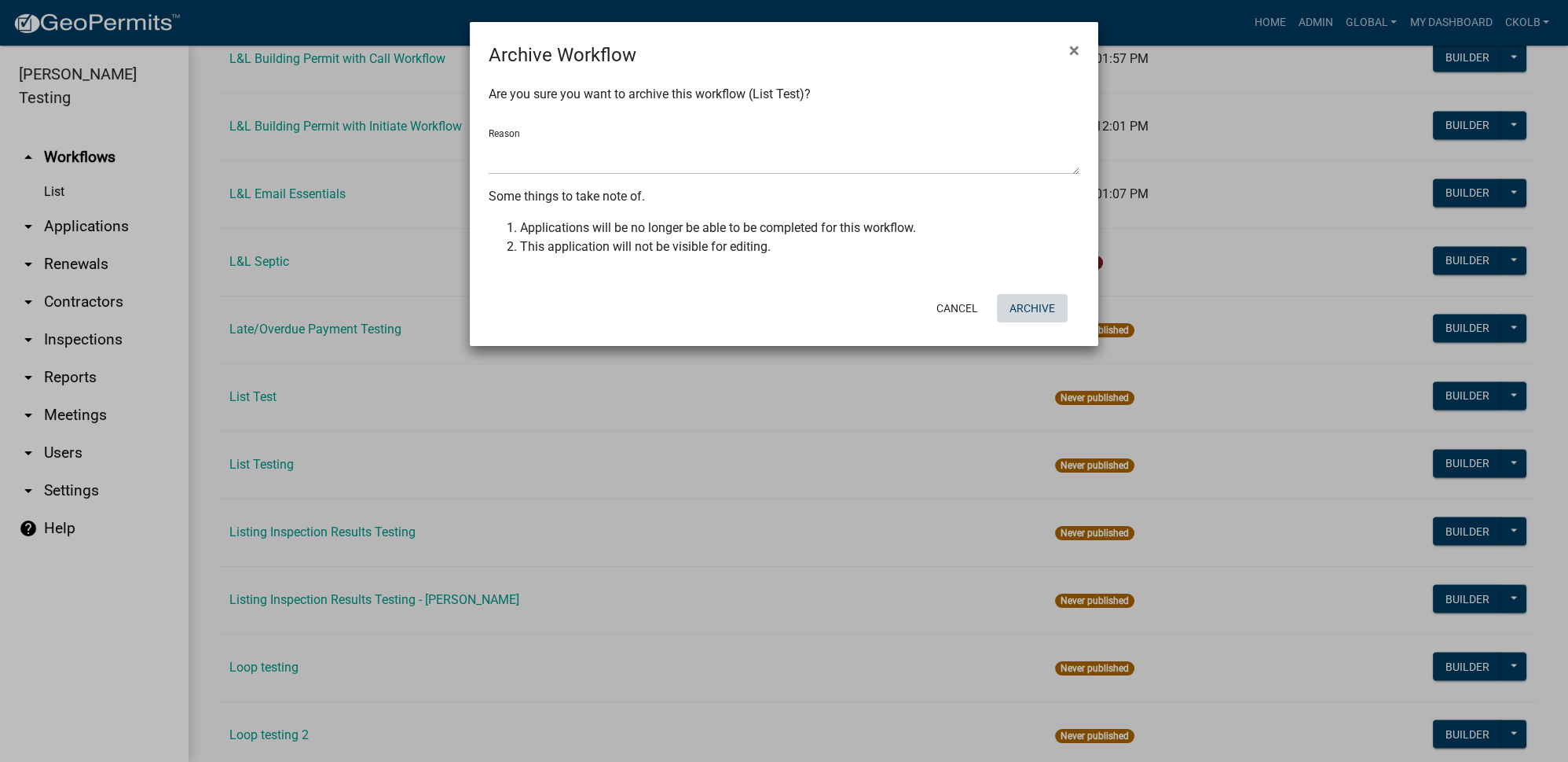
click at [1037, 301] on button "Archive" at bounding box center [1033, 308] width 71 height 28
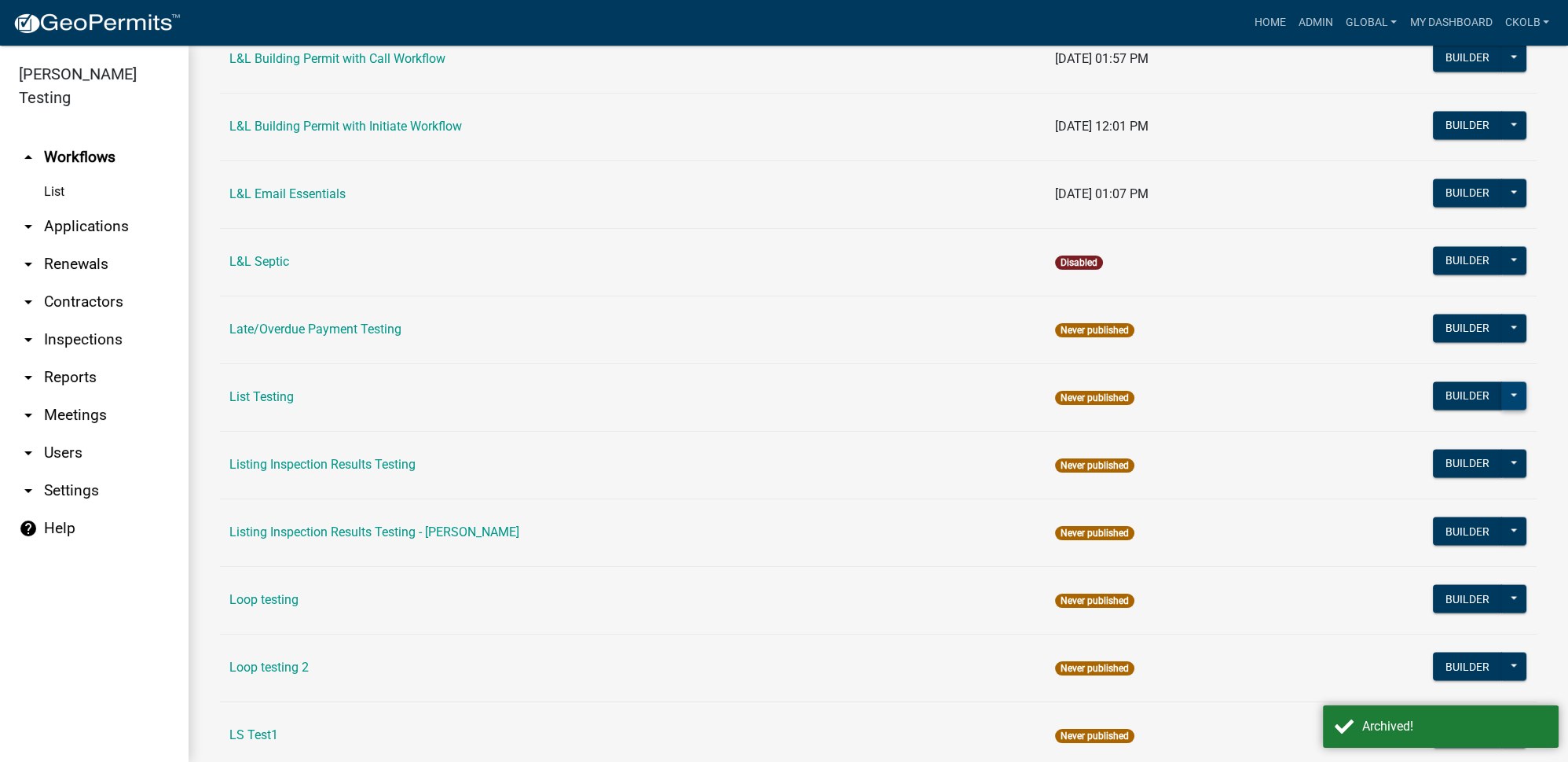
click at [1508, 381] on button at bounding box center [1513, 395] width 25 height 28
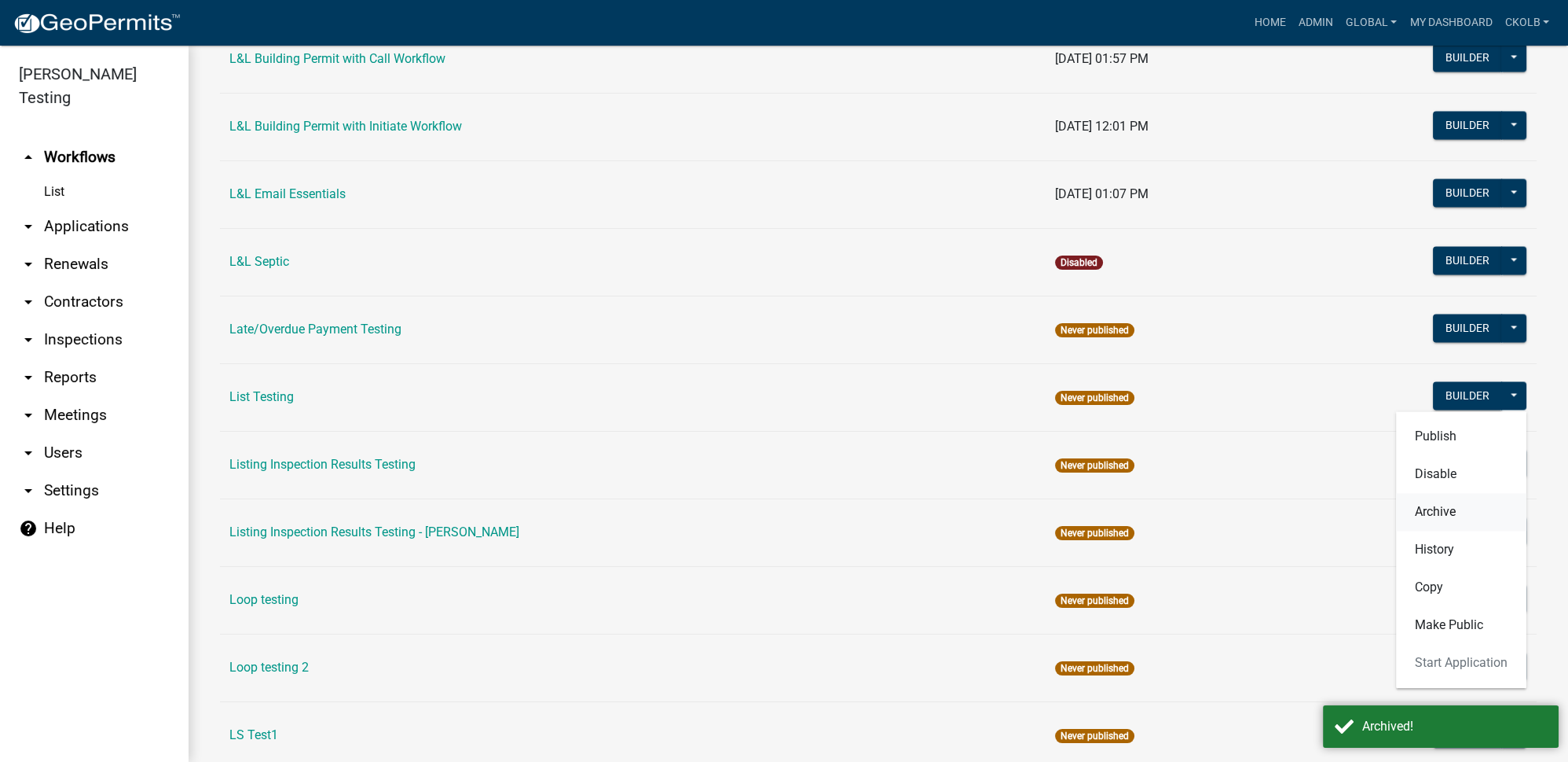
click at [1440, 492] on button "Archive" at bounding box center [1461, 511] width 131 height 38
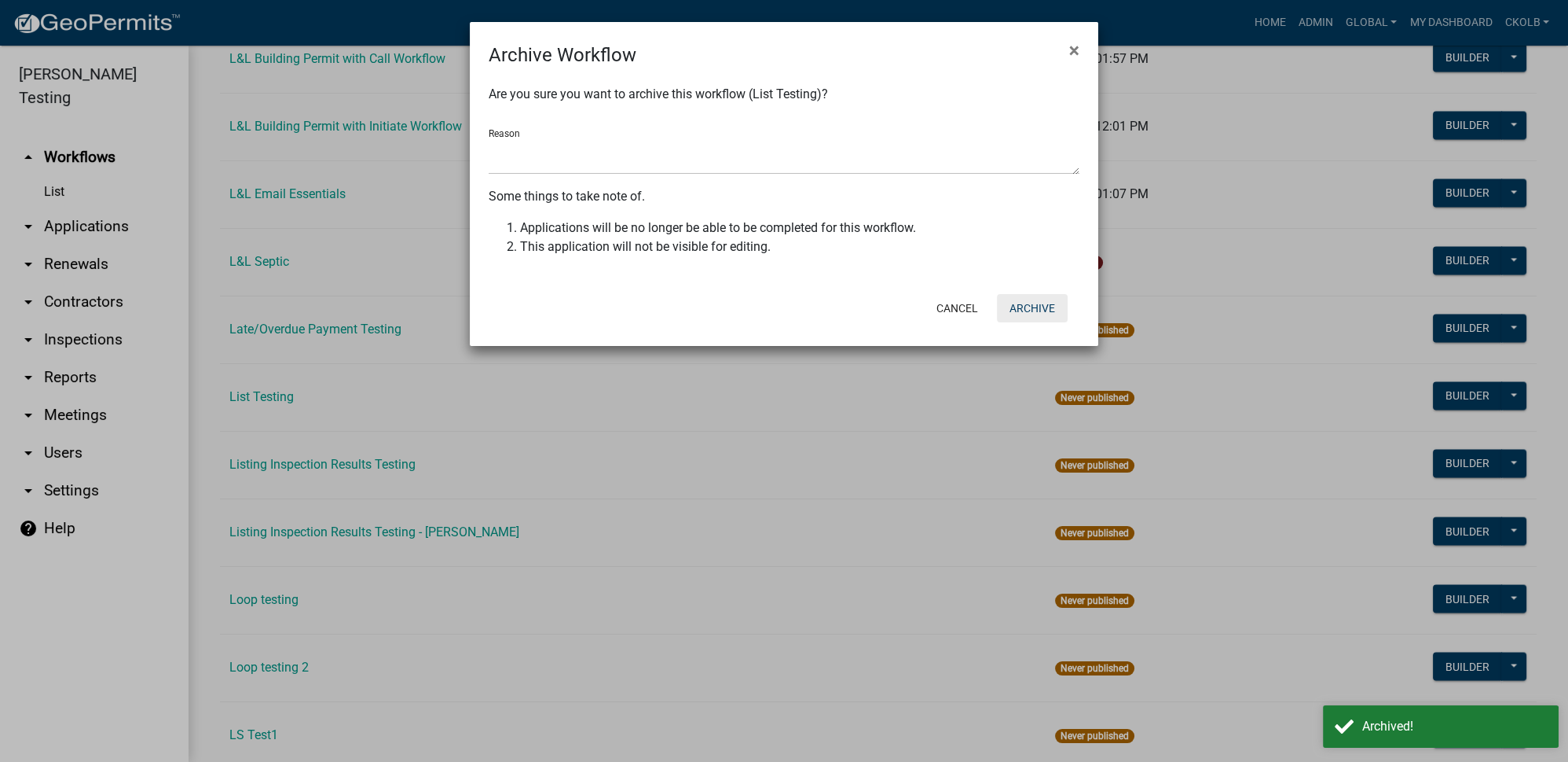
click at [1030, 307] on button "Archive" at bounding box center [1033, 308] width 71 height 28
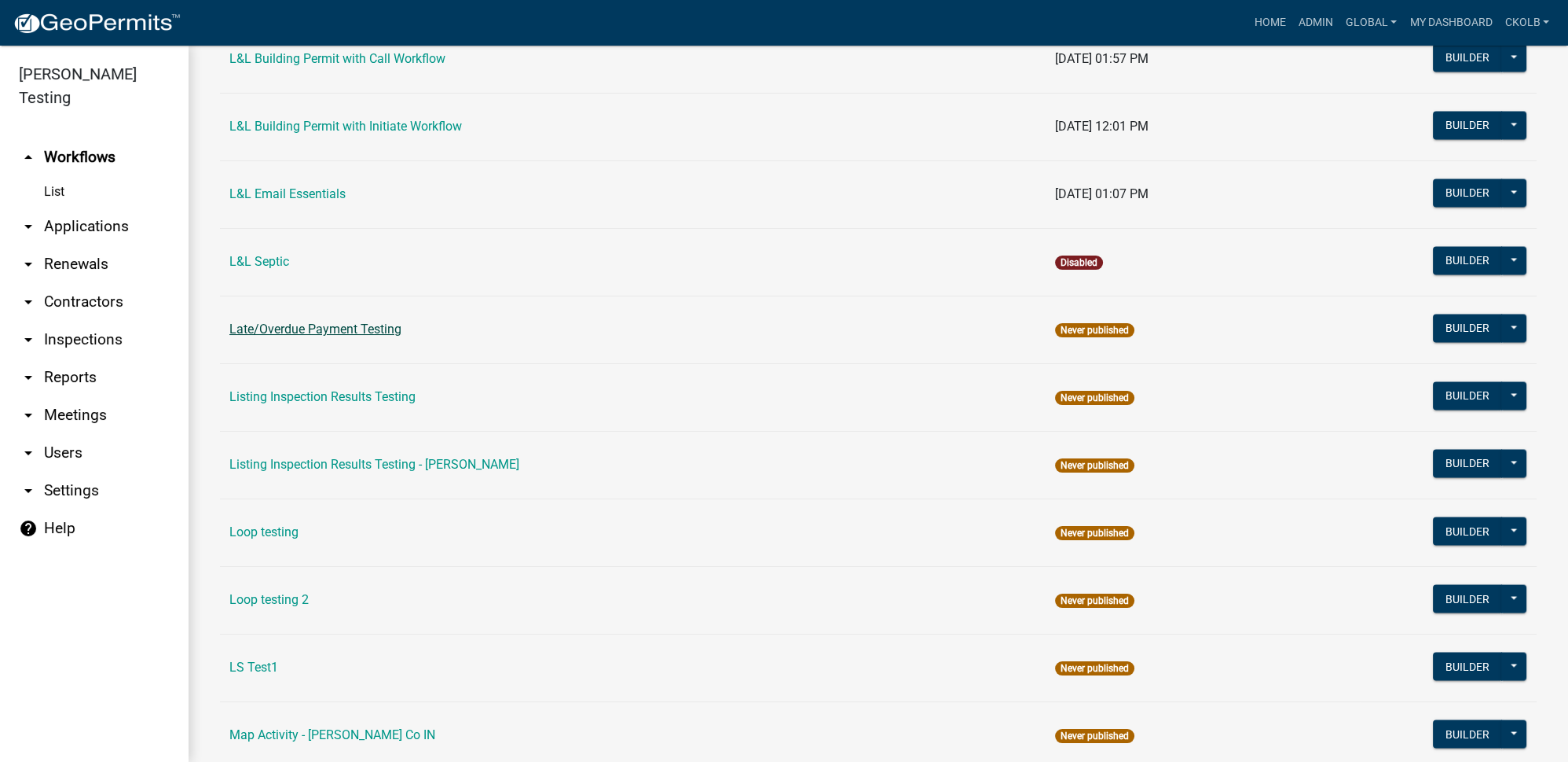
click at [273, 322] on link "Late/Overdue Payment Testing" at bounding box center [315, 329] width 172 height 15
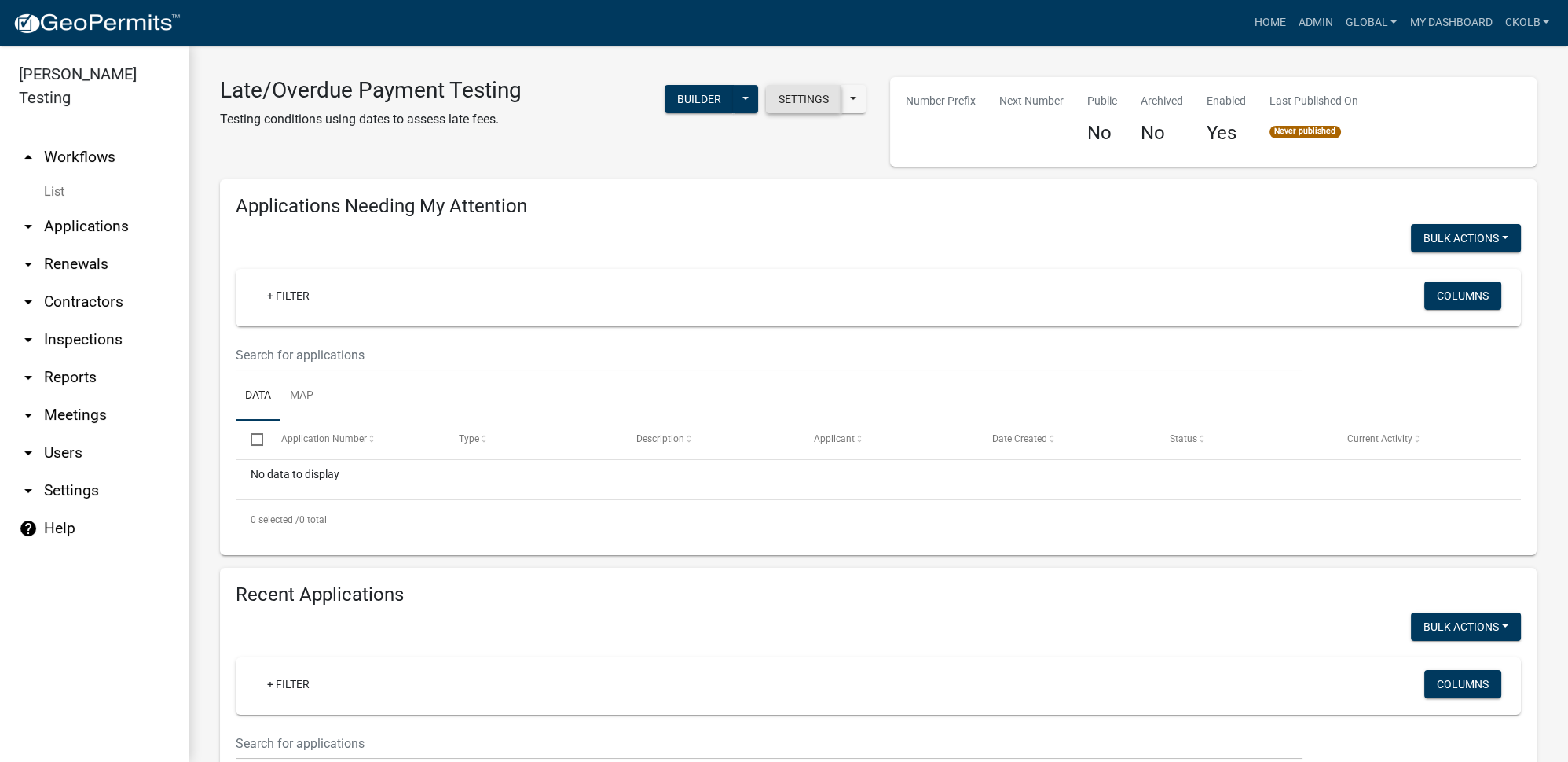
click at [794, 106] on button "Settings" at bounding box center [804, 99] width 75 height 28
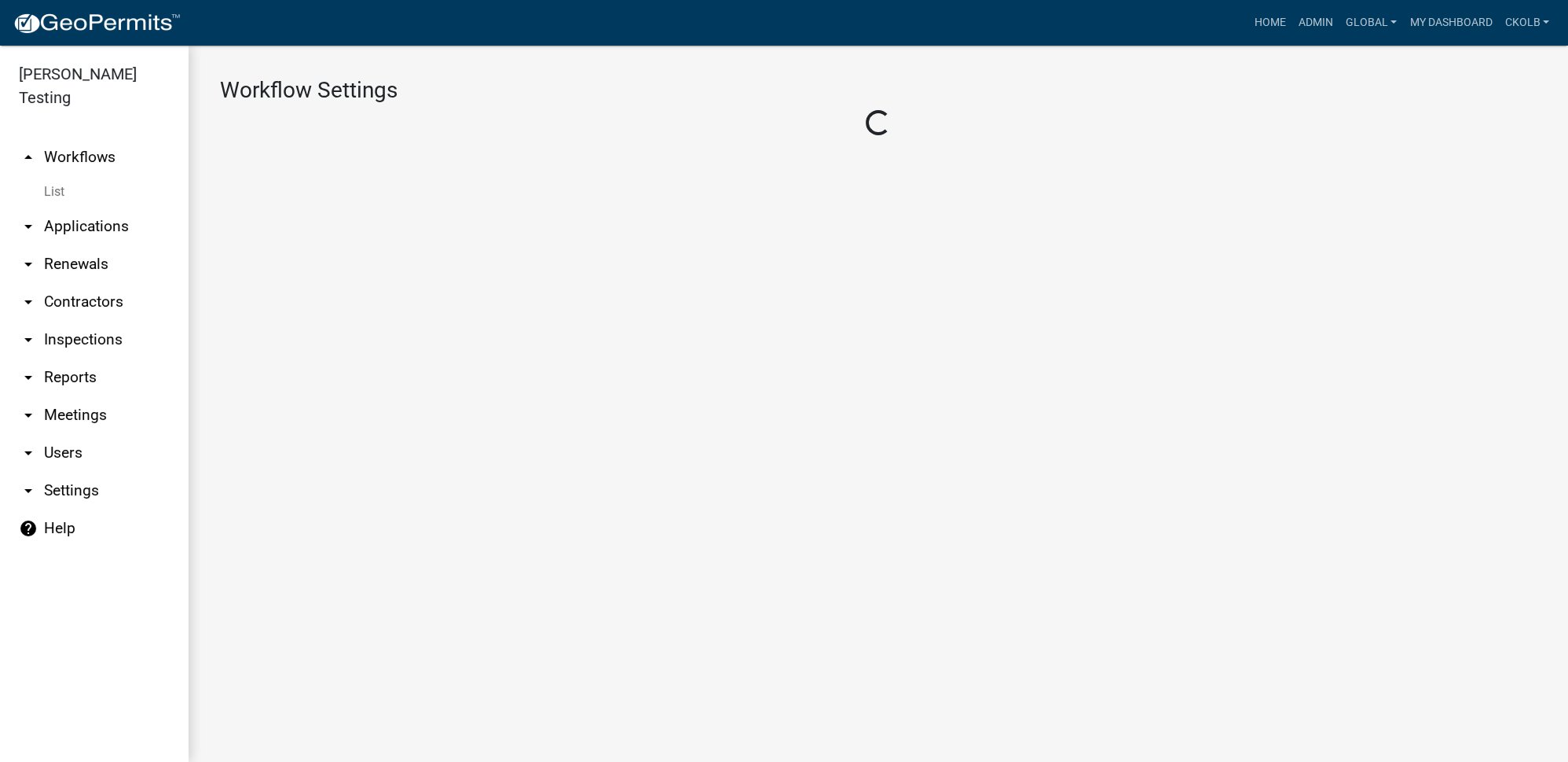
select select "bd3f6247-2fa5-4261-8b09-08097dfedd9a"
select select "3"
select select
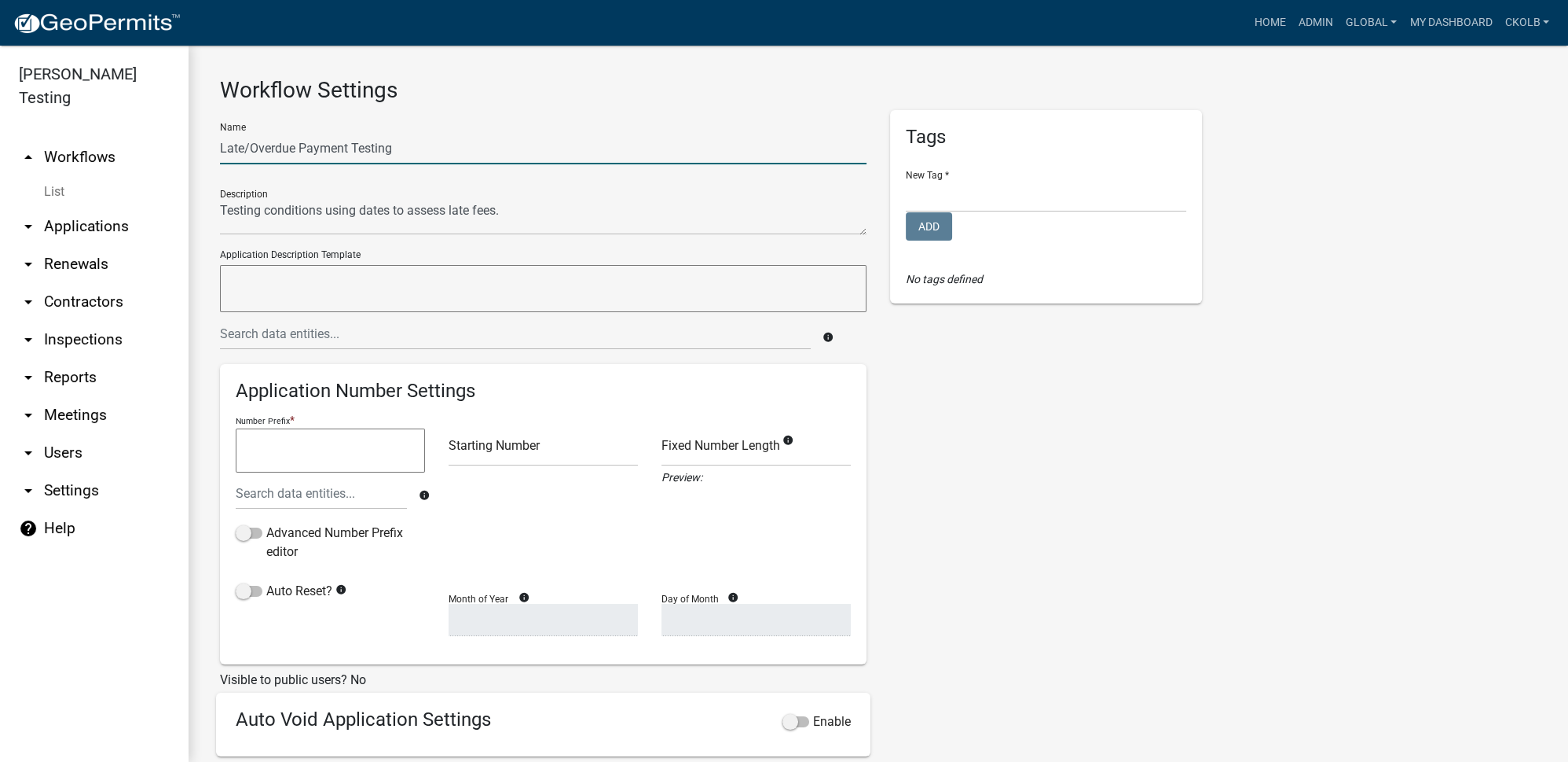
click at [415, 150] on input "Late/Overdue Payment Testing" at bounding box center [543, 148] width 647 height 32
drag, startPoint x: 300, startPoint y: 149, endPoint x: 198, endPoint y: 140, distance: 102.4
click at [198, 140] on div "Workflow Settings Name Late/Overdue Payment Testing Late/Overdue Description Ap…" at bounding box center [878, 528] width 1380 height 965
type input "Payment Testing Late/Overdue"
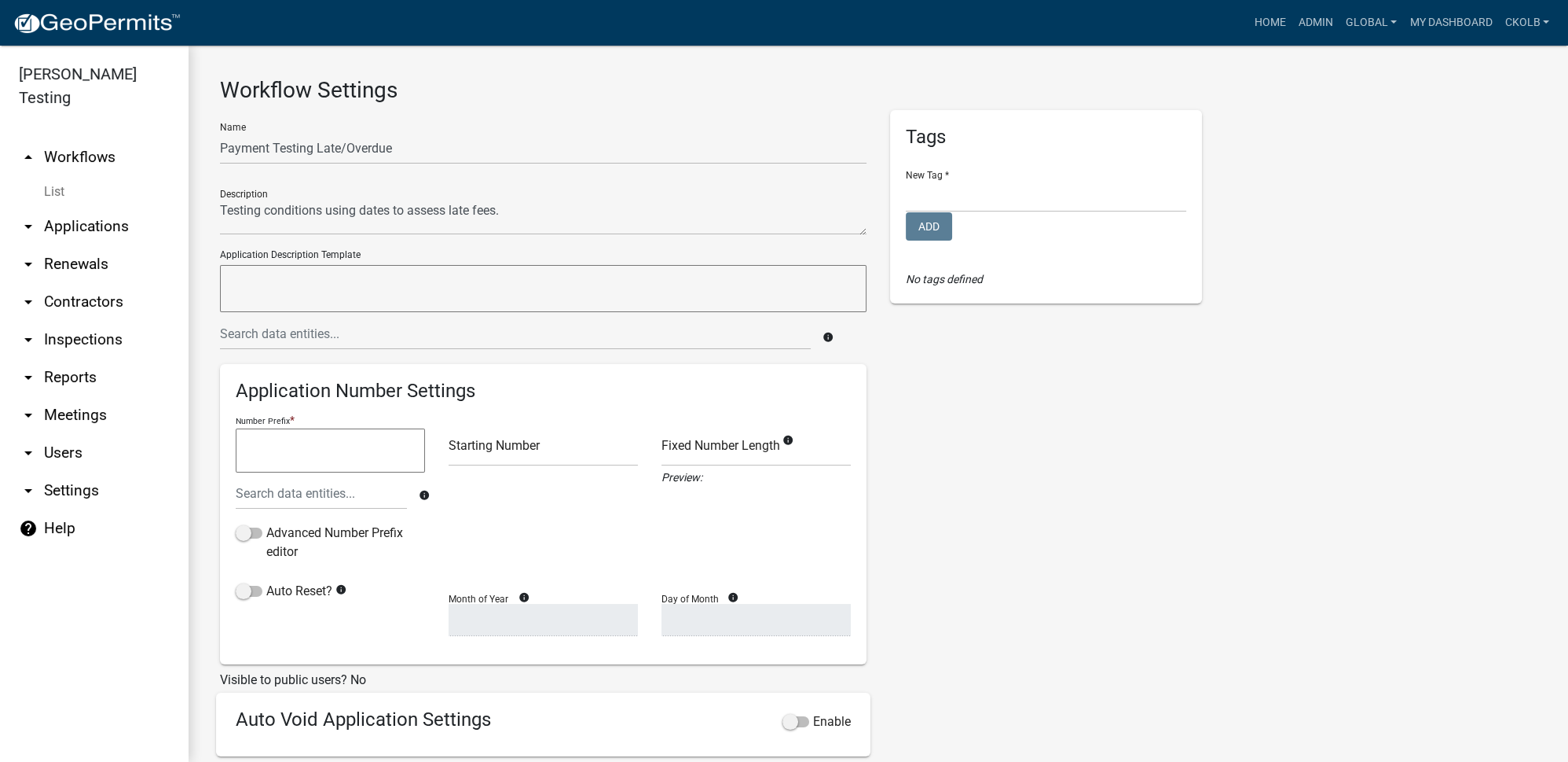
click at [992, 444] on div "Tags New Tag * [PERSON_NAME]'s Tag [PERSON_NAME] Licensing Lunch and Learn Plan…" at bounding box center [1046, 521] width 335 height 824
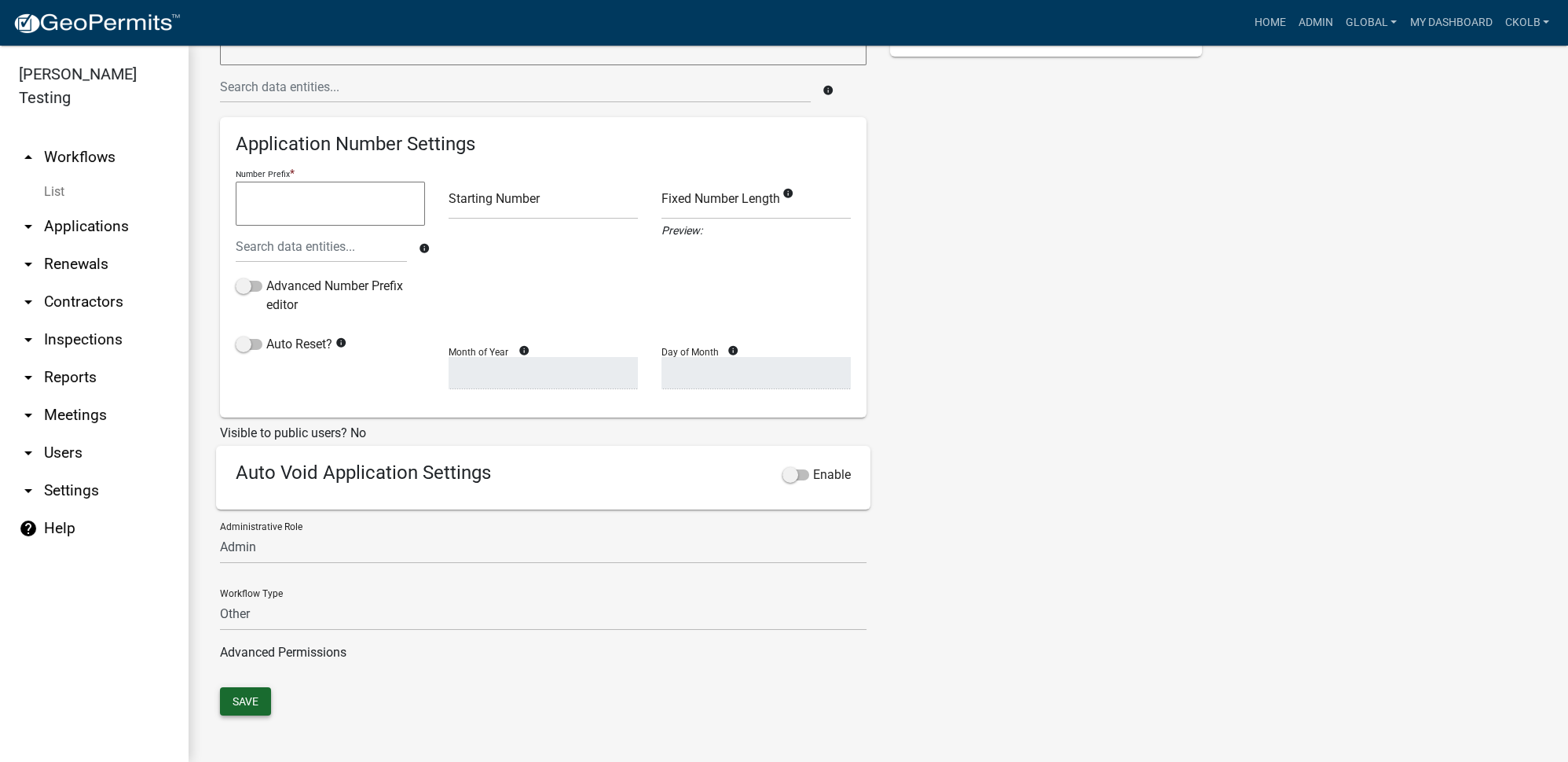
click at [236, 691] on button "Save" at bounding box center [245, 701] width 51 height 28
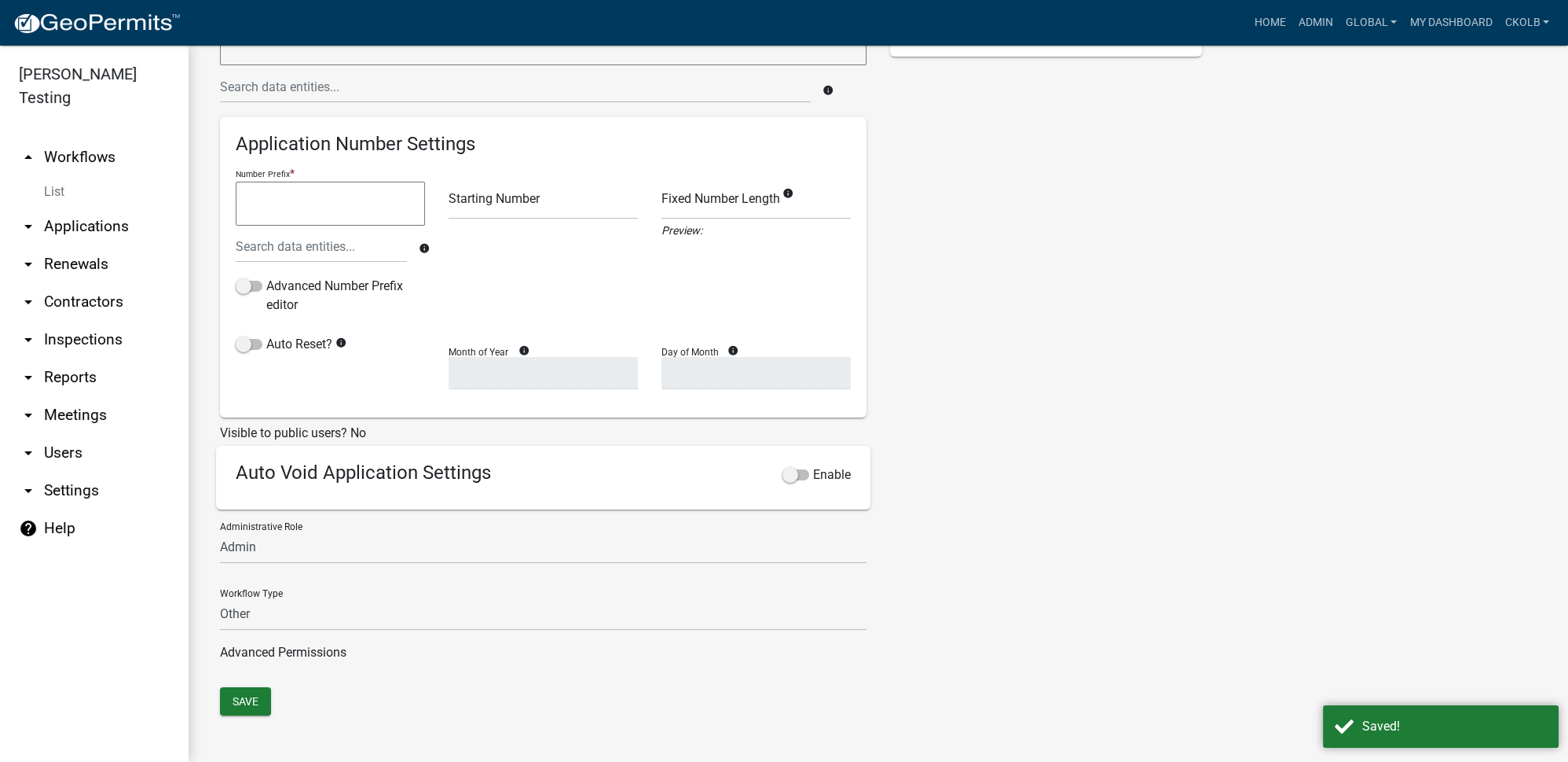
click at [98, 139] on link "arrow_drop_up Workflows" at bounding box center [94, 156] width 188 height 38
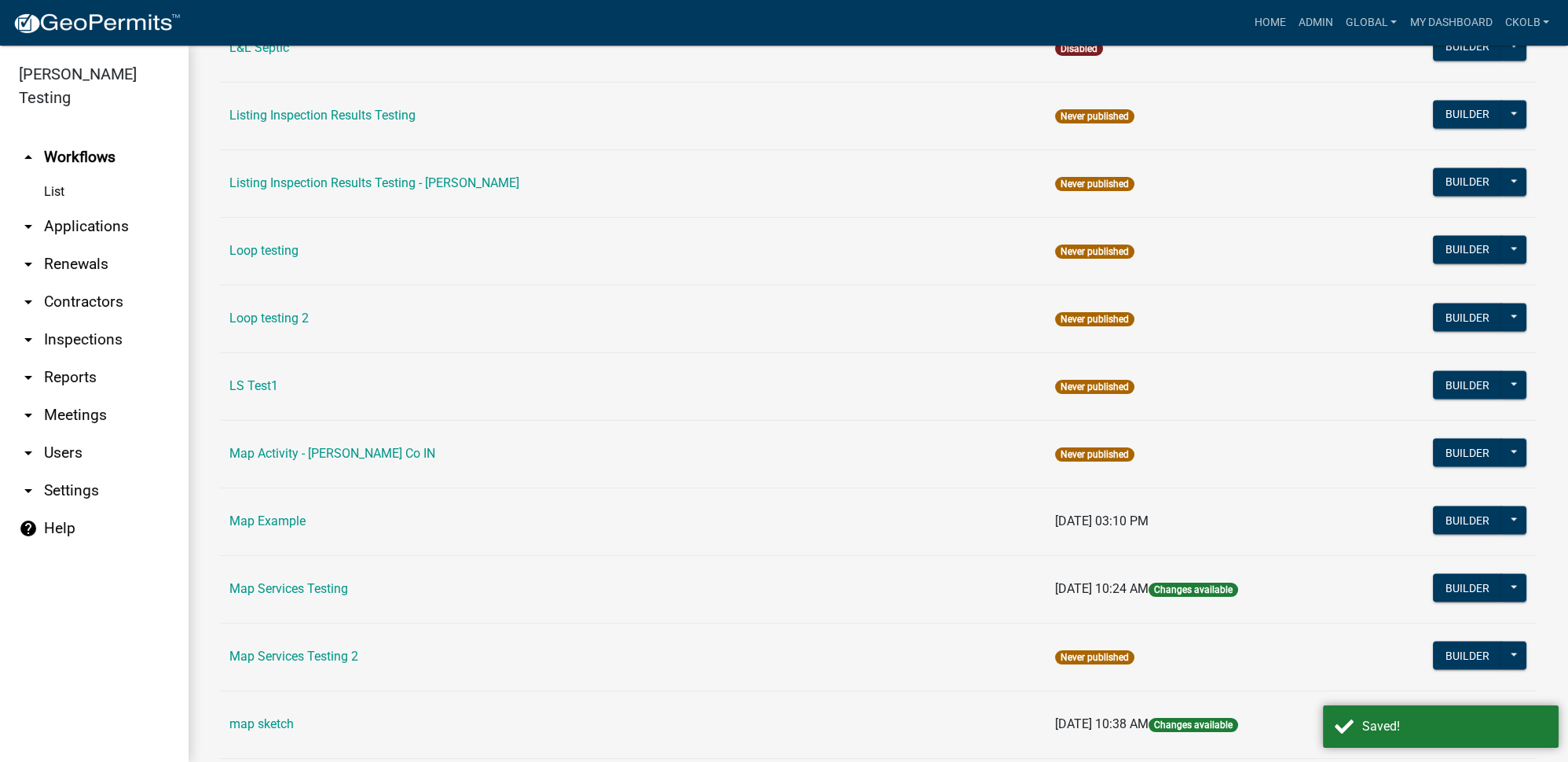
scroll to position [4931, 0]
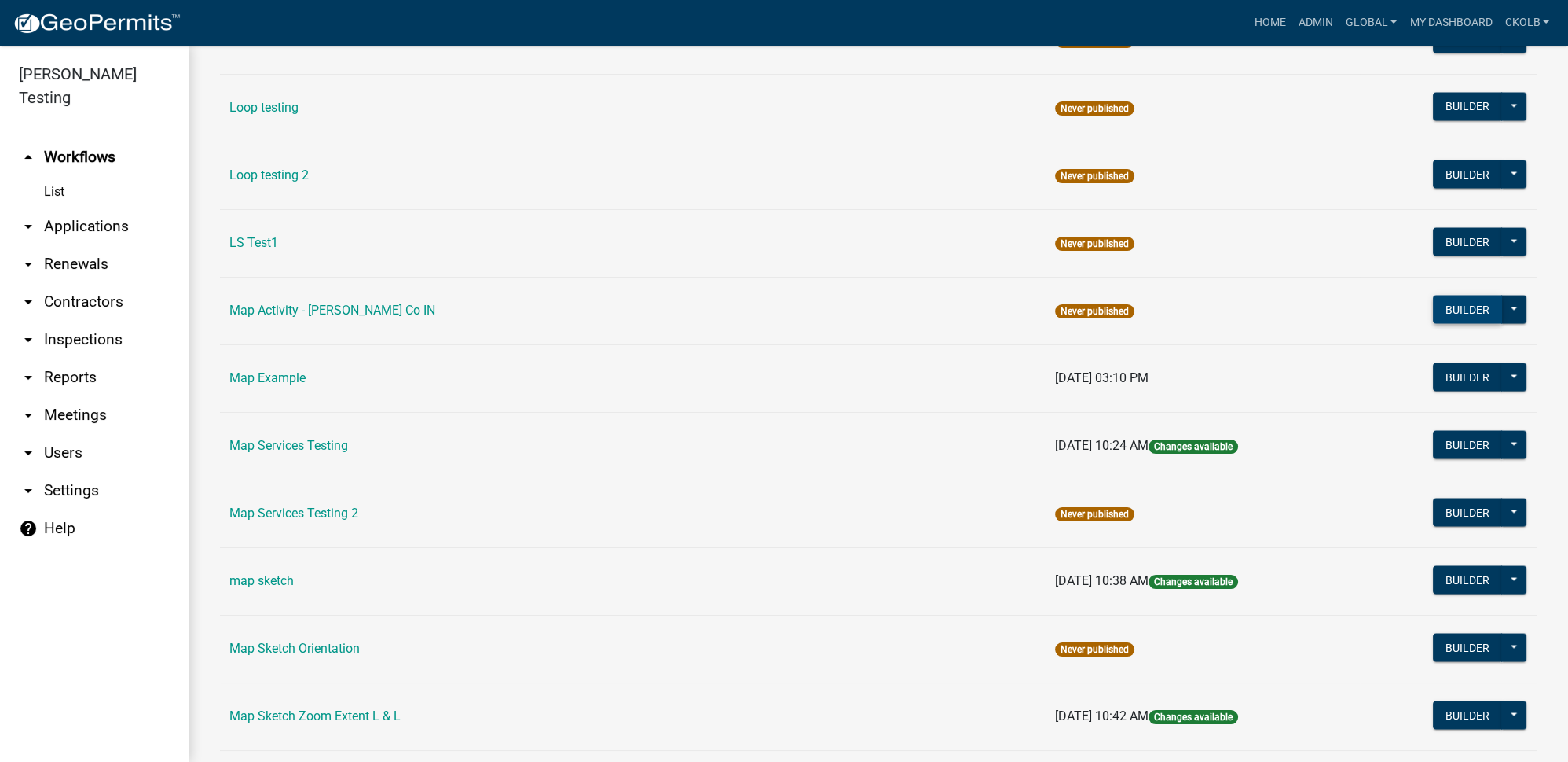
click at [1461, 295] on button "Builder" at bounding box center [1468, 309] width 69 height 28
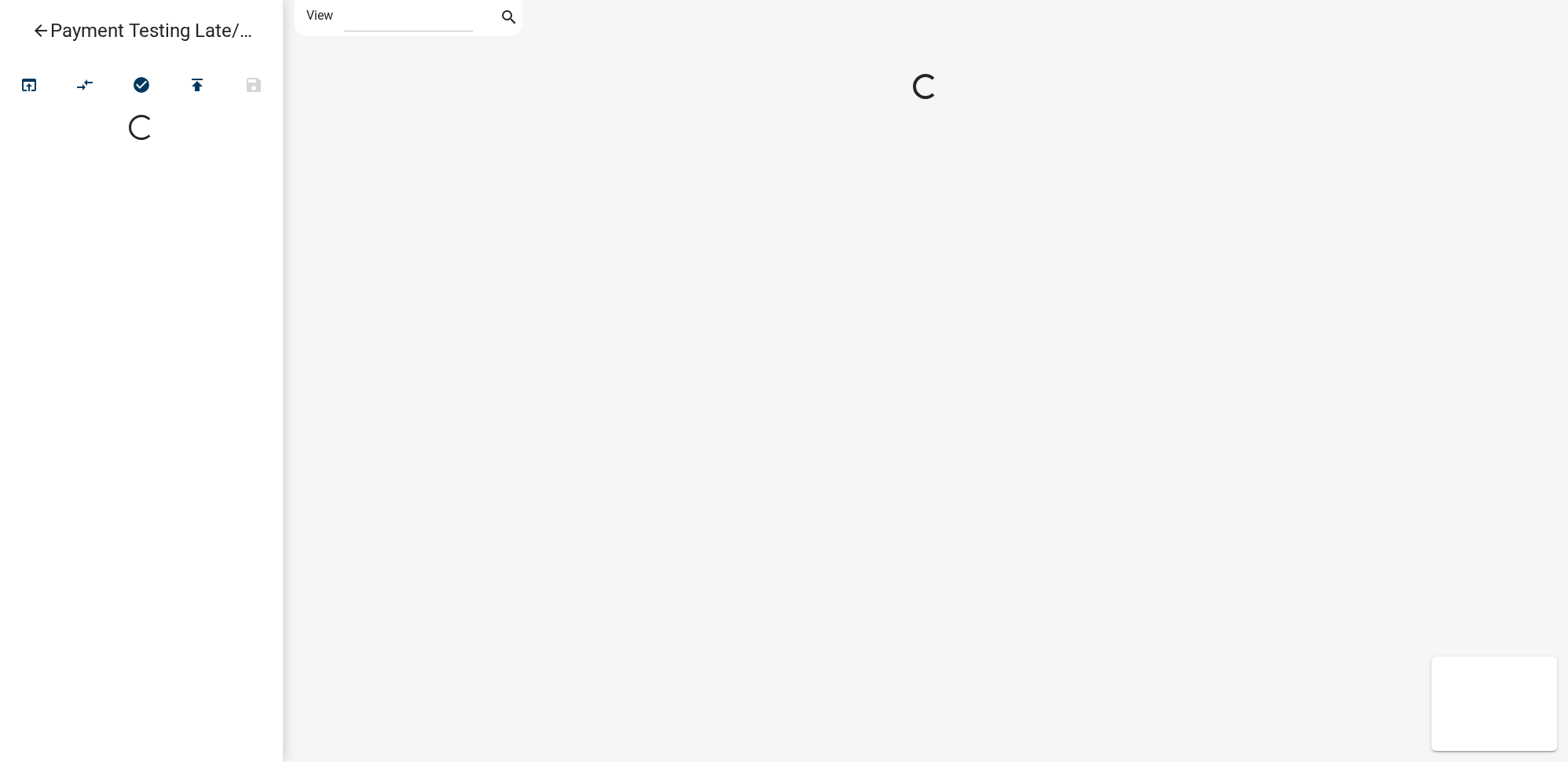
select select "1"
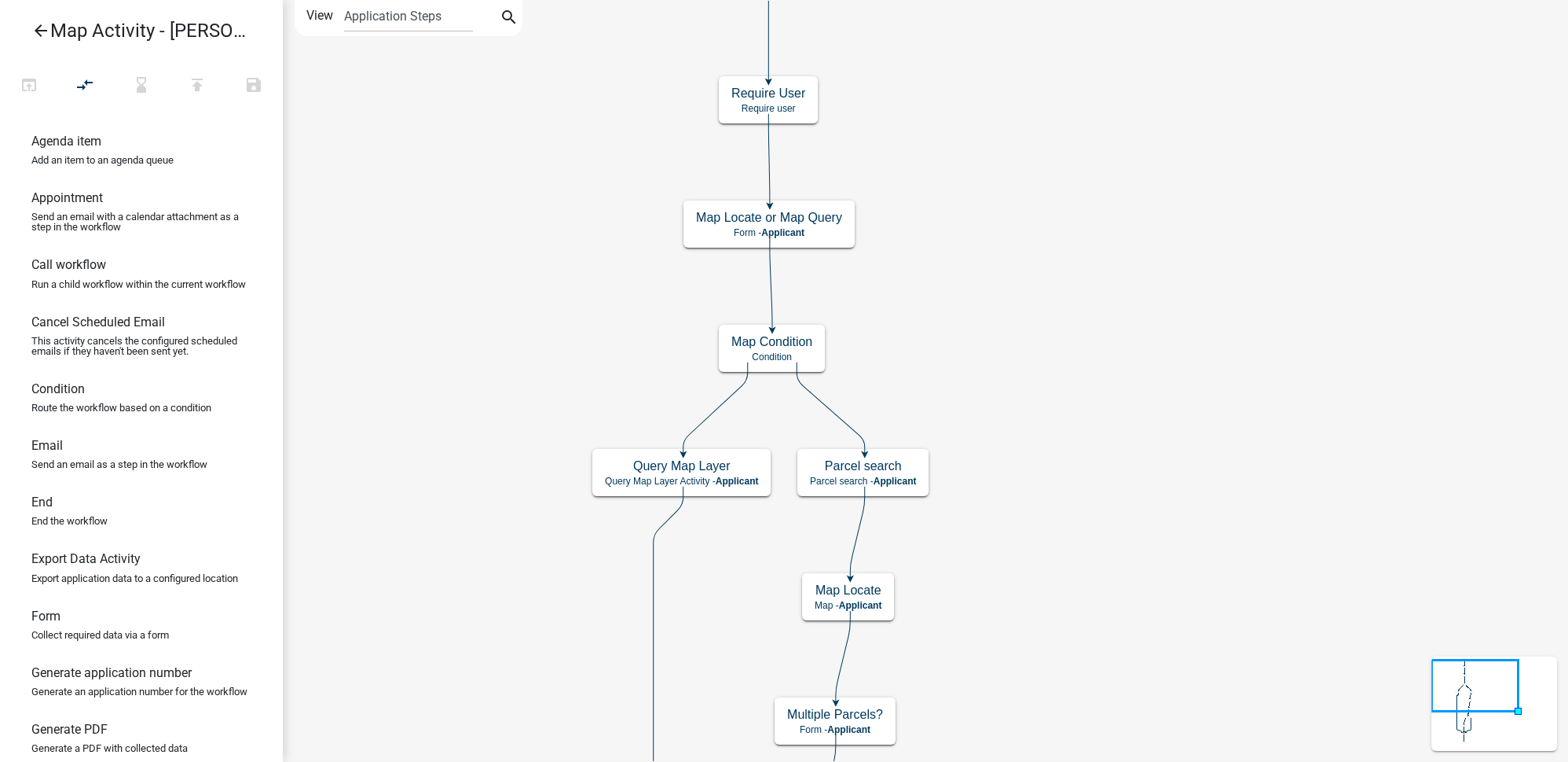
click at [39, 31] on icon "arrow_back" at bounding box center [41, 31] width 19 height 22
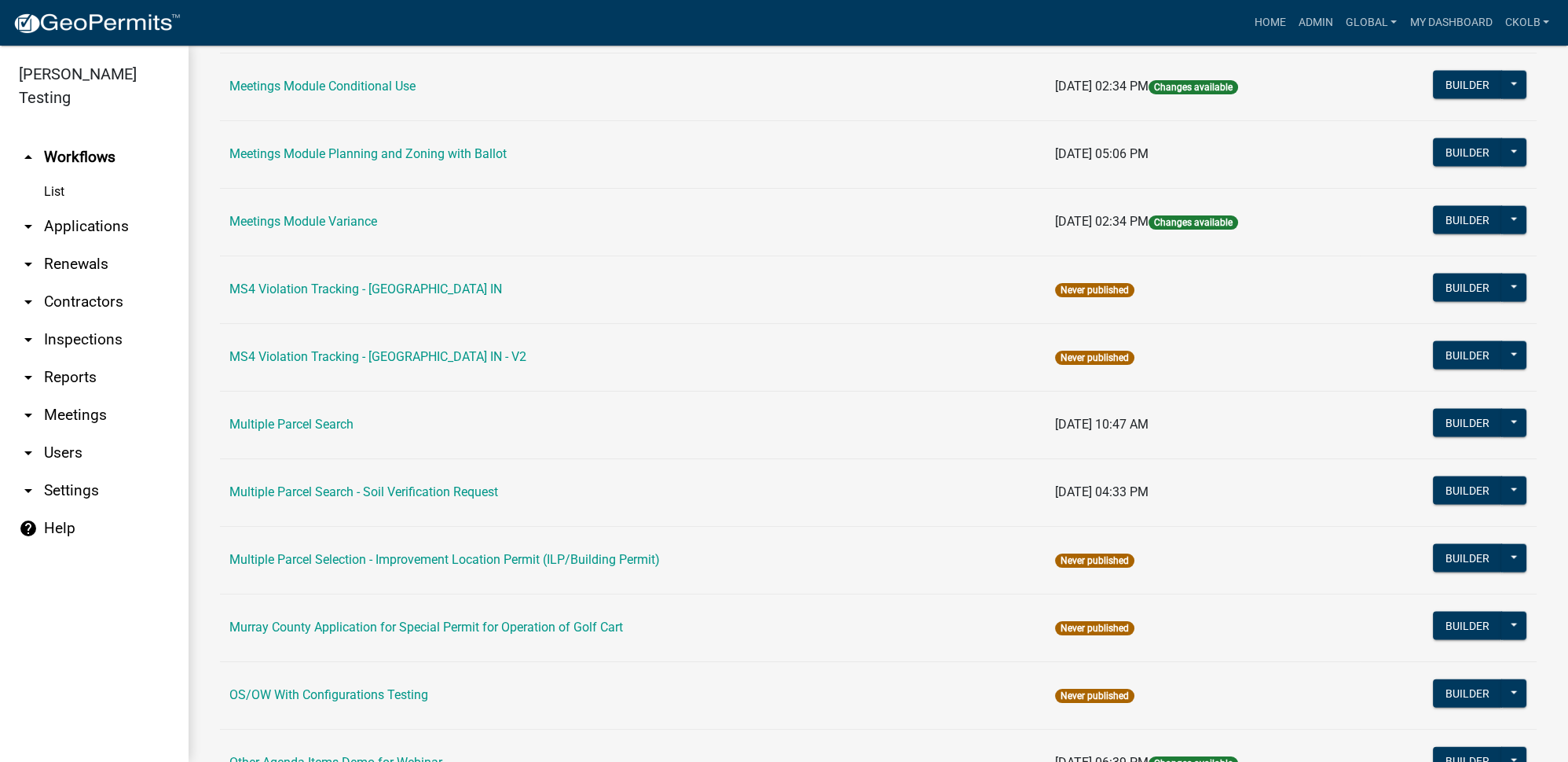
scroll to position [5788, 0]
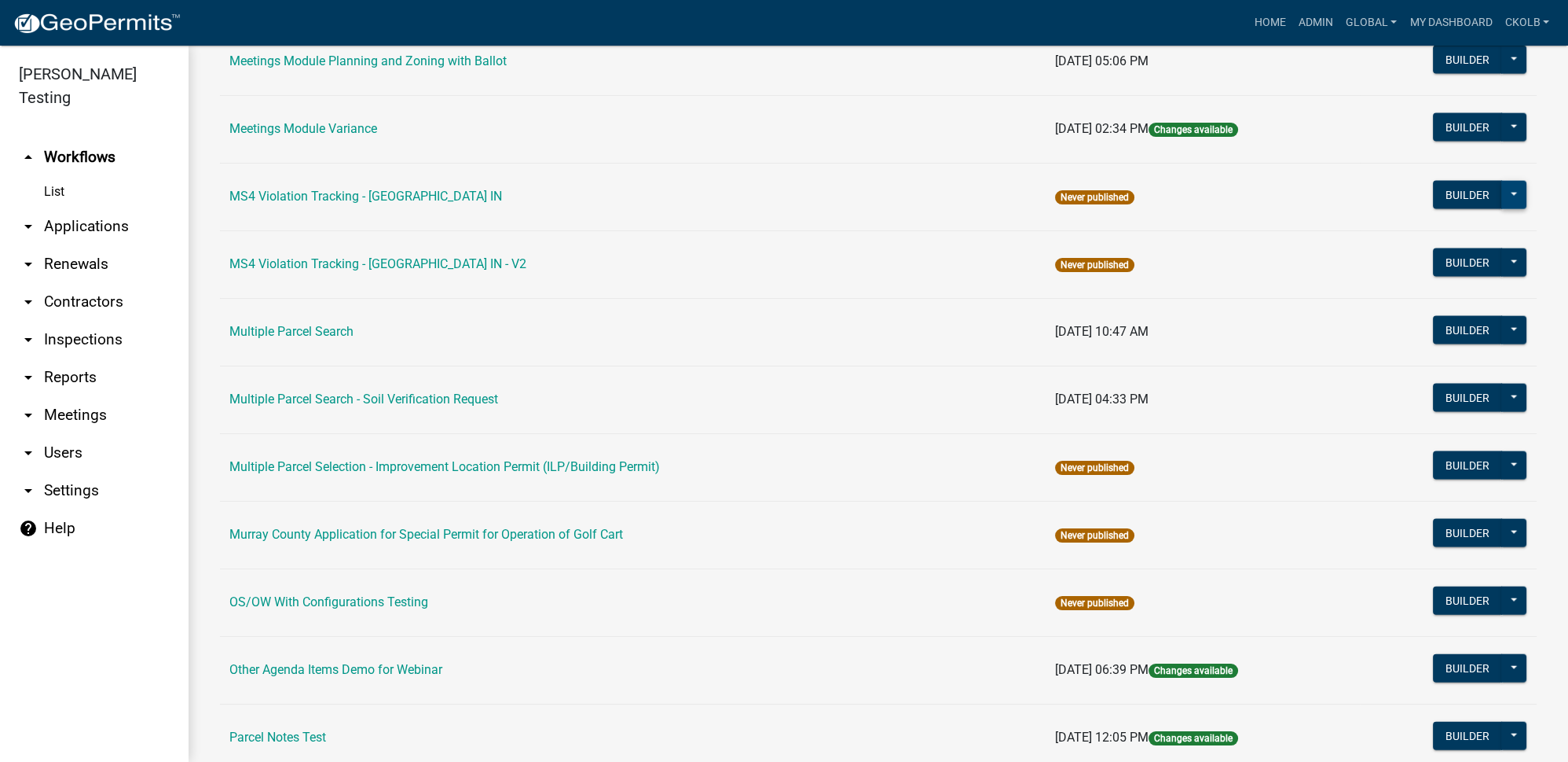
click at [1504, 180] on button at bounding box center [1513, 194] width 25 height 28
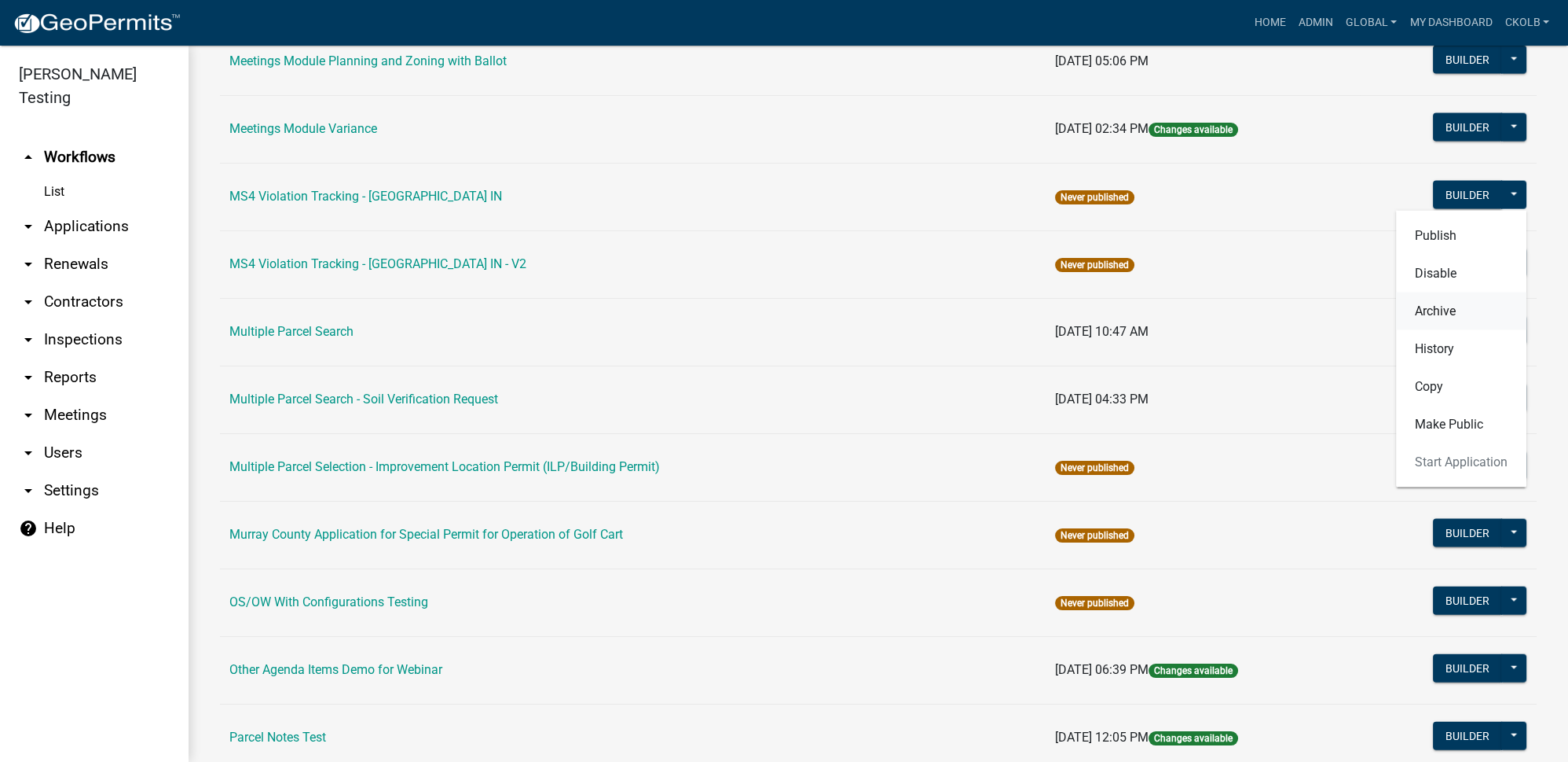
click at [1433, 293] on button "Archive" at bounding box center [1461, 311] width 131 height 38
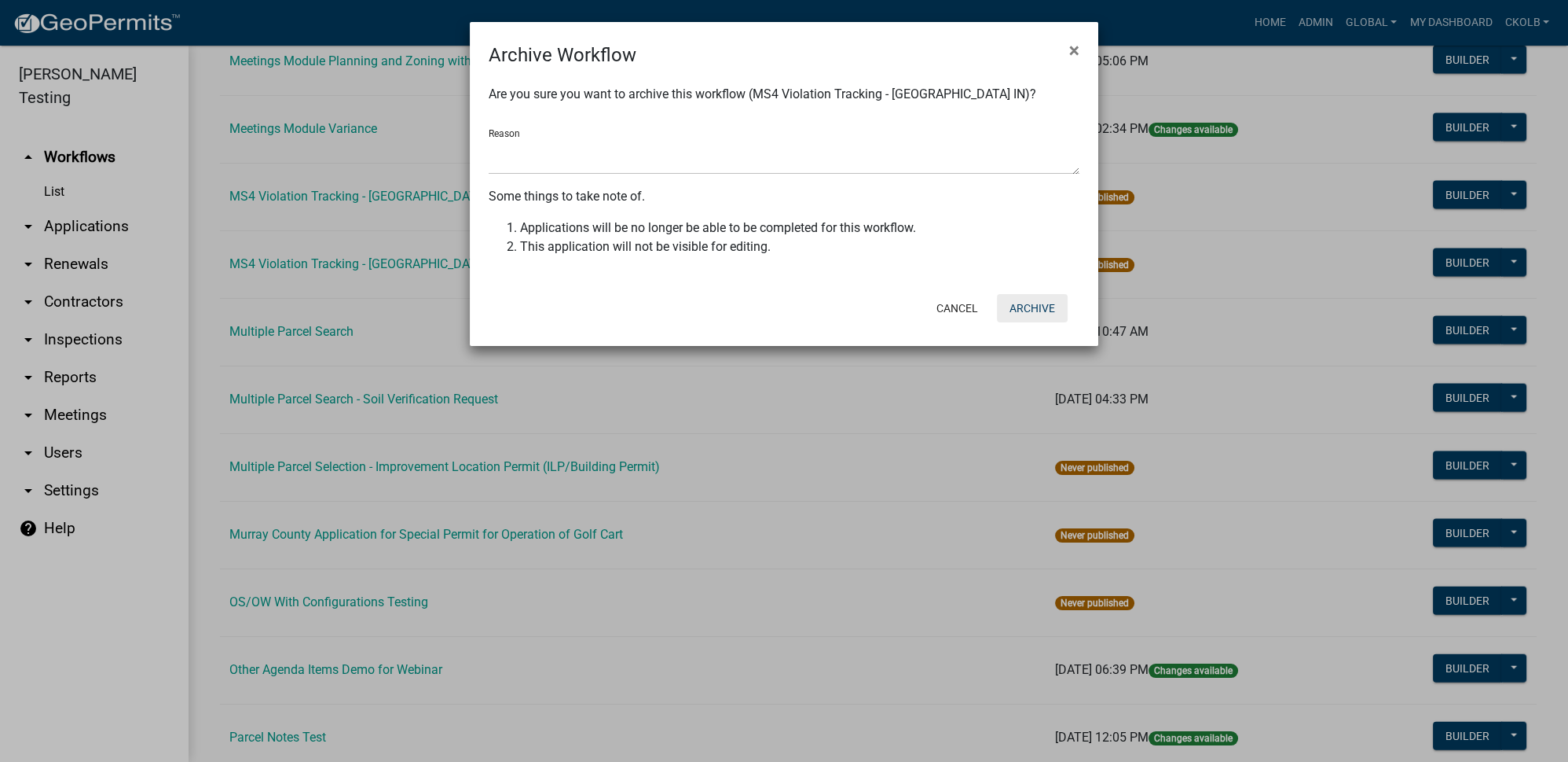
click at [1033, 306] on button "Archive" at bounding box center [1033, 308] width 71 height 28
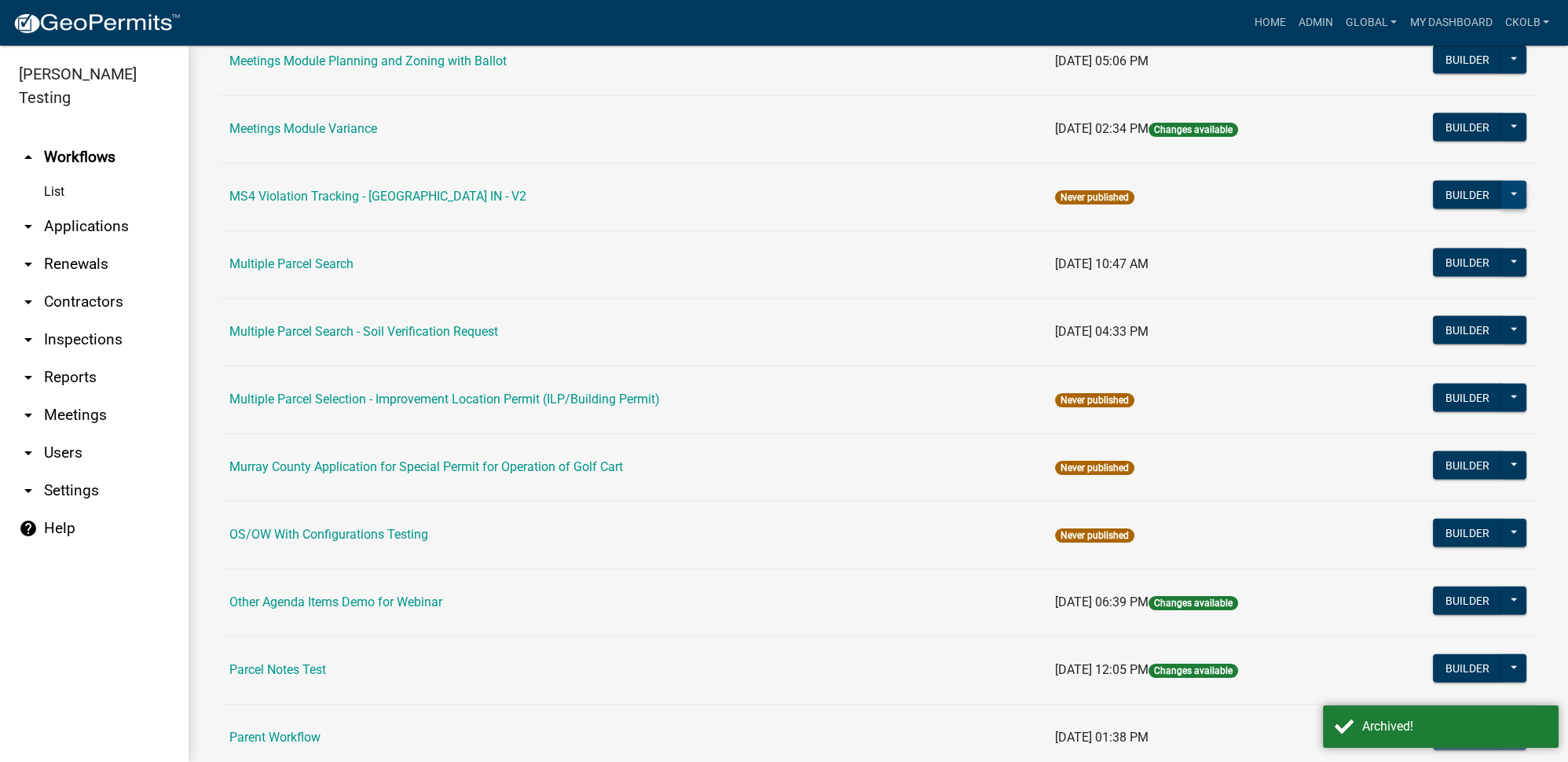
click at [1503, 180] on button at bounding box center [1513, 194] width 25 height 28
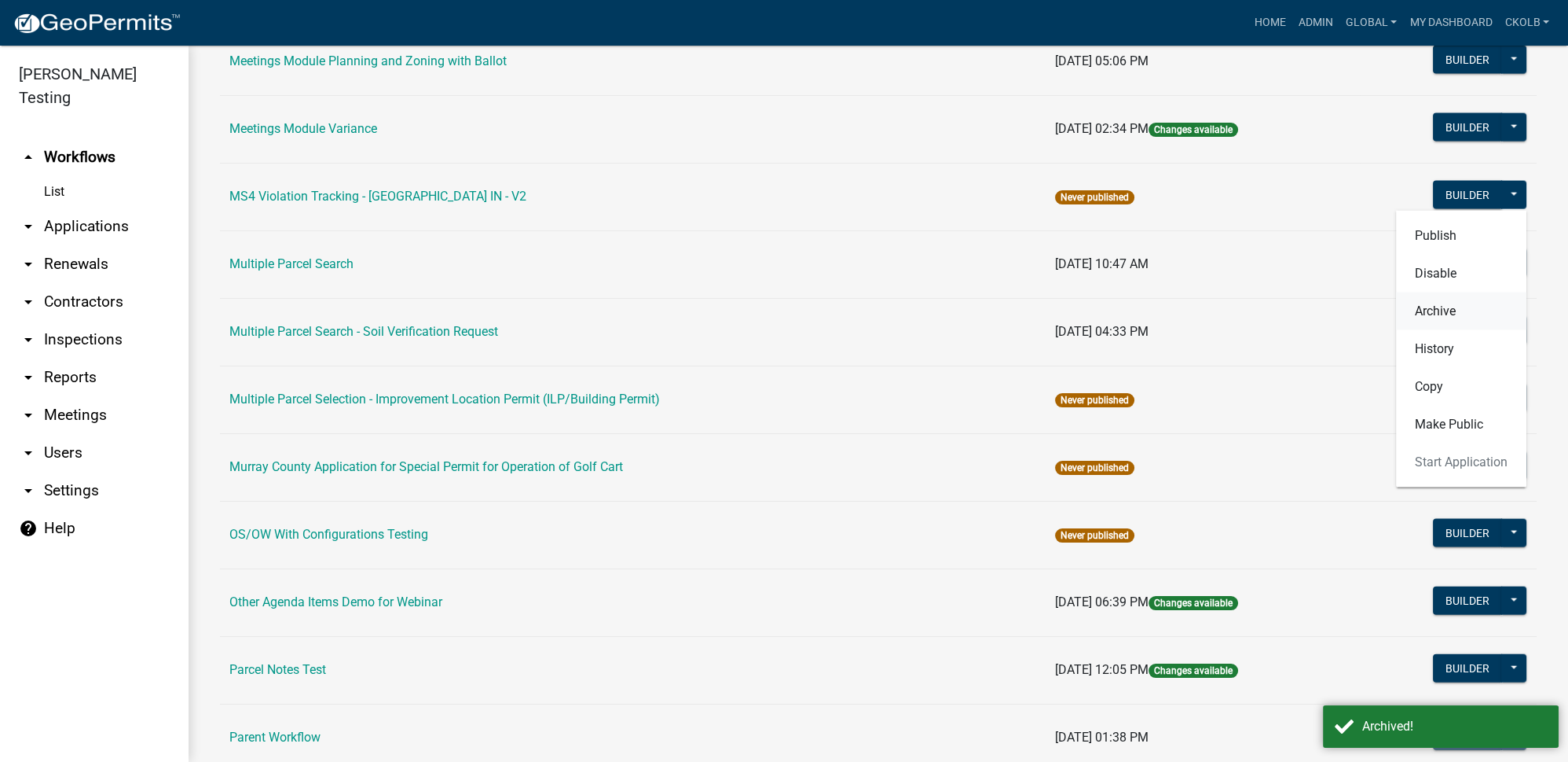
click at [1452, 293] on button "Archive" at bounding box center [1461, 311] width 131 height 38
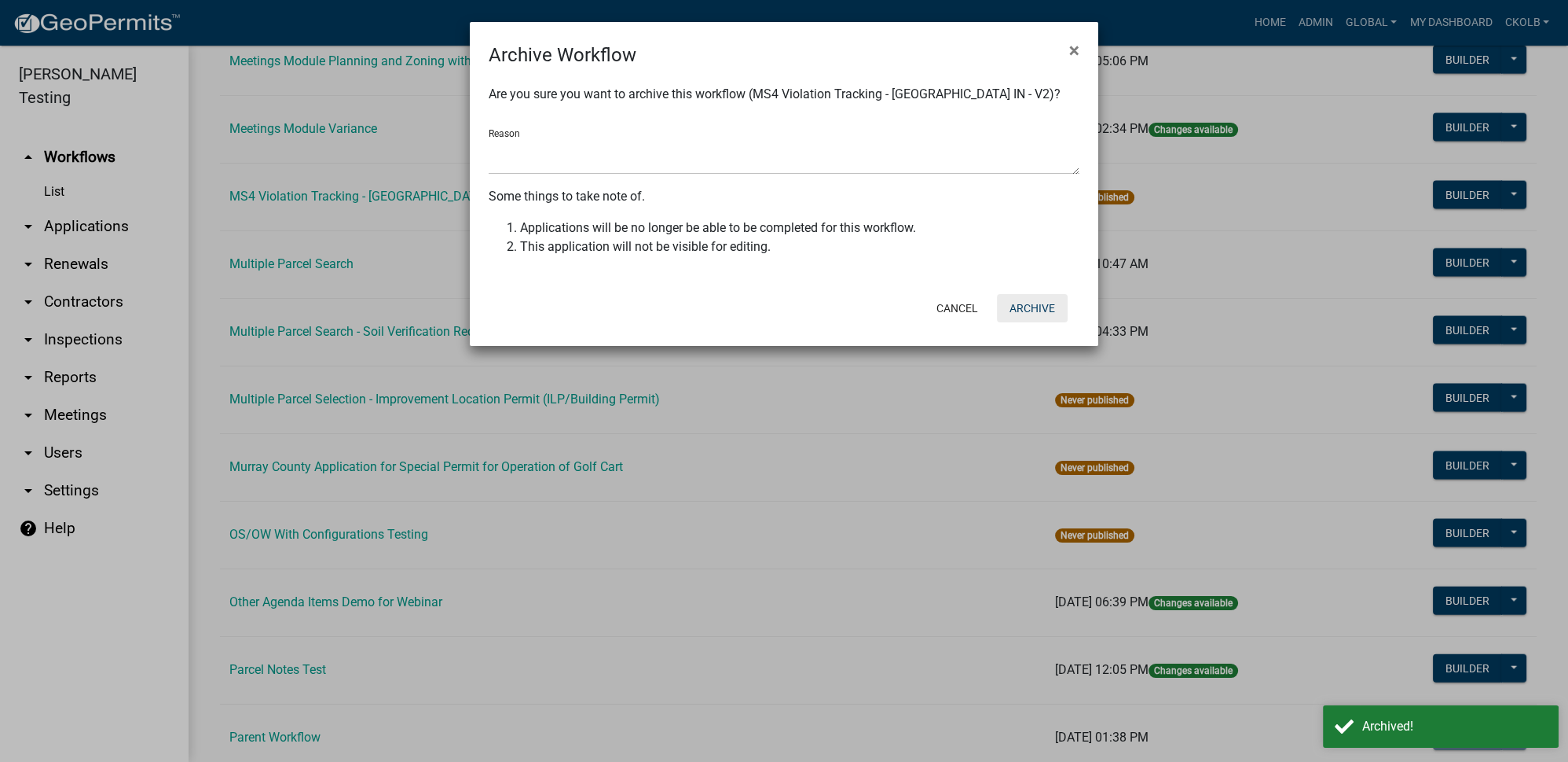
click at [1041, 300] on button "Archive" at bounding box center [1033, 308] width 71 height 28
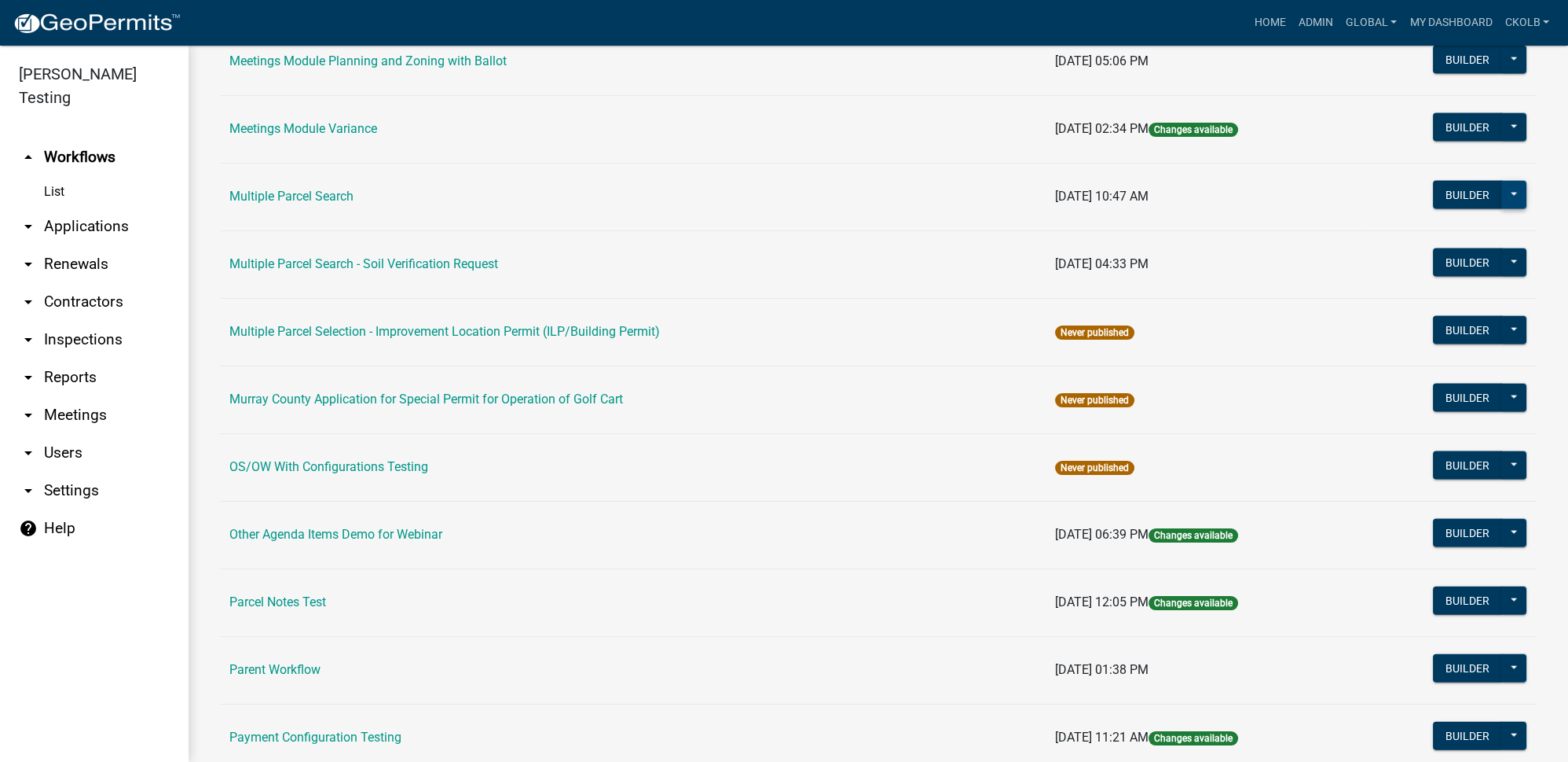
click at [1507, 180] on button at bounding box center [1513, 194] width 25 height 28
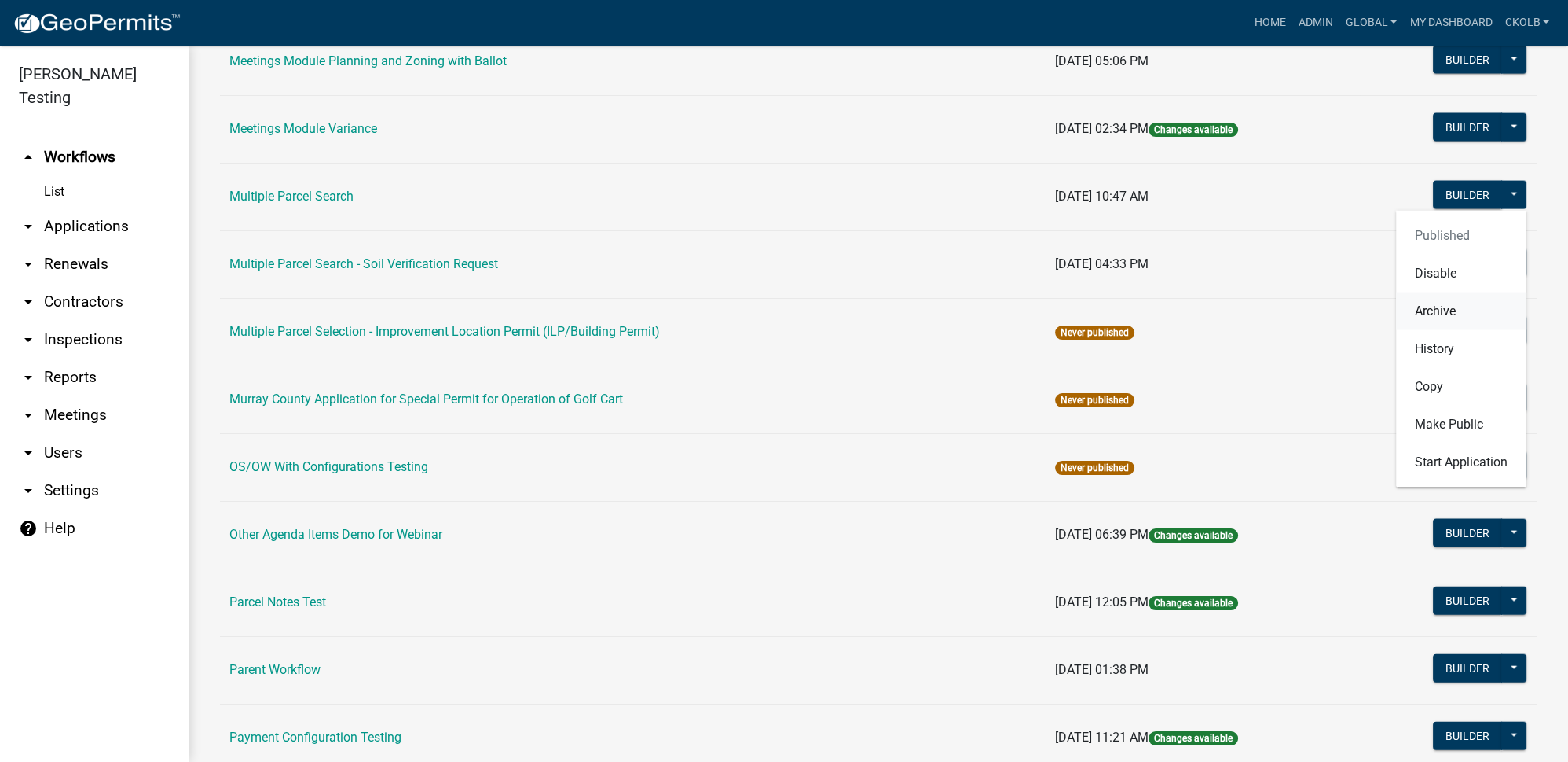
click at [1439, 293] on button "Archive" at bounding box center [1461, 311] width 131 height 38
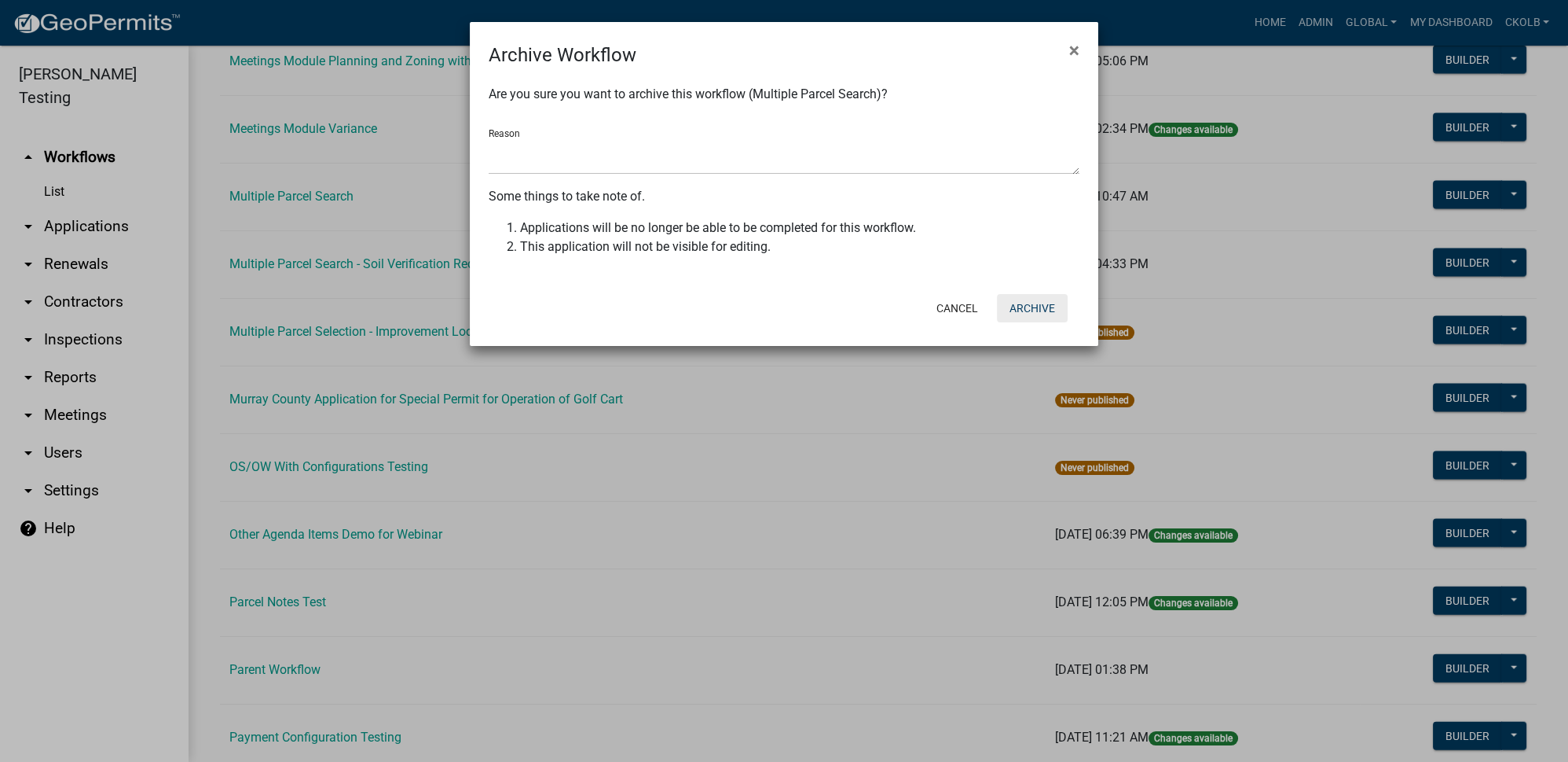
click at [1020, 304] on button "Archive" at bounding box center [1033, 308] width 71 height 28
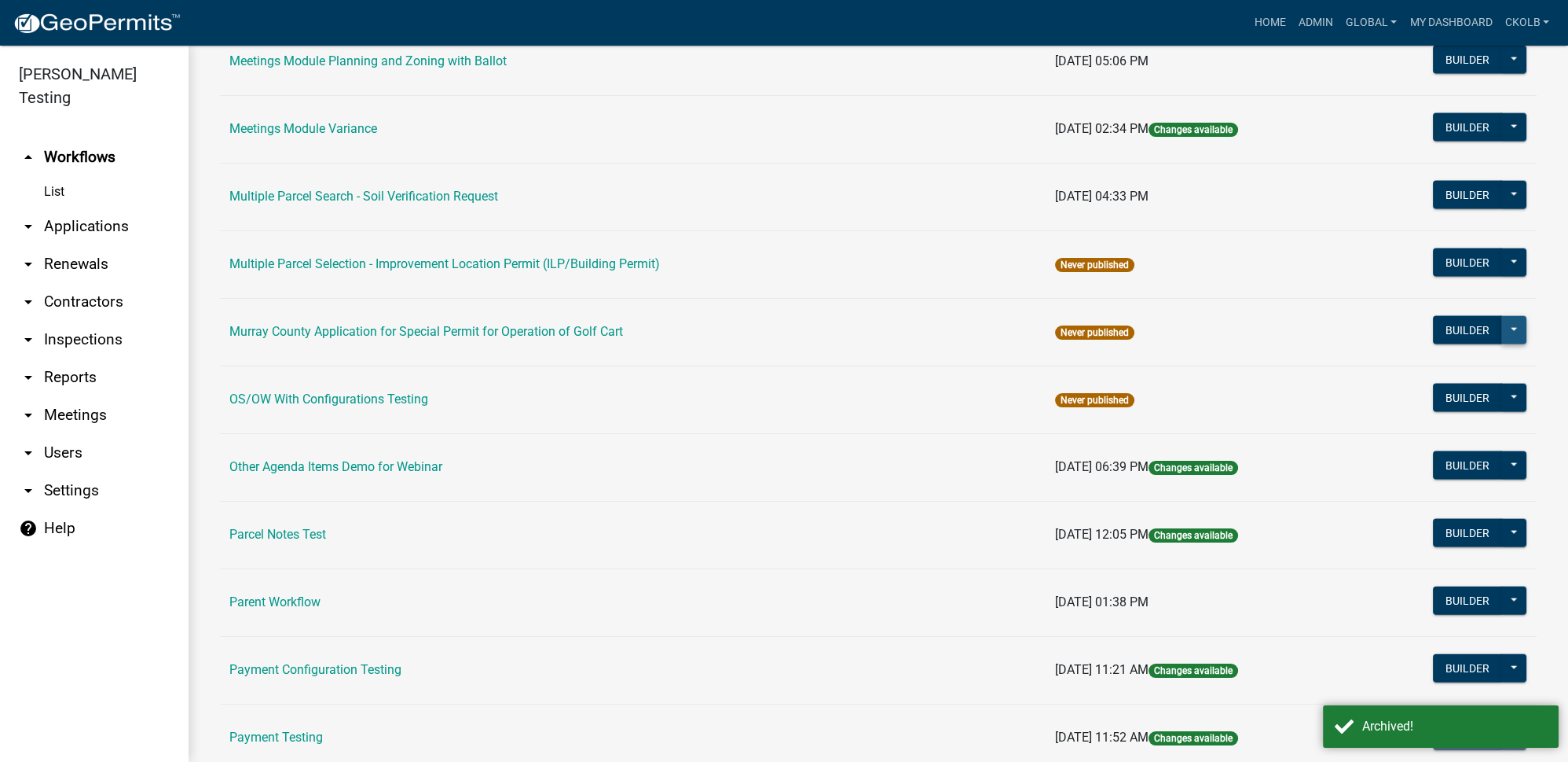
click at [1509, 316] on button at bounding box center [1513, 330] width 25 height 28
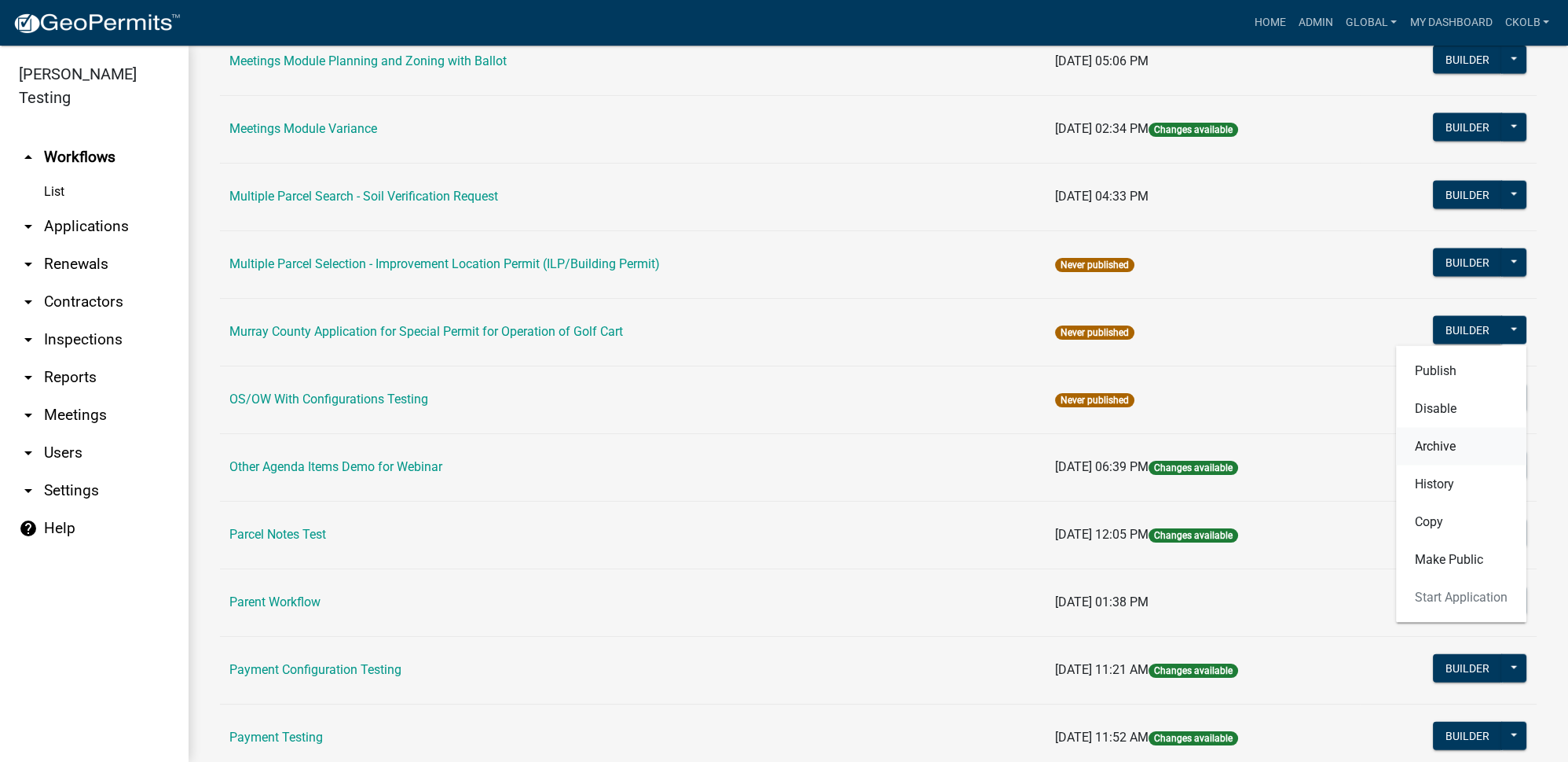
click at [1441, 428] on button "Archive" at bounding box center [1461, 446] width 131 height 38
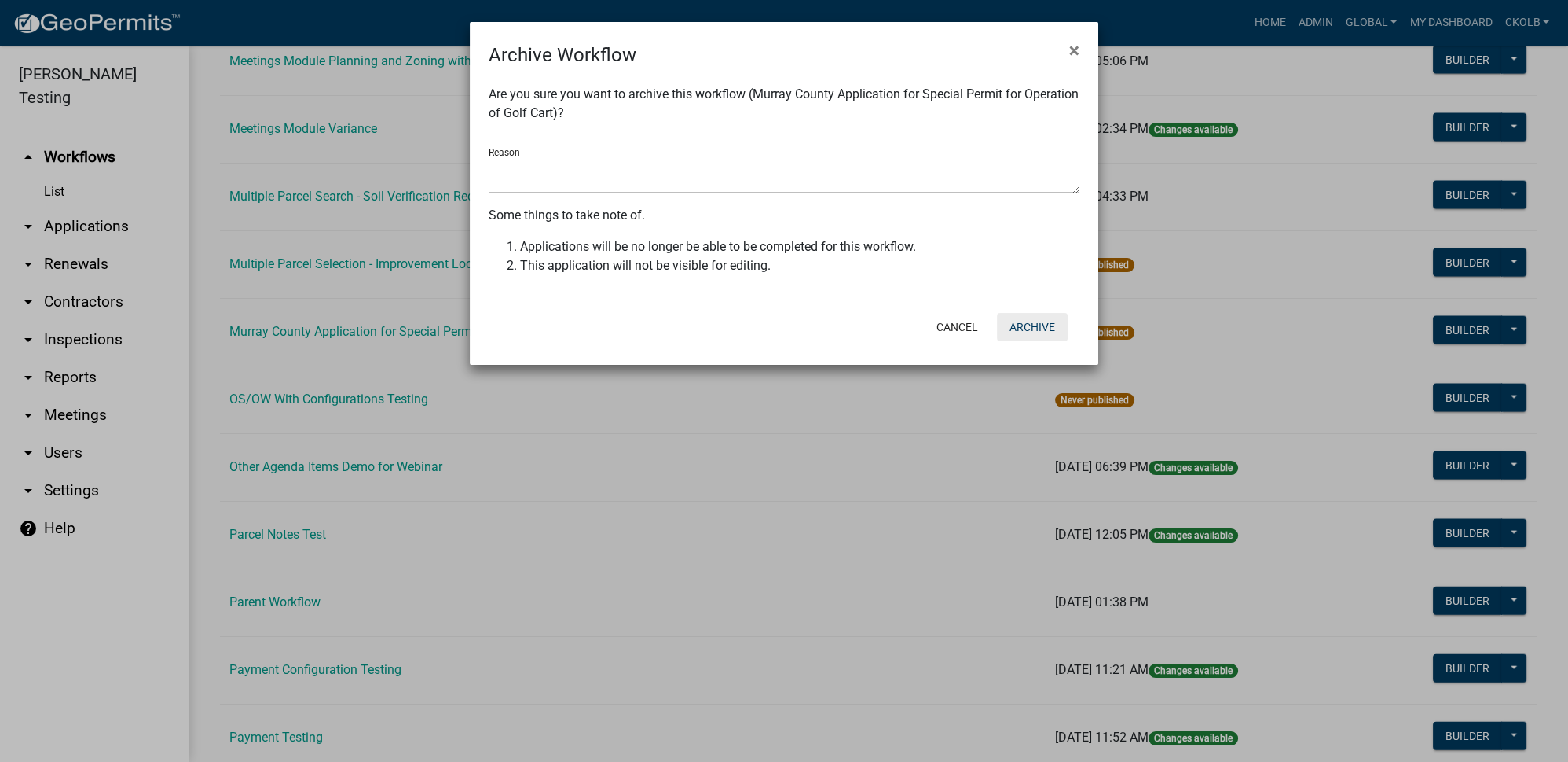
click at [1031, 330] on button "Archive" at bounding box center [1033, 326] width 71 height 28
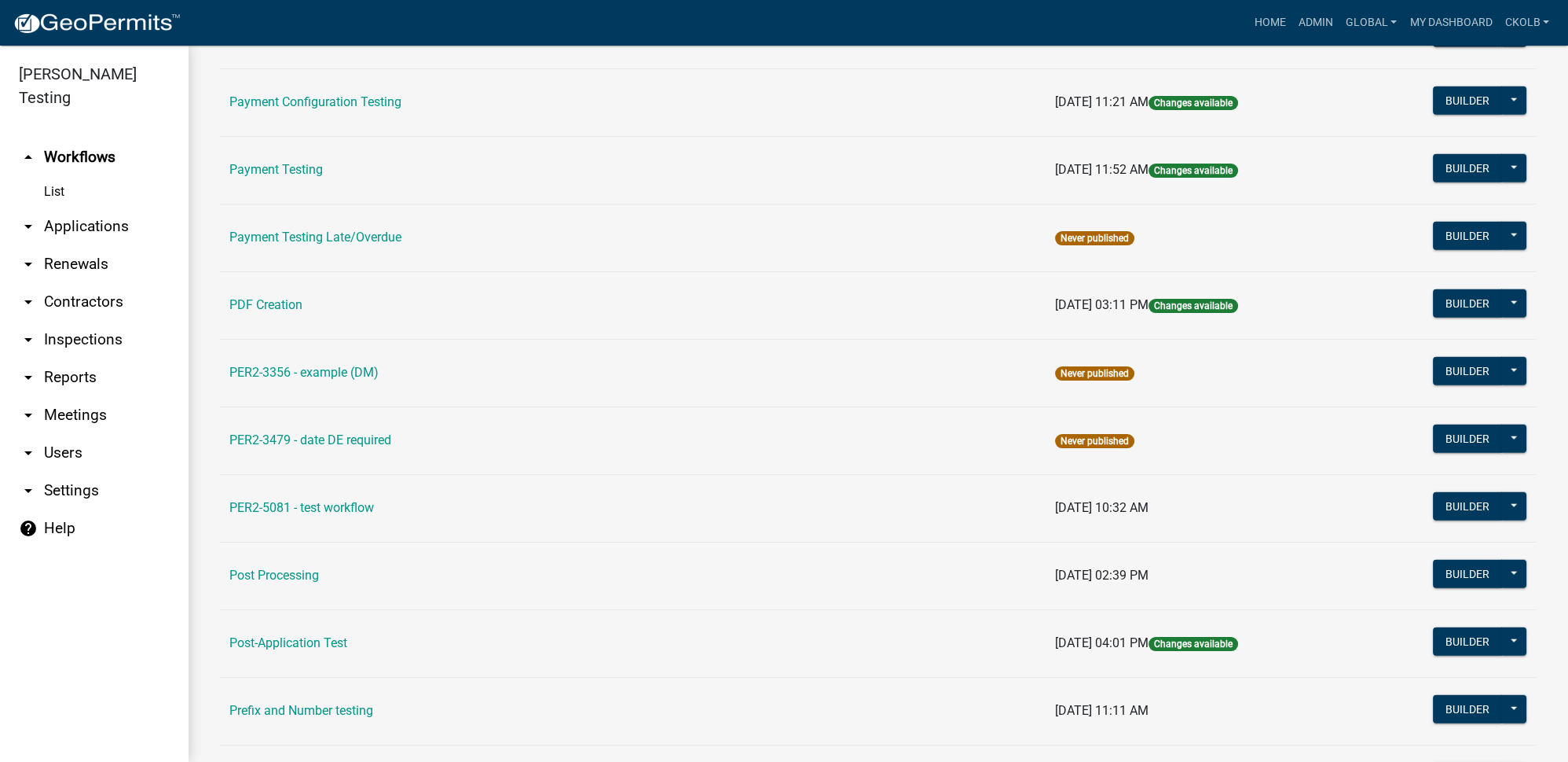
scroll to position [6146, 0]
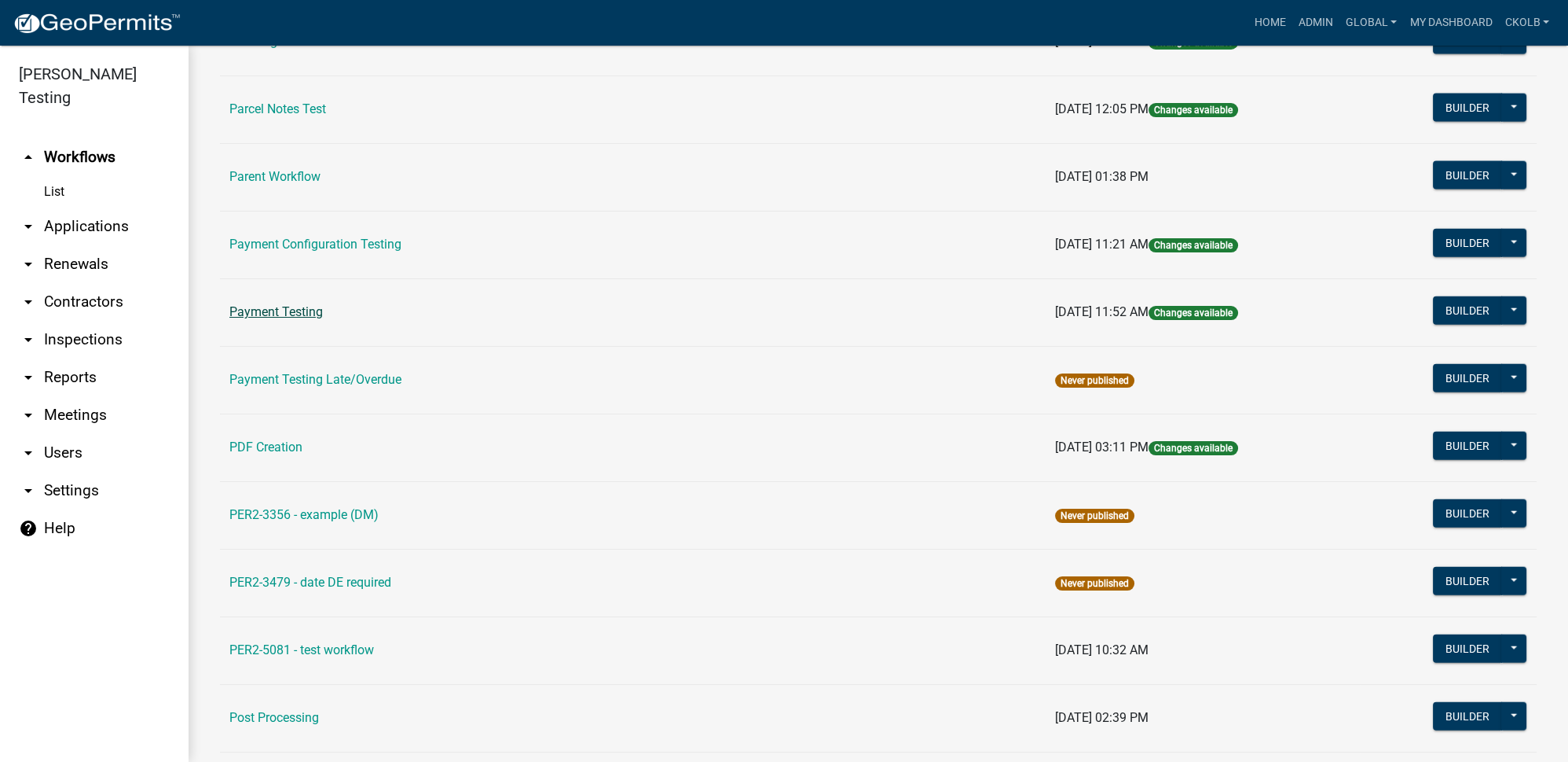
click at [283, 304] on link "Payment Testing" at bounding box center [276, 311] width 94 height 15
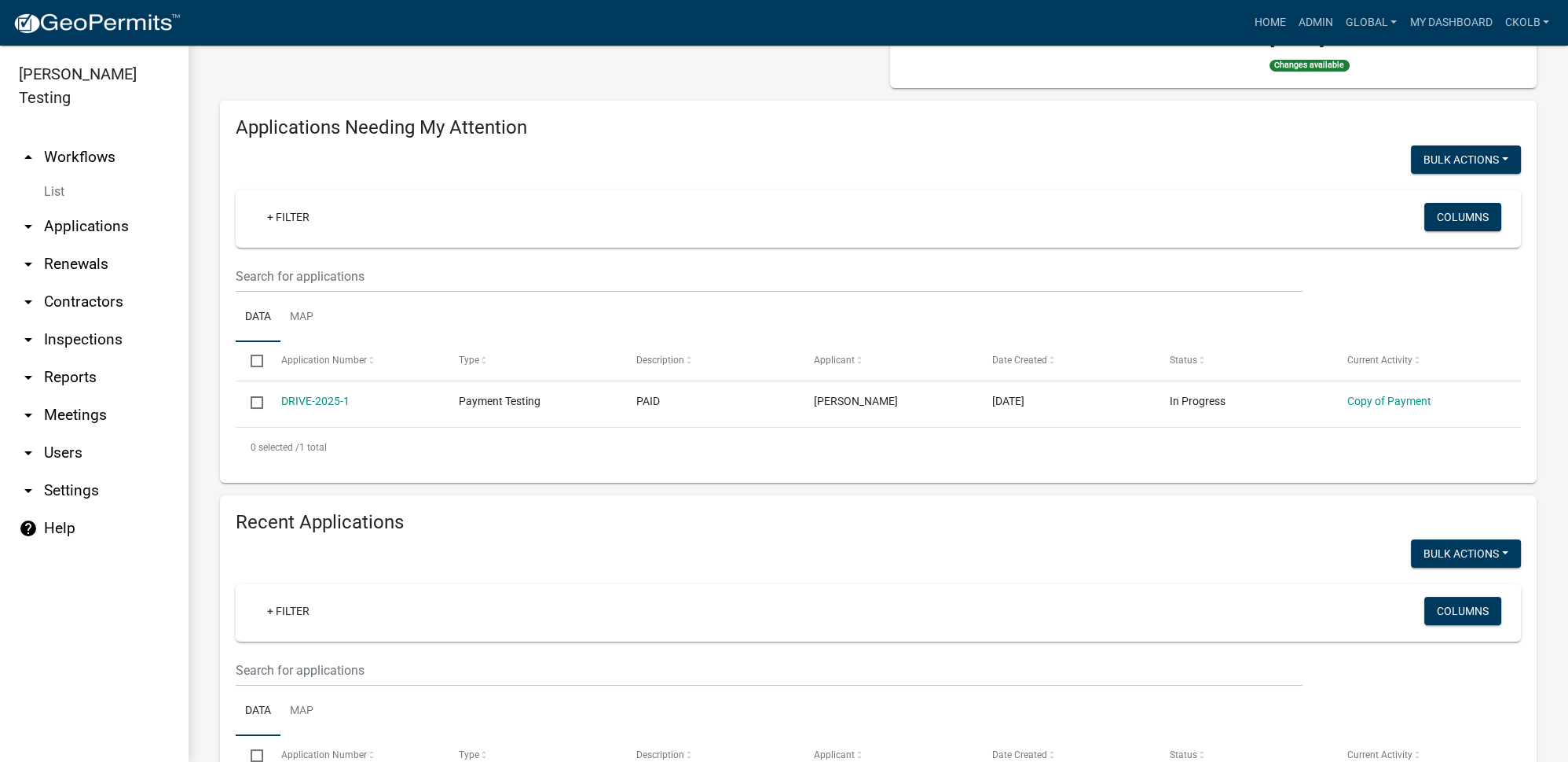
scroll to position [142, 0]
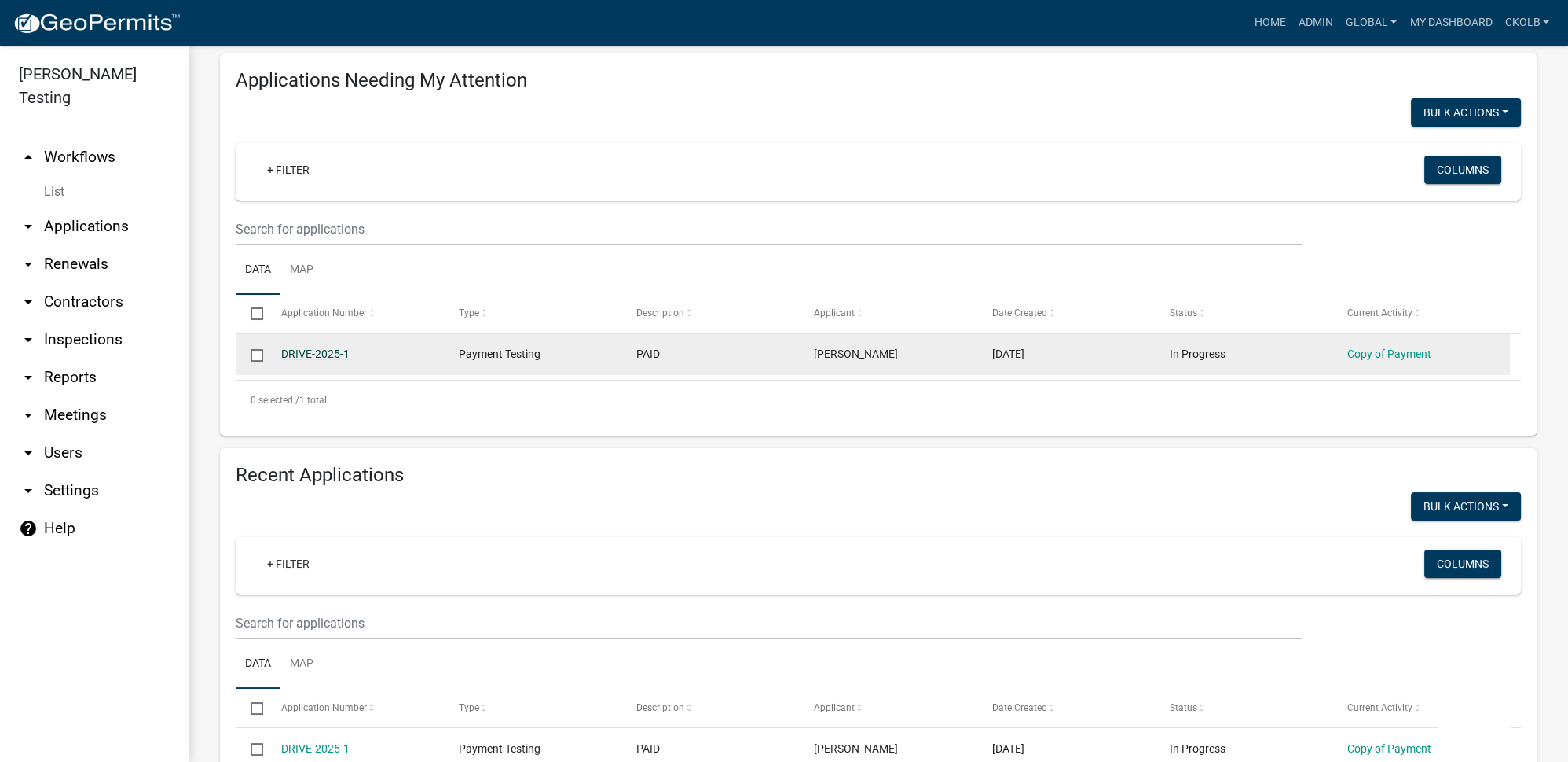
click at [314, 353] on link "DRIVE-2025-1" at bounding box center [315, 354] width 68 height 13
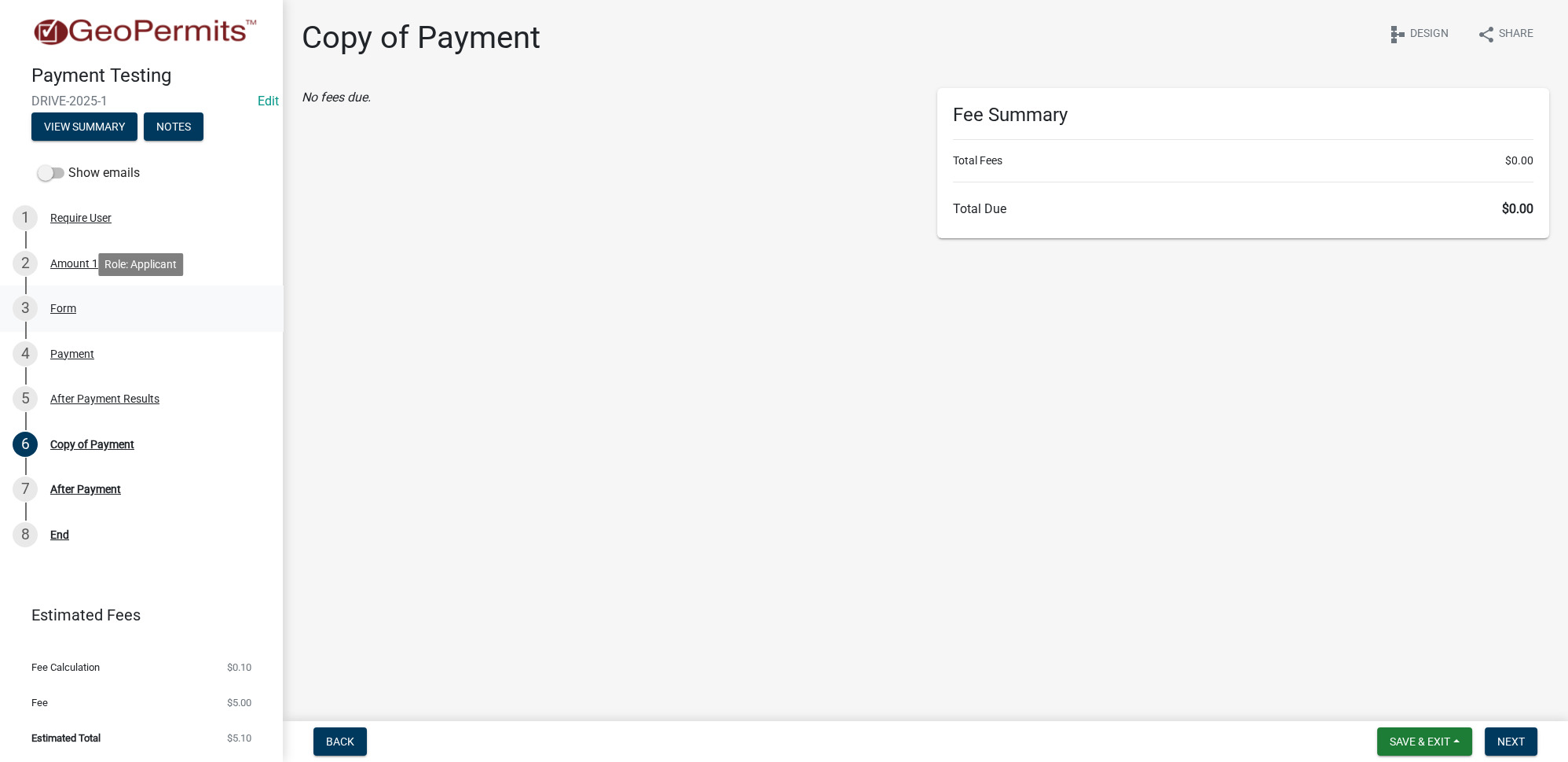
click at [75, 312] on div "Form" at bounding box center [63, 308] width 26 height 11
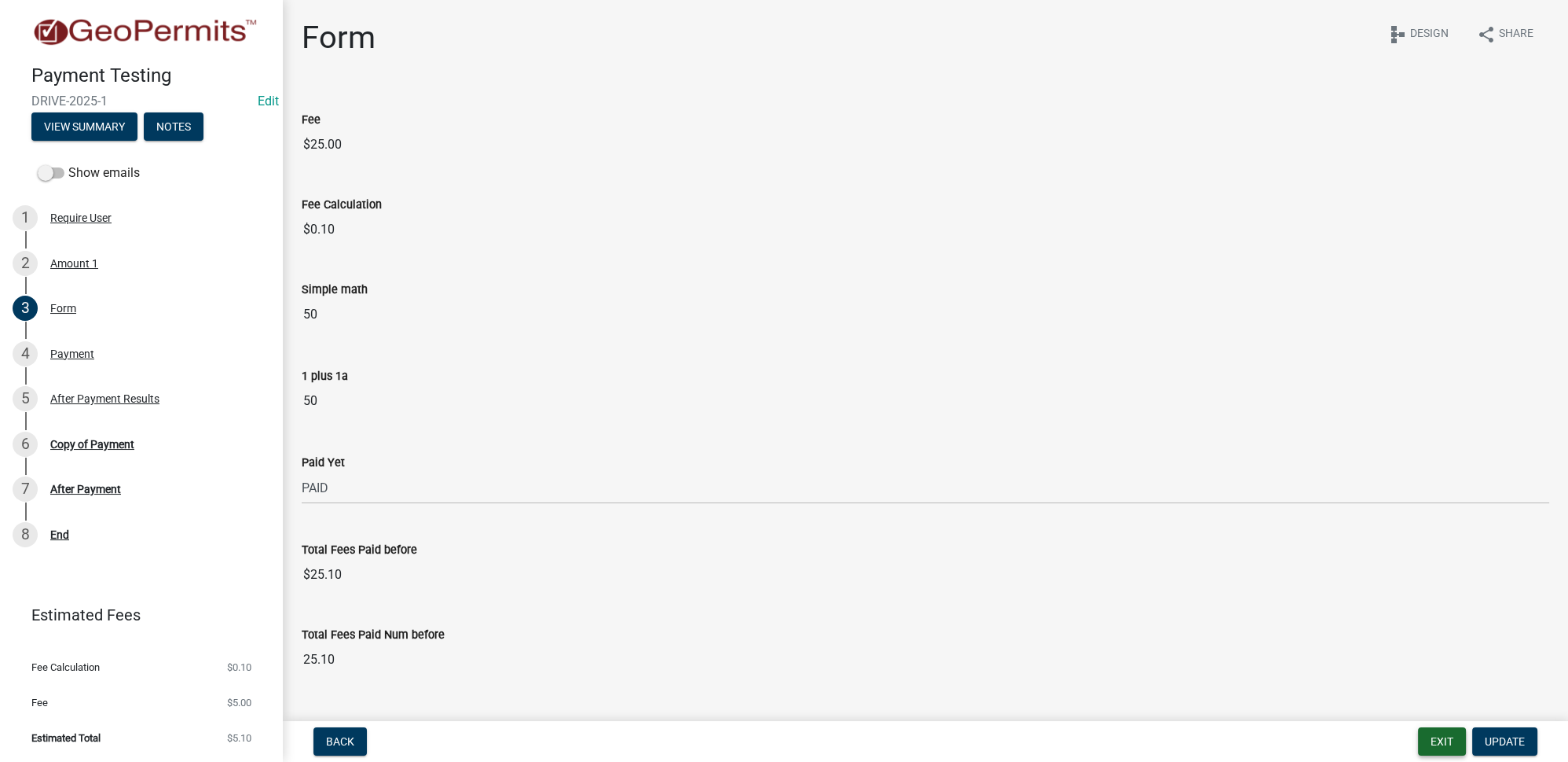
click at [1444, 736] on button "Exit" at bounding box center [1442, 741] width 48 height 28
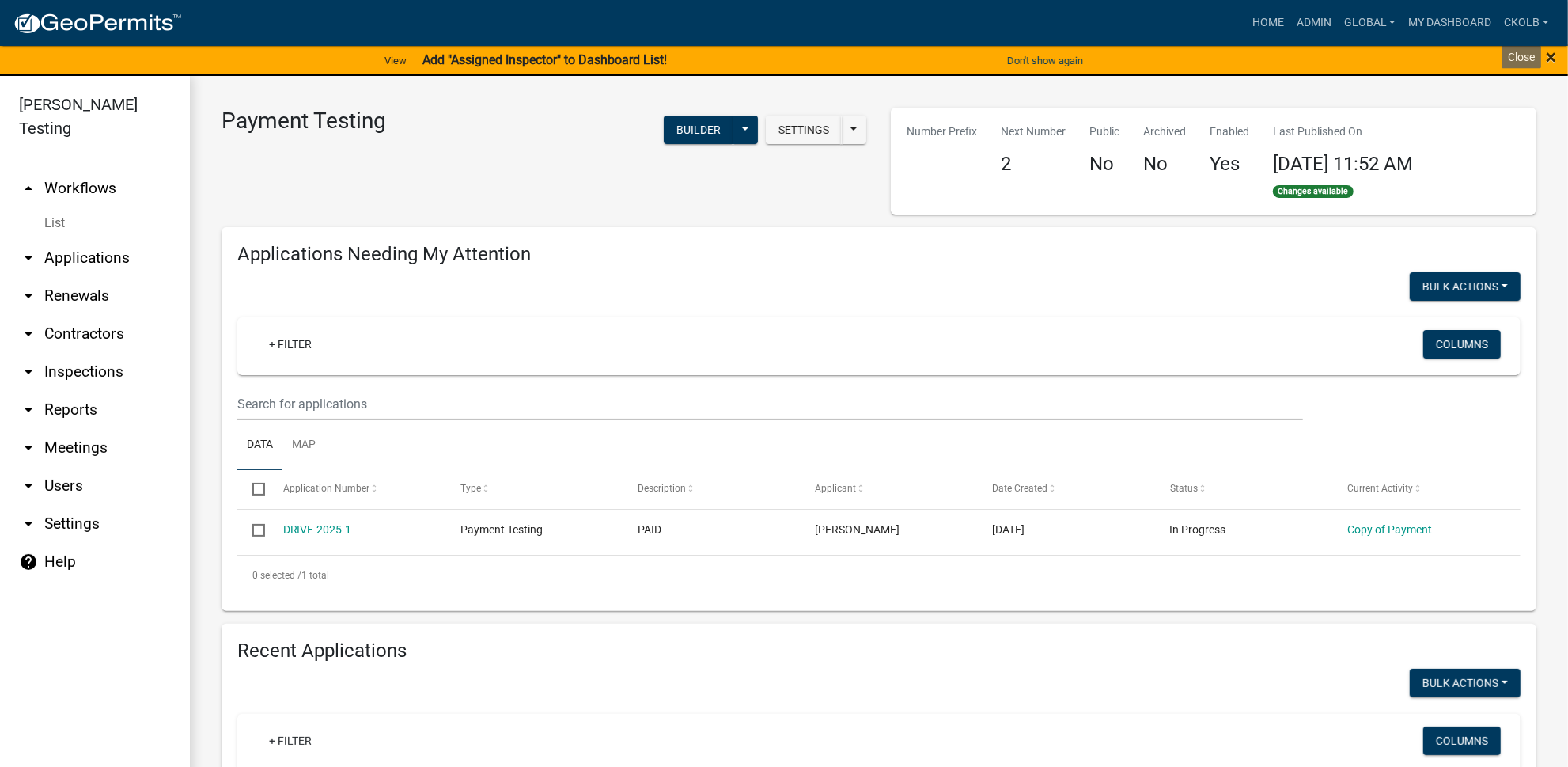
click at [1552, 53] on span "×" at bounding box center [1551, 57] width 10 height 22
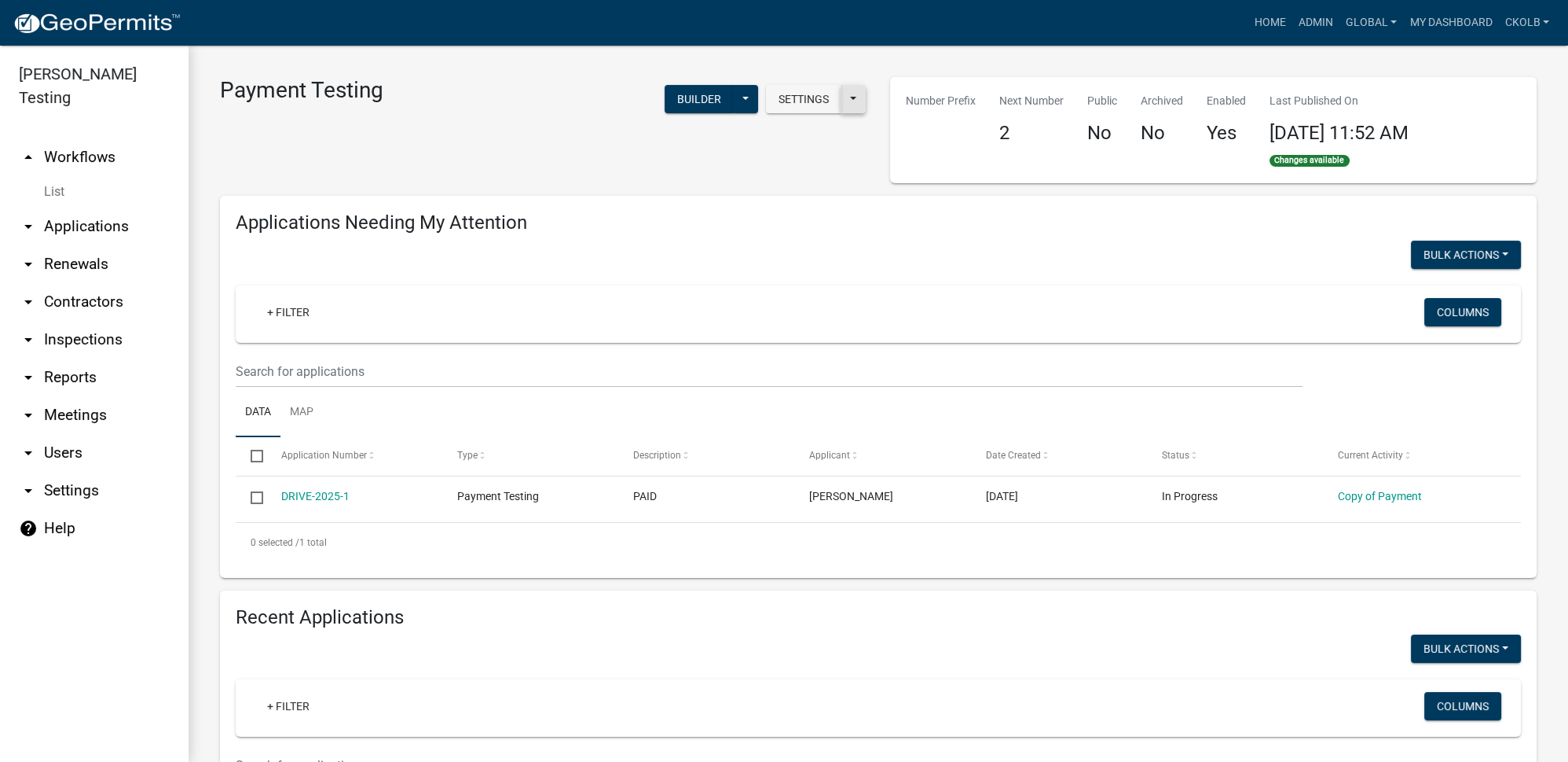
click at [851, 99] on button at bounding box center [853, 99] width 25 height 28
click at [743, 99] on button at bounding box center [745, 99] width 25 height 28
click at [700, 367] on button "Start Application" at bounding box center [693, 366] width 131 height 38
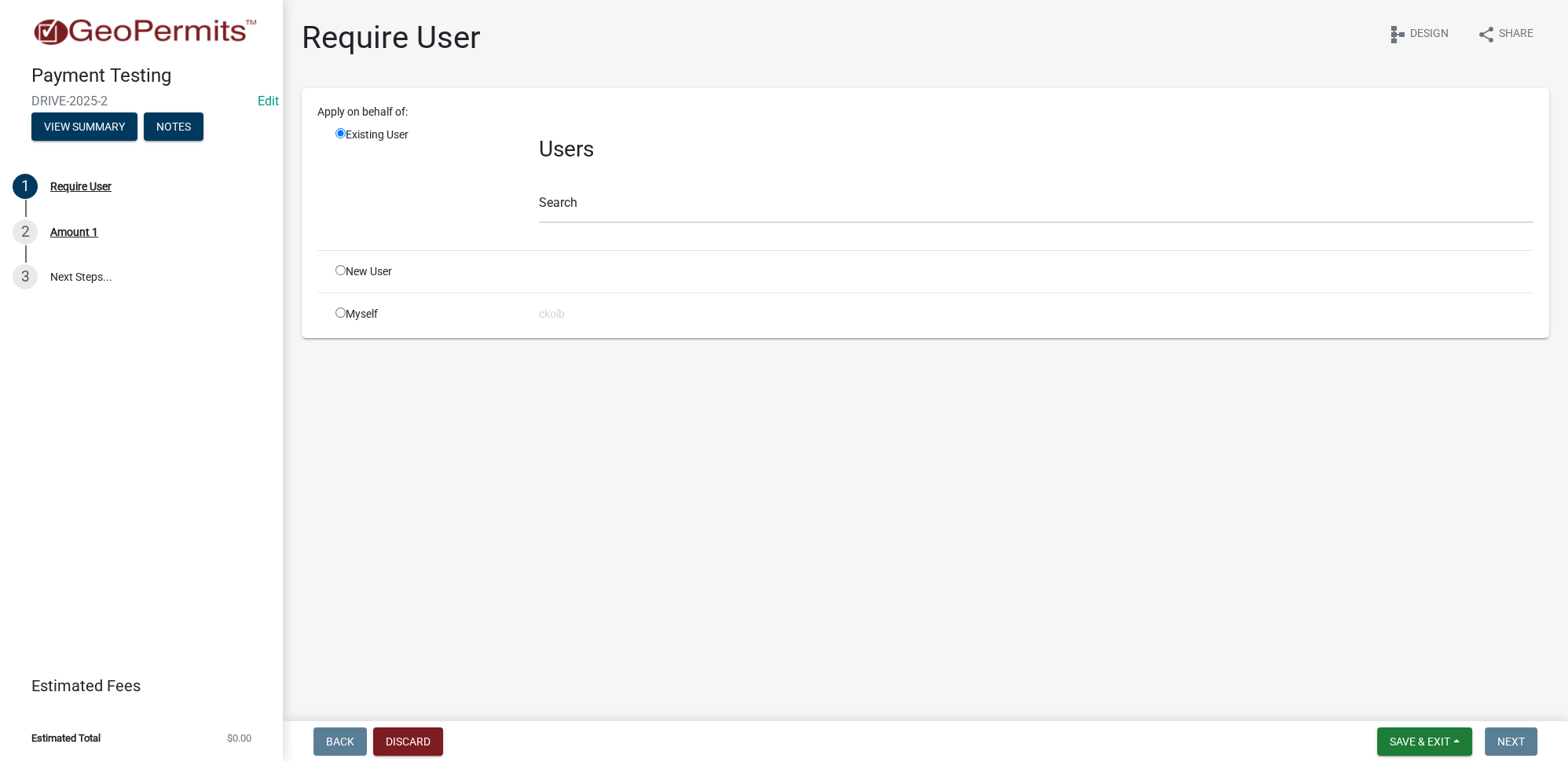
drag, startPoint x: 372, startPoint y: 310, endPoint x: 414, endPoint y: 314, distance: 42.2
click at [371, 310] on div "Myself" at bounding box center [426, 314] width 204 height 17
click at [341, 313] on input "radio" at bounding box center [340, 312] width 10 height 10
radio input "true"
radio input "false"
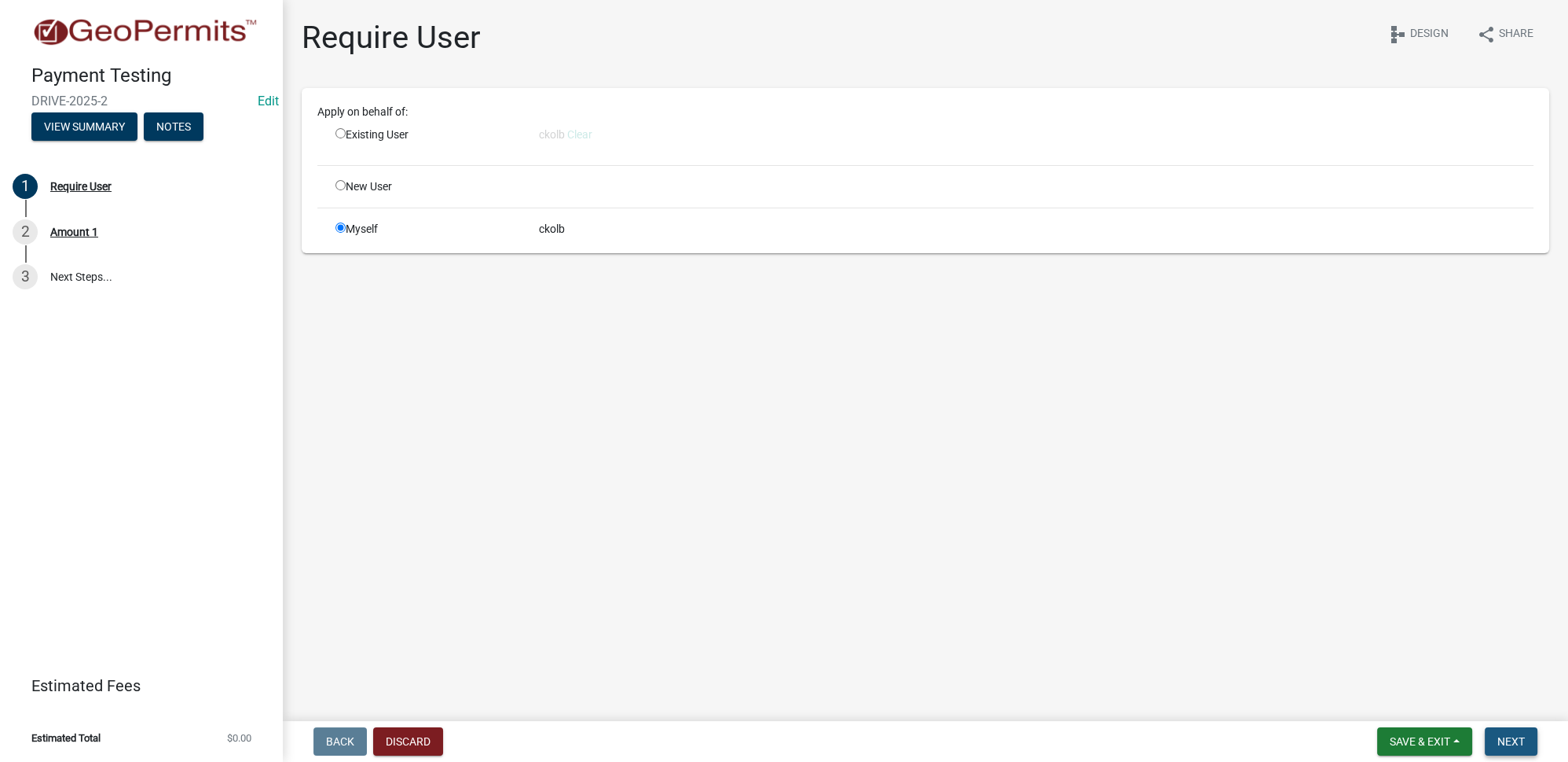
click at [1514, 741] on span "Next" at bounding box center [1511, 741] width 27 height 13
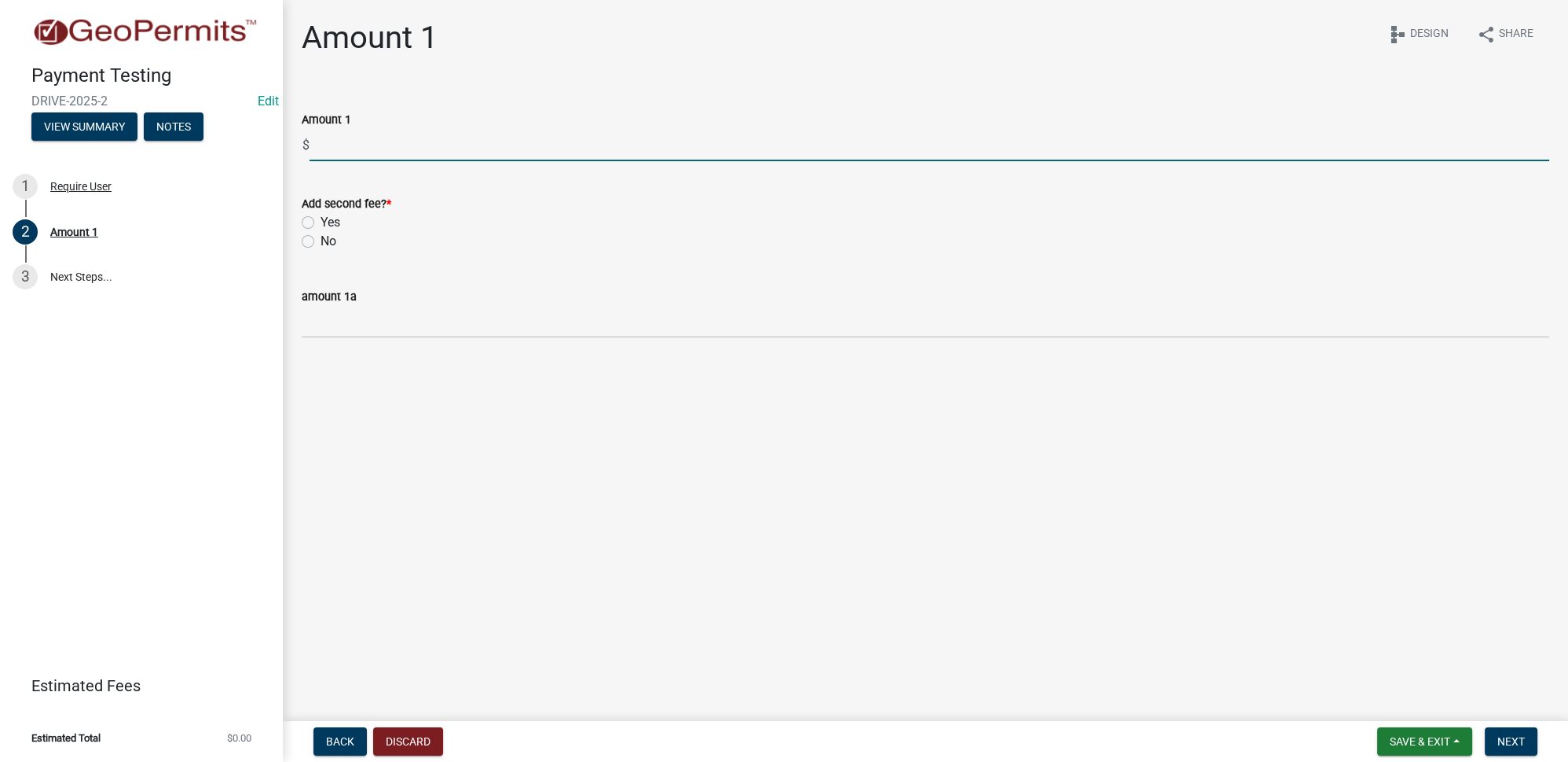
click at [384, 148] on input "text" at bounding box center [929, 145] width 1239 height 32
type input "100"
click at [321, 242] on label "No" at bounding box center [329, 241] width 16 height 19
click at [321, 242] on input "No" at bounding box center [325, 237] width 10 height 10
radio input "true"
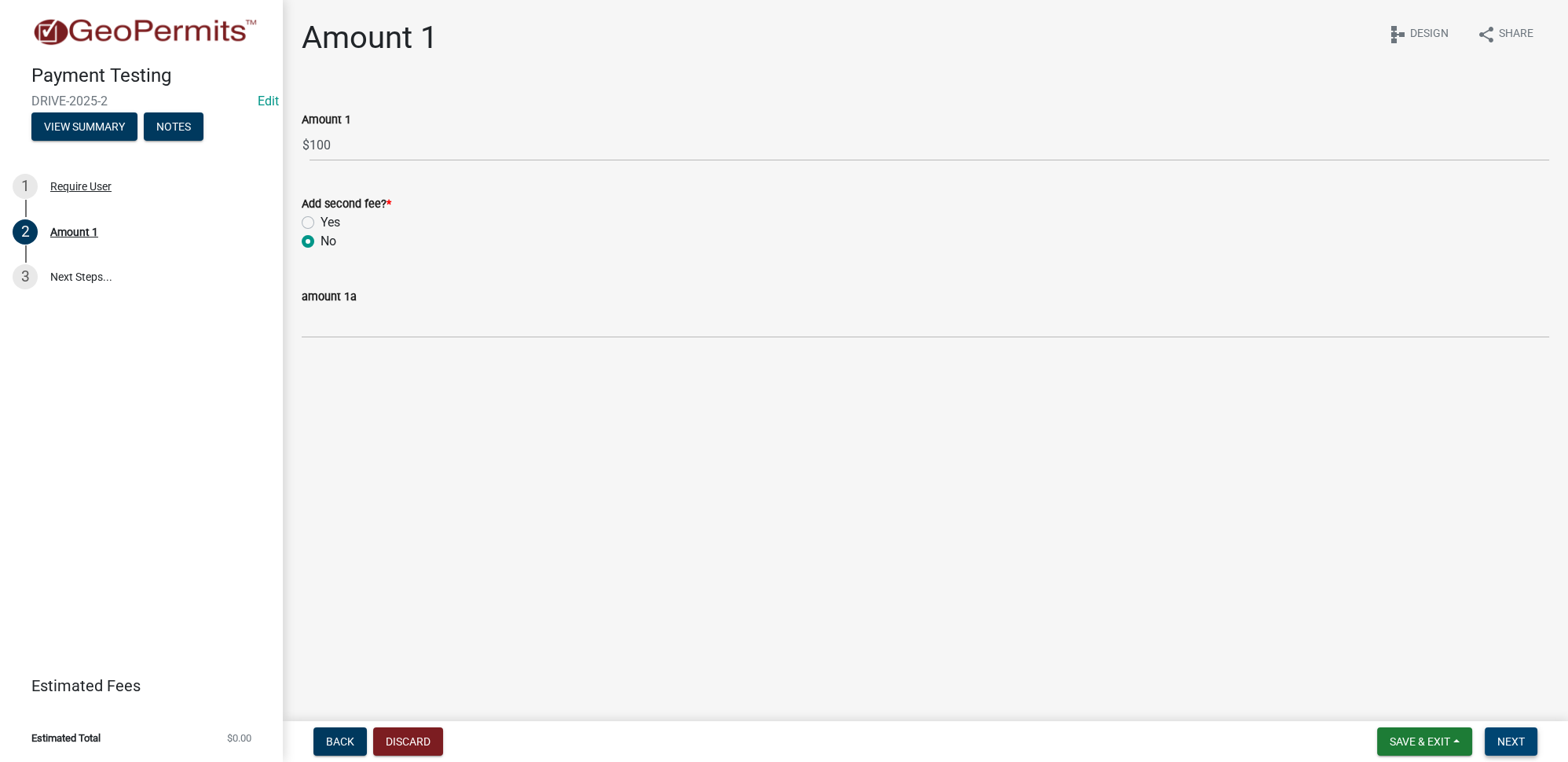
click at [1522, 740] on span "Next" at bounding box center [1511, 741] width 27 height 13
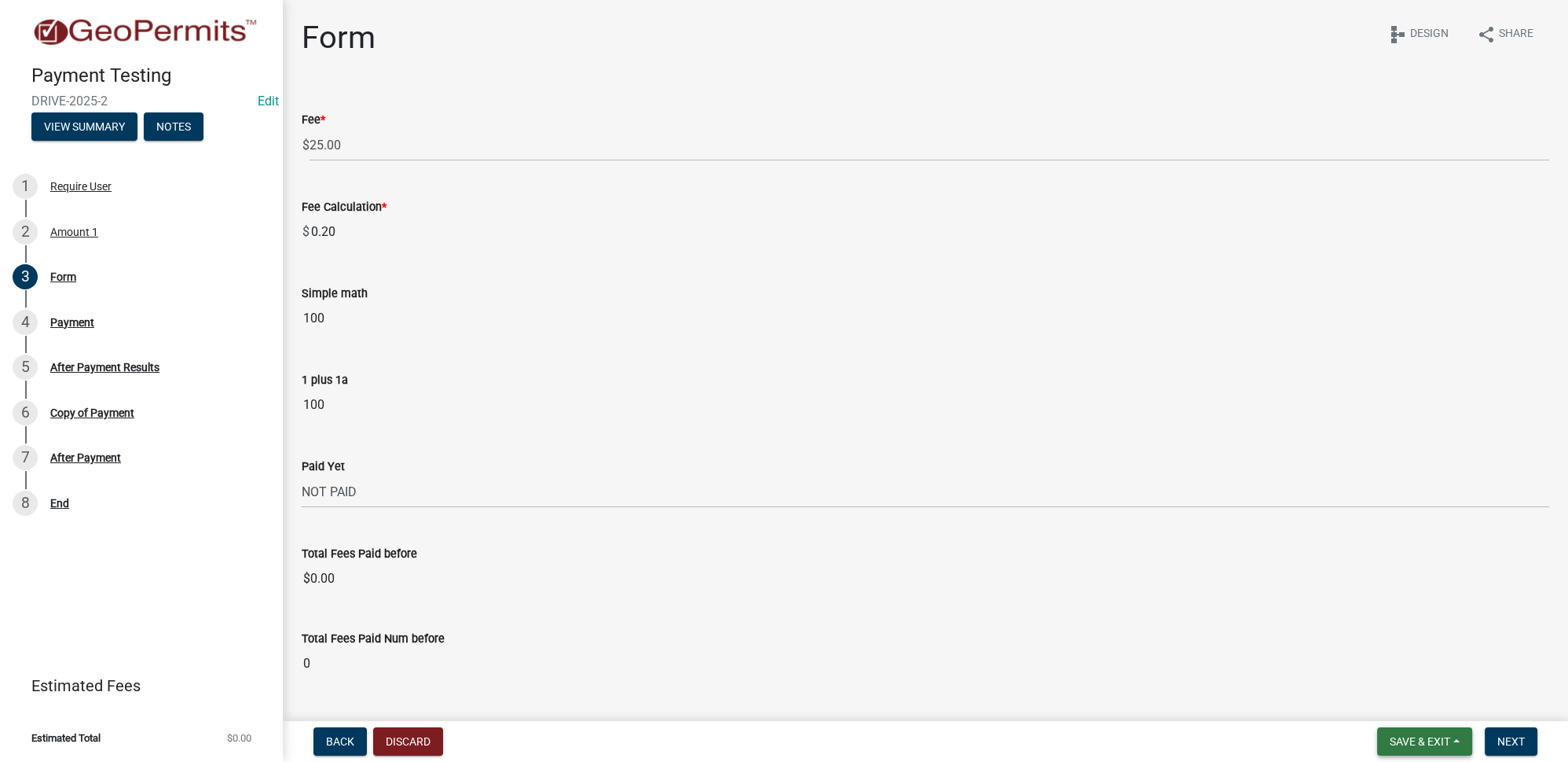
click at [1419, 736] on span "Save & Exit" at bounding box center [1420, 741] width 60 height 13
click at [1396, 703] on button "Save & Exit" at bounding box center [1409, 700] width 126 height 38
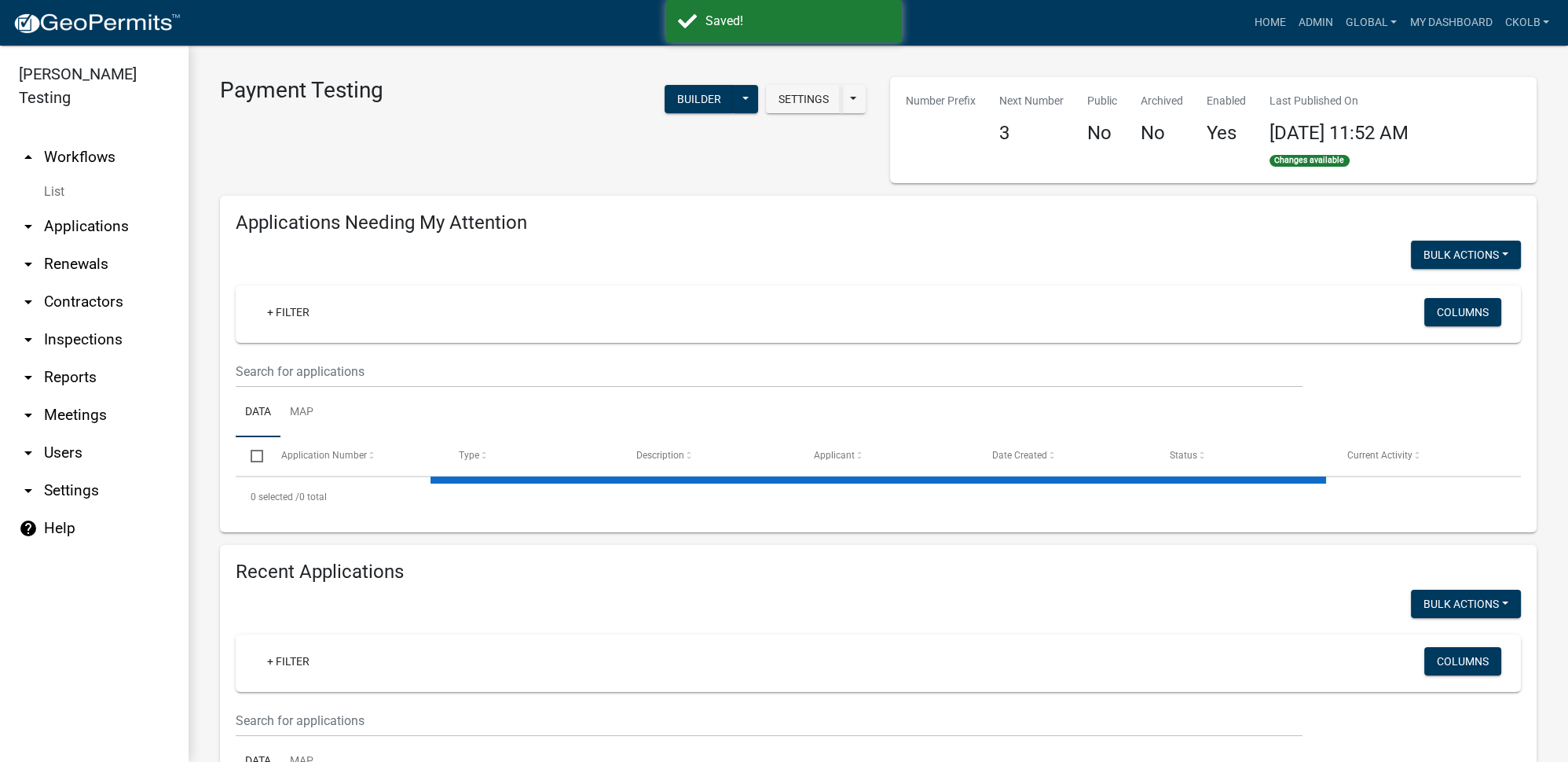
select select "3: 100"
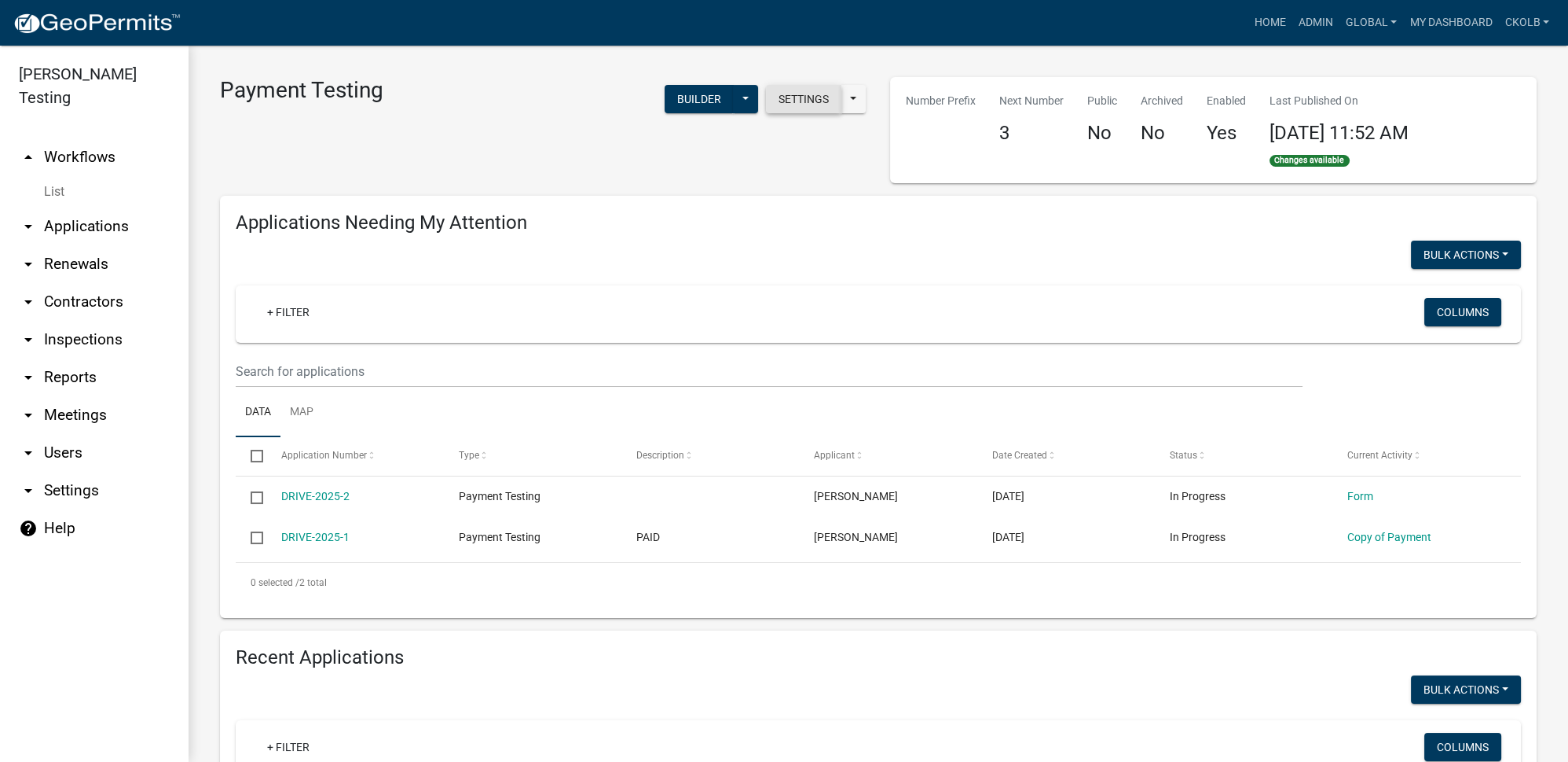
click at [797, 99] on button "Settings" at bounding box center [804, 99] width 75 height 28
select select "bd3f6247-2fa5-4261-8b09-08097dfedd9a"
select select "3"
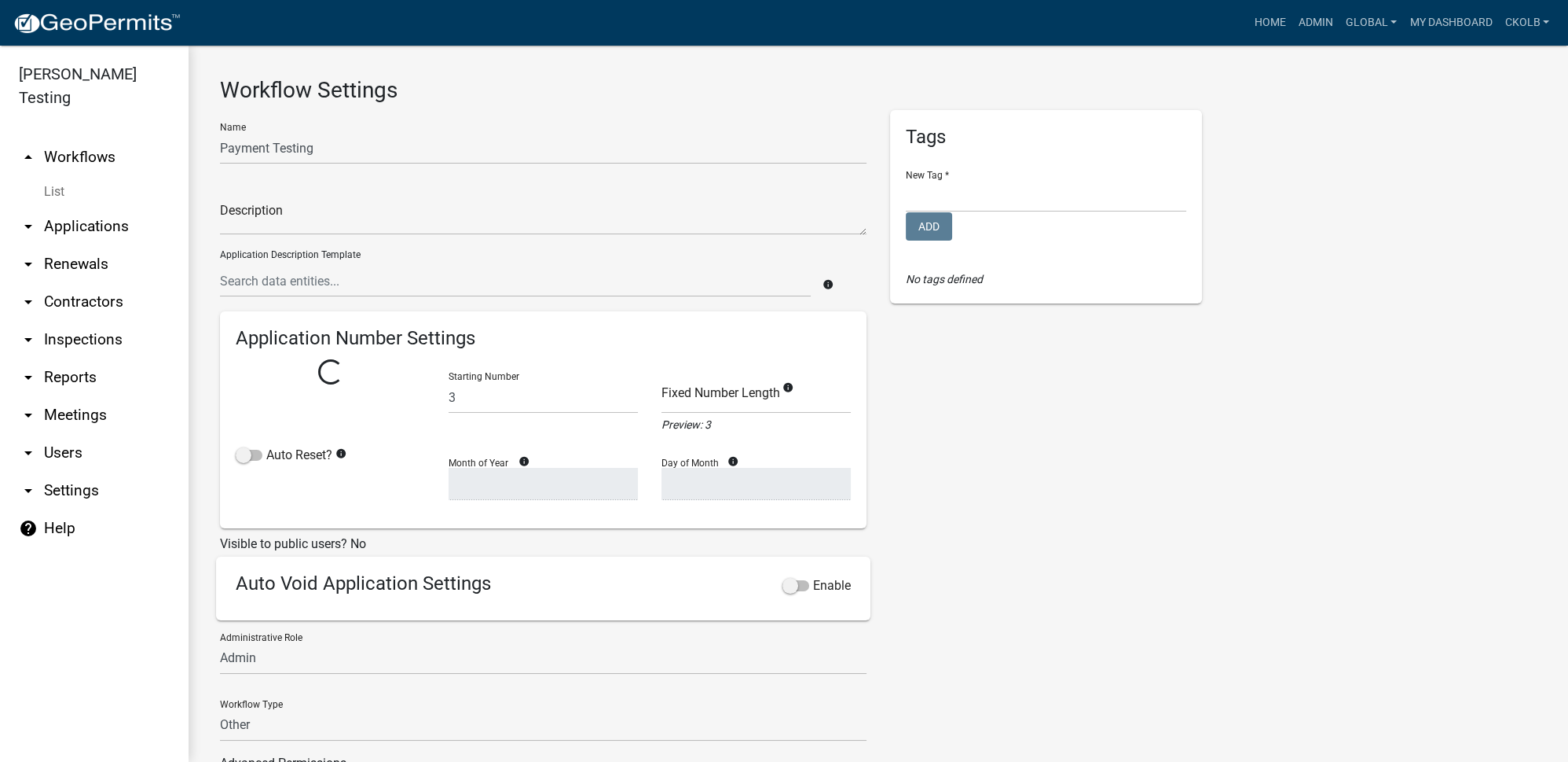
select select
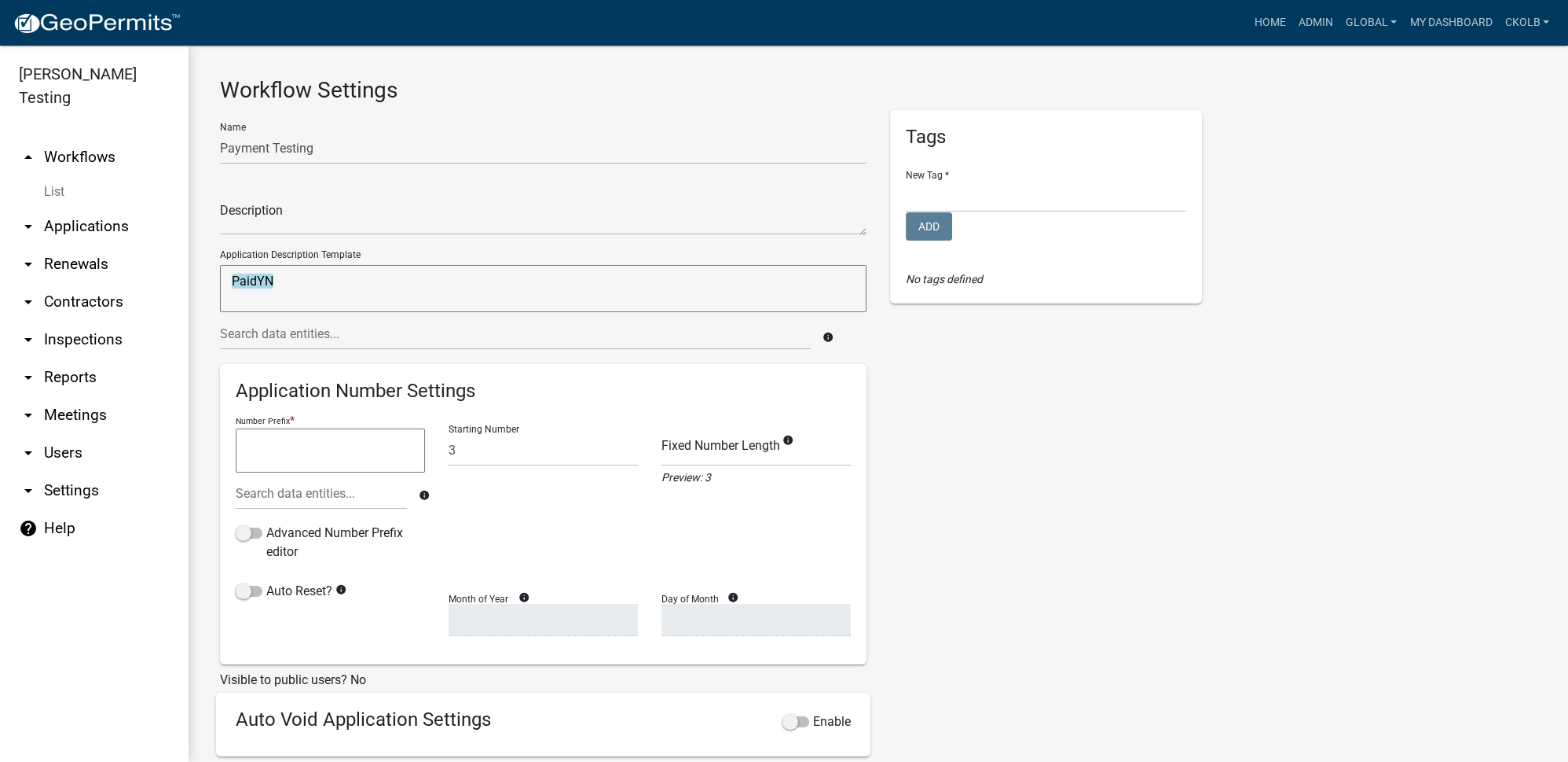
click at [331, 274] on textarea "PaidYN" at bounding box center [543, 288] width 647 height 47
drag, startPoint x: 331, startPoint y: 274, endPoint x: 175, endPoint y: 281, distance: 156.2
click at [175, 281] on div "[PERSON_NAME] Testing arrow_drop_up Workflows List arrow_drop_down Applications…" at bounding box center [784, 403] width 1568 height 716
click at [274, 334] on input "text" at bounding box center [515, 334] width 591 height 32
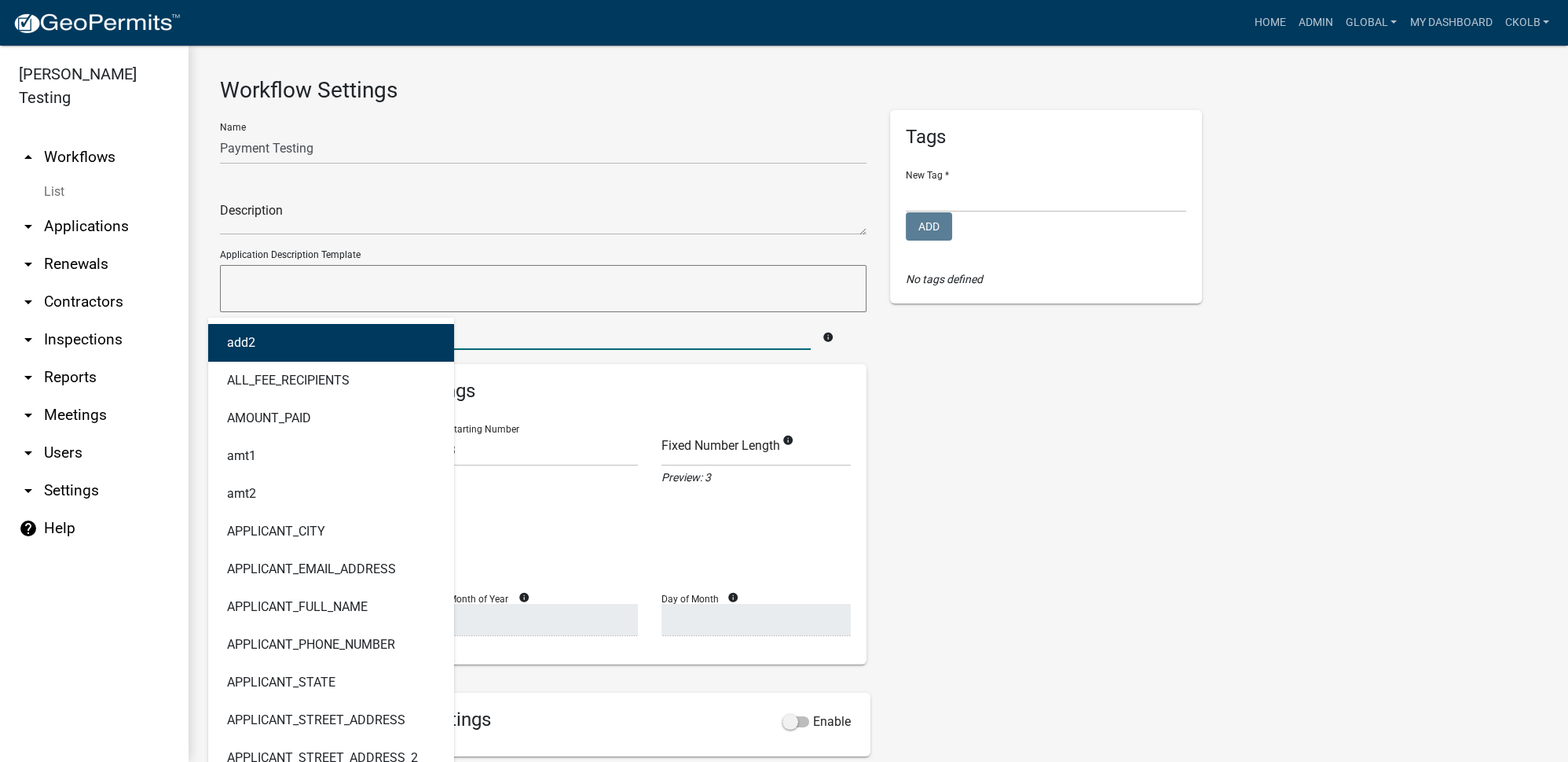
type input "paid"
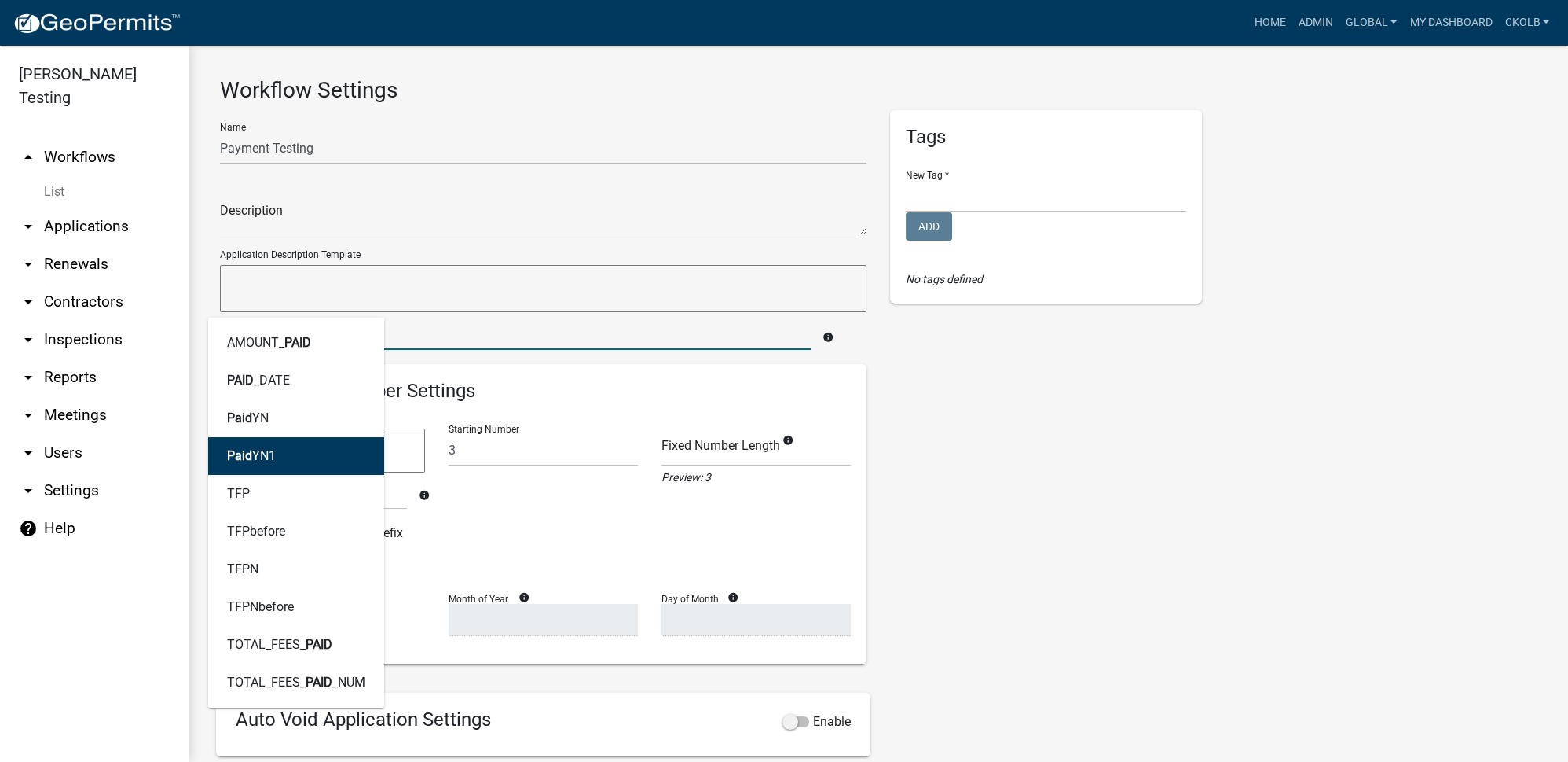
click at [277, 451] on button "Paid YN1" at bounding box center [297, 456] width 176 height 38
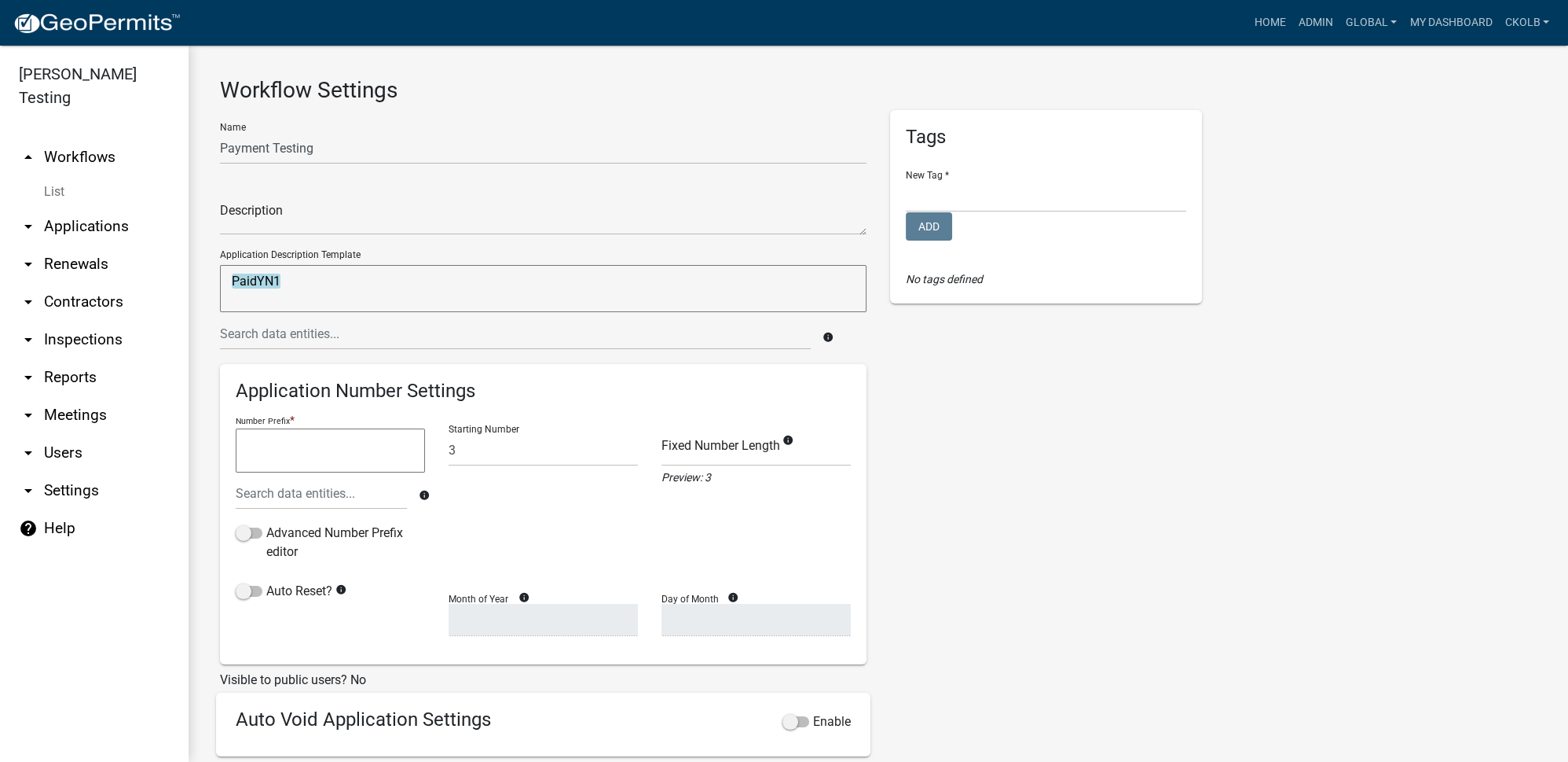
click at [360, 285] on textarea "PaidYN1" at bounding box center [543, 288] width 647 height 47
type textarea "PaidYN1,"
click at [323, 343] on input "text" at bounding box center [515, 334] width 591 height 32
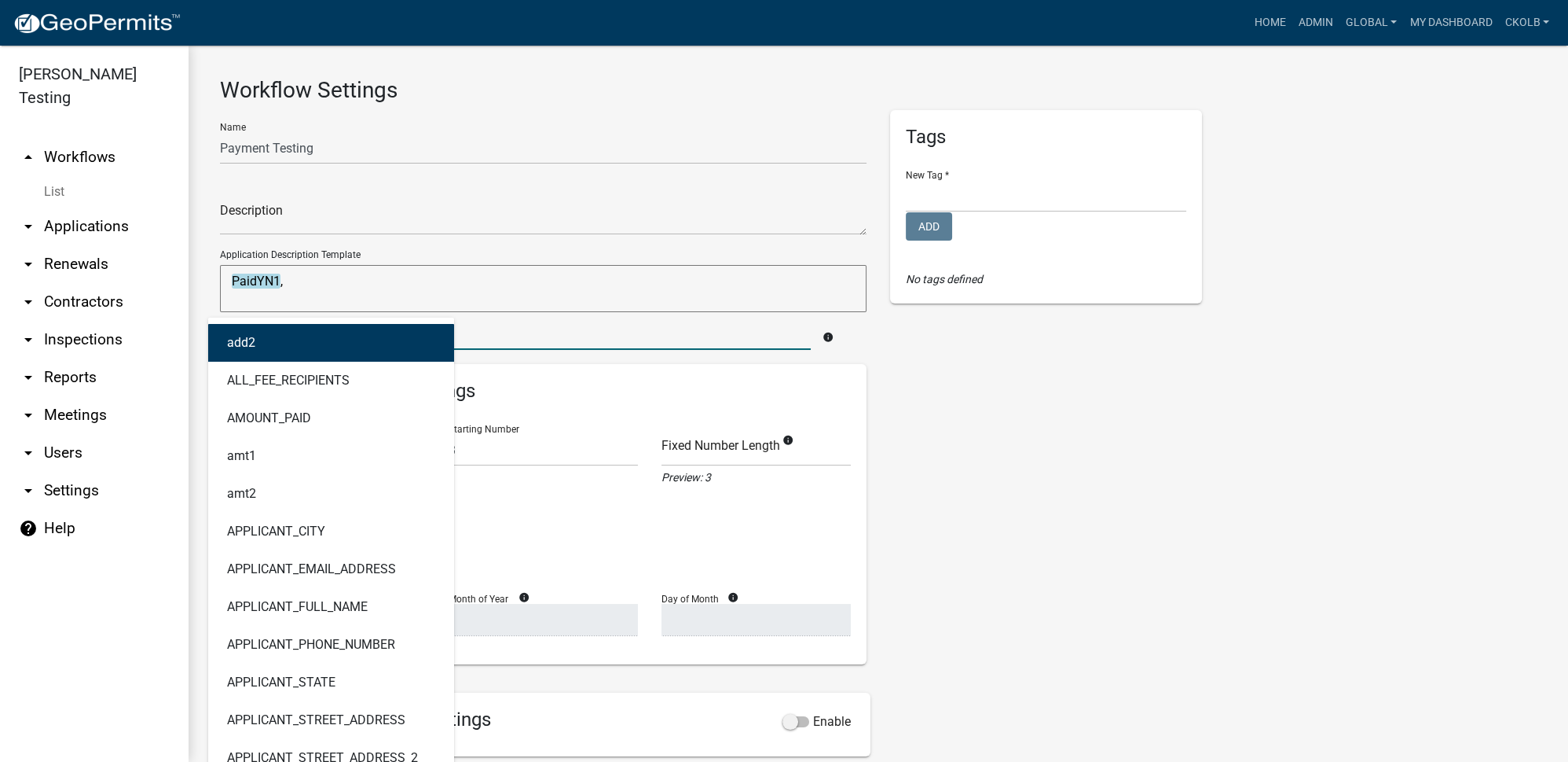
type input "paid"
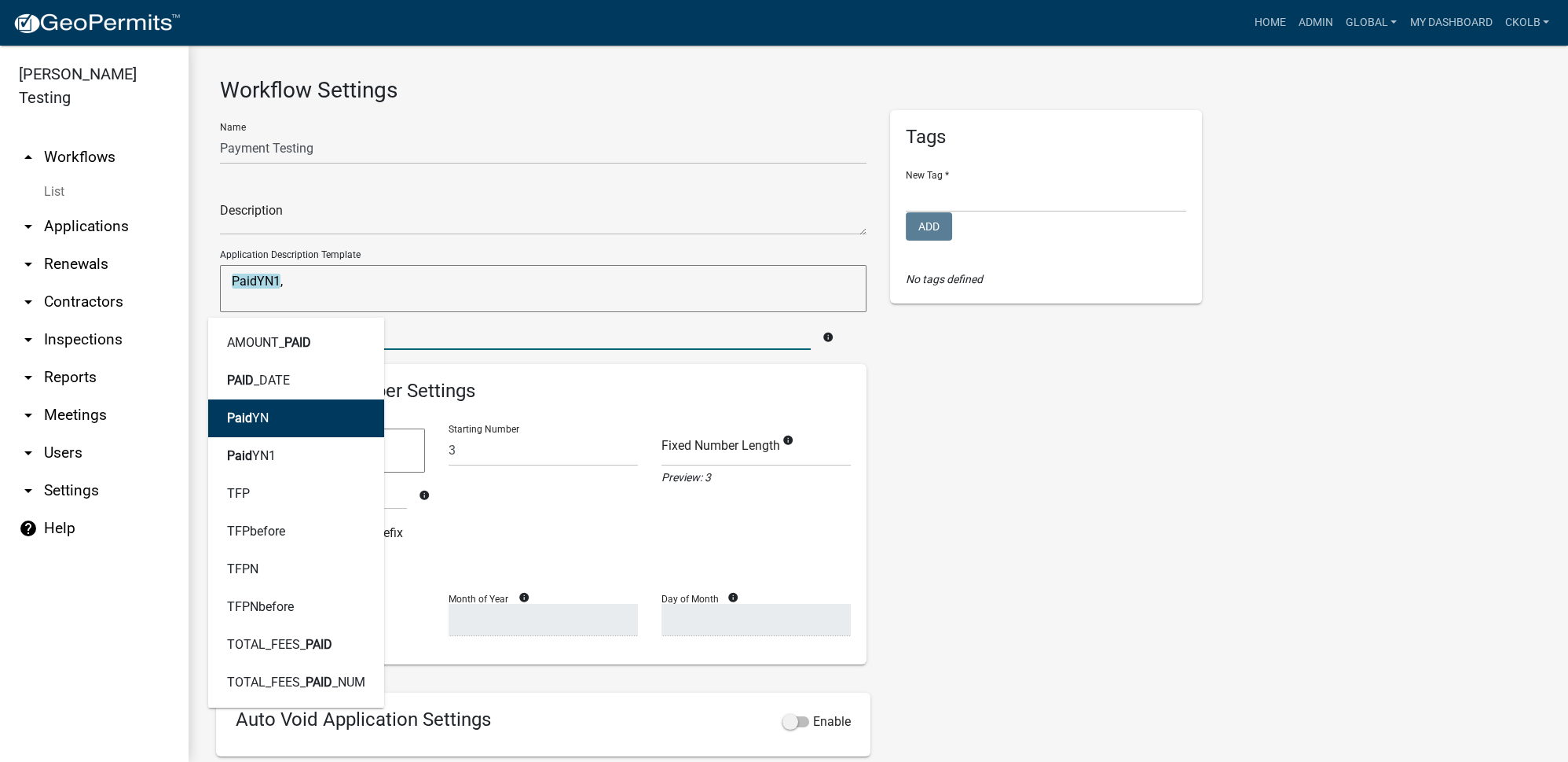
click at [285, 411] on button "Paid YN" at bounding box center [297, 418] width 176 height 38
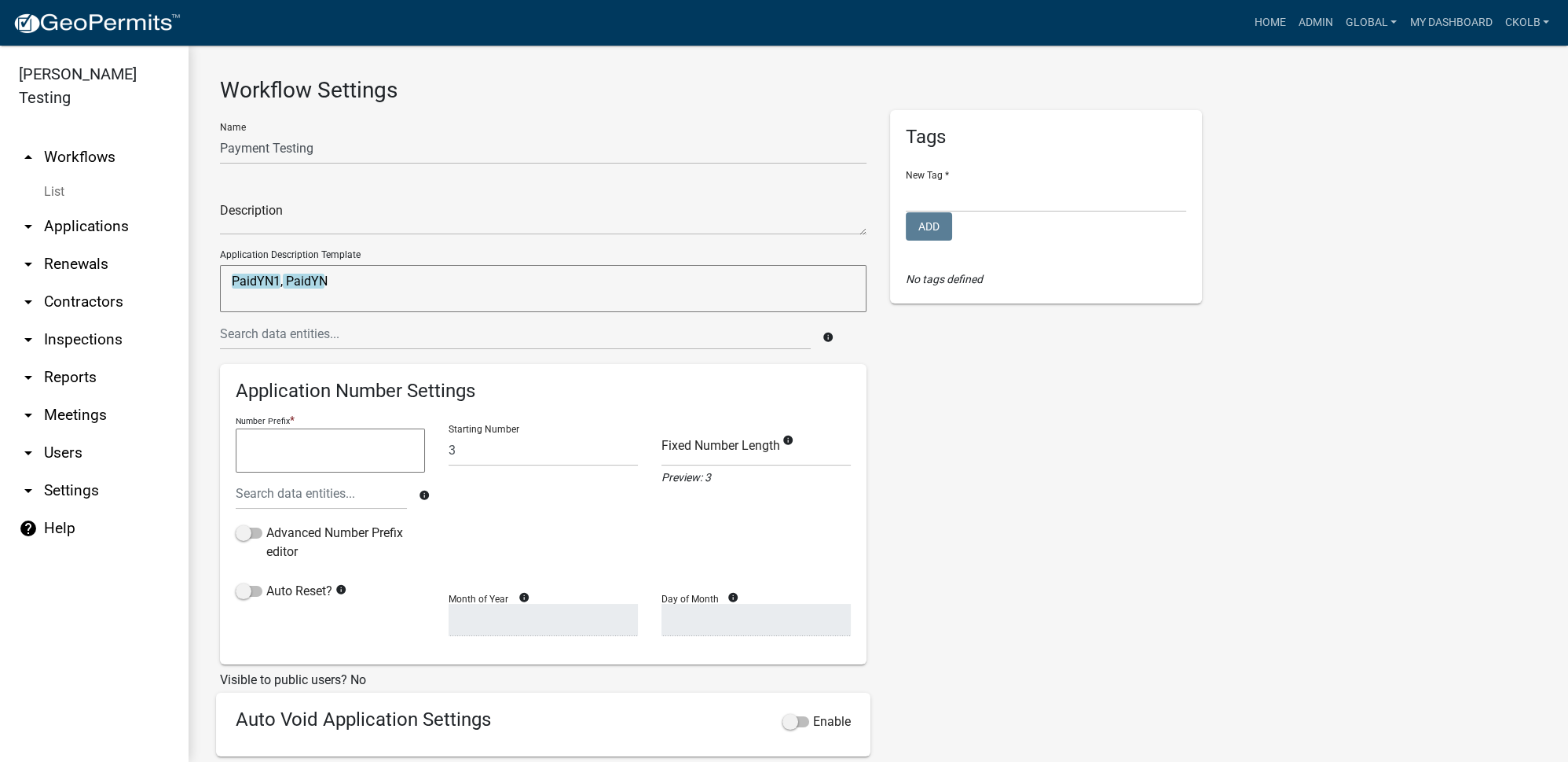
click at [998, 442] on div "Tags New Tag * [PERSON_NAME]'s Tag [PERSON_NAME] Licensing Lunch and Learn Plan…" at bounding box center [1046, 521] width 335 height 824
click at [379, 275] on textarea "PaidYN1, PaidYN" at bounding box center [543, 288] width 647 height 47
type textarea "PaidYN1, PaidYN |"
click at [305, 331] on input "text" at bounding box center [515, 334] width 591 height 32
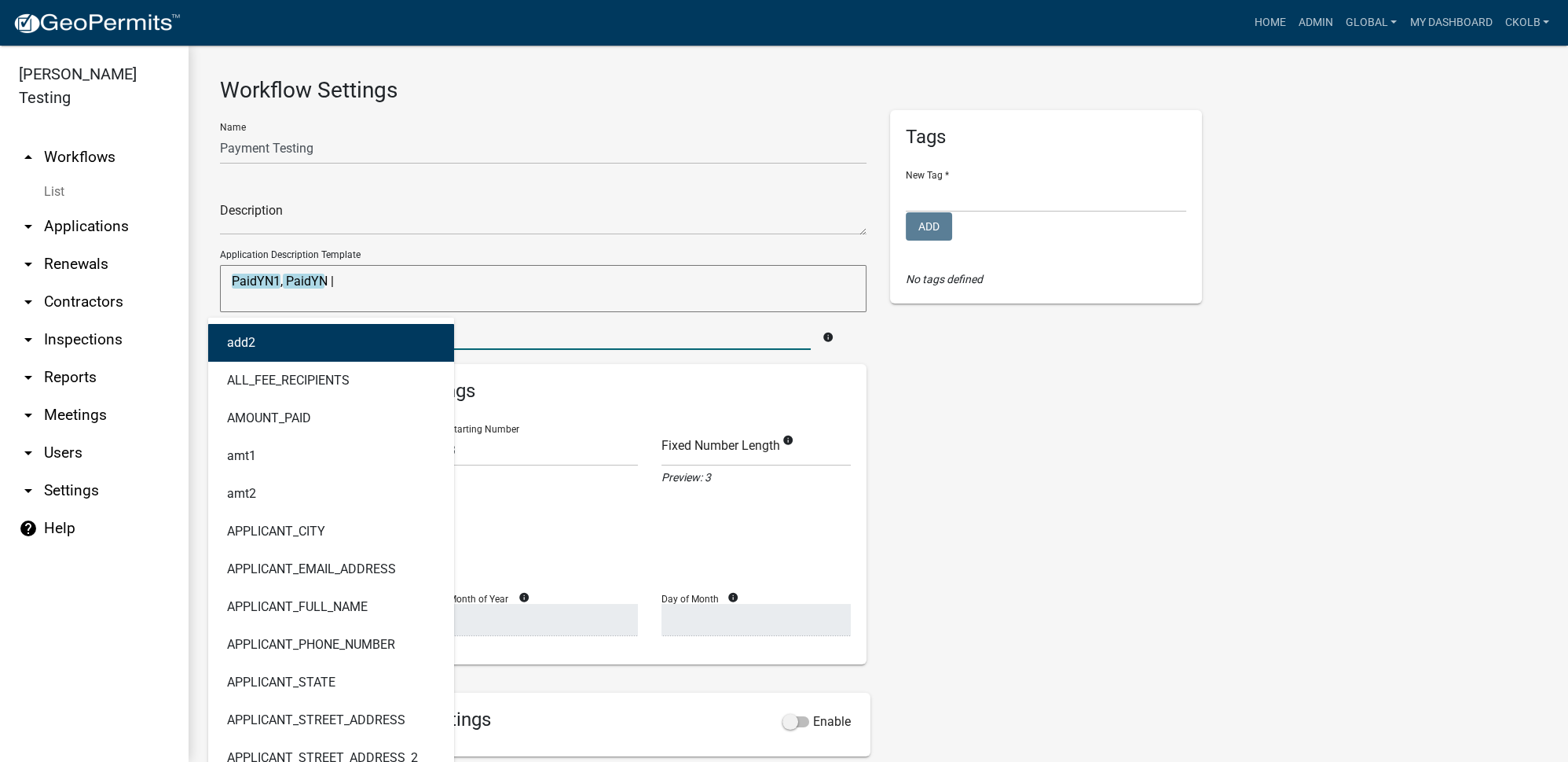
type input "paid"
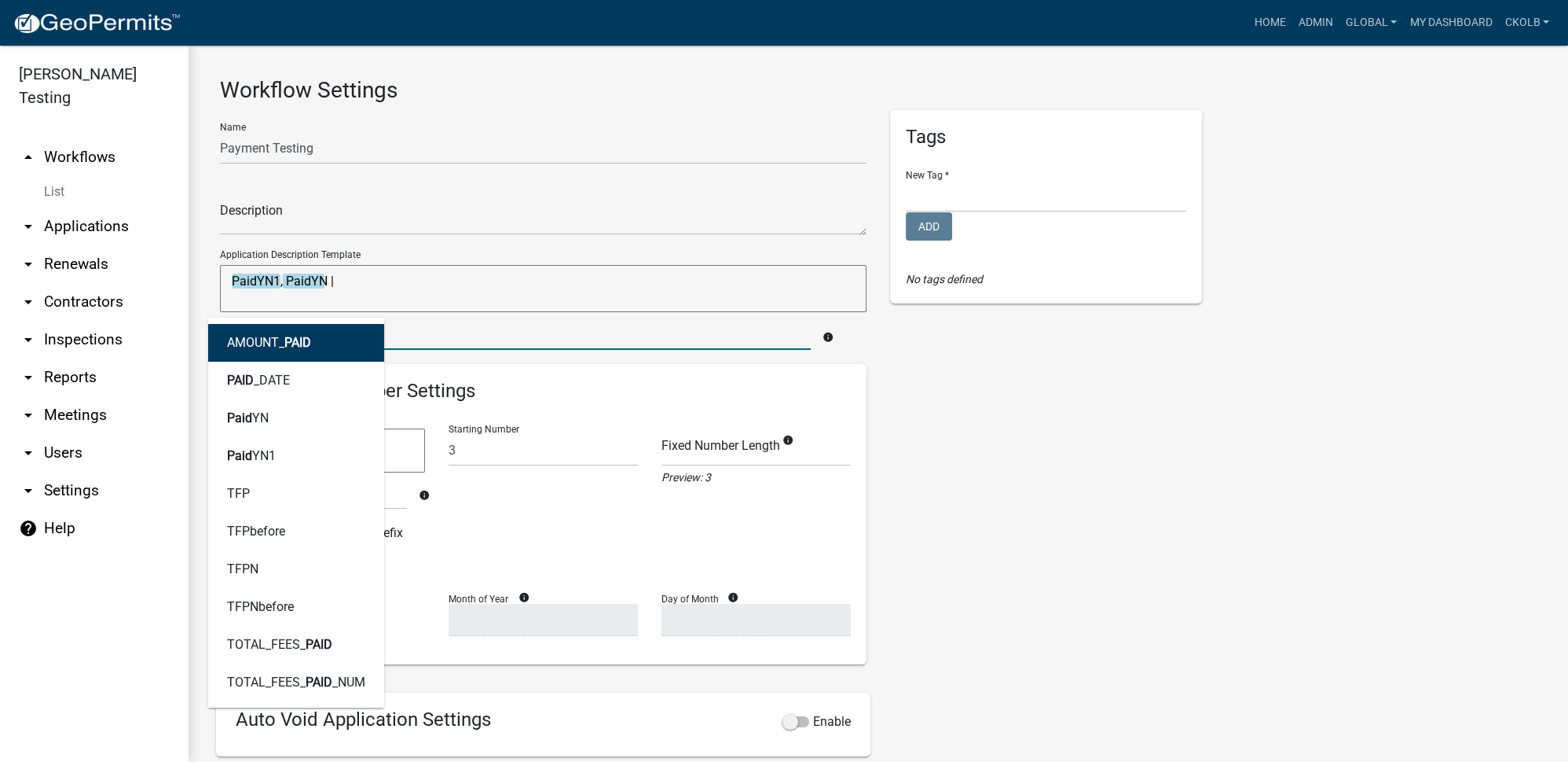
click at [281, 343] on ngb-highlight "AMOUNT_ PAID" at bounding box center [269, 342] width 84 height 13
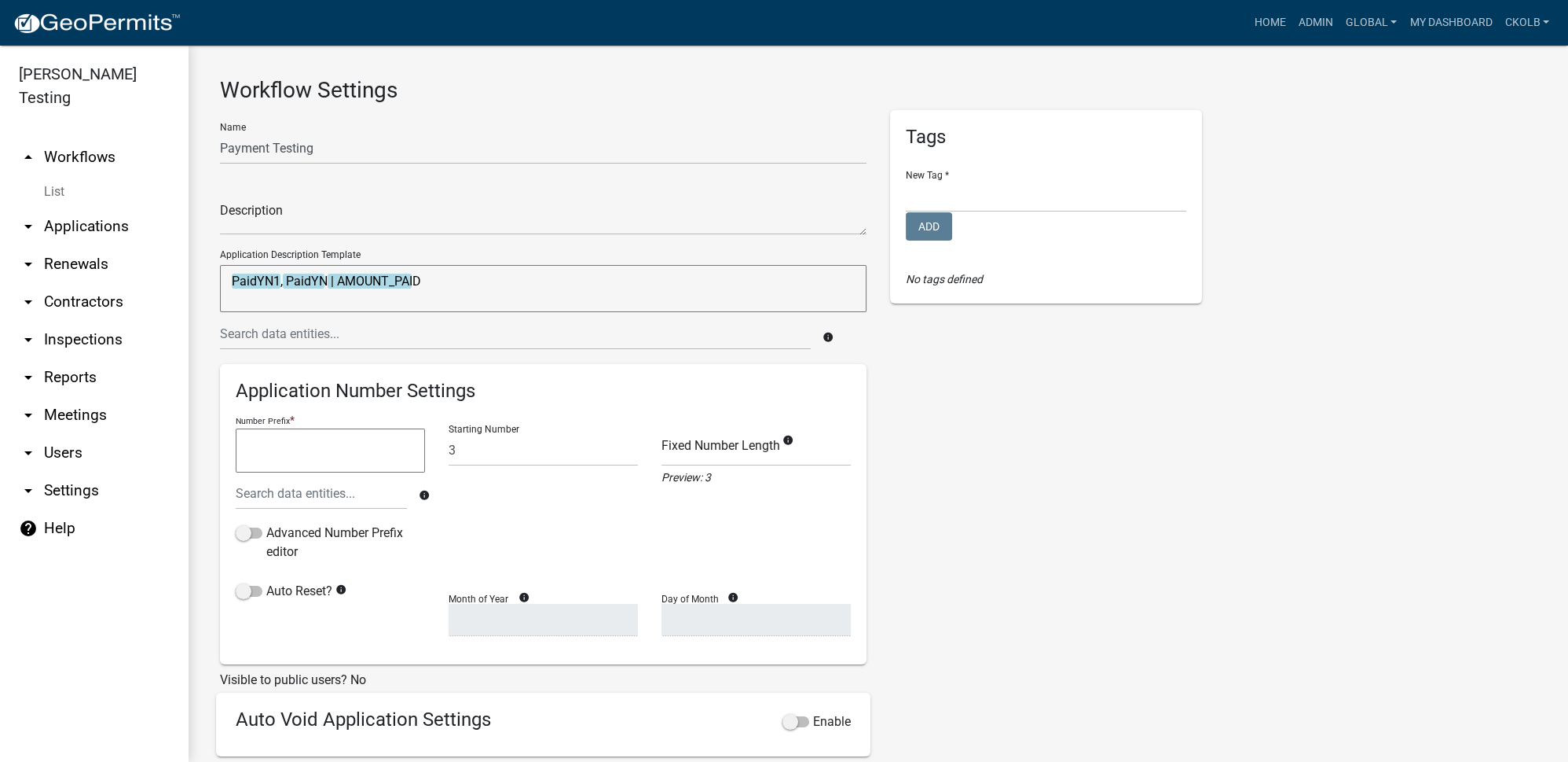
click at [333, 286] on textarea "PaidYN1, PaidYN | AMOUNT_PAID" at bounding box center [543, 288] width 647 height 47
click at [600, 281] on textarea "PaidYN1, PaidYN | AmountPaid AMOUNT_PAID" at bounding box center [543, 288] width 647 height 47
type textarea "PaidYN1, PaidYN | AmountPaid AMOUNT_PAID |"
click at [276, 334] on input "text" at bounding box center [515, 334] width 591 height 32
type input "paid"
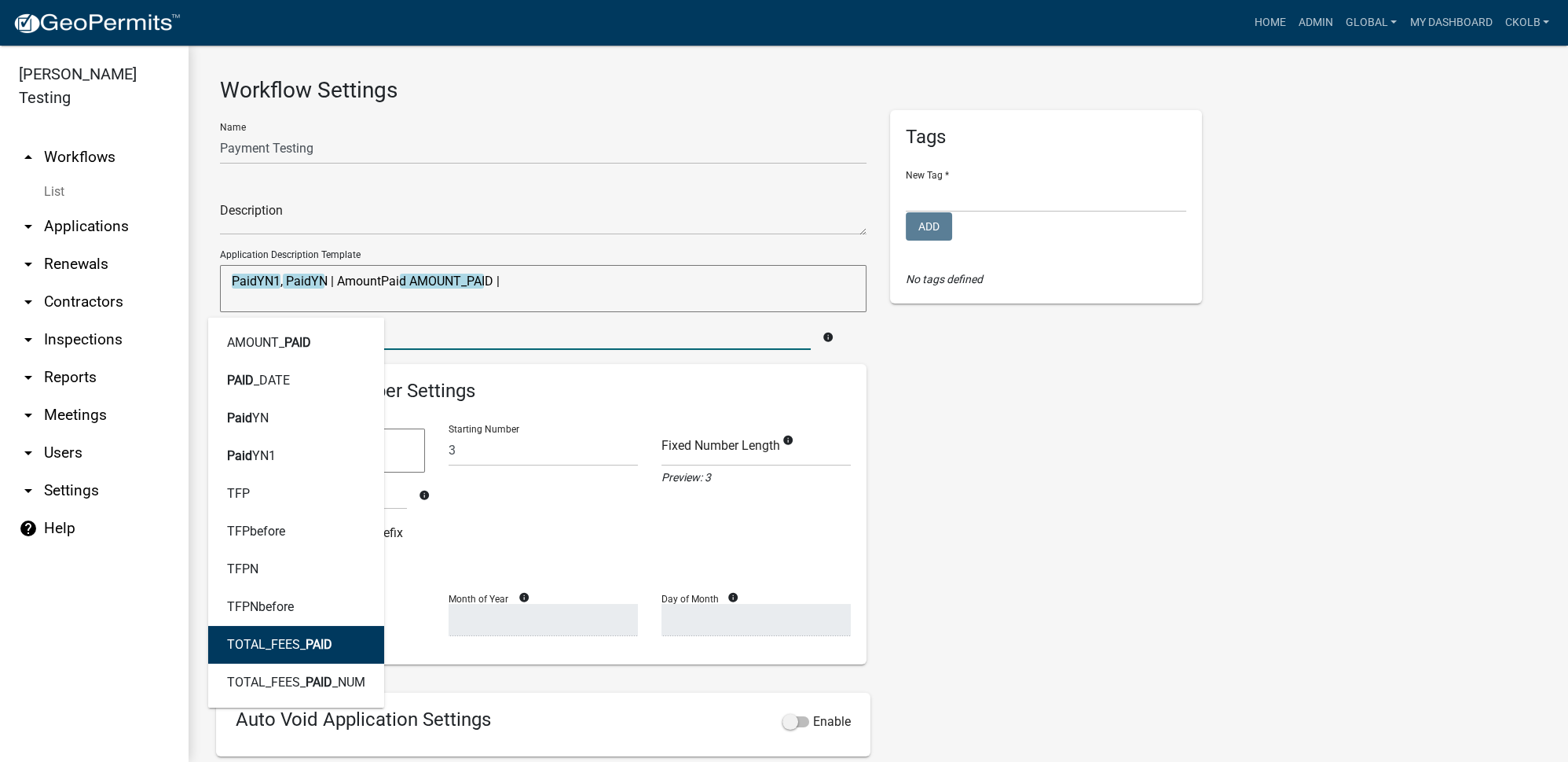
click at [300, 645] on ngb-highlight "TOTAL_FEES_ PAID" at bounding box center [279, 645] width 105 height 13
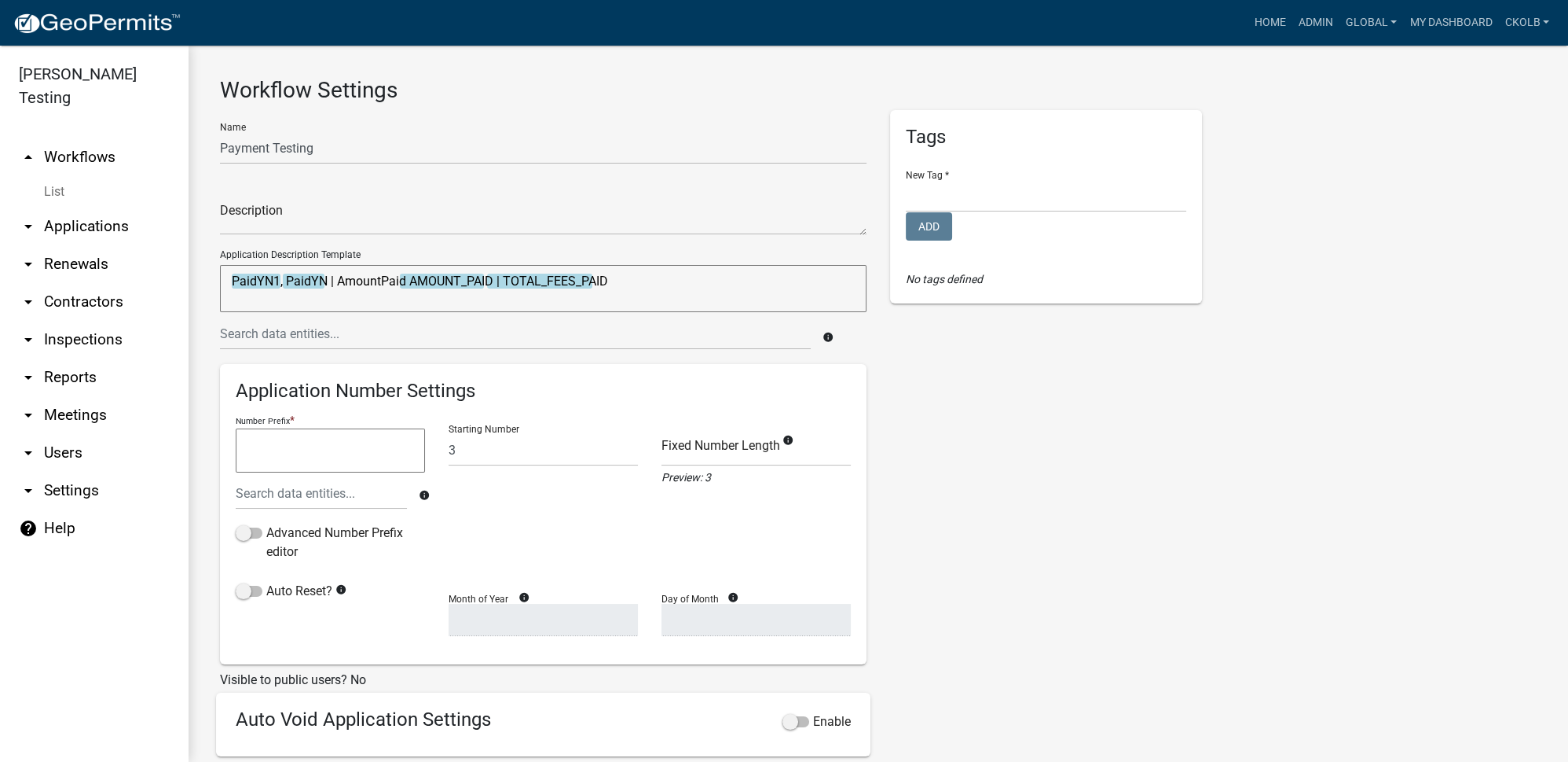
click at [499, 284] on textarea "PaidYN1, PaidYN | AmountPaid AMOUNT_PAID | TOTAL_FEES_PAID" at bounding box center [543, 288] width 647 height 47
click at [715, 291] on textarea "PaidYN1, PaidYN | AmountPaid AMOUNT_PAID | TotalFeesPaid TOTAL_FEES_PAID" at bounding box center [543, 288] width 647 height 47
type textarea "PaidYN1, PaidYN | AmountPaid AMOUNT_PAID | TotalFeesPaid TOTAL_FEES_PAID |"
click at [263, 335] on input "text" at bounding box center [515, 334] width 591 height 32
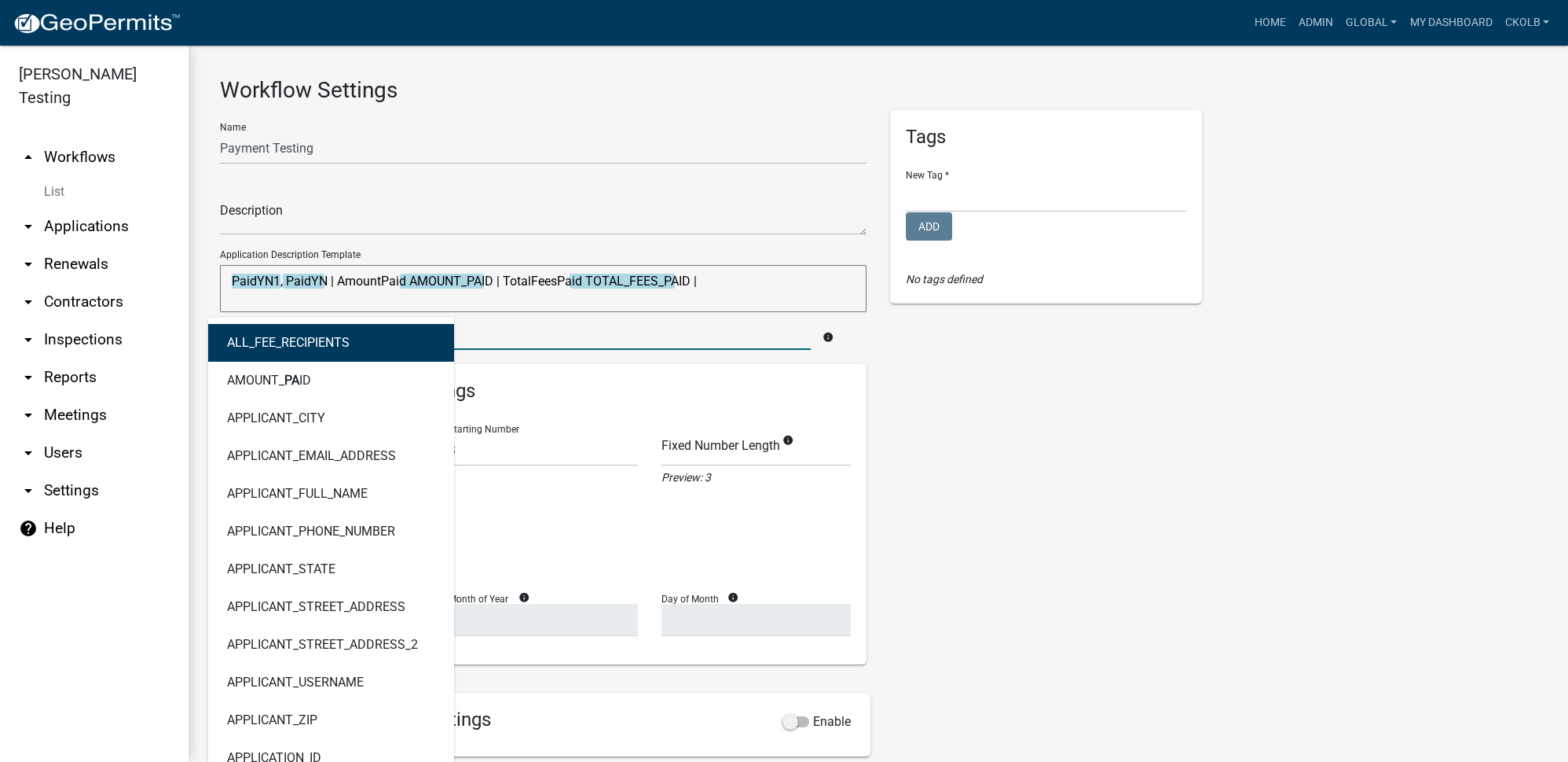
type input "paid"
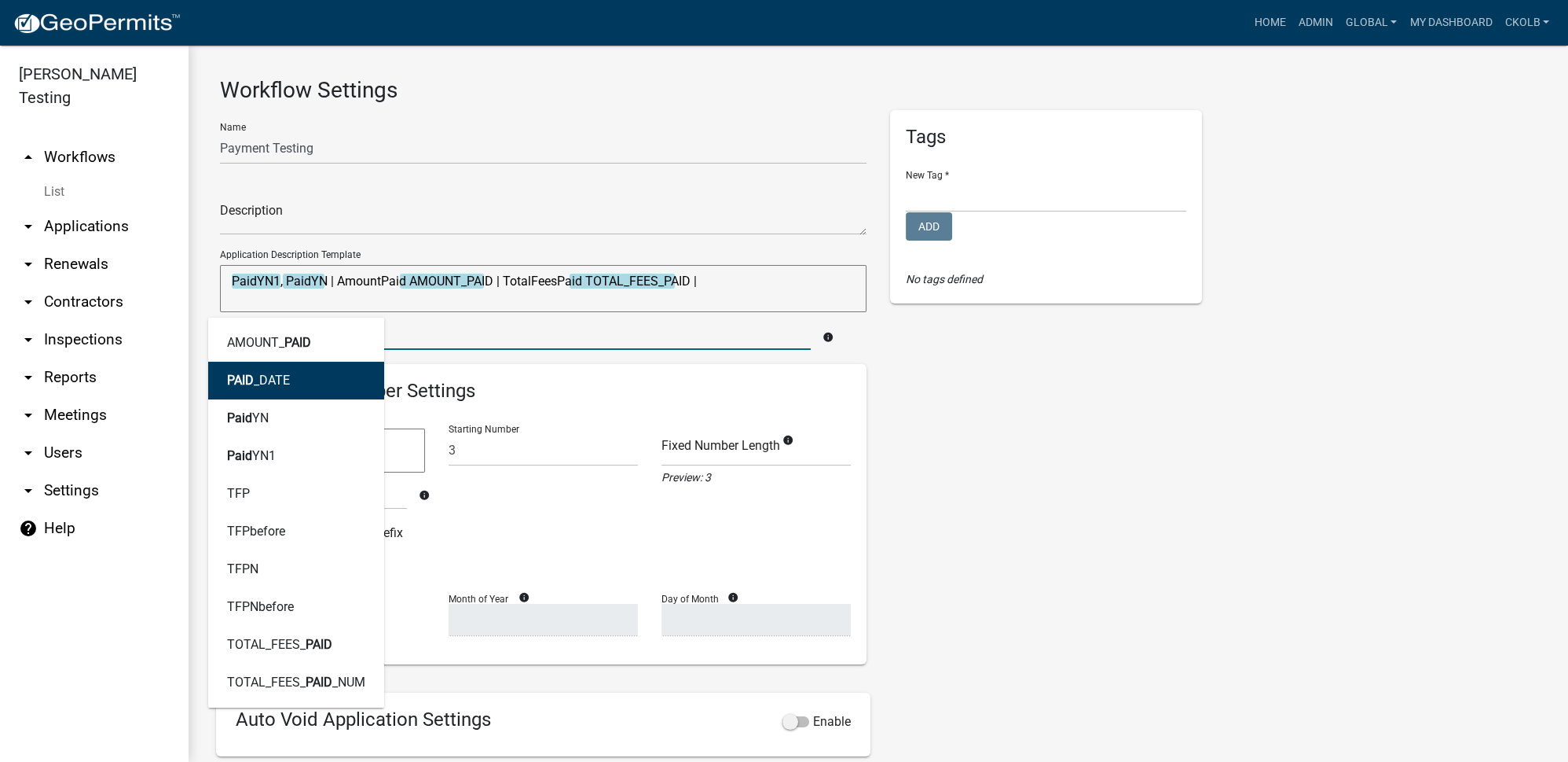
click at [287, 375] on ngb-highlight "PAID _DATE" at bounding box center [258, 380] width 63 height 13
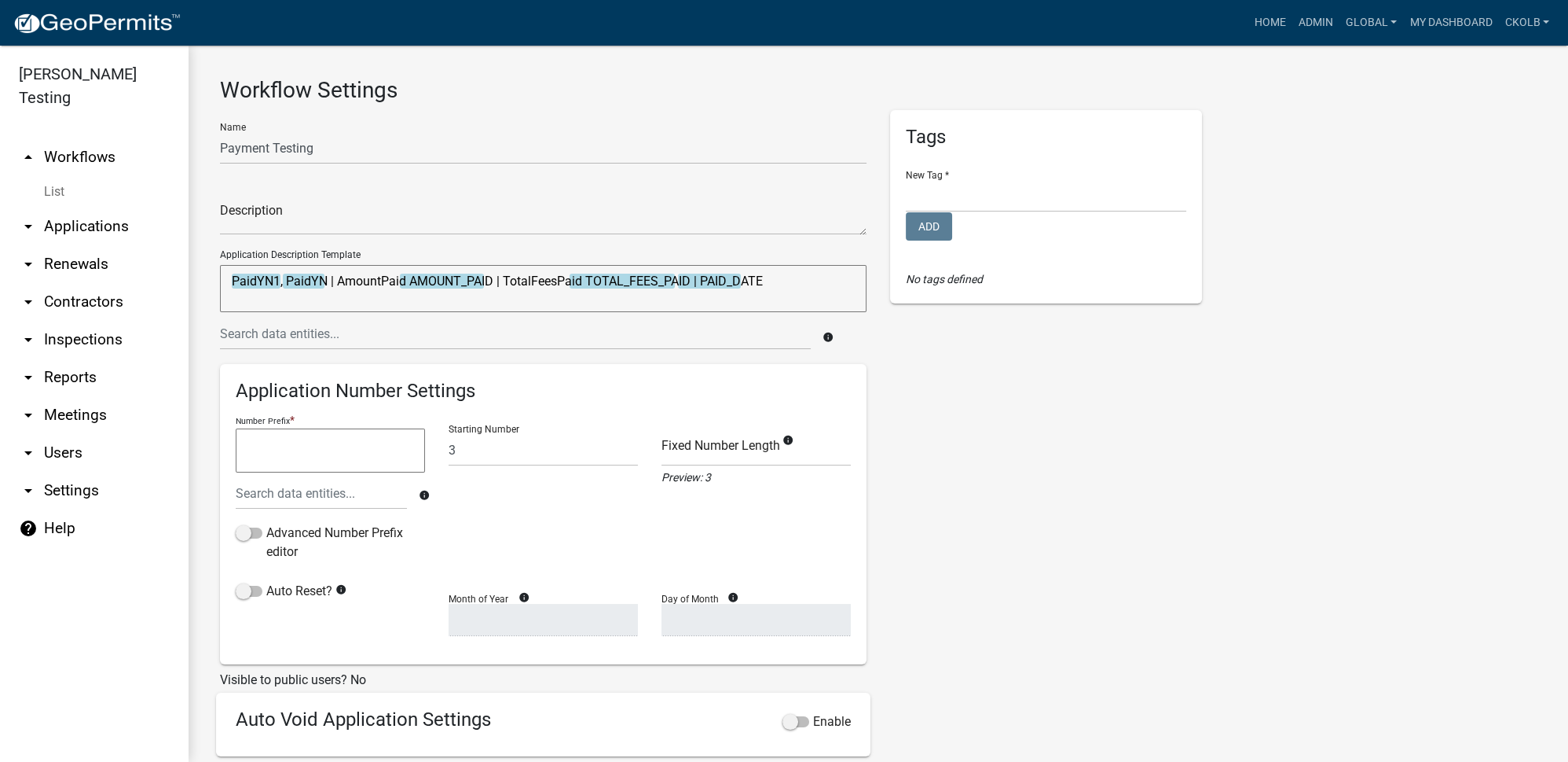
click at [697, 288] on textarea "PaidYN1, PaidYN | AmountPaid AMOUNT_PAID | TotalFeesPaid TOTAL_FEES_PAID | PAID…" at bounding box center [543, 288] width 647 height 47
click at [831, 278] on textarea "PaidYN1, PaidYN | AmountPaid AMOUNT_PAID | TotalFeesPaid TOTAL_FEES_PAID | Paid…" at bounding box center [543, 288] width 647 height 47
type textarea "PaidYN1, PaidYN | AmountPaid AMOUNT_PAID | TotalFeesPaid TOTAL_FEES_PAID | Paid…"
click at [313, 335] on input "text" at bounding box center [515, 334] width 591 height 32
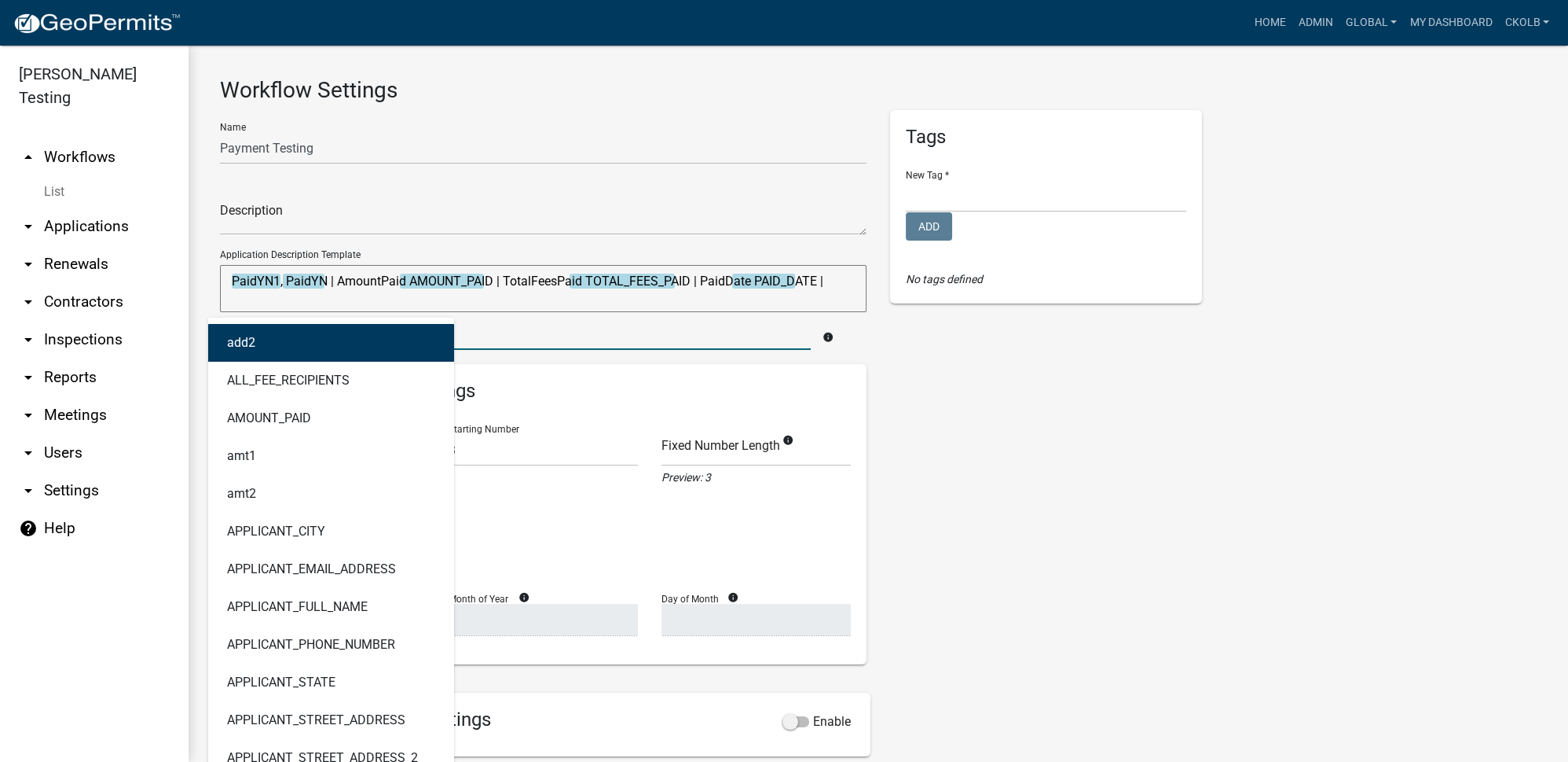
type input "due"
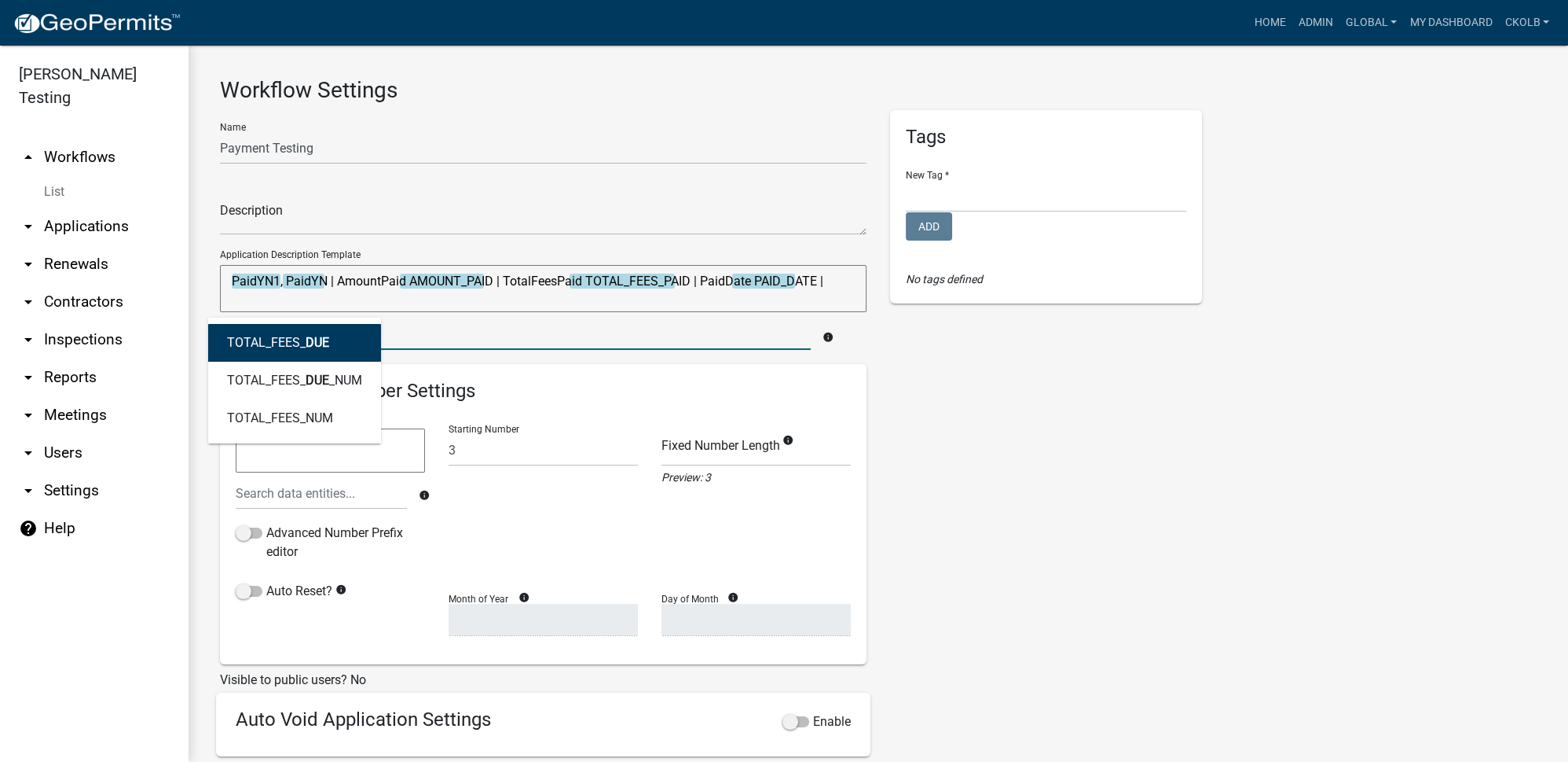
click at [294, 338] on ngb-highlight "TOTAL_FEES_ DUE" at bounding box center [277, 342] width 102 height 13
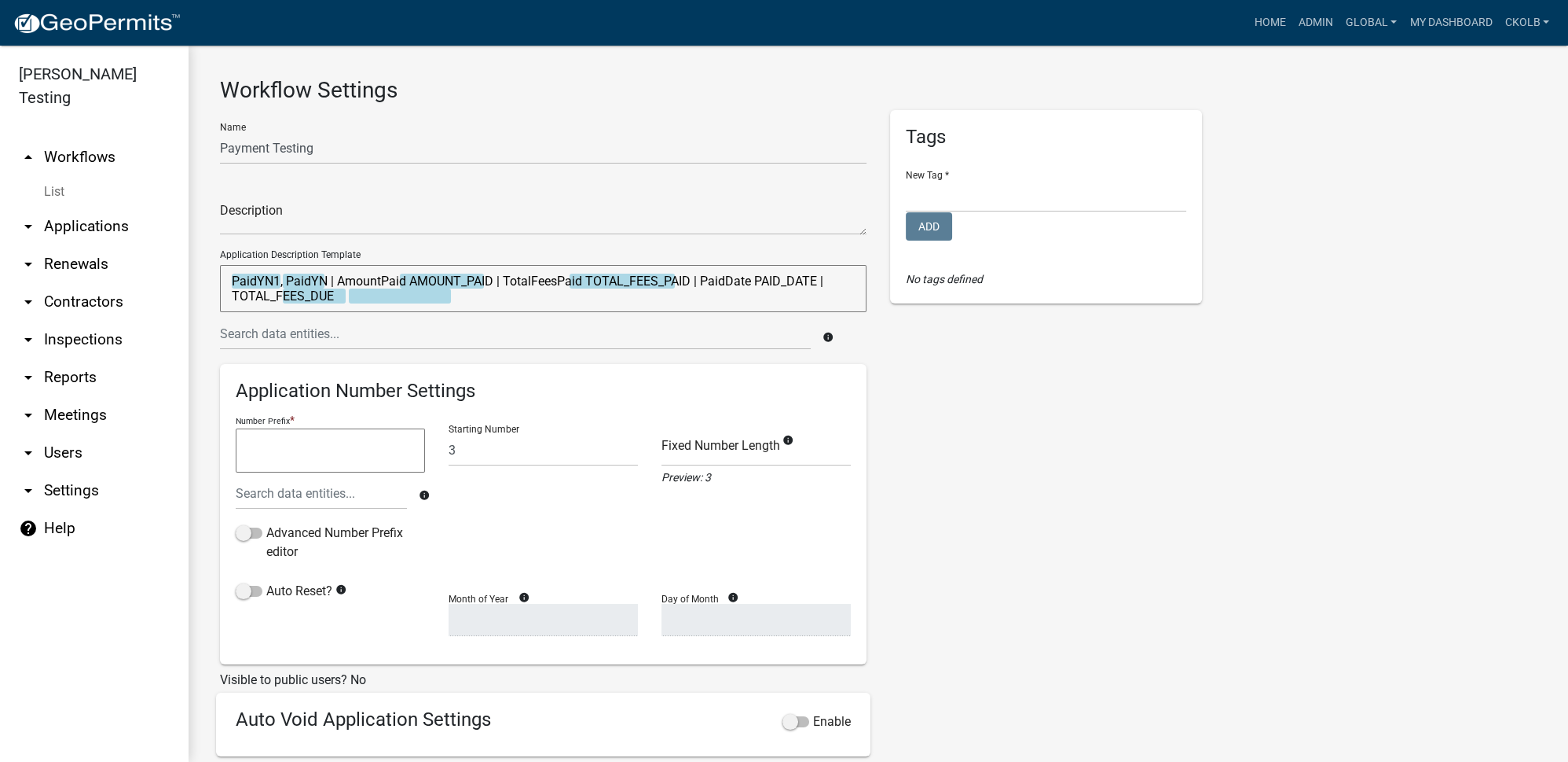
click at [834, 279] on textarea "PaidYN1, PaidYN | AmountPaid AMOUNT_PAID | TotalFeesPaid TOTAL_FEES_PAID | Paid…" at bounding box center [543, 288] width 647 height 47
type textarea "PaidYN1, PaidYN | AmountPaid AMOUNT_PAID | TotalFeesPaid TOTAL_FEES_PAID | Paid…"
click at [1020, 421] on div "Tags New Tag * [PERSON_NAME]'s Tag [PERSON_NAME] Licensing Lunch and Learn Plan…" at bounding box center [1046, 521] width 335 height 824
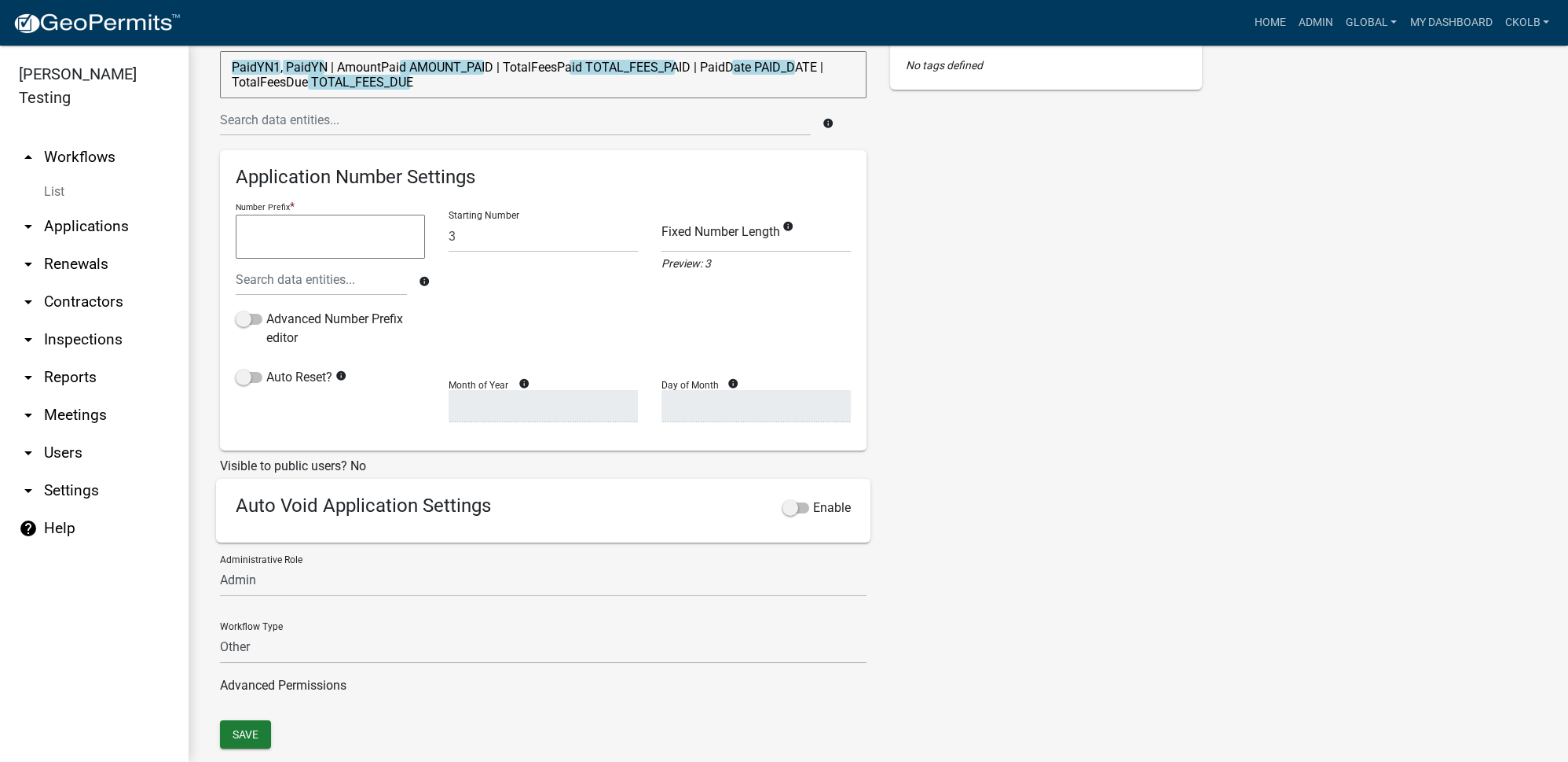
scroll to position [247, 0]
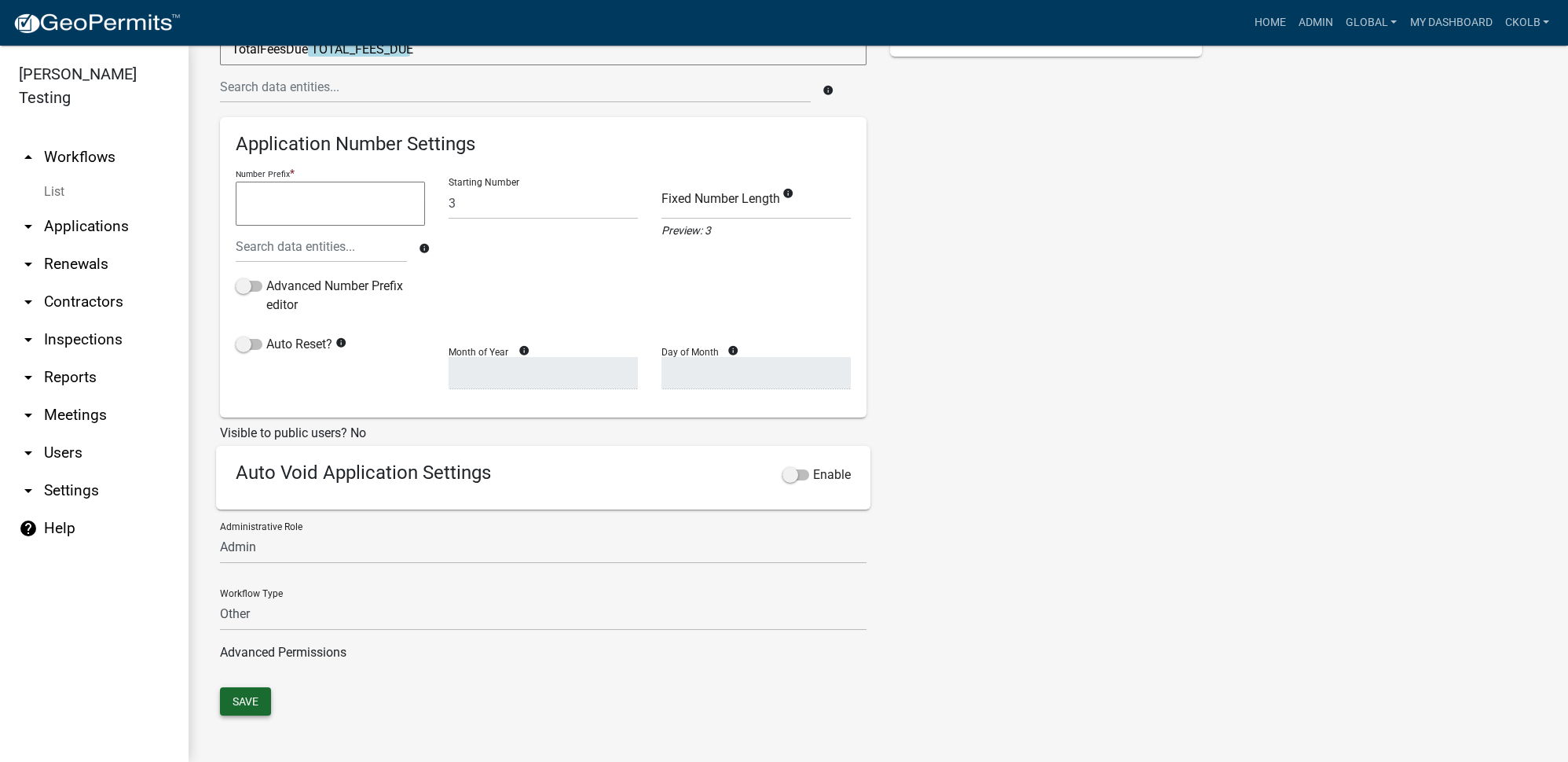
click at [237, 695] on button "Save" at bounding box center [245, 701] width 51 height 28
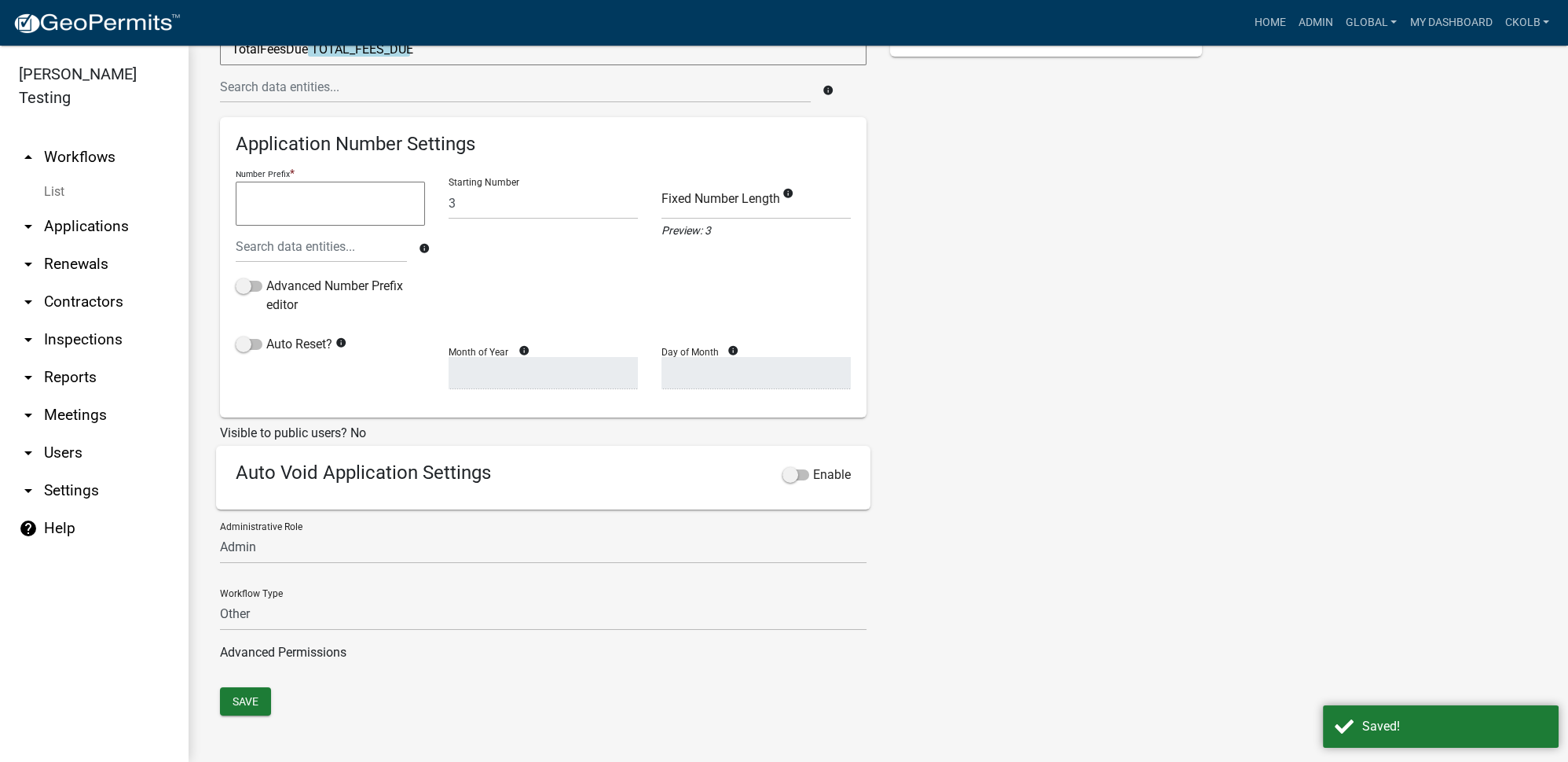
drag, startPoint x: 92, startPoint y: 136, endPoint x: 83, endPoint y: 150, distance: 16.6
click at [92, 138] on link "arrow_drop_up Workflows" at bounding box center [94, 156] width 188 height 38
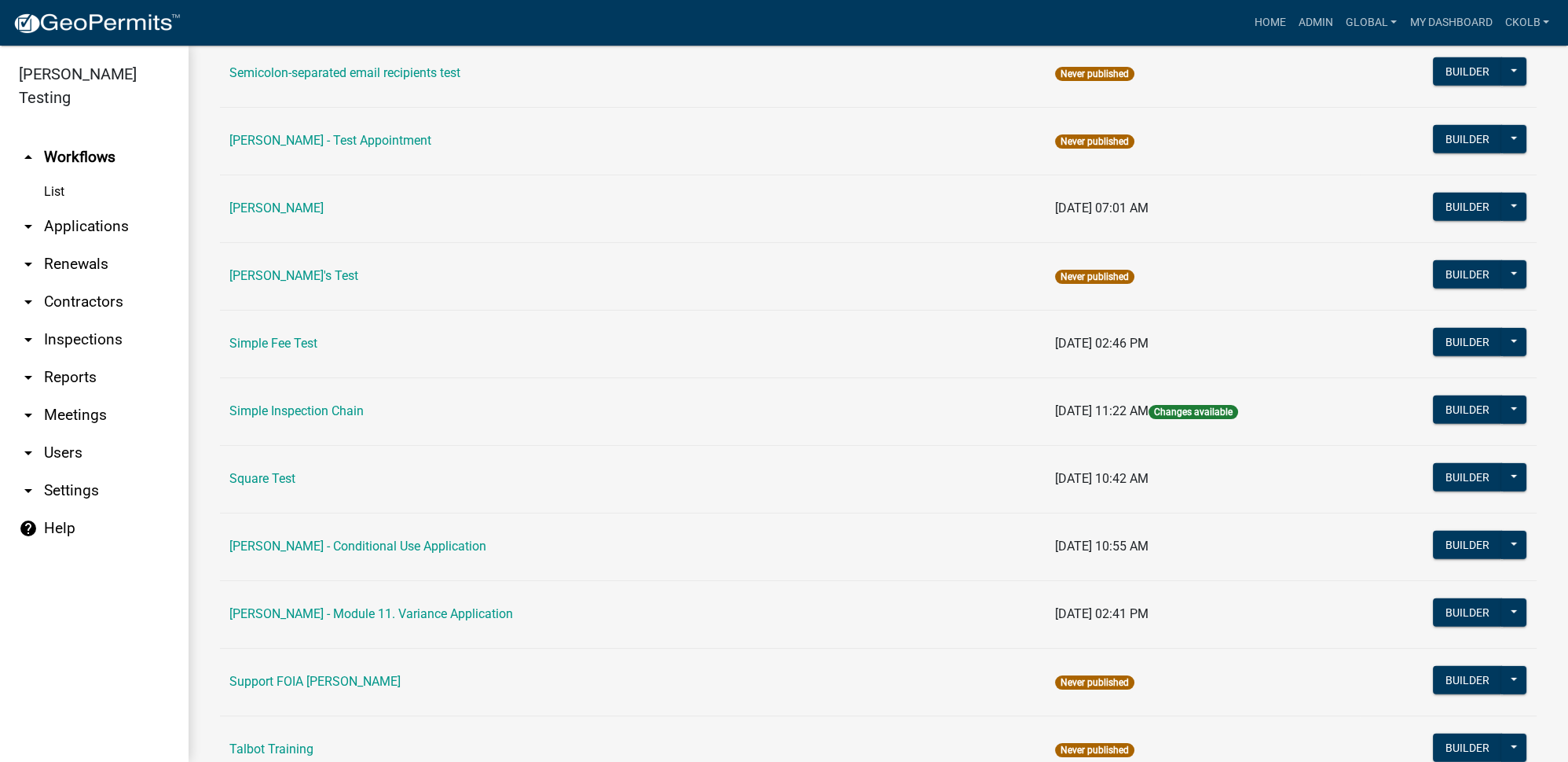
scroll to position [8075, 0]
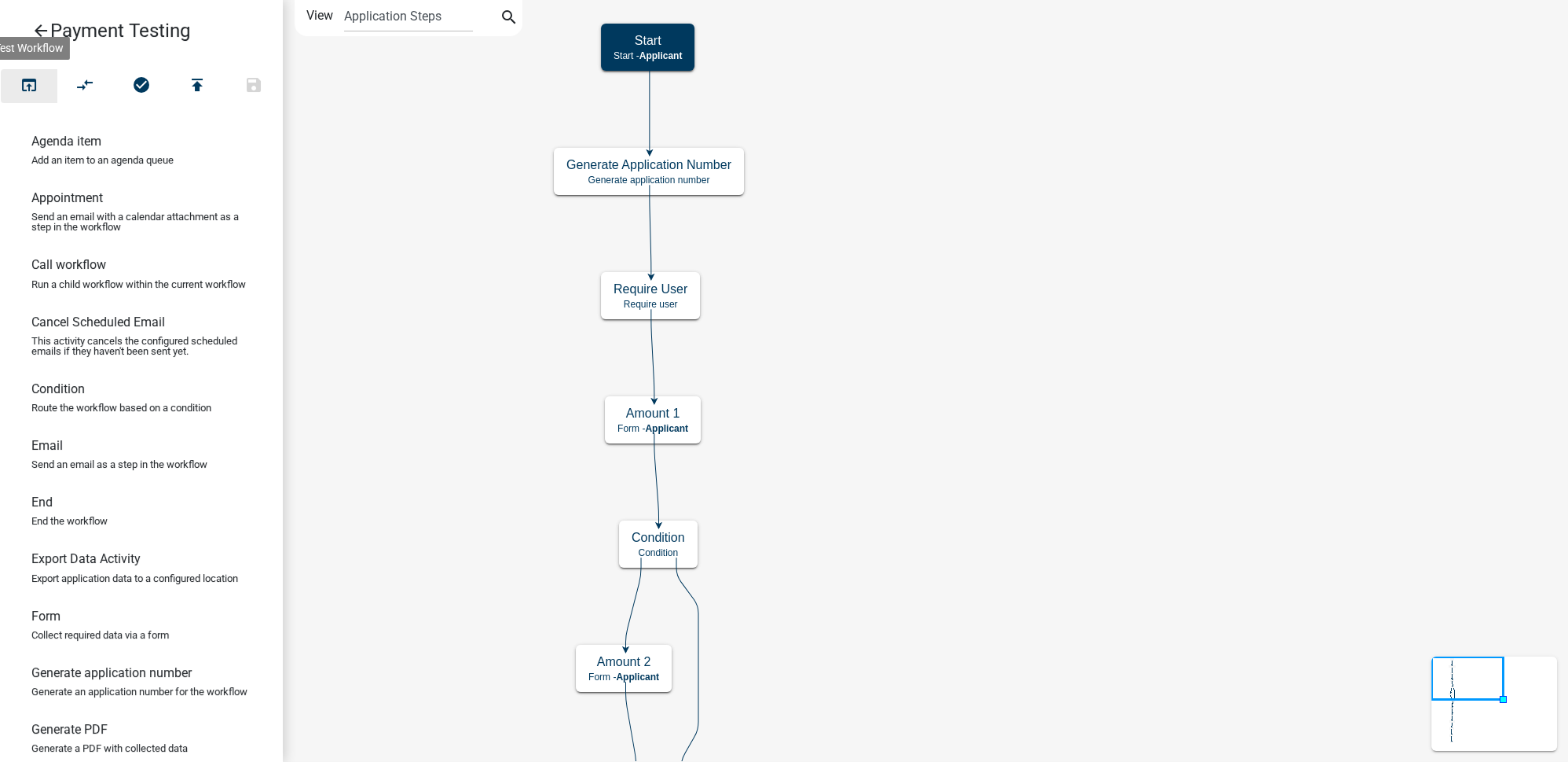
click at [30, 83] on icon "open_in_browser" at bounding box center [30, 86] width 19 height 22
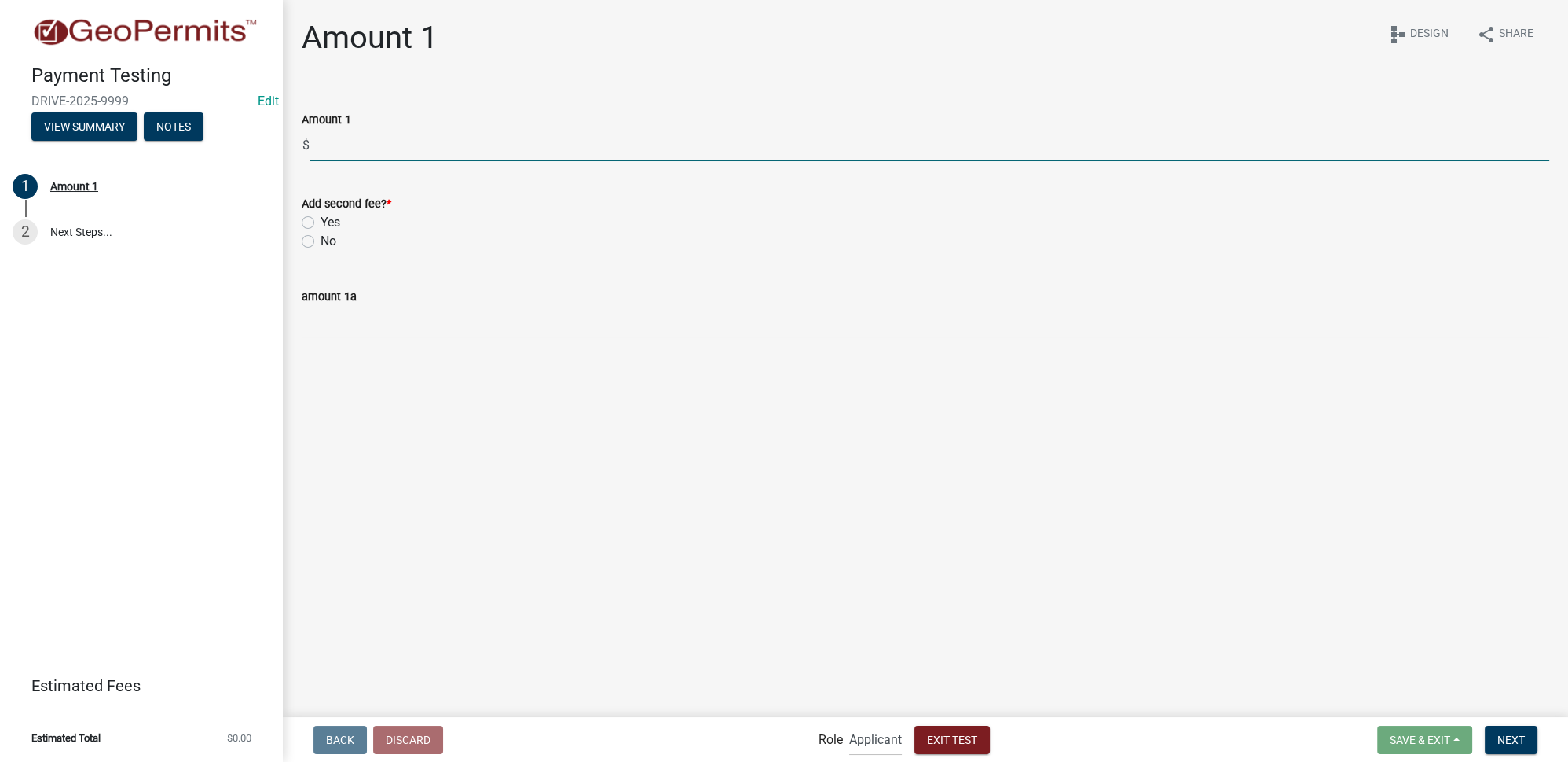
click at [391, 152] on input "text" at bounding box center [929, 145] width 1239 height 32
type input "100"
click at [321, 240] on label "No" at bounding box center [329, 241] width 16 height 19
click at [321, 240] on input "No" at bounding box center [325, 237] width 10 height 10
radio input "true"
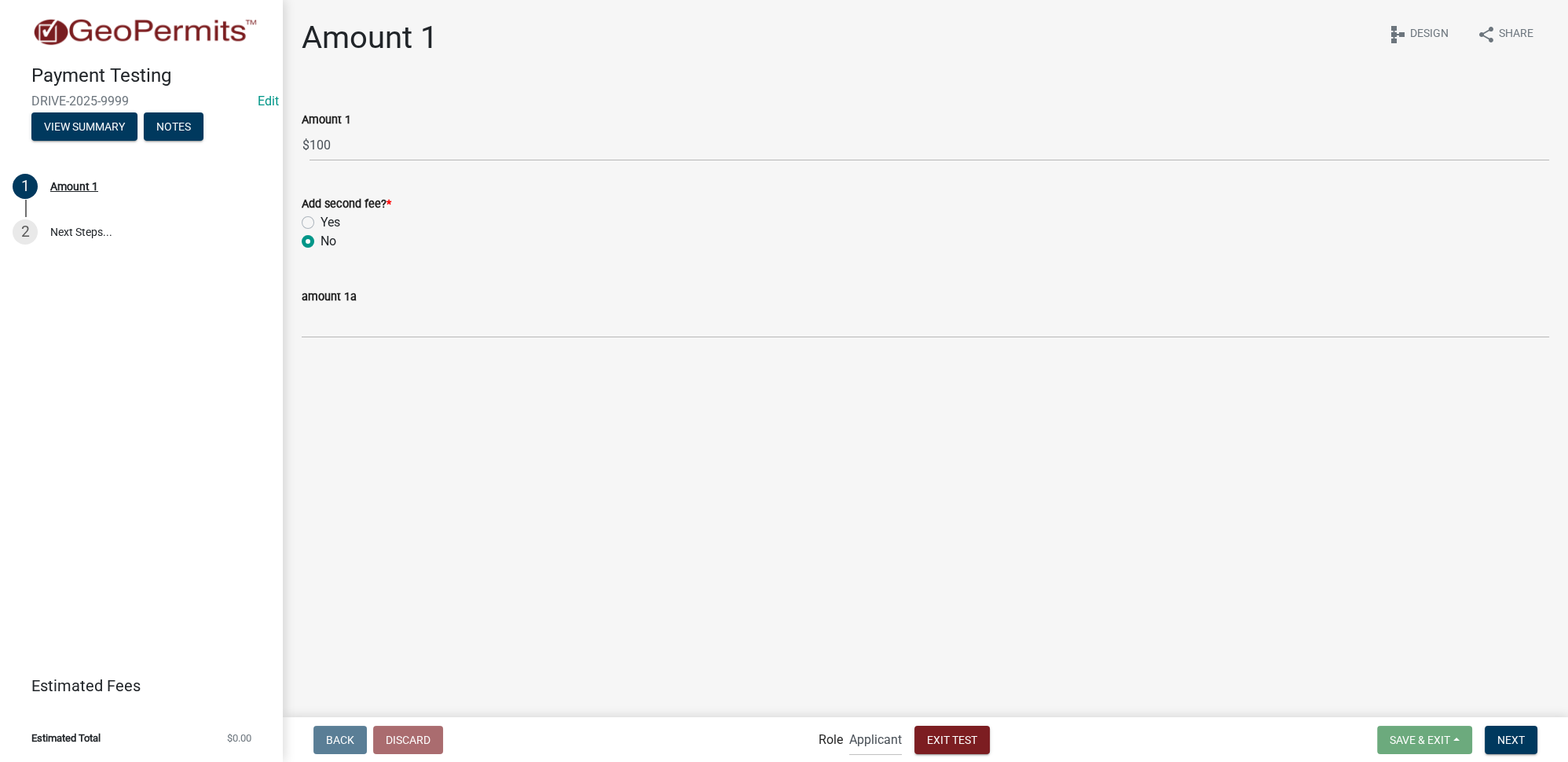
click at [443, 407] on main "Amount 1 share Share schema Design Amount 1 $ 100 Add second fee? * Yes No amou…" at bounding box center [925, 357] width 1285 height 715
click at [1503, 736] on span "Next" at bounding box center [1511, 739] width 27 height 13
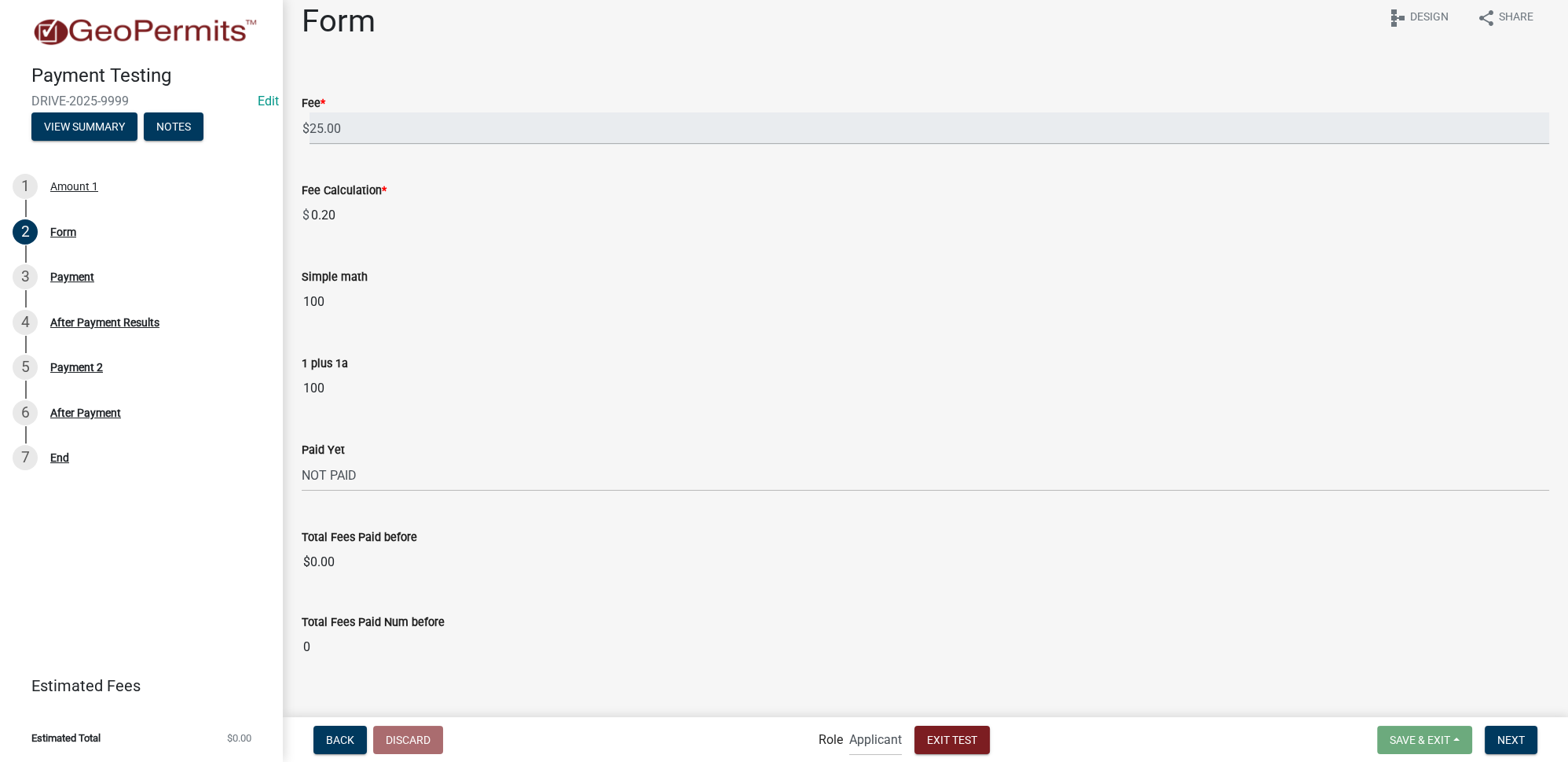
scroll to position [34, 0]
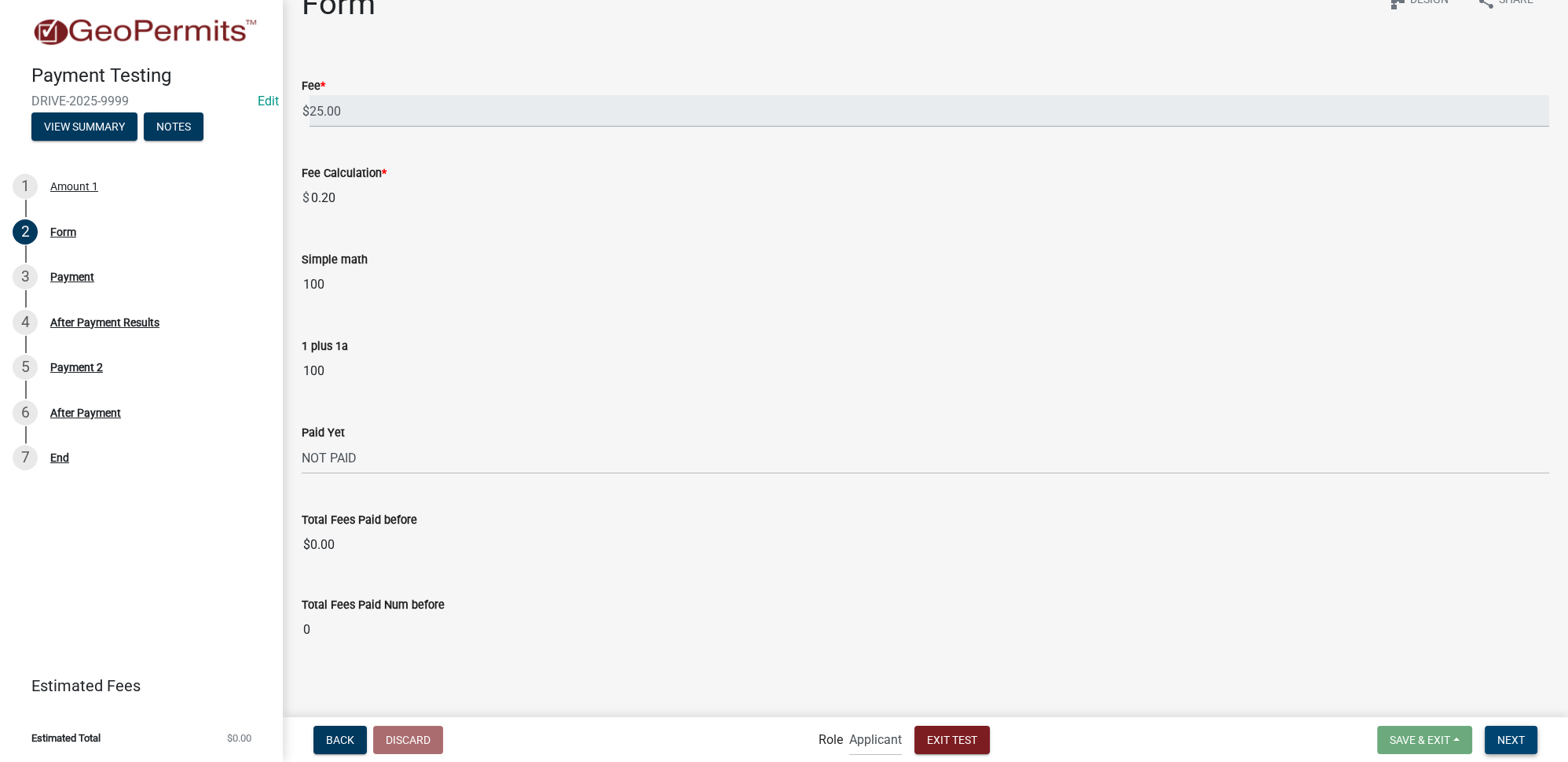
click at [1511, 745] on span "Next" at bounding box center [1511, 739] width 27 height 13
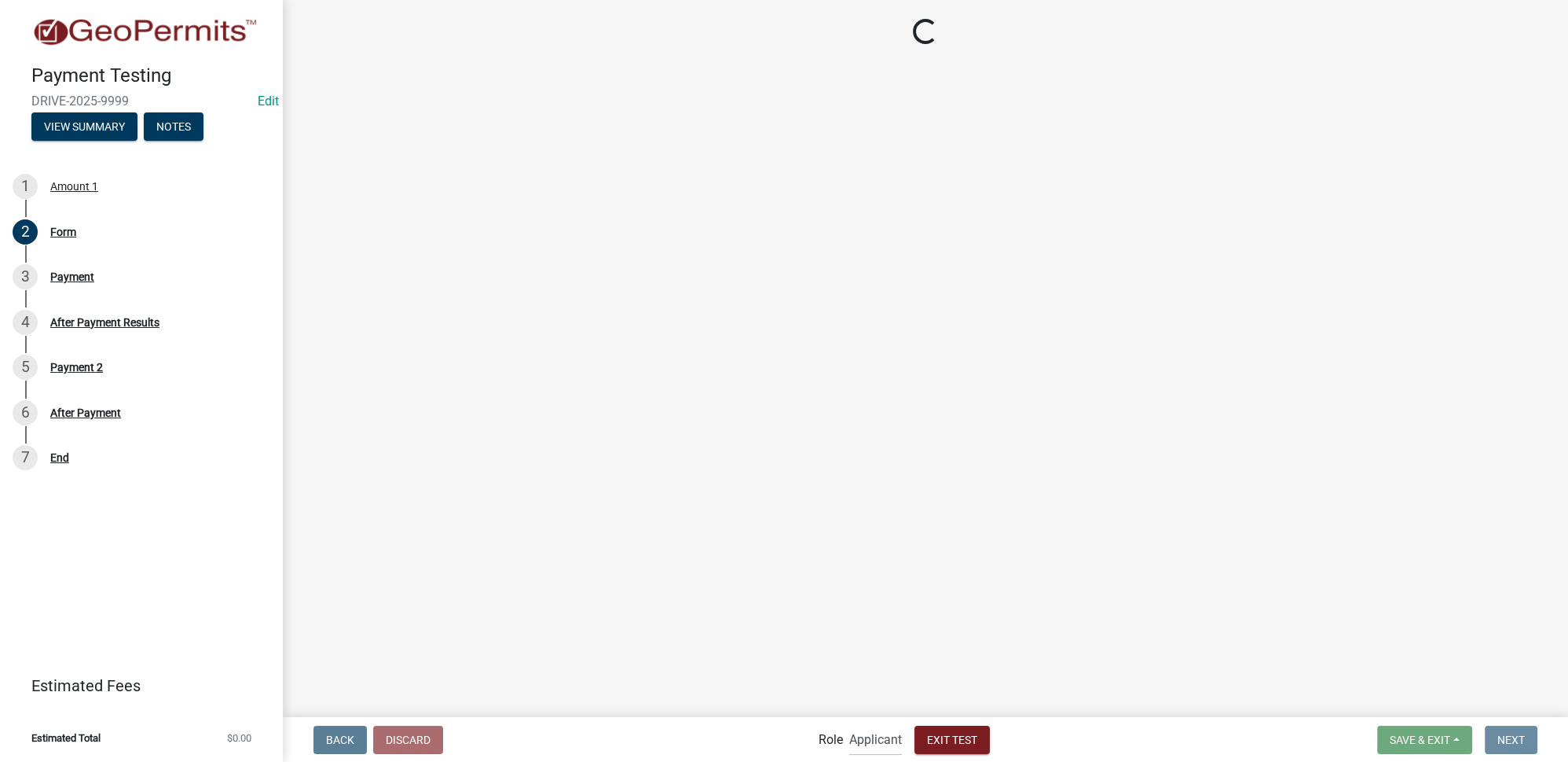
scroll to position [0, 0]
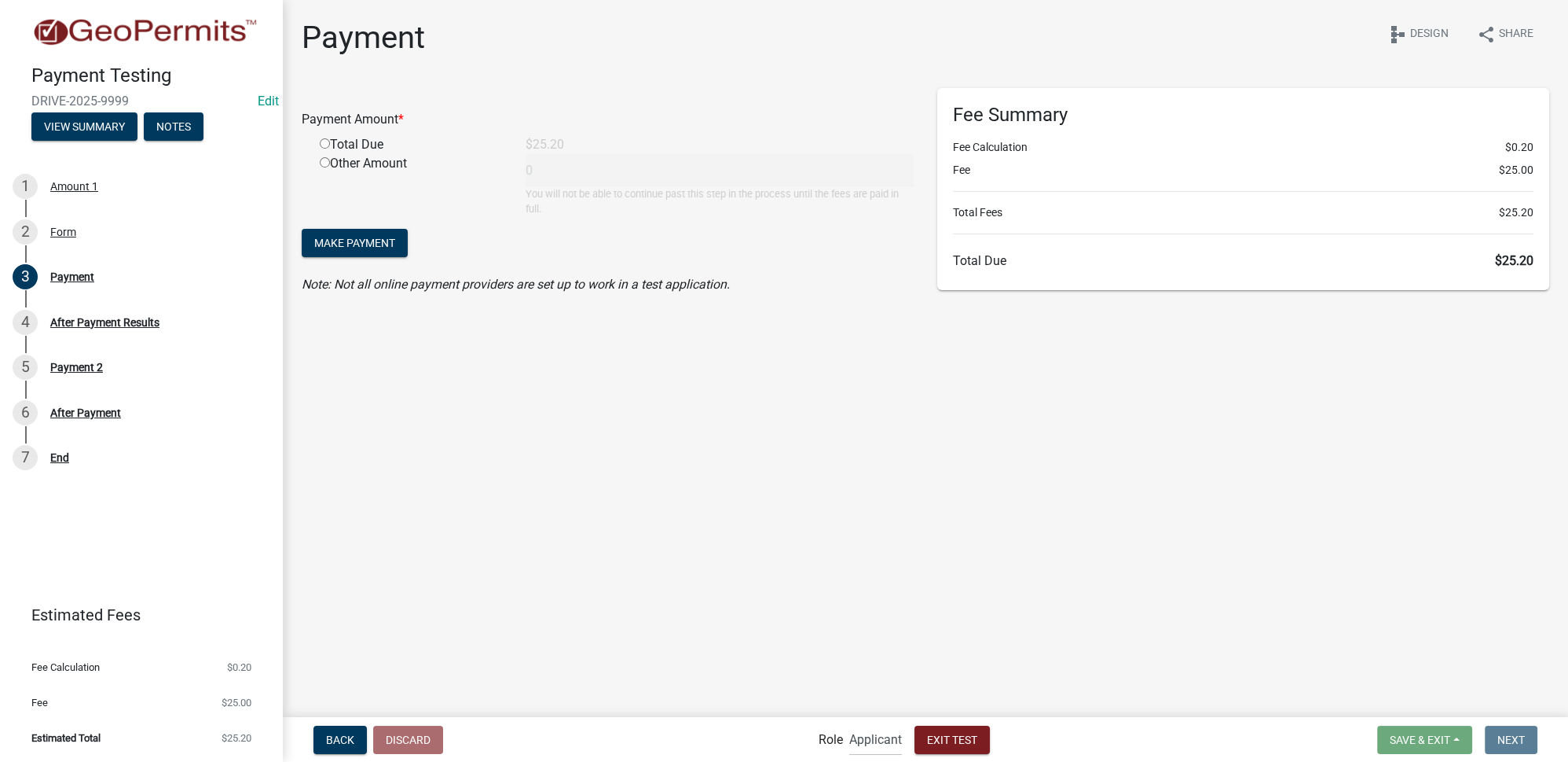
click at [374, 147] on div "Total Due" at bounding box center [410, 145] width 206 height 19
click at [323, 140] on input "radio" at bounding box center [325, 143] width 10 height 10
radio input "true"
type input "25.2"
click at [353, 242] on span "Make Payment" at bounding box center [354, 243] width 81 height 13
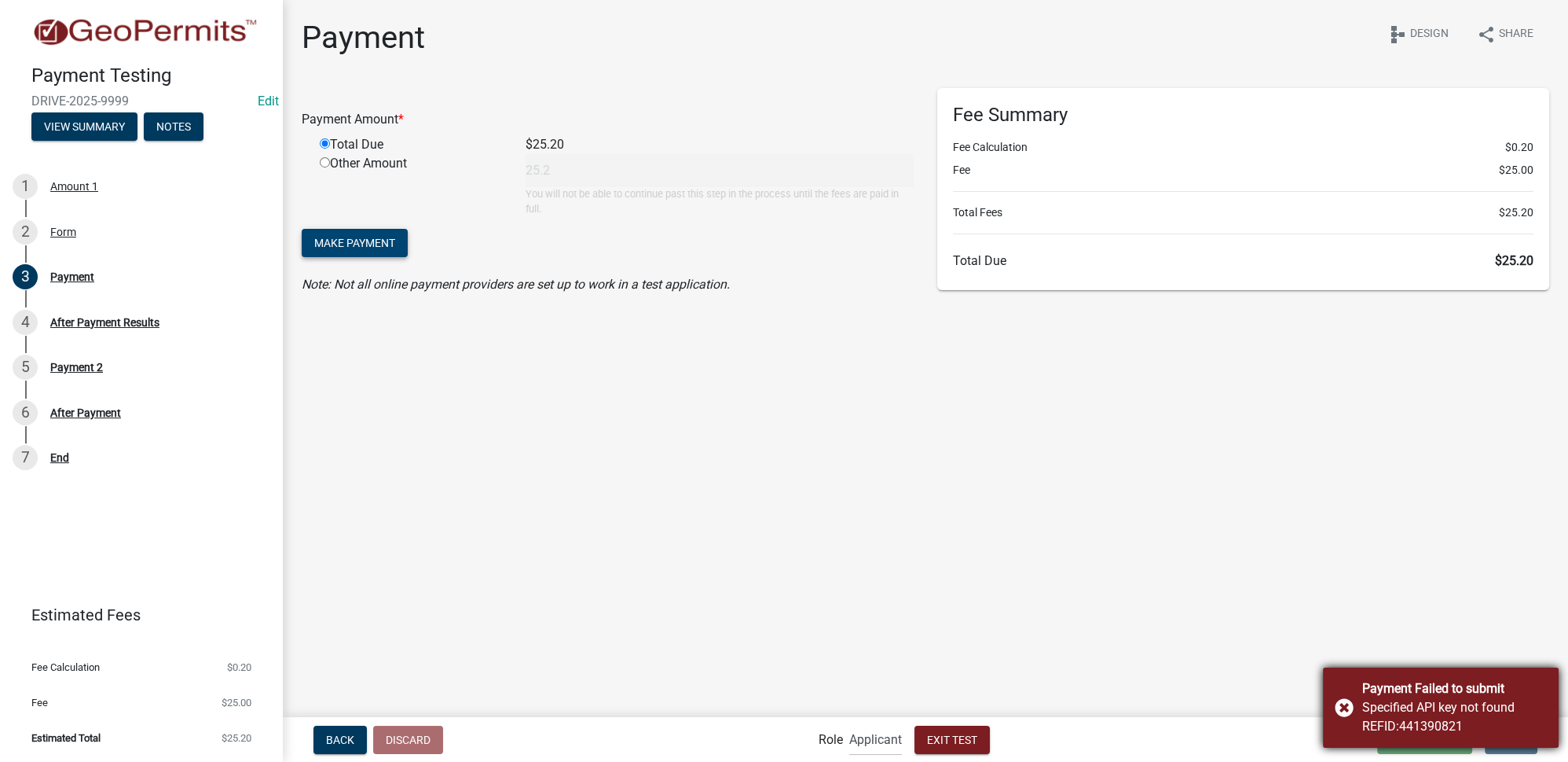
click at [1380, 675] on div "Payment Failed to submit Specified API key not found REFID:441390821" at bounding box center [1441, 707] width 236 height 80
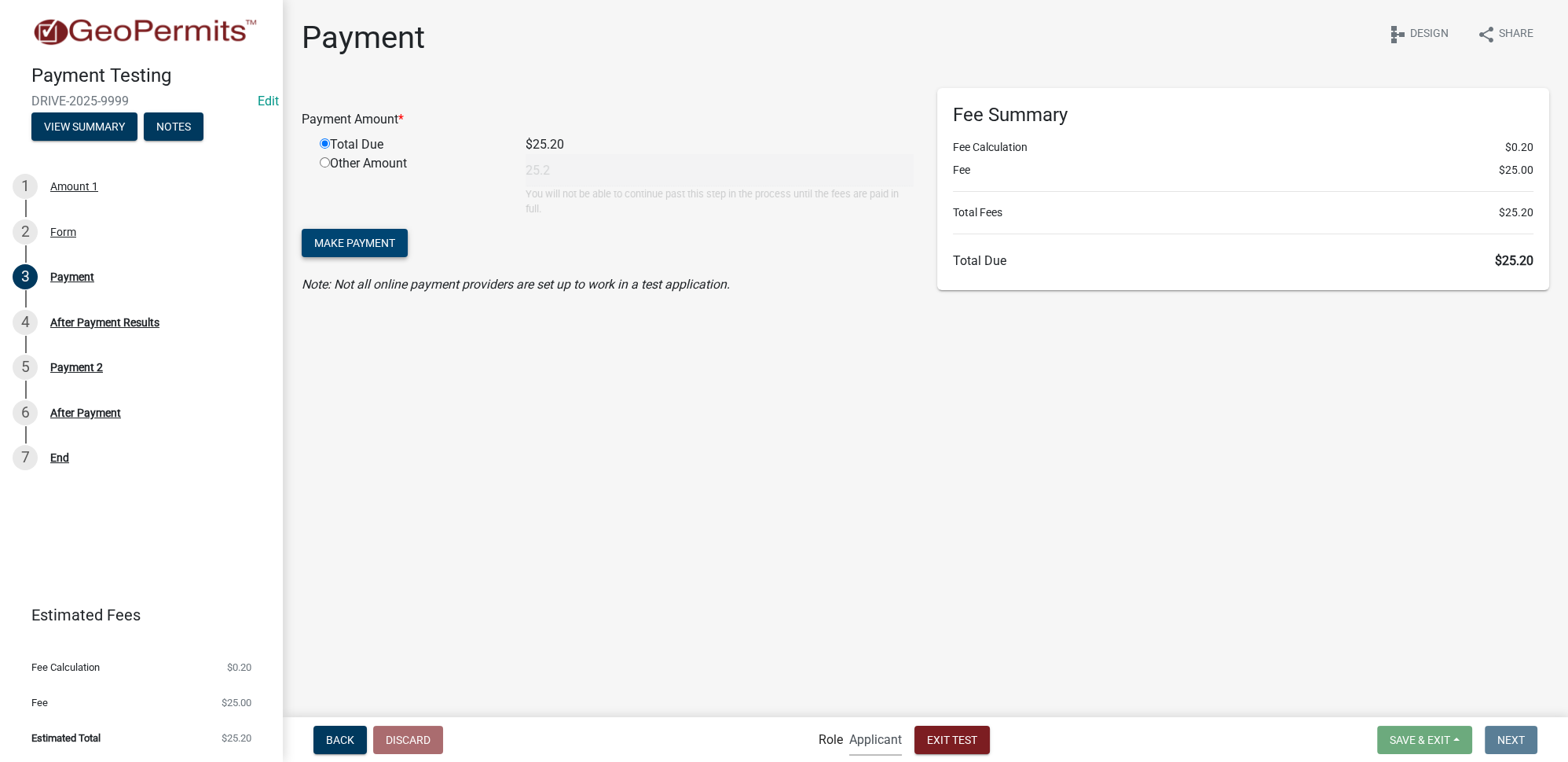
click at [887, 733] on select "Applicant Admin" at bounding box center [875, 740] width 53 height 32
select select "bd3f6247-2fa5-4261-8b09-08097dfedd9a"
click at [849, 723] on select "Applicant Admin" at bounding box center [875, 740] width 53 height 32
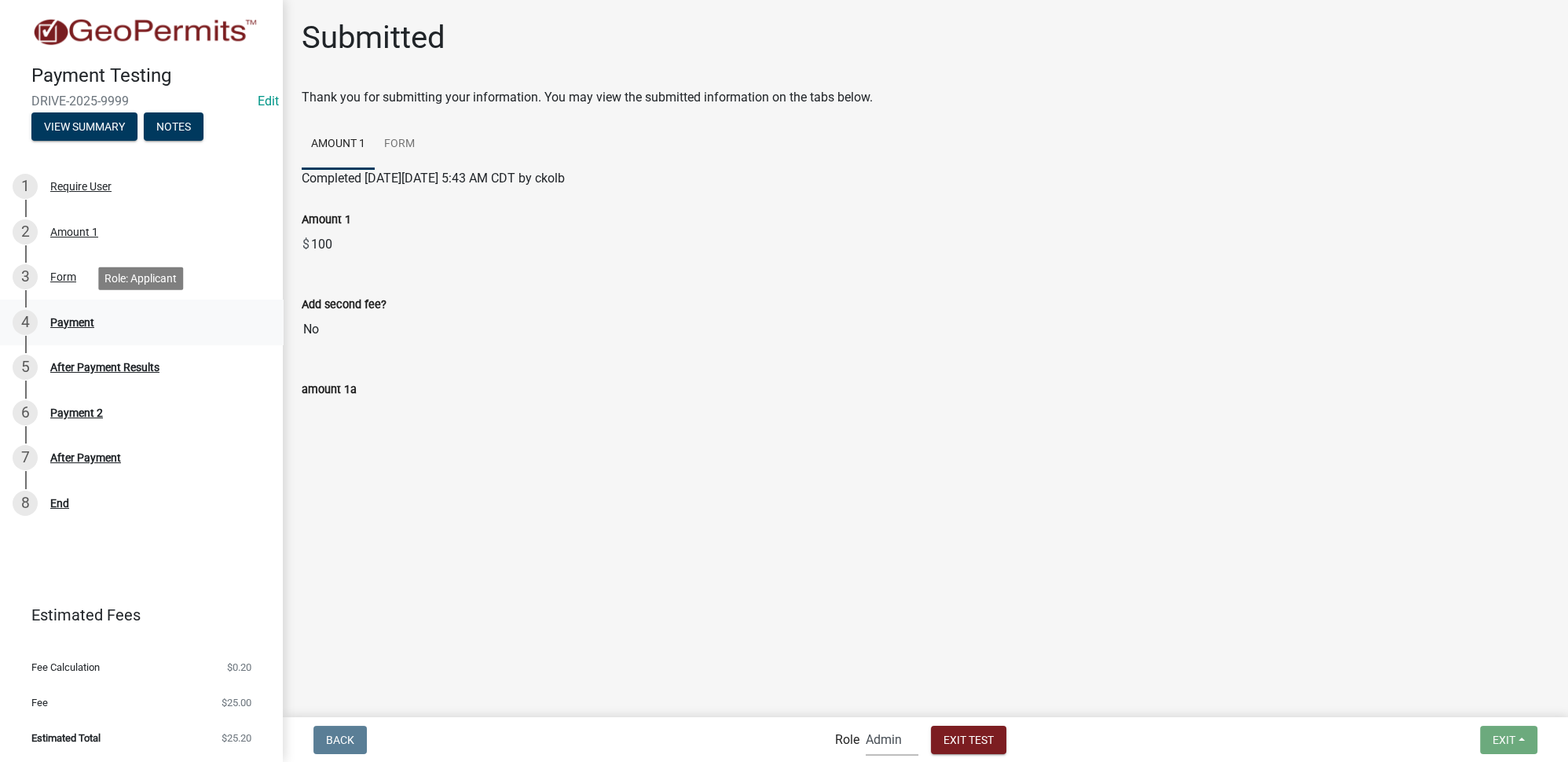
click at [99, 313] on div "4 Payment" at bounding box center [135, 322] width 245 height 25
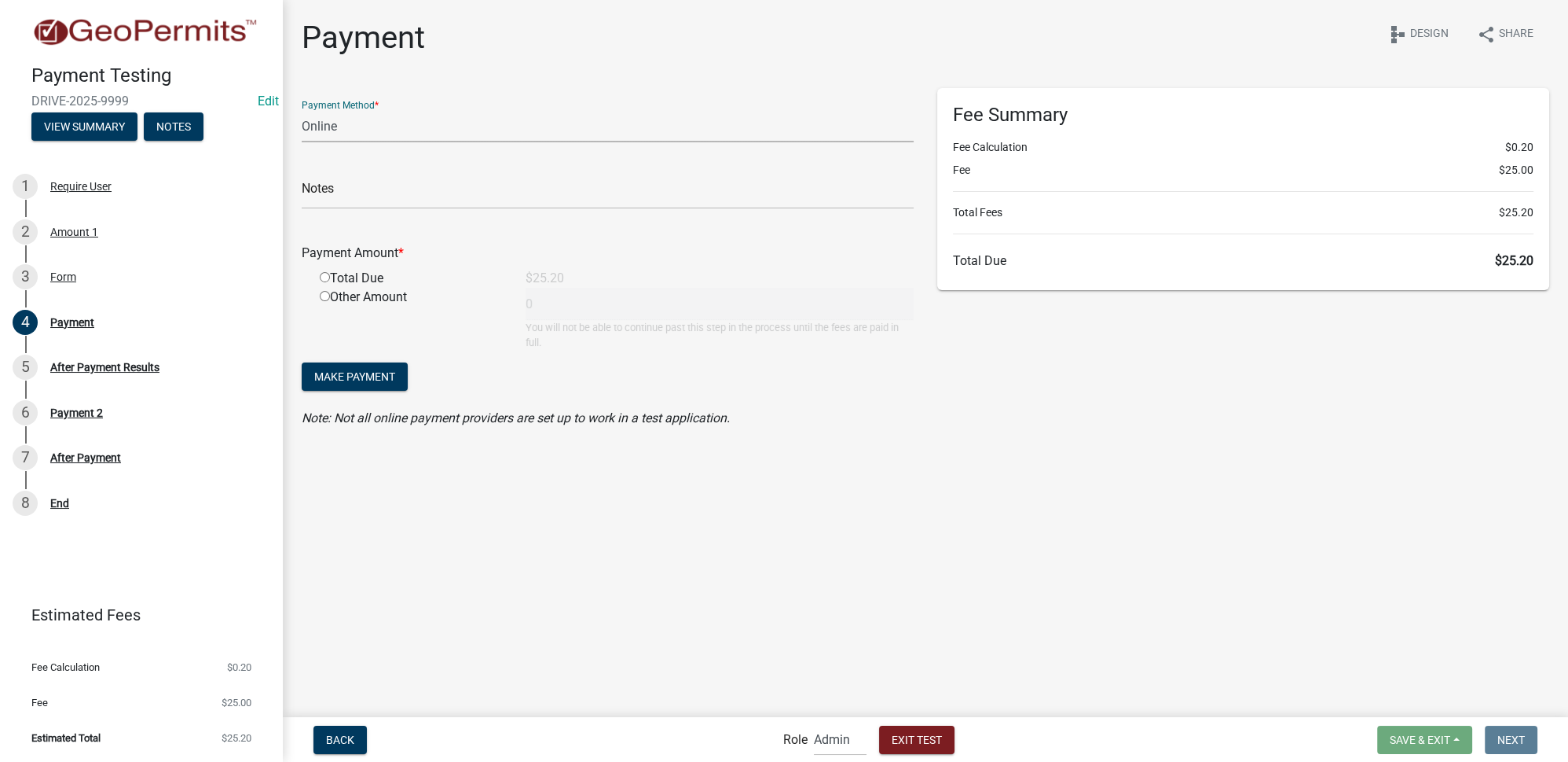
click at [395, 132] on select "Credit Card POS Check Cash Online" at bounding box center [607, 126] width 612 height 32
select select "2: 1"
click at [301, 110] on select "Credit Card POS Check Cash Online" at bounding box center [607, 126] width 612 height 32
click at [325, 273] on input "radio" at bounding box center [325, 277] width 10 height 10
radio input "true"
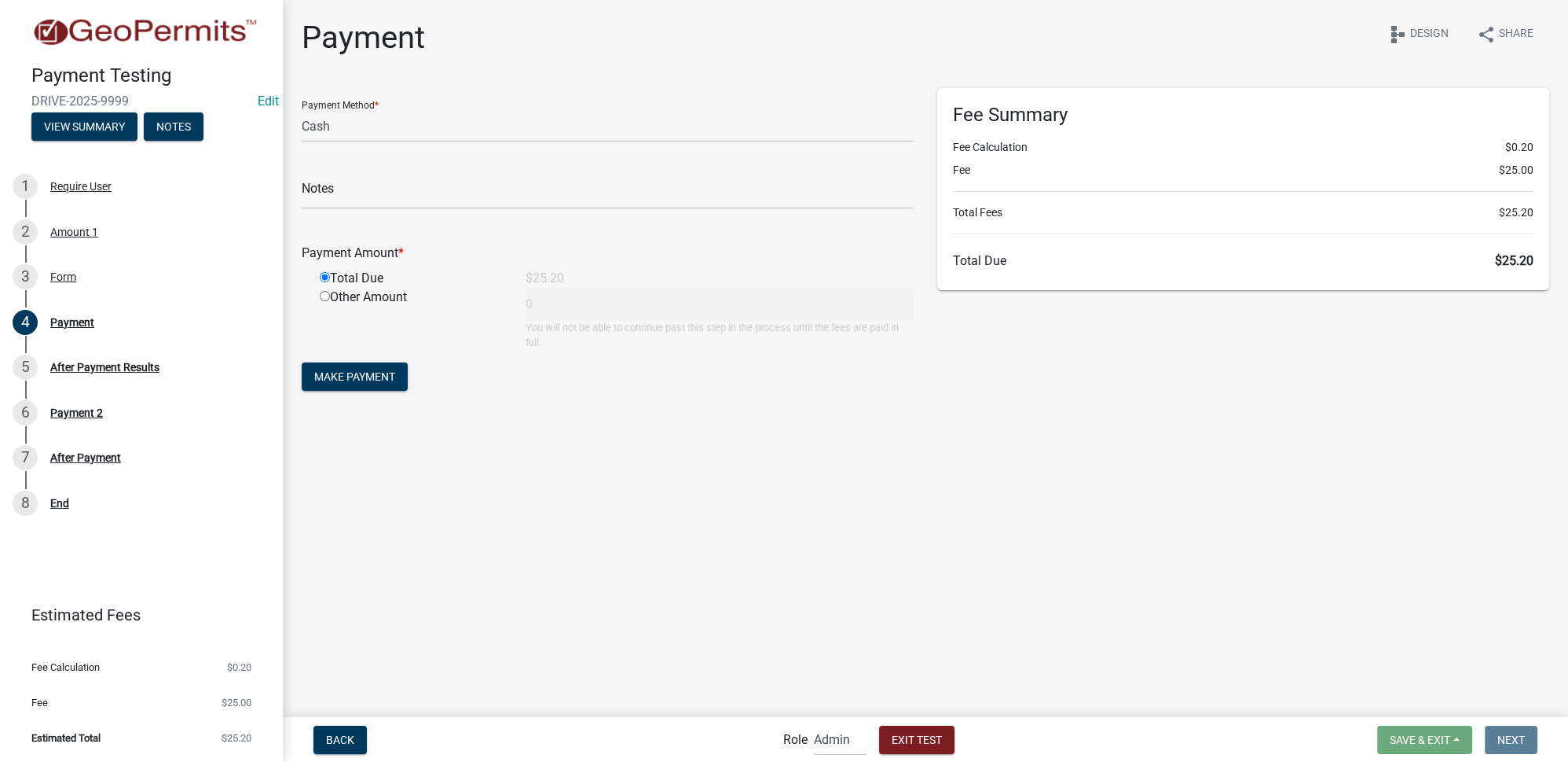
type input "25.2"
click at [367, 375] on span "Make Payment" at bounding box center [354, 377] width 81 height 13
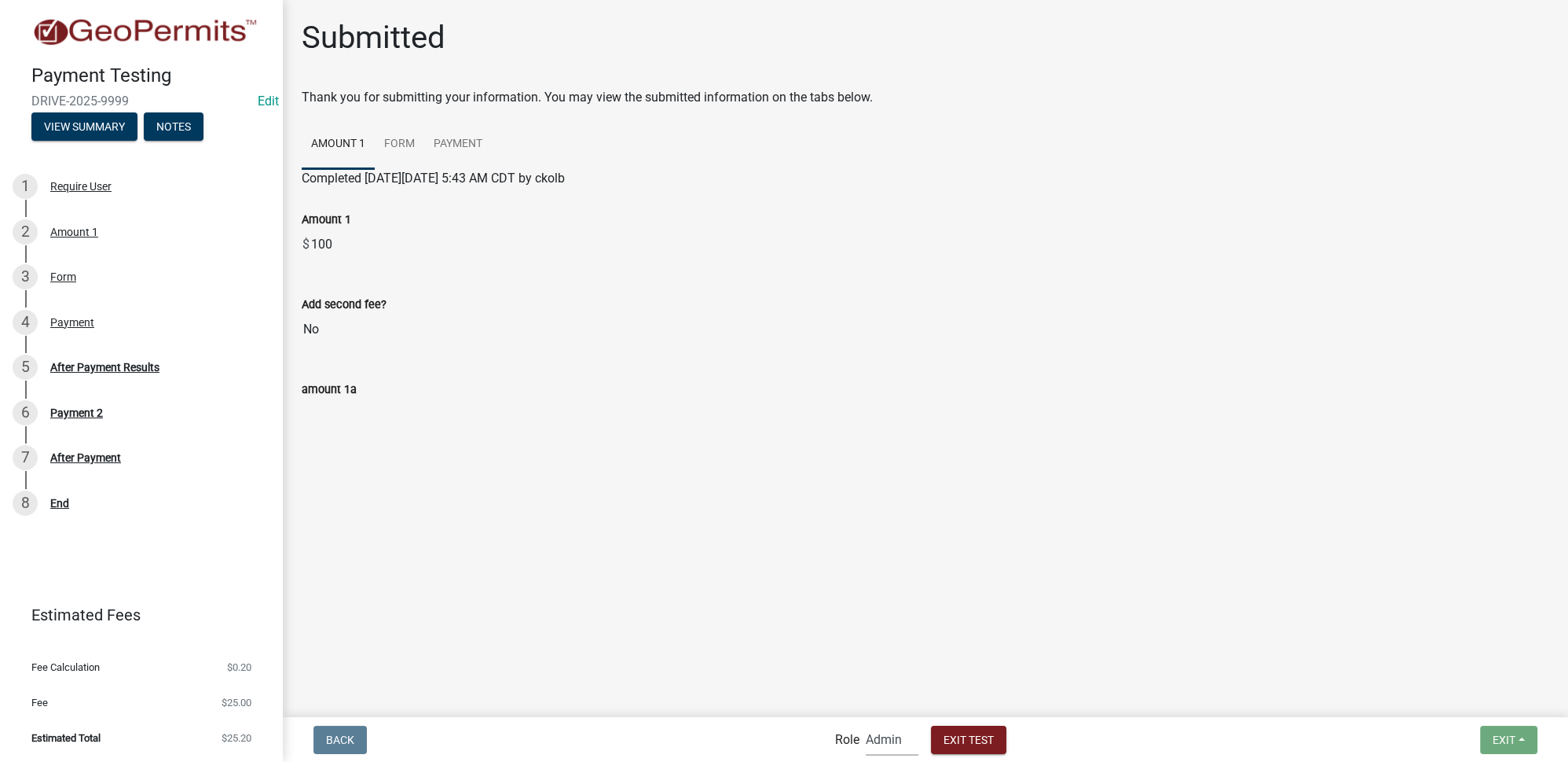
click at [876, 742] on select "Applicant Admin" at bounding box center [892, 740] width 53 height 32
select select "46f061d0-ca05-4526-87ad-bae6256f3e47"
click at [866, 723] on select "Applicant Admin" at bounding box center [892, 740] width 53 height 32
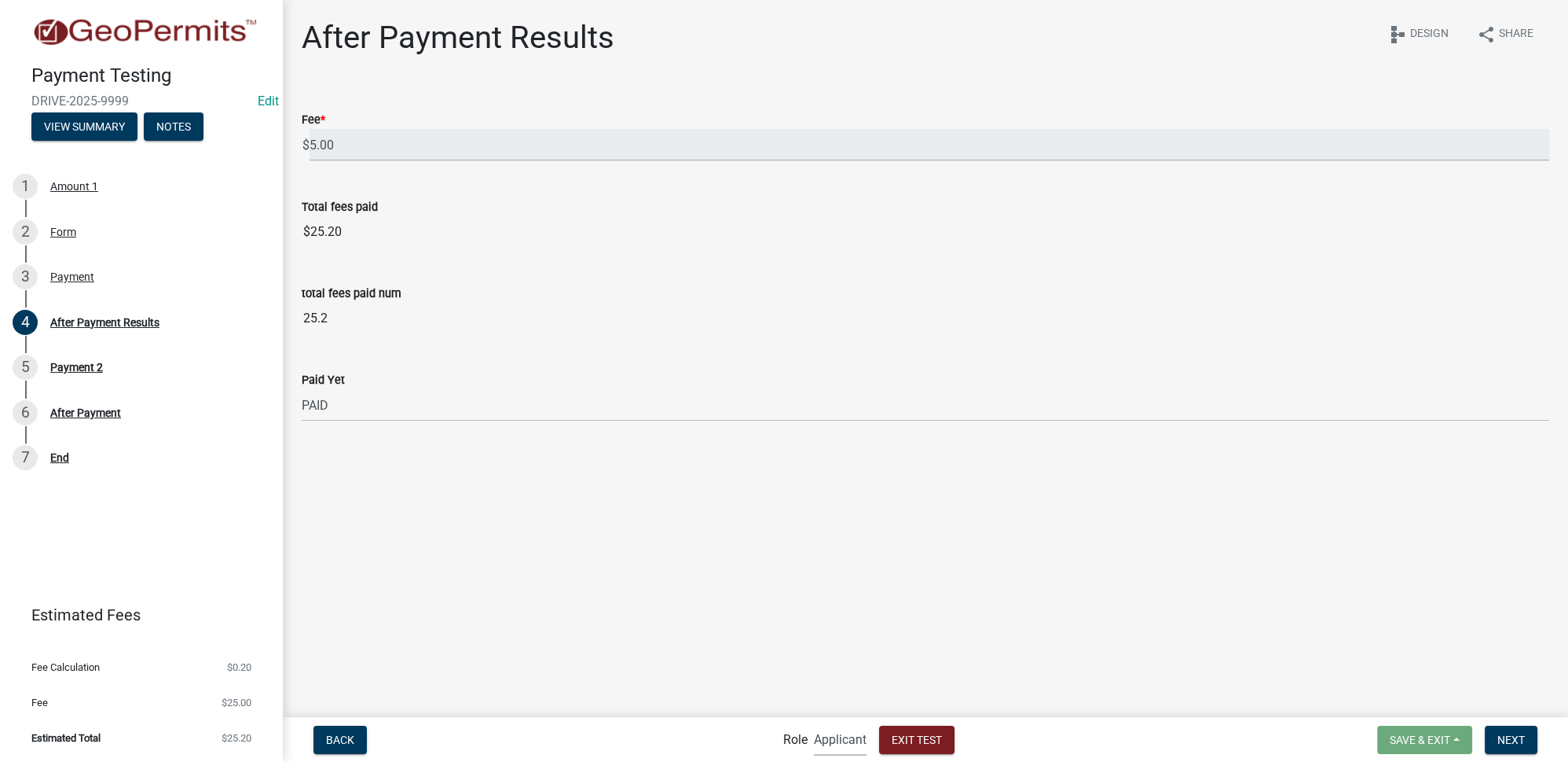
click at [362, 481] on main "After Payment Results share Share schema Design Fee * $ 5.00 Total fees paid $2…" at bounding box center [925, 357] width 1285 height 715
click at [67, 230] on div "Form" at bounding box center [63, 232] width 26 height 11
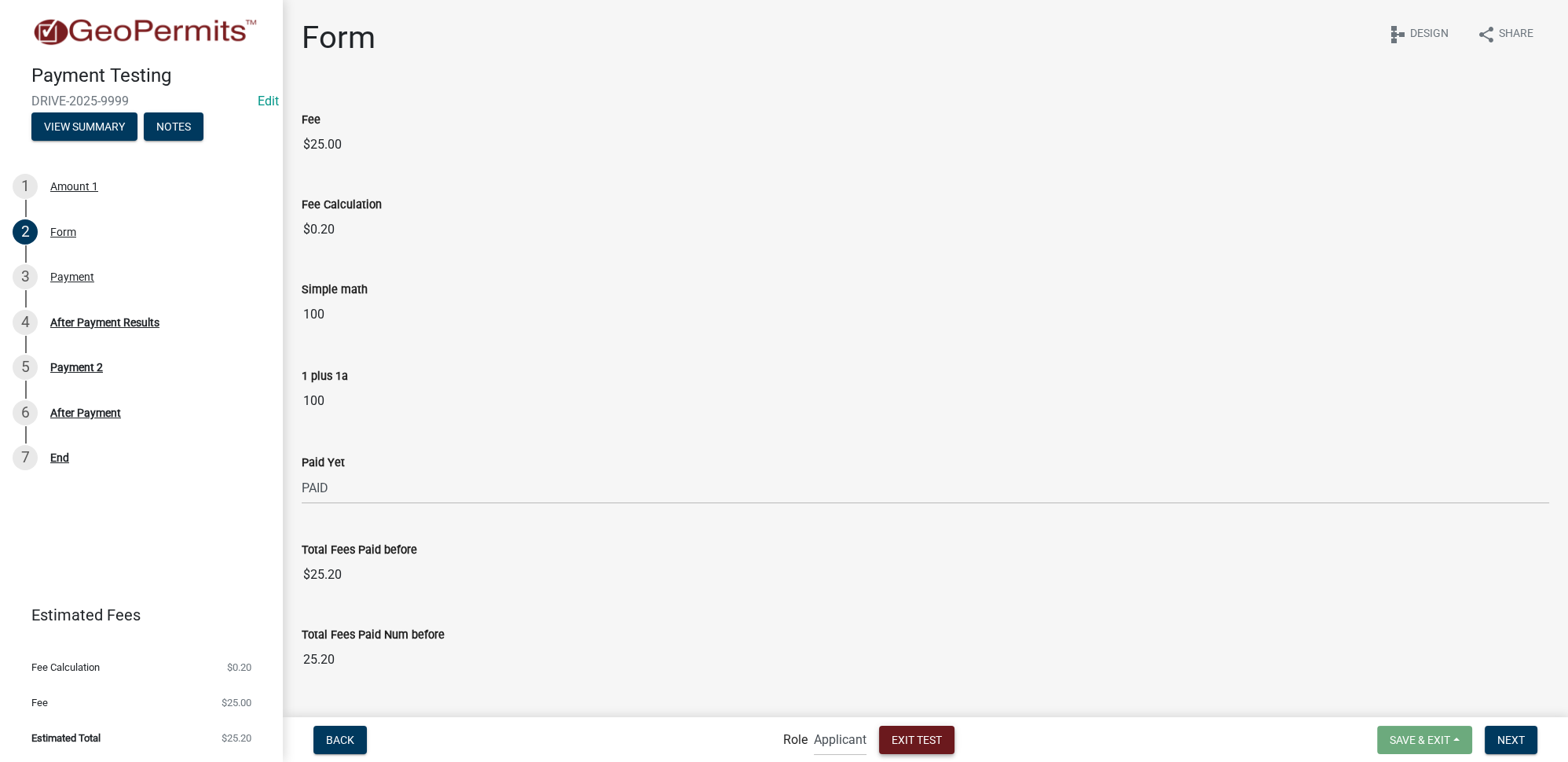
click at [903, 739] on span "Exit Test" at bounding box center [916, 739] width 51 height 13
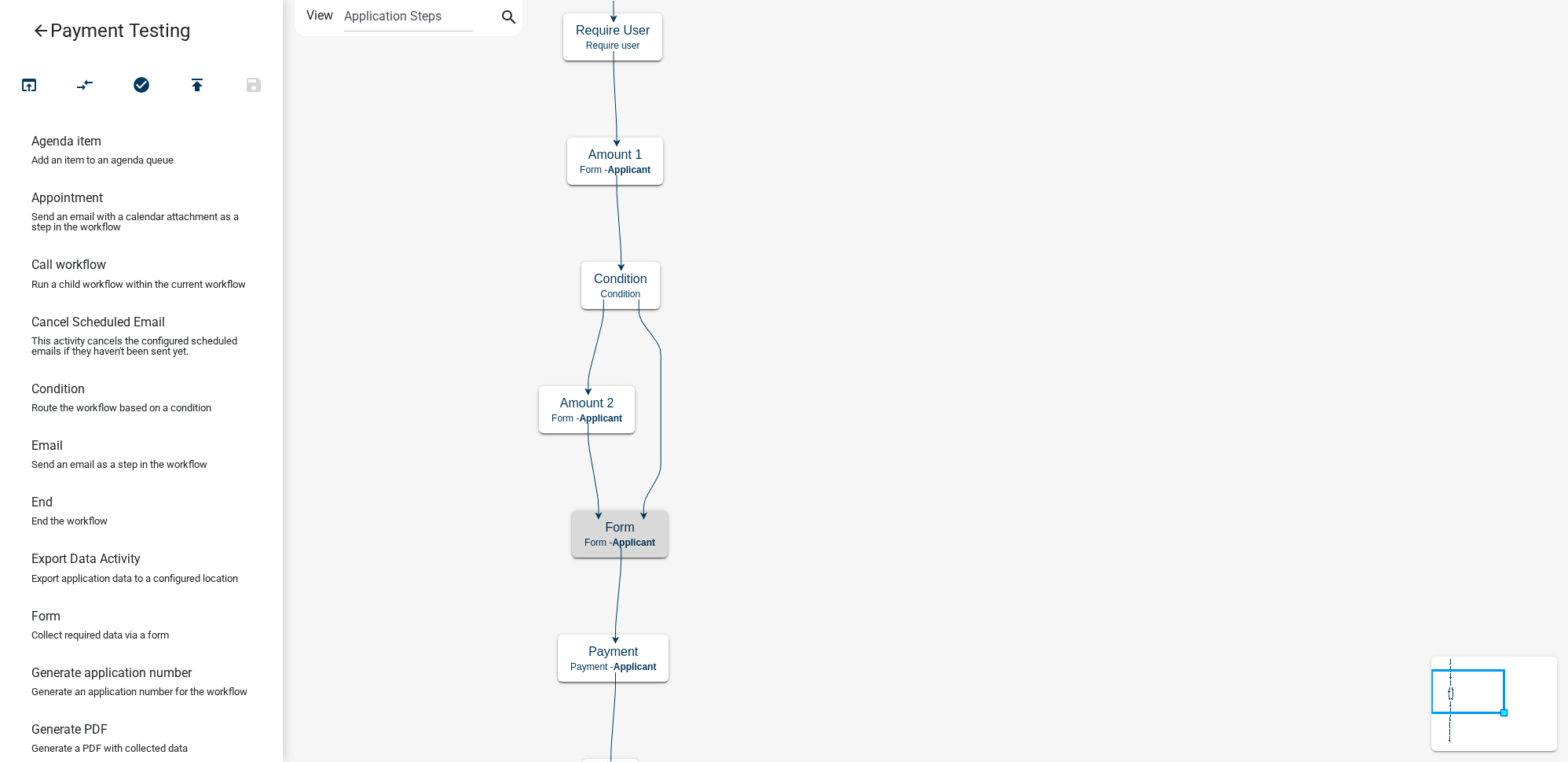
click at [655, 535] on div "Form Form - Applicant" at bounding box center [620, 533] width 96 height 47
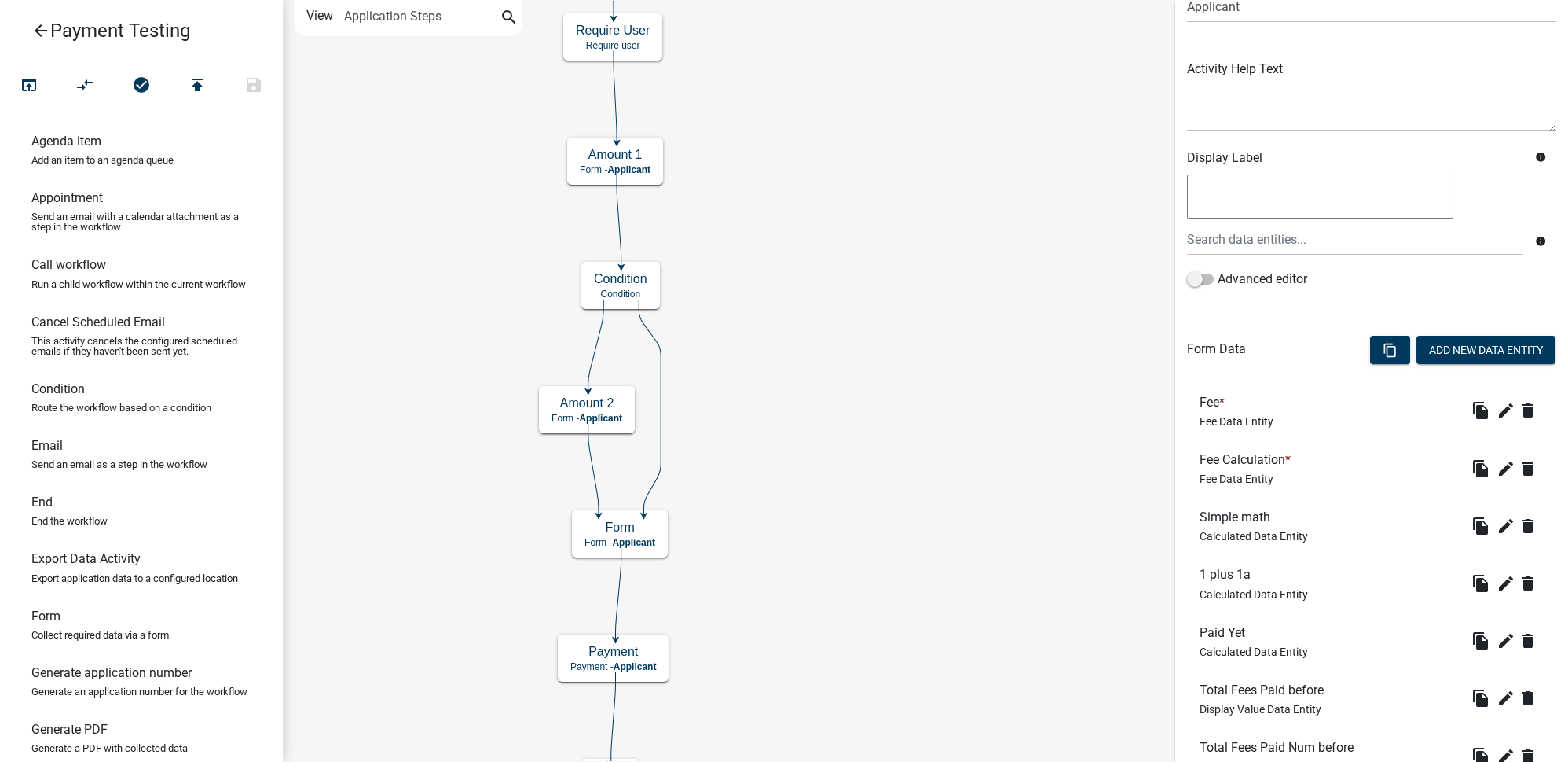
scroll to position [266, 0]
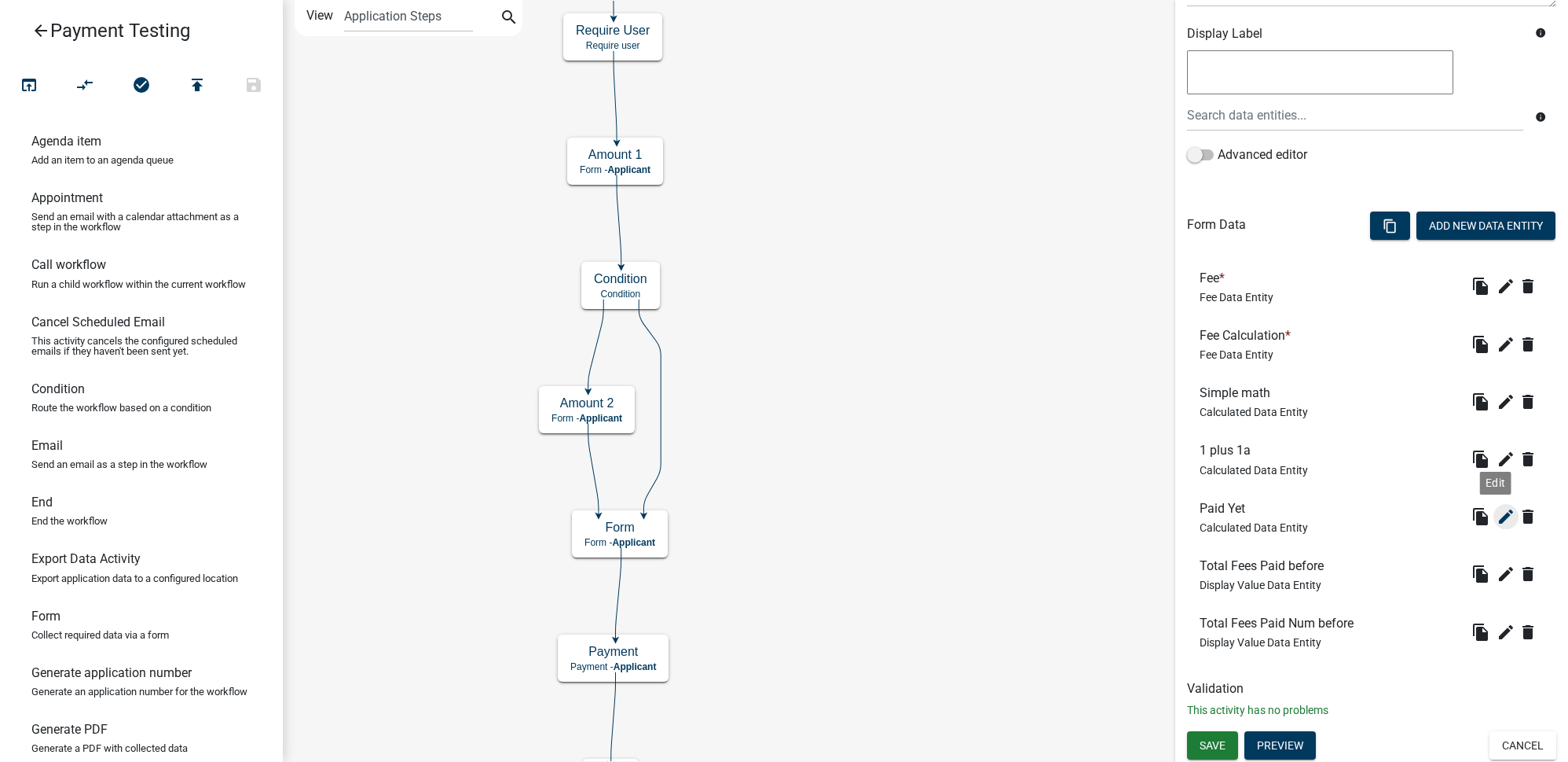
click at [1498, 517] on icon "edit" at bounding box center [1506, 517] width 19 height 19
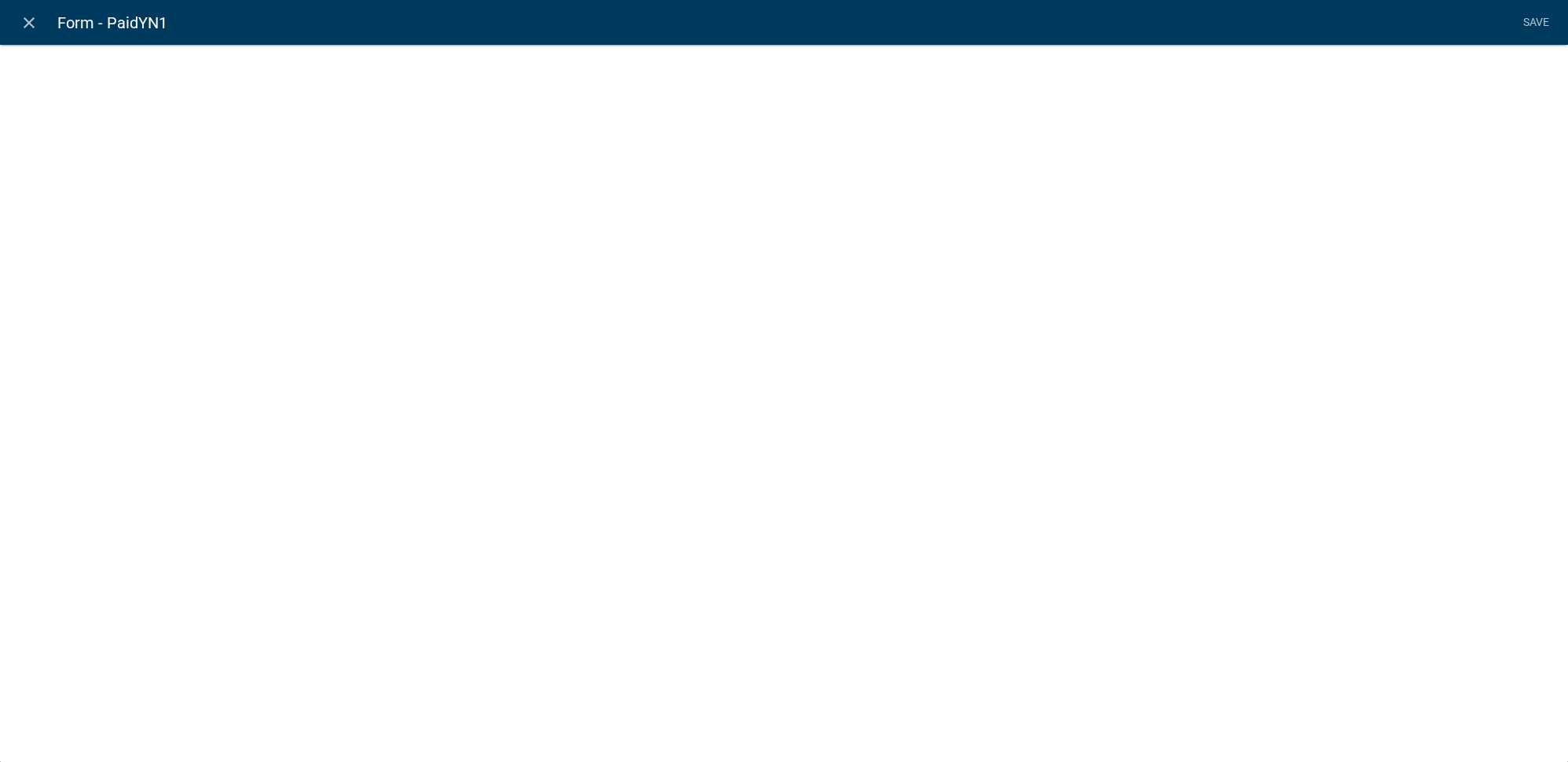
select select "calculated-value"
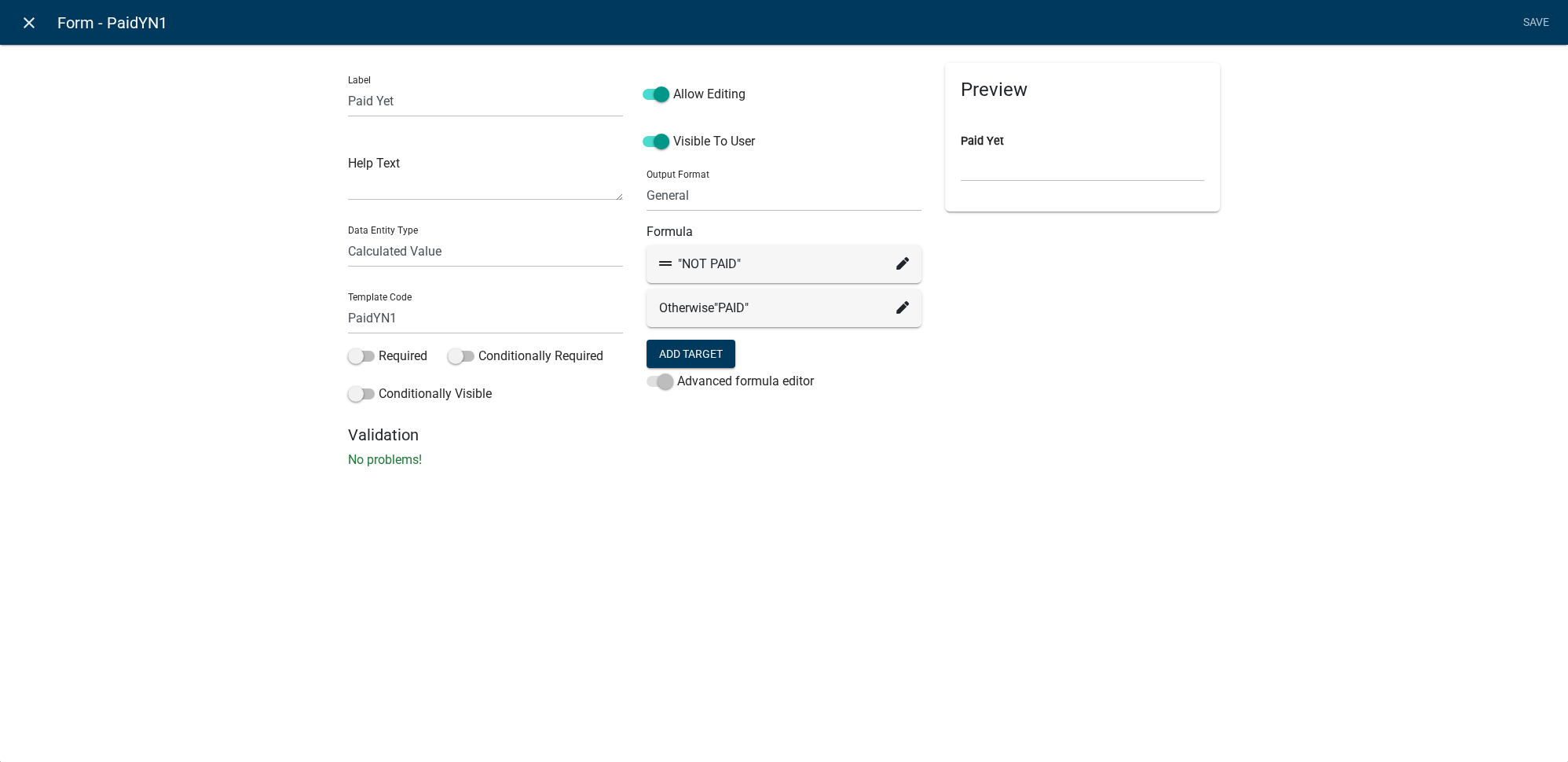
click at [31, 22] on icon "close" at bounding box center [30, 23] width 19 height 19
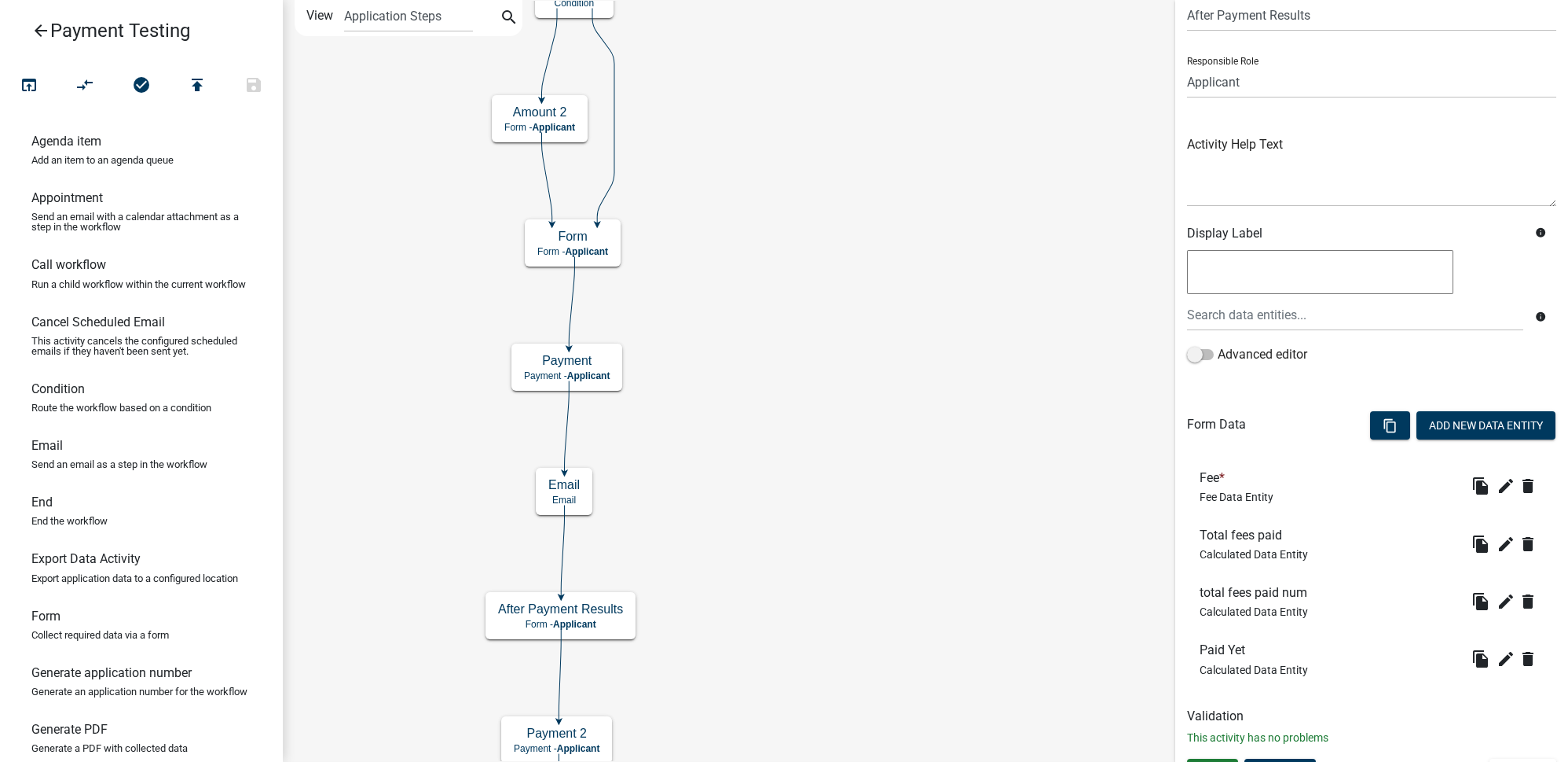
scroll to position [94, 0]
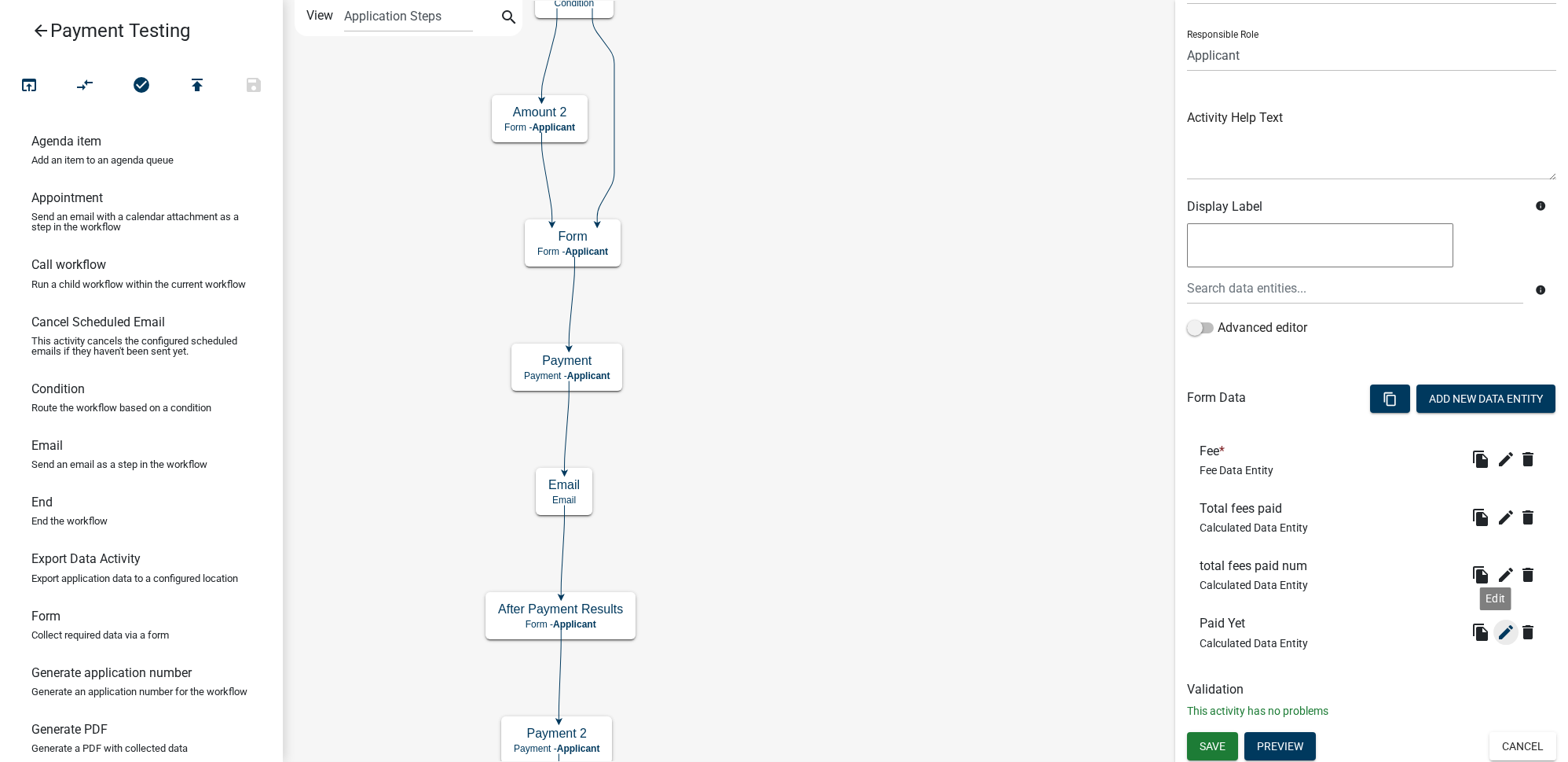
click at [1497, 634] on icon "edit" at bounding box center [1506, 632] width 19 height 19
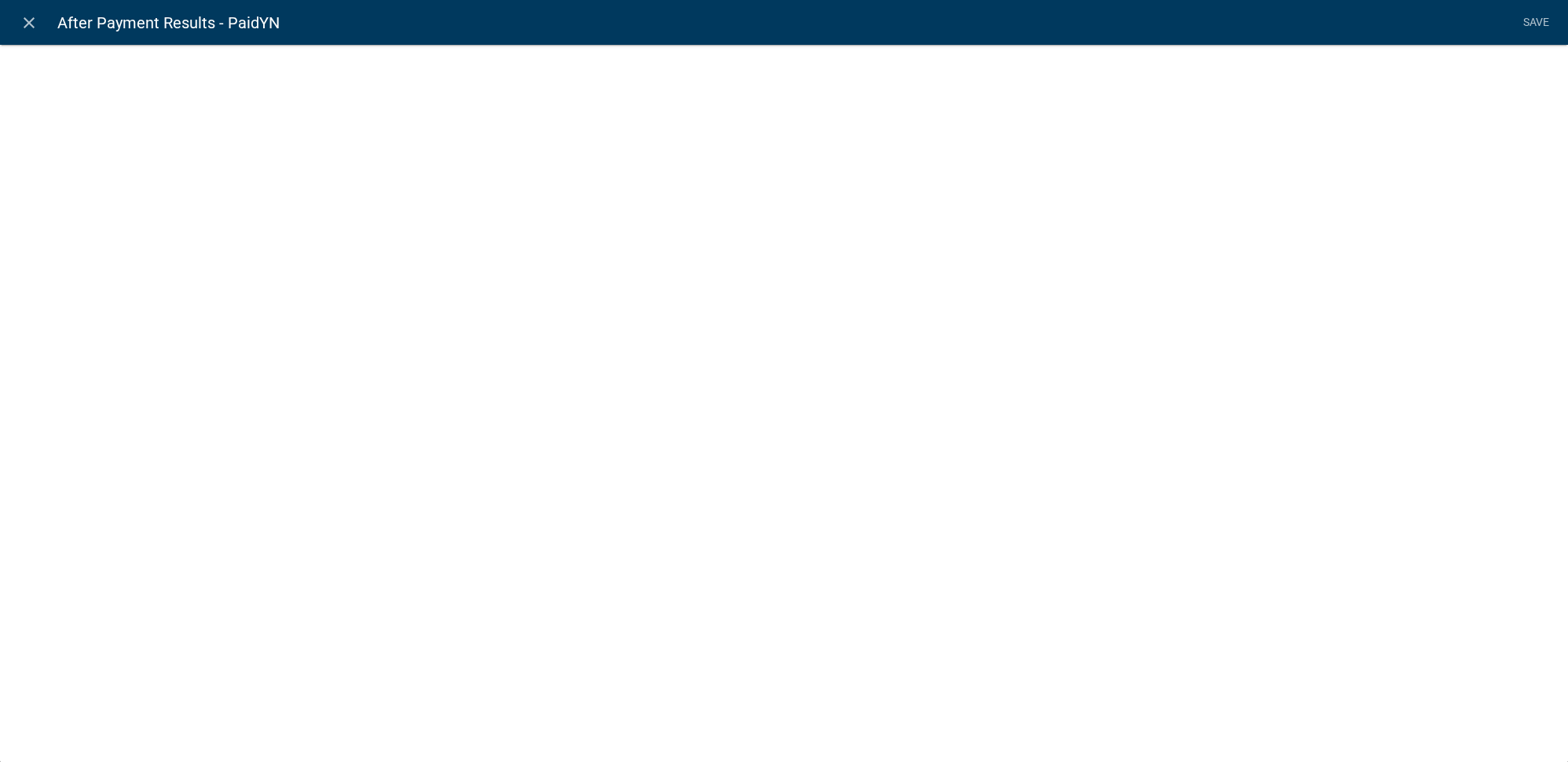
select select "calculated-value"
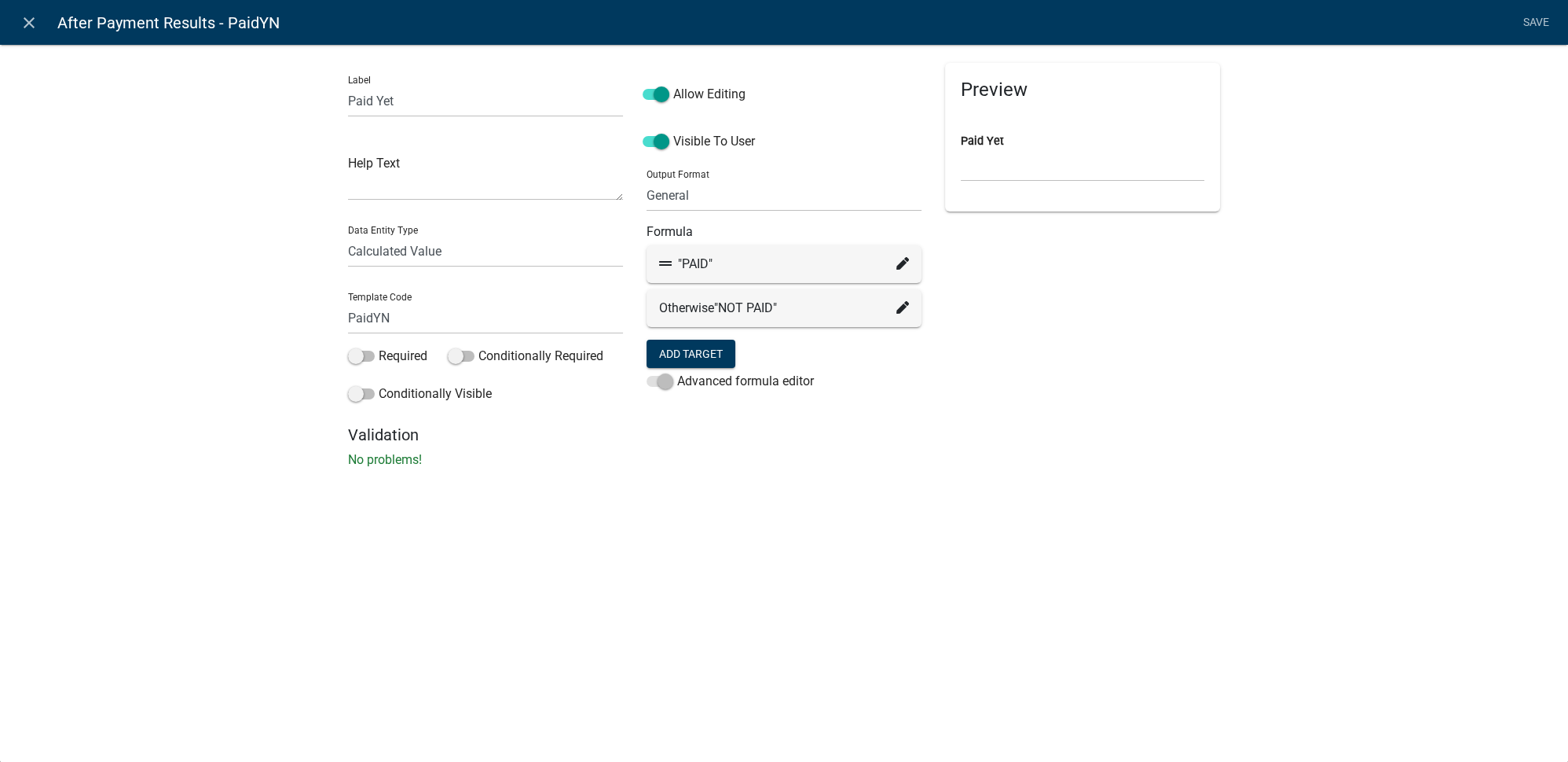
click at [264, 265] on div "Label Paid Yet Help Text Data Entity Type Free Form Text Document Display Entit…" at bounding box center [784, 261] width 1568 height 484
click at [28, 26] on icon "close" at bounding box center [30, 23] width 19 height 19
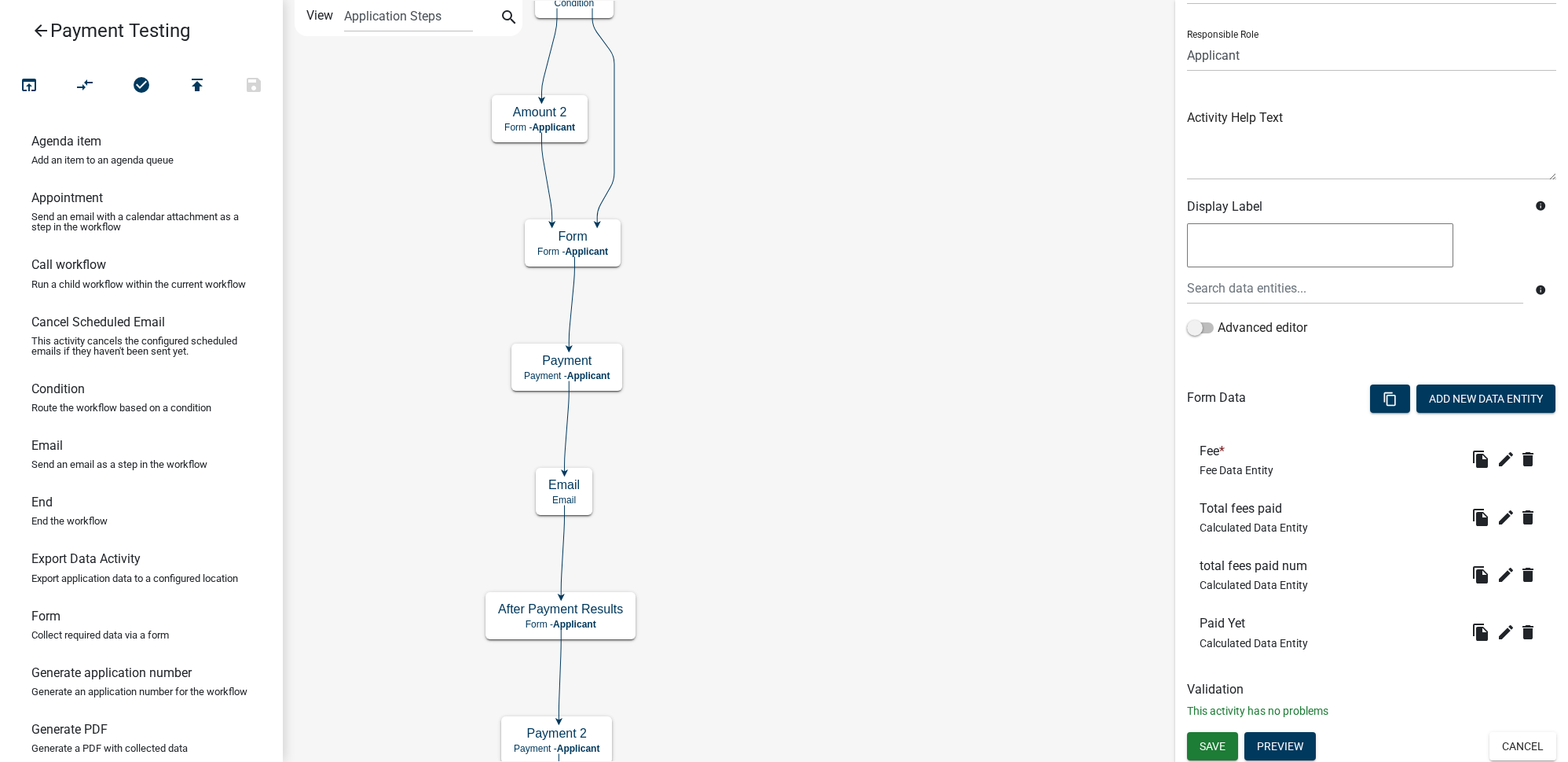
click at [768, 317] on icon "Start Start - Applicant Form Form - Applicant Payment Payment - Applicant After…" at bounding box center [925, 505] width 1283 height 1009
click at [1499, 632] on icon "edit" at bounding box center [1506, 632] width 19 height 19
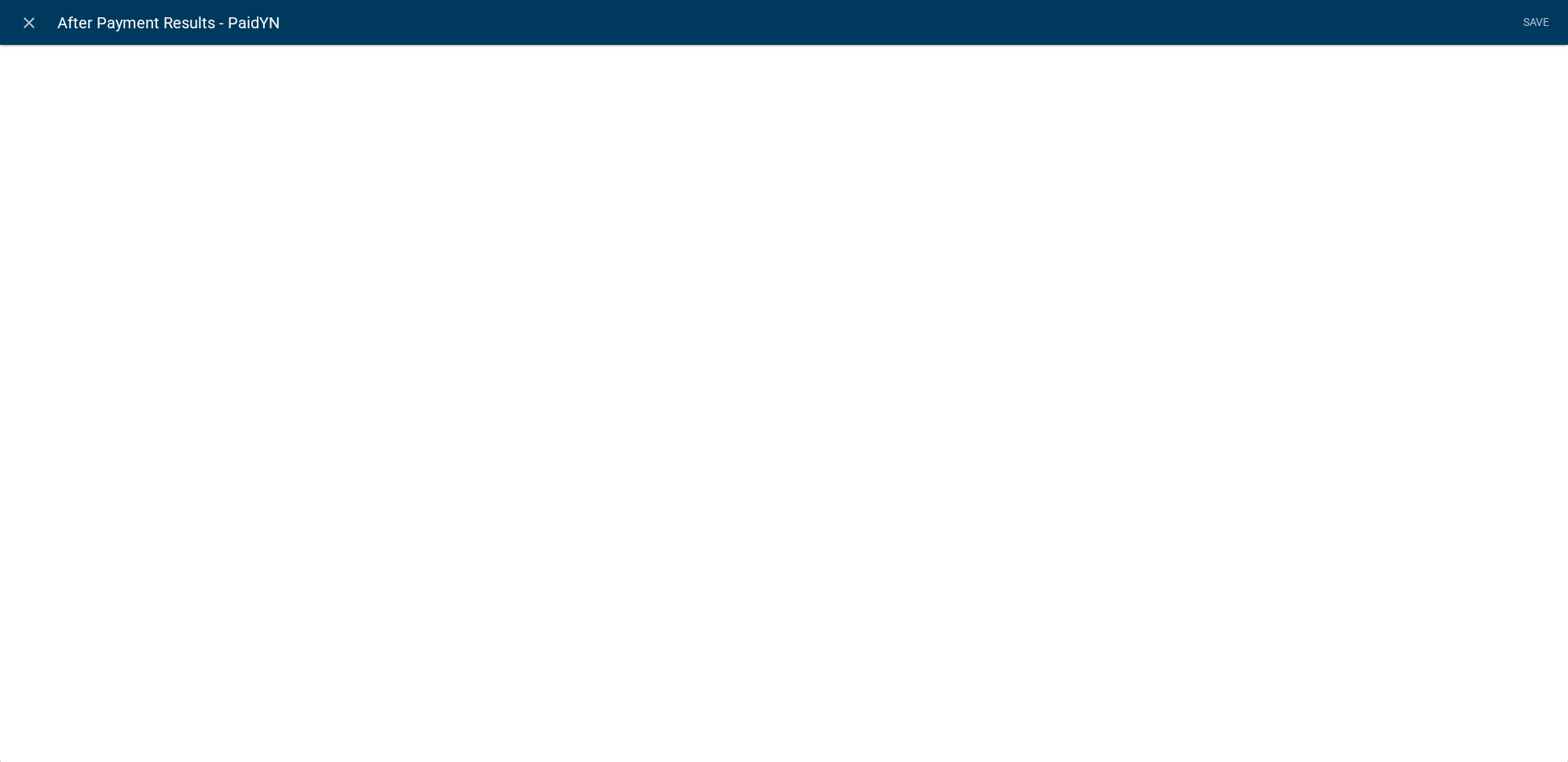
select select "calculated-value"
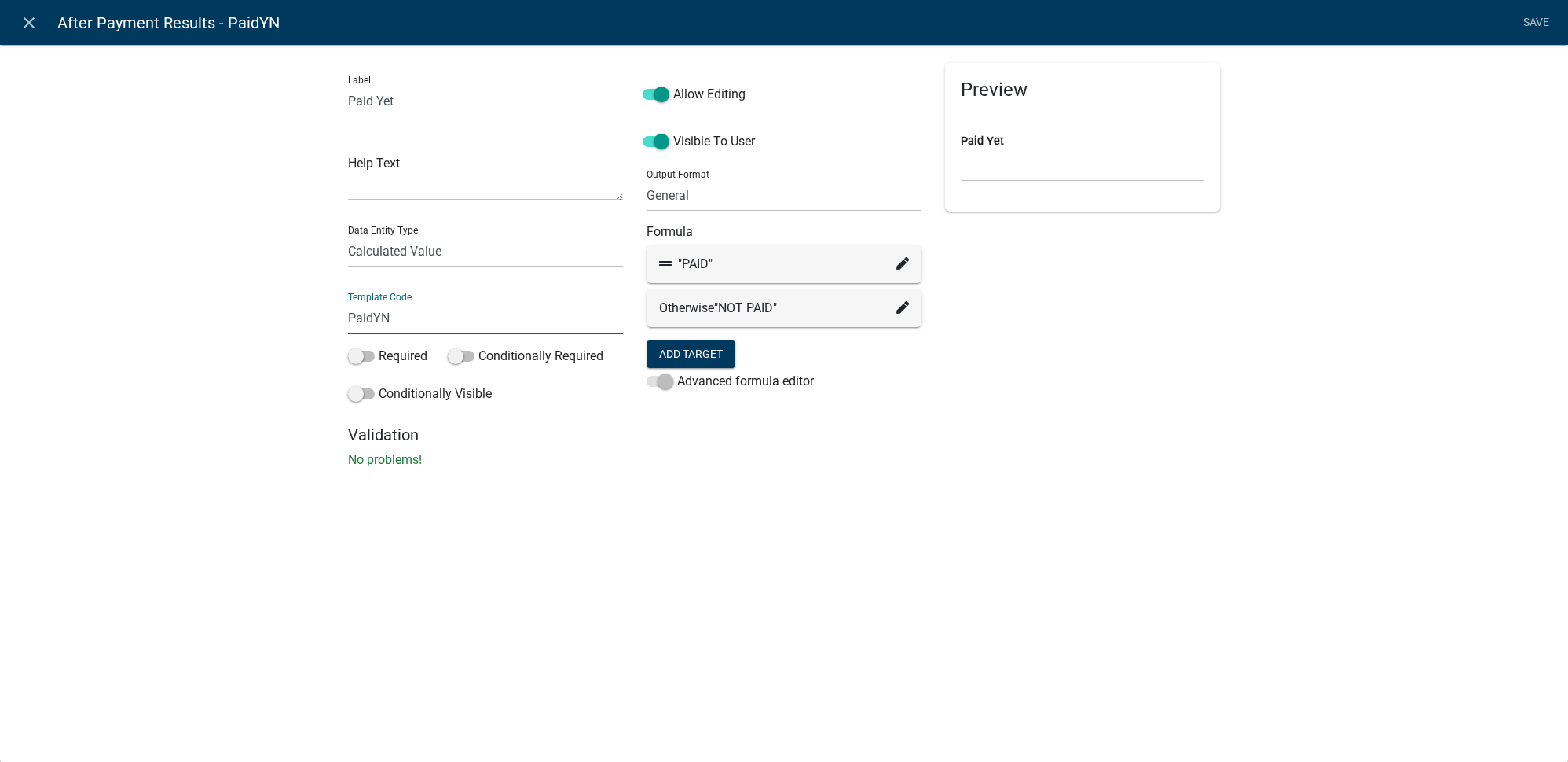
click at [414, 325] on input "PaidYN" at bounding box center [485, 318] width 275 height 32
click at [663, 569] on div "close After Payment Results - PaidYN Save Label Paid Yet Help Text Data Entity …" at bounding box center [784, 381] width 1568 height 762
click at [952, 415] on div "Preview Paid Yet" at bounding box center [1082, 244] width 298 height 363
click at [1536, 21] on li "Save" at bounding box center [1535, 22] width 39 height 30
click at [1505, 79] on div "Label Paid Yet Help Text Data Entity Type Free Form Text Document Display Entit…" at bounding box center [784, 261] width 1568 height 484
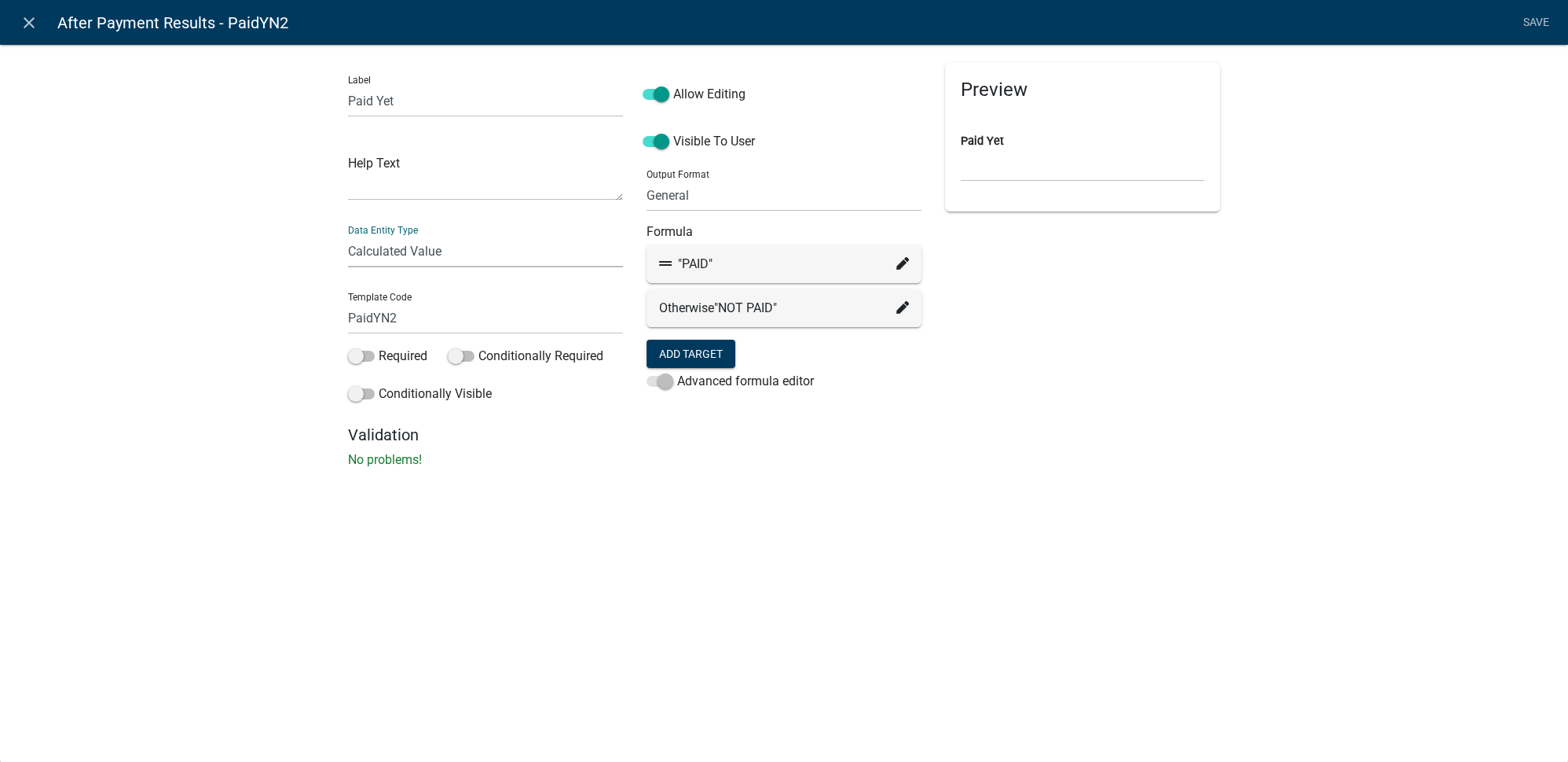
click at [493, 247] on select "Free Form Text Document Display Entity Value Fee Numeric Data Date Map Sketch D…" at bounding box center [485, 251] width 275 height 32
click at [493, 246] on select "Free Form Text Document Display Entity Value Fee Numeric Data Date Map Sketch D…" at bounding box center [485, 251] width 275 height 32
click at [406, 322] on input "PaidYN2" at bounding box center [485, 318] width 275 height 32
click at [1538, 25] on li "Save" at bounding box center [1535, 22] width 39 height 30
click at [405, 324] on input "PaidYN2" at bounding box center [485, 318] width 275 height 32
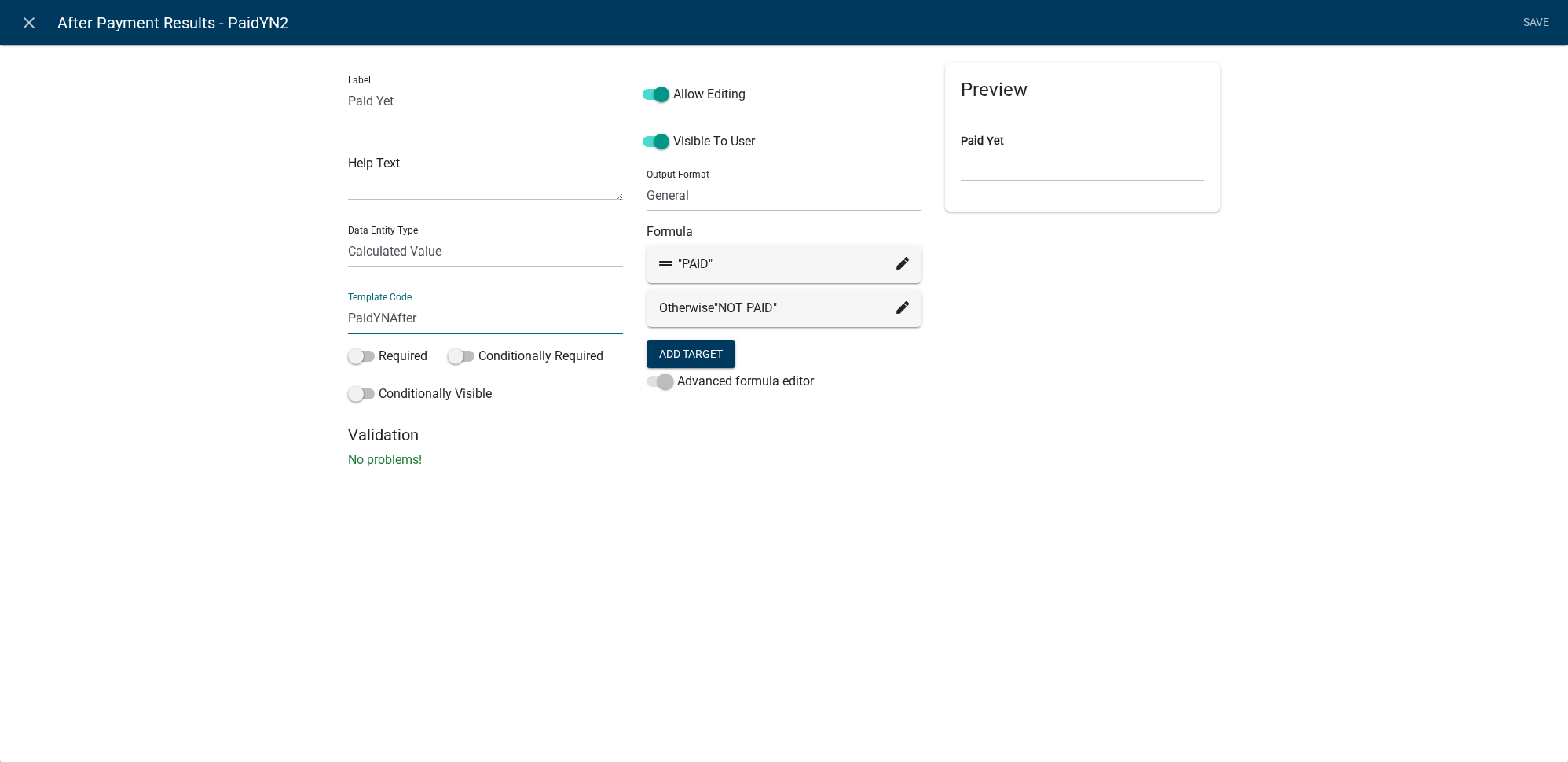
click at [398, 316] on input "PaidYNAfter" at bounding box center [485, 318] width 275 height 32
type input "PaidYNafter"
drag, startPoint x: 1080, startPoint y: 464, endPoint x: 1154, endPoint y: 415, distance: 88.8
click at [1096, 451] on p "No problems!" at bounding box center [784, 460] width 872 height 19
click at [1537, 22] on li "Save" at bounding box center [1535, 22] width 39 height 30
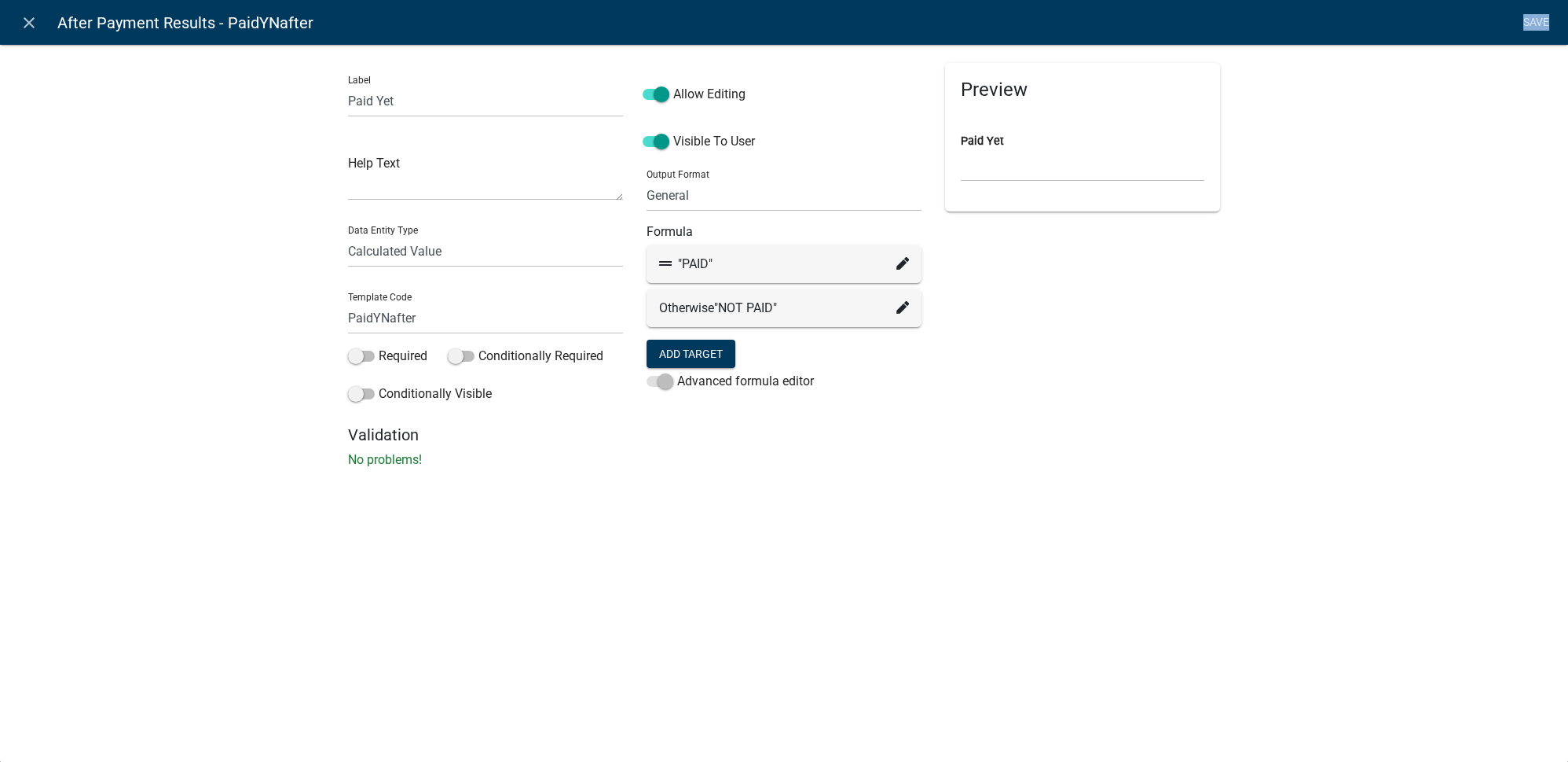
click at [1537, 22] on li "Save" at bounding box center [1535, 22] width 39 height 30
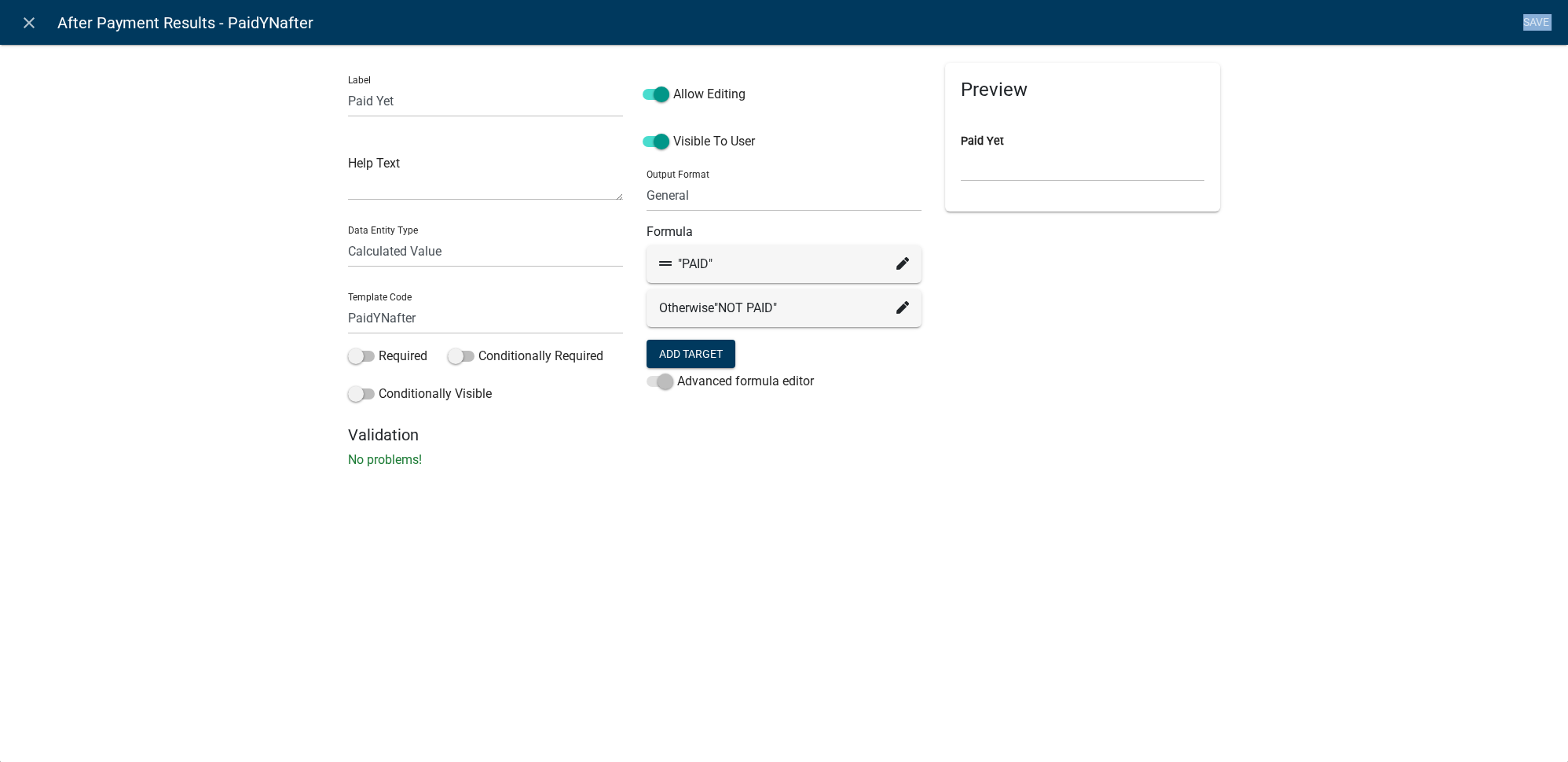
click at [1536, 22] on li "Save" at bounding box center [1535, 22] width 39 height 30
click at [1250, 410] on div "Label Paid Yet Help Text Data Entity Type Free Form Text Document Display Entit…" at bounding box center [784, 261] width 1568 height 484
click at [28, 29] on icon "close" at bounding box center [30, 23] width 19 height 19
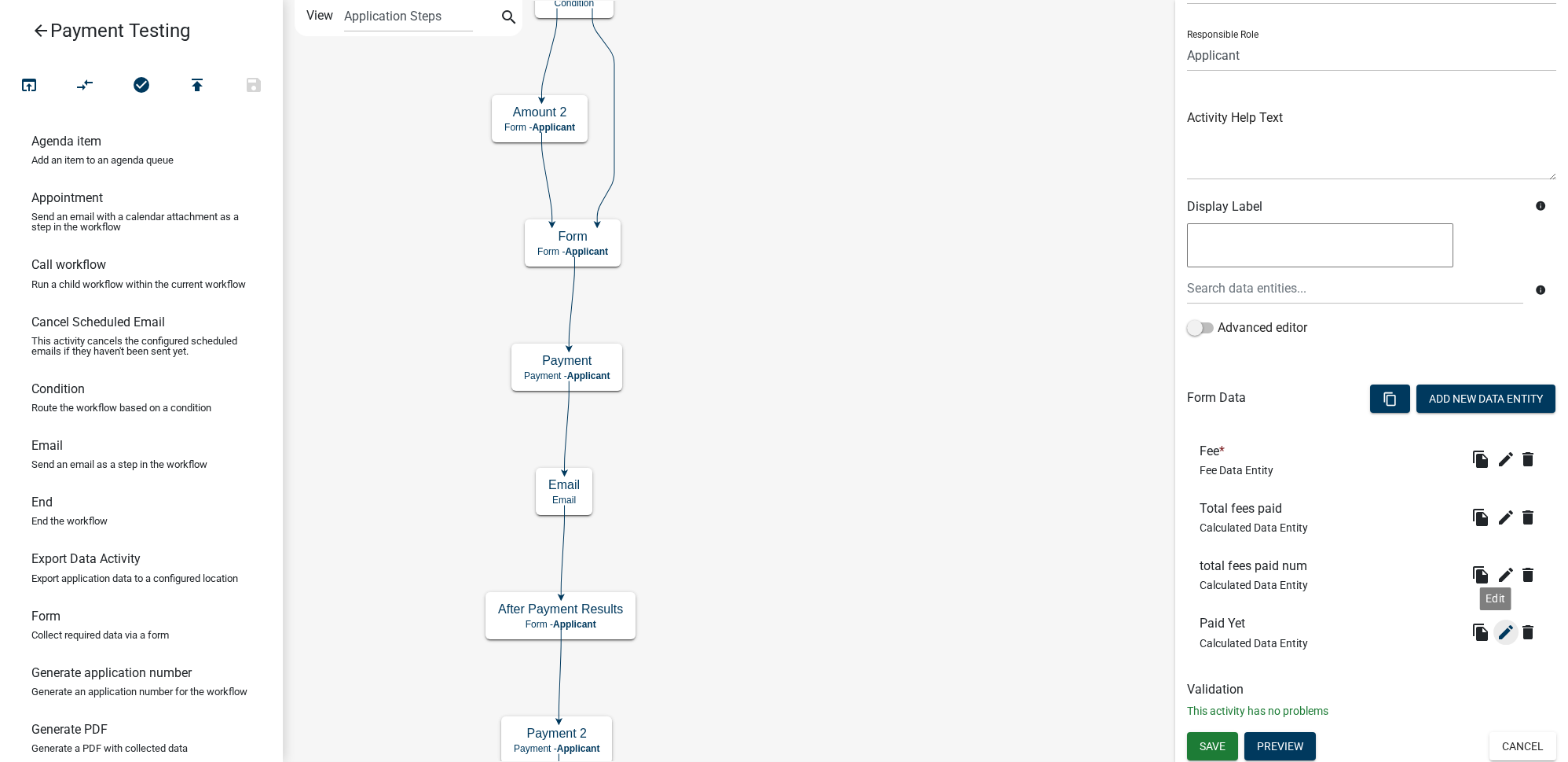
click at [1497, 634] on icon "edit" at bounding box center [1506, 632] width 19 height 19
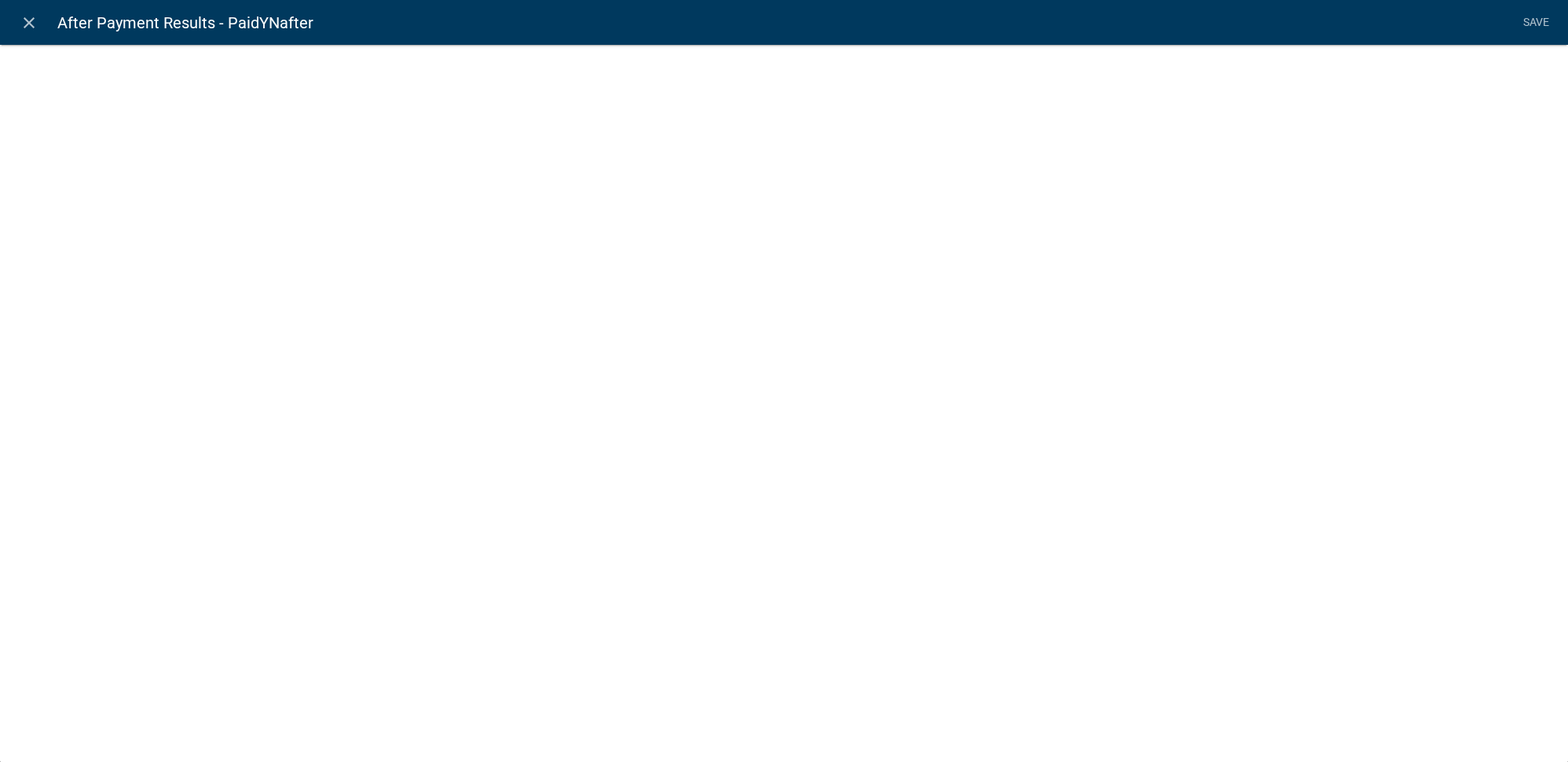
select select "calculated-value"
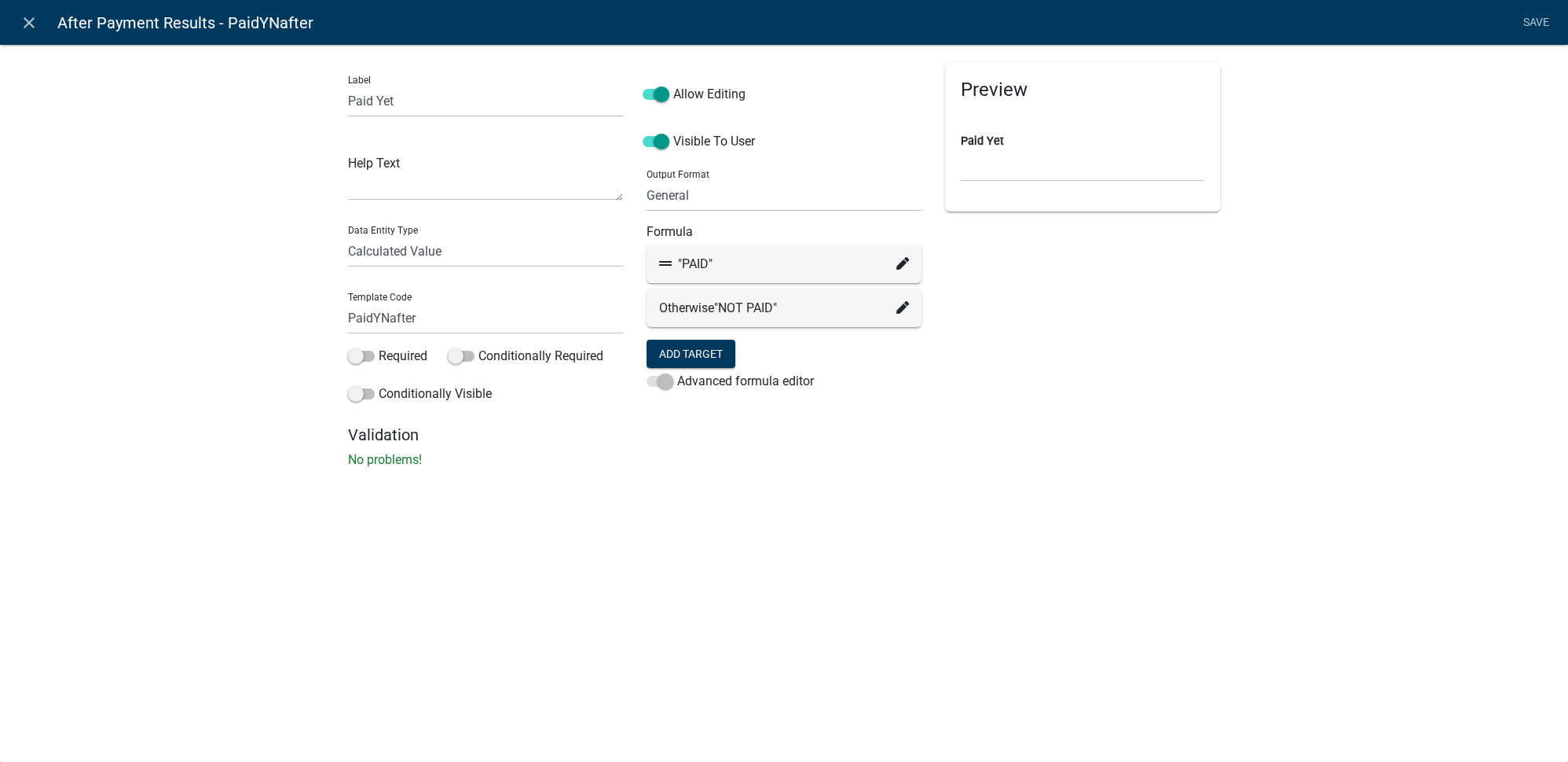
click at [907, 261] on icon at bounding box center [903, 263] width 13 height 13
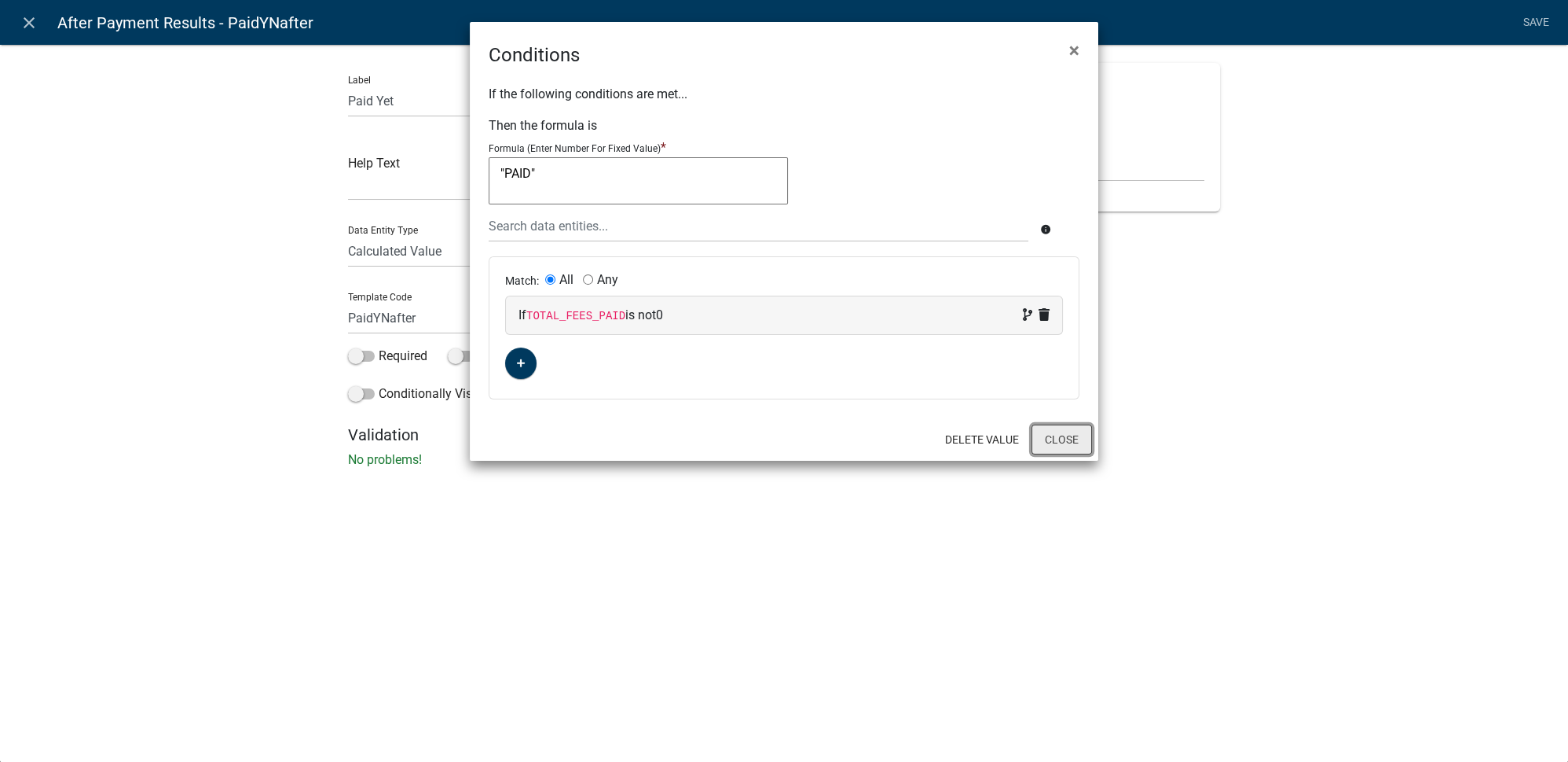
click at [1077, 441] on button "Close" at bounding box center [1061, 439] width 60 height 30
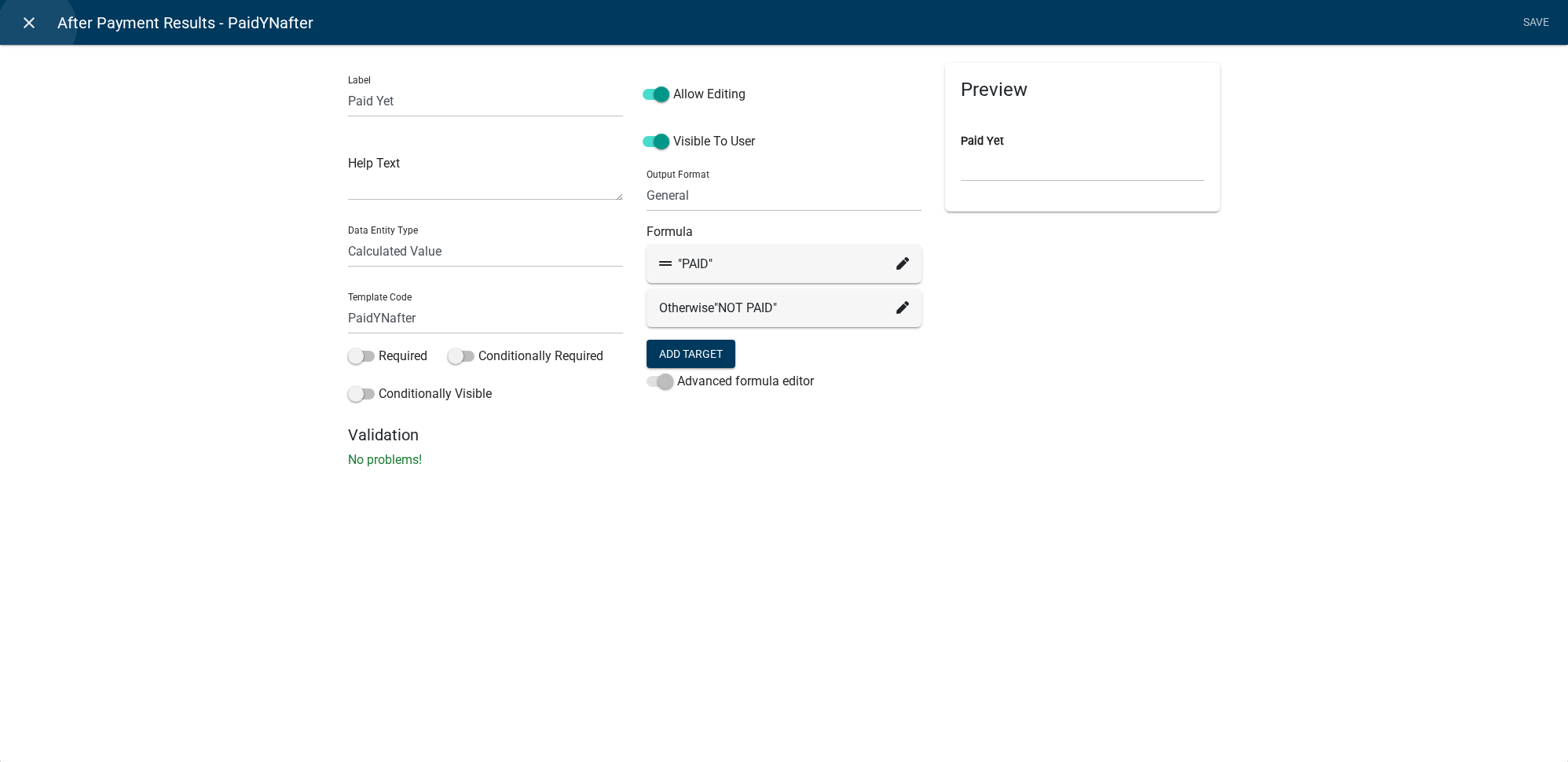
click at [37, 26] on icon "close" at bounding box center [30, 23] width 19 height 19
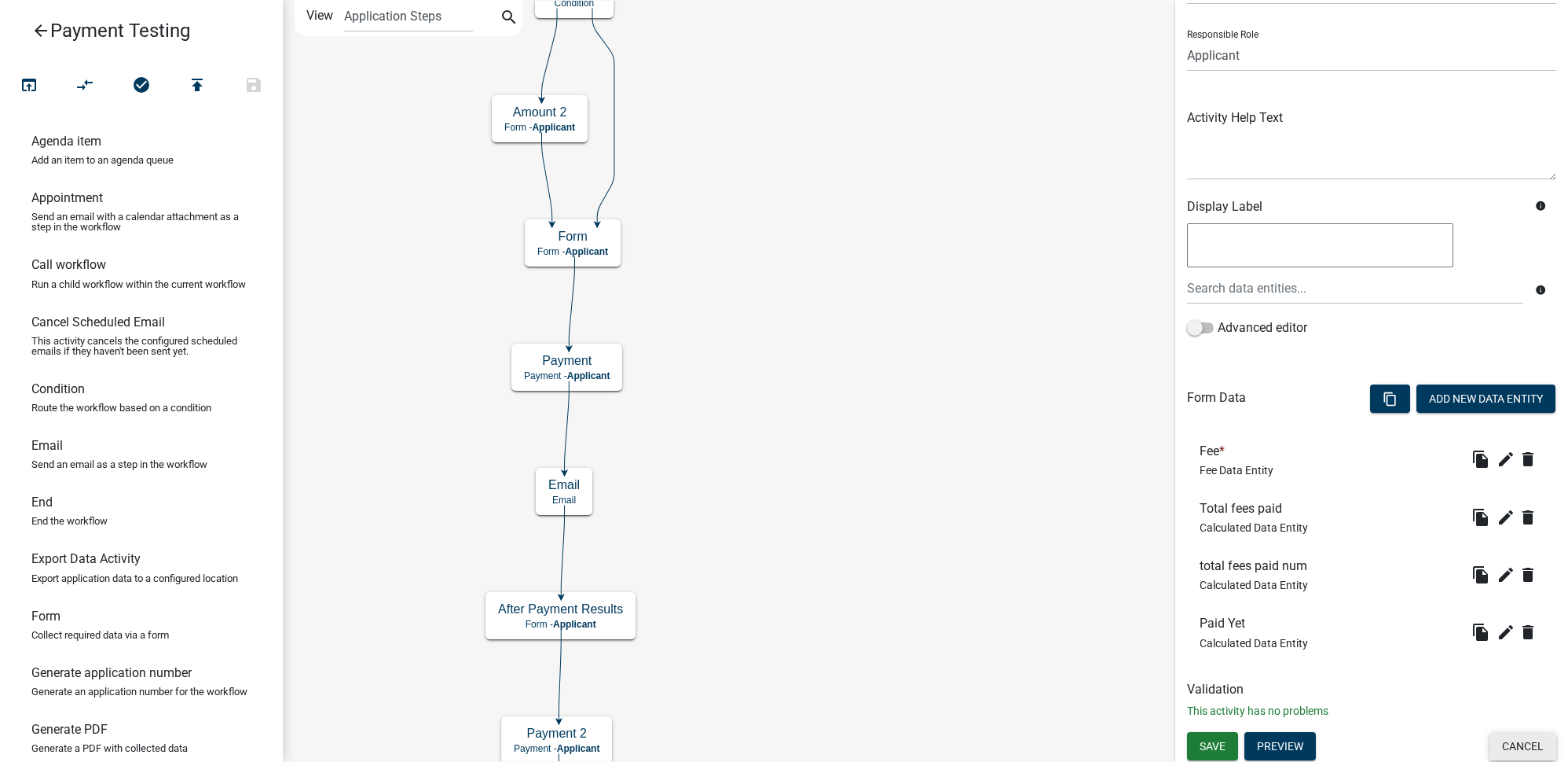
click at [1511, 745] on button "Cancel" at bounding box center [1522, 745] width 67 height 28
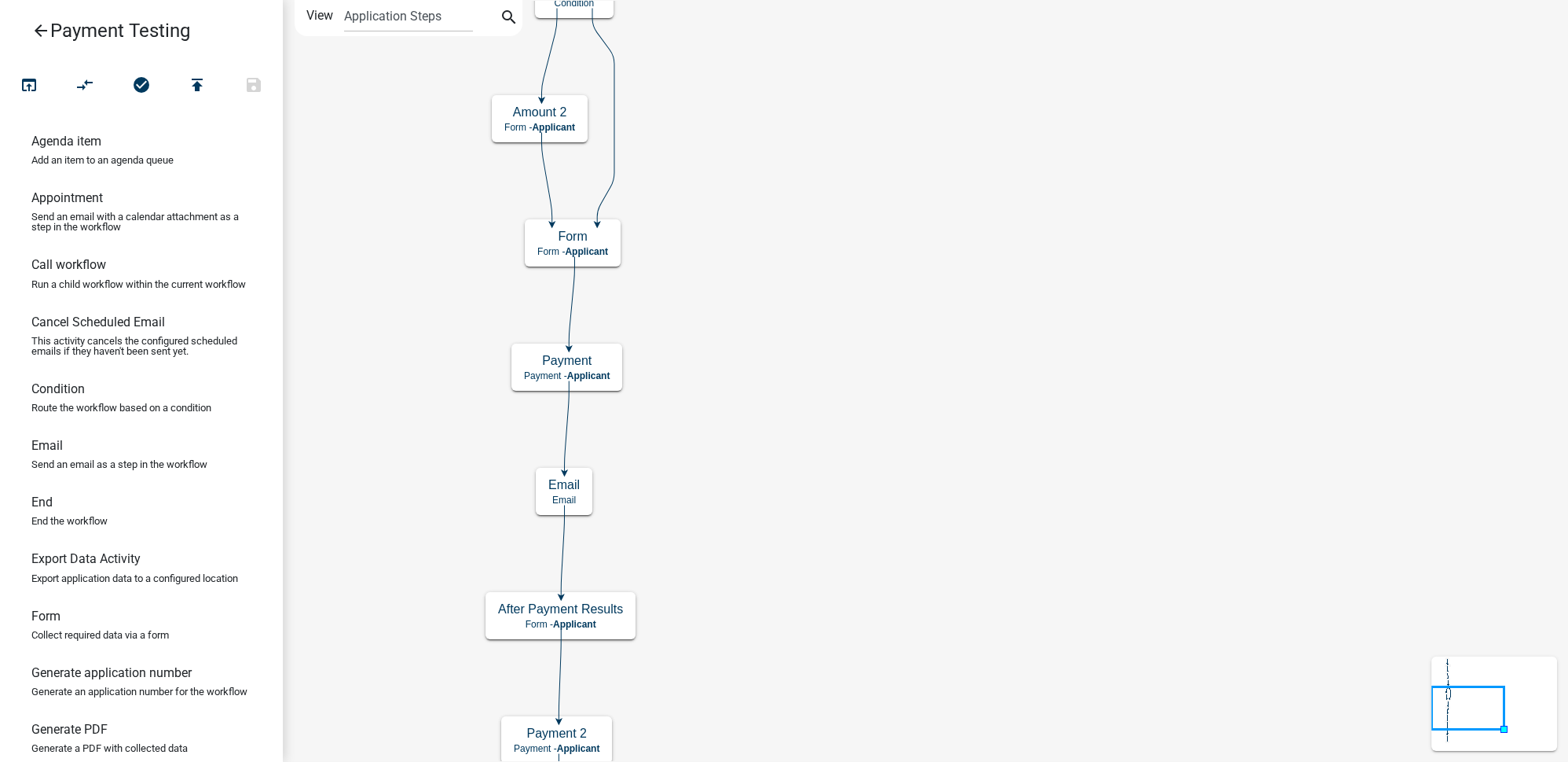
scroll to position [0, 0]
click at [927, 474] on icon "Start Start - Applicant Form Form - Applicant Payment Payment - Applicant After…" at bounding box center [925, 505] width 1283 height 1009
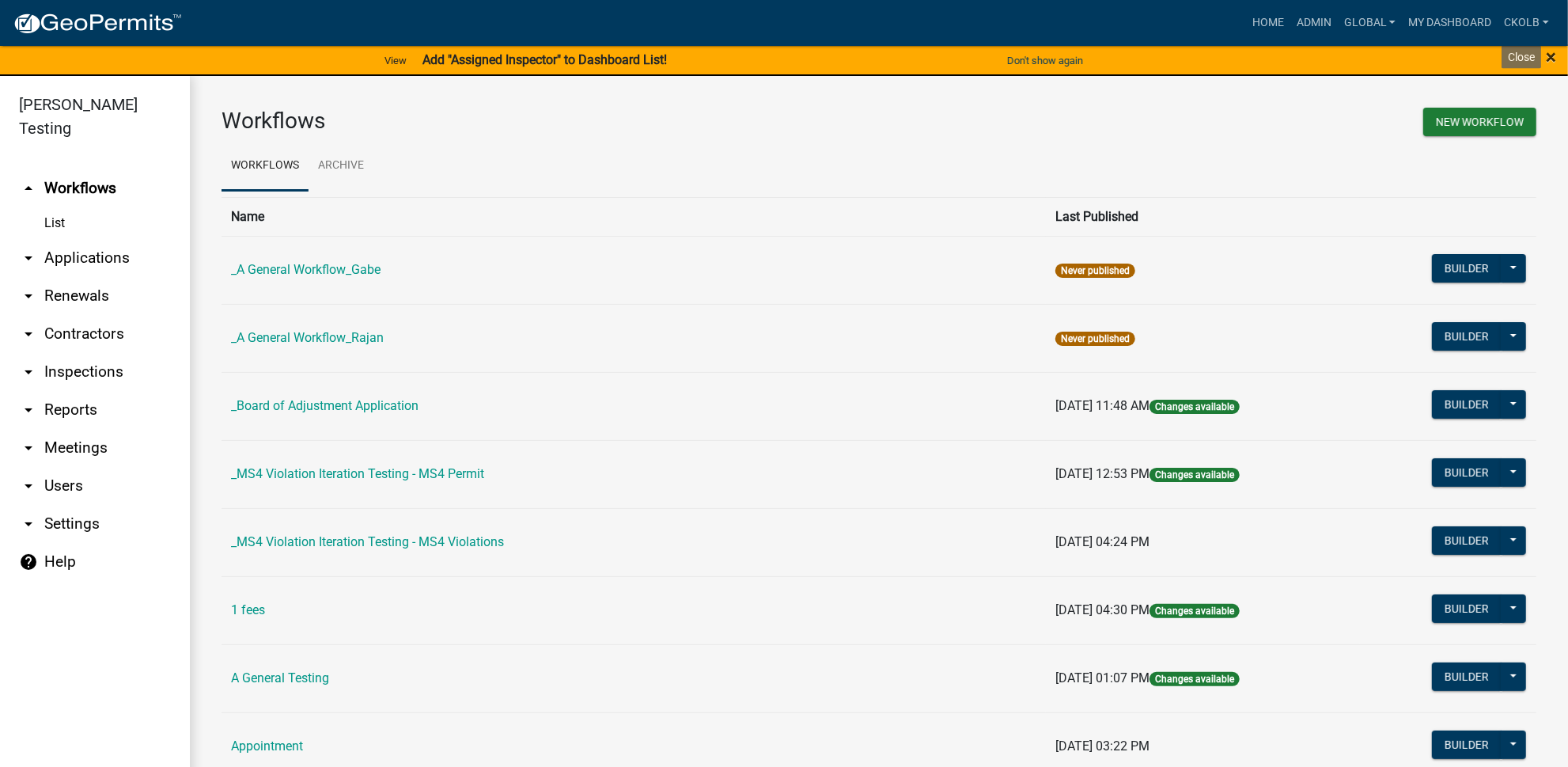
click at [1553, 56] on span "×" at bounding box center [1551, 57] width 10 height 22
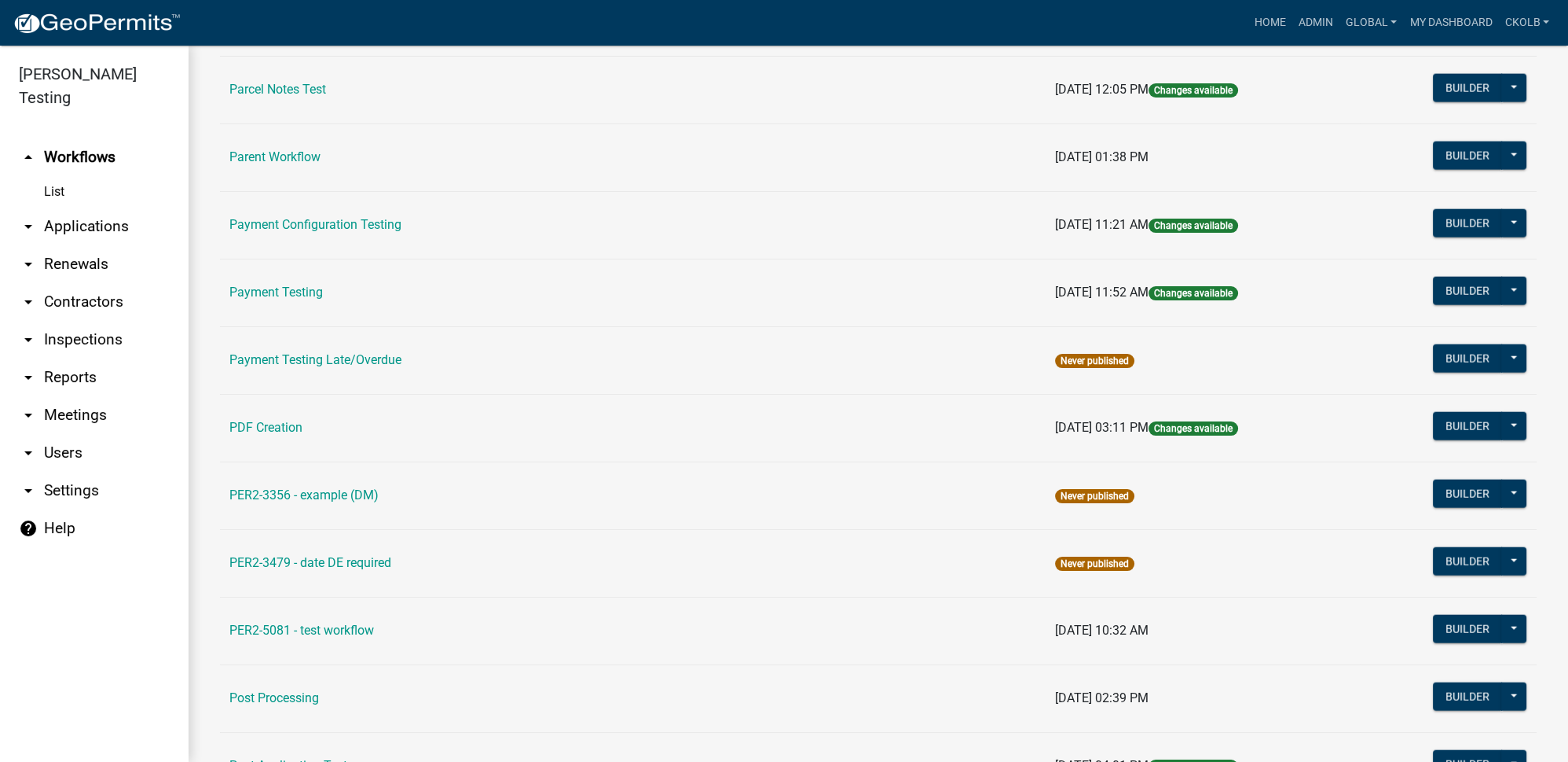
scroll to position [6146, 0]
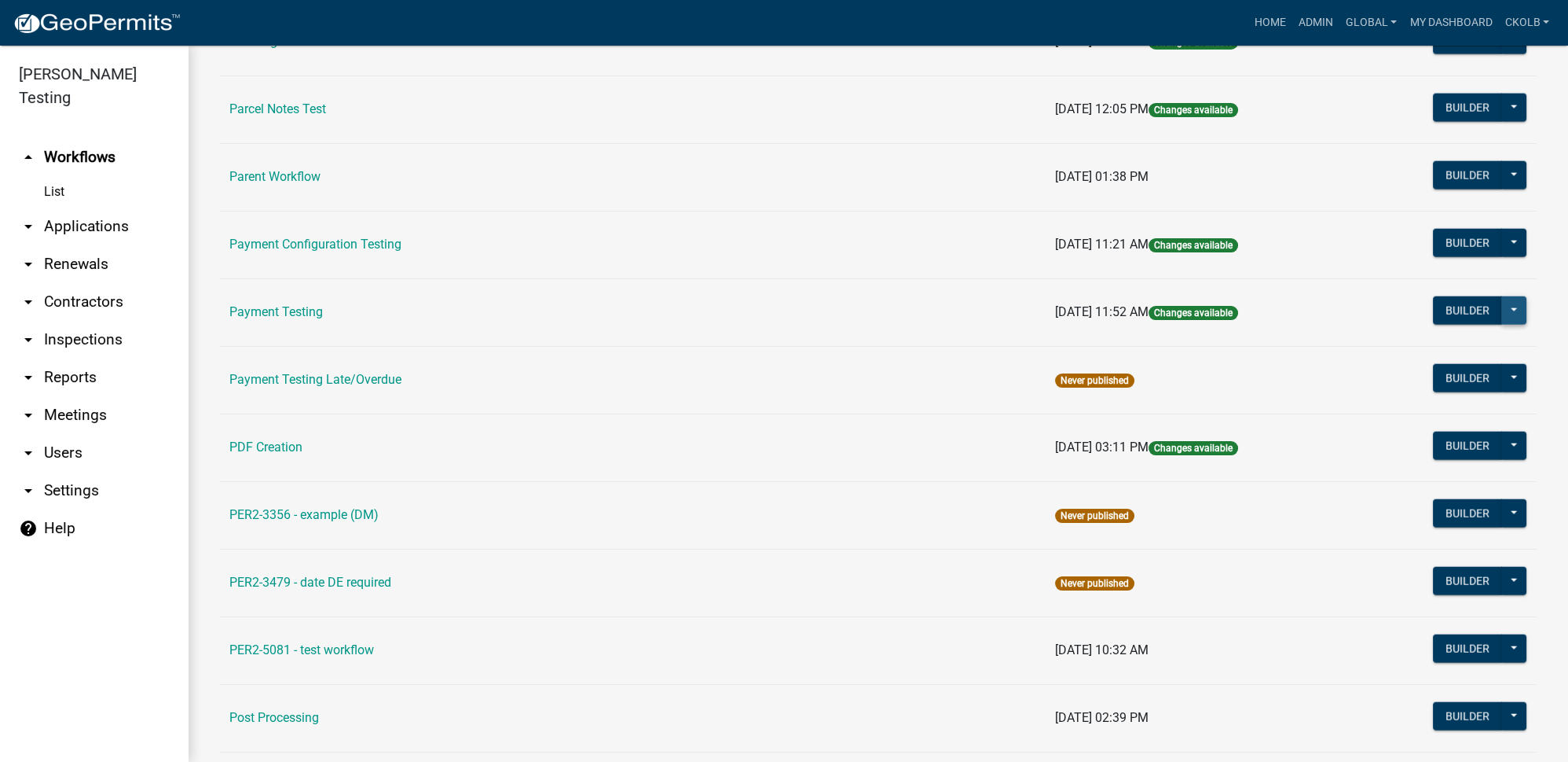
click at [1509, 296] on button at bounding box center [1513, 310] width 25 height 28
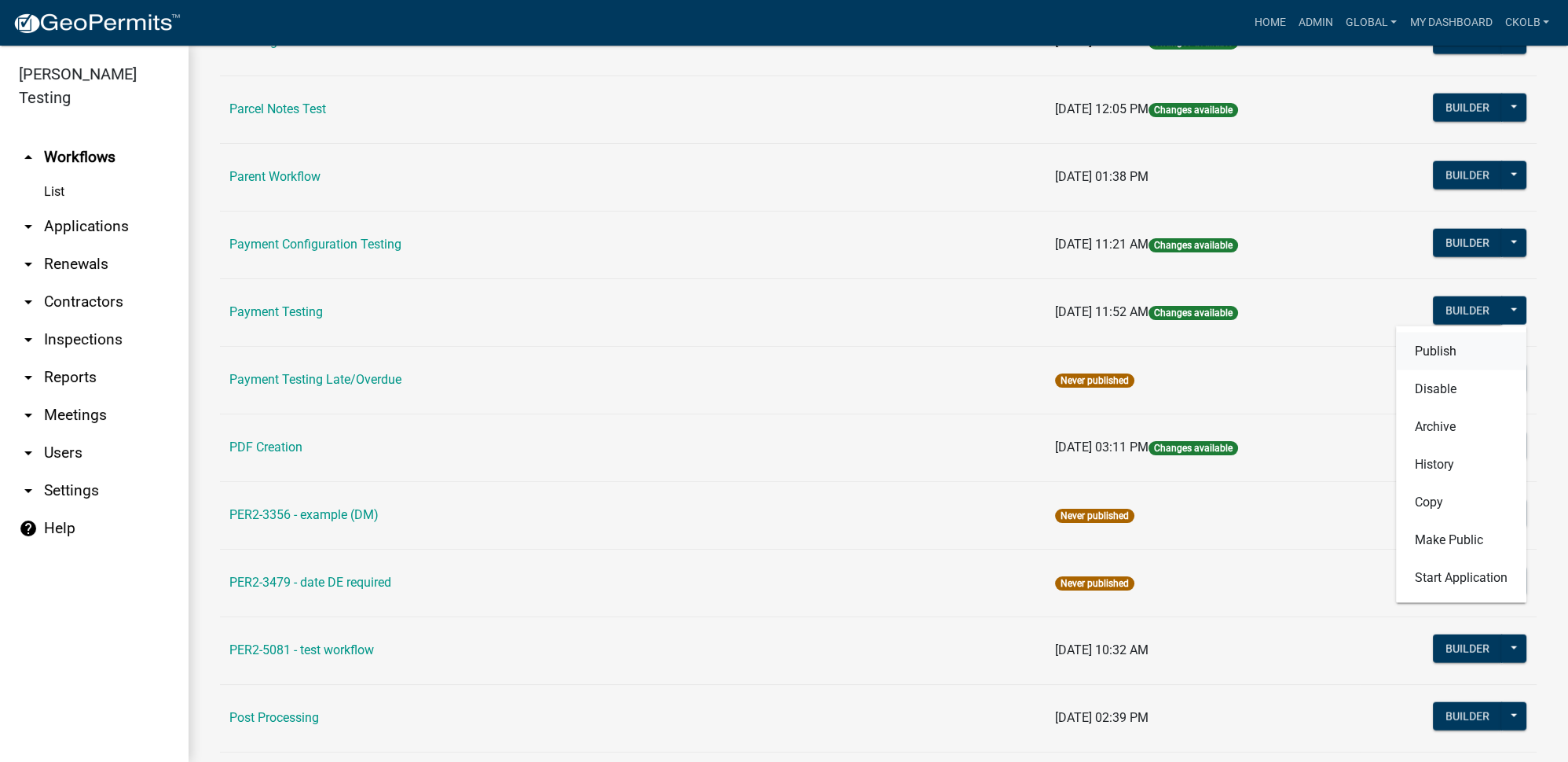
click at [1447, 333] on button "Publish" at bounding box center [1461, 351] width 131 height 38
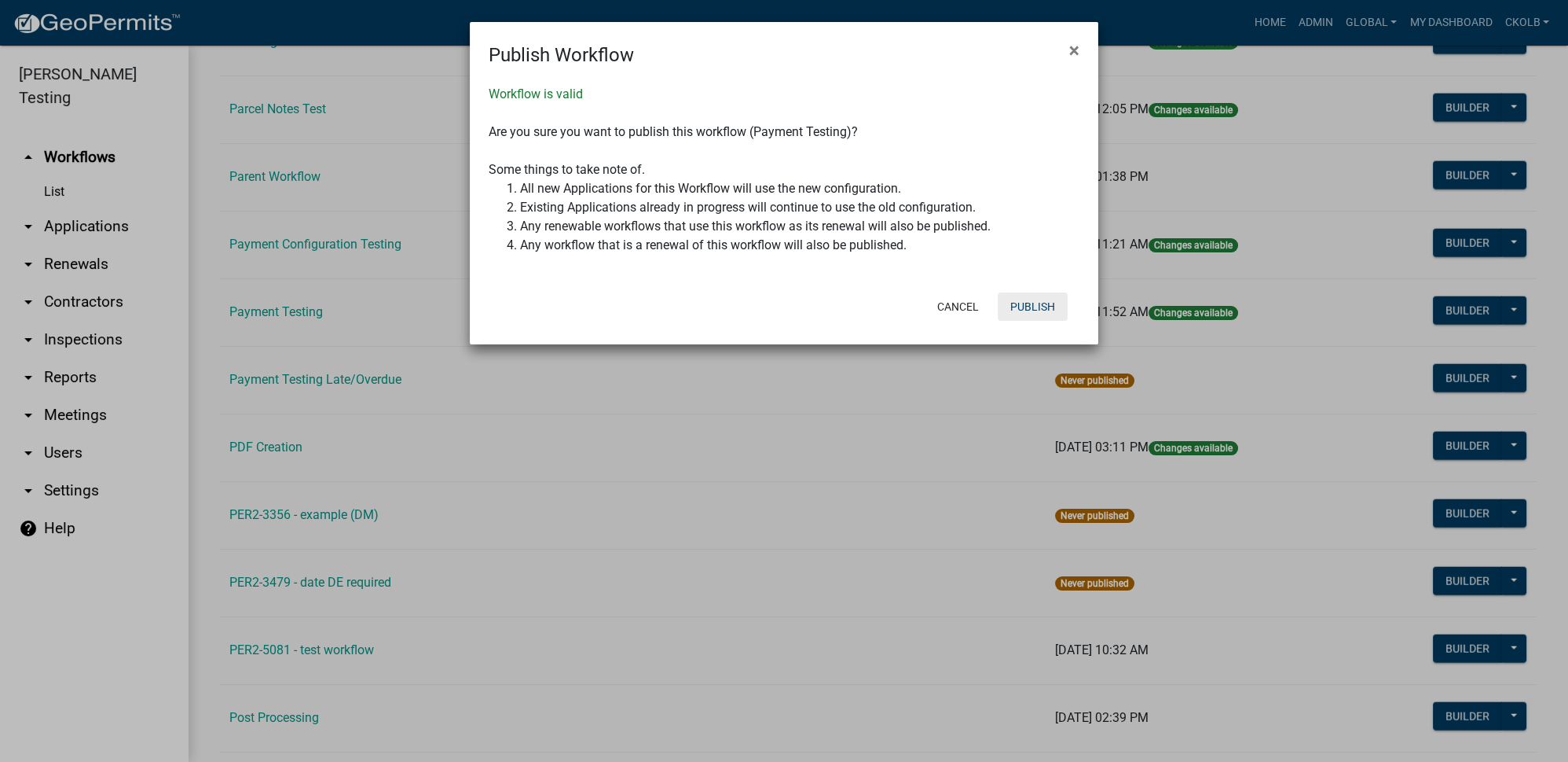
click at [1032, 309] on button "Publish" at bounding box center [1033, 306] width 70 height 28
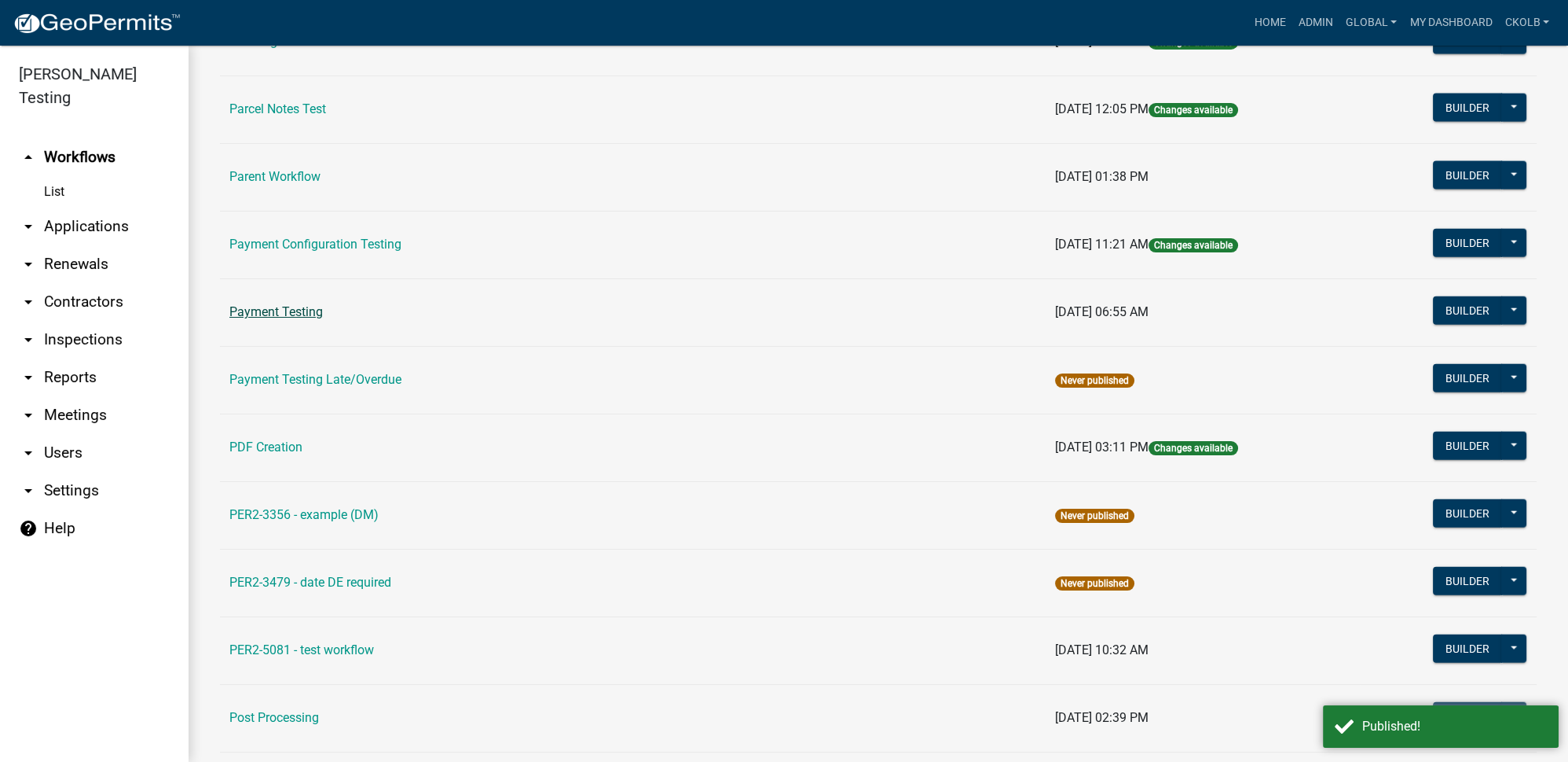
click at [279, 304] on link "Payment Testing" at bounding box center [276, 311] width 94 height 15
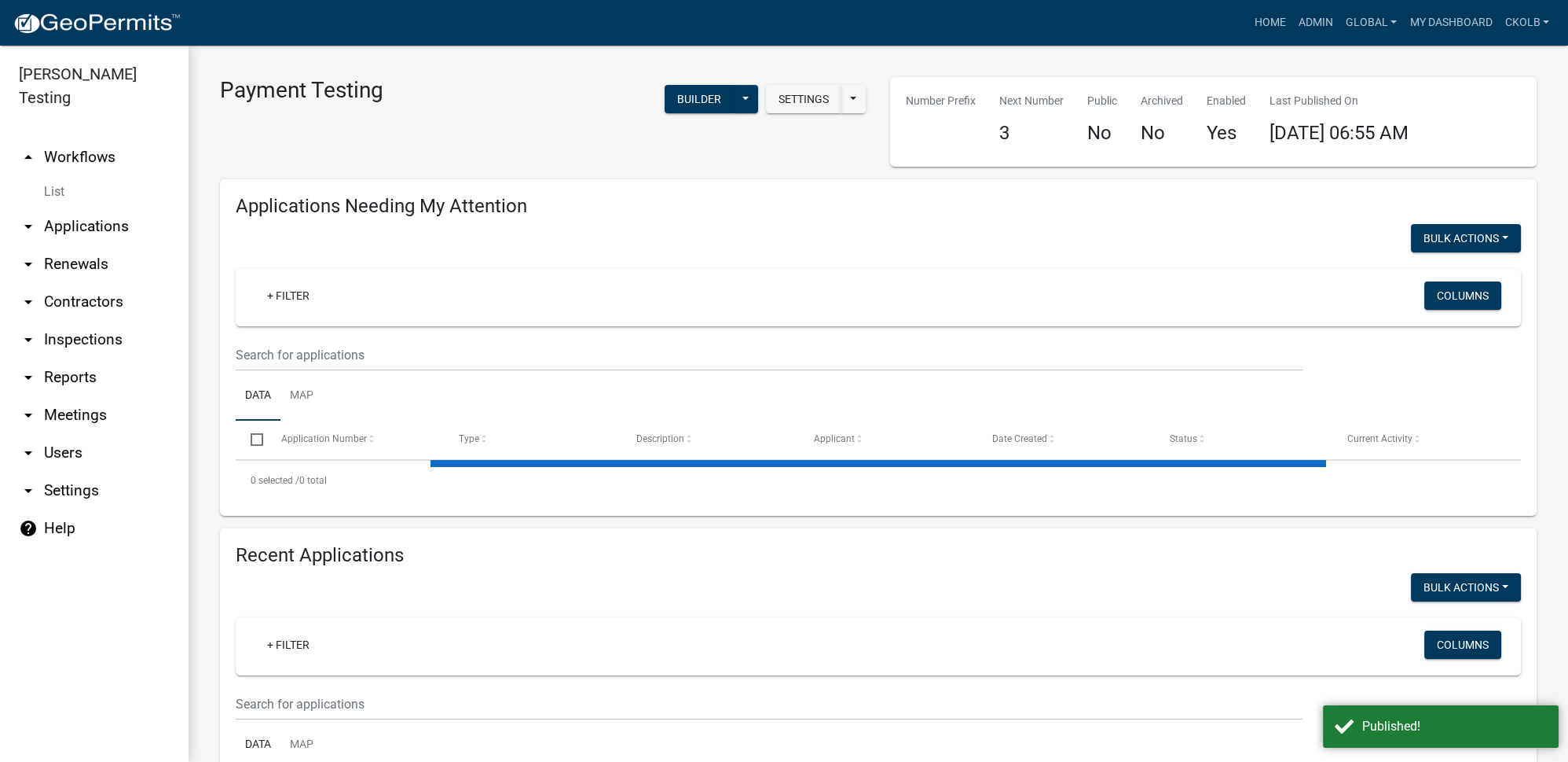
select select "3: 100"
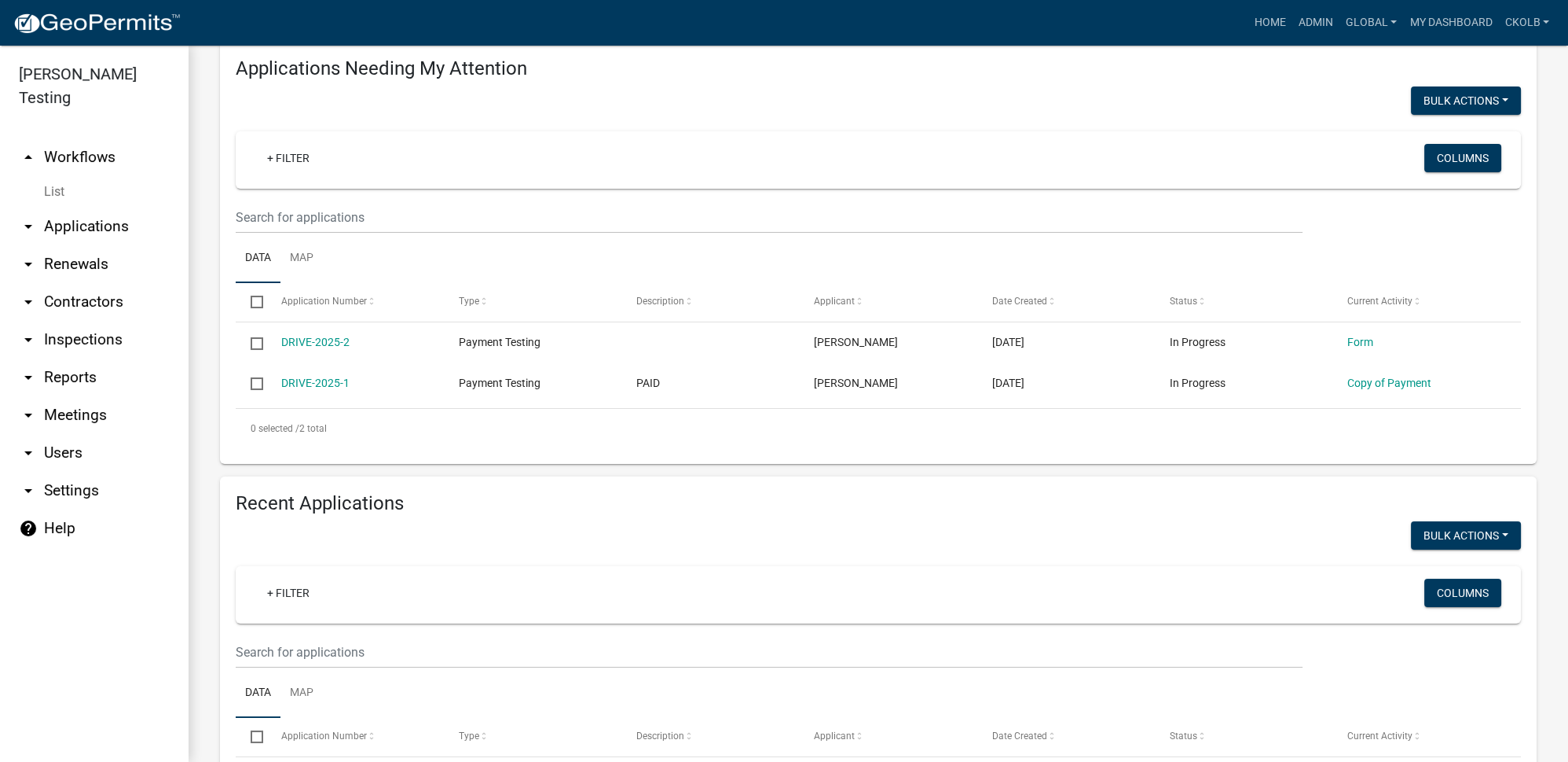
scroll to position [142, 0]
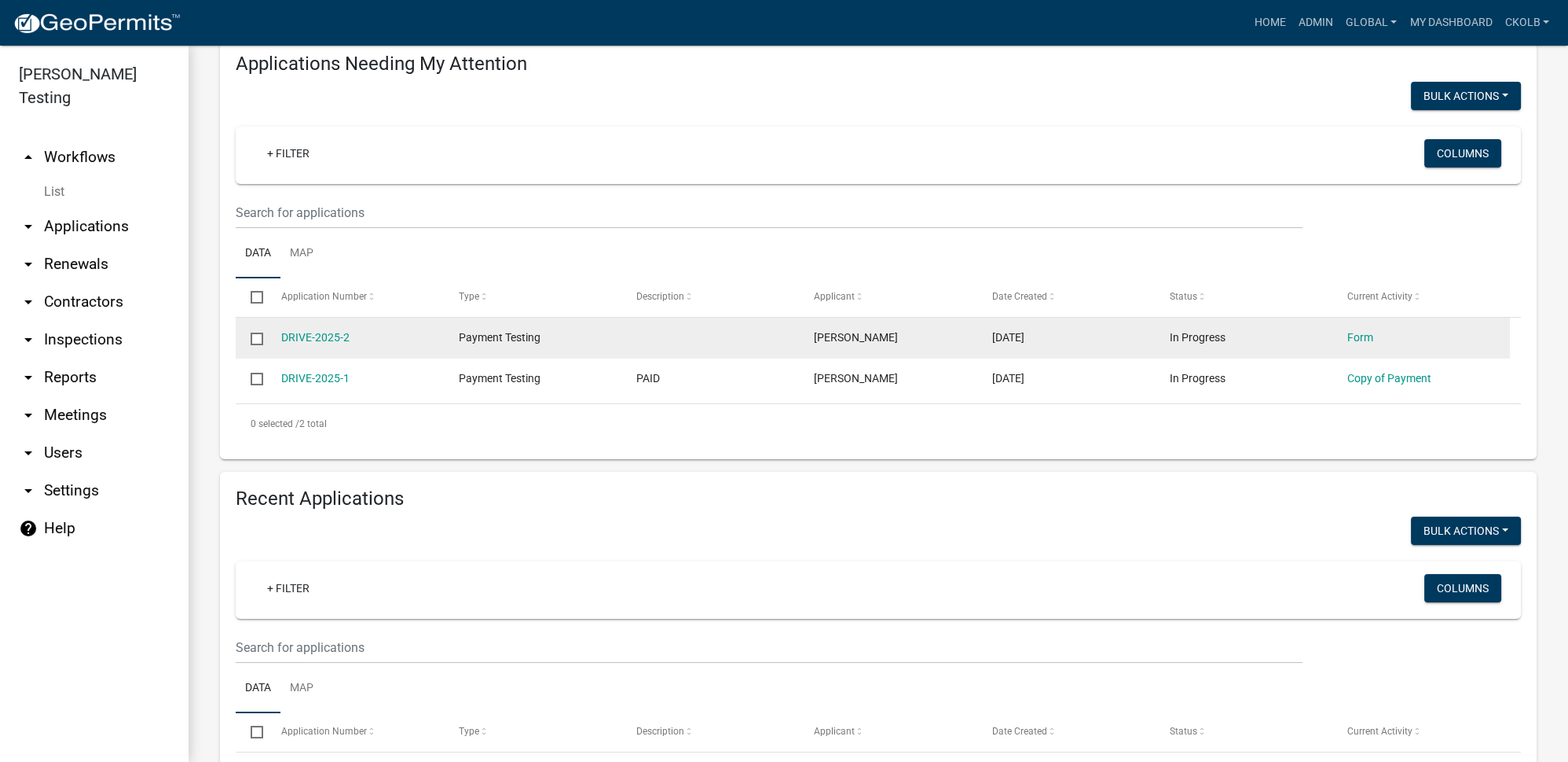
click at [259, 338] on input "checkbox" at bounding box center [256, 338] width 10 height 10
checkbox input "true"
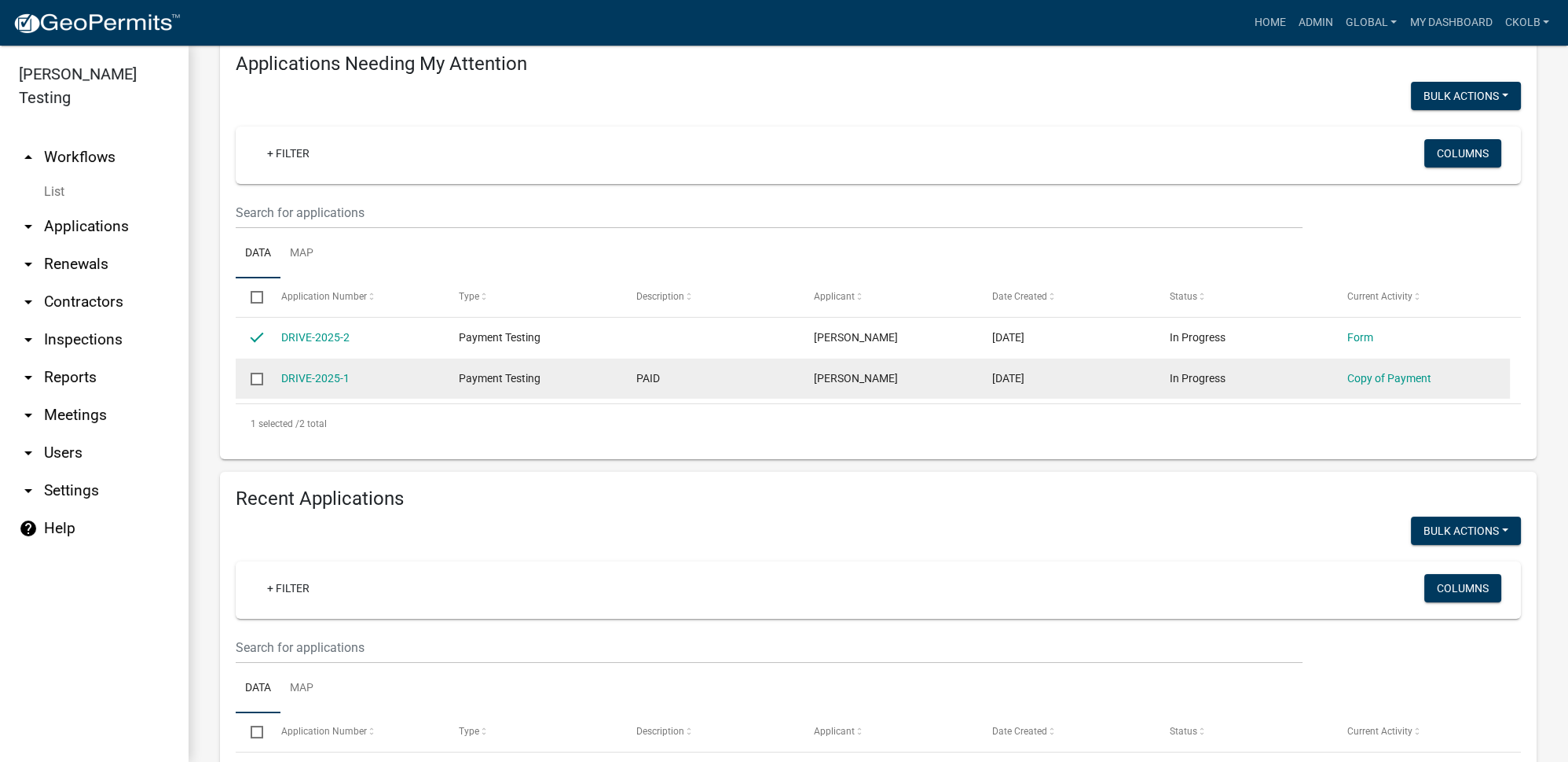
click at [256, 379] on input "checkbox" at bounding box center [256, 378] width 10 height 10
checkbox input "true"
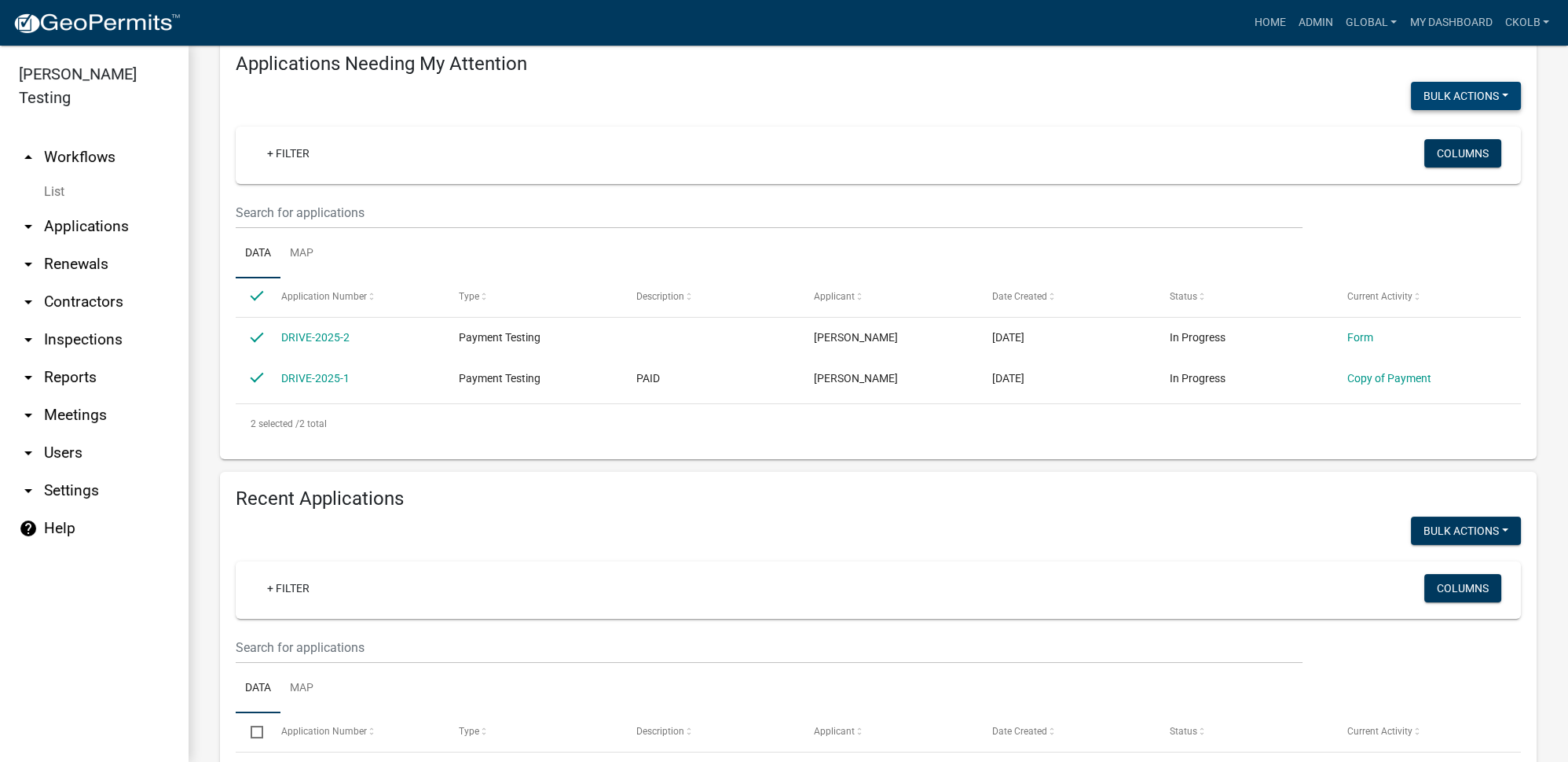
click at [1480, 91] on button "Bulk Actions" at bounding box center [1465, 95] width 110 height 28
click at [1427, 146] on button "Void" at bounding box center [1457, 136] width 126 height 38
checkbox input "false"
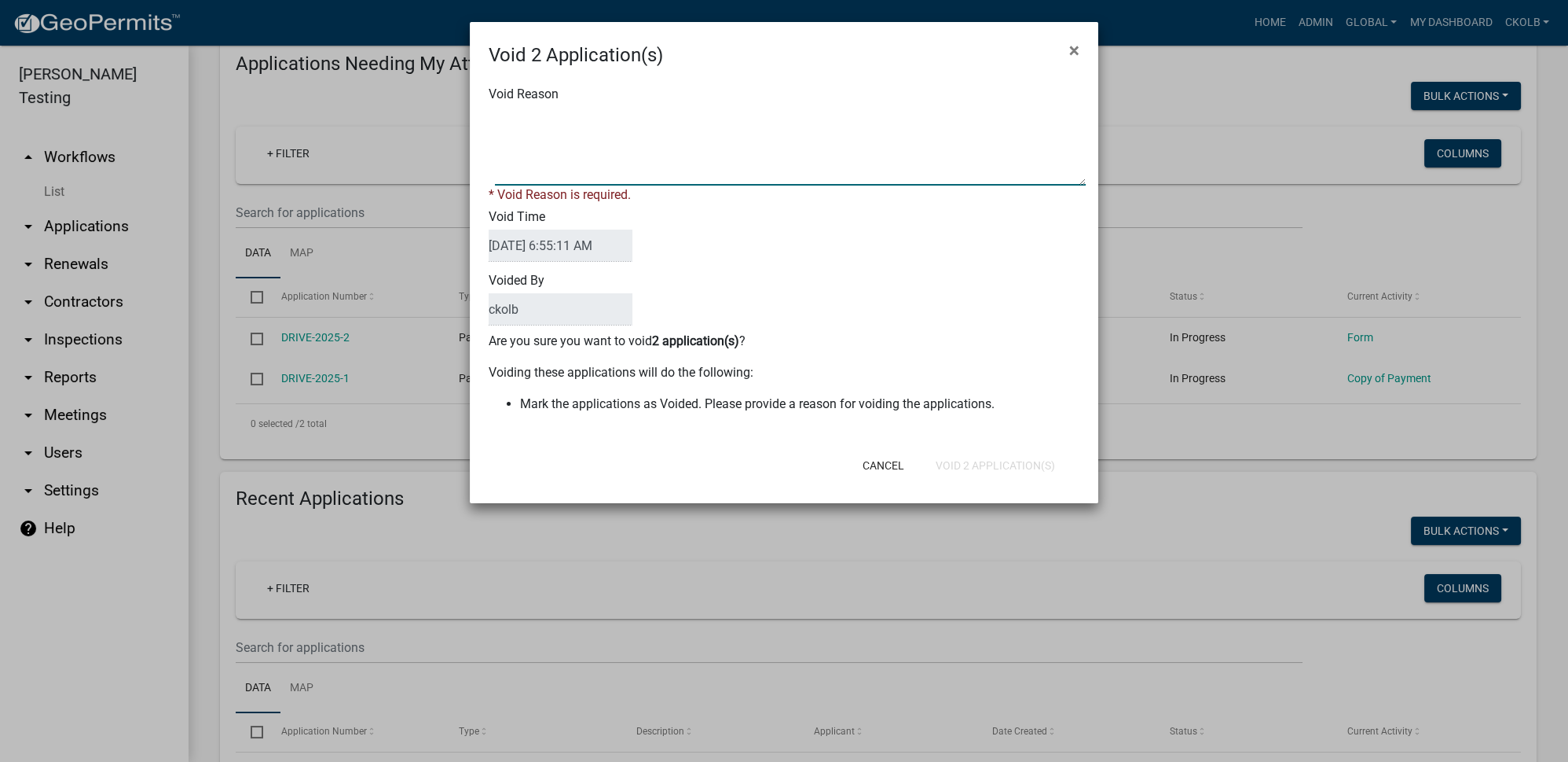
click at [647, 162] on textarea "Void Reason" at bounding box center [790, 146] width 591 height 79
type textarea "old tests"
click at [966, 463] on div "Cancel Void 2 Application(s)" at bounding box center [886, 465] width 387 height 41
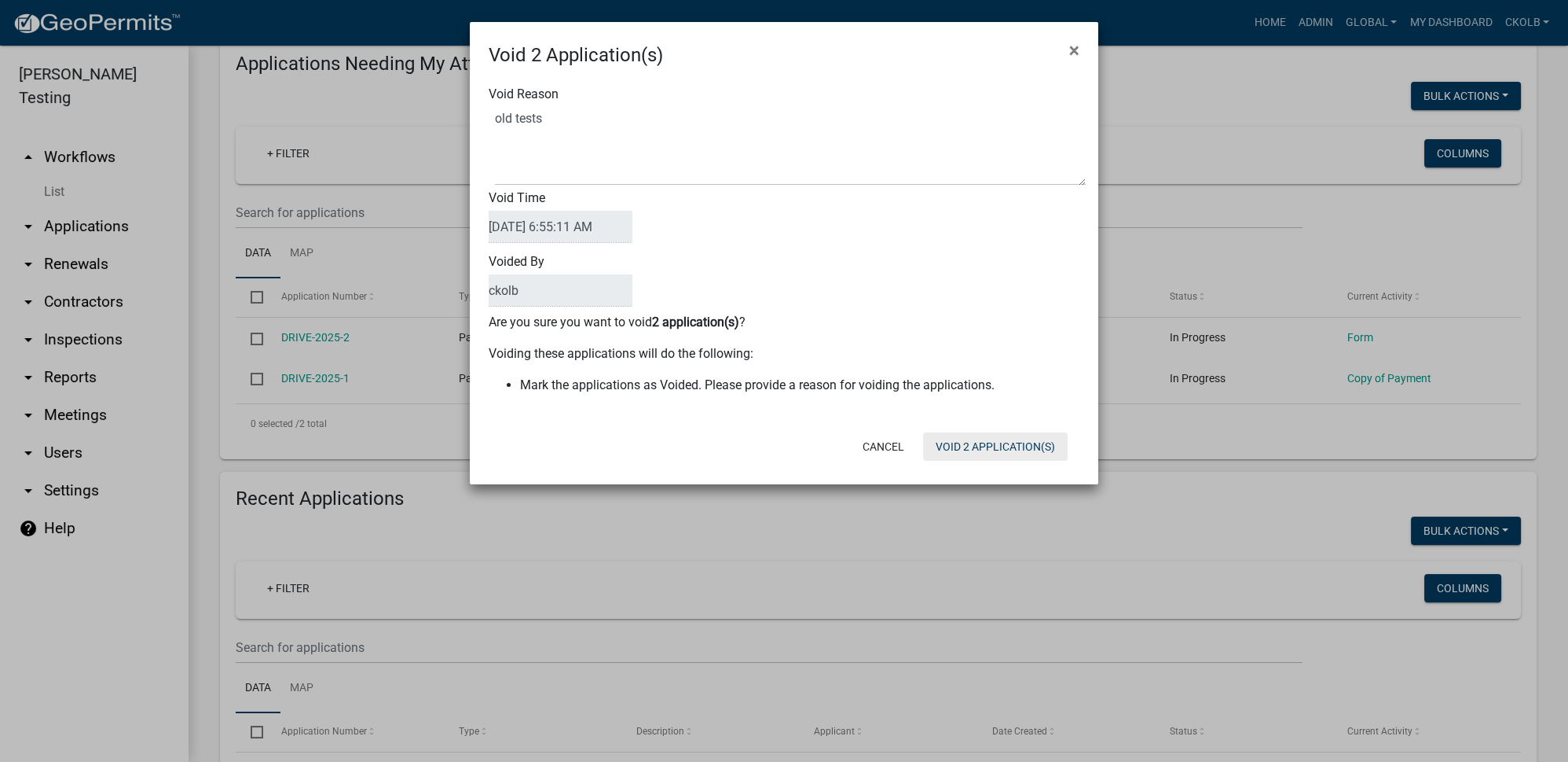
click at [964, 444] on button "Void 2 Application(s)" at bounding box center [996, 446] width 144 height 28
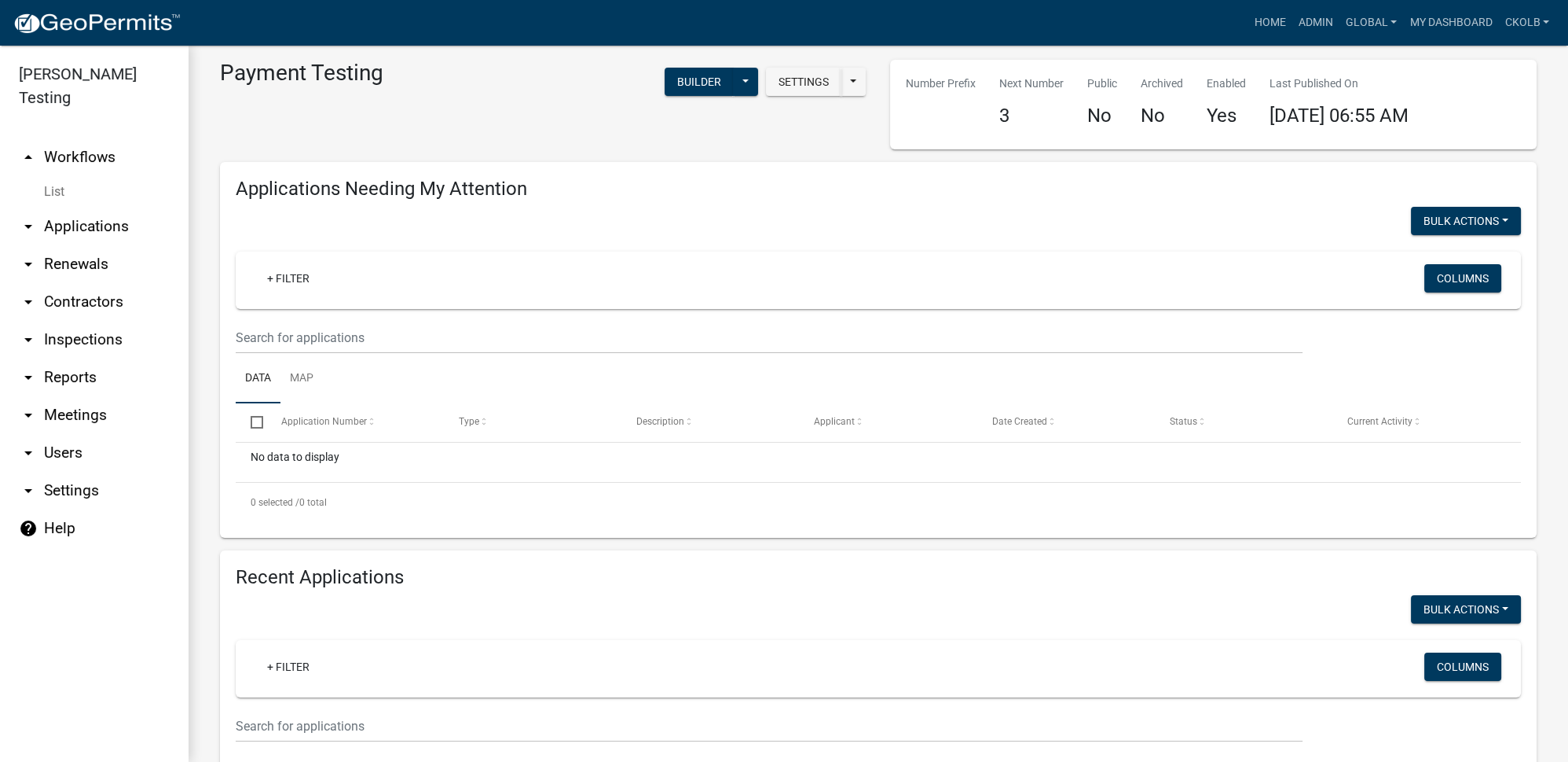
scroll to position [0, 0]
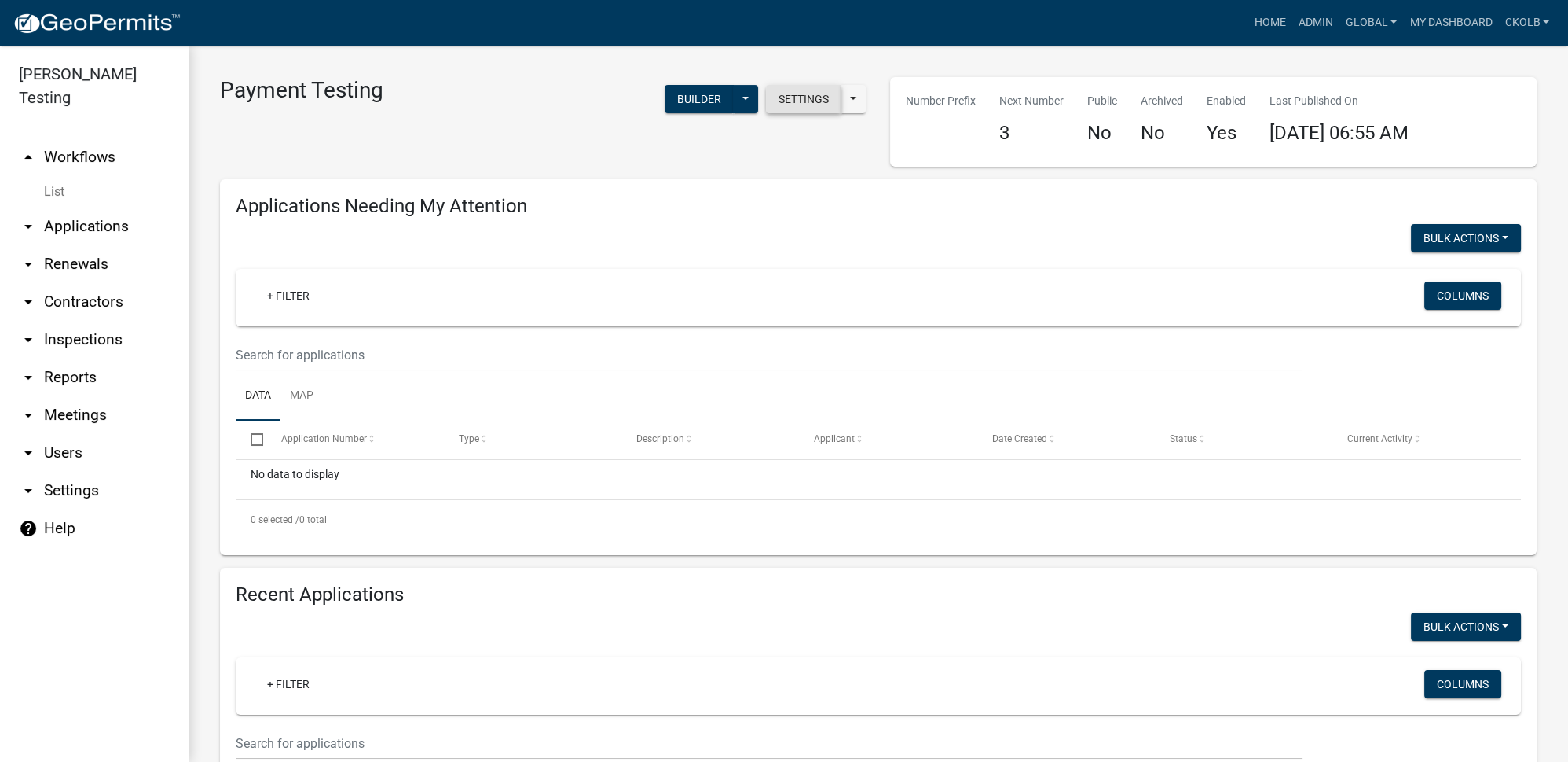
click at [806, 98] on button "Settings" at bounding box center [804, 99] width 75 height 28
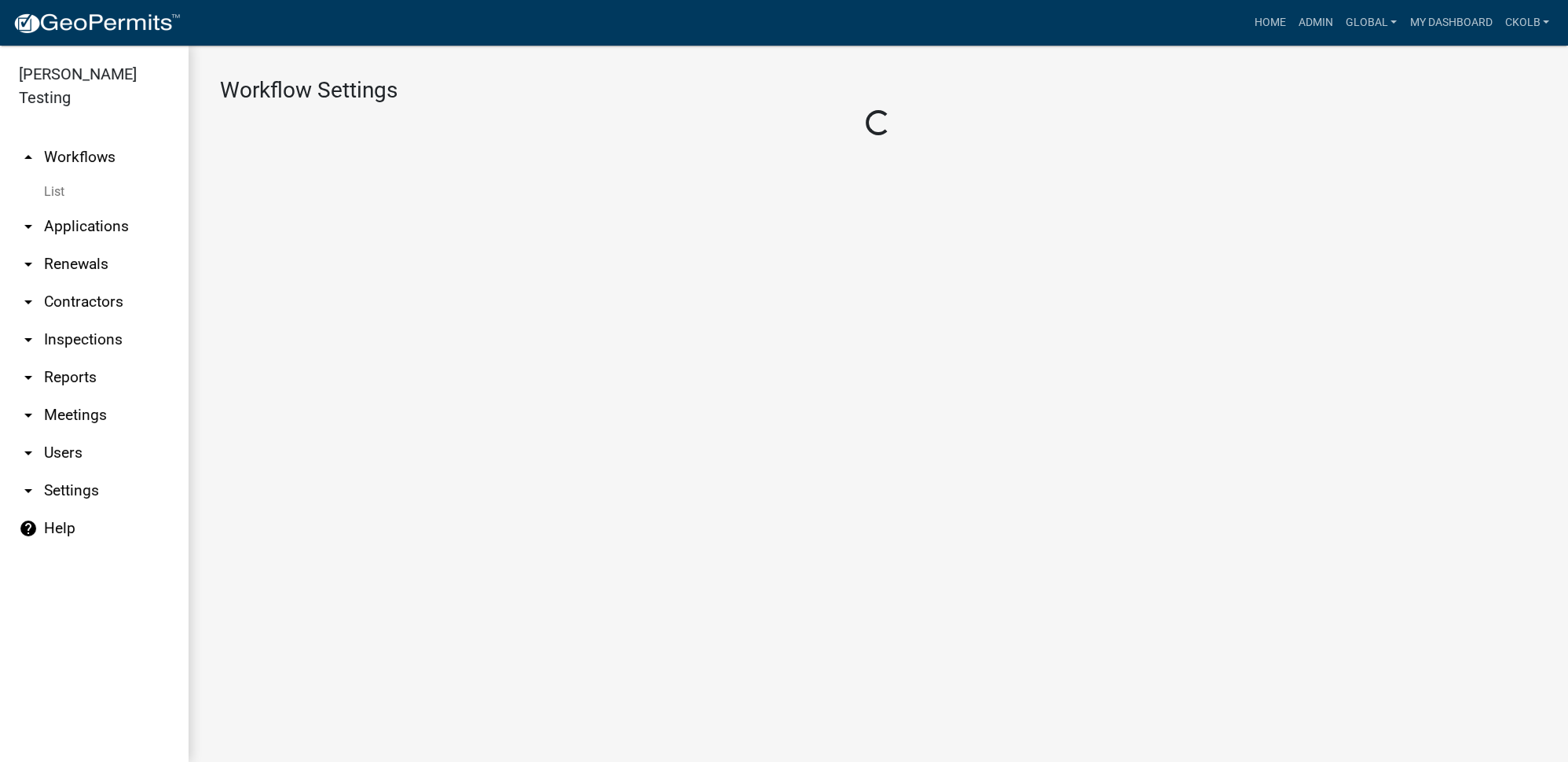
select select "bd3f6247-2fa5-4261-8b09-08097dfedd9a"
select select "3"
select select
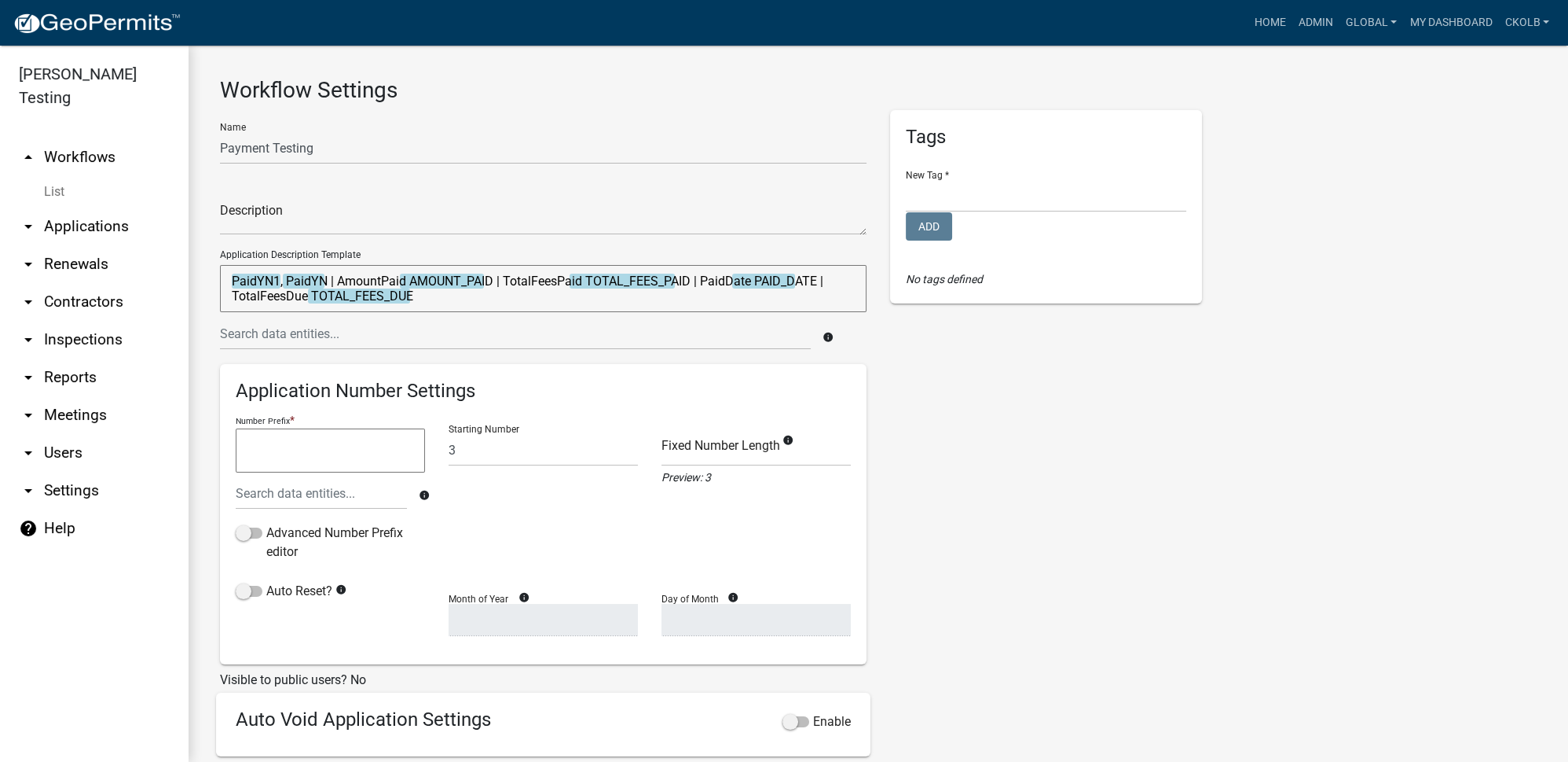
drag, startPoint x: 89, startPoint y: 129, endPoint x: 99, endPoint y: 143, distance: 17.2
click at [89, 138] on link "arrow_drop_up Workflows" at bounding box center [94, 156] width 188 height 38
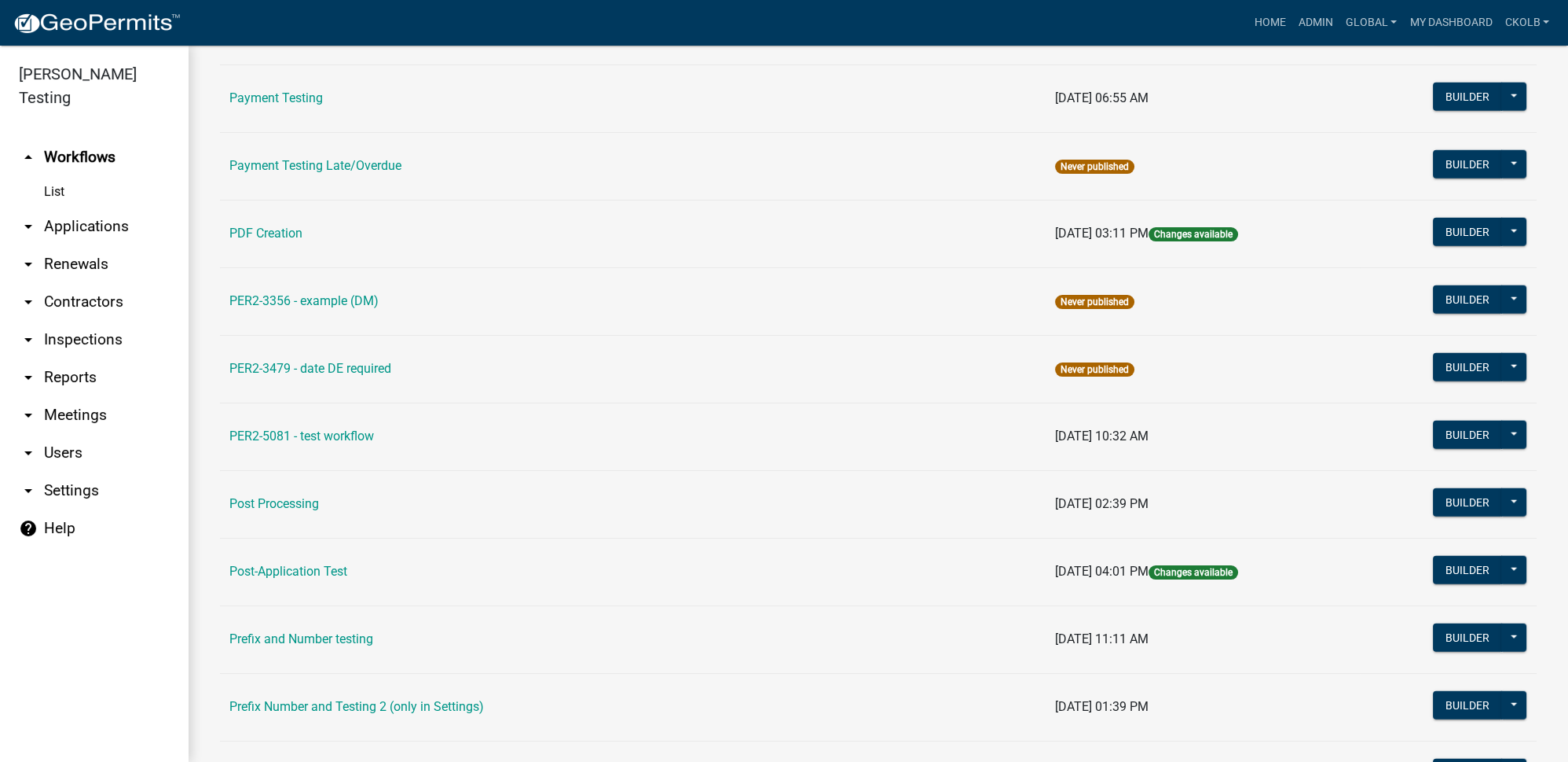
scroll to position [6217, 0]
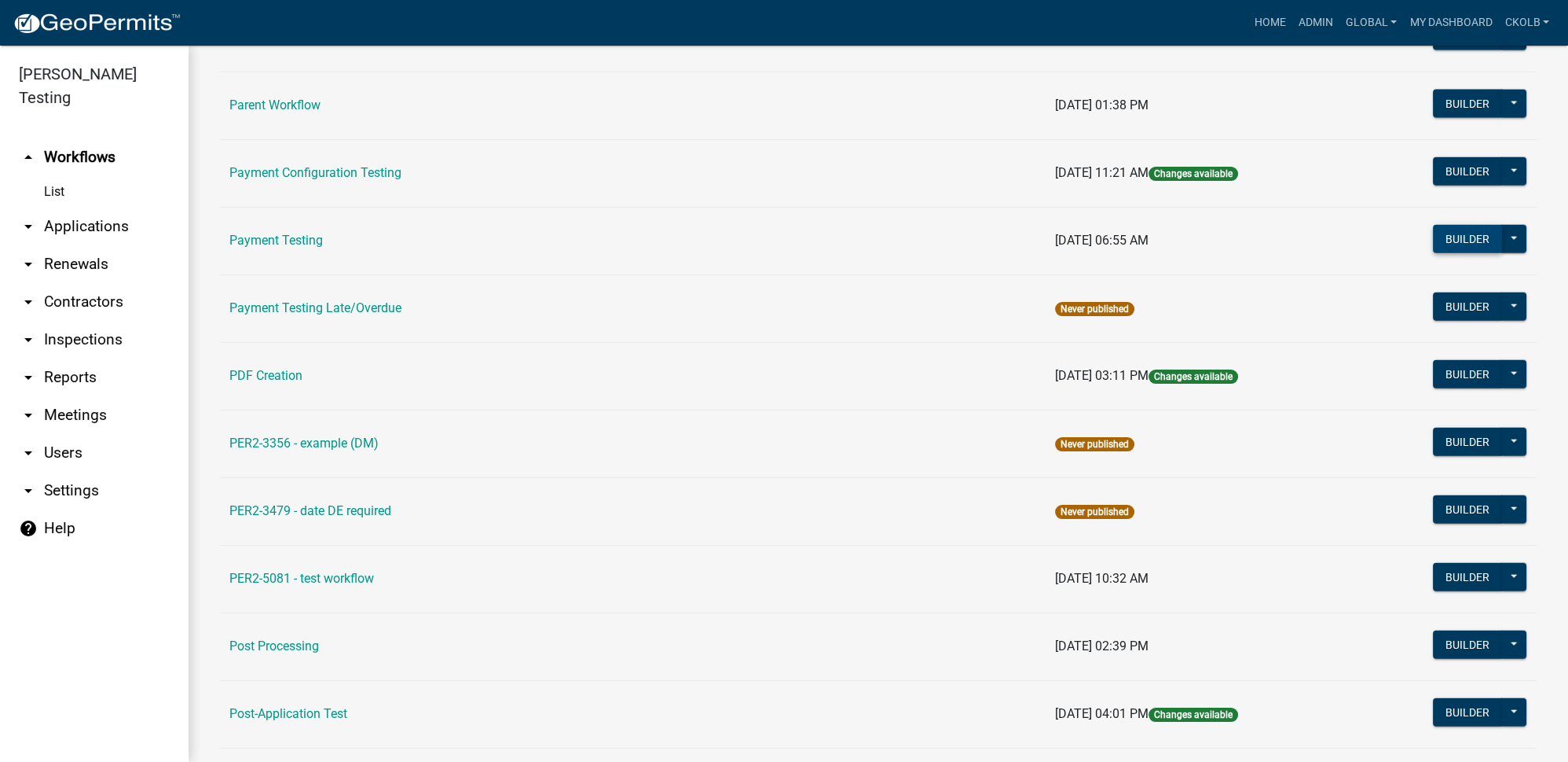
click at [1442, 225] on button "Builder" at bounding box center [1468, 238] width 69 height 28
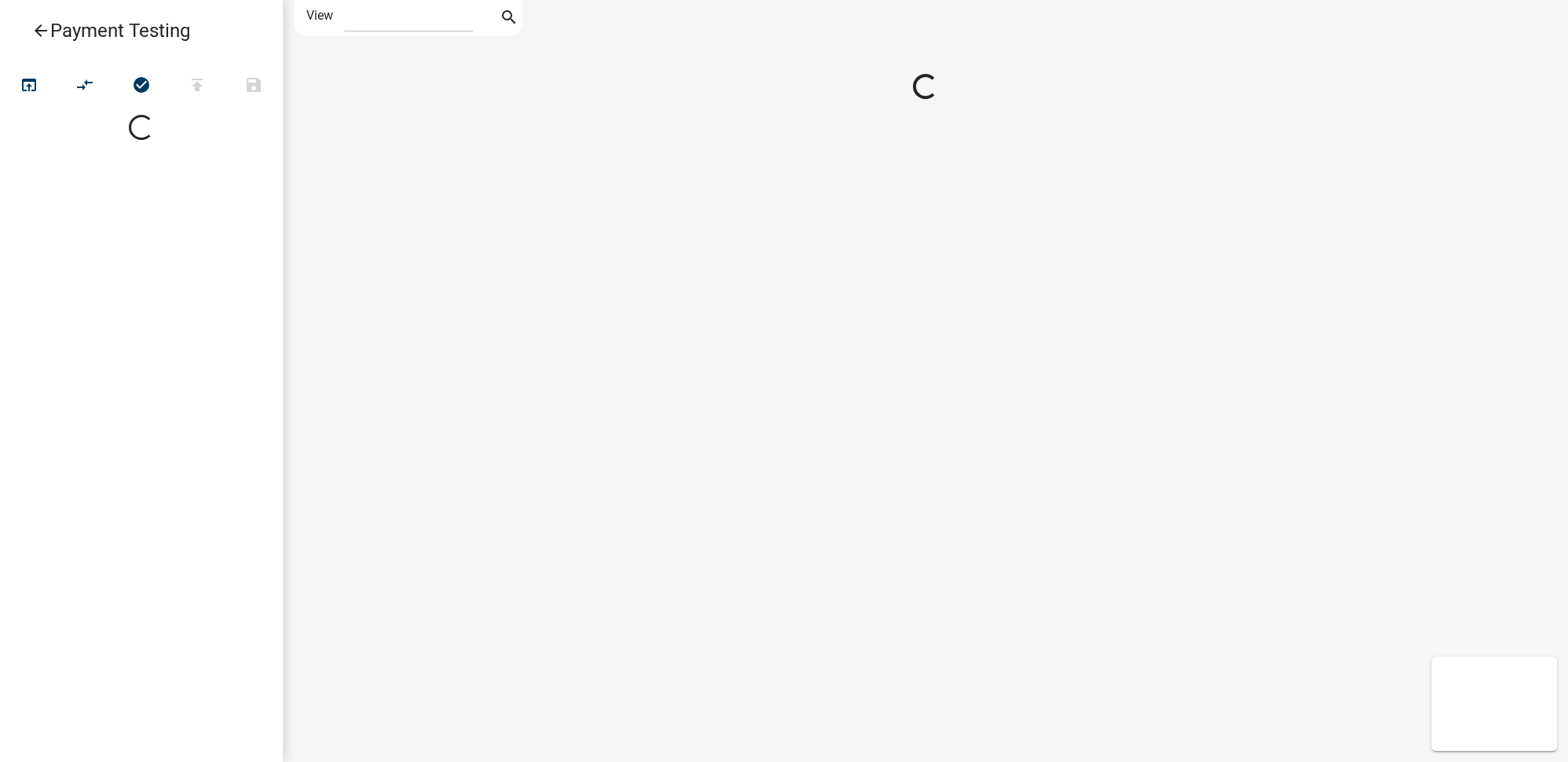
select select "1"
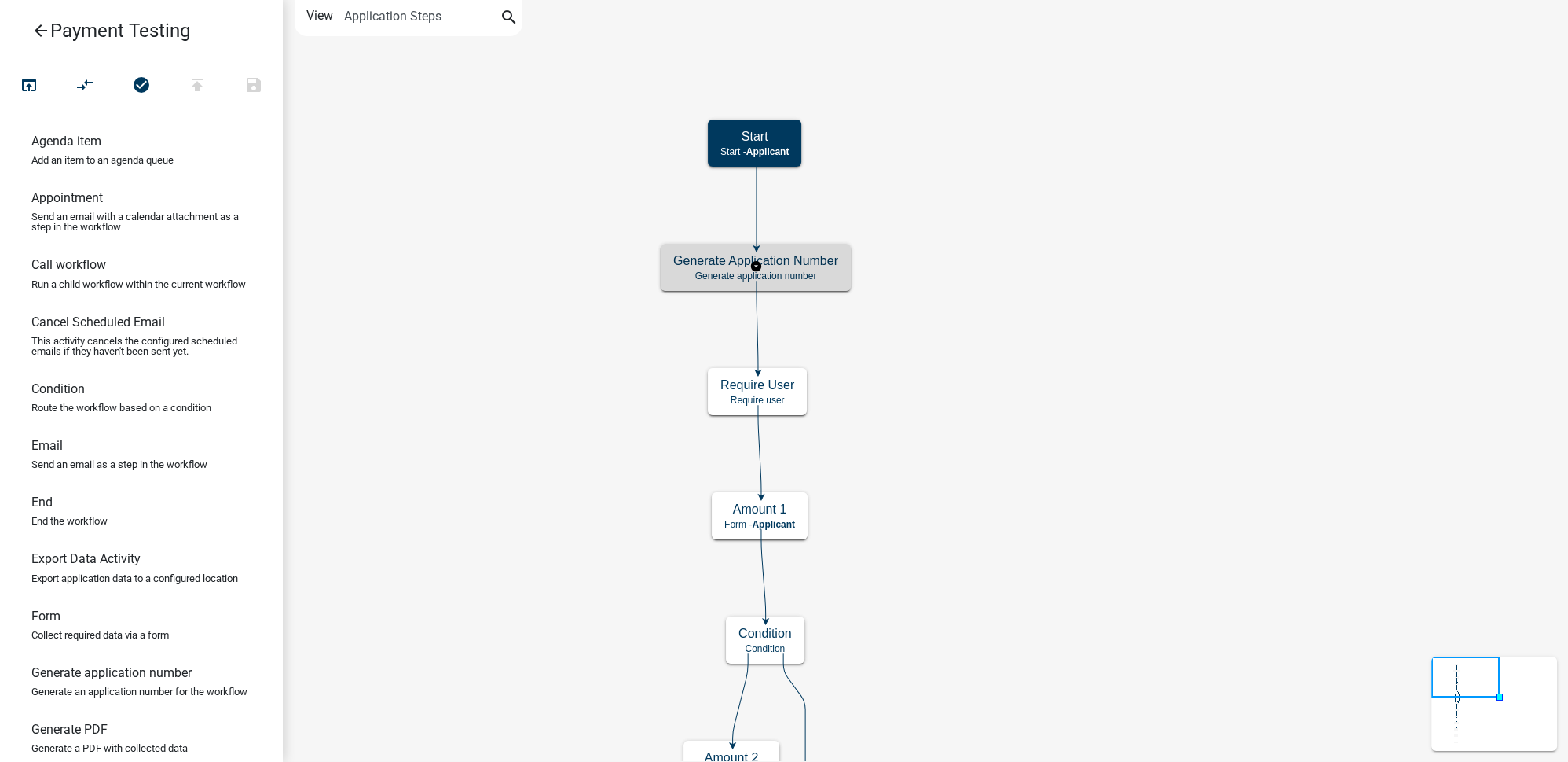
click at [830, 270] on p "Generate application number" at bounding box center [756, 276] width 165 height 11
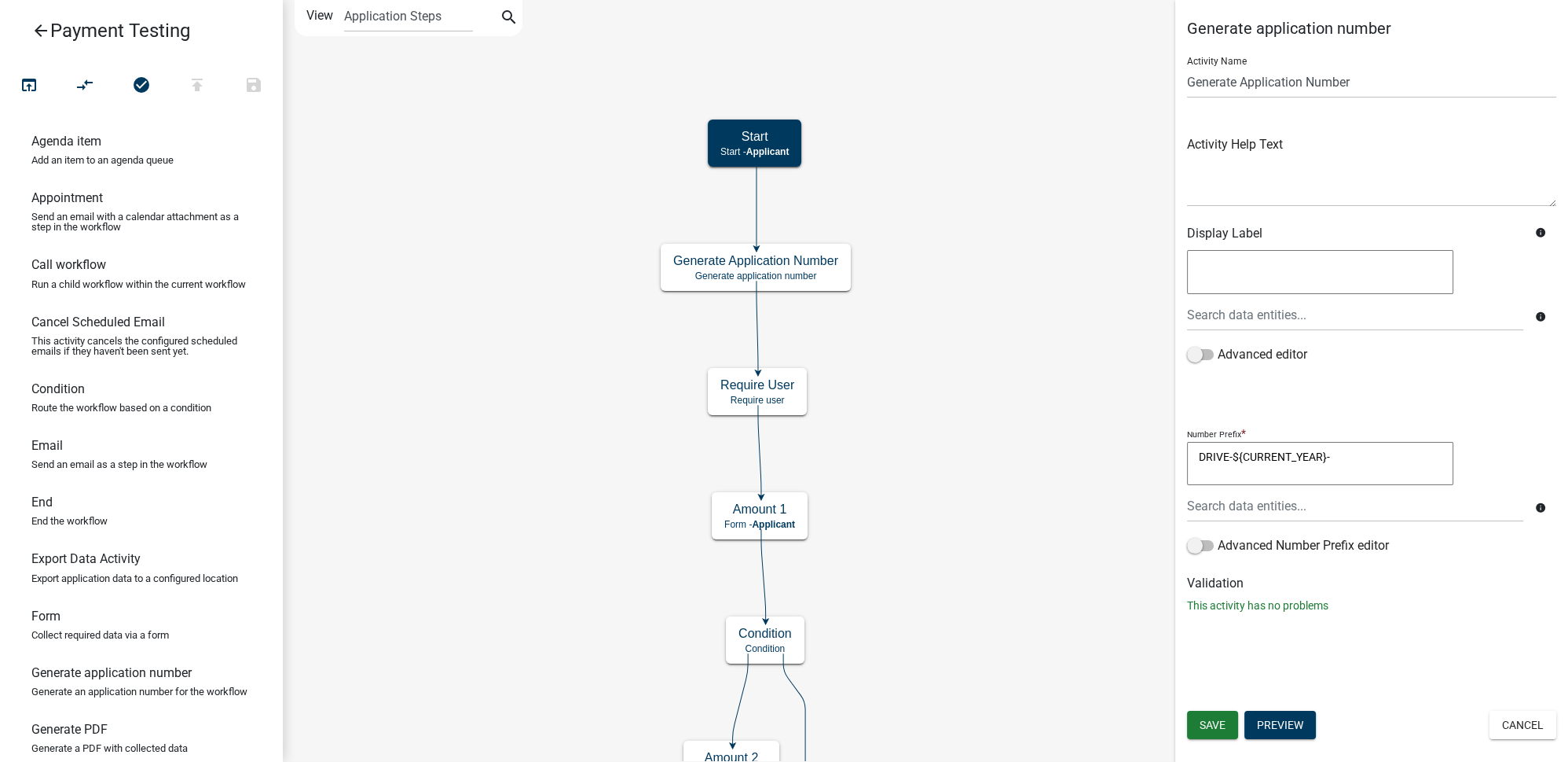
click at [1229, 453] on textarea "DRIVE-${CURRENT_YEAR}-" at bounding box center [1320, 464] width 266 height 44
type textarea "CURRENT_YEAR-"
drag, startPoint x: 1310, startPoint y: 456, endPoint x: 1117, endPoint y: 456, distance: 193.0
click at [1117, 456] on main "Start Start - Applicant Form Form - Applicant Payment Payment - Applicant After…" at bounding box center [925, 381] width 1285 height 762
click at [1237, 456] on textarea at bounding box center [1320, 464] width 266 height 44
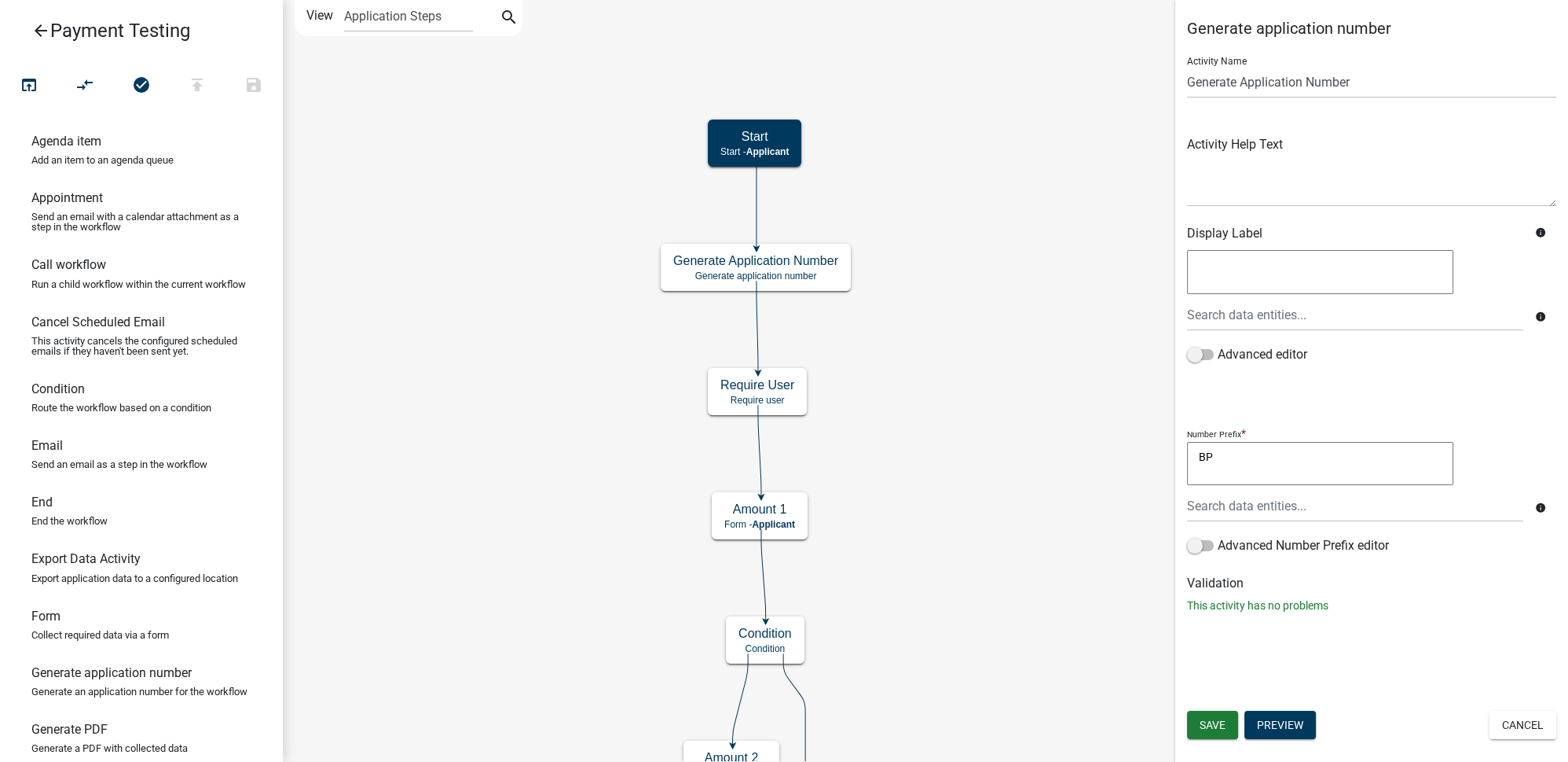
type textarea "B"
type textarea ""BP-" &"
click at [1263, 503] on div at bounding box center [1355, 506] width 360 height 32
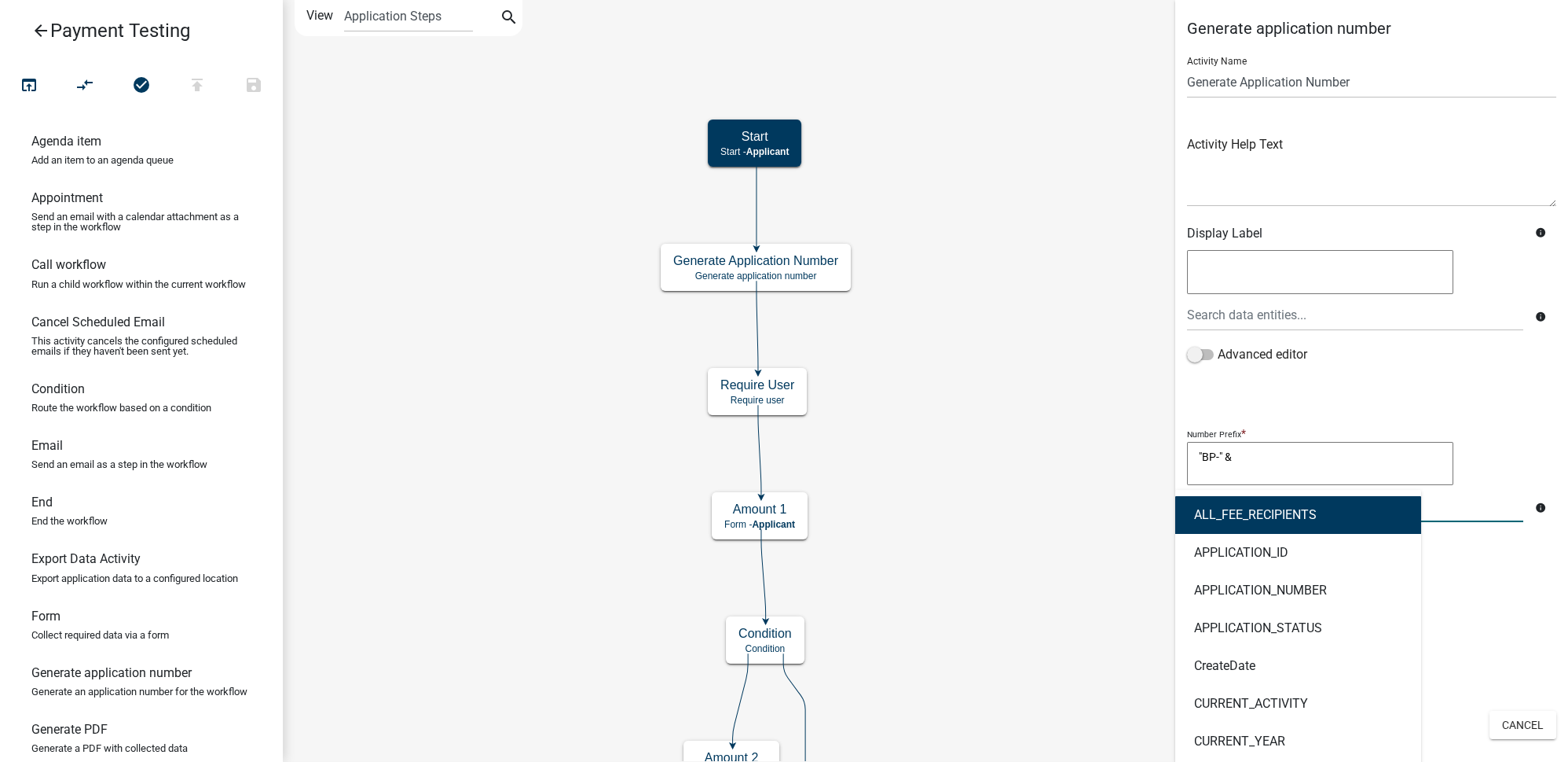
type input "curre"
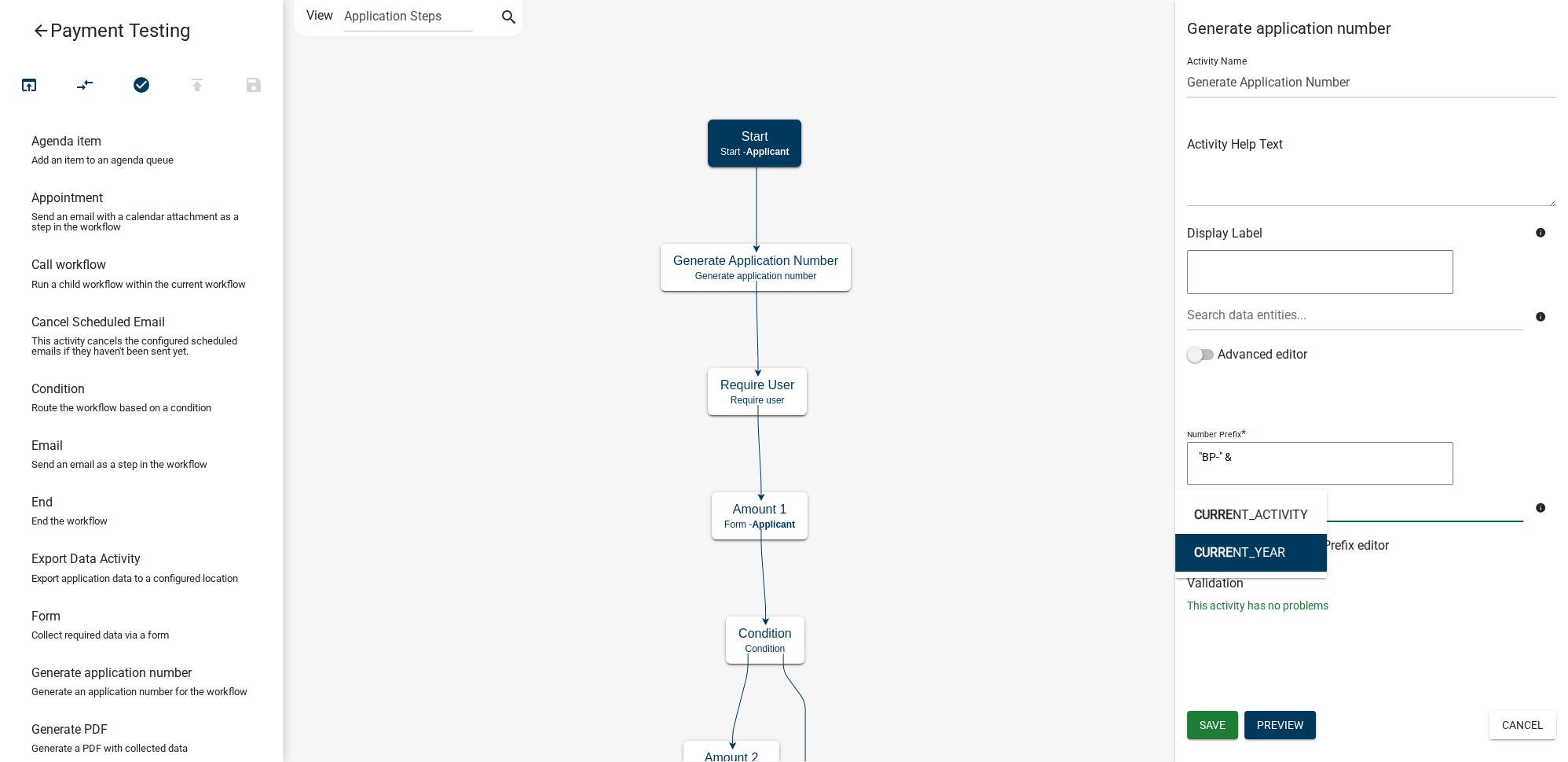
click at [1265, 546] on ngb-highlight "CURRE NT_YEAR" at bounding box center [1240, 553] width 91 height 13
type textarea ""BP-" & CURRENT_YEAR"
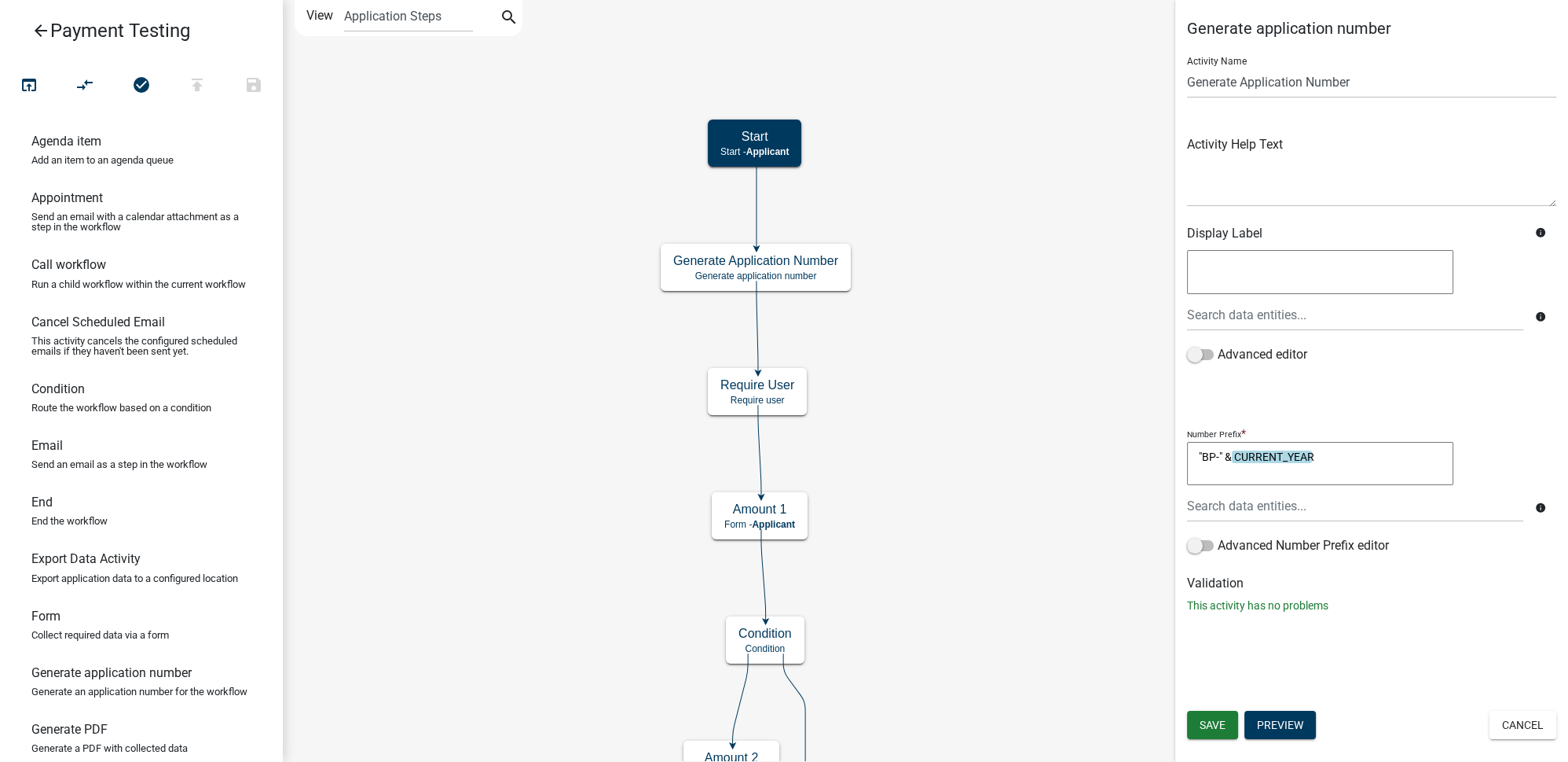
click at [1349, 456] on textarea ""BP-" & CURRENT_YEAR" at bounding box center [1320, 464] width 266 height 44
type textarea ""BP-" & CURRENT_YEAR & "-""
click at [1433, 599] on p "This activity has no problems" at bounding box center [1372, 606] width 370 height 17
click at [1217, 724] on span "Save" at bounding box center [1212, 725] width 26 height 13
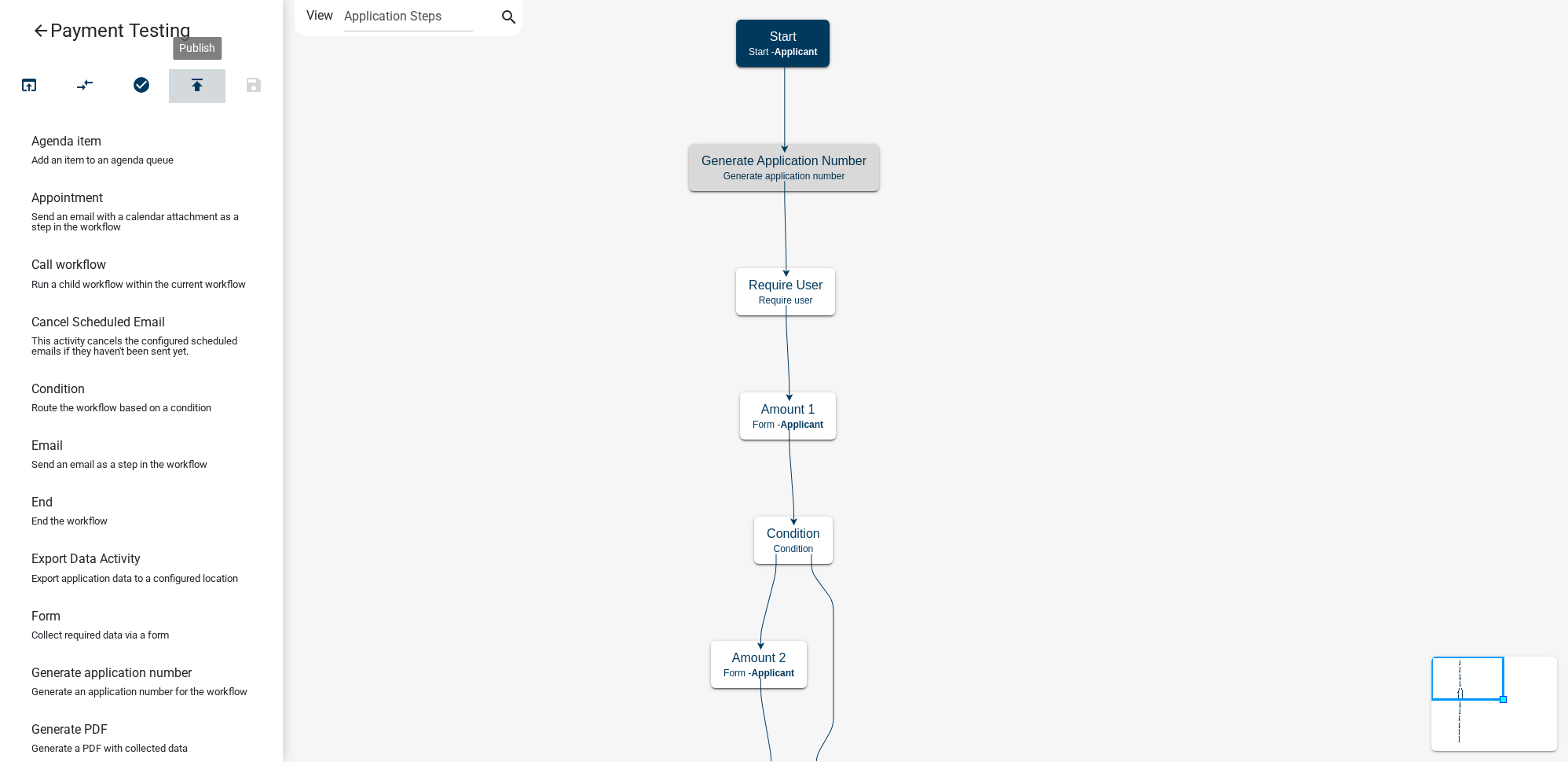
click at [189, 83] on icon "publish" at bounding box center [197, 86] width 19 height 22
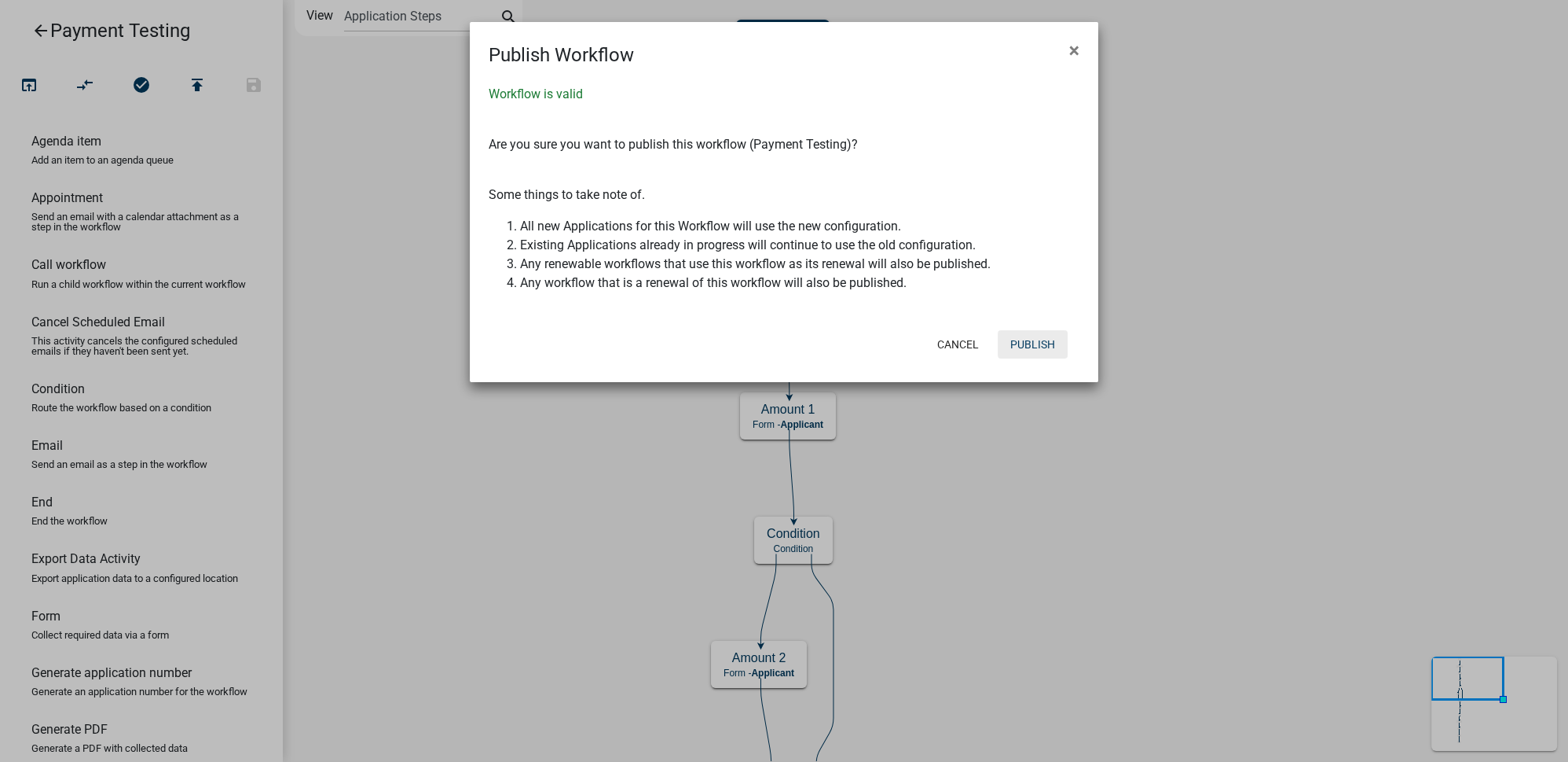
click at [1048, 342] on button "Publish" at bounding box center [1033, 344] width 70 height 28
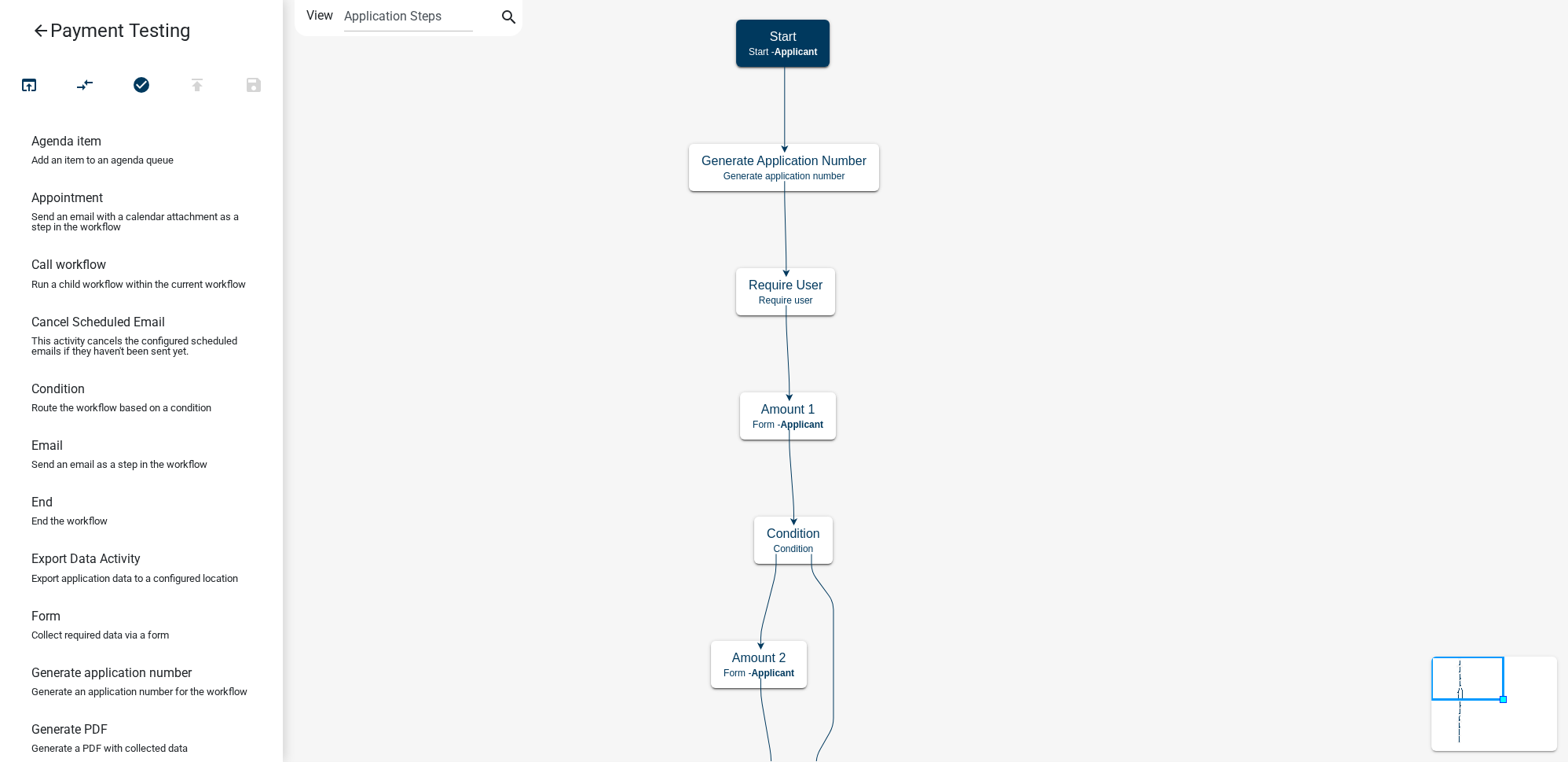
click at [42, 24] on icon "arrow_back" at bounding box center [41, 31] width 19 height 22
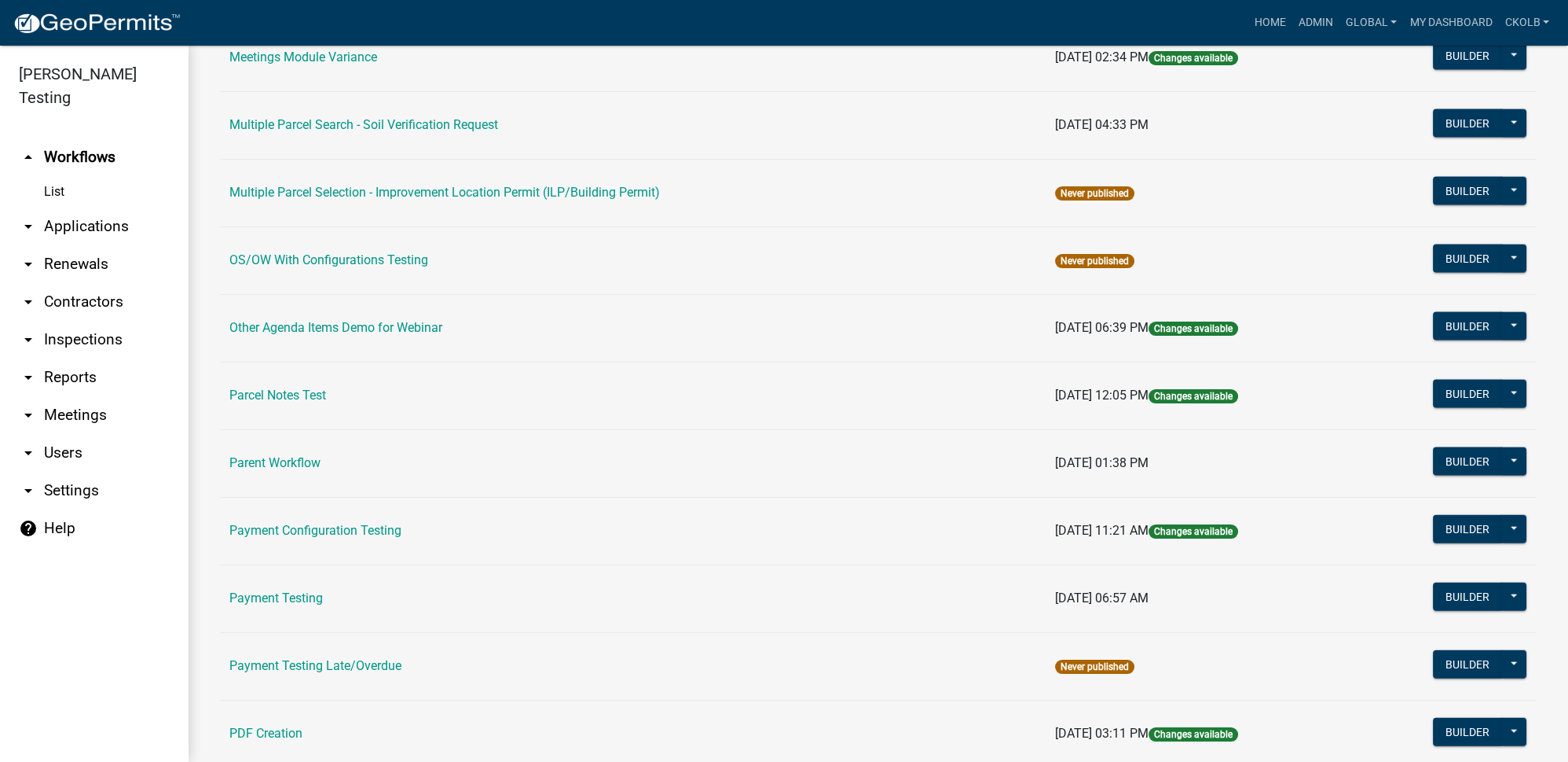
scroll to position [6074, 0]
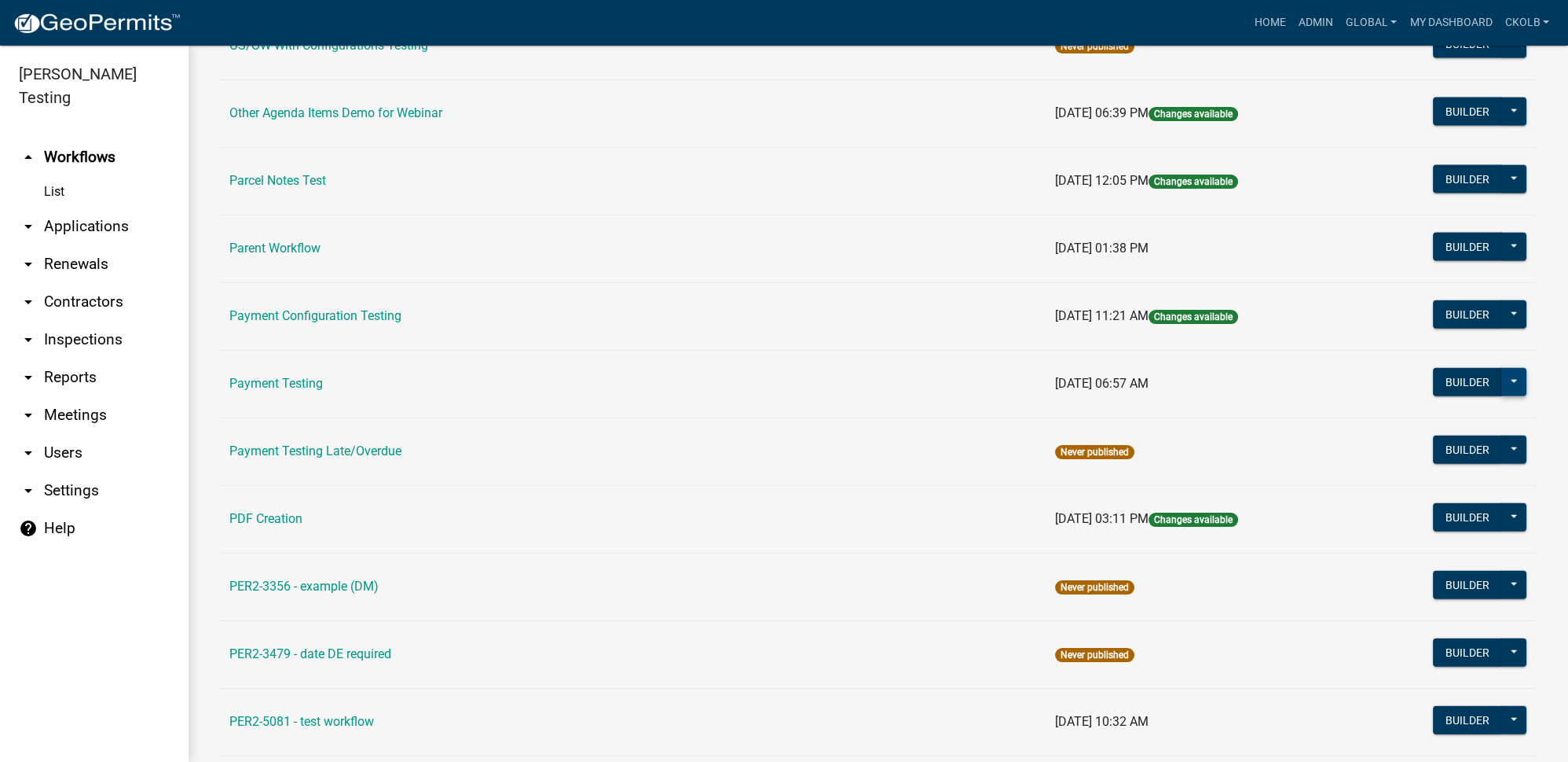
click at [1506, 368] on button at bounding box center [1513, 382] width 25 height 28
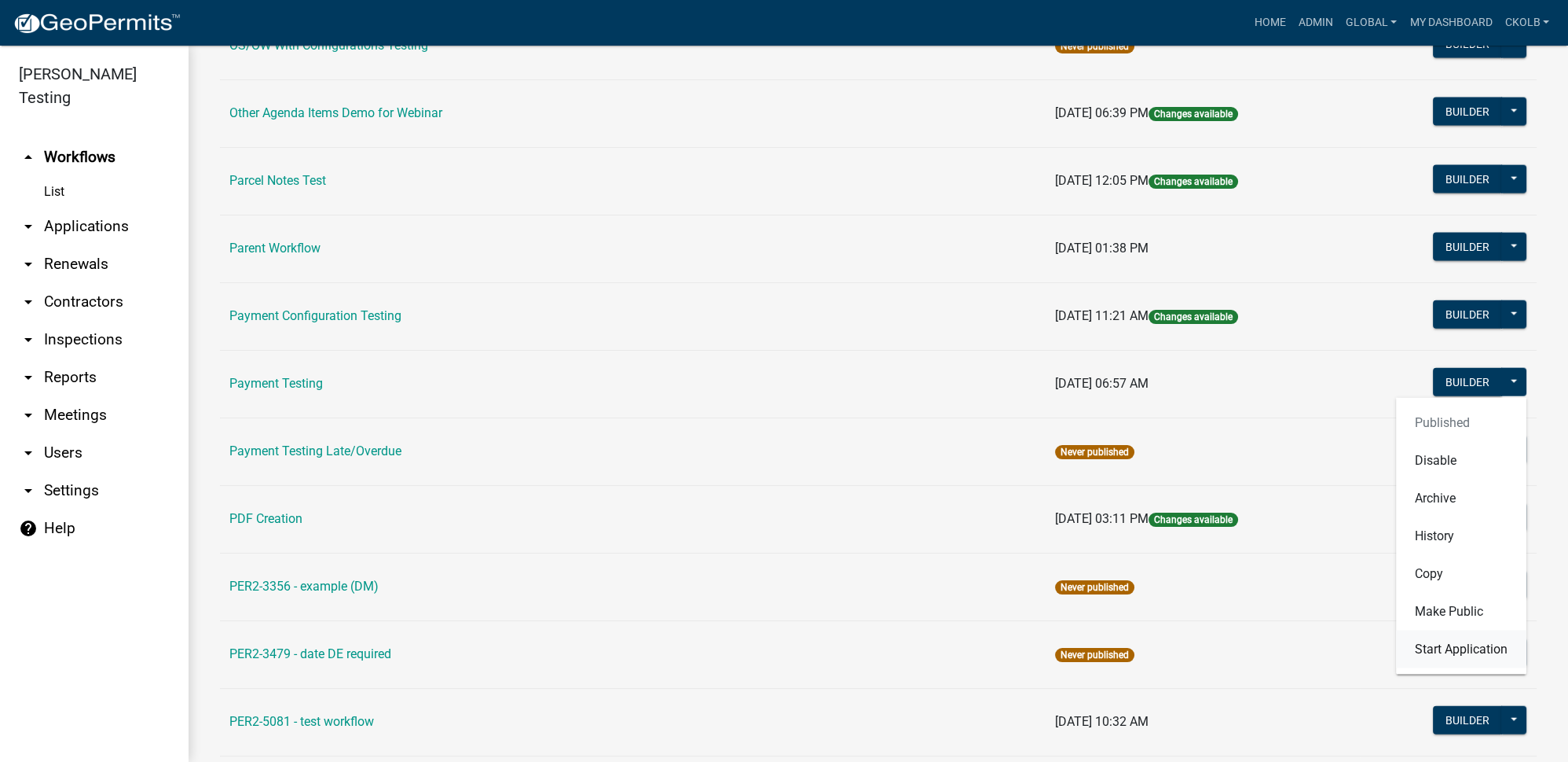
click at [1447, 630] on button "Start Application" at bounding box center [1461, 649] width 131 height 38
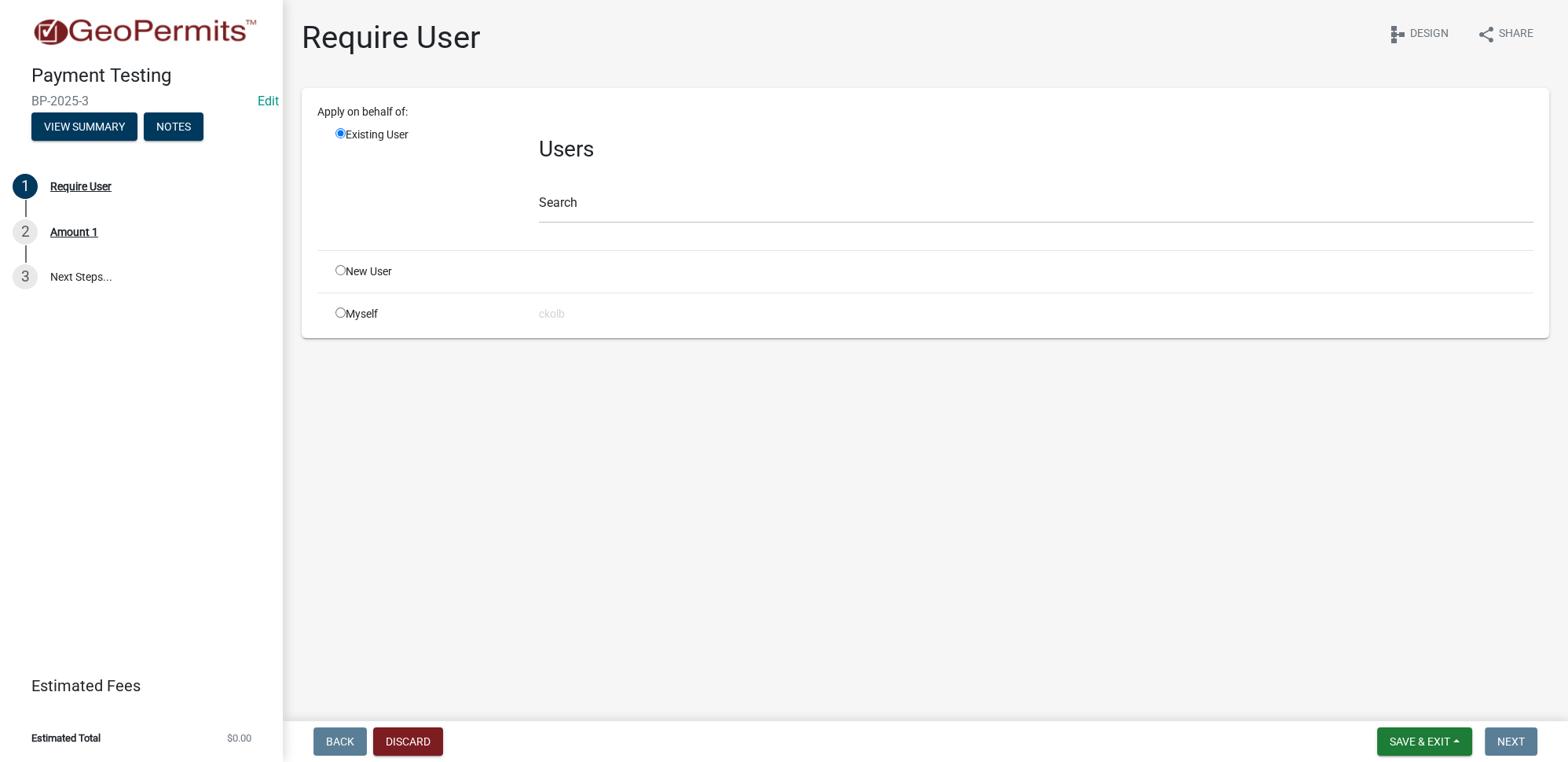
click at [345, 315] on div "Myself" at bounding box center [426, 314] width 204 height 17
click at [341, 315] on input "radio" at bounding box center [340, 312] width 10 height 10
radio input "true"
radio input "false"
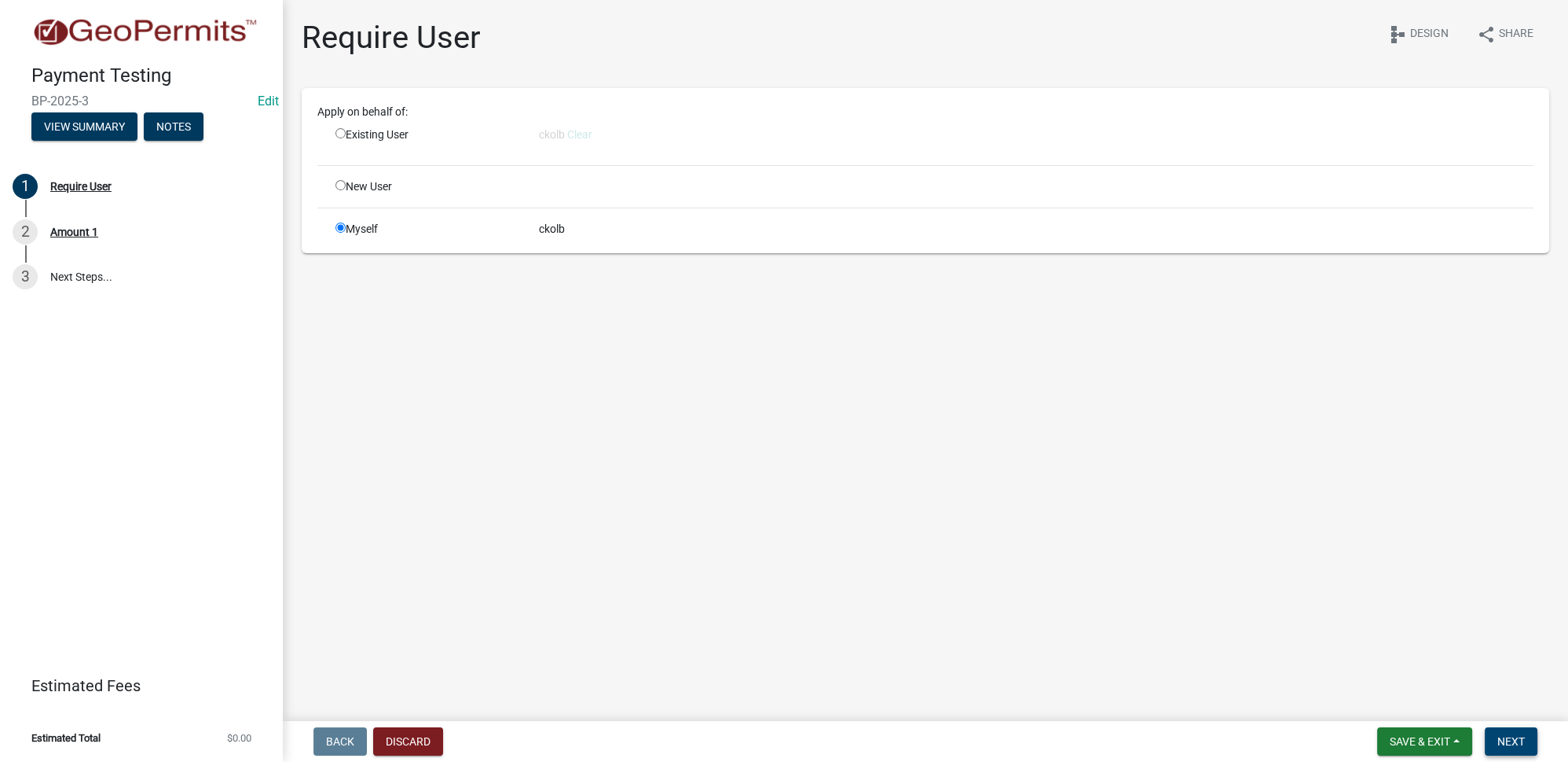
click at [1504, 744] on span "Next" at bounding box center [1511, 741] width 27 height 13
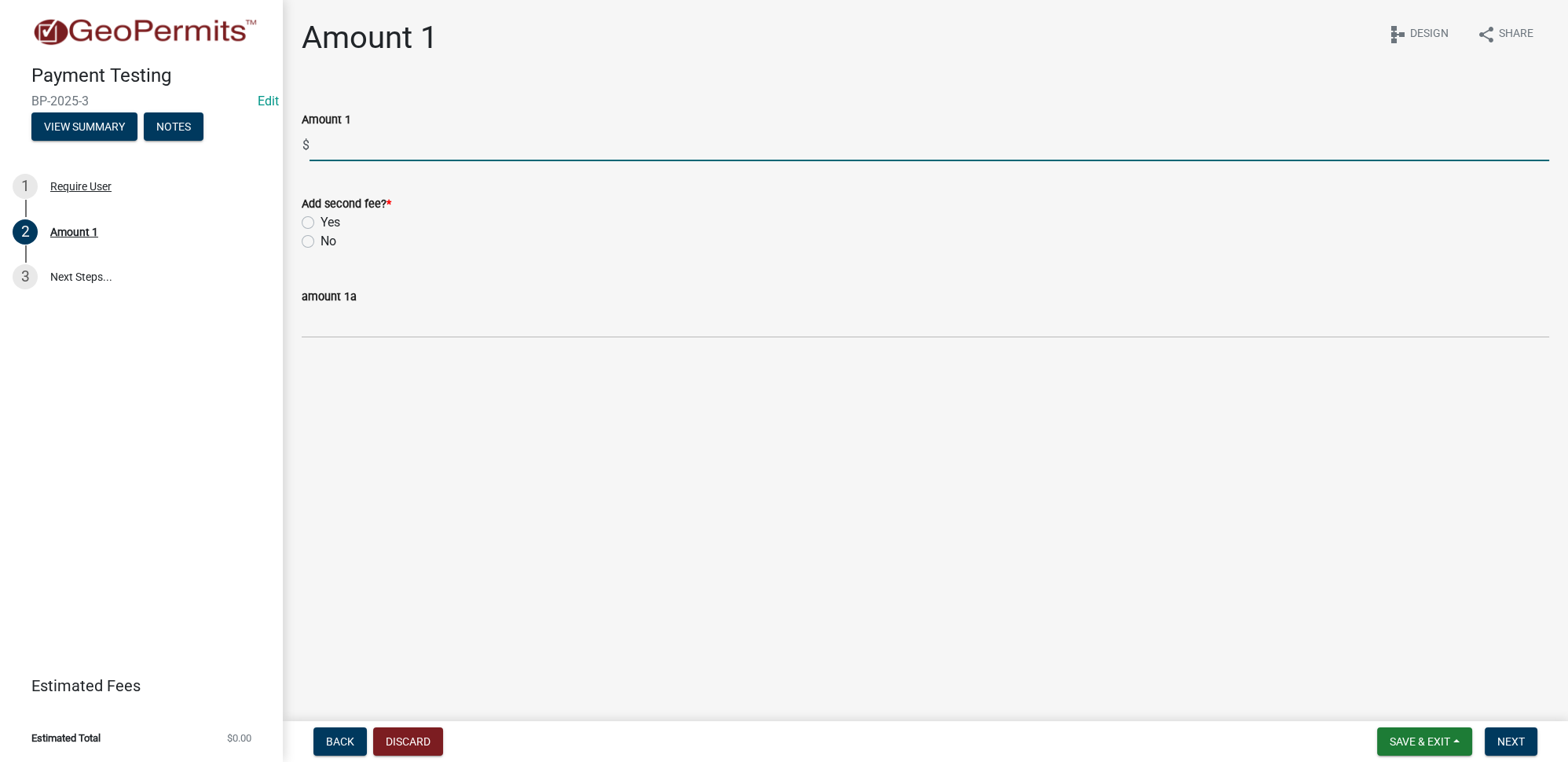
click at [373, 143] on input "text" at bounding box center [929, 145] width 1239 height 32
type input "100"
click at [587, 530] on main "Amount 1 share Share schema Design Amount 1 $ 100 Add second fee? * Yes No amou…" at bounding box center [925, 357] width 1285 height 715
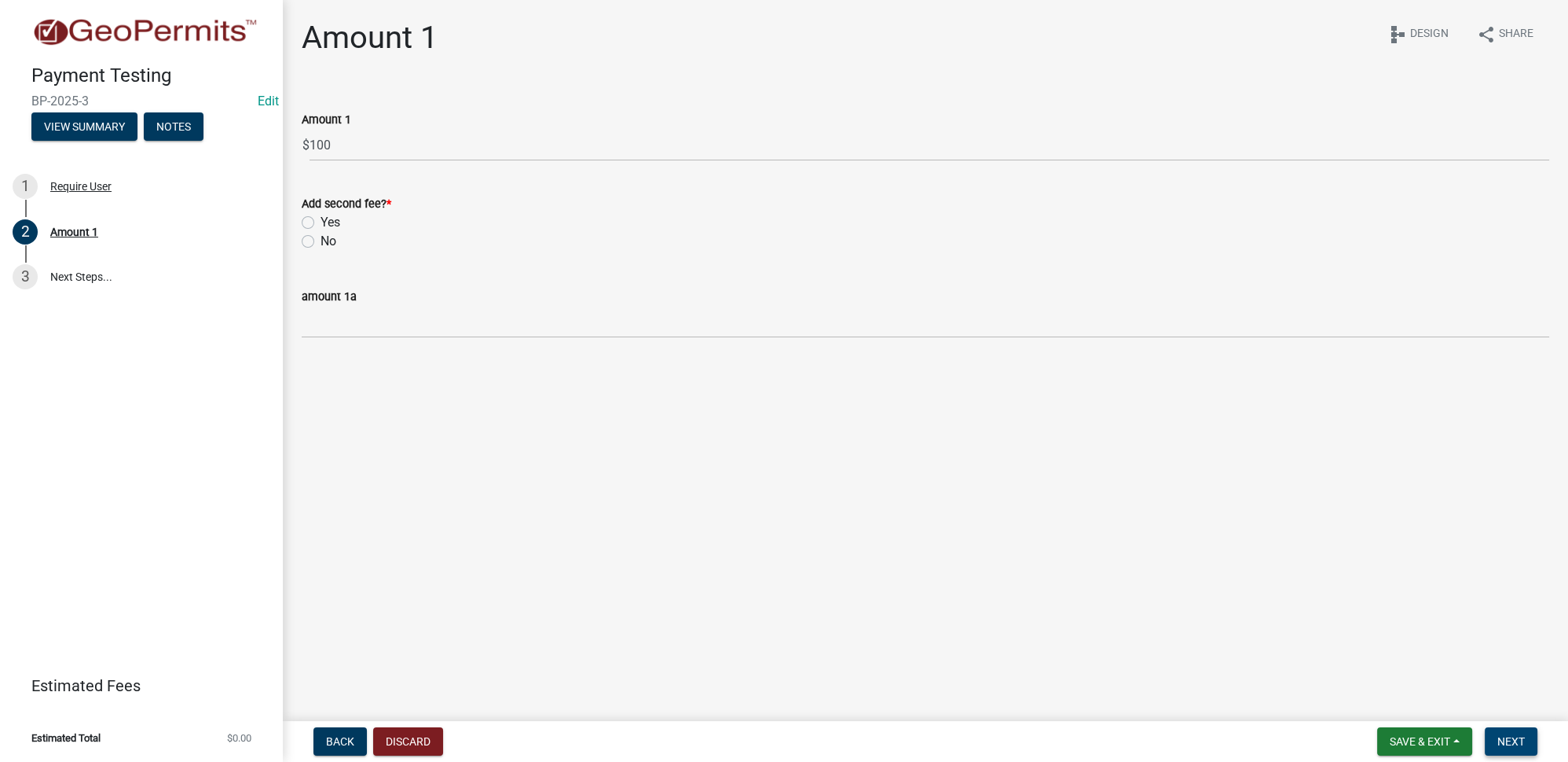
click at [1504, 736] on span "Next" at bounding box center [1511, 741] width 27 height 13
click at [321, 241] on label "No" at bounding box center [329, 241] width 16 height 19
click at [321, 241] on input "No" at bounding box center [325, 237] width 10 height 10
radio input "true"
click at [1509, 736] on span "Next" at bounding box center [1511, 741] width 27 height 13
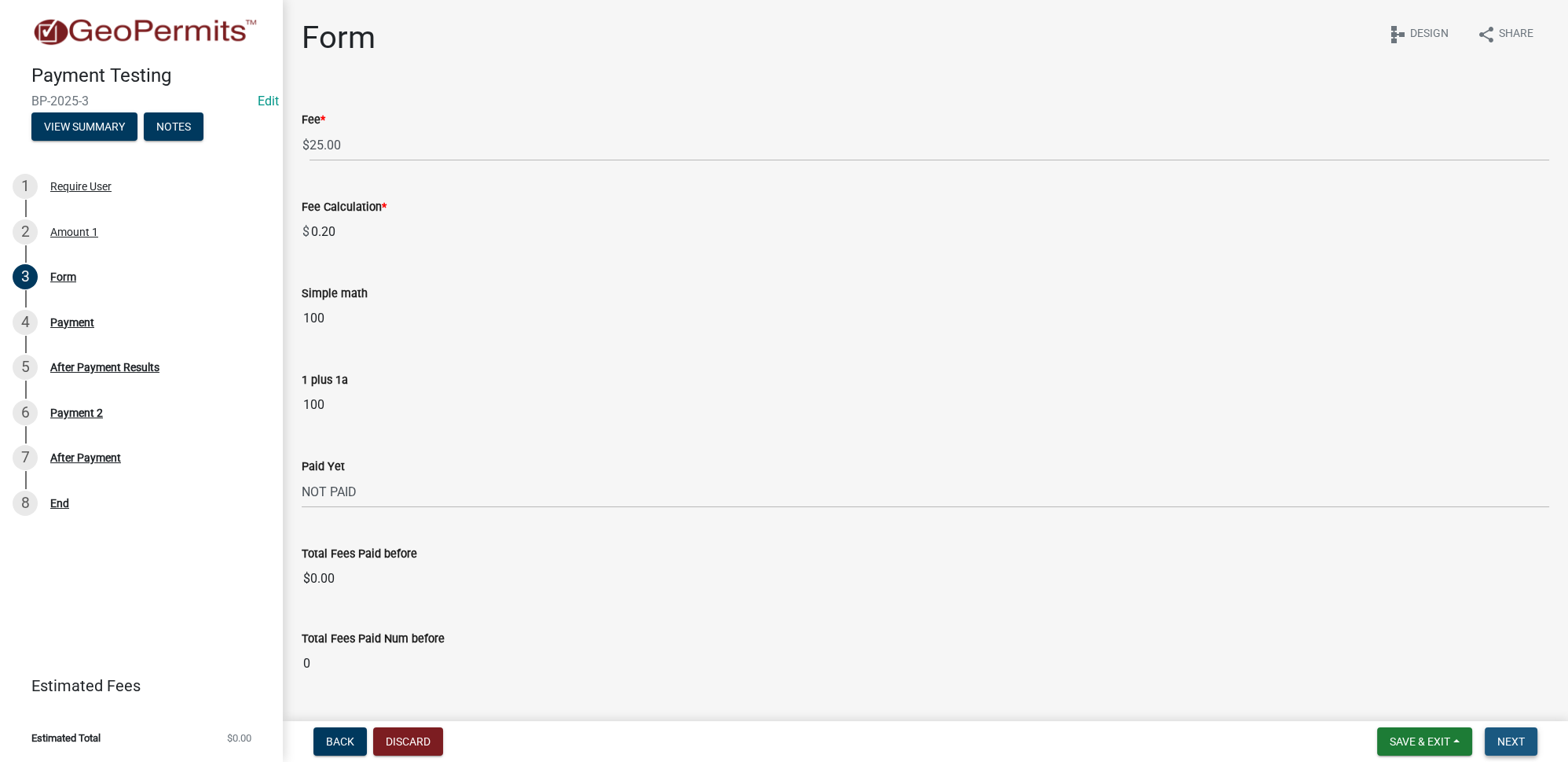
click at [1502, 740] on span "Next" at bounding box center [1511, 741] width 27 height 13
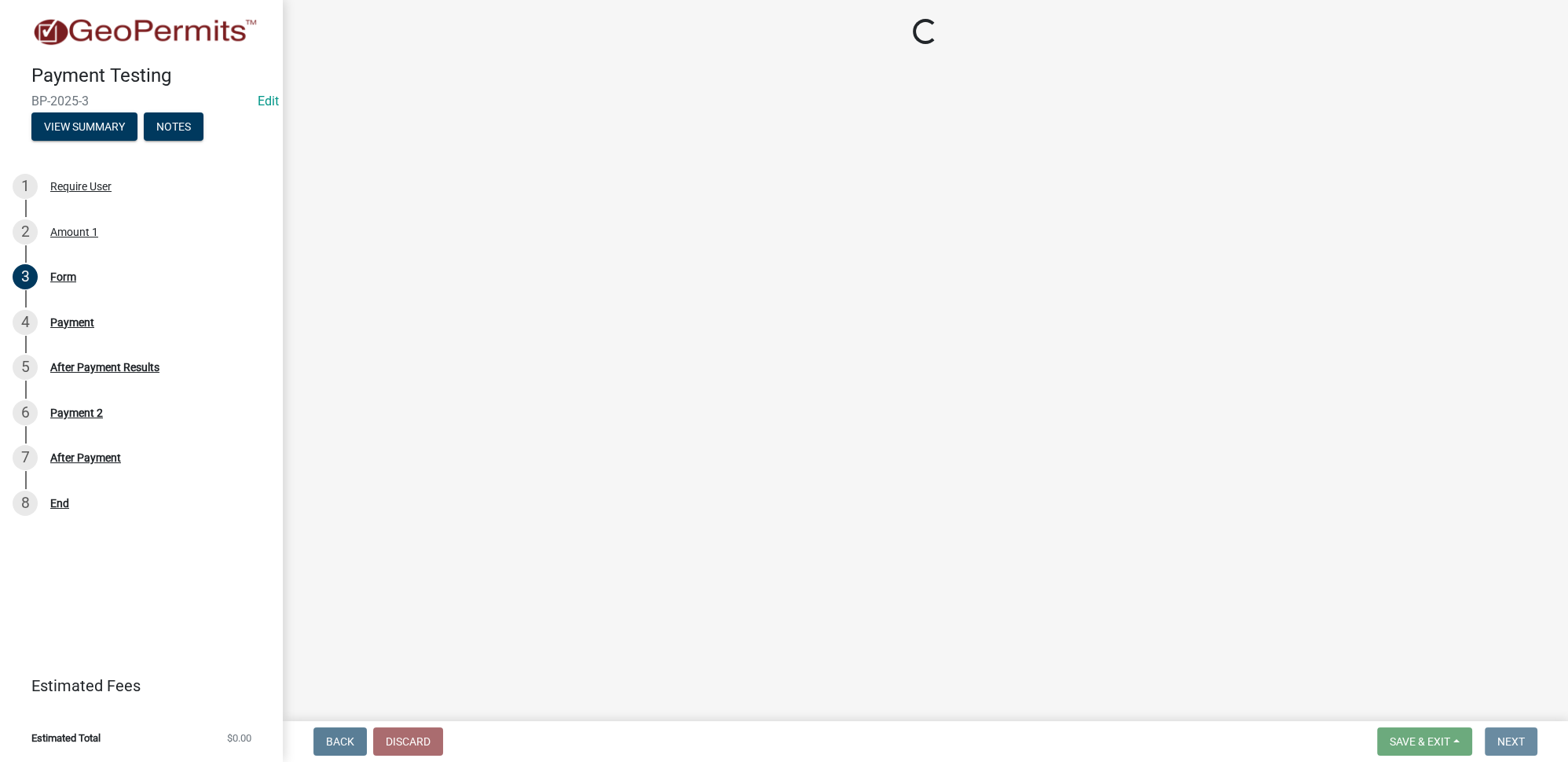
select select "3: 3"
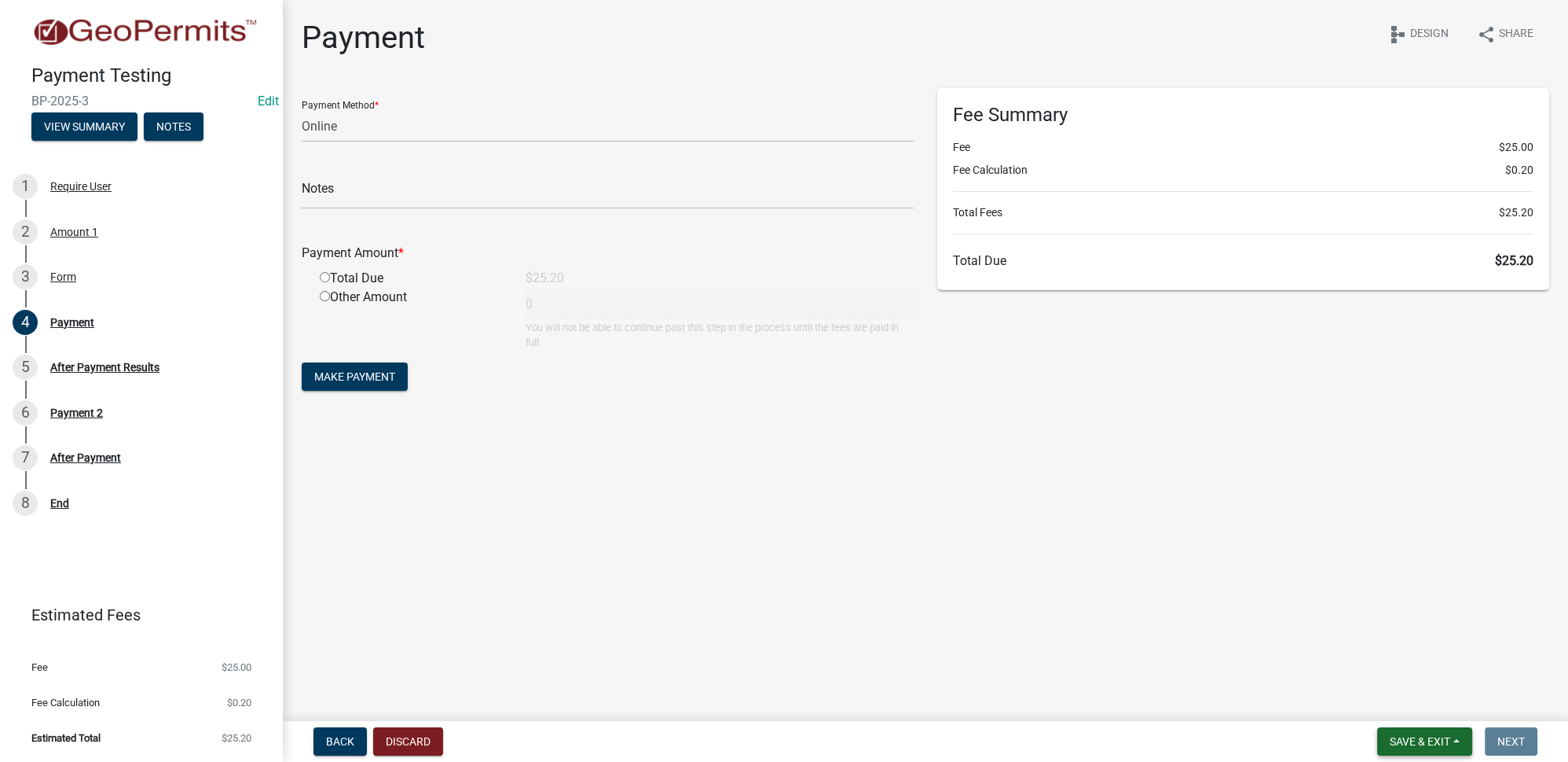
click at [1424, 742] on span "Save & Exit" at bounding box center [1420, 741] width 60 height 13
click at [1420, 706] on button "Save & Exit" at bounding box center [1409, 700] width 126 height 38
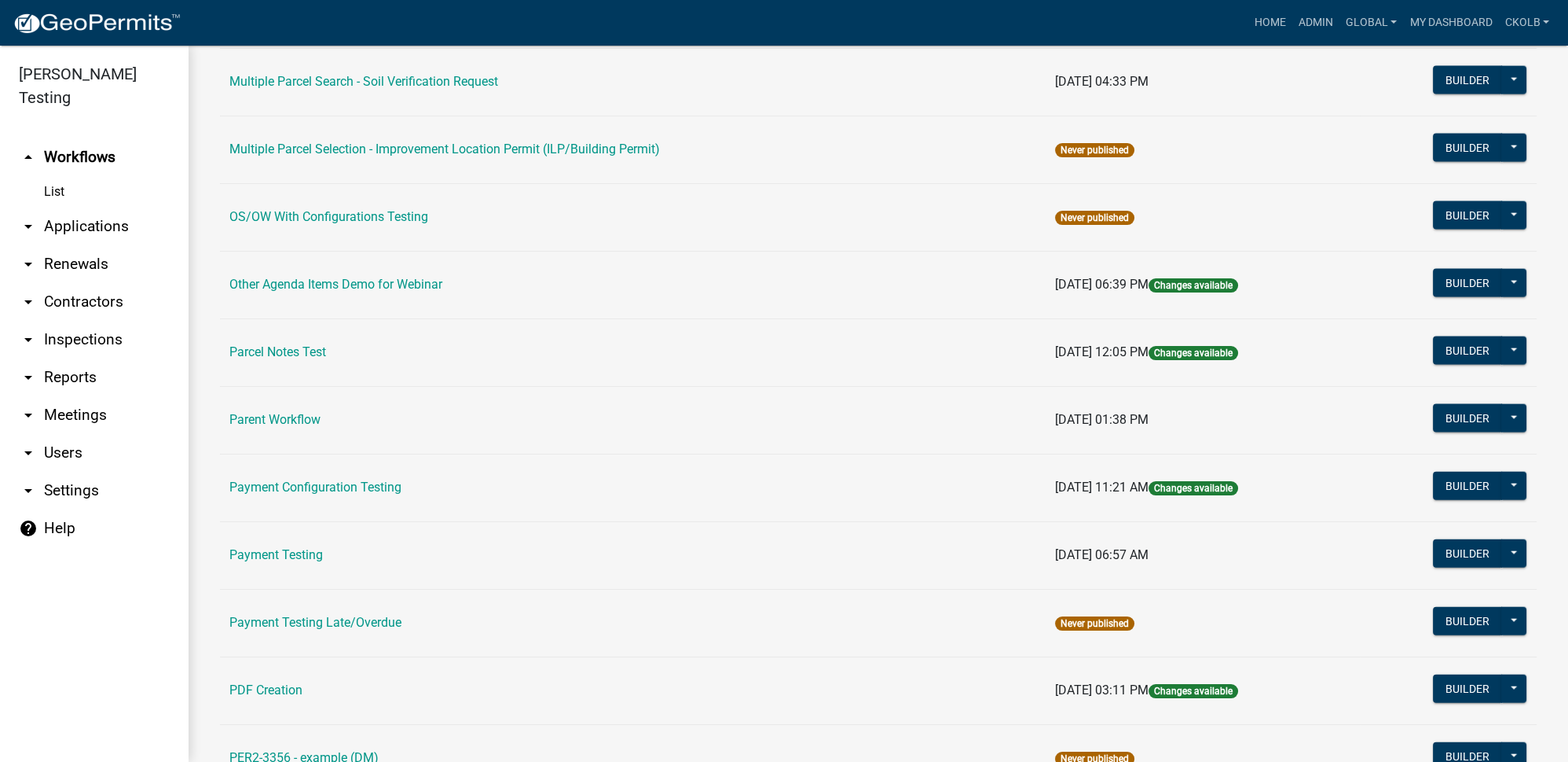
scroll to position [5931, 0]
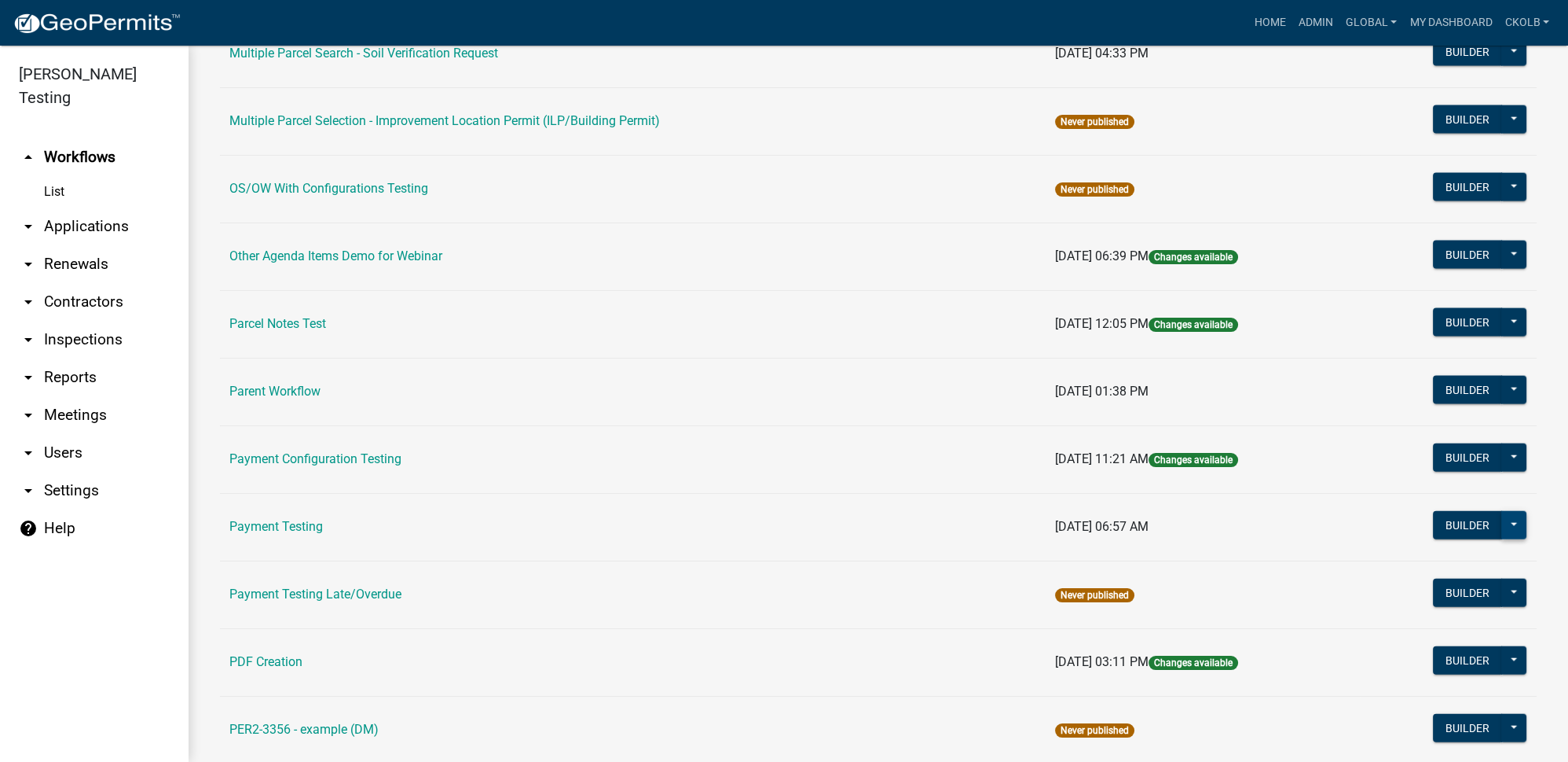
click at [1509, 511] on button at bounding box center [1513, 525] width 25 height 28
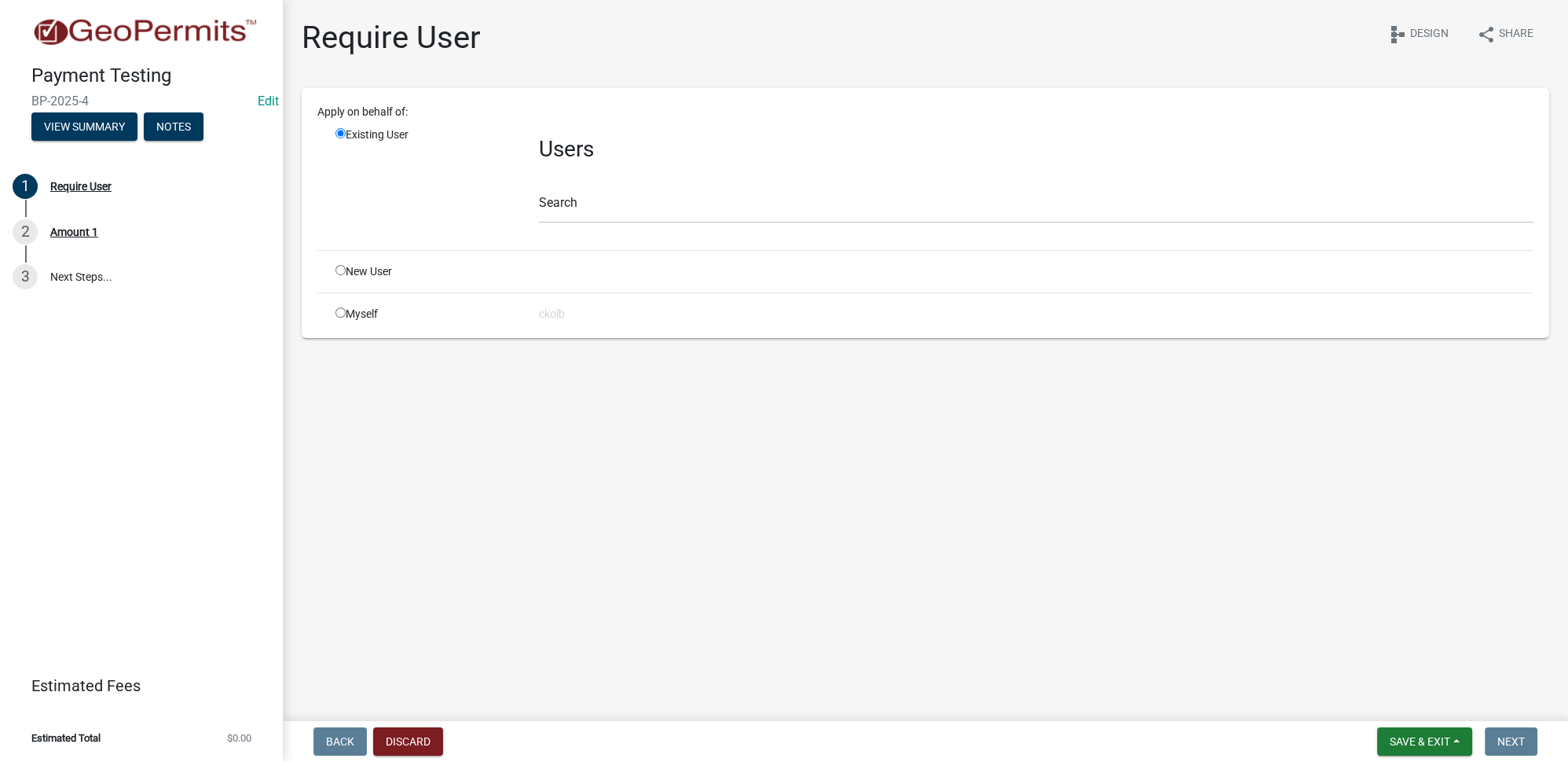
click at [341, 313] on input "radio" at bounding box center [340, 312] width 10 height 10
radio input "true"
radio input "false"
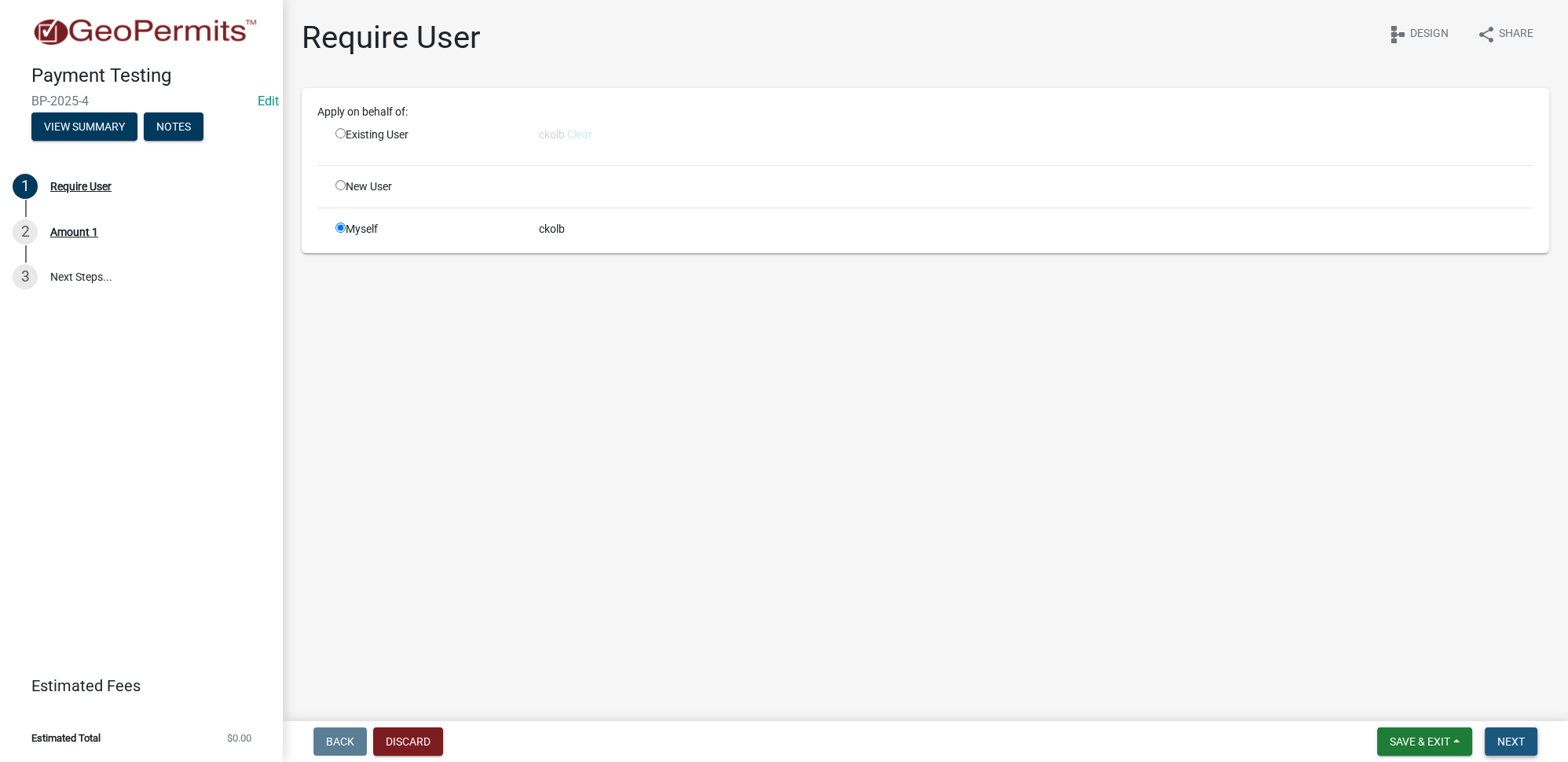
click at [1505, 740] on span "Next" at bounding box center [1511, 741] width 27 height 13
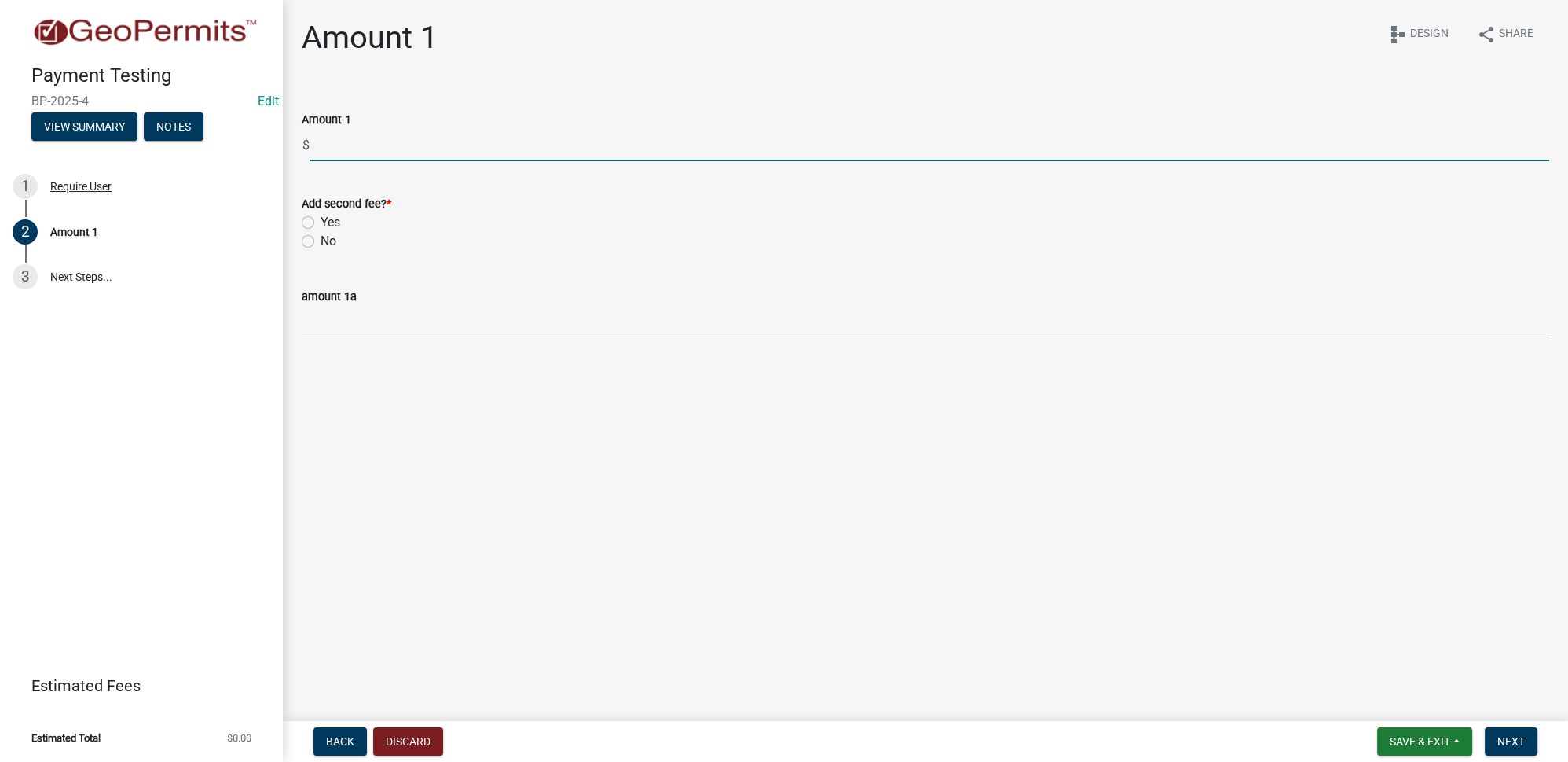
click at [402, 148] on input "text" at bounding box center [929, 145] width 1239 height 32
type input "200"
click at [321, 245] on label "No" at bounding box center [329, 241] width 16 height 19
click at [321, 242] on input "No" at bounding box center [325, 237] width 10 height 10
radio input "true"
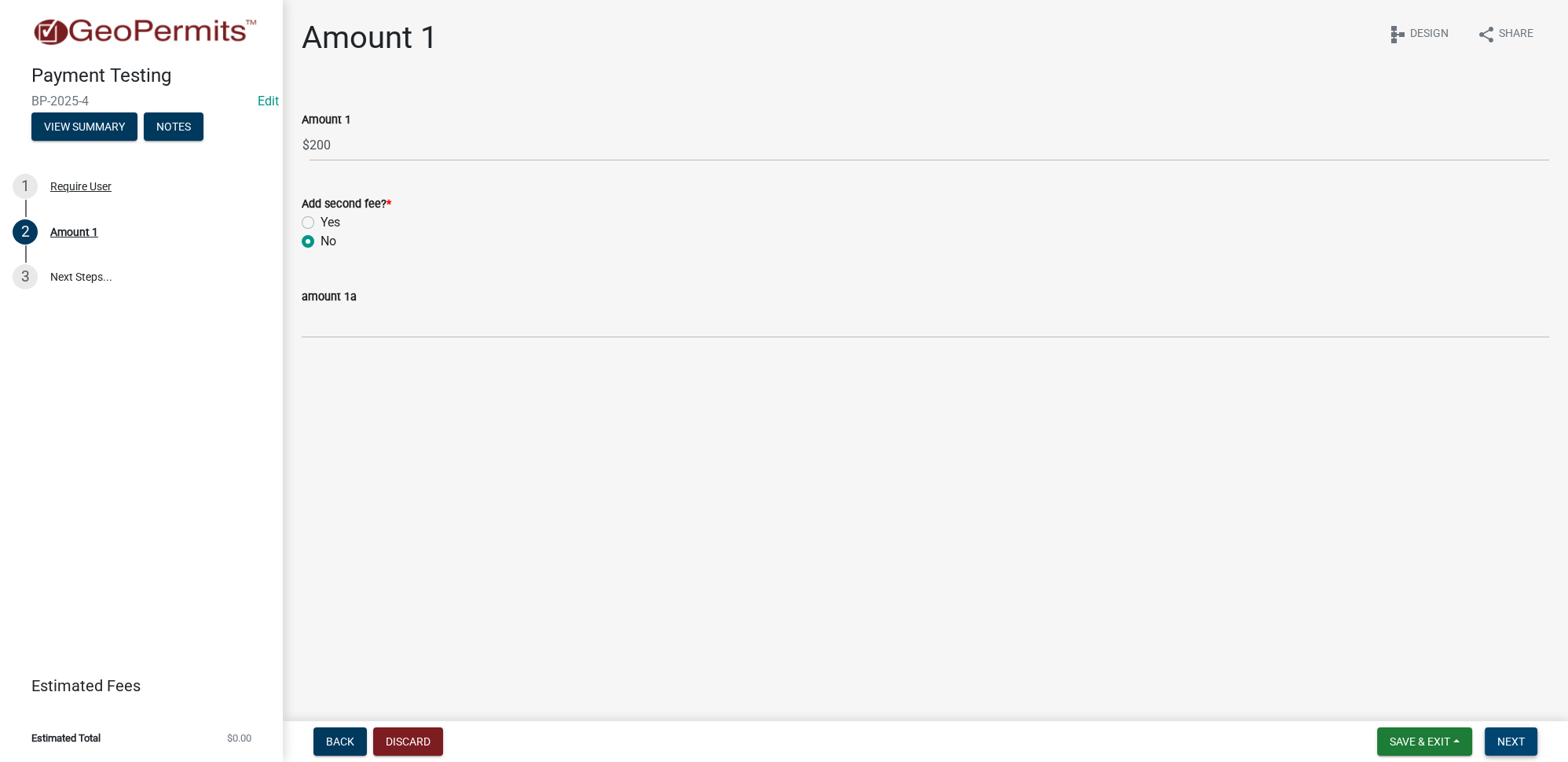
click at [1522, 748] on button "Next" at bounding box center [1511, 741] width 53 height 28
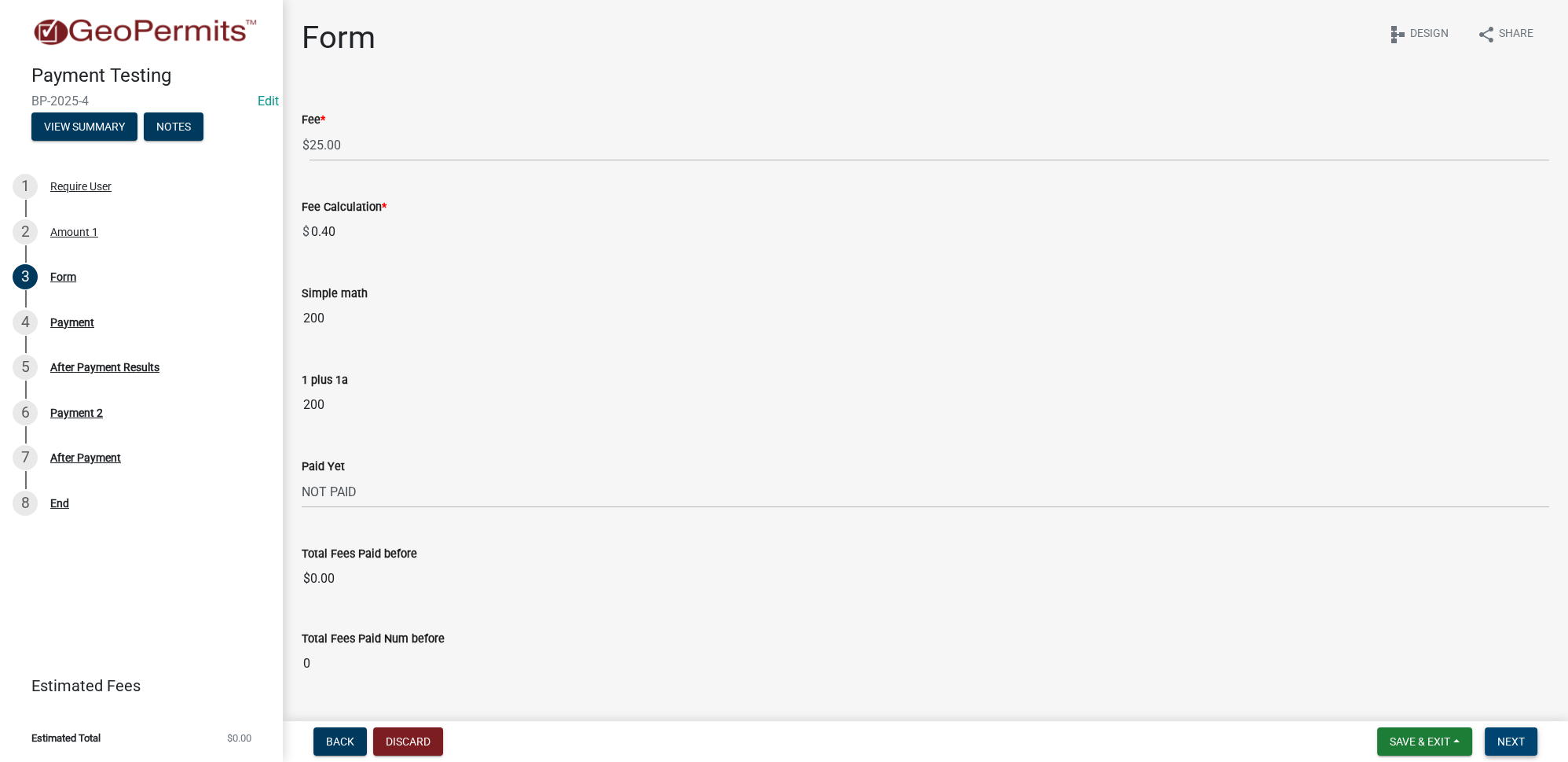
click at [1505, 742] on span "Next" at bounding box center [1511, 741] width 27 height 13
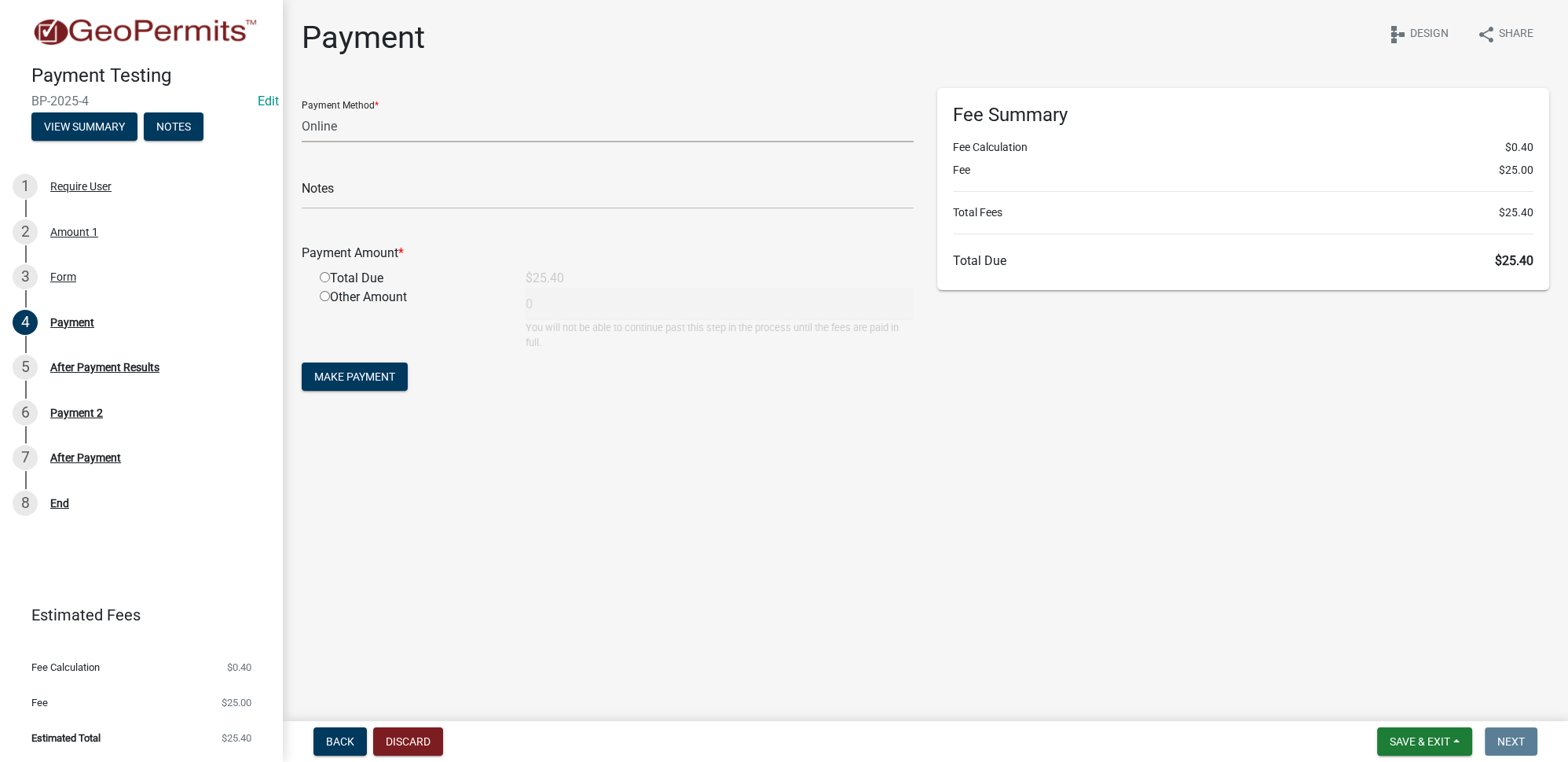
click at [363, 121] on select "Credit Card POS Check Cash Online" at bounding box center [607, 126] width 612 height 32
select select "2: 1"
click at [301, 110] on select "Credit Card POS Check Cash Online" at bounding box center [607, 126] width 612 height 32
click at [324, 276] on input "radio" at bounding box center [325, 277] width 10 height 10
radio input "true"
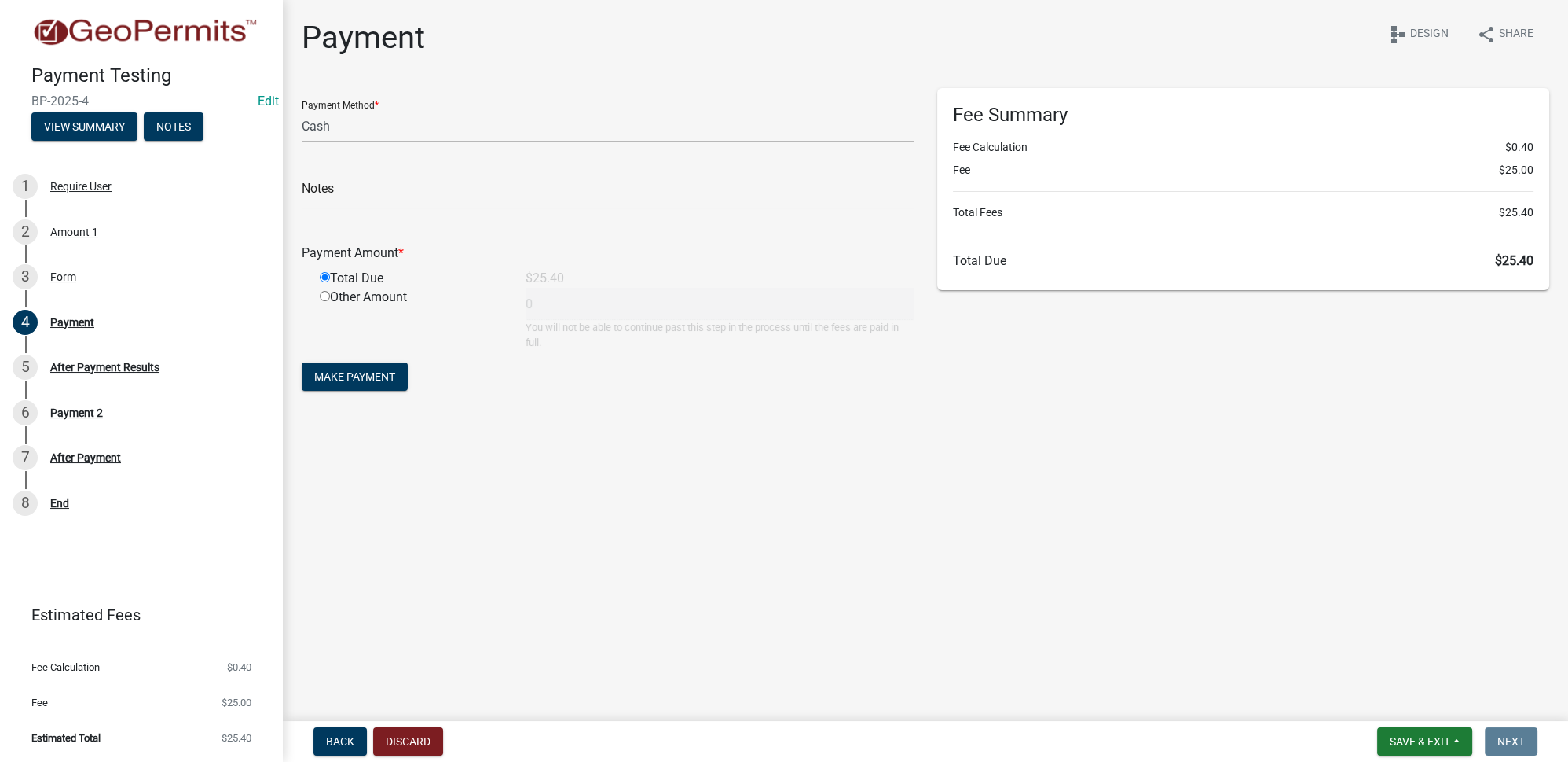
type input "25.4"
click at [390, 376] on span "Make Payment" at bounding box center [354, 377] width 81 height 13
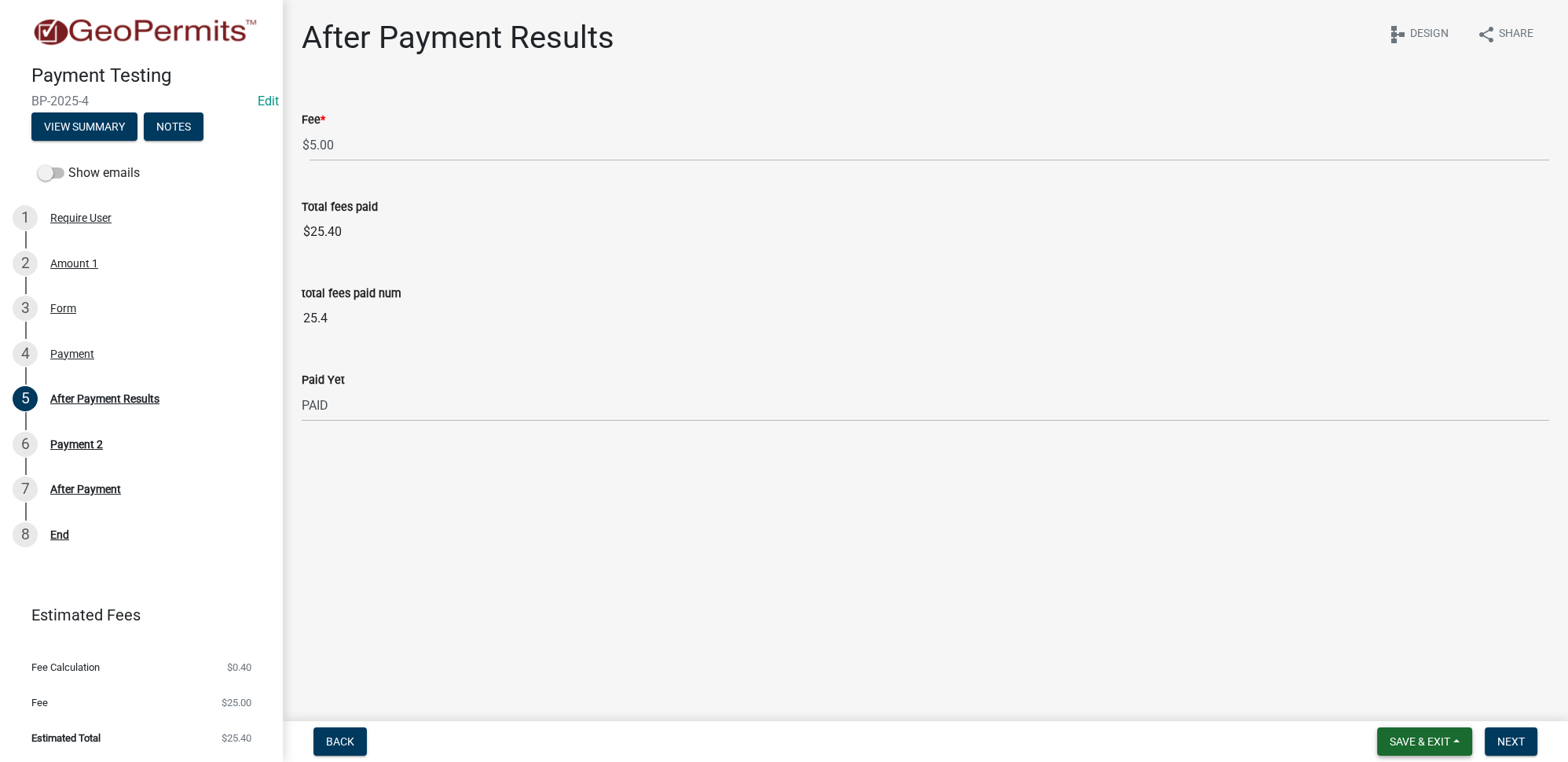
click at [1416, 743] on span "Save & Exit" at bounding box center [1420, 741] width 60 height 13
click at [1420, 705] on button "Save & Exit" at bounding box center [1409, 700] width 126 height 38
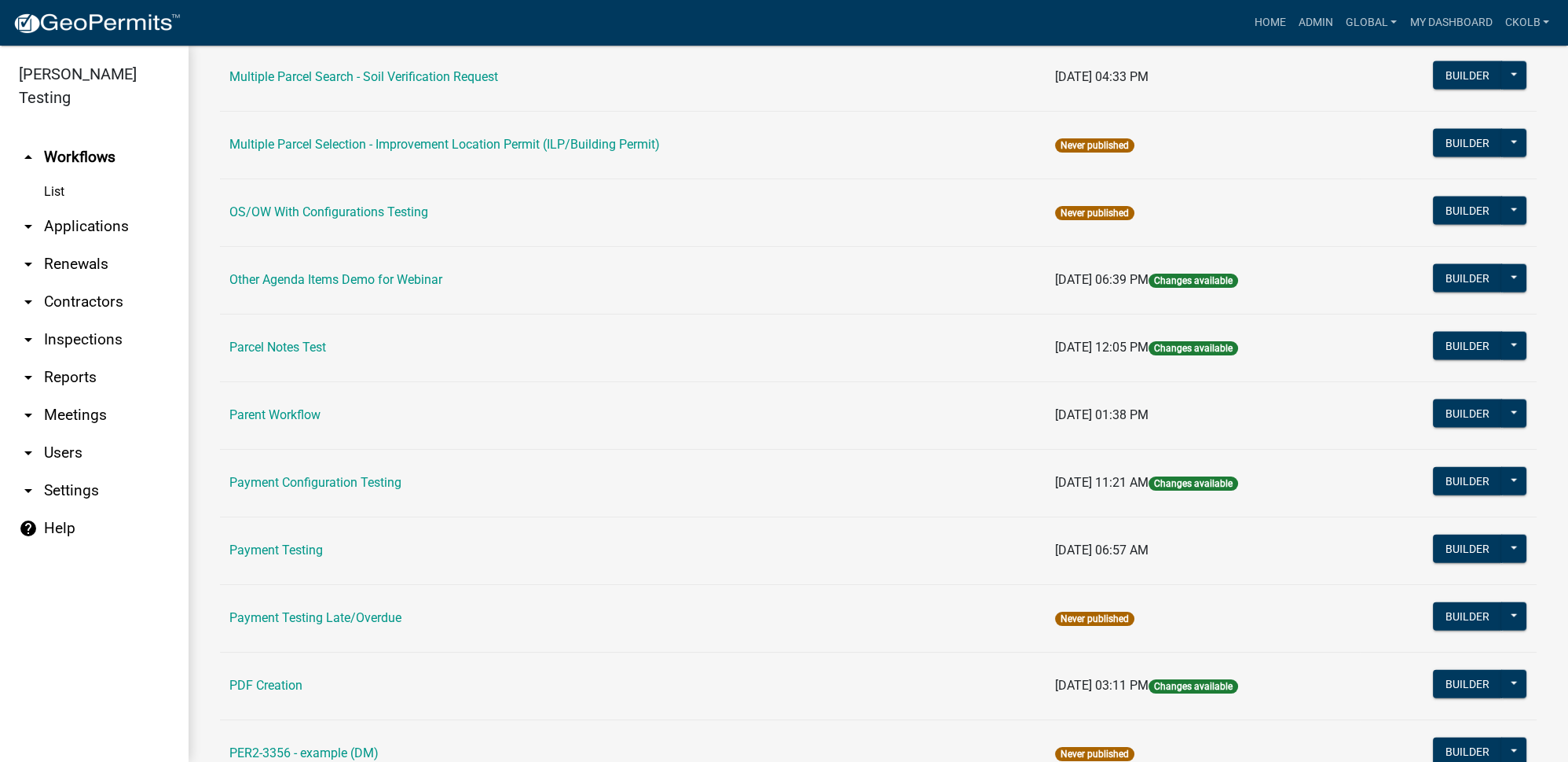
scroll to position [5931, 0]
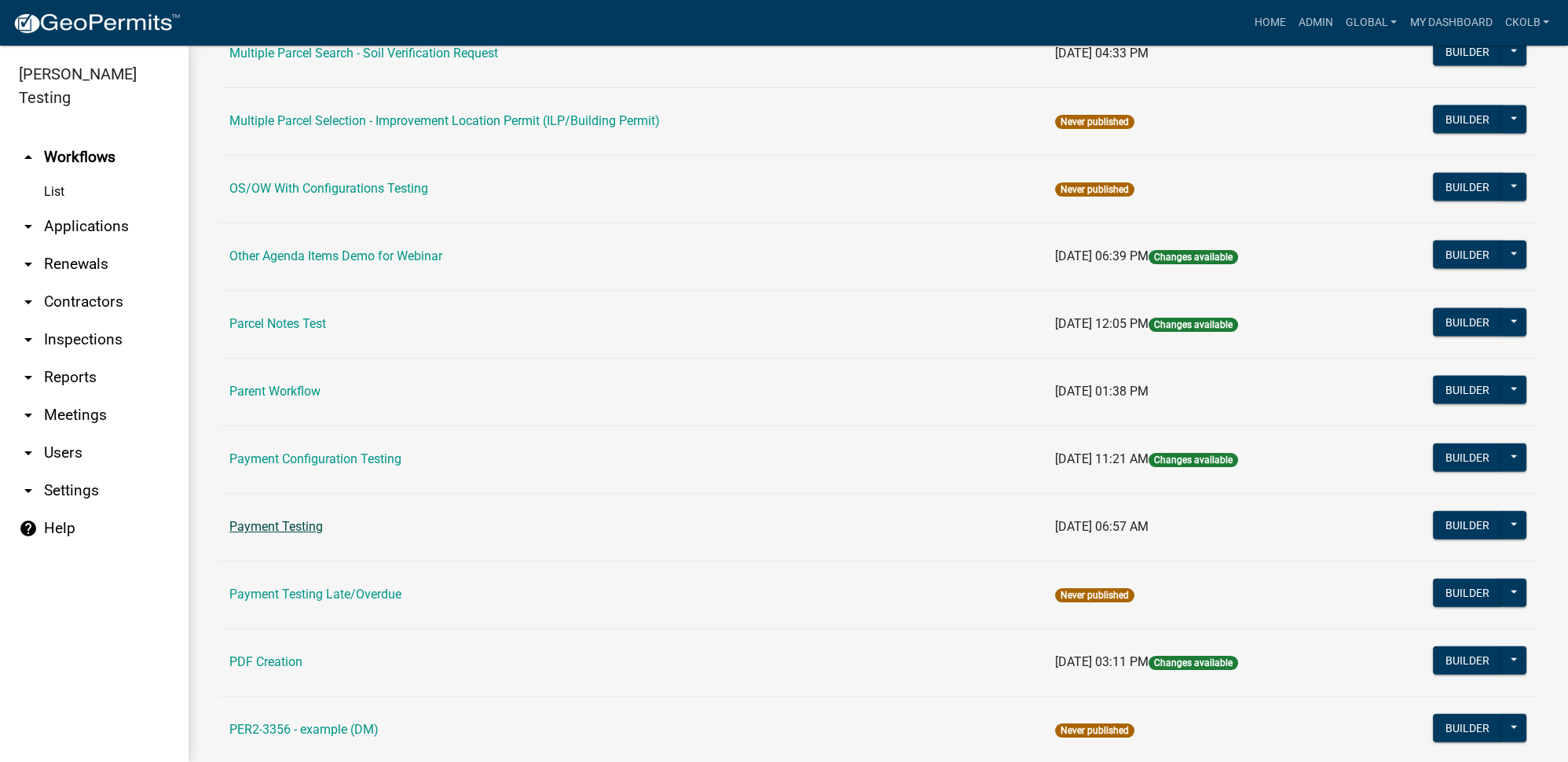
click at [310, 519] on link "Payment Testing" at bounding box center [276, 526] width 94 height 15
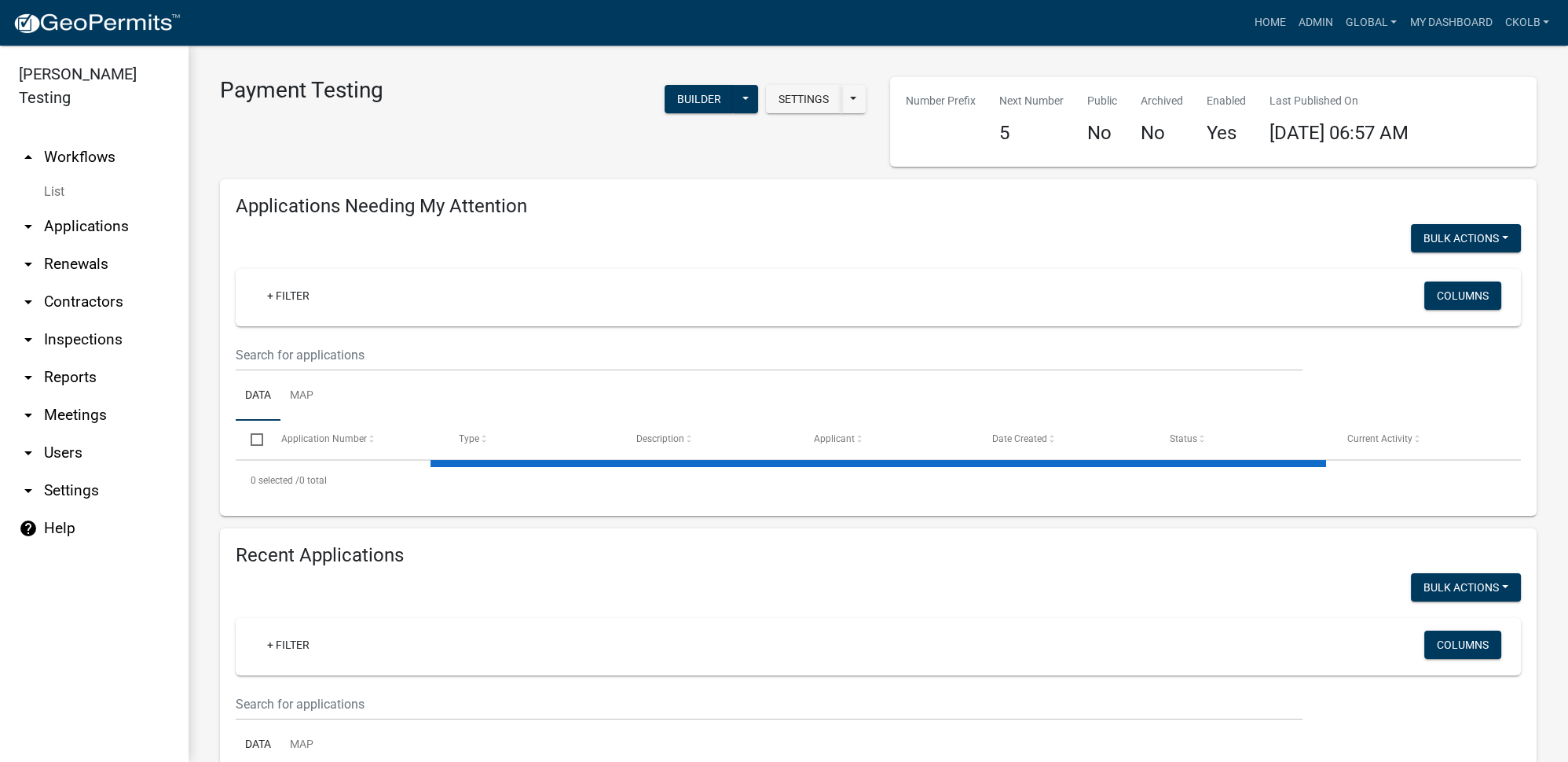
select select "3: 100"
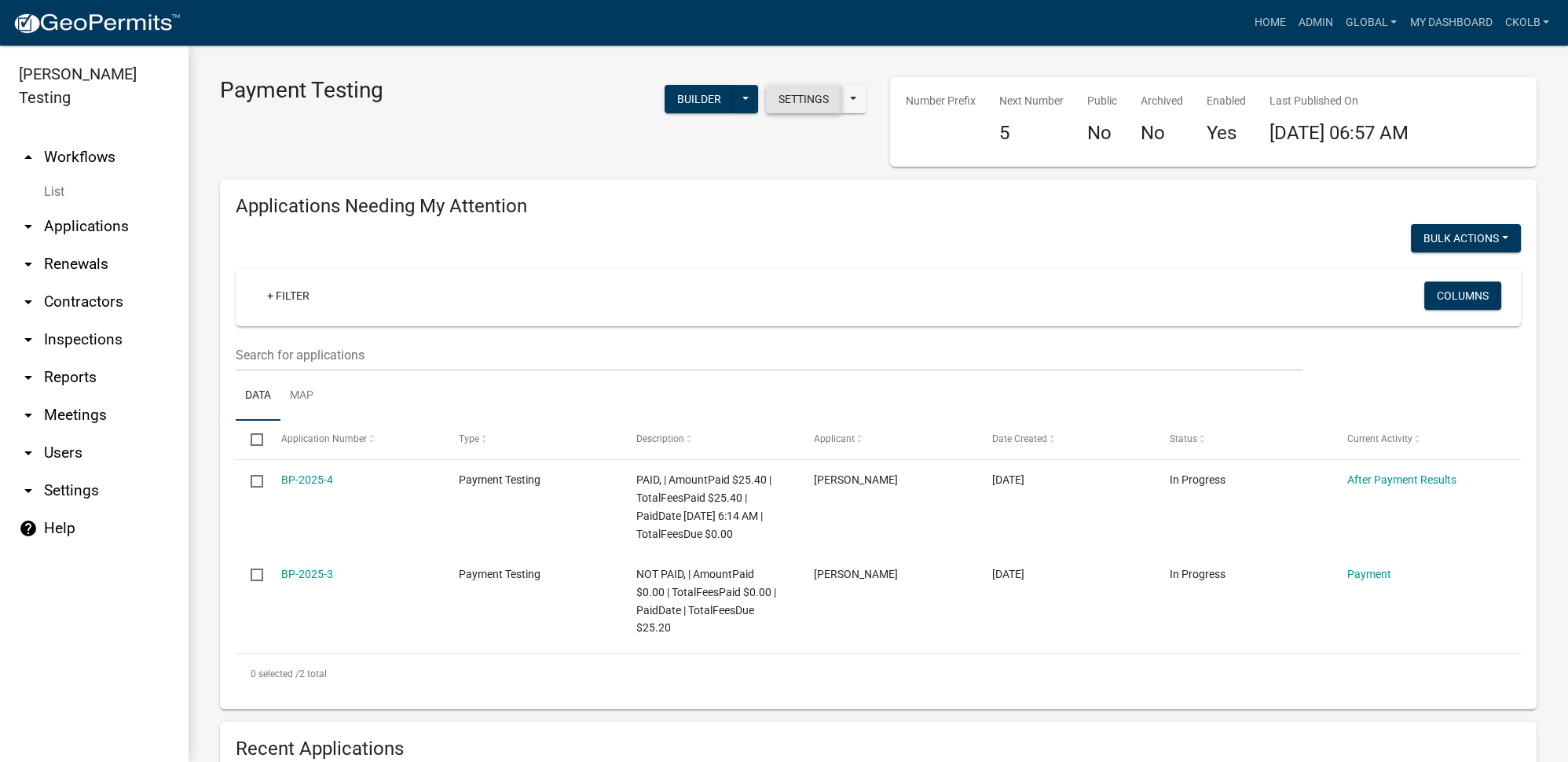
click at [795, 94] on button "Settings" at bounding box center [804, 99] width 75 height 28
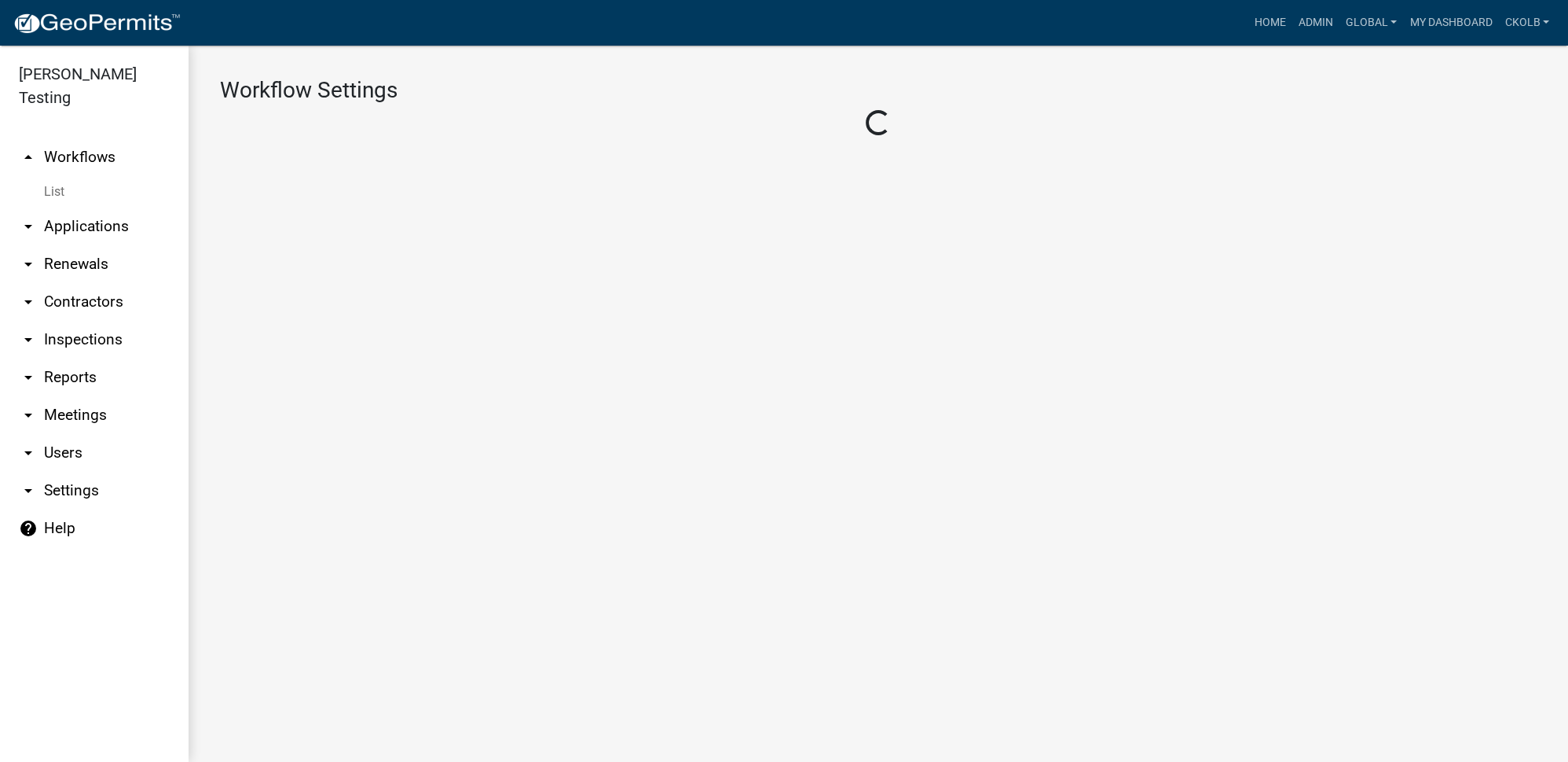
select select "bd3f6247-2fa5-4261-8b09-08097dfedd9a"
select select "3"
select select
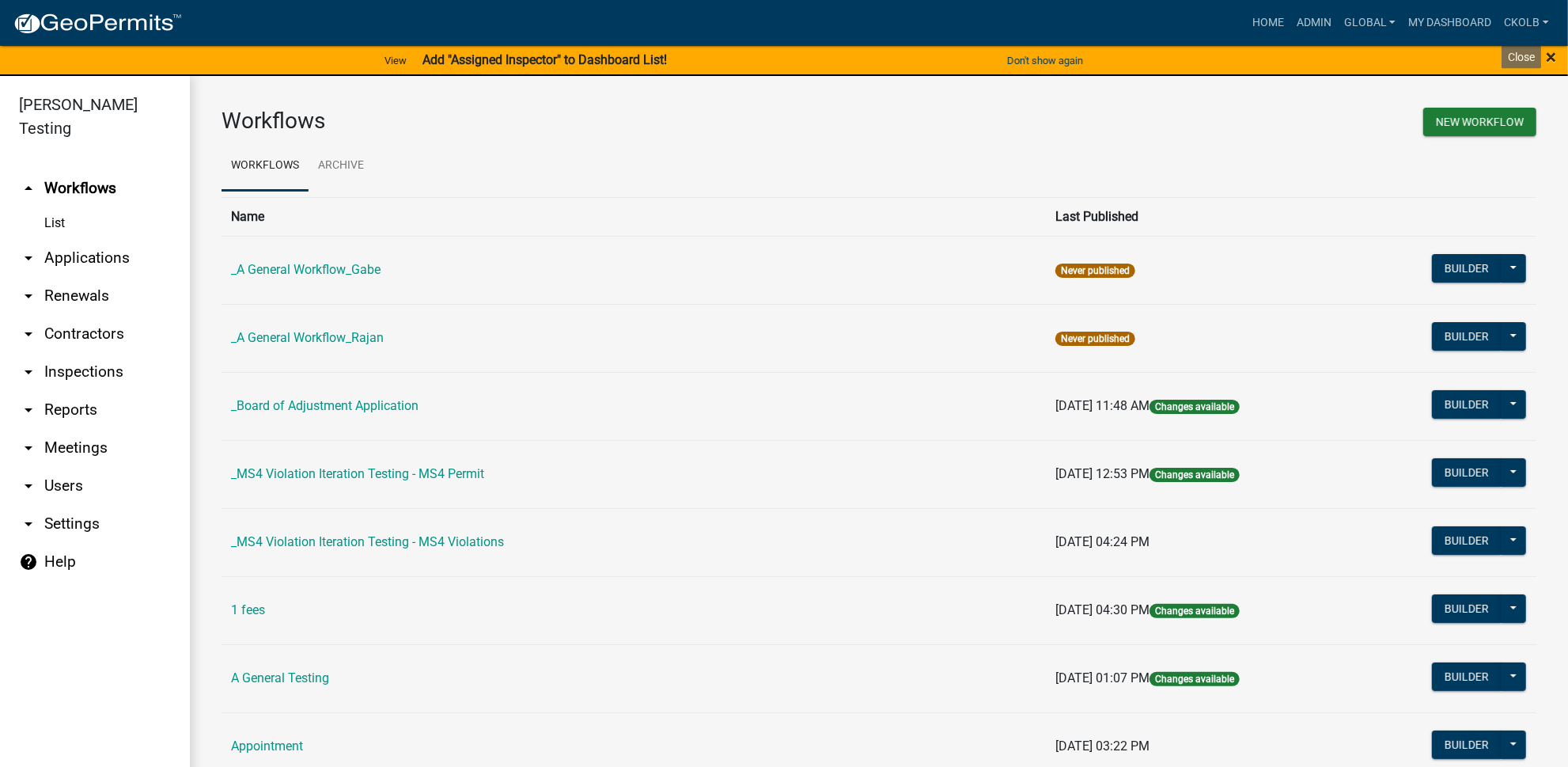
click at [1553, 57] on span "×" at bounding box center [1551, 57] width 10 height 22
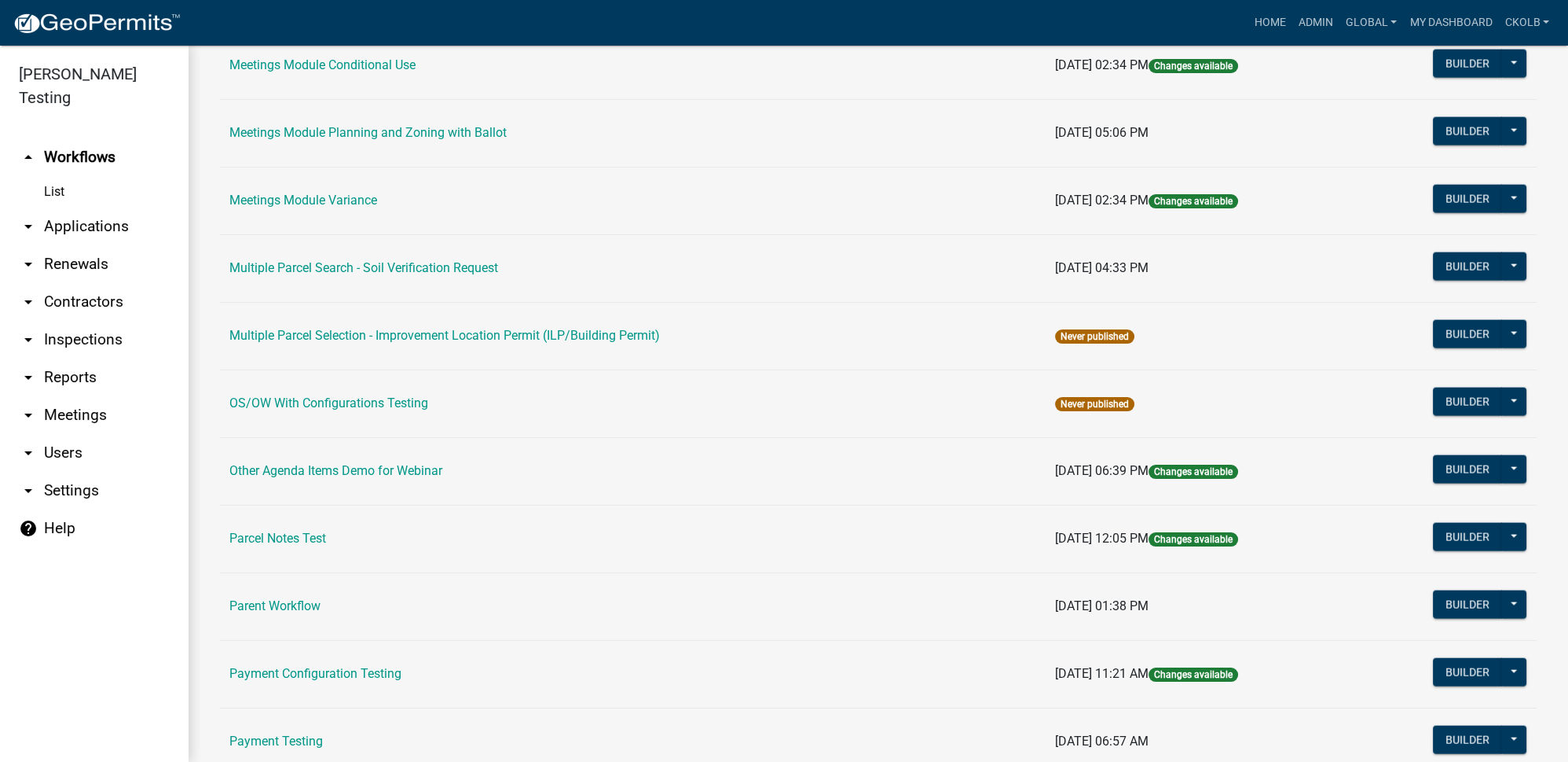
scroll to position [5931, 0]
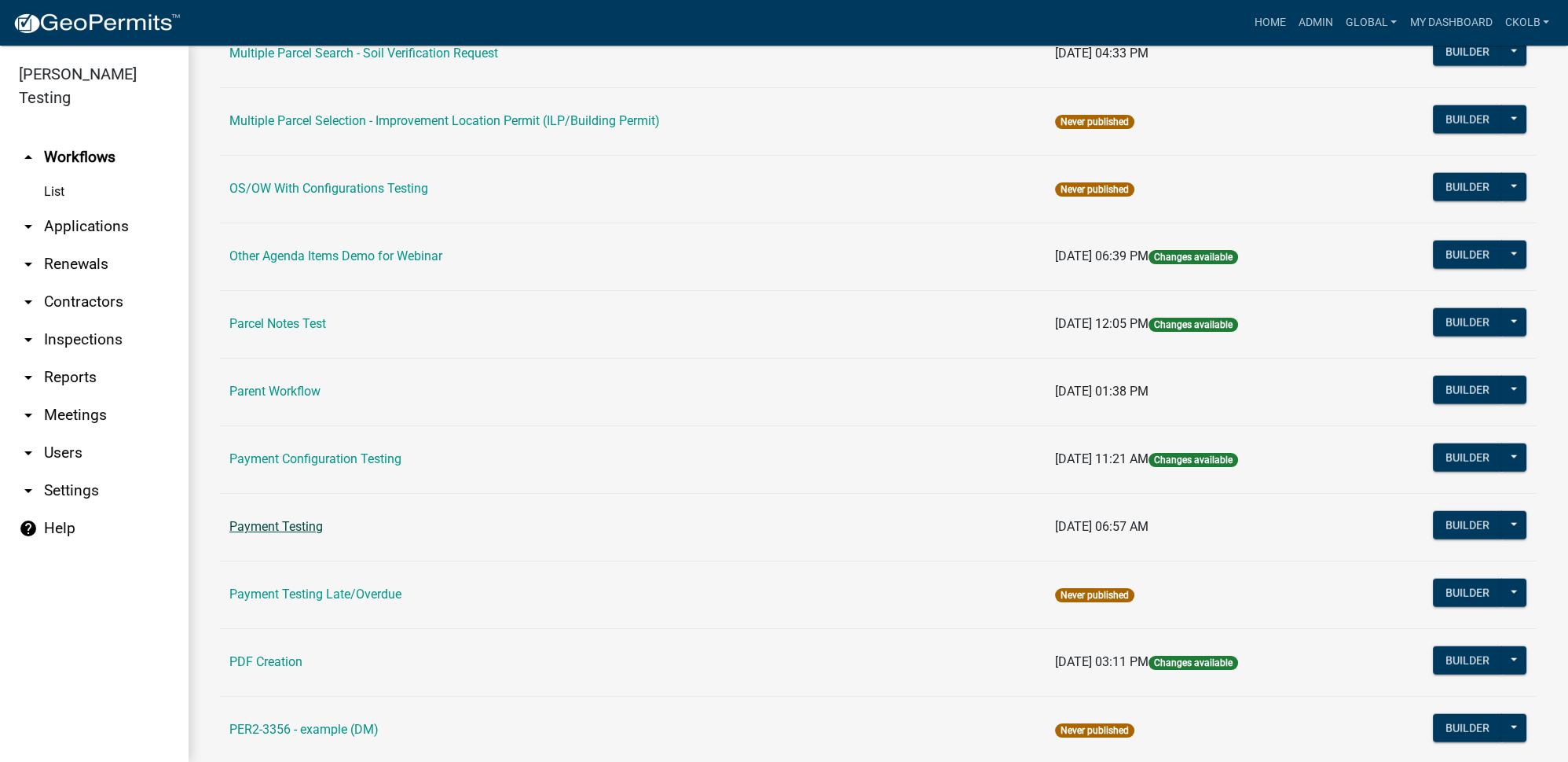
click at [318, 519] on link "Payment Testing" at bounding box center [276, 526] width 94 height 15
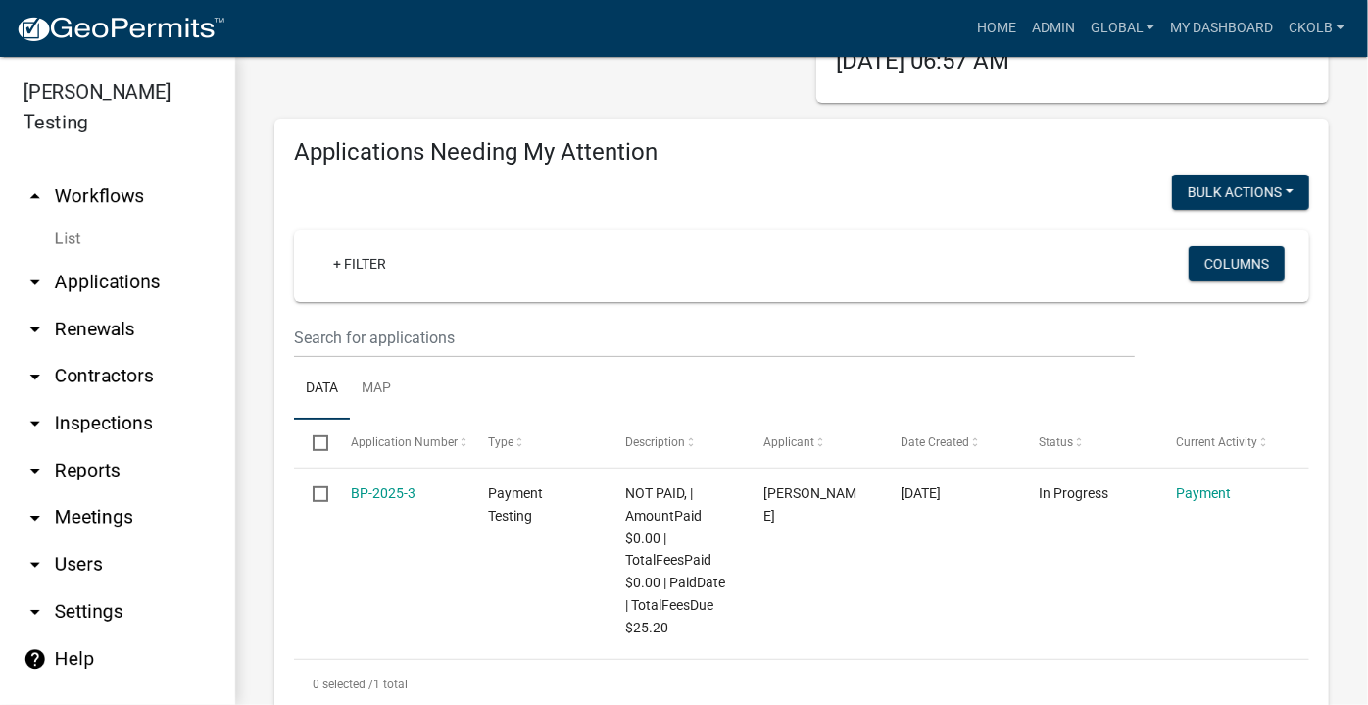
scroll to position [356, 0]
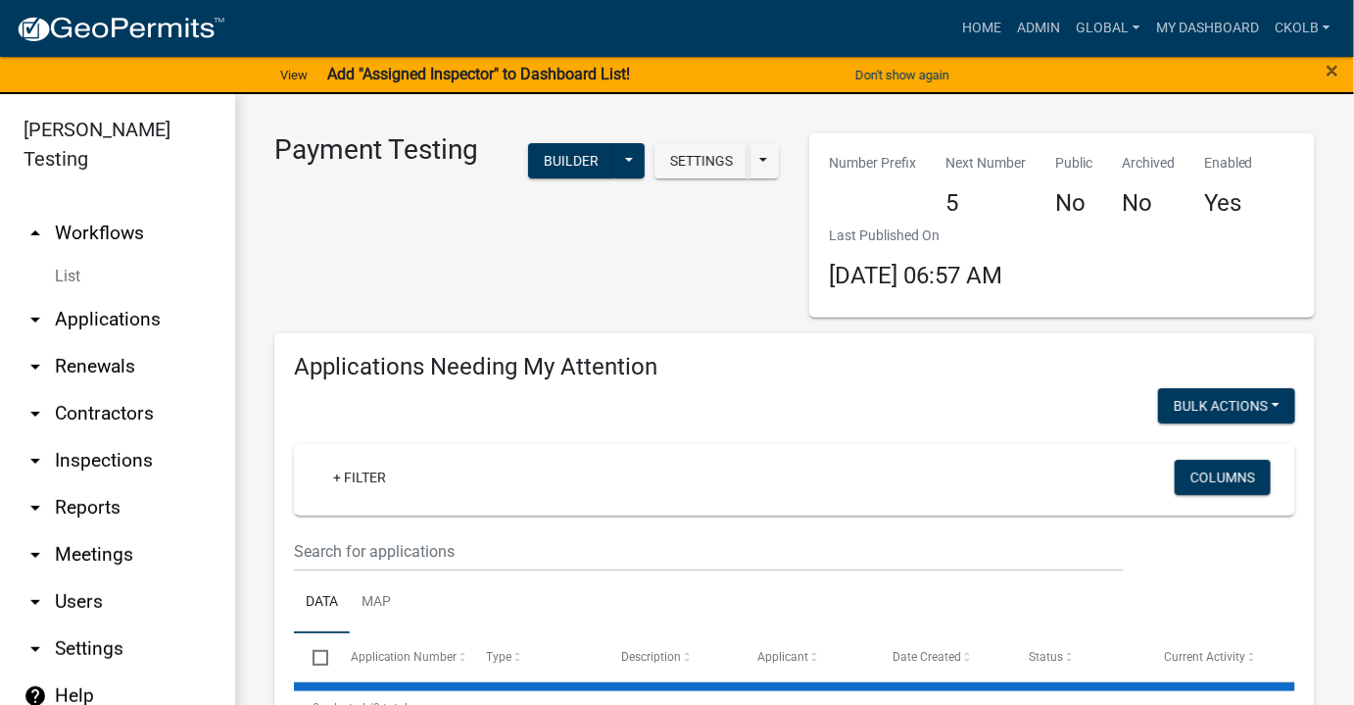
select select "3: 100"
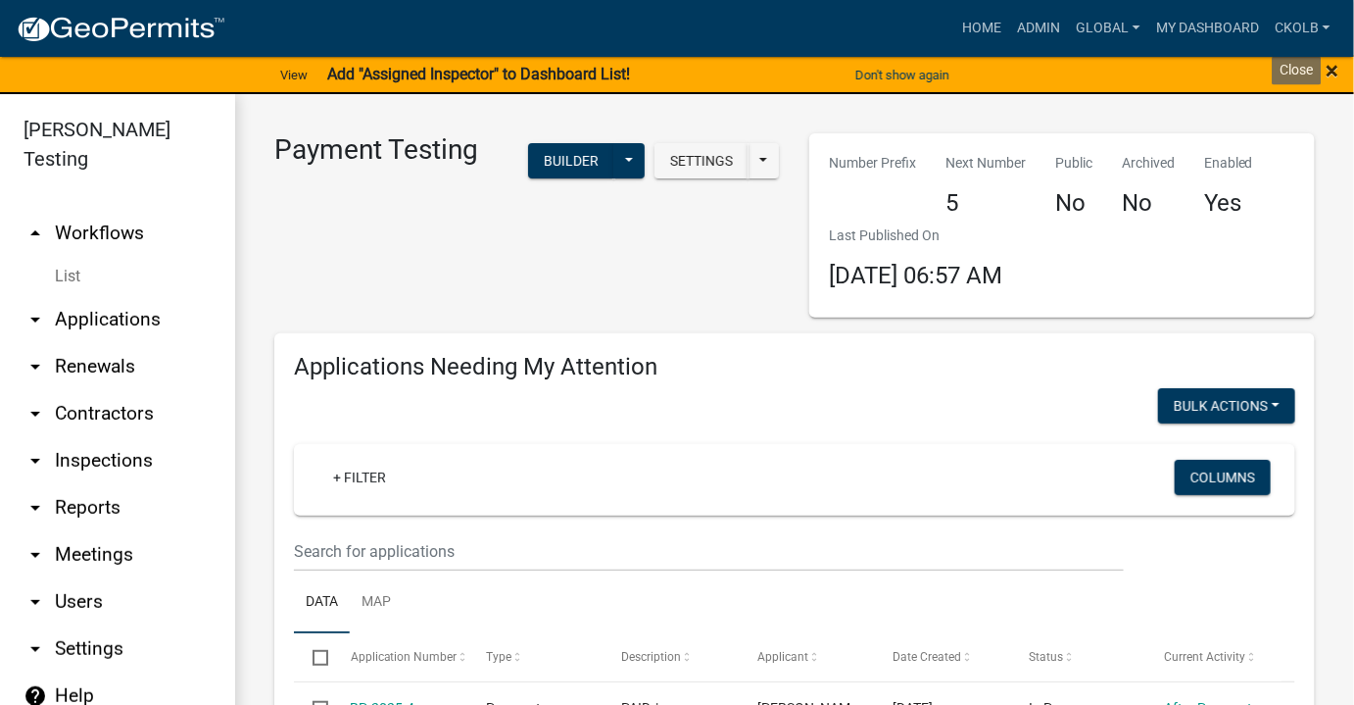
click at [1332, 68] on span "×" at bounding box center [1333, 70] width 13 height 27
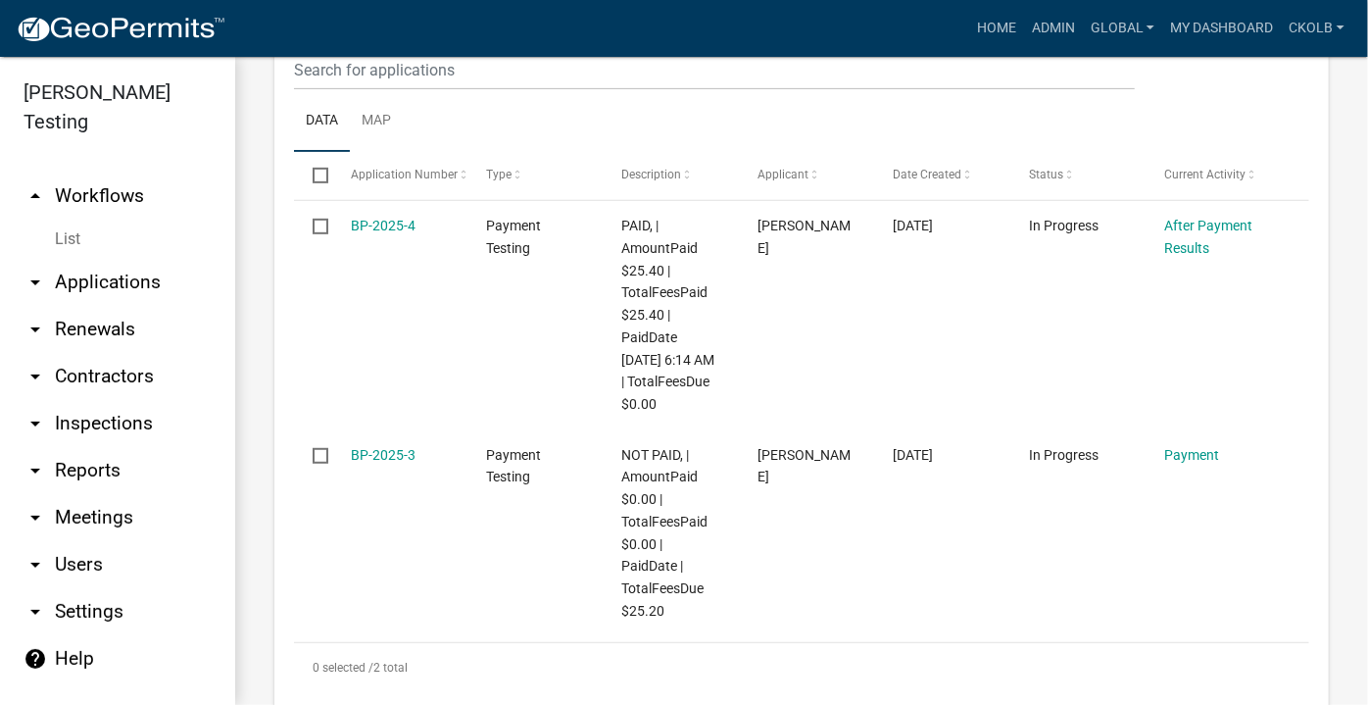
scroll to position [534, 0]
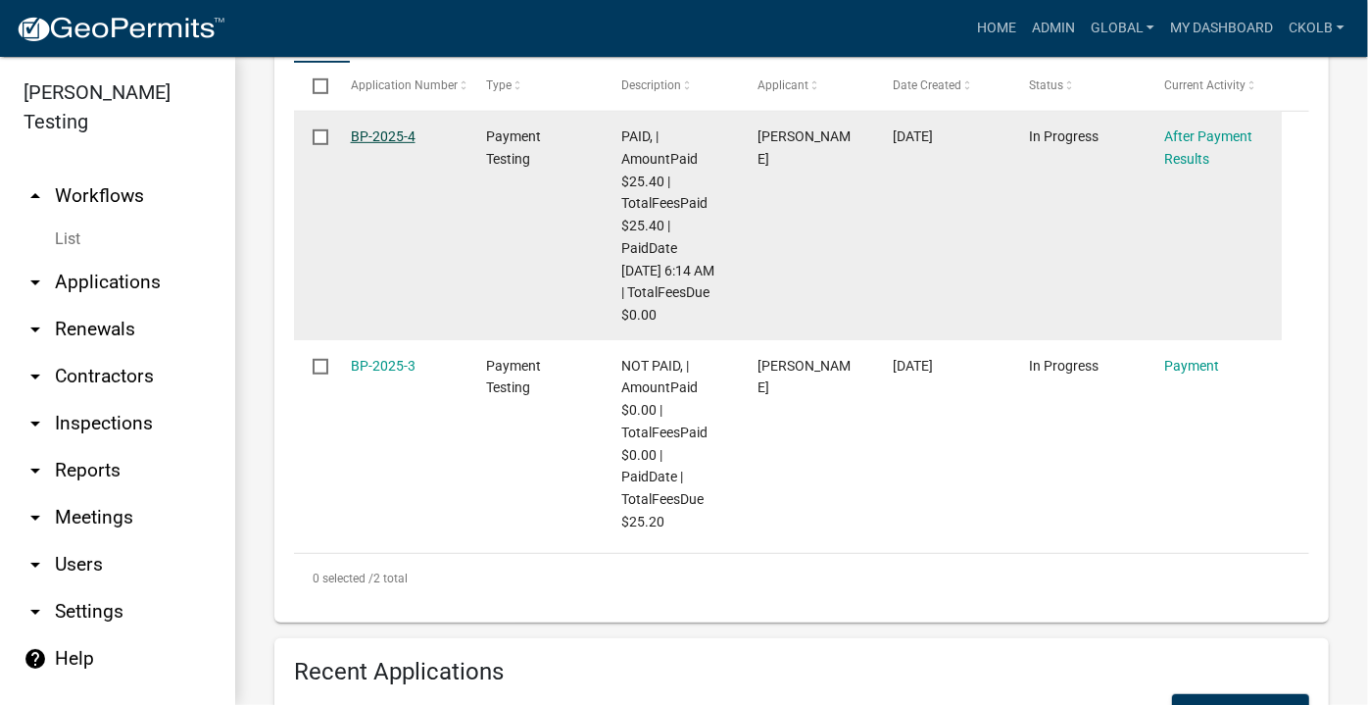
click at [399, 139] on link "BP-2025-4" at bounding box center [383, 136] width 65 height 16
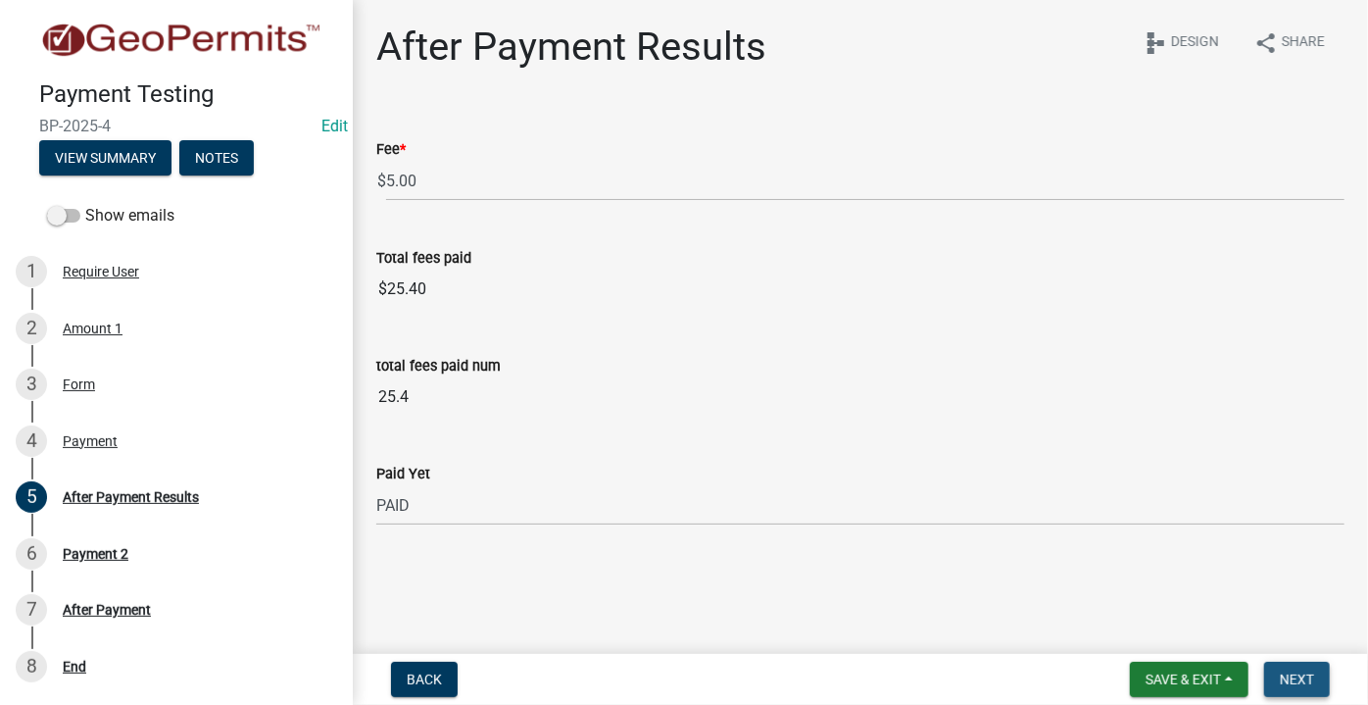
click at [1294, 676] on span "Next" at bounding box center [1297, 679] width 34 height 16
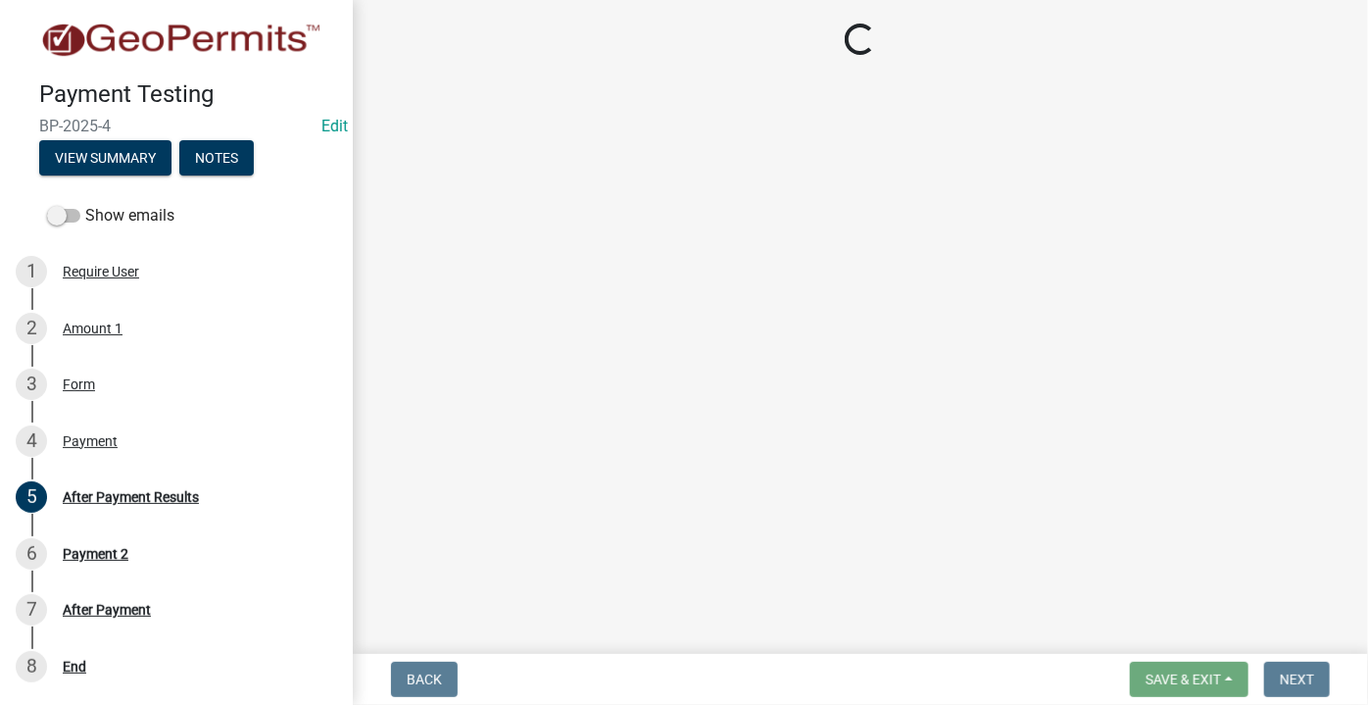
select select "2: 1"
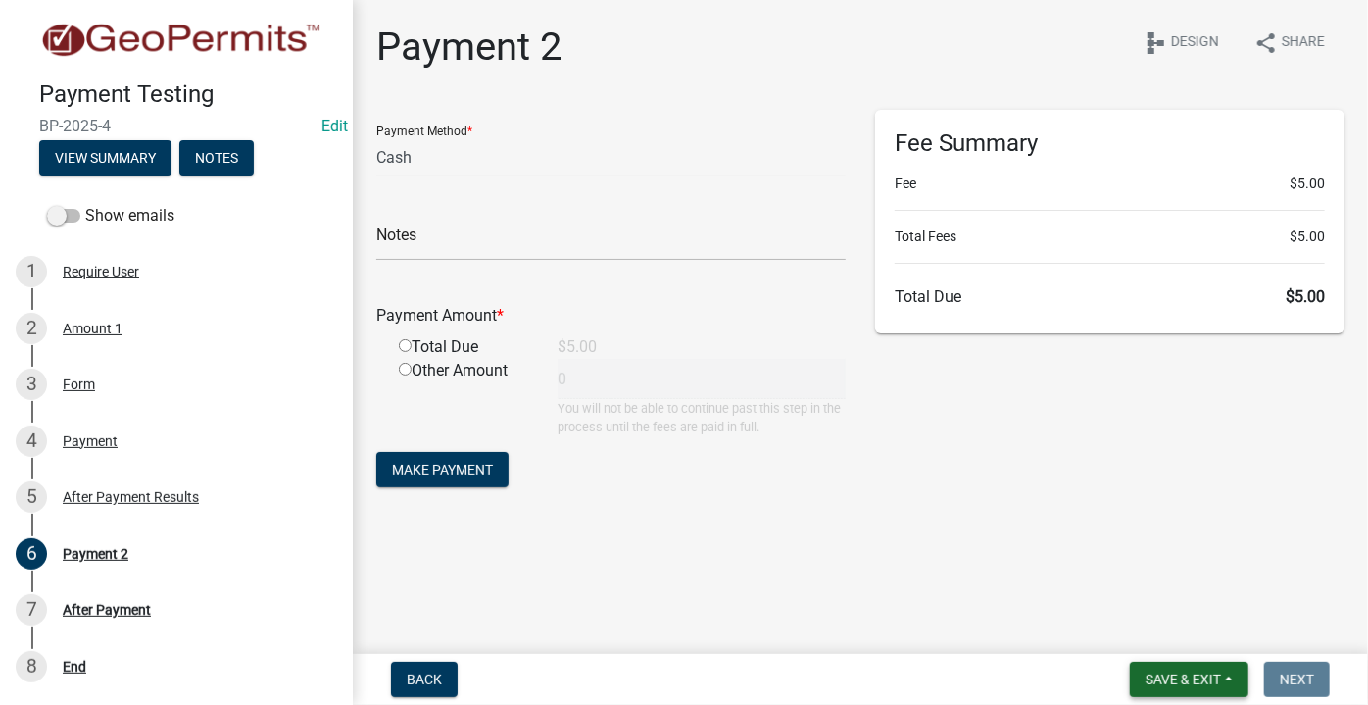
click at [1162, 681] on span "Save & Exit" at bounding box center [1183, 679] width 75 height 16
click at [1156, 630] on button "Save & Exit" at bounding box center [1170, 628] width 157 height 47
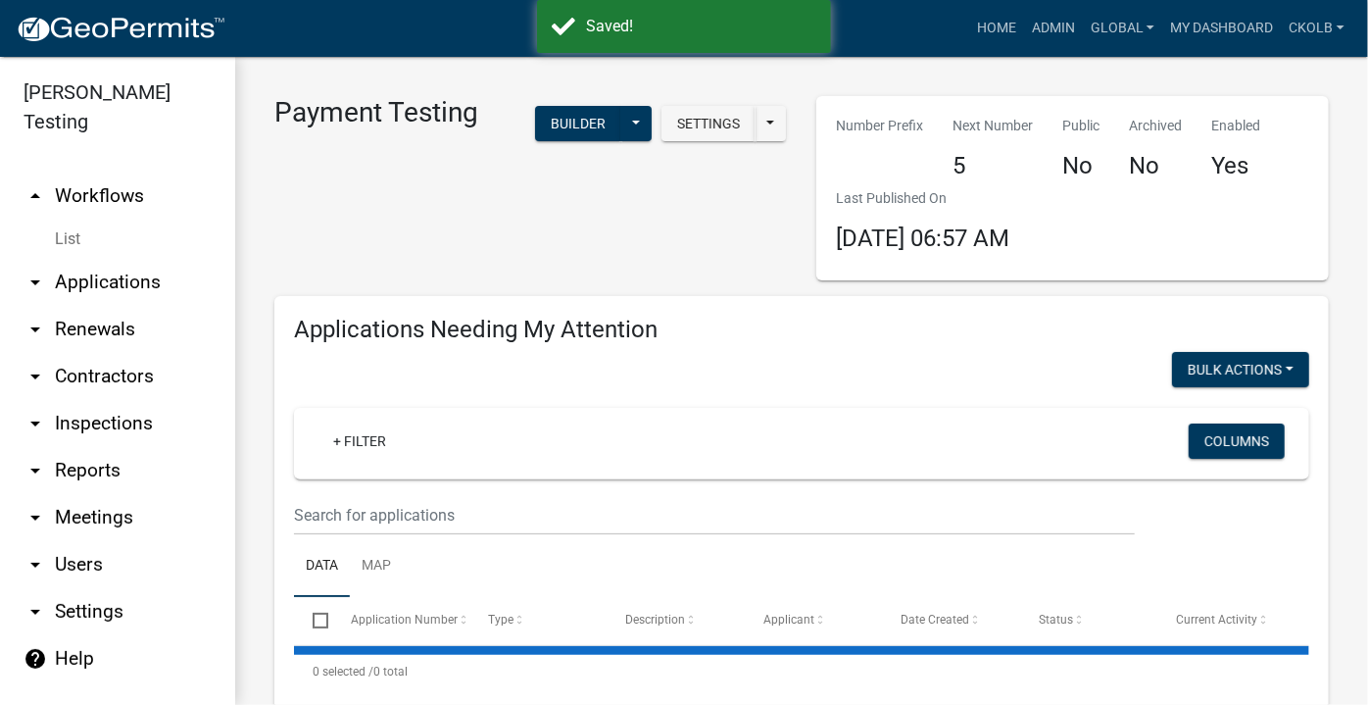
select select "3: 100"
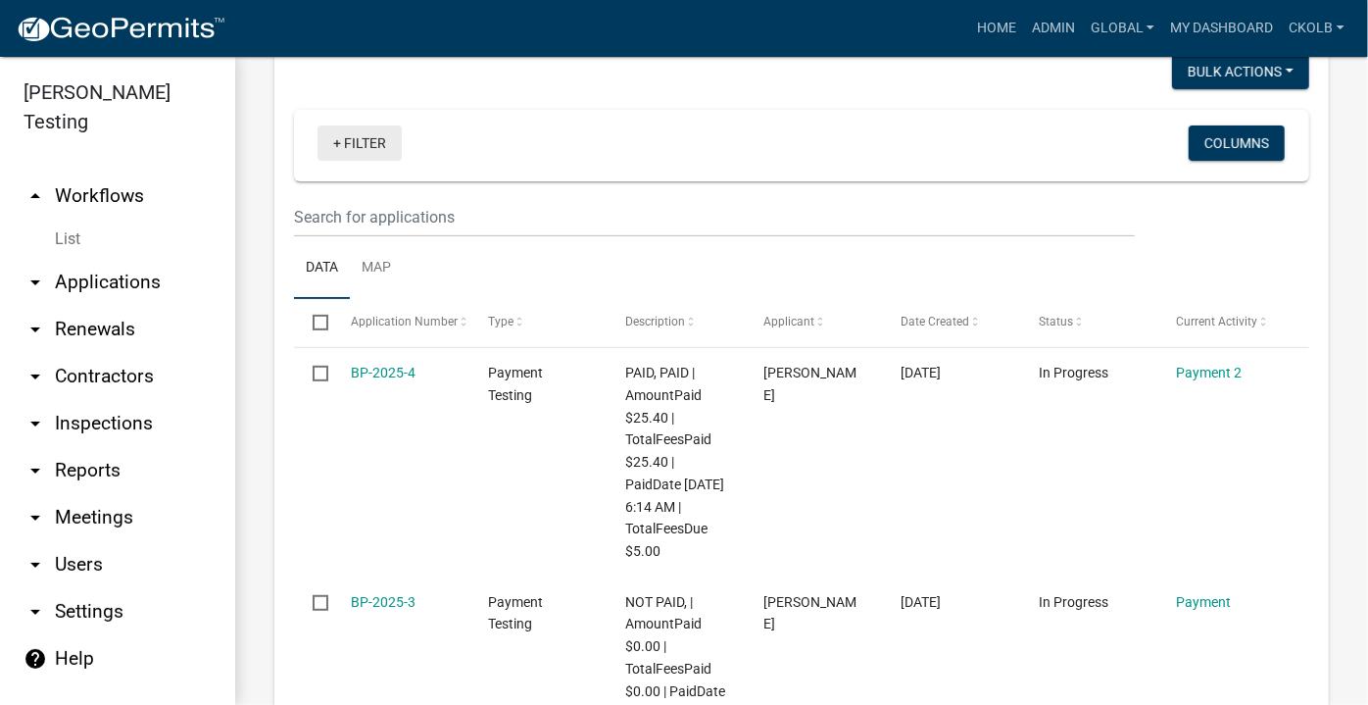
scroll to position [267, 0]
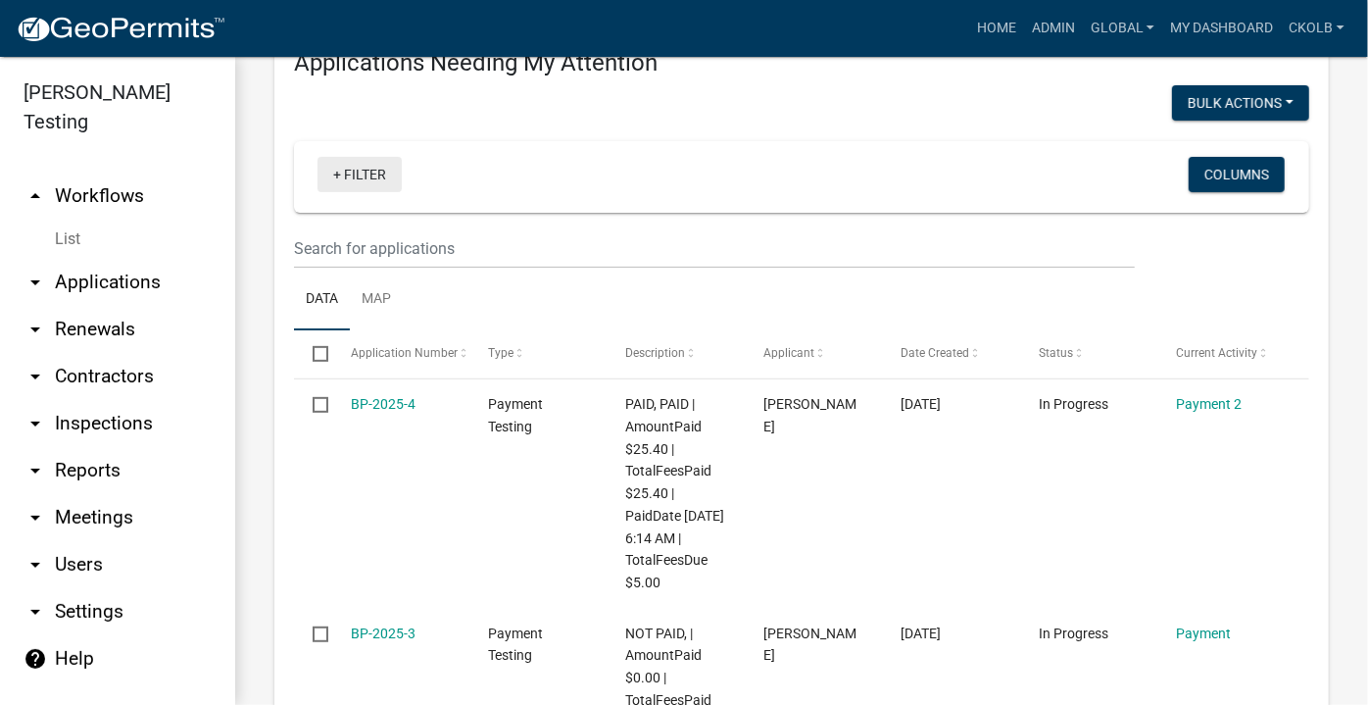
click at [370, 176] on link "+ Filter" at bounding box center [360, 174] width 84 height 35
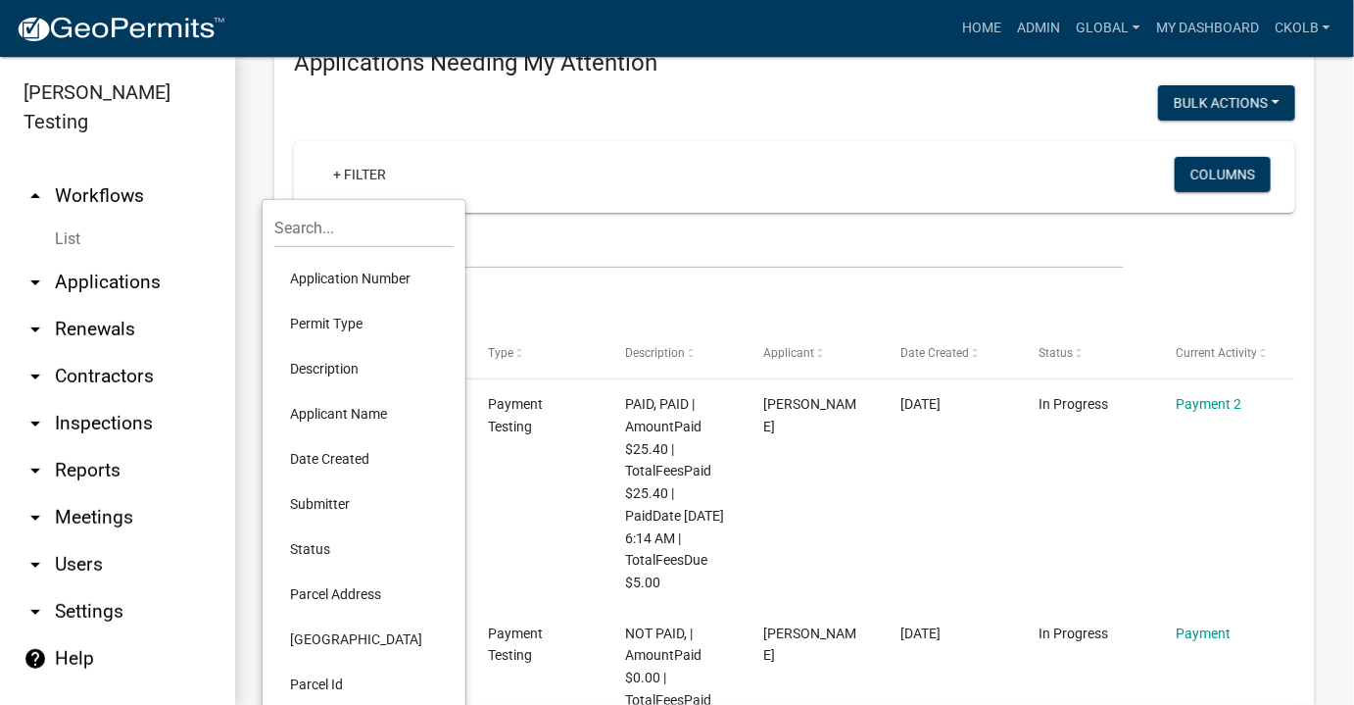
click at [321, 371] on li "Description" at bounding box center [363, 368] width 179 height 45
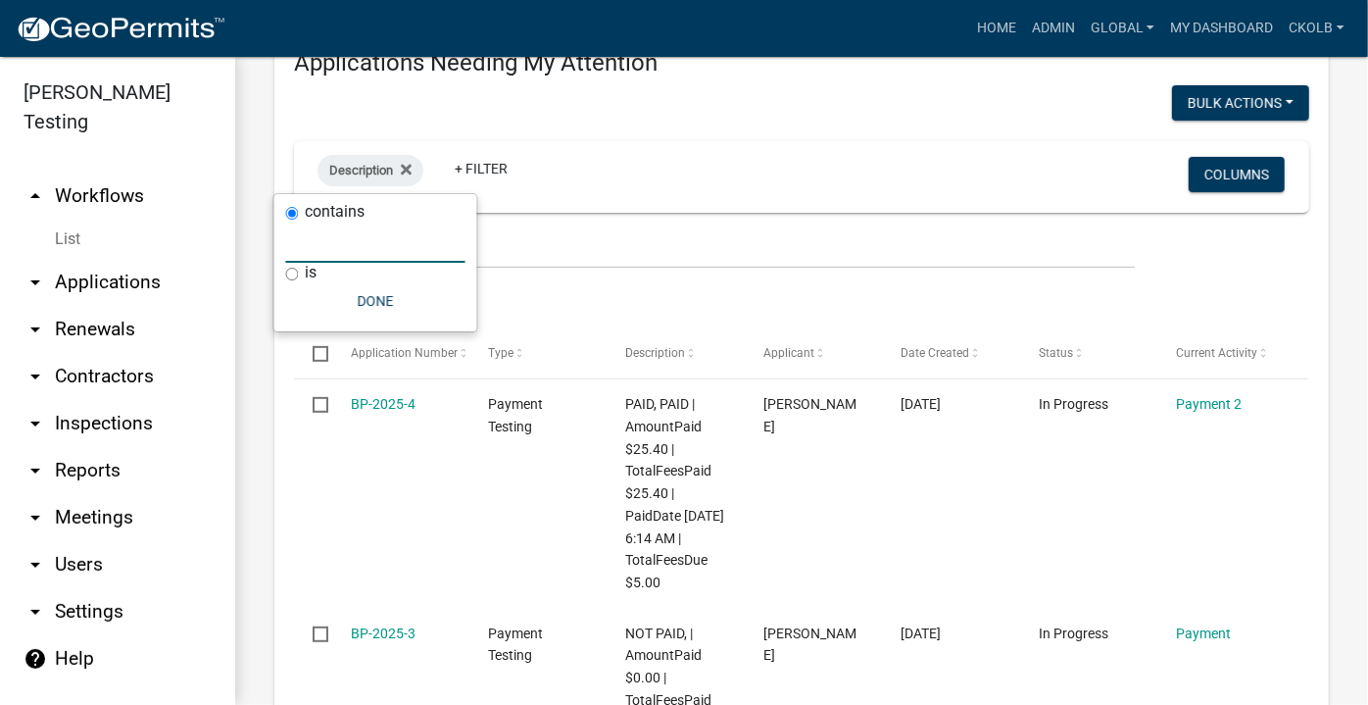
click at [346, 244] on input "text" at bounding box center [375, 242] width 179 height 40
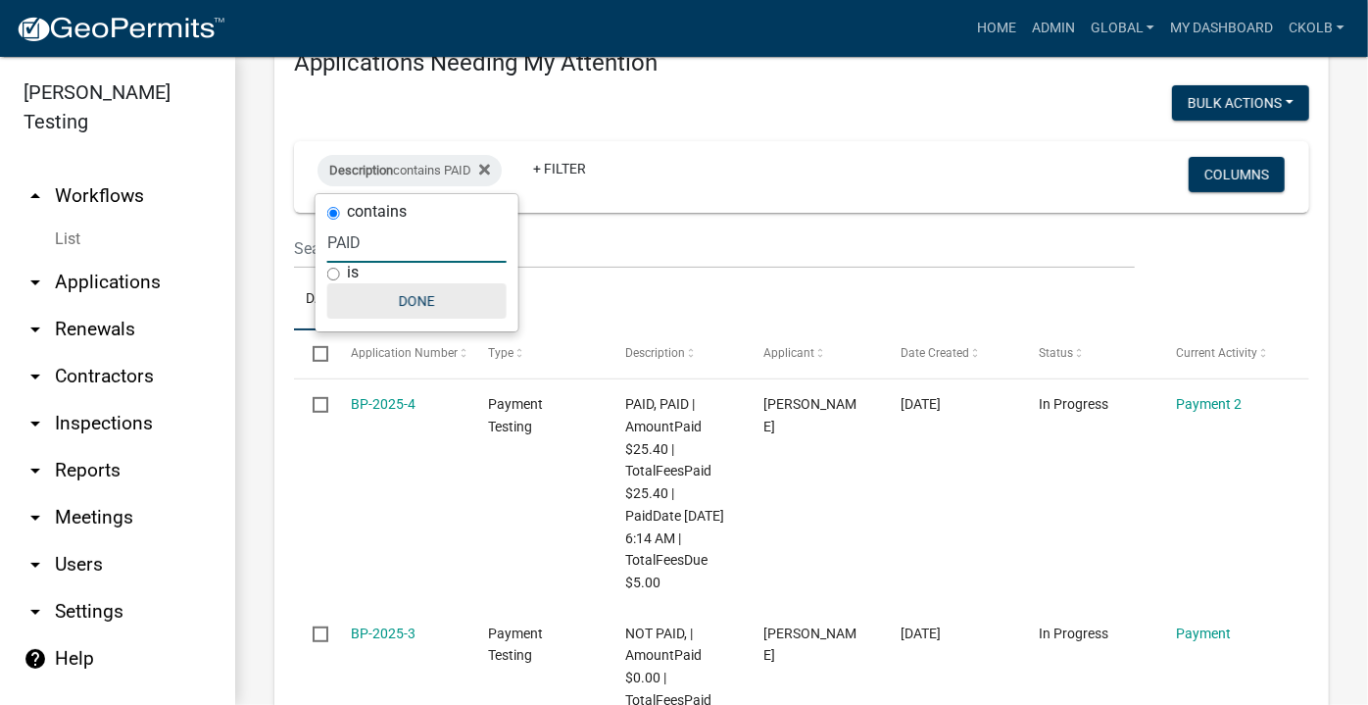
type input "PAID"
click at [413, 305] on button "Done" at bounding box center [416, 300] width 179 height 35
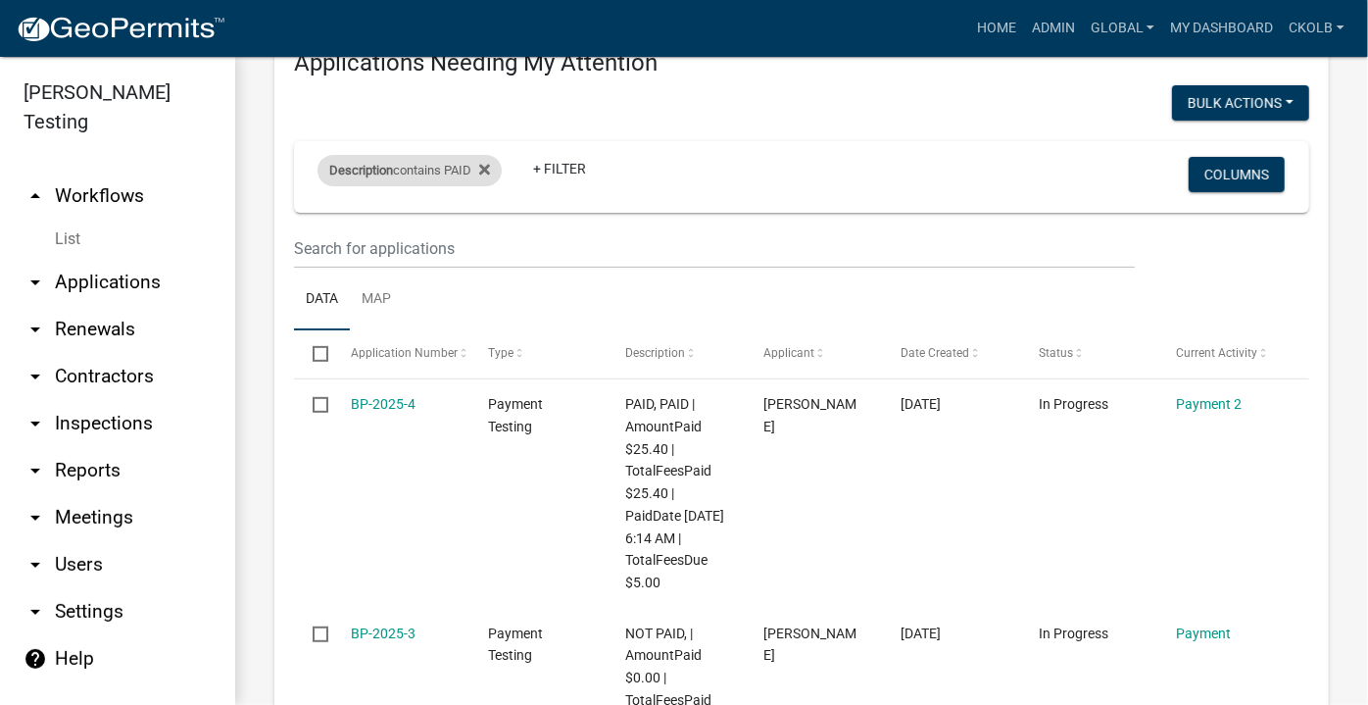
click at [436, 172] on div "Description contains PAID" at bounding box center [410, 170] width 184 height 31
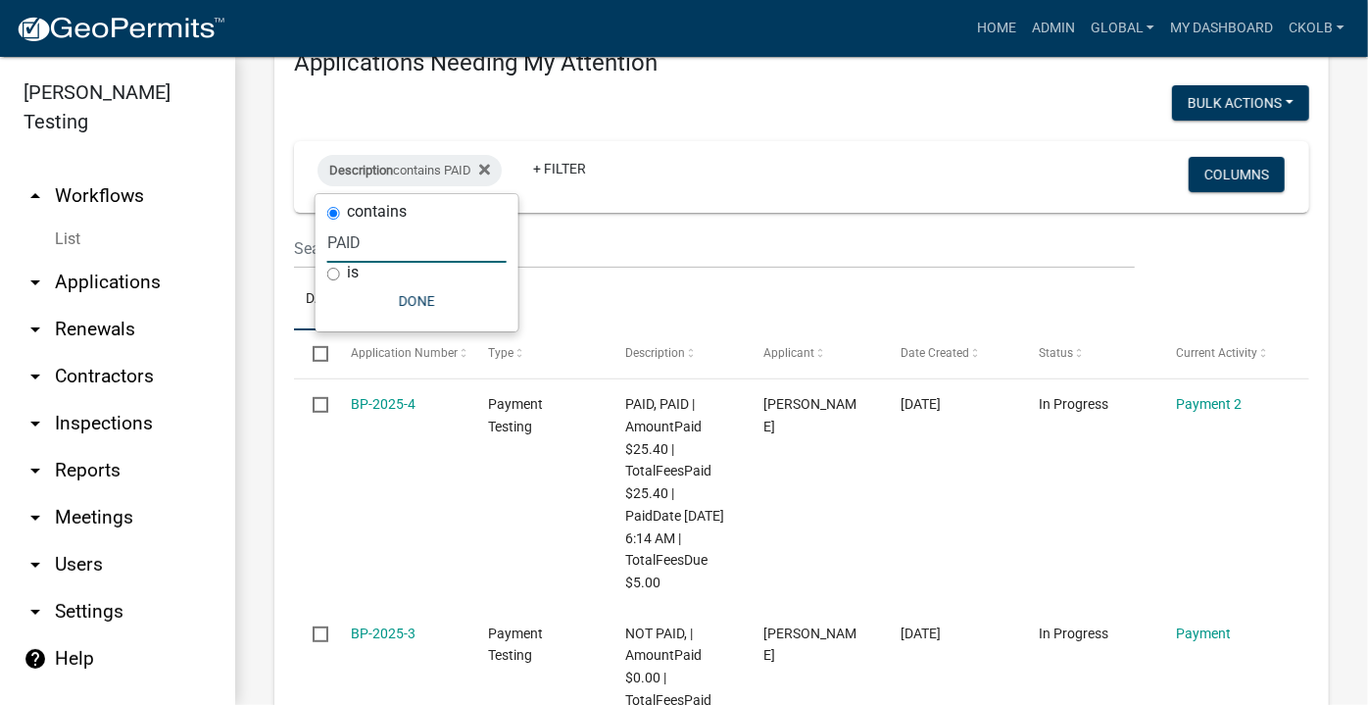
click at [329, 241] on input "PAID" at bounding box center [416, 242] width 179 height 40
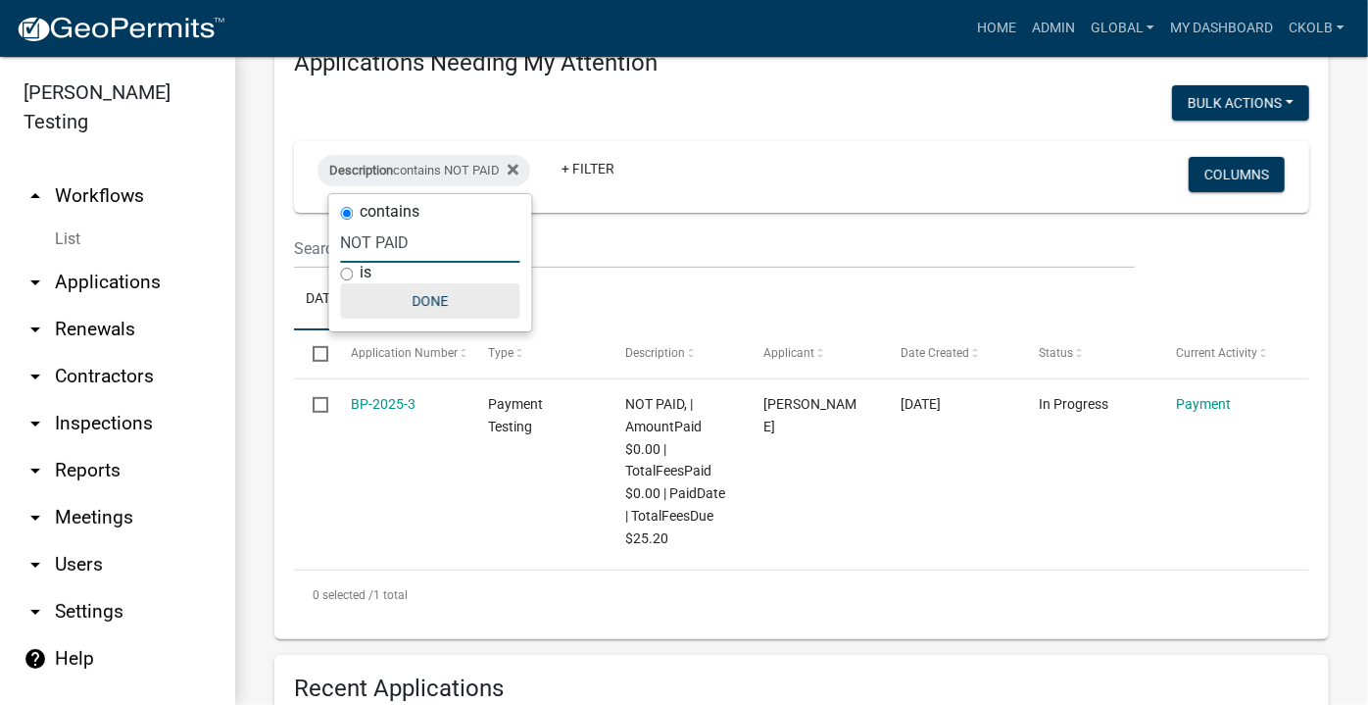
type input "NOT PAID"
drag, startPoint x: 436, startPoint y: 310, endPoint x: 428, endPoint y: 319, distance: 12.6
click at [436, 310] on button "Done" at bounding box center [430, 300] width 179 height 35
